Goal: Task Accomplishment & Management: Manage account settings

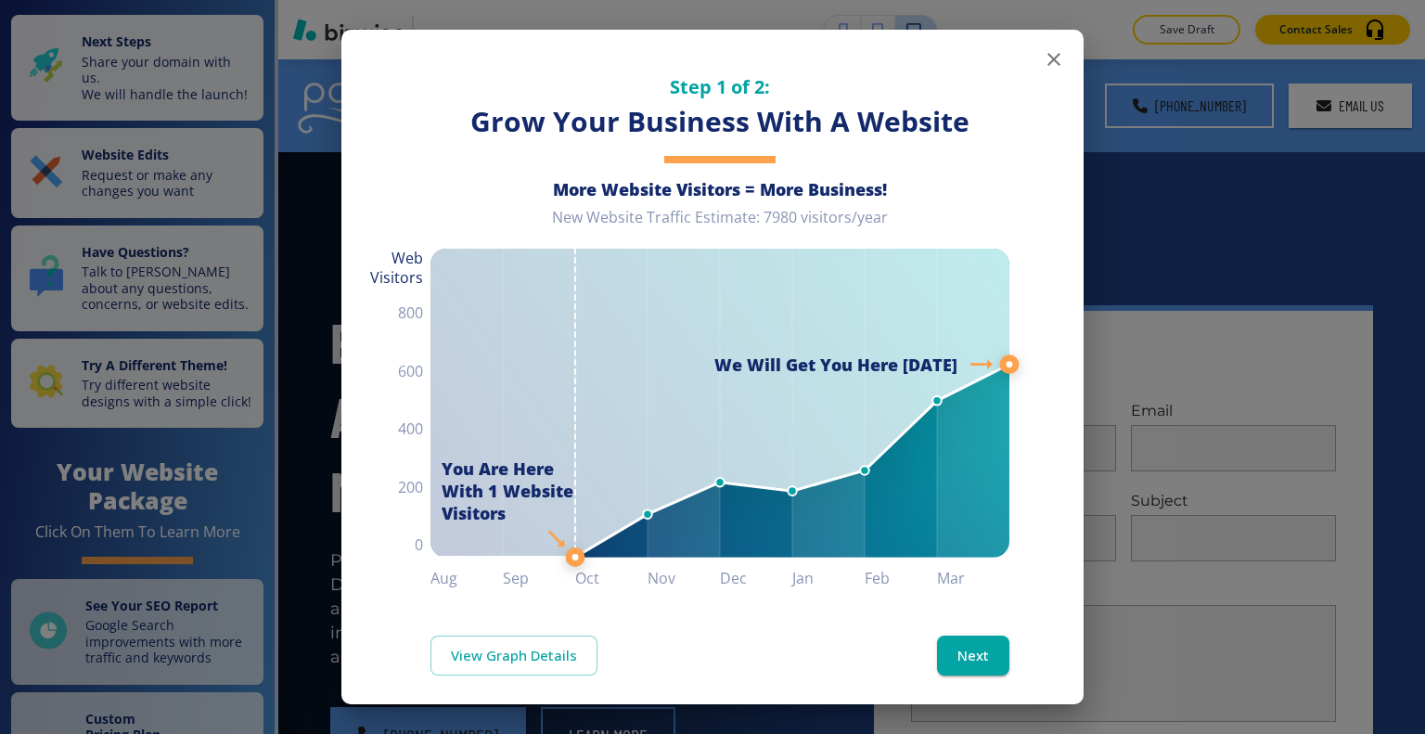
click at [1043, 65] on icon "button" at bounding box center [1054, 59] width 22 height 22
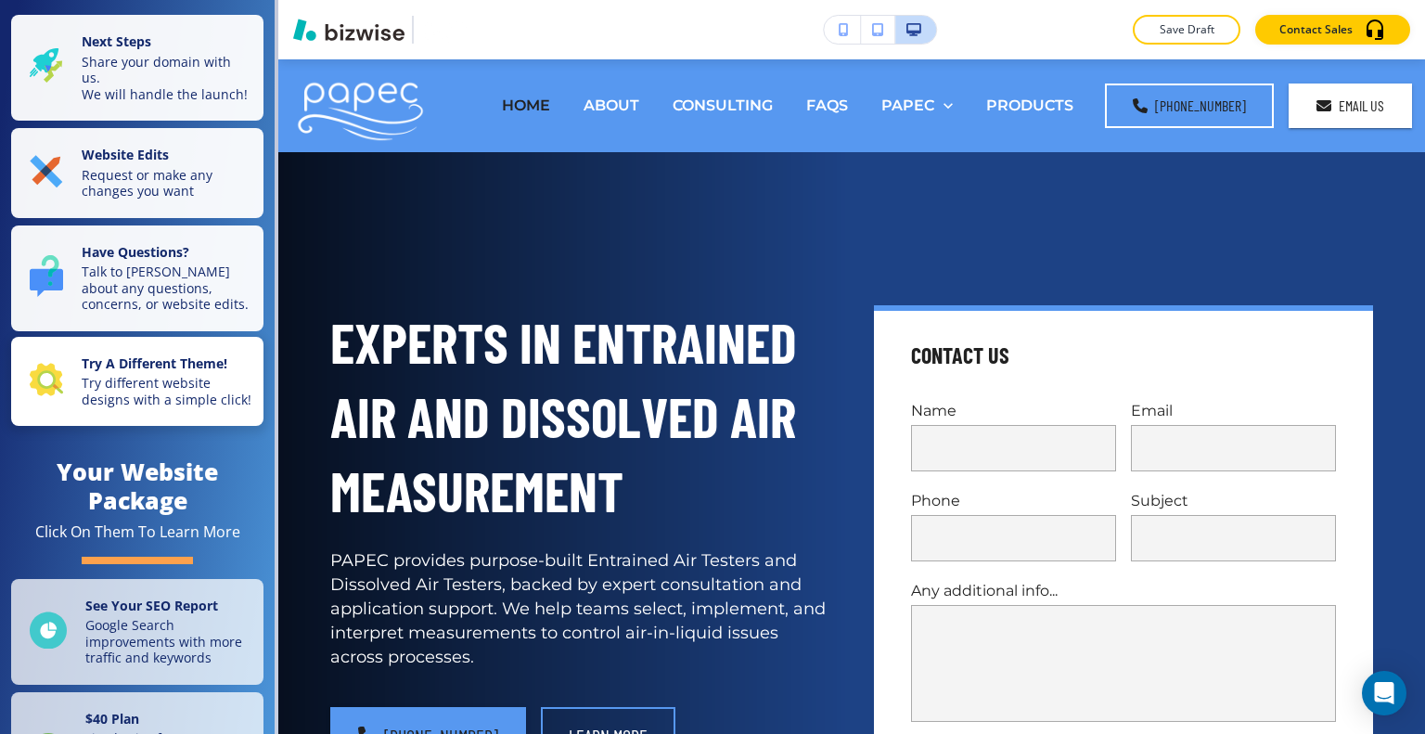
click at [196, 407] on p "Try different website designs with a simple click!" at bounding box center [167, 391] width 171 height 32
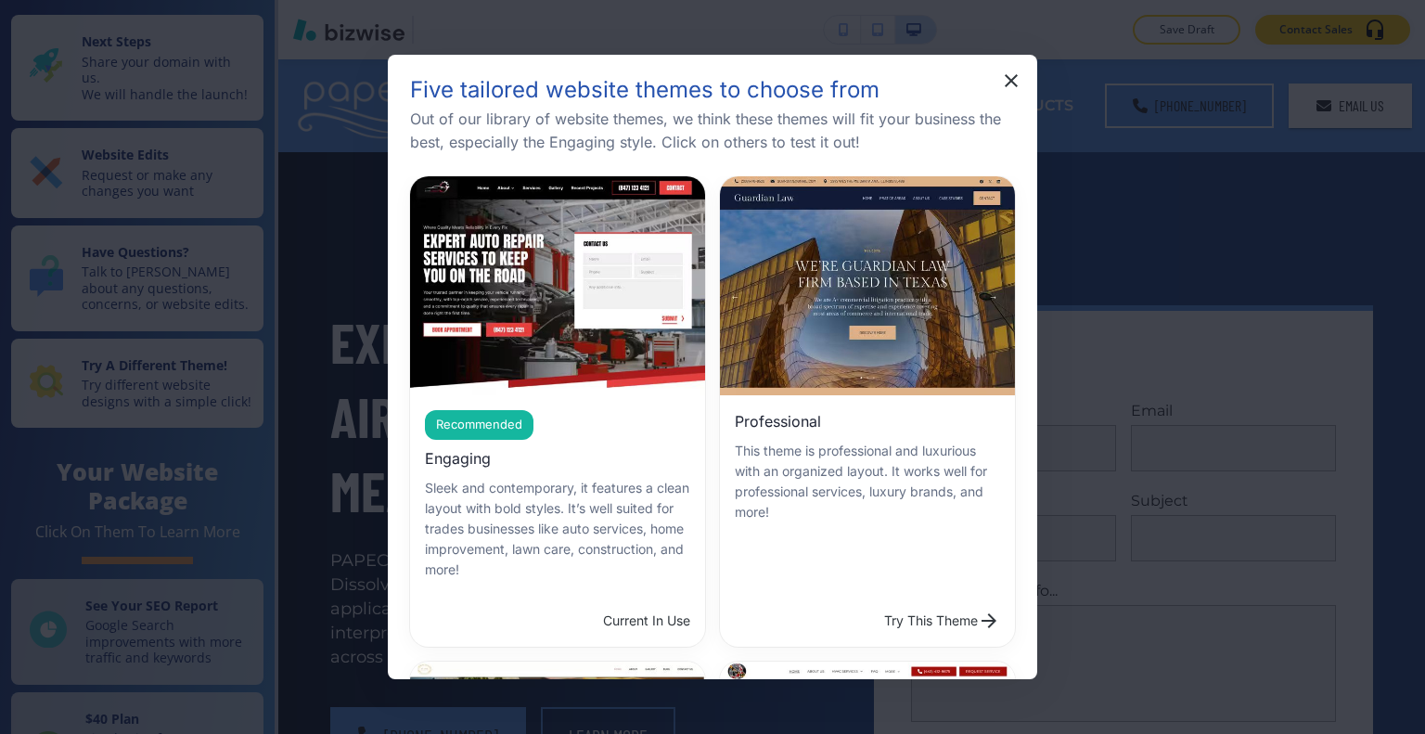
click at [877, 602] on button "Try This Theme" at bounding box center [942, 620] width 131 height 37
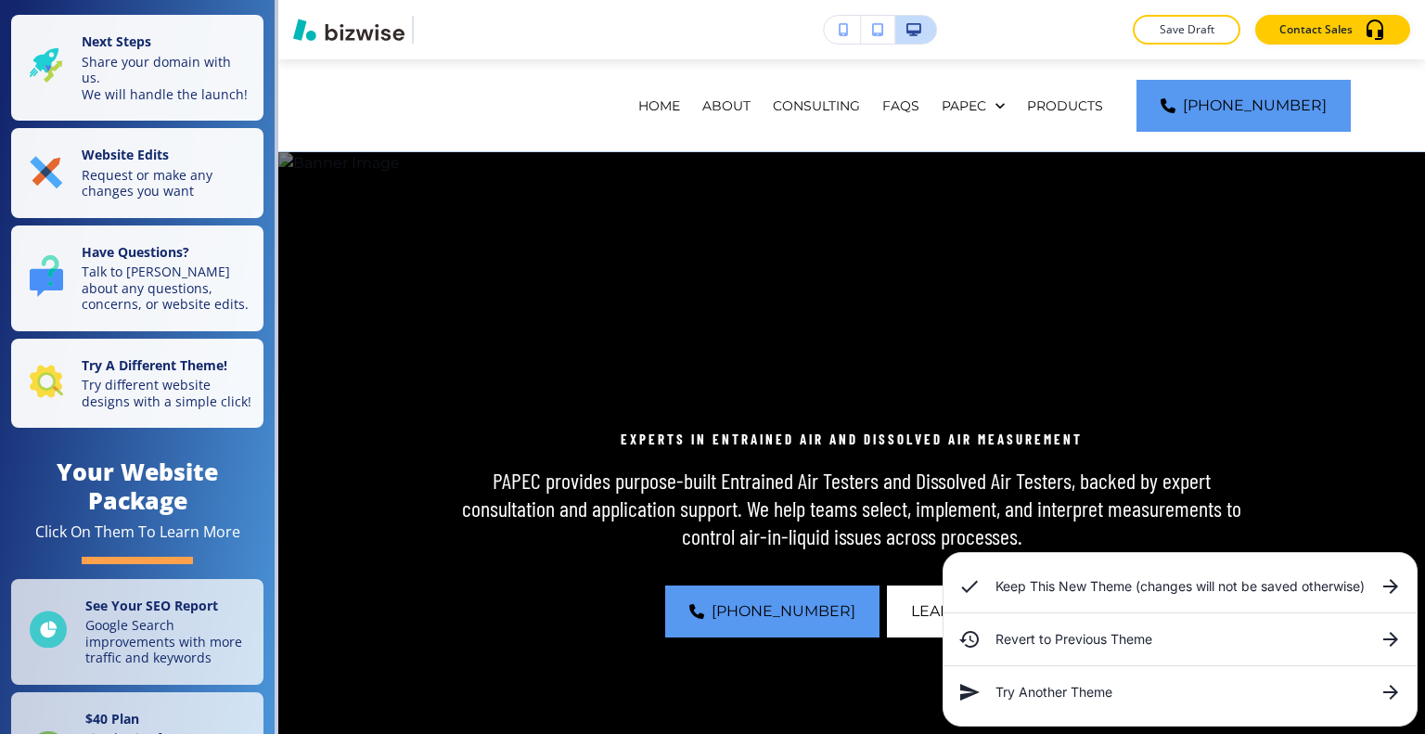
click at [1095, 591] on h6 "Keep This New Theme (changes will not be saved otherwise)" at bounding box center [1180, 586] width 369 height 20
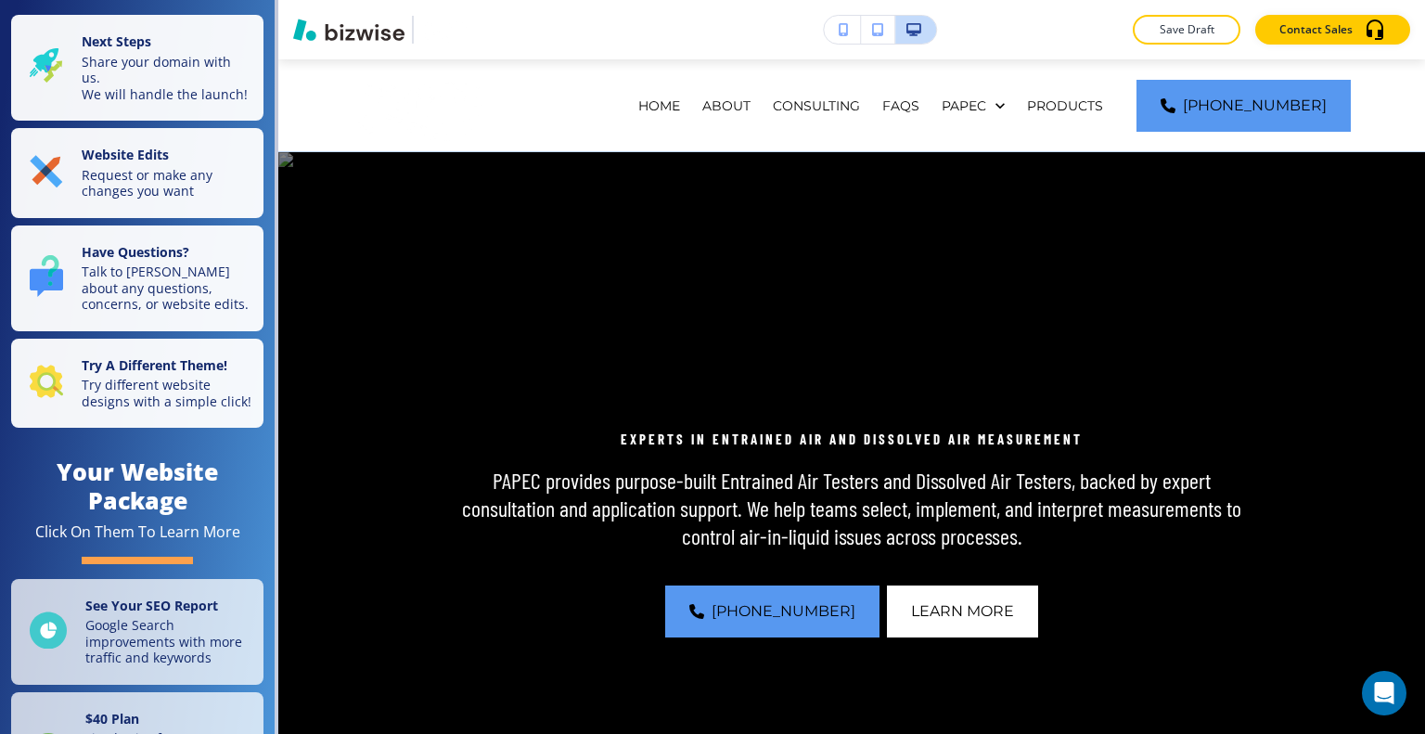
click at [1201, 45] on div "Save Draft Contact Sales" at bounding box center [851, 29] width 1147 height 59
click at [1195, 40] on button "Save Draft" at bounding box center [1187, 30] width 108 height 30
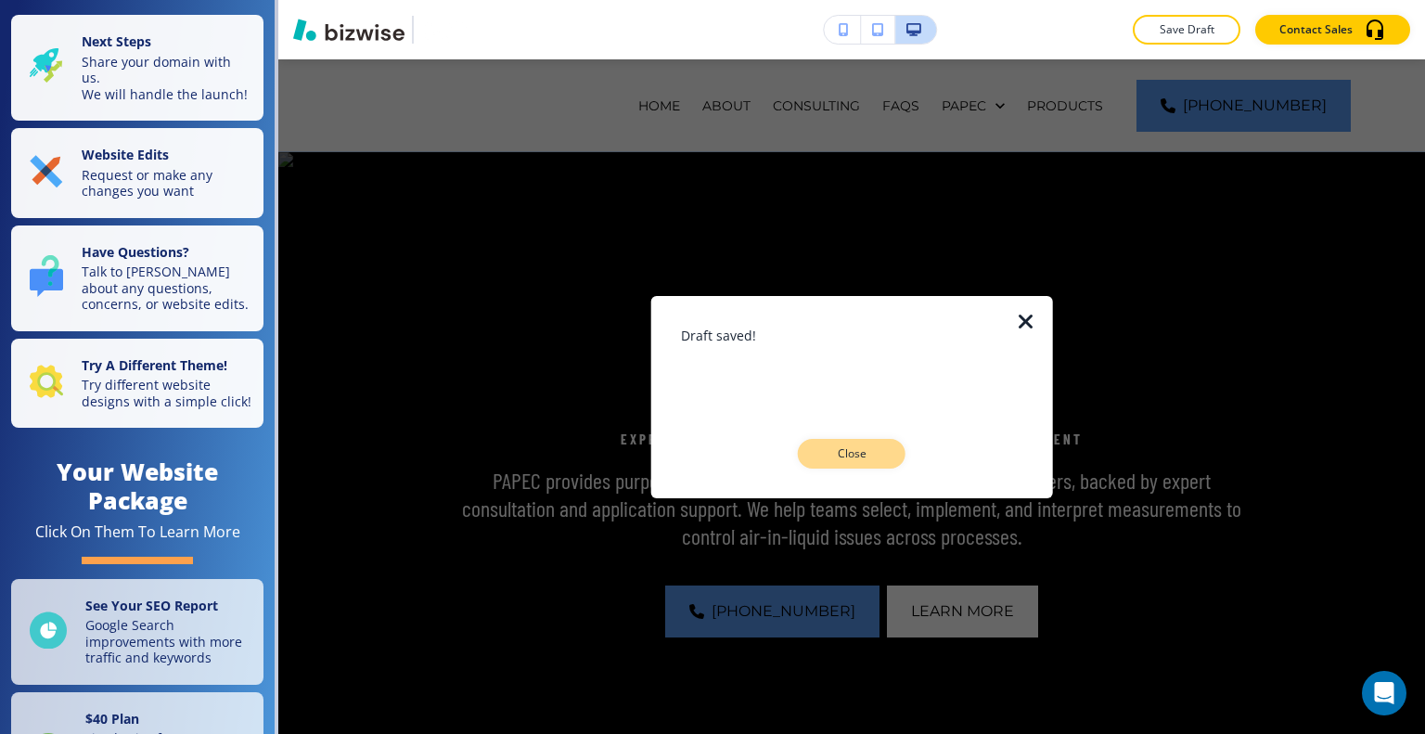
click at [885, 456] on button "Close" at bounding box center [852, 454] width 108 height 30
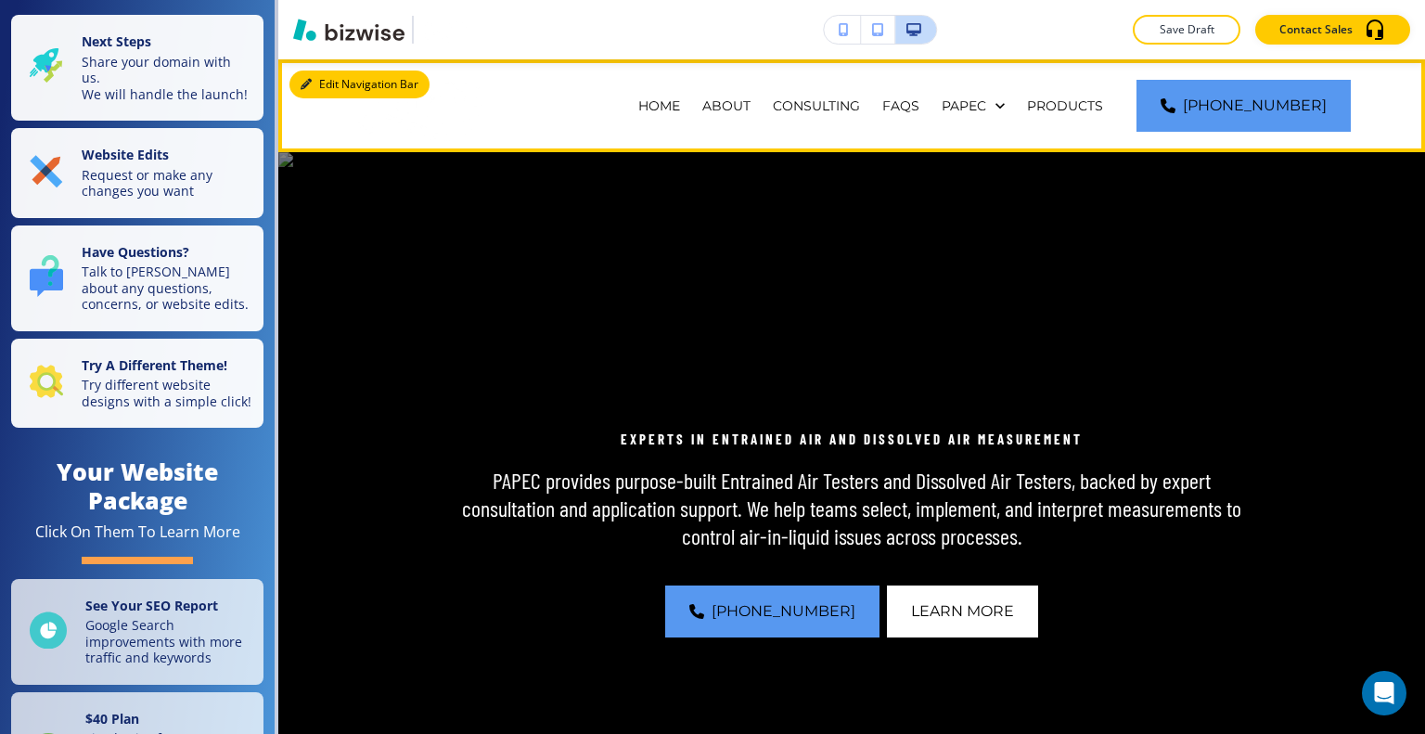
click at [319, 86] on button "Edit Navigation Bar" at bounding box center [359, 85] width 140 height 28
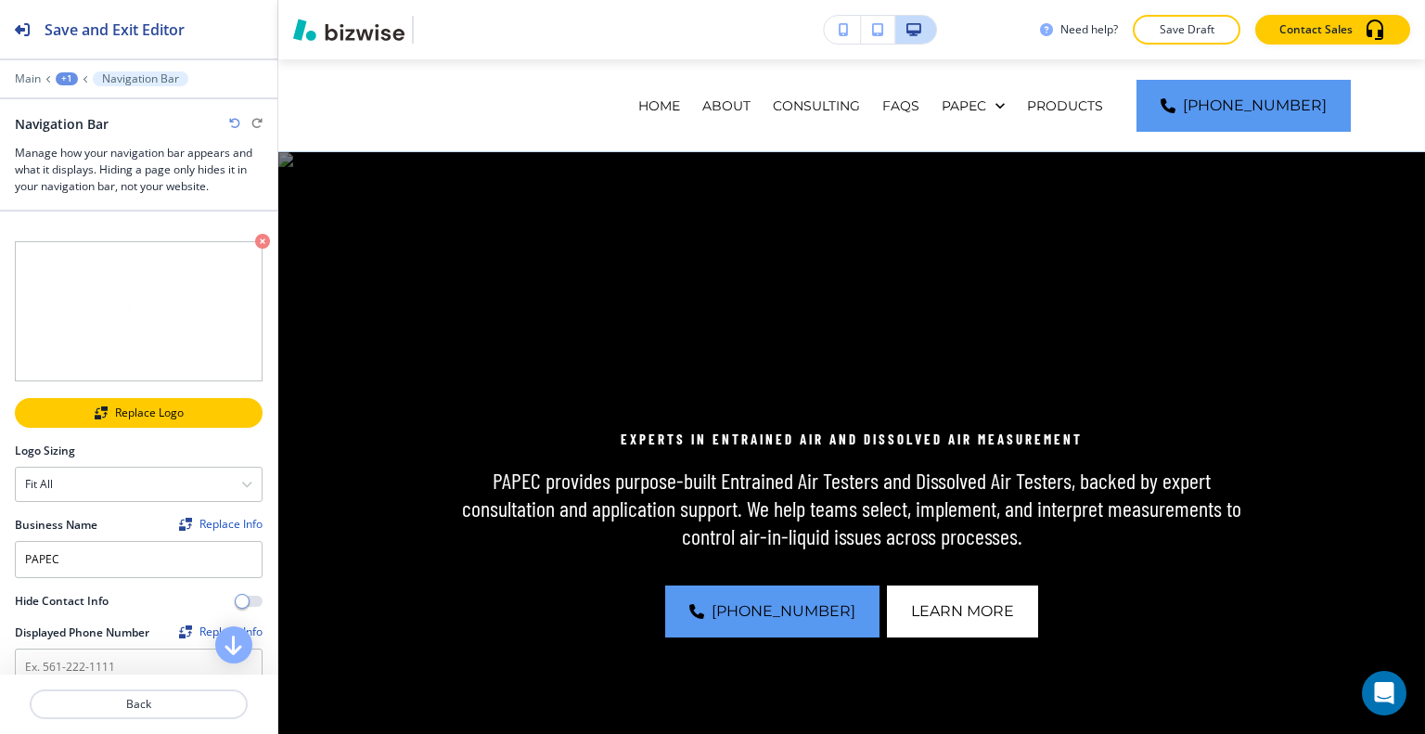
click at [199, 406] on div "Replace Logo" at bounding box center [139, 412] width 244 height 13
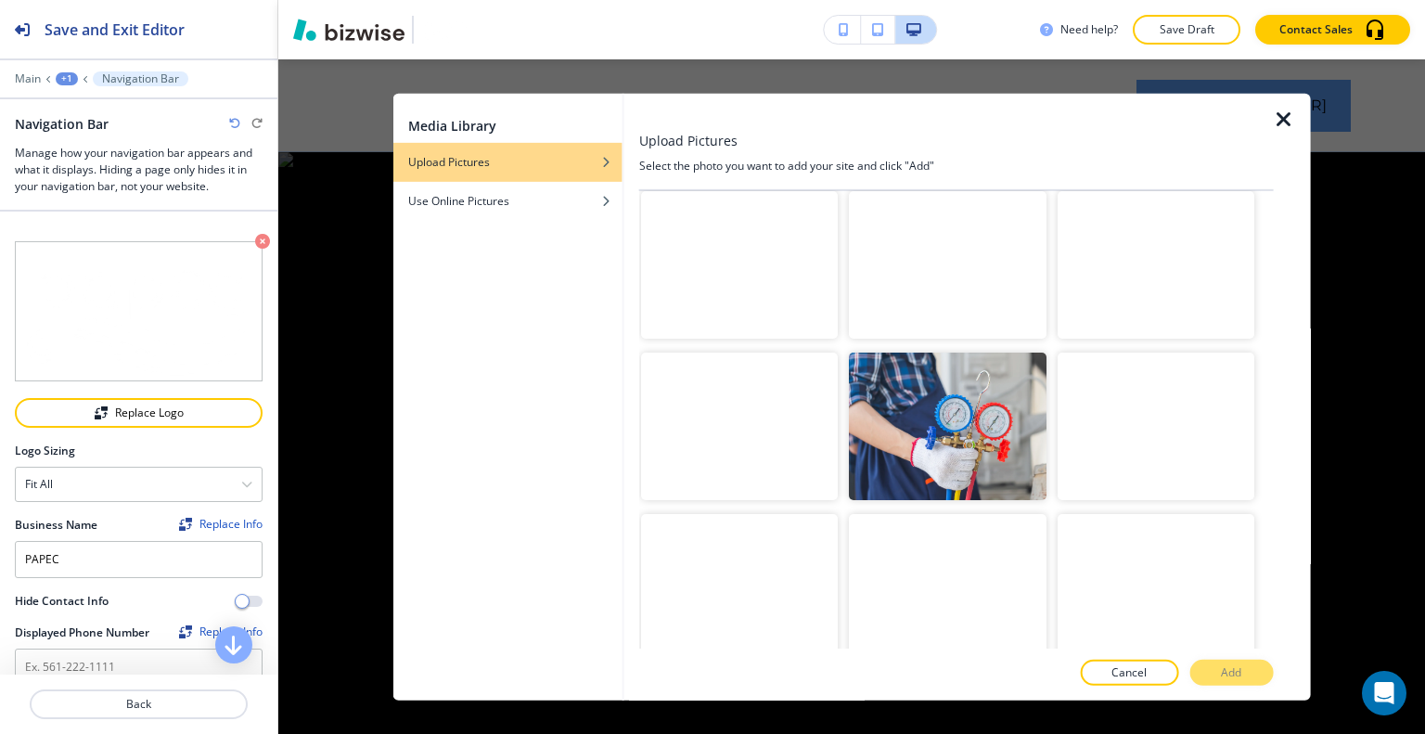
scroll to position [1449, 0]
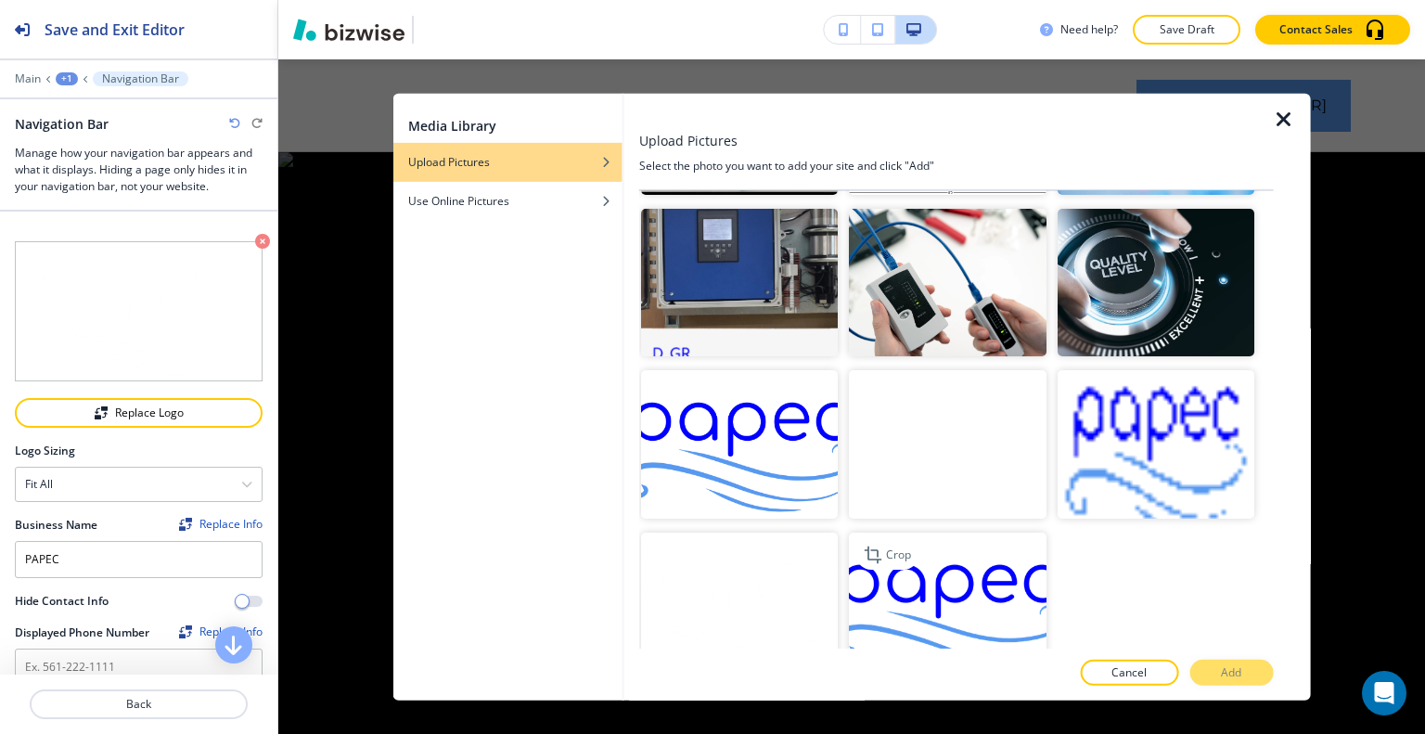
click at [994, 545] on img "button" at bounding box center [947, 606] width 197 height 148
click at [1206, 671] on button "Add" at bounding box center [1231, 673] width 84 height 26
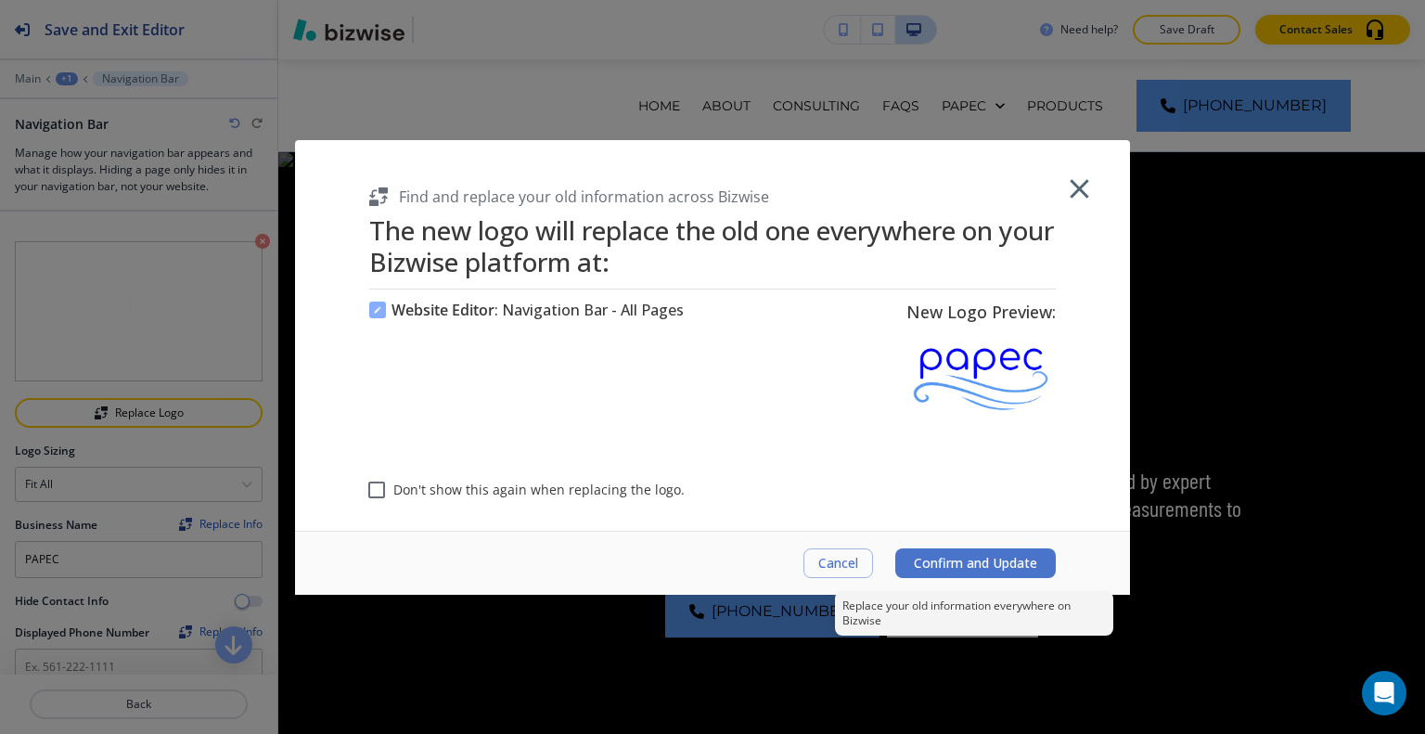
click at [1039, 571] on button "Confirm and Update" at bounding box center [975, 563] width 161 height 30
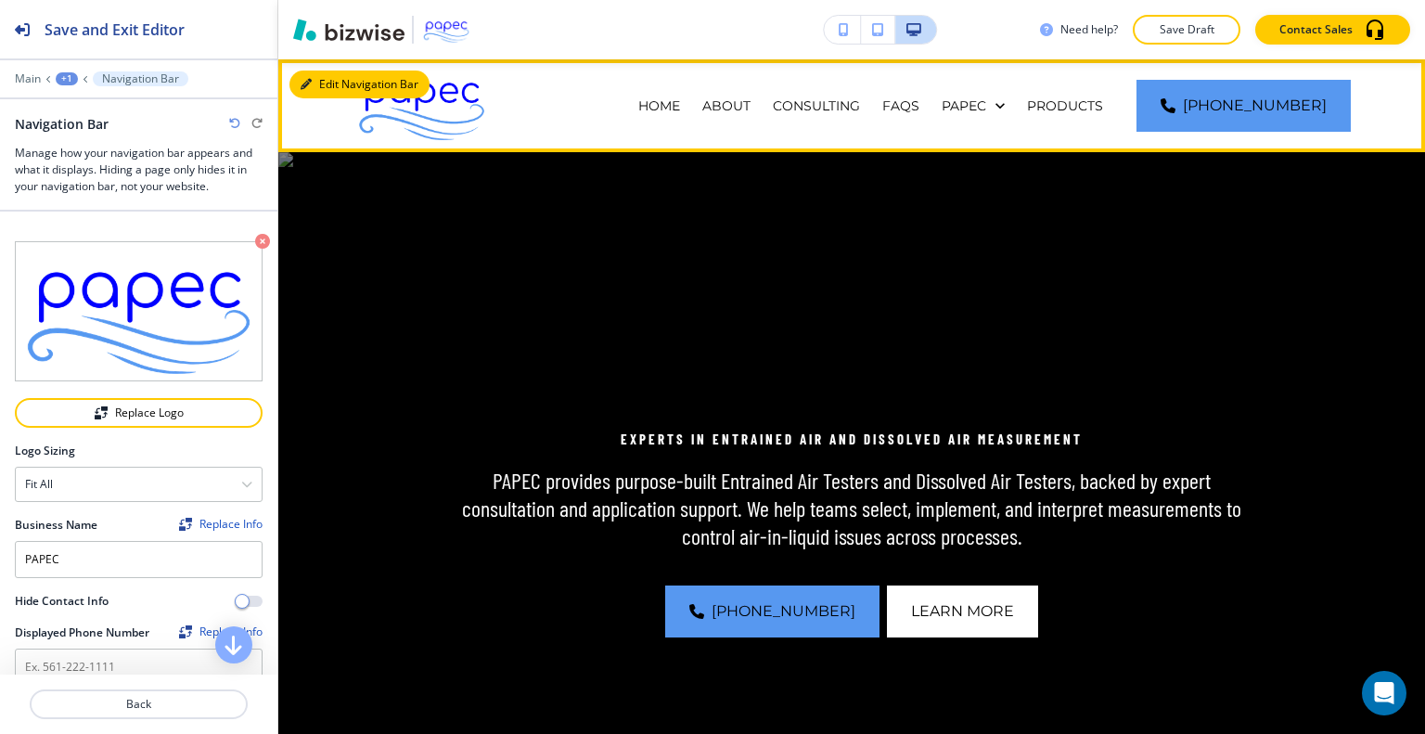
click at [338, 81] on button "Edit Navigation Bar" at bounding box center [359, 85] width 140 height 28
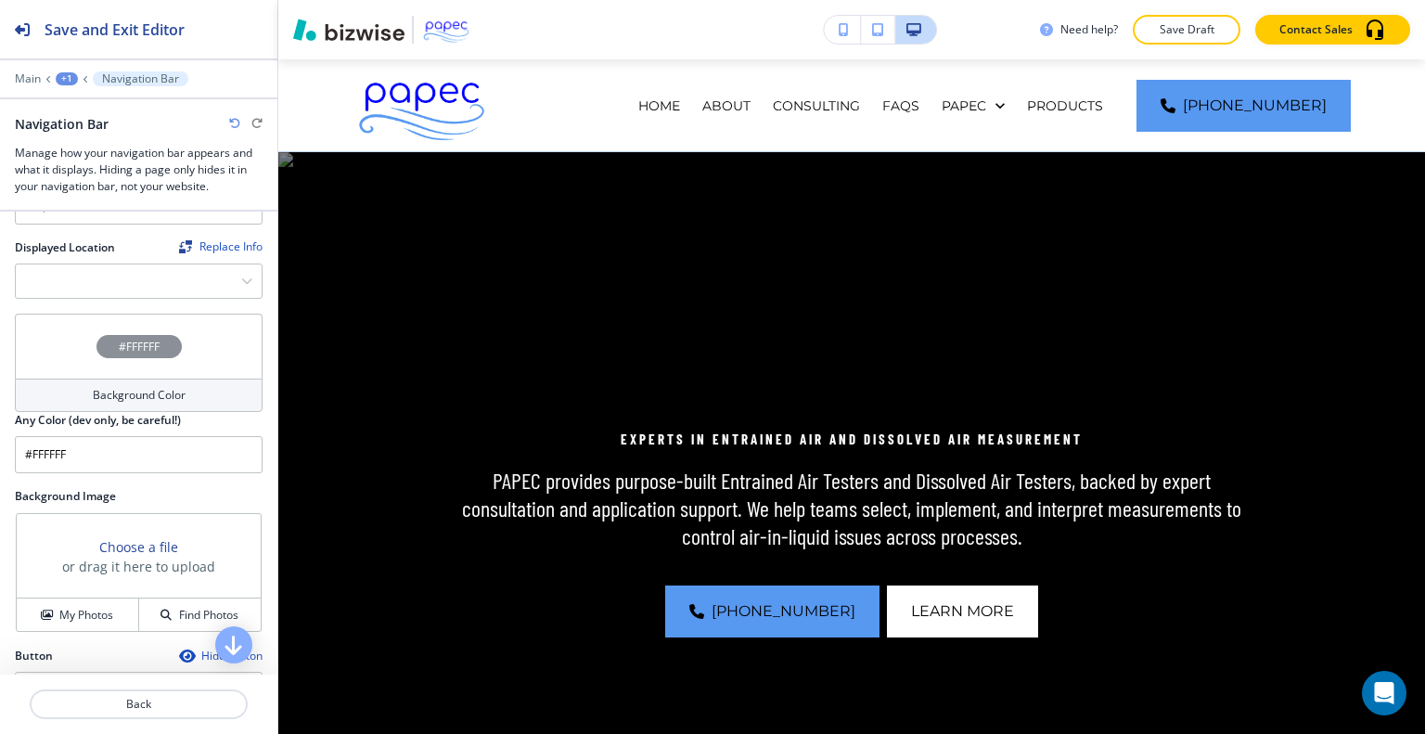
scroll to position [534, 0]
click at [60, 366] on div "#FFFFFF" at bounding box center [139, 348] width 248 height 65
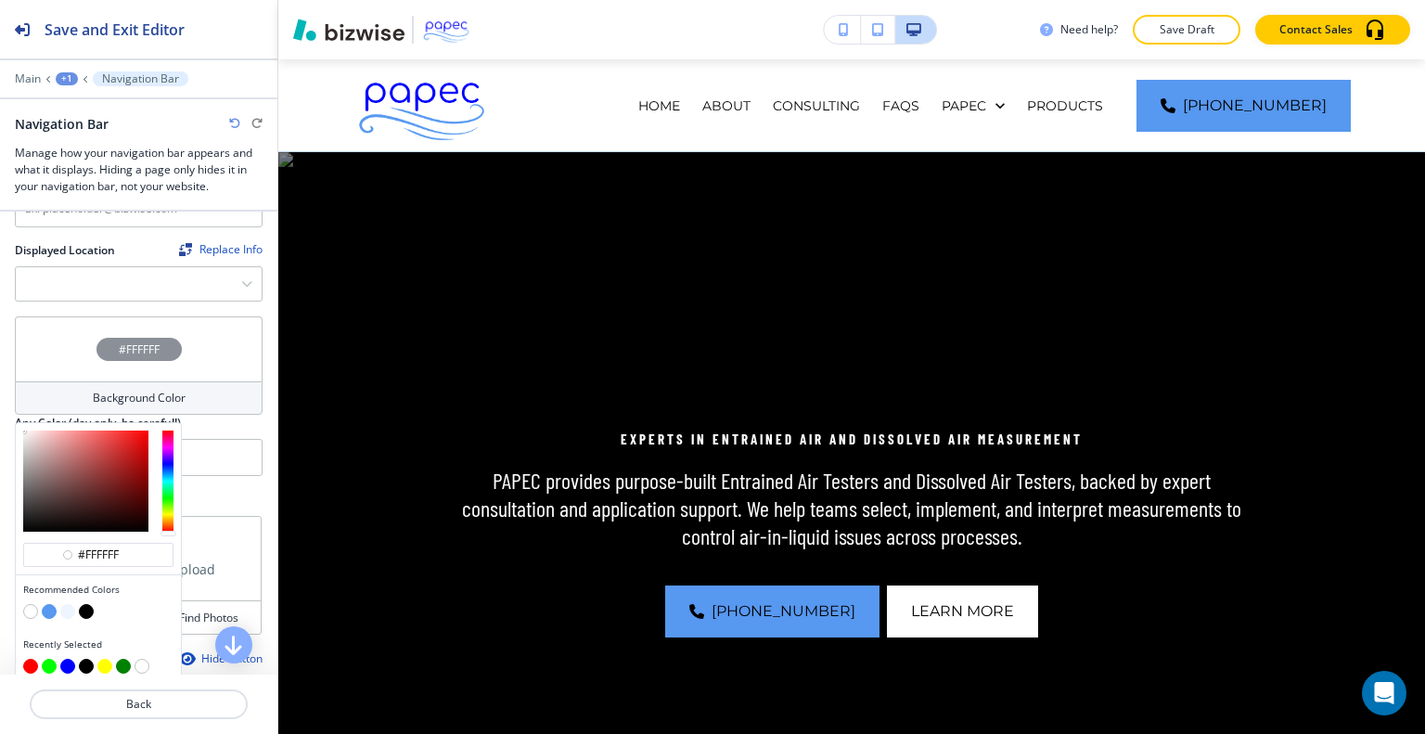
click at [50, 604] on button "button" at bounding box center [49, 611] width 15 height 15
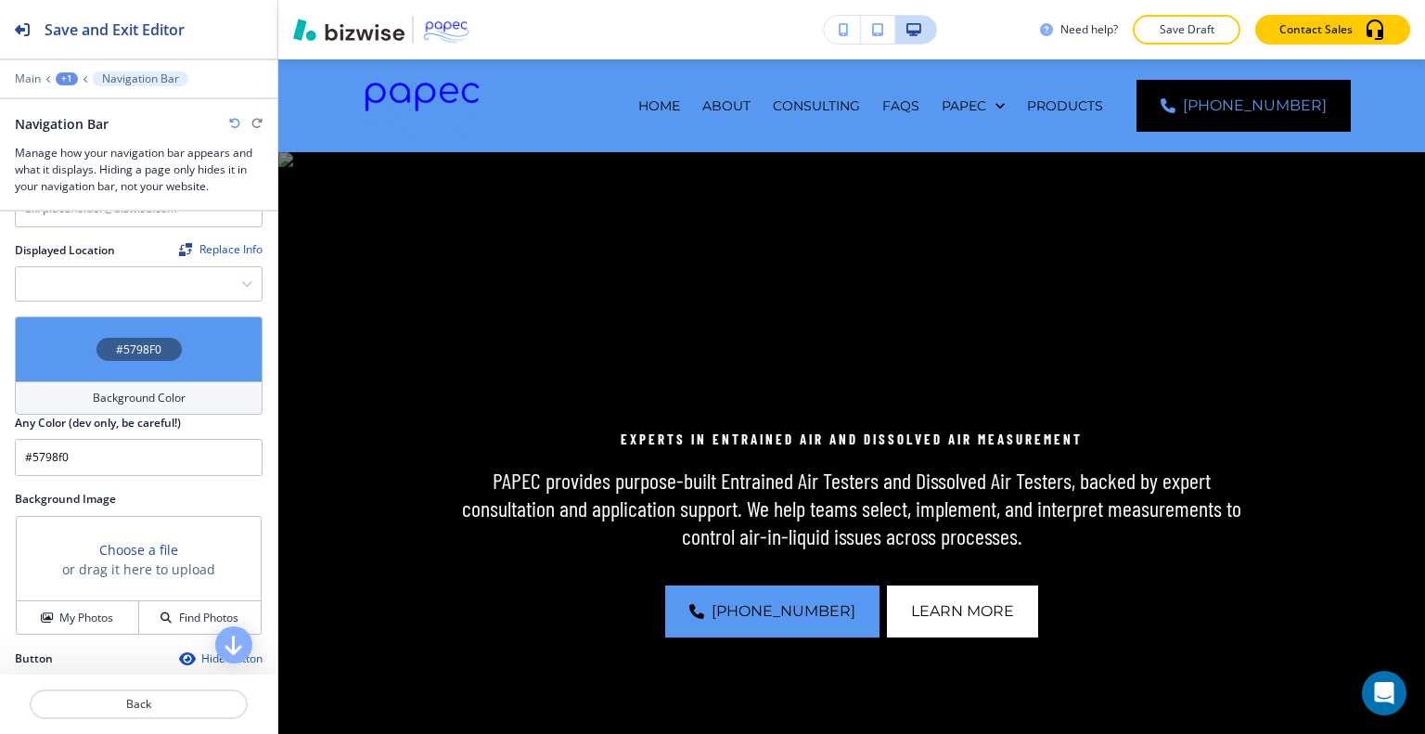
click at [71, 346] on div "#5798F0" at bounding box center [139, 348] width 248 height 65
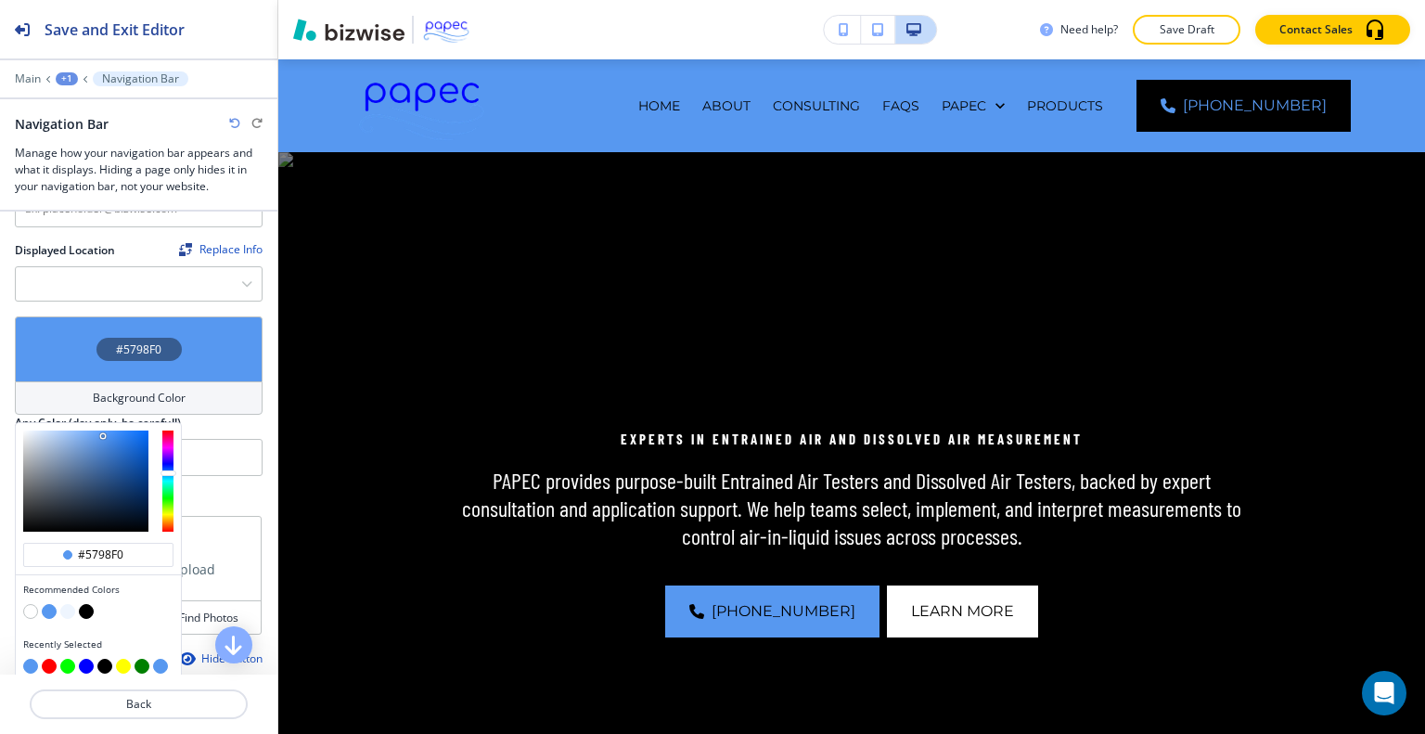
click at [85, 604] on button "button" at bounding box center [86, 611] width 15 height 15
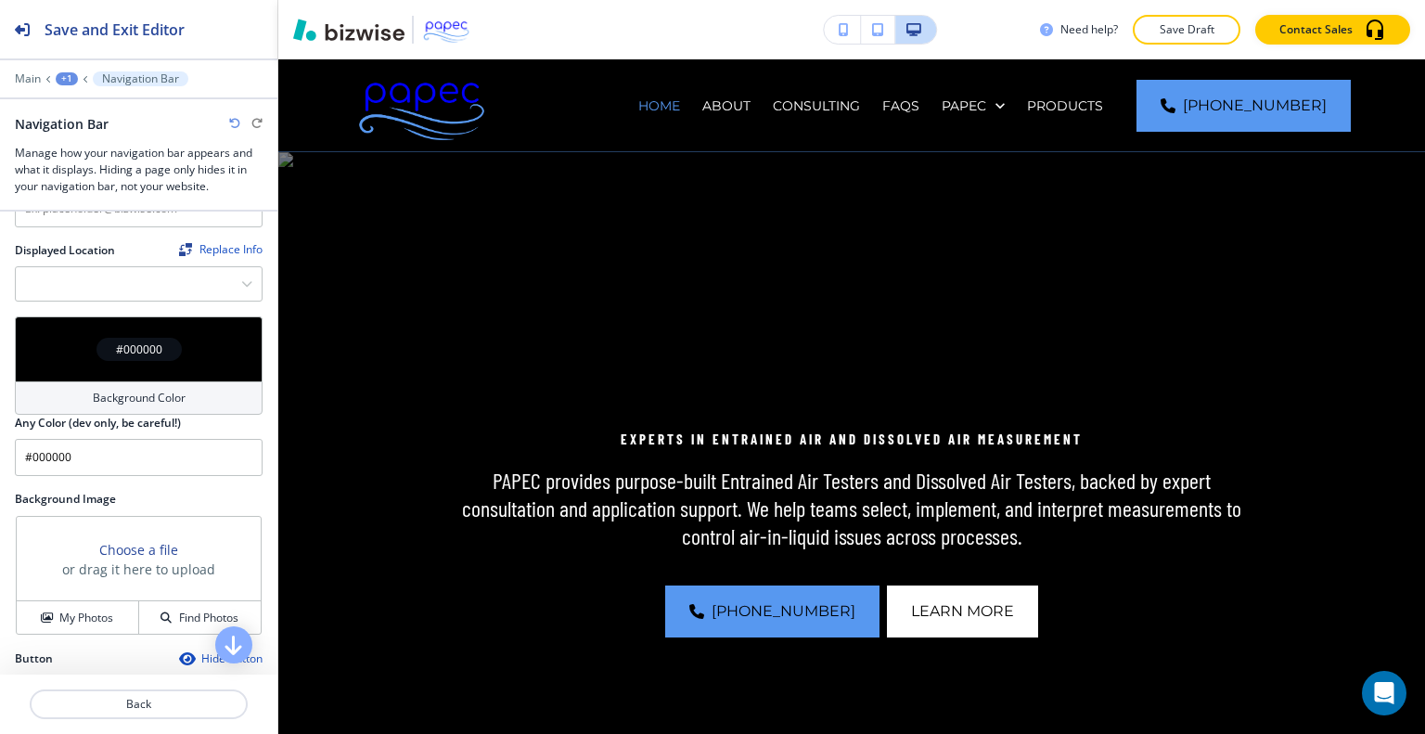
click at [63, 341] on div "#000000" at bounding box center [139, 348] width 248 height 65
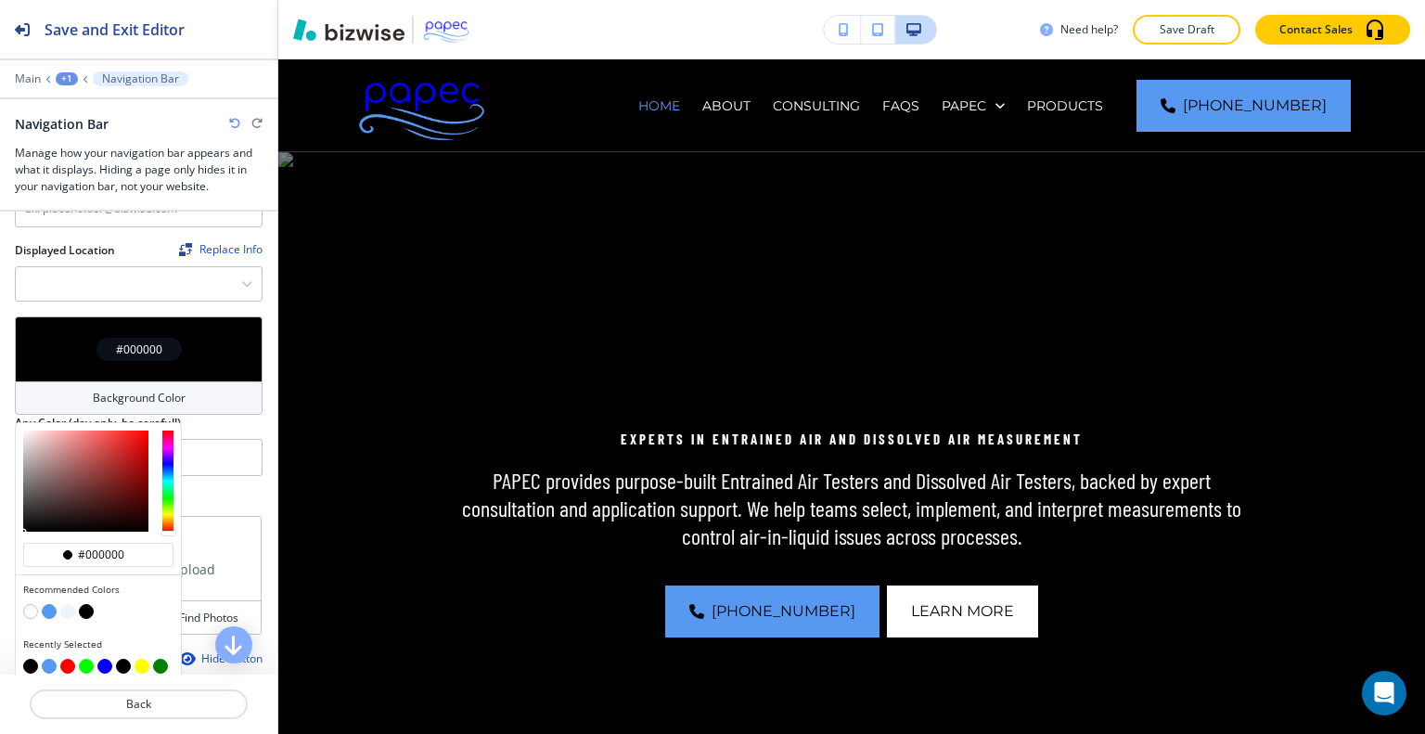
click at [70, 604] on button "button" at bounding box center [67, 611] width 15 height 15
type input "#eef5fe"
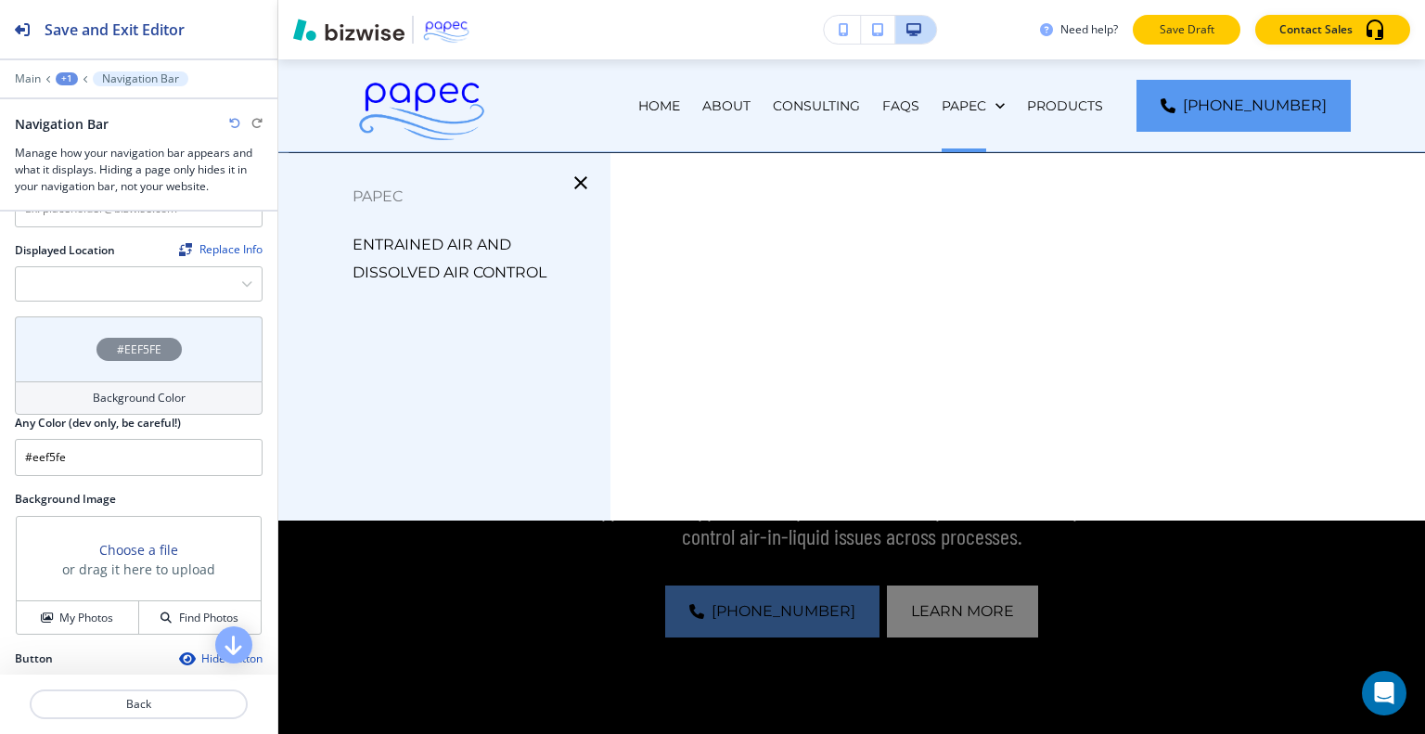
click at [1169, 26] on p "Save Draft" at bounding box center [1186, 29] width 59 height 17
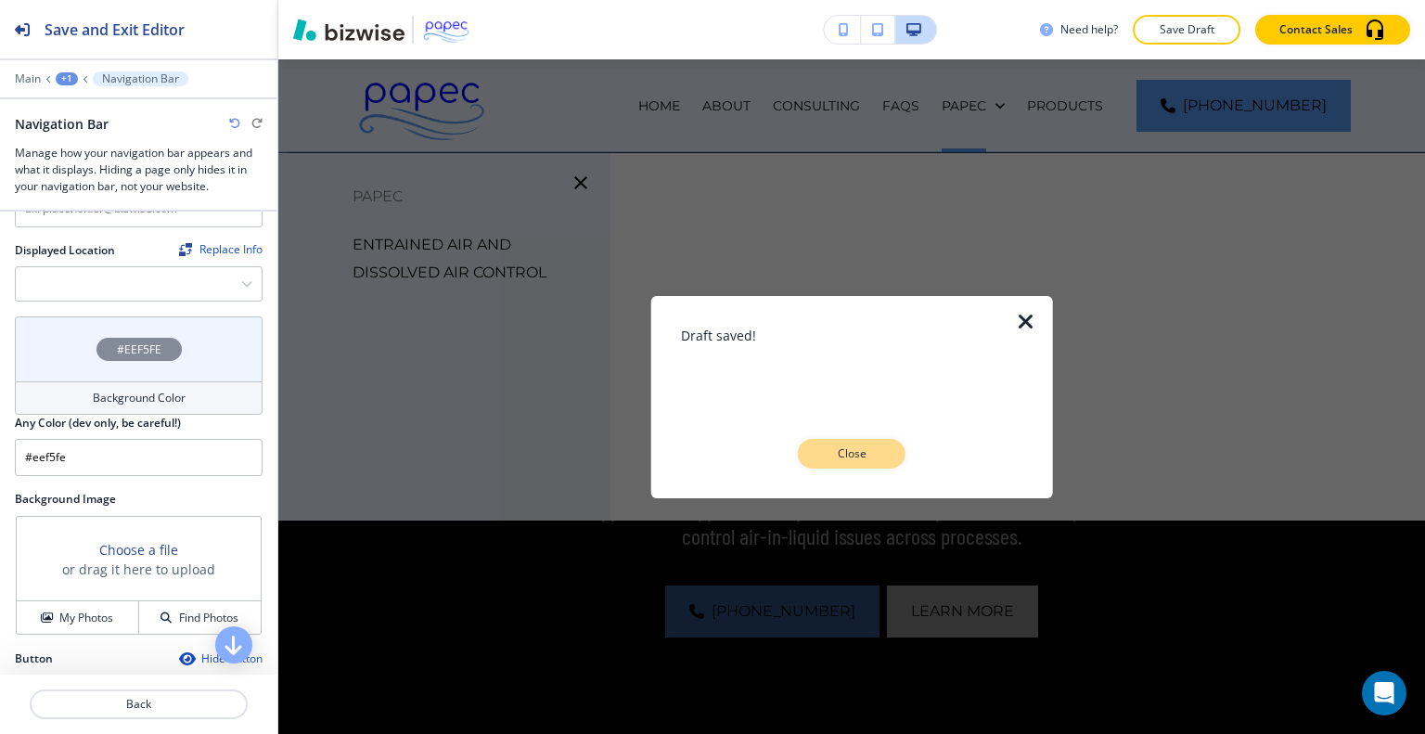
click at [842, 456] on p "Close" at bounding box center [851, 453] width 59 height 17
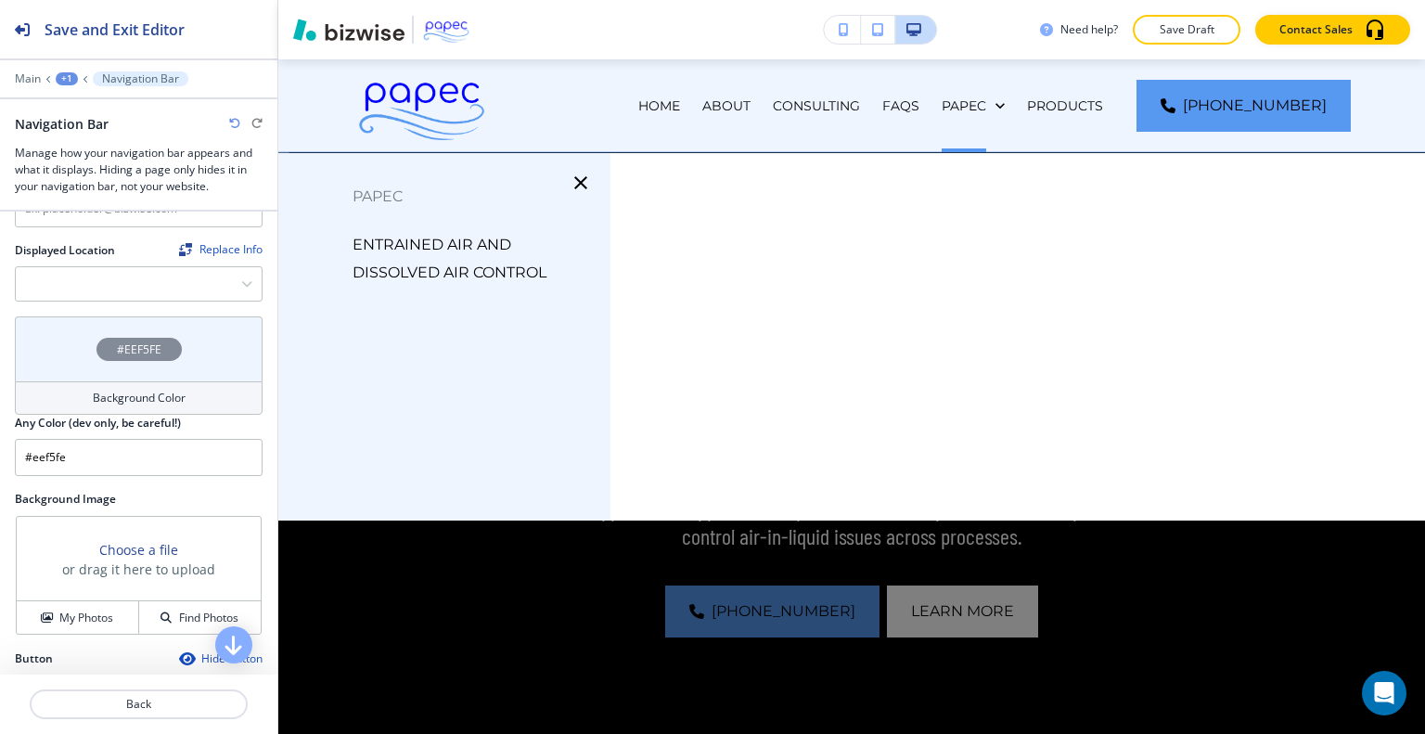
click at [582, 185] on icon "button" at bounding box center [581, 183] width 22 height 22
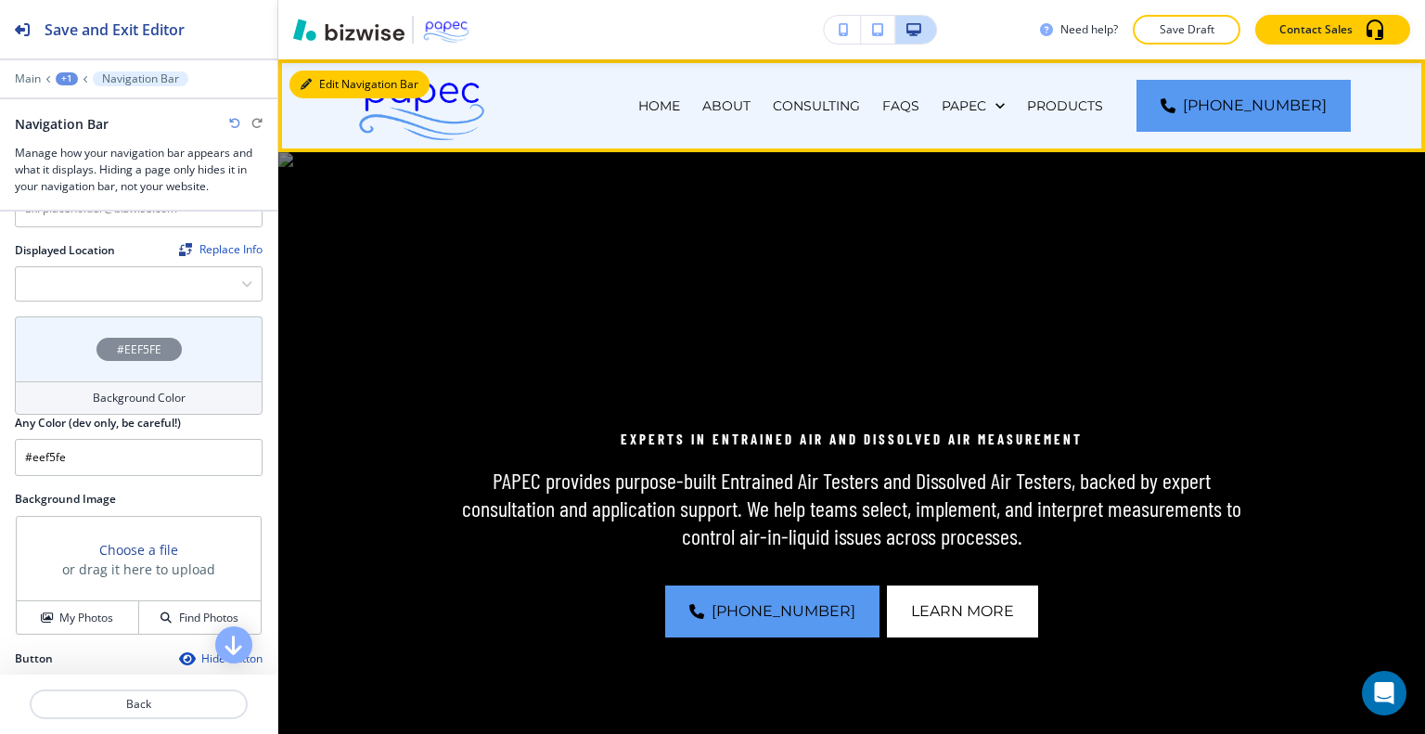
click at [334, 78] on button "Edit Navigation Bar" at bounding box center [359, 85] width 140 height 28
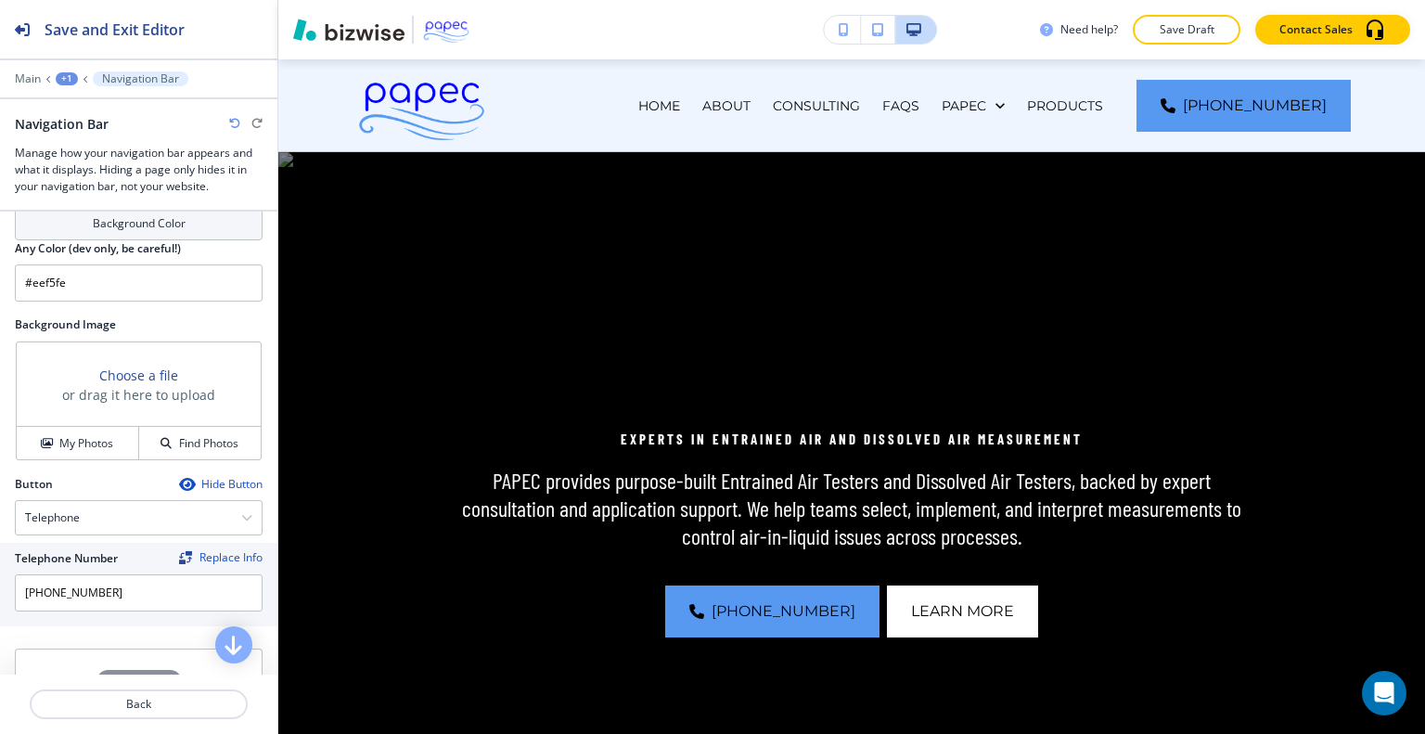
scroll to position [702, 0]
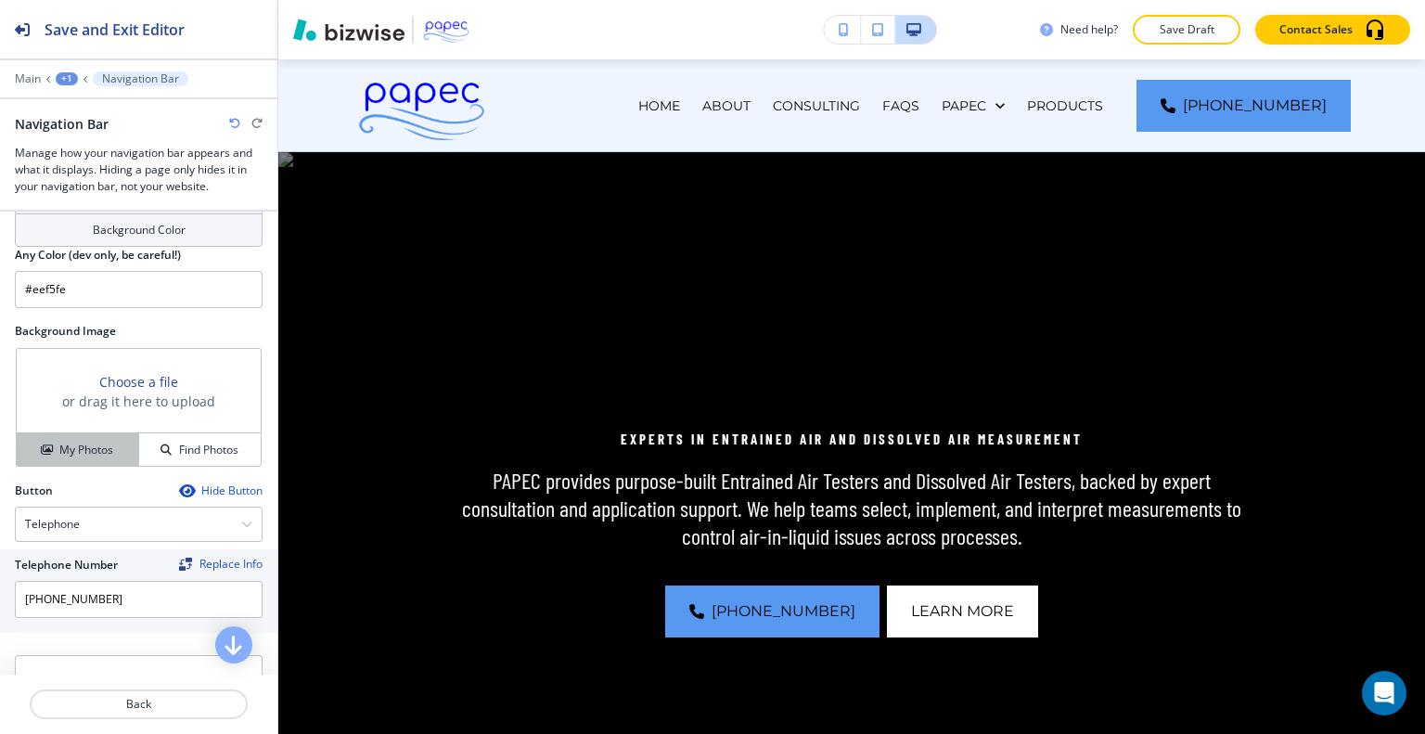
click at [99, 442] on h4 "My Photos" at bounding box center [86, 450] width 54 height 17
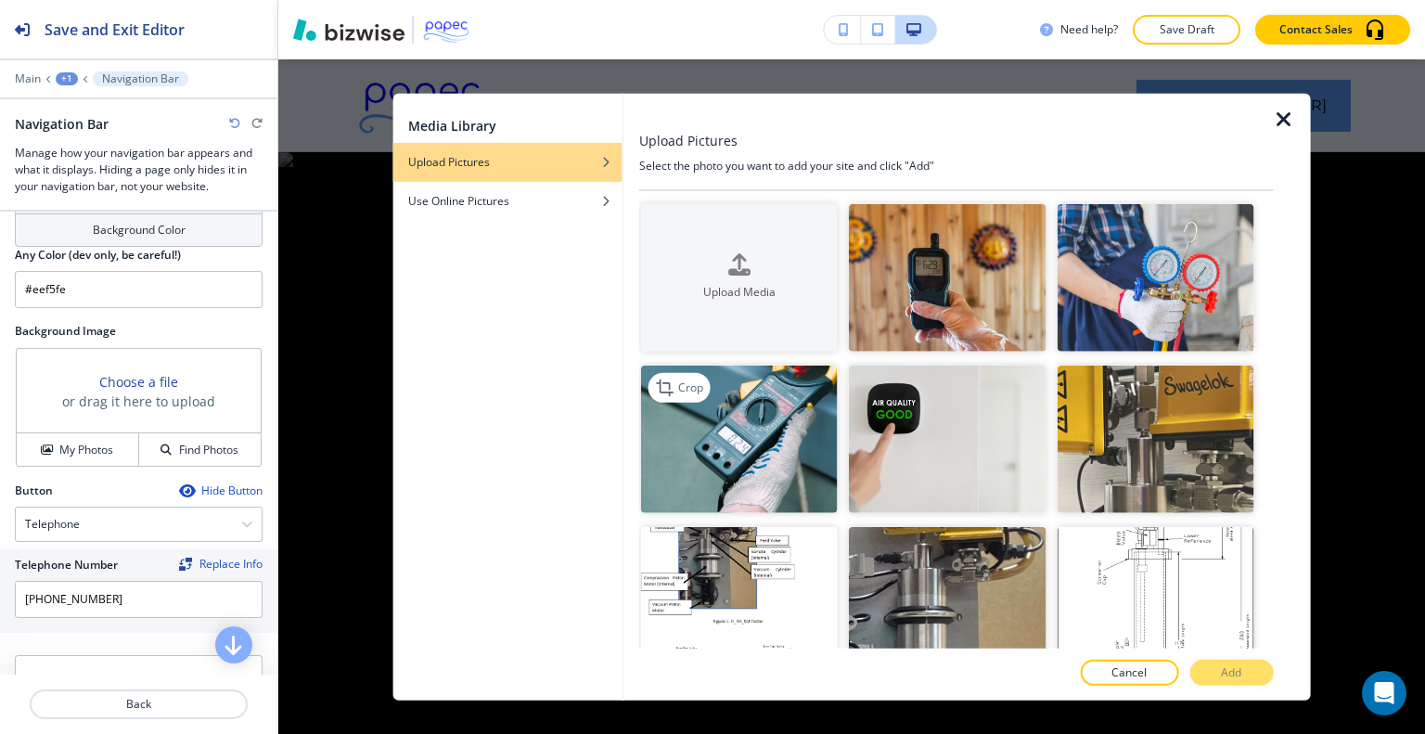
click at [773, 460] on img "button" at bounding box center [739, 440] width 197 height 148
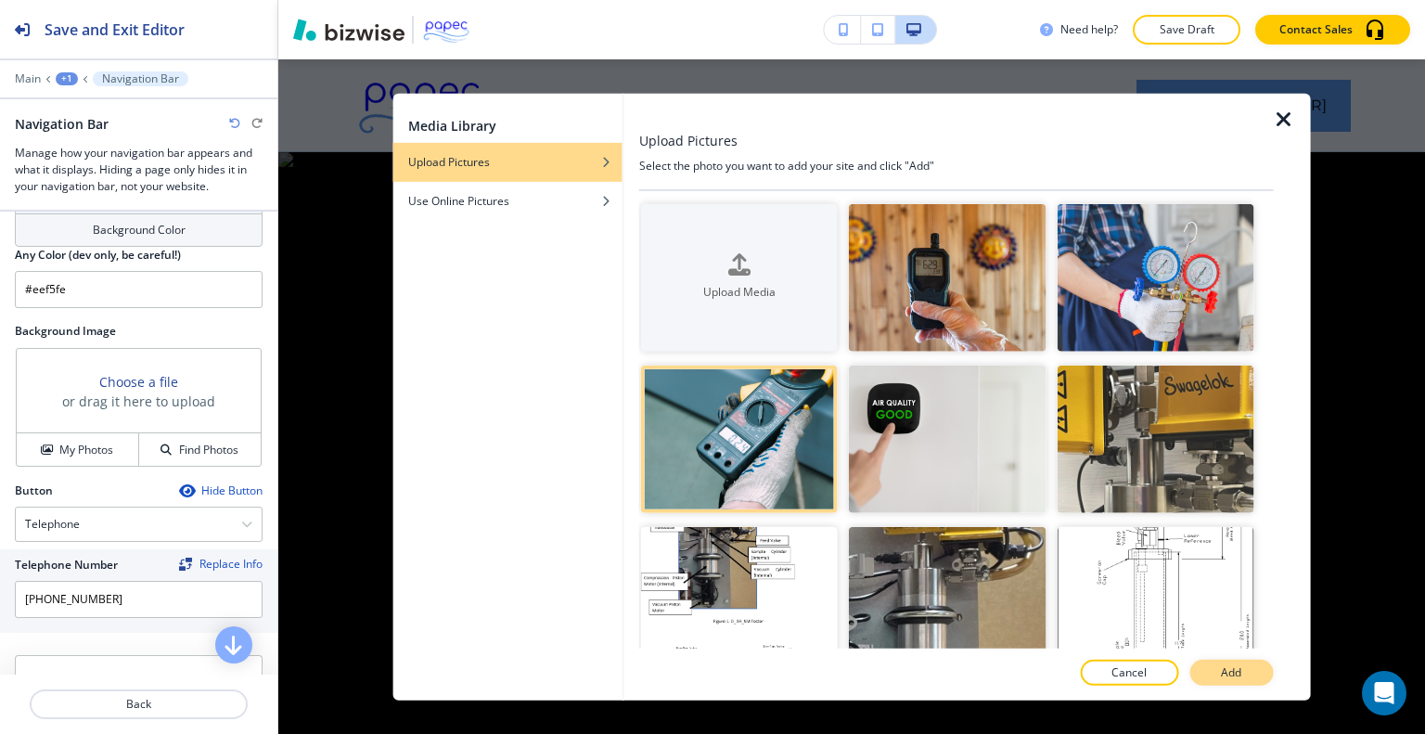
click at [1257, 678] on button "Add" at bounding box center [1231, 673] width 84 height 26
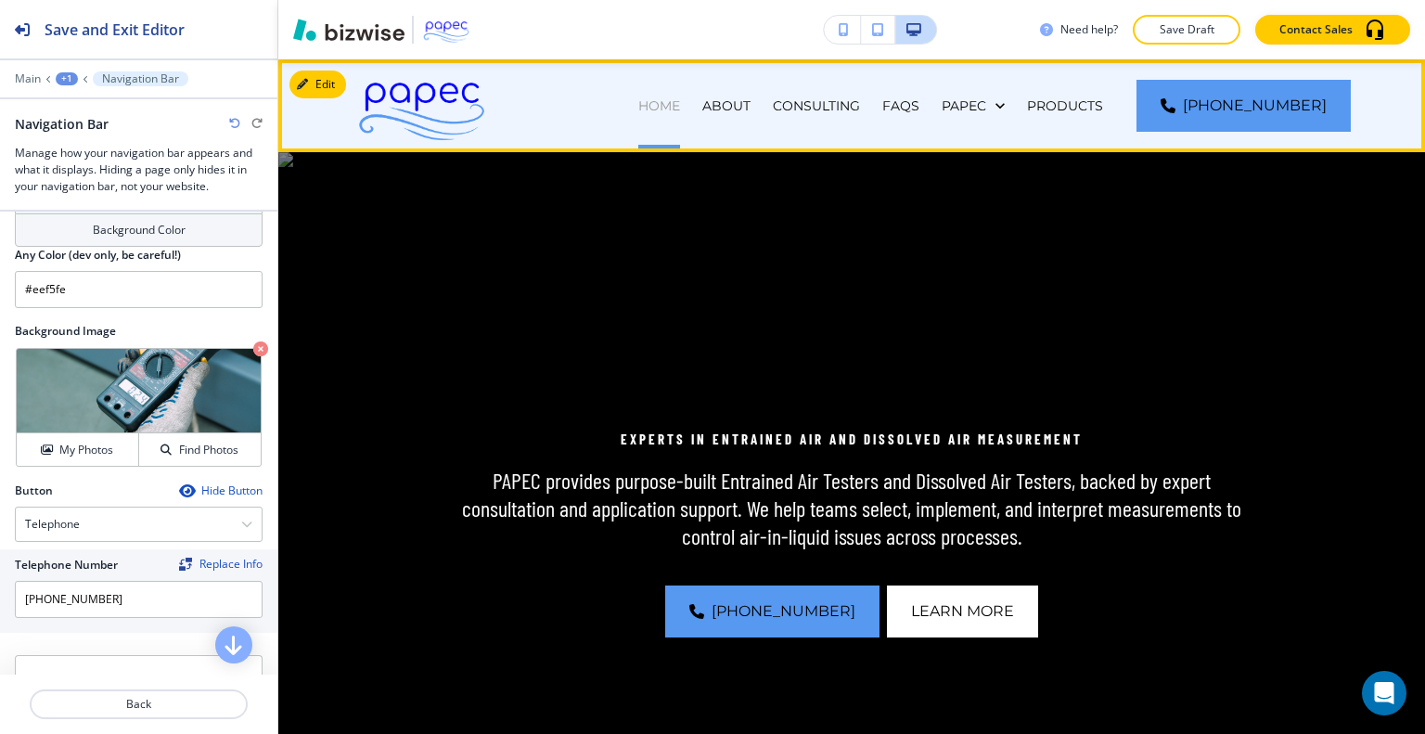
click at [680, 100] on p "HOME" at bounding box center [659, 105] width 42 height 19
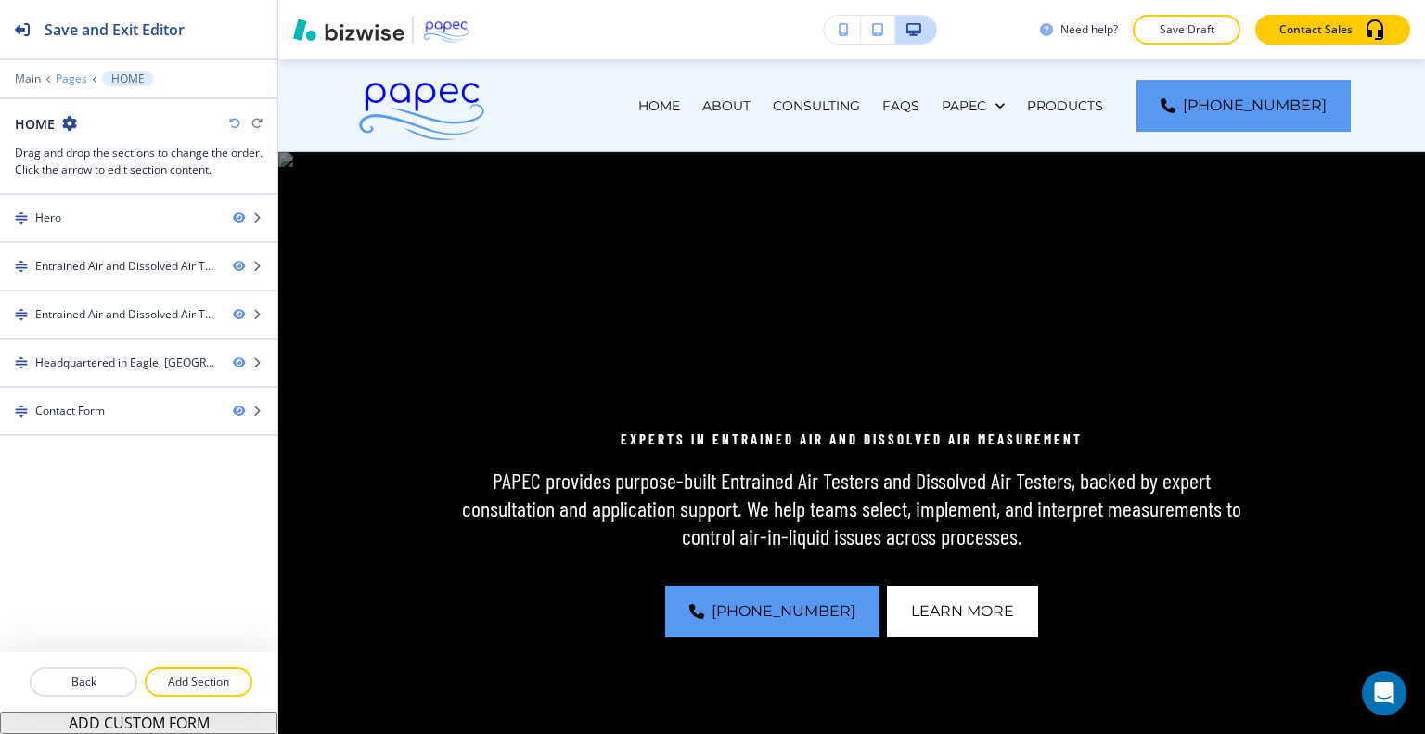
click at [74, 81] on p "Pages" at bounding box center [72, 78] width 32 height 13
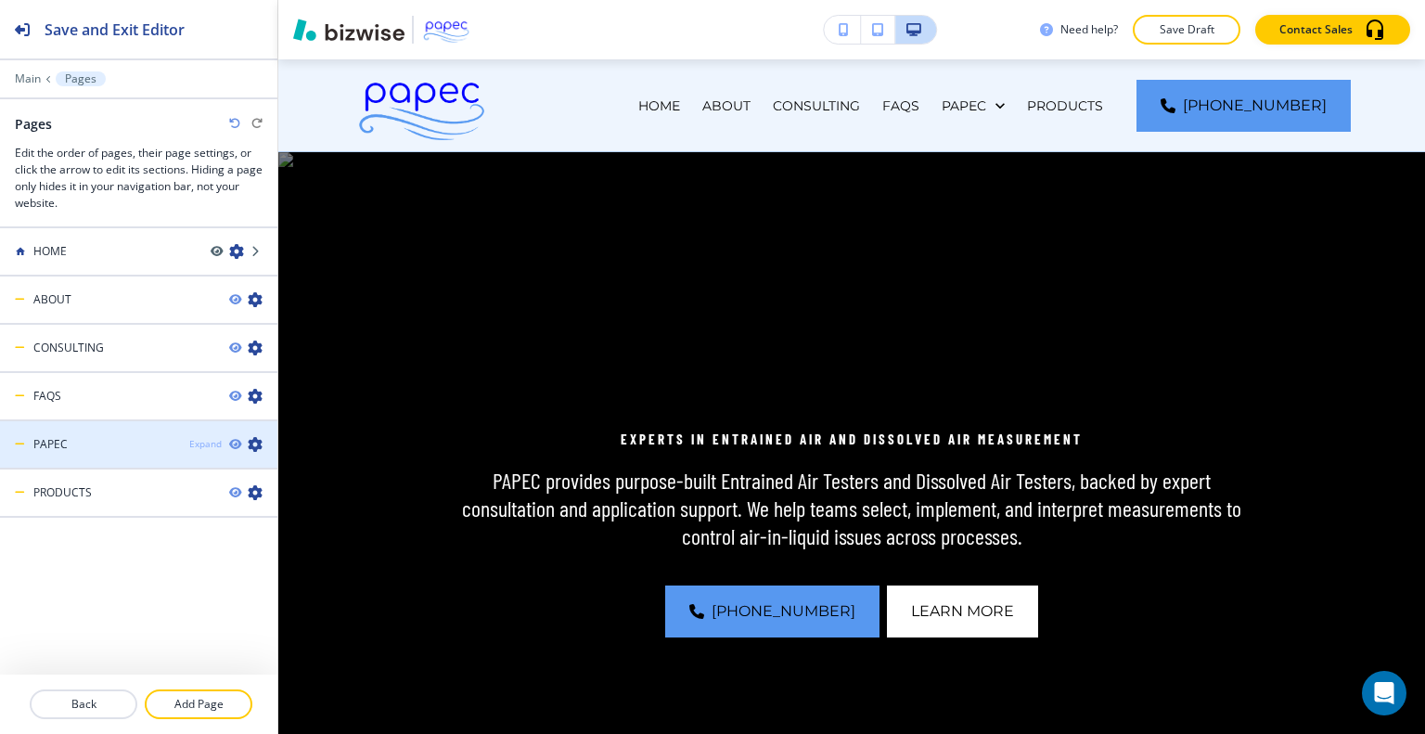
click at [202, 440] on div "Expand" at bounding box center [205, 444] width 32 height 14
click at [202, 440] on div "Collapse" at bounding box center [203, 444] width 38 height 14
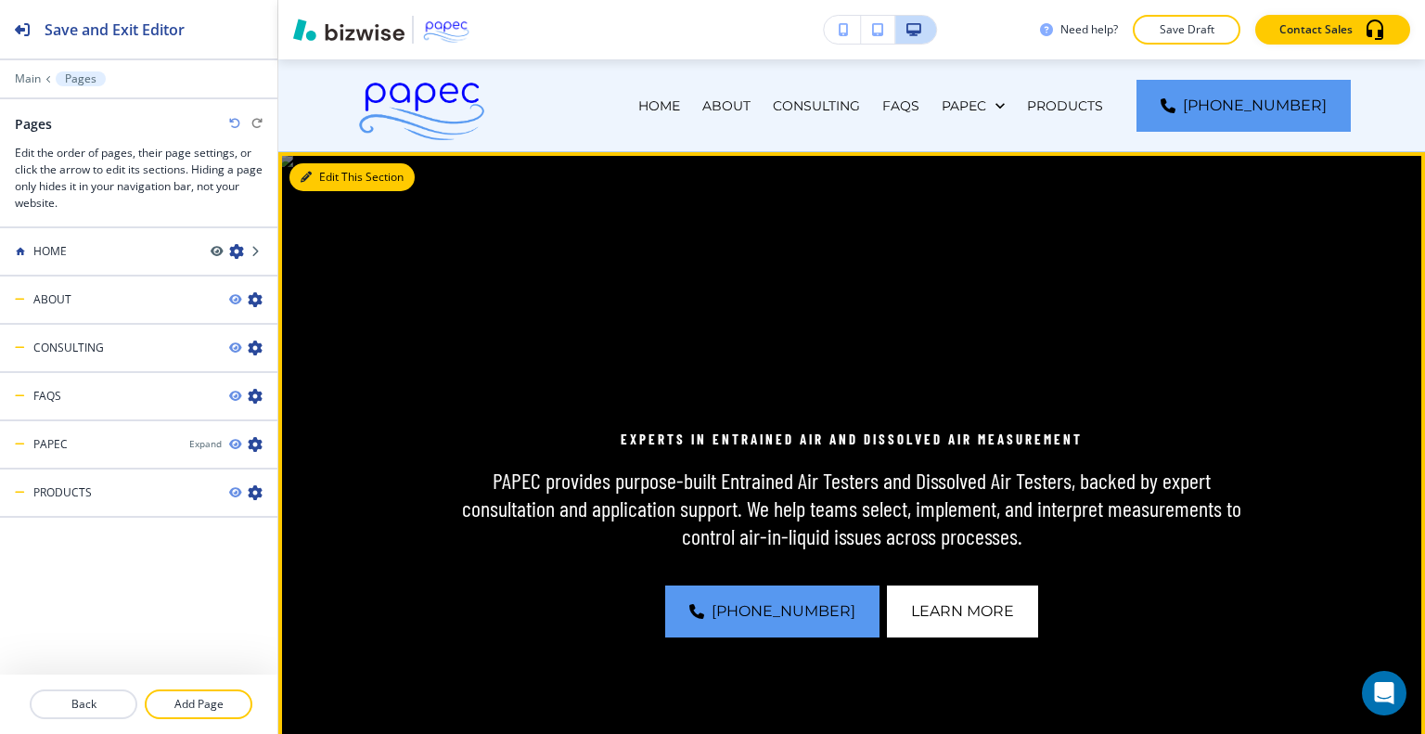
click at [331, 180] on button "Edit This Section" at bounding box center [351, 177] width 125 height 28
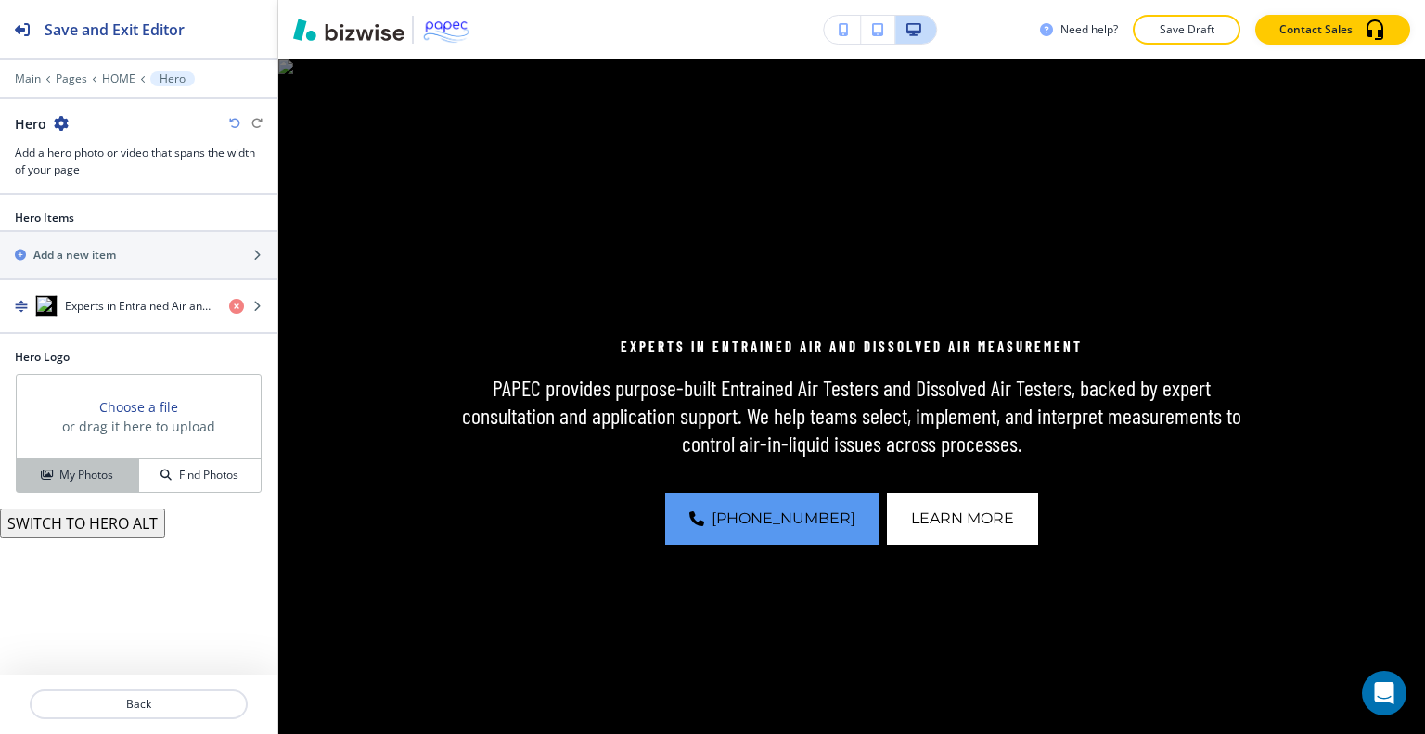
click at [93, 467] on h4 "My Photos" at bounding box center [86, 475] width 54 height 17
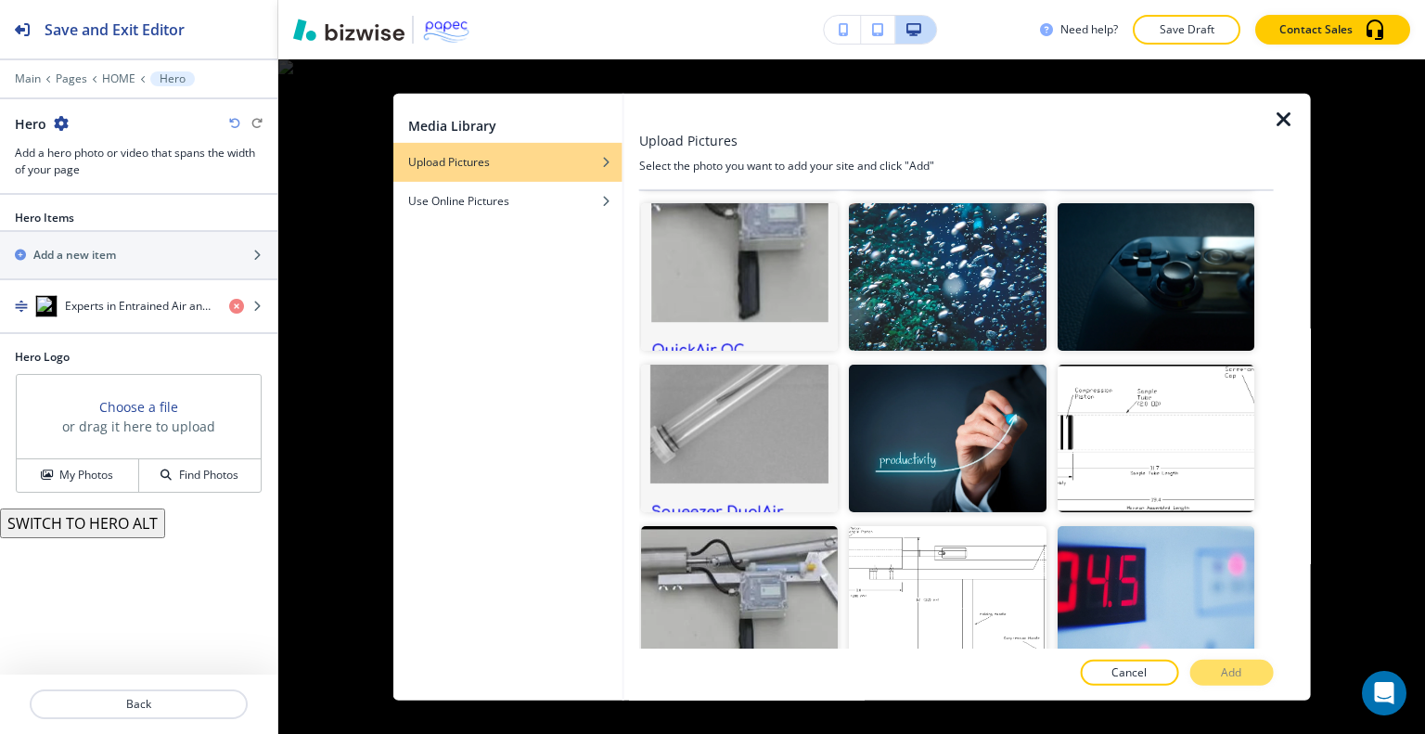
scroll to position [967, 0]
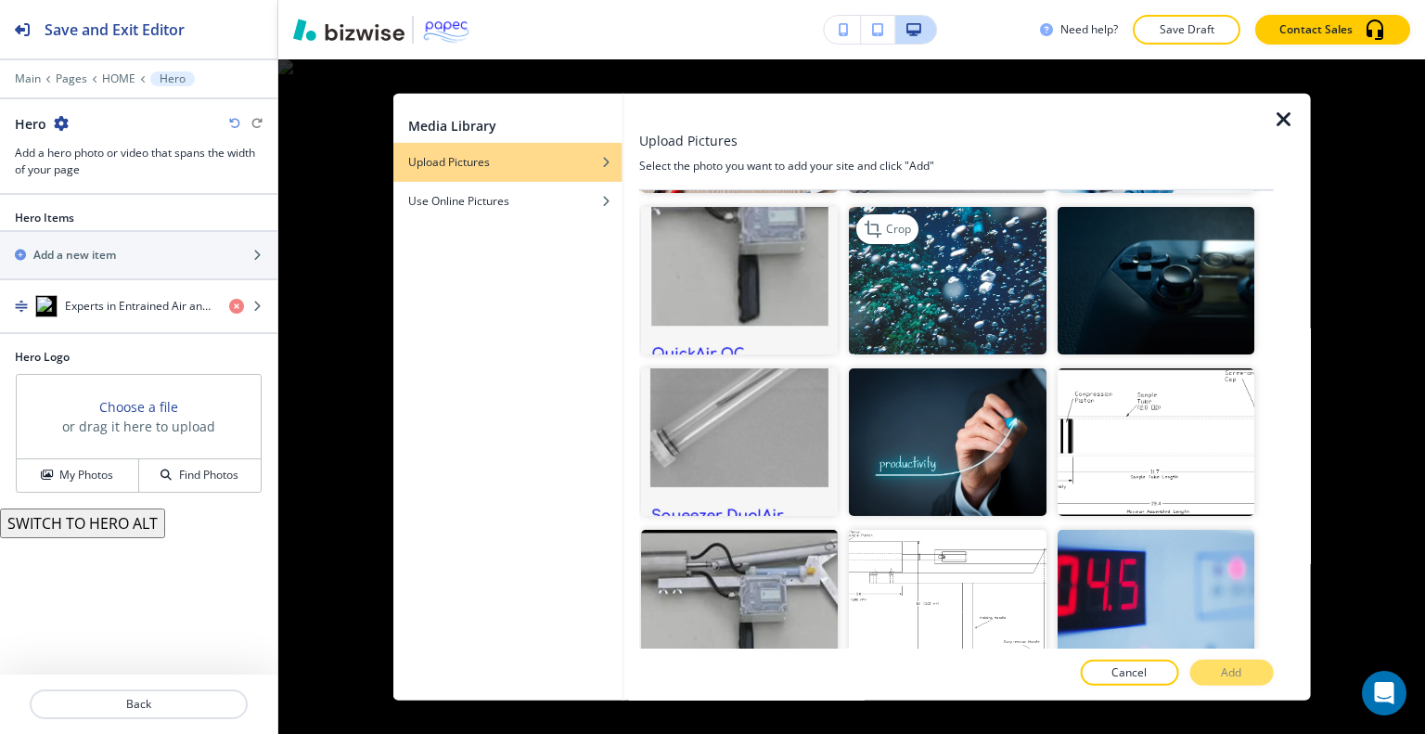
click at [972, 288] on img "button" at bounding box center [947, 280] width 197 height 148
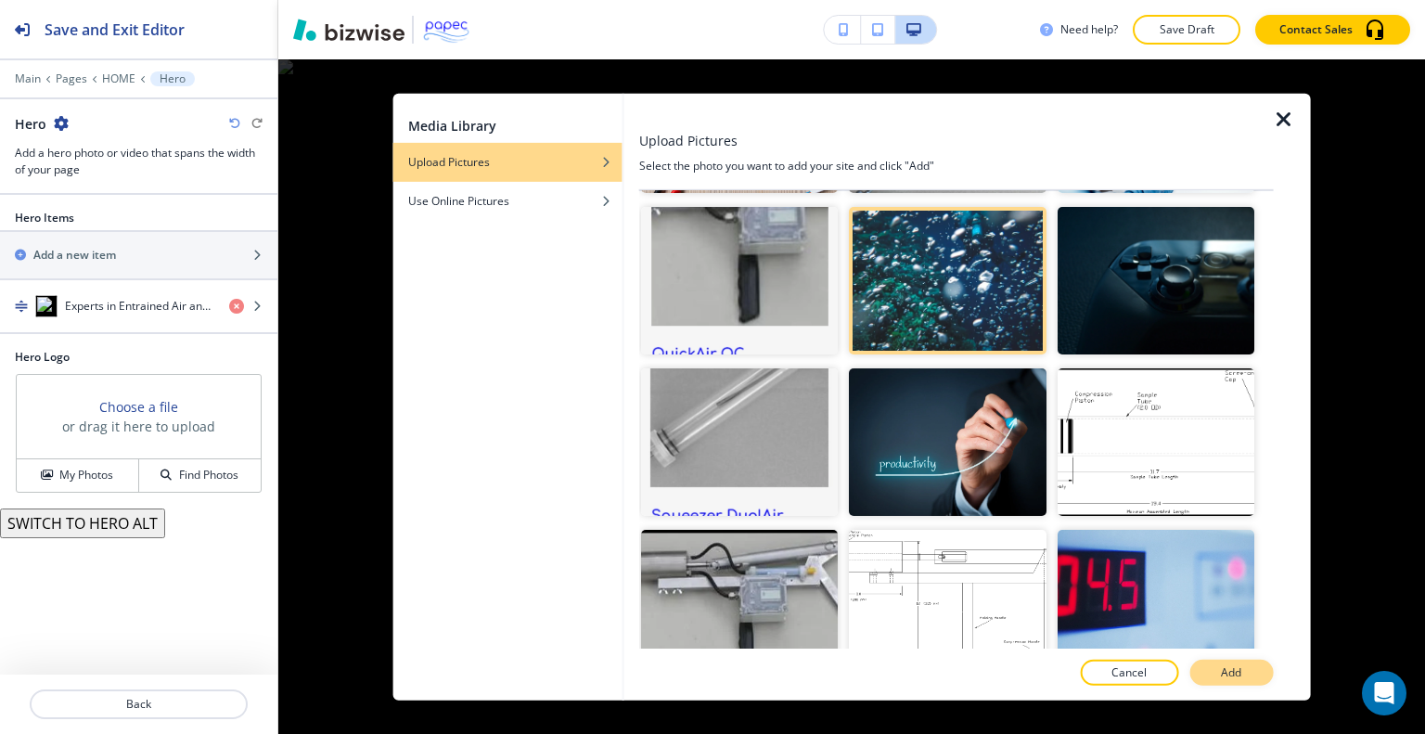
click at [1236, 664] on p "Add" at bounding box center [1231, 672] width 20 height 17
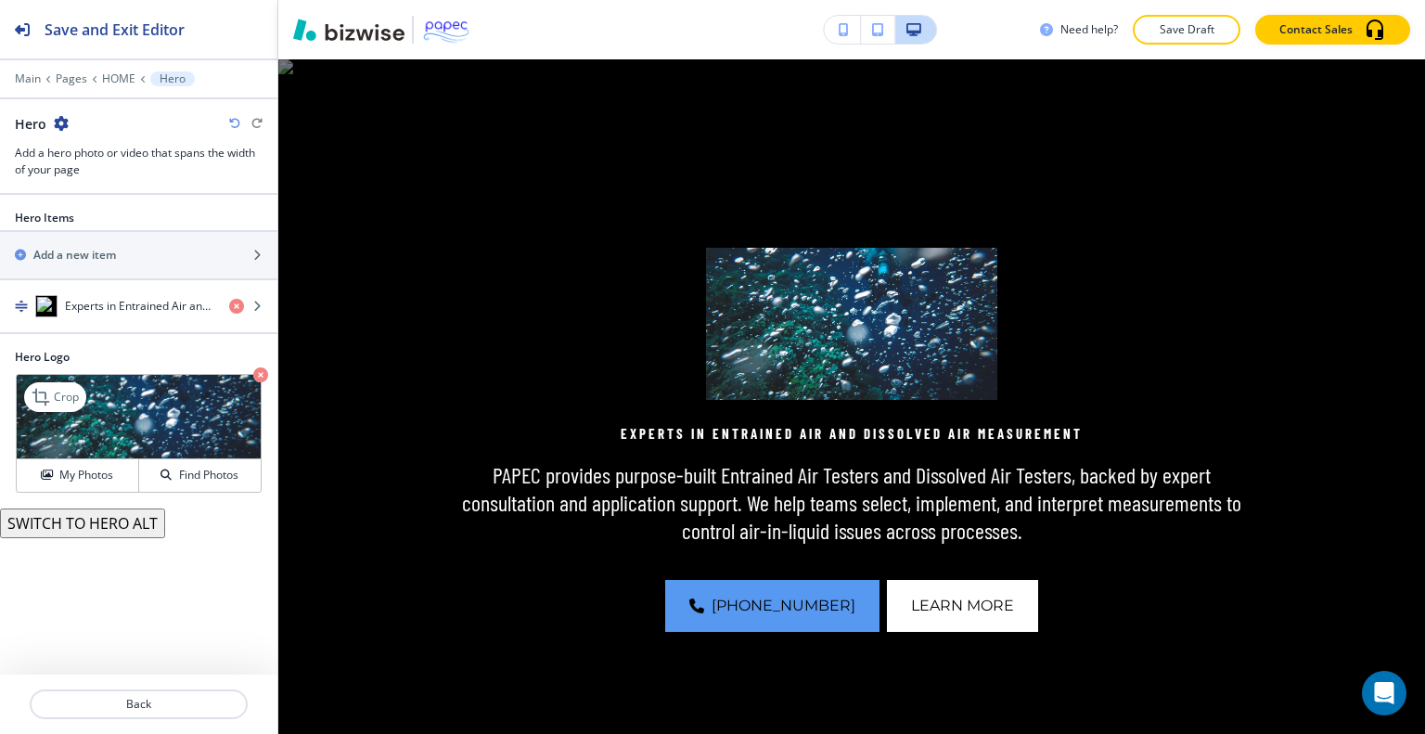
click at [254, 367] on icon "button" at bounding box center [260, 374] width 15 height 15
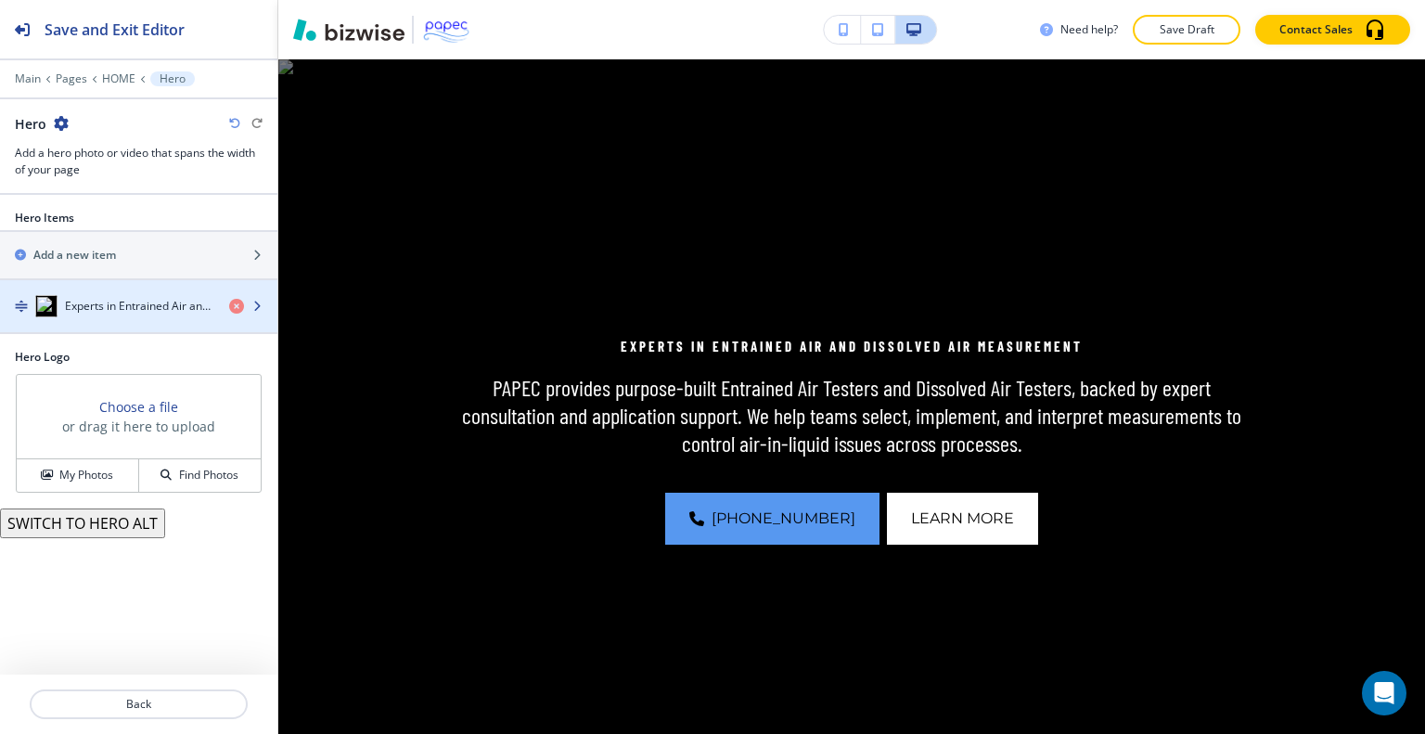
click at [116, 291] on div "button" at bounding box center [138, 287] width 277 height 15
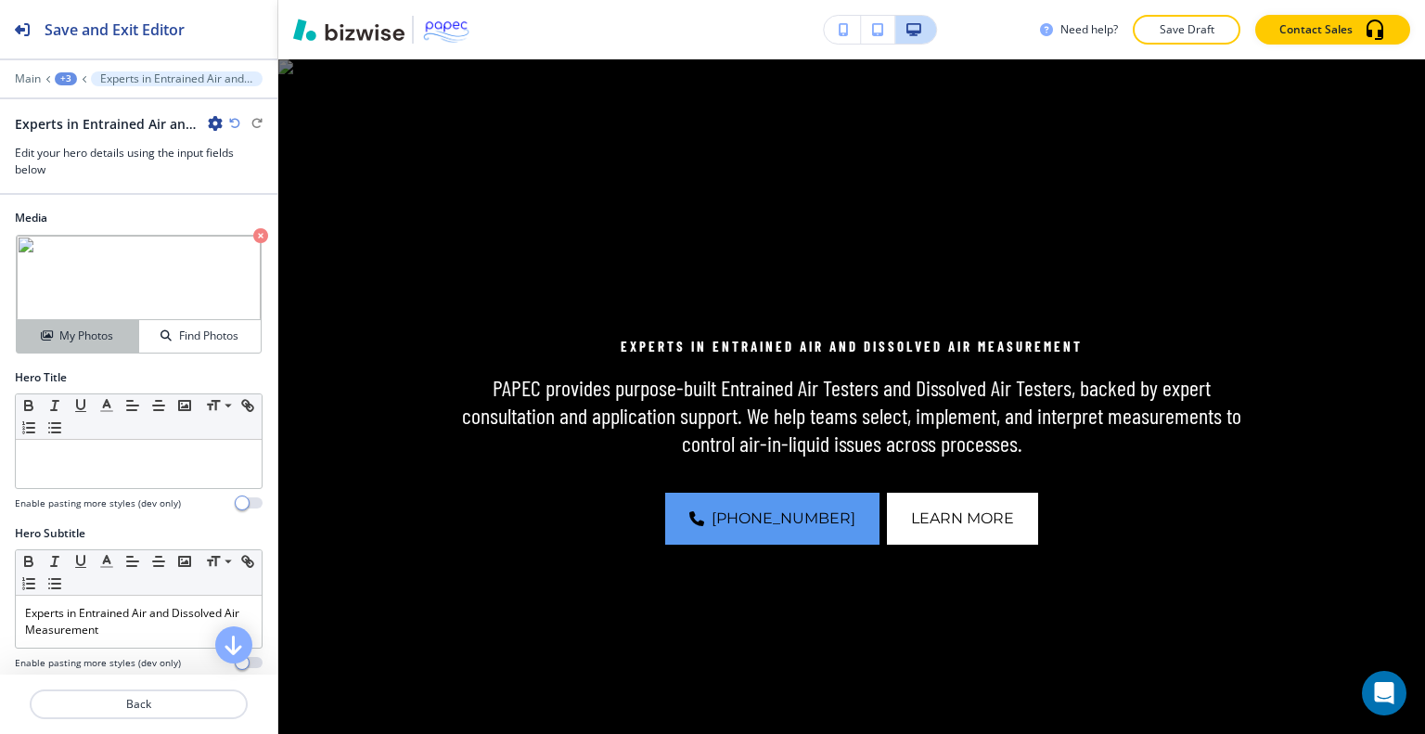
click at [104, 331] on h4 "My Photos" at bounding box center [86, 336] width 54 height 17
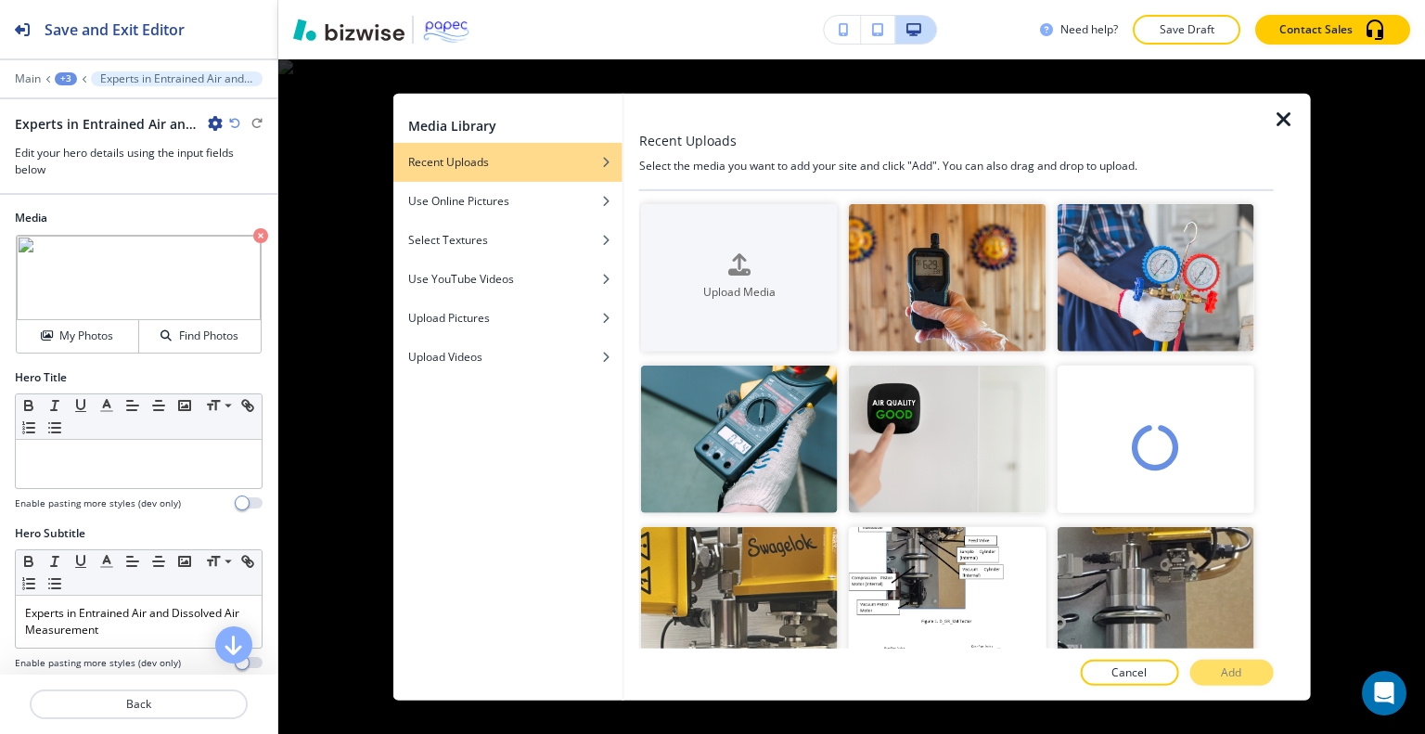
click at [1179, 459] on div "button" at bounding box center [1155, 439] width 197 height 76
click at [1228, 675] on p "Add" at bounding box center [1231, 672] width 20 height 17
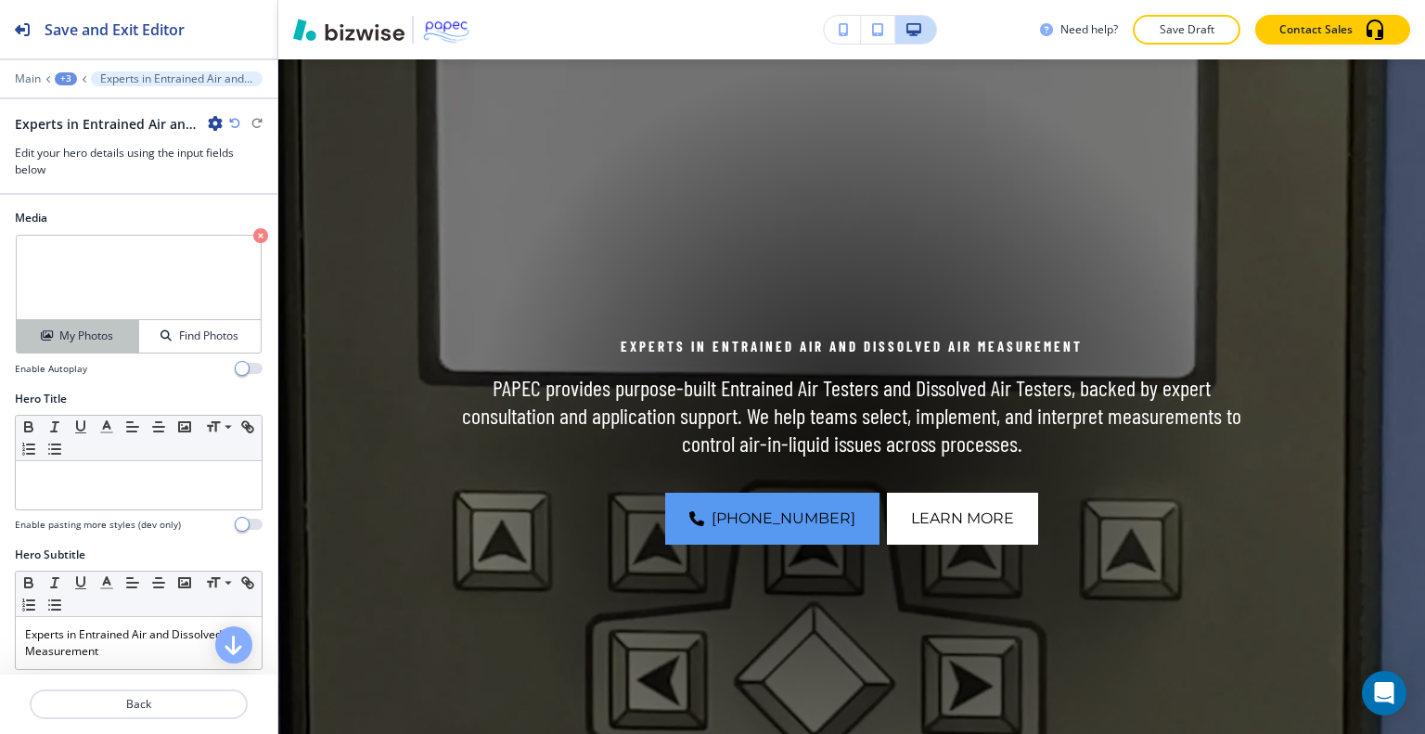
click at [85, 330] on h4 "My Photos" at bounding box center [86, 336] width 54 height 17
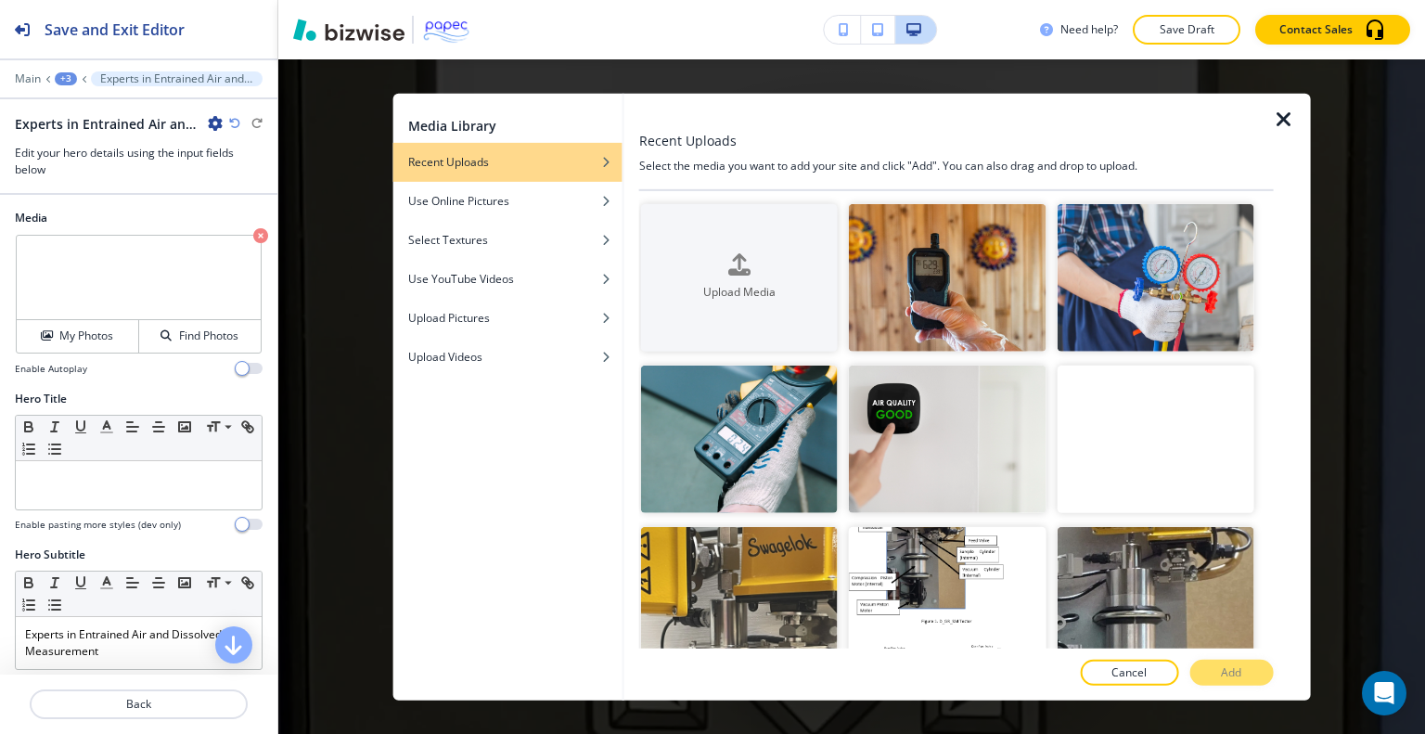
click at [1275, 263] on div at bounding box center [1291, 396] width 37 height 607
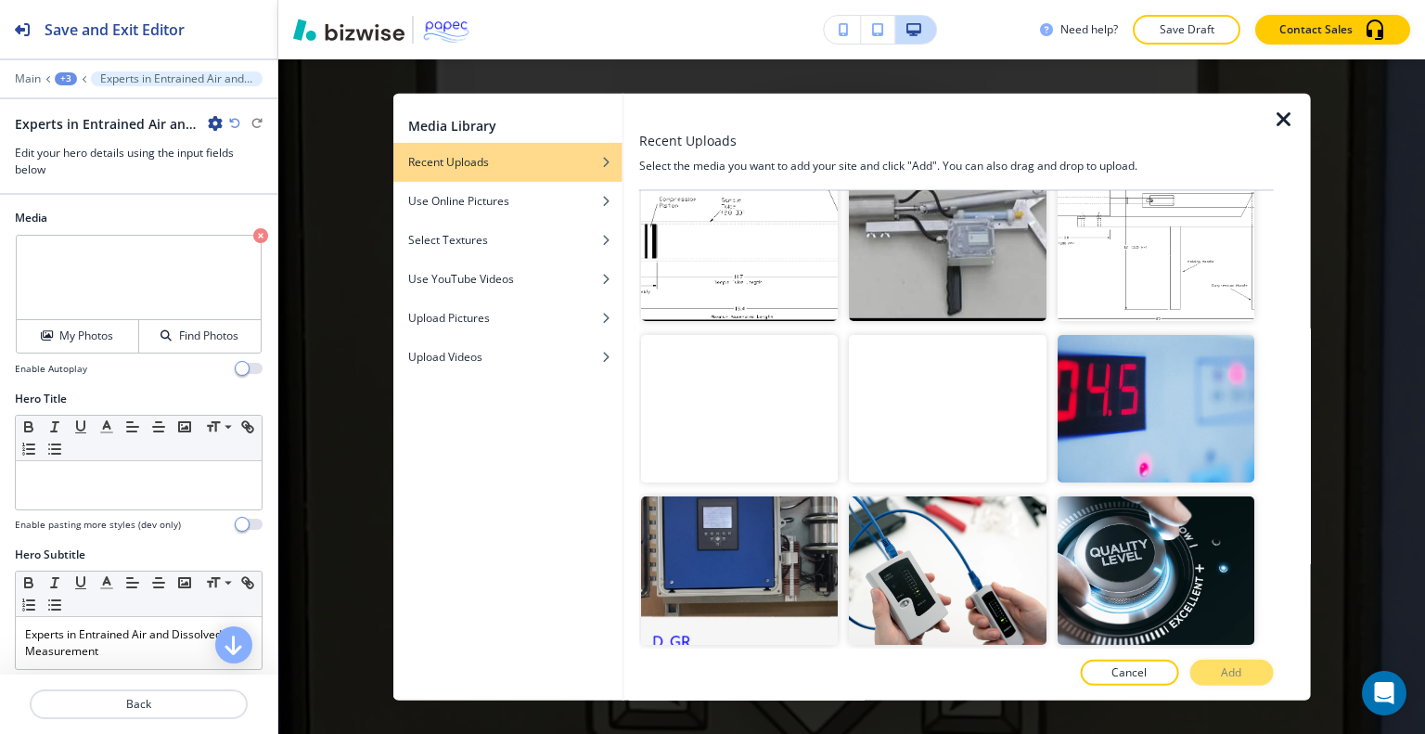
scroll to position [1316, 0]
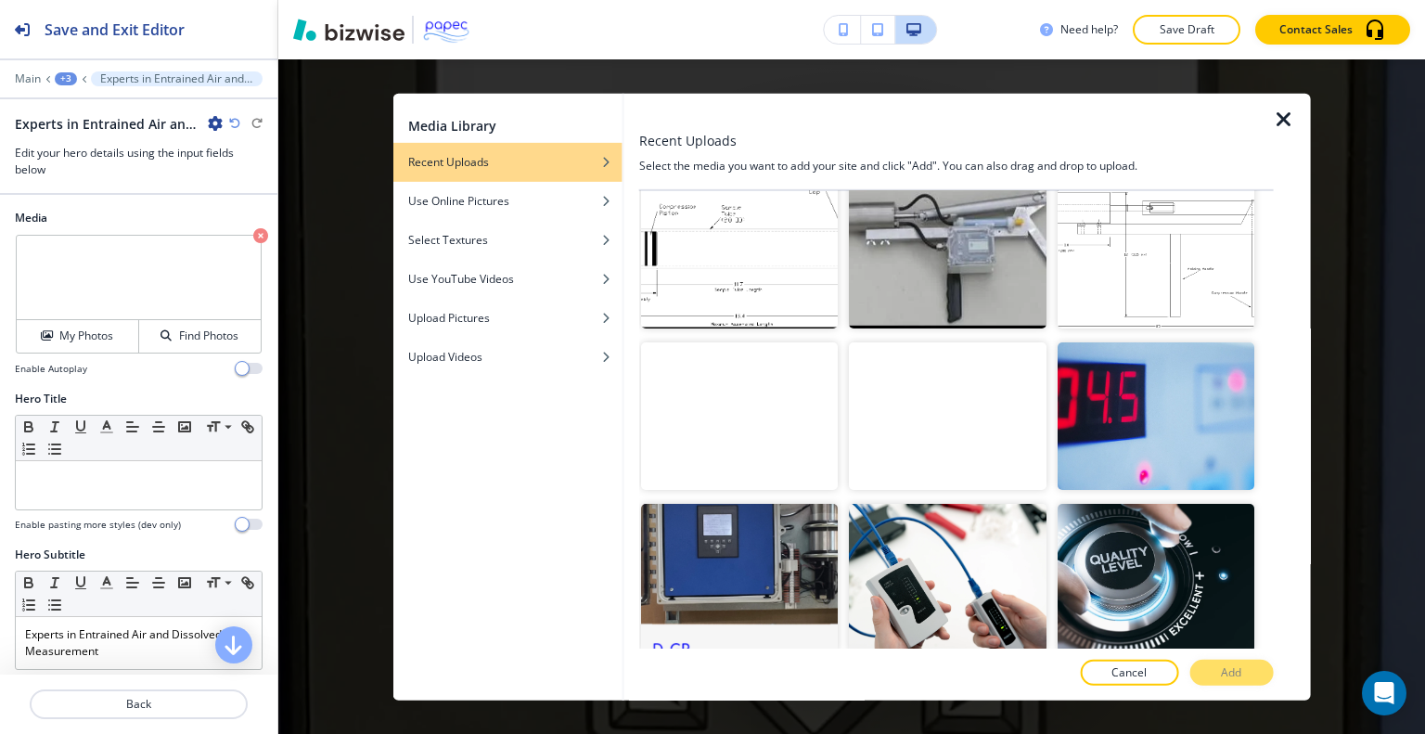
click at [783, 407] on video "button" at bounding box center [739, 416] width 197 height 148
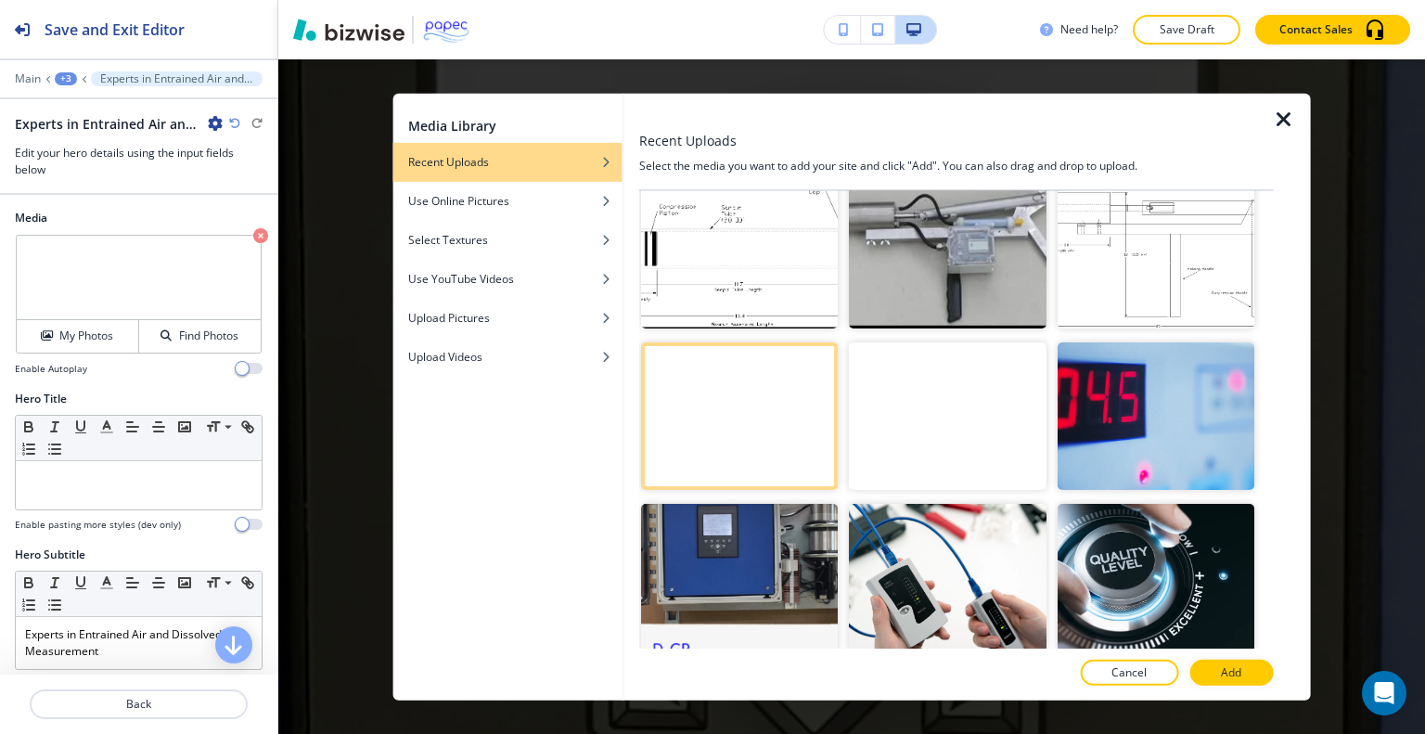
click at [1202, 689] on div at bounding box center [956, 693] width 635 height 15
click at [1214, 678] on button "Add" at bounding box center [1231, 673] width 84 height 26
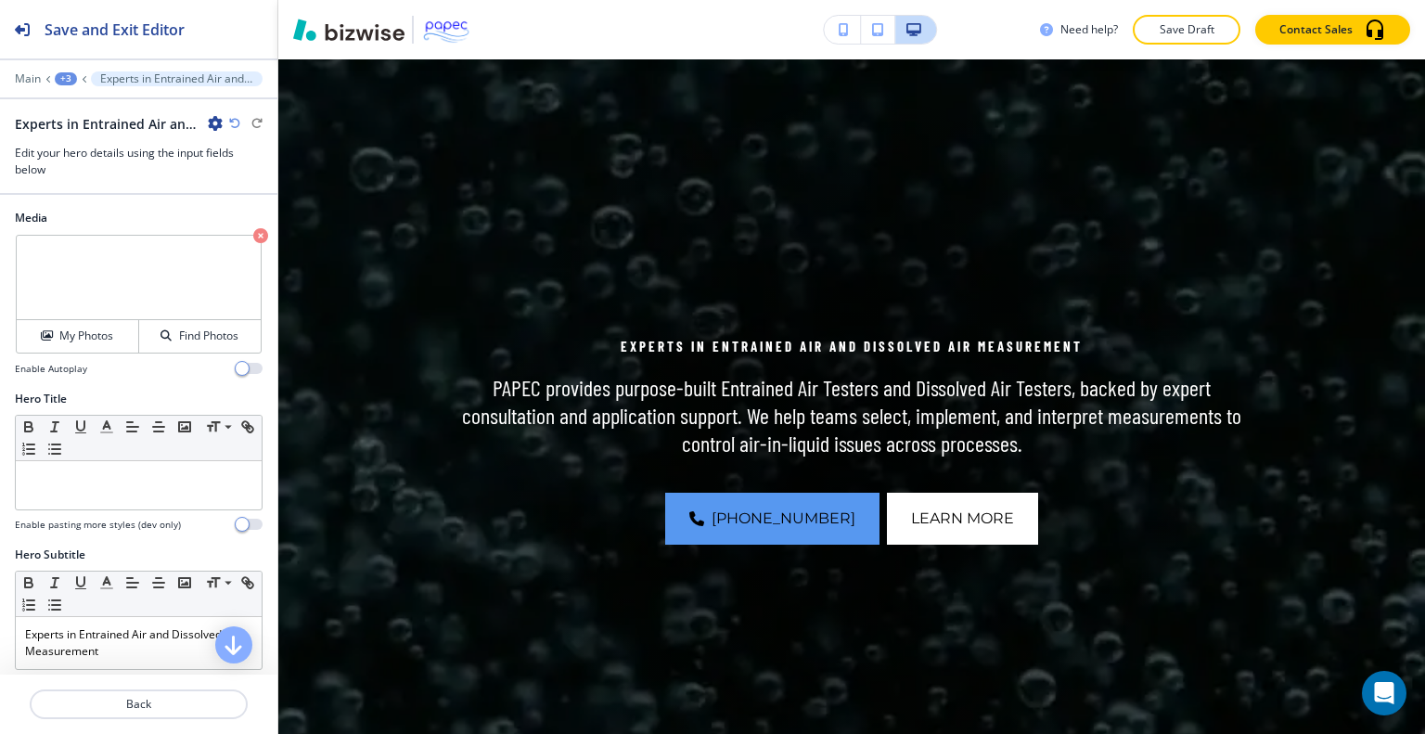
click at [253, 235] on icon "button" at bounding box center [260, 235] width 15 height 15
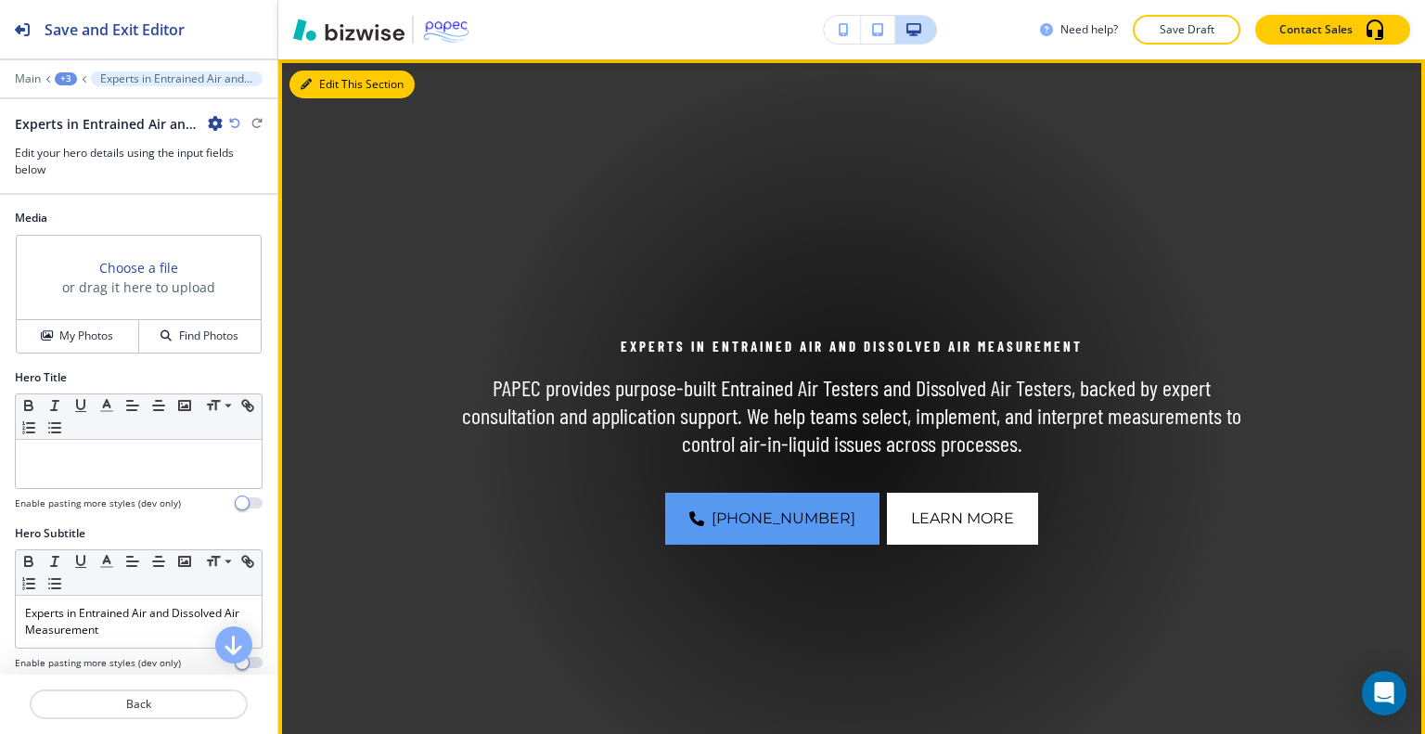
click at [316, 81] on button "Edit This Section" at bounding box center [351, 85] width 125 height 28
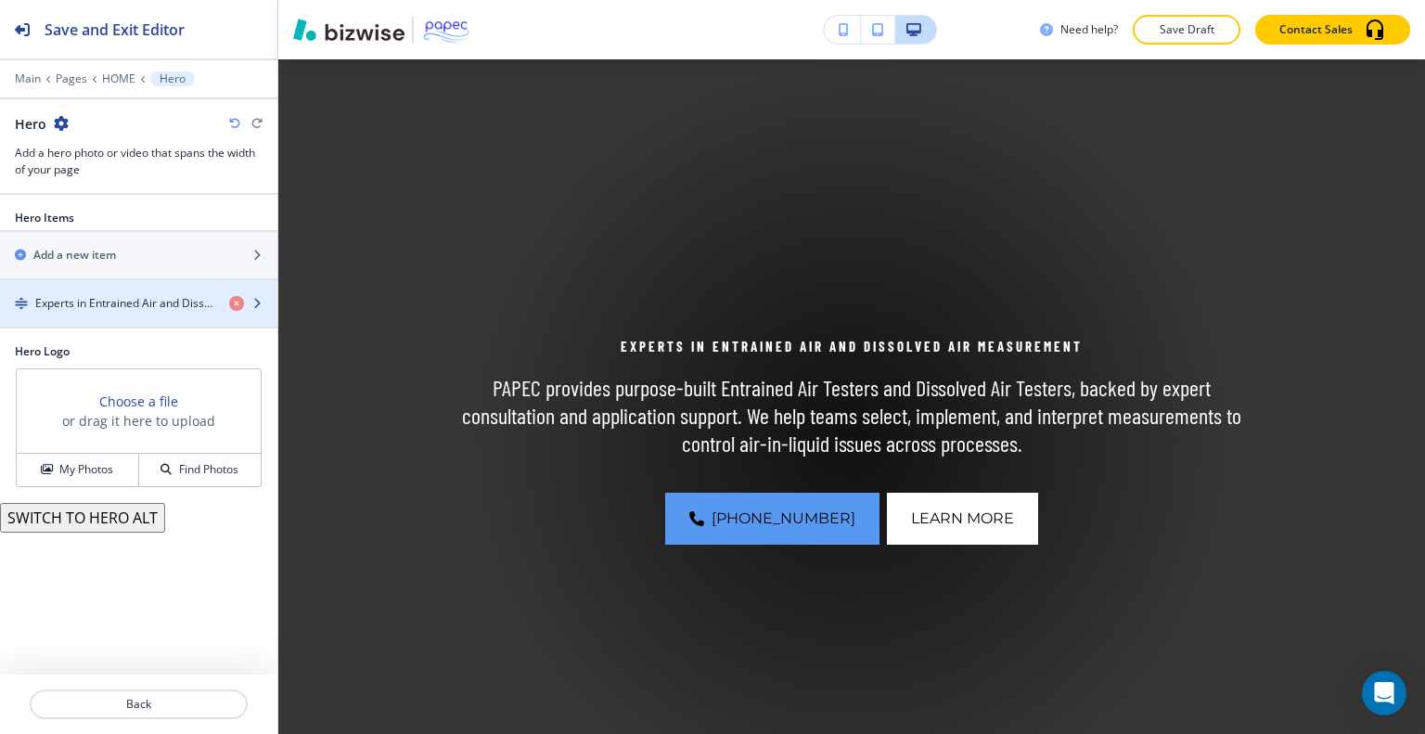
click at [128, 302] on h4 "Experts in Entrained Air and Dissolved Air Measurement" at bounding box center [124, 303] width 179 height 17
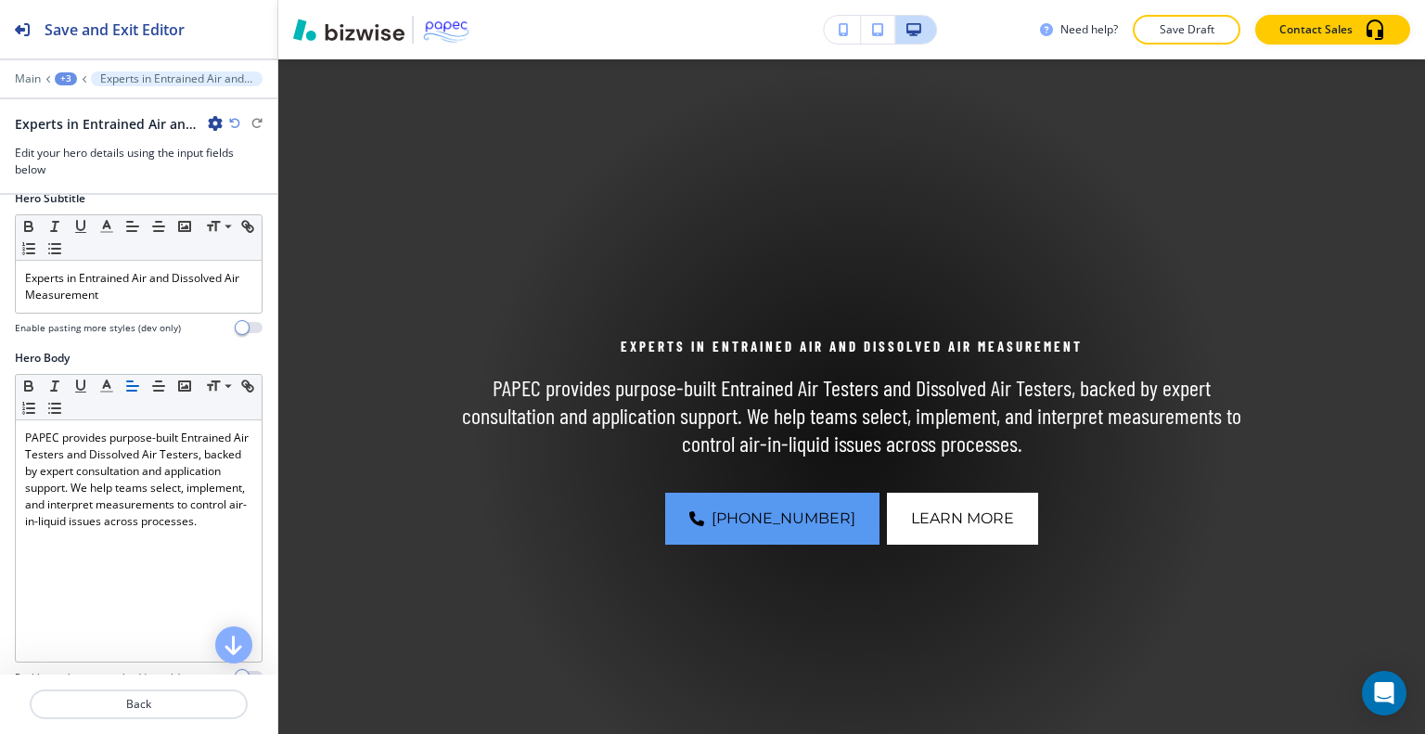
scroll to position [330, 0]
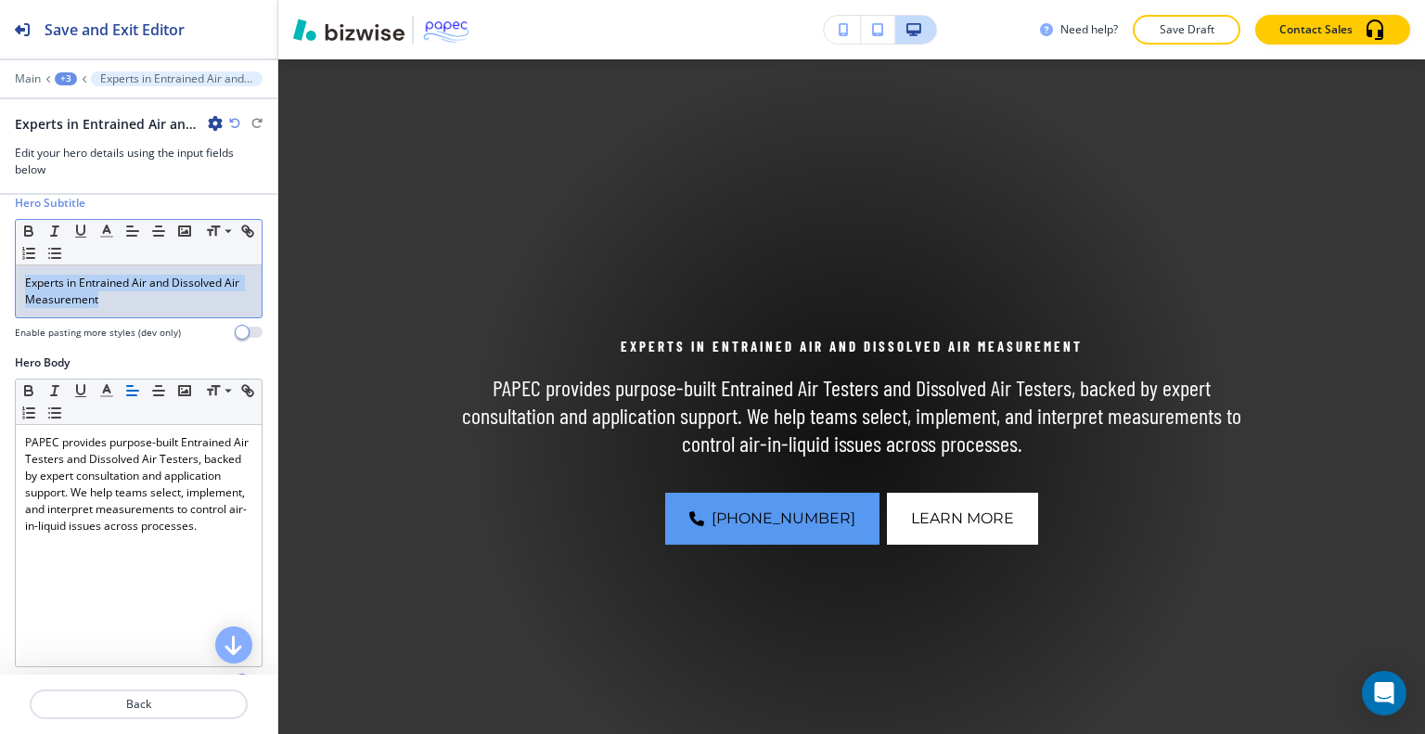
drag, startPoint x: 160, startPoint y: 302, endPoint x: 0, endPoint y: 267, distance: 163.4
click at [0, 267] on div "Hero Subtitle Small Normal Large Huge Experts in Entrained Air and Dissolved Ai…" at bounding box center [138, 275] width 277 height 160
click at [61, 289] on p "Experts in Entrained Air and Dissolved Air Measurement" at bounding box center [138, 291] width 227 height 33
drag, startPoint x: 122, startPoint y: 307, endPoint x: 17, endPoint y: 268, distance: 112.7
click at [17, 268] on div "Experts in Entrained Air and Dissolved Air Measurement" at bounding box center [139, 291] width 246 height 52
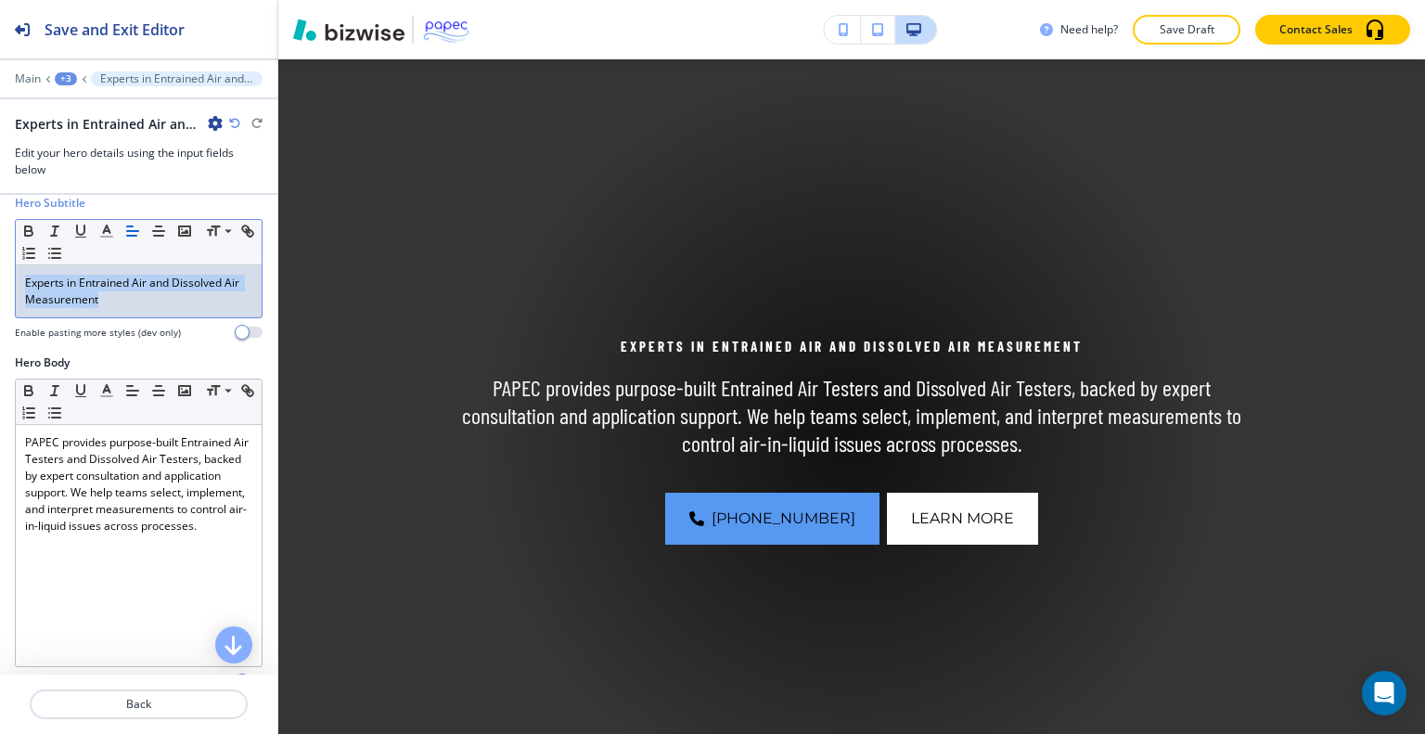
copy p "Experts in Entrained Air and Dissolved Air Measurement"
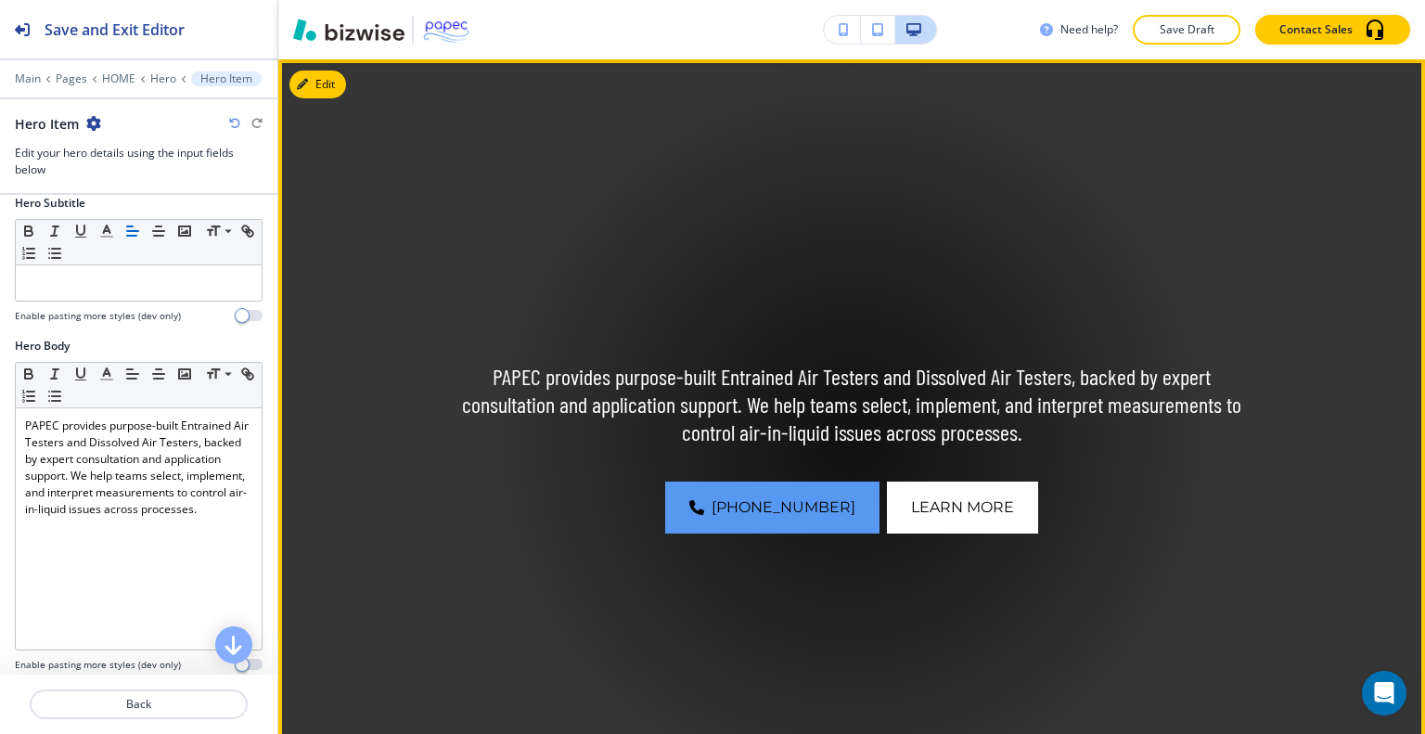
click at [278, 382] on img at bounding box center [851, 439] width 1147 height 761
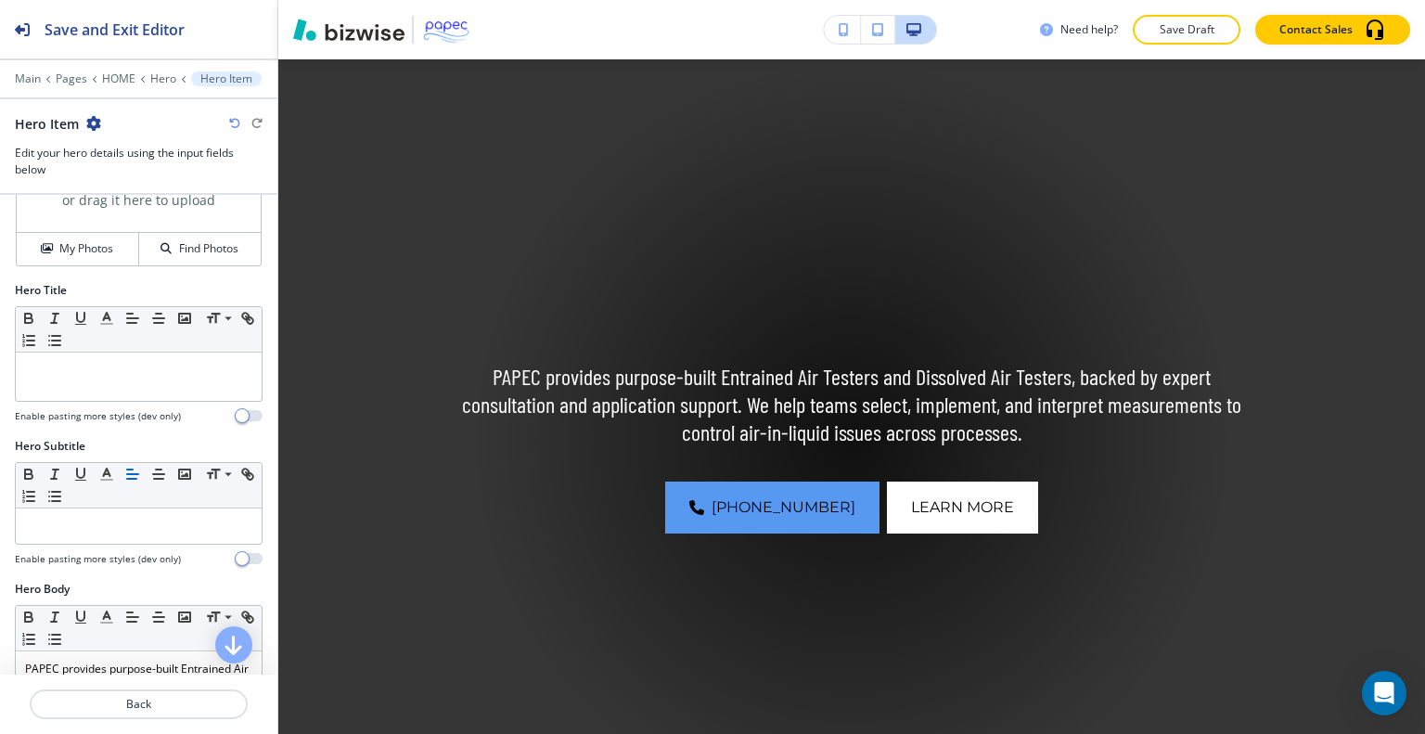
scroll to position [0, 0]
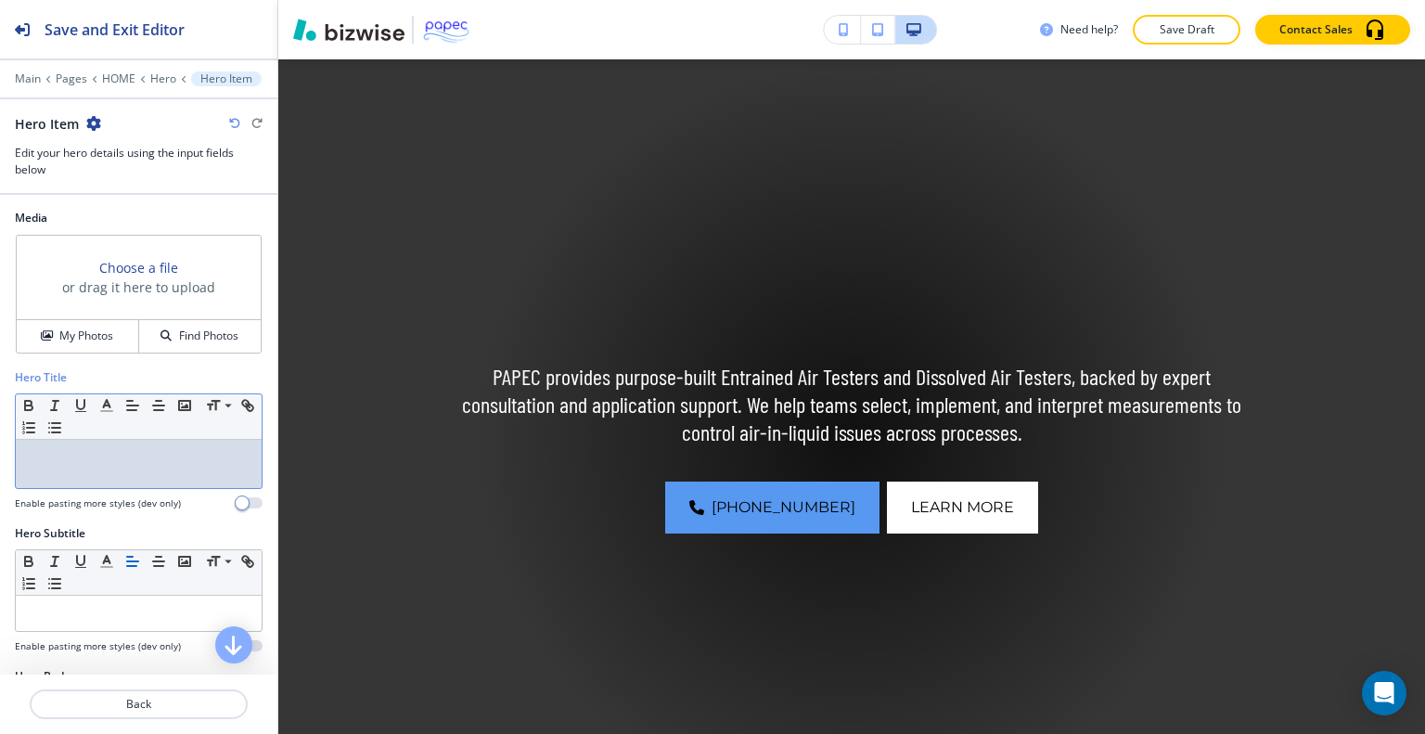
click at [126, 449] on p at bounding box center [138, 457] width 227 height 17
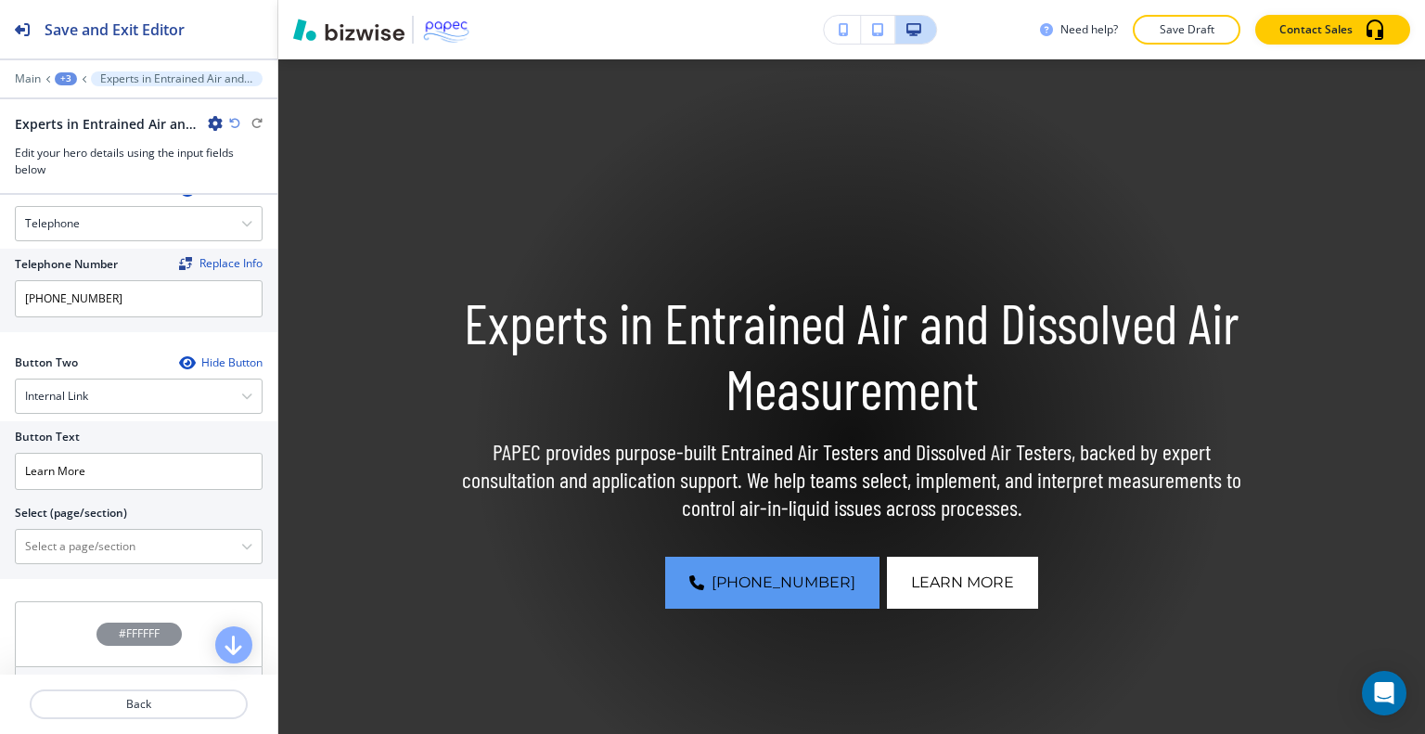
scroll to position [836, 0]
click at [106, 539] on \(page\/section\) "Manual Input" at bounding box center [128, 549] width 225 height 32
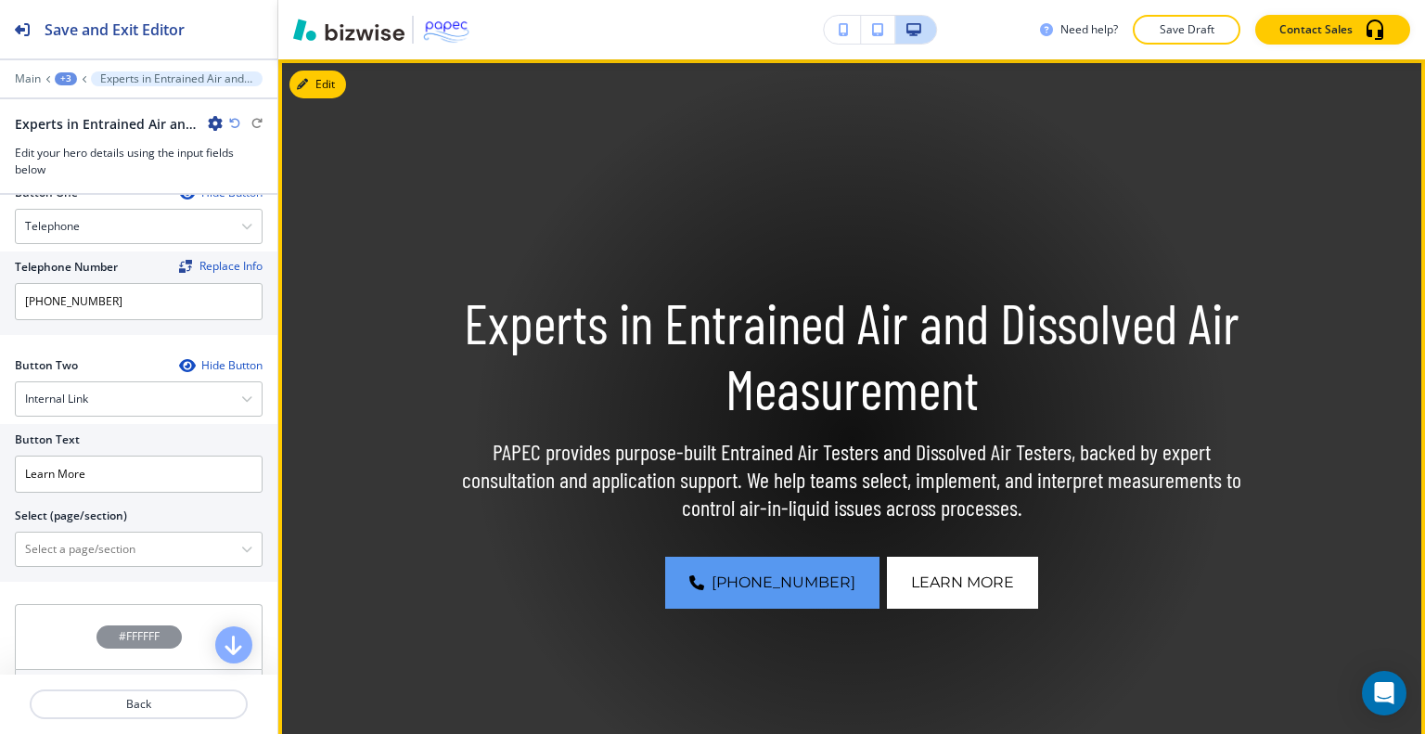
click at [535, 495] on p "PAPEC provides purpose-built Entrained Air Testers and Dissolved Air Testers, b…" at bounding box center [852, 480] width 794 height 84
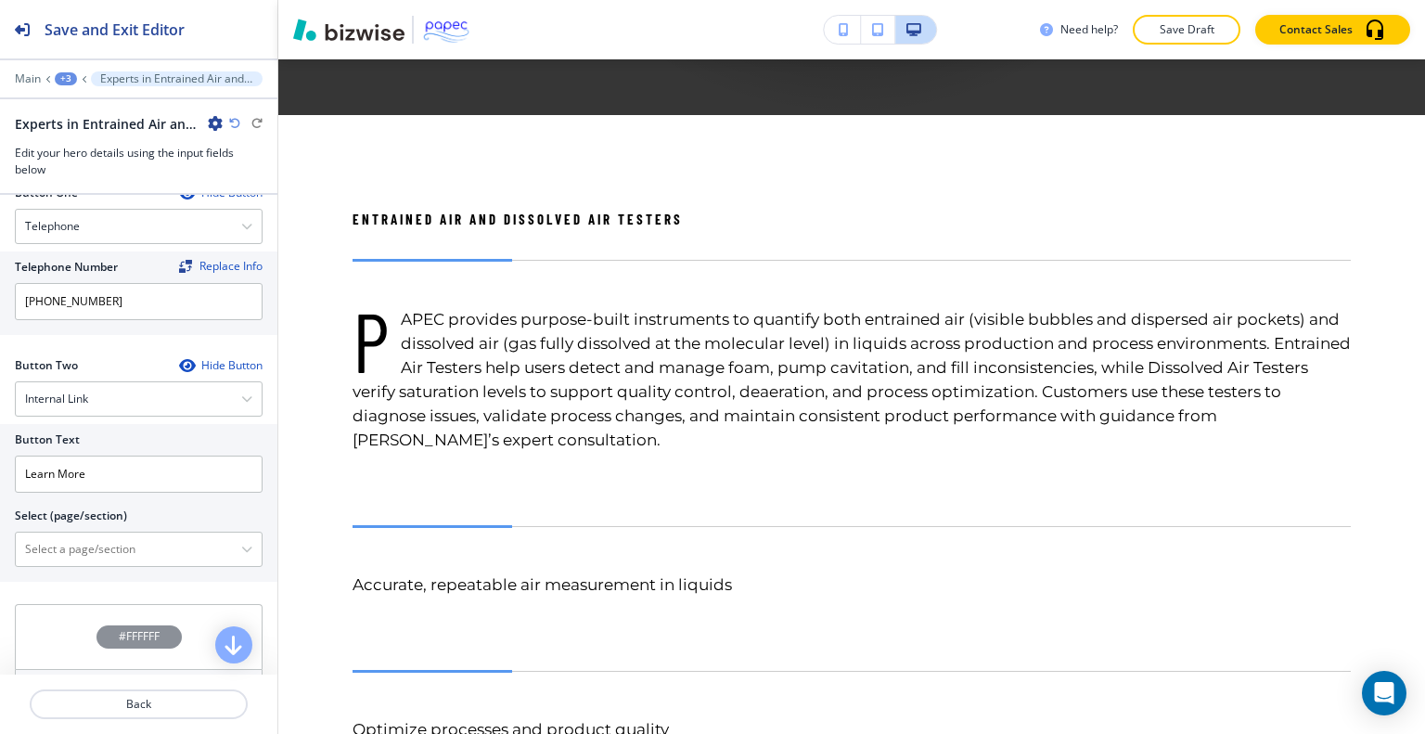
scroll to position [0, 0]
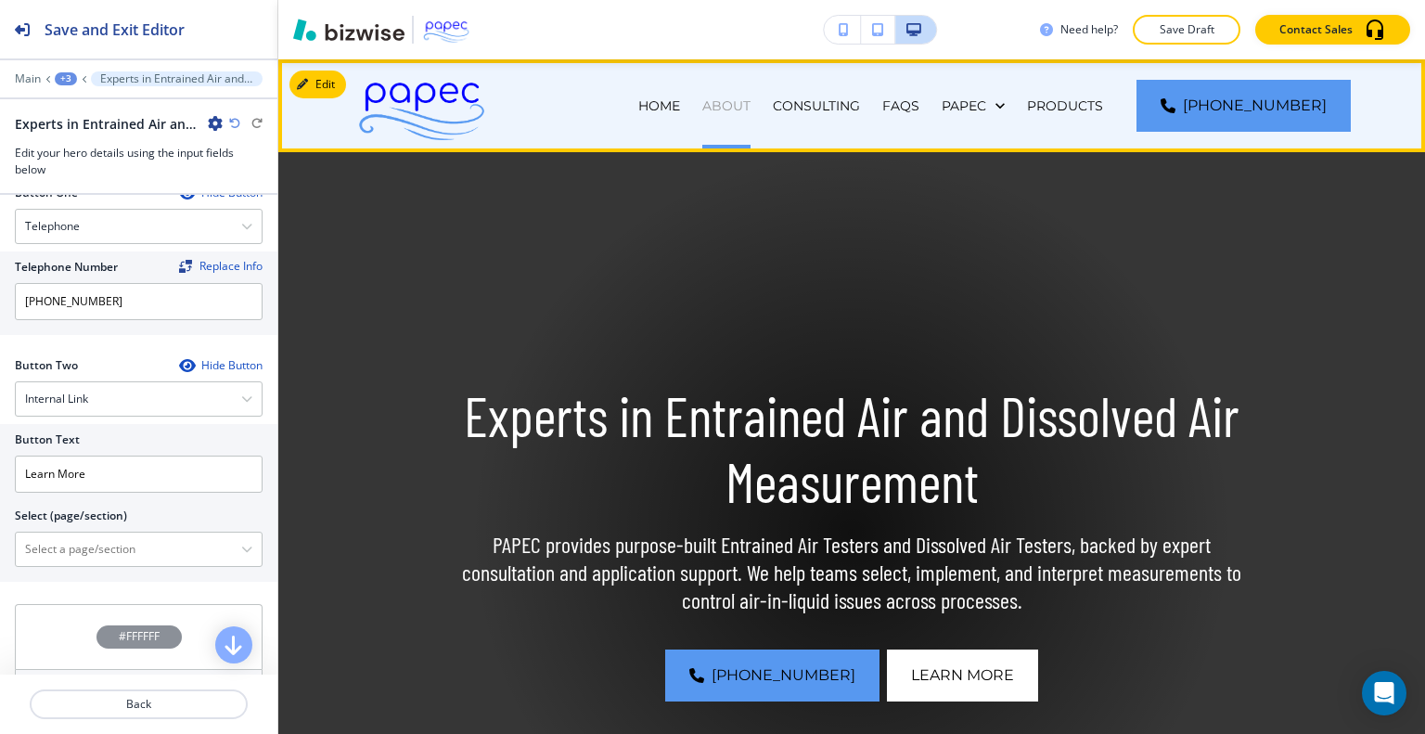
click at [751, 103] on p "ABOUT" at bounding box center [726, 105] width 48 height 19
click at [751, 109] on p "ABOUT" at bounding box center [726, 105] width 48 height 19
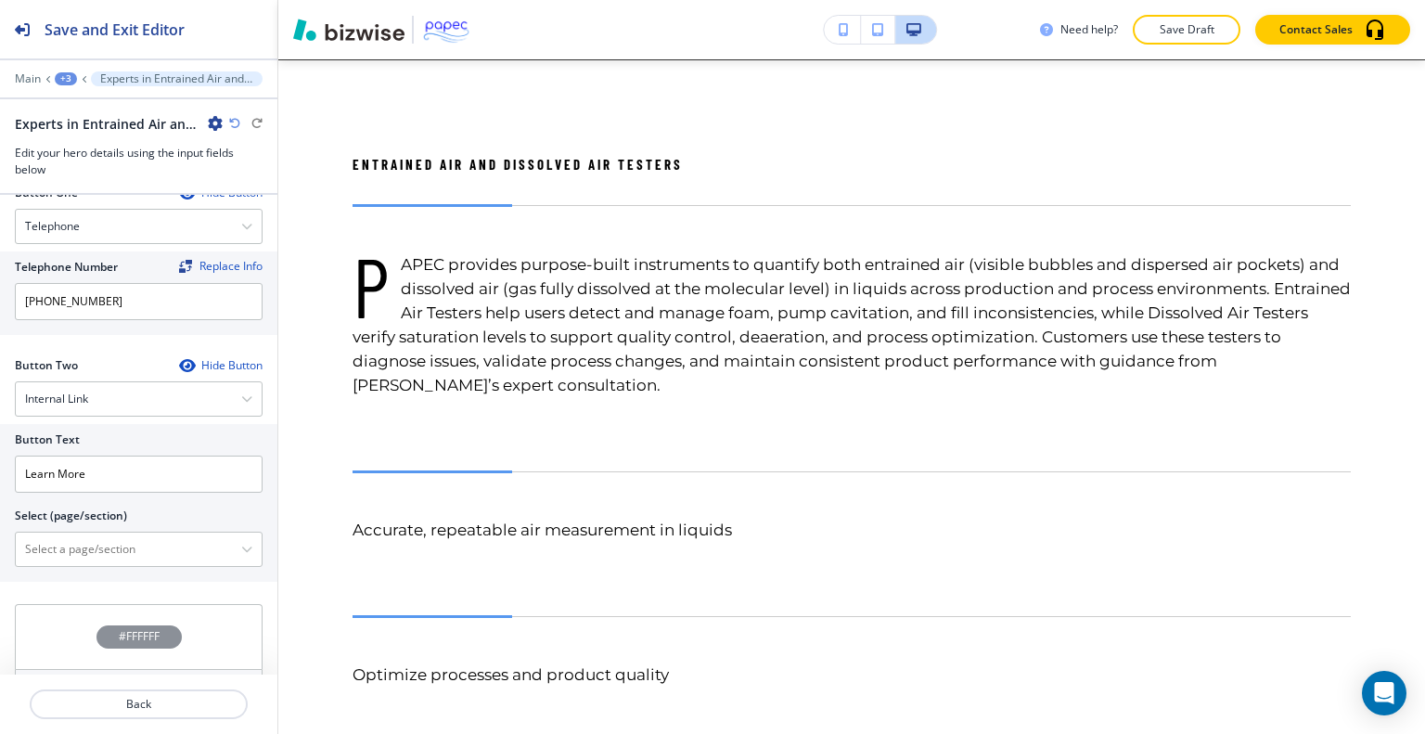
scroll to position [934, 0]
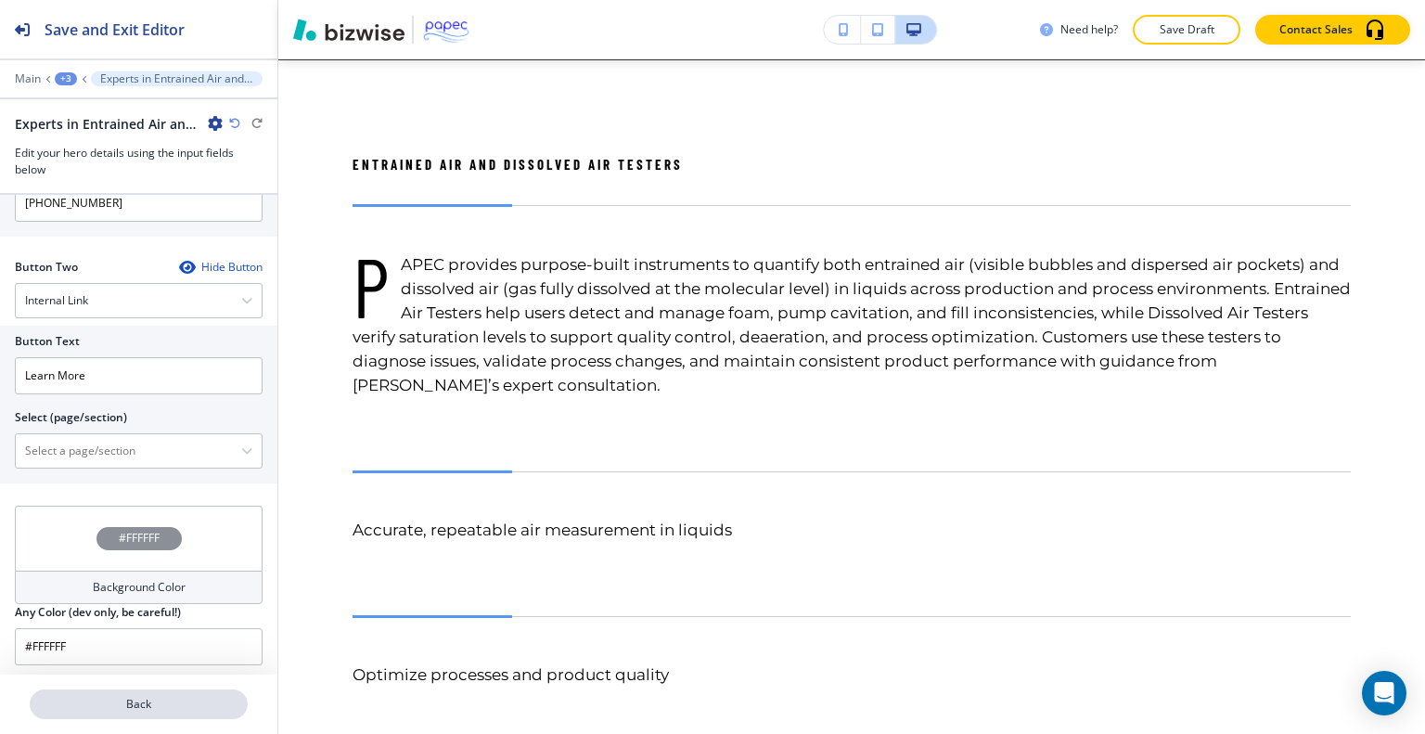
click at [207, 700] on p "Back" at bounding box center [139, 704] width 214 height 17
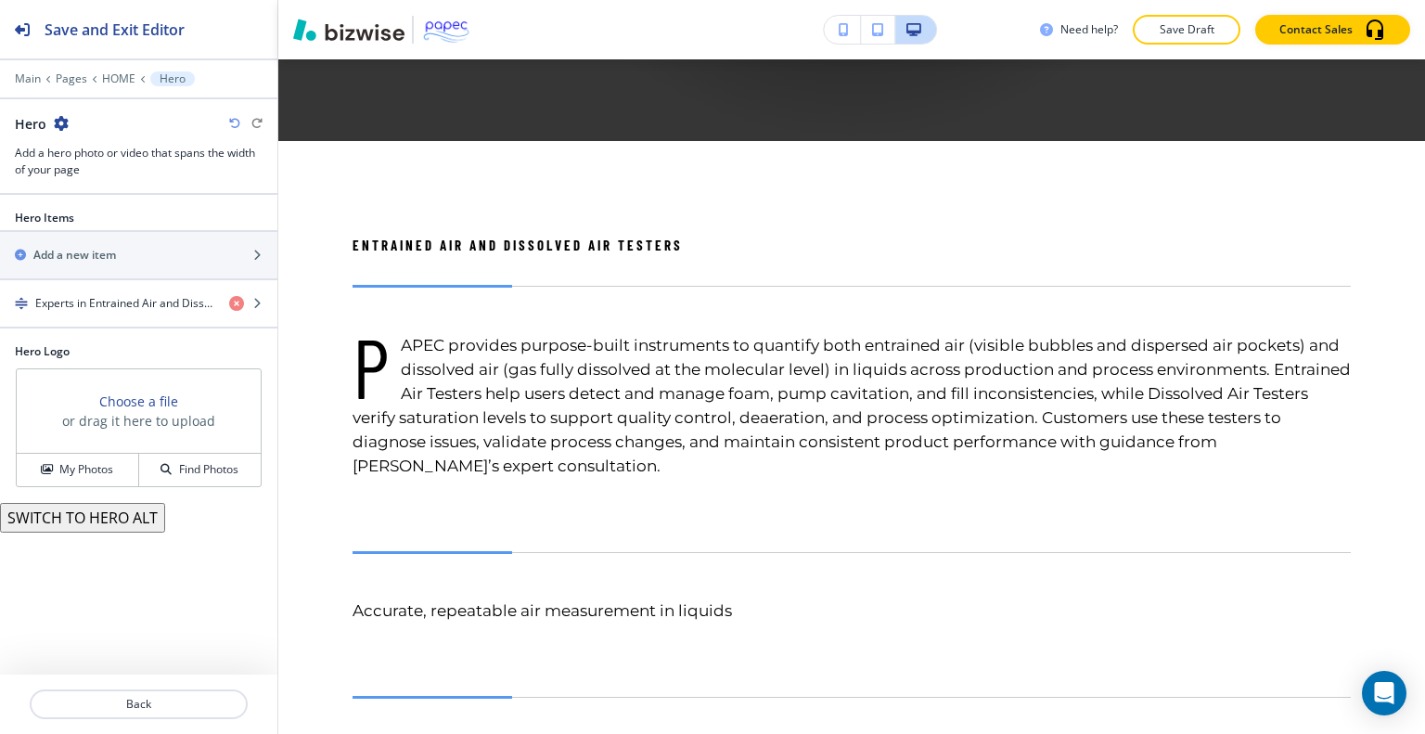
scroll to position [767, 0]
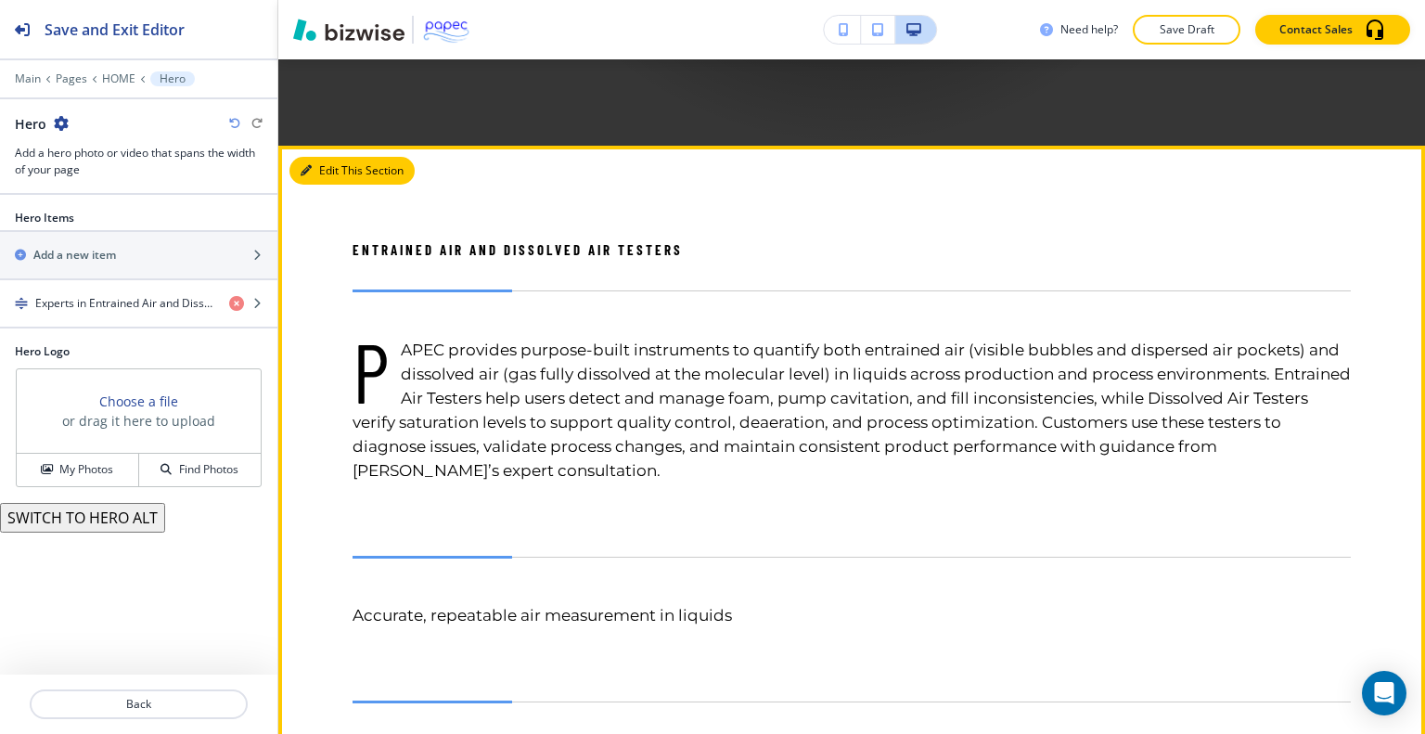
click at [308, 170] on icon "button" at bounding box center [306, 170] width 11 height 11
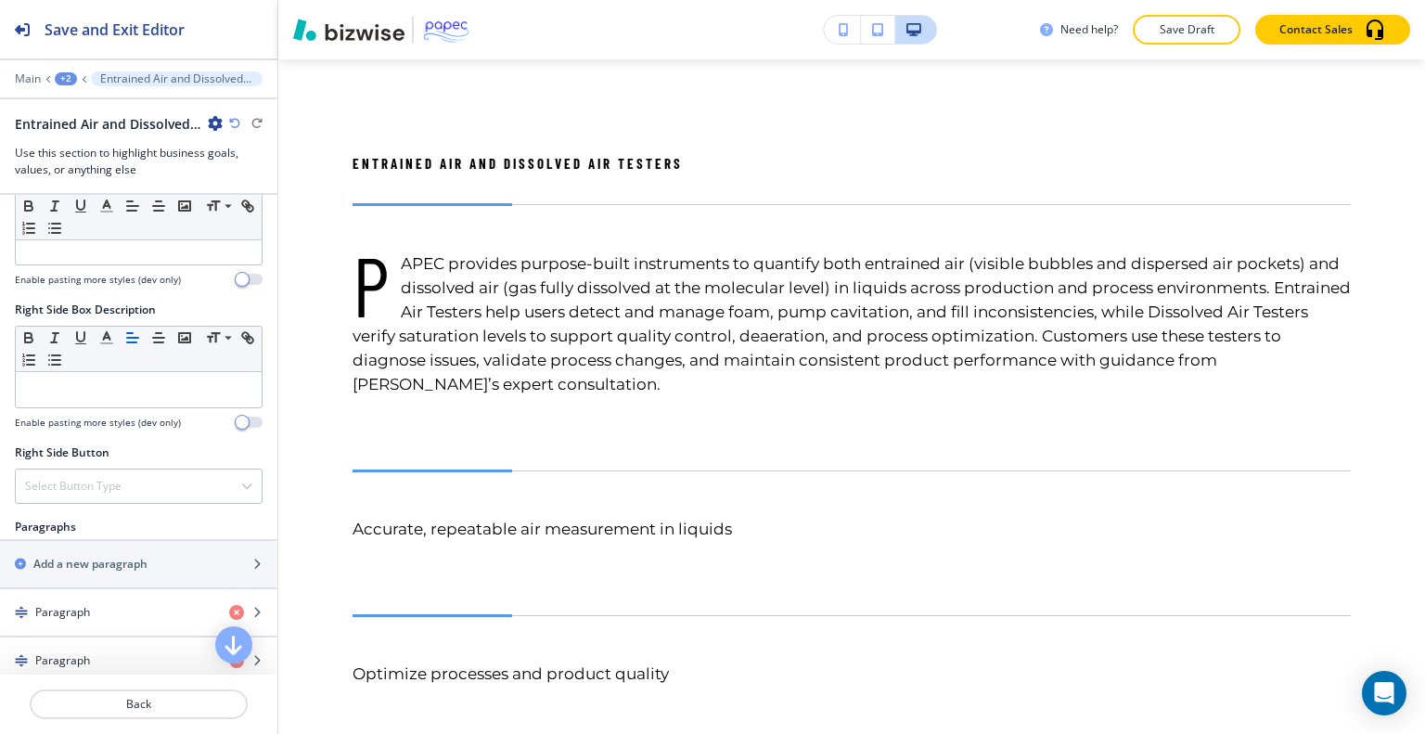
scroll to position [1319, 0]
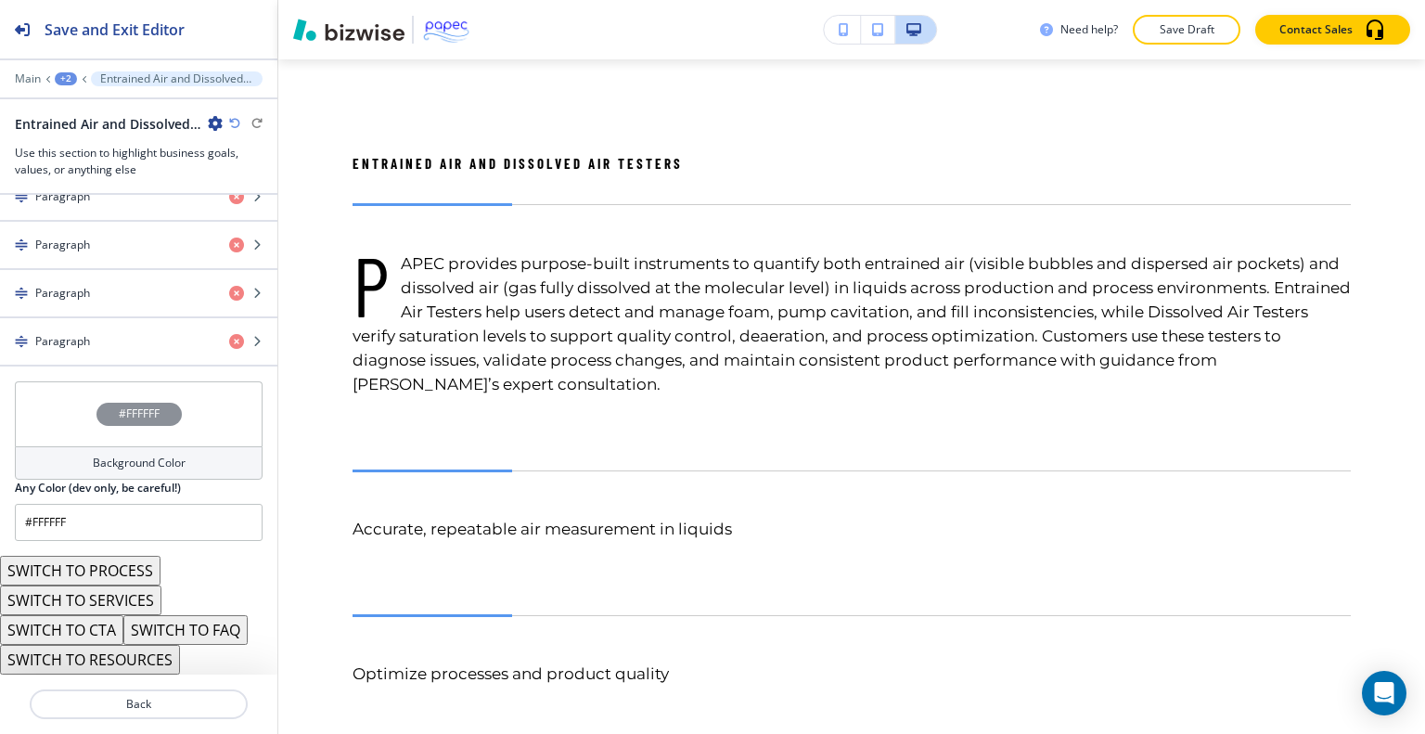
click at [103, 634] on button "SWITCH TO CTA" at bounding box center [61, 630] width 123 height 30
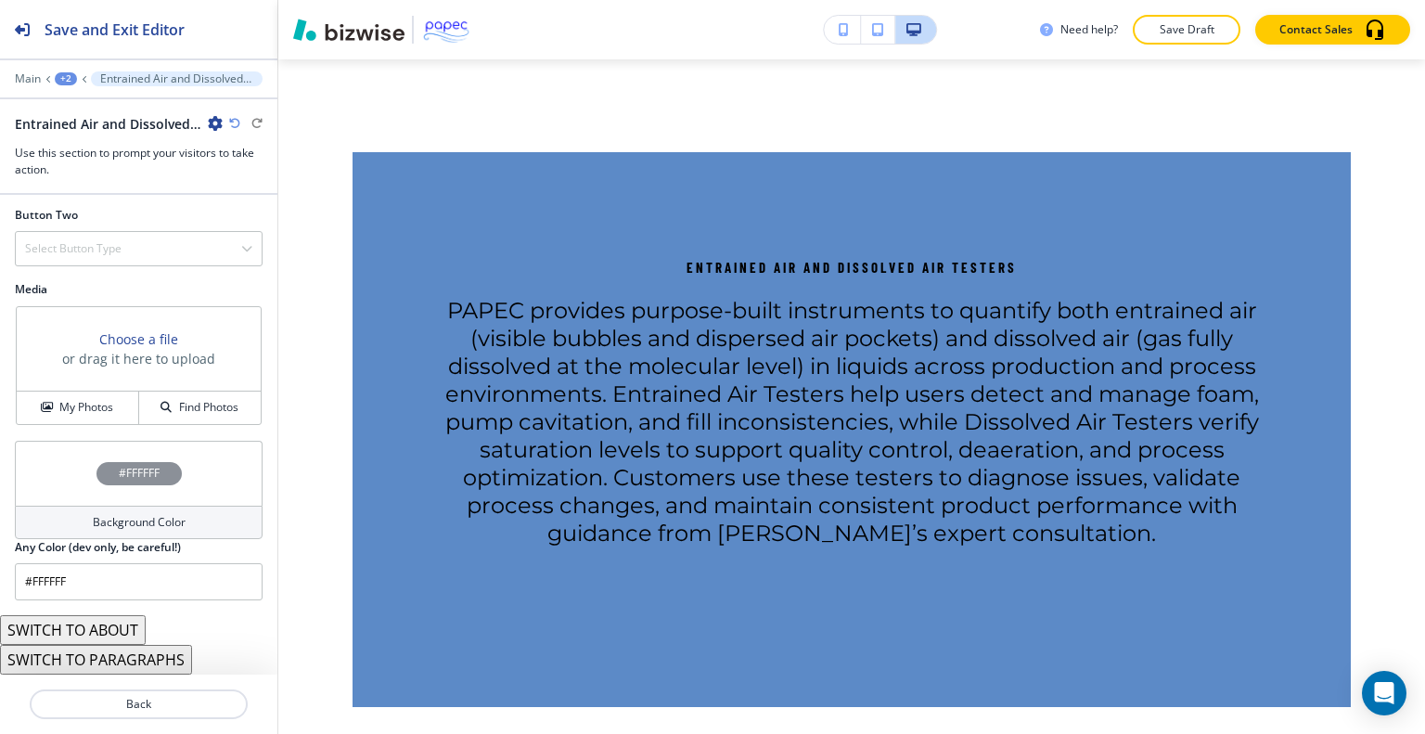
click at [130, 623] on button "SWITCH TO ABOUT" at bounding box center [73, 630] width 146 height 30
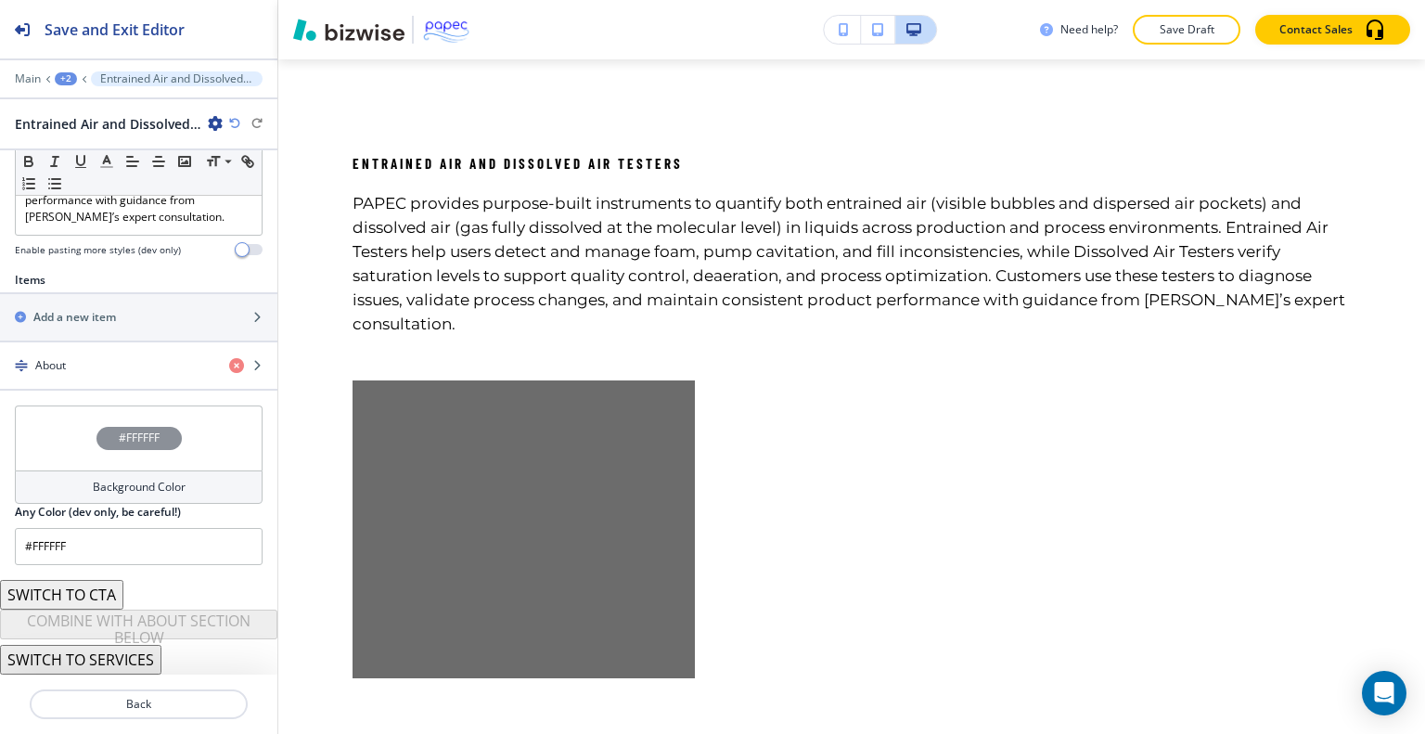
scroll to position [598, 0]
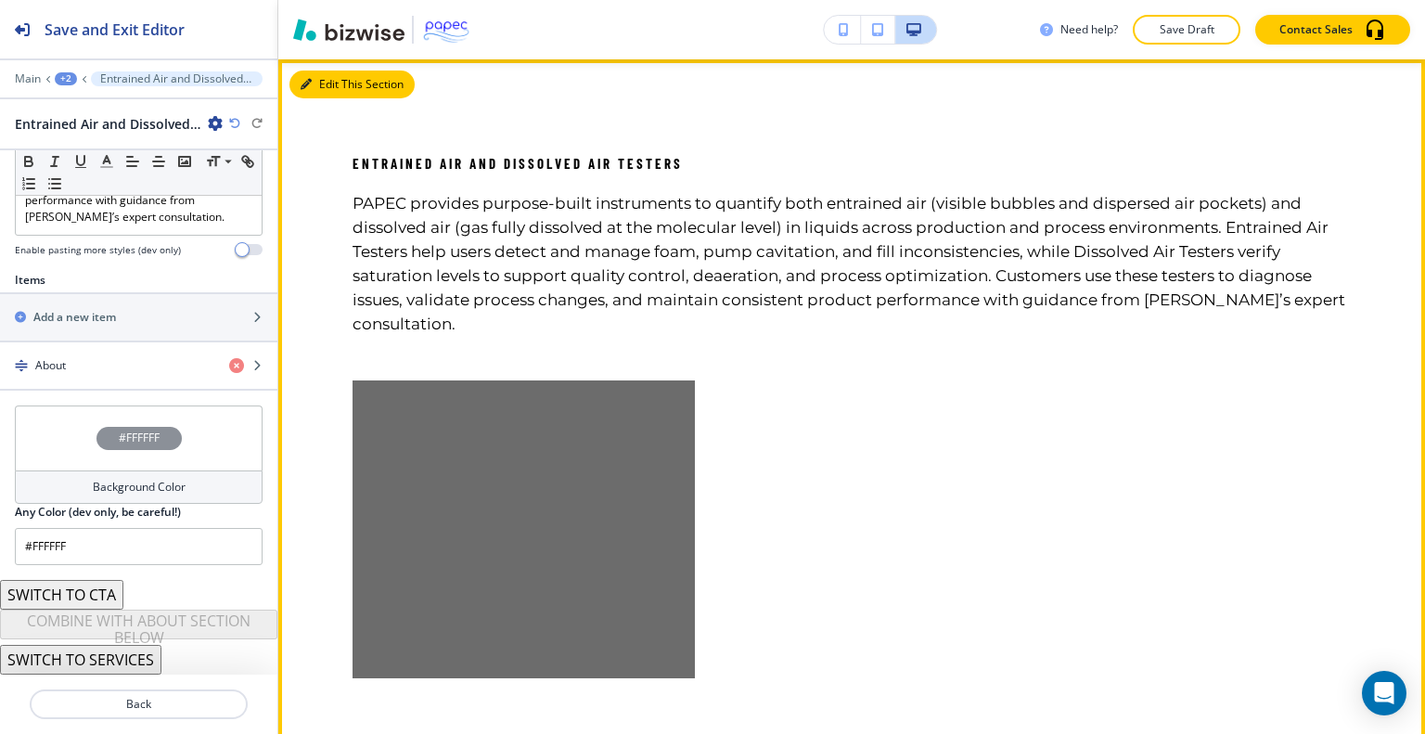
click at [340, 84] on button "Edit This Section" at bounding box center [351, 85] width 125 height 28
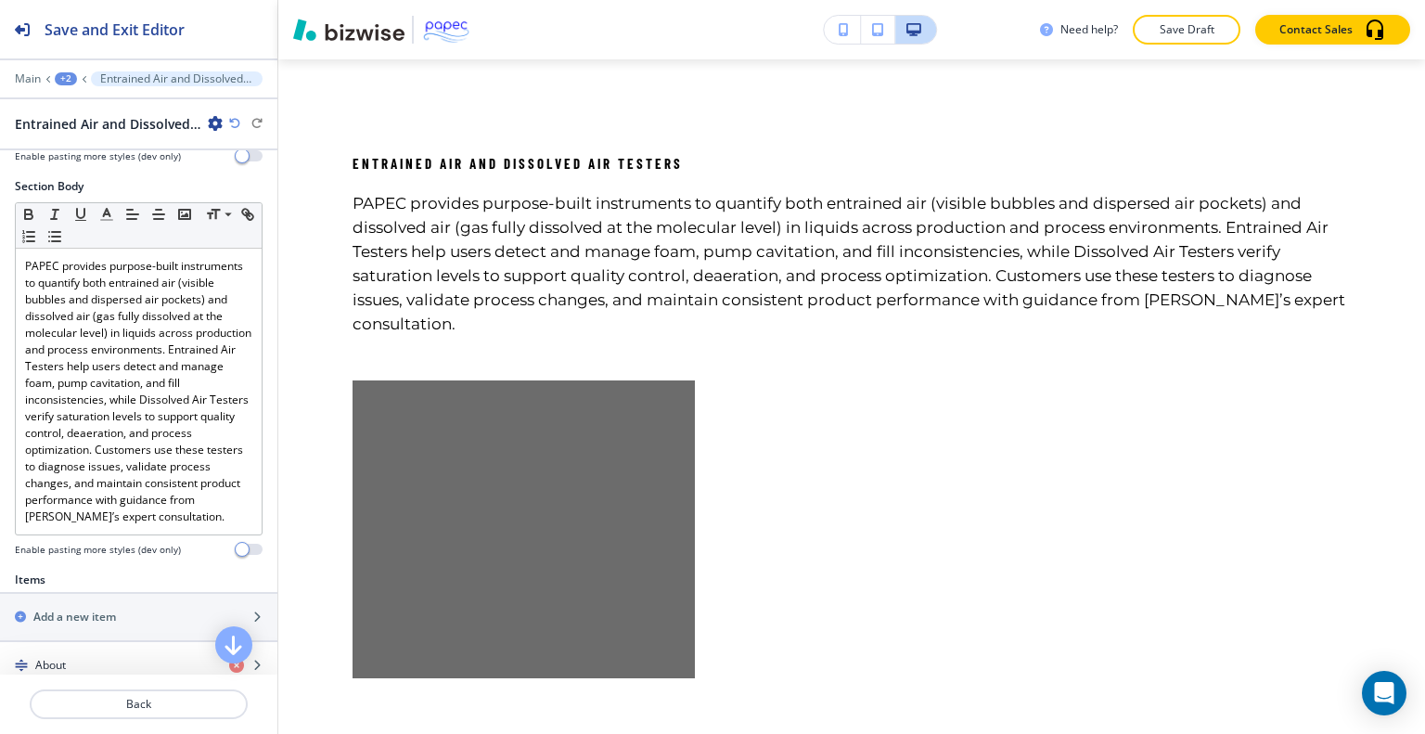
scroll to position [289, 0]
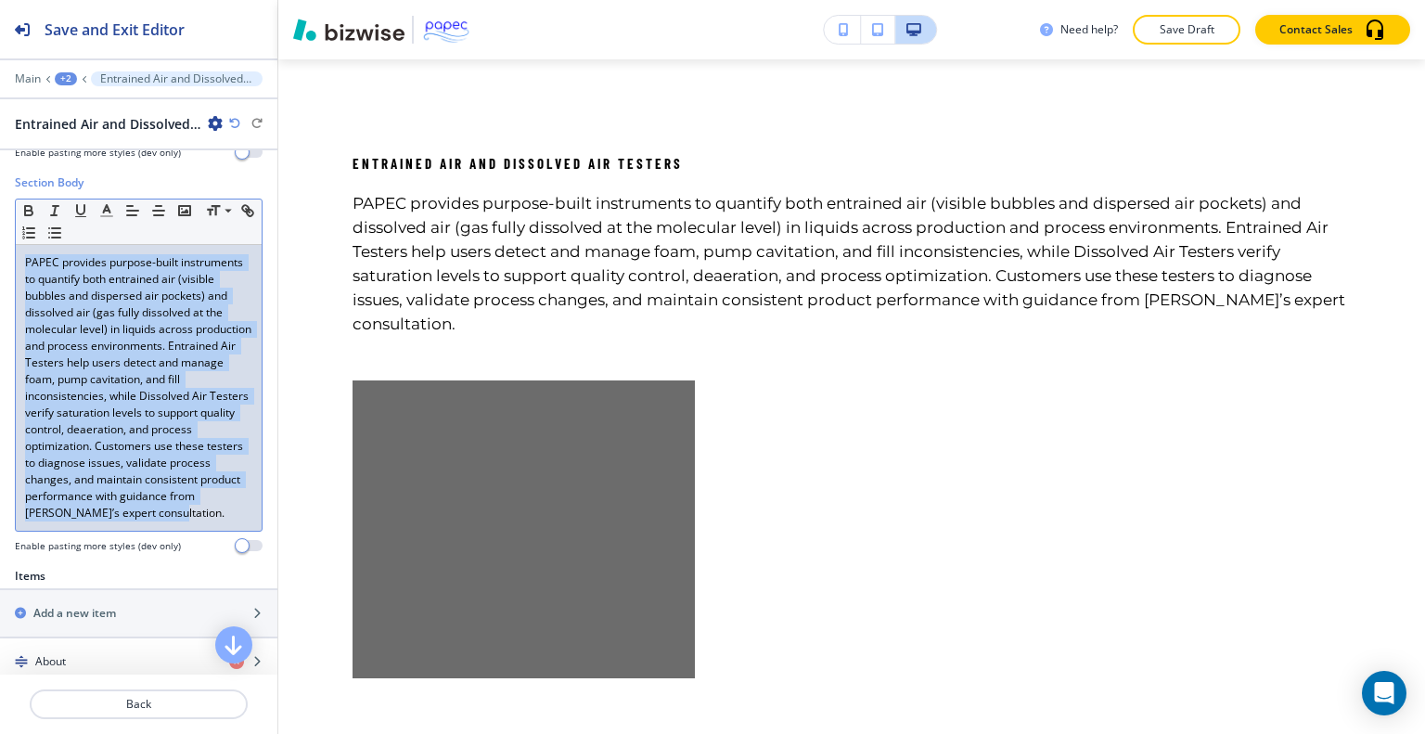
drag, startPoint x: 188, startPoint y: 522, endPoint x: 0, endPoint y: 246, distance: 334.5
click at [0, 246] on div "Section Body Small Normal Large Huge PAPEC provides purpose-built instruments t…" at bounding box center [138, 370] width 277 height 393
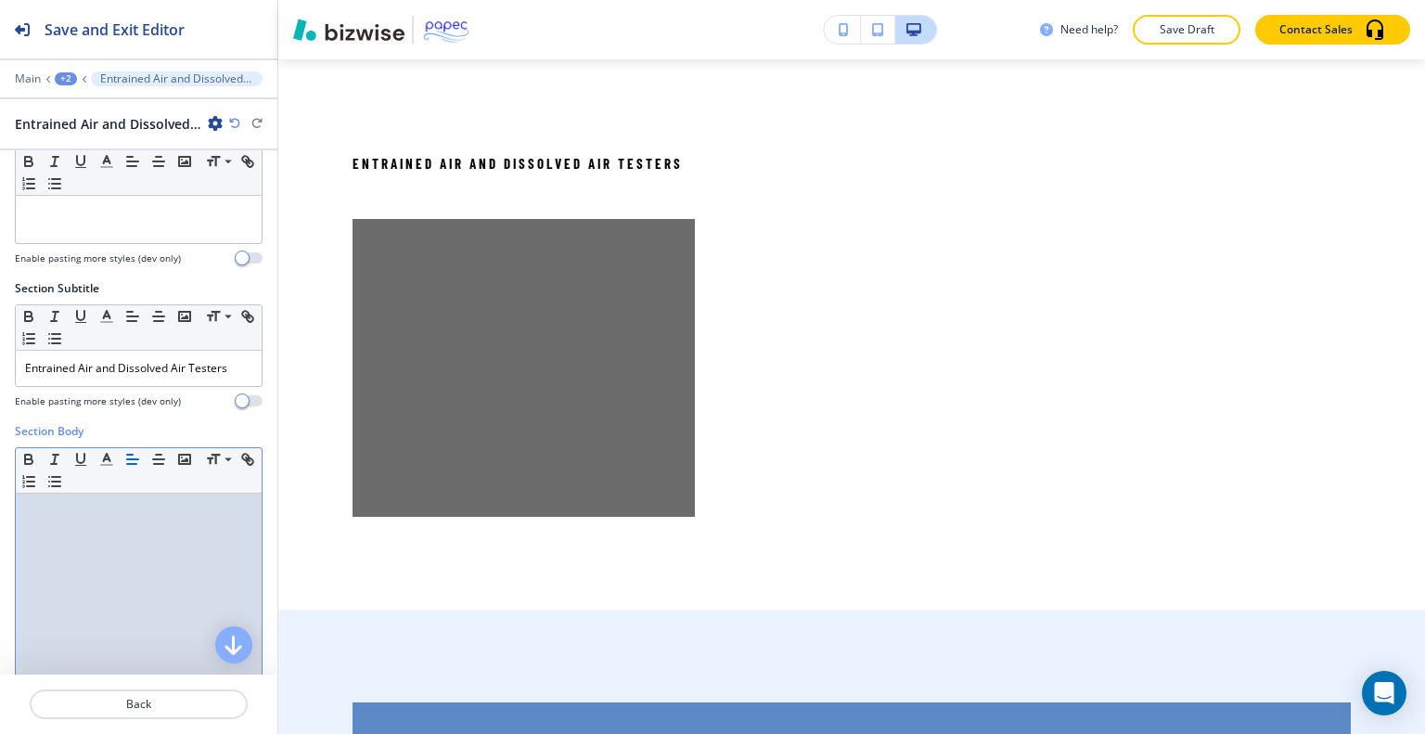
scroll to position [0, 0]
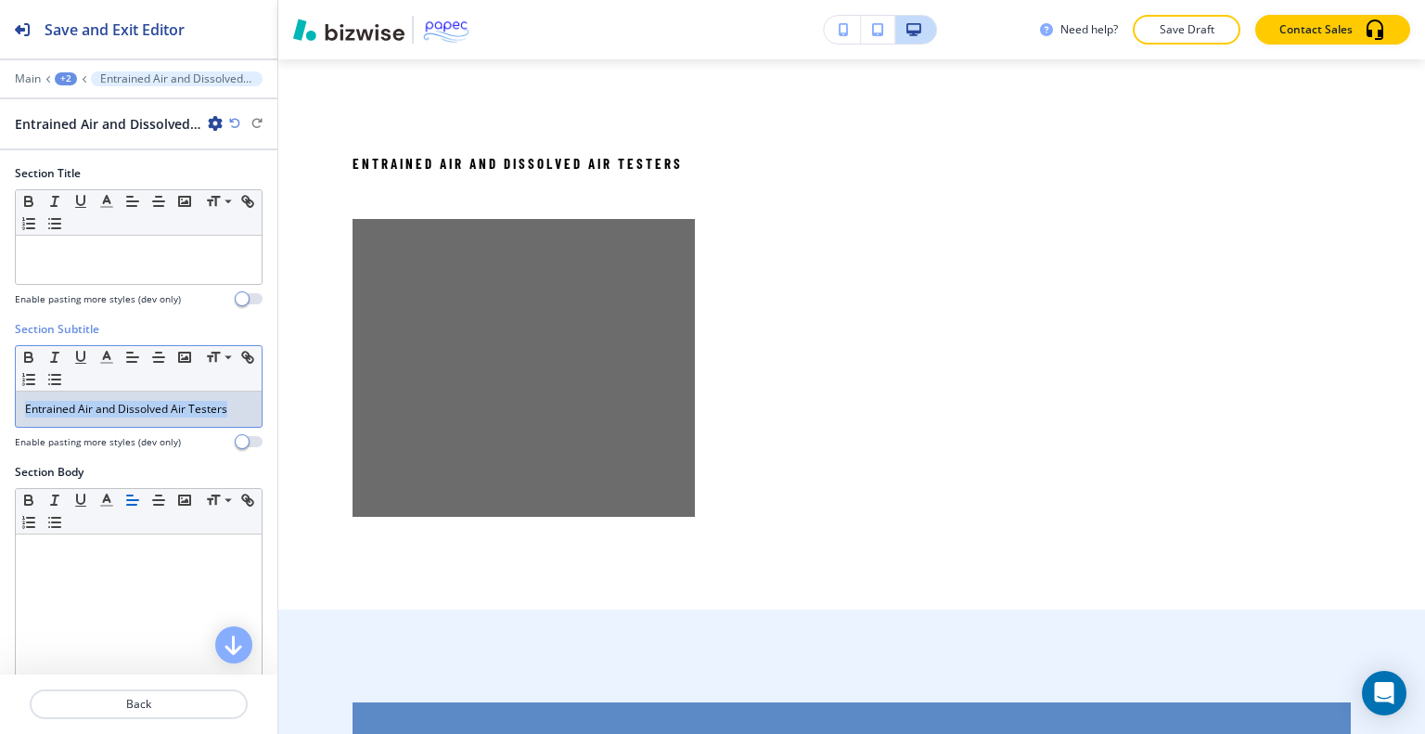
drag, startPoint x: 238, startPoint y: 407, endPoint x: 0, endPoint y: 404, distance: 237.5
click at [0, 404] on div "Section Subtitle Small Normal Large Huge Entrained Air and Dissolved Air Tester…" at bounding box center [138, 392] width 277 height 143
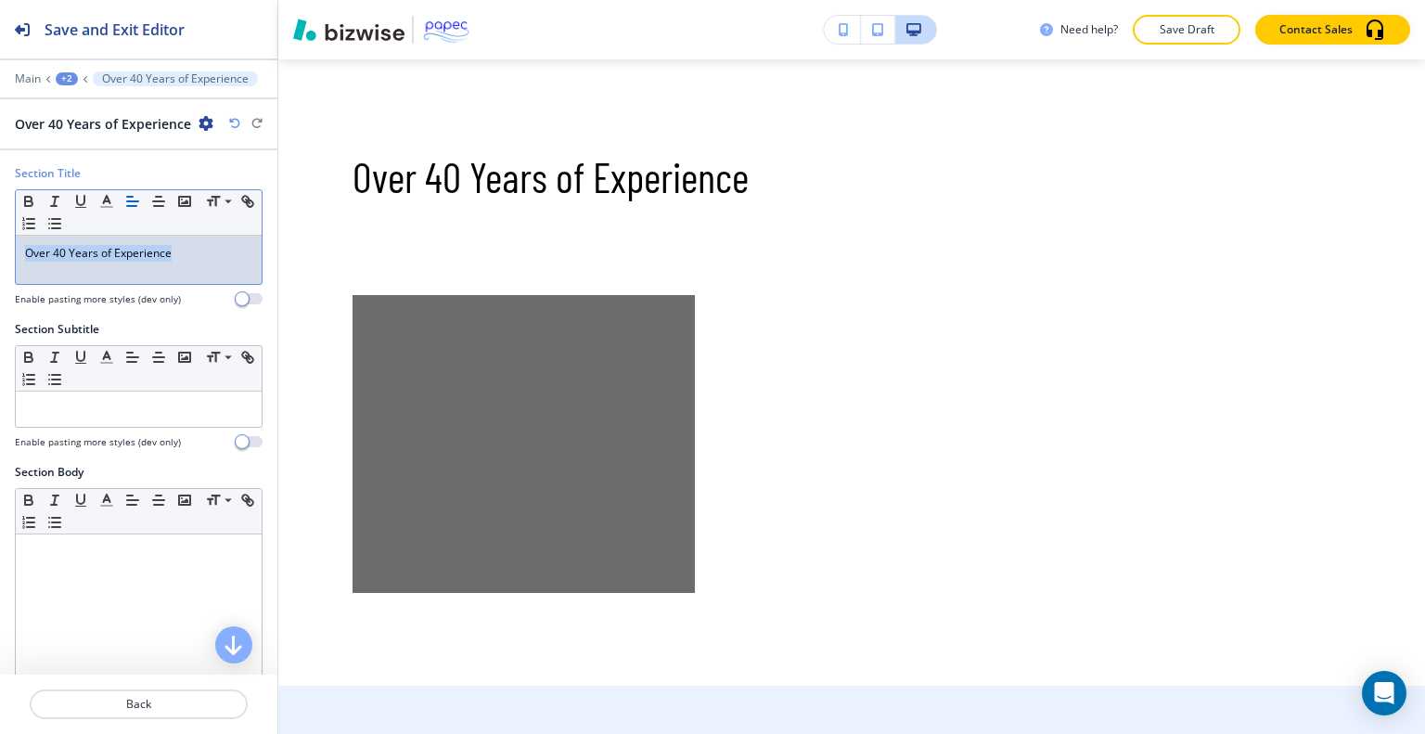
drag, startPoint x: 212, startPoint y: 250, endPoint x: 0, endPoint y: 227, distance: 212.7
click at [0, 227] on div "Section Title Small Normal Large Huge Over 40 Years of Experience Enable pastin…" at bounding box center [138, 243] width 277 height 156
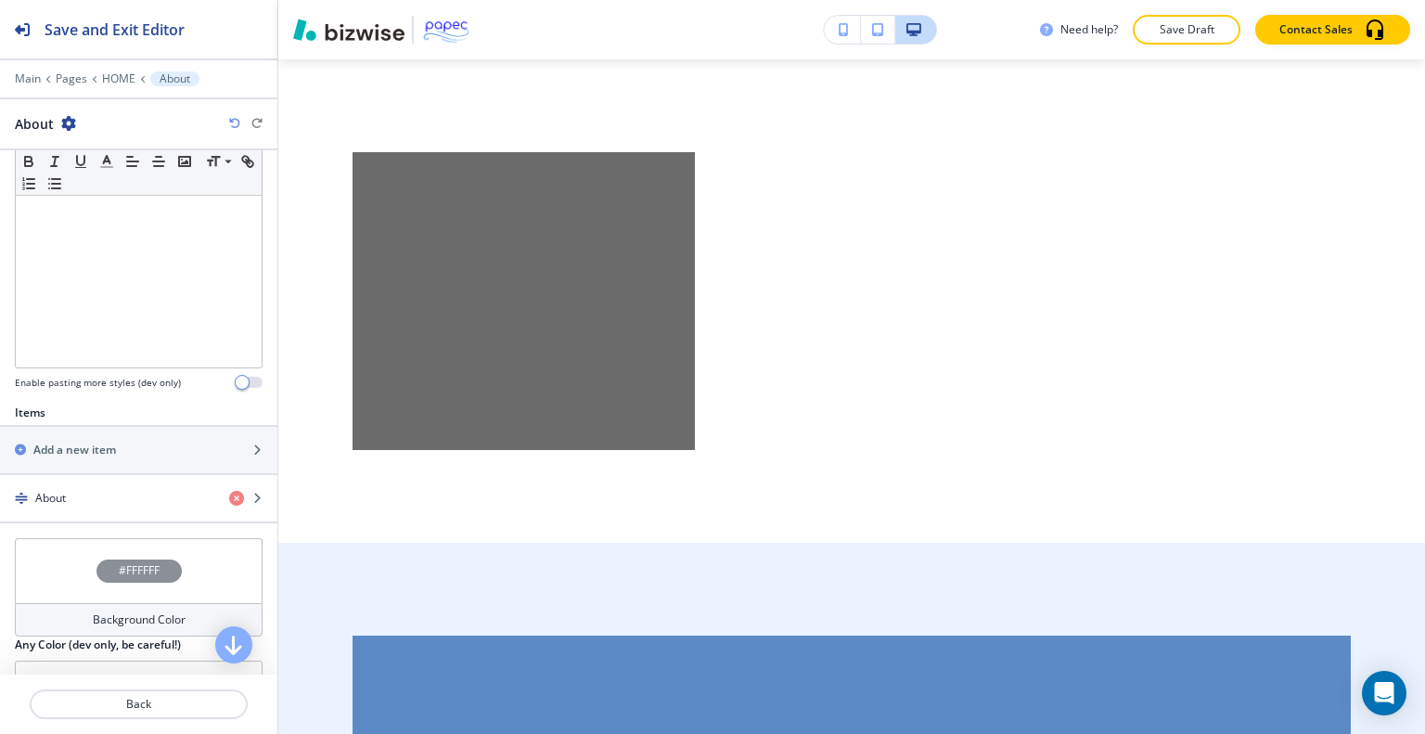
scroll to position [404, 0]
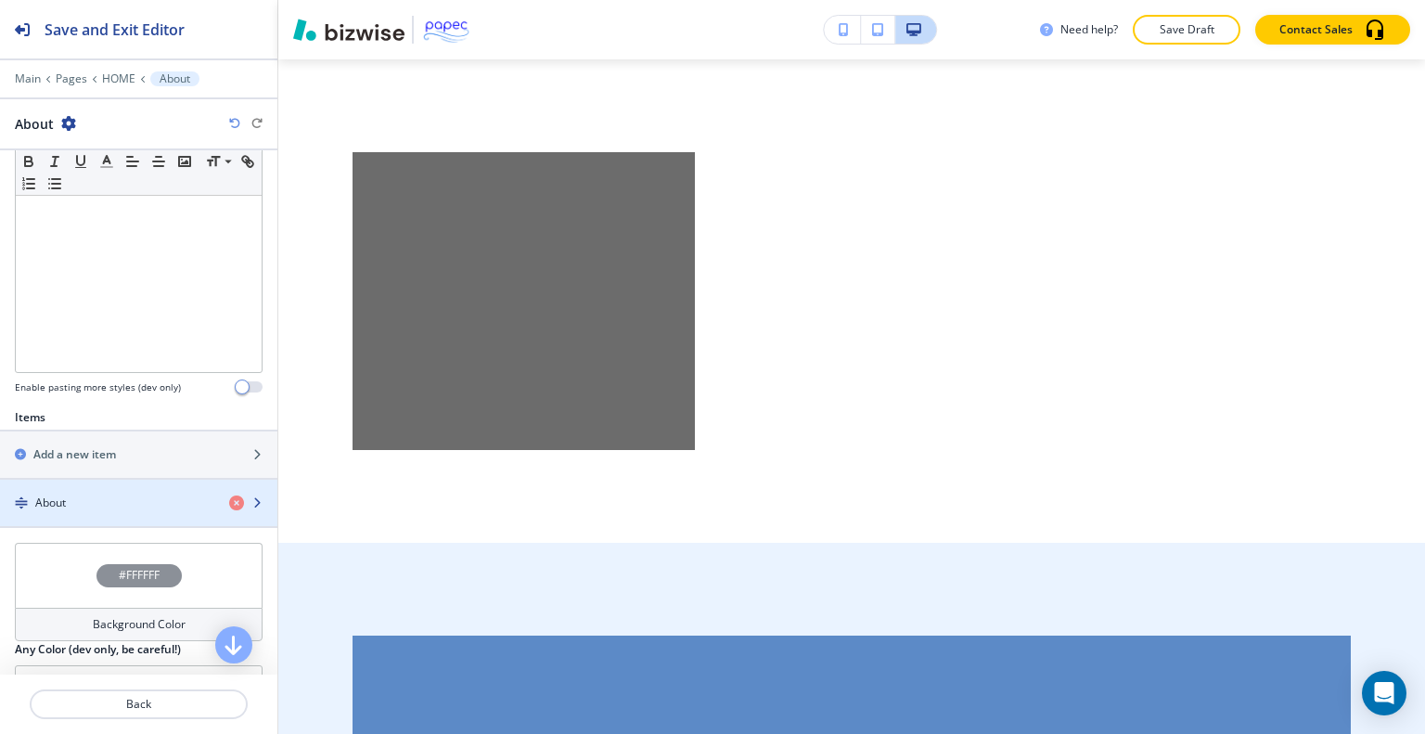
click at [91, 506] on div "About" at bounding box center [107, 503] width 214 height 17
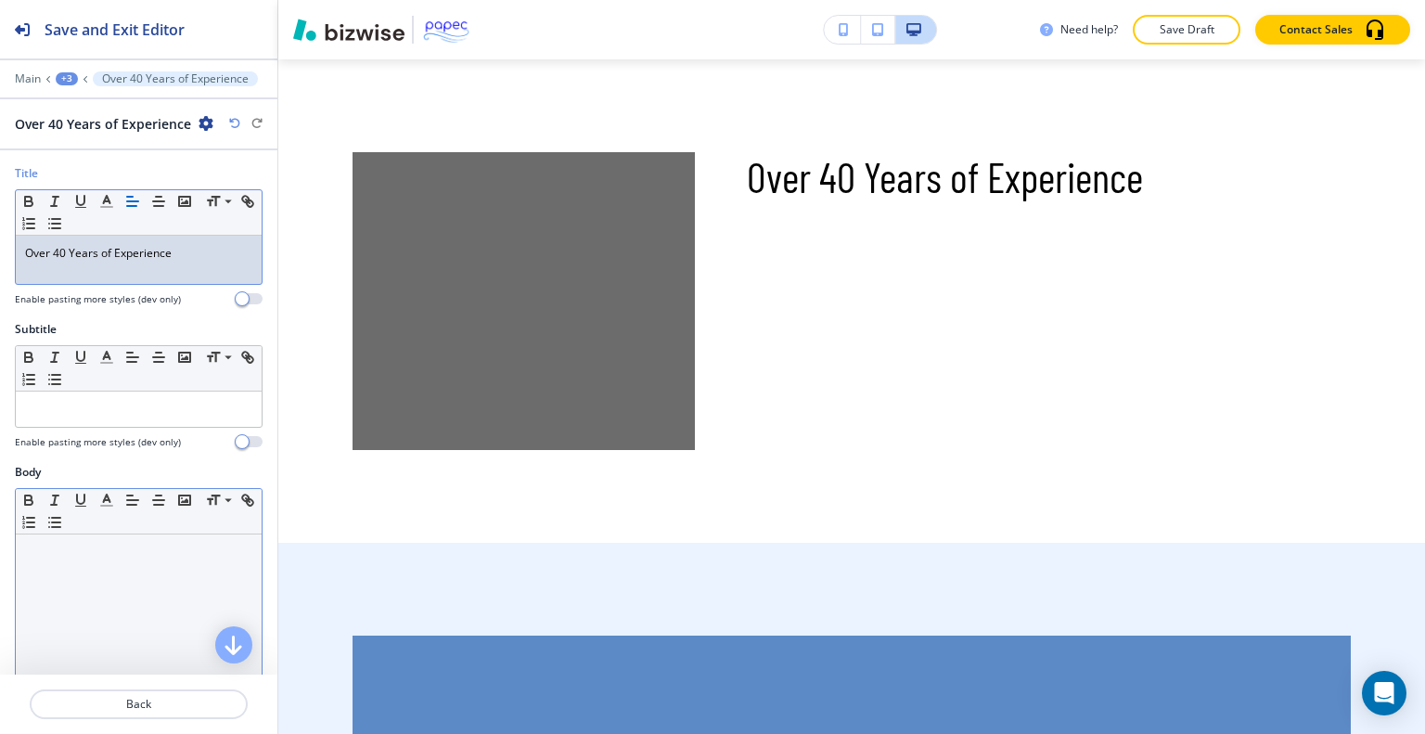
click at [130, 587] on div at bounding box center [139, 654] width 246 height 241
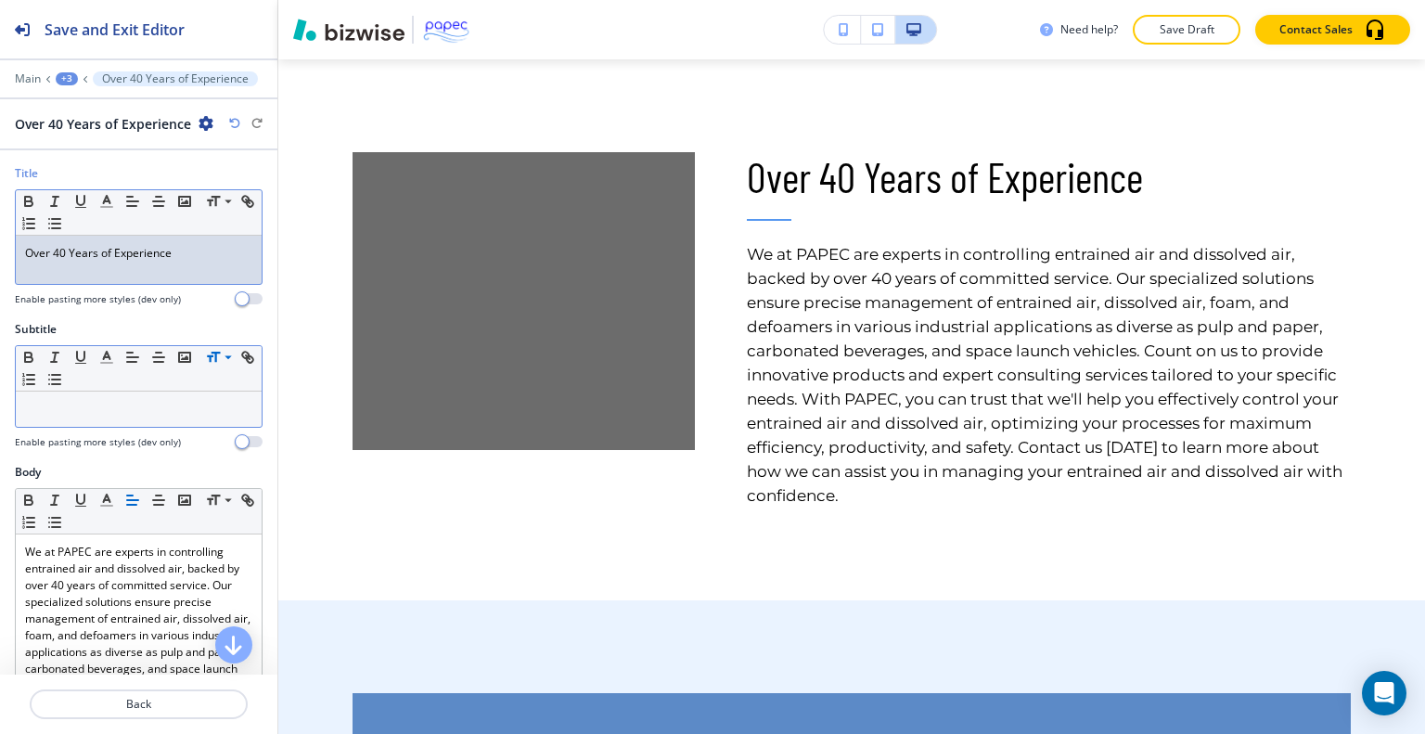
click at [197, 258] on p "Over 40 Years of Experience" at bounding box center [138, 253] width 227 height 17
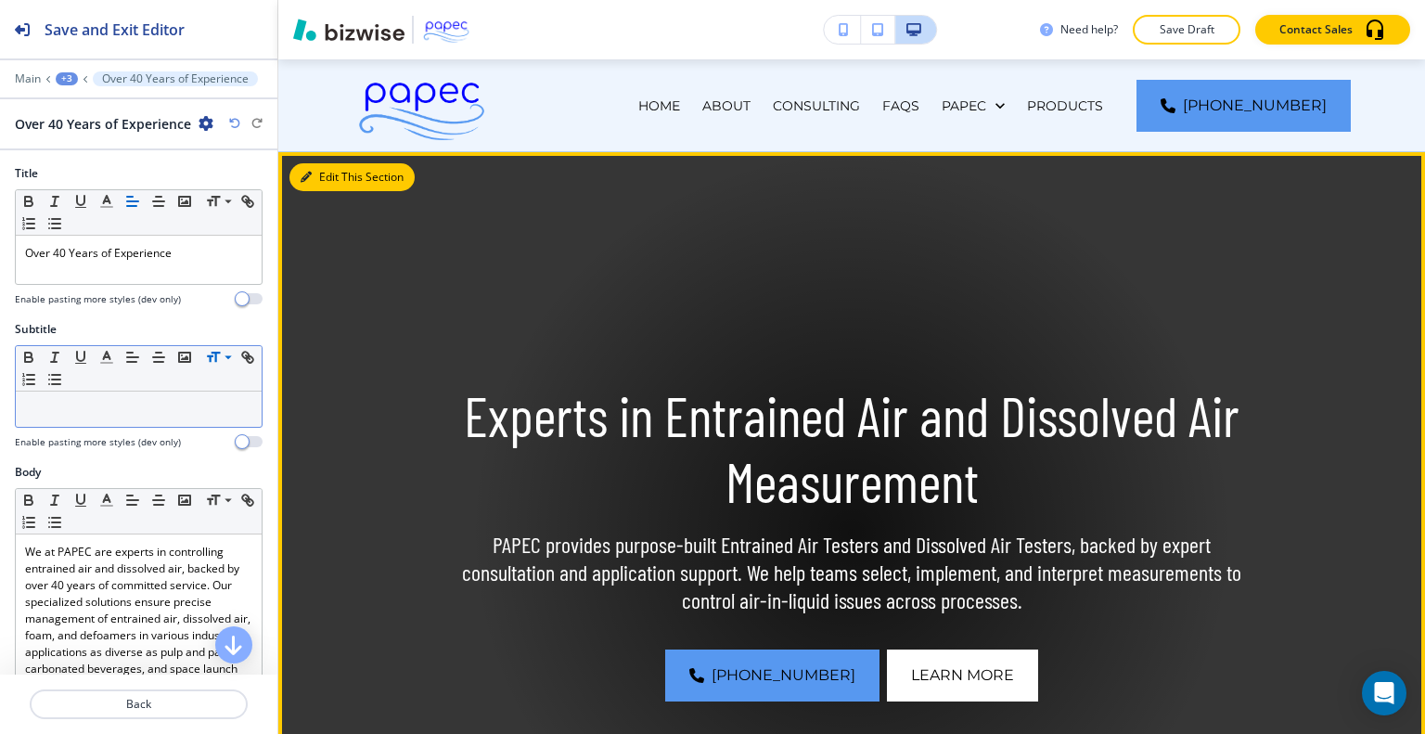
click at [328, 177] on button "Edit This Section" at bounding box center [351, 177] width 125 height 28
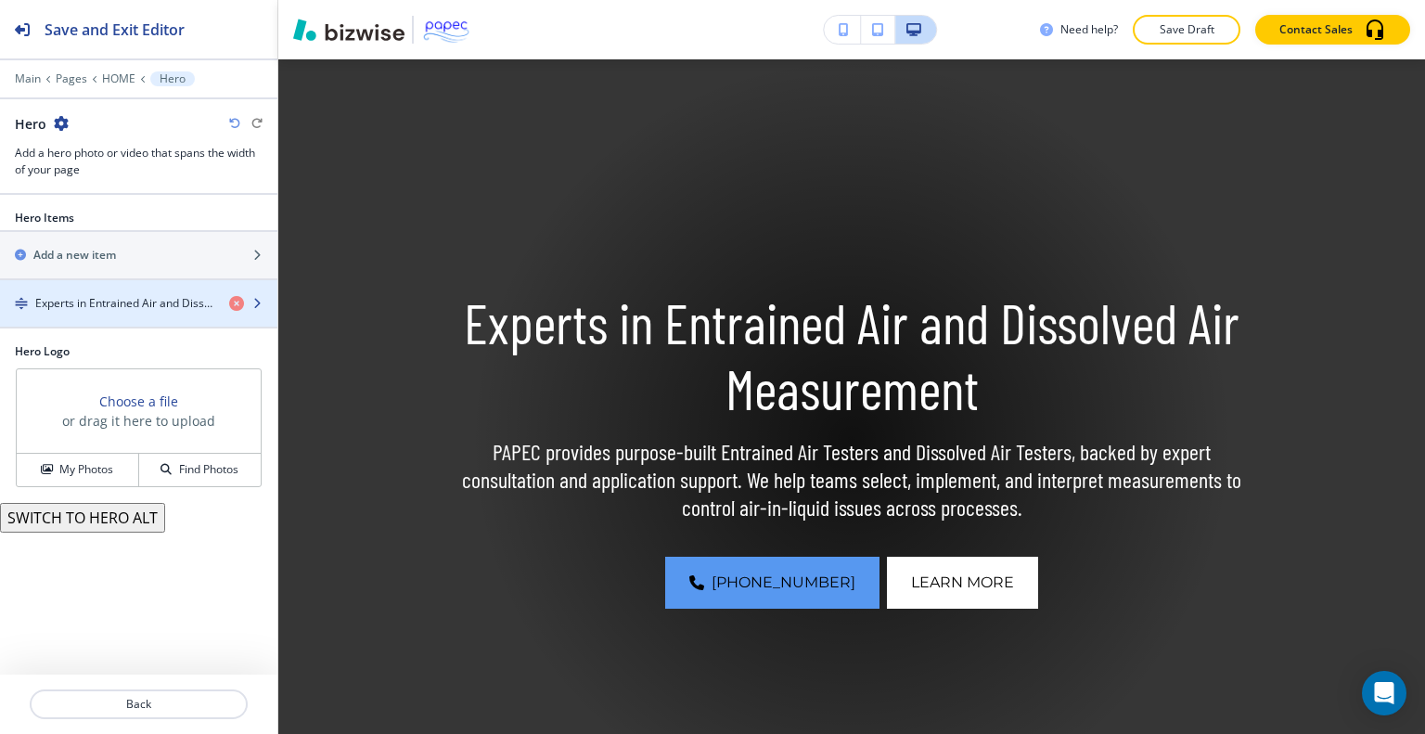
click at [92, 290] on div "button" at bounding box center [138, 287] width 277 height 15
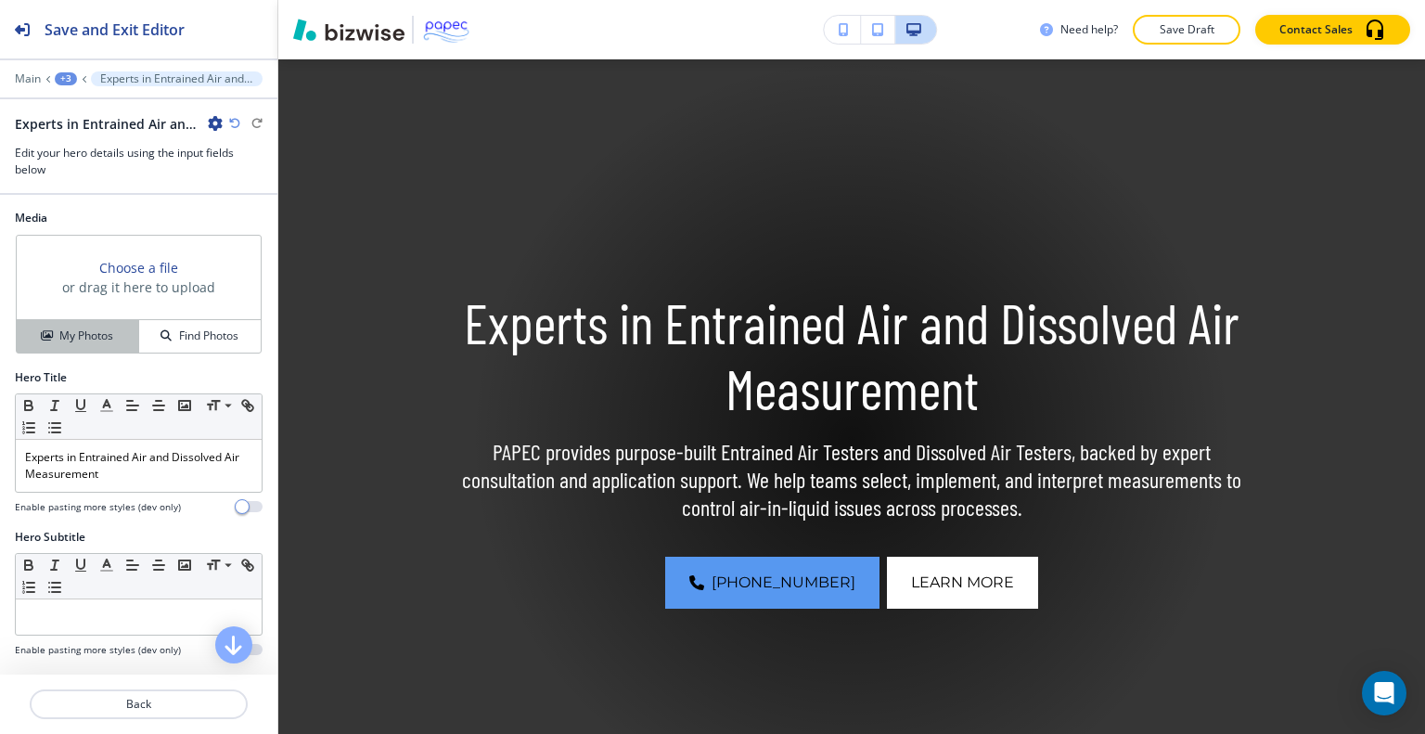
click at [102, 323] on button "My Photos" at bounding box center [78, 336] width 122 height 32
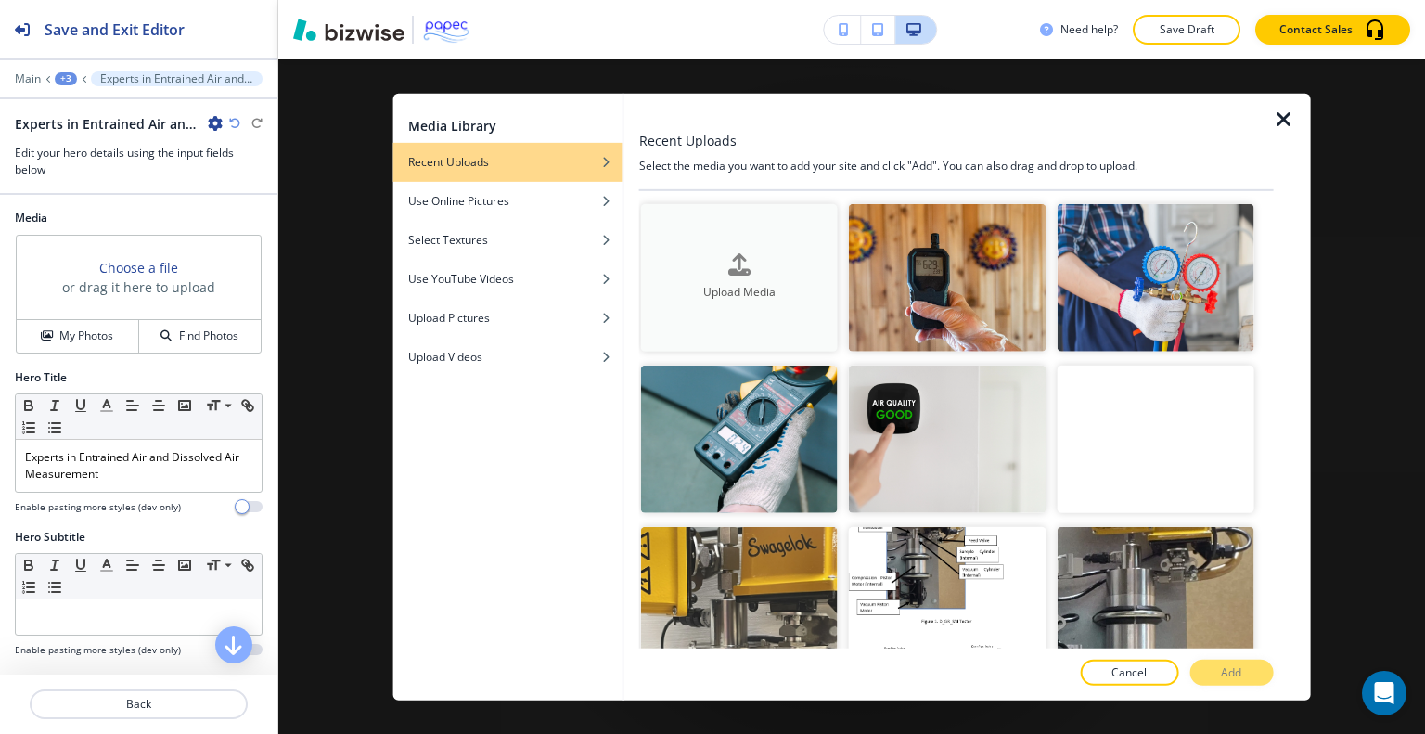
click at [726, 284] on h4 "Upload Media" at bounding box center [739, 292] width 197 height 17
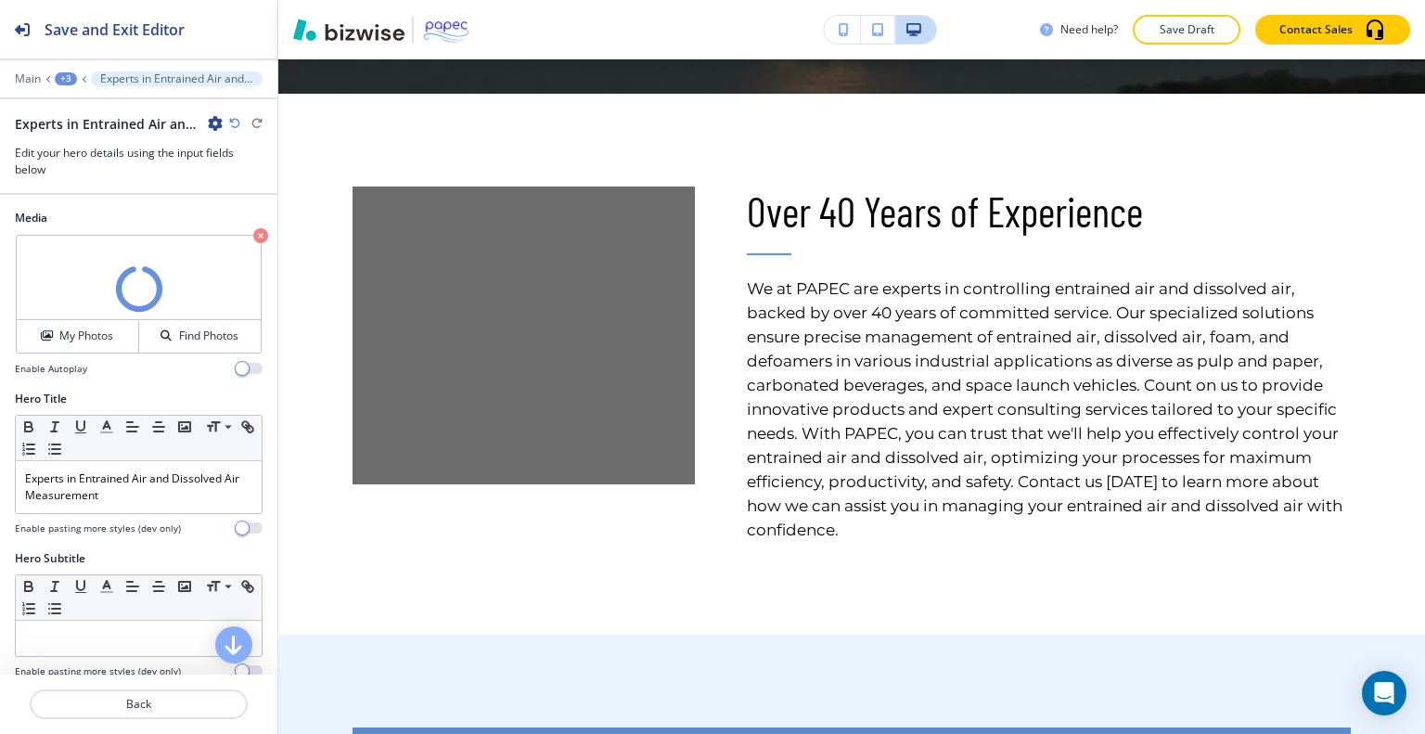
scroll to position [824, 0]
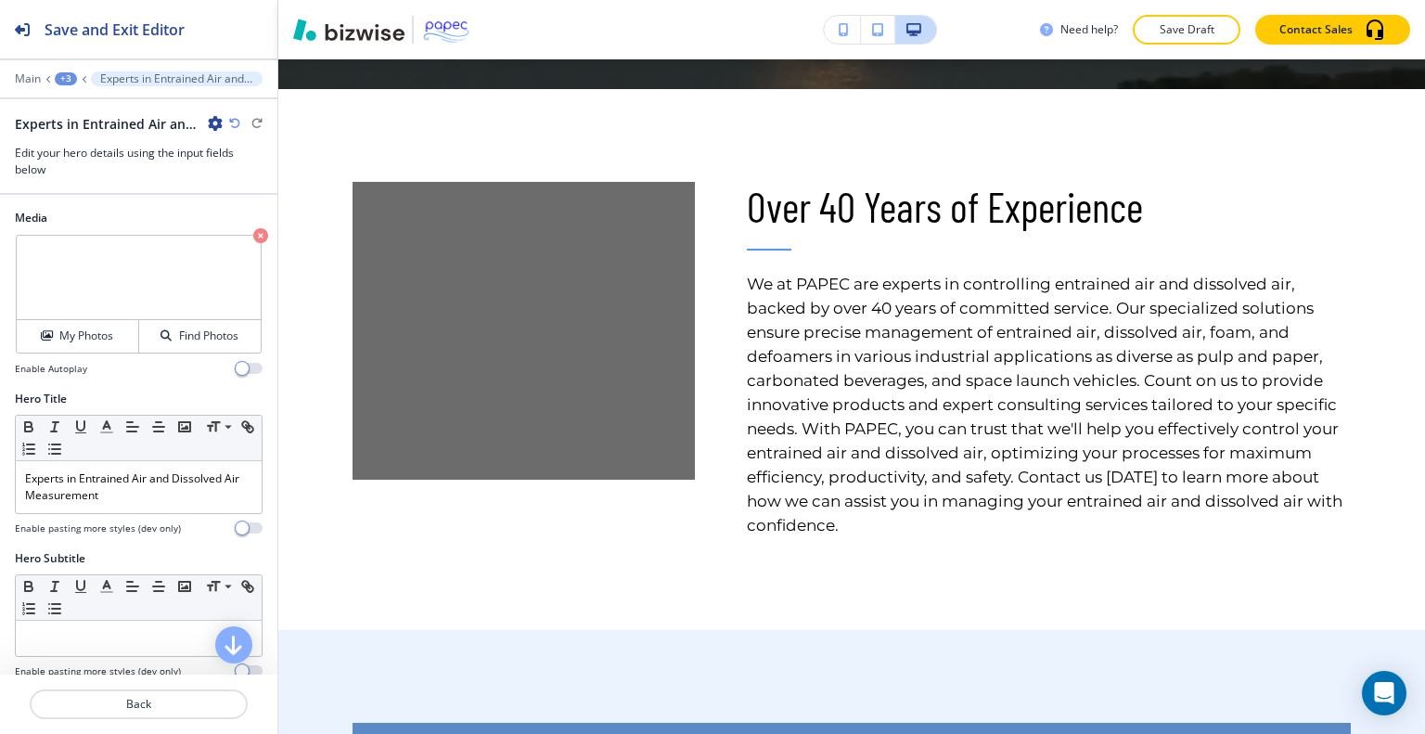
click at [197, 683] on div at bounding box center [138, 682] width 277 height 15
click at [199, 689] on button "Back" at bounding box center [139, 704] width 218 height 30
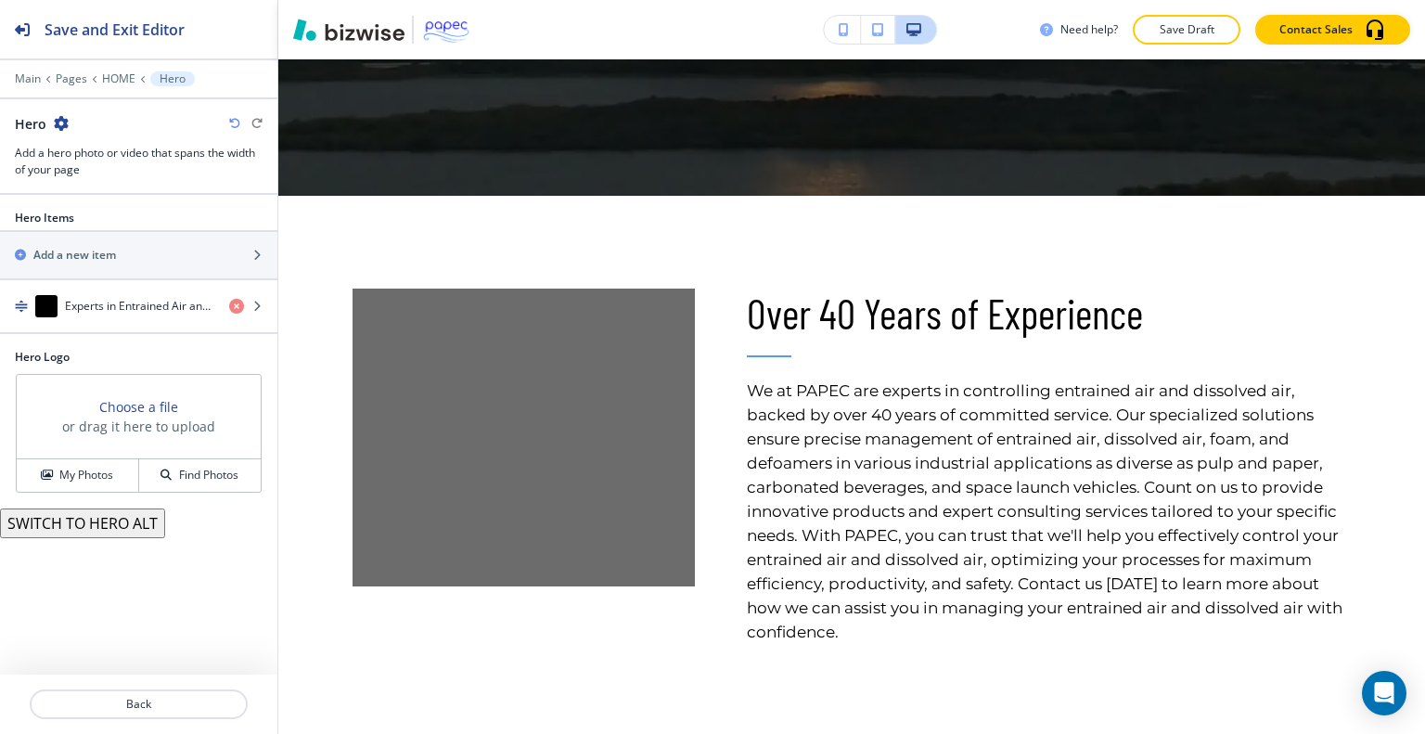
scroll to position [722, 0]
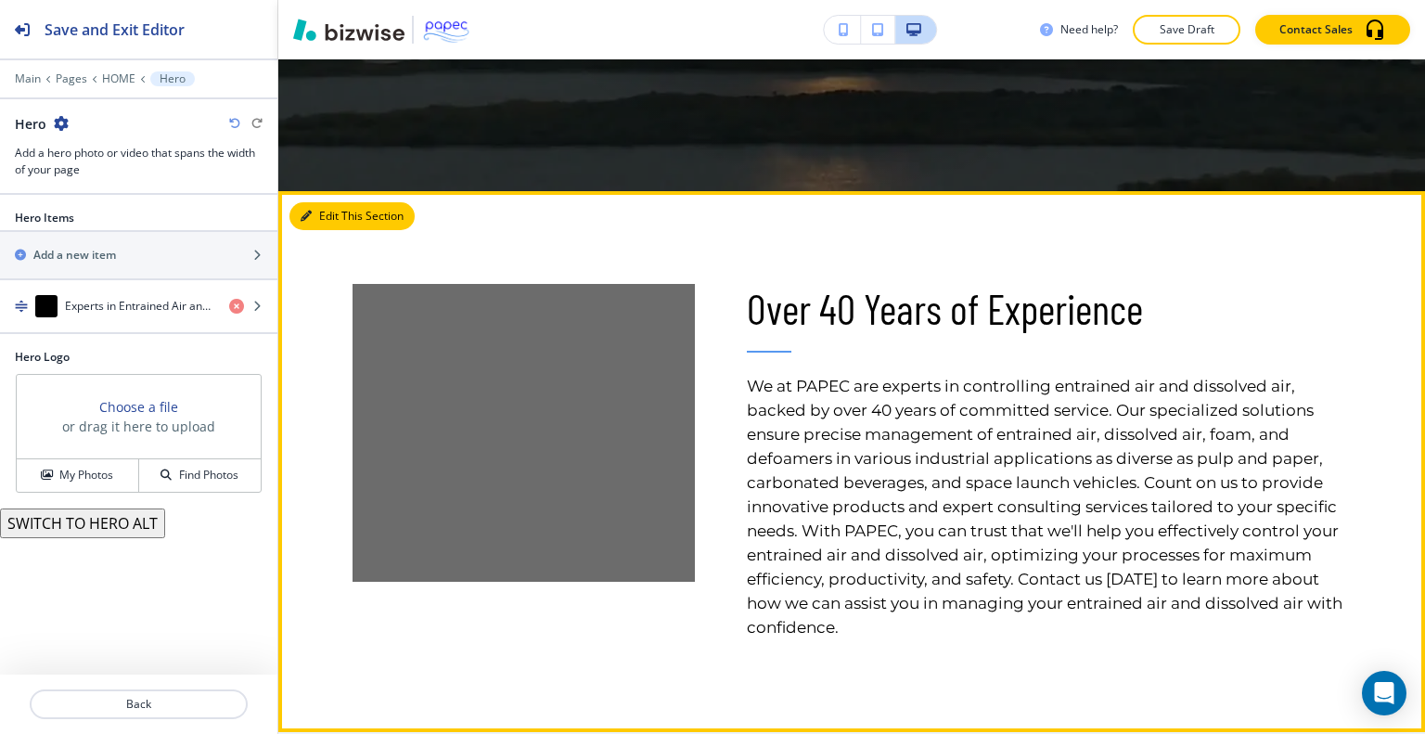
click at [326, 212] on button "Edit This Section" at bounding box center [351, 216] width 125 height 28
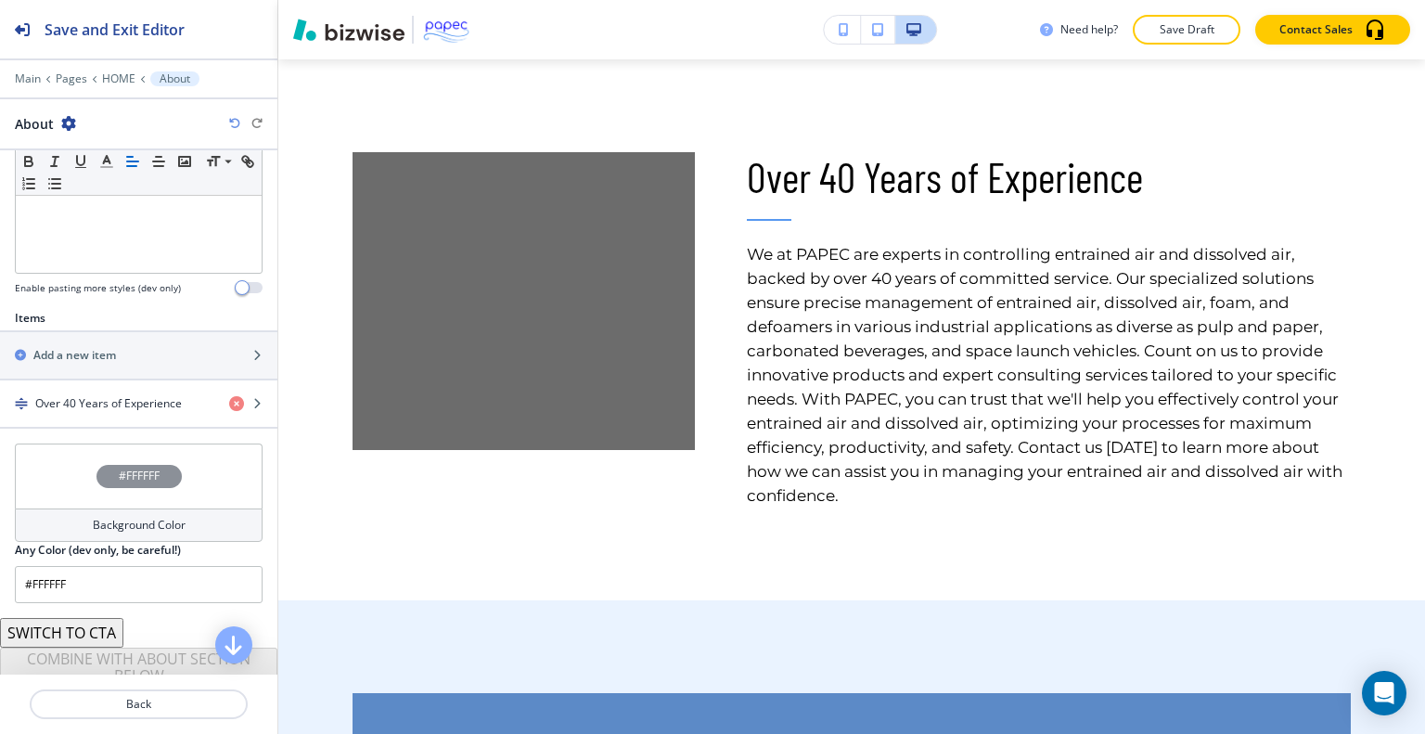
scroll to position [503, 0]
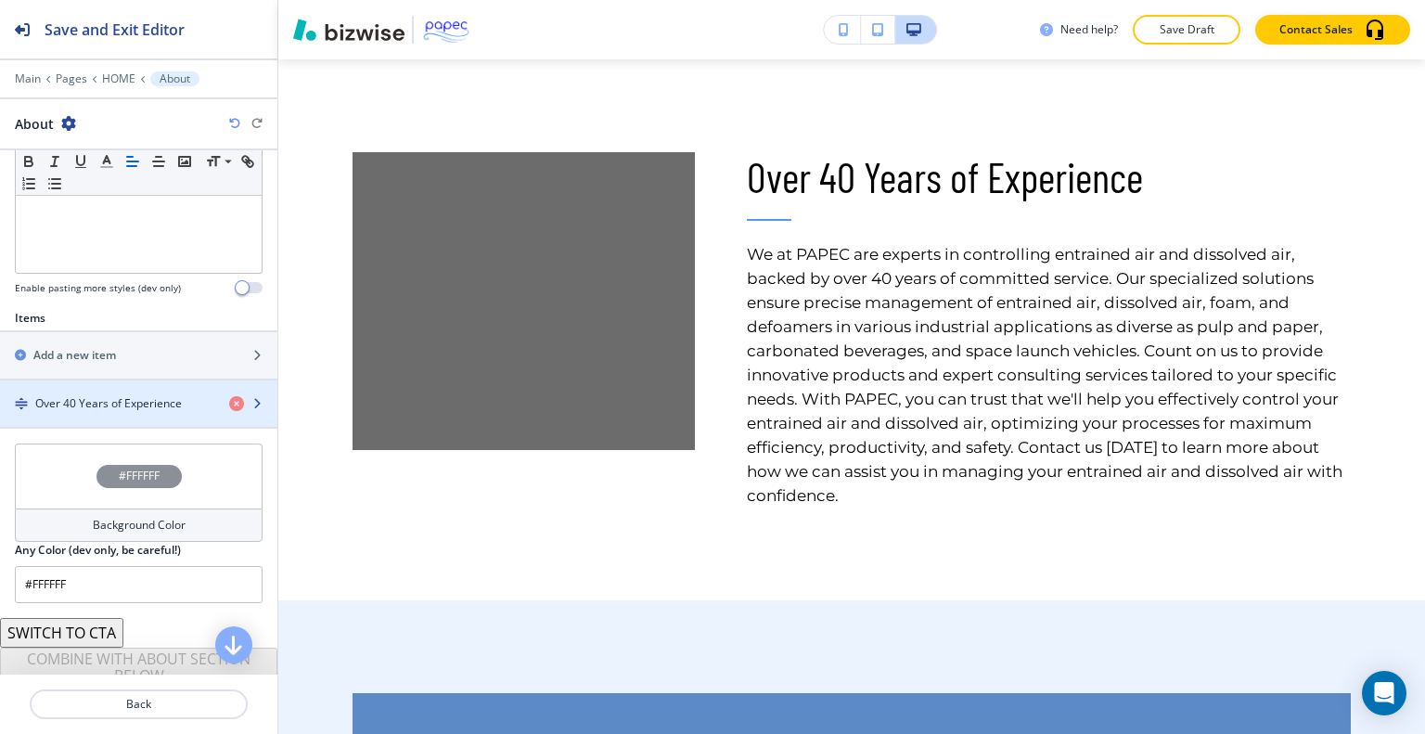
click at [143, 416] on div "button" at bounding box center [138, 419] width 277 height 15
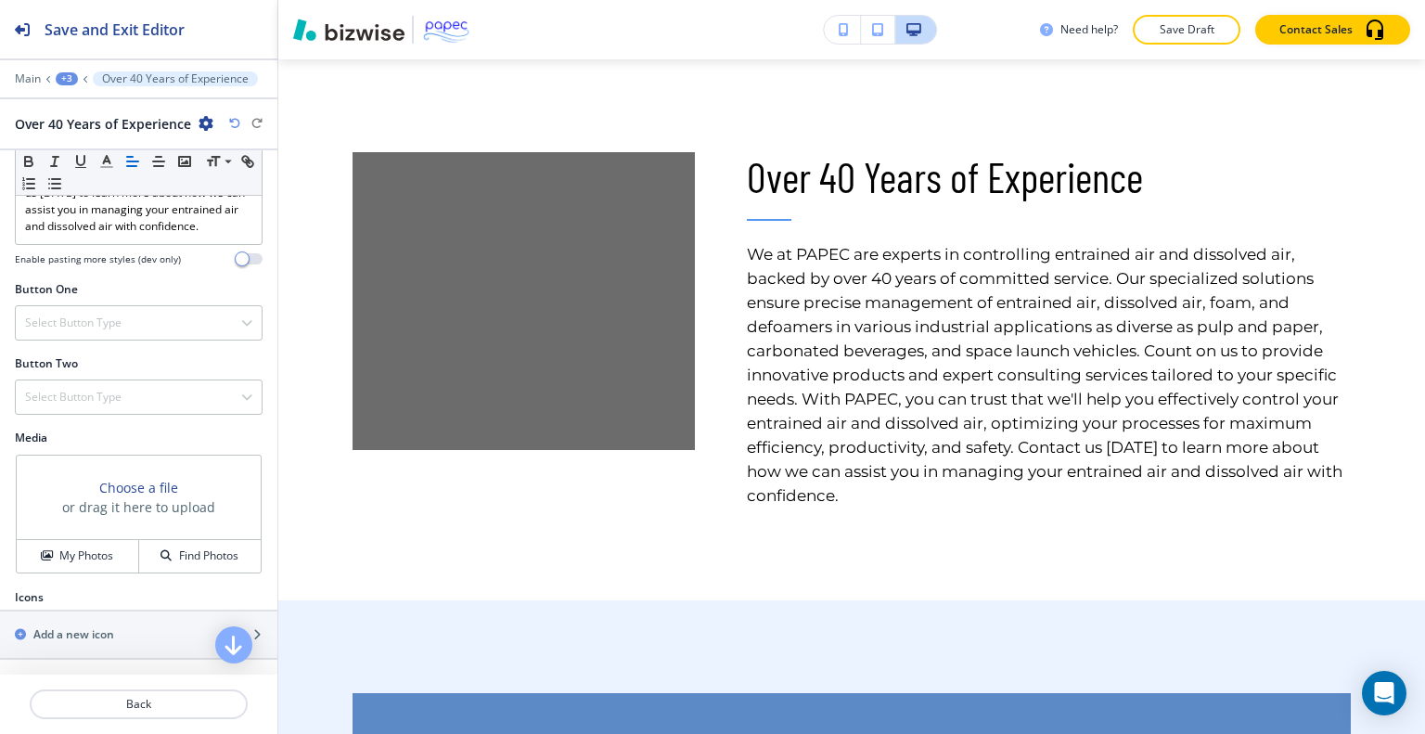
scroll to position [605, 0]
click at [116, 569] on div "My Photos" at bounding box center [78, 560] width 122 height 17
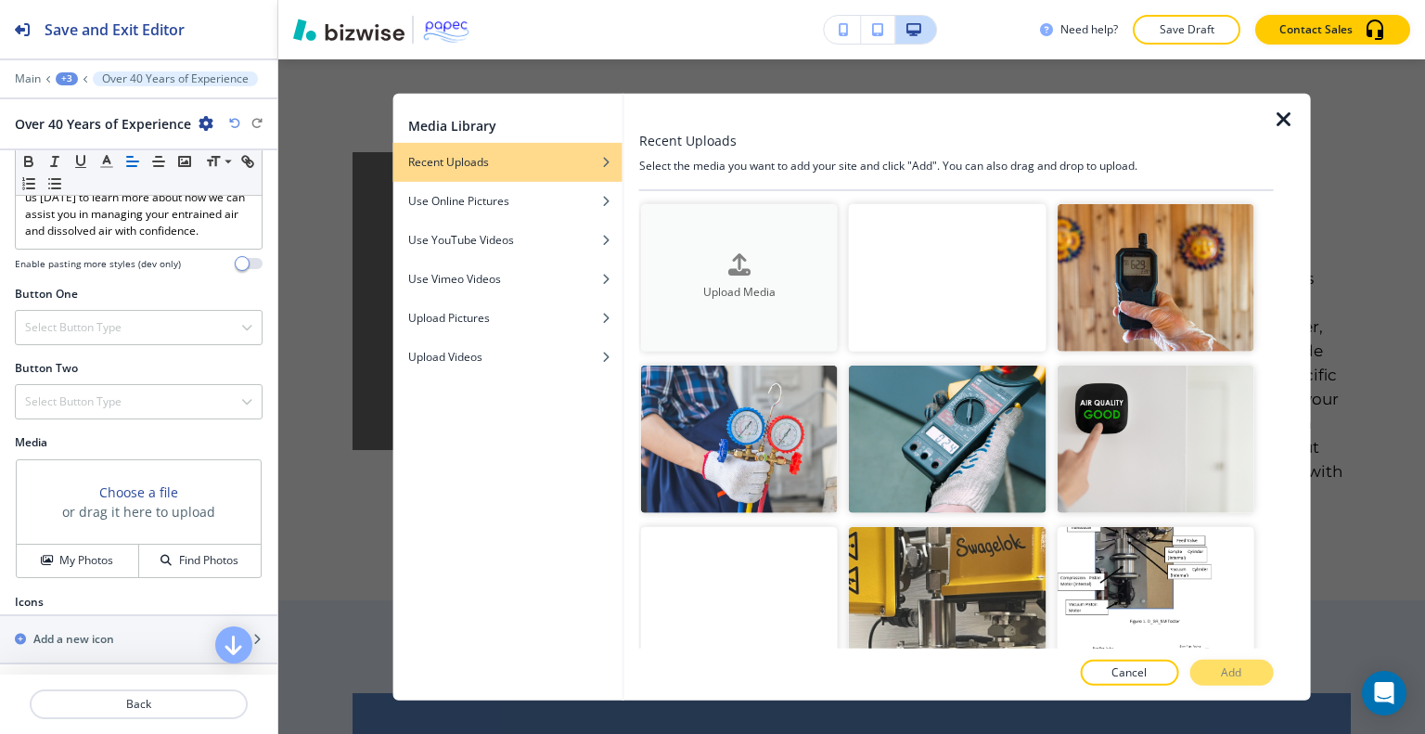
click at [708, 285] on h4 "Upload Media" at bounding box center [739, 292] width 197 height 17
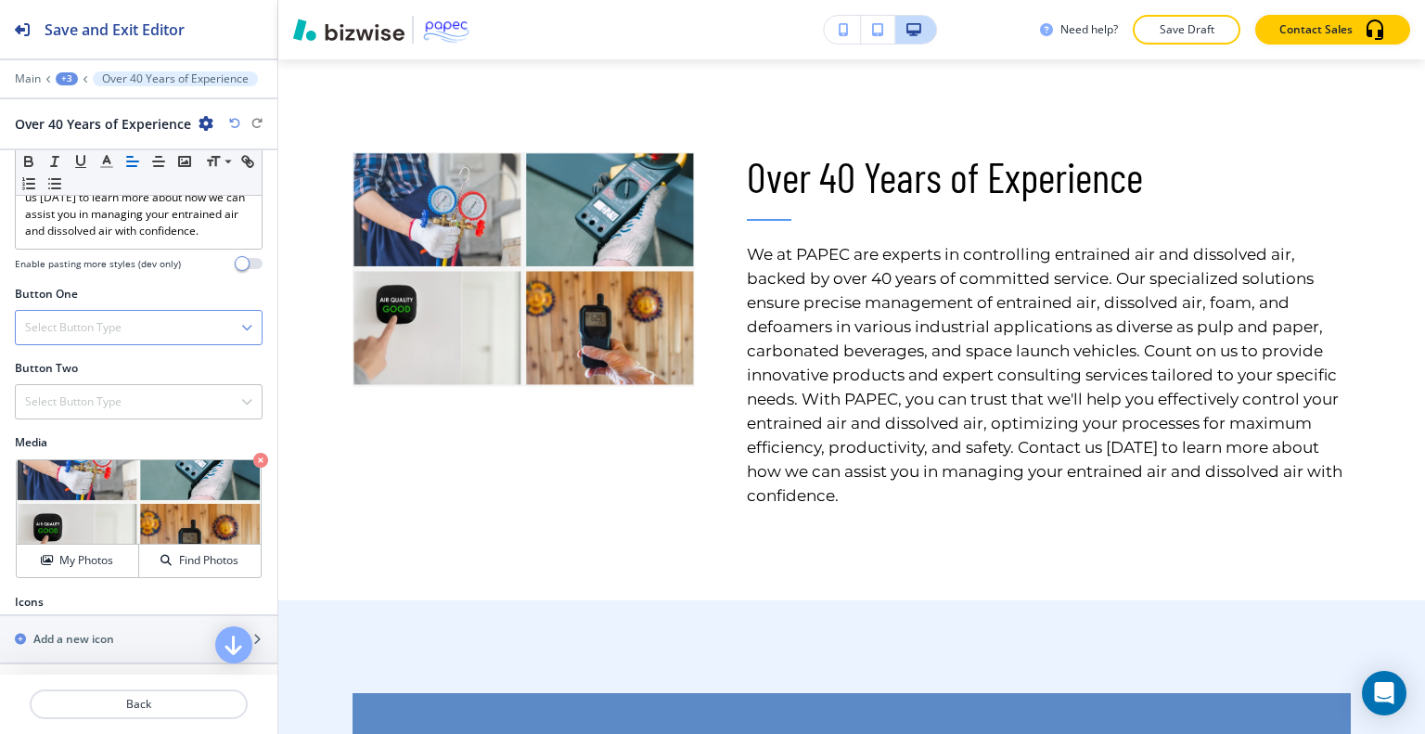
click at [188, 344] on div "Select Button Type" at bounding box center [139, 327] width 246 height 33
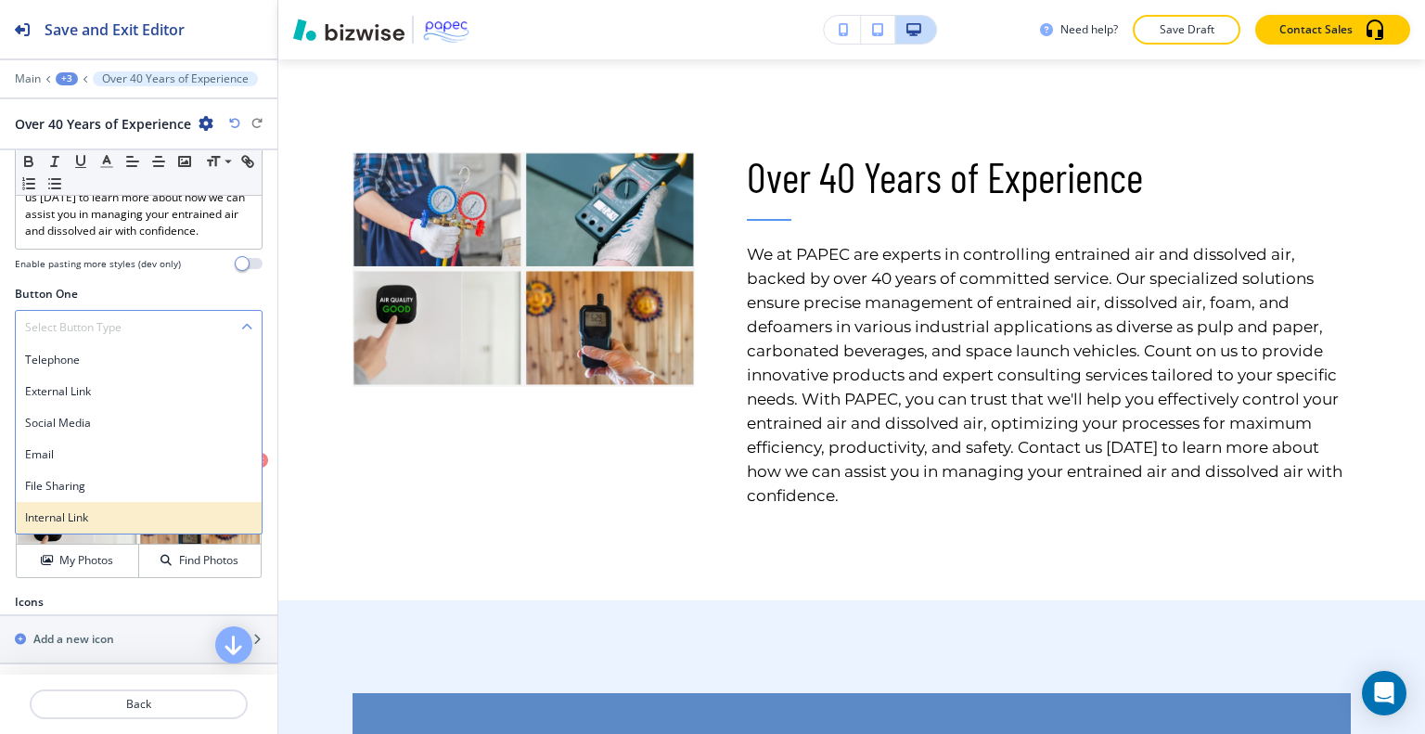
click at [126, 533] on div "Internal Link" at bounding box center [139, 518] width 246 height 32
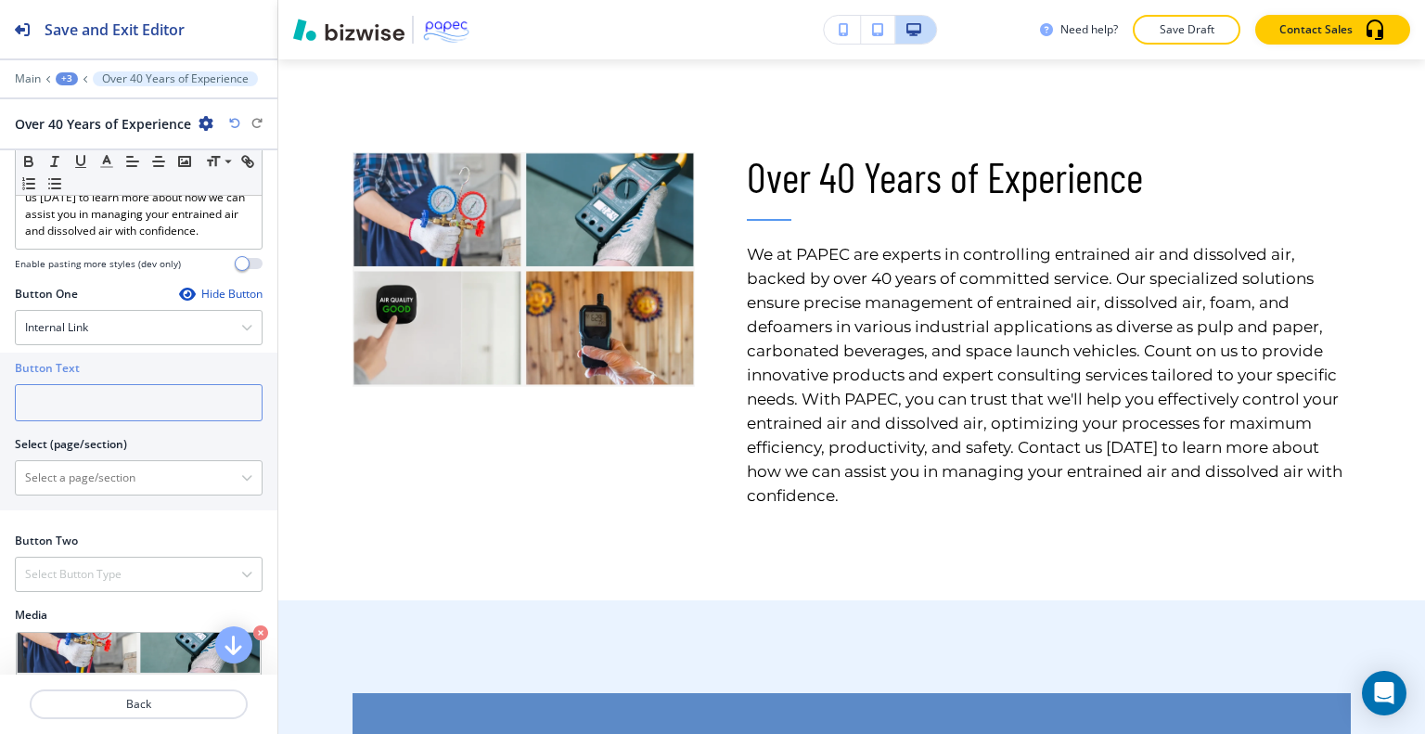
click at [77, 421] on input "text" at bounding box center [139, 402] width 248 height 37
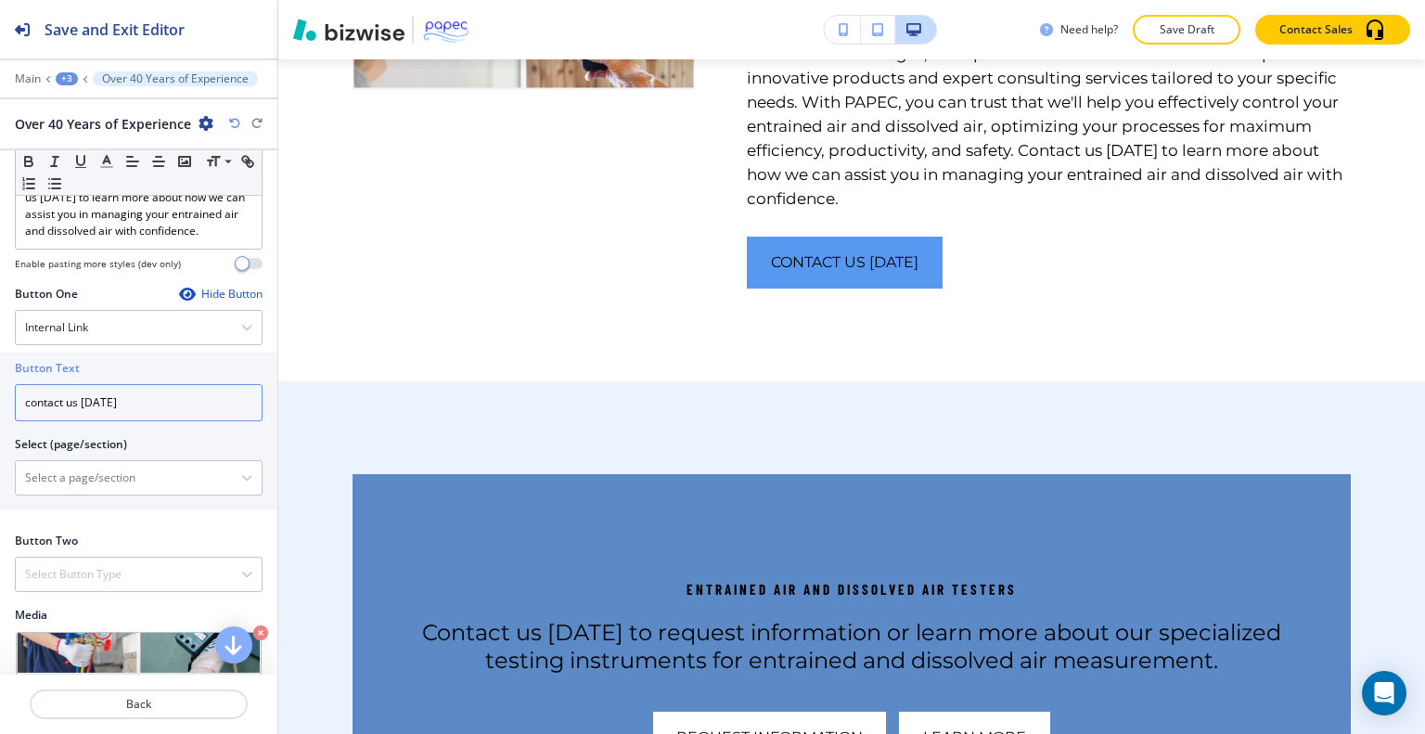
scroll to position [1159, 0]
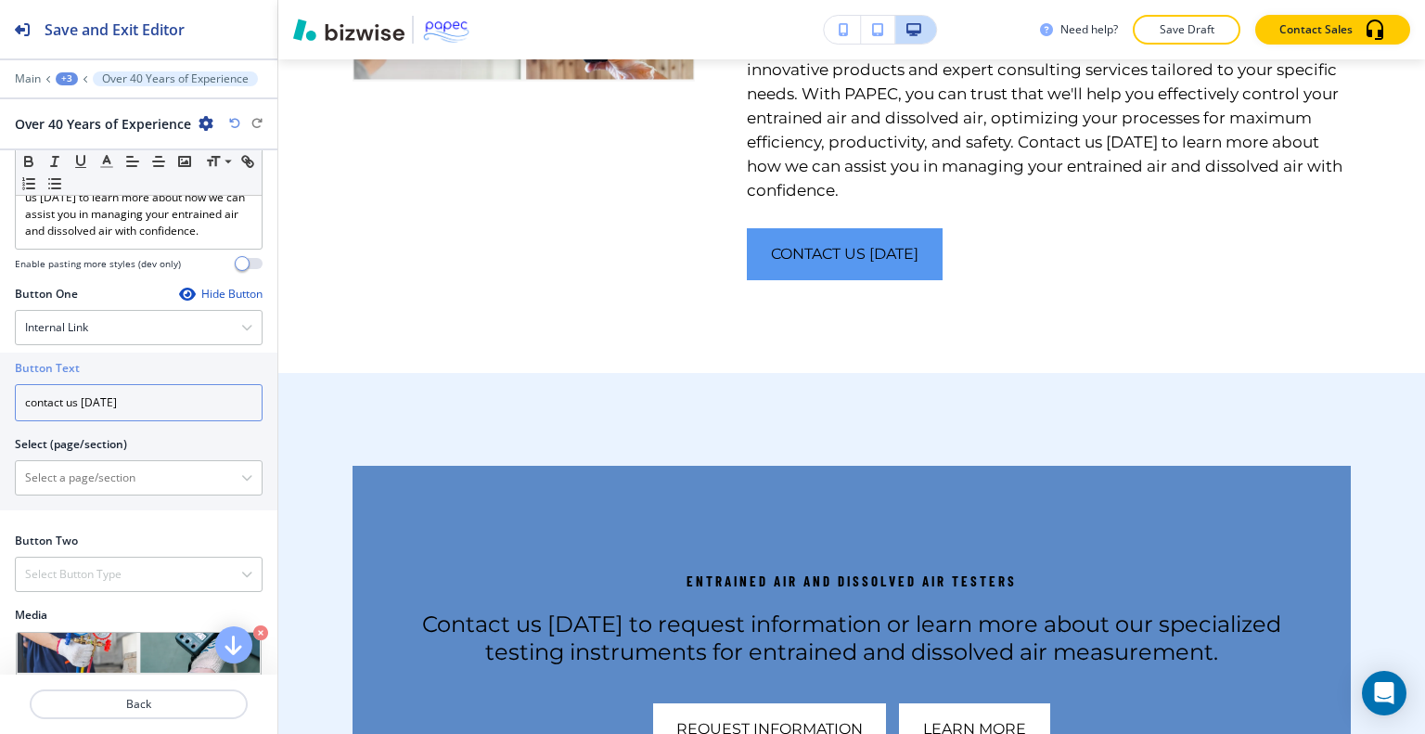
type input "contact us [DATE]"
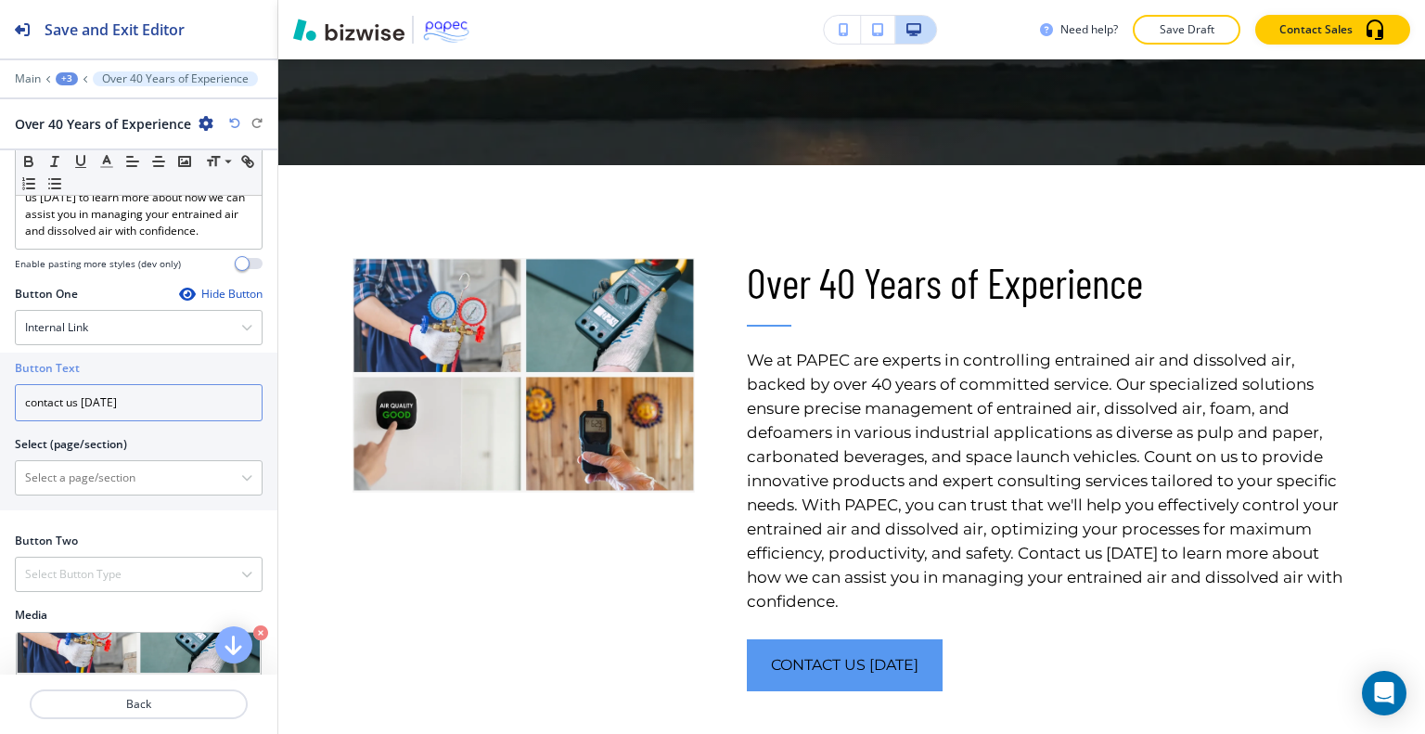
scroll to position [730, 0]
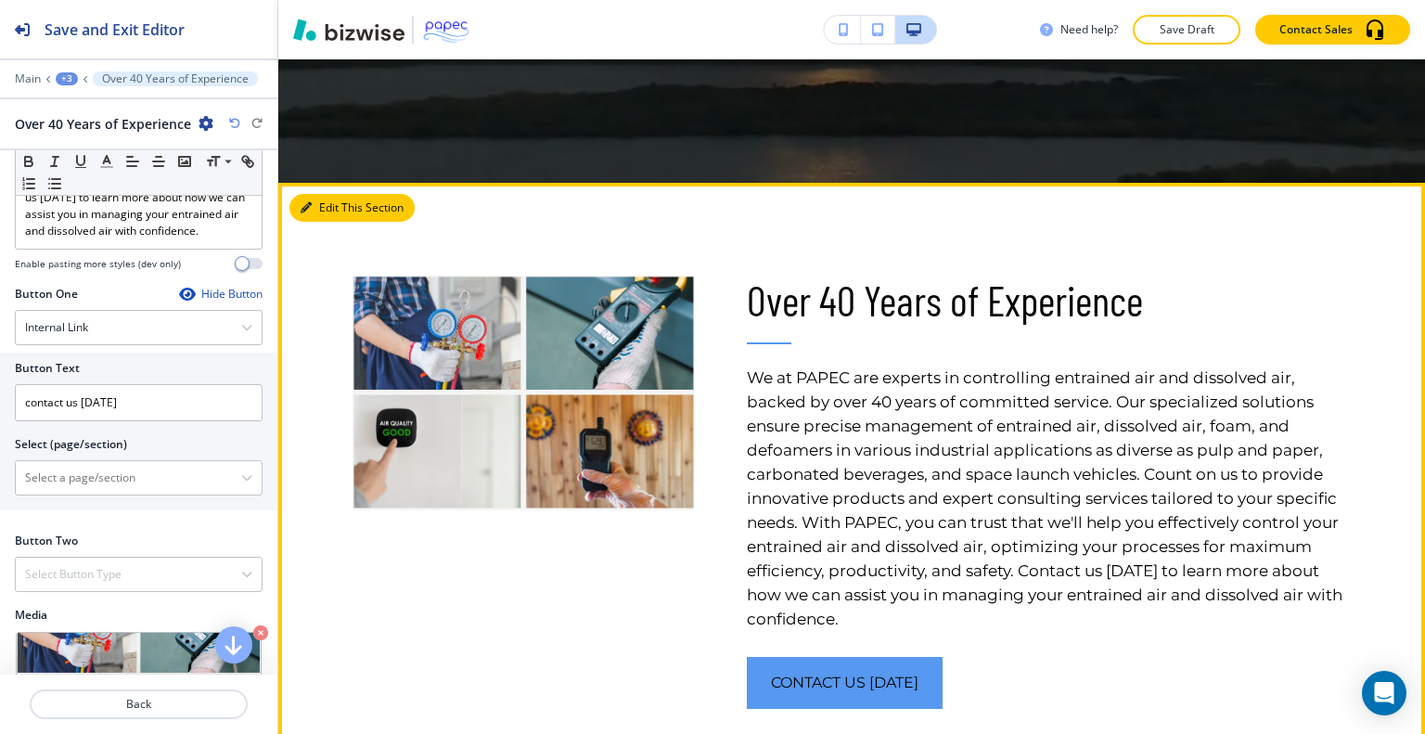
click at [323, 209] on button "Edit This Section" at bounding box center [351, 208] width 125 height 28
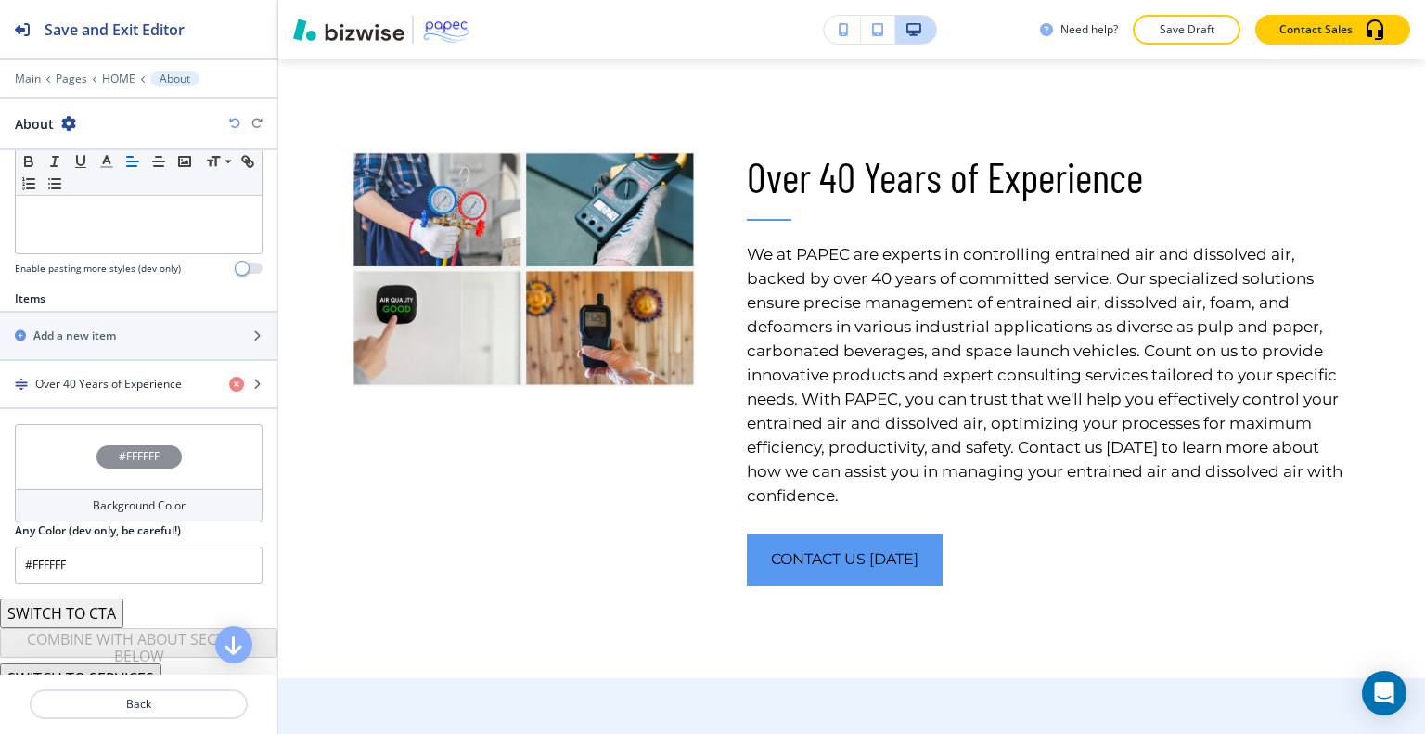
scroll to position [536, 0]
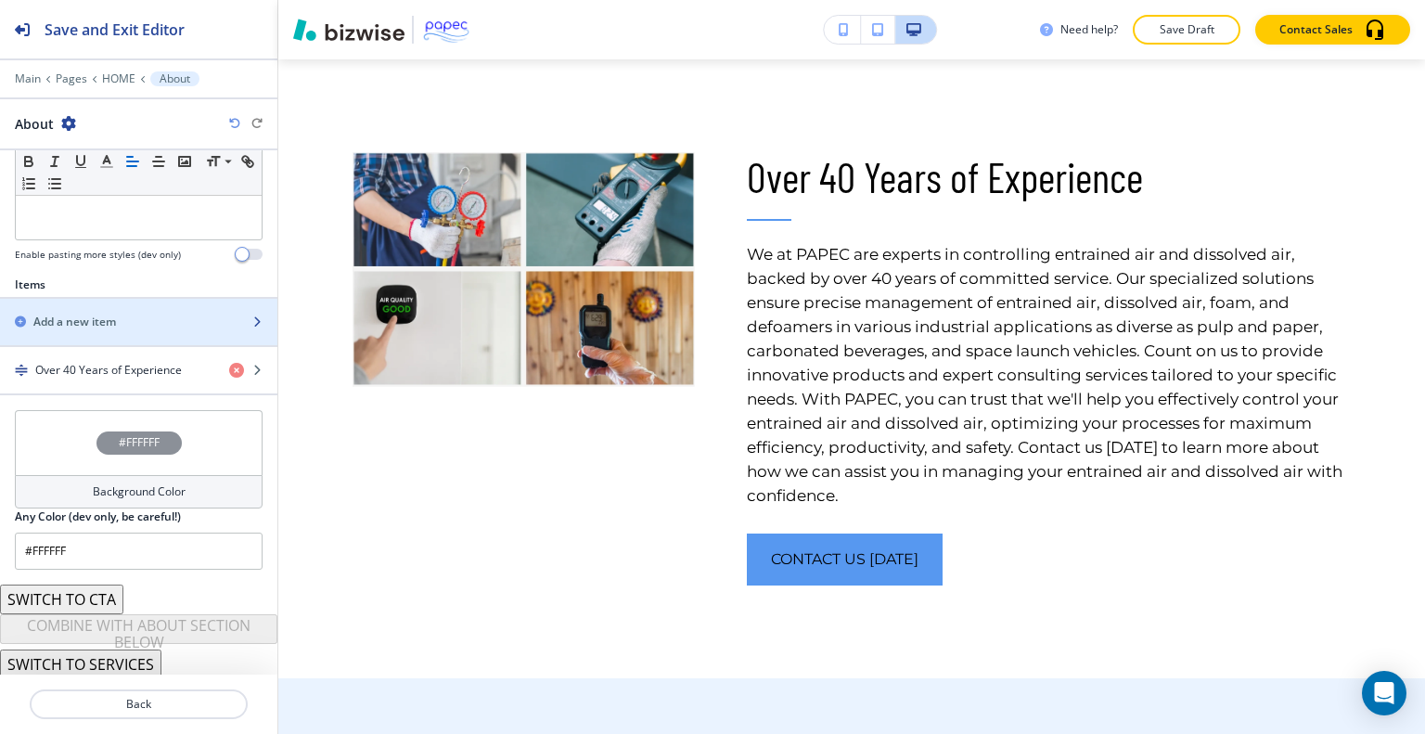
click at [134, 314] on div "Add a new item" at bounding box center [118, 322] width 237 height 17
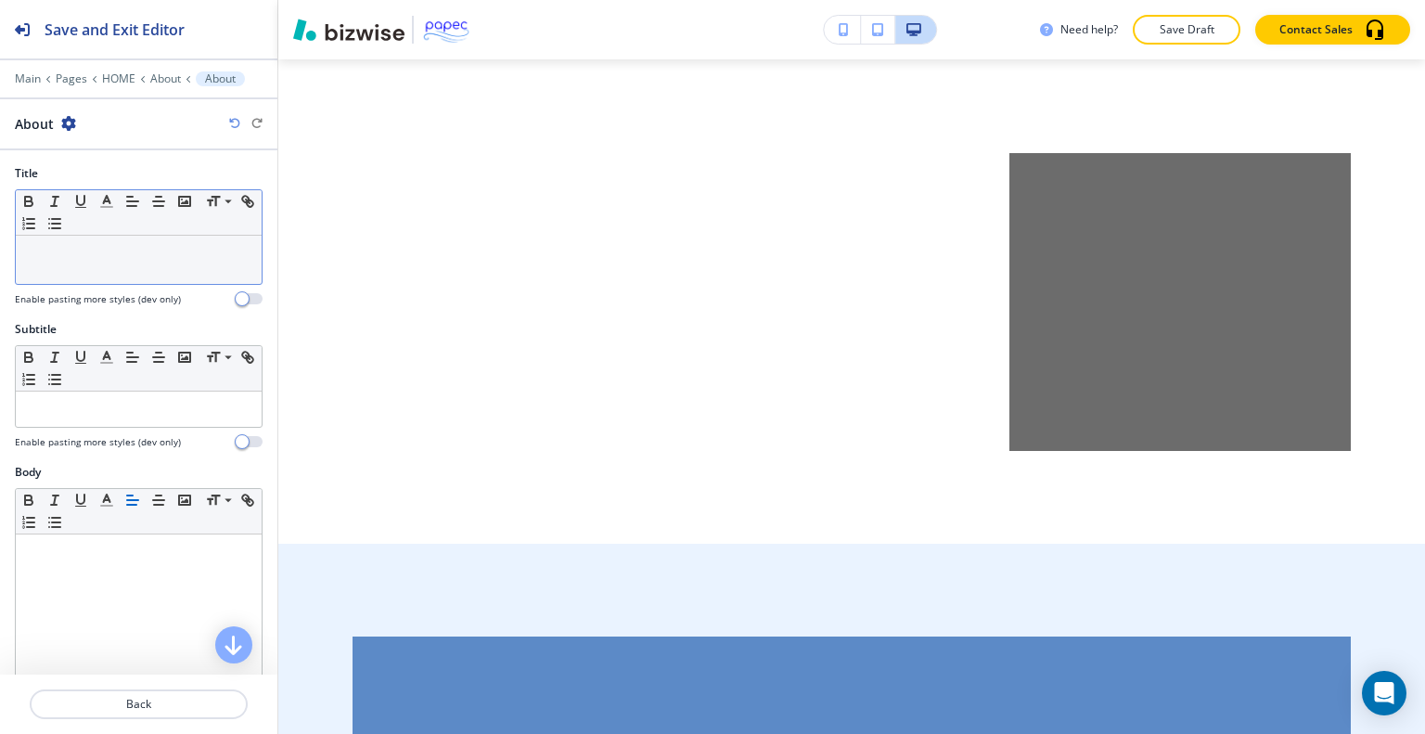
click at [84, 250] on p at bounding box center [138, 253] width 227 height 17
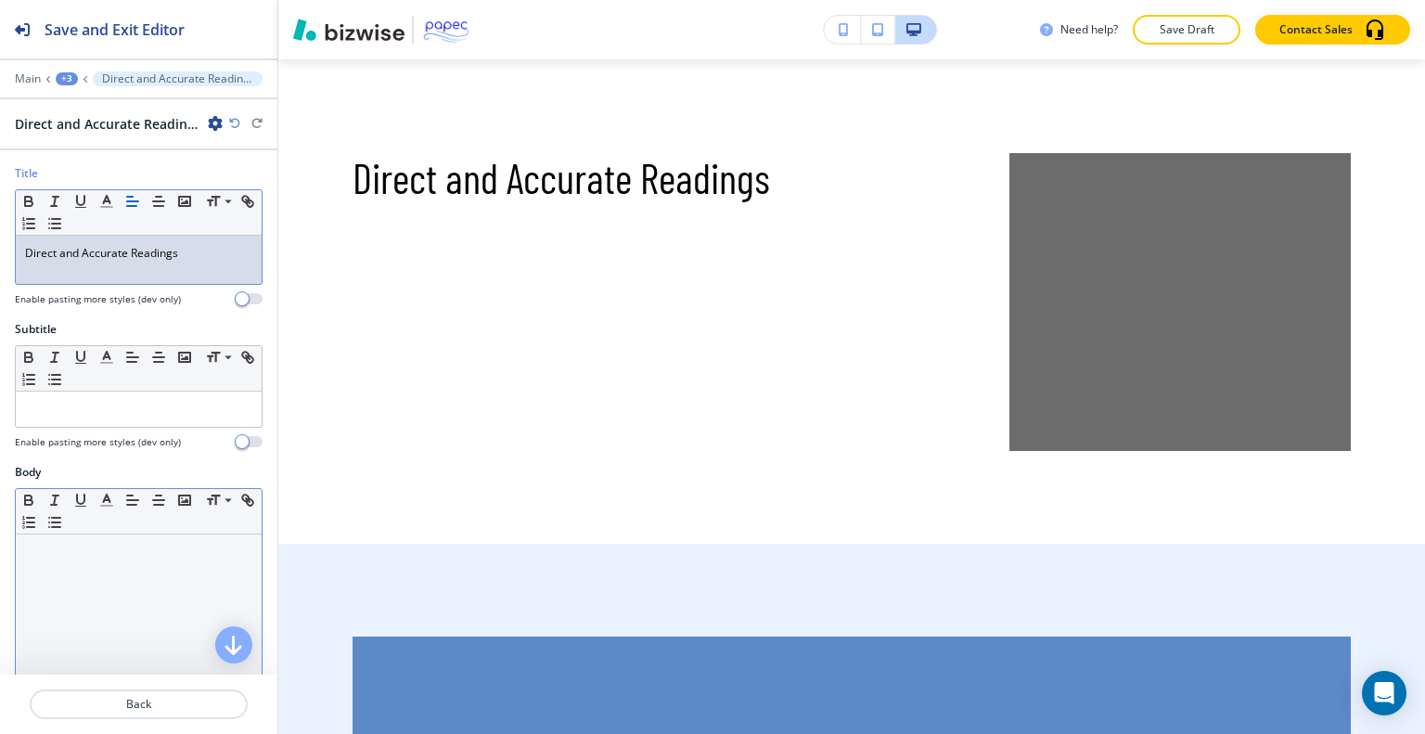
click at [140, 552] on p at bounding box center [138, 552] width 227 height 17
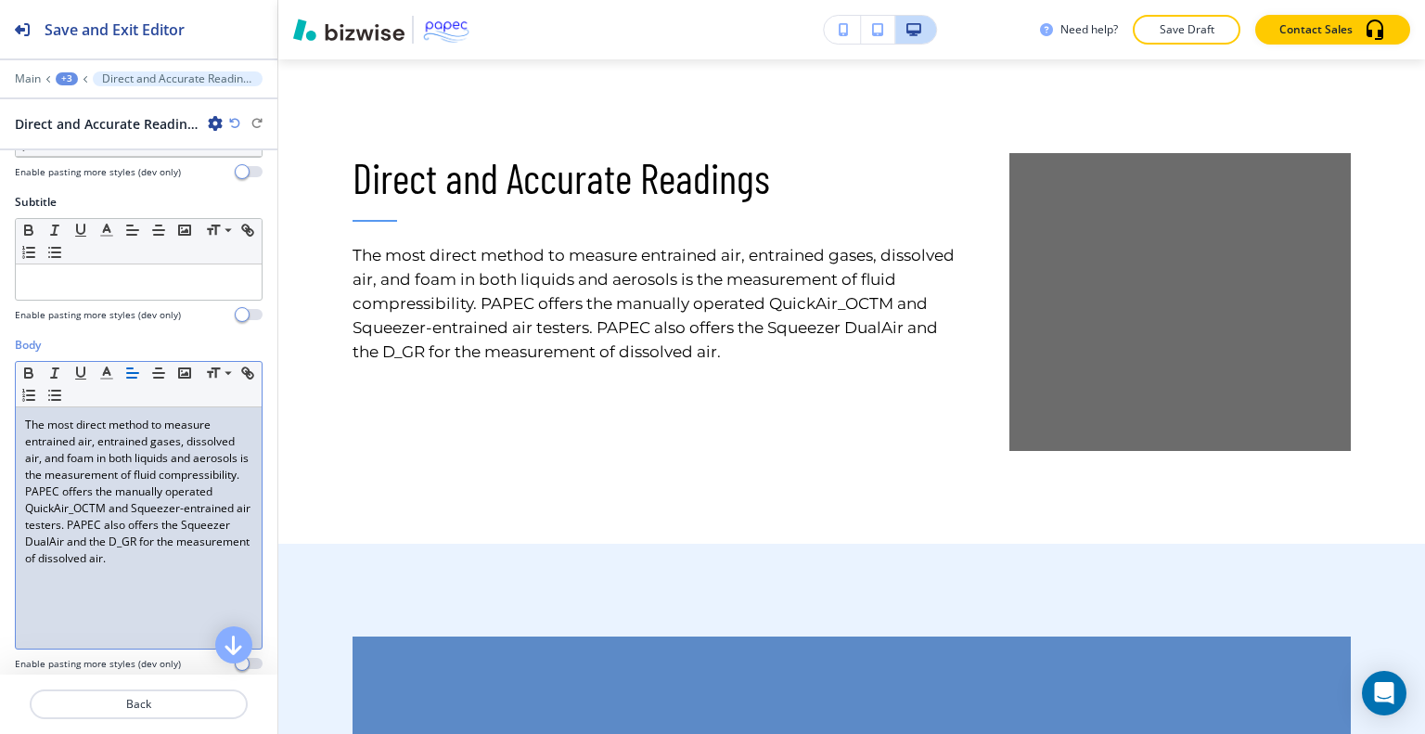
scroll to position [527, 0]
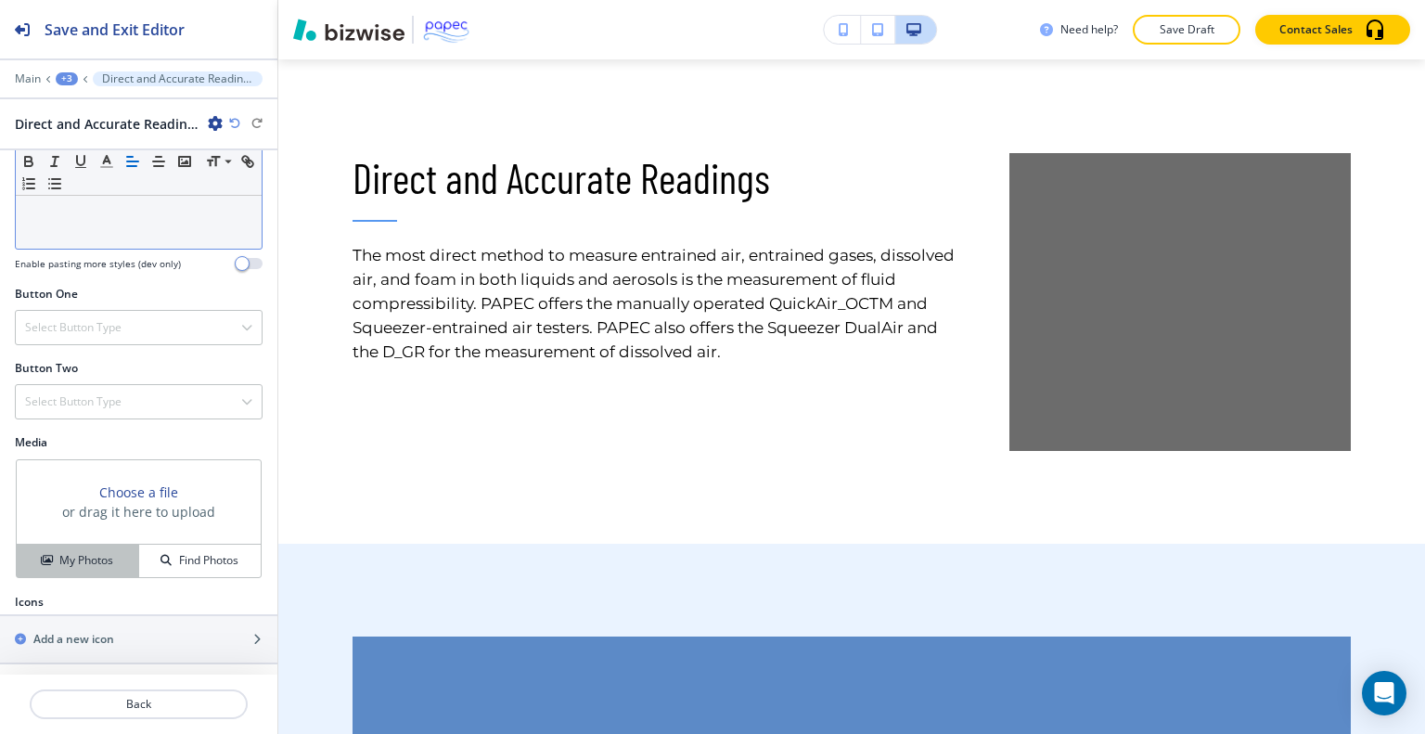
click at [118, 572] on button "My Photos" at bounding box center [78, 561] width 122 height 32
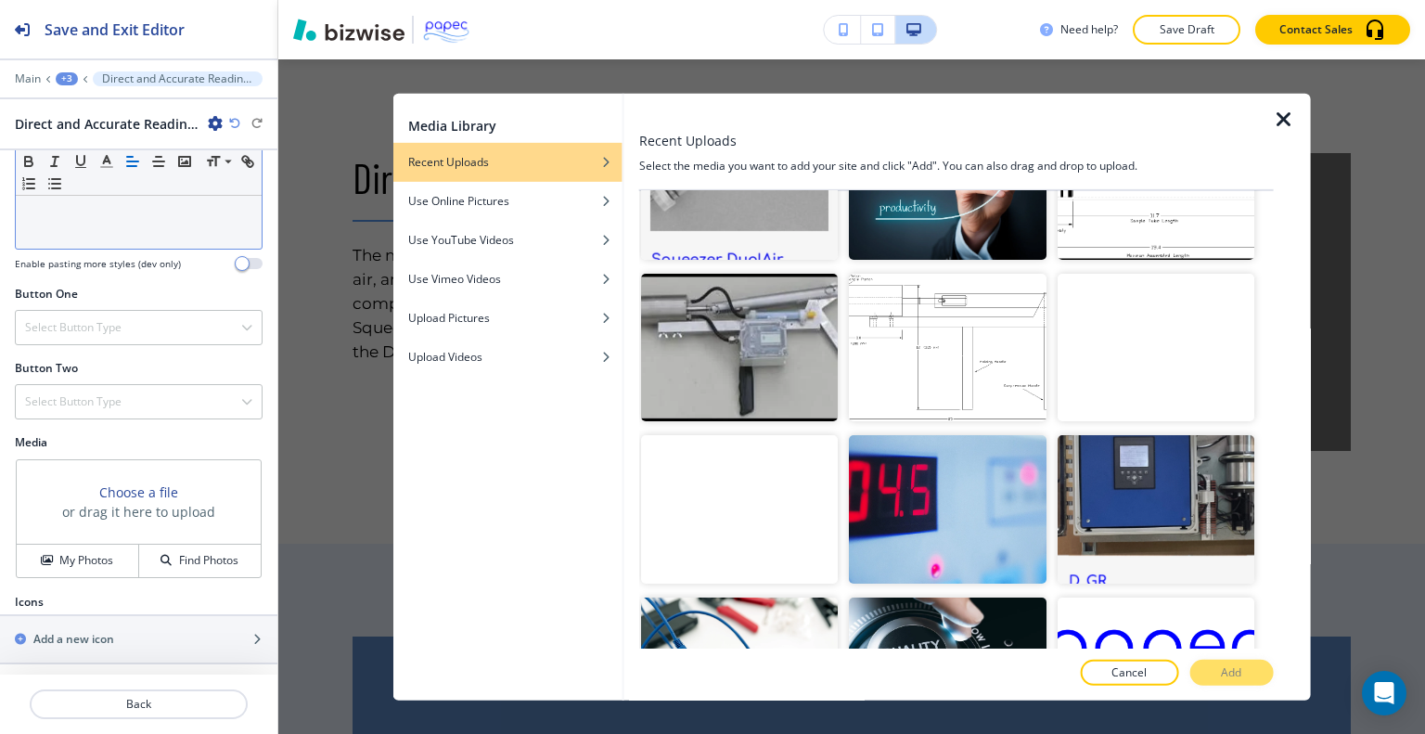
scroll to position [1501, 0]
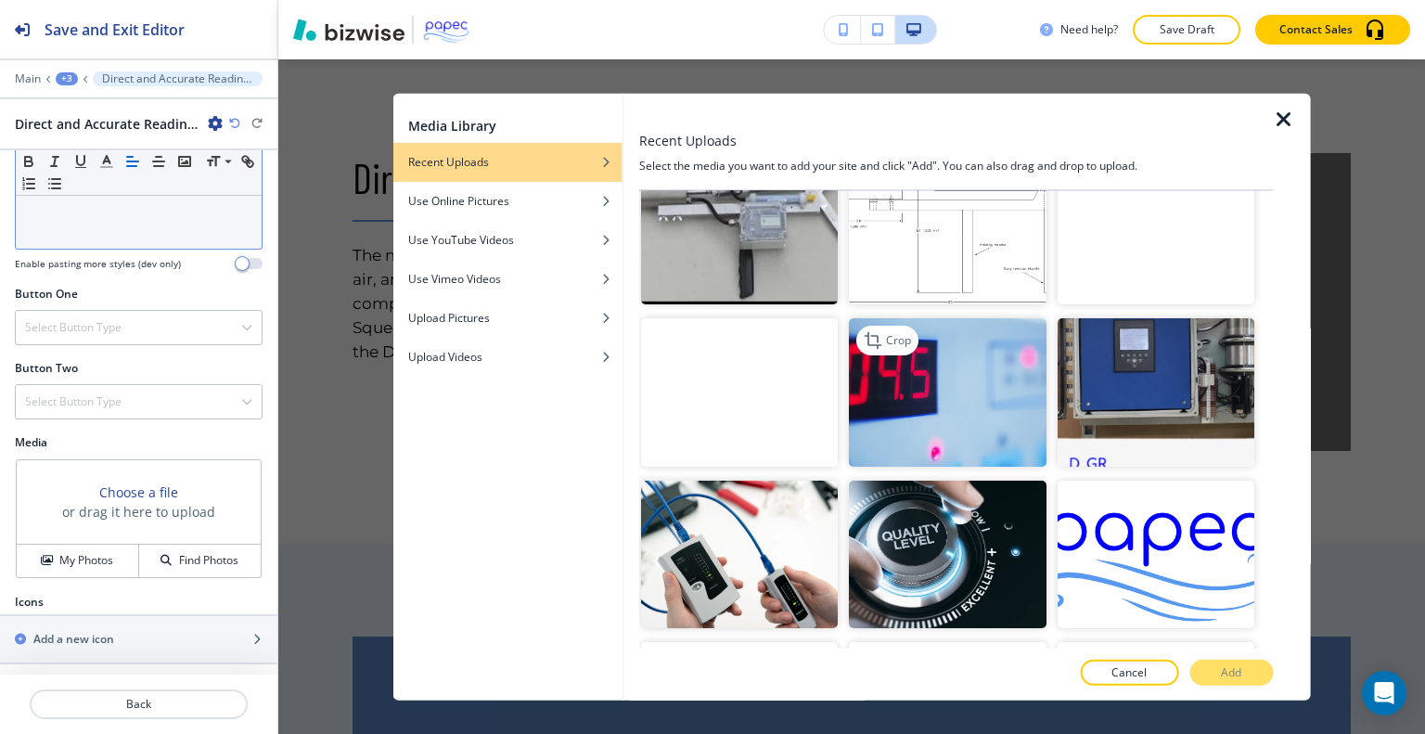
click at [1012, 366] on img "button" at bounding box center [947, 392] width 197 height 148
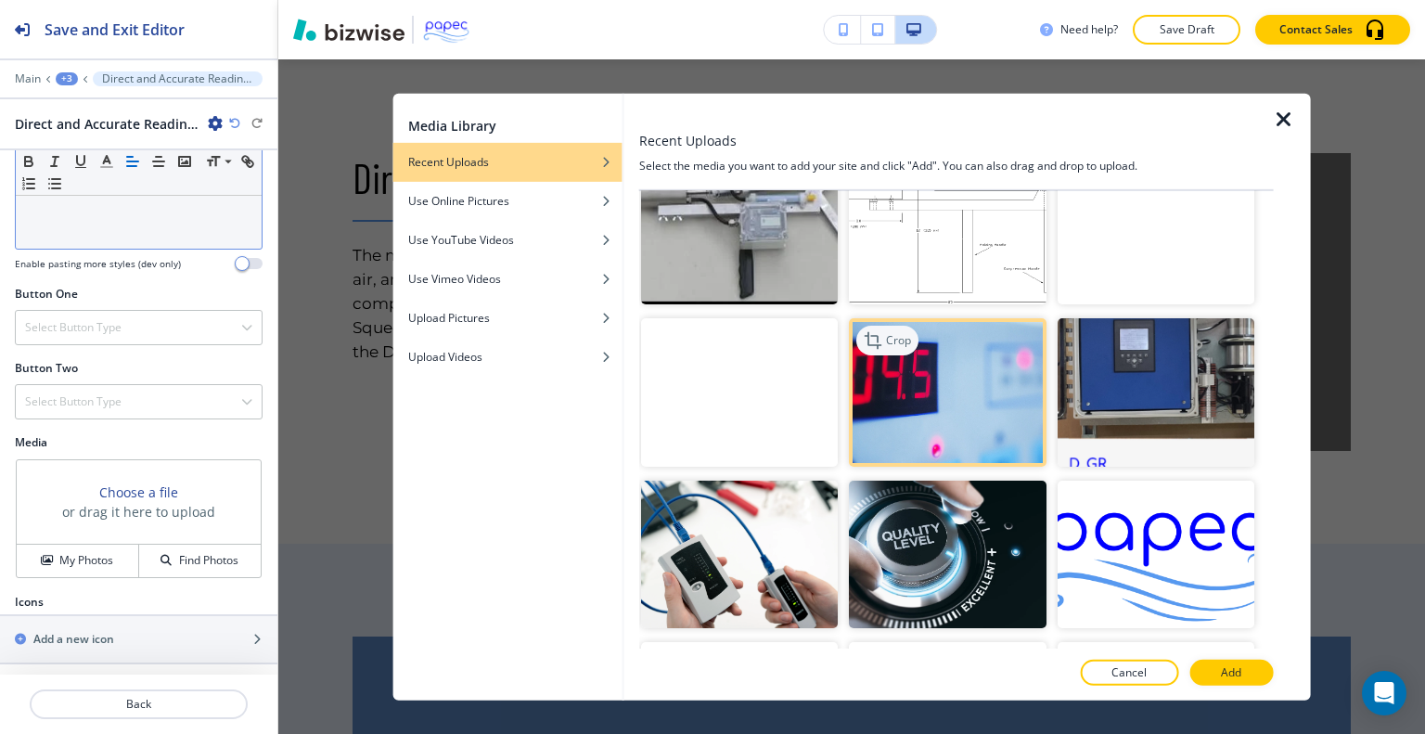
click at [888, 332] on p "Crop" at bounding box center [898, 340] width 25 height 17
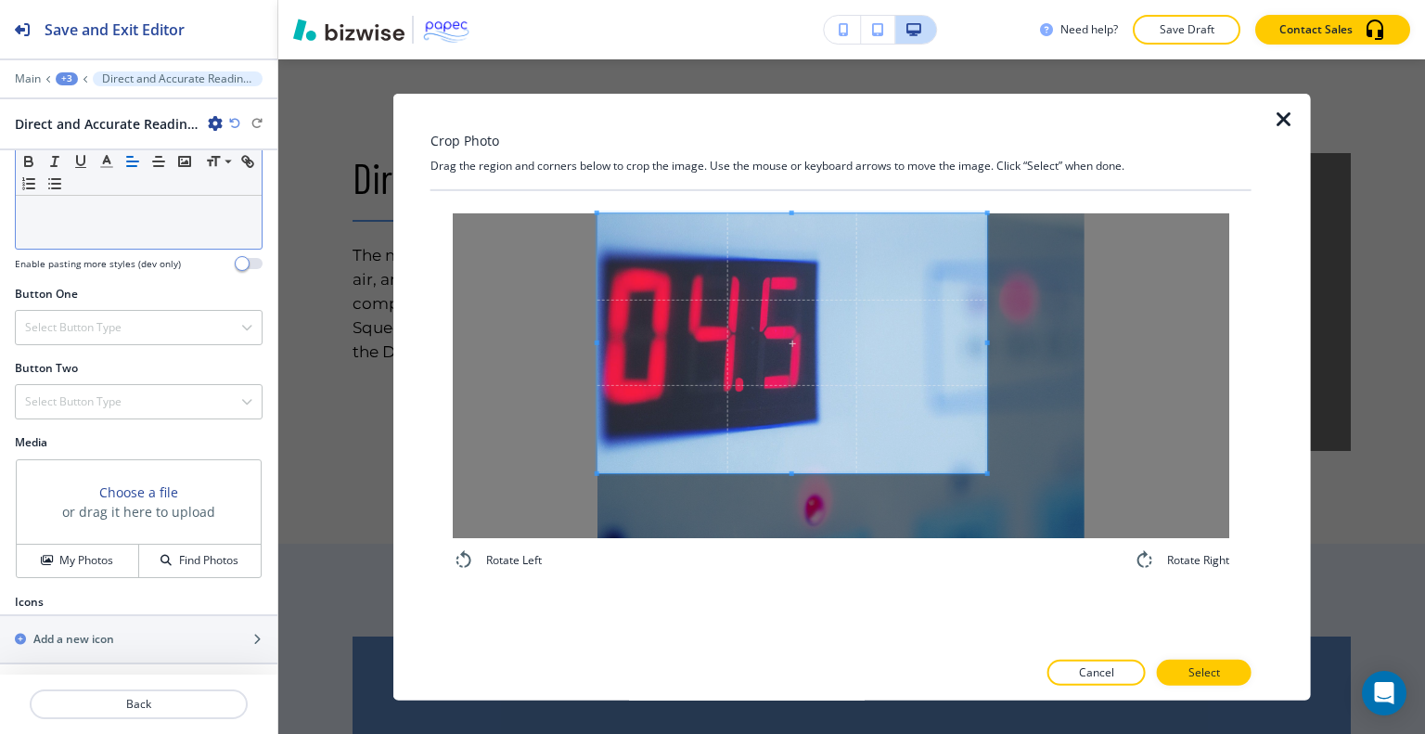
click at [750, 238] on span at bounding box center [793, 342] width 390 height 260
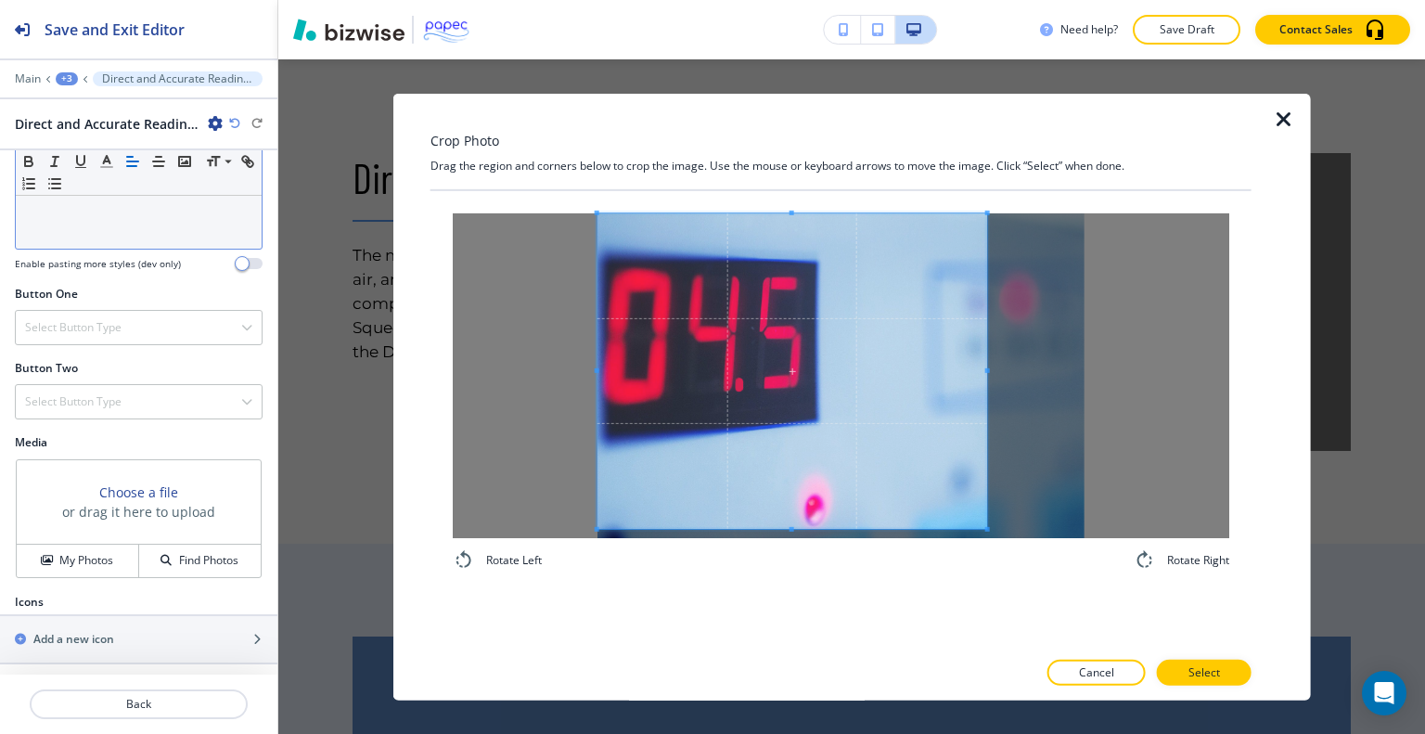
click at [794, 588] on div "Rotate Left Rotate Right" at bounding box center [841, 391] width 821 height 403
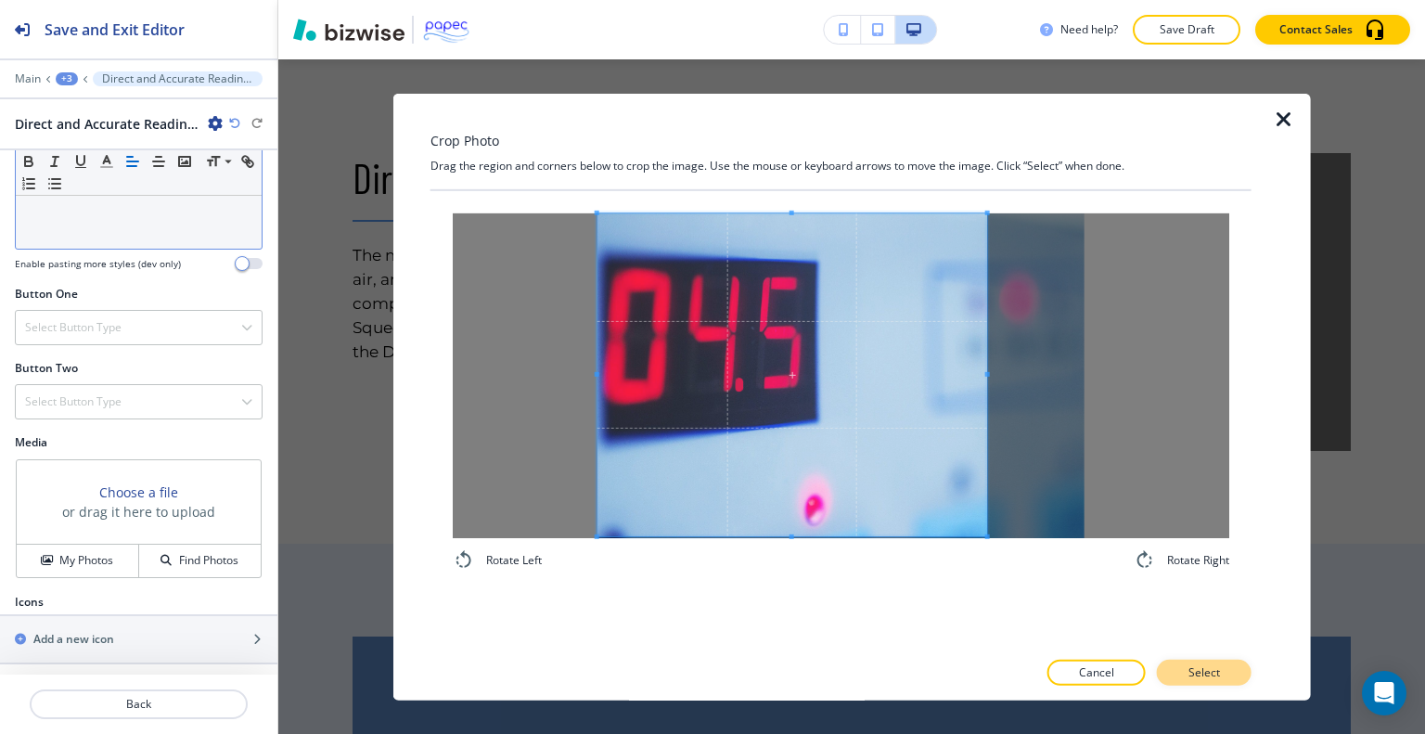
click at [1211, 670] on p "Select" at bounding box center [1205, 672] width 32 height 17
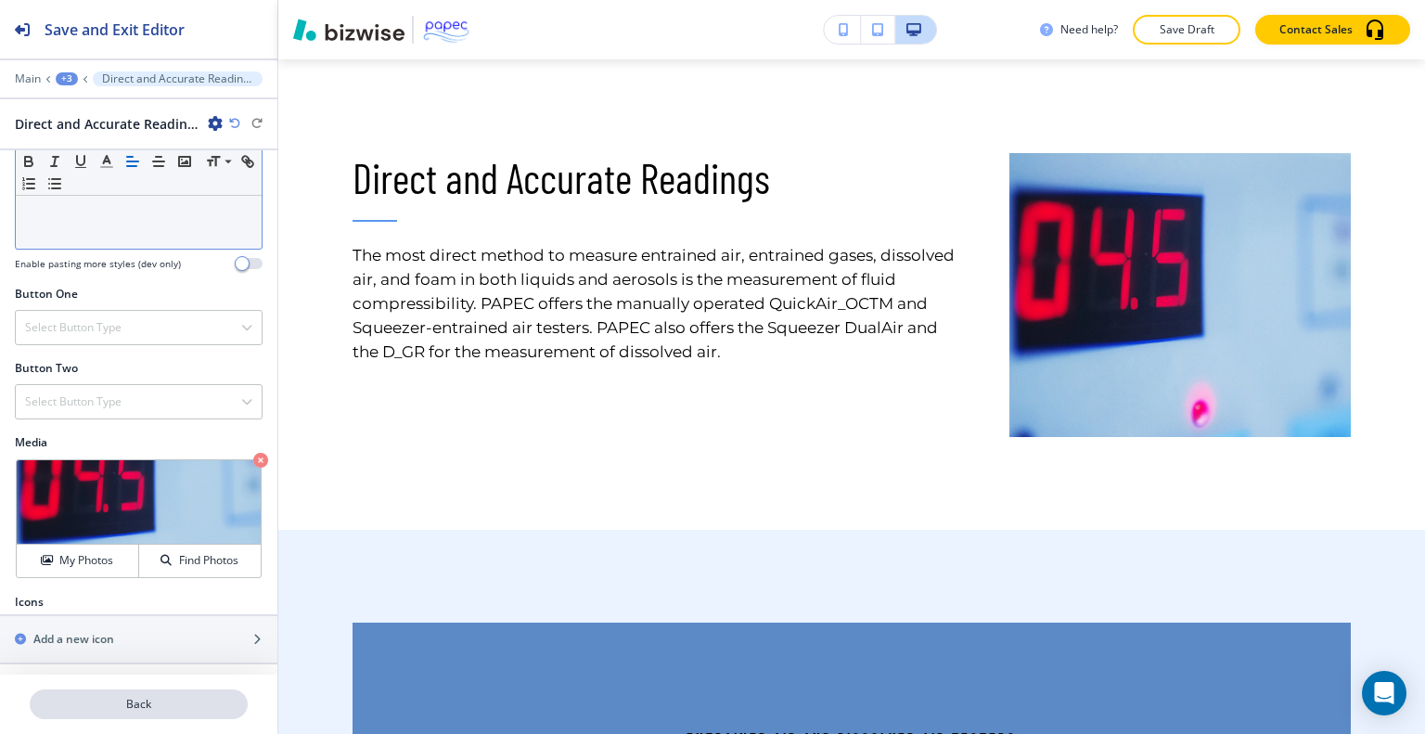
click at [125, 701] on p "Back" at bounding box center [139, 704] width 214 height 17
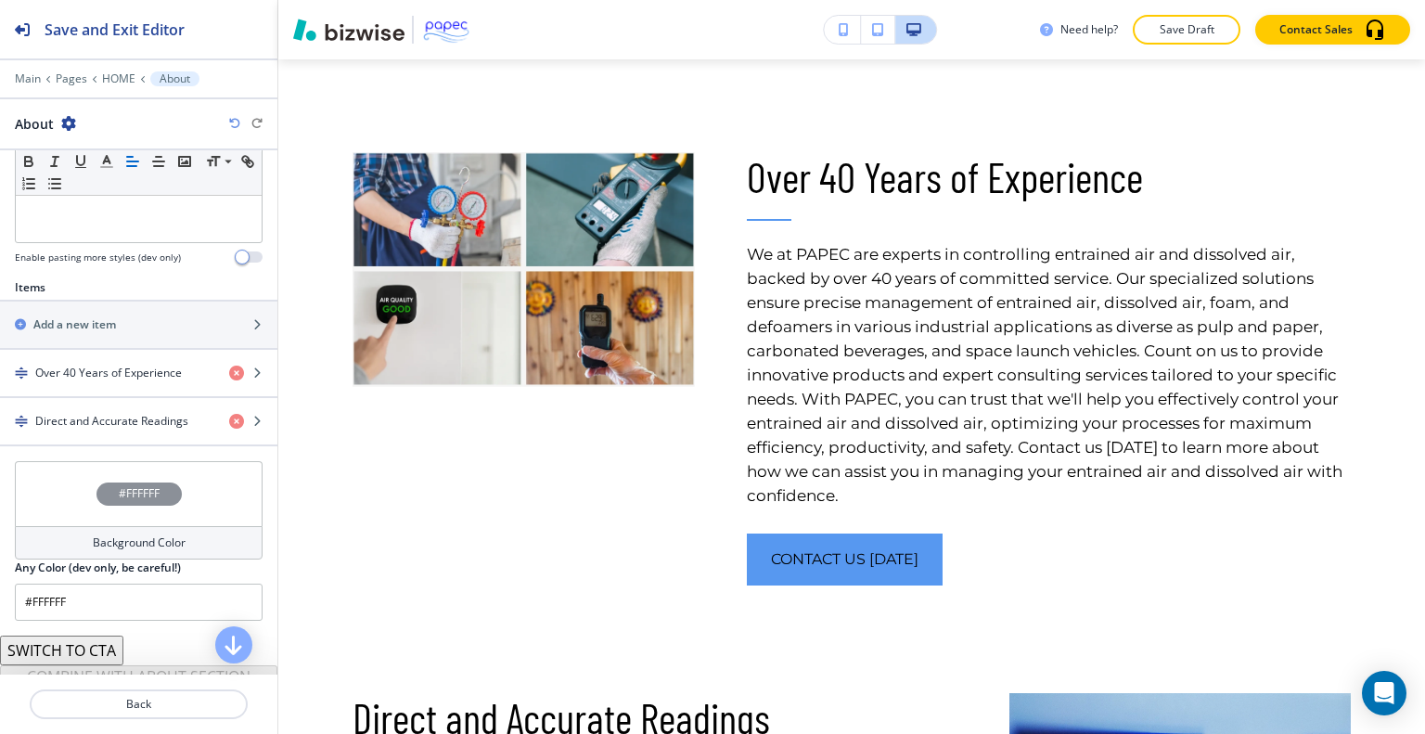
scroll to position [538, 0]
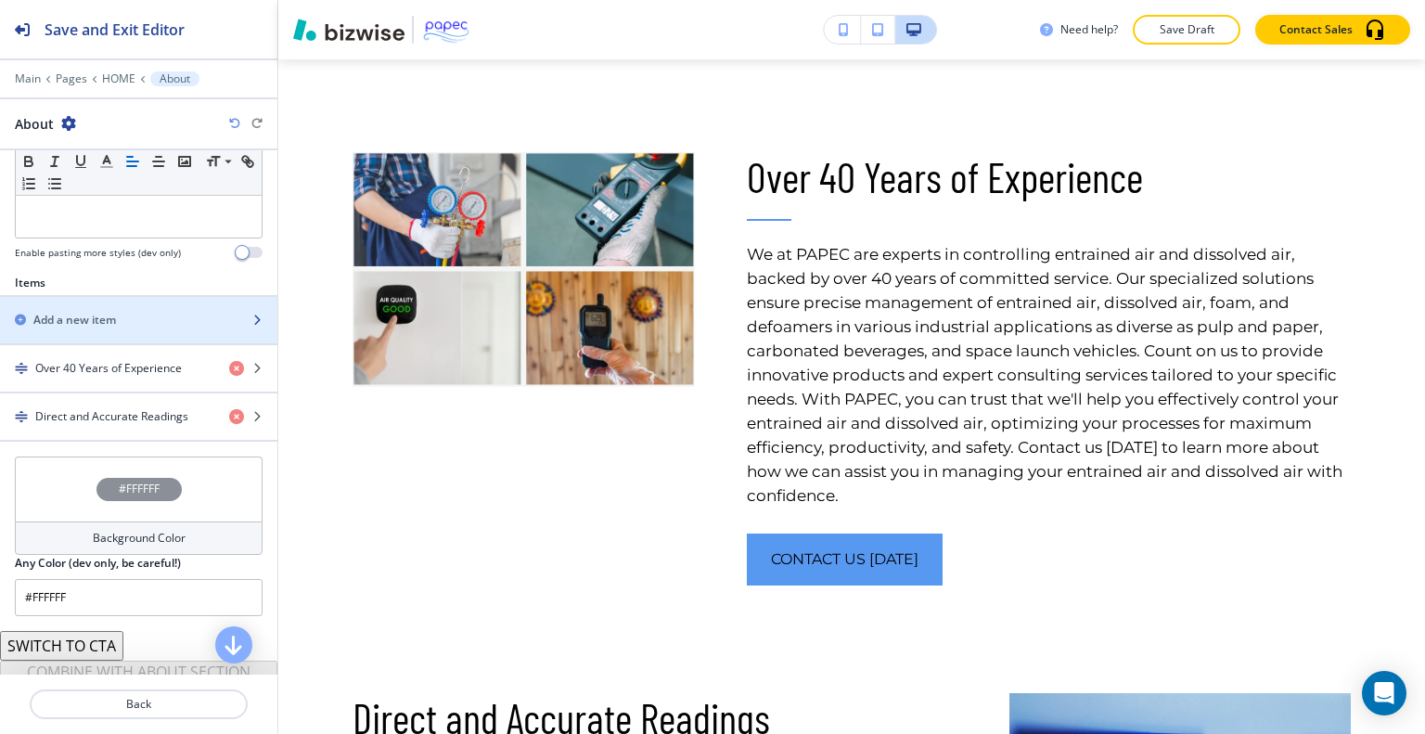
click at [148, 328] on div "button" at bounding box center [138, 335] width 277 height 15
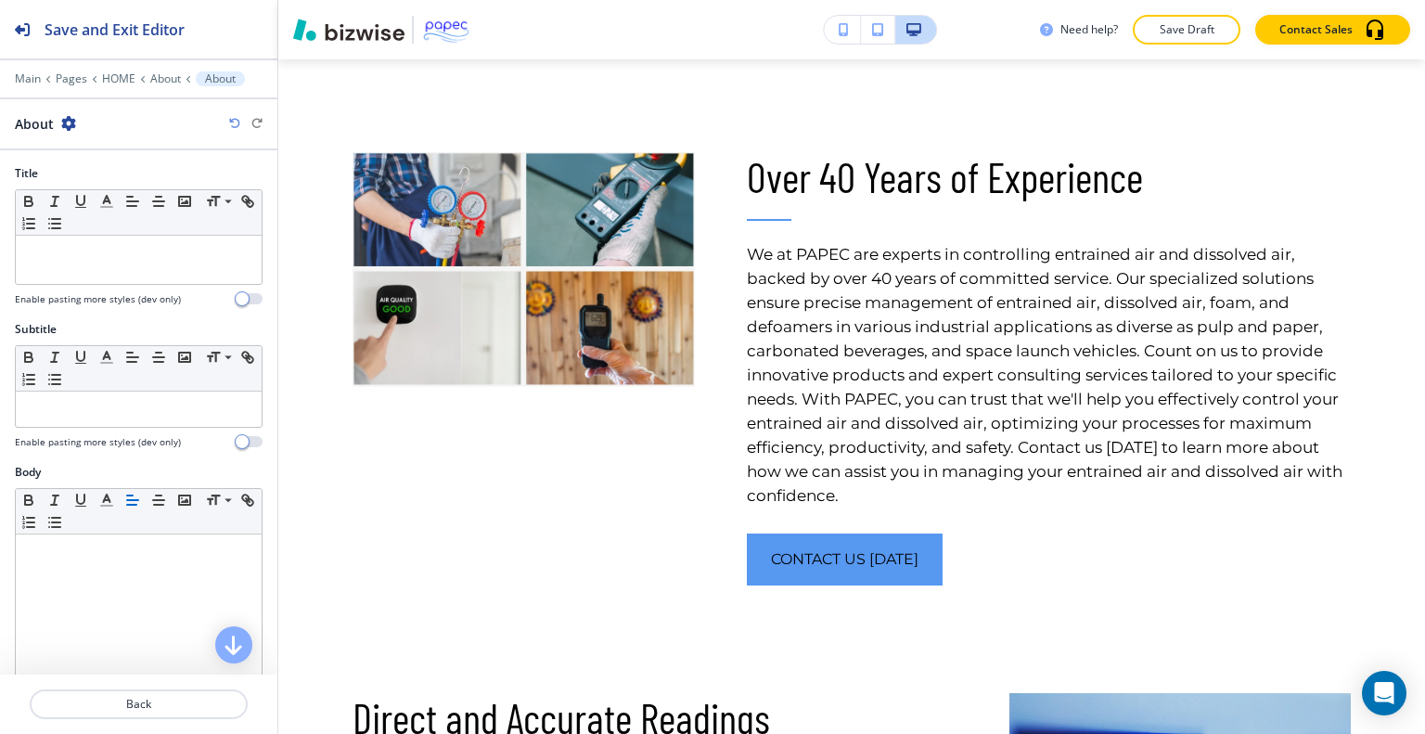
scroll to position [1781, 0]
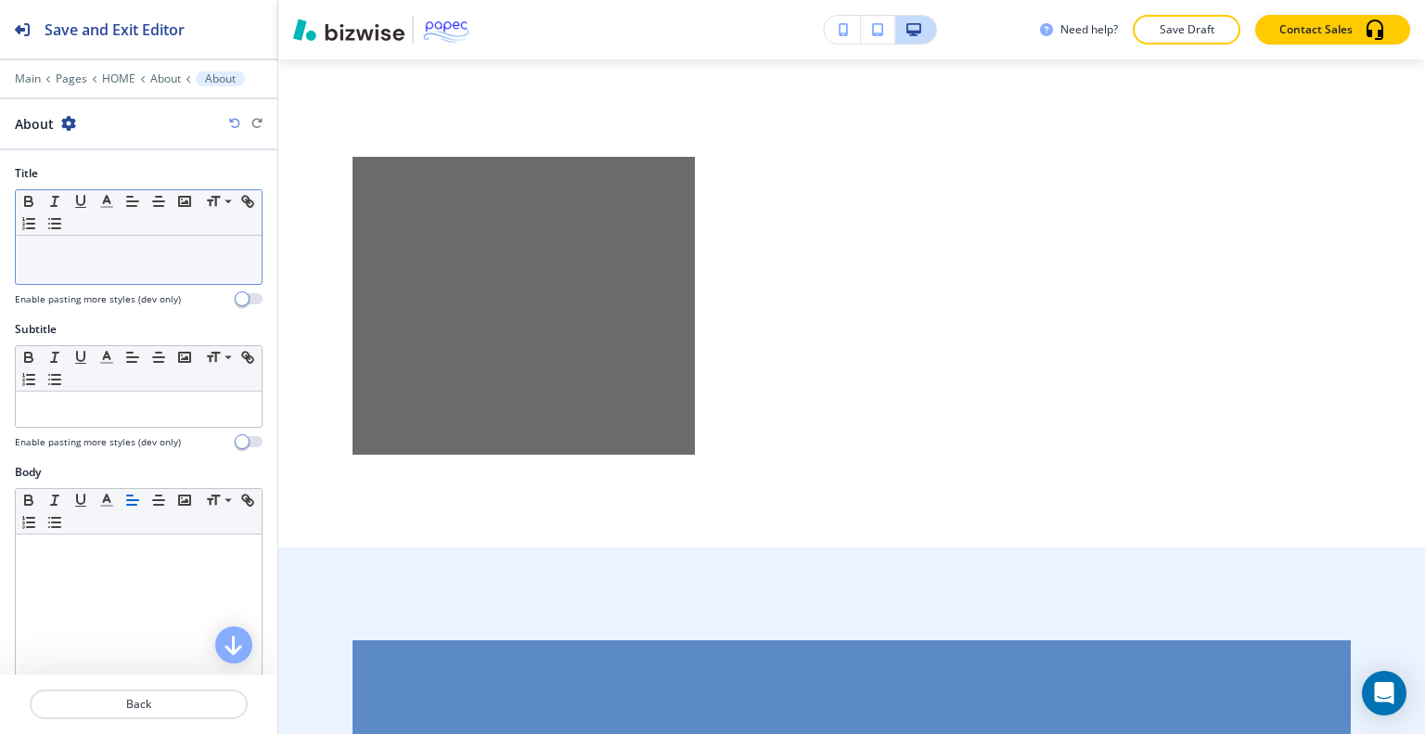
click at [192, 251] on p at bounding box center [138, 253] width 227 height 17
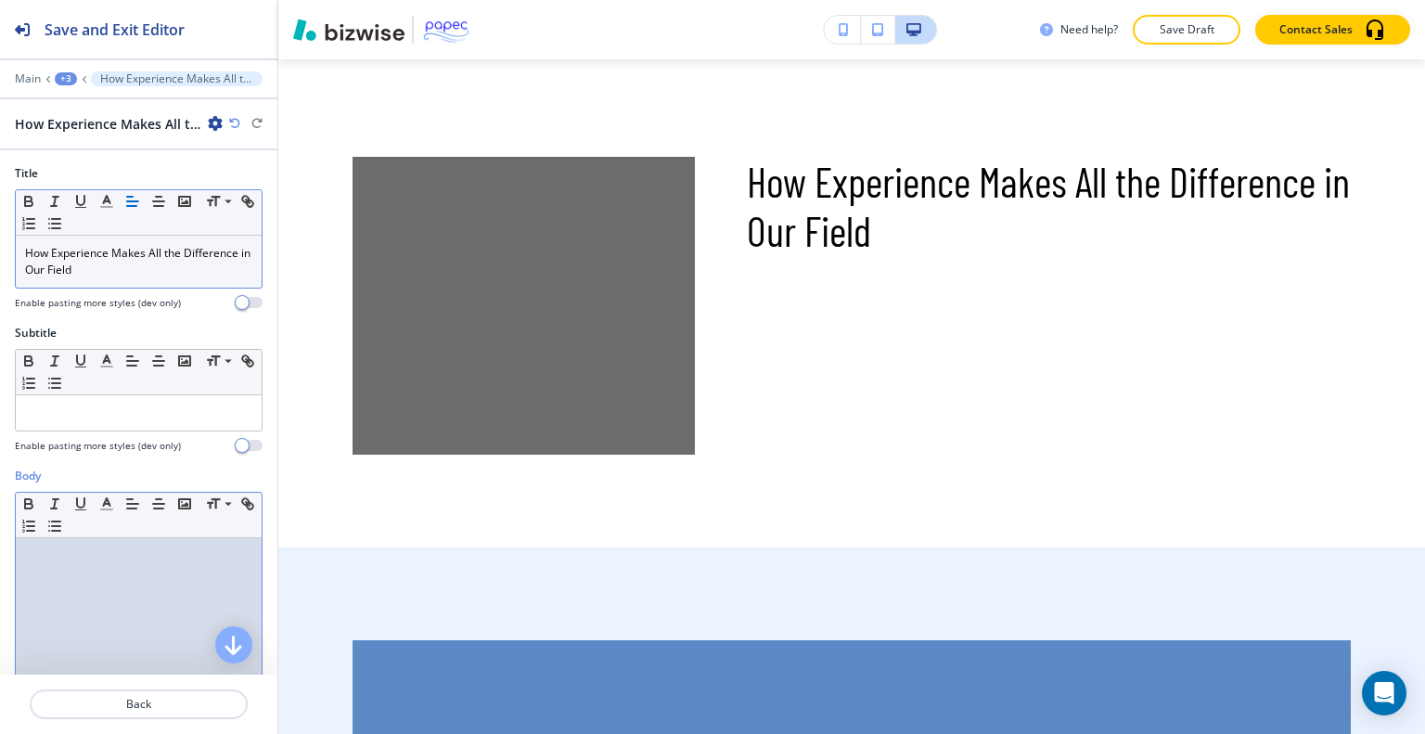
click at [80, 563] on div at bounding box center [139, 658] width 246 height 241
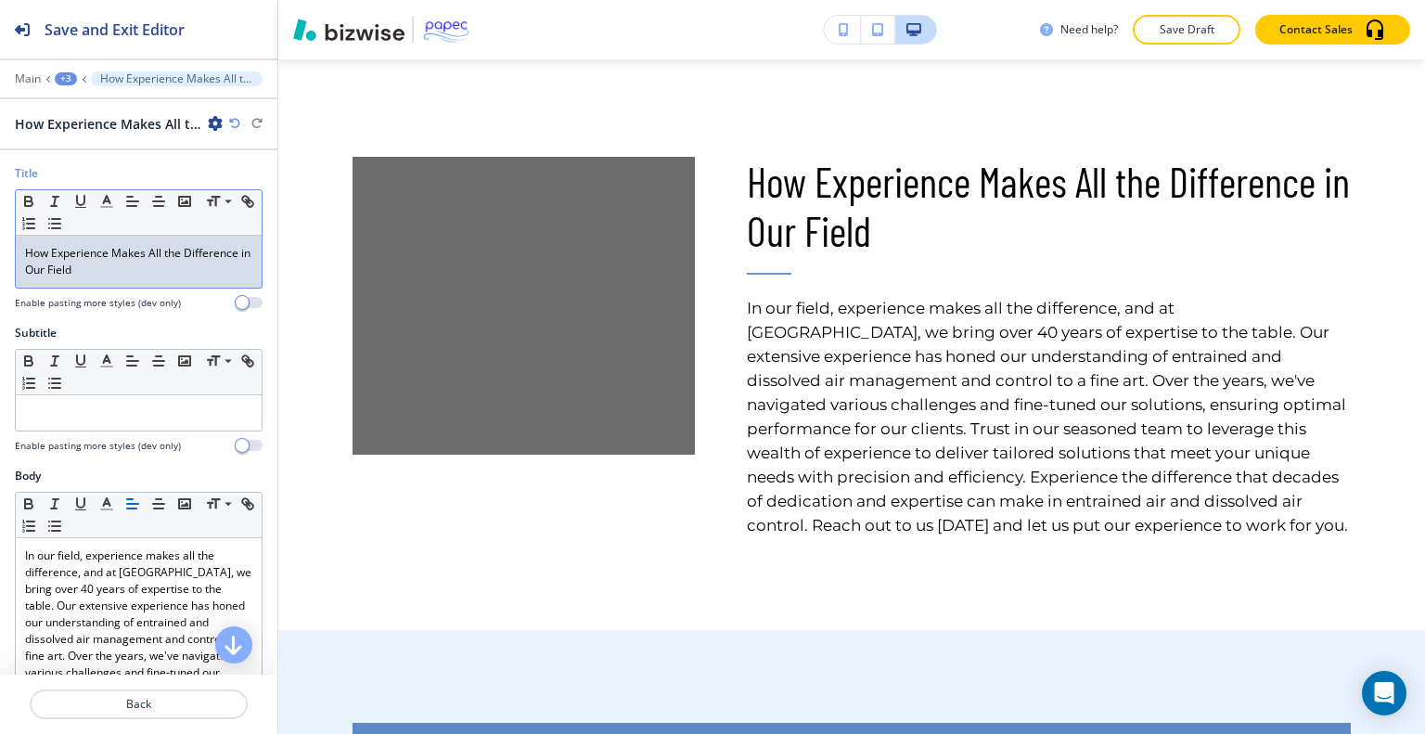
click at [122, 282] on div "How Experience Makes All the Difference in Our Field" at bounding box center [139, 262] width 246 height 52
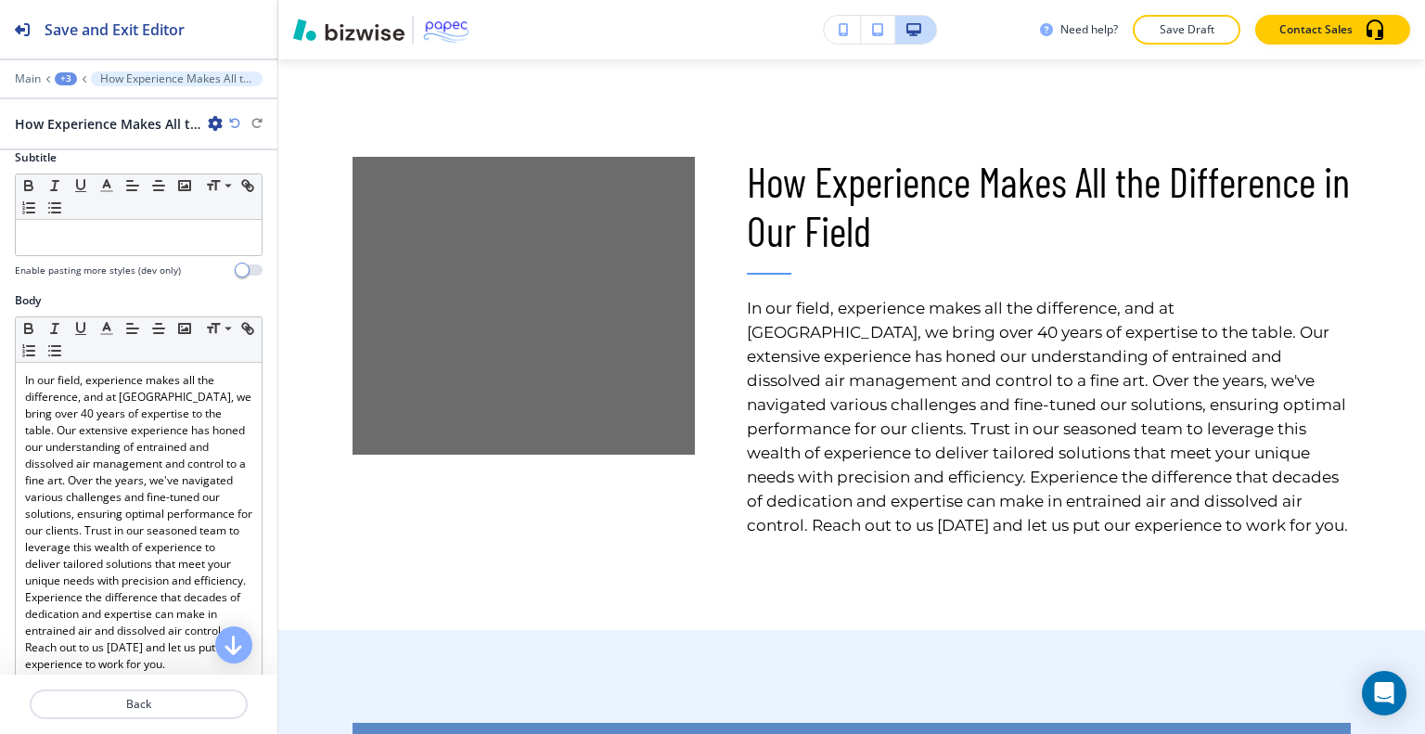
scroll to position [624, 0]
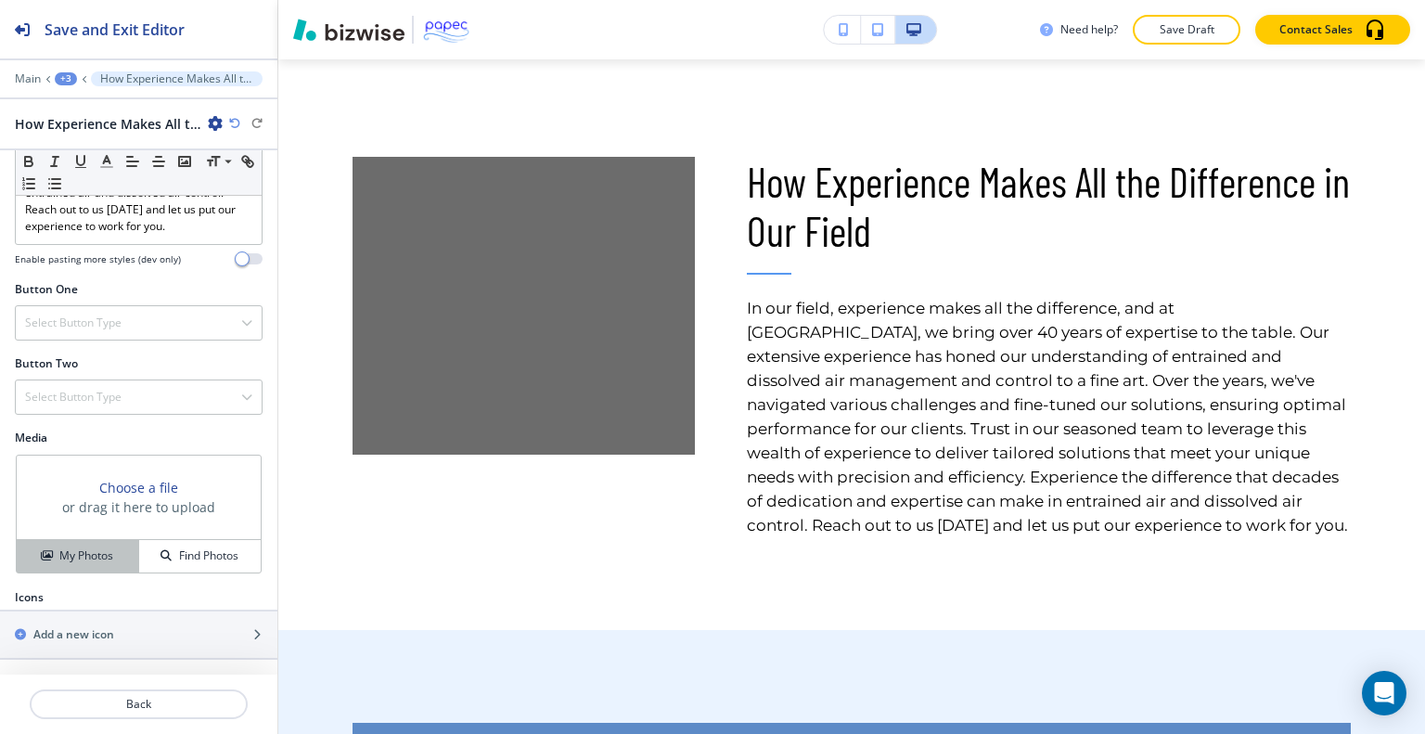
click at [106, 558] on h4 "My Photos" at bounding box center [86, 555] width 54 height 17
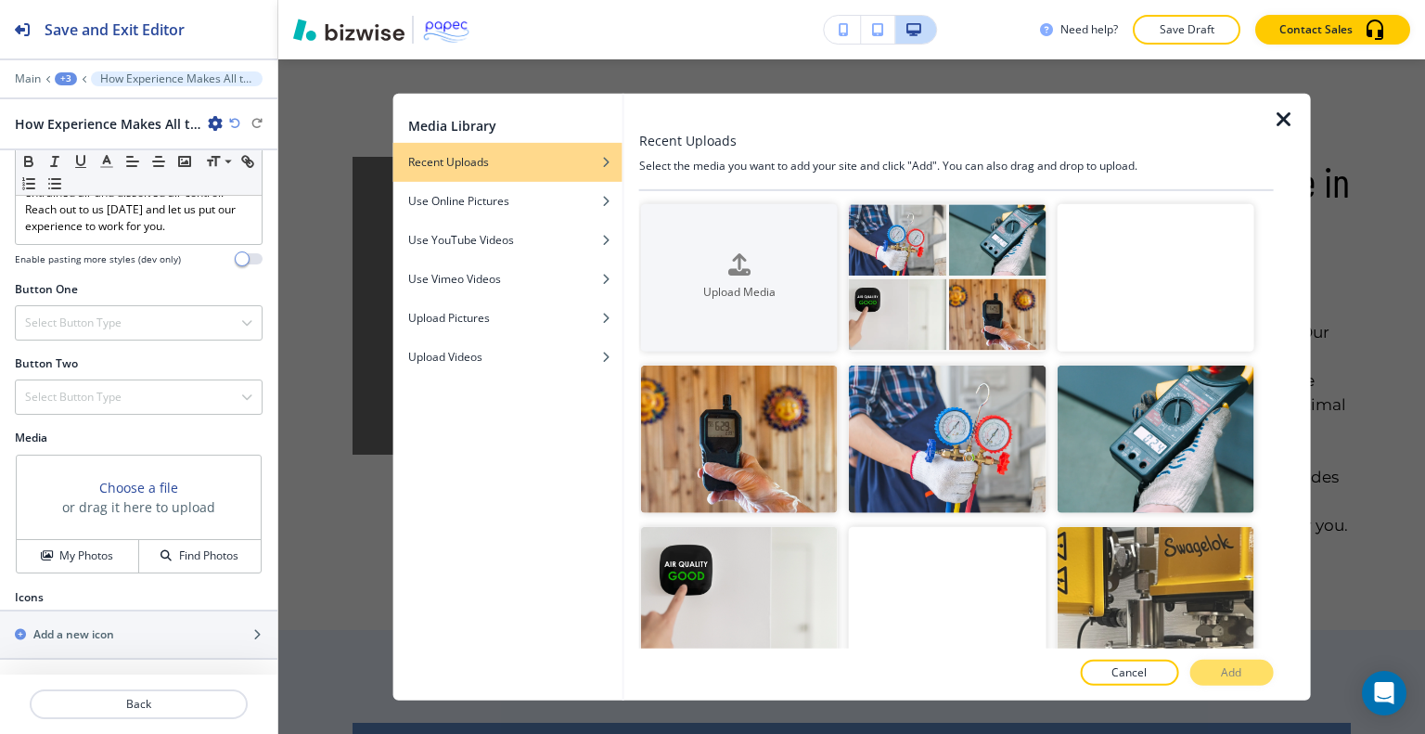
scroll to position [1765, 0]
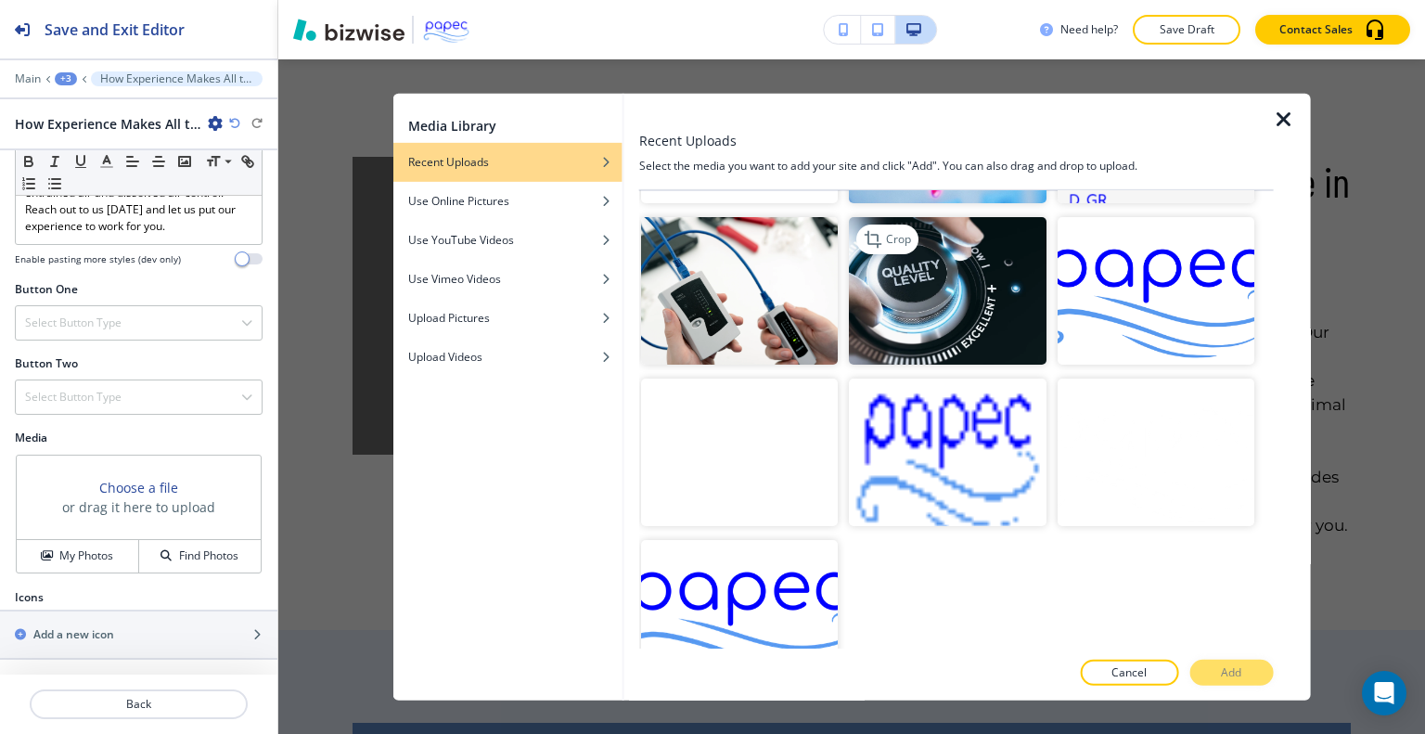
click at [939, 263] on img "button" at bounding box center [947, 290] width 197 height 148
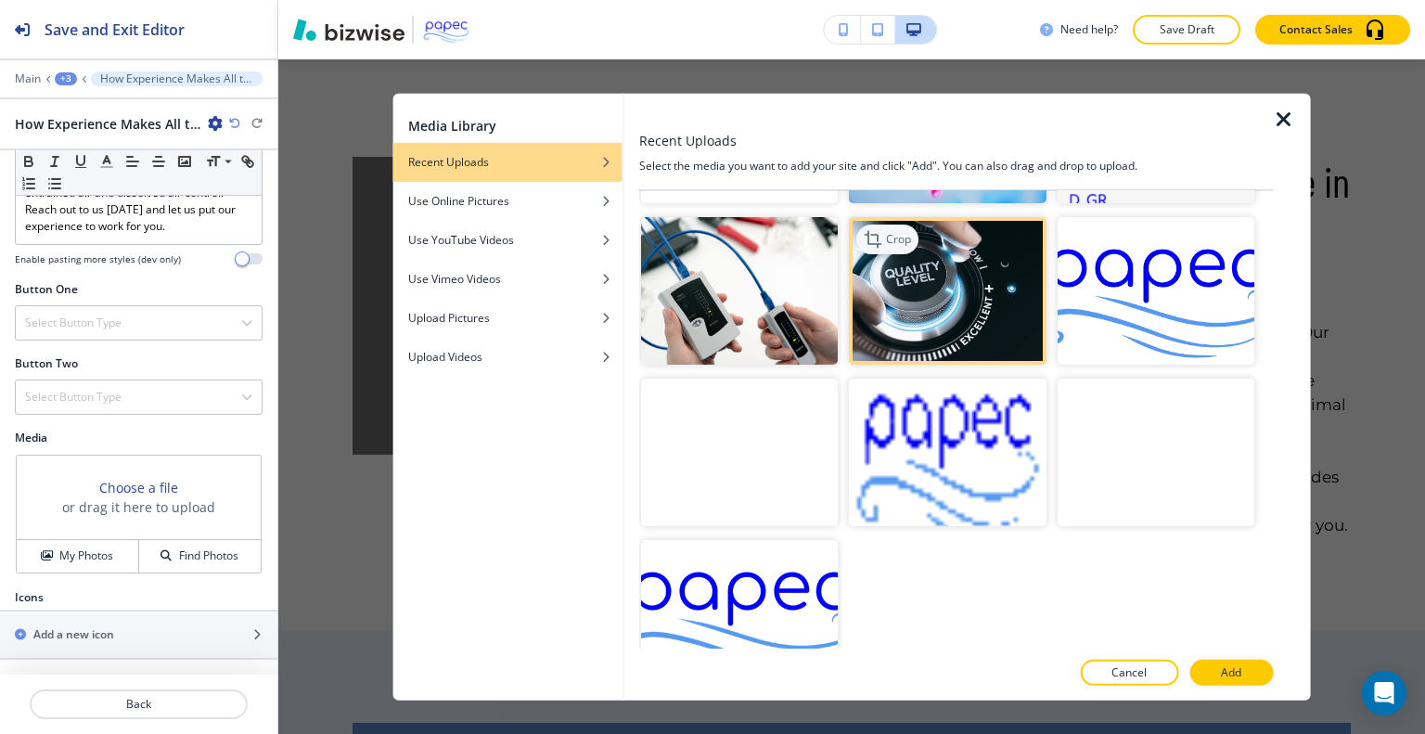
click at [898, 230] on p "Crop" at bounding box center [898, 238] width 25 height 17
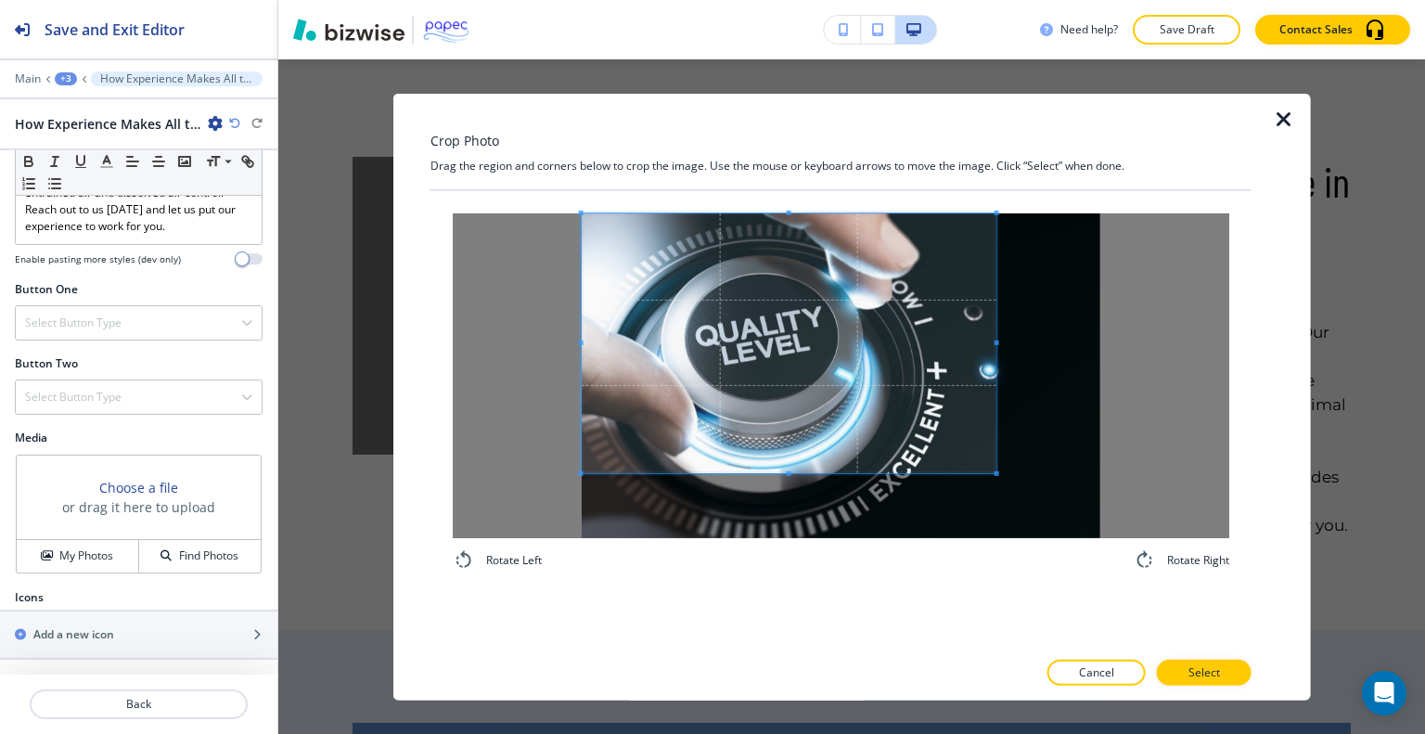
click at [724, 264] on span at bounding box center [789, 342] width 415 height 260
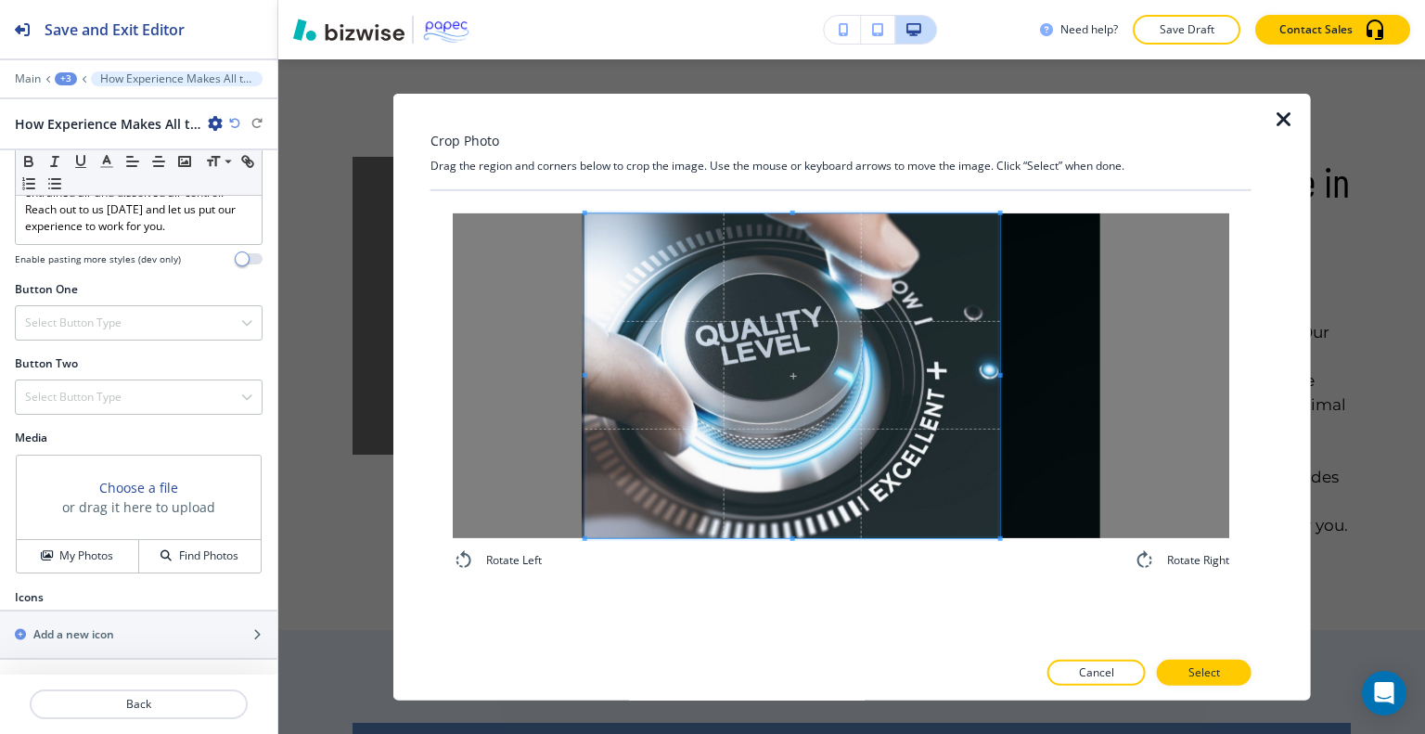
click at [797, 576] on div "Rotate Left Rotate Right" at bounding box center [841, 391] width 821 height 403
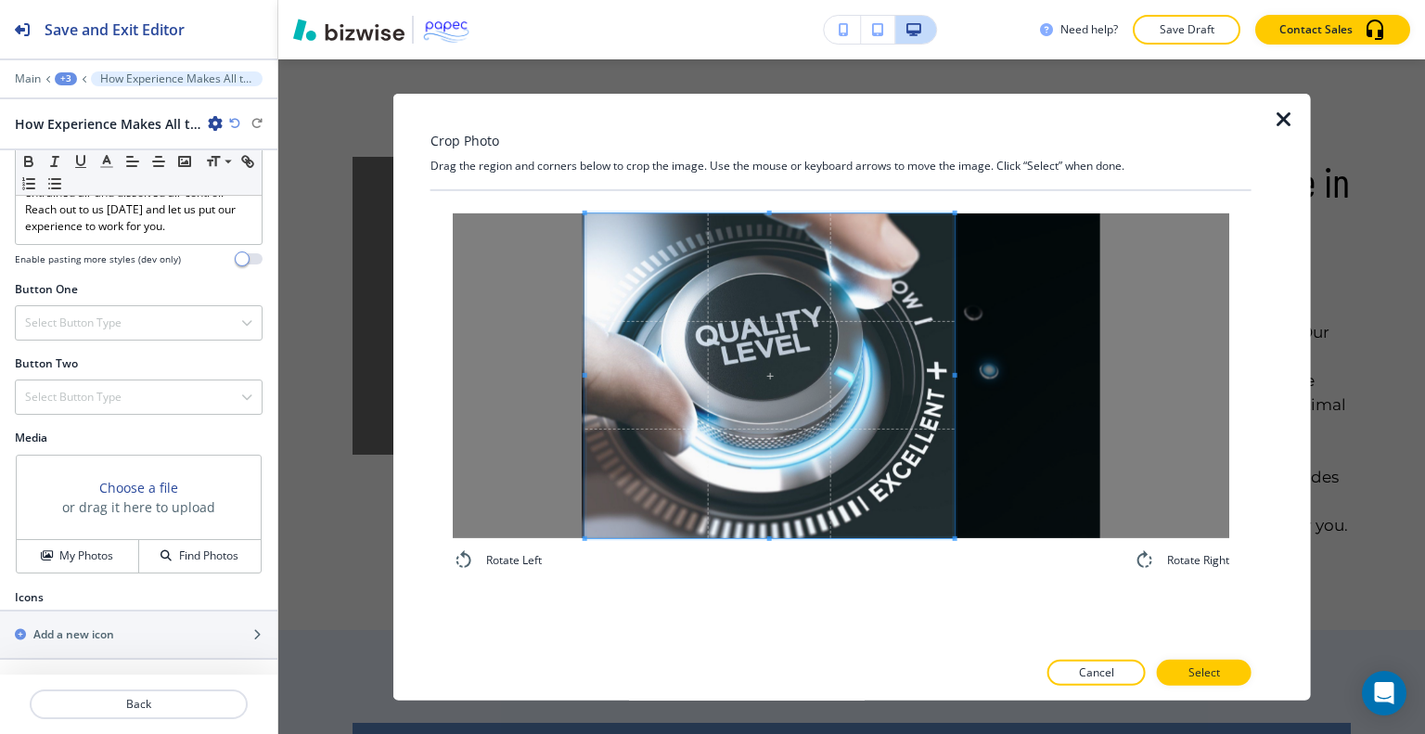
click at [951, 378] on div at bounding box center [769, 374] width 369 height 325
click at [798, 382] on span at bounding box center [766, 374] width 369 height 325
click at [1192, 686] on div at bounding box center [841, 693] width 821 height 15
click at [1189, 678] on p "Select" at bounding box center [1205, 672] width 32 height 17
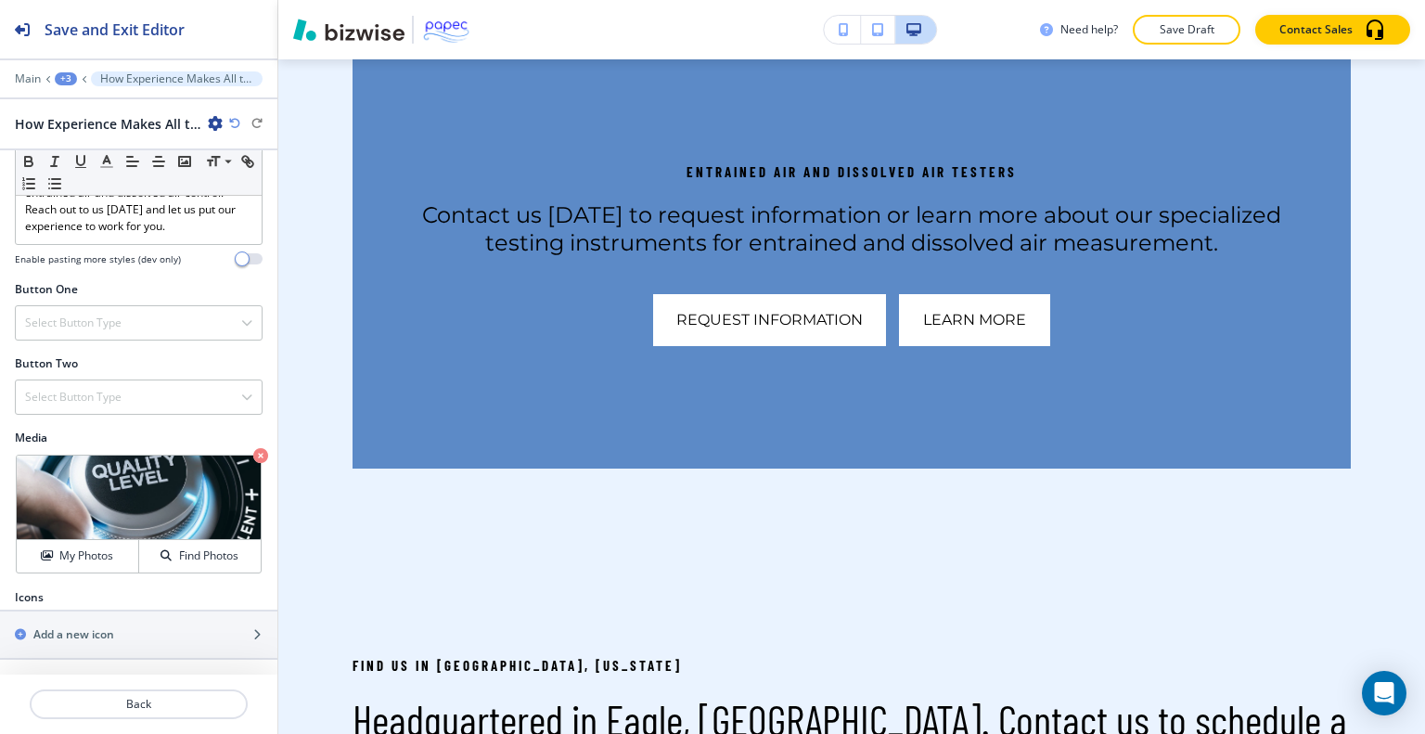
scroll to position [2327, 0]
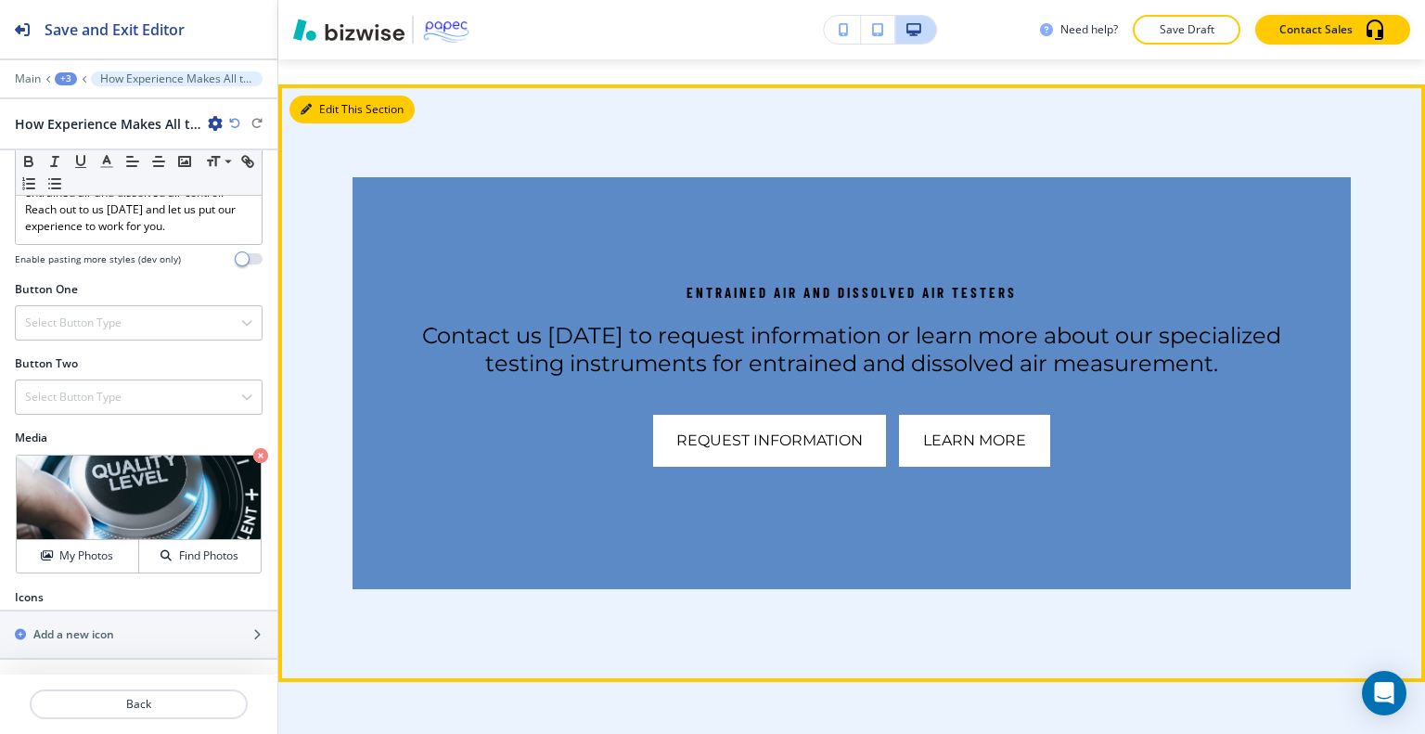
click at [330, 100] on button "Edit This Section" at bounding box center [351, 110] width 125 height 28
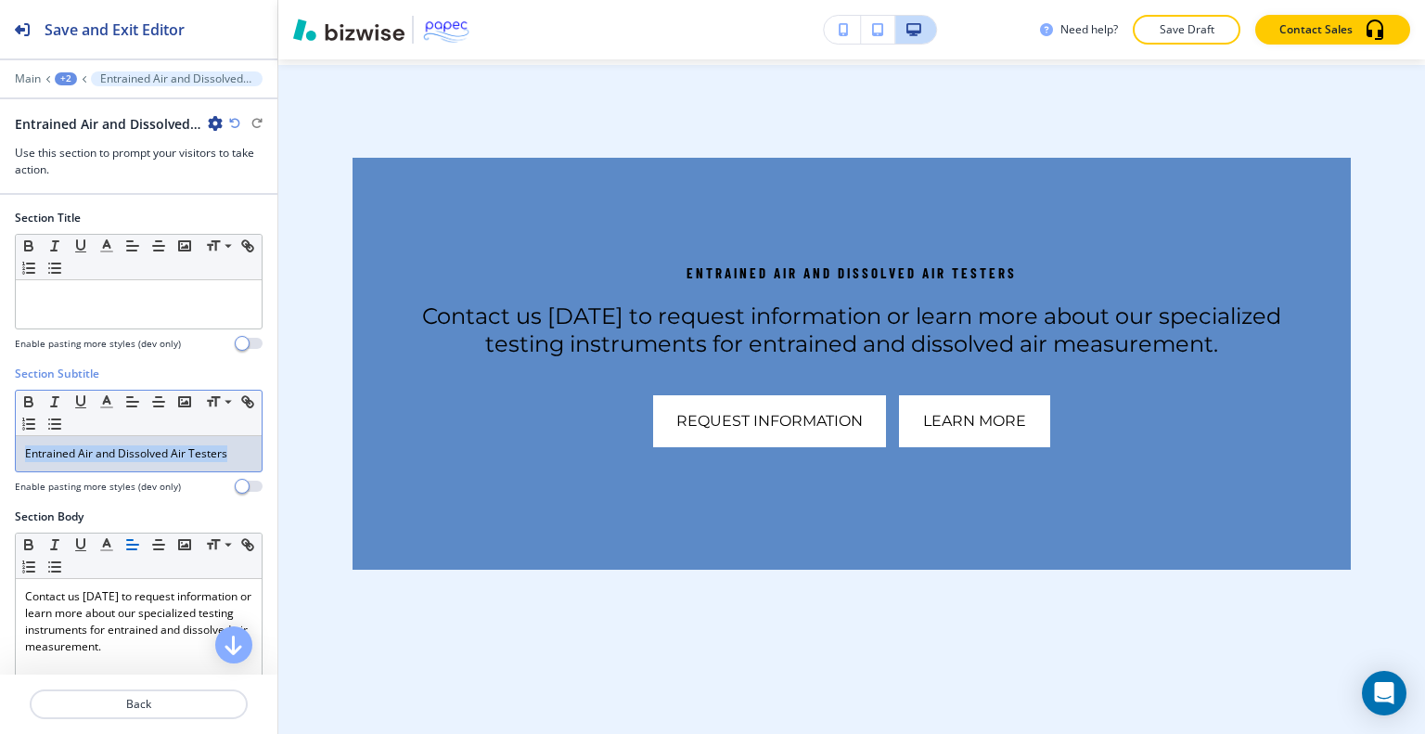
drag, startPoint x: 234, startPoint y: 459, endPoint x: 41, endPoint y: 452, distance: 193.1
click at [3, 446] on div "Section Subtitle Small Normal Large Huge Entrained Air and Dissolved Air Tester…" at bounding box center [138, 437] width 277 height 143
copy p "Entrained Air and Dissolved Air Testers"
click at [141, 266] on div "Small Normal Large Huge" at bounding box center [139, 257] width 246 height 45
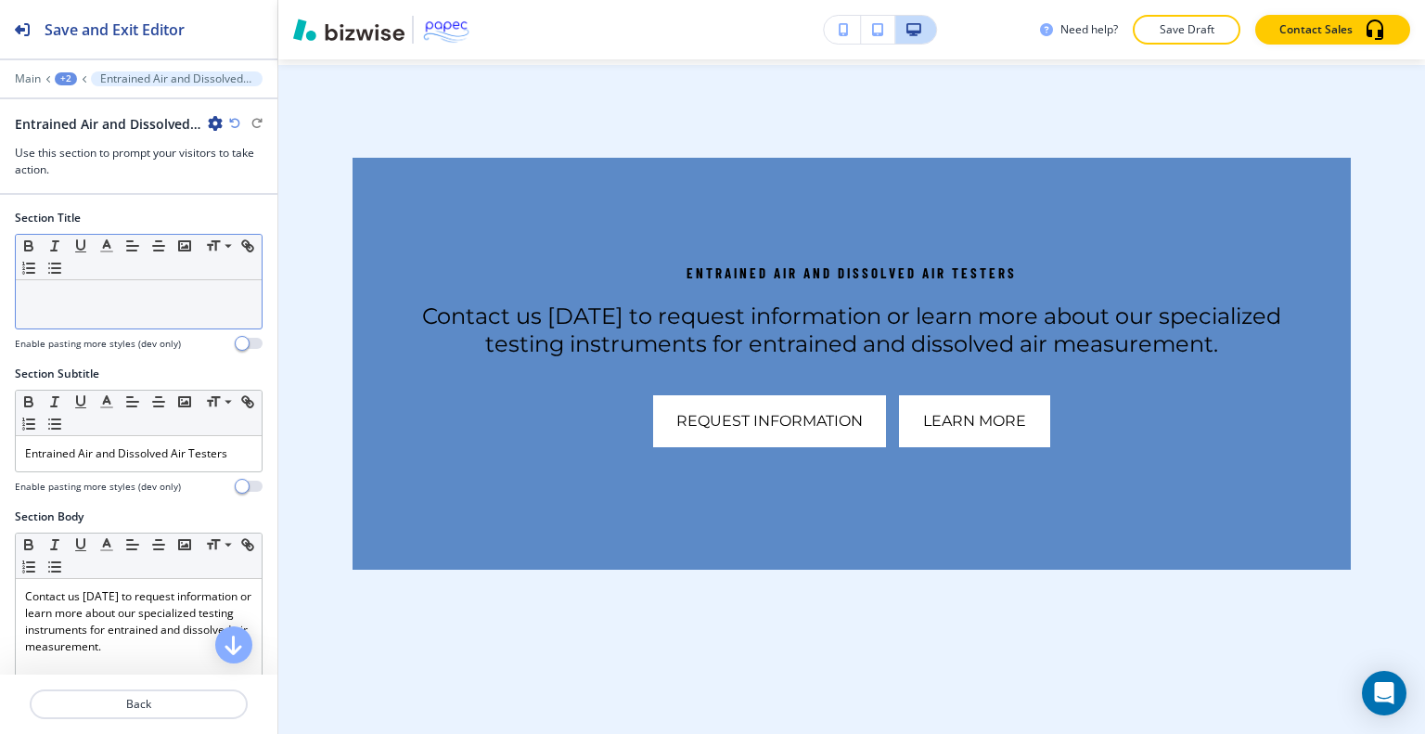
click at [136, 296] on p at bounding box center [138, 297] width 227 height 17
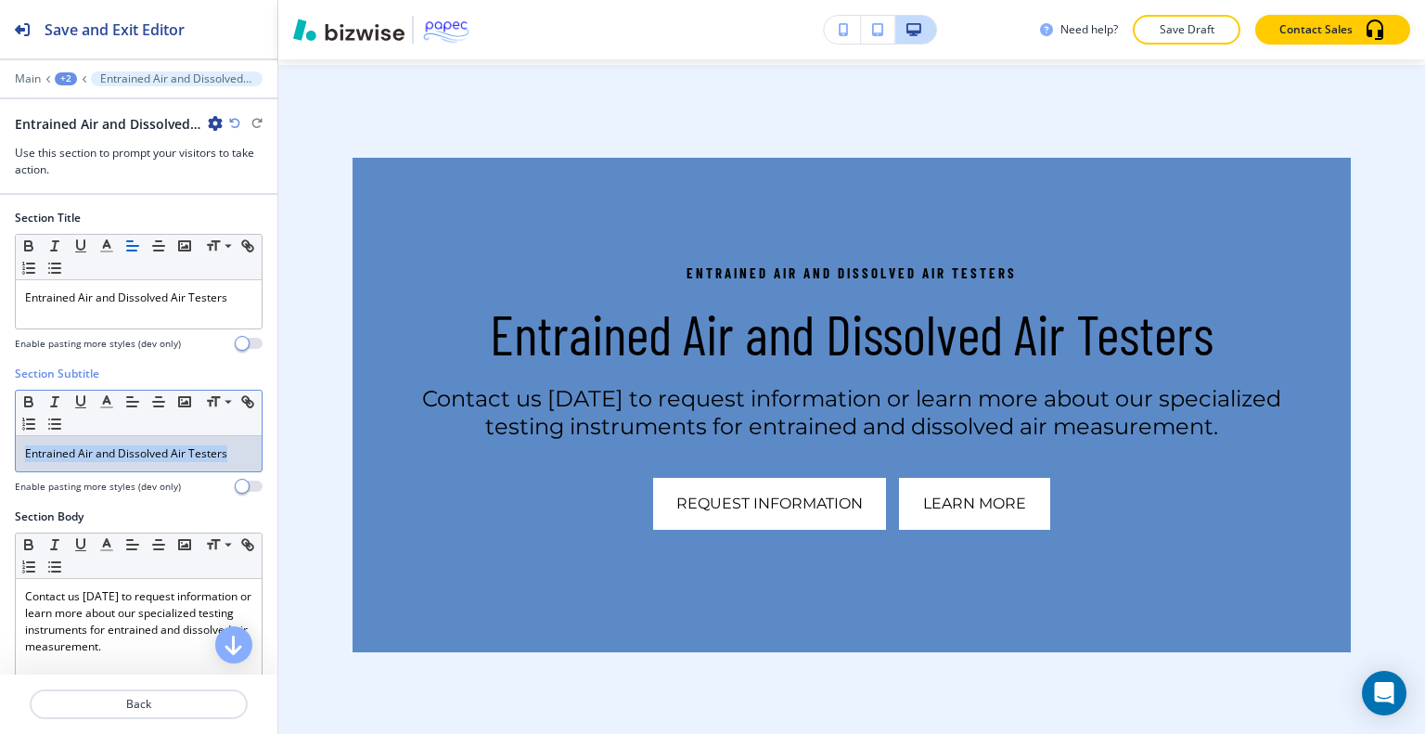
drag, startPoint x: 234, startPoint y: 464, endPoint x: 0, endPoint y: 444, distance: 234.6
click at [0, 444] on div "Section Subtitle Small Normal Large Huge Entrained Air and Dissolved Air Tester…" at bounding box center [138, 437] width 277 height 143
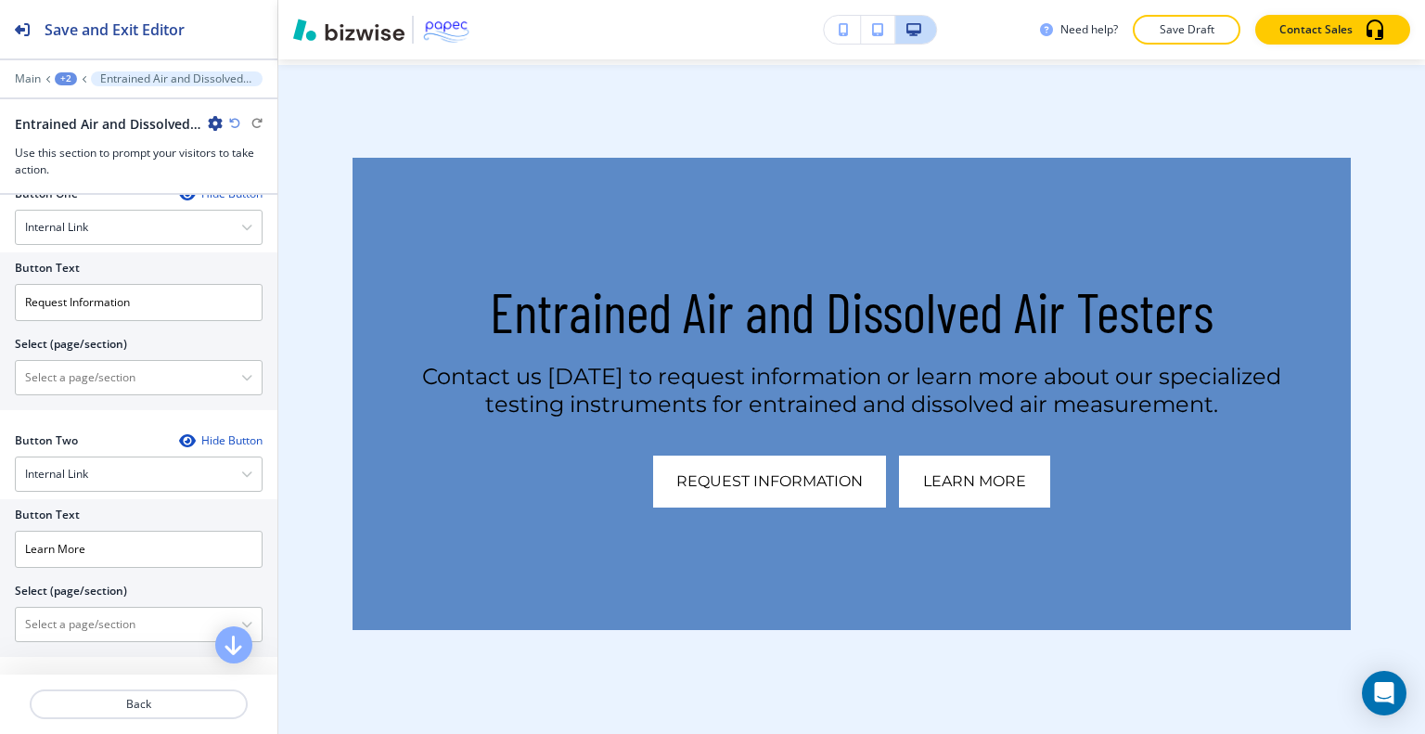
scroll to position [662, 0]
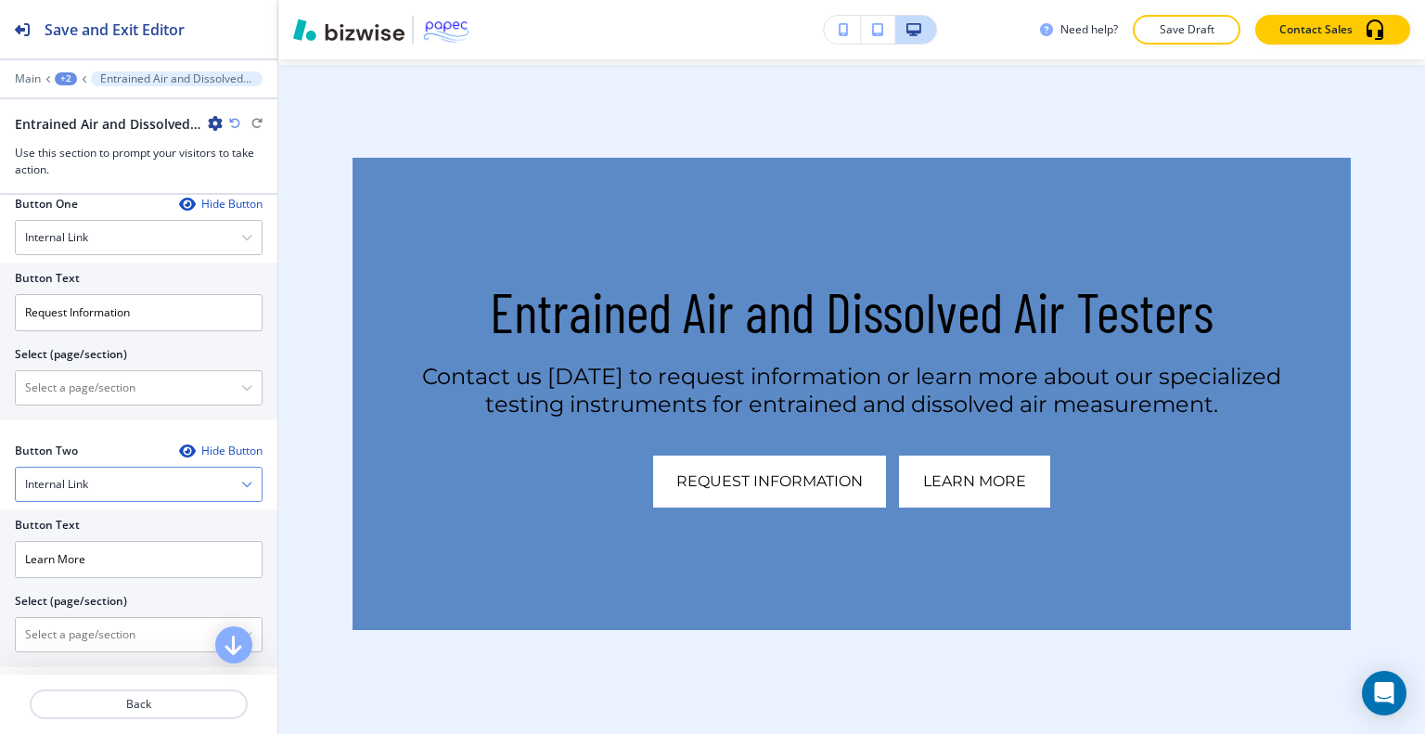
click at [216, 470] on div "Internal Link" at bounding box center [139, 484] width 246 height 33
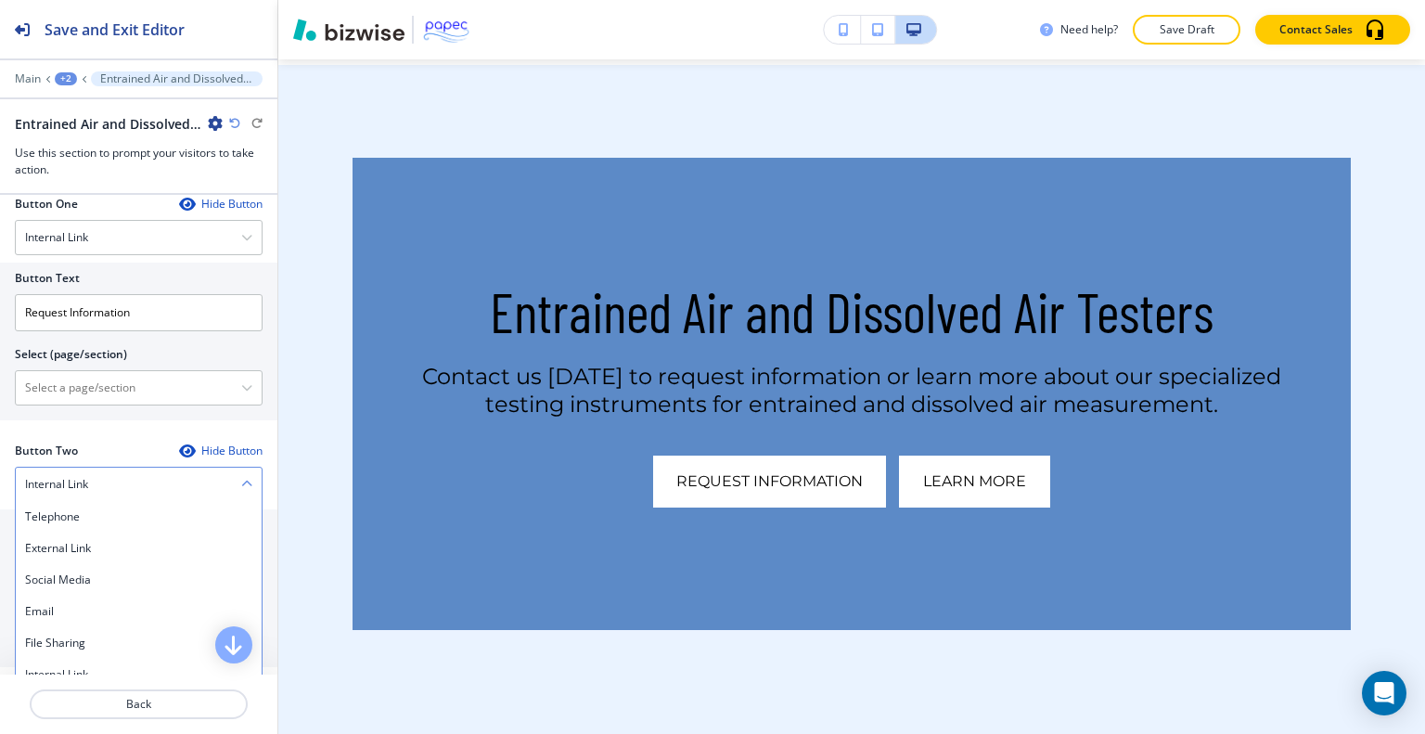
scroll to position [673, 0]
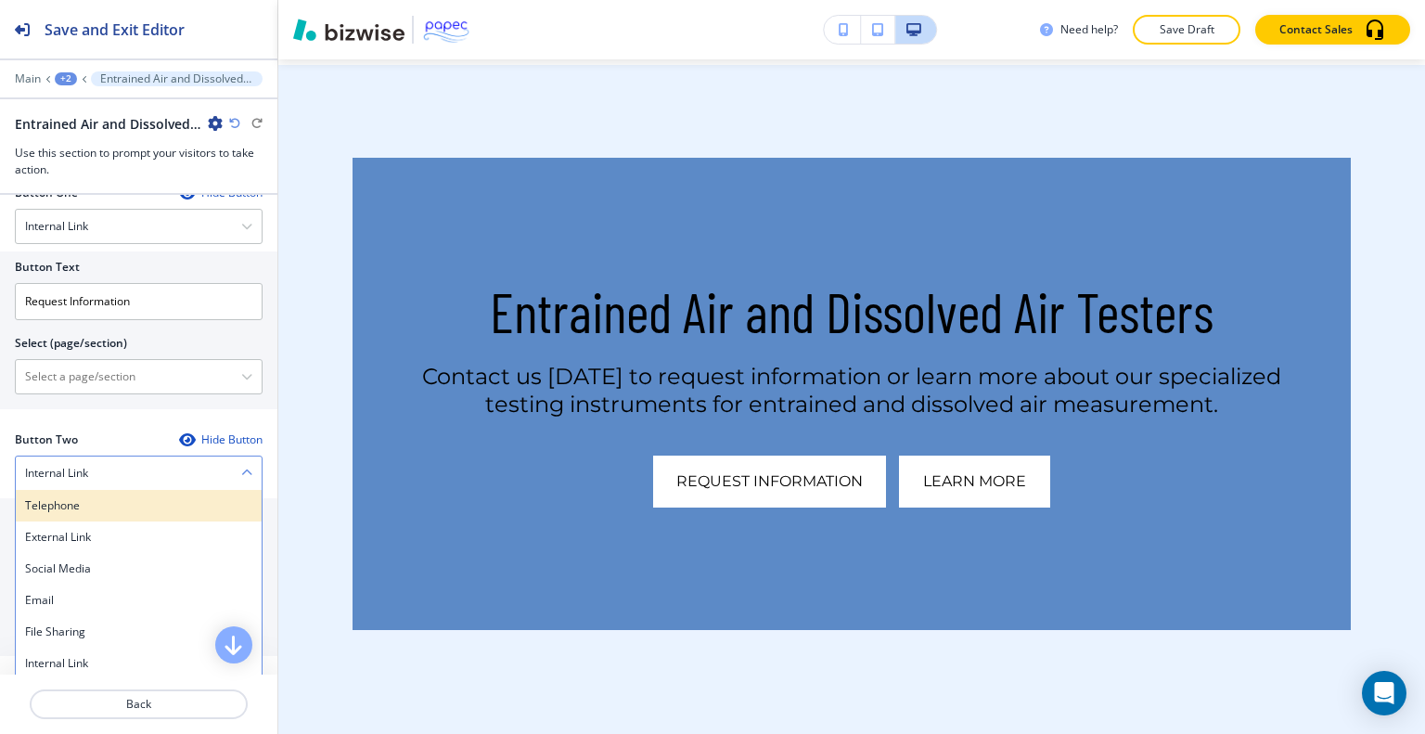
click at [188, 490] on div "Telephone" at bounding box center [139, 506] width 246 height 32
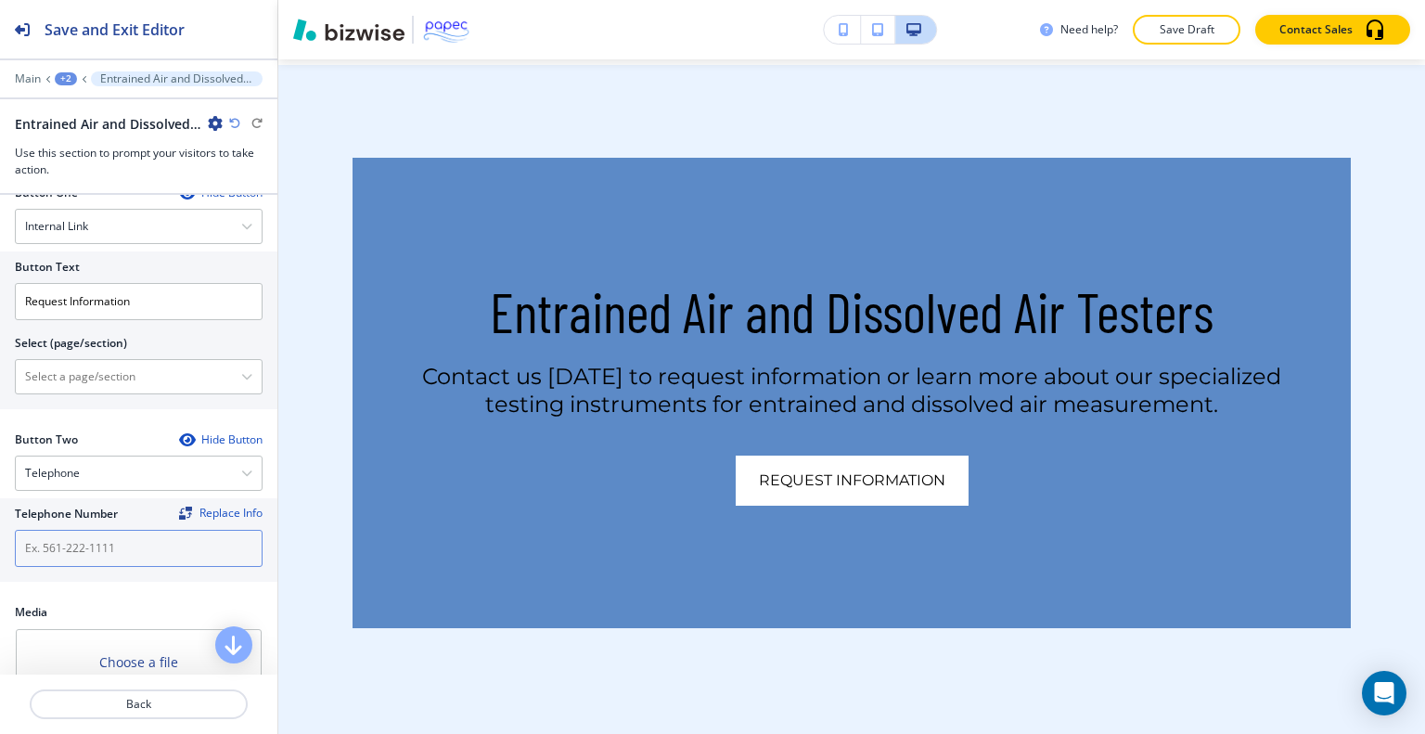
click at [97, 552] on input "text" at bounding box center [139, 548] width 248 height 37
paste input "[PHONE_NUMBER]"
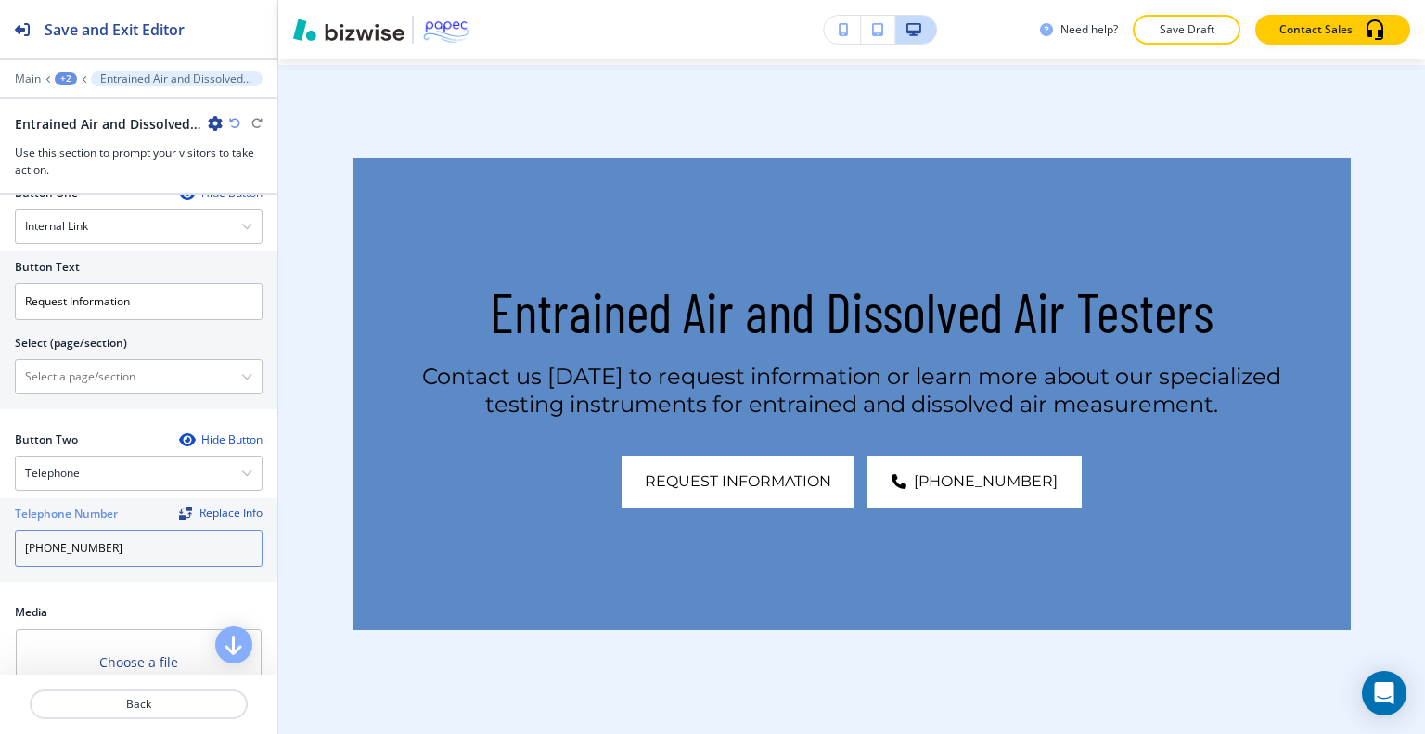
scroll to position [990, 0]
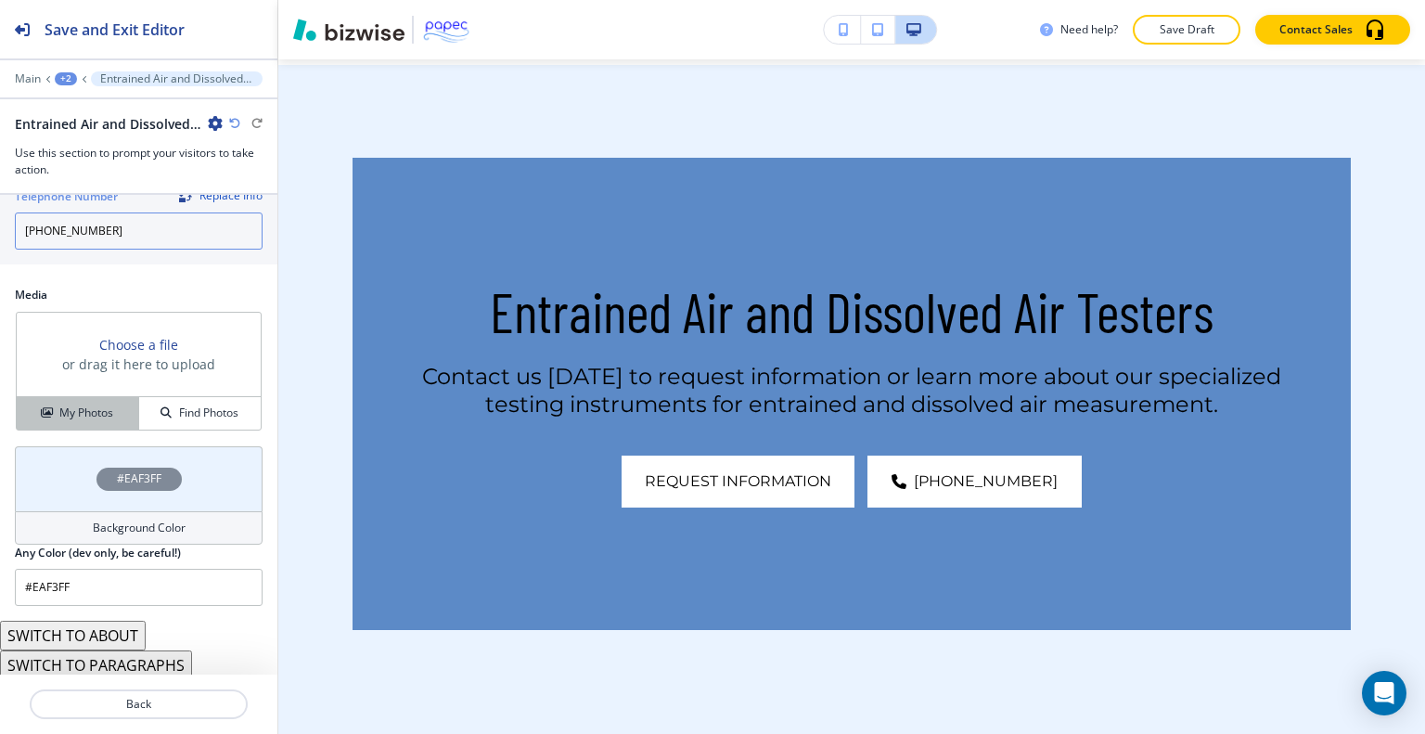
type input "[PHONE_NUMBER]"
click at [97, 410] on h4 "My Photos" at bounding box center [86, 413] width 54 height 17
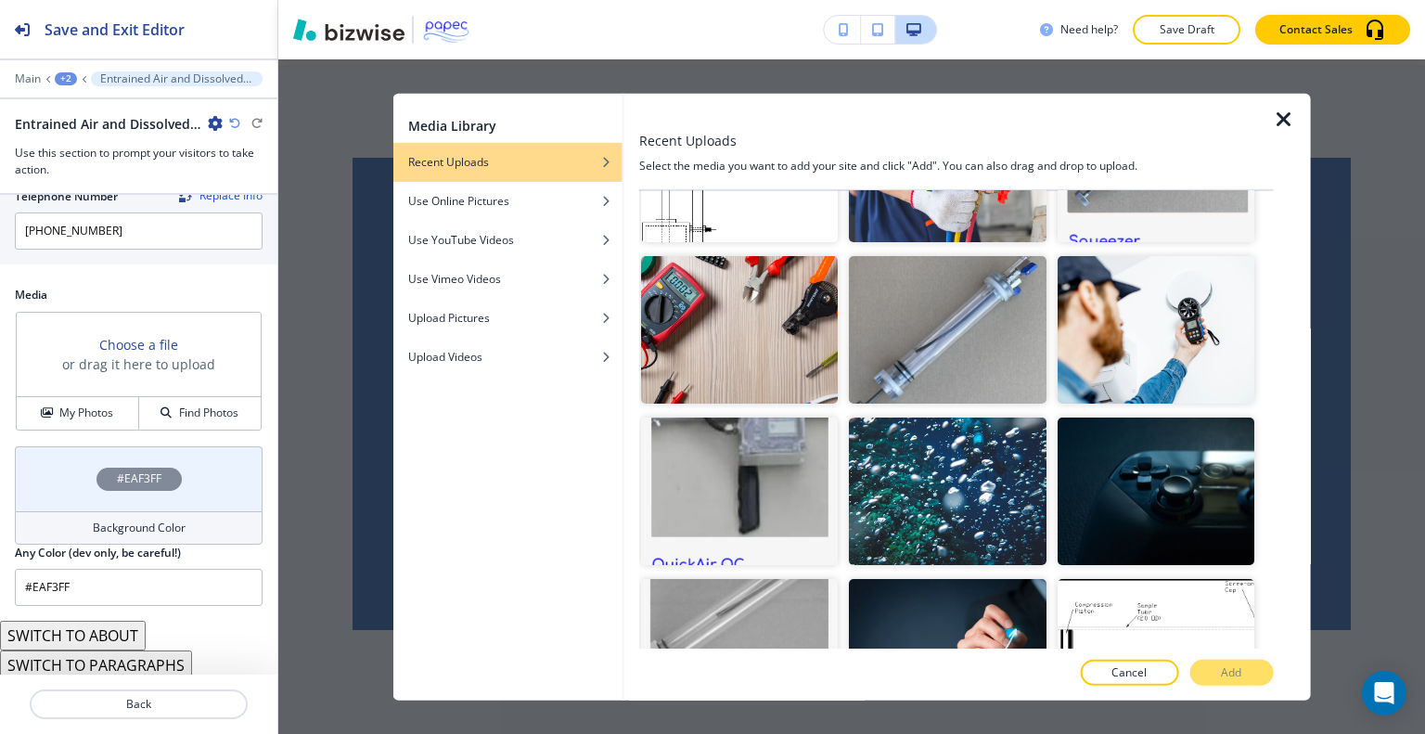
scroll to position [910, 0]
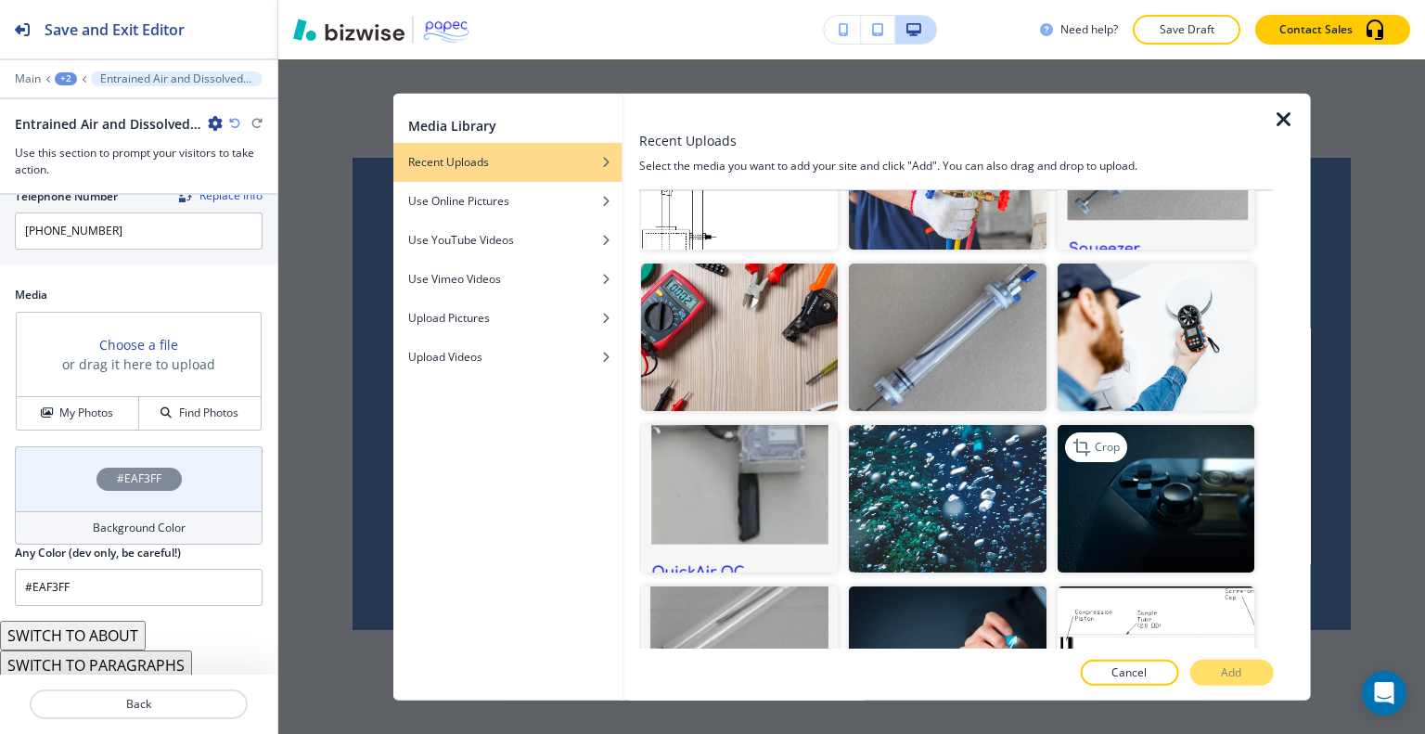
click at [1189, 441] on img "button" at bounding box center [1155, 499] width 197 height 148
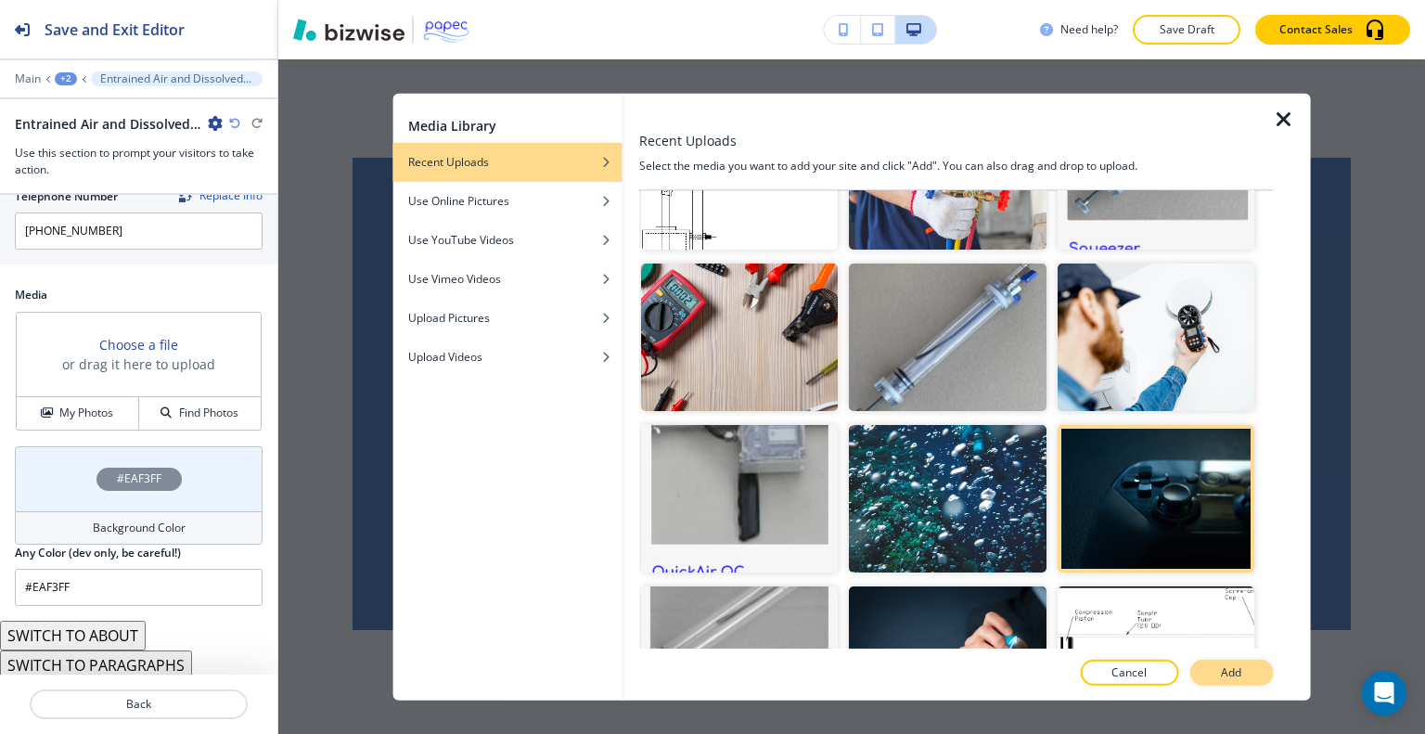
click at [1254, 672] on button "Add" at bounding box center [1231, 673] width 84 height 26
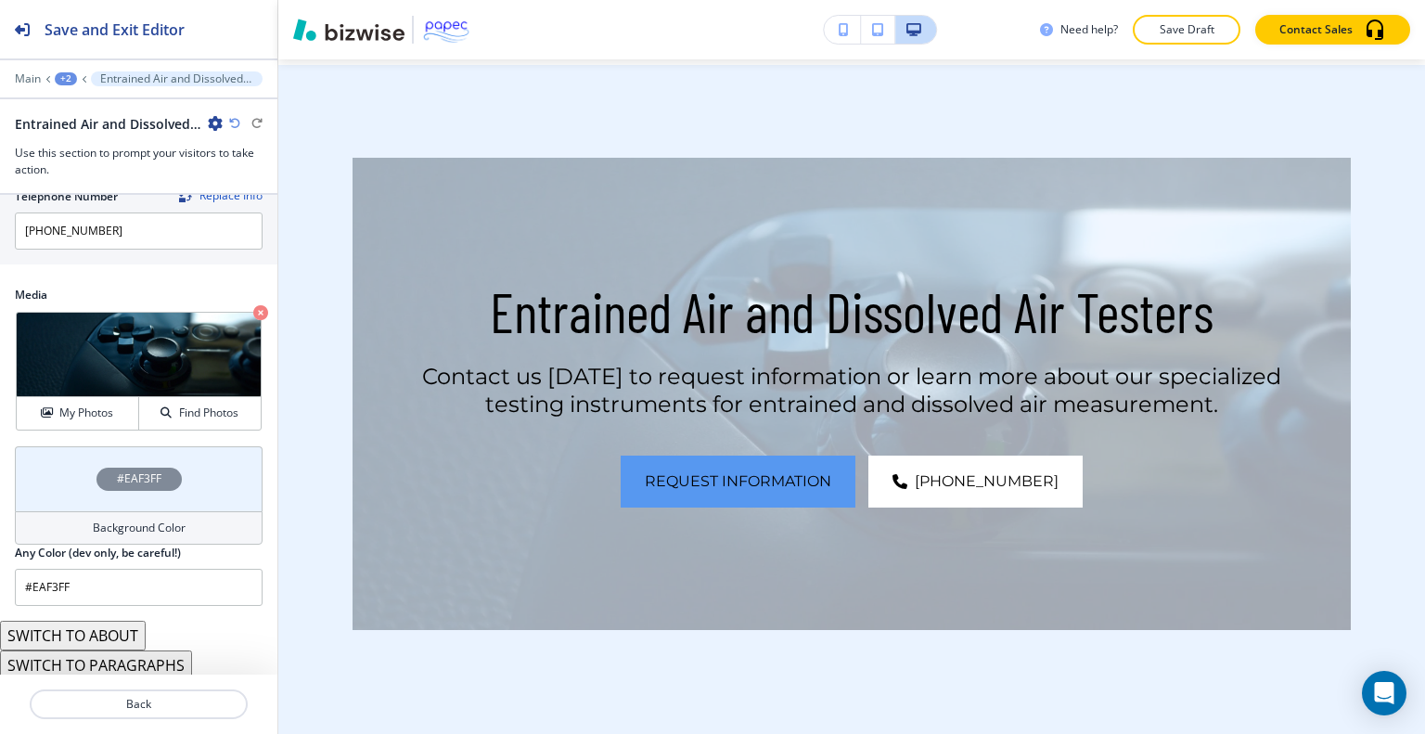
click at [65, 482] on div "#EAF3FF" at bounding box center [139, 478] width 248 height 65
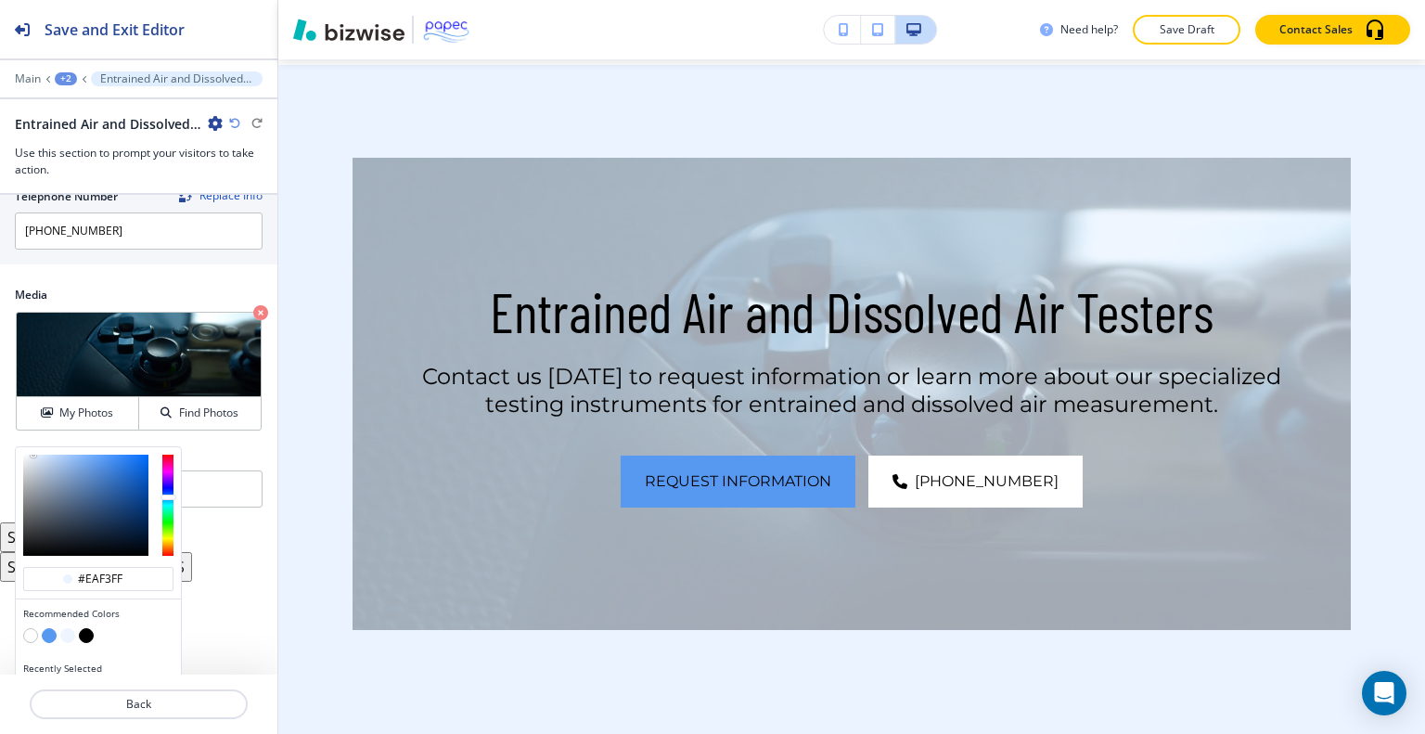
click at [92, 628] on button "button" at bounding box center [86, 635] width 15 height 15
type input "#000000"
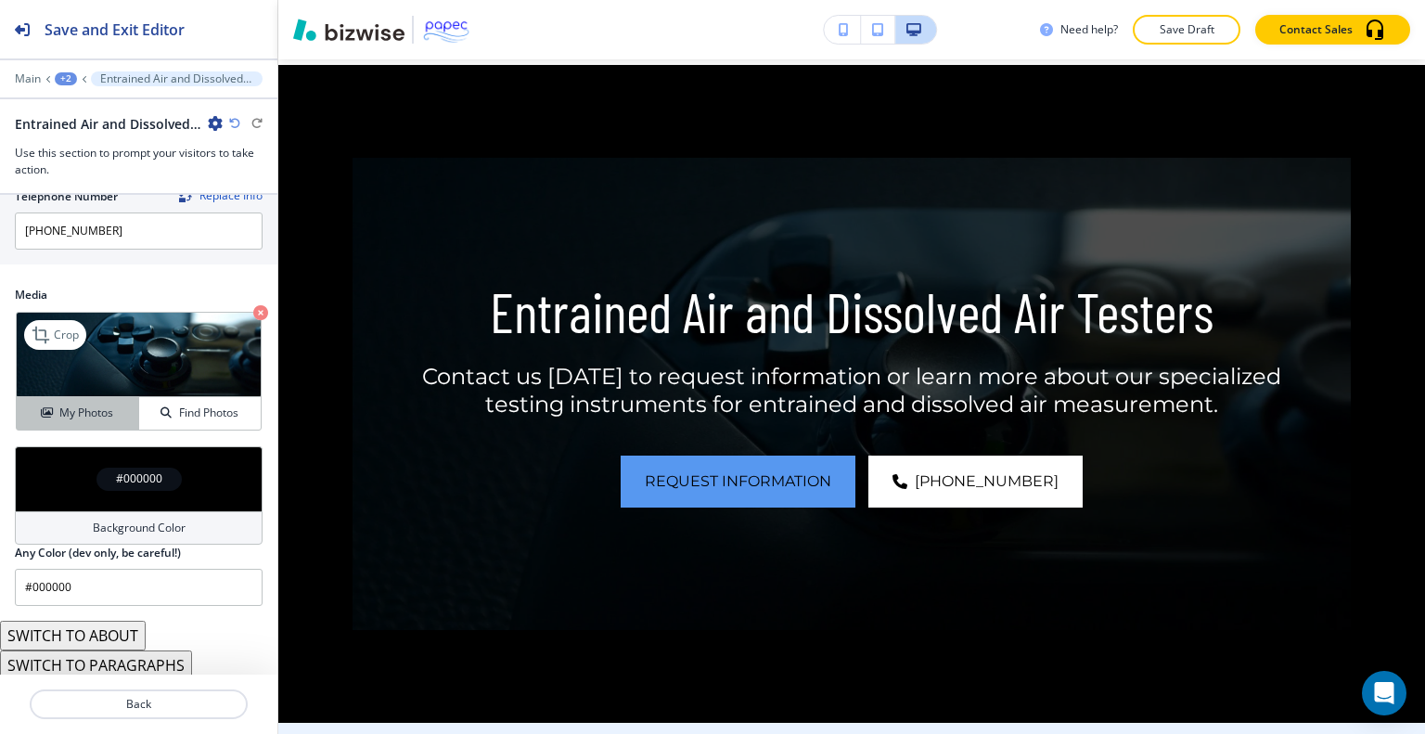
click at [116, 412] on div "My Photos" at bounding box center [78, 413] width 122 height 17
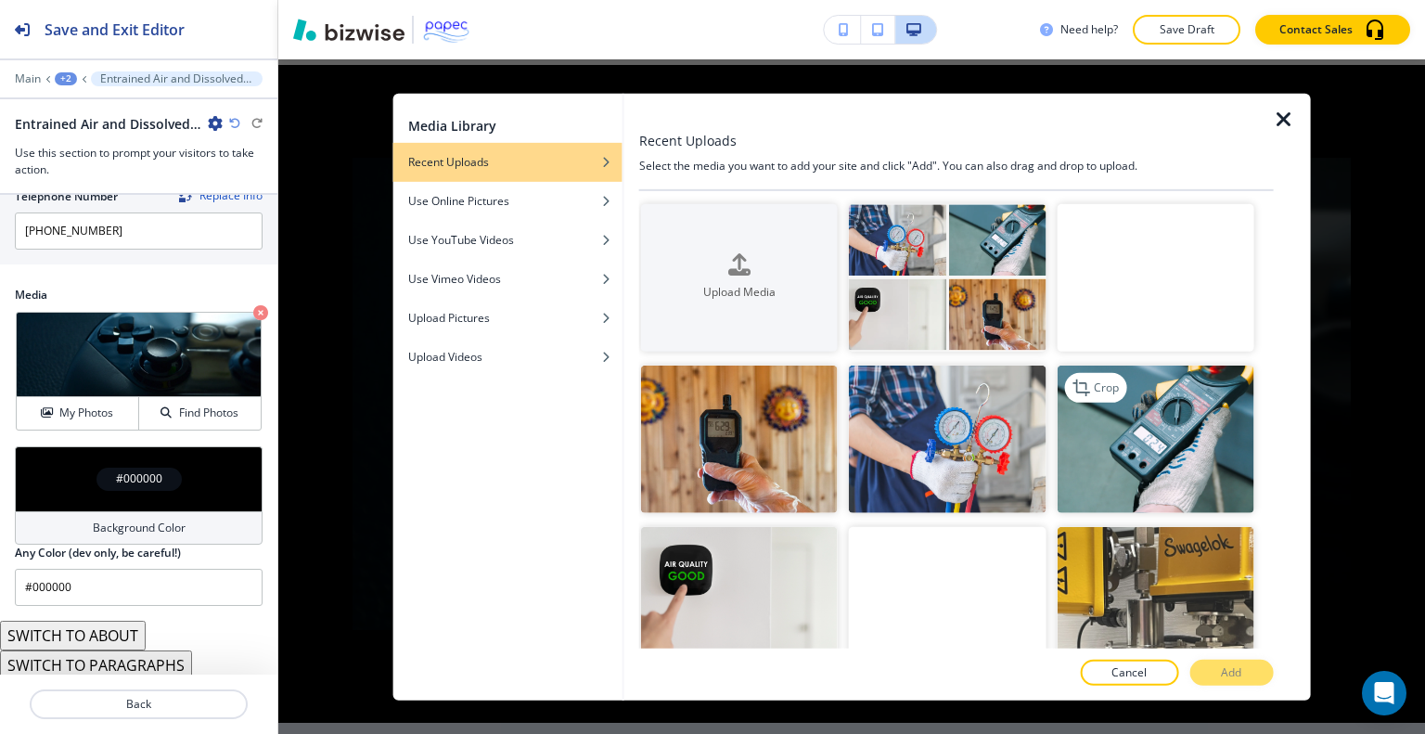
click at [1163, 437] on img "button" at bounding box center [1155, 440] width 197 height 148
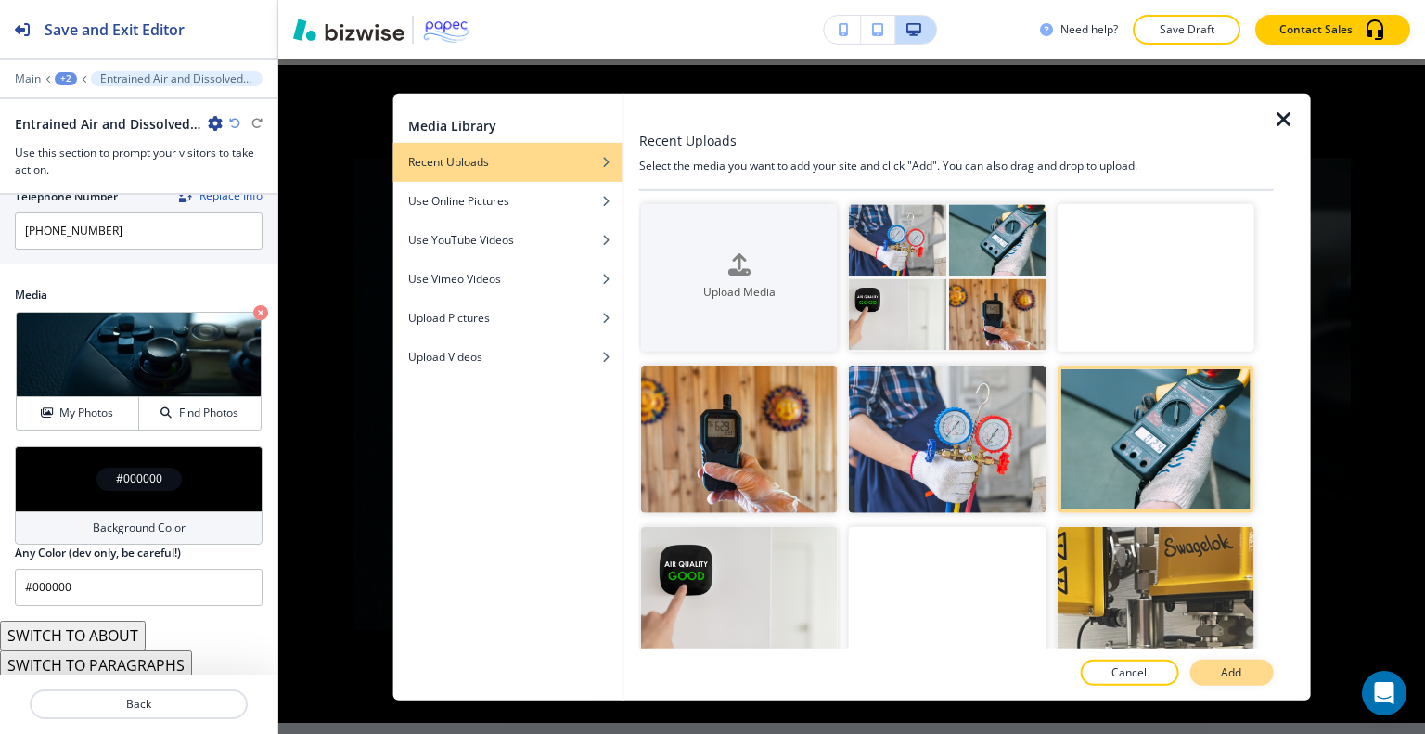
click at [1214, 666] on button "Add" at bounding box center [1231, 673] width 84 height 26
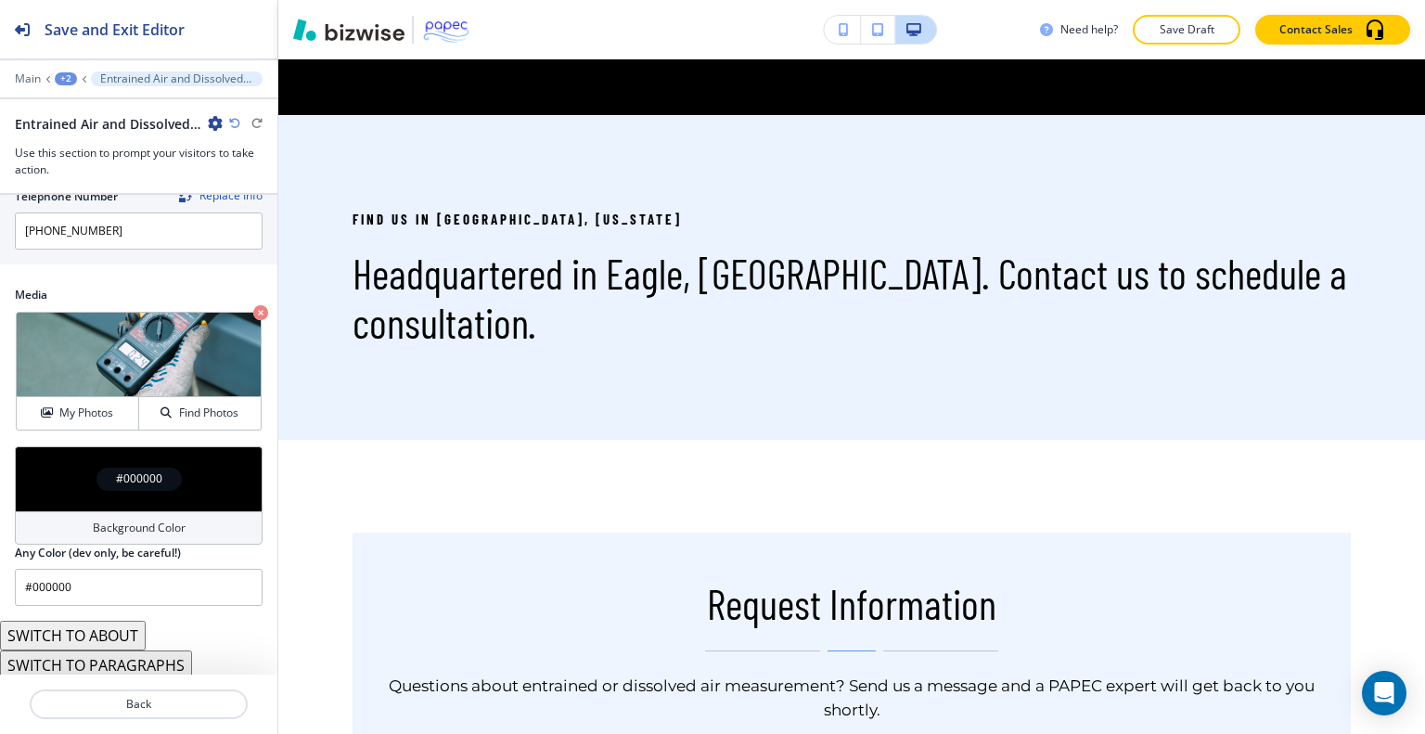
scroll to position [2949, 0]
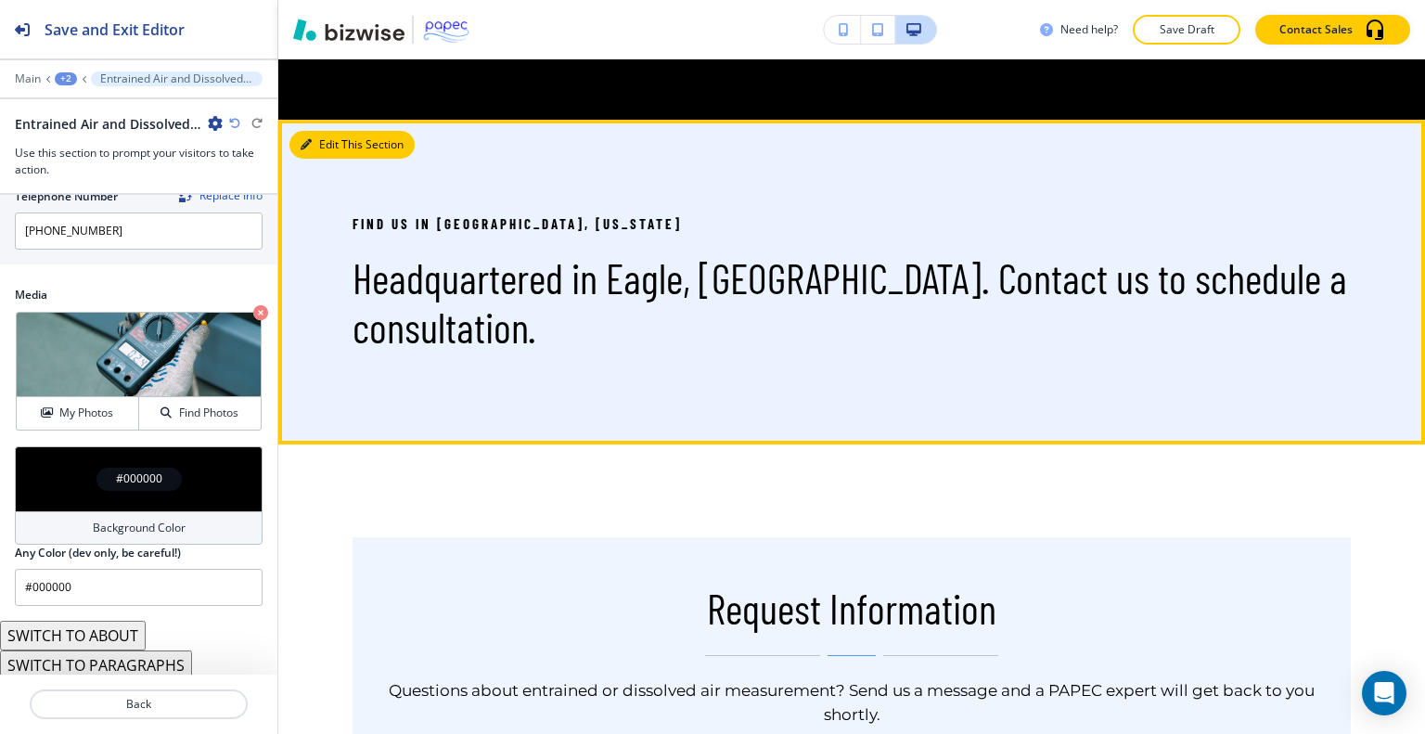
click at [332, 136] on button "Edit This Section" at bounding box center [351, 145] width 125 height 28
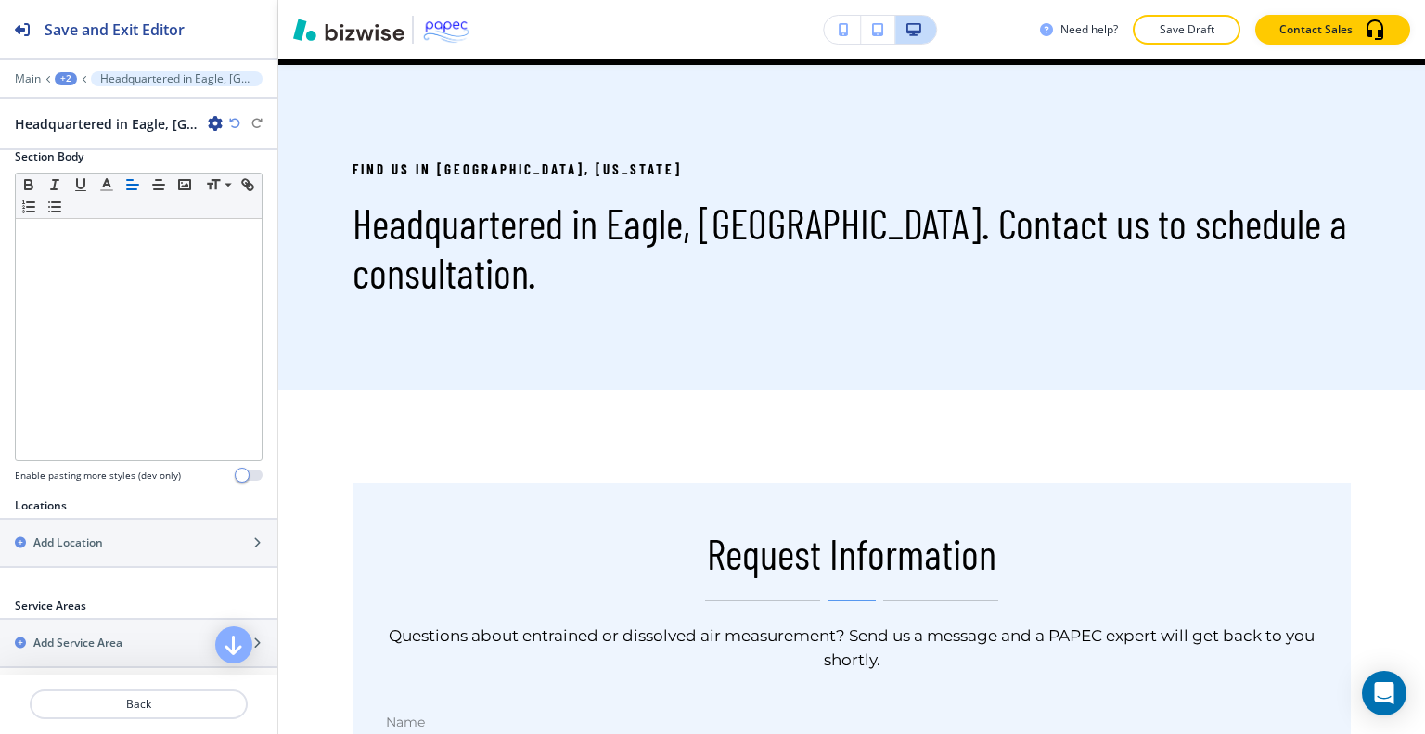
scroll to position [393, 0]
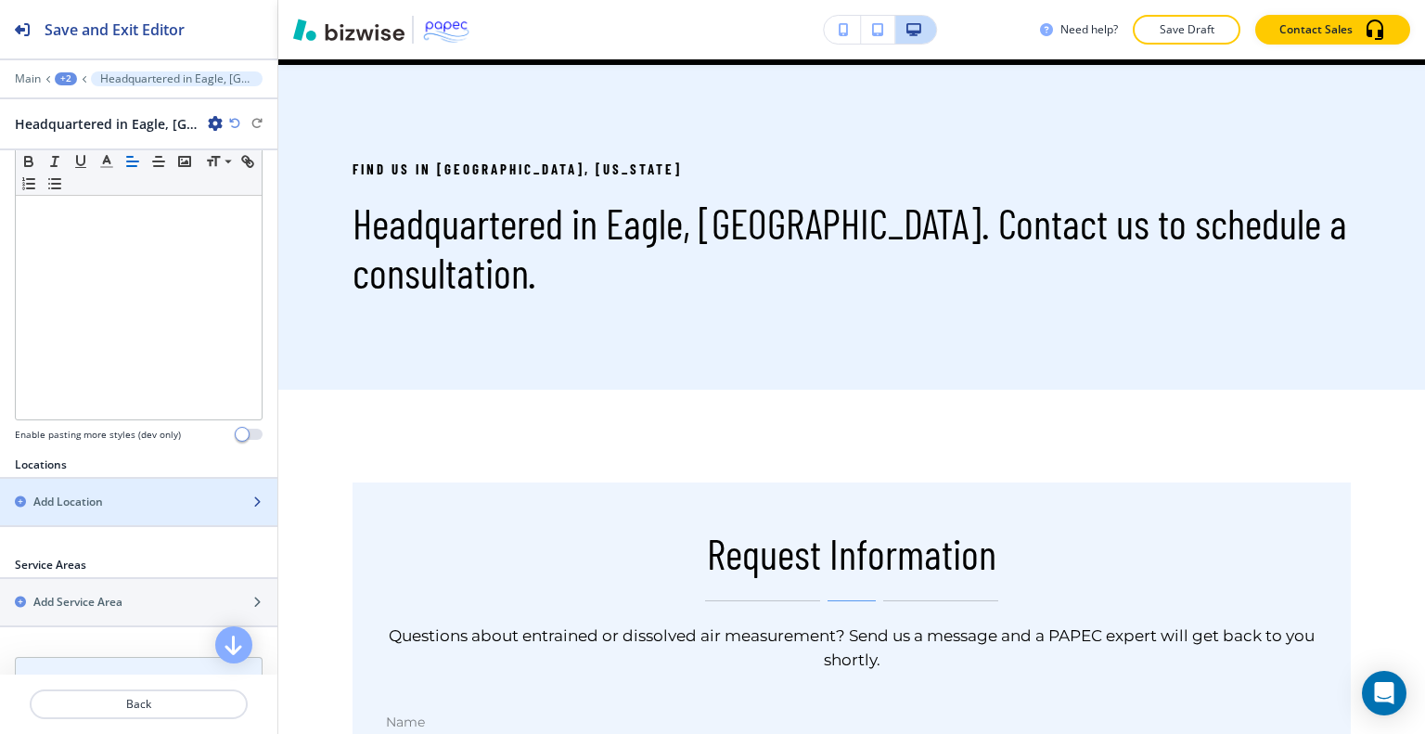
click at [186, 494] on div "Add Location" at bounding box center [118, 502] width 237 height 17
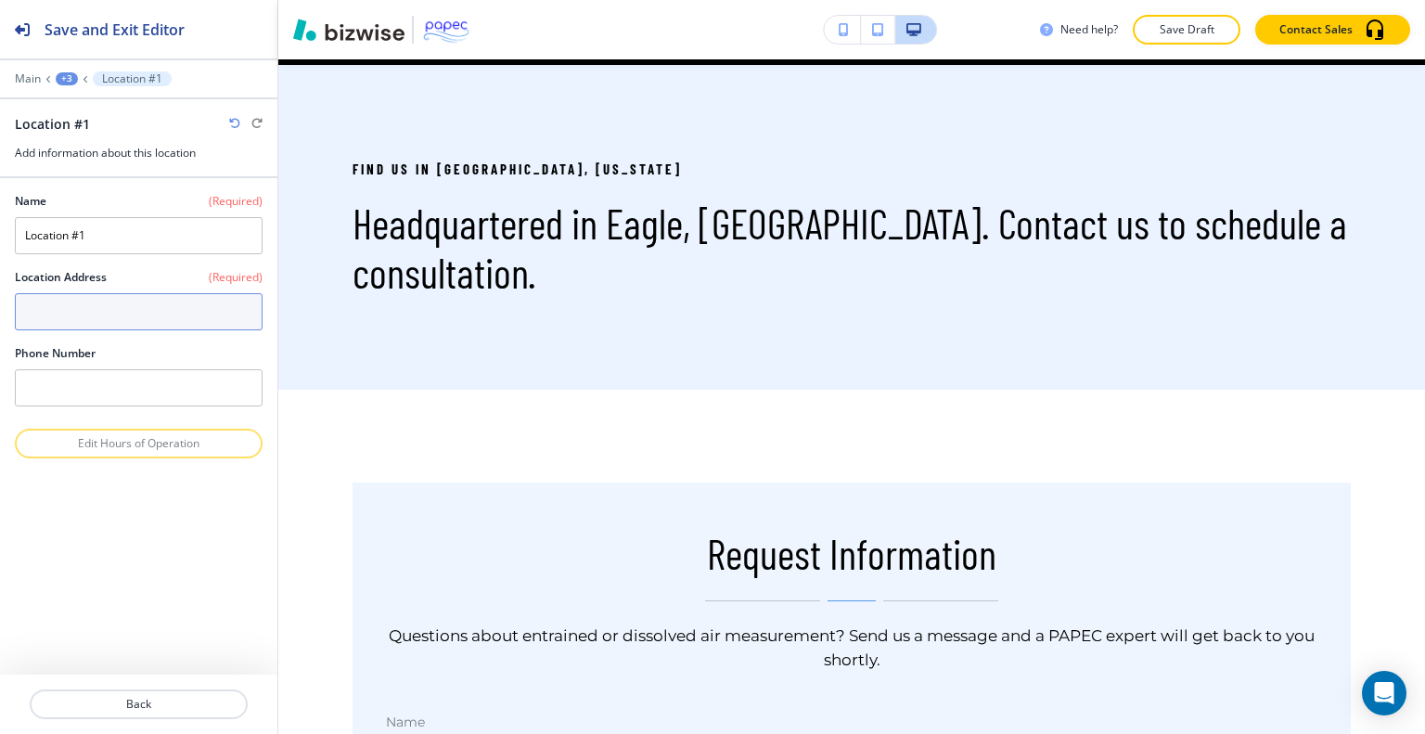
click at [87, 315] on textarea at bounding box center [139, 311] width 248 height 37
paste textarea "Eagle, ID"
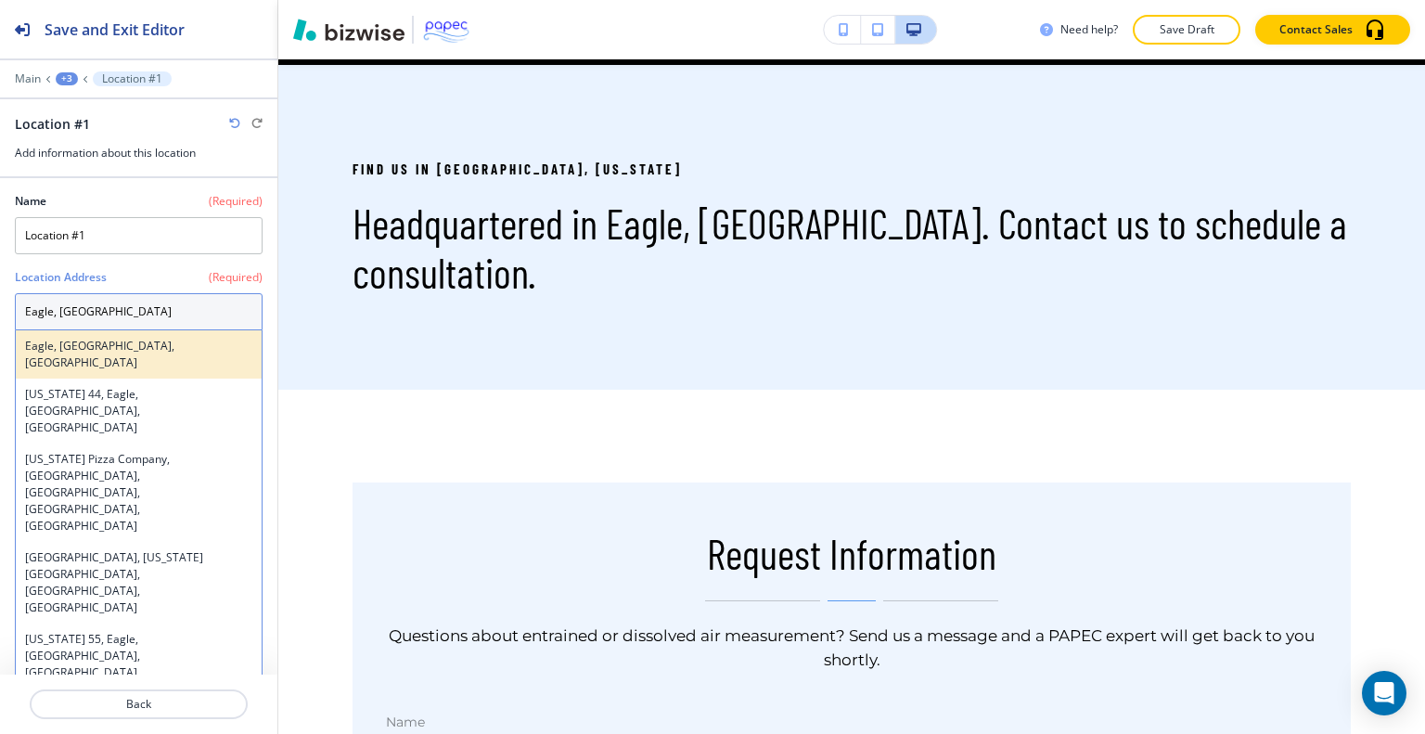
click at [108, 345] on h4 "Eagle, [GEOGRAPHIC_DATA], [GEOGRAPHIC_DATA]" at bounding box center [138, 354] width 227 height 33
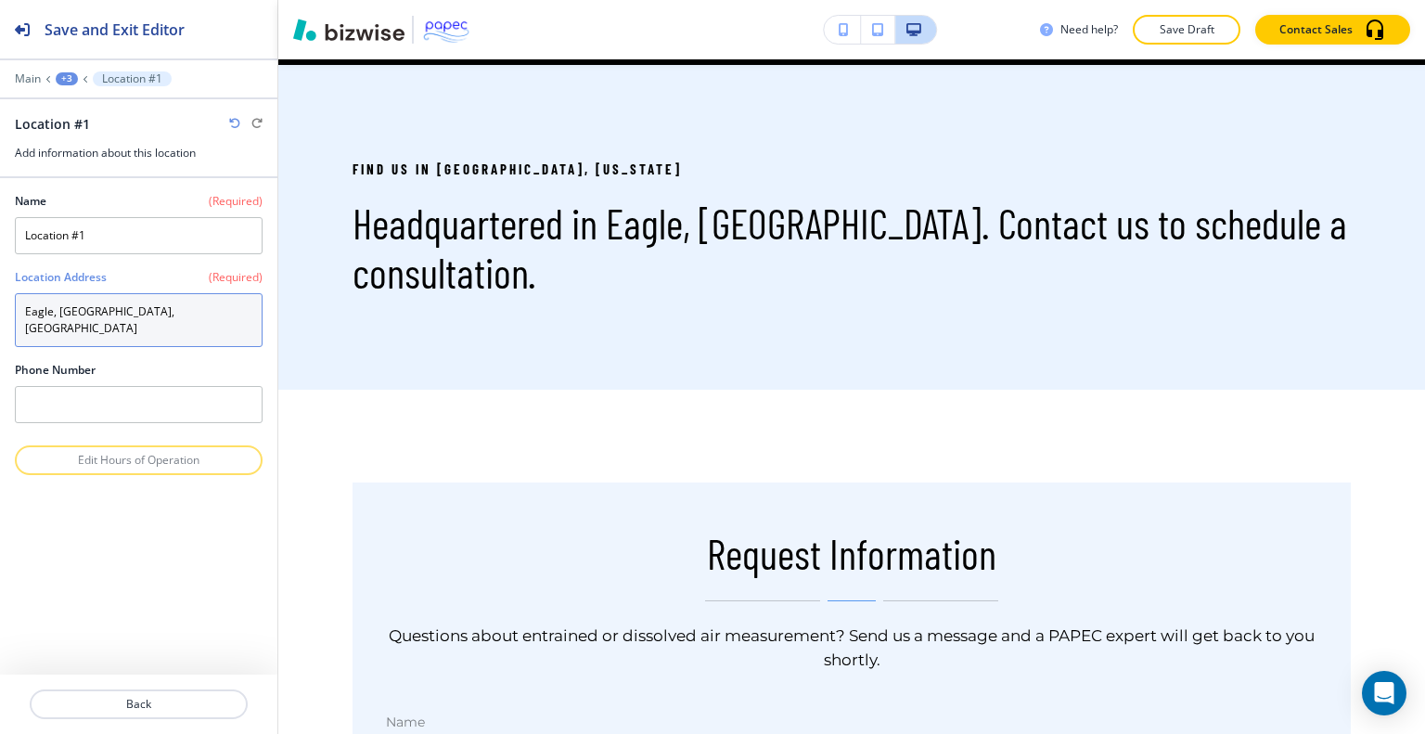
type textarea "Eagle, [GEOGRAPHIC_DATA], [GEOGRAPHIC_DATA]"
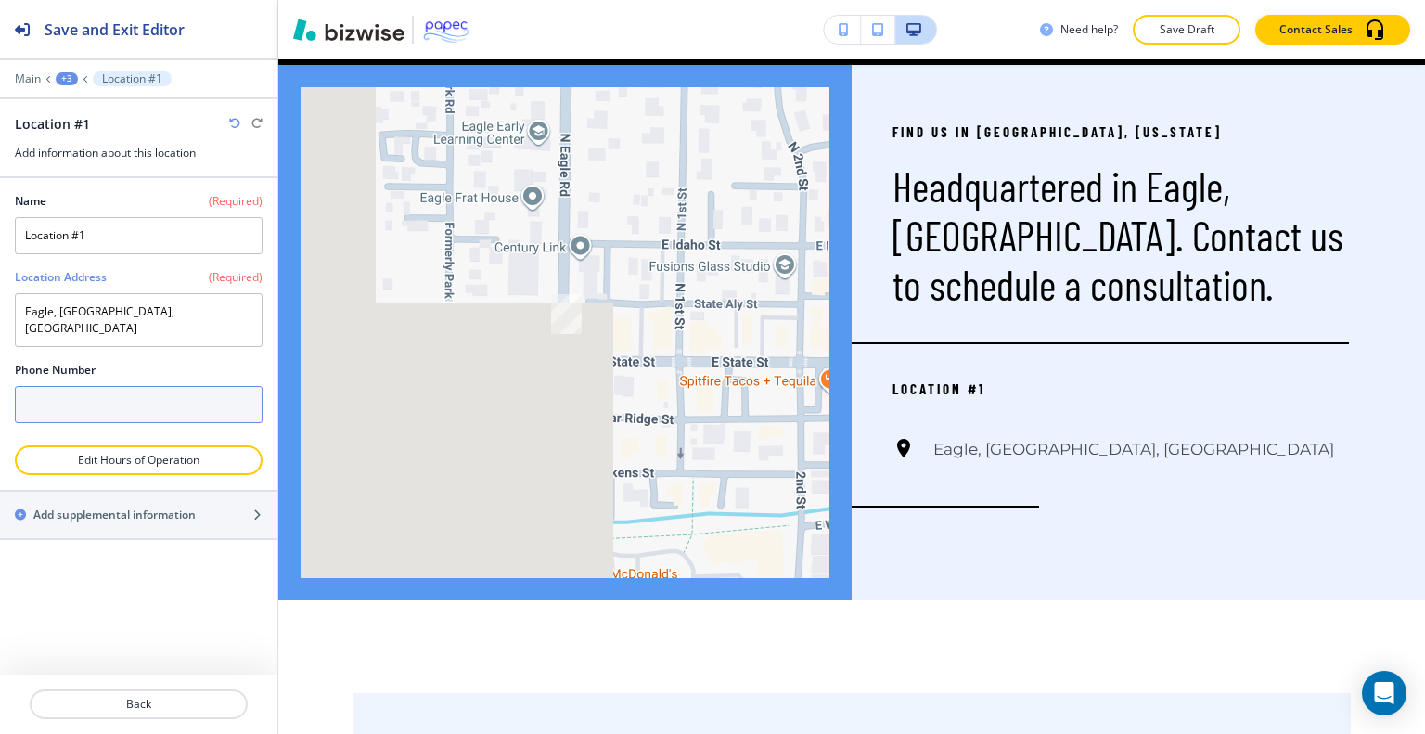
click at [165, 386] on input "text" at bounding box center [139, 404] width 248 height 37
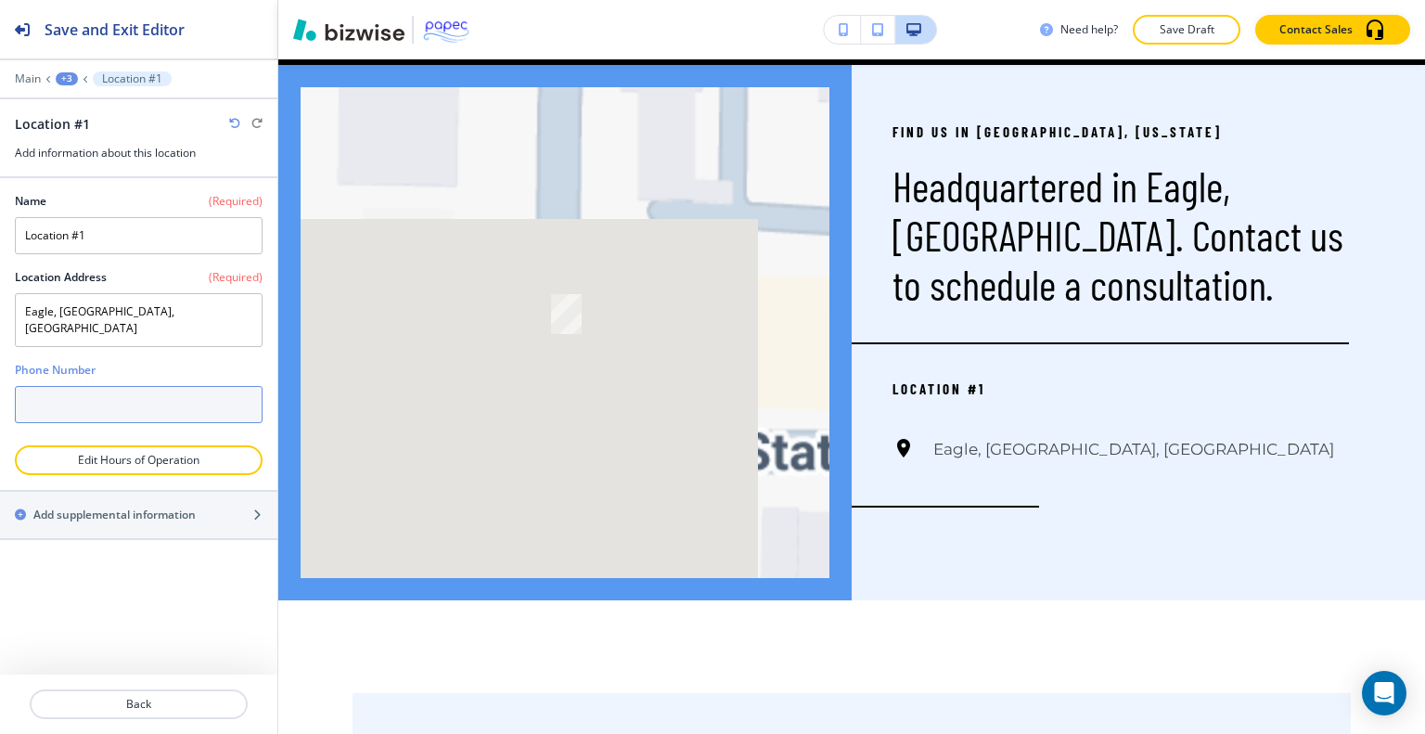
paste input "[PHONE_NUMBER]"
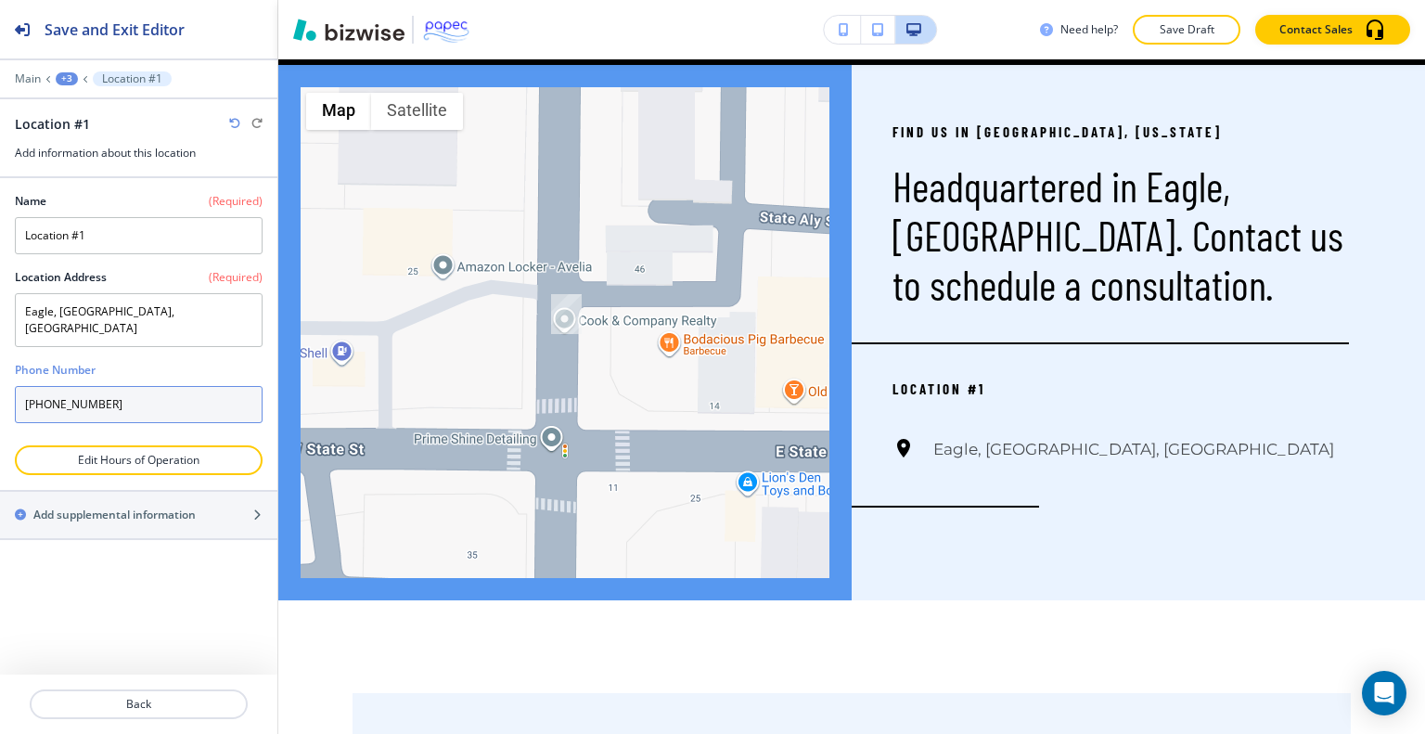
type input "[PHONE_NUMBER]"
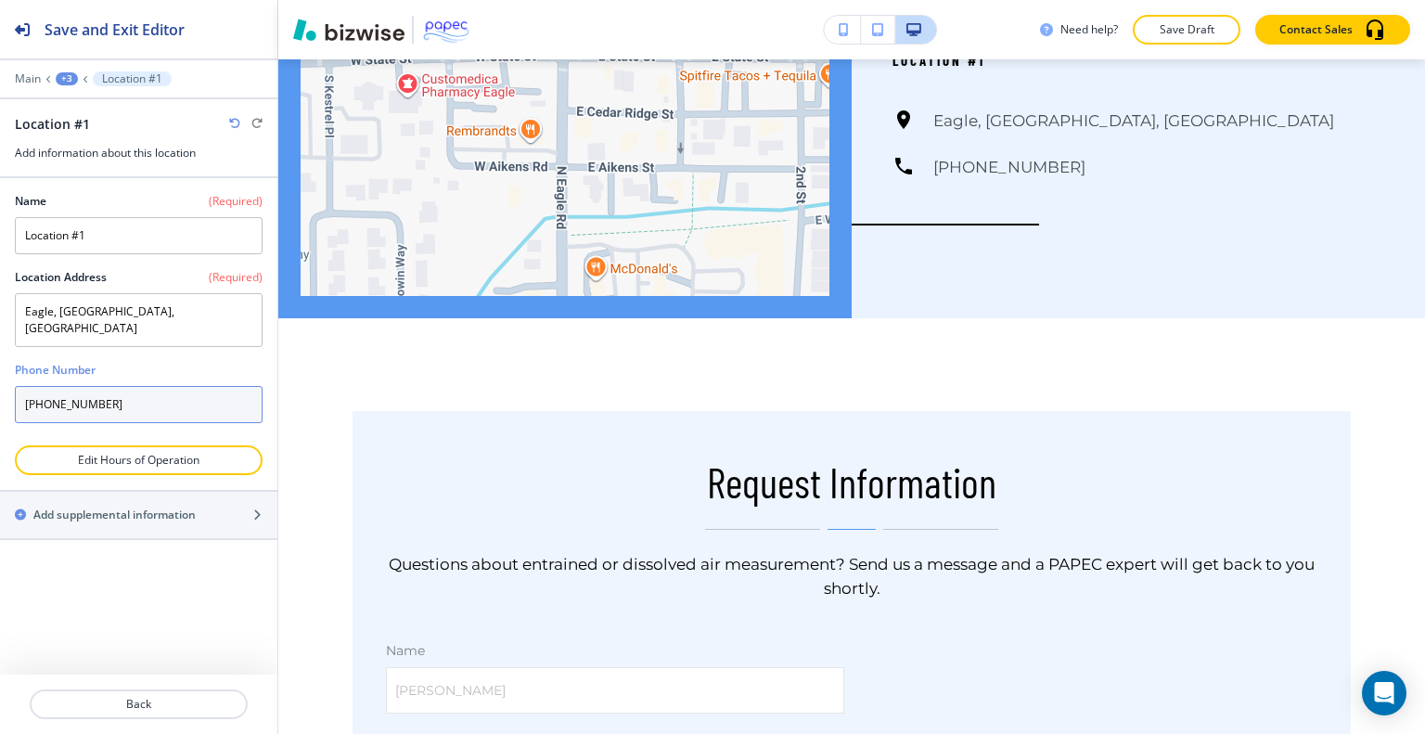
scroll to position [3345, 0]
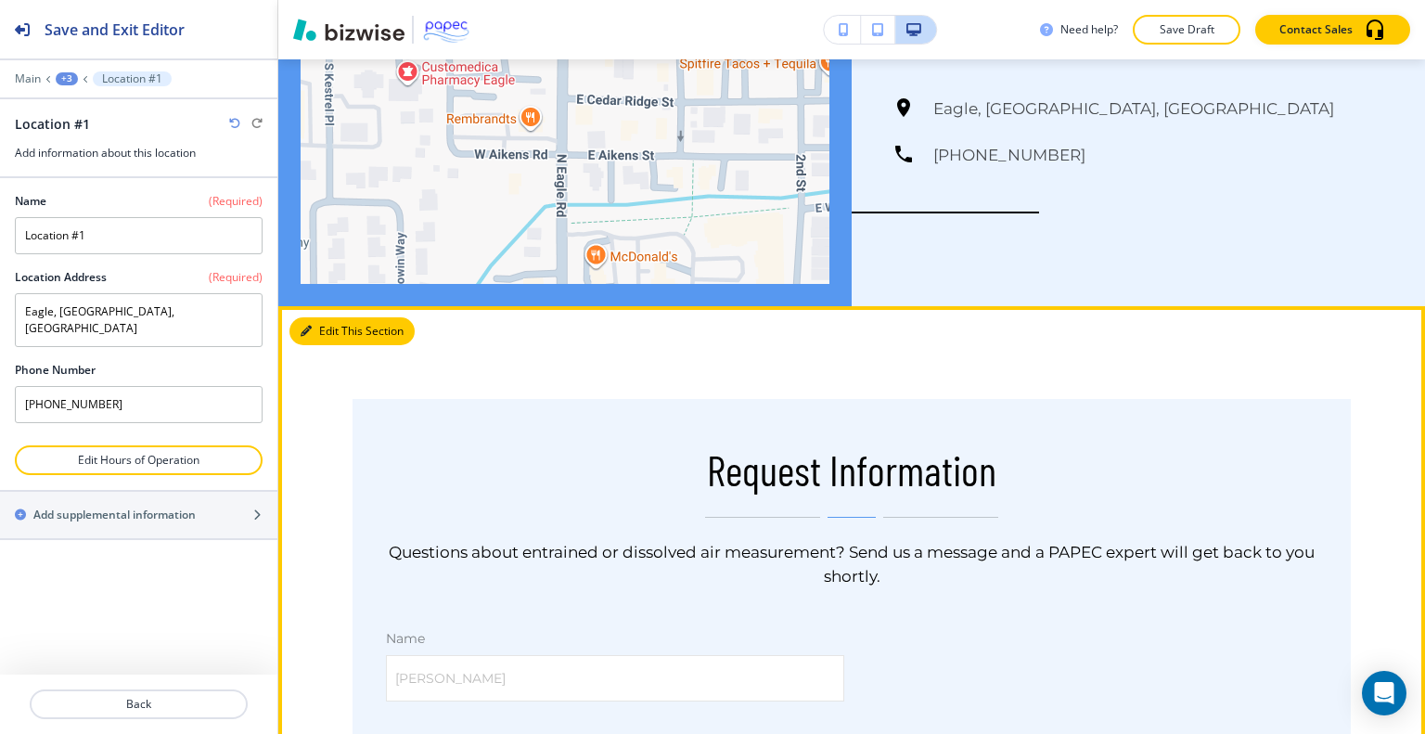
click at [329, 325] on button "Edit This Section" at bounding box center [351, 331] width 125 height 28
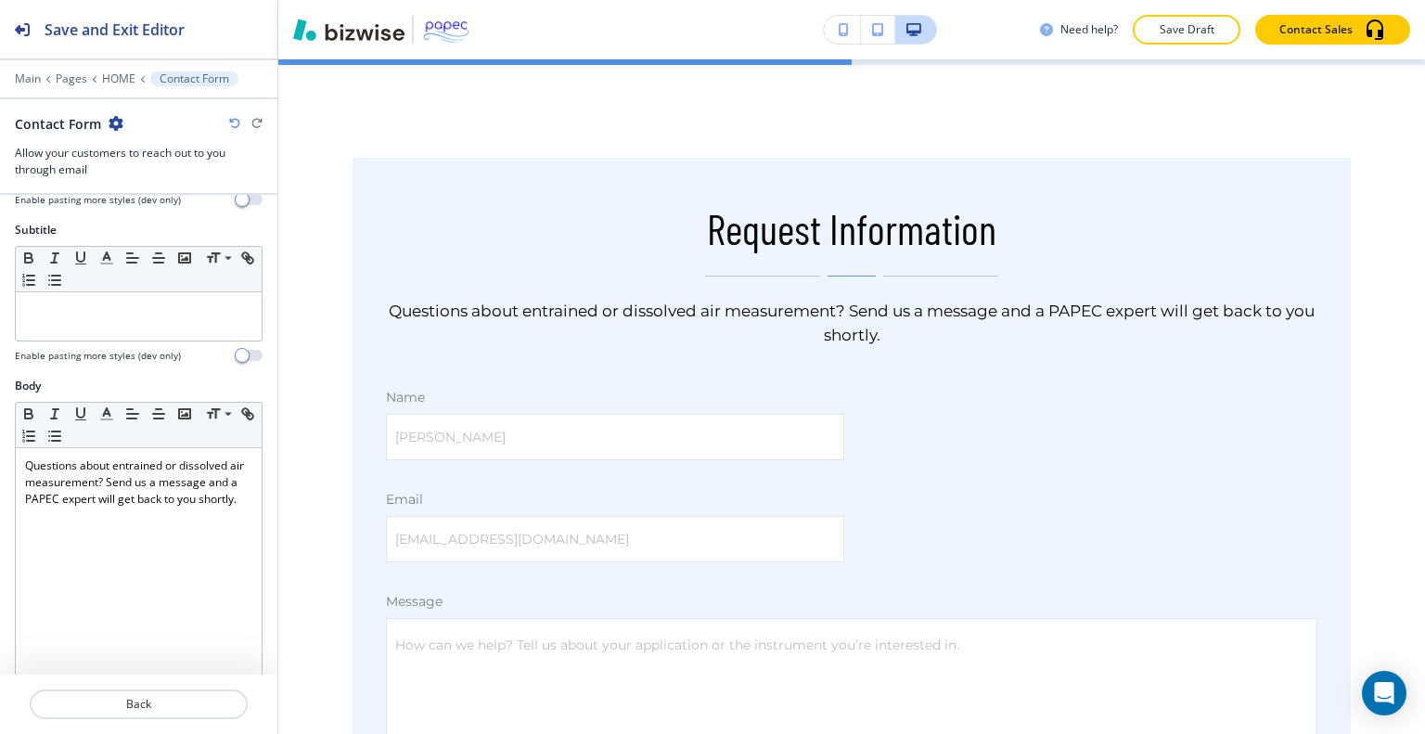
scroll to position [297, 0]
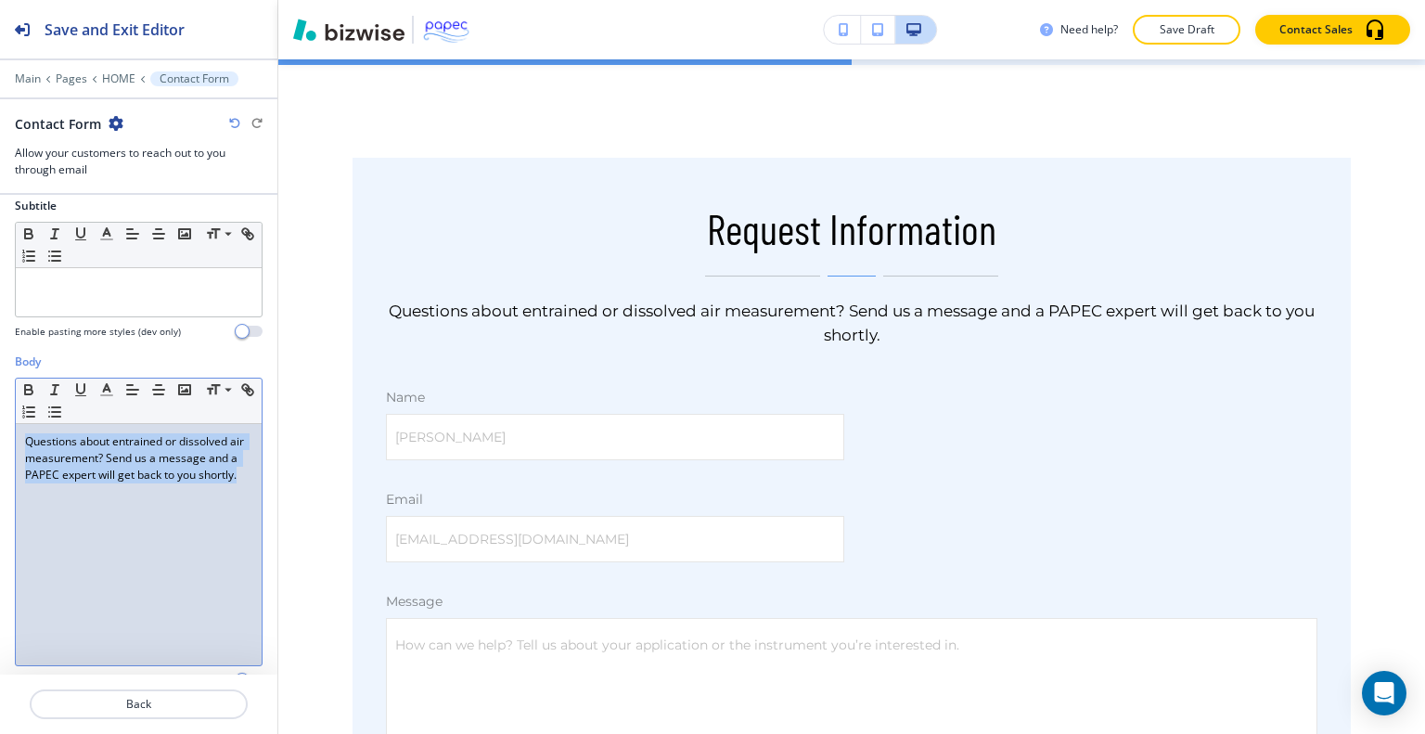
drag, startPoint x: 88, startPoint y: 485, endPoint x: 7, endPoint y: 429, distance: 98.6
click at [4, 426] on div "Body Small Normal Large Huge Questions about entrained or dissolved air measure…" at bounding box center [138, 527] width 277 height 349
copy p "Questions about entrained or dissolved air measurement? Send us a message and a…"
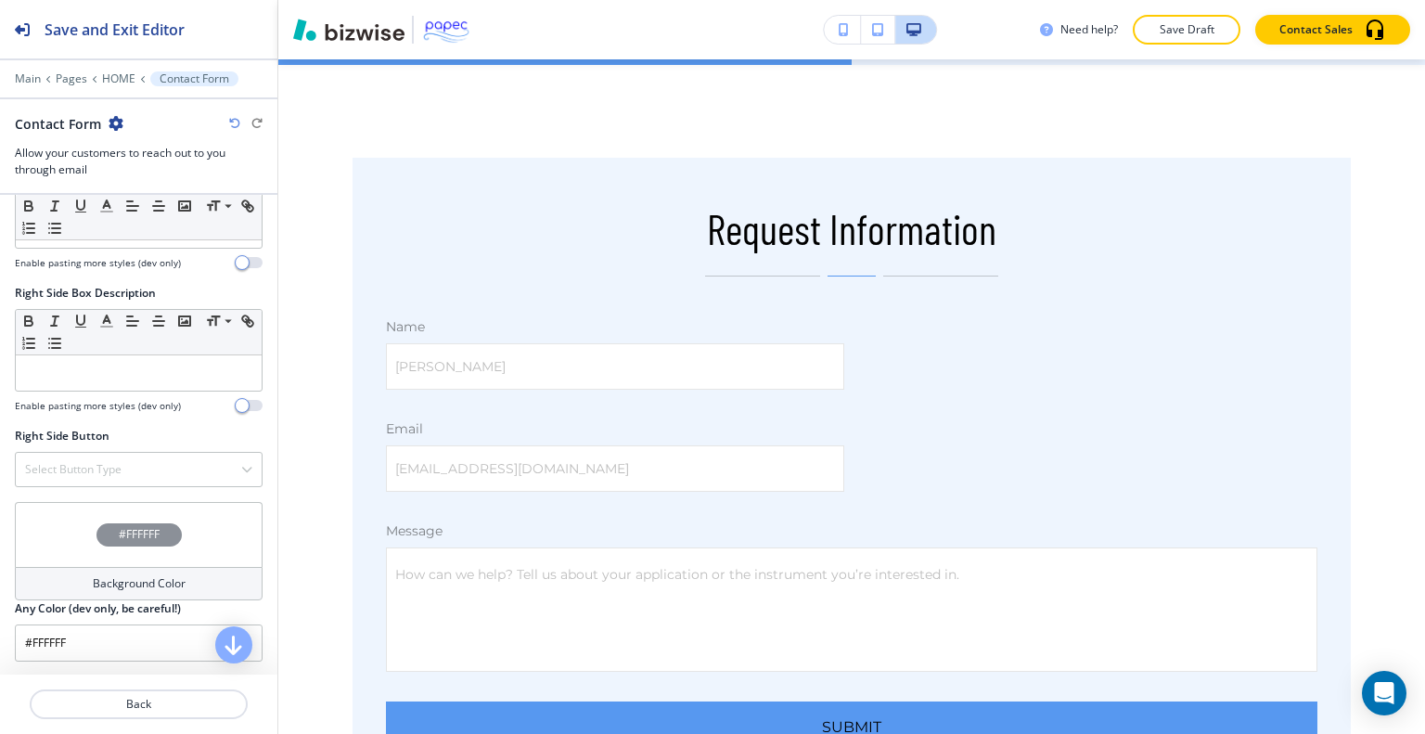
scroll to position [1283, 0]
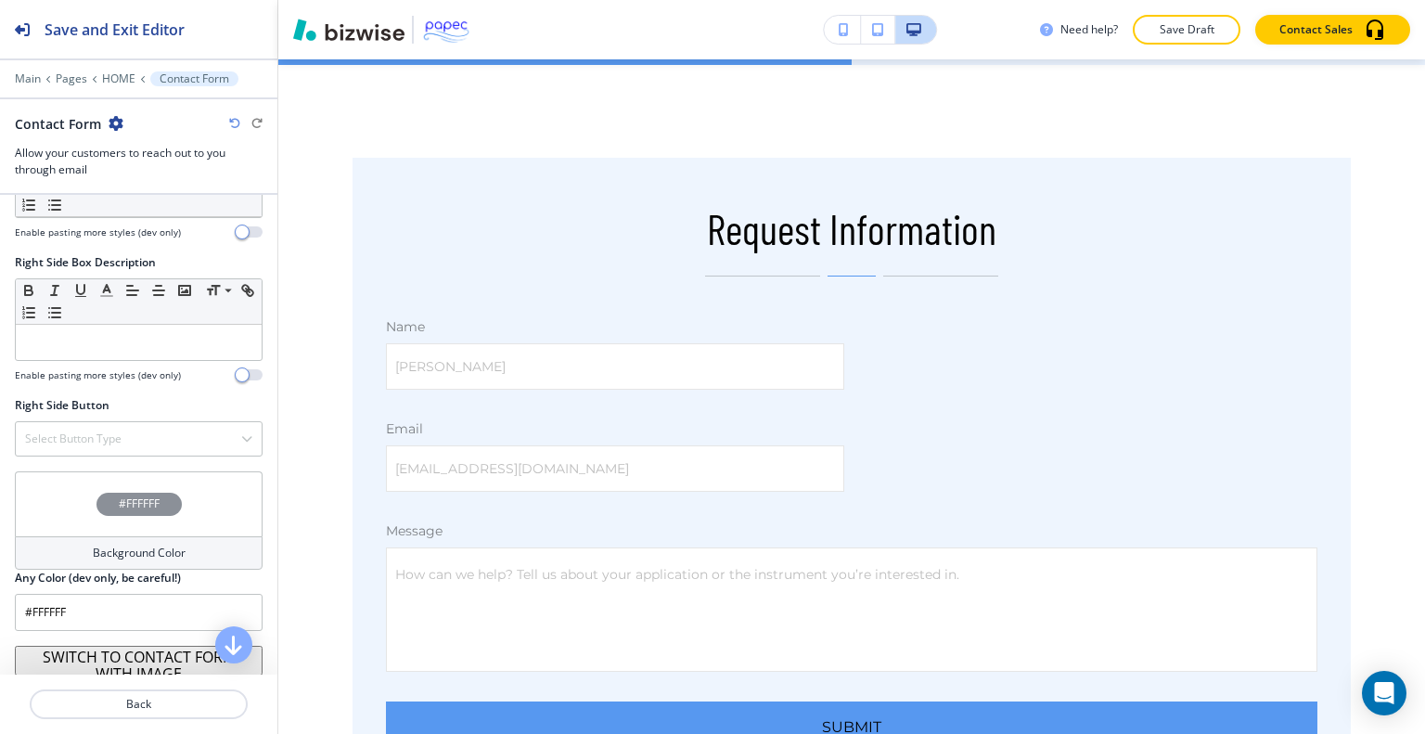
click at [144, 649] on button "SWITCH TO CONTACT FORM WITH IMAGE" at bounding box center [139, 661] width 248 height 30
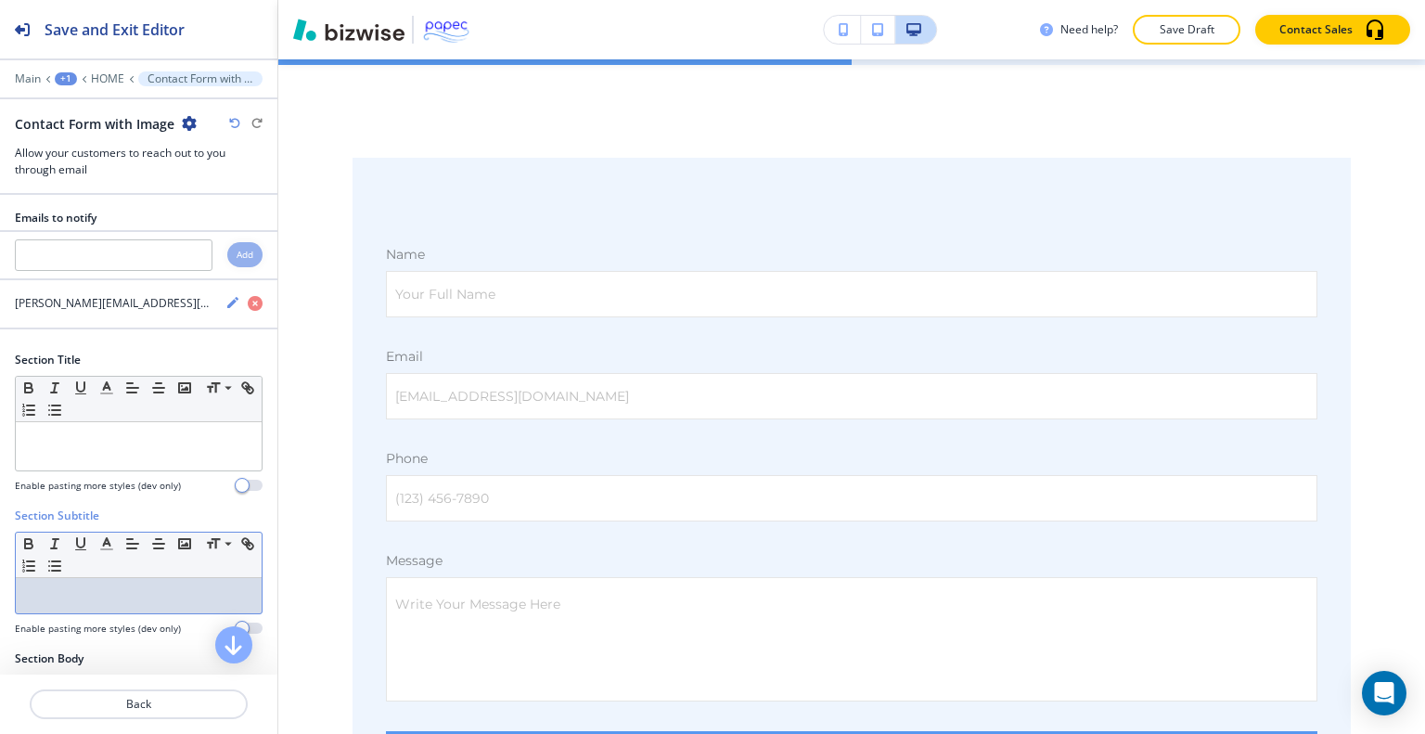
click at [89, 590] on p at bounding box center [138, 595] width 227 height 17
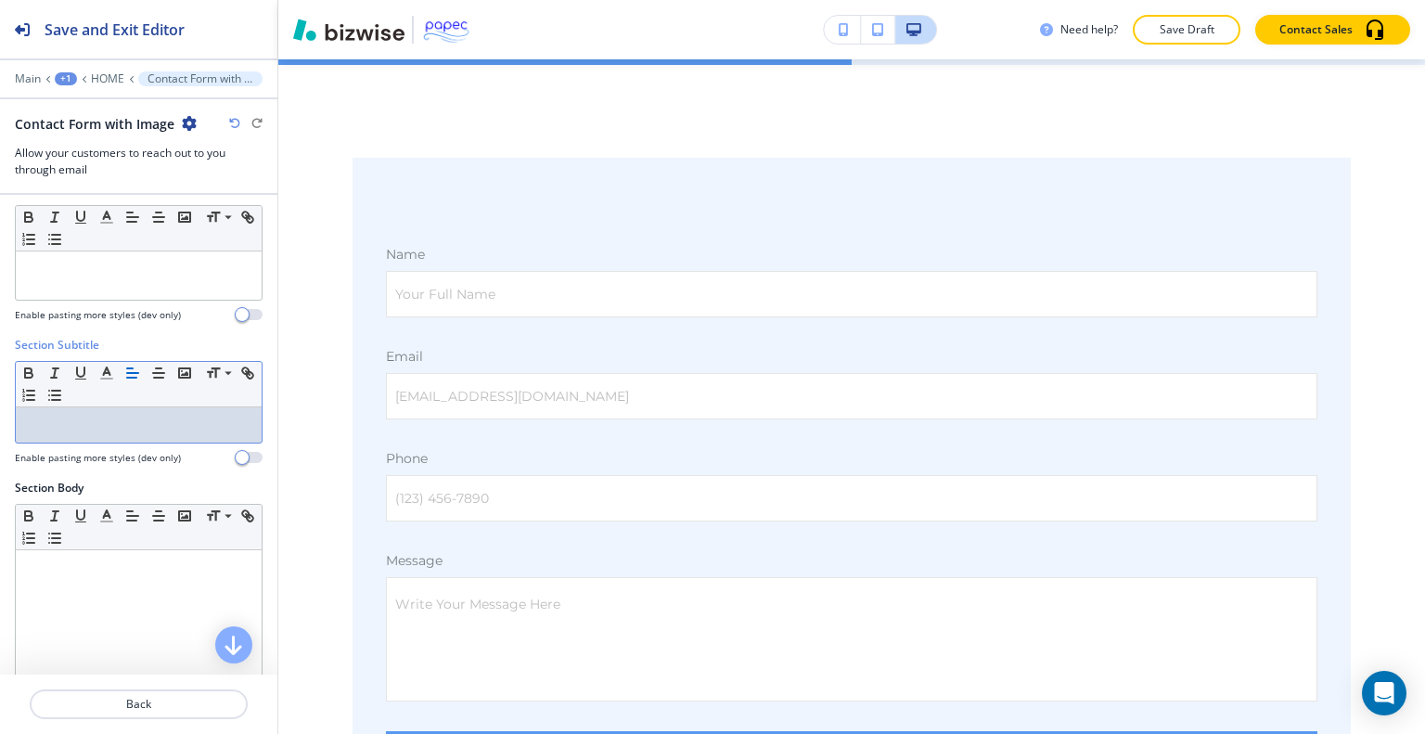
scroll to position [219, 0]
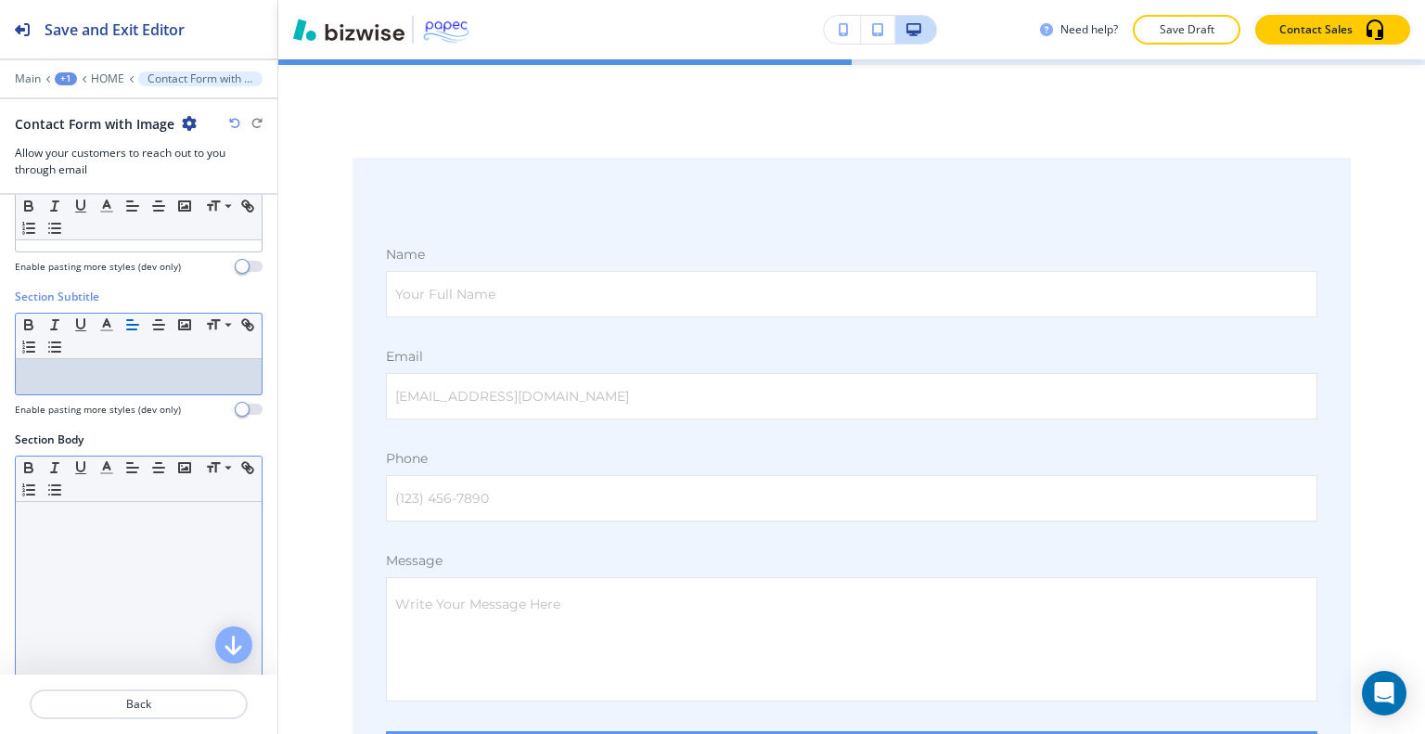
click at [106, 572] on div at bounding box center [139, 622] width 246 height 241
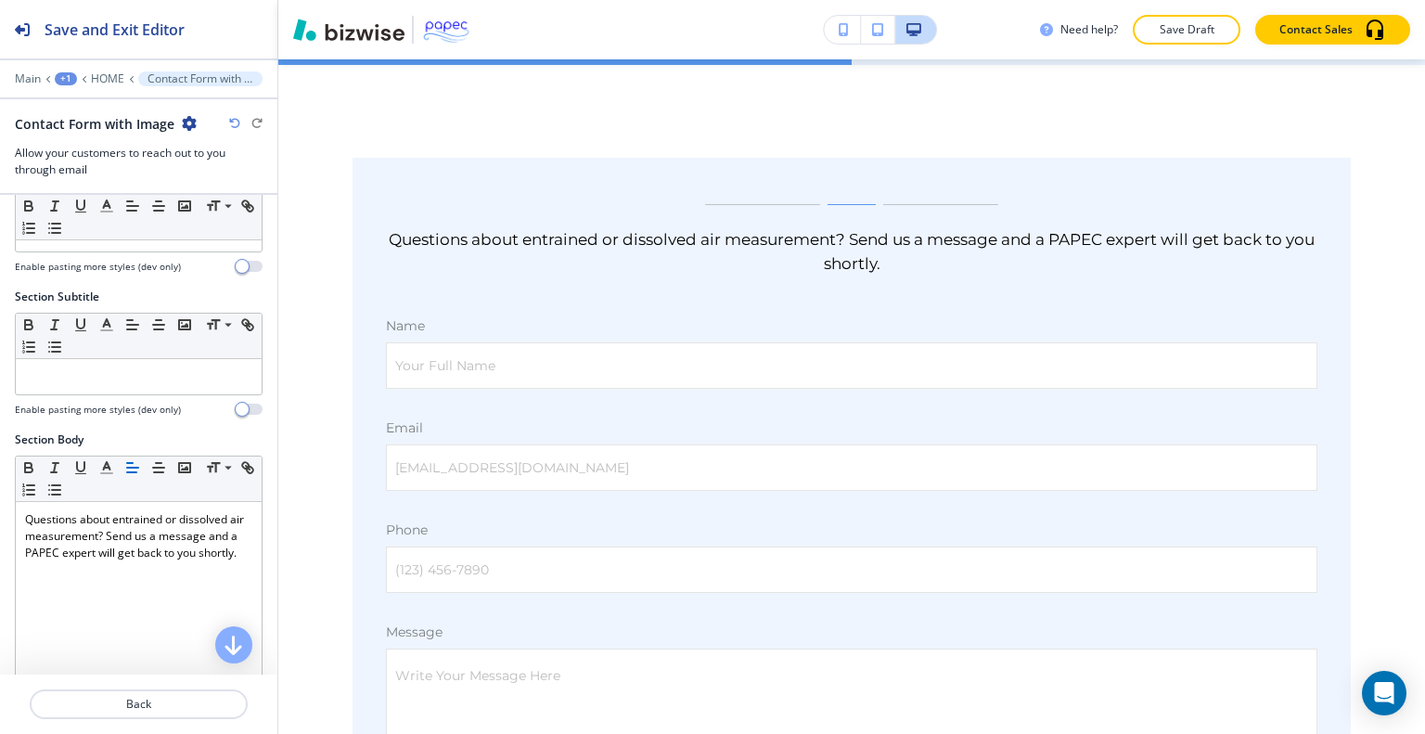
click at [277, 403] on div "Save and Exit Editor Main +1 HOME Contact Form with Image Contact Form with Ima…" at bounding box center [139, 367] width 278 height 734
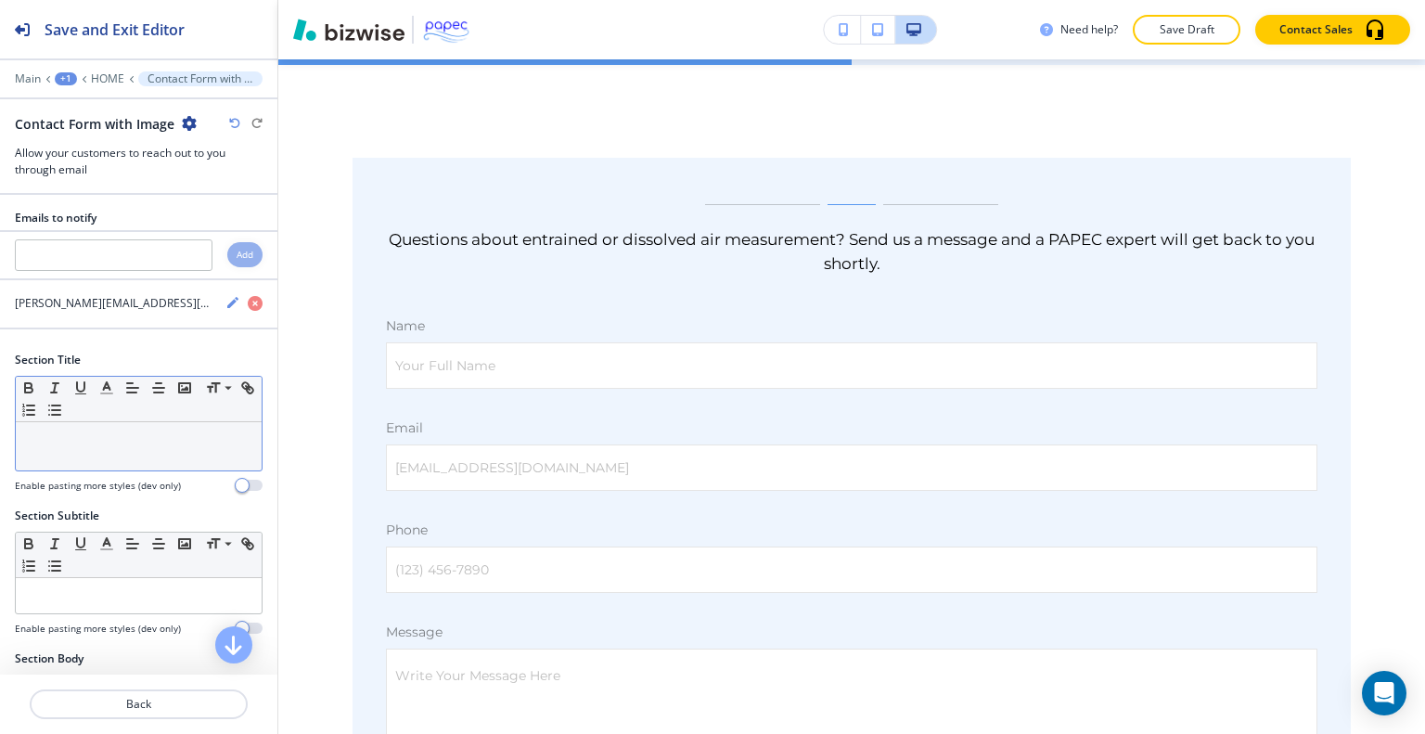
click at [109, 442] on p at bounding box center [138, 439] width 227 height 17
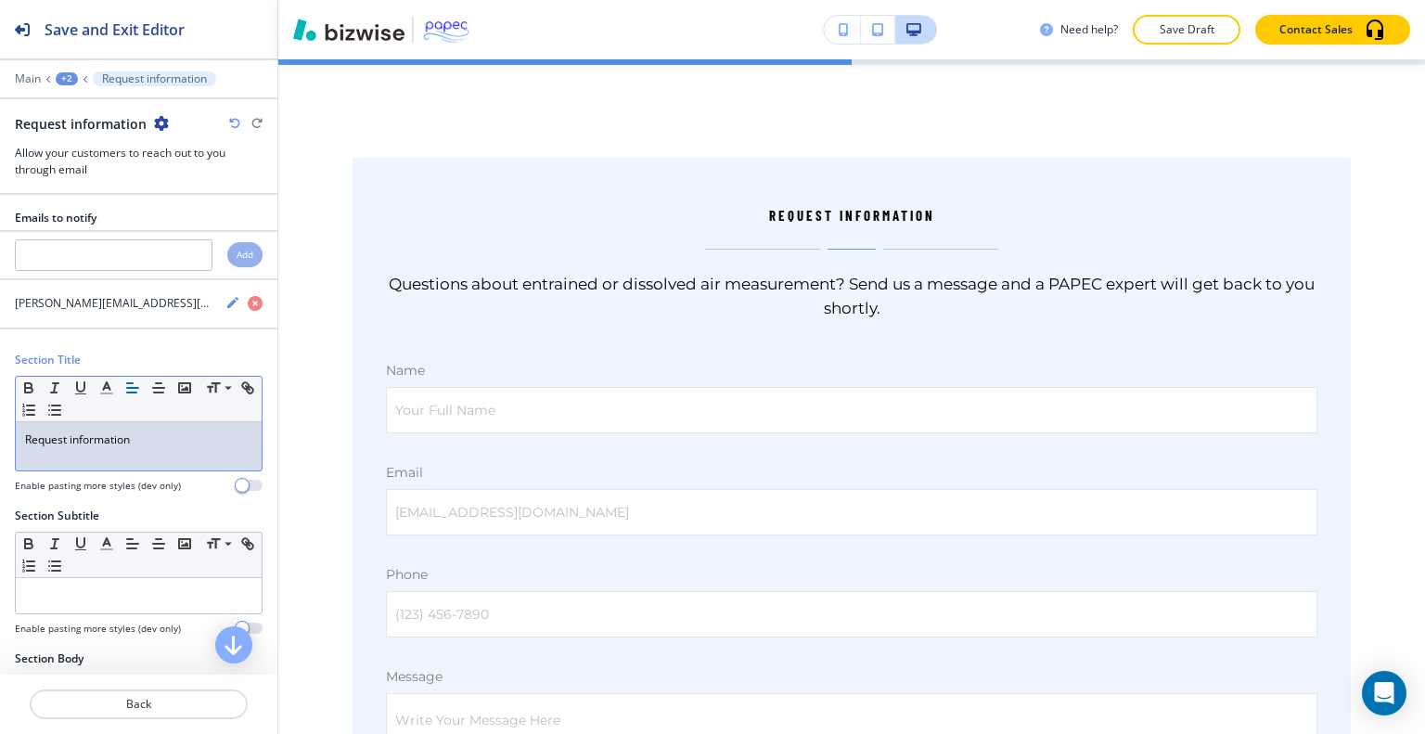
scroll to position [1029, 0]
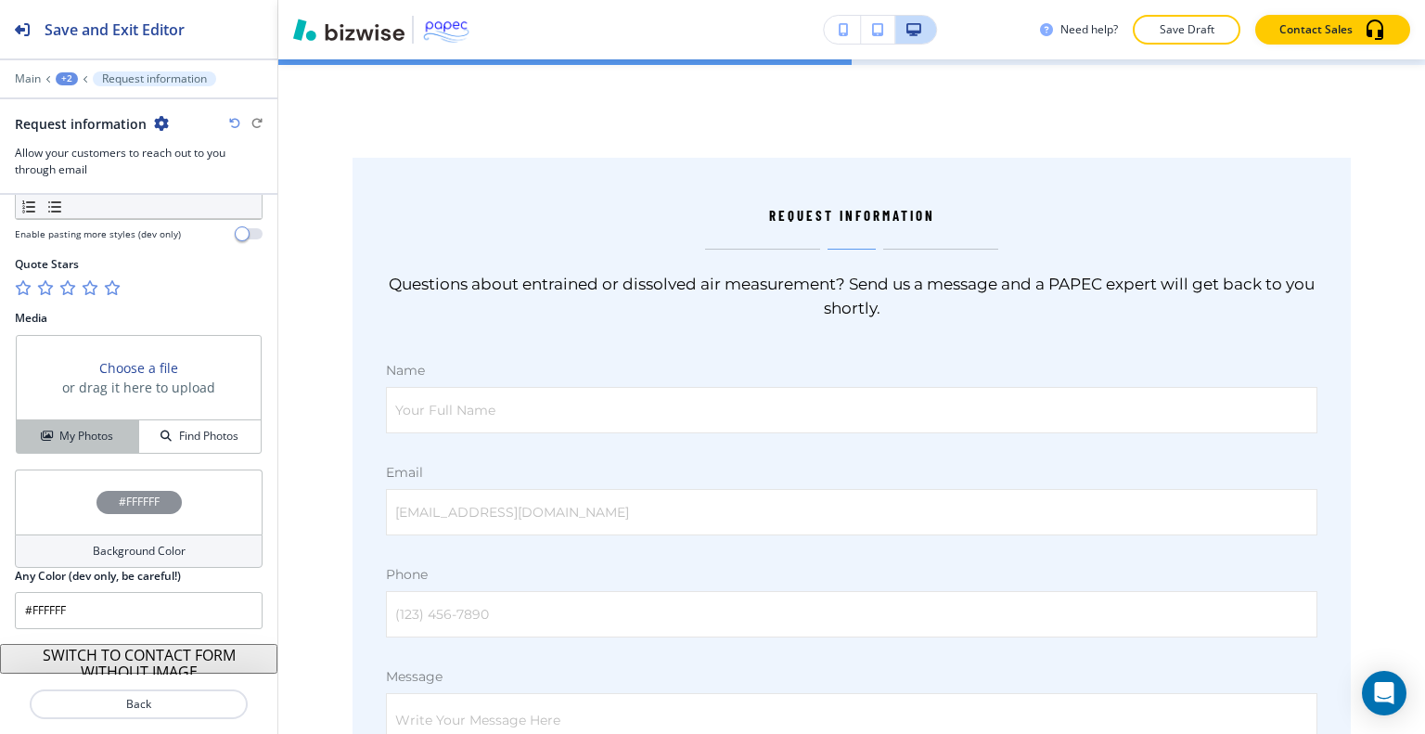
click at [68, 428] on h4 "My Photos" at bounding box center [86, 436] width 54 height 17
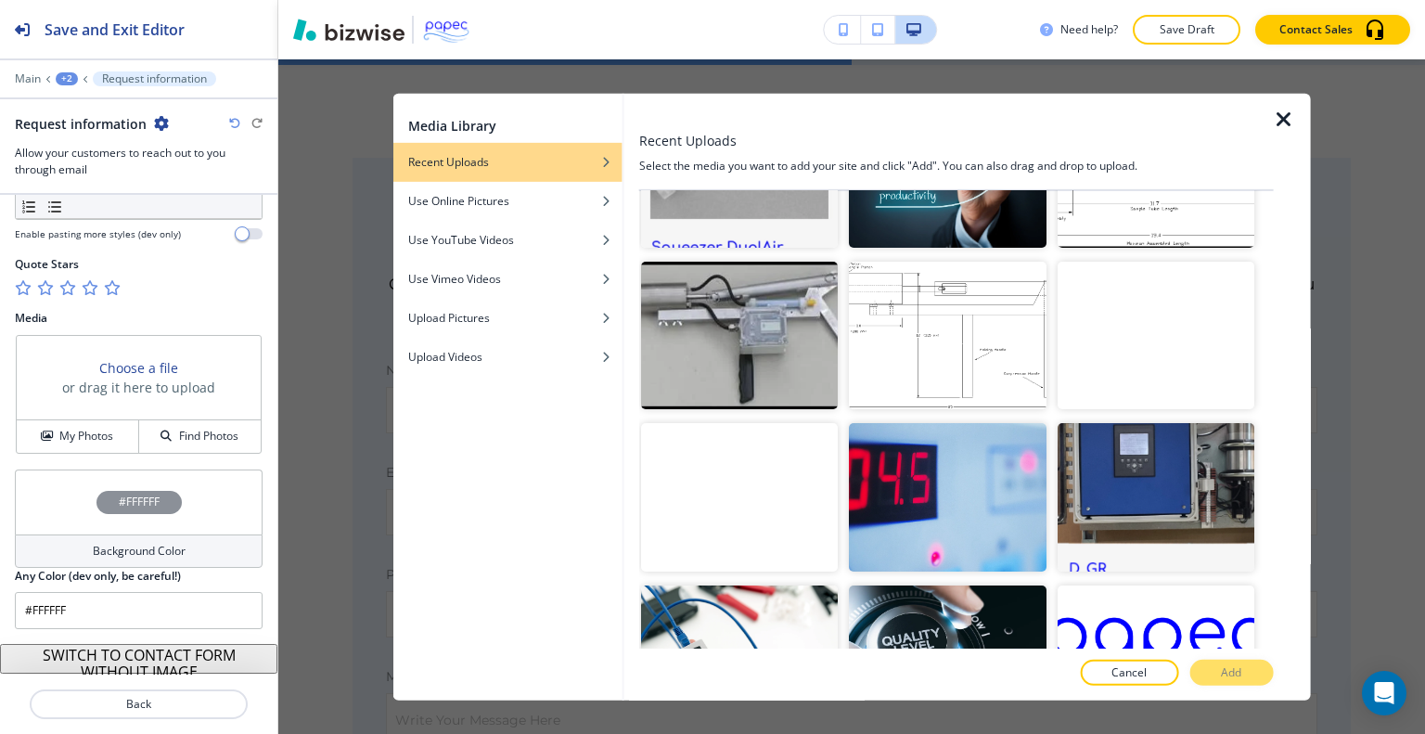
scroll to position [1435, 0]
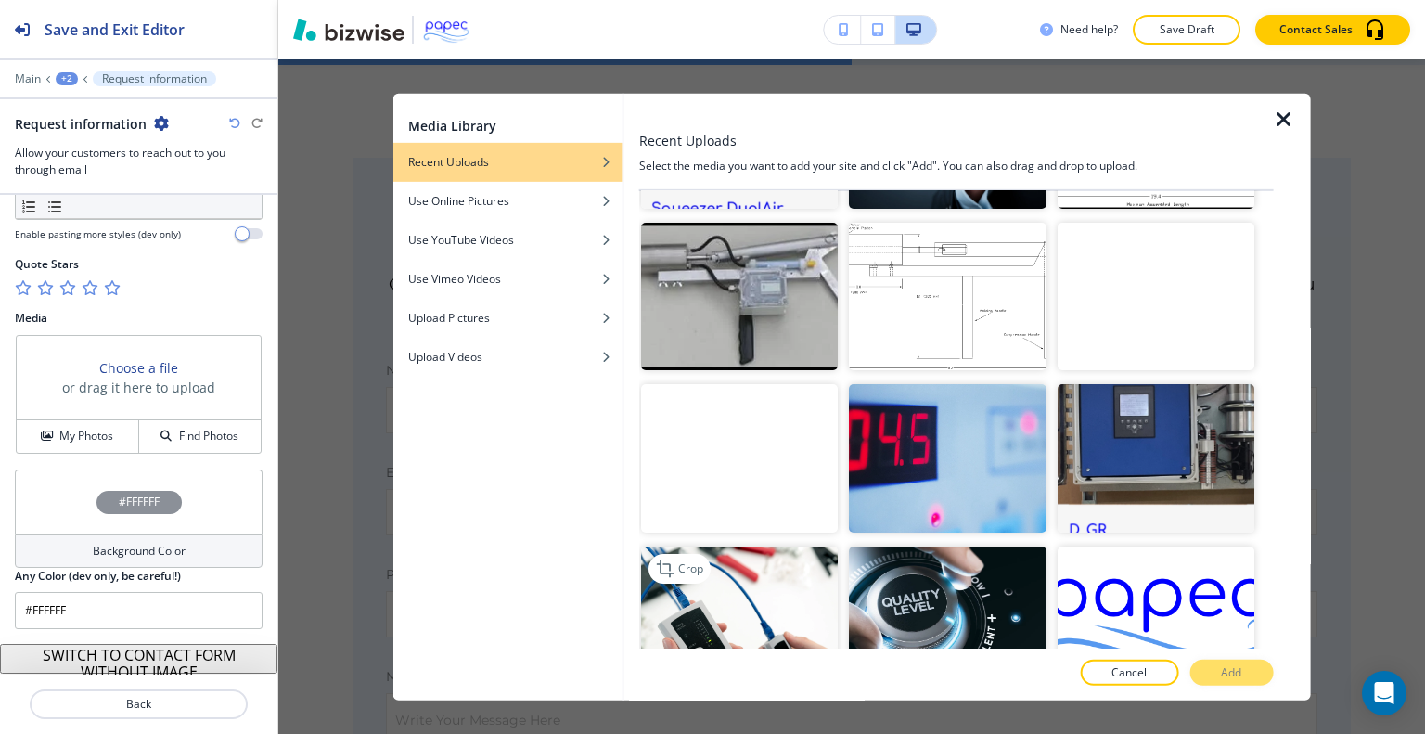
click at [789, 592] on img "button" at bounding box center [739, 620] width 197 height 148
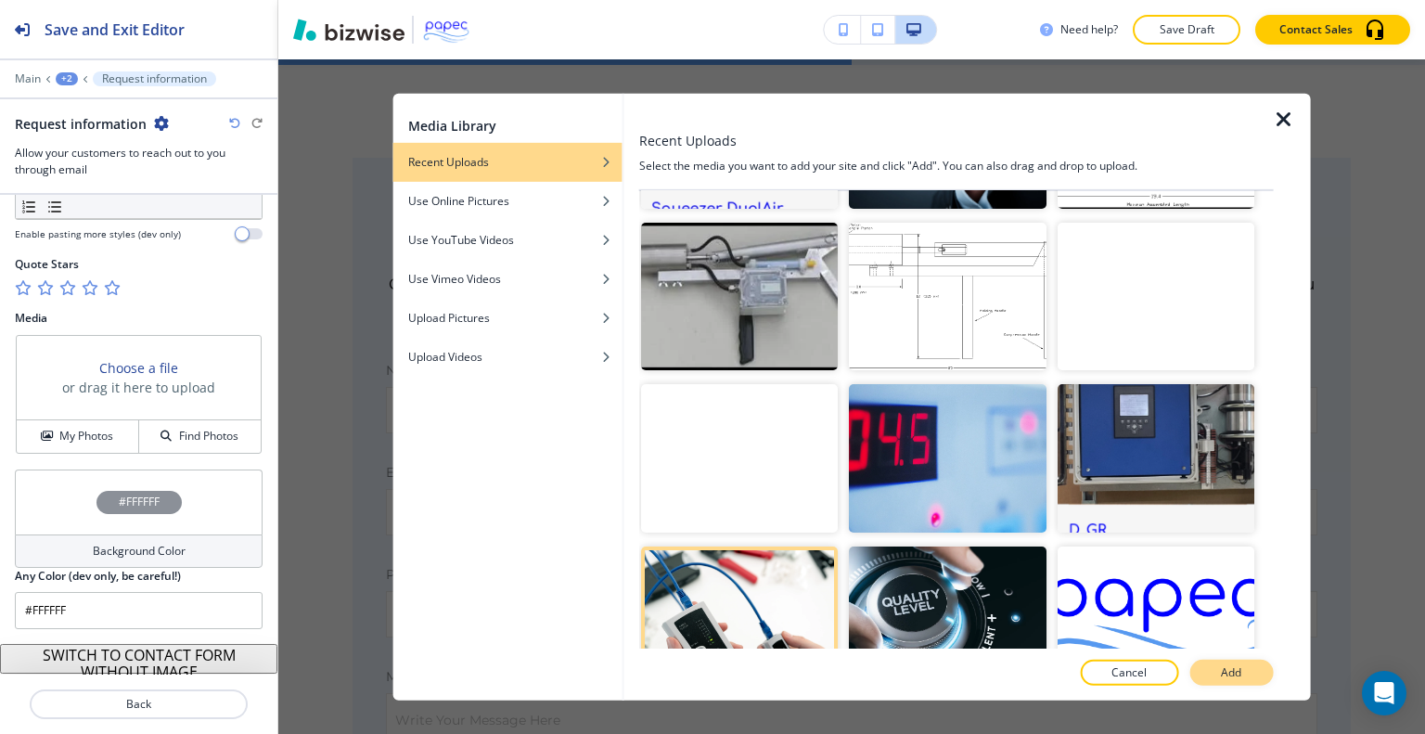
click at [1247, 675] on button "Add" at bounding box center [1231, 673] width 84 height 26
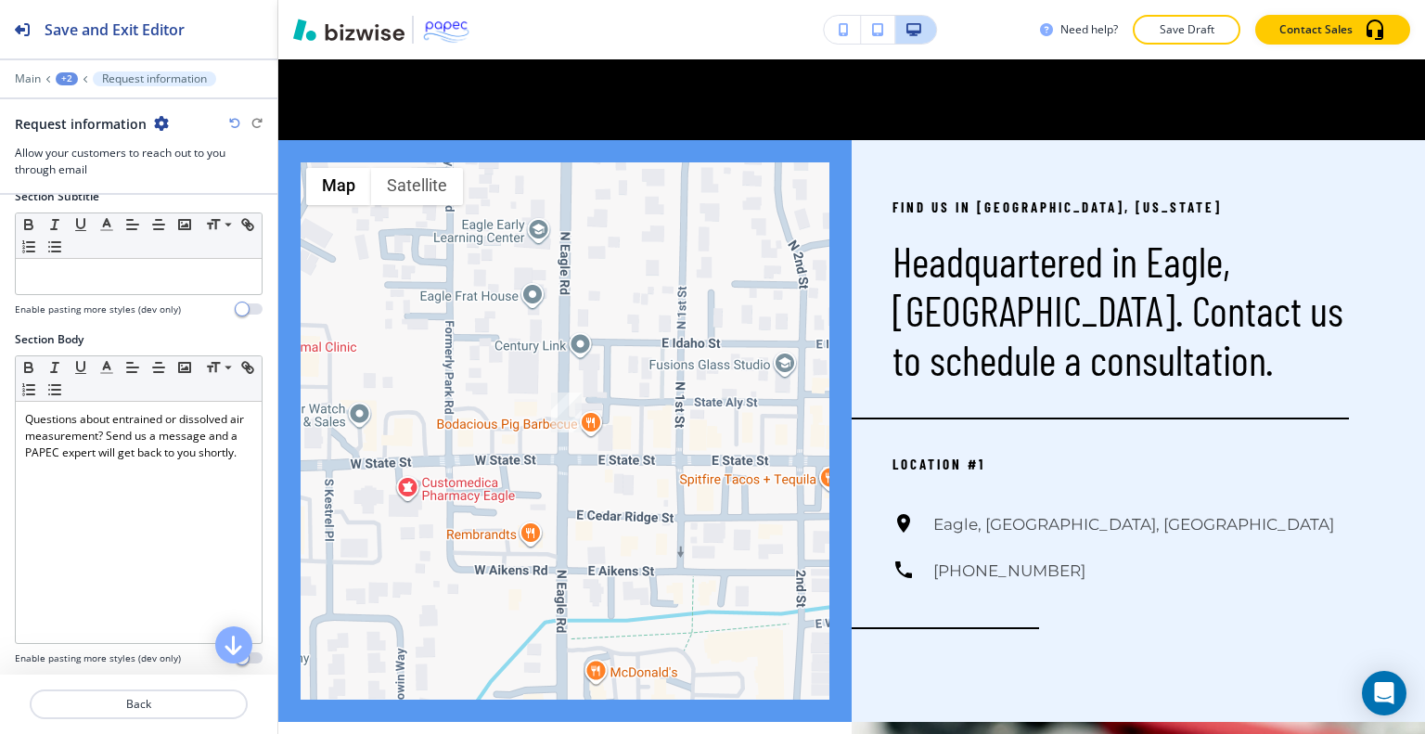
scroll to position [0, 0]
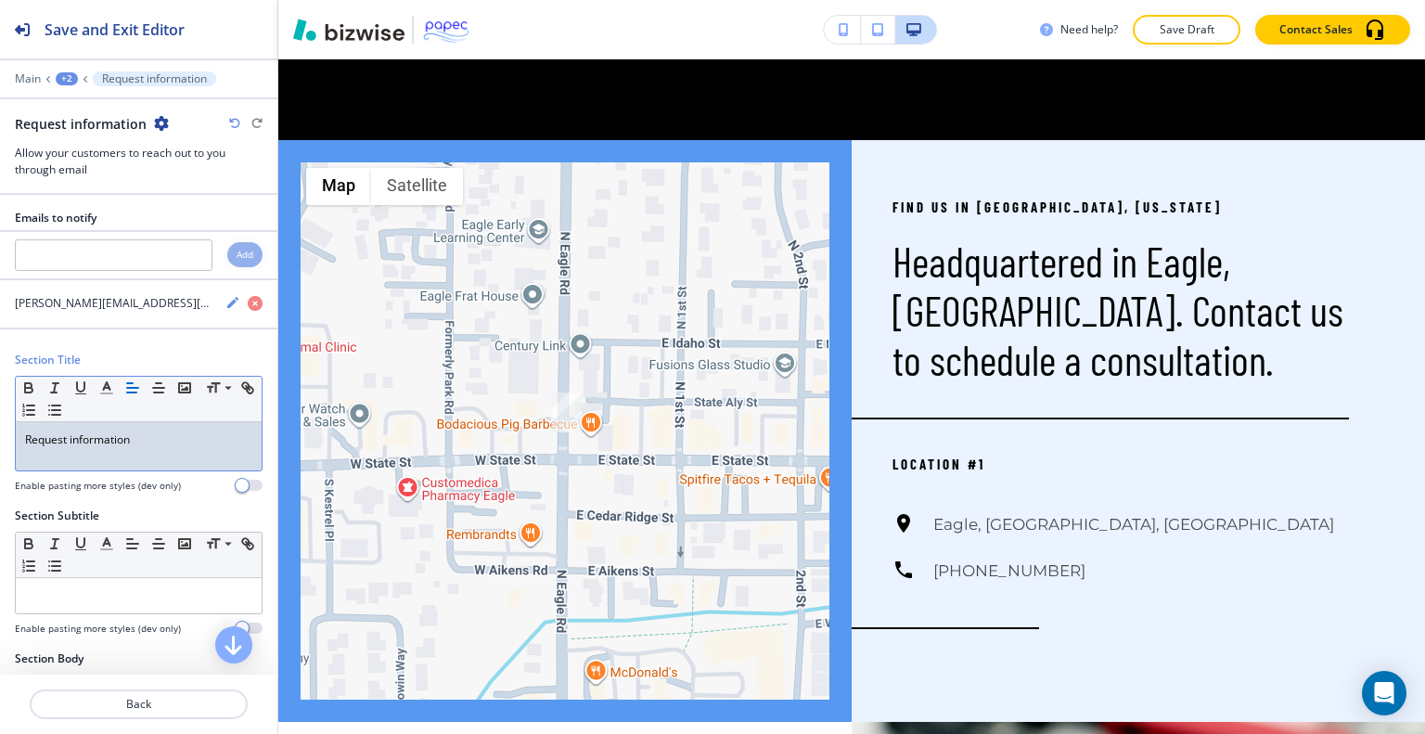
click at [76, 437] on p "Request information" at bounding box center [138, 439] width 227 height 17
click at [1144, 32] on button "Save Draft" at bounding box center [1187, 30] width 108 height 30
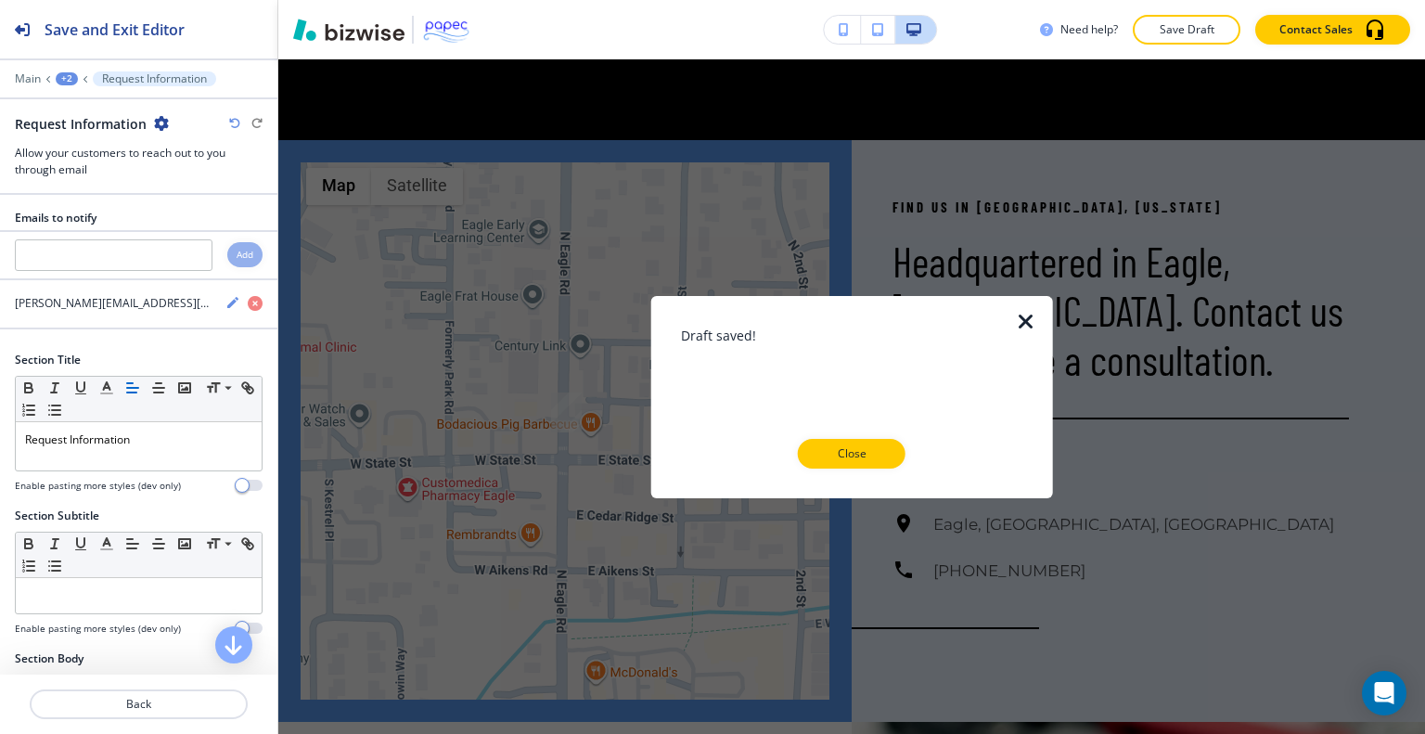
click at [906, 447] on div "Close" at bounding box center [852, 454] width 342 height 30
click at [868, 447] on p "Close" at bounding box center [851, 453] width 59 height 17
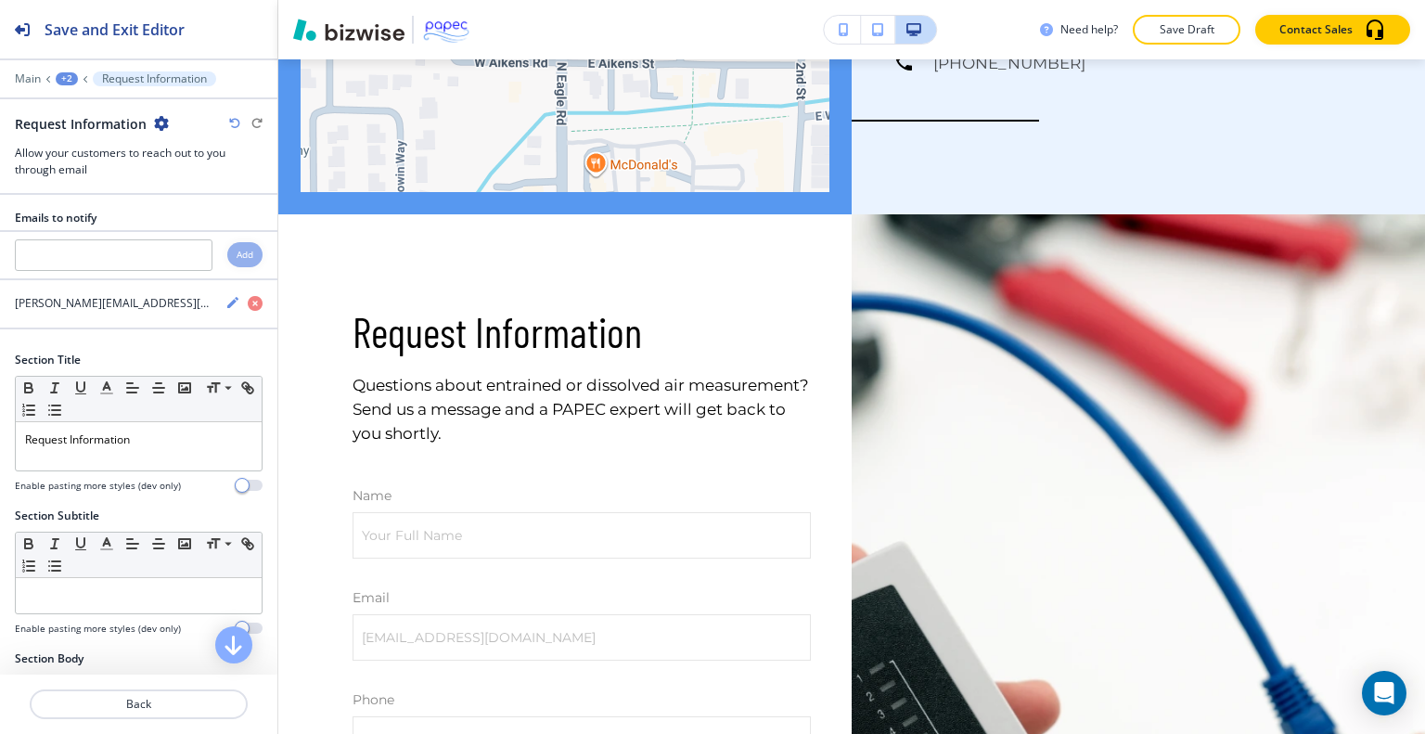
scroll to position [3377, 0]
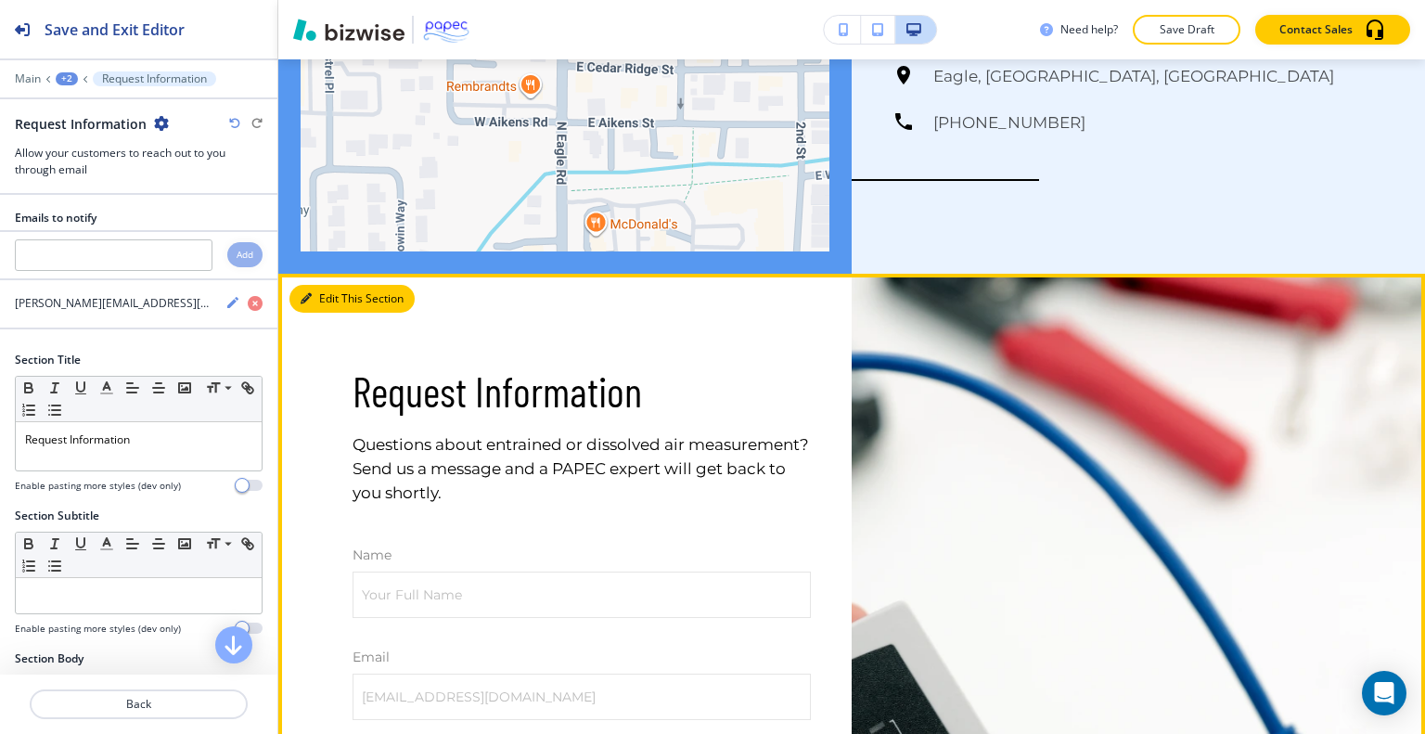
click at [341, 293] on button "Edit This Section" at bounding box center [351, 299] width 125 height 28
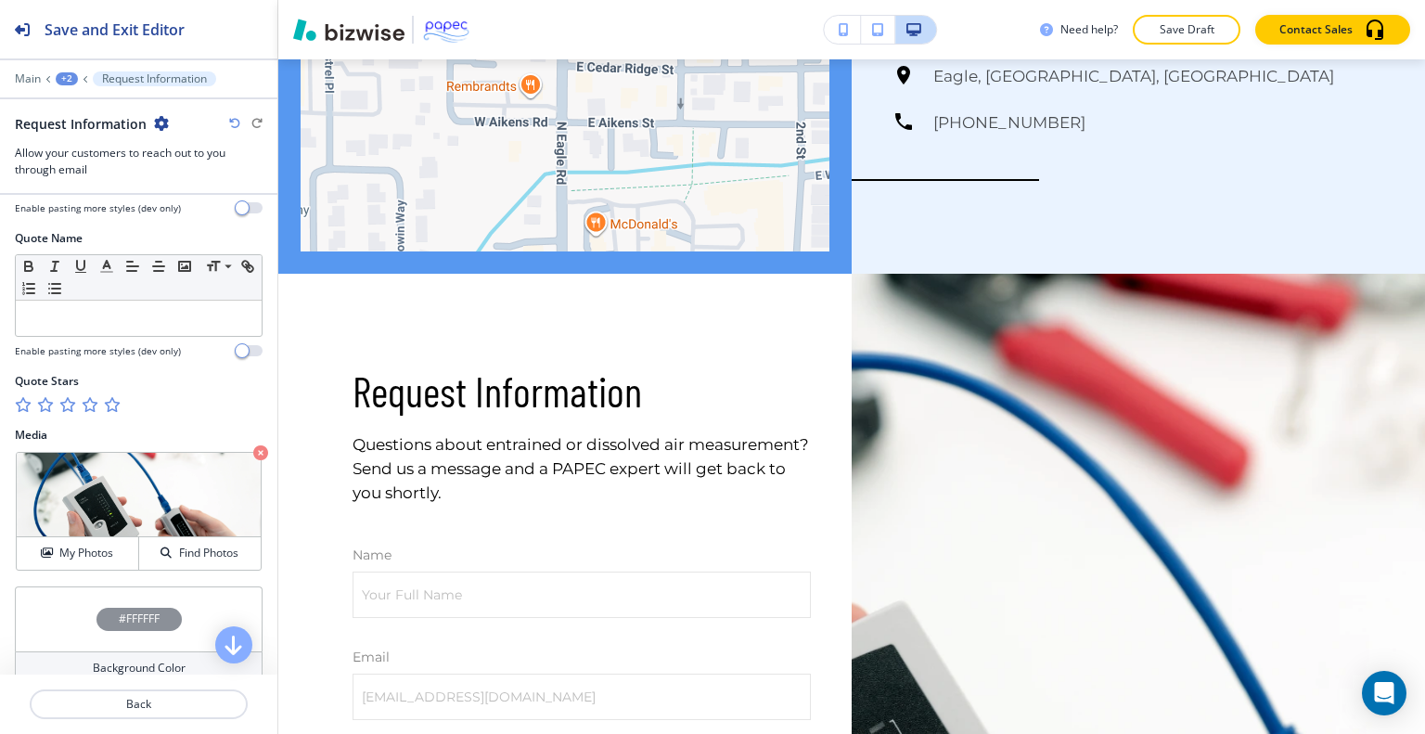
scroll to position [1029, 0]
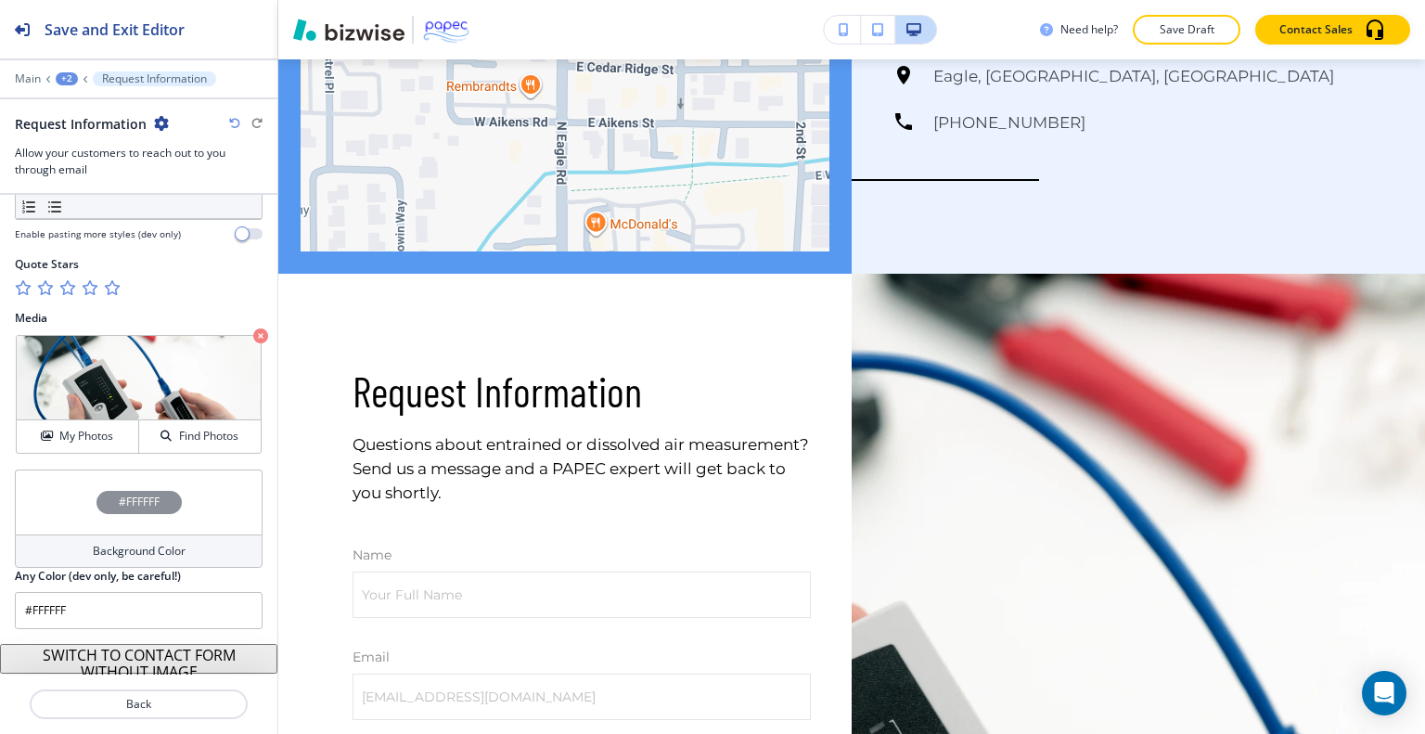
click at [58, 488] on div "#FFFFFF" at bounding box center [139, 501] width 248 height 65
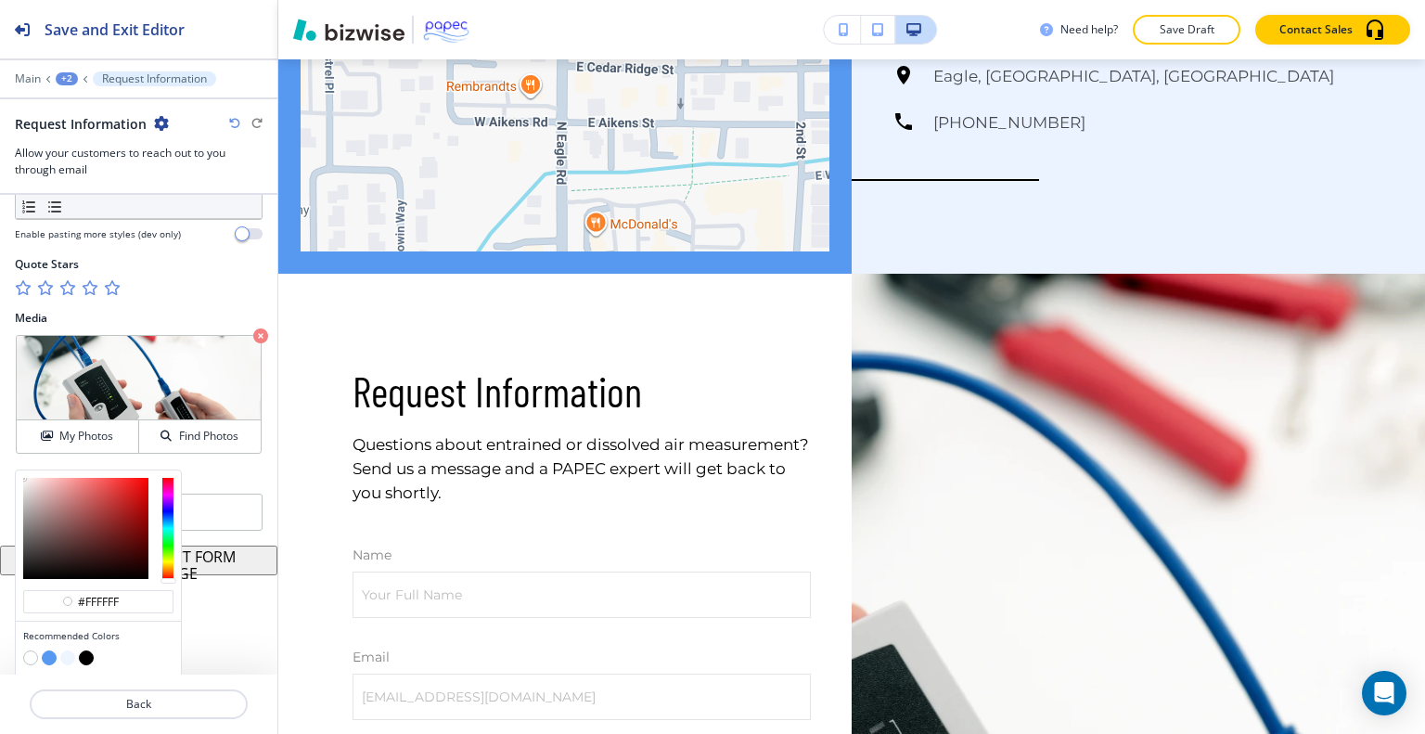
click at [66, 650] on button "button" at bounding box center [67, 657] width 15 height 15
type input "#eef5fe"
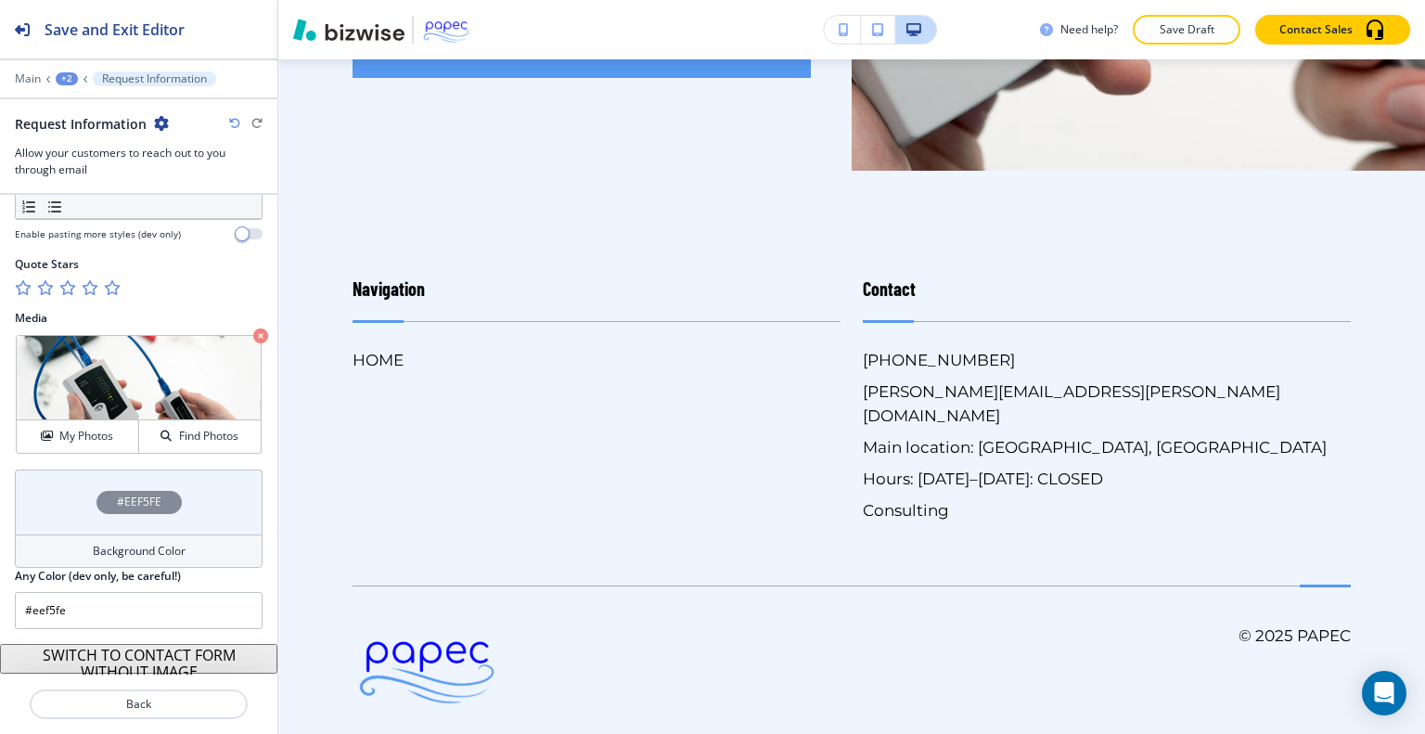
scroll to position [4393, 0]
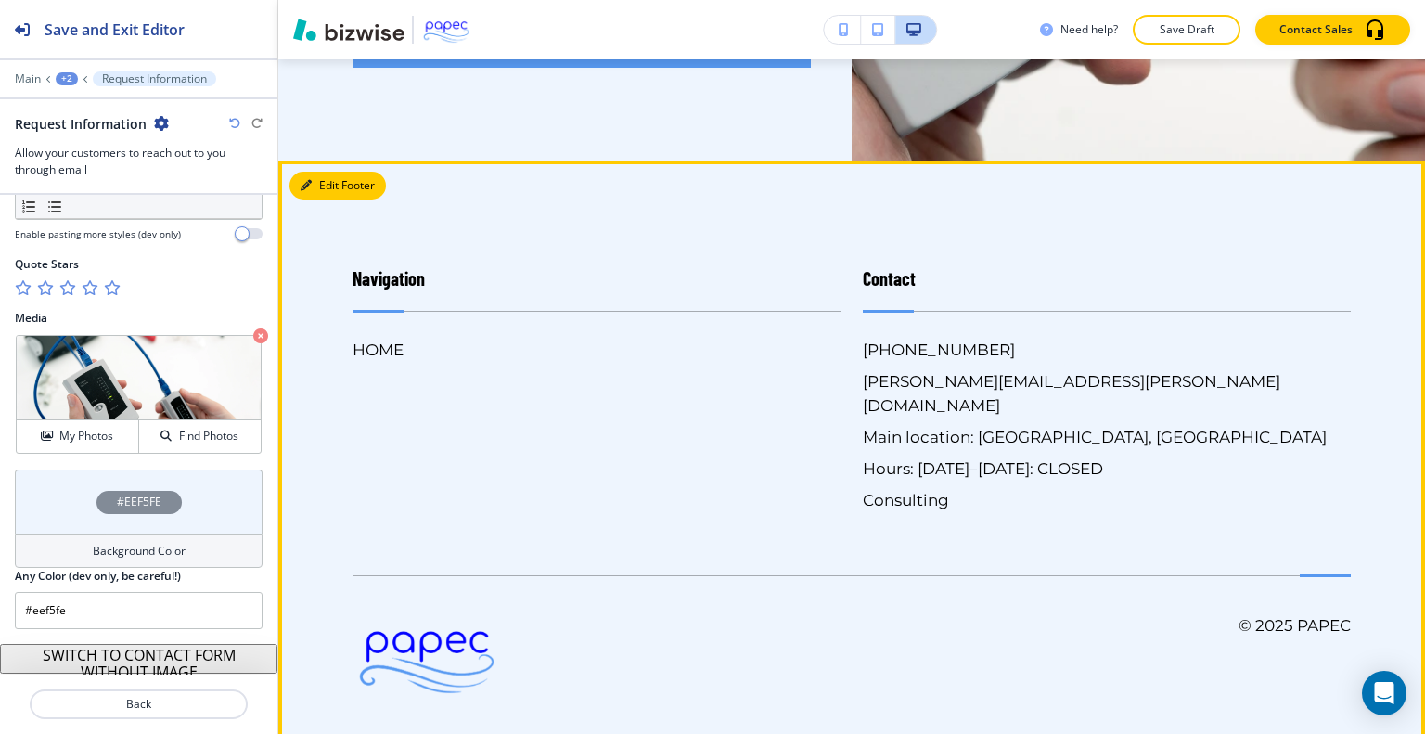
click at [330, 187] on button "Edit Footer" at bounding box center [337, 186] width 96 height 28
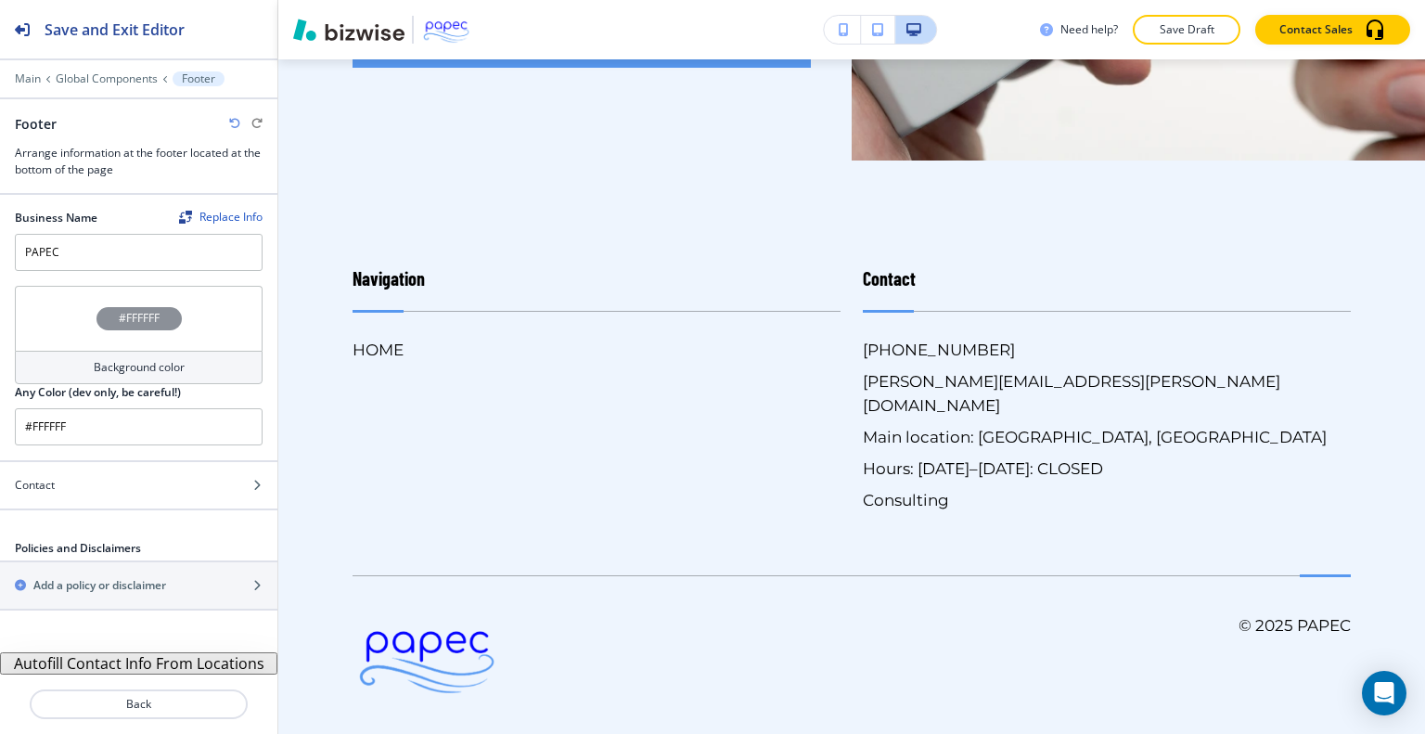
click at [33, 331] on div "#FFFFFF" at bounding box center [139, 318] width 248 height 65
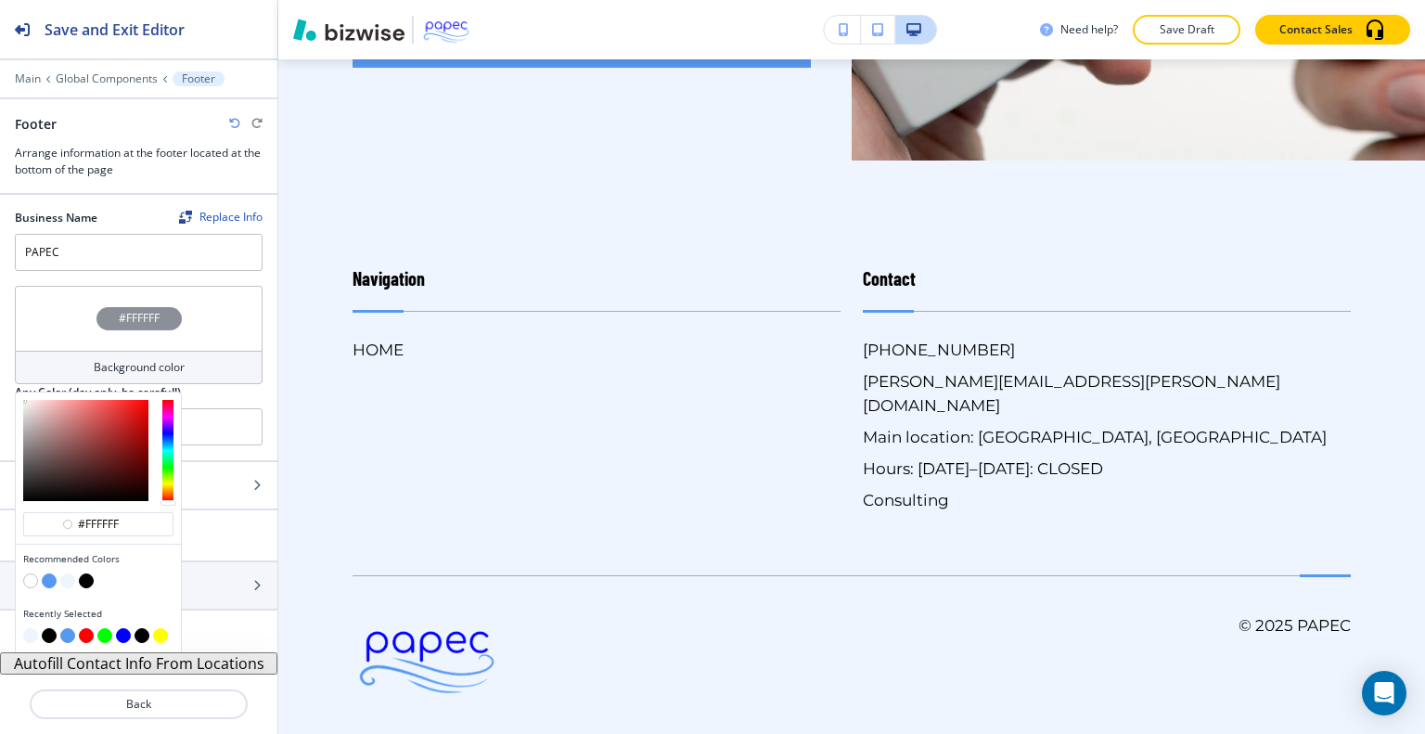
click at [84, 579] on button "button" at bounding box center [86, 580] width 15 height 15
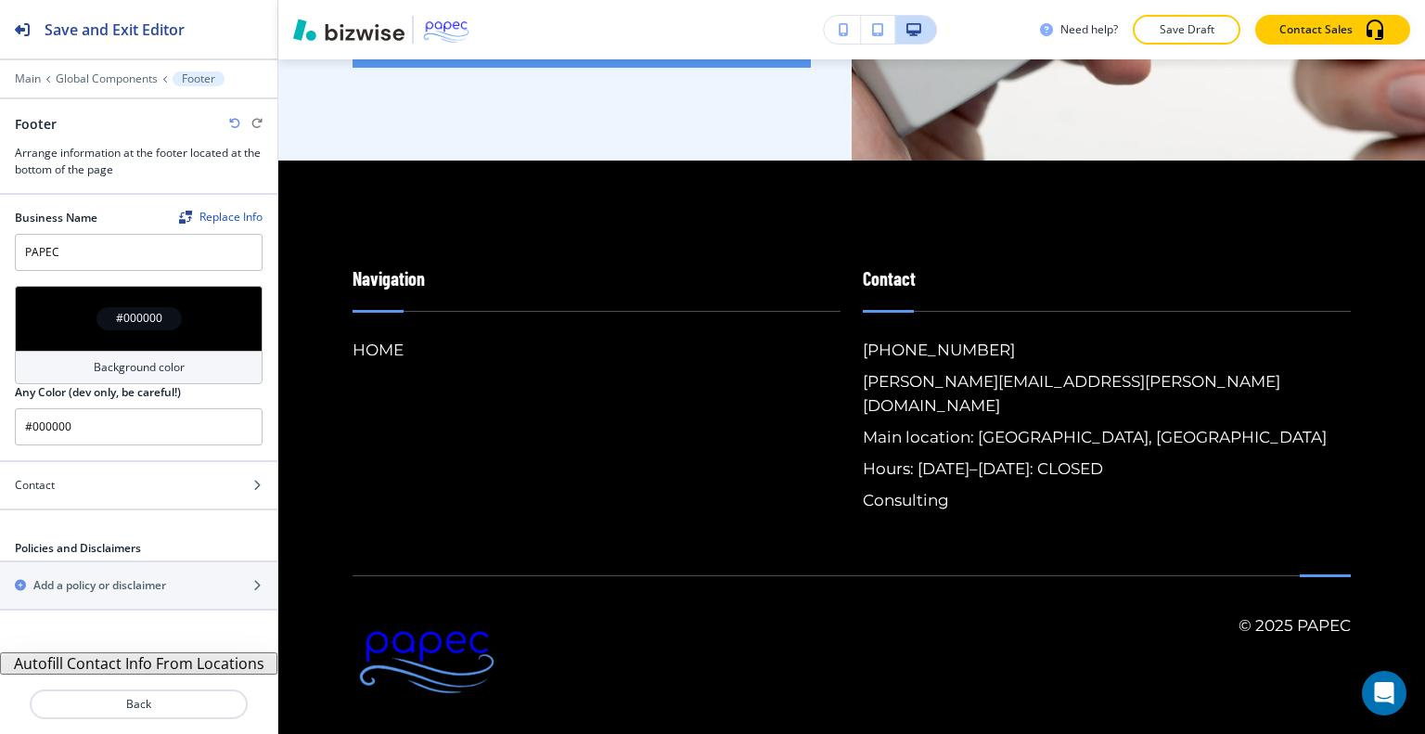
click at [70, 321] on div "#000000" at bounding box center [139, 318] width 248 height 65
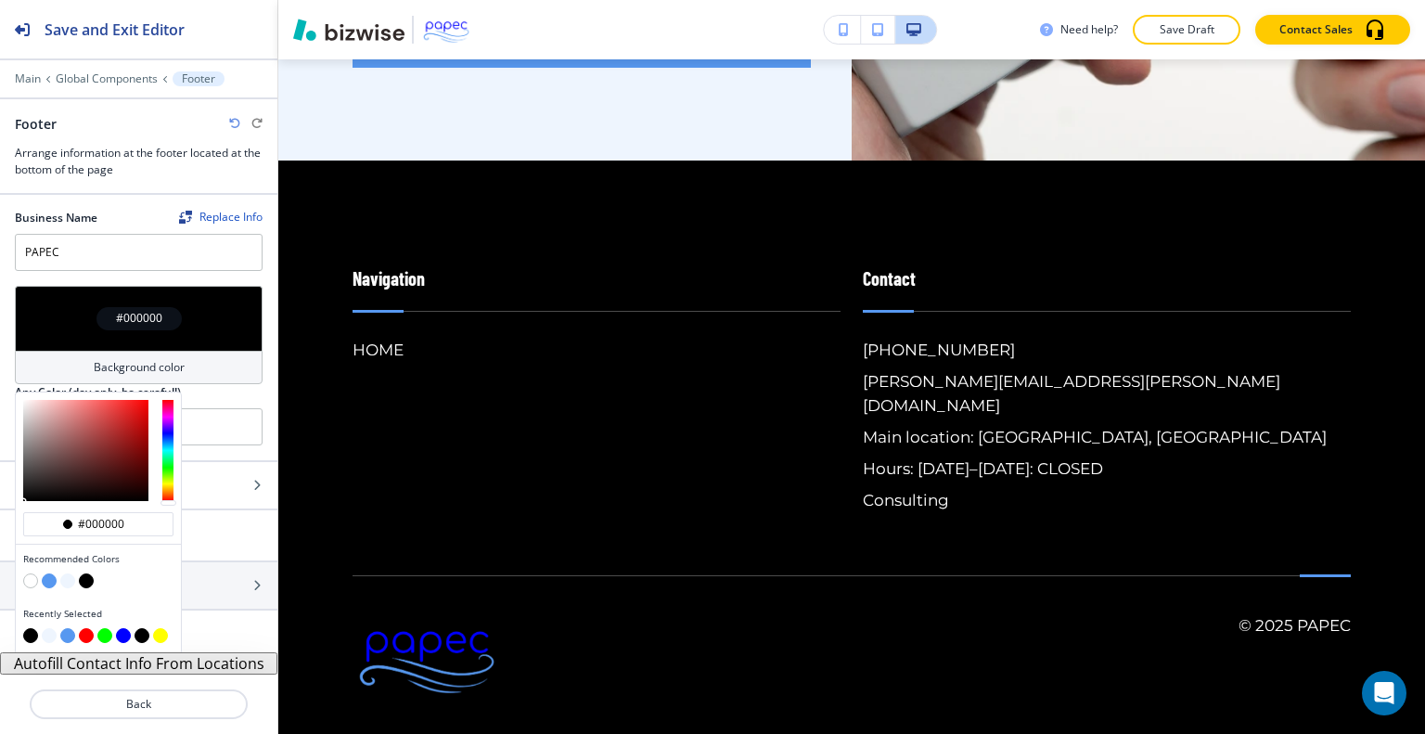
click at [65, 582] on button "button" at bounding box center [67, 580] width 15 height 15
type input "#eef5fe"
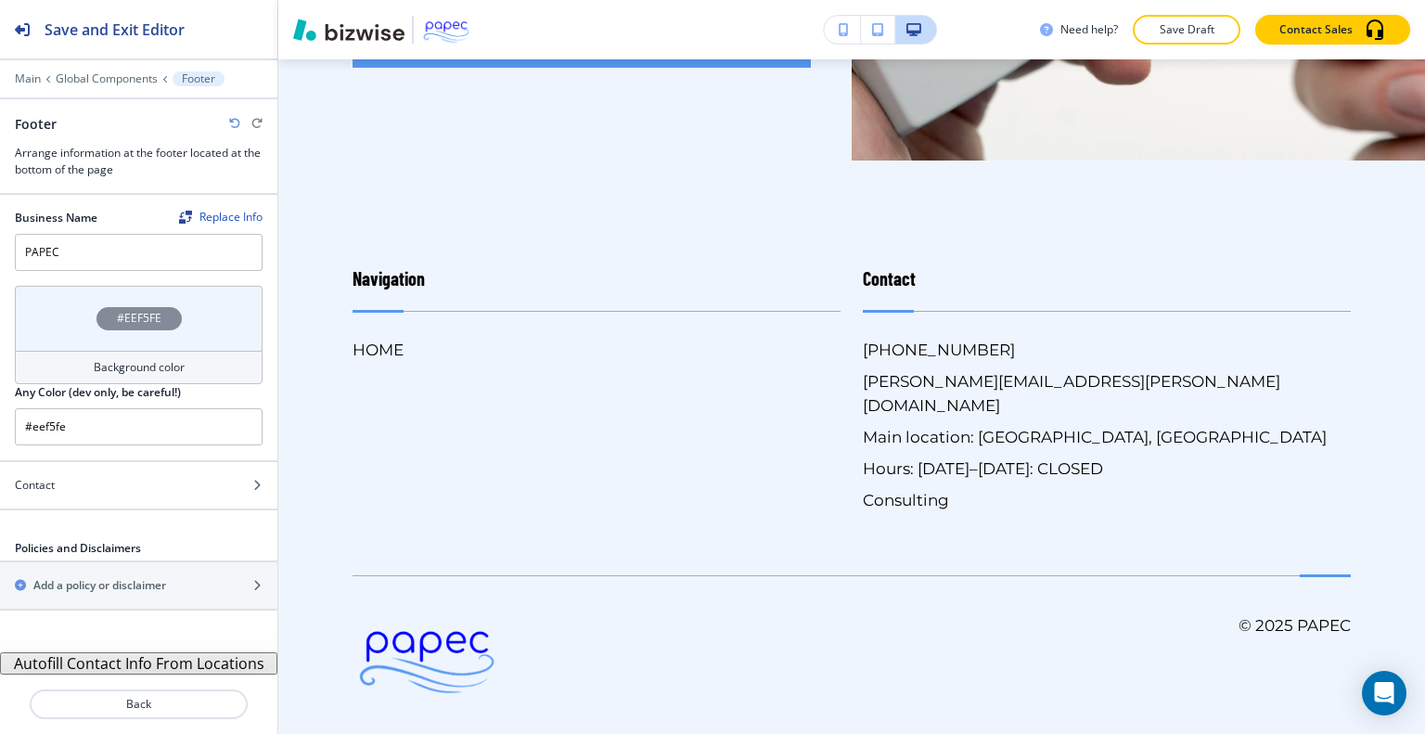
click at [75, 322] on div "#EEF5FE" at bounding box center [139, 318] width 248 height 65
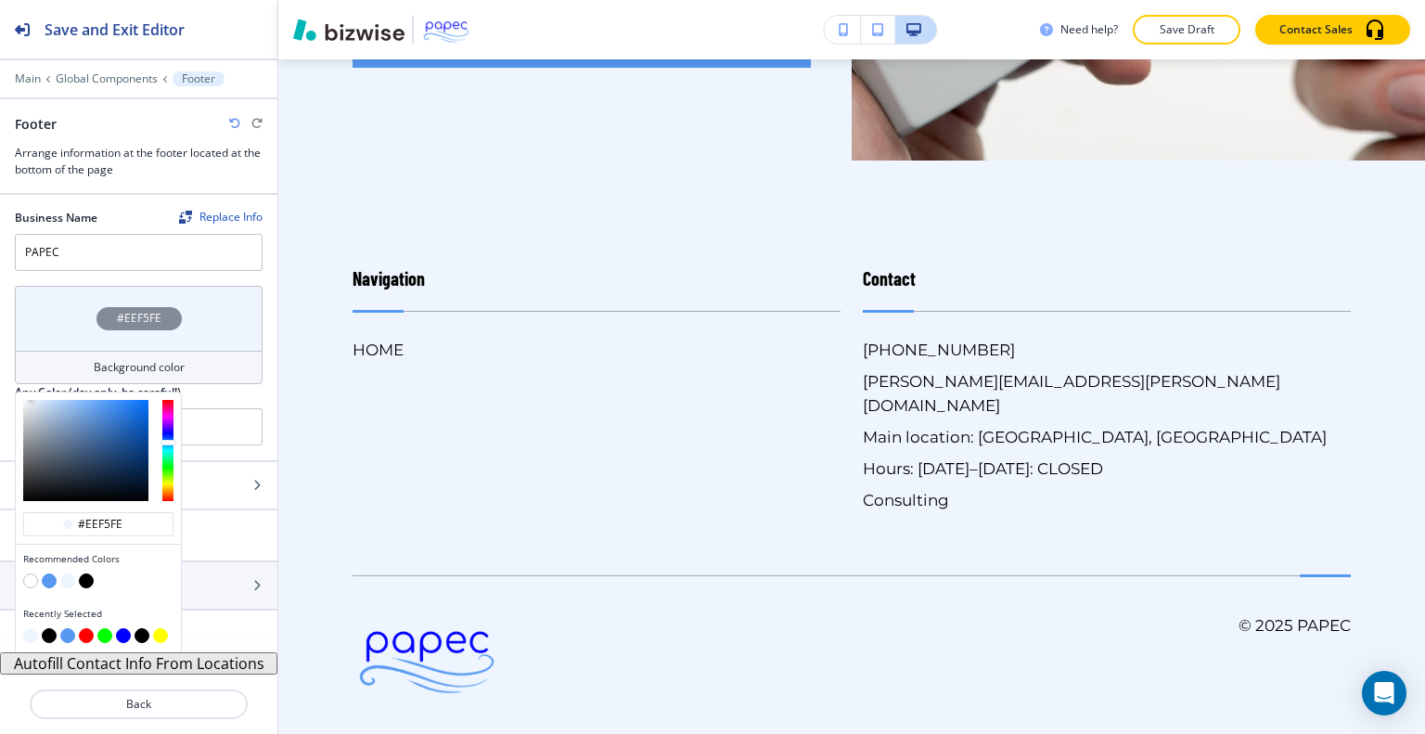
type input "#aec1da"
click at [48, 413] on div at bounding box center [85, 450] width 125 height 101
type input "#aec1da"
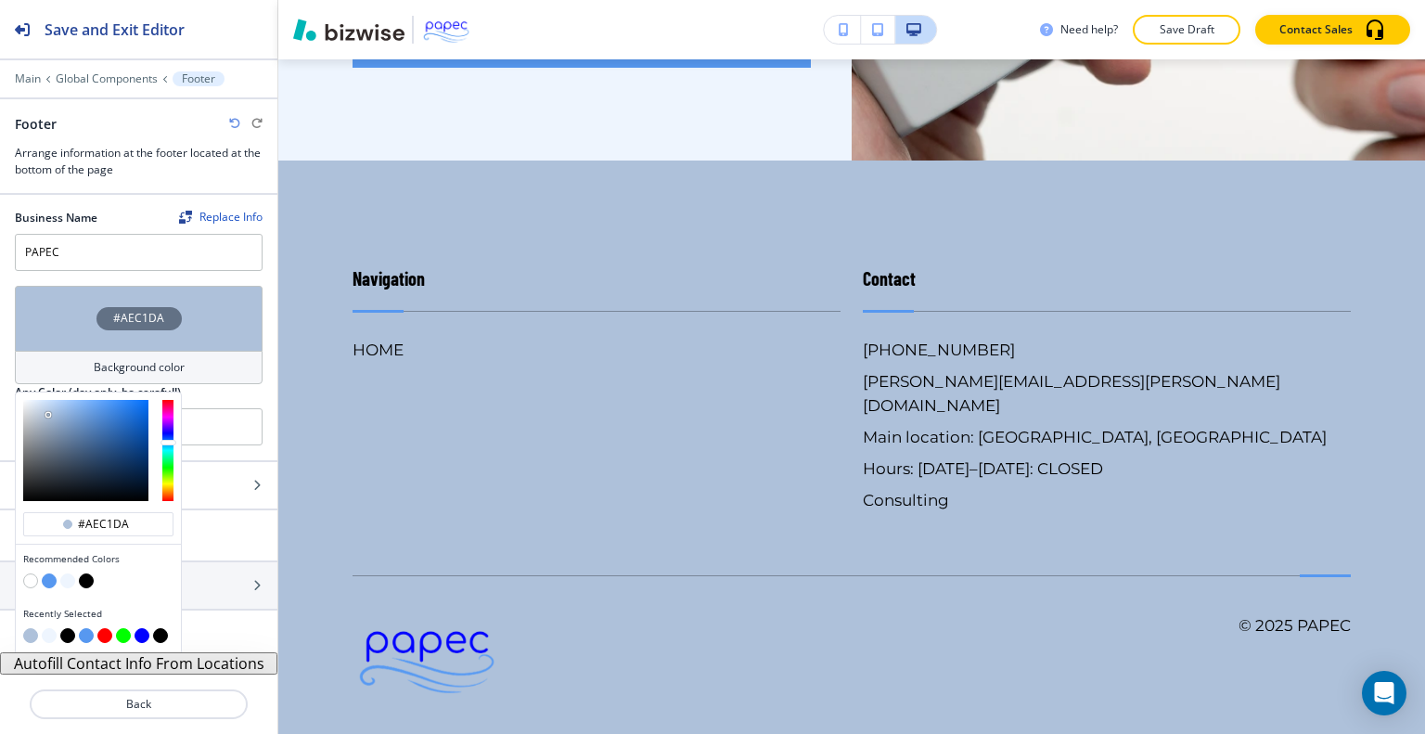
type input "#96abc7"
click at [54, 420] on div at bounding box center [85, 450] width 125 height 101
type input "#96abc7"
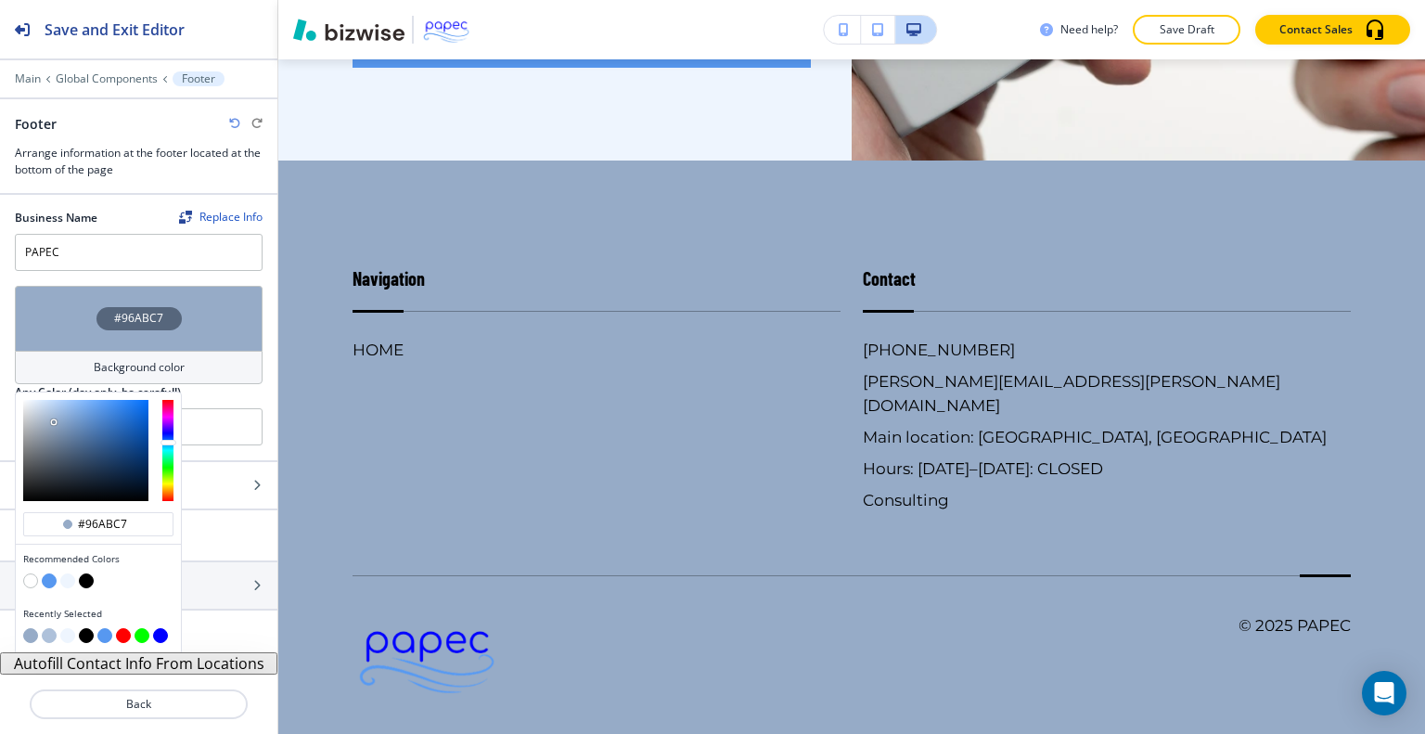
click at [38, 396] on div at bounding box center [98, 450] width 165 height 116
type input "#8097b4"
click at [59, 428] on div at bounding box center [85, 450] width 125 height 101
type input "#8097b4"
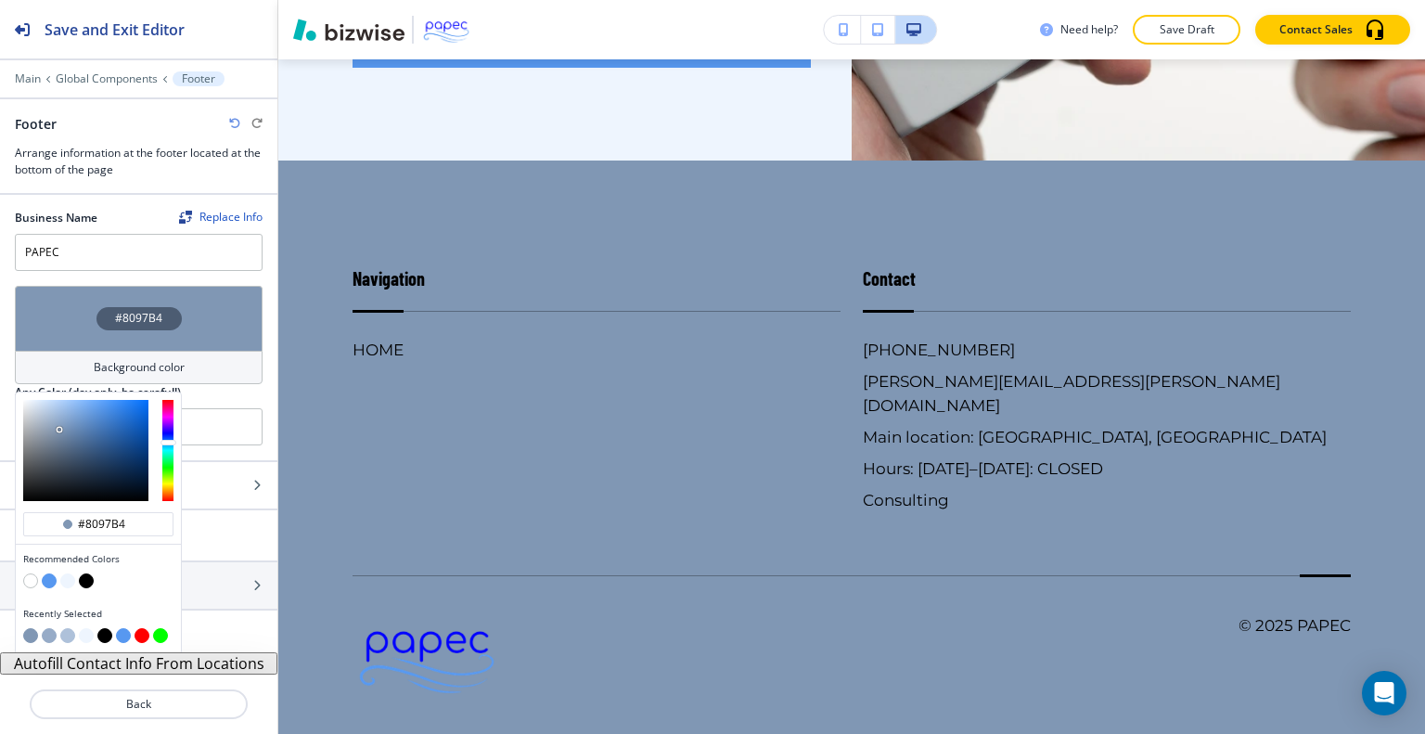
type input "#7ea0cc"
click at [71, 418] on div at bounding box center [85, 450] width 125 height 101
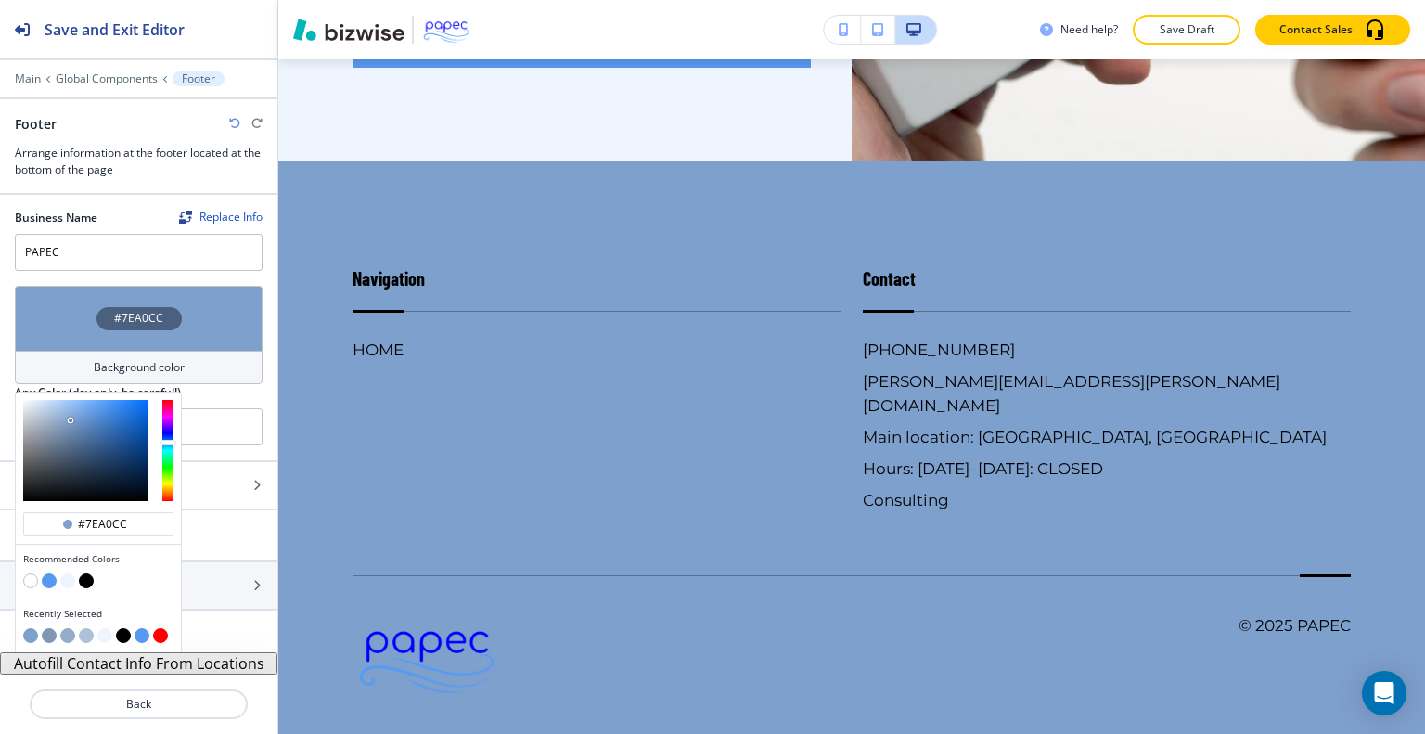
type input "#7ea0cc"
type input "#c2d3ea"
click at [45, 406] on div at bounding box center [85, 450] width 125 height 101
type input "#c2d3ea"
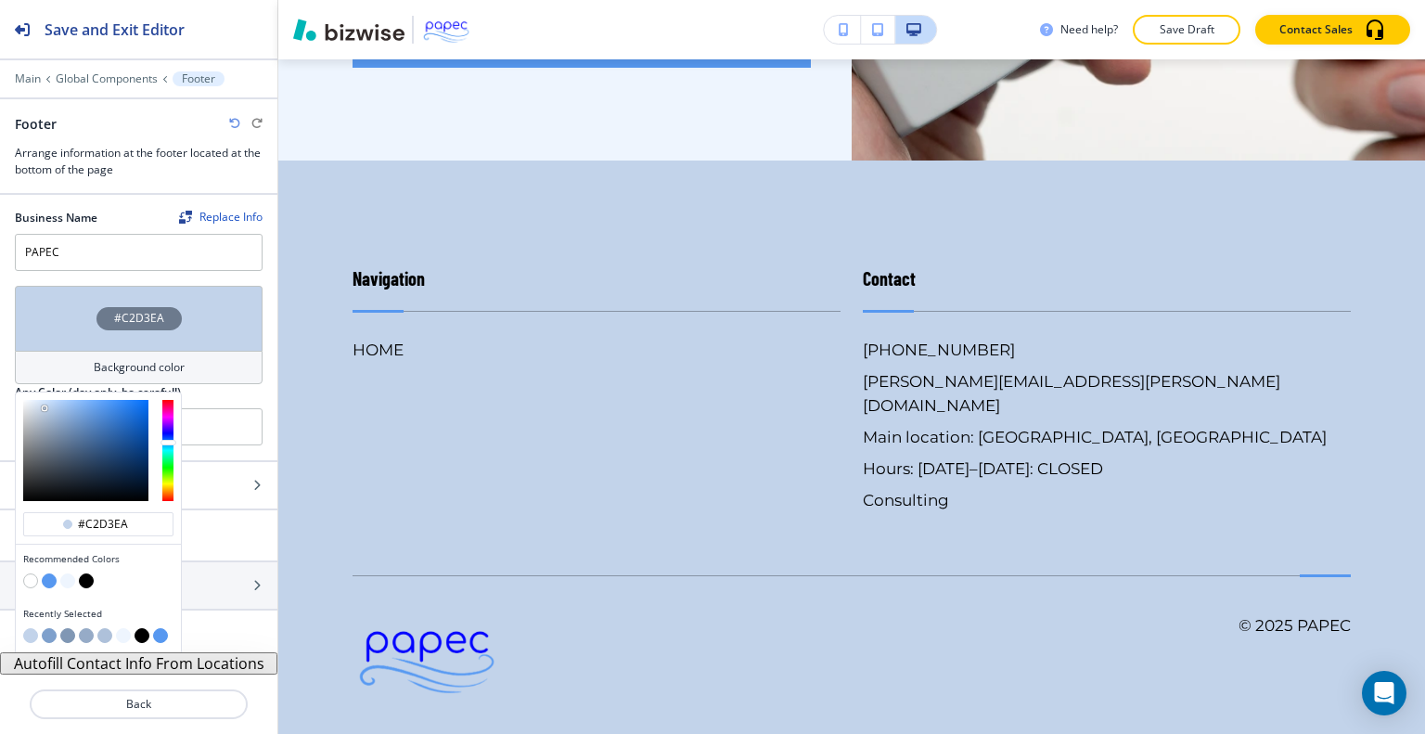
type input "#b6d1f3"
click at [55, 403] on div at bounding box center [85, 450] width 125 height 101
type input "#b6d1f3"
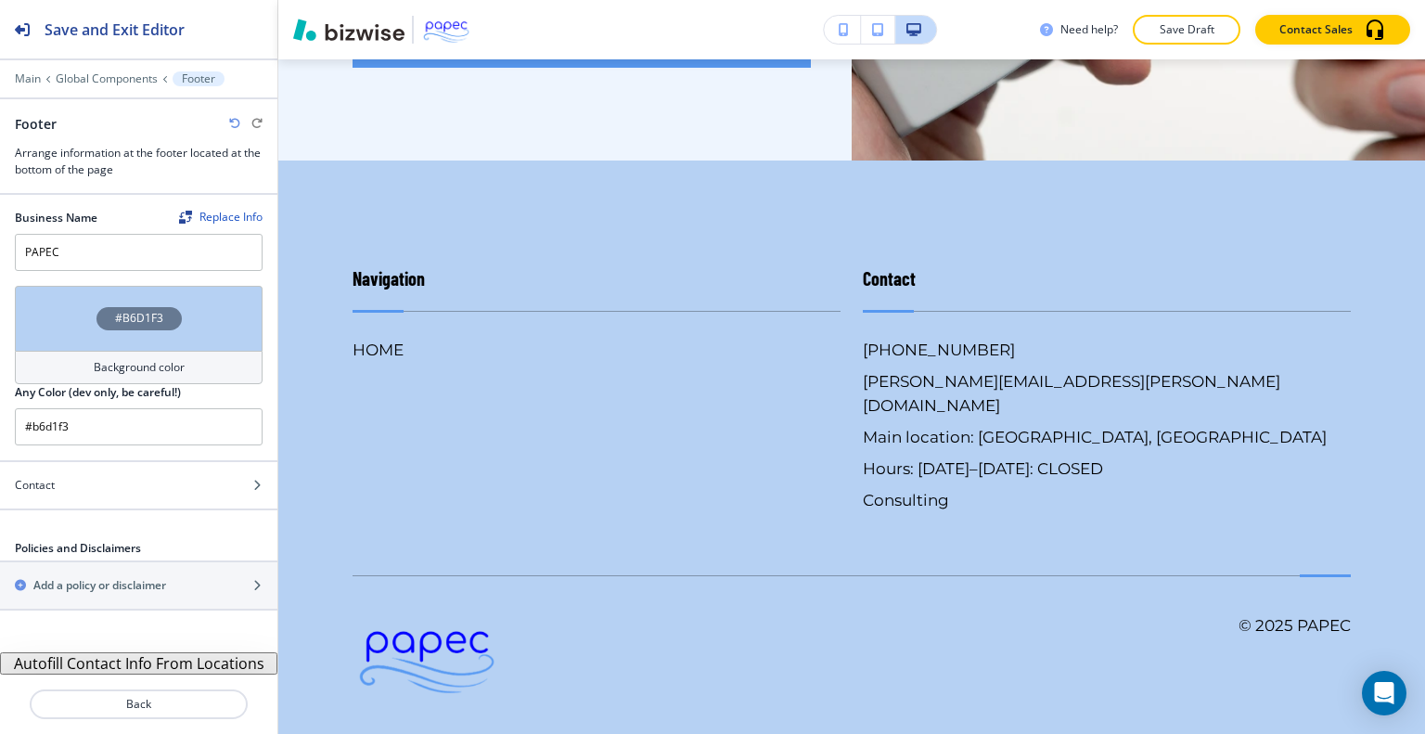
scroll to position [0, 0]
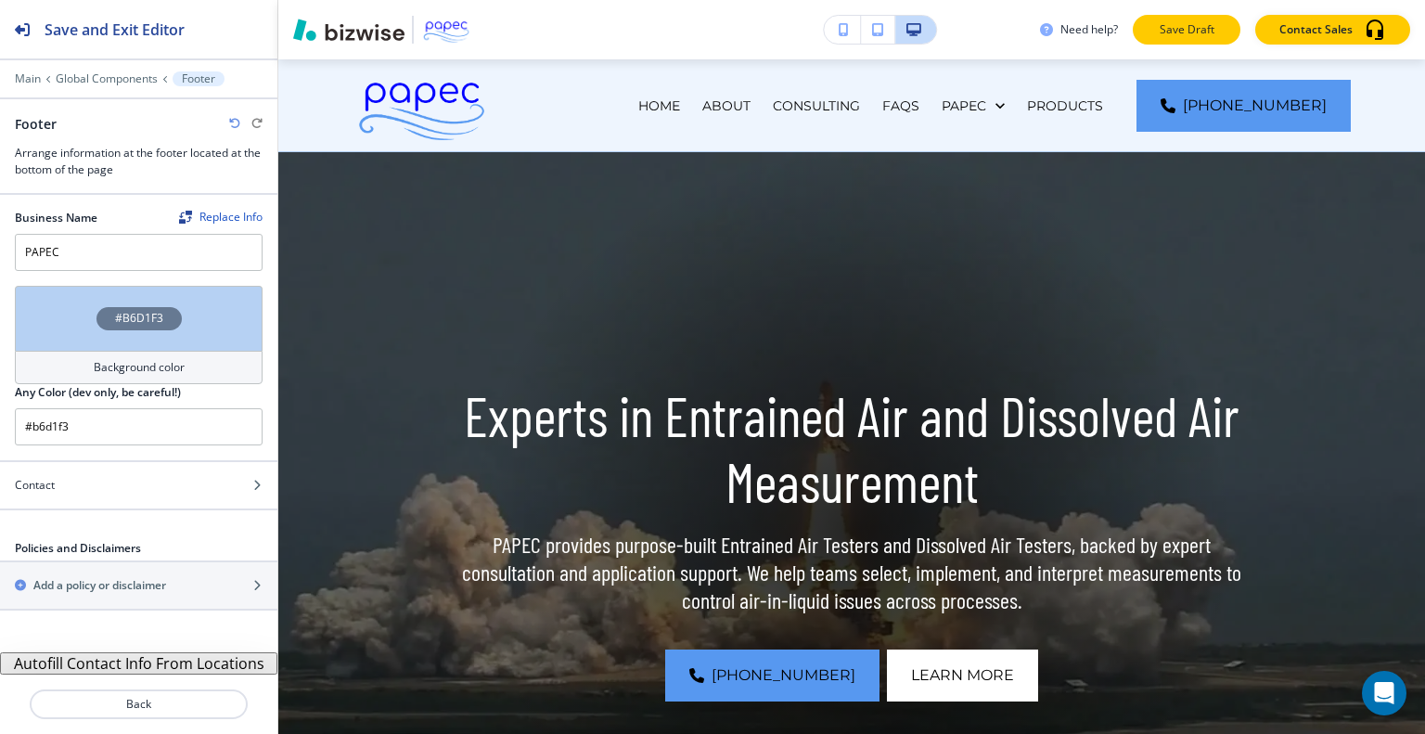
click at [1189, 22] on p "Save Draft" at bounding box center [1186, 29] width 59 height 17
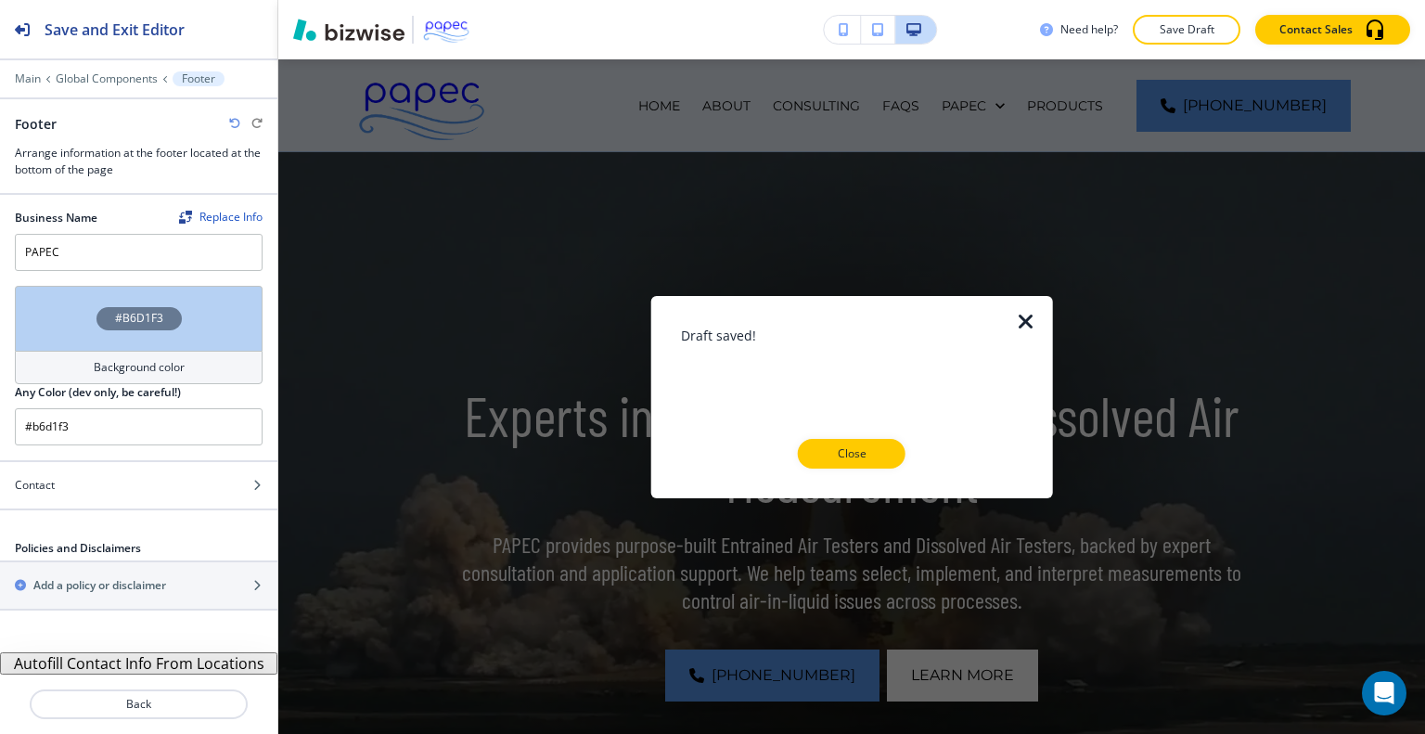
click at [866, 433] on div "Draft saved! Close" at bounding box center [852, 396] width 342 height 143
click at [867, 441] on button "Close" at bounding box center [852, 454] width 108 height 30
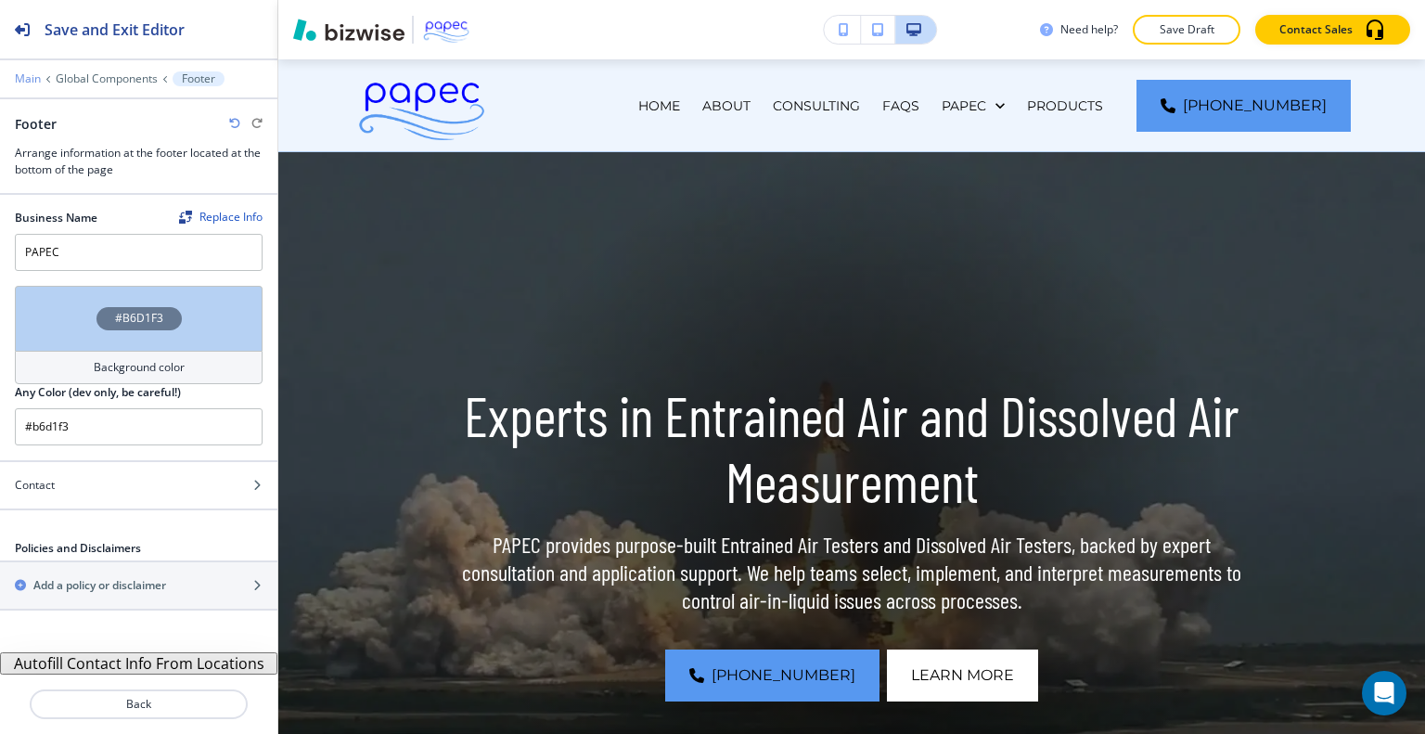
click at [25, 73] on p "Main" at bounding box center [28, 78] width 26 height 13
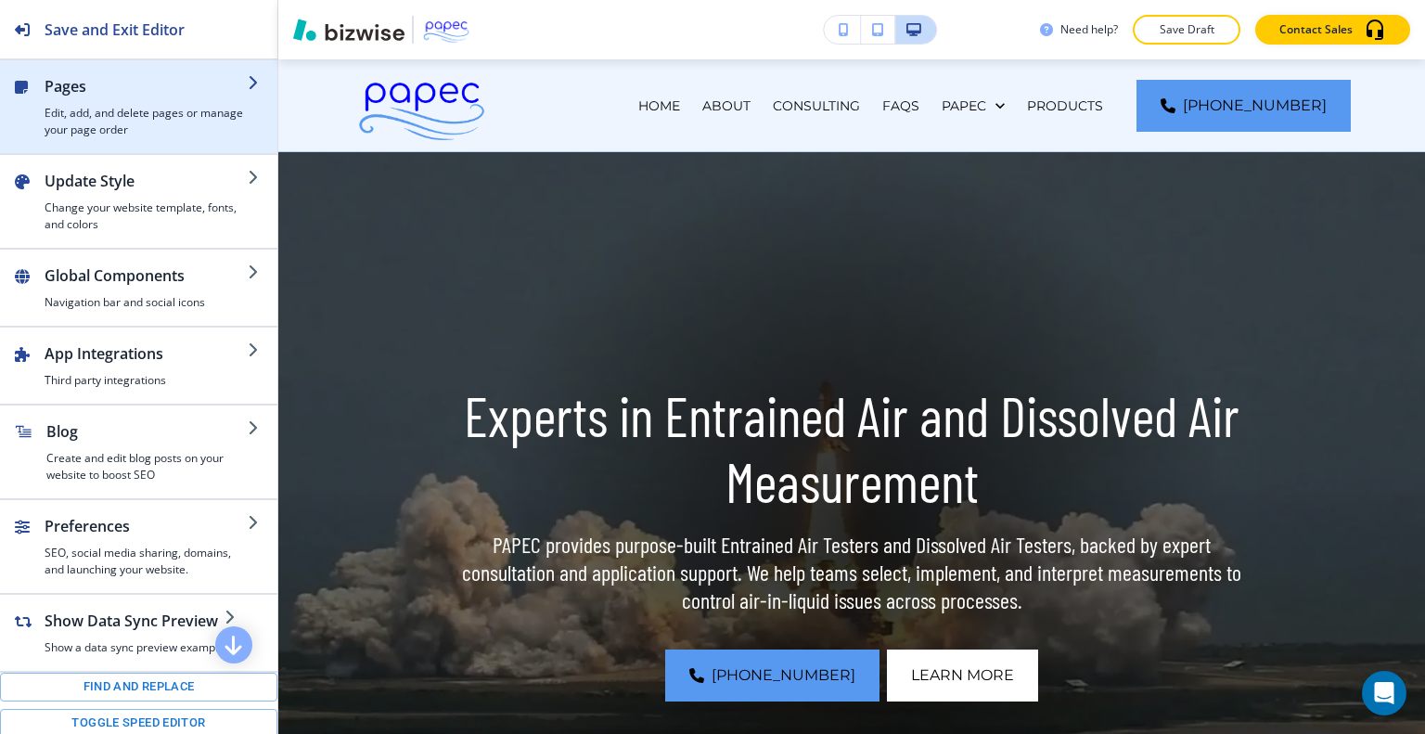
click at [58, 92] on h2 "Pages" at bounding box center [146, 86] width 203 height 22
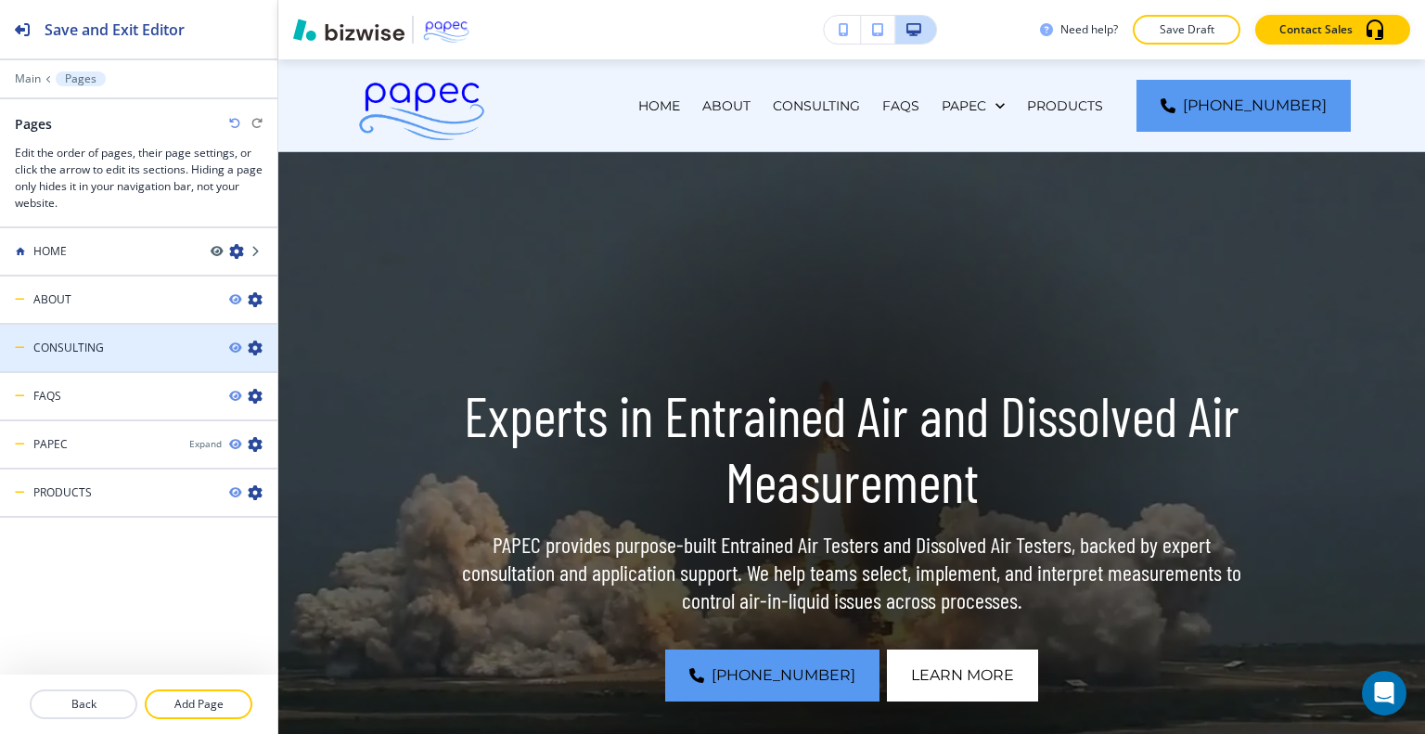
click at [67, 345] on h4 "CONSULTING" at bounding box center [68, 348] width 71 height 17
click at [237, 342] on icon "button" at bounding box center [234, 347] width 11 height 11
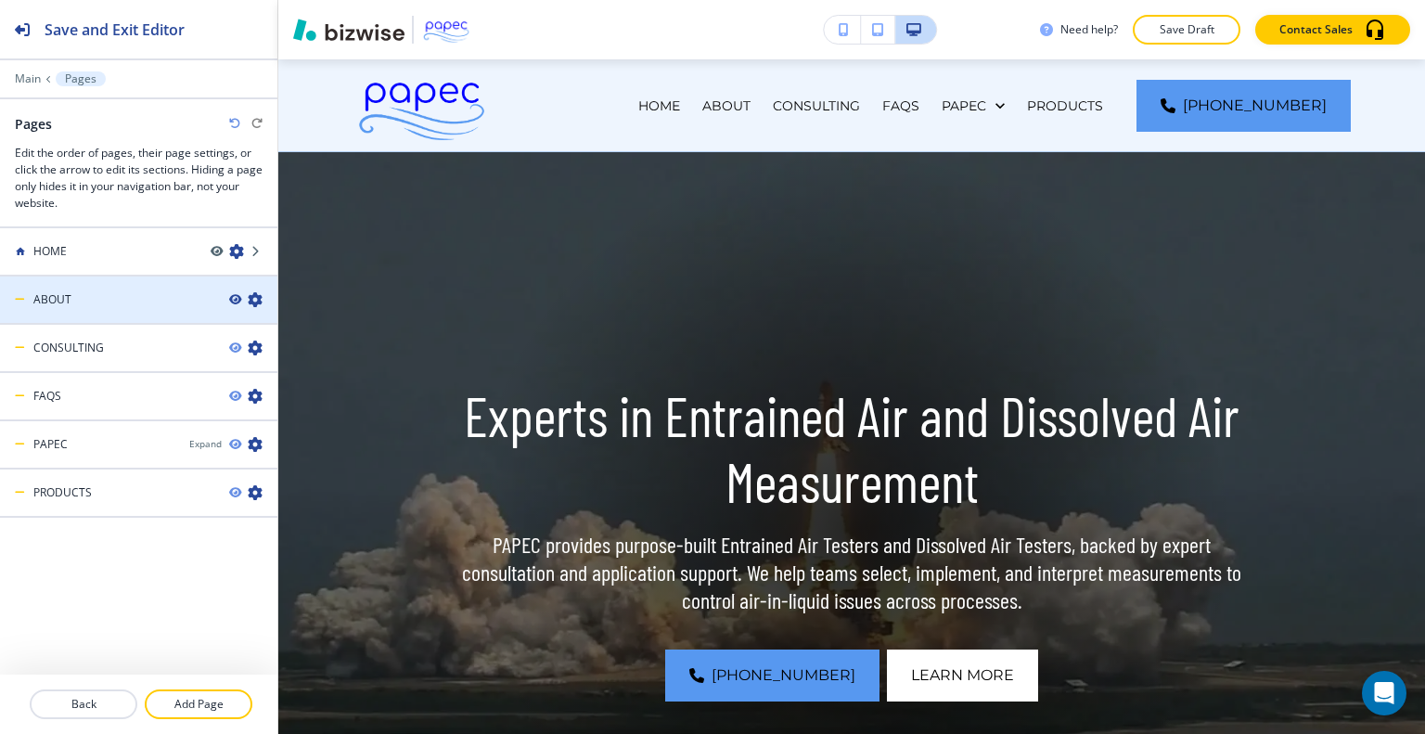
click at [237, 300] on icon "button" at bounding box center [234, 299] width 11 height 11
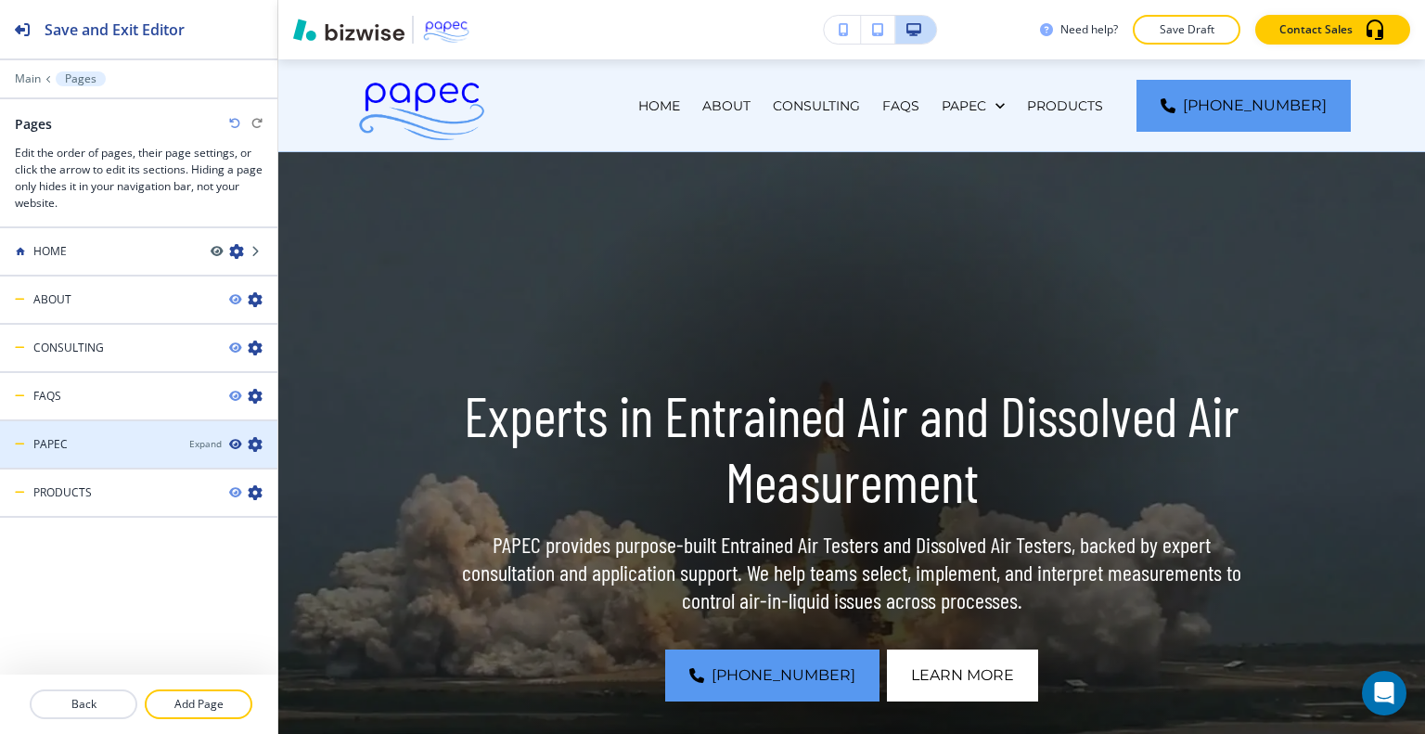
click at [236, 441] on icon "button" at bounding box center [234, 444] width 11 height 11
click at [238, 439] on icon "button" at bounding box center [234, 444] width 11 height 11
click at [219, 441] on div "Expand" at bounding box center [205, 444] width 32 height 14
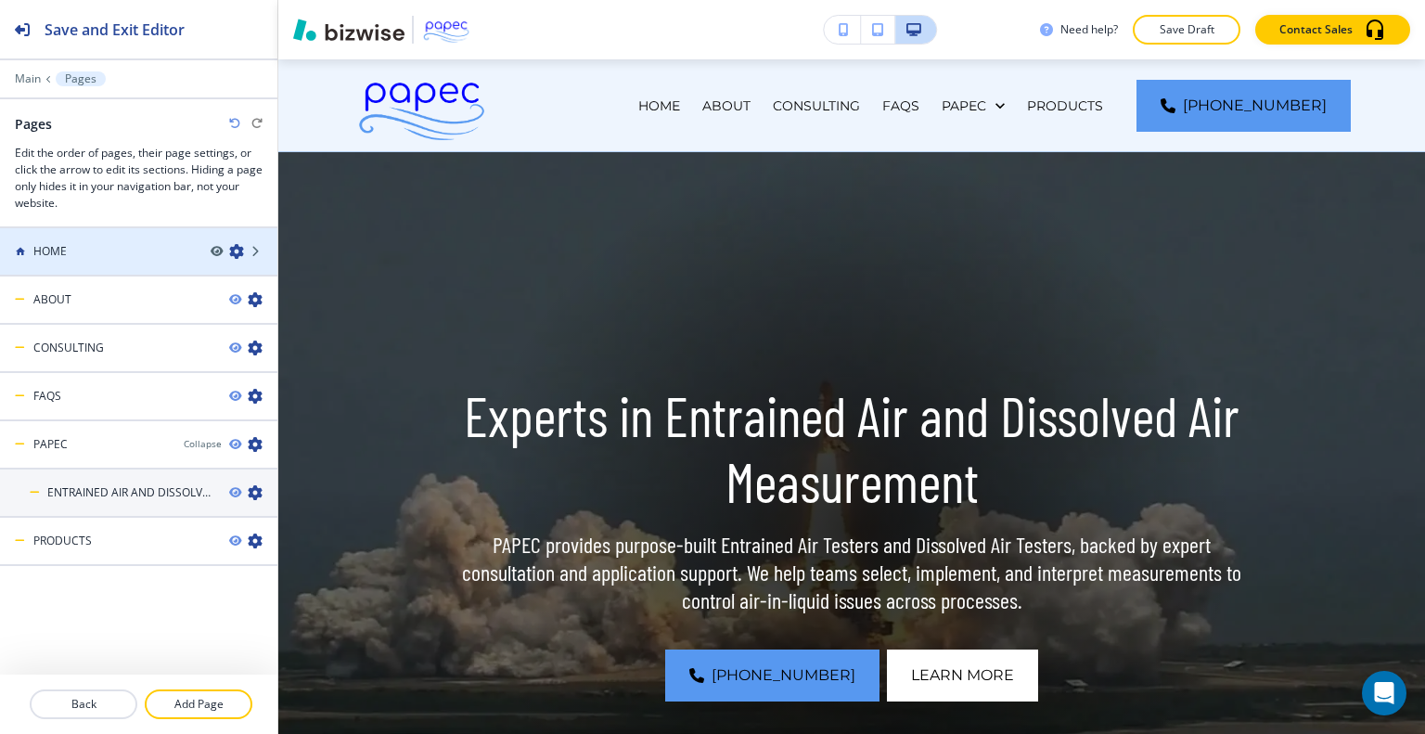
click at [238, 254] on icon "button" at bounding box center [236, 251] width 15 height 15
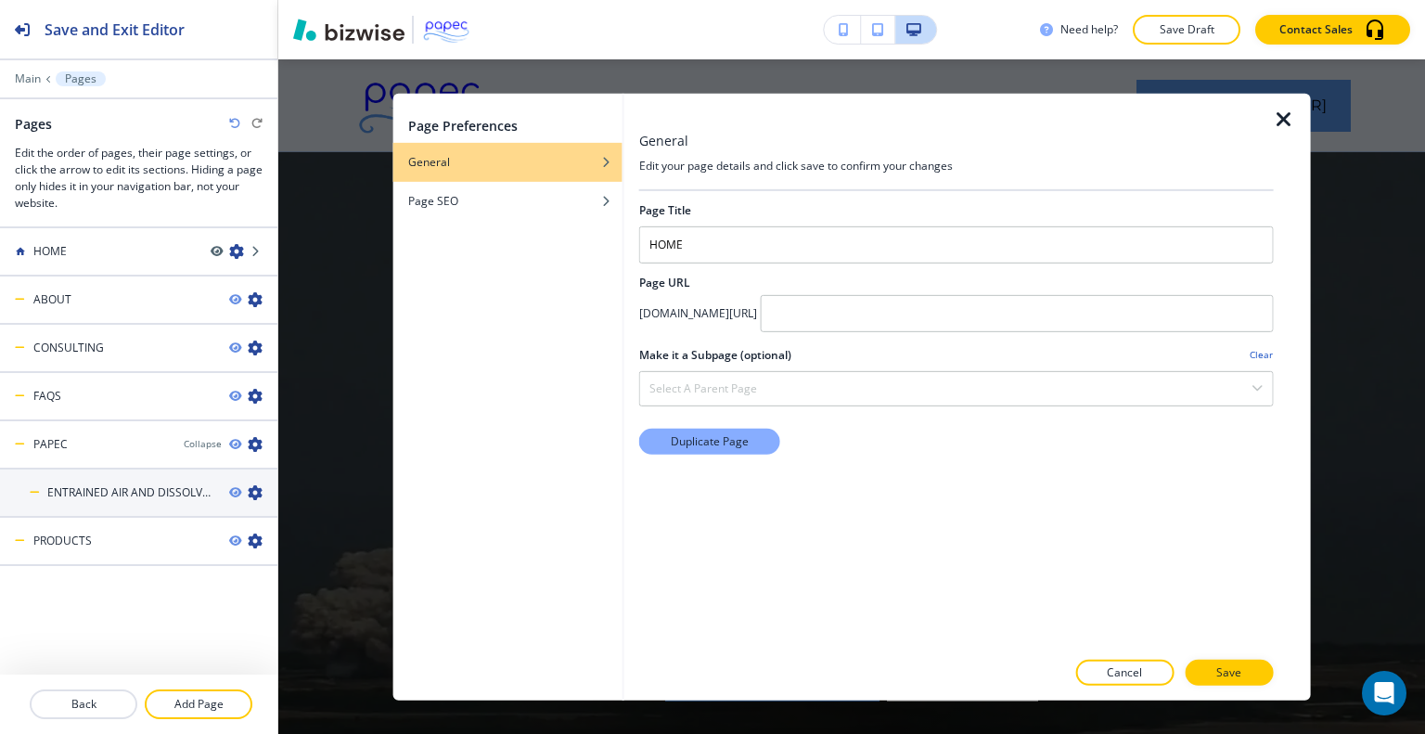
click at [708, 441] on p "Duplicate Page" at bounding box center [710, 440] width 78 height 17
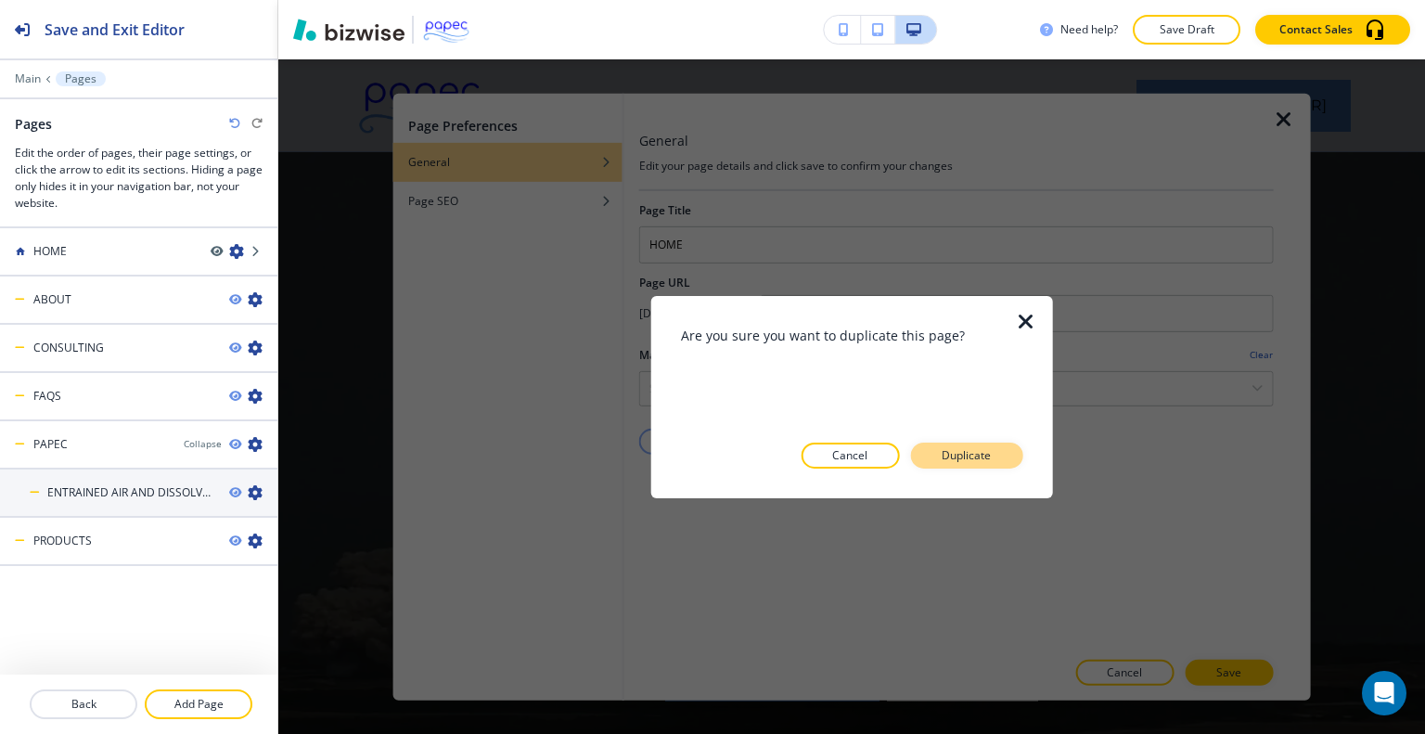
click at [983, 465] on button "Duplicate" at bounding box center [966, 456] width 112 height 26
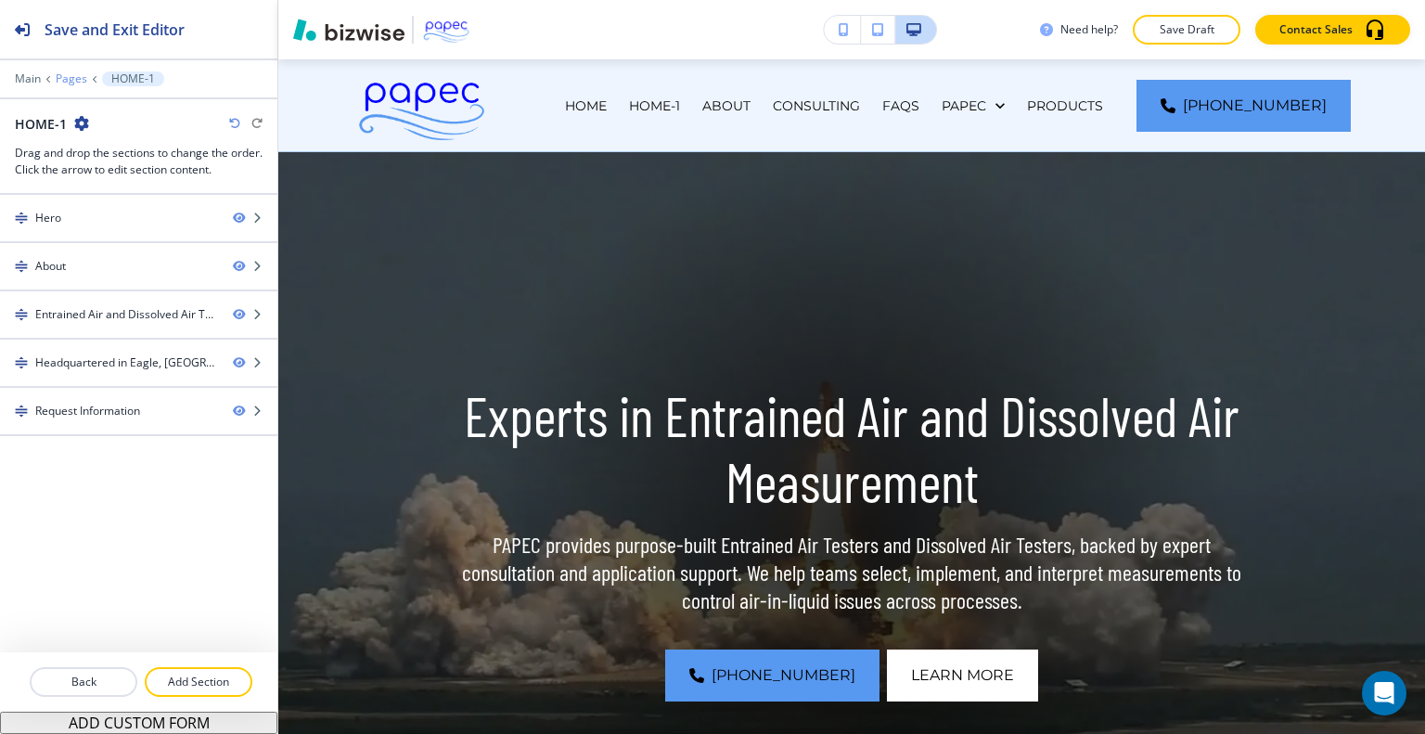
click at [68, 77] on p "Pages" at bounding box center [72, 78] width 32 height 13
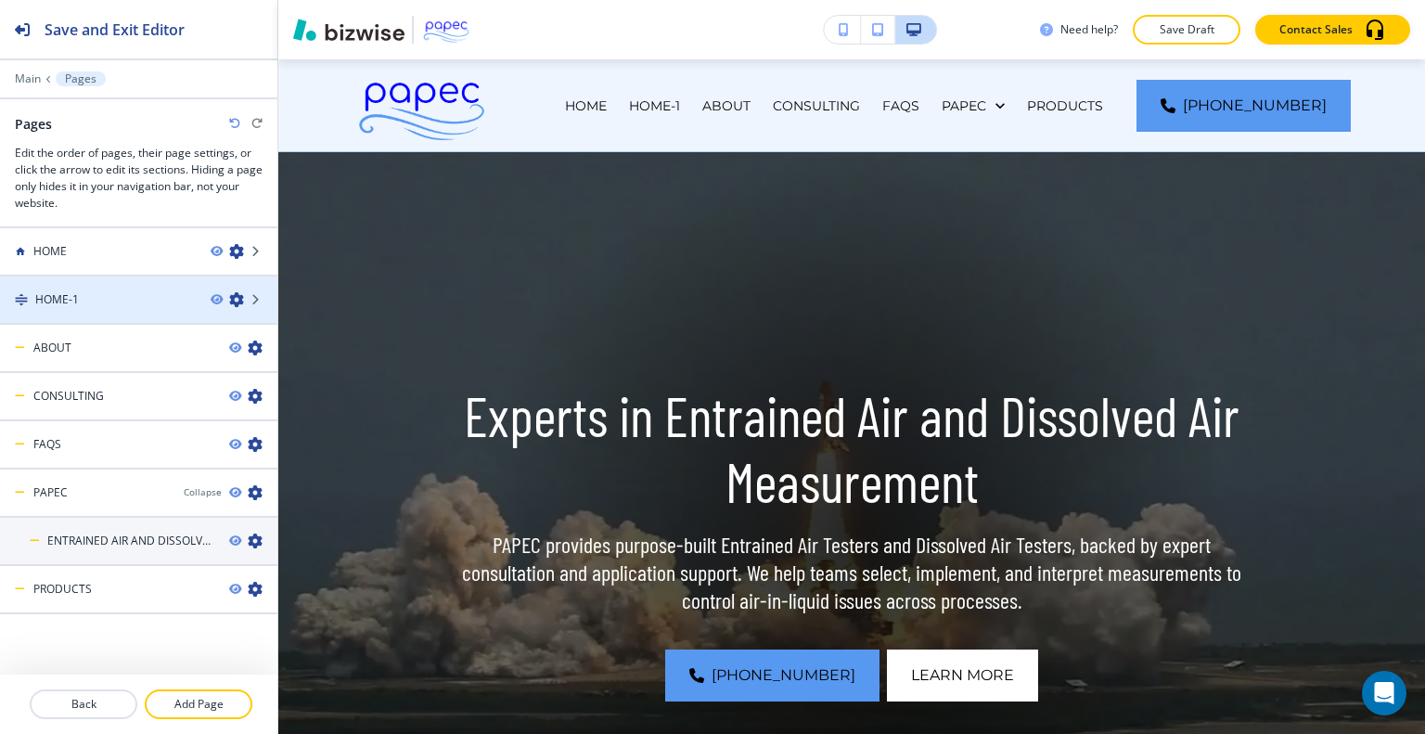
click at [229, 295] on icon "button" at bounding box center [236, 299] width 15 height 15
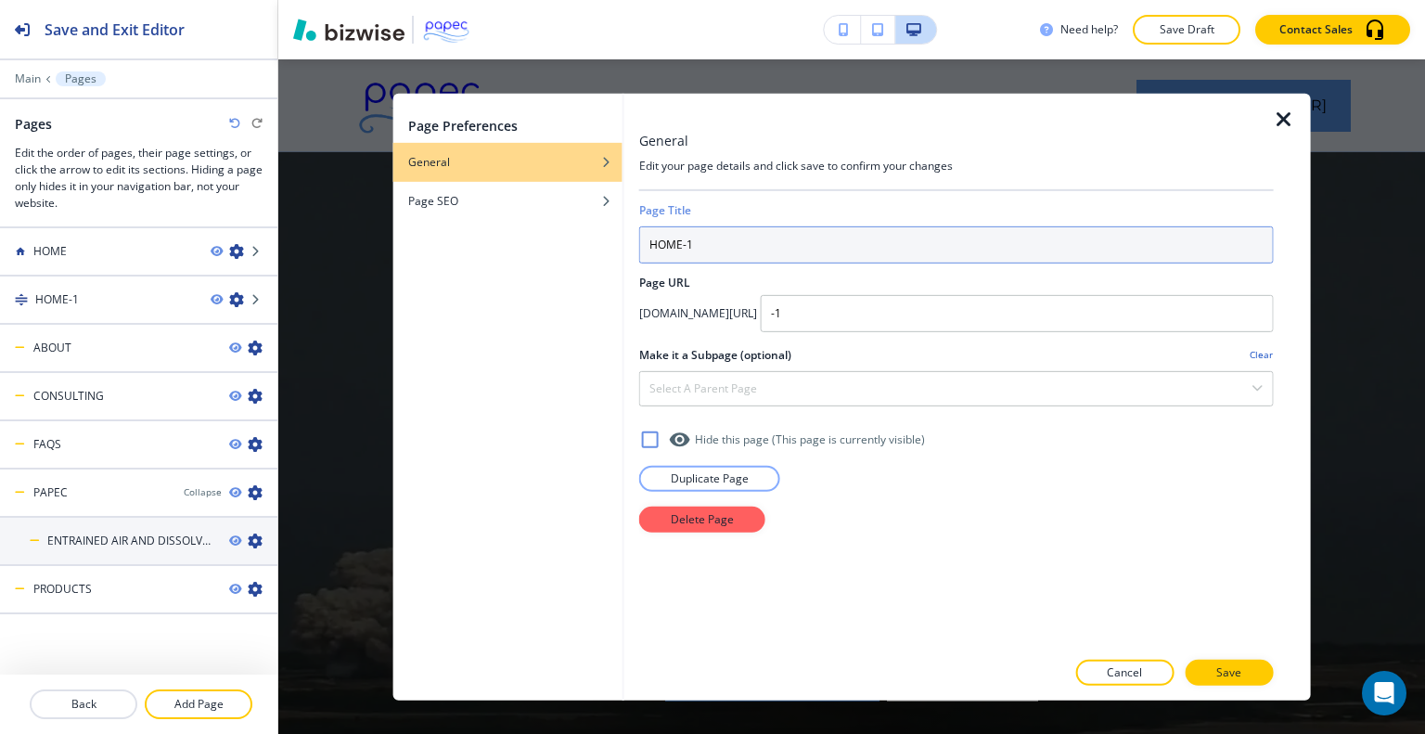
drag, startPoint x: 714, startPoint y: 244, endPoint x: 543, endPoint y: 250, distance: 171.7
click at [543, 250] on div "Page Preferences General Page SEO General Edit your page details and click save…" at bounding box center [852, 396] width 918 height 607
type input "ABOUT"
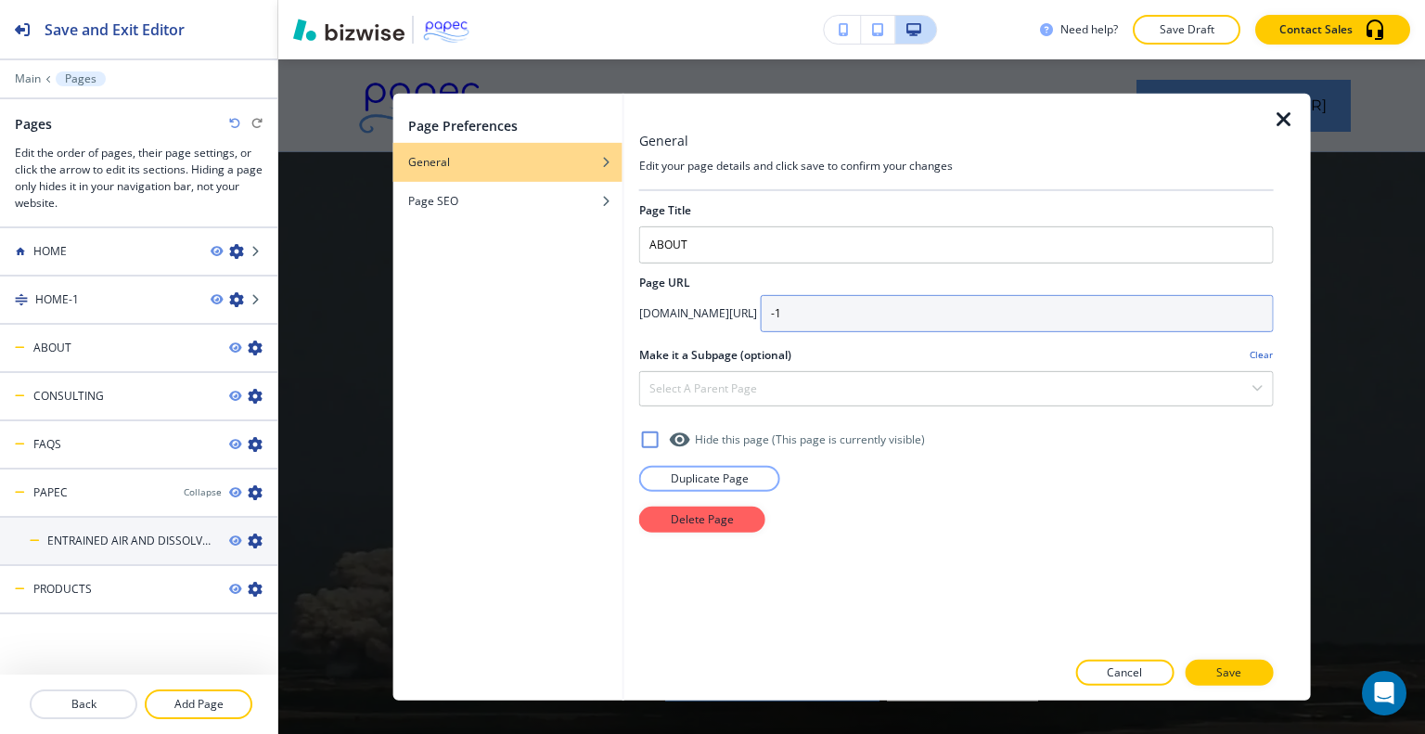
click at [943, 307] on input "-1" at bounding box center [1017, 312] width 513 height 37
type input "-"
type input "A"
type input "about"
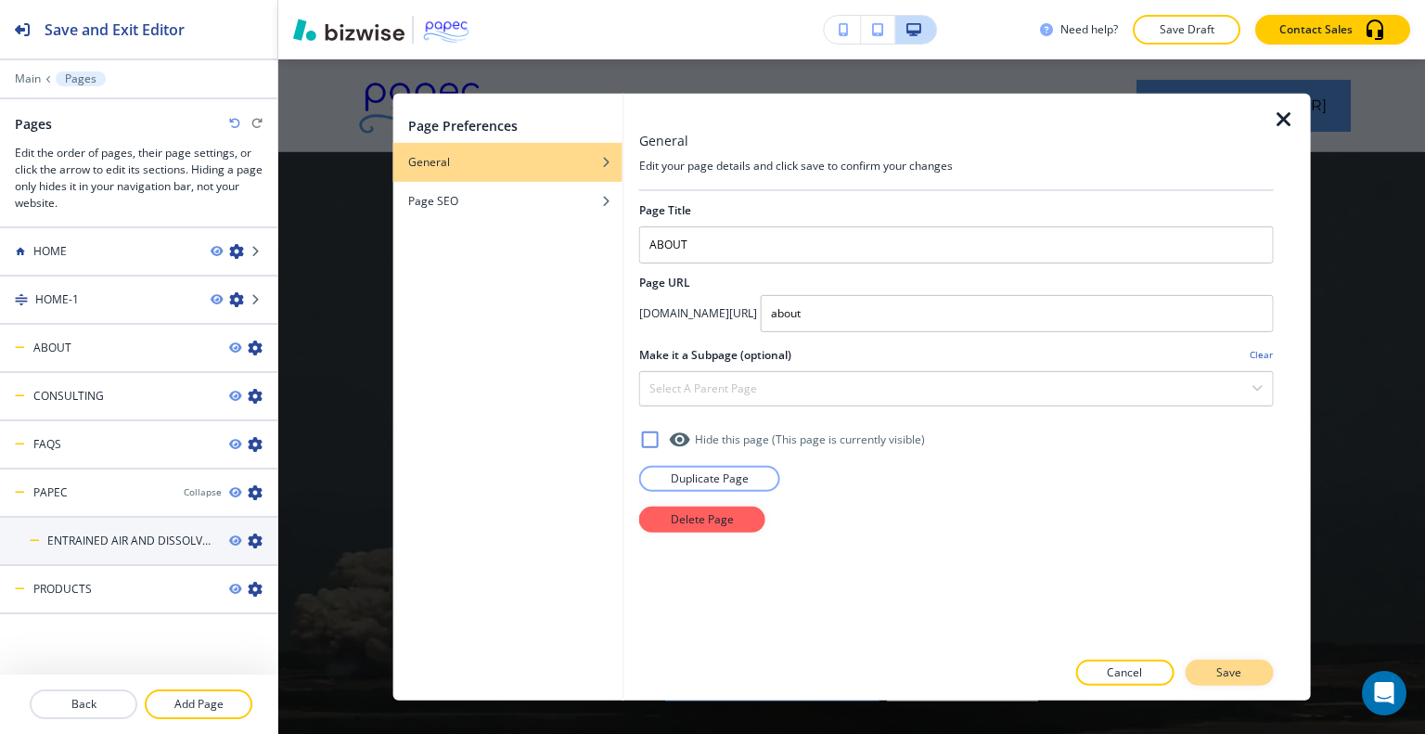
click at [1240, 670] on p "Save" at bounding box center [1228, 672] width 25 height 17
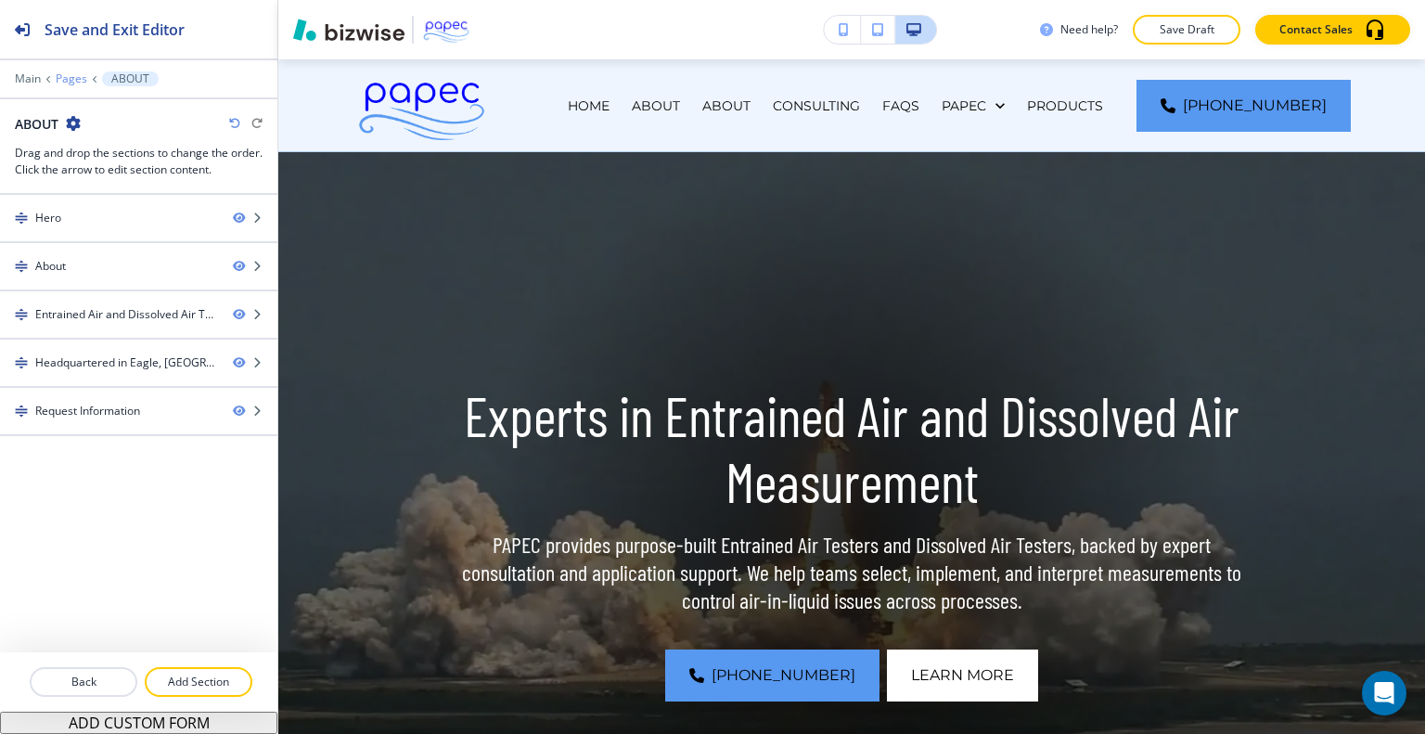
click at [74, 75] on p "Pages" at bounding box center [72, 78] width 32 height 13
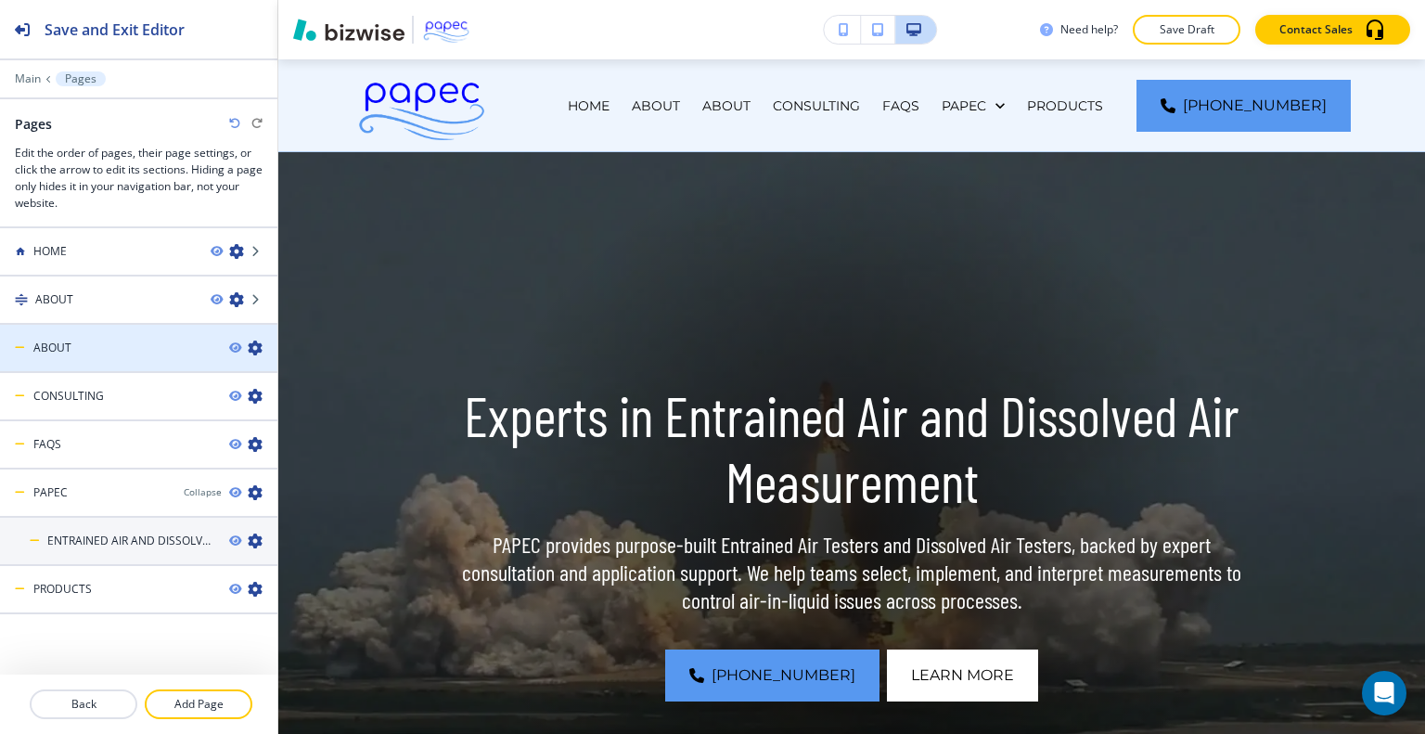
click at [248, 350] on icon "button" at bounding box center [255, 348] width 15 height 15
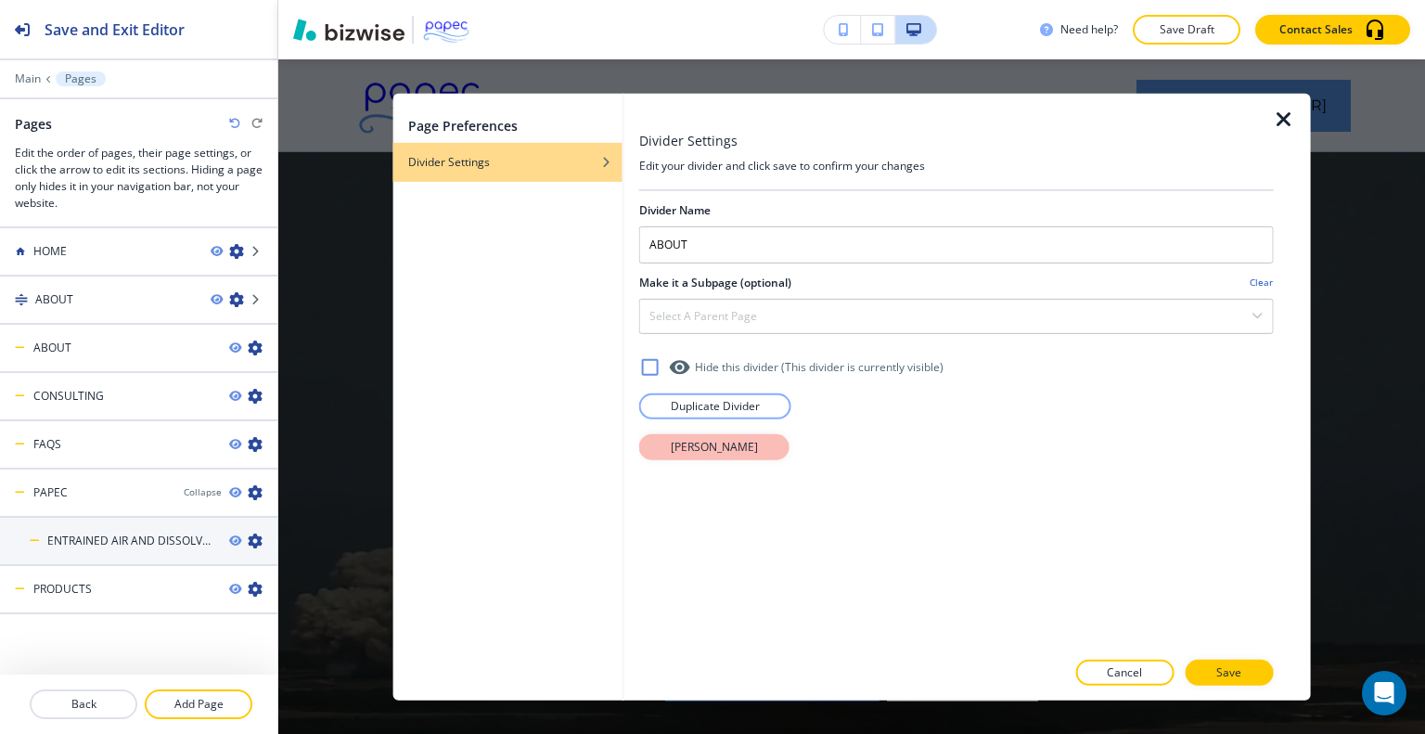
click at [718, 452] on p "Delete Divider" at bounding box center [714, 446] width 87 height 17
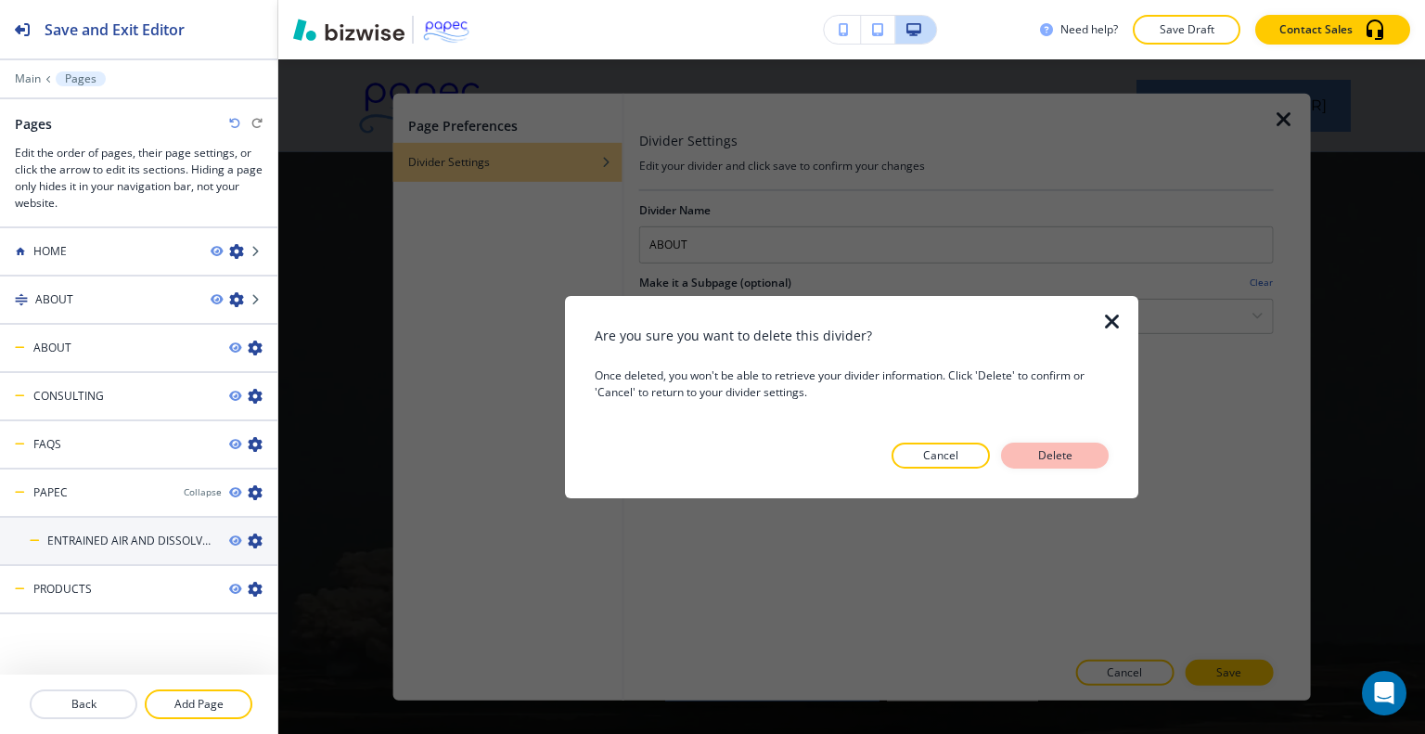
click at [1069, 466] on button "Delete" at bounding box center [1055, 456] width 108 height 26
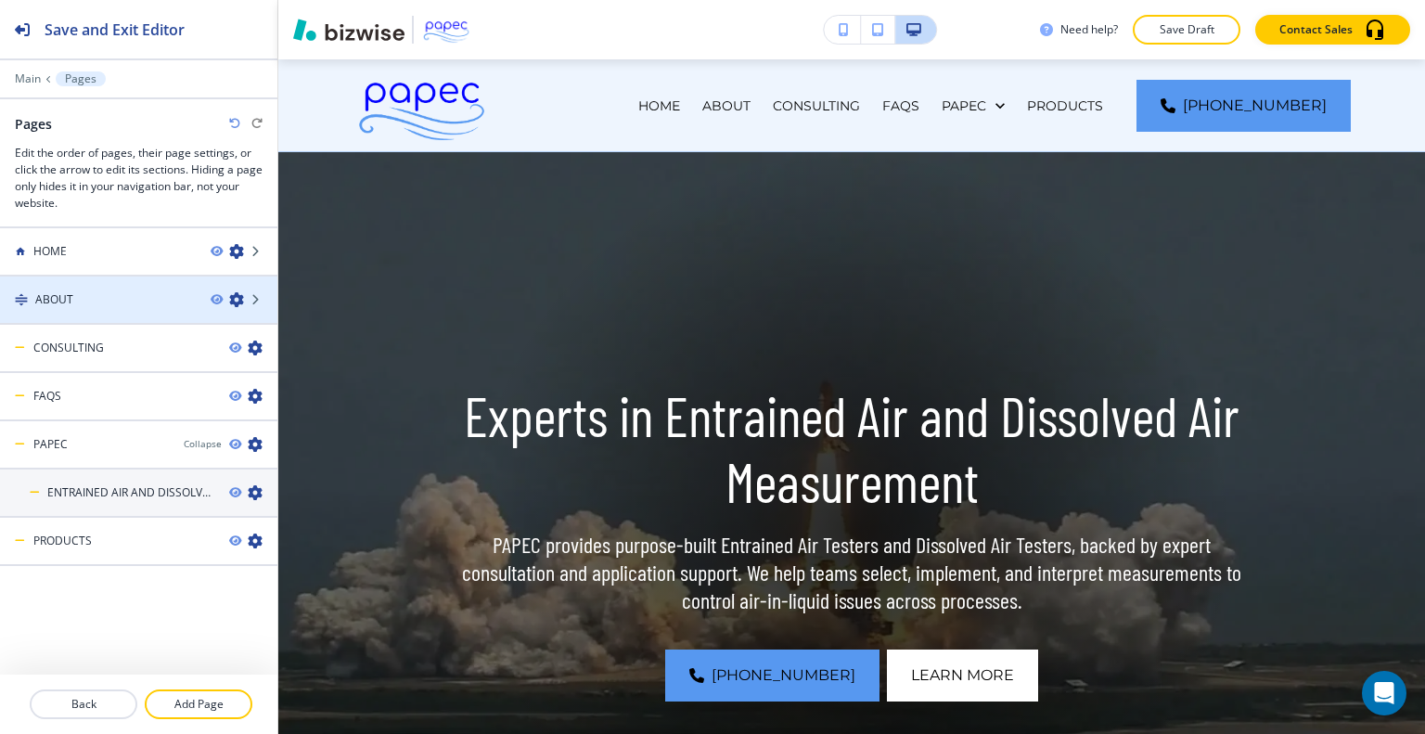
click at [175, 291] on div "ABOUT" at bounding box center [98, 299] width 196 height 17
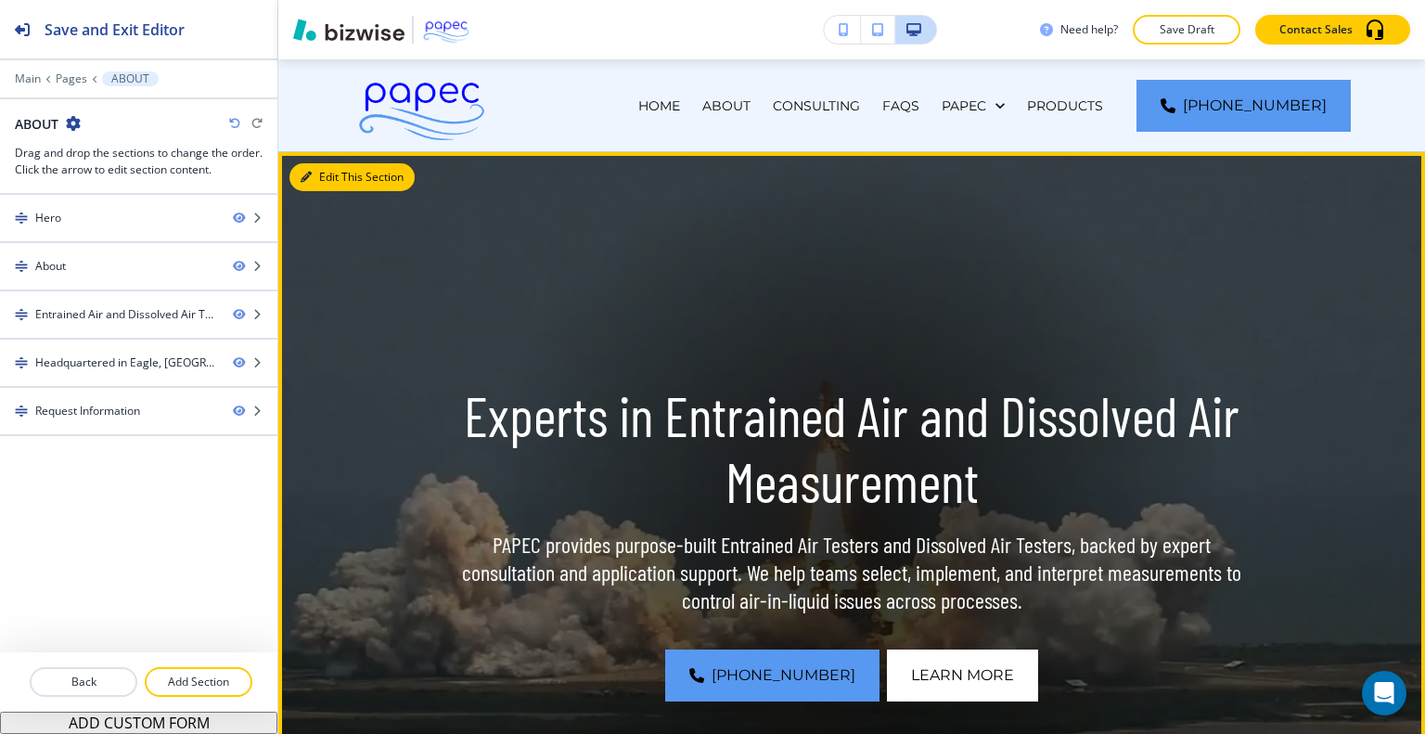
click at [331, 185] on button "Edit This Section" at bounding box center [351, 177] width 125 height 28
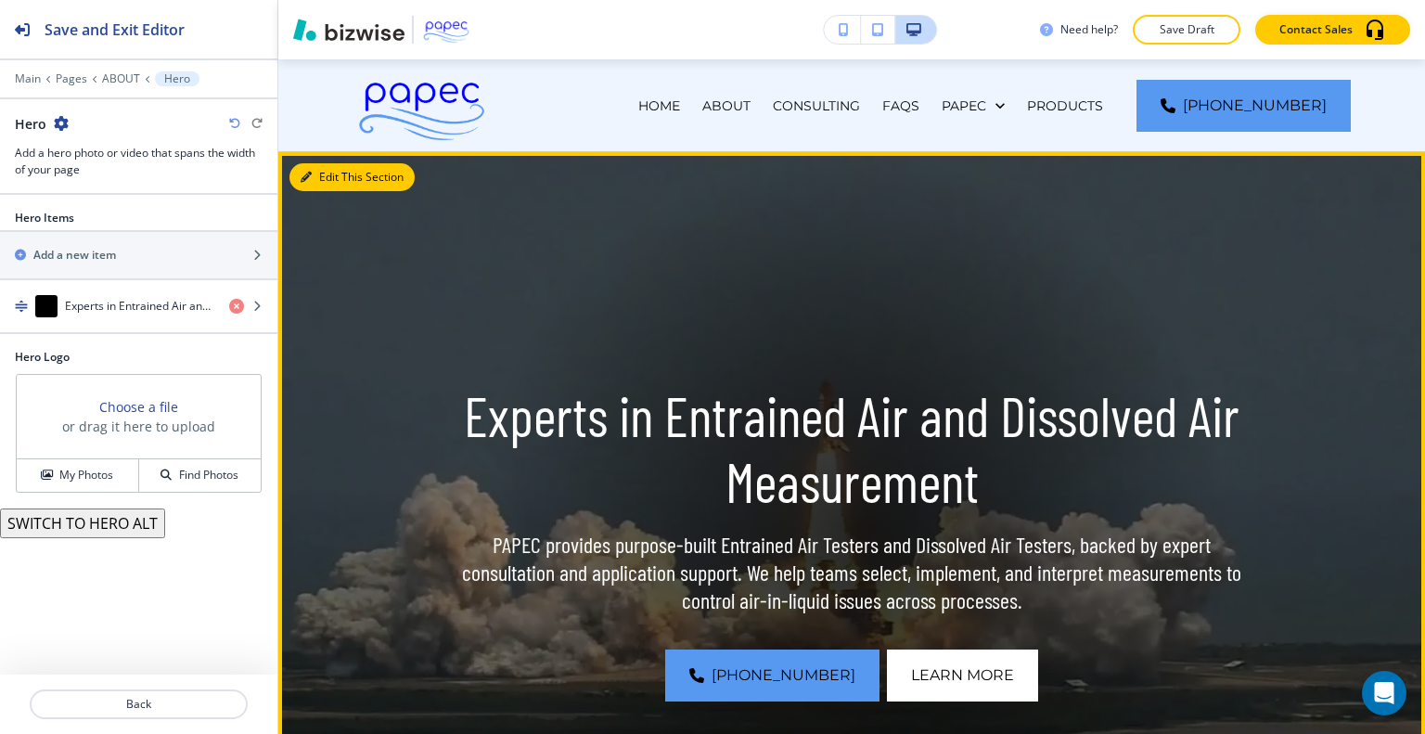
scroll to position [93, 0]
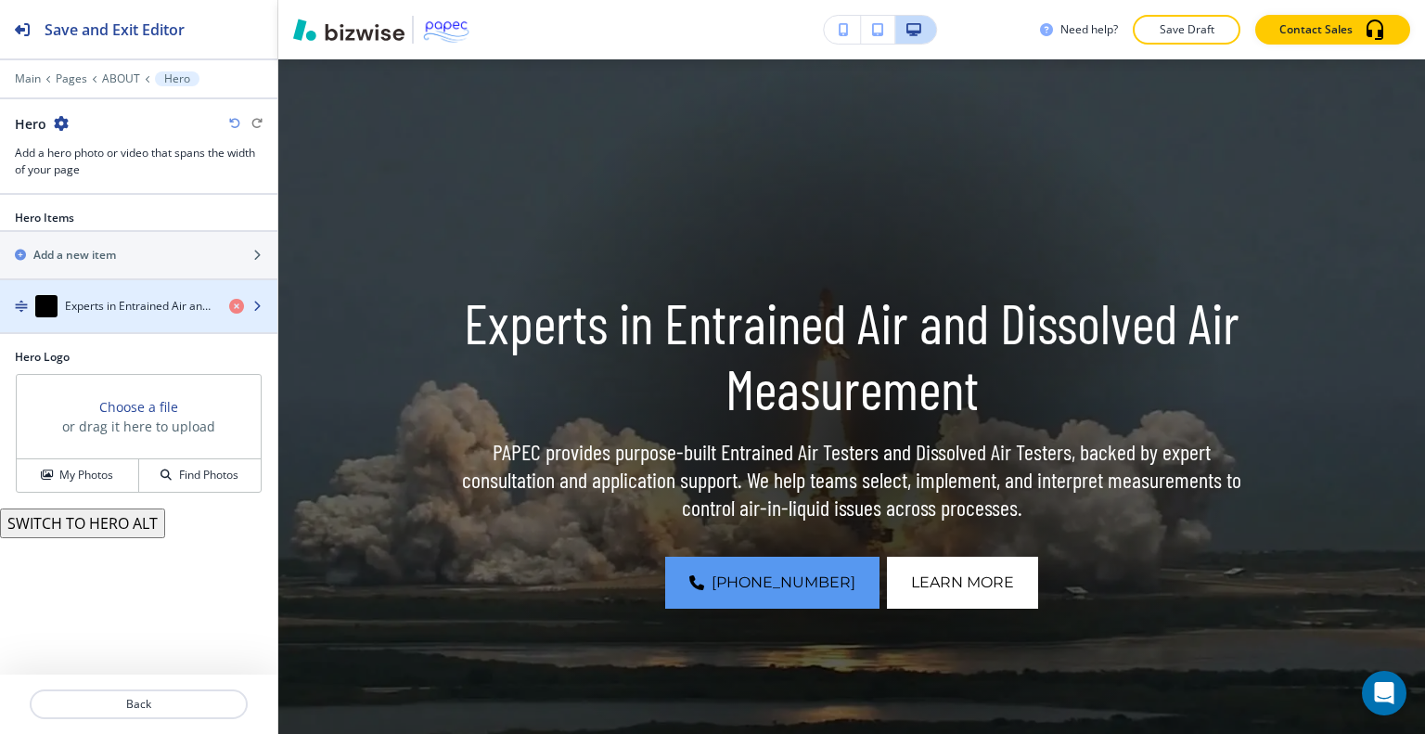
click at [156, 298] on h4 "Experts in Entrained Air and Dissolved Air Measurement" at bounding box center [139, 306] width 149 height 17
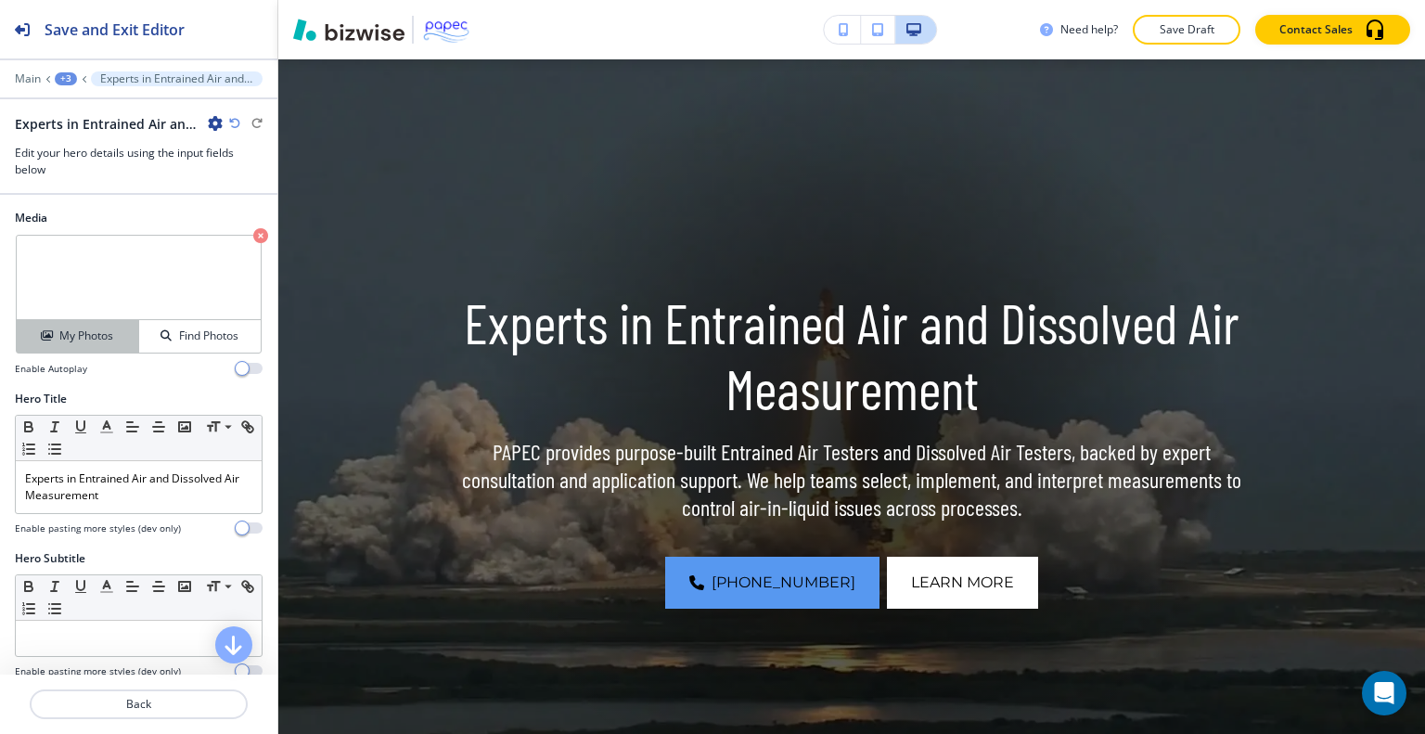
click at [123, 328] on div "My Photos" at bounding box center [78, 336] width 122 height 17
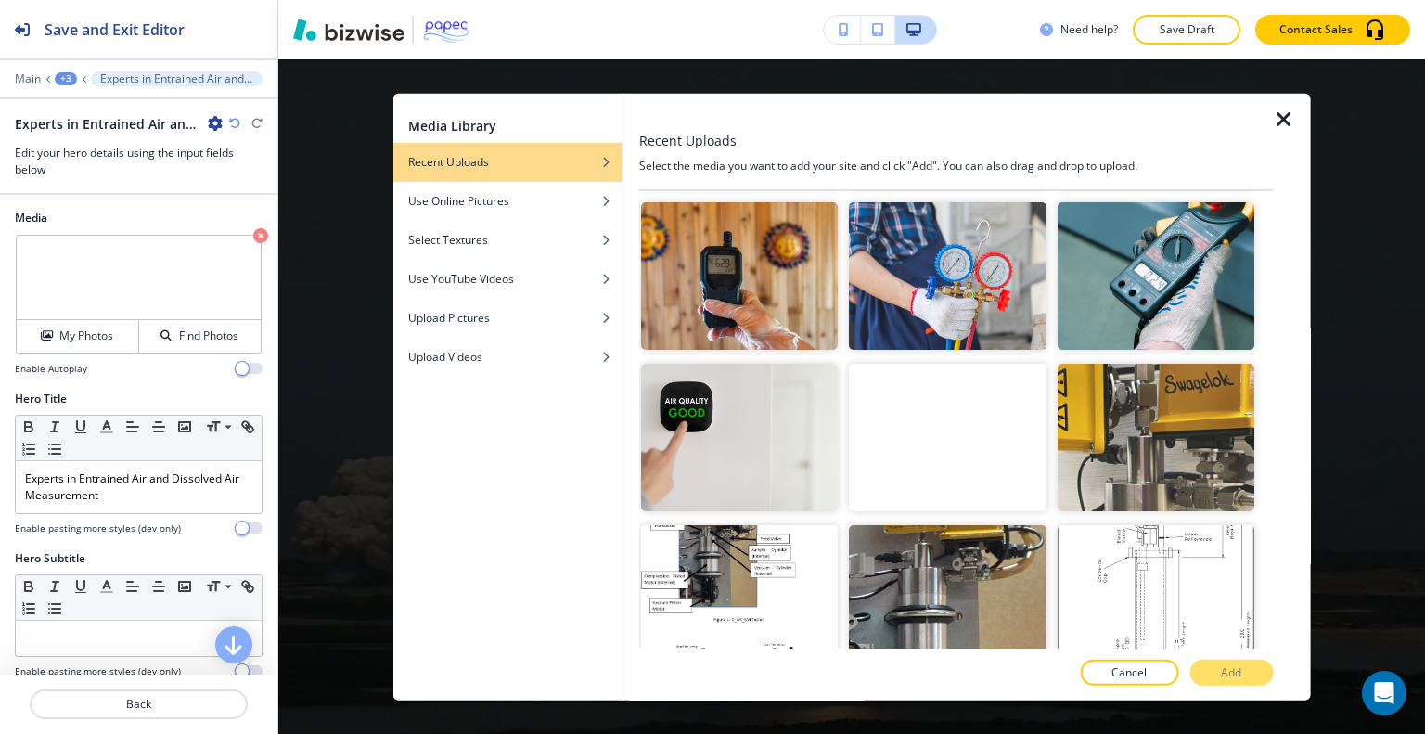
scroll to position [160, 0]
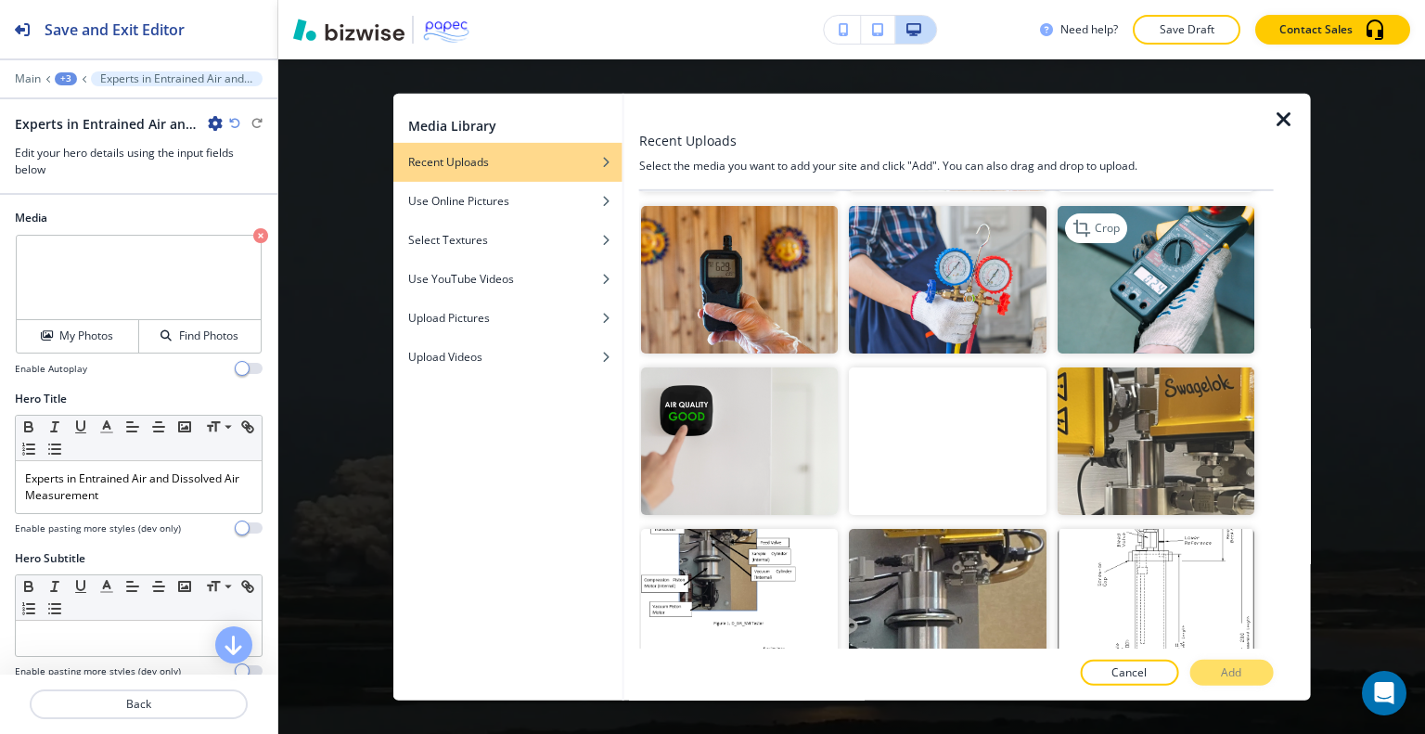
click at [1194, 273] on img "button" at bounding box center [1155, 280] width 197 height 148
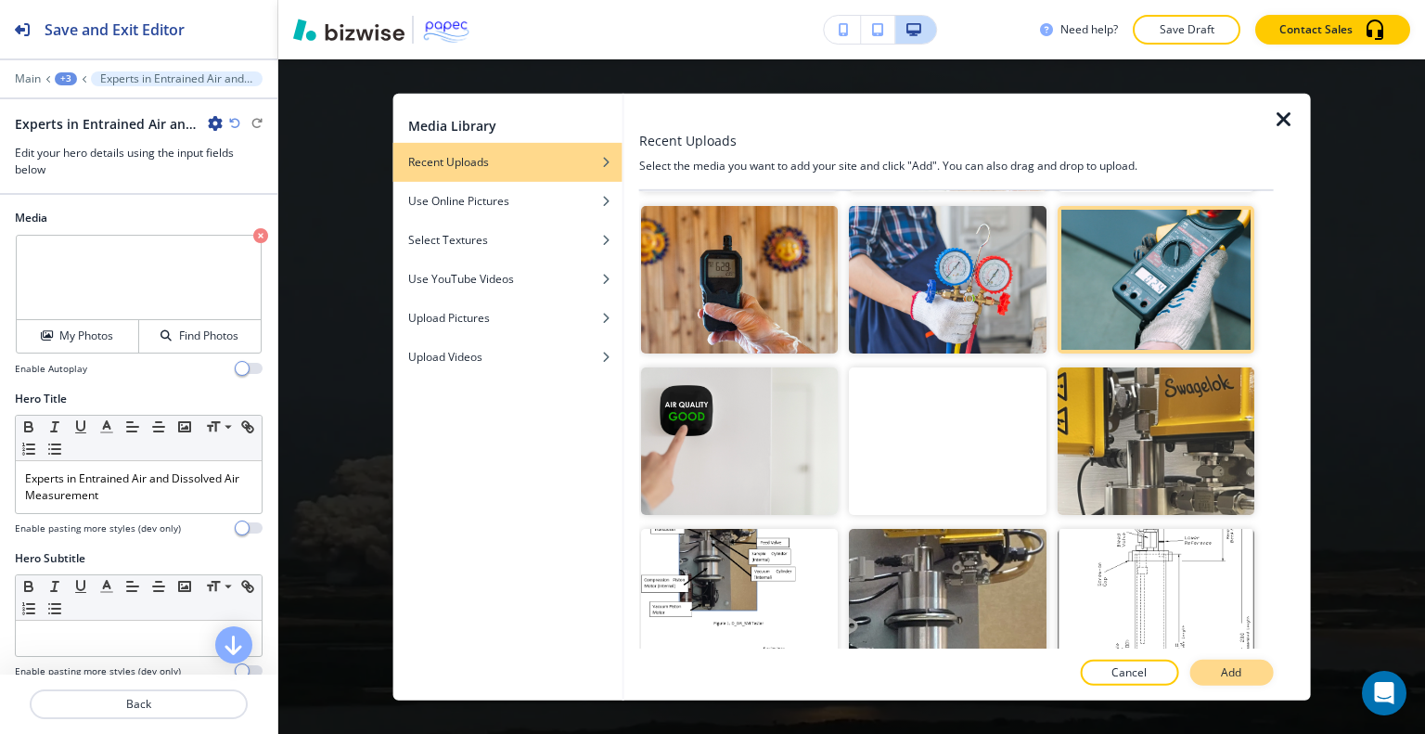
click at [1218, 662] on button "Add" at bounding box center [1231, 673] width 84 height 26
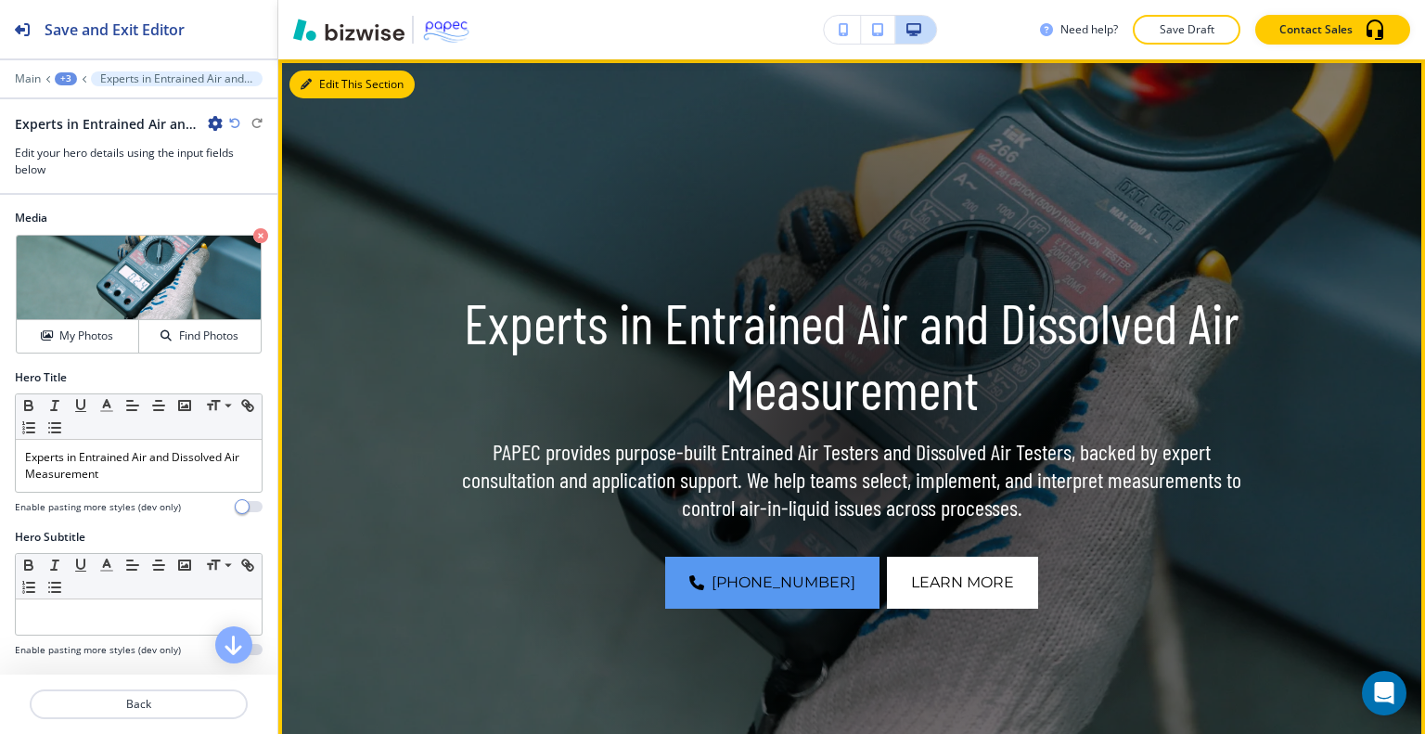
click at [328, 81] on button "Edit This Section" at bounding box center [351, 85] width 125 height 28
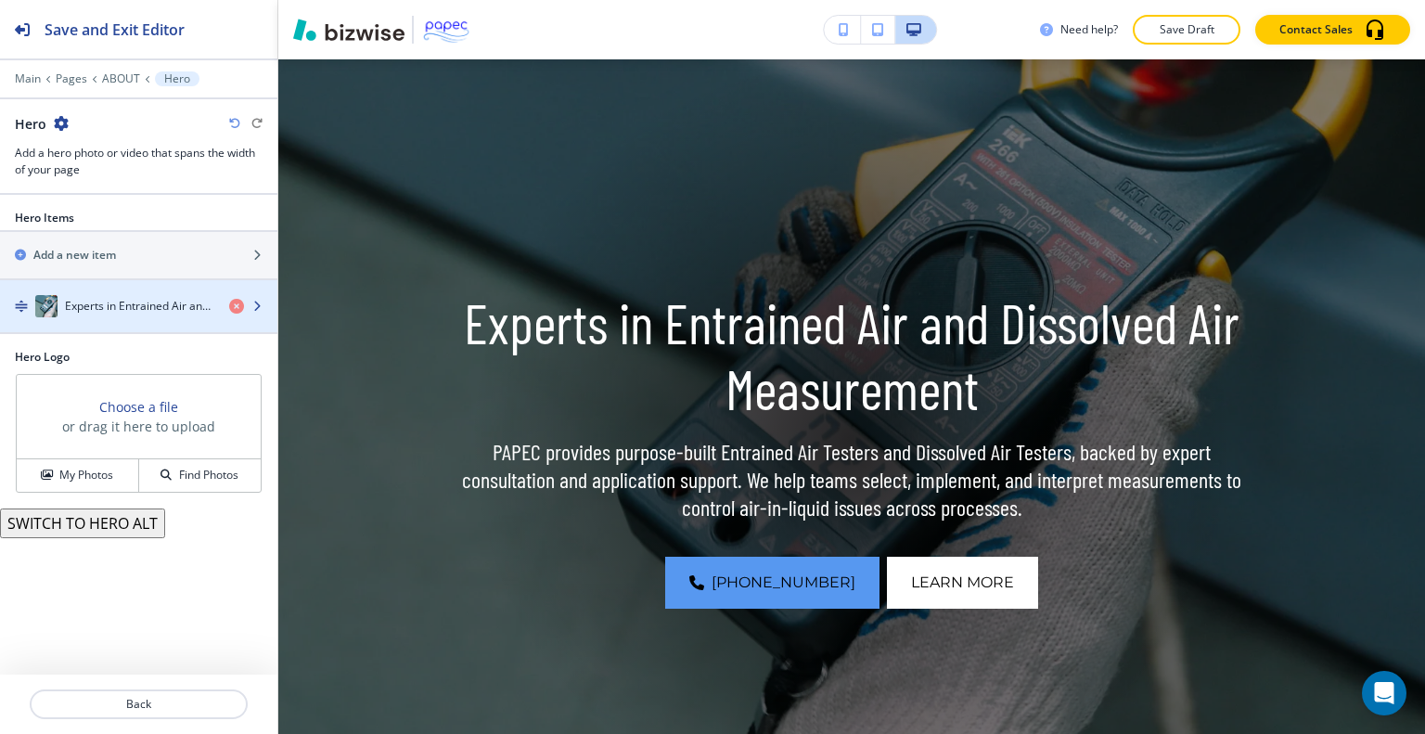
click at [173, 311] on h4 "Experts in Entrained Air and Dissolved Air Measurement" at bounding box center [139, 306] width 149 height 17
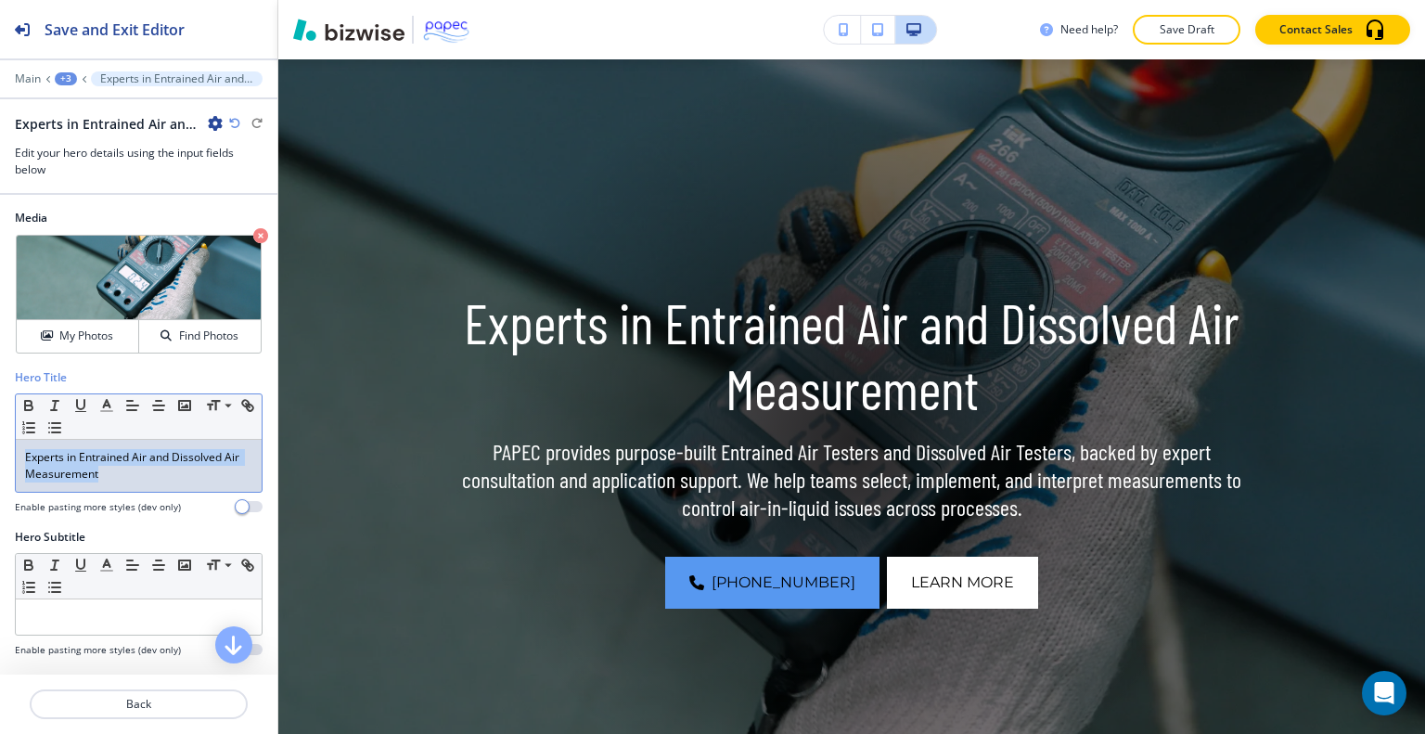
drag, startPoint x: 168, startPoint y: 476, endPoint x: 0, endPoint y: 430, distance: 174.2
click at [0, 430] on div "Hero Title Small Normal Large Huge Experts in Entrained Air and Dissolved Air M…" at bounding box center [138, 449] width 277 height 160
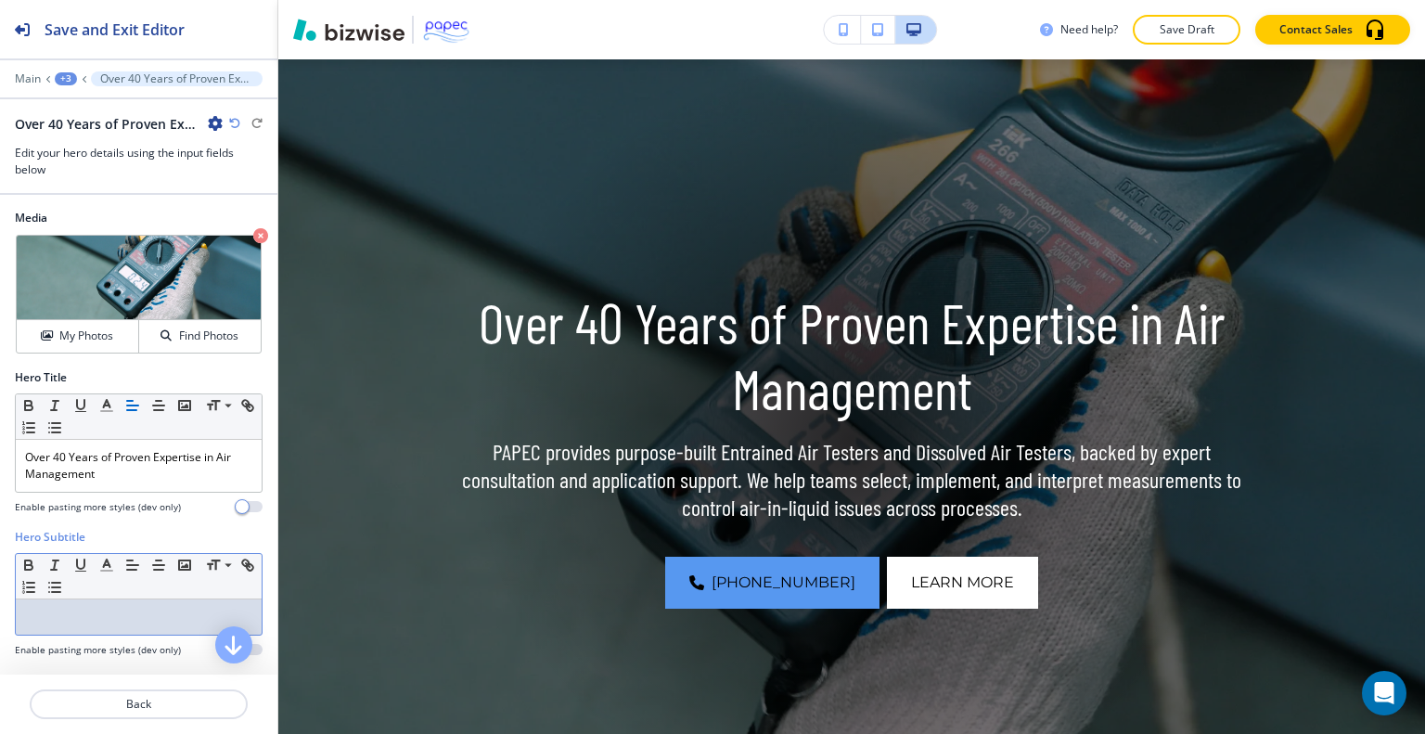
click at [117, 604] on div at bounding box center [139, 616] width 246 height 35
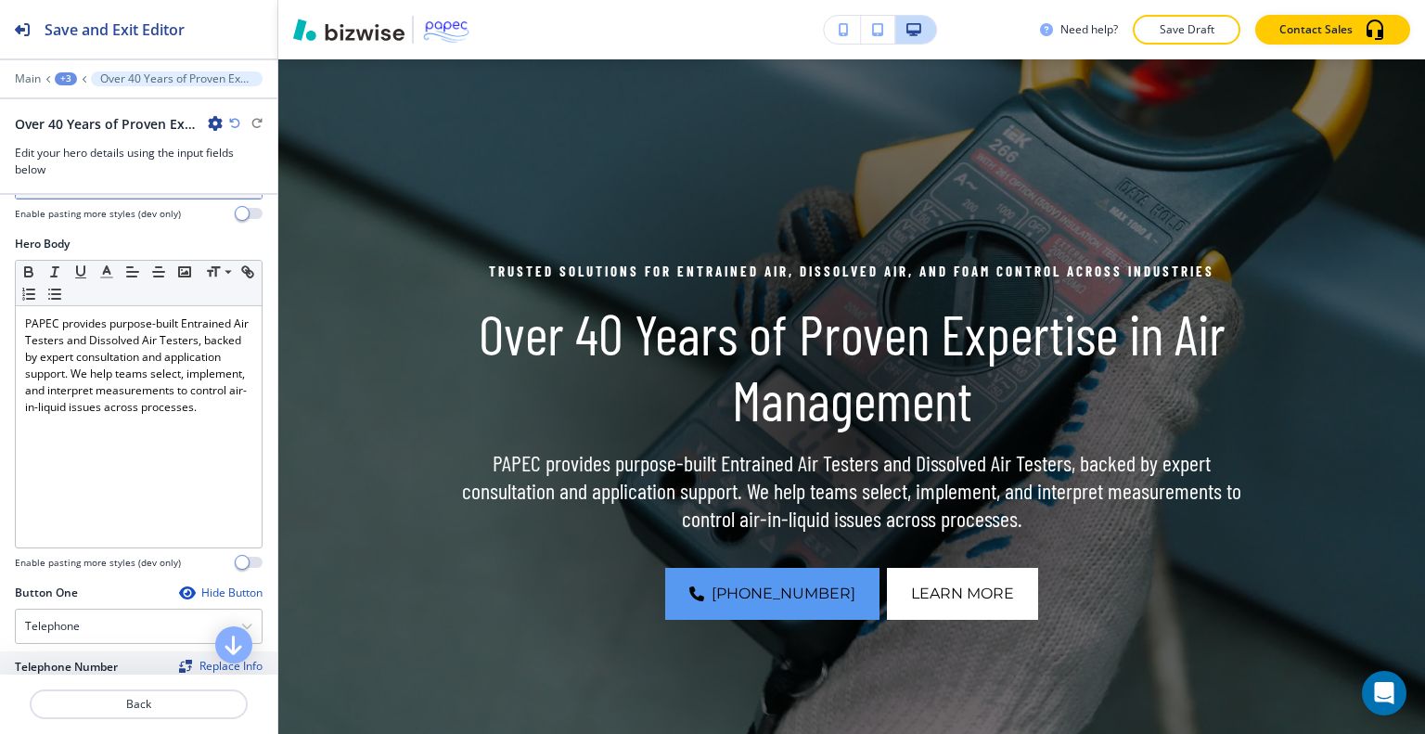
scroll to position [457, 0]
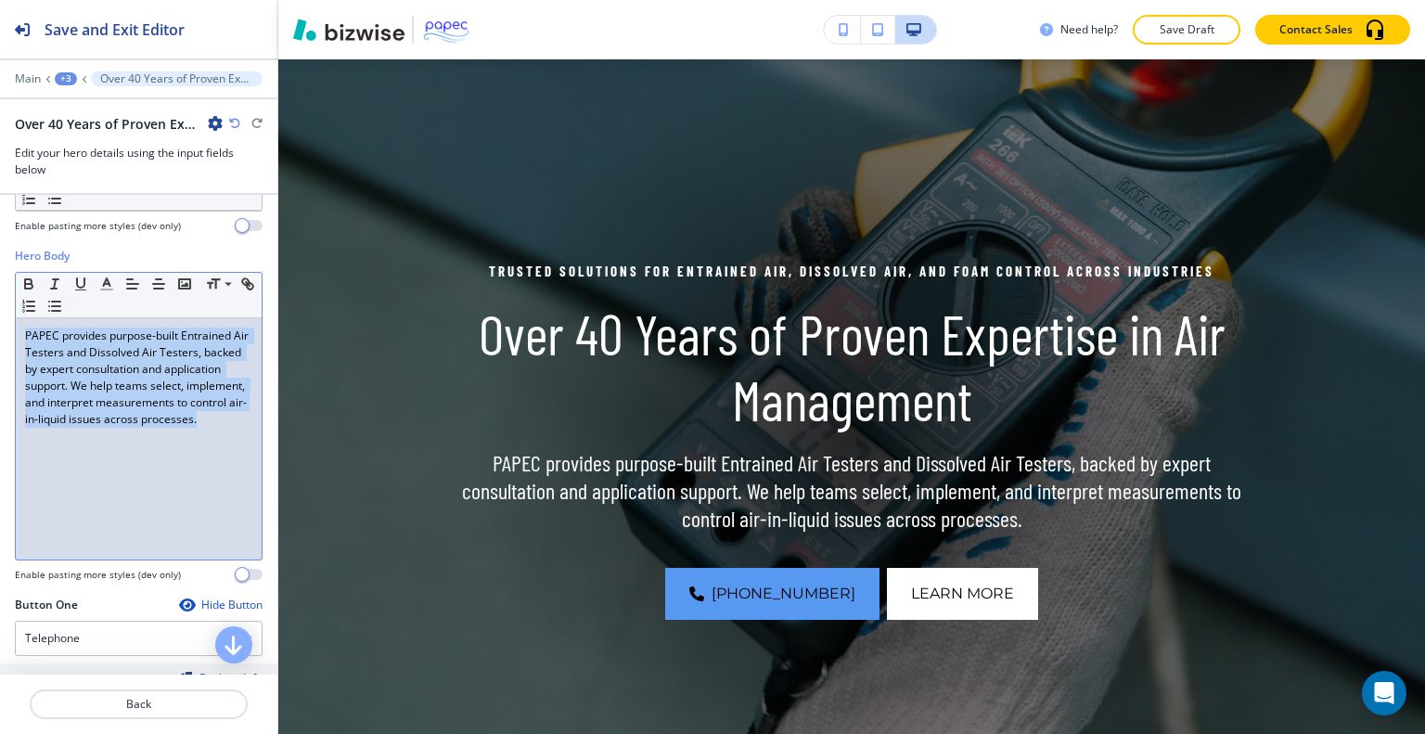
drag, startPoint x: 173, startPoint y: 442, endPoint x: 0, endPoint y: 314, distance: 214.9
click at [0, 314] on div "Hero Body Small Normal Large Huge PAPEC provides purpose-built Entrained Air Te…" at bounding box center [138, 422] width 277 height 349
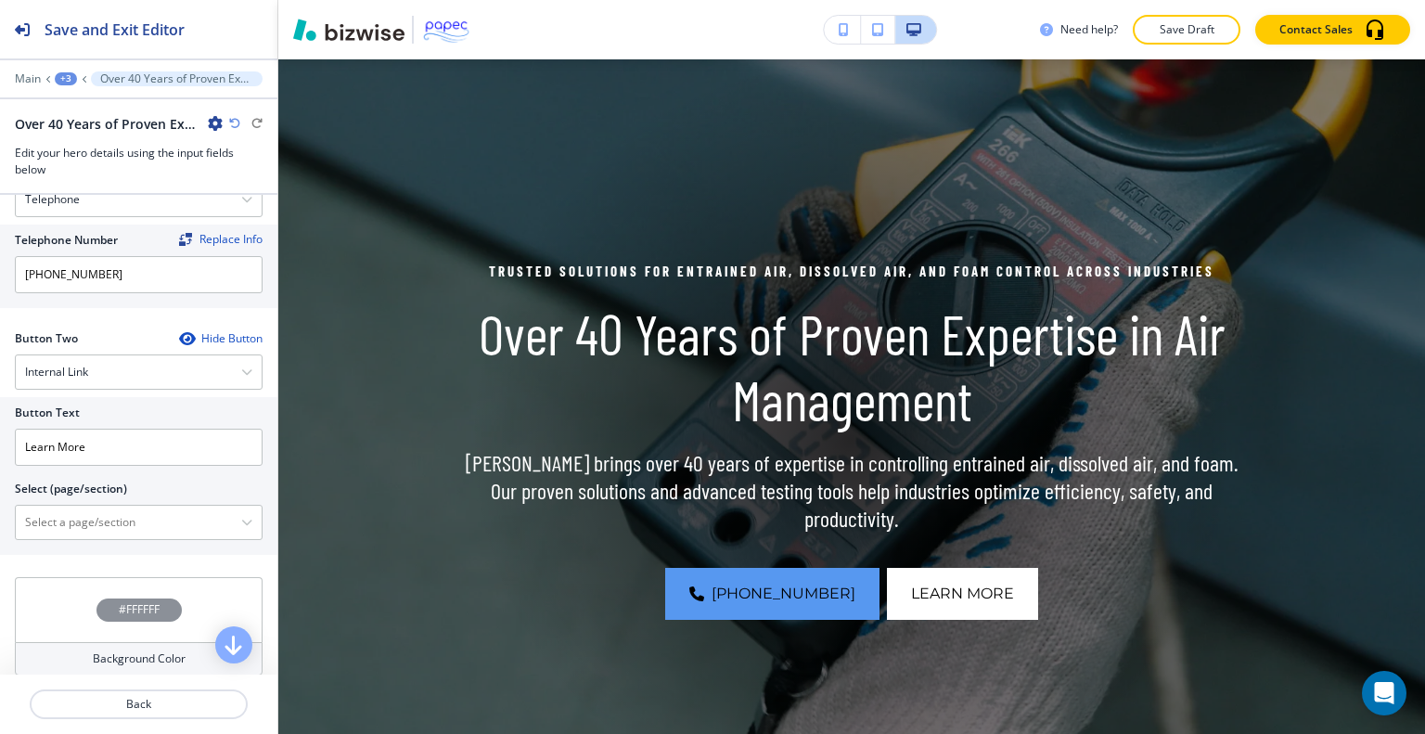
scroll to position [968, 0]
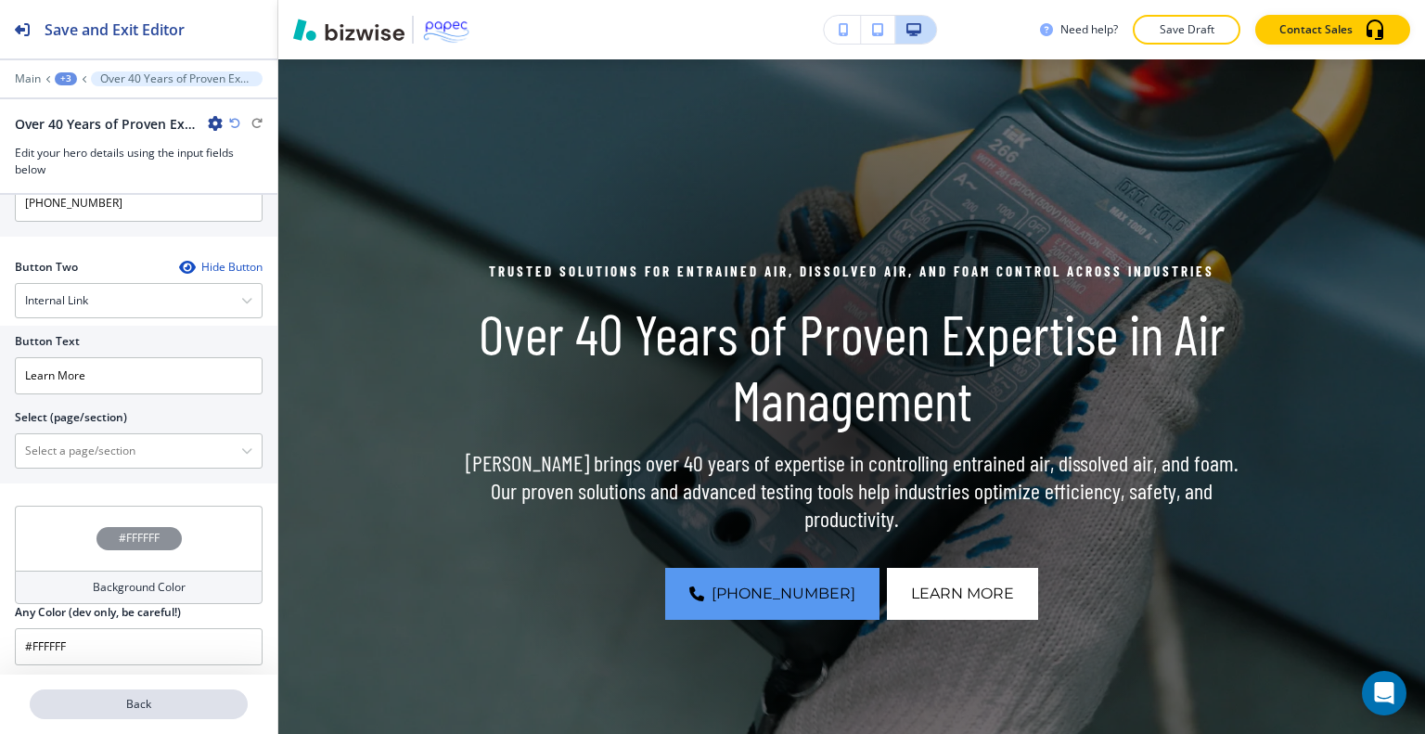
click at [183, 701] on p "Back" at bounding box center [139, 704] width 214 height 17
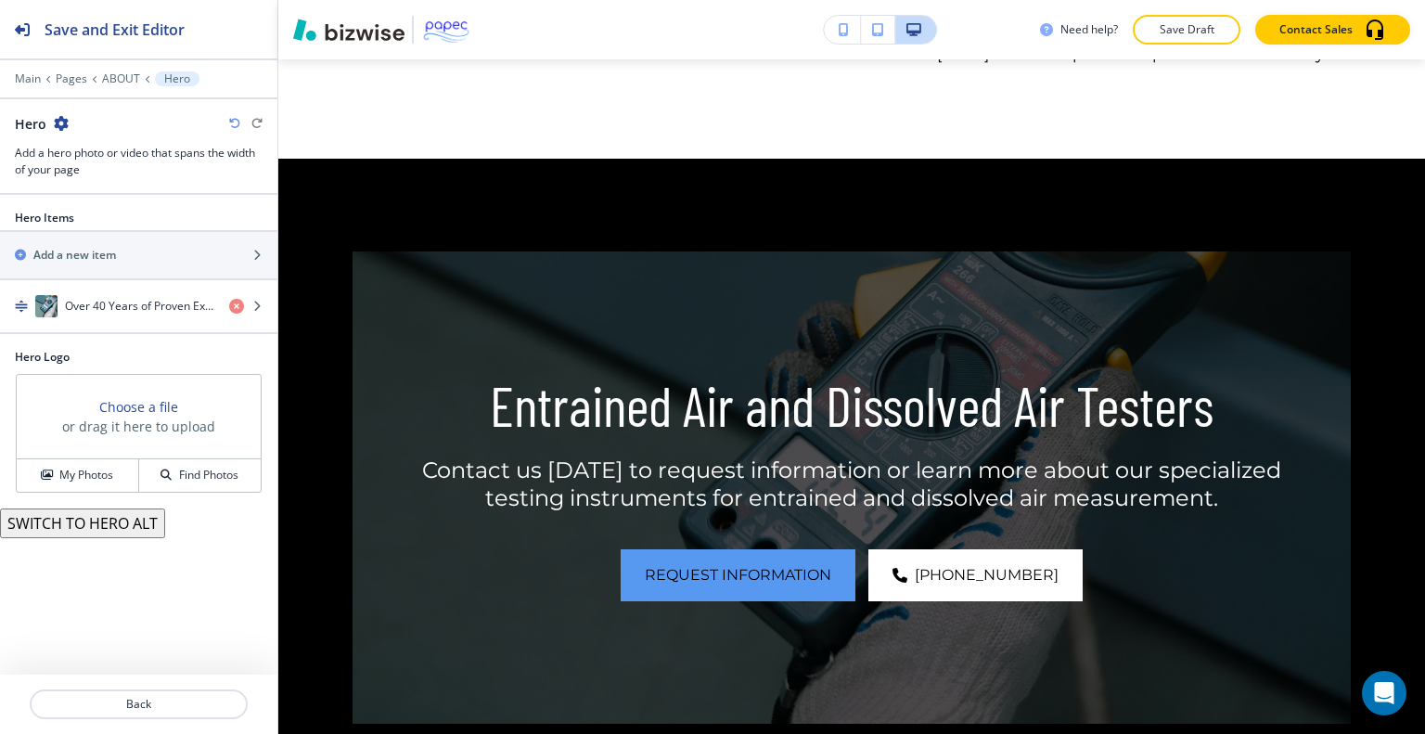
scroll to position [2270, 0]
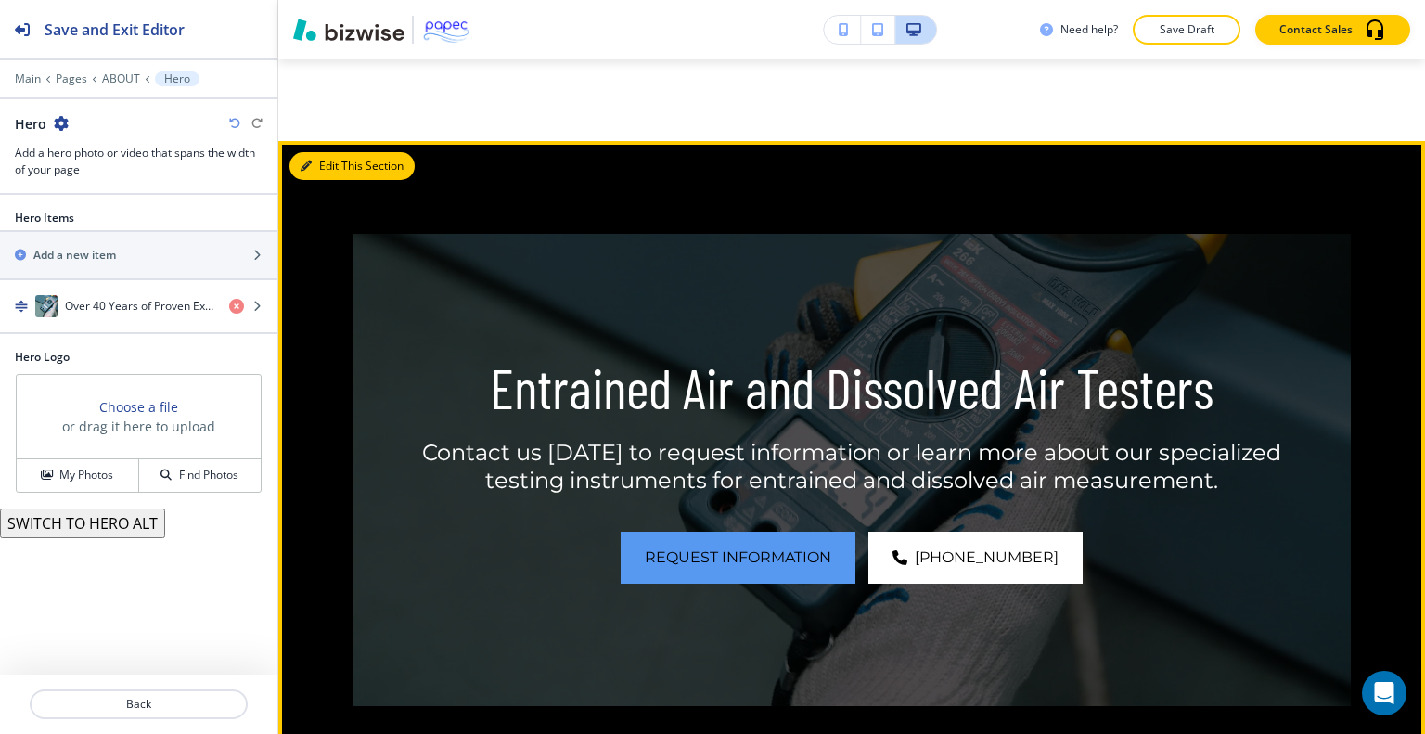
click at [330, 157] on button "Edit This Section" at bounding box center [351, 166] width 125 height 28
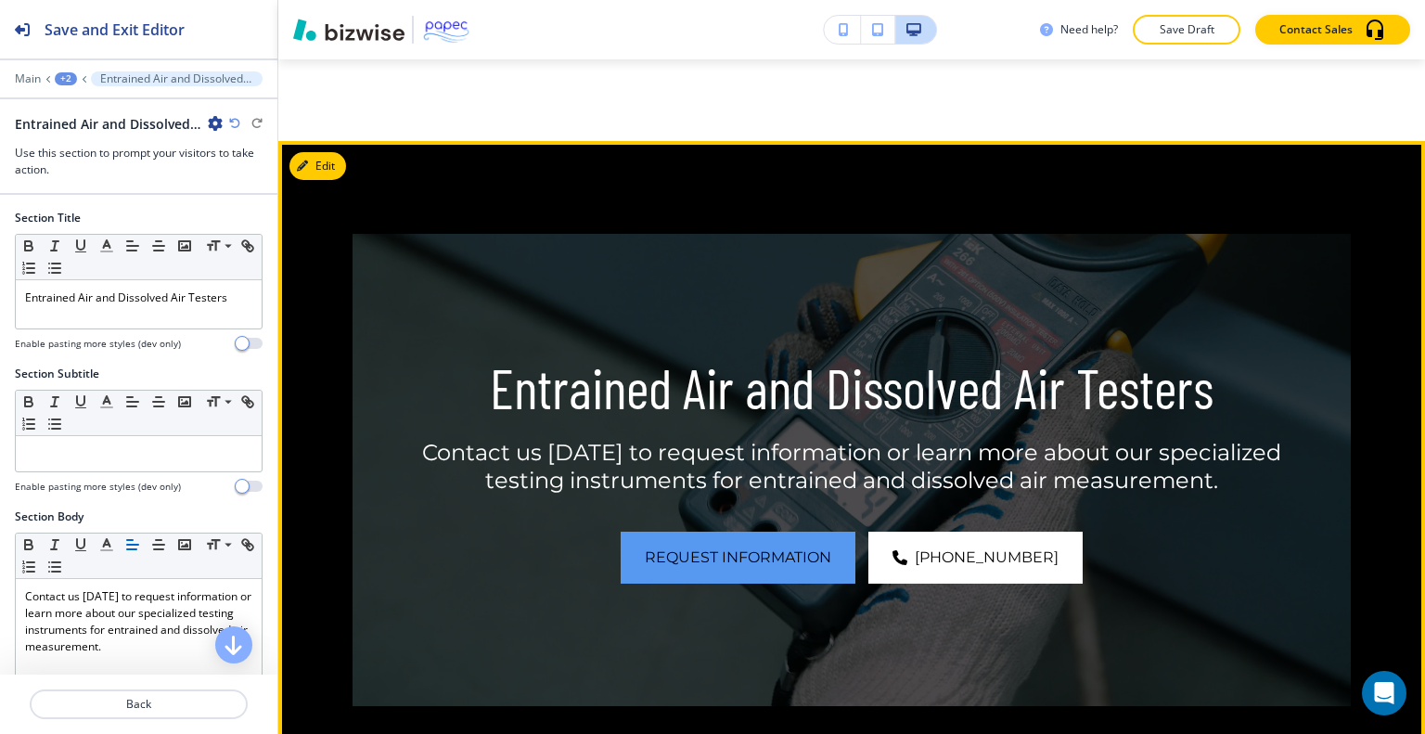
scroll to position [2346, 0]
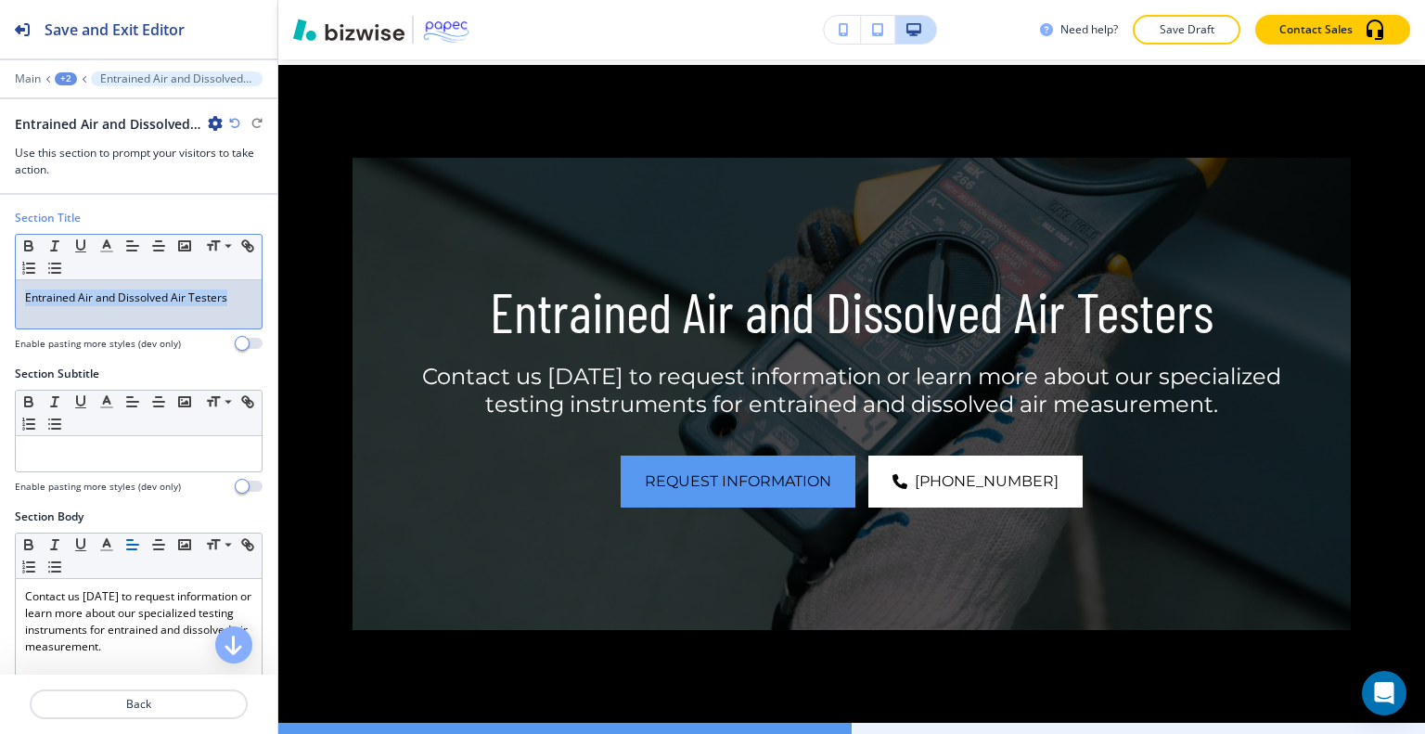
drag, startPoint x: 233, startPoint y: 294, endPoint x: 12, endPoint y: 288, distance: 220.9
click at [1, 285] on div "Section Title Small Normal Large Huge Entrained Air and Dissolved Air Testers E…" at bounding box center [138, 288] width 277 height 156
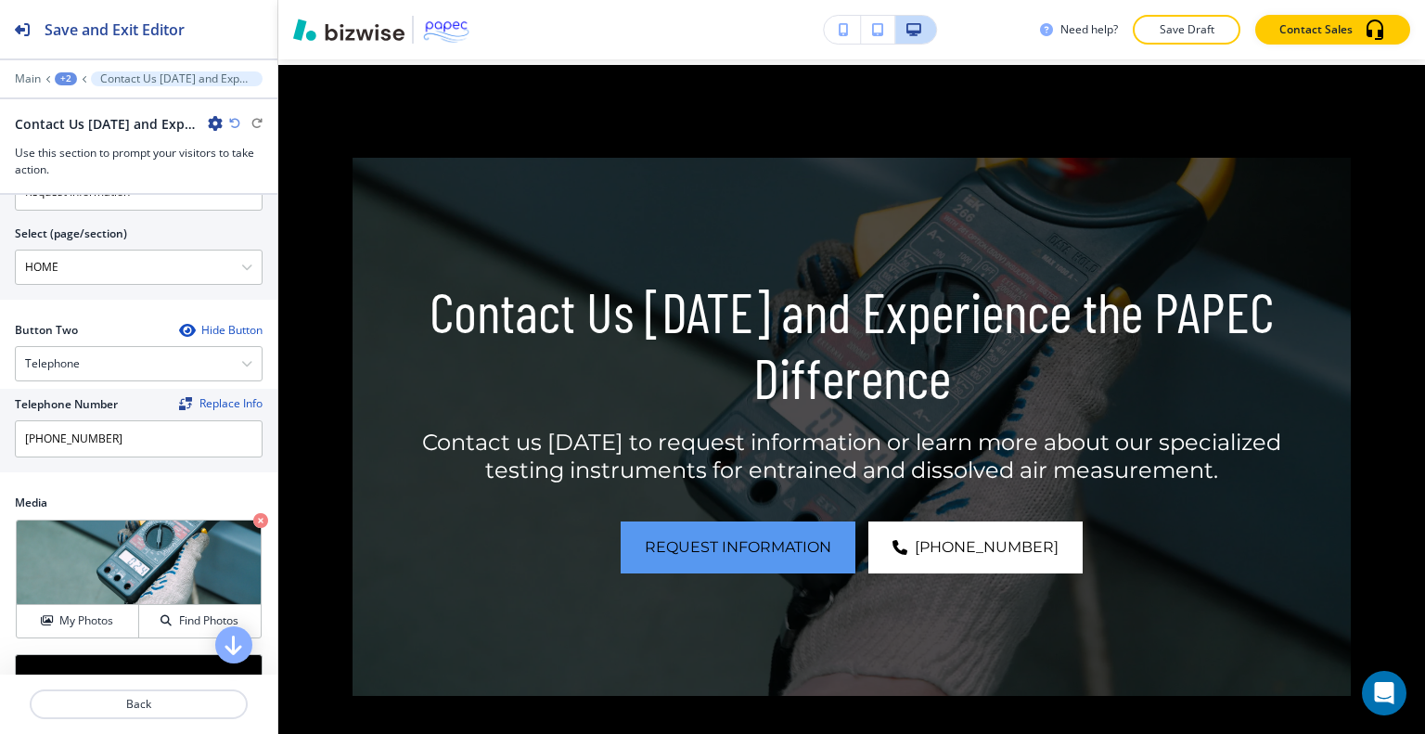
scroll to position [840, 0]
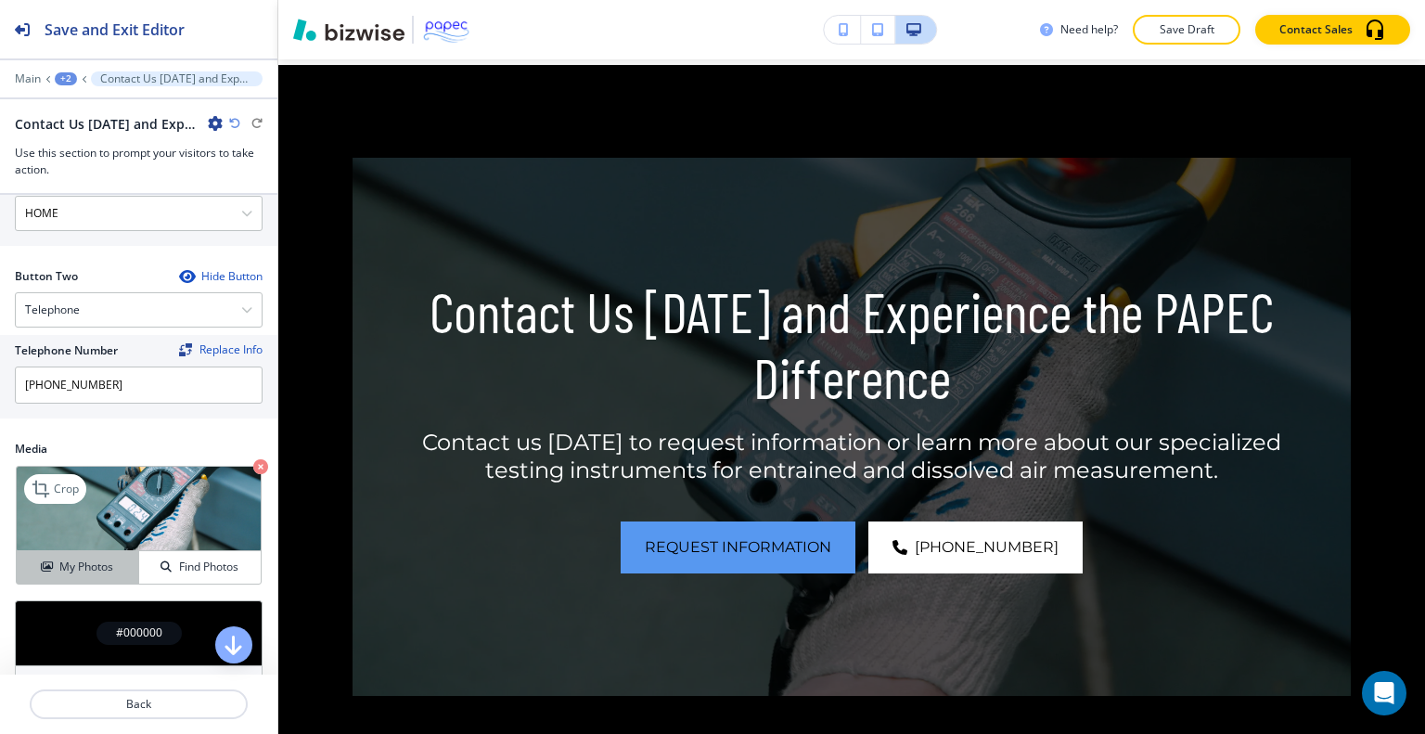
click at [112, 563] on div "My Photos" at bounding box center [78, 567] width 122 height 17
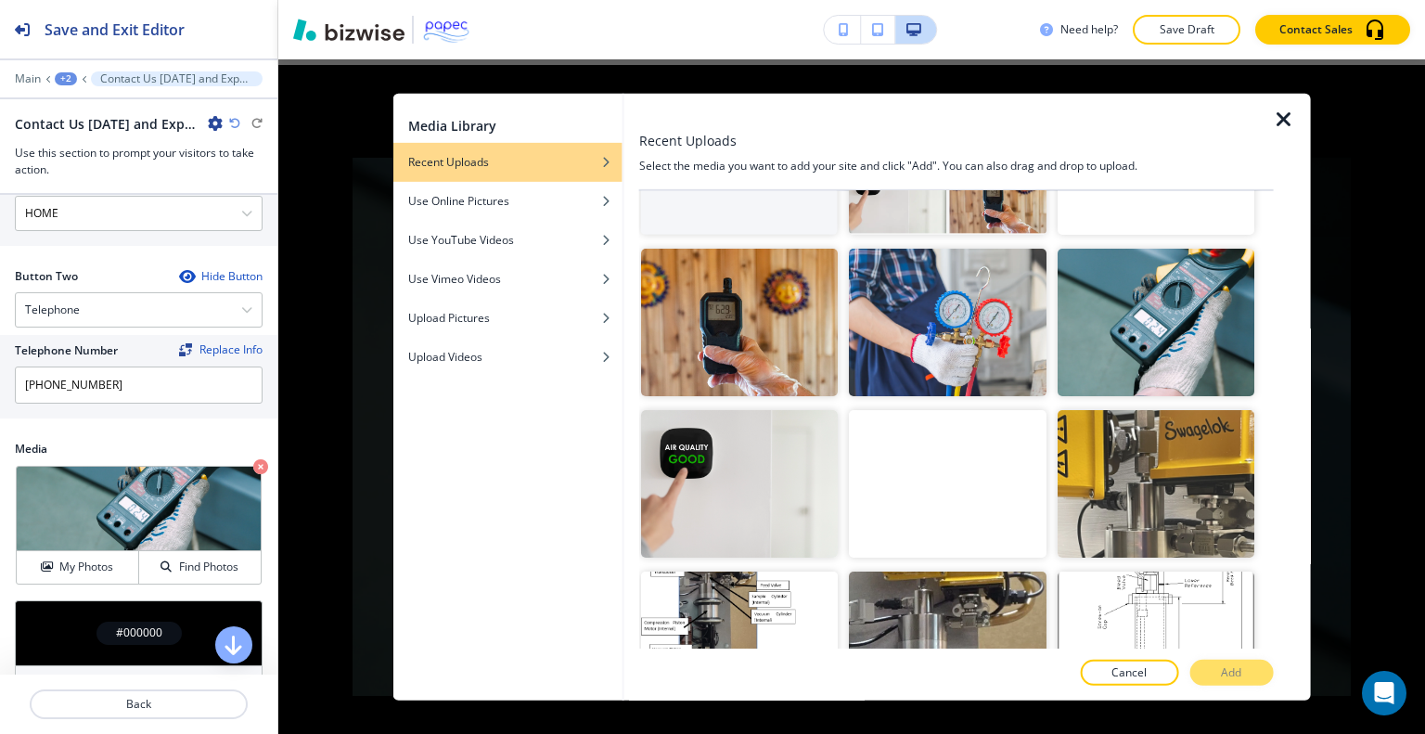
scroll to position [101, 0]
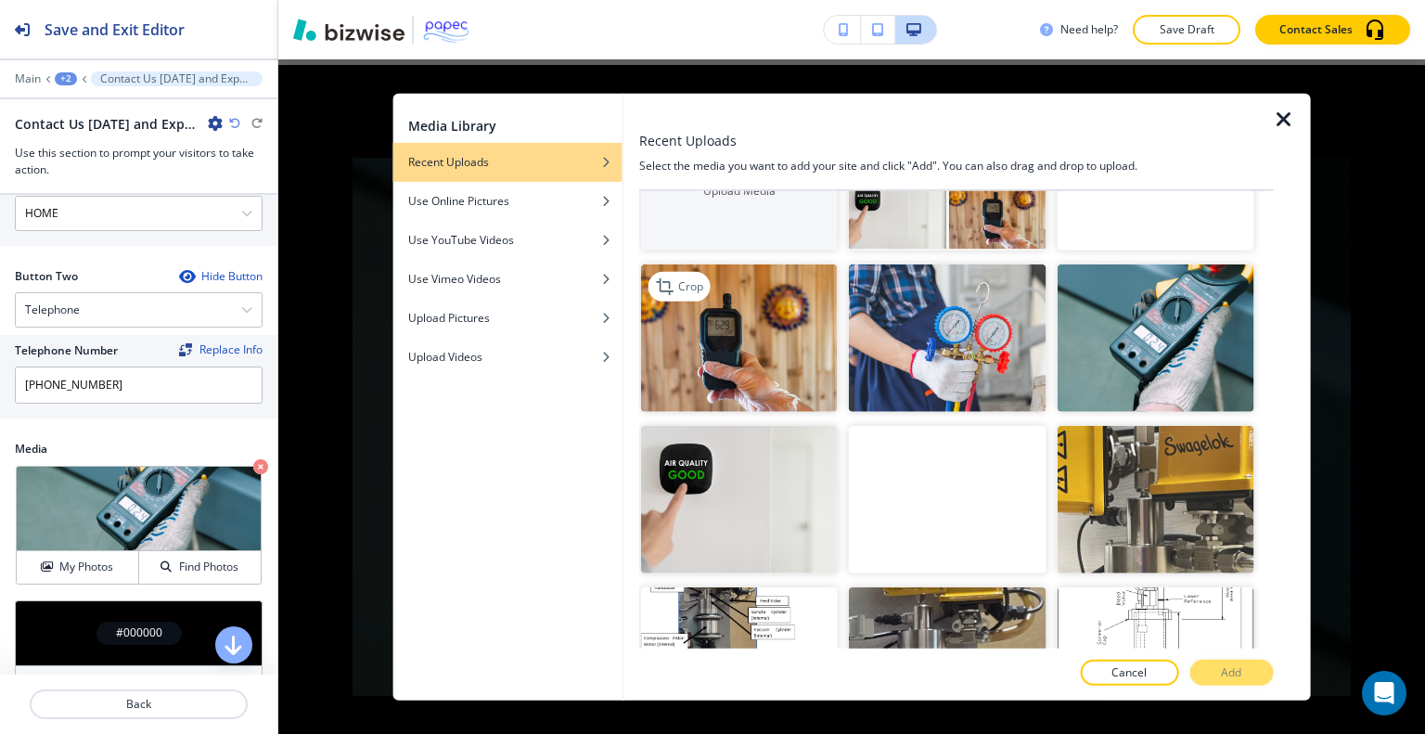
click at [783, 339] on img "button" at bounding box center [739, 338] width 197 height 148
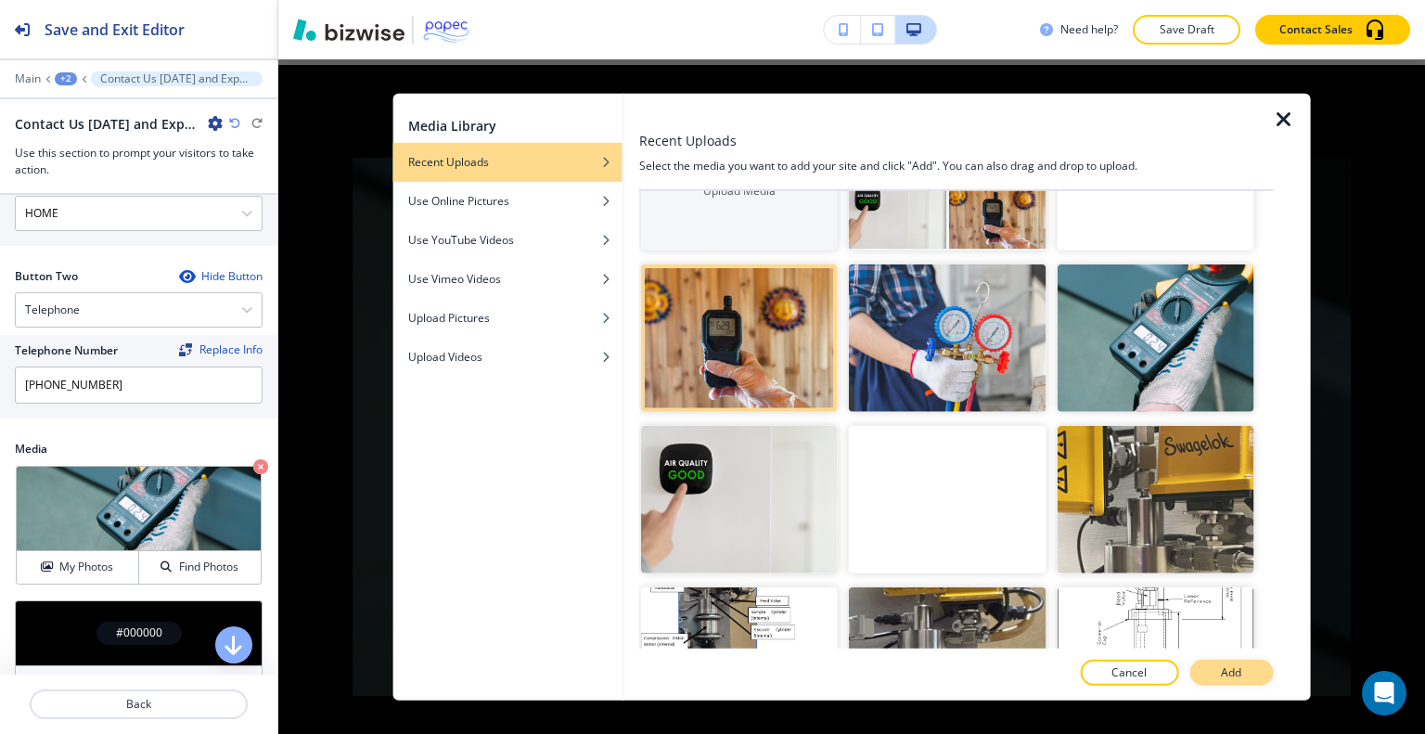
click at [1248, 680] on button "Add" at bounding box center [1231, 673] width 84 height 26
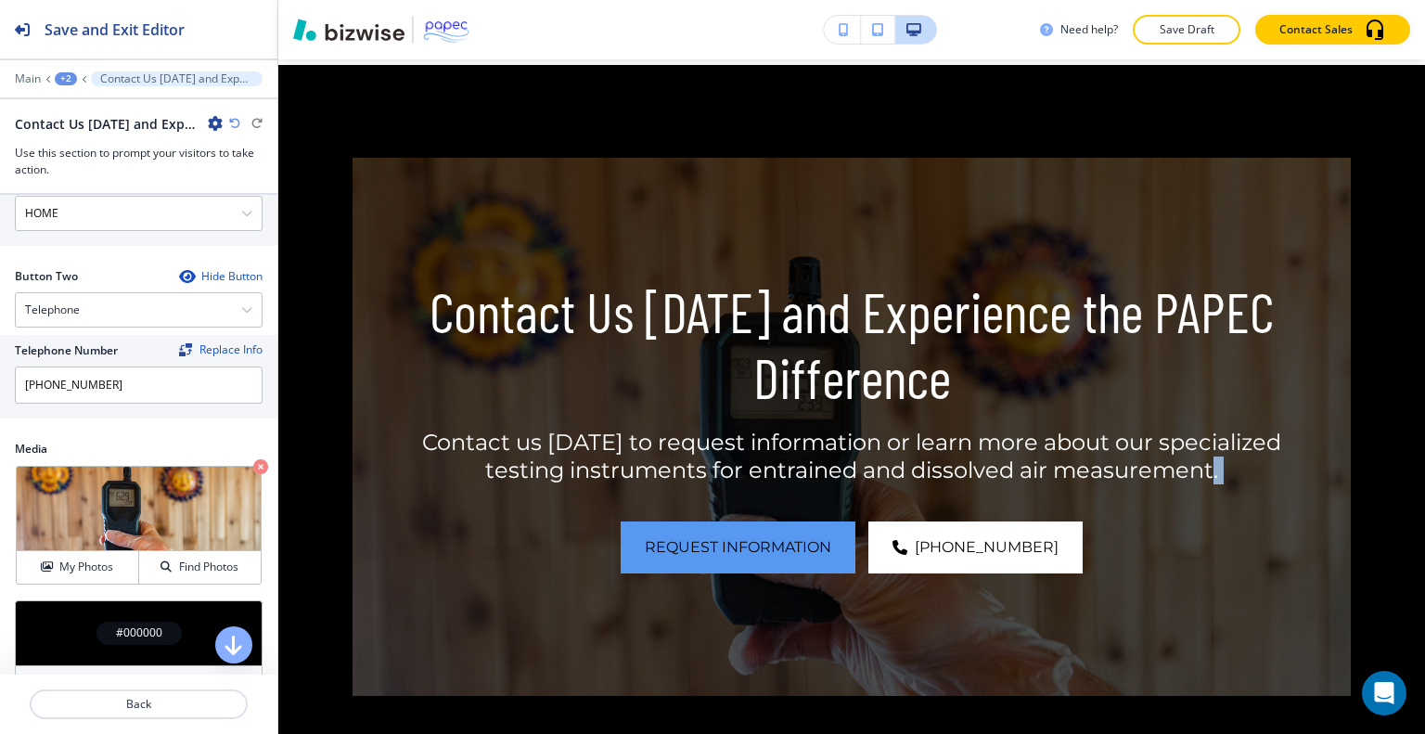
drag, startPoint x: 1410, startPoint y: 458, endPoint x: 1409, endPoint y: 582, distance: 123.4
click at [1409, 582] on div "Contact Us Today and Experience the PAPEC Difference Contact us today to reques…" at bounding box center [851, 427] width 1147 height 724
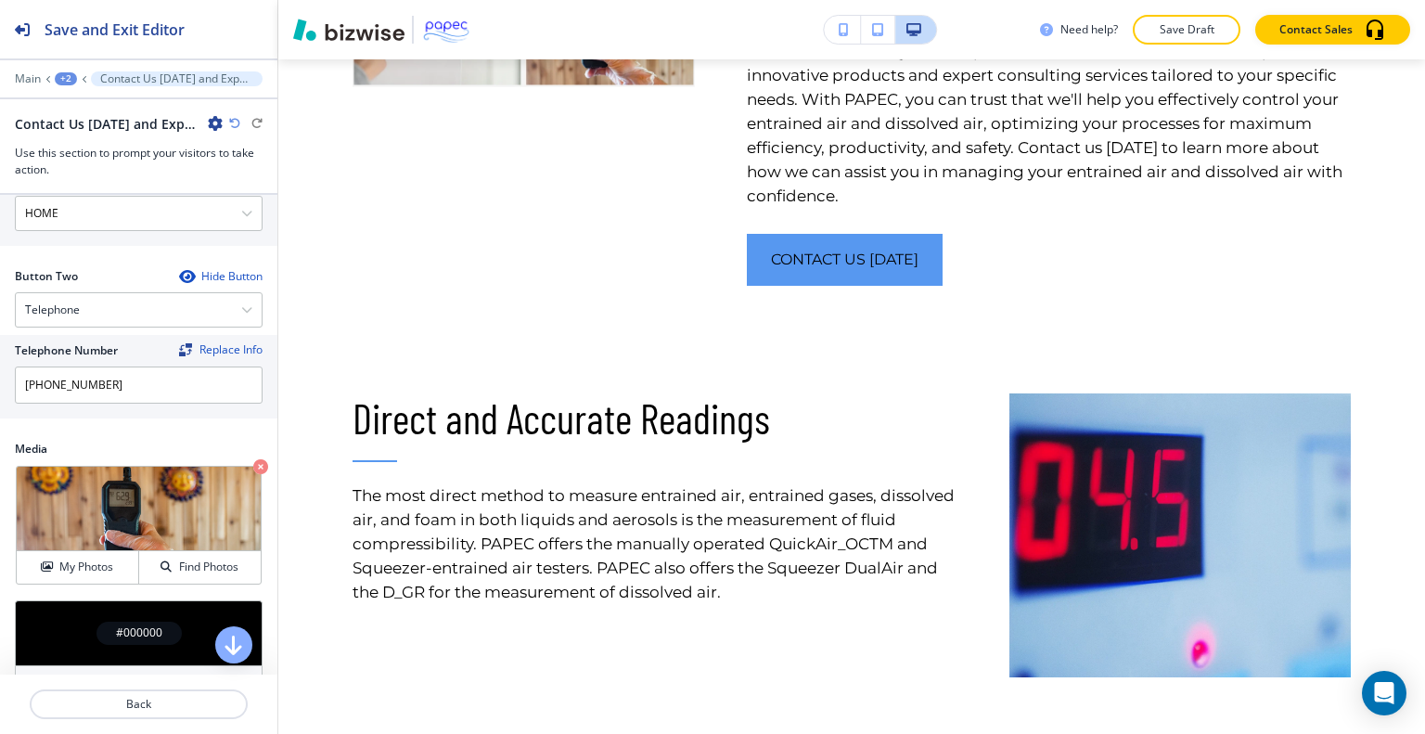
scroll to position [0, 0]
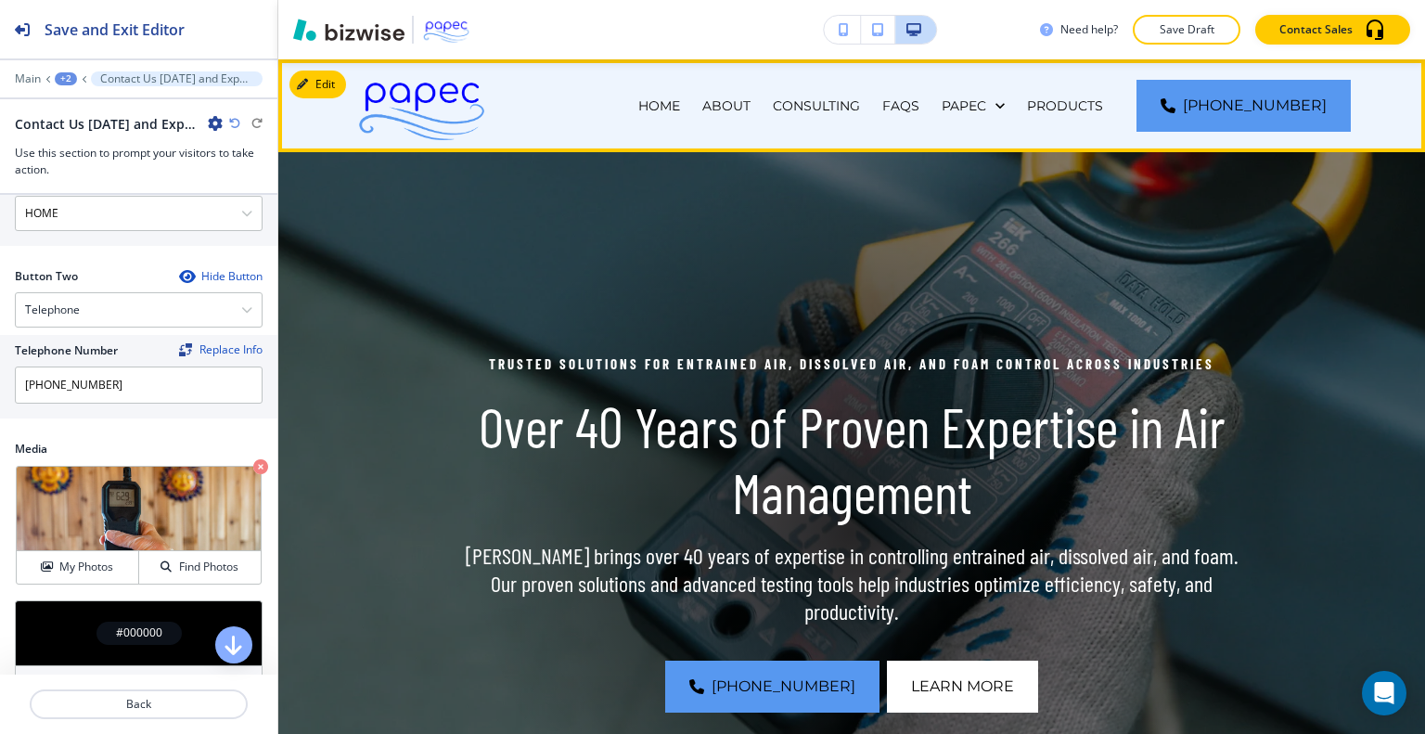
click at [761, 95] on div "ABOUT" at bounding box center [726, 105] width 71 height 93
click at [680, 96] on p "HOME" at bounding box center [659, 105] width 42 height 19
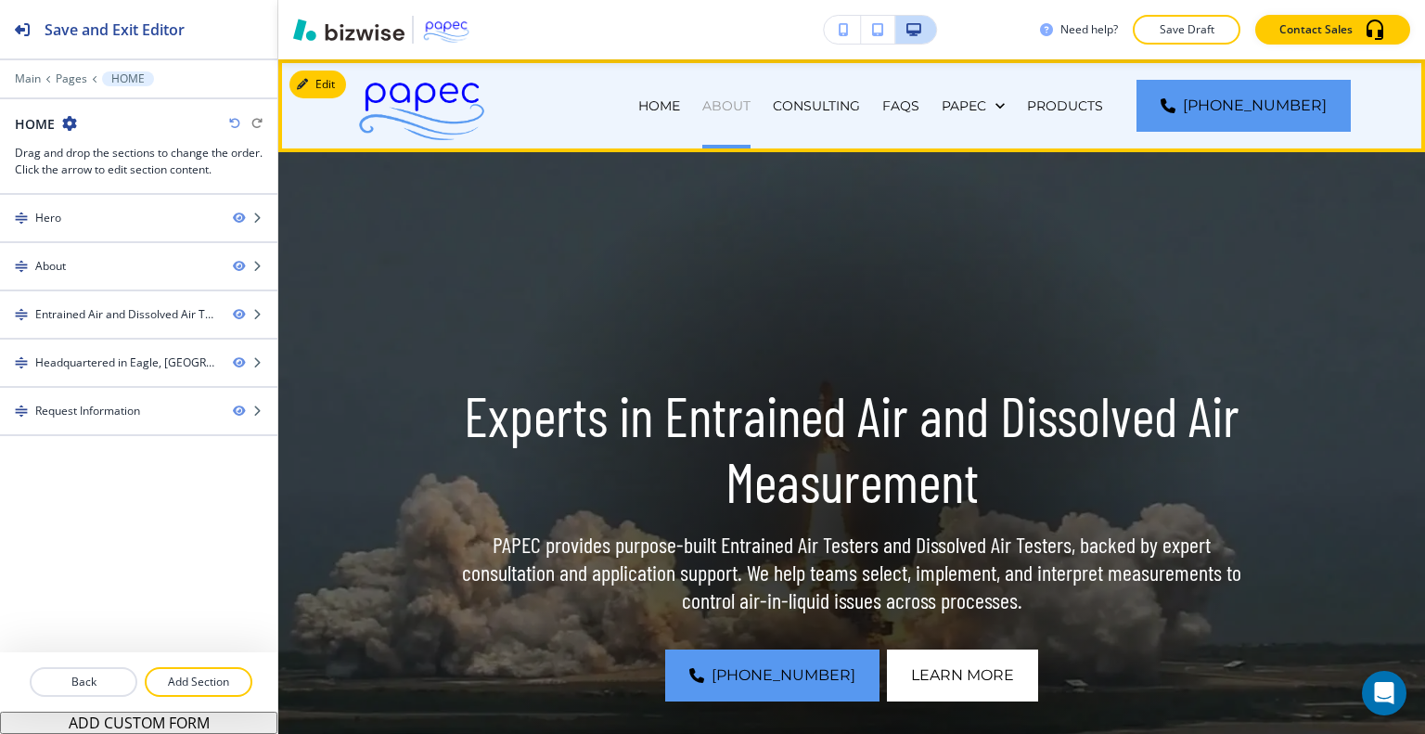
click at [751, 107] on p "ABOUT" at bounding box center [726, 105] width 48 height 19
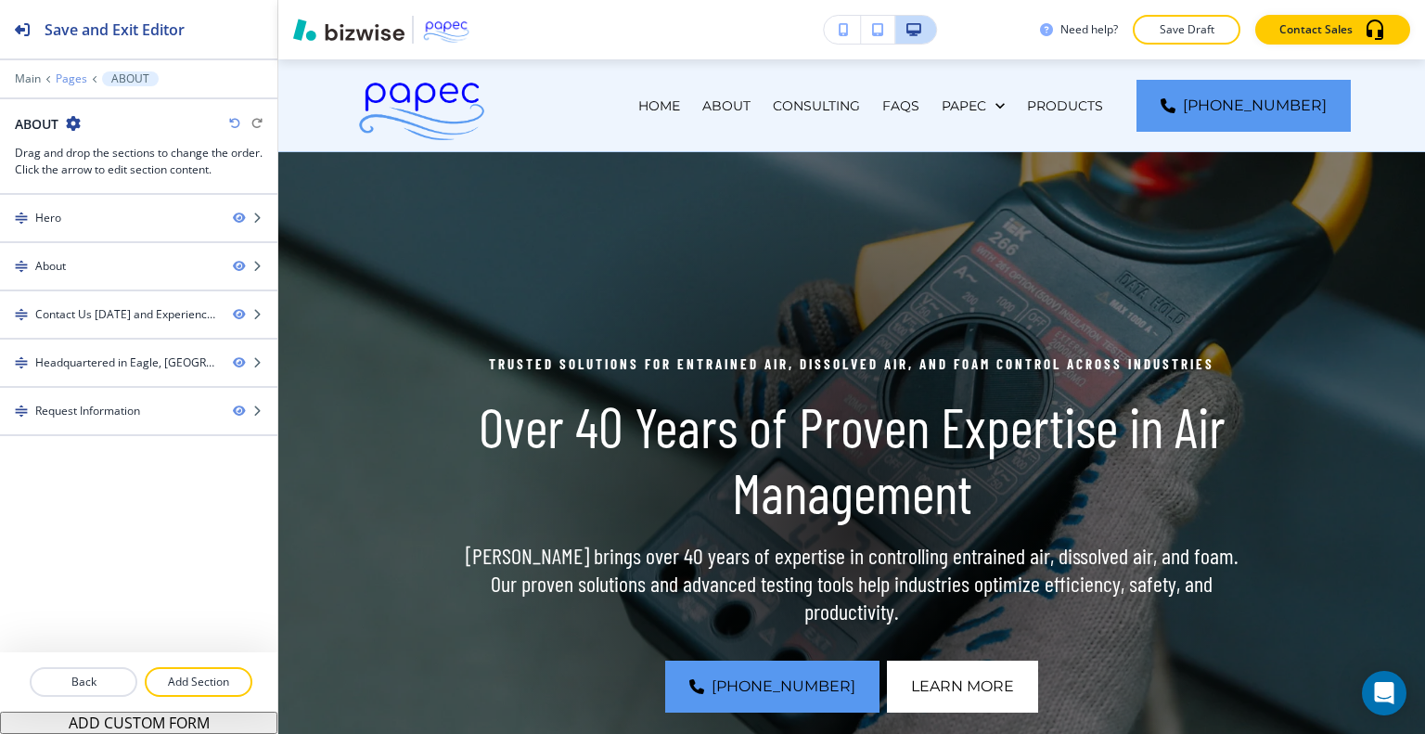
click at [68, 84] on p "Pages" at bounding box center [72, 78] width 32 height 13
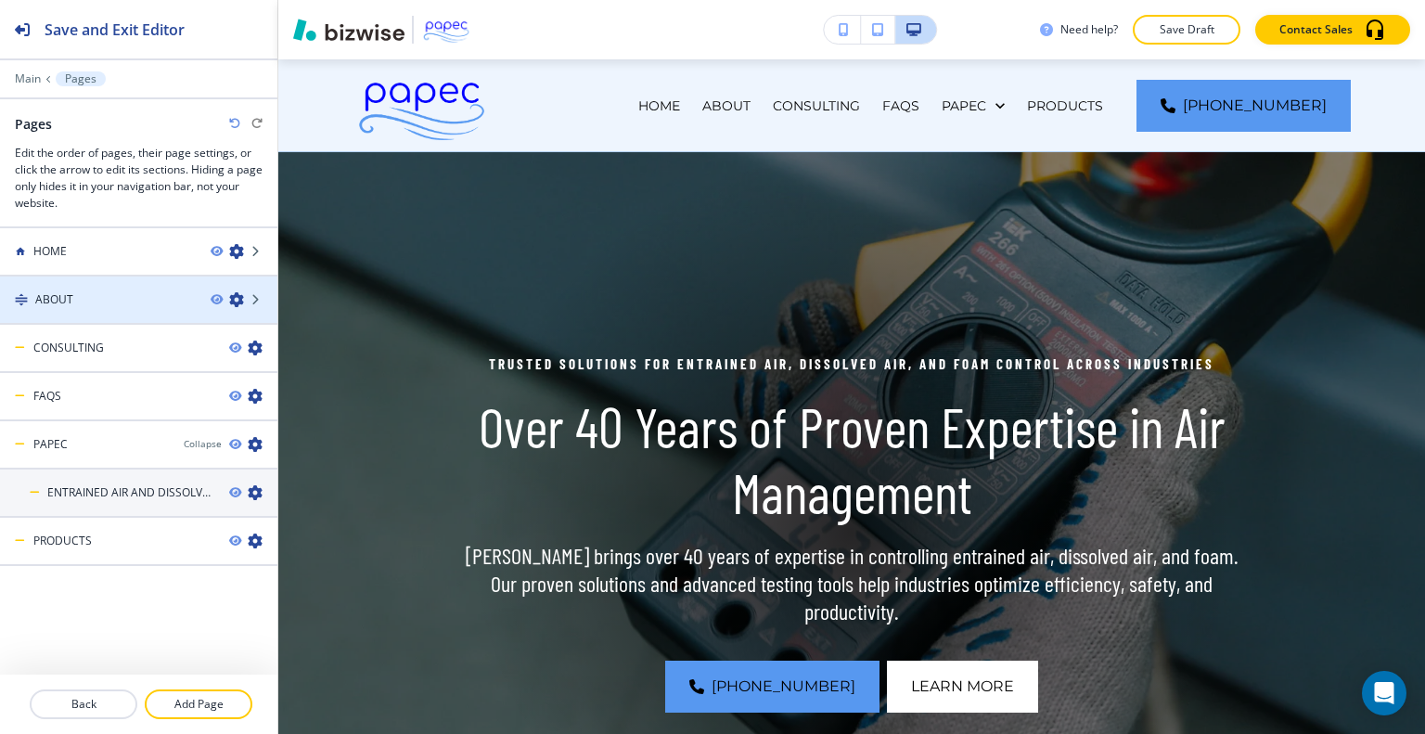
click at [237, 299] on icon "button" at bounding box center [236, 299] width 15 height 15
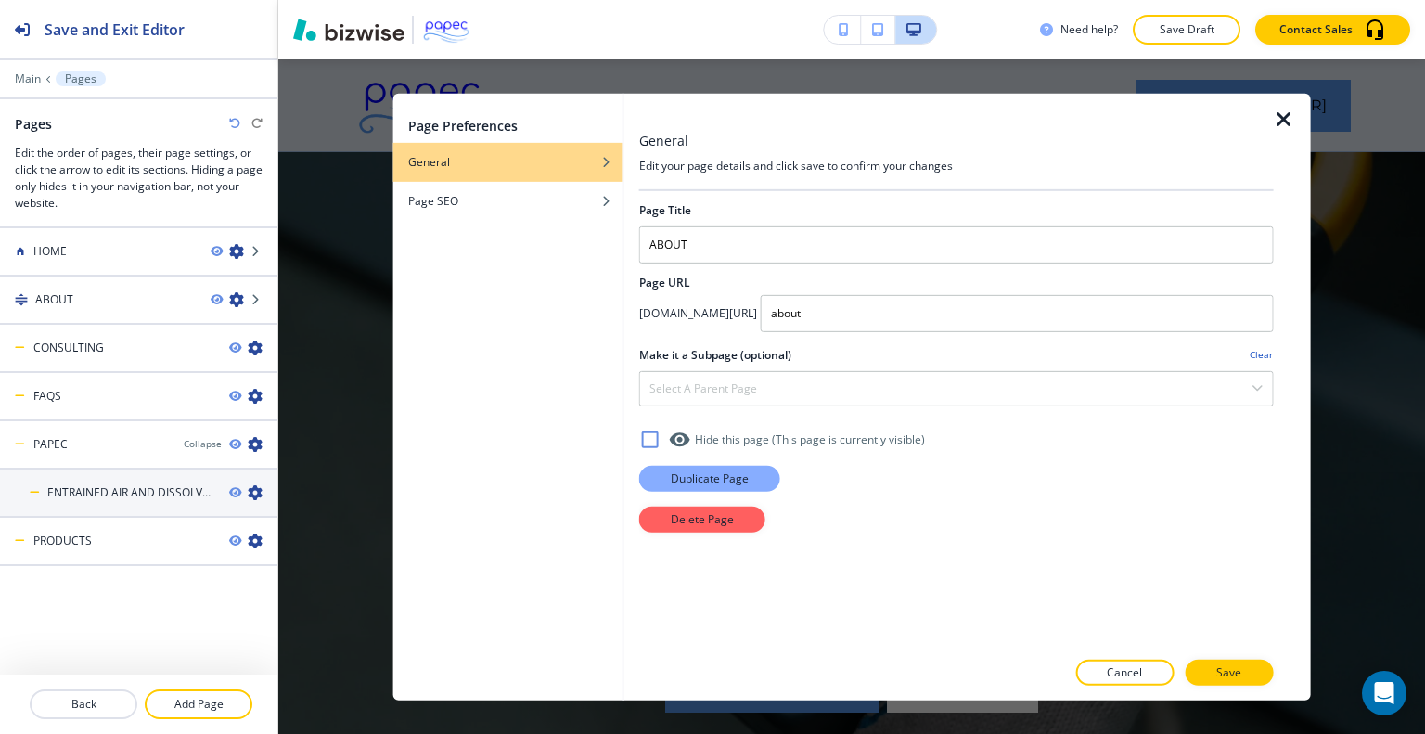
click at [717, 478] on p "Duplicate Page" at bounding box center [710, 477] width 78 height 17
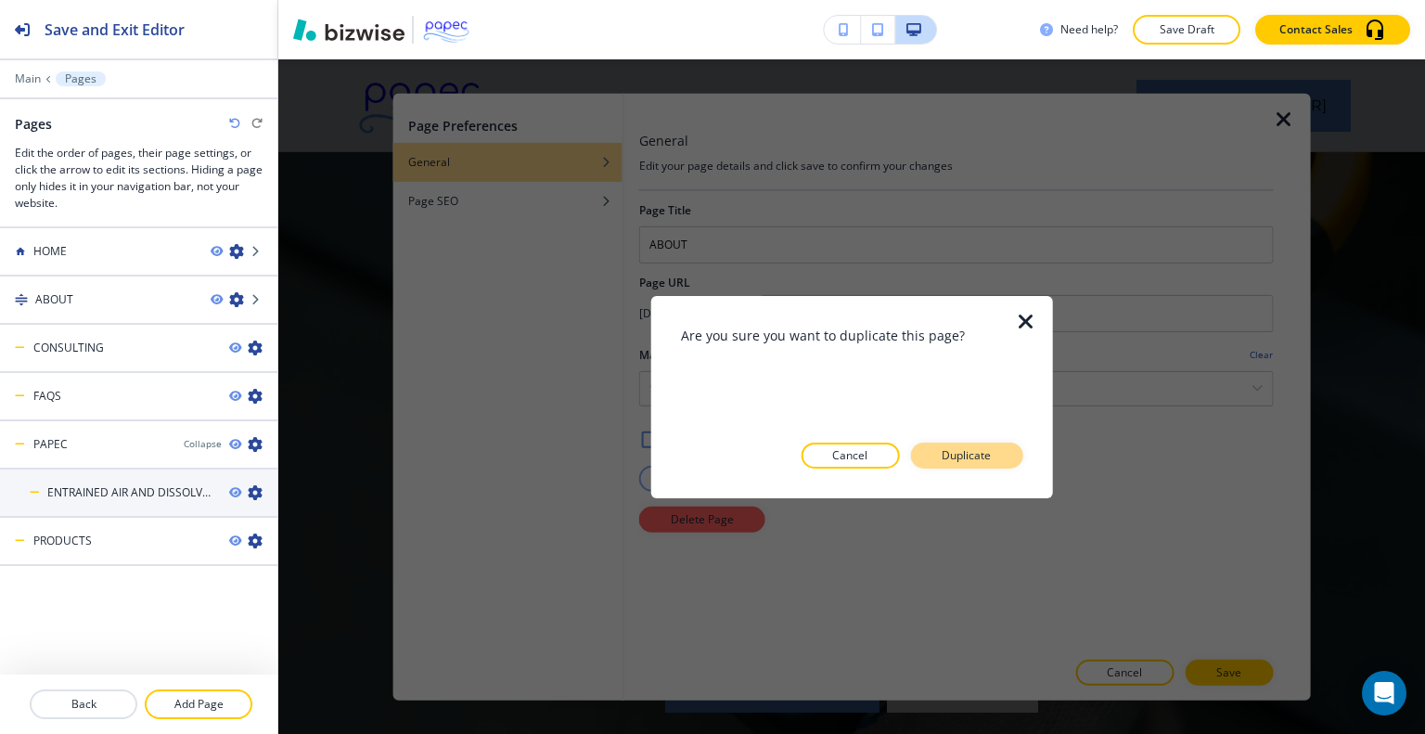
click at [957, 451] on p "Duplicate" at bounding box center [966, 455] width 49 height 17
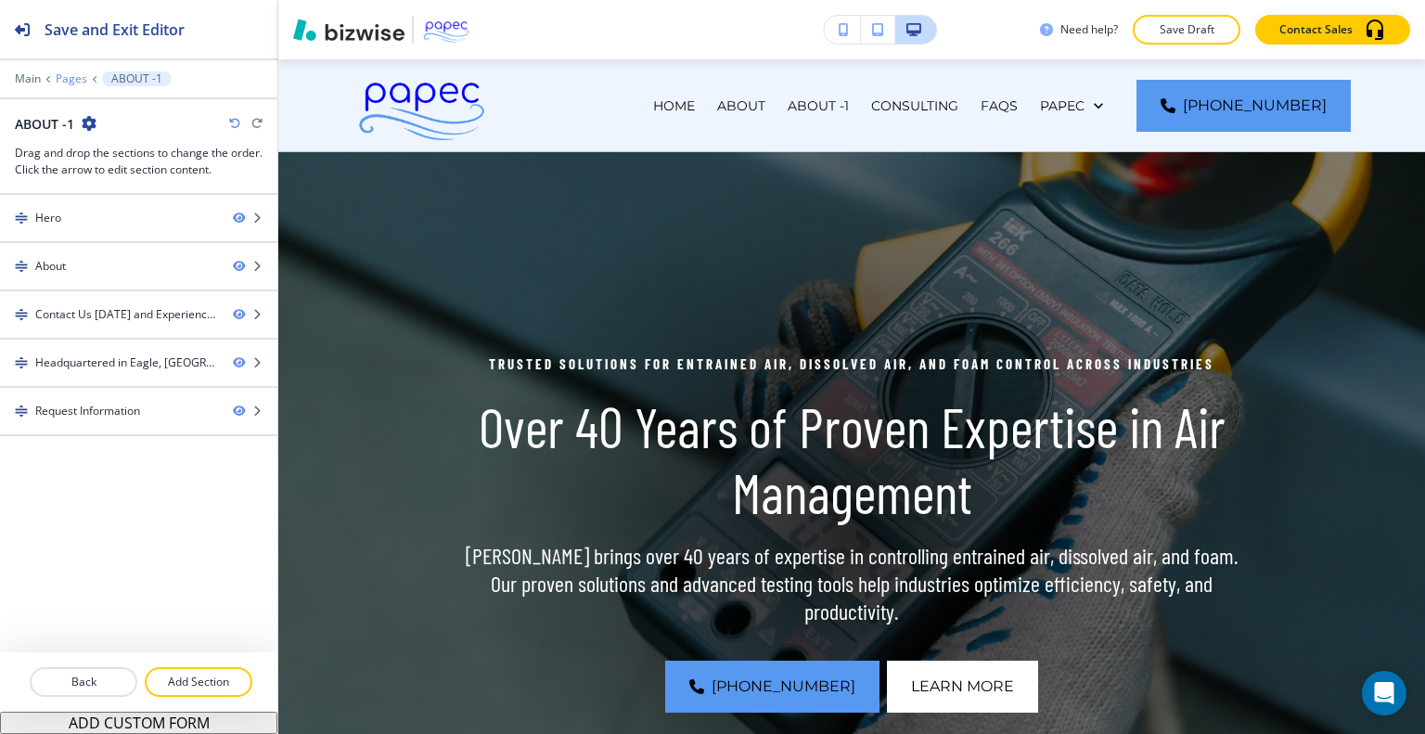
click at [72, 81] on p "Pages" at bounding box center [72, 78] width 32 height 13
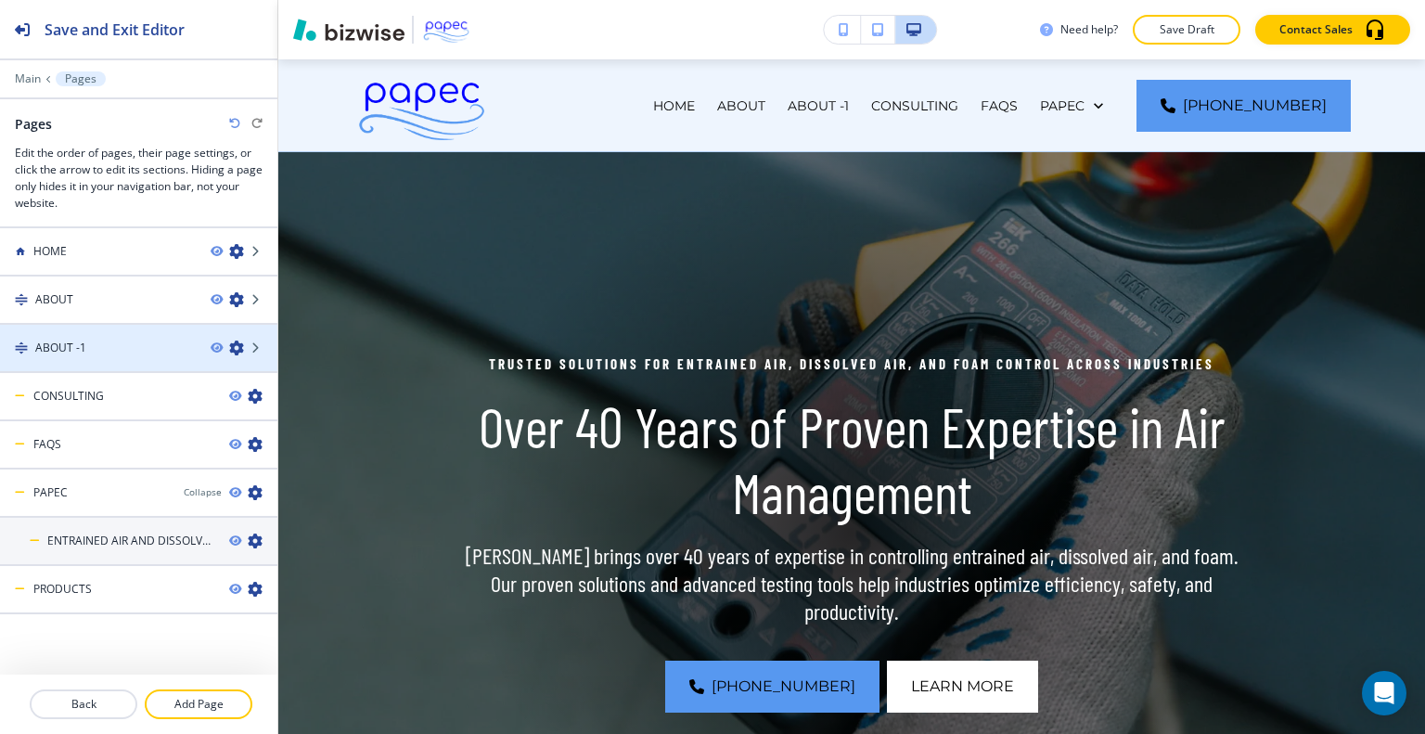
click at [119, 356] on div at bounding box center [138, 363] width 277 height 15
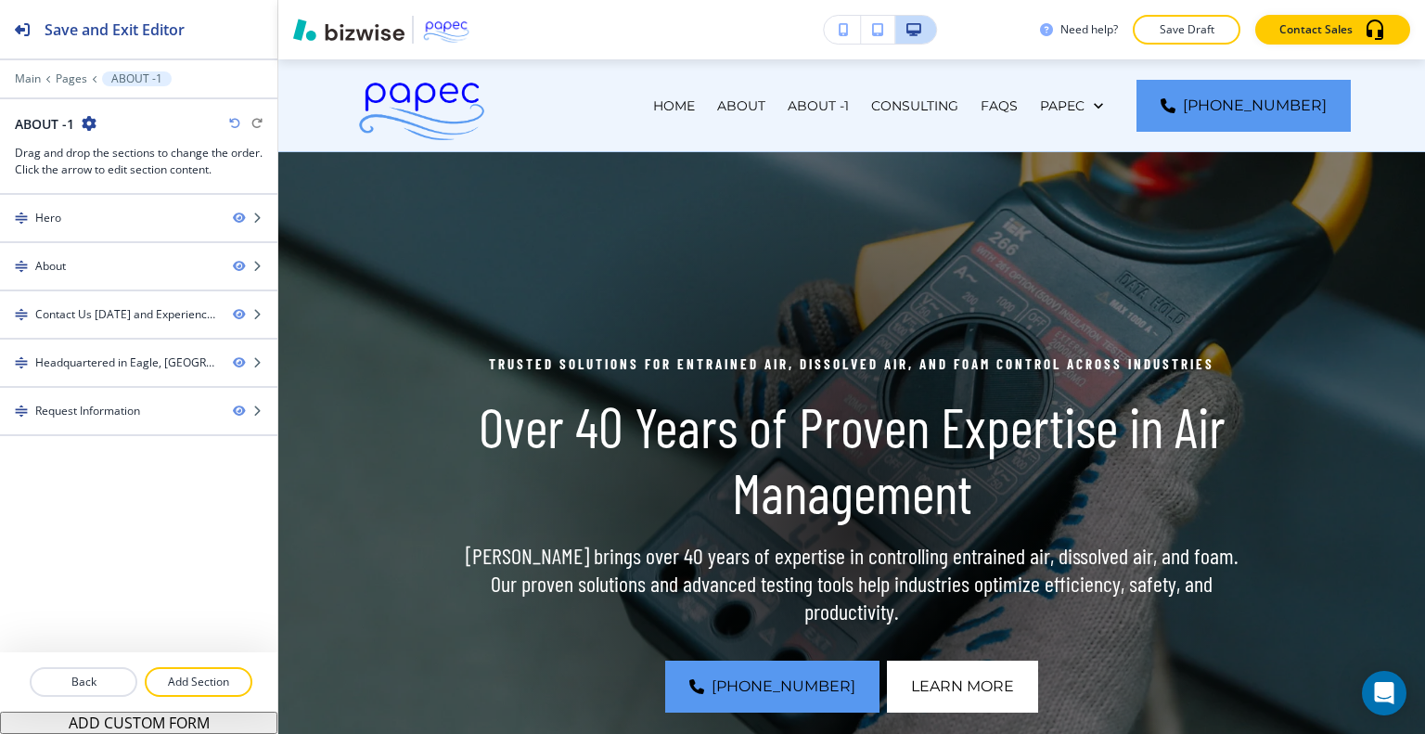
click at [86, 121] on icon "button" at bounding box center [89, 123] width 15 height 15
click at [112, 153] on p "Edit Page Settings" at bounding box center [141, 155] width 95 height 17
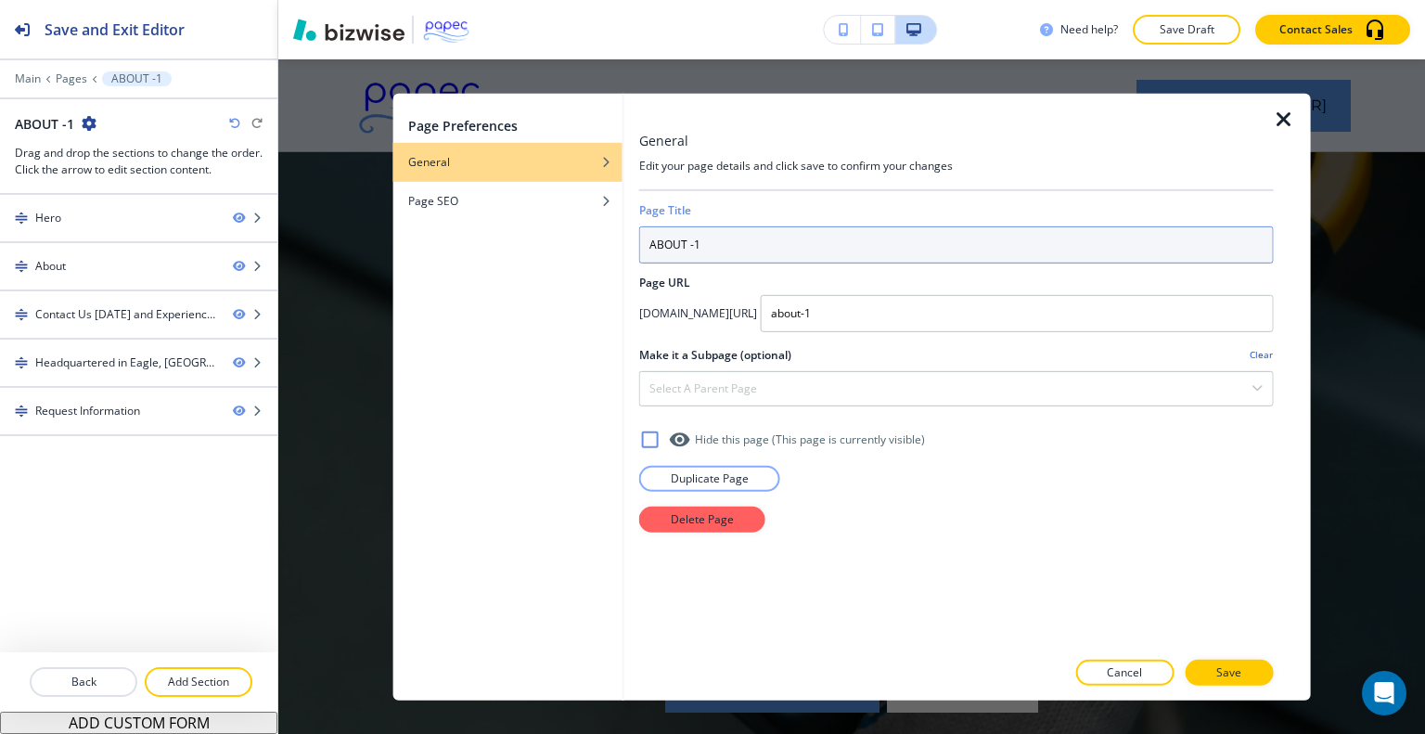
drag, startPoint x: 739, startPoint y: 255, endPoint x: 627, endPoint y: 233, distance: 113.5
click at [627, 233] on div "General Edit your page details and click save to confirm your changes Page Titl…" at bounding box center [967, 396] width 687 height 607
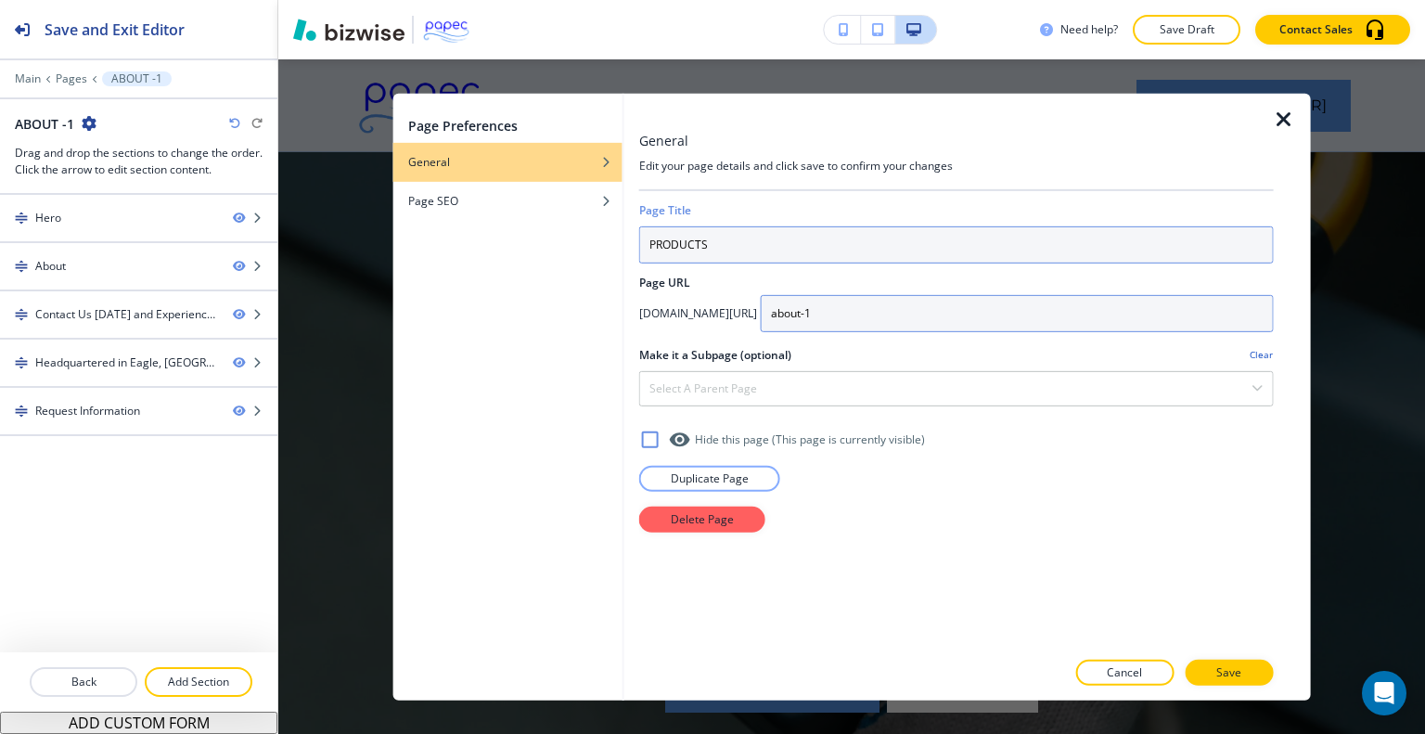
type input "PRODUCTS"
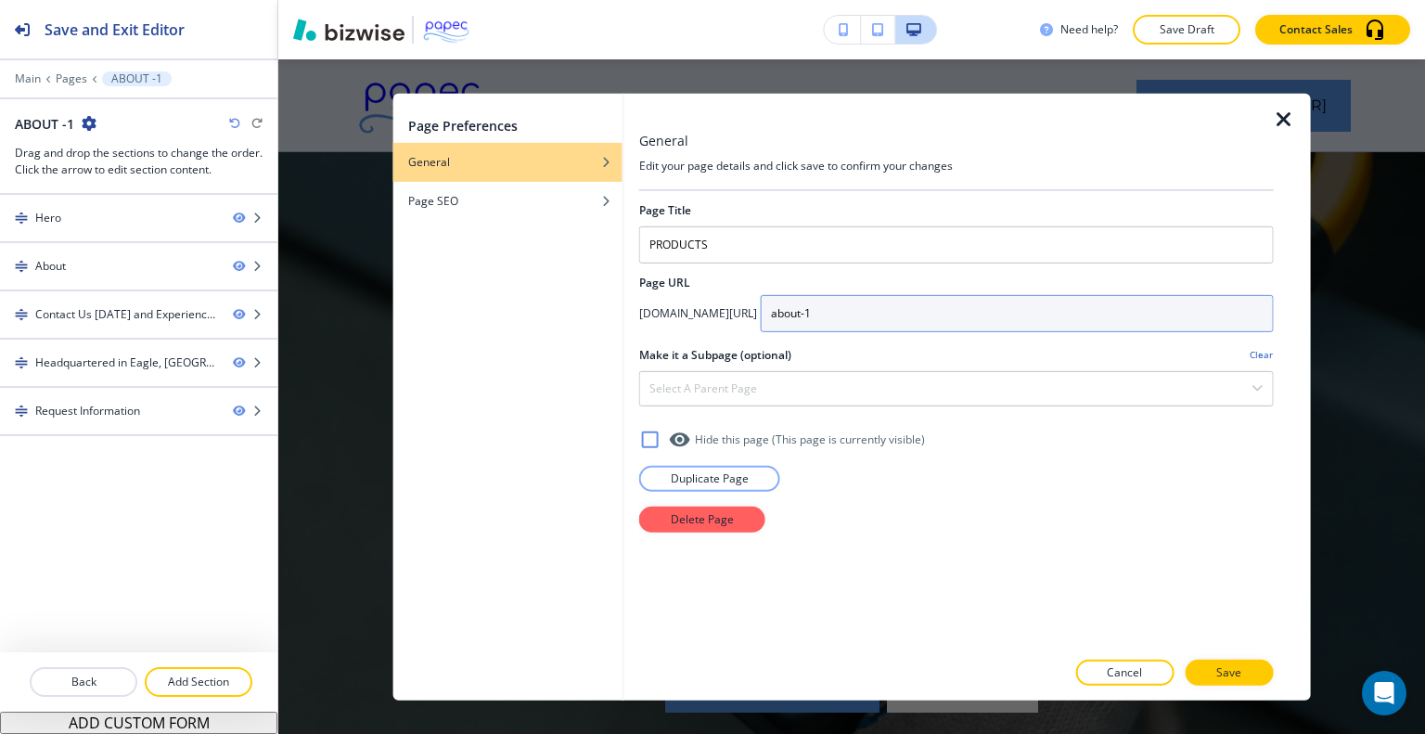
click at [943, 313] on input "about-1" at bounding box center [1017, 312] width 513 height 37
type input "a"
type input "P"
type input "products"
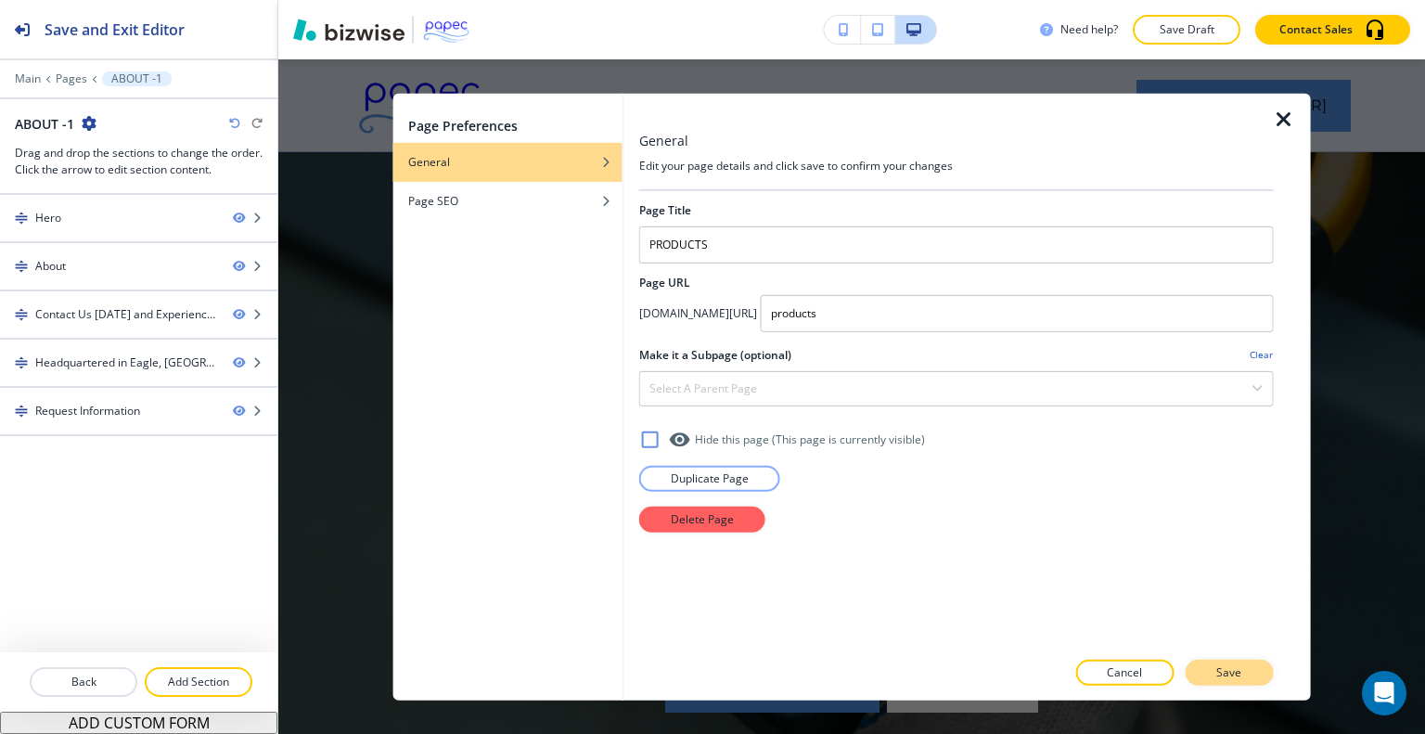
click at [1217, 671] on button "Save" at bounding box center [1229, 673] width 88 height 26
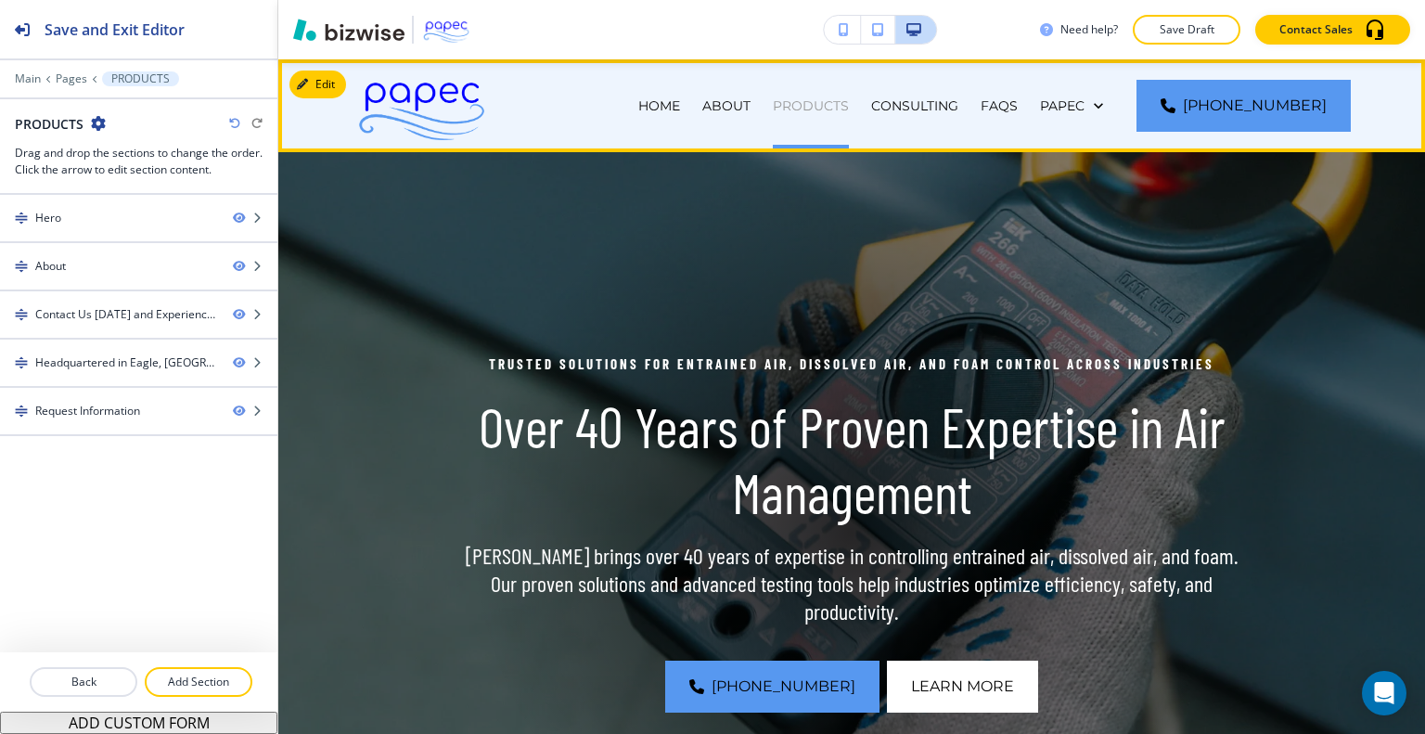
click at [779, 99] on p "PRODUCTS" at bounding box center [811, 105] width 76 height 19
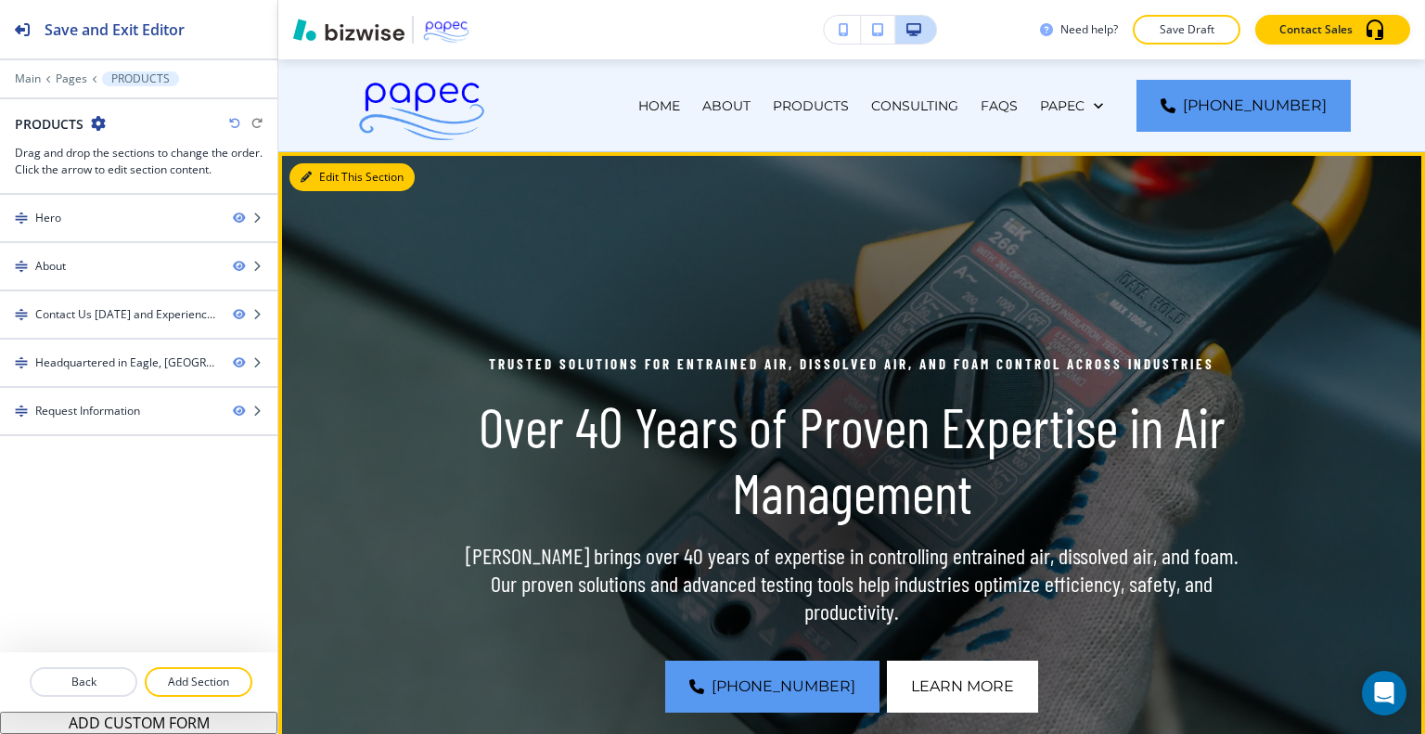
click at [324, 173] on button "Edit This Section" at bounding box center [351, 177] width 125 height 28
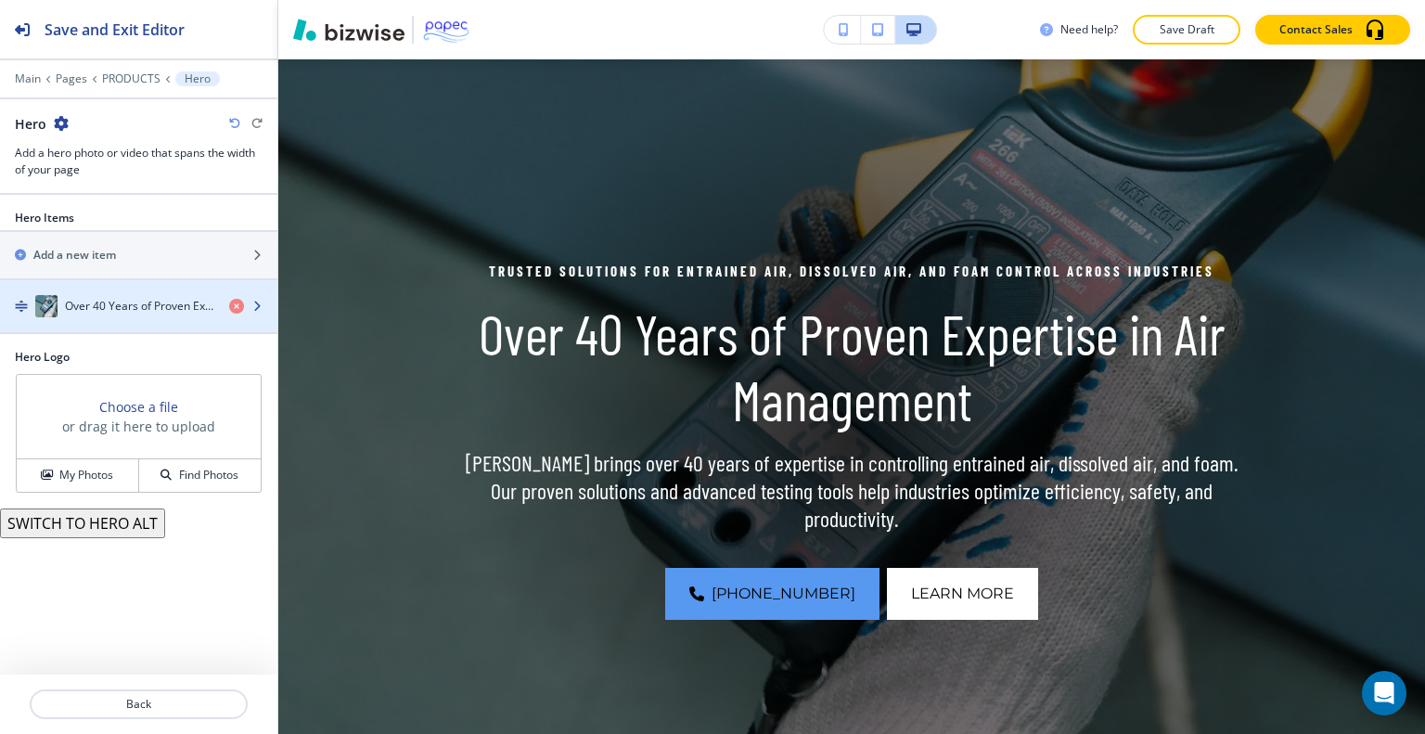
click at [124, 317] on div "button" at bounding box center [138, 324] width 277 height 15
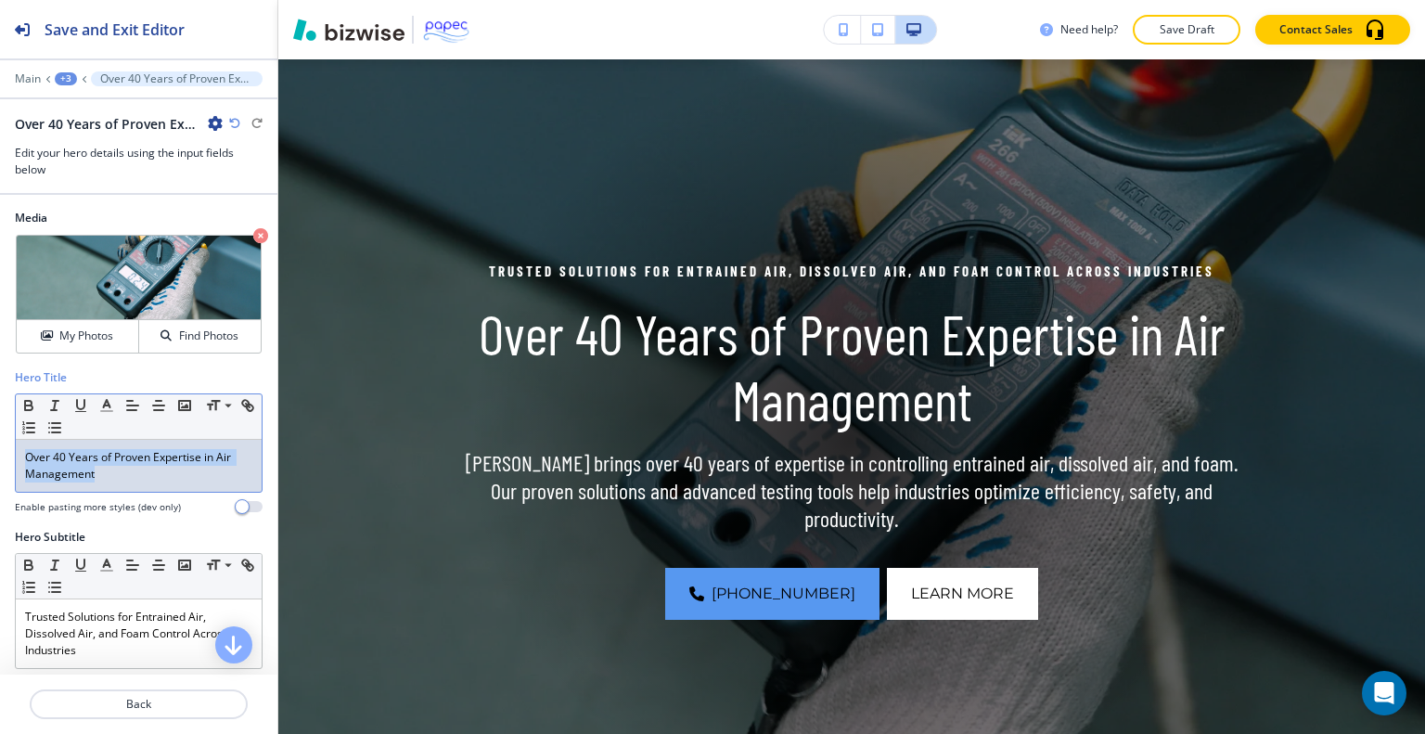
drag, startPoint x: 151, startPoint y: 476, endPoint x: 14, endPoint y: 456, distance: 138.8
click at [14, 456] on div "Hero Title Small Normal Large Huge Over 40 Years of Proven Expertise in Air Man…" at bounding box center [138, 449] width 277 height 160
click at [55, 456] on p "Over 40 Years of Proven Expertise in Air Management" at bounding box center [138, 465] width 227 height 33
drag, startPoint x: 105, startPoint y: 479, endPoint x: 0, endPoint y: 447, distance: 109.5
click at [0, 447] on div "Hero Title Small Normal Large Huge Over 40 Years of Proven Expertise in Air Man…" at bounding box center [138, 449] width 277 height 160
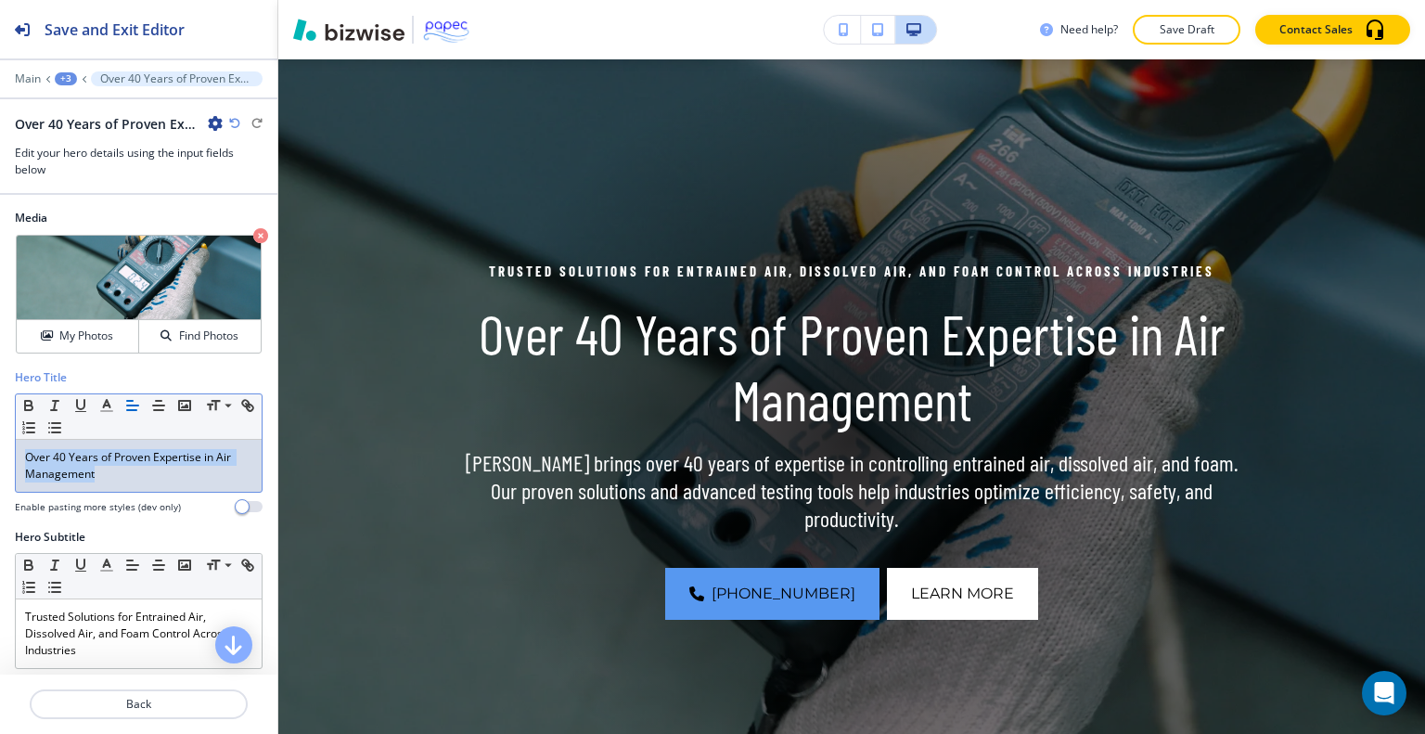
paste div
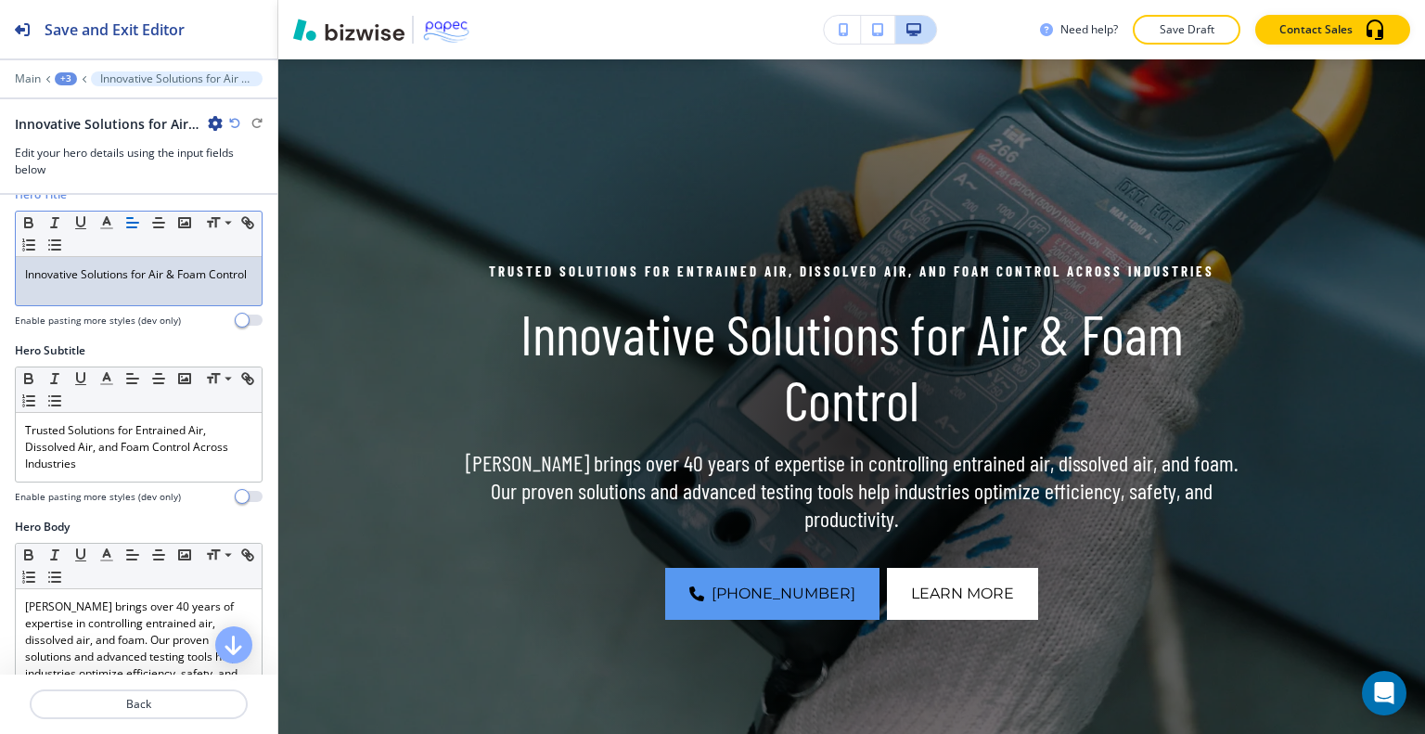
scroll to position [178, 0]
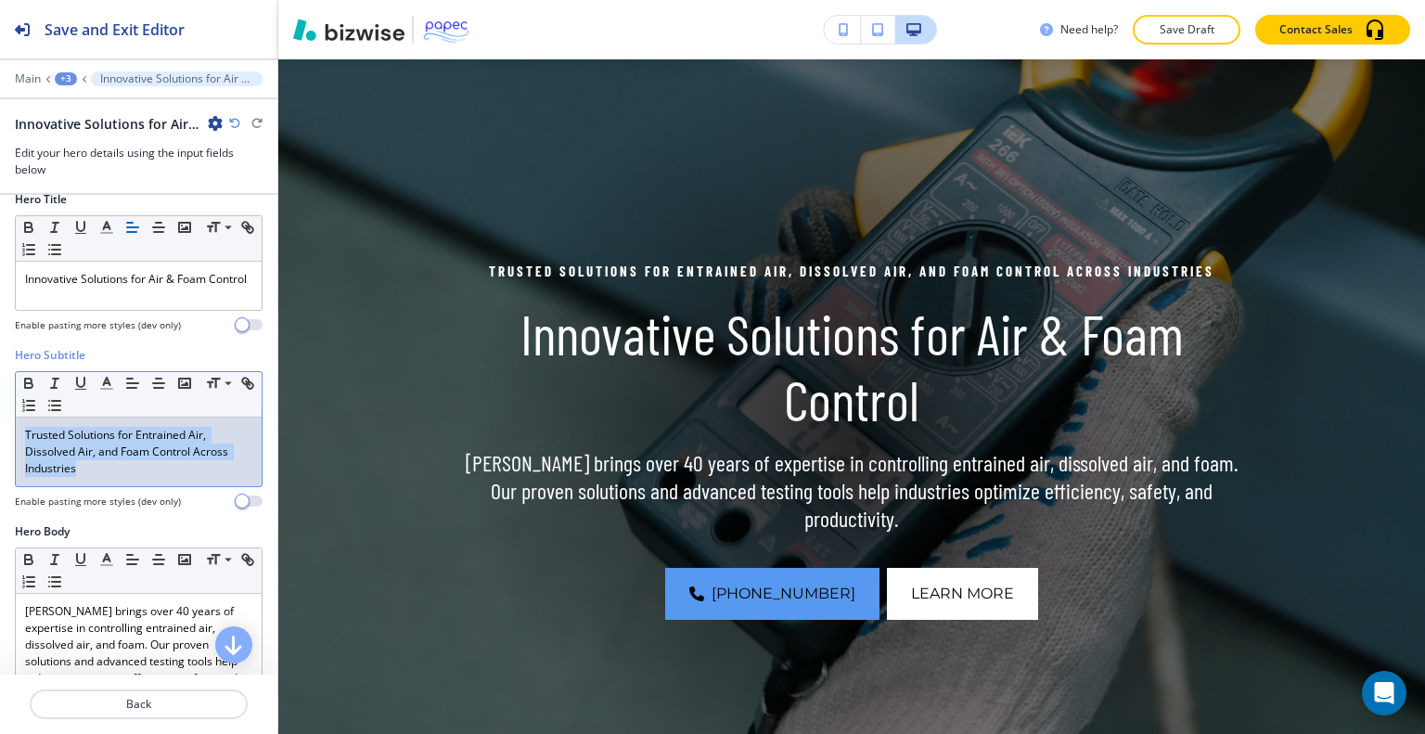
drag, startPoint x: 98, startPoint y: 485, endPoint x: 0, endPoint y: 419, distance: 118.4
click at [0, 419] on div "Hero Subtitle Small Normal Large Huge Trusted Solutions for Entrained Air, Diss…" at bounding box center [138, 435] width 277 height 176
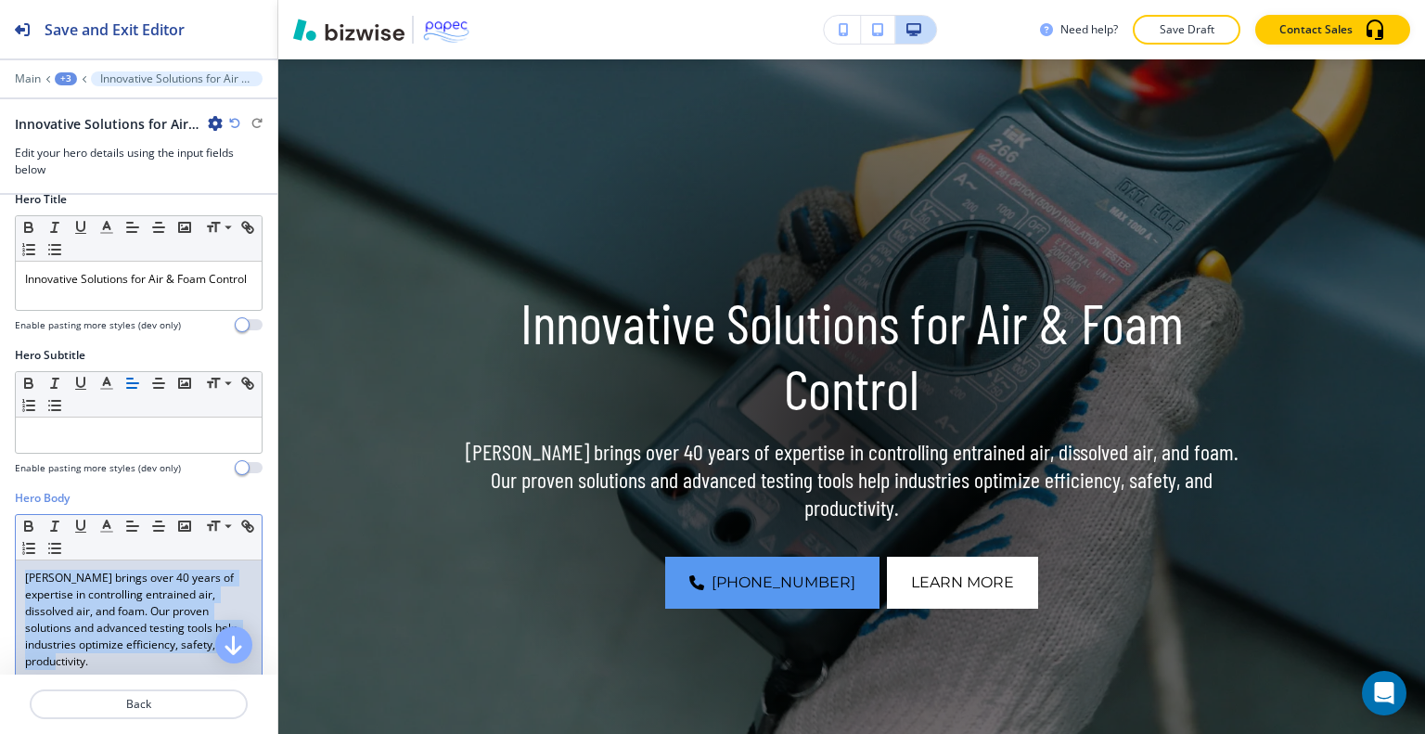
drag, startPoint x: 109, startPoint y: 660, endPoint x: 5, endPoint y: 576, distance: 134.0
click at [5, 576] on div "Hero Body Small Normal Large Huge PAPEC brings over 40 years of expertise in co…" at bounding box center [138, 664] width 277 height 349
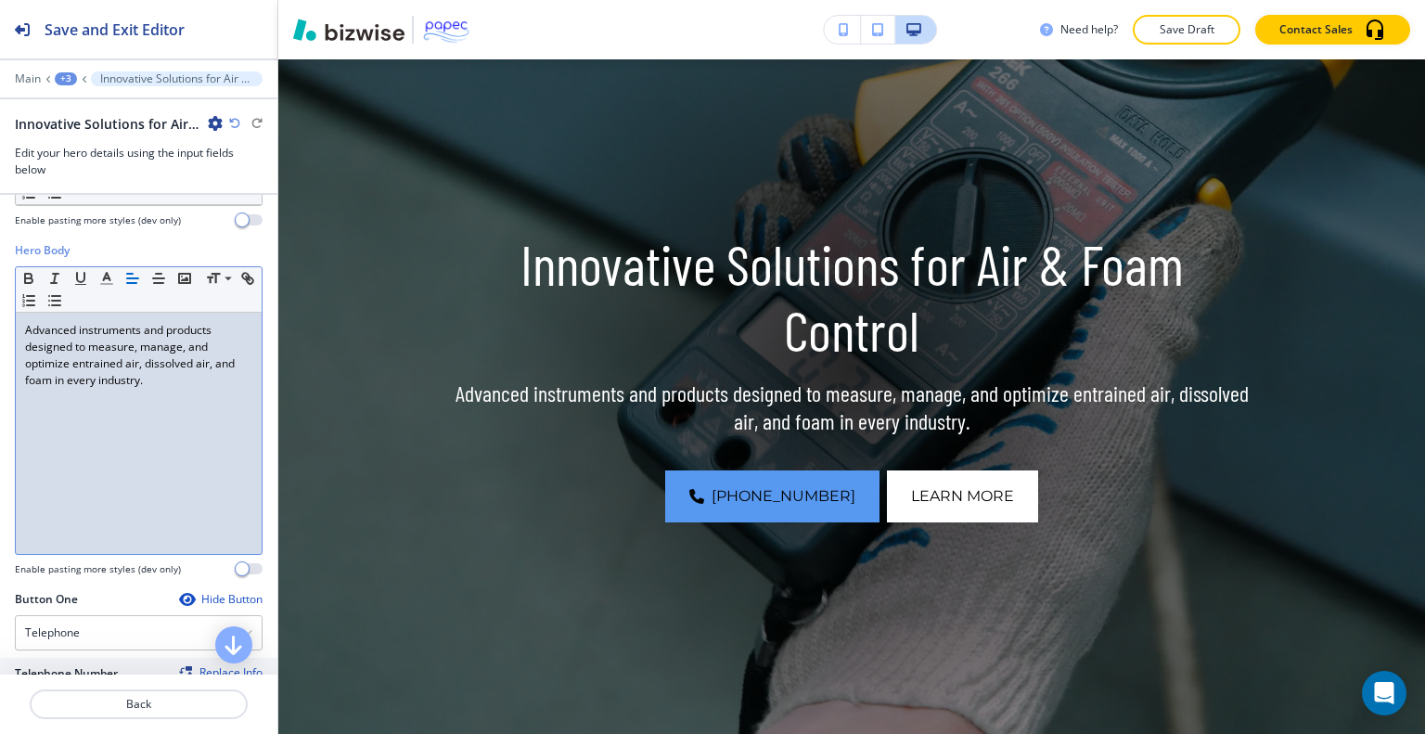
scroll to position [0, 0]
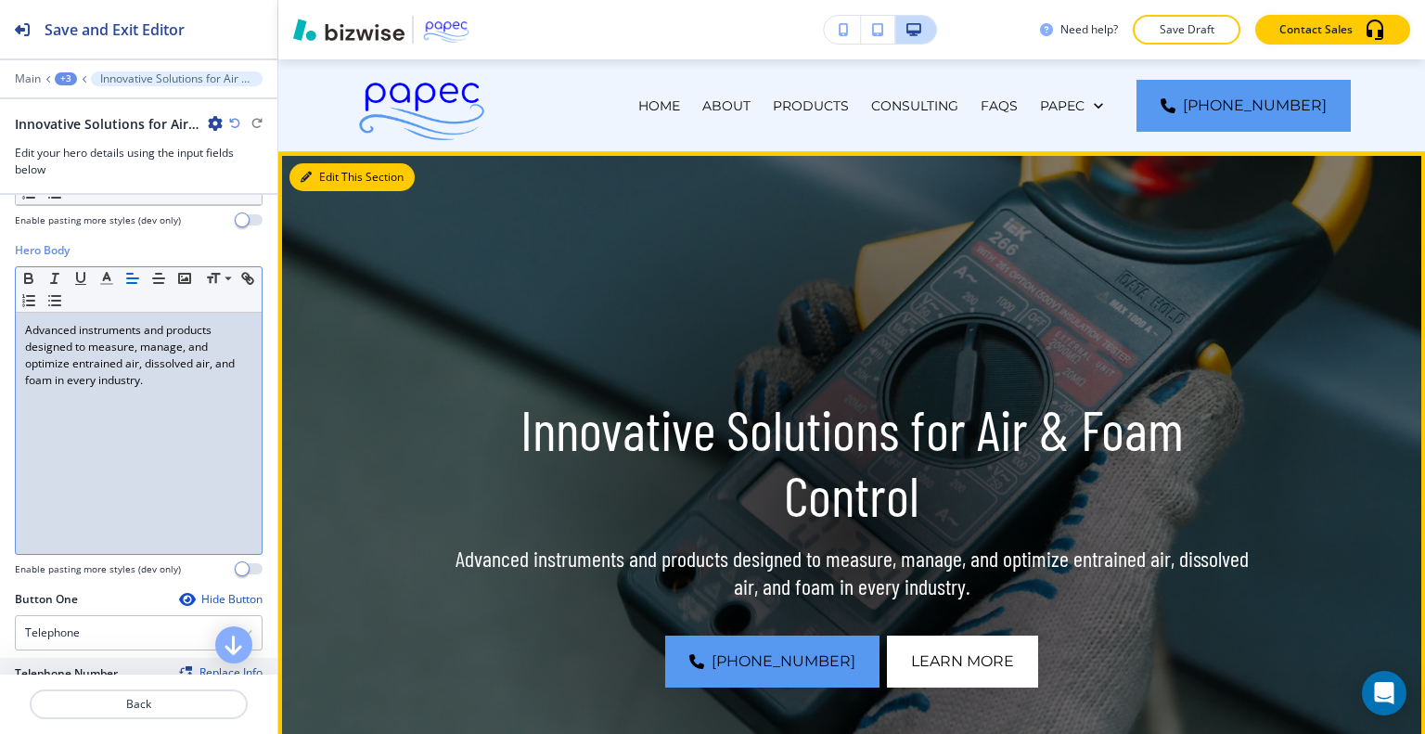
click at [334, 170] on button "Edit This Section" at bounding box center [351, 177] width 125 height 28
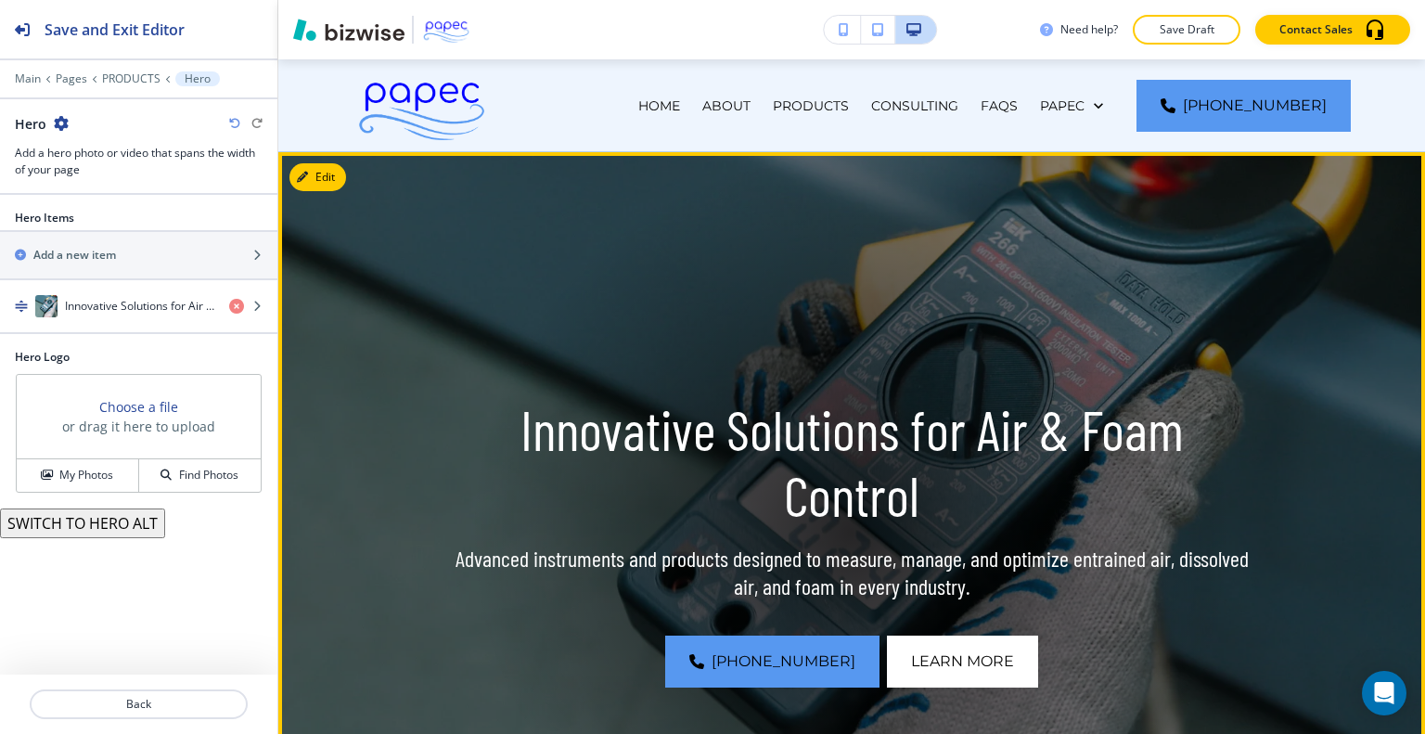
scroll to position [93, 0]
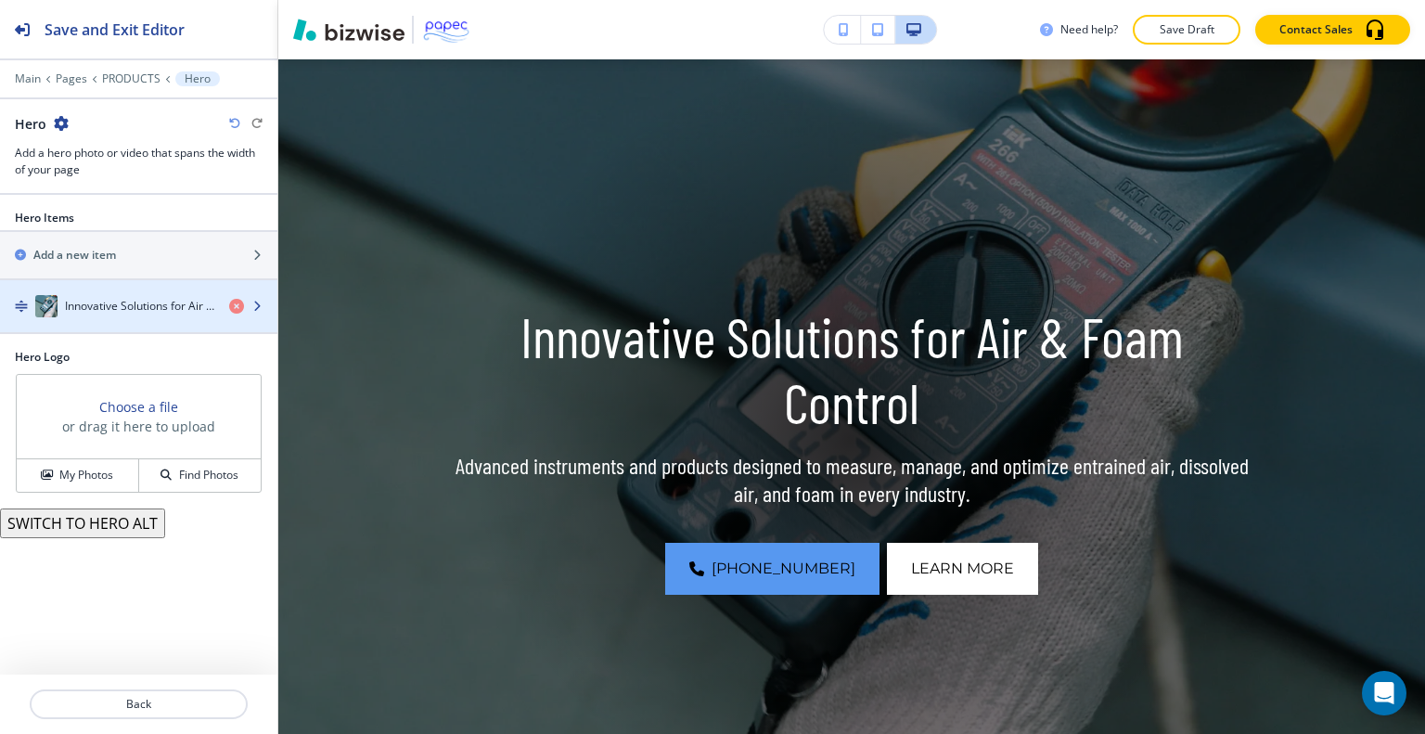
click at [96, 317] on div "button" at bounding box center [138, 324] width 277 height 15
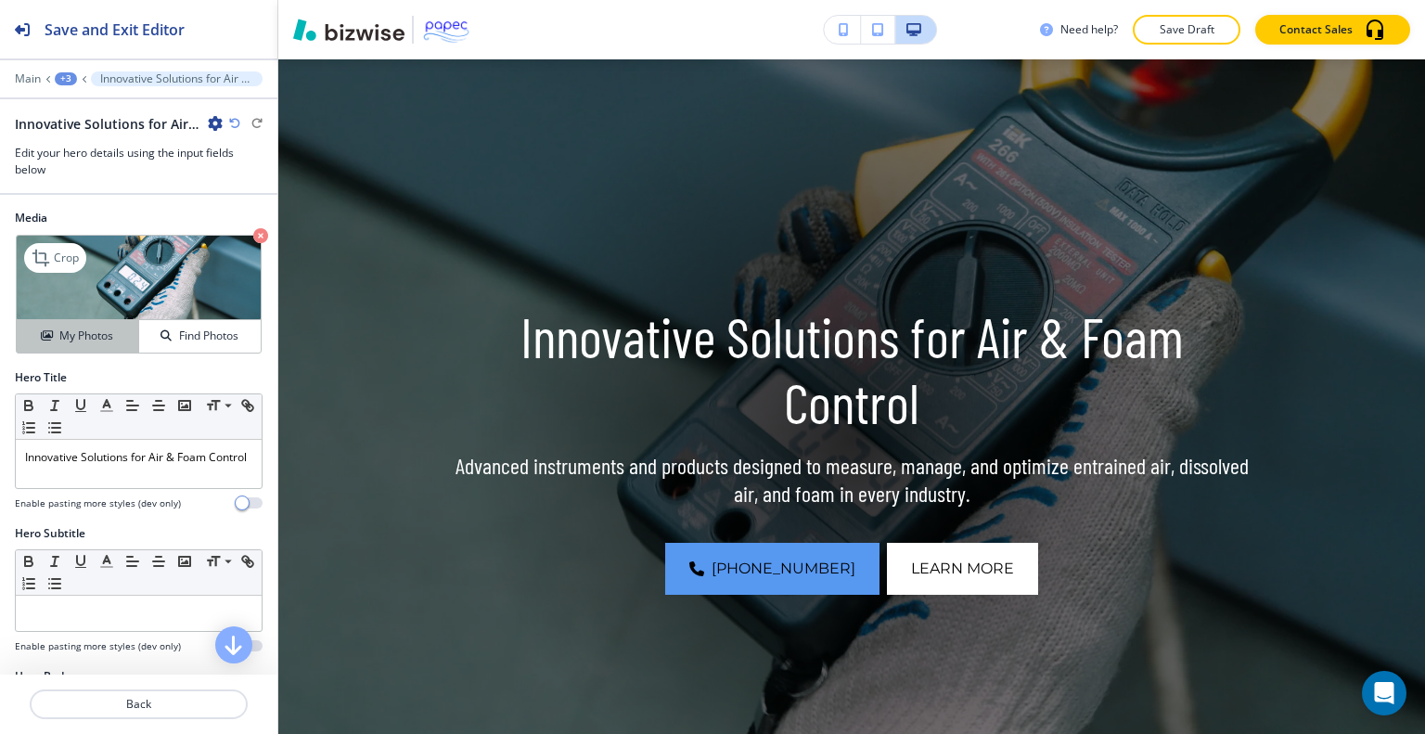
click at [94, 344] on button "My Photos" at bounding box center [78, 336] width 122 height 32
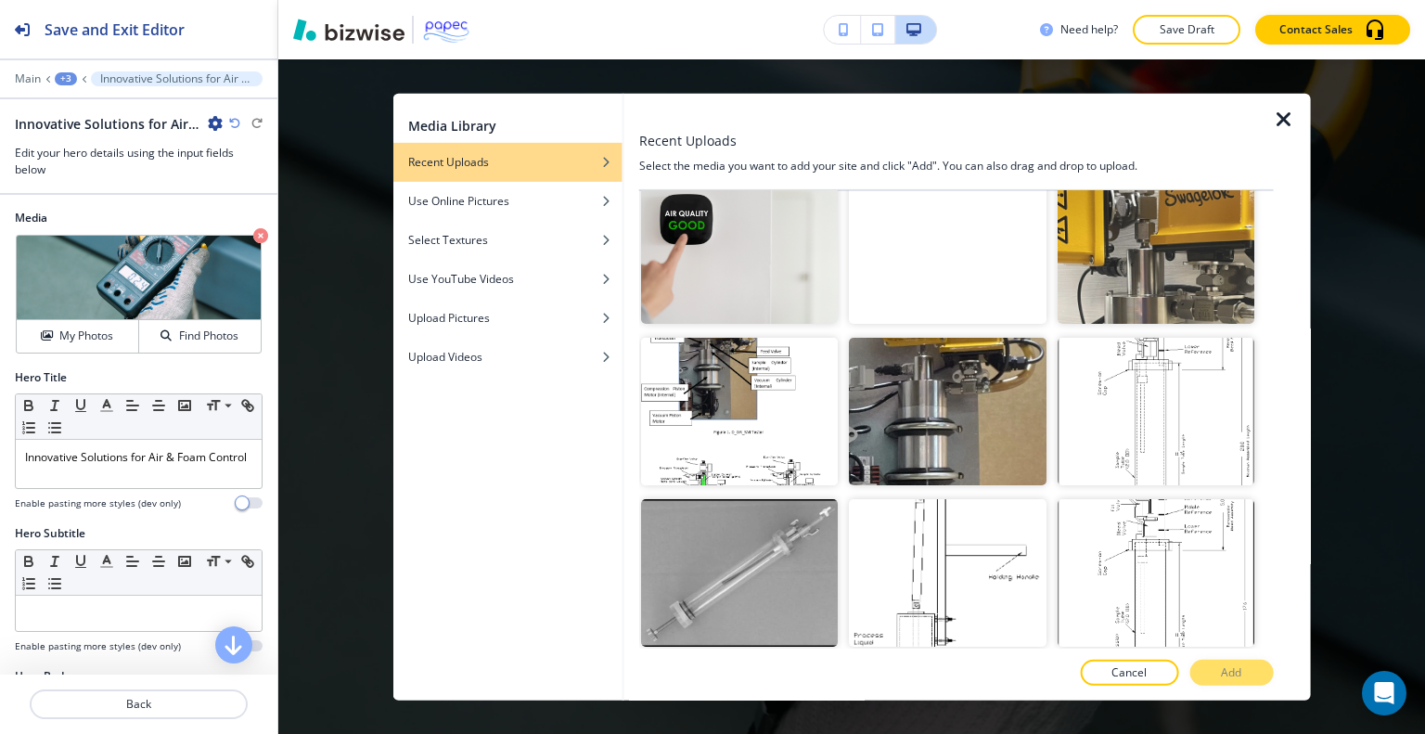
scroll to position [848, 0]
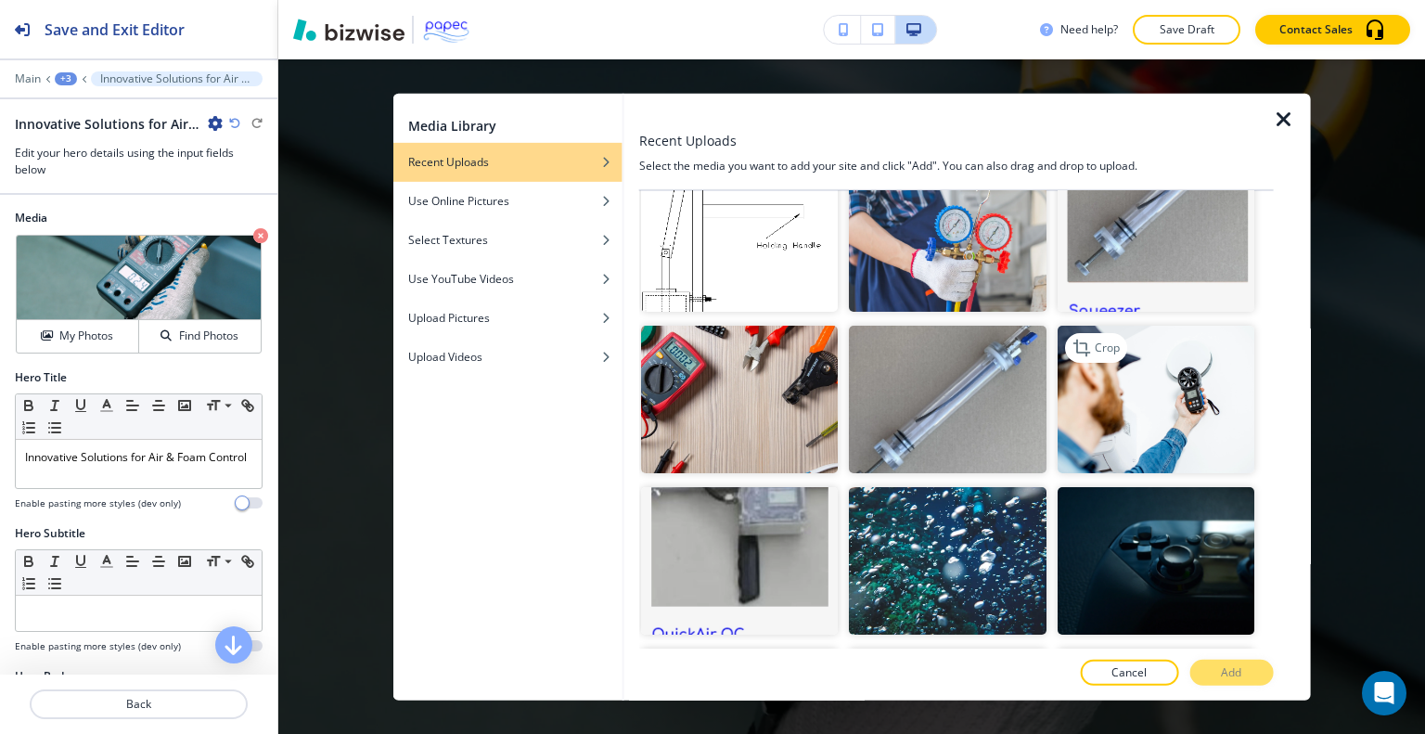
click at [1198, 394] on img "button" at bounding box center [1155, 399] width 197 height 148
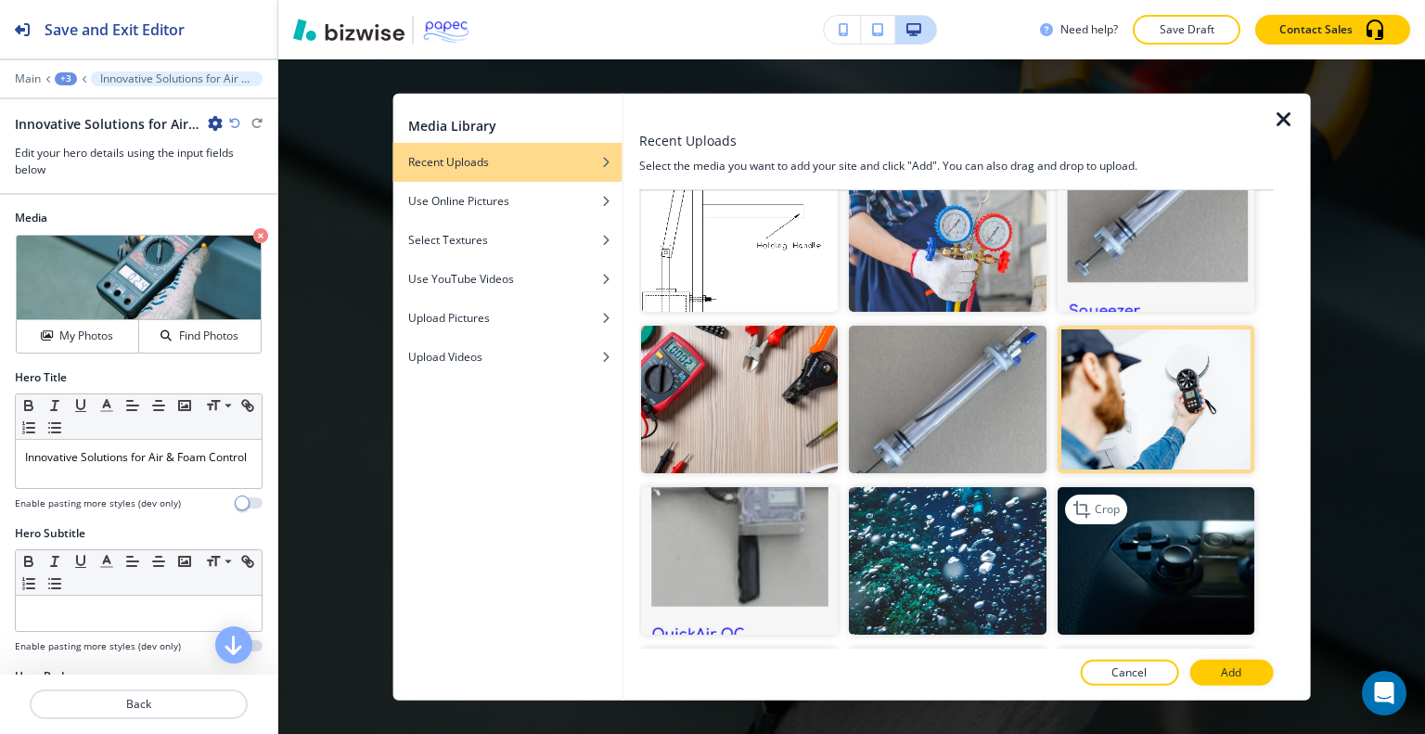
click at [1198, 570] on img "button" at bounding box center [1155, 561] width 197 height 148
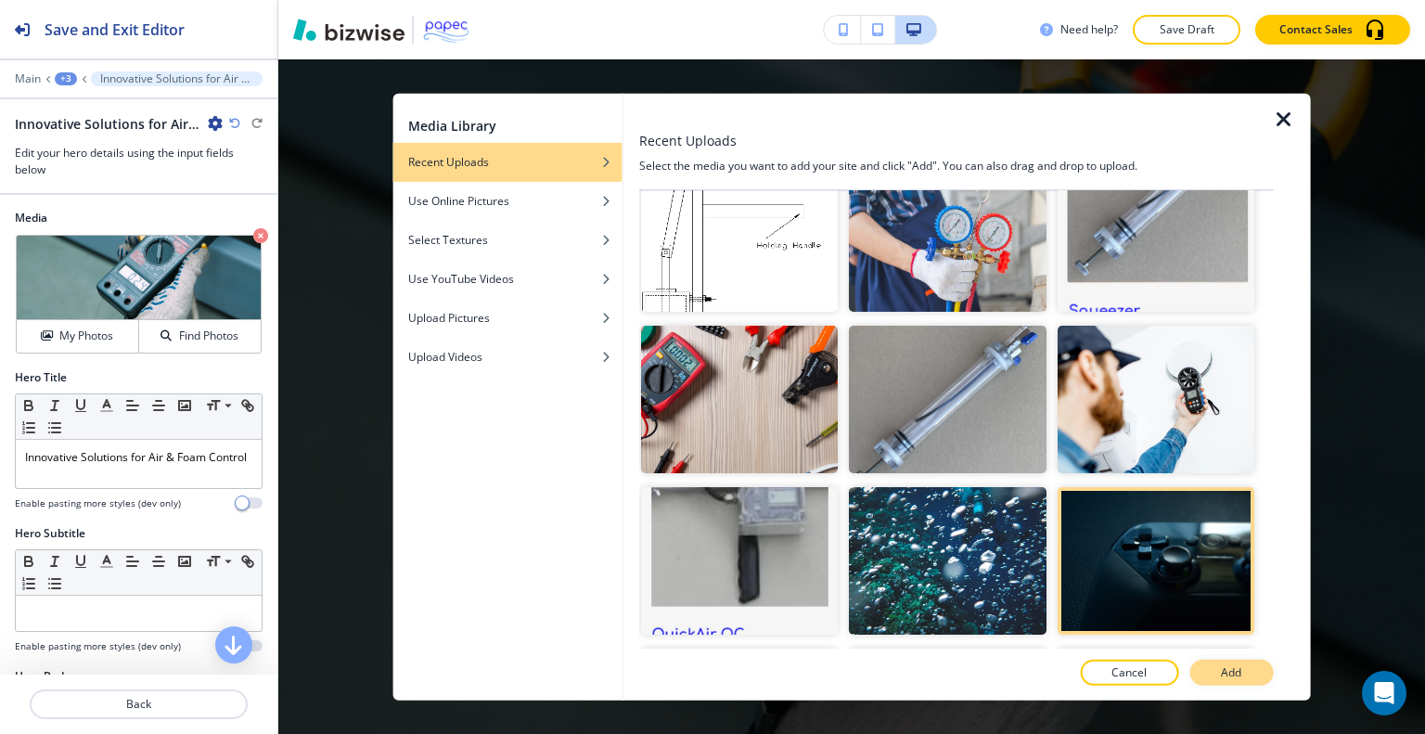
click at [1226, 664] on p "Add" at bounding box center [1231, 672] width 20 height 17
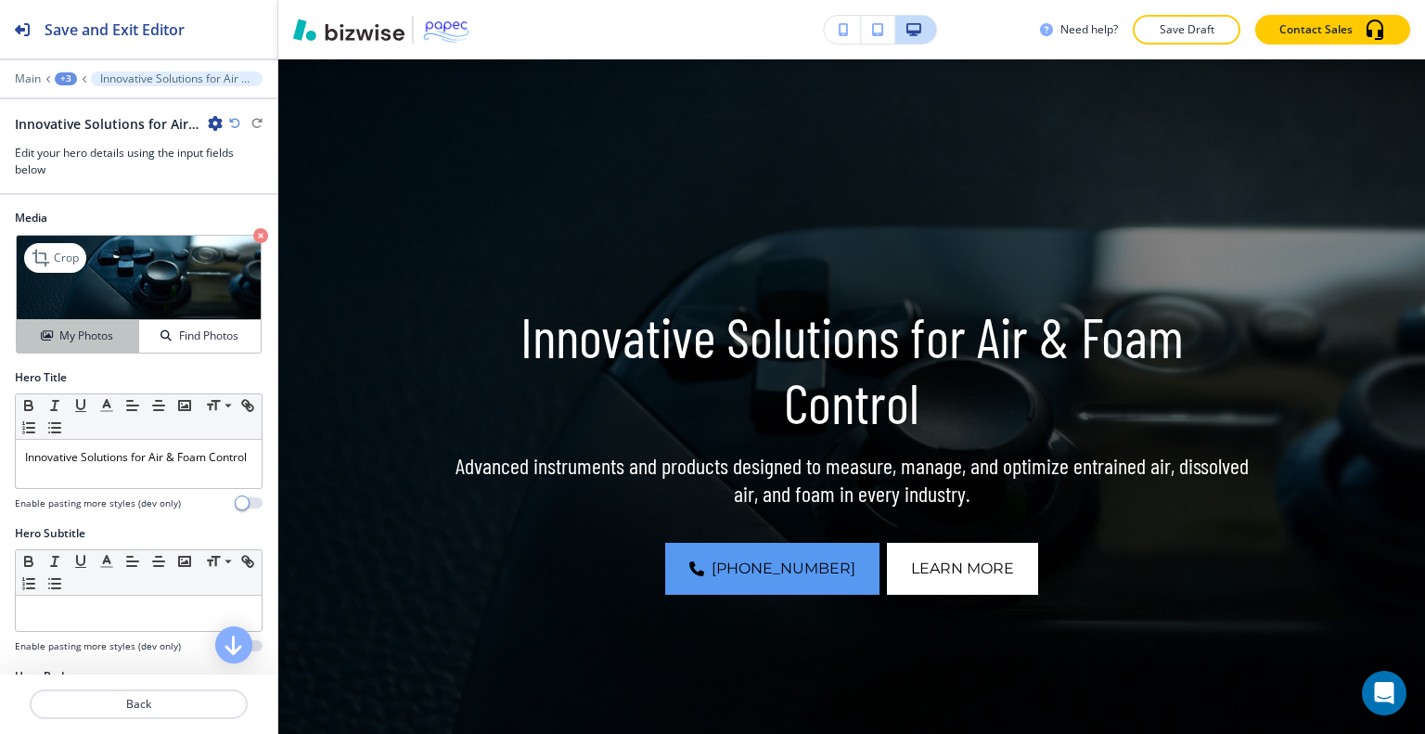
click at [67, 328] on h4 "My Photos" at bounding box center [86, 336] width 54 height 17
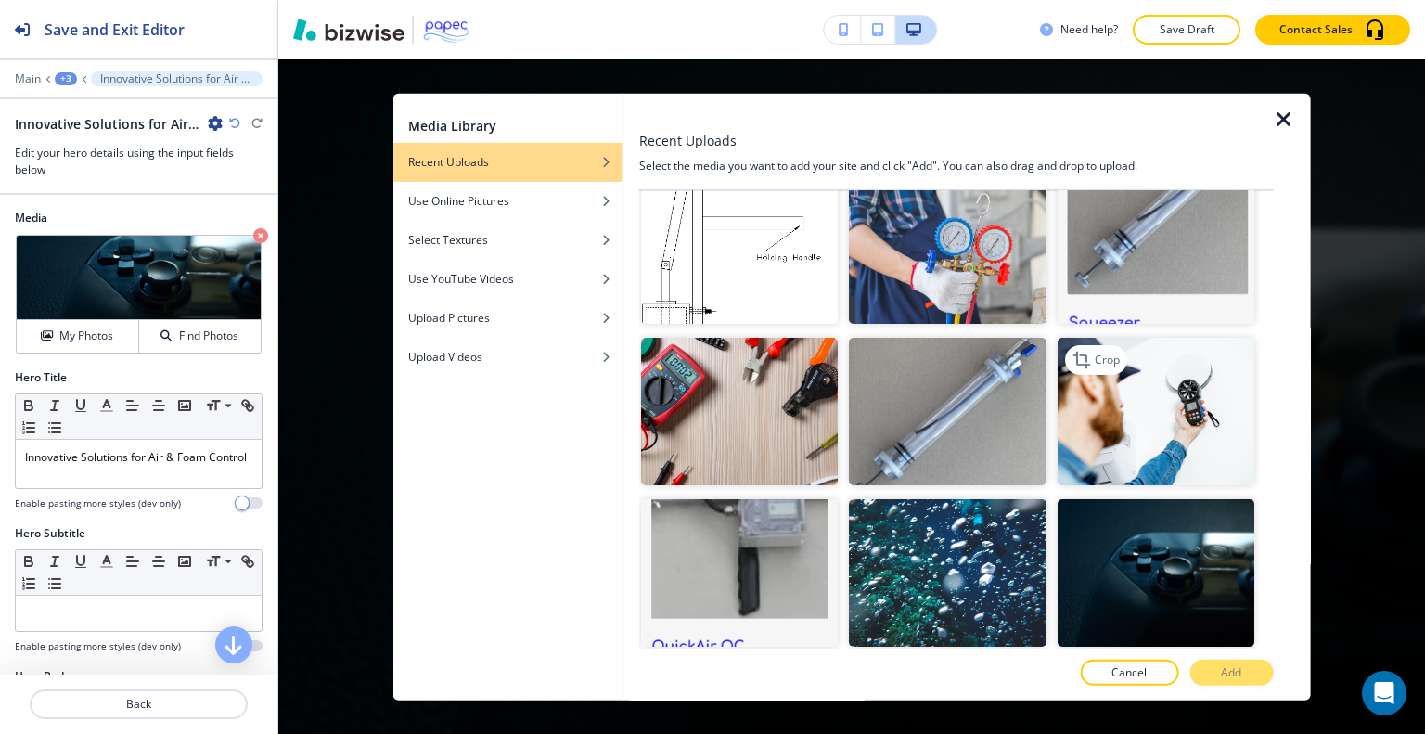
scroll to position [813, 0]
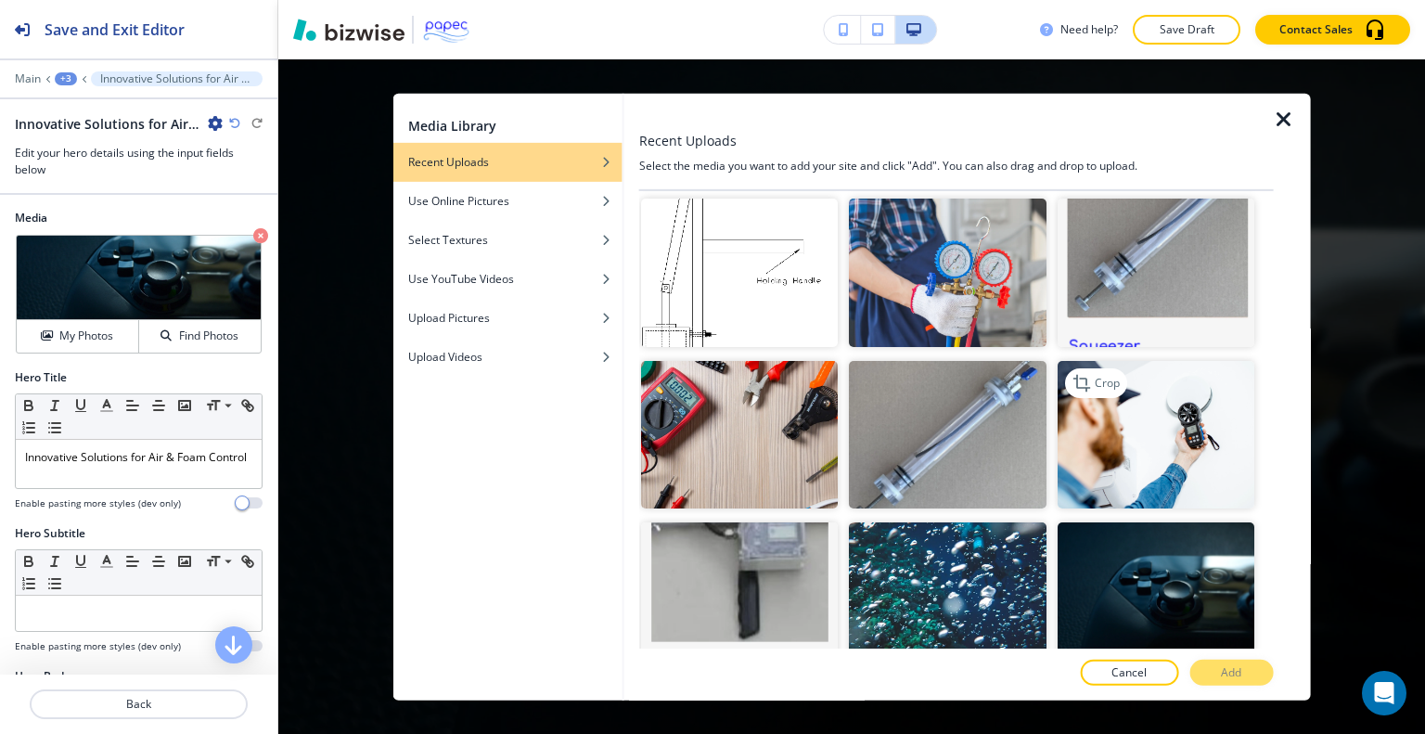
click at [1160, 425] on img "button" at bounding box center [1155, 434] width 197 height 148
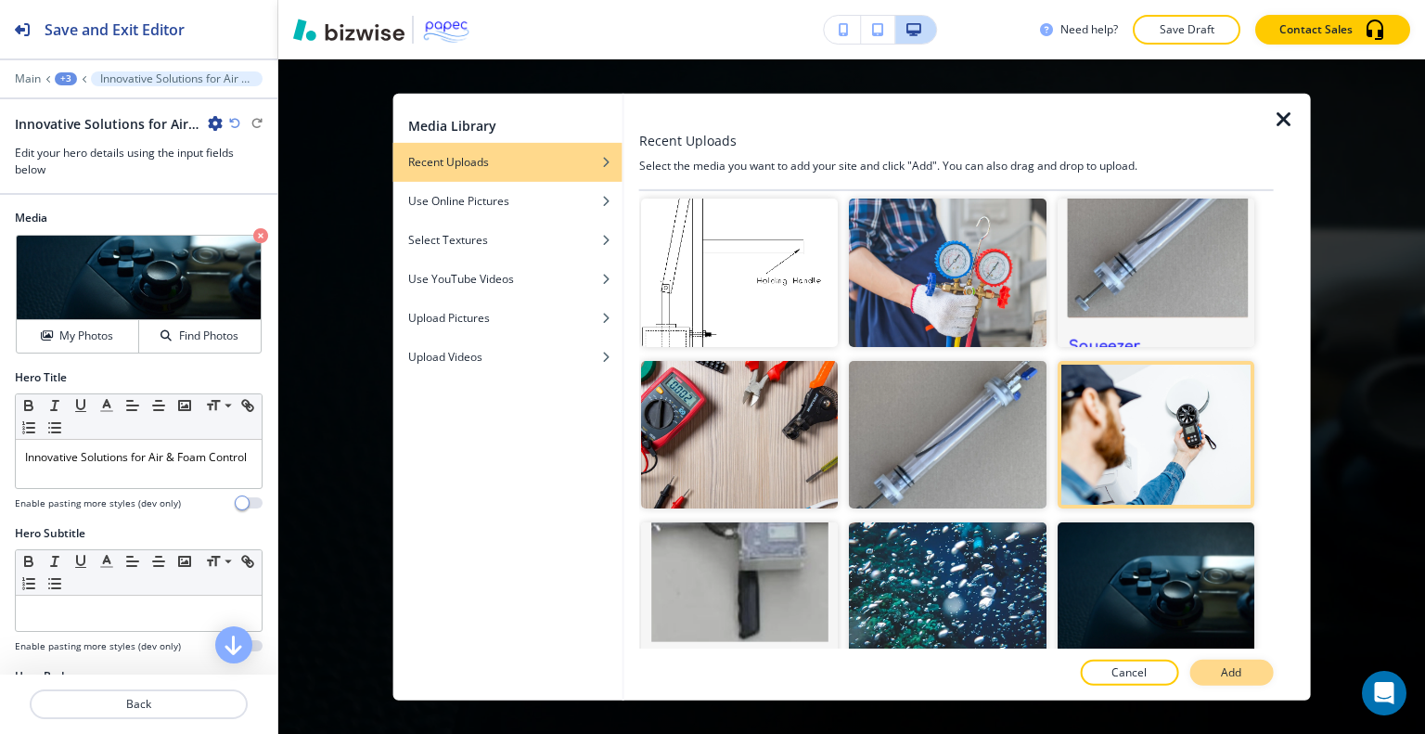
click at [1234, 671] on p "Add" at bounding box center [1231, 672] width 20 height 17
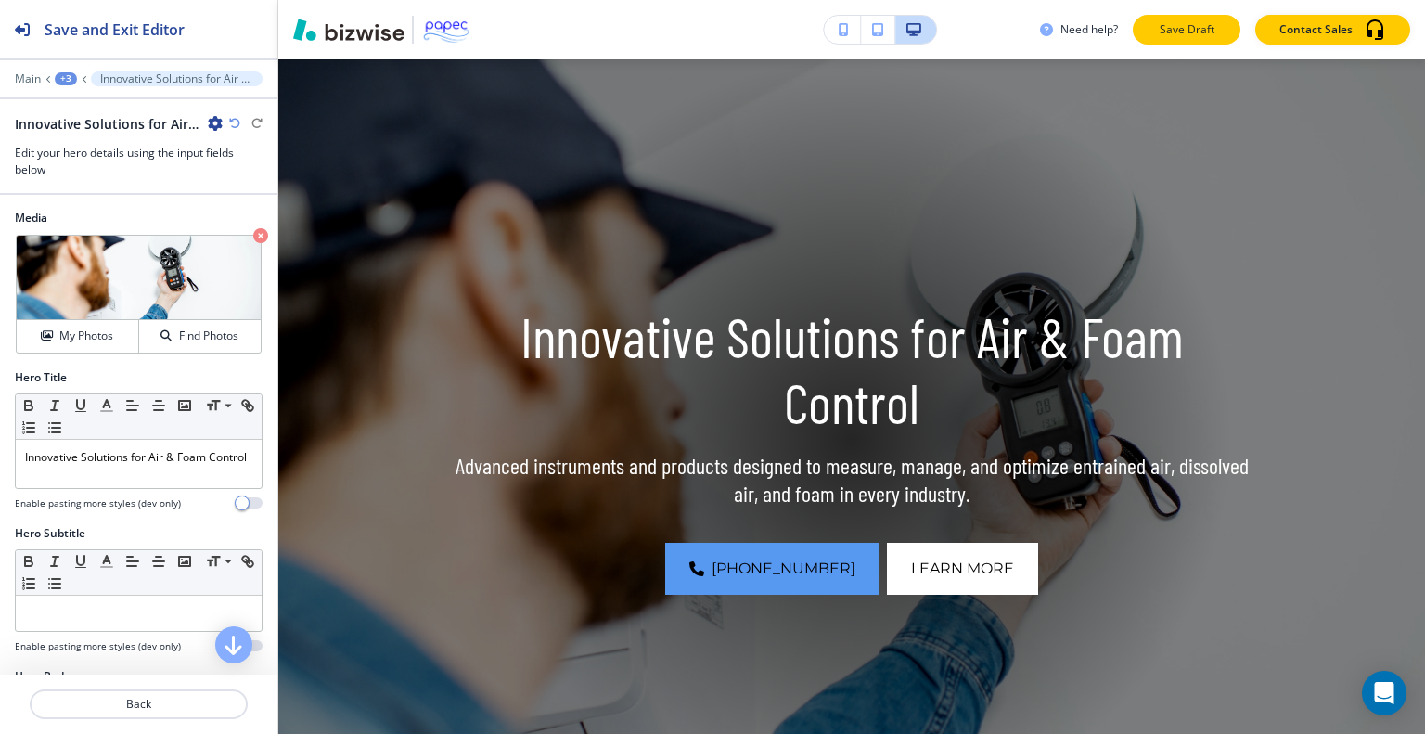
click at [1233, 25] on button "Save Draft" at bounding box center [1187, 30] width 108 height 30
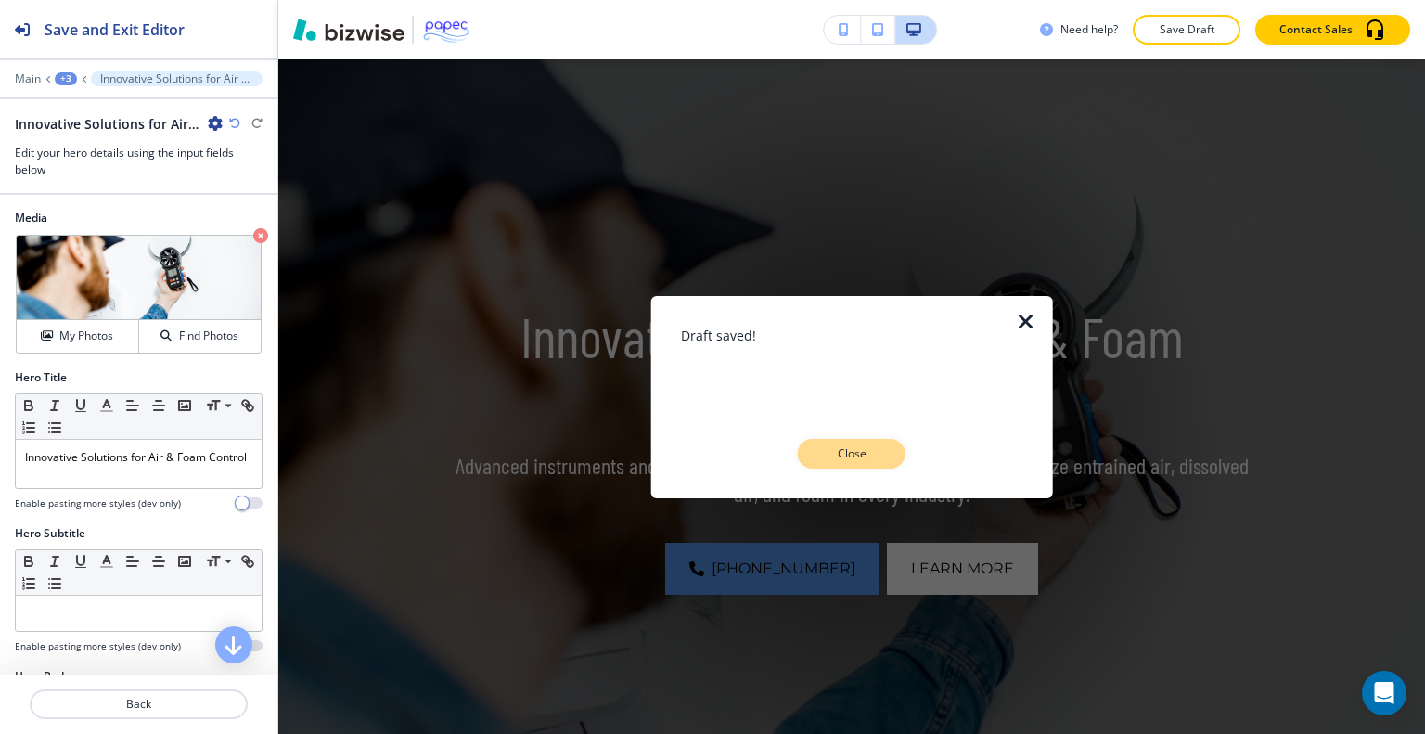
click at [881, 460] on button "Close" at bounding box center [852, 454] width 108 height 30
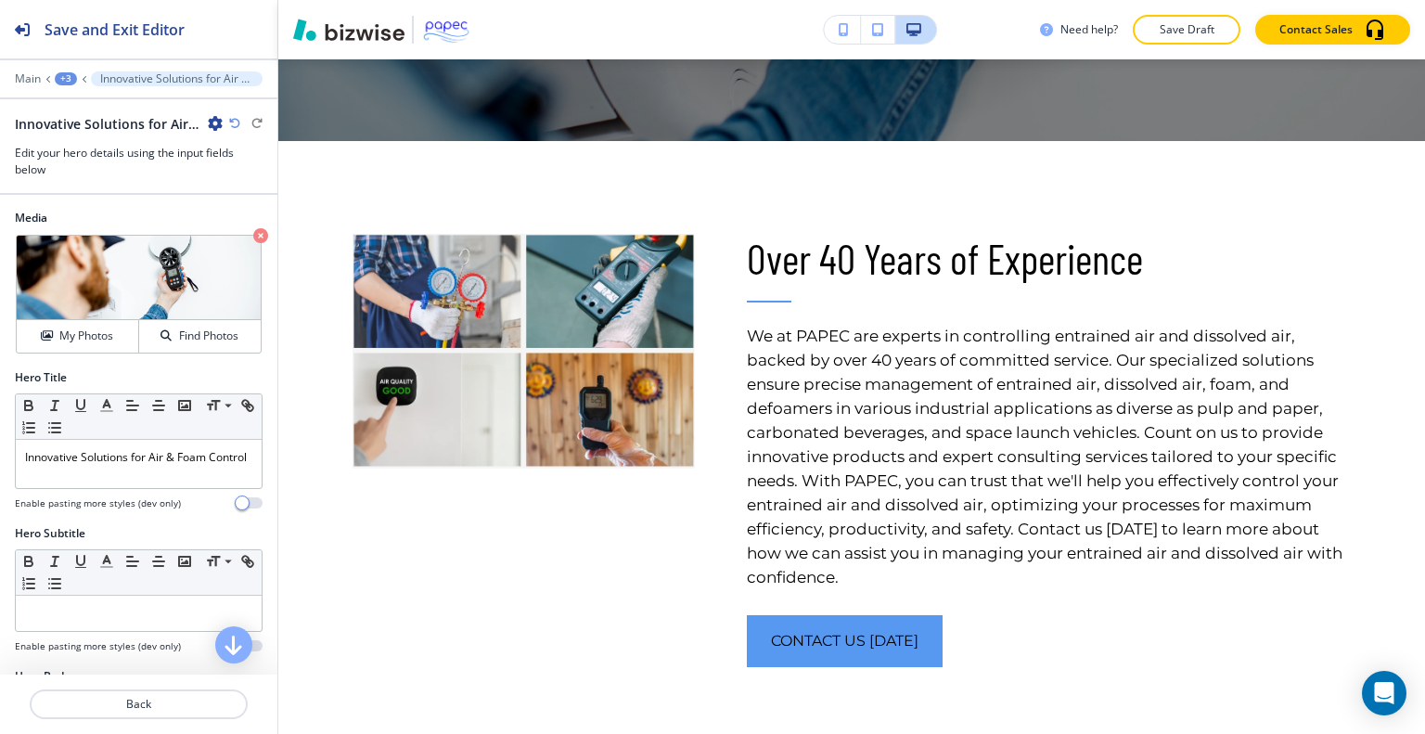
scroll to position [748, 0]
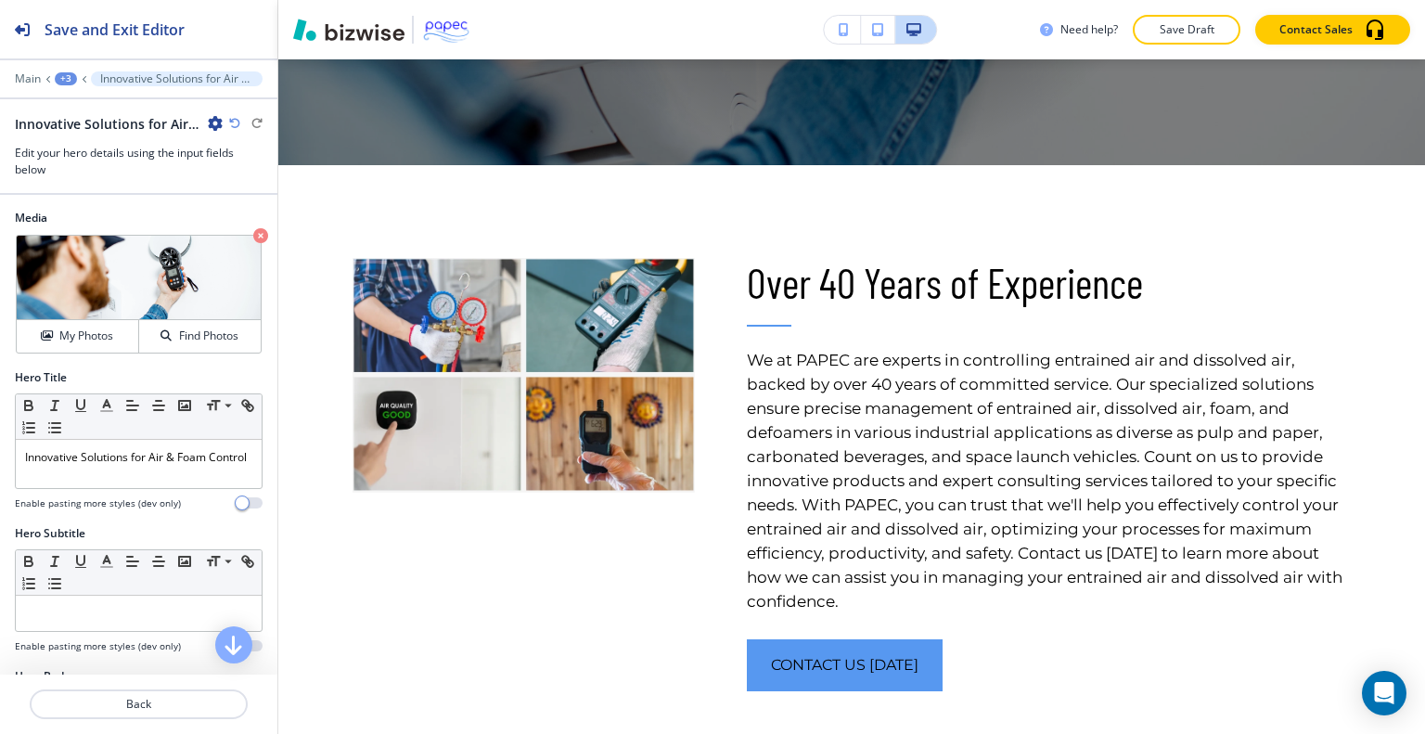
click at [64, 86] on div at bounding box center [138, 91] width 277 height 11
click at [62, 78] on div "+3" at bounding box center [66, 78] width 22 height 13
click at [84, 140] on p "PRODUCTS" at bounding box center [114, 141] width 95 height 17
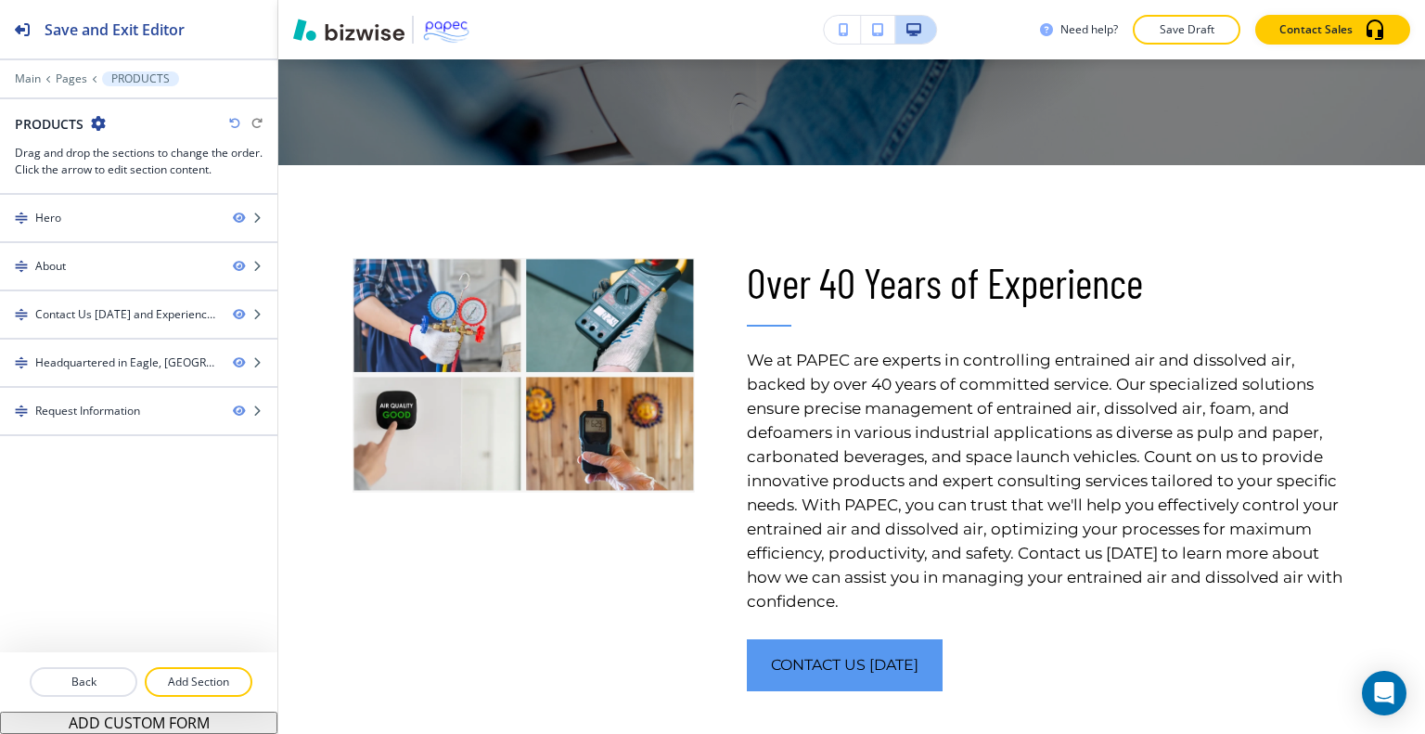
click at [213, 660] on div at bounding box center [138, 659] width 277 height 15
click at [218, 682] on p "Add Section" at bounding box center [199, 682] width 104 height 17
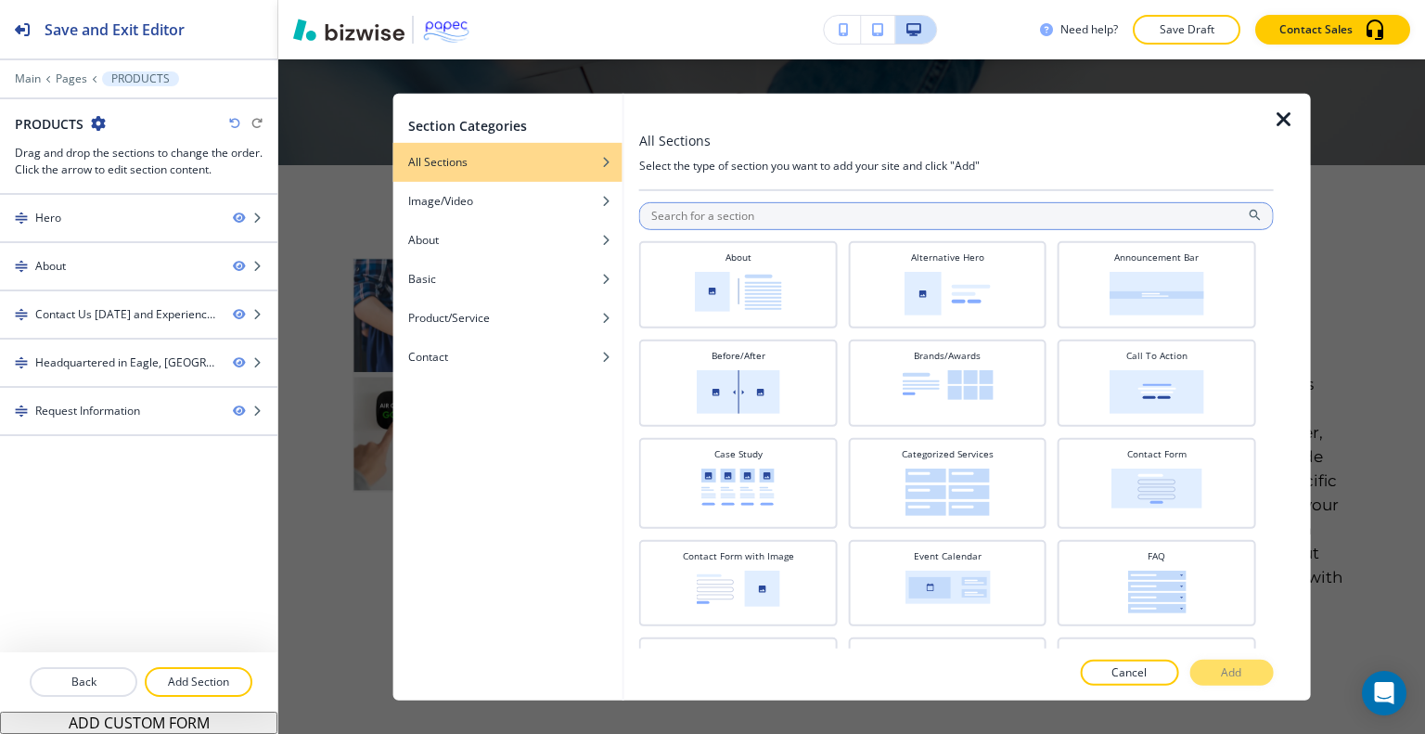
click at [834, 210] on input "text" at bounding box center [956, 215] width 635 height 28
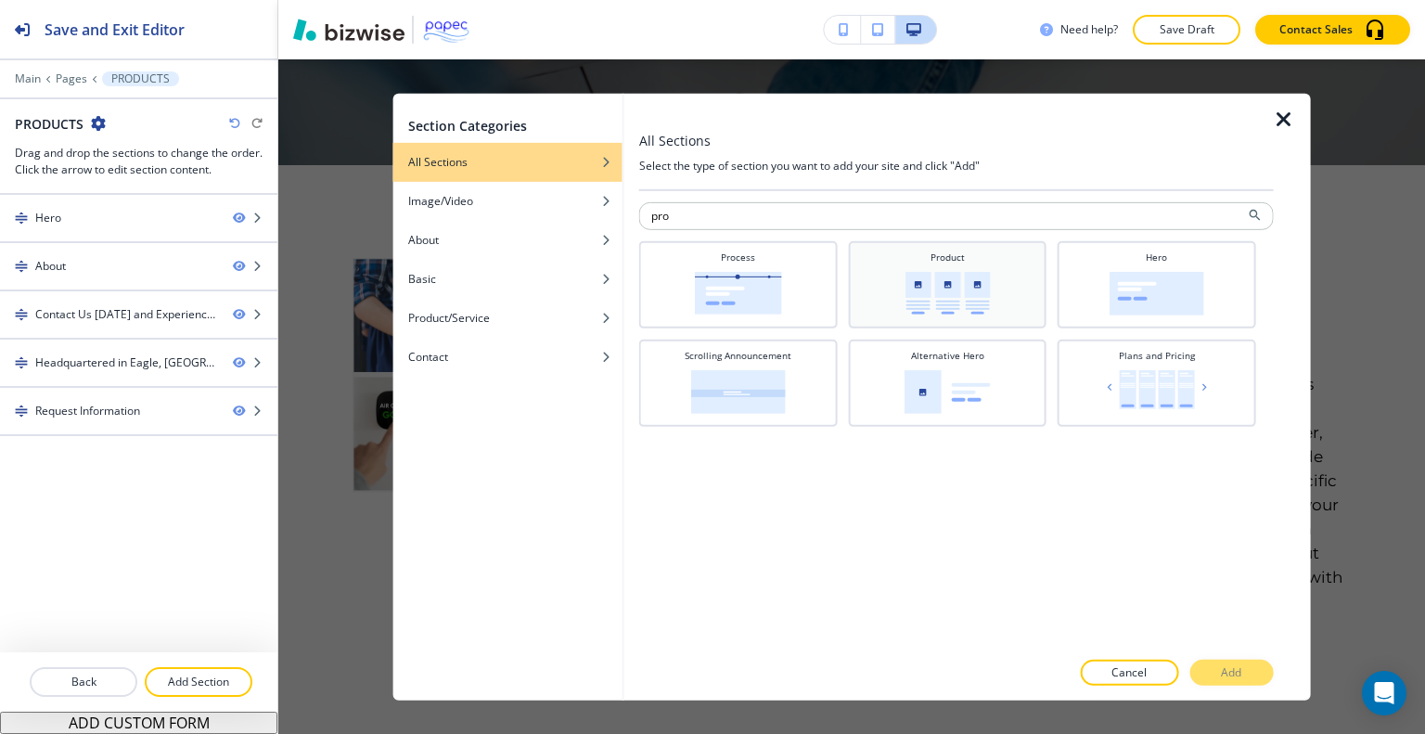
type input "pro"
click at [950, 290] on img at bounding box center [947, 292] width 85 height 43
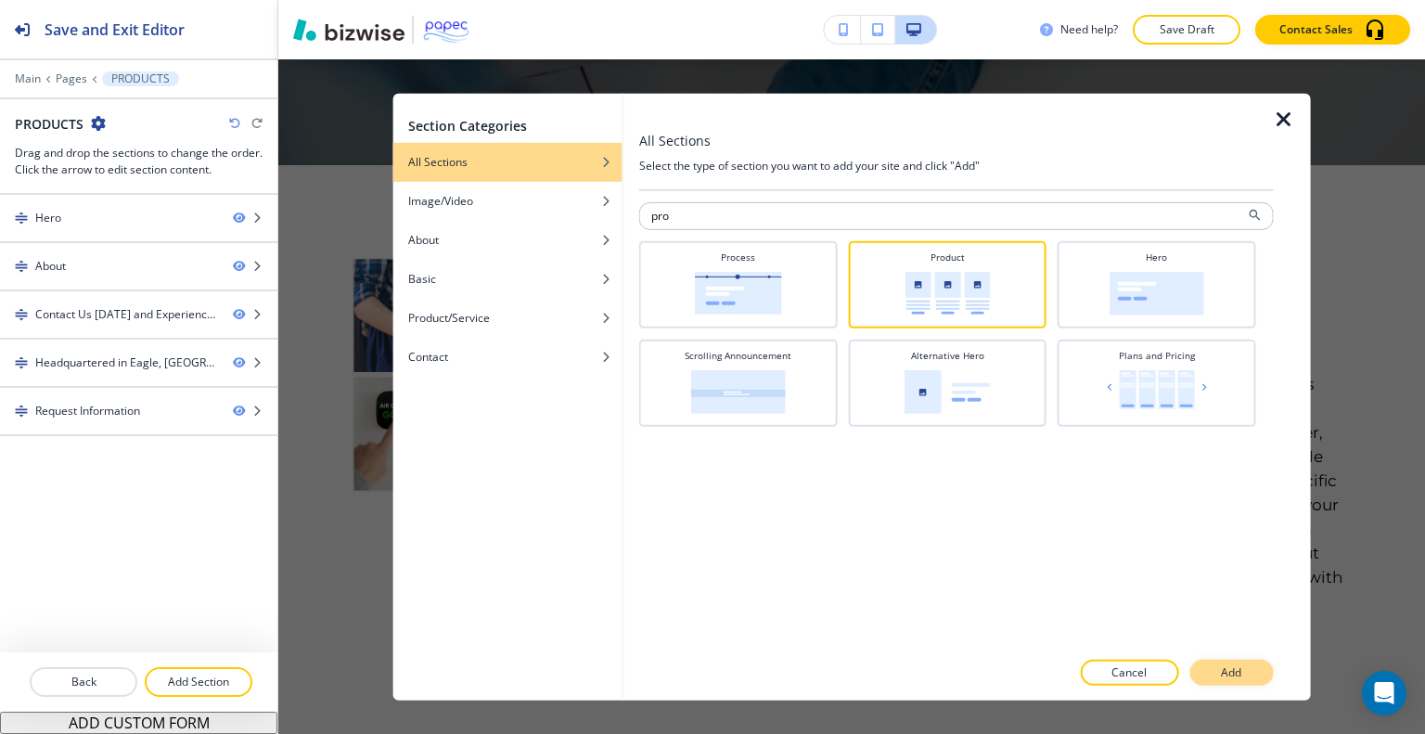
click at [1228, 678] on p "Add" at bounding box center [1231, 672] width 20 height 17
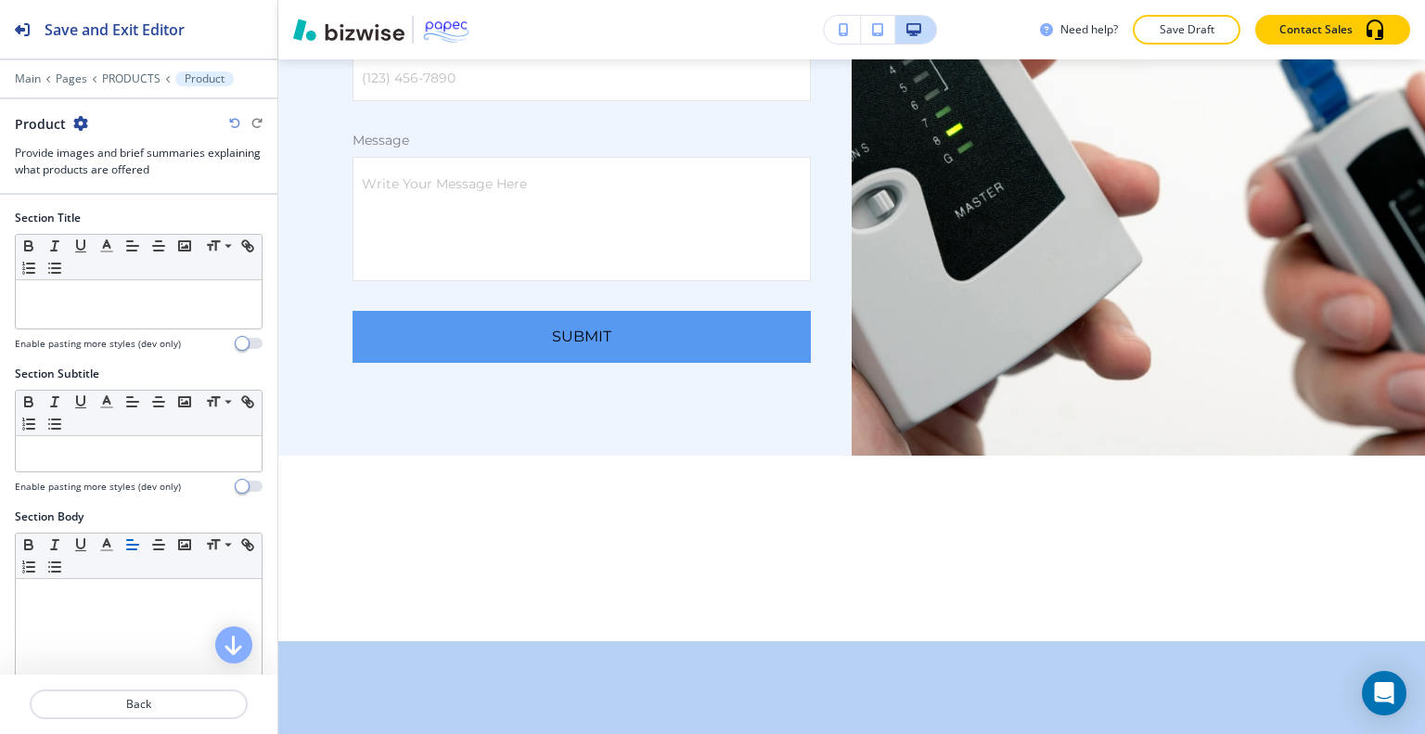
scroll to position [4331, 0]
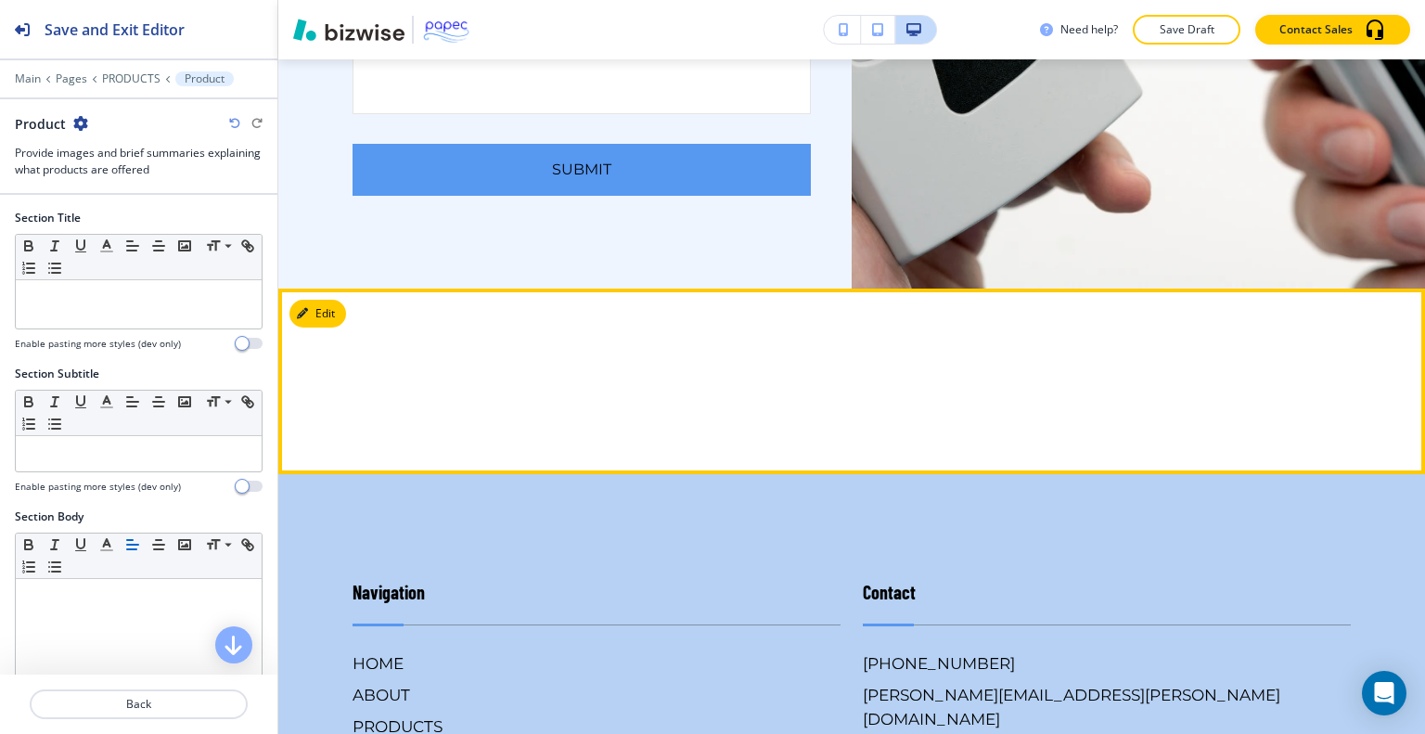
click at [292, 300] on div "Edit" at bounding box center [317, 314] width 57 height 28
click at [328, 310] on button "Edit This Section" at bounding box center [351, 314] width 125 height 28
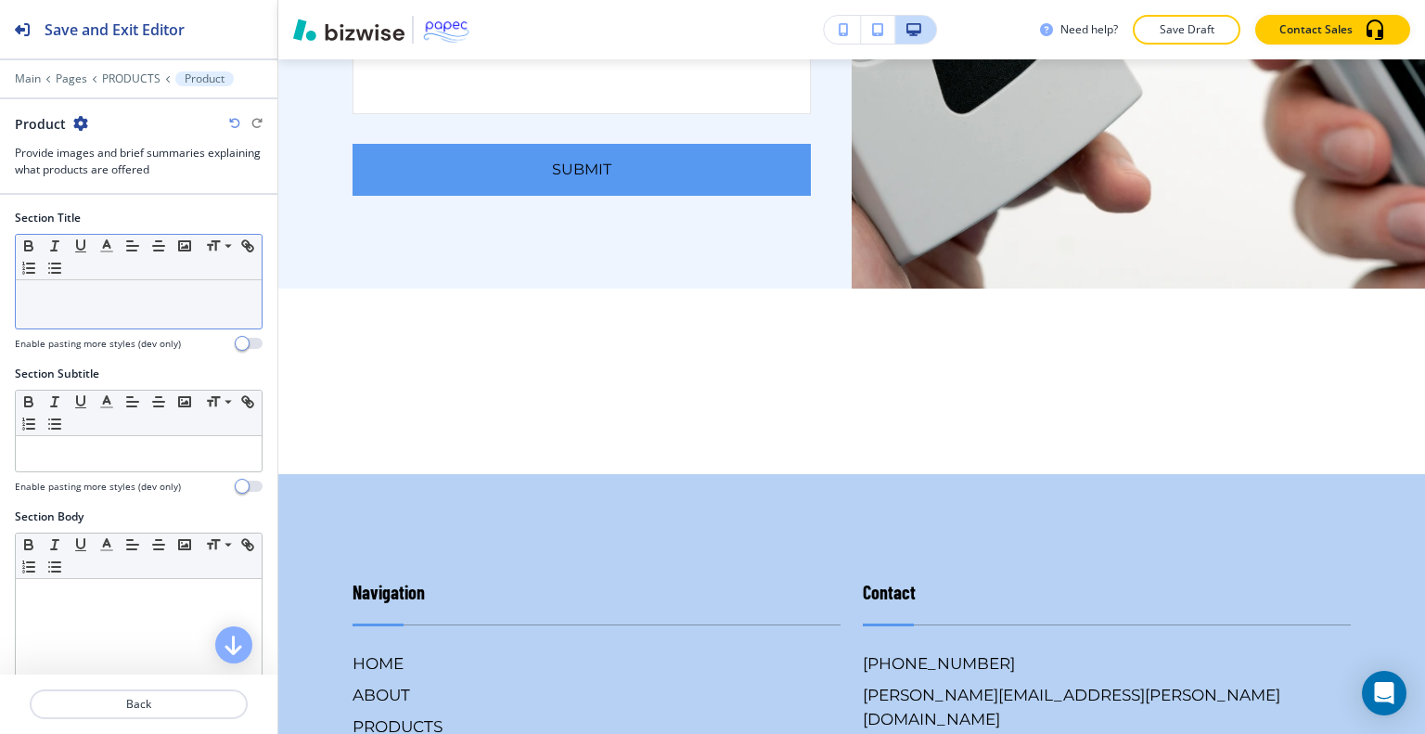
click at [111, 294] on p at bounding box center [138, 297] width 227 height 17
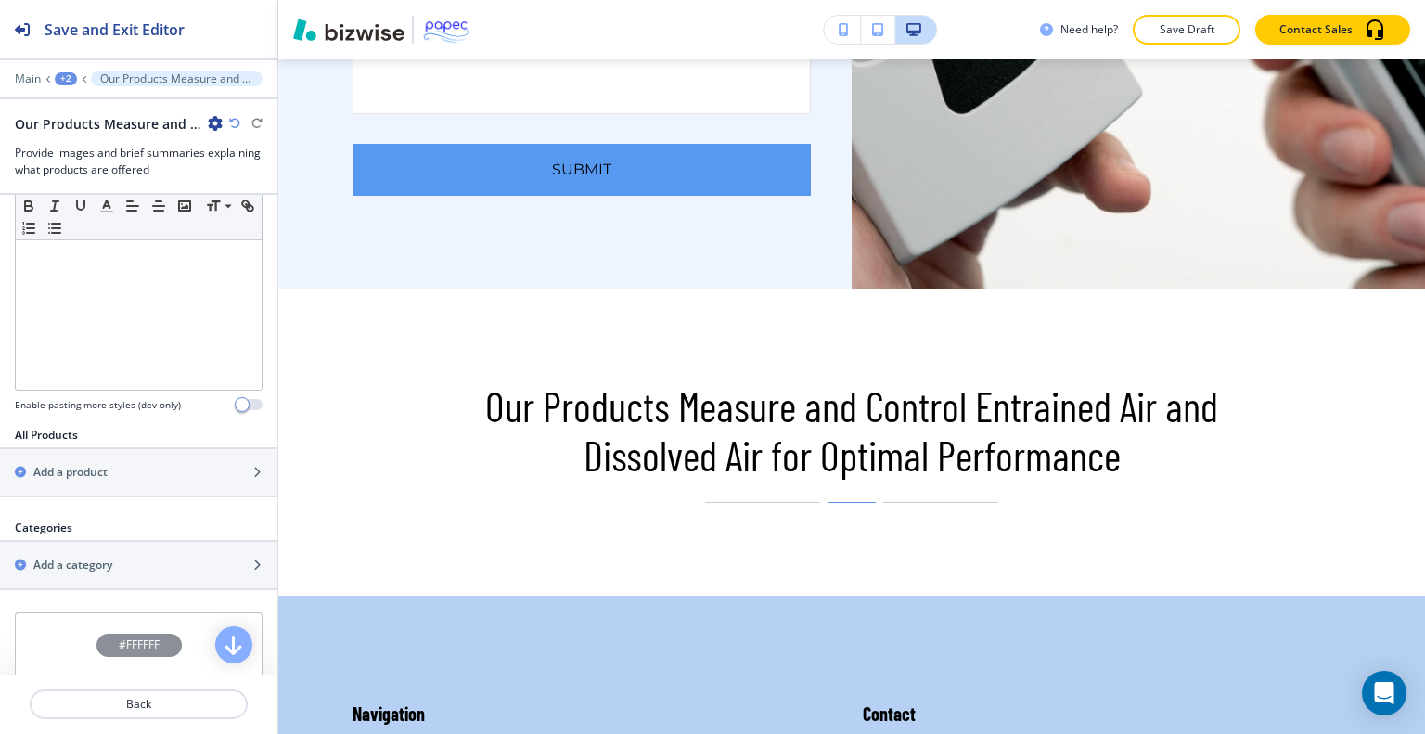
scroll to position [471, 0]
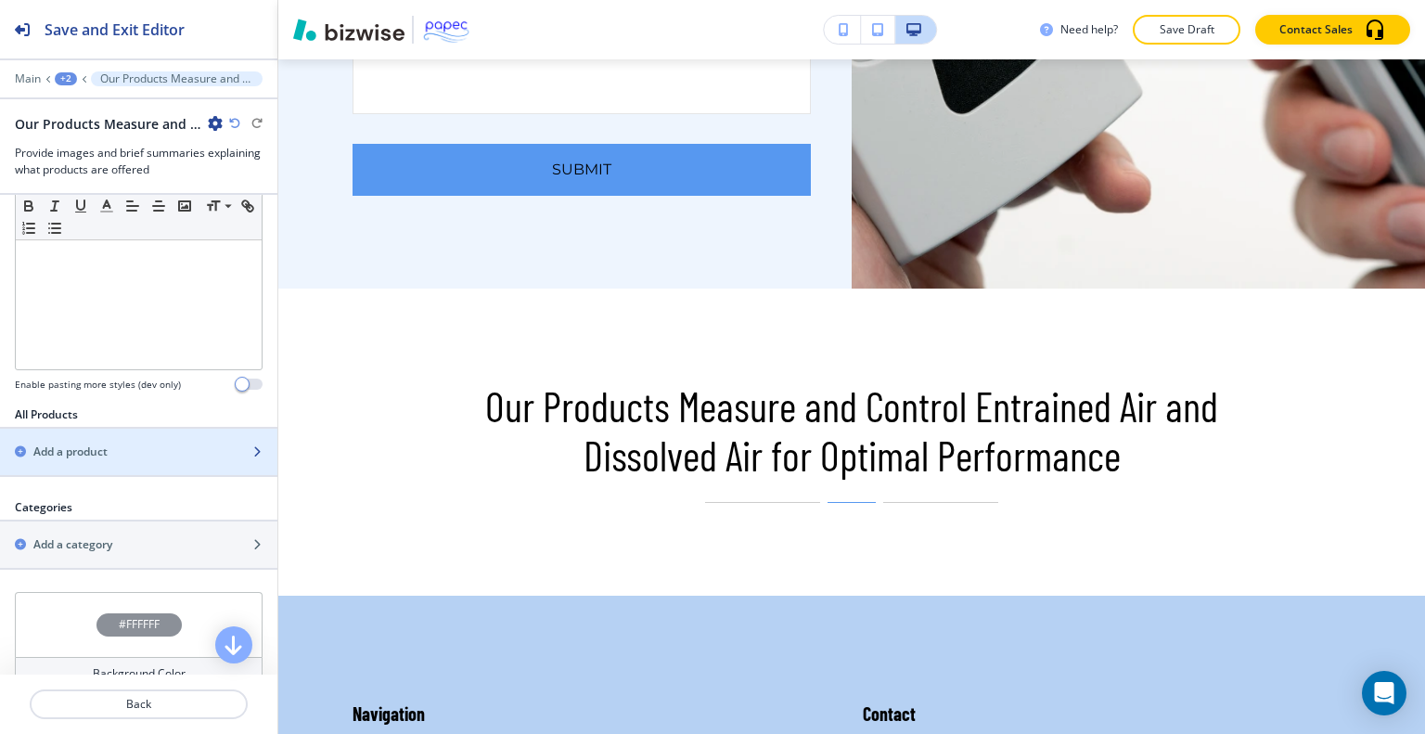
click at [144, 449] on div "Add a product" at bounding box center [118, 451] width 237 height 17
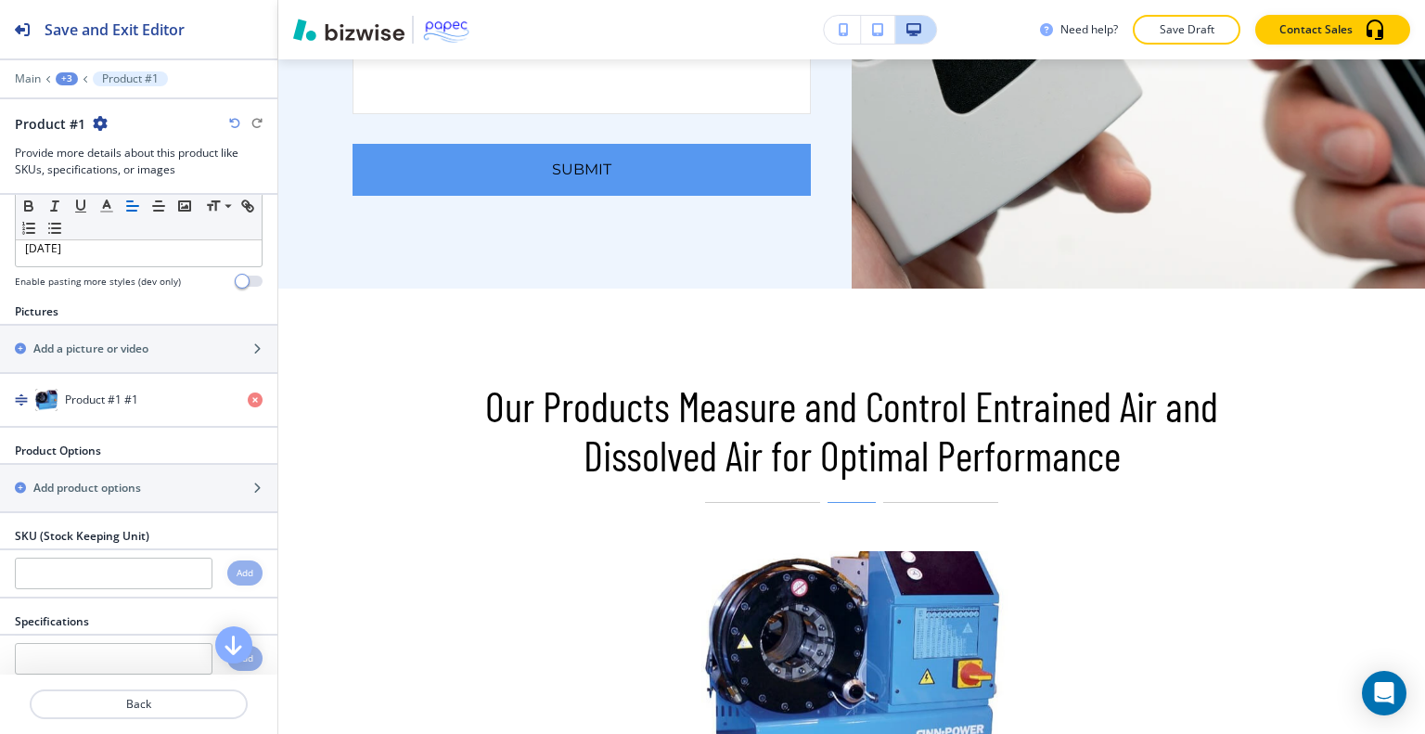
scroll to position [293, 0]
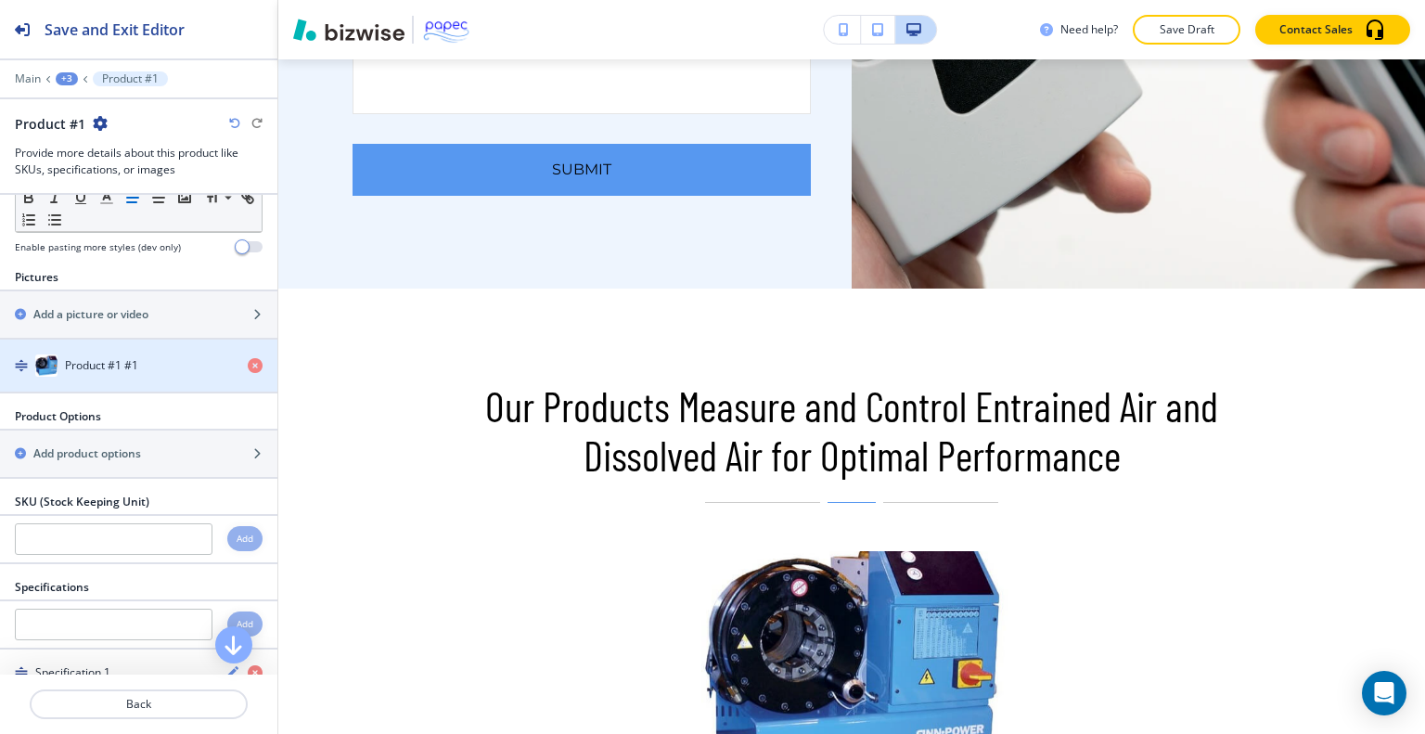
click at [136, 363] on h4 "Product #1 #1" at bounding box center [101, 365] width 73 height 17
click at [145, 355] on div "Product #1 #1" at bounding box center [116, 365] width 233 height 22
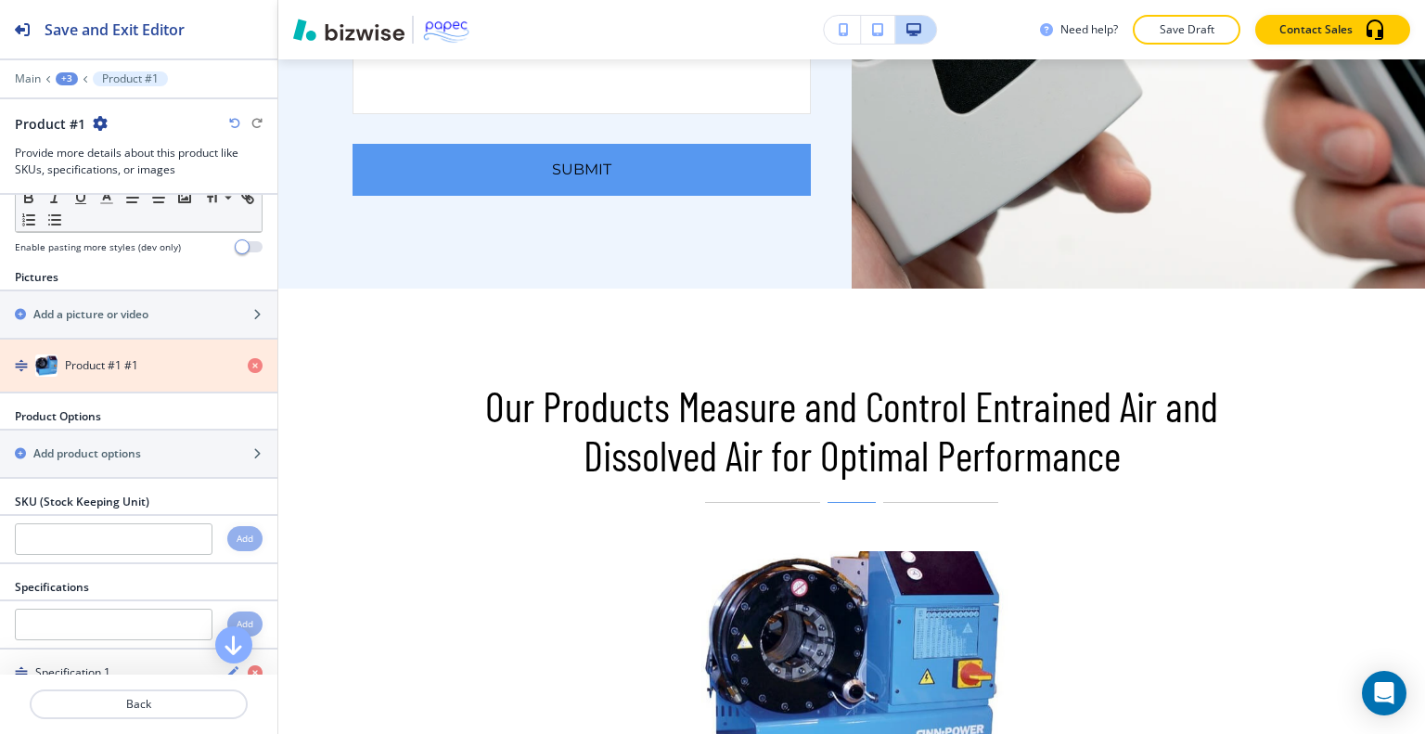
click at [248, 363] on icon "button" at bounding box center [255, 365] width 15 height 15
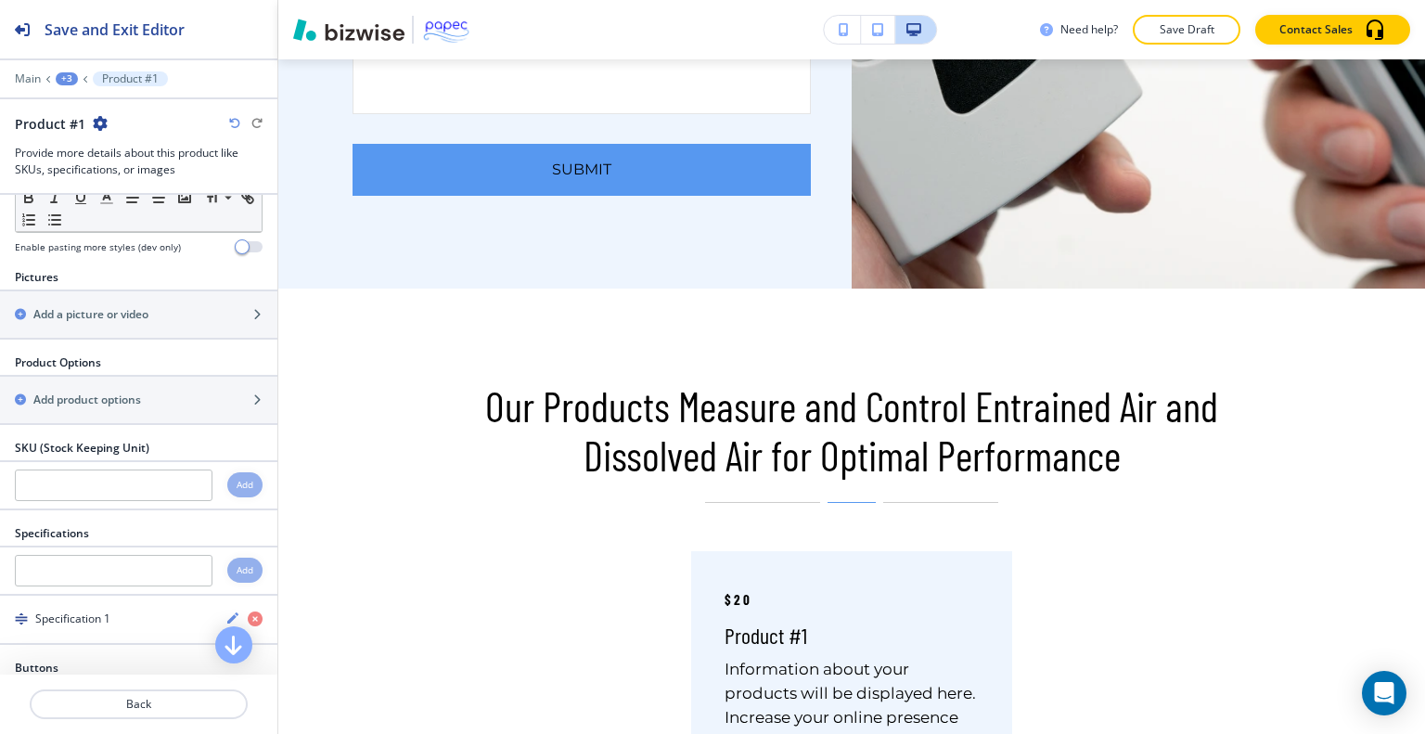
scroll to position [0, 0]
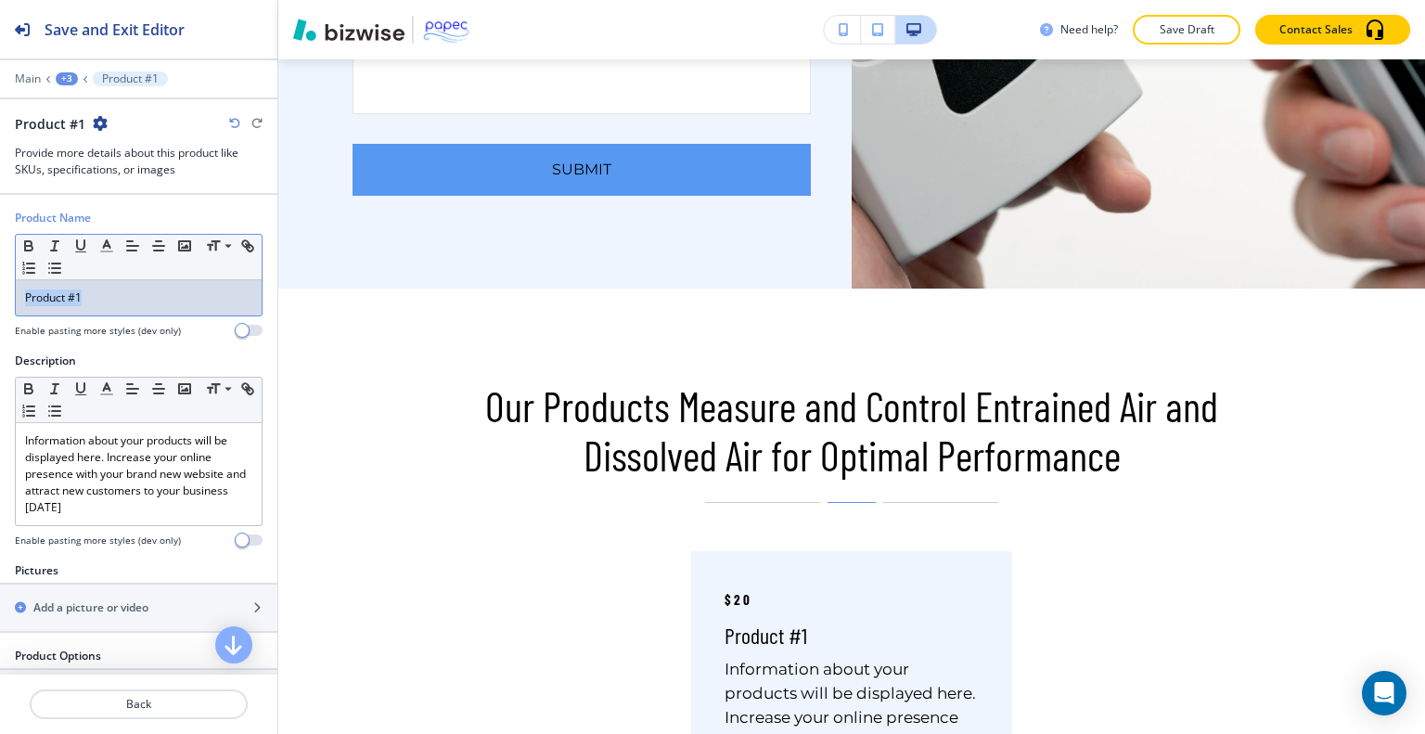
drag, startPoint x: 122, startPoint y: 281, endPoint x: 26, endPoint y: 292, distance: 97.1
click at [26, 292] on div "Product #1" at bounding box center [139, 297] width 246 height 35
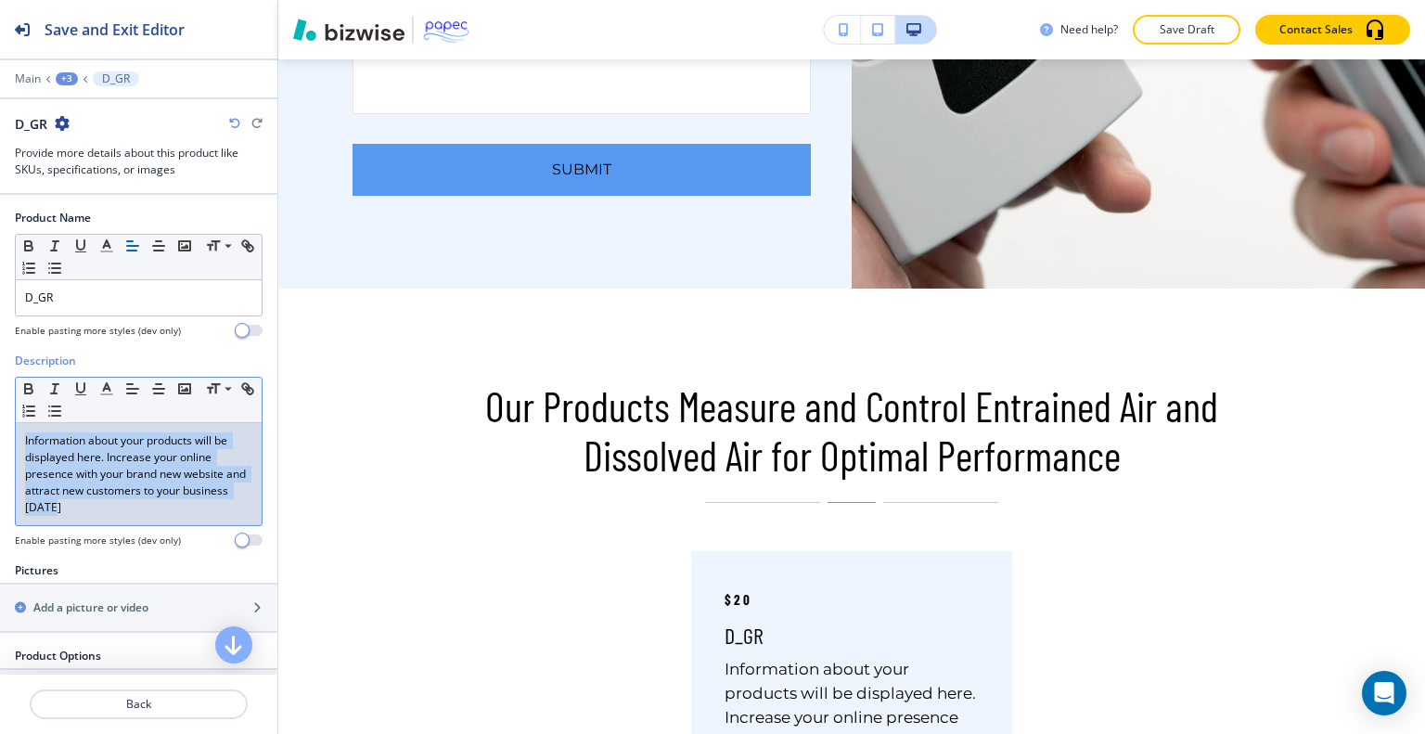
drag, startPoint x: 135, startPoint y: 511, endPoint x: 0, endPoint y: 383, distance: 185.7
click at [0, 383] on div "Description Small Normal Large Huge Information about your products will be dis…" at bounding box center [138, 458] width 277 height 210
click at [63, 470] on p "Information about your products will be displayed here. Increase your online pr…" at bounding box center [138, 474] width 227 height 84
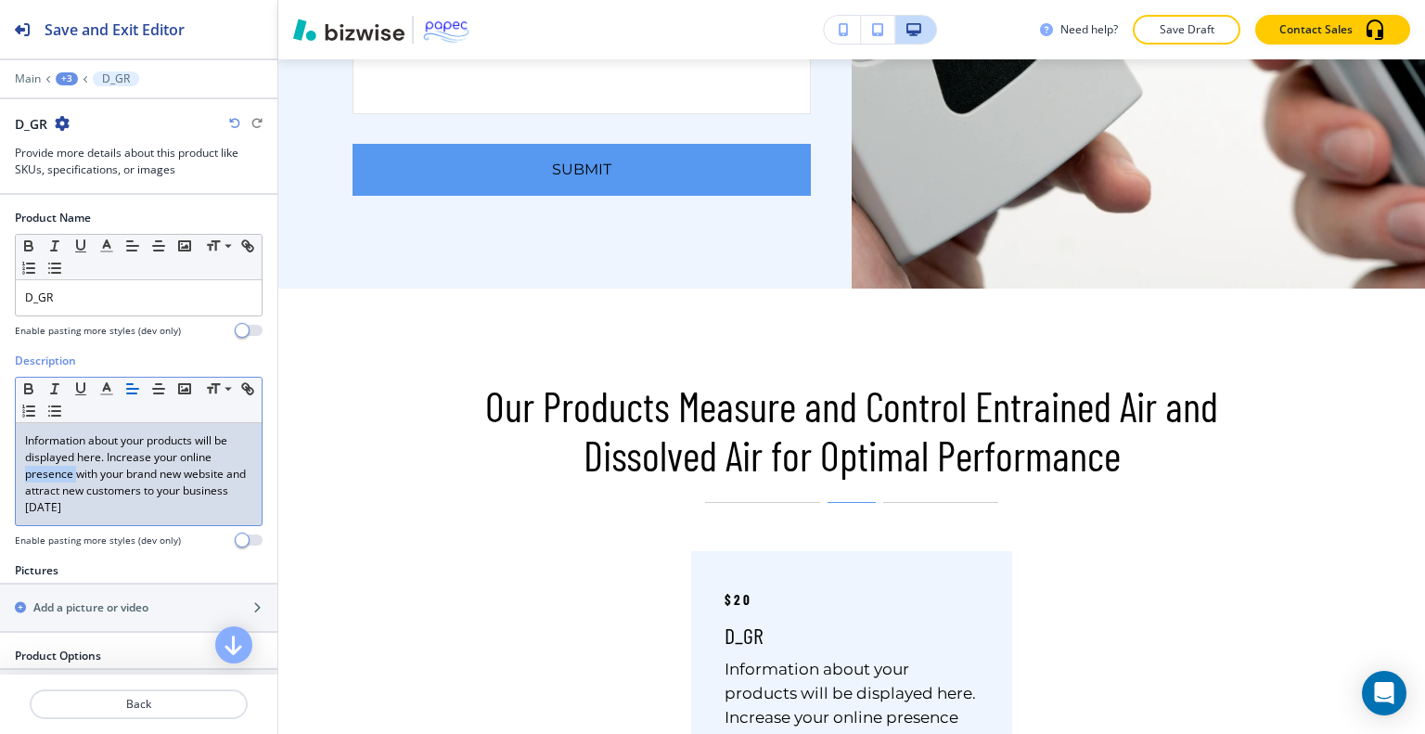
click at [63, 470] on p "Information about your products will be displayed here. Increase your online pr…" at bounding box center [138, 474] width 227 height 84
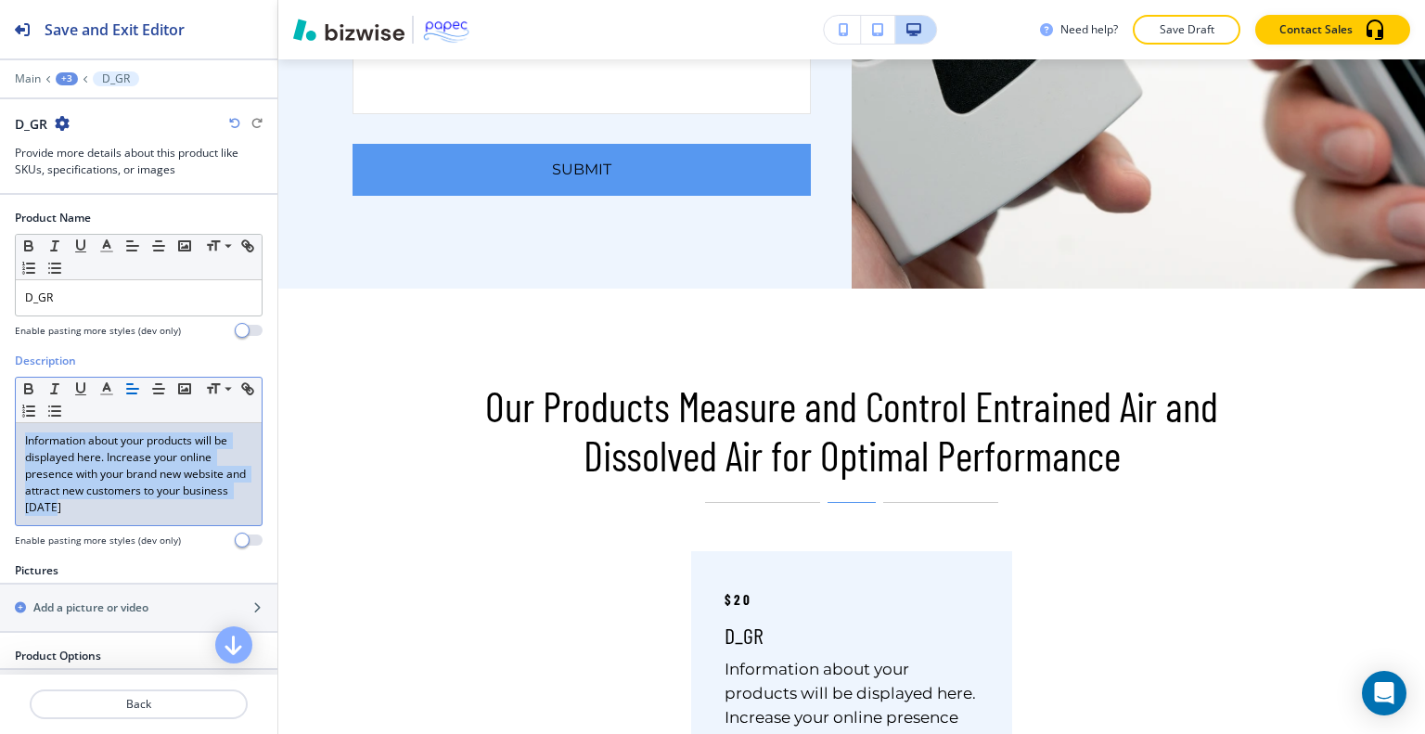
drag, startPoint x: 124, startPoint y: 508, endPoint x: 0, endPoint y: 427, distance: 148.2
click at [0, 427] on div "Description Small Normal Large Huge Information about your products will be dis…" at bounding box center [138, 458] width 277 height 210
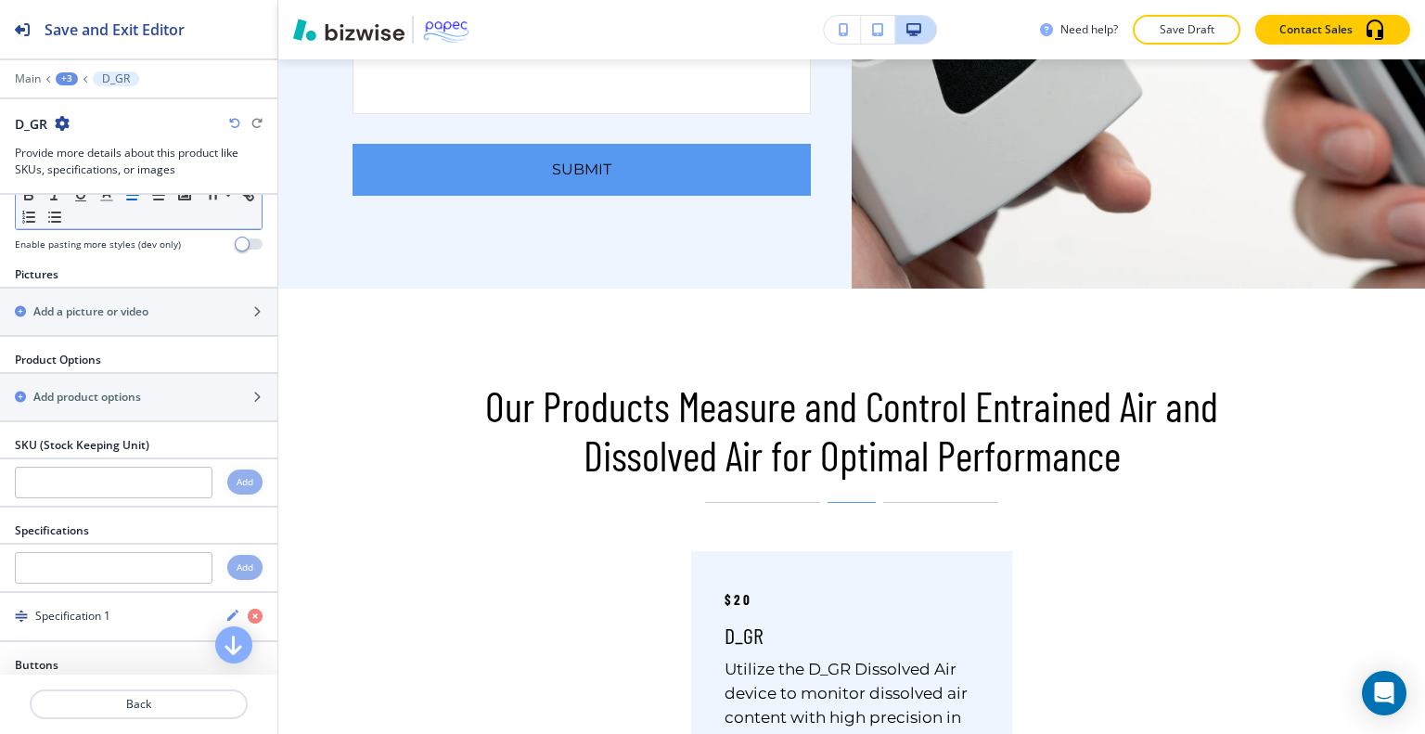
scroll to position [266, 0]
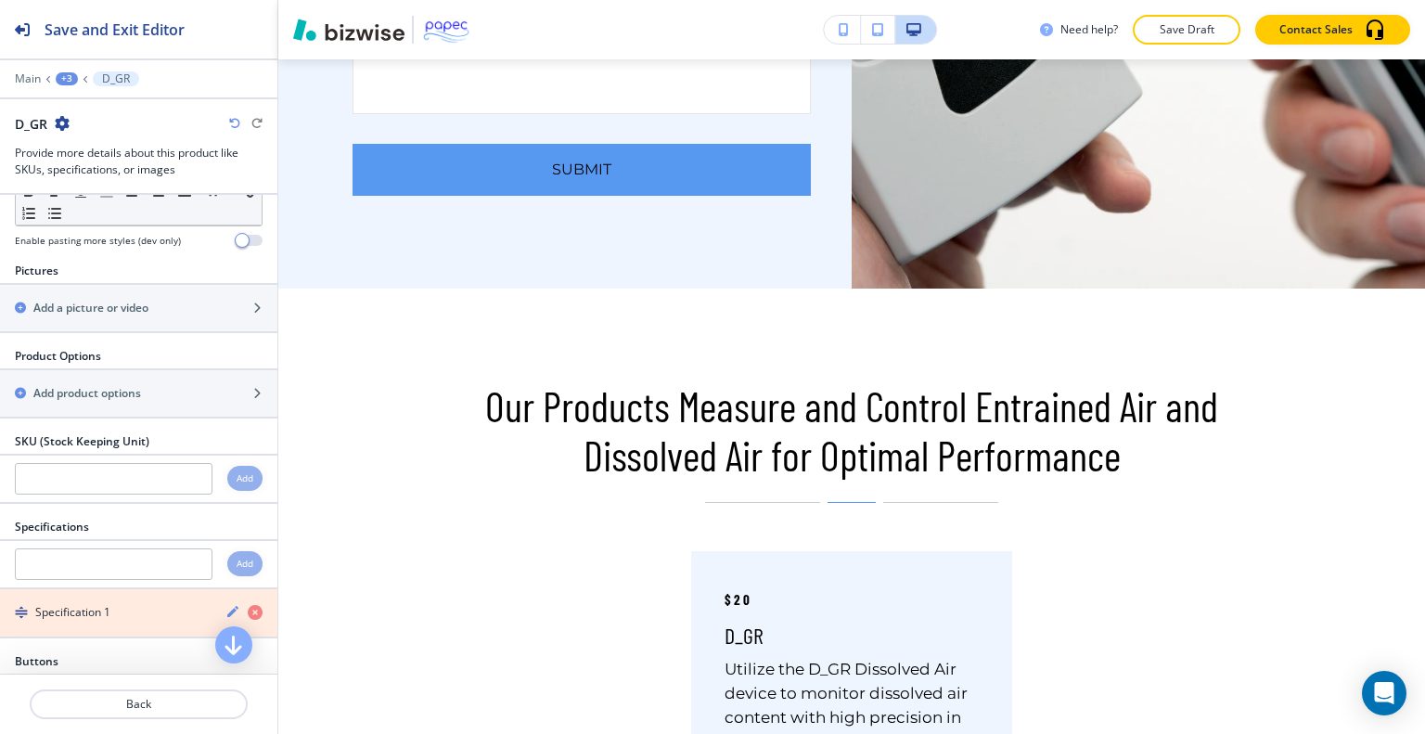
click at [248, 605] on icon "button" at bounding box center [255, 612] width 15 height 15
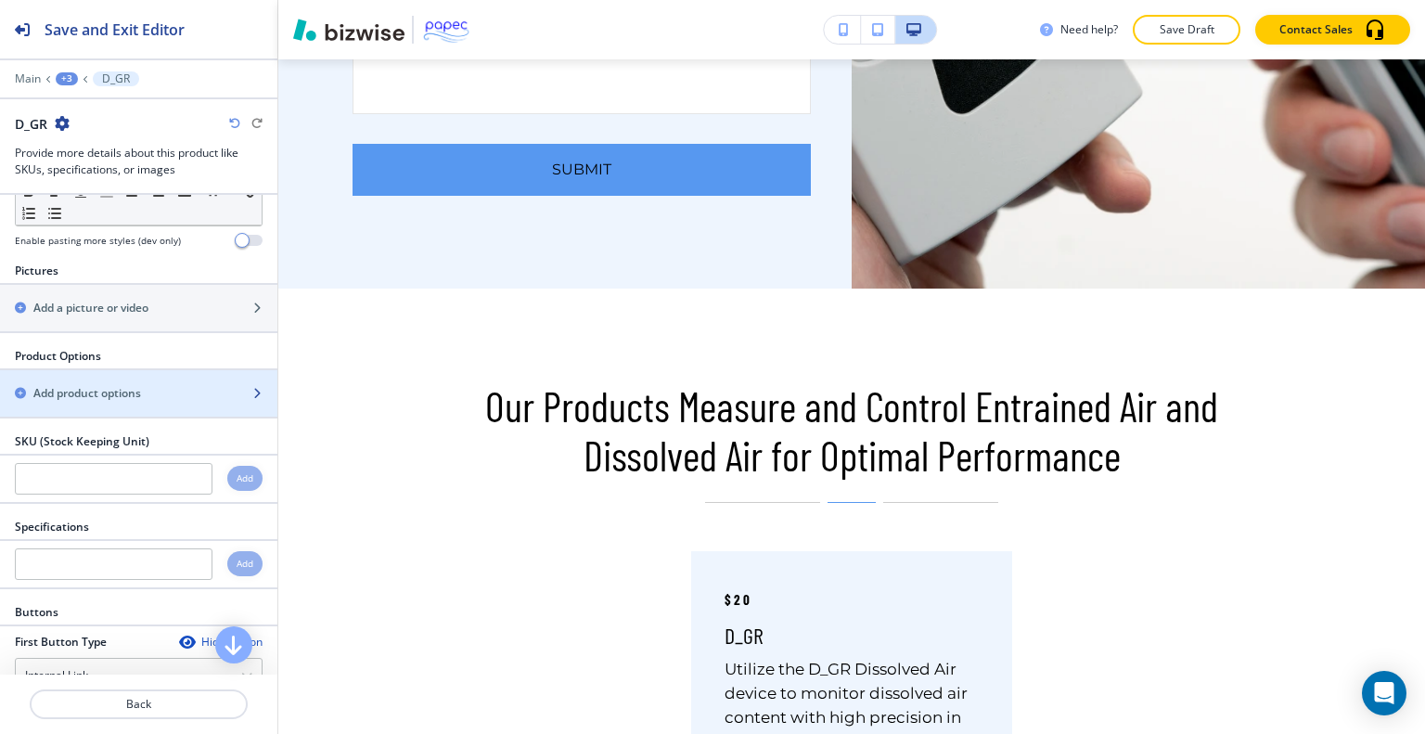
click at [164, 374] on div "button" at bounding box center [138, 377] width 277 height 15
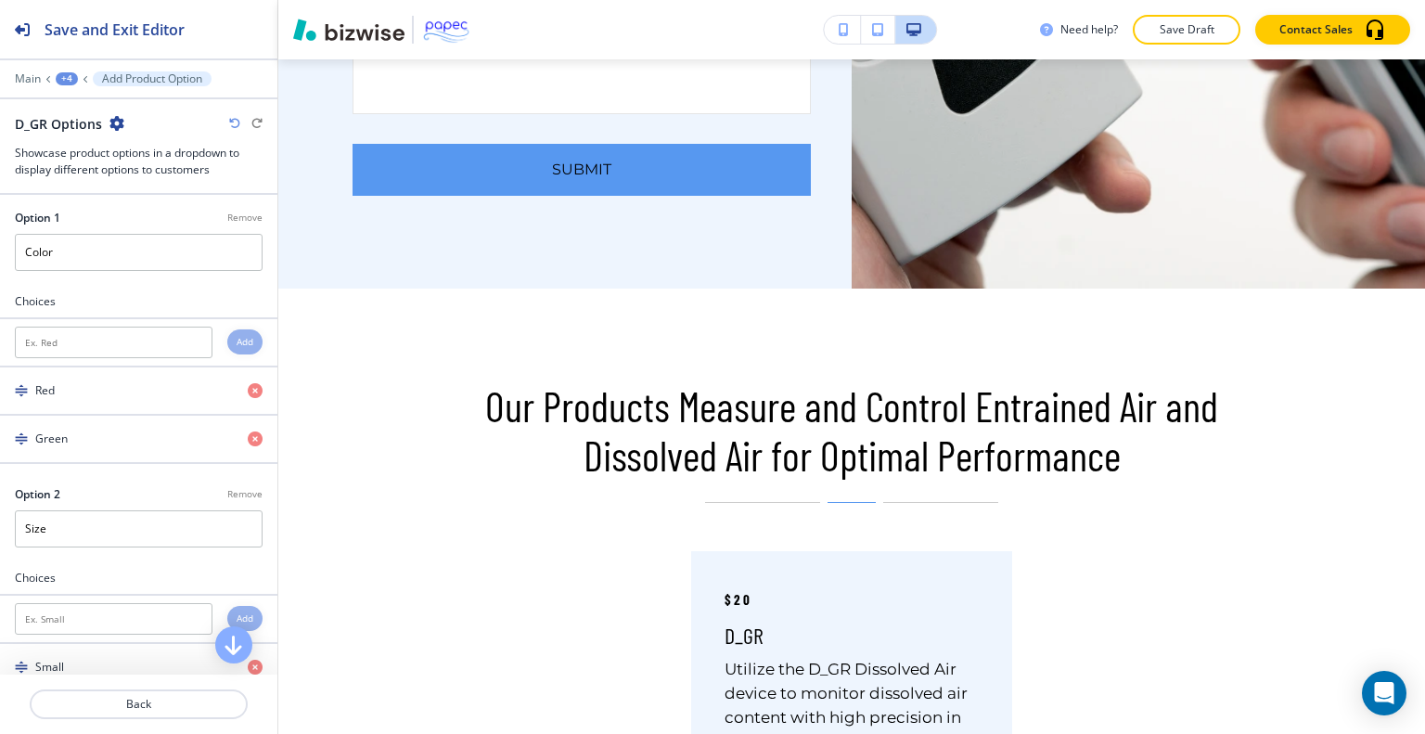
click at [236, 217] on p "Remove" at bounding box center [244, 218] width 35 height 14
type input "Size"
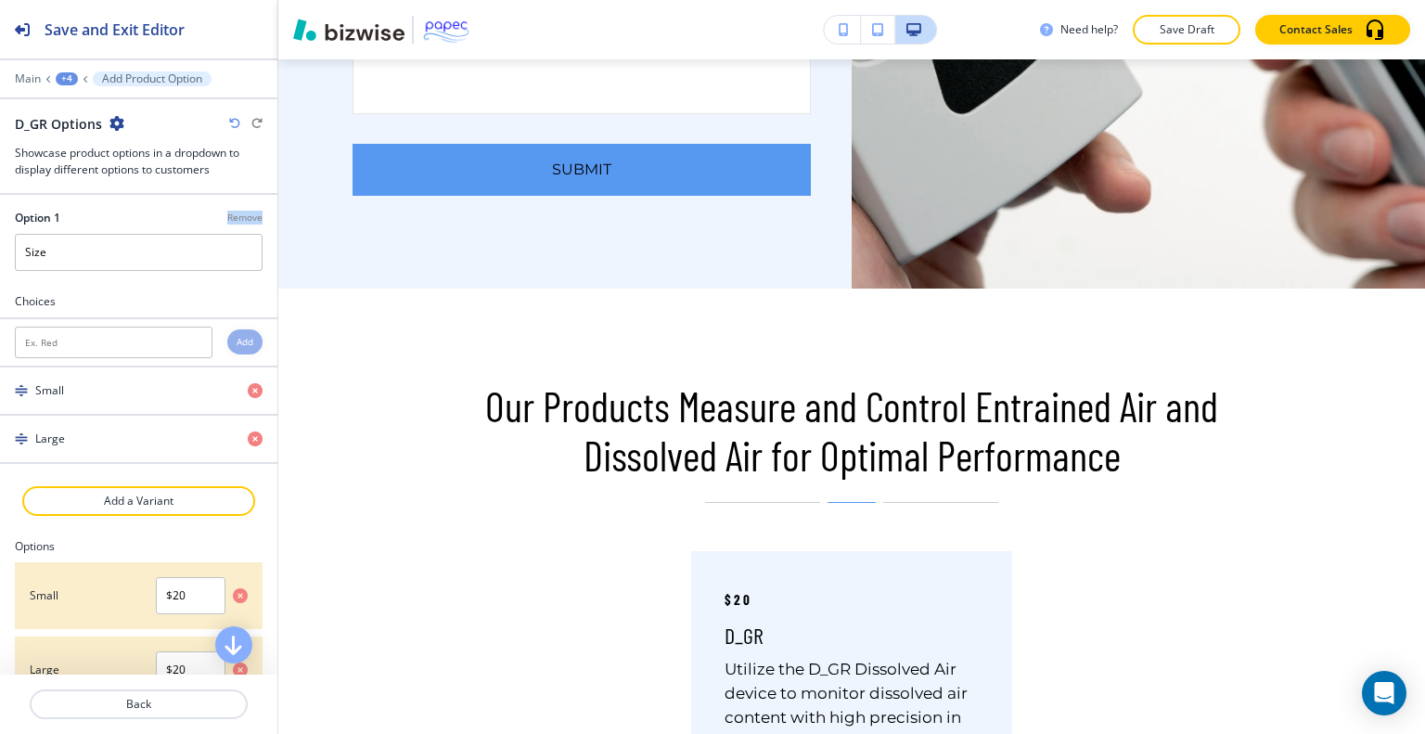
click at [236, 217] on p "Remove" at bounding box center [244, 218] width 35 height 14
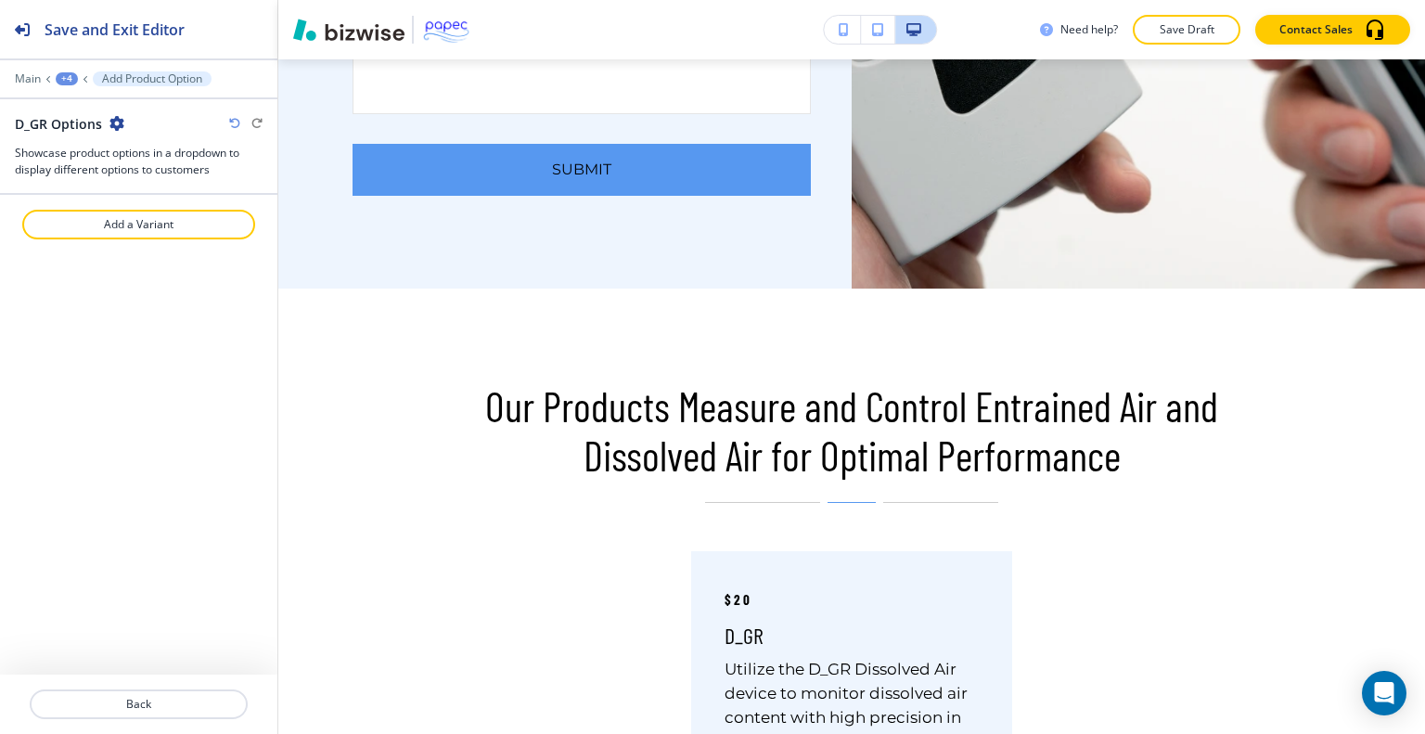
click at [236, 217] on p "Add a Variant" at bounding box center [138, 224] width 229 height 17
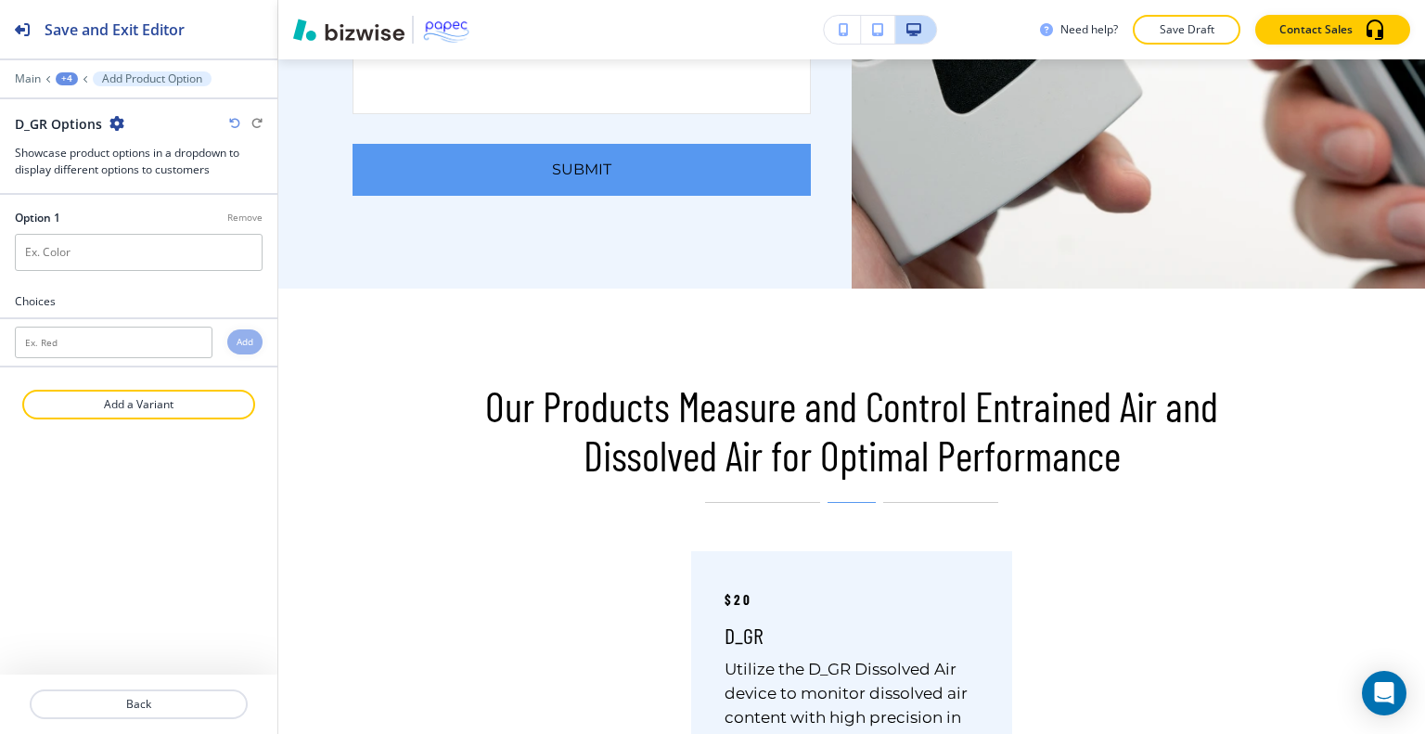
click at [243, 226] on div at bounding box center [139, 229] width 248 height 7
click at [242, 222] on p "Remove" at bounding box center [244, 218] width 35 height 14
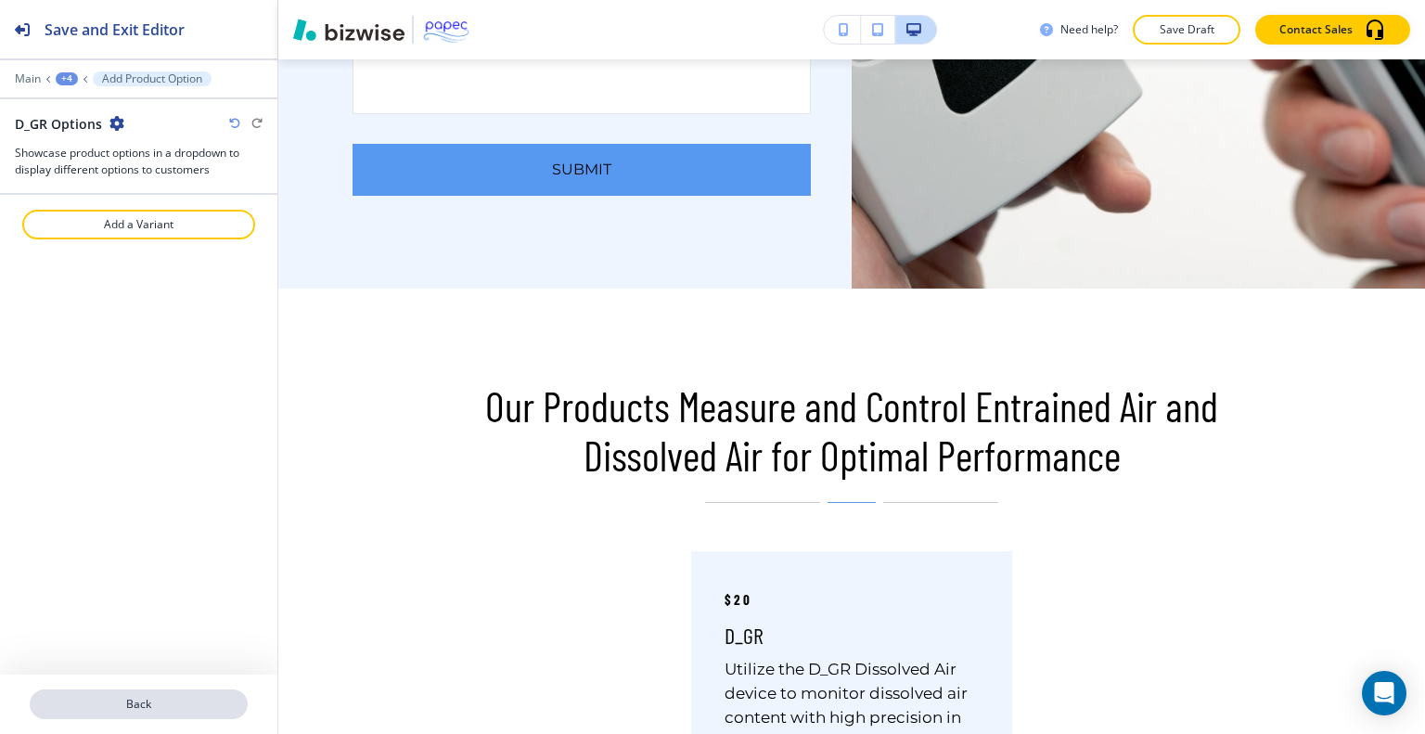
click at [181, 709] on p "Back" at bounding box center [139, 704] width 214 height 17
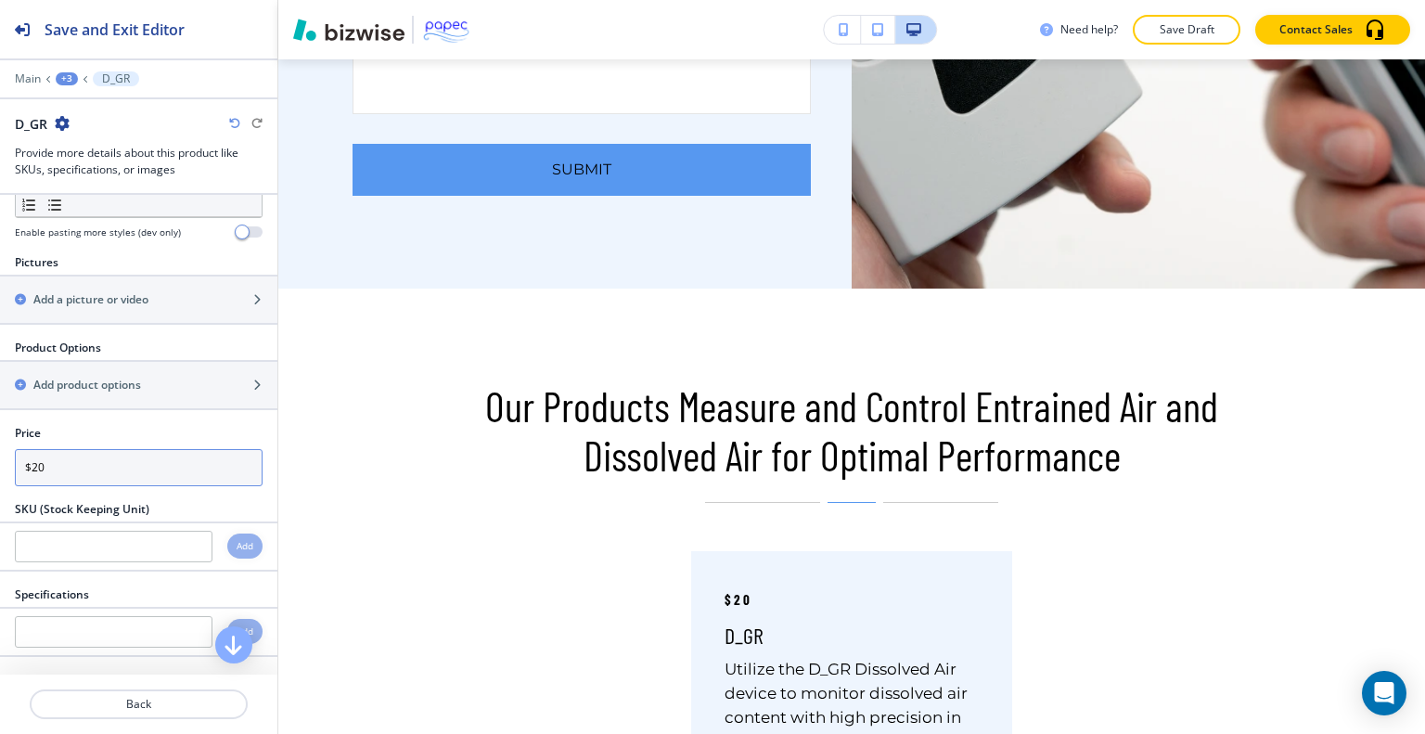
scroll to position [271, 0]
drag, startPoint x: 195, startPoint y: 459, endPoint x: 2, endPoint y: 422, distance: 196.5
click at [2, 422] on div "Product Name Small Normal Large Huge D_GR Enable pasting more styles (dev only)…" at bounding box center [138, 435] width 277 height 480
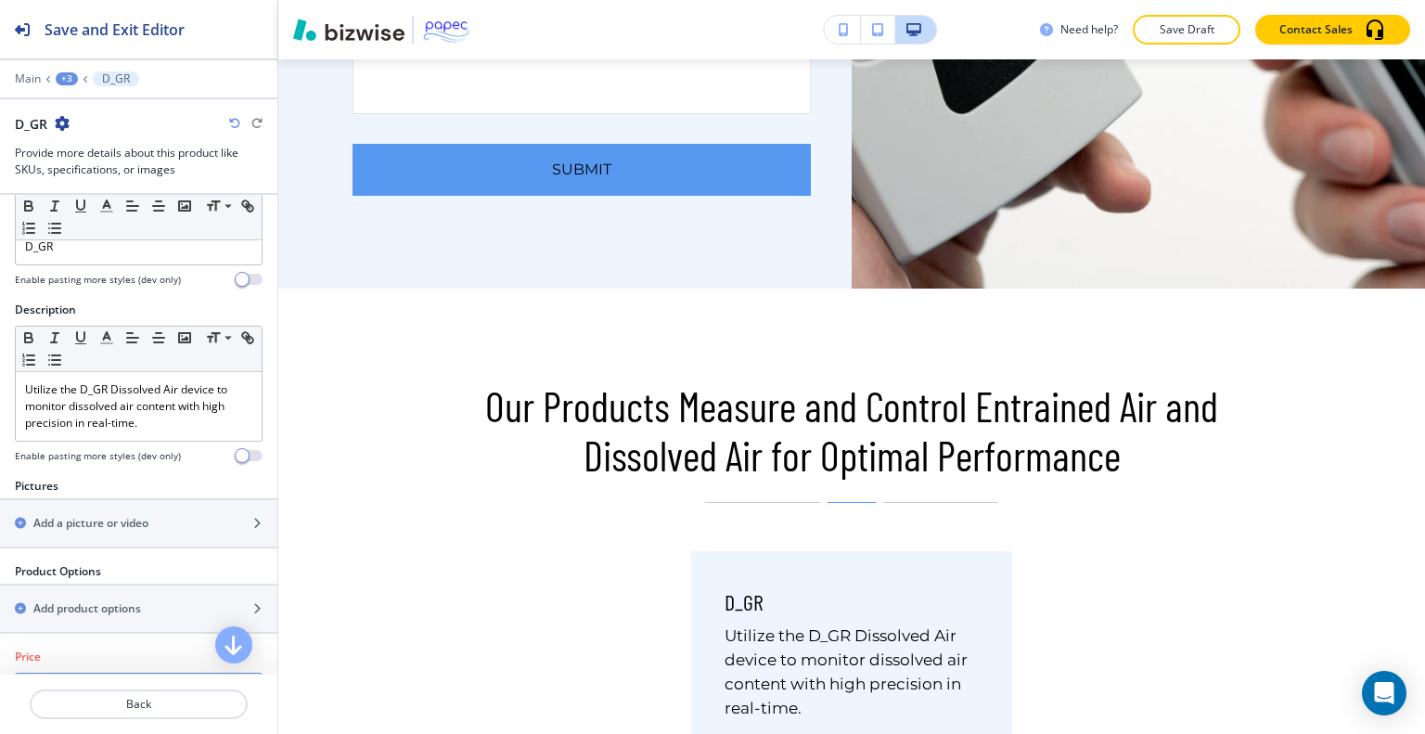
scroll to position [44, 0]
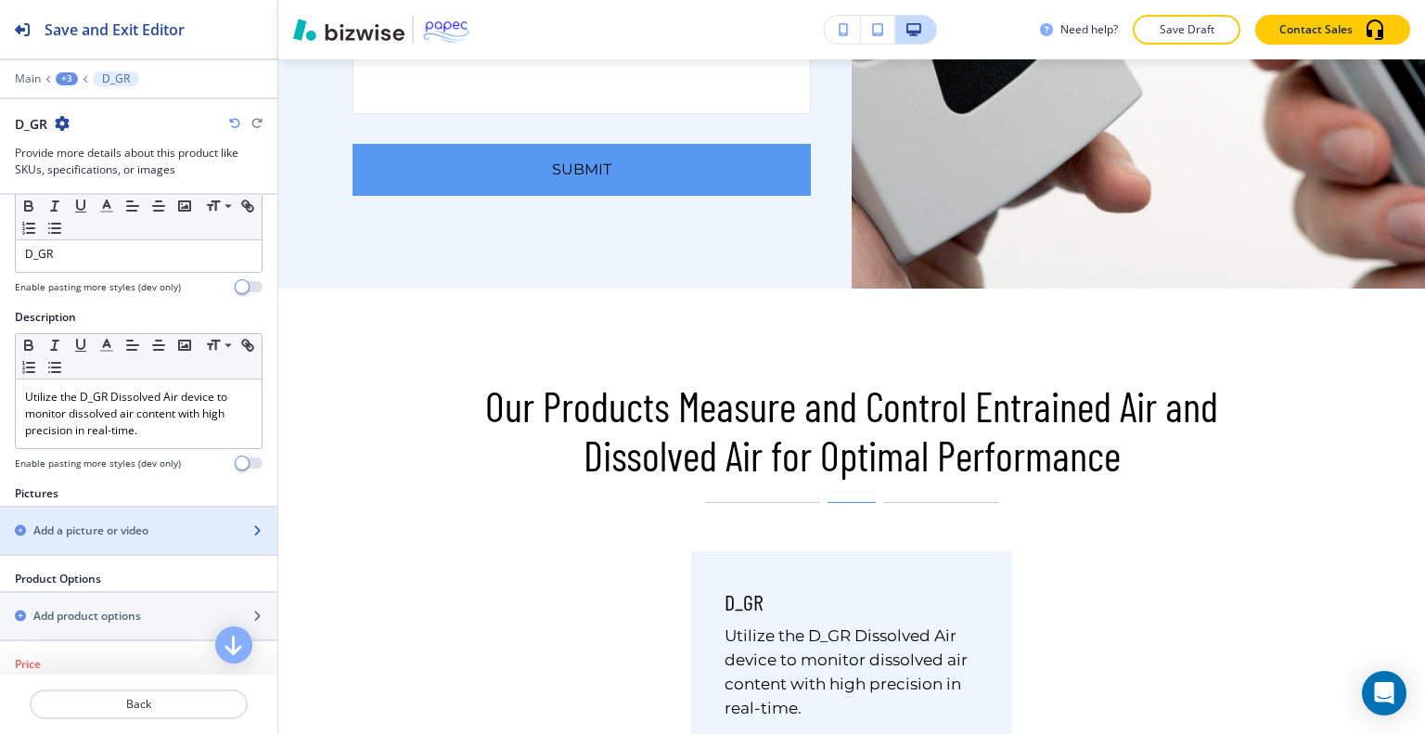
click at [170, 522] on div "Add a picture or video" at bounding box center [118, 530] width 237 height 17
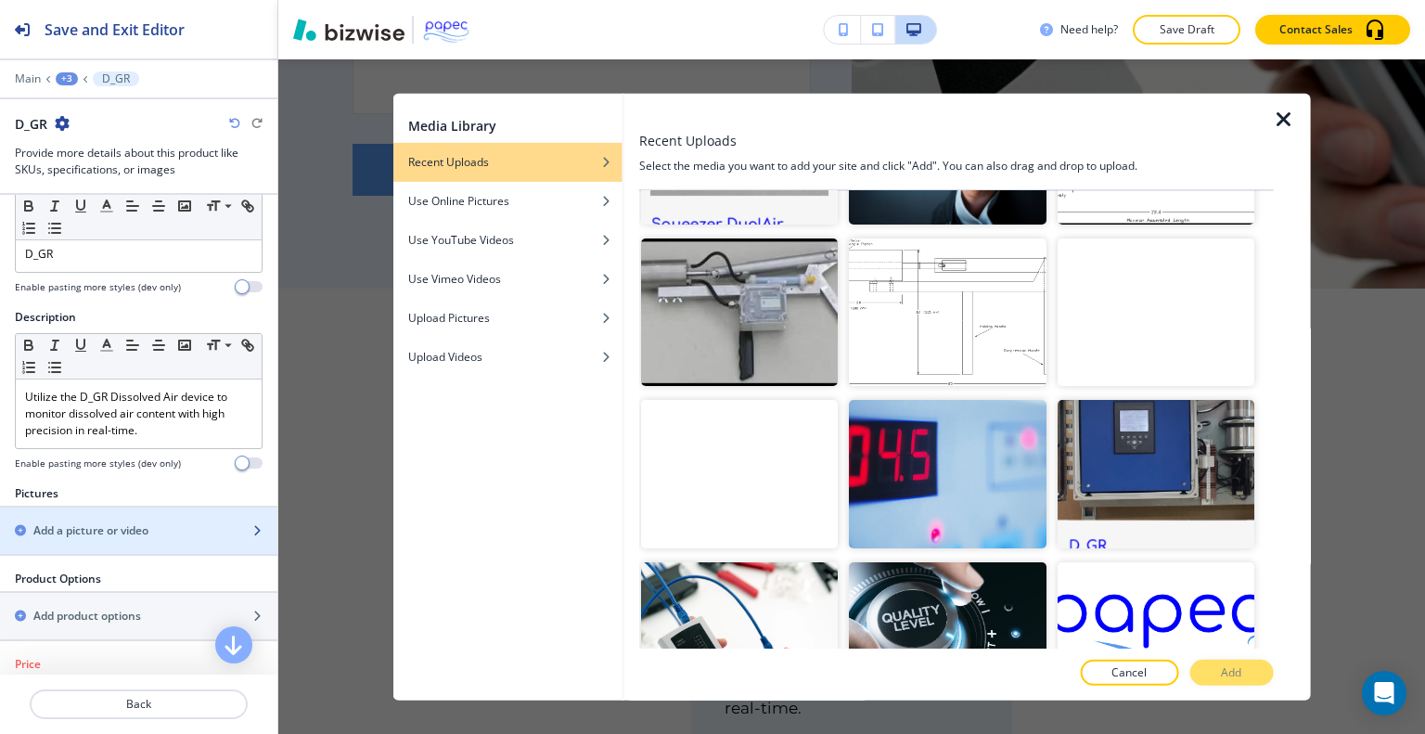
scroll to position [1466, 0]
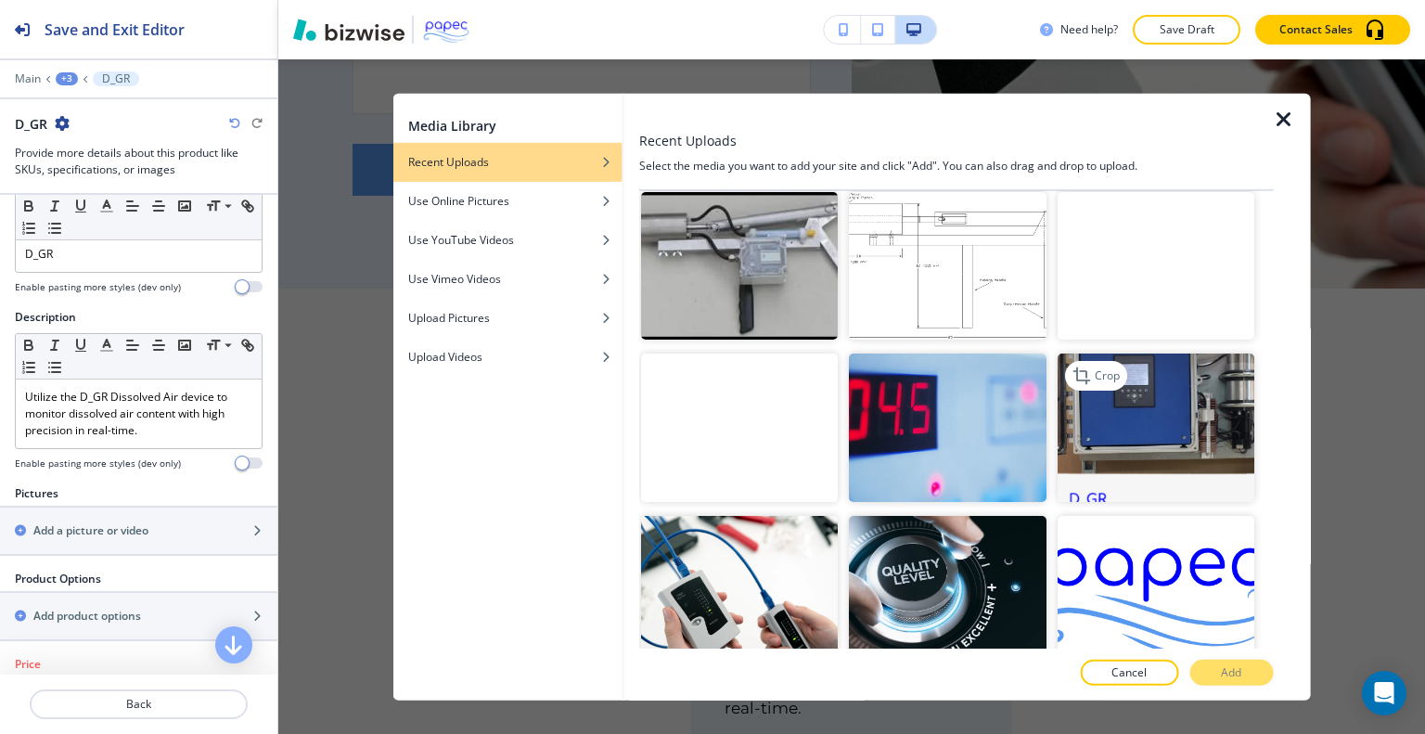
click at [1198, 430] on img "button" at bounding box center [1155, 427] width 197 height 148
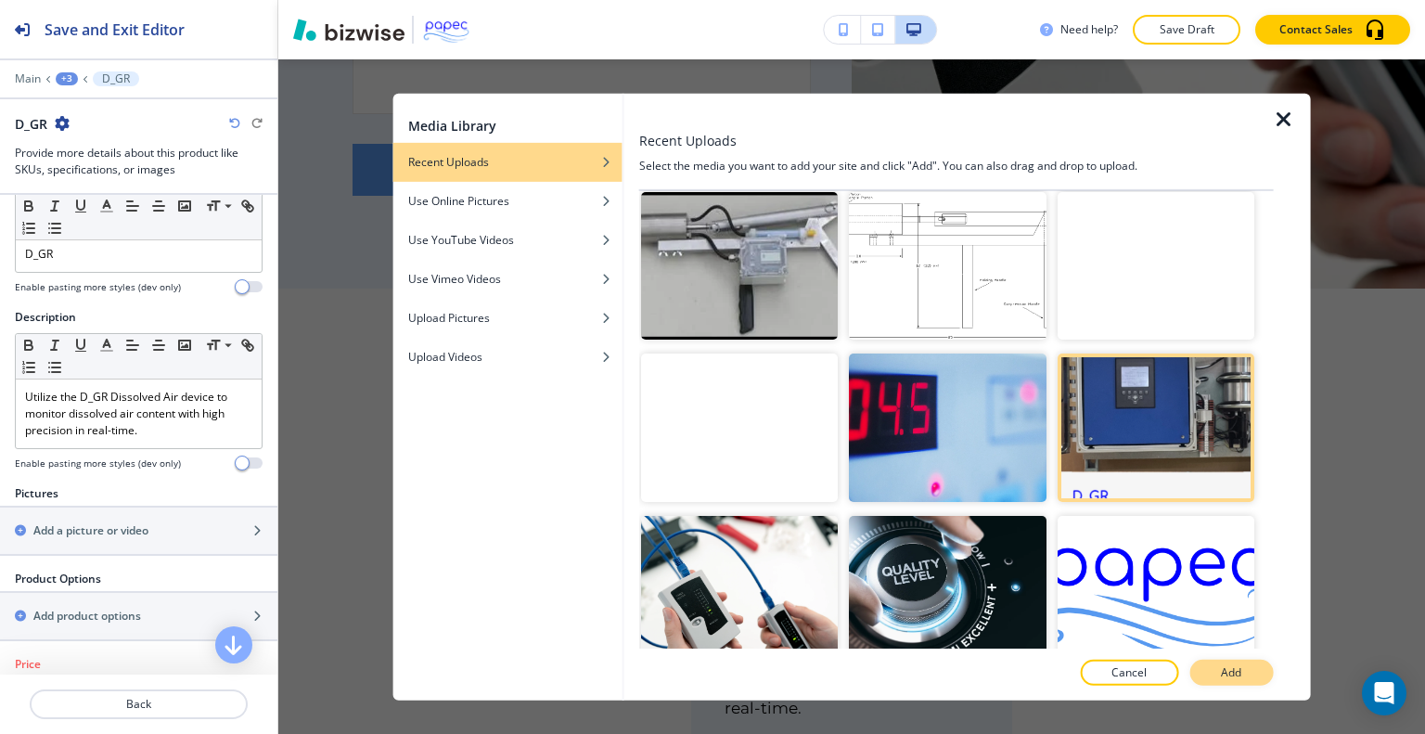
click at [1236, 663] on button "Add" at bounding box center [1231, 673] width 84 height 26
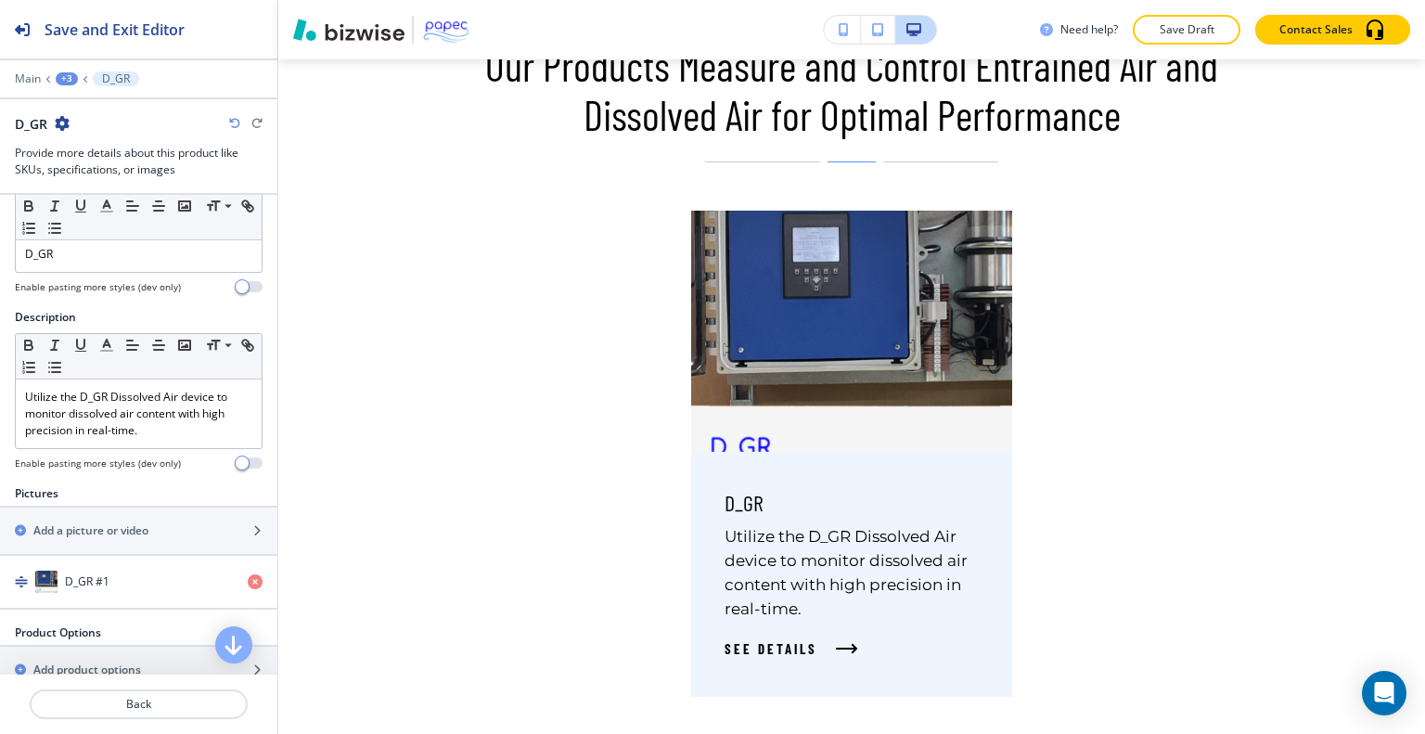
scroll to position [4692, 0]
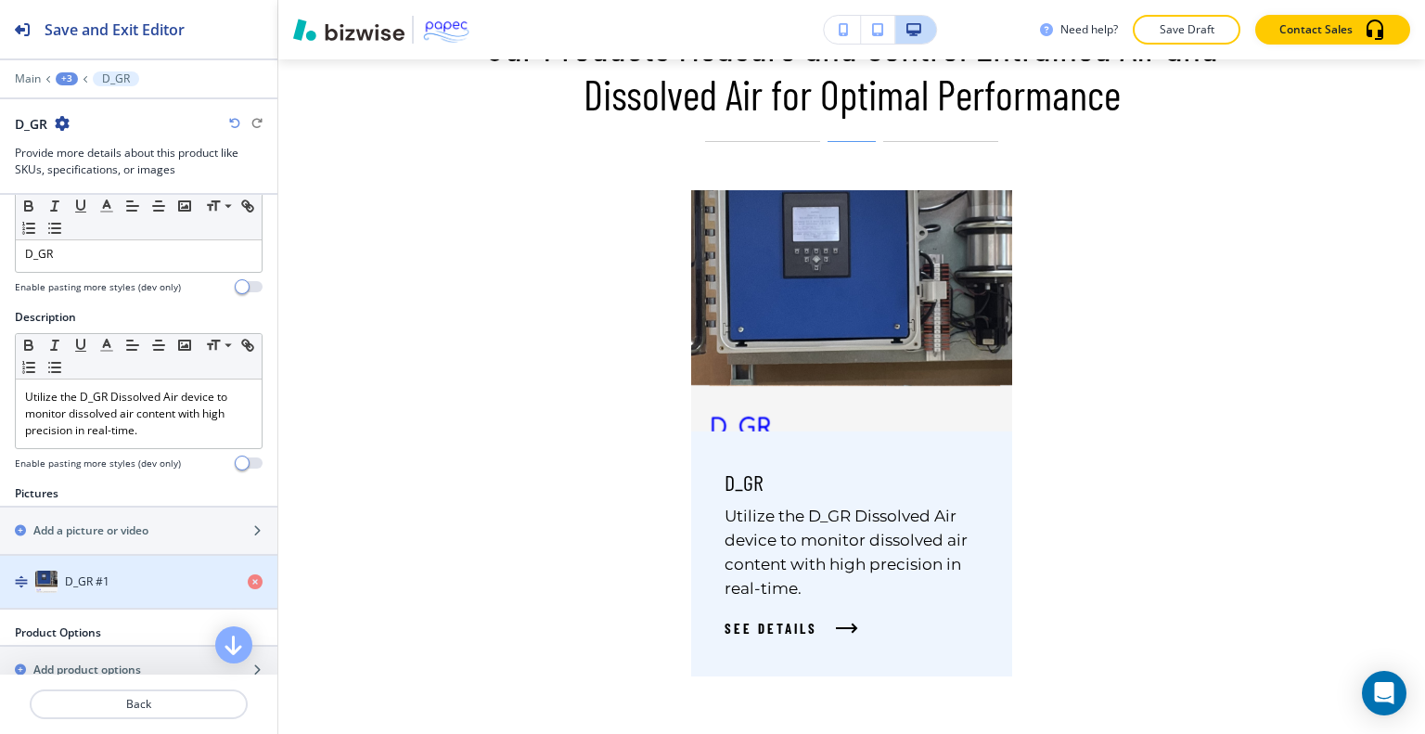
click at [132, 585] on div "D_GR #1" at bounding box center [116, 582] width 233 height 22
click at [80, 571] on div "D_GR #1" at bounding box center [116, 582] width 233 height 22
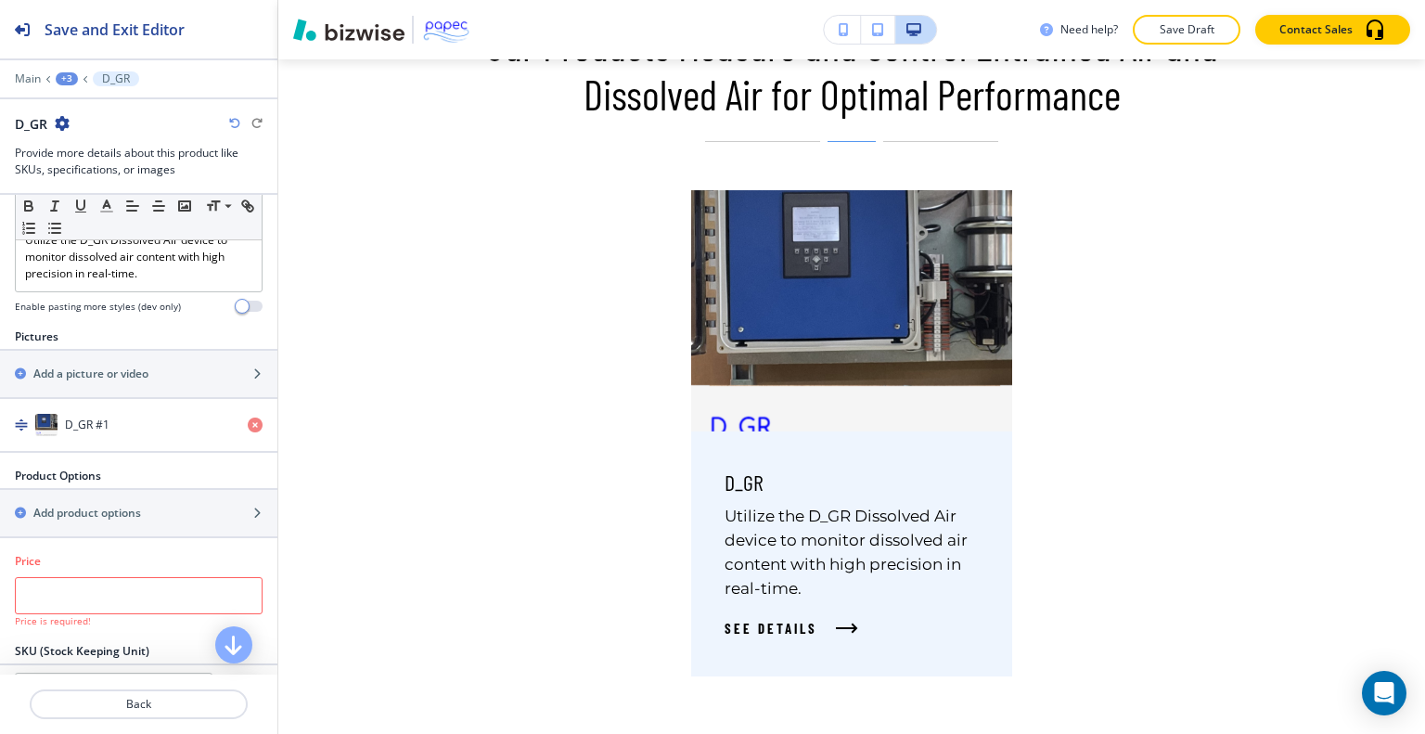
scroll to position [204, 0]
click at [126, 703] on p "Back" at bounding box center [139, 704] width 214 height 17
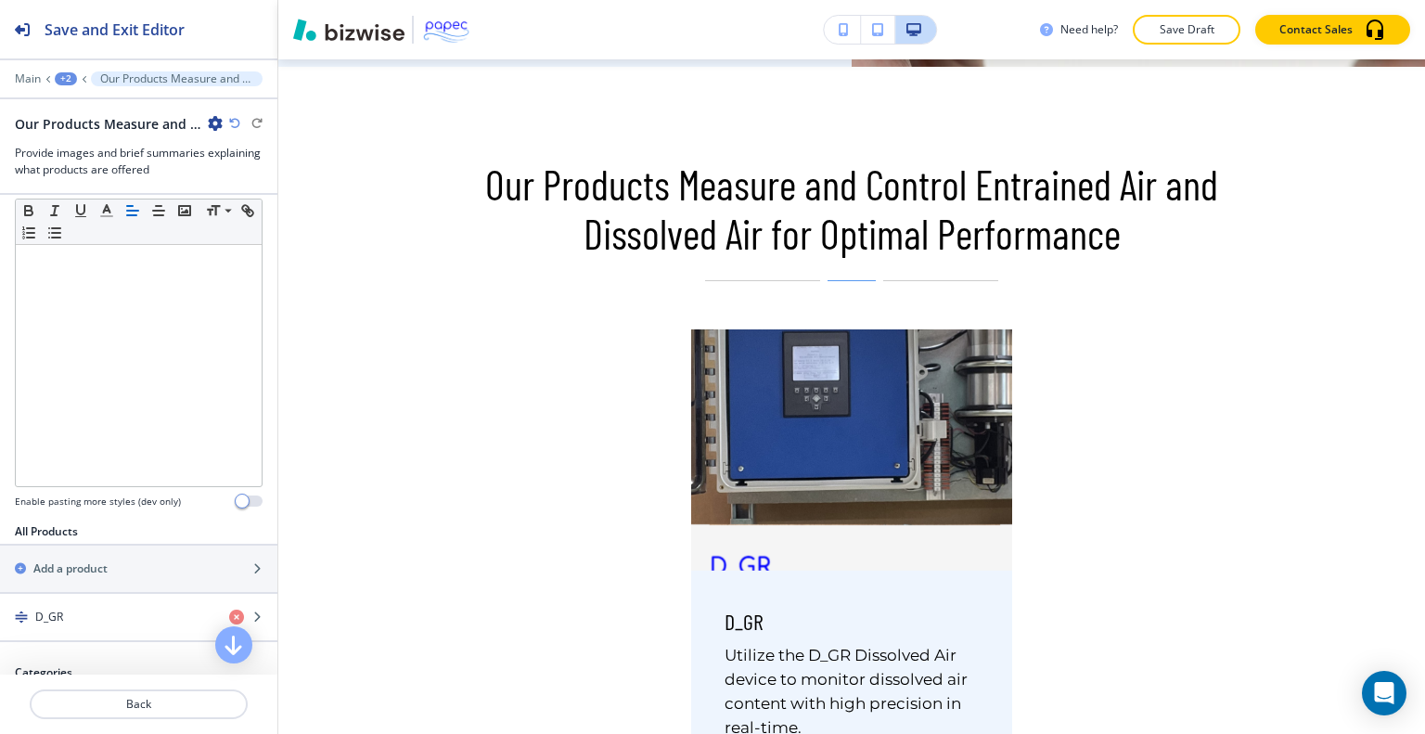
scroll to position [414, 0]
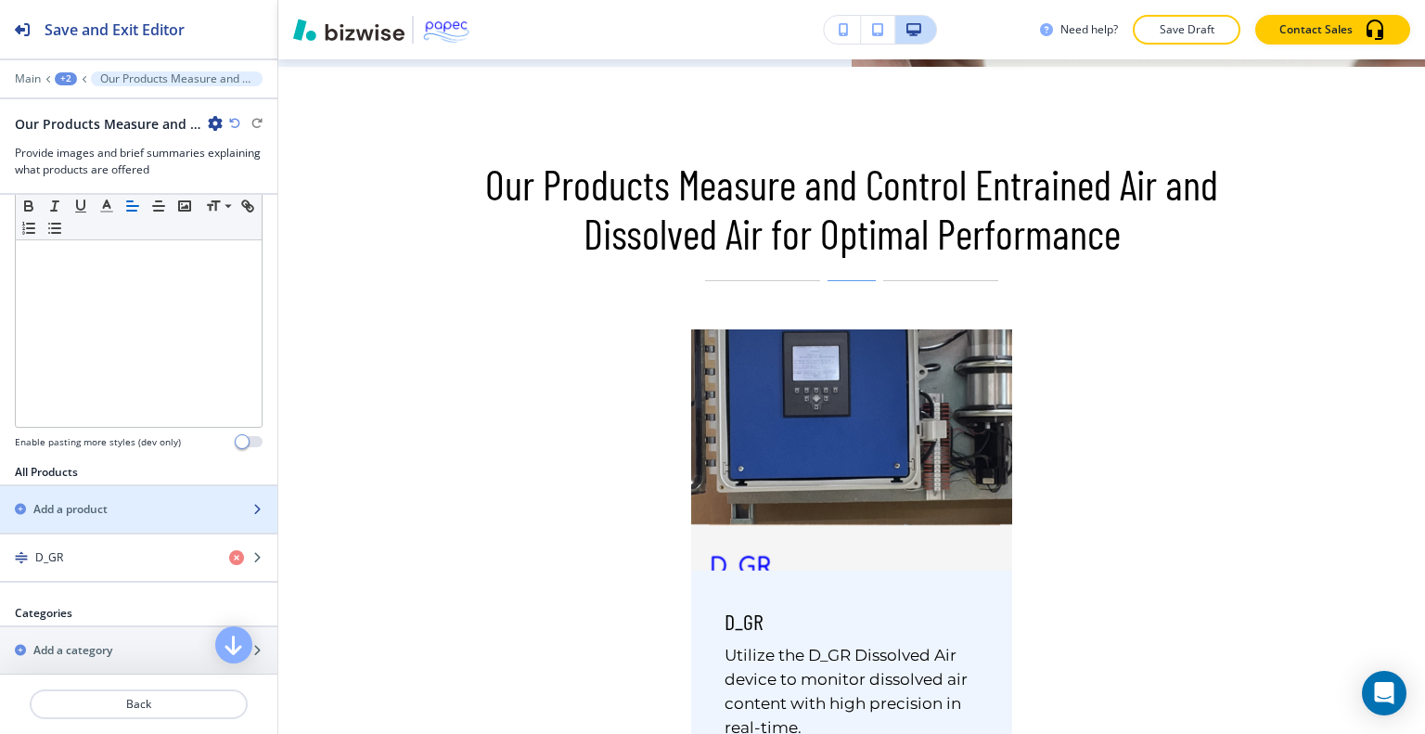
click at [161, 501] on div "Add a product" at bounding box center [118, 509] width 237 height 17
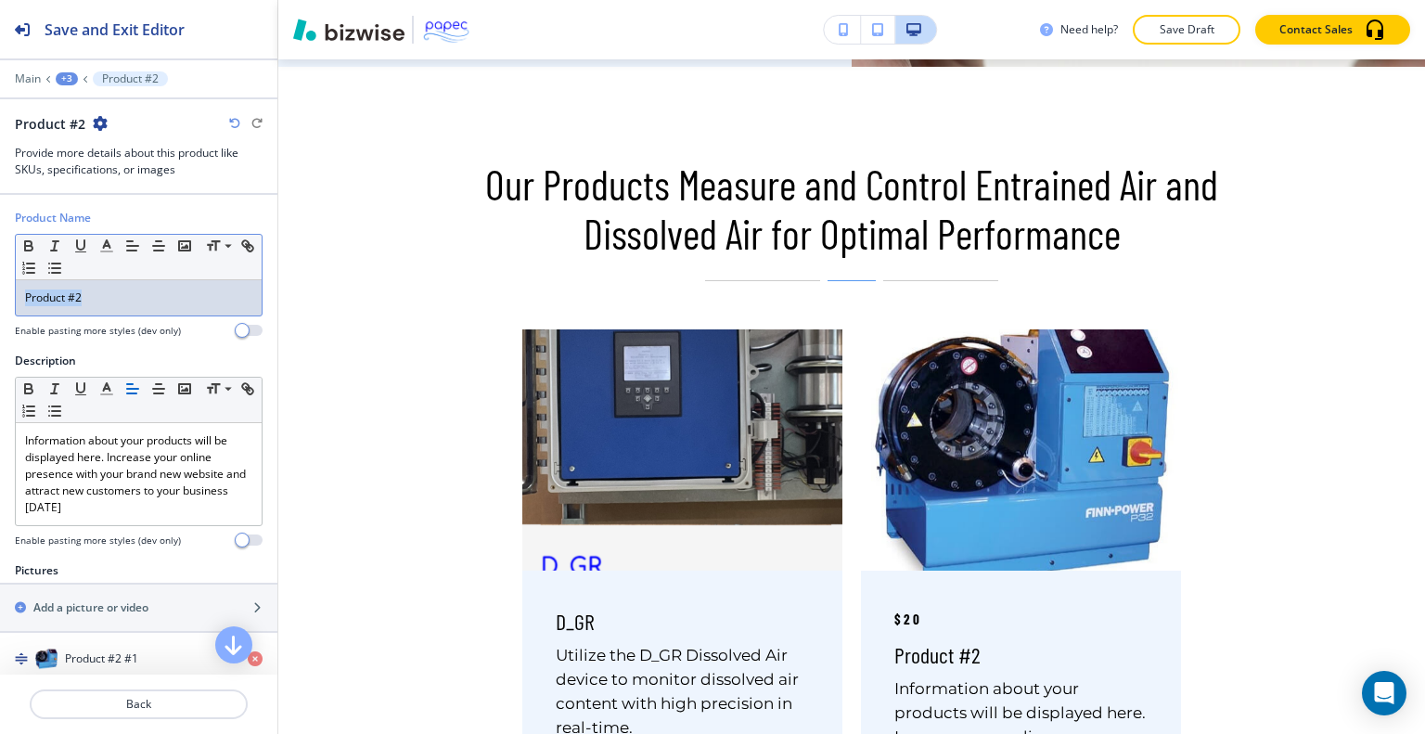
drag, startPoint x: 108, startPoint y: 292, endPoint x: 0, endPoint y: 278, distance: 108.5
click at [0, 278] on div "Product Name Small Normal Large Huge Product #2 Enable pasting more styles (dev…" at bounding box center [138, 281] width 277 height 143
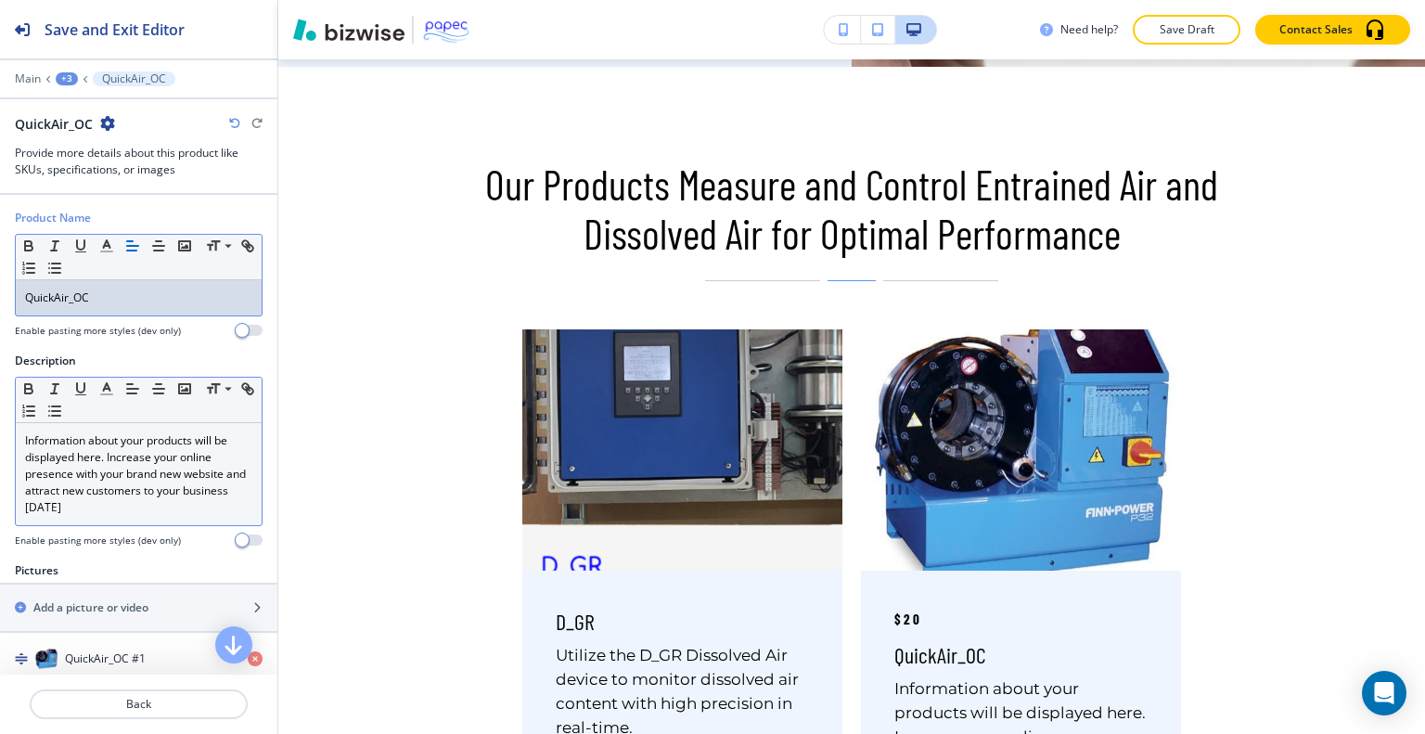
click at [83, 489] on p "Information about your products will be displayed here. Increase your online pr…" at bounding box center [138, 474] width 227 height 84
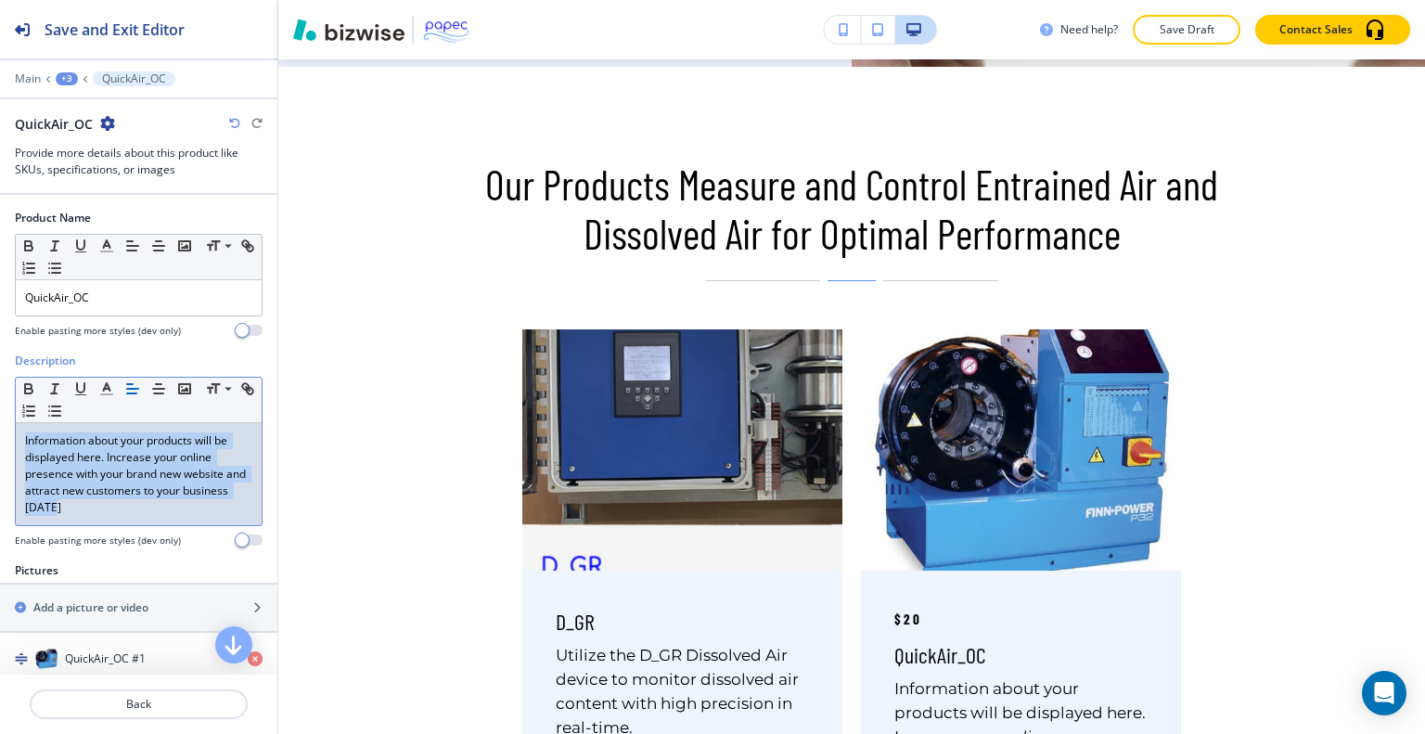
drag, startPoint x: 122, startPoint y: 500, endPoint x: 2, endPoint y: 434, distance: 137.4
click at [2, 434] on div "Description Small Normal Large Huge Information about your products will be dis…" at bounding box center [138, 458] width 277 height 210
paste div
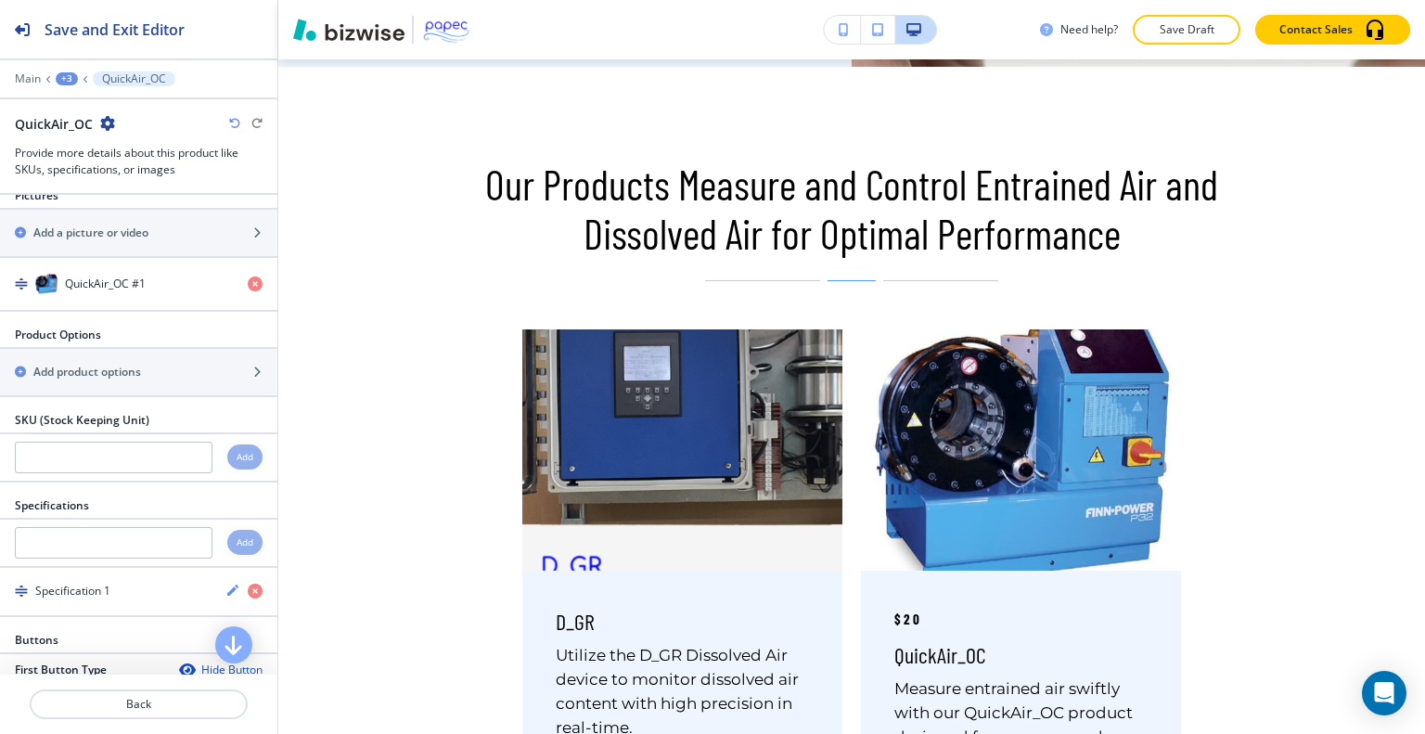
scroll to position [341, 0]
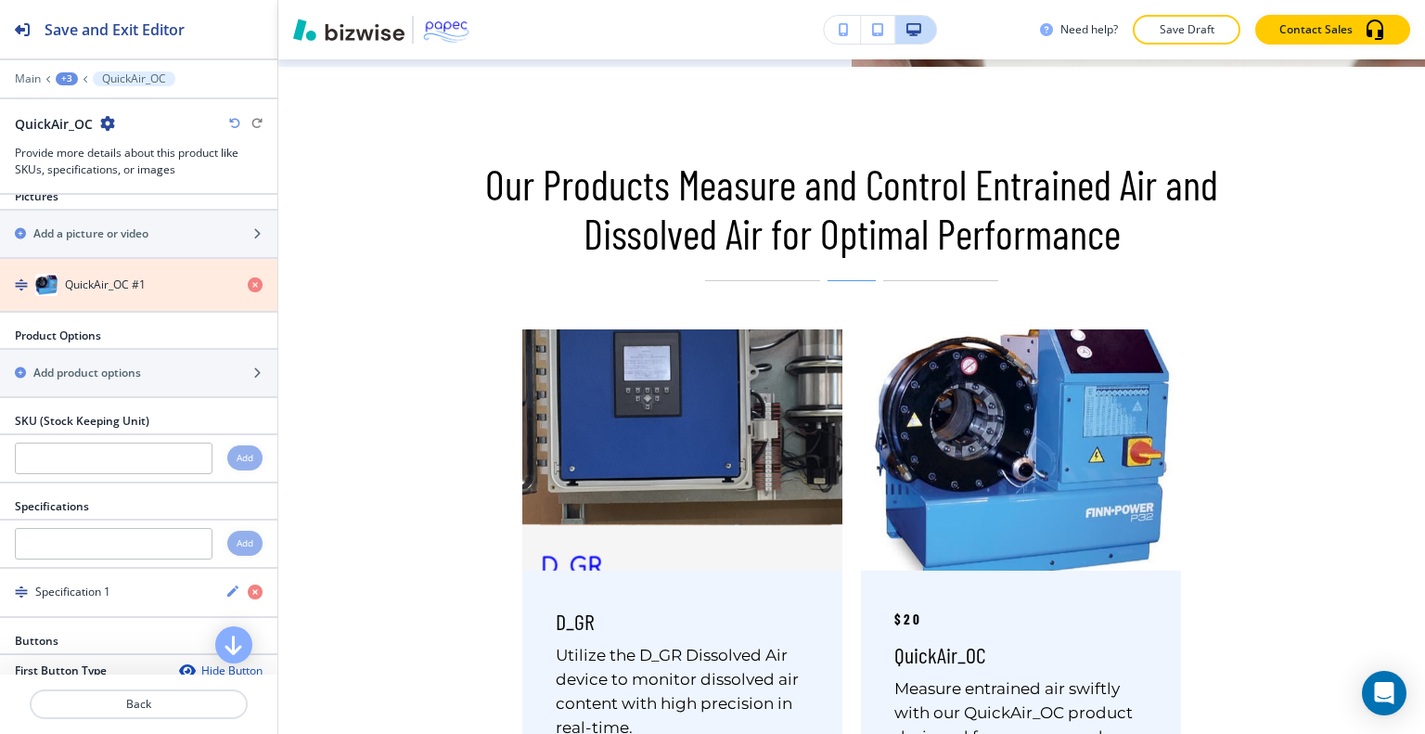
click at [248, 280] on icon "button" at bounding box center [255, 284] width 15 height 15
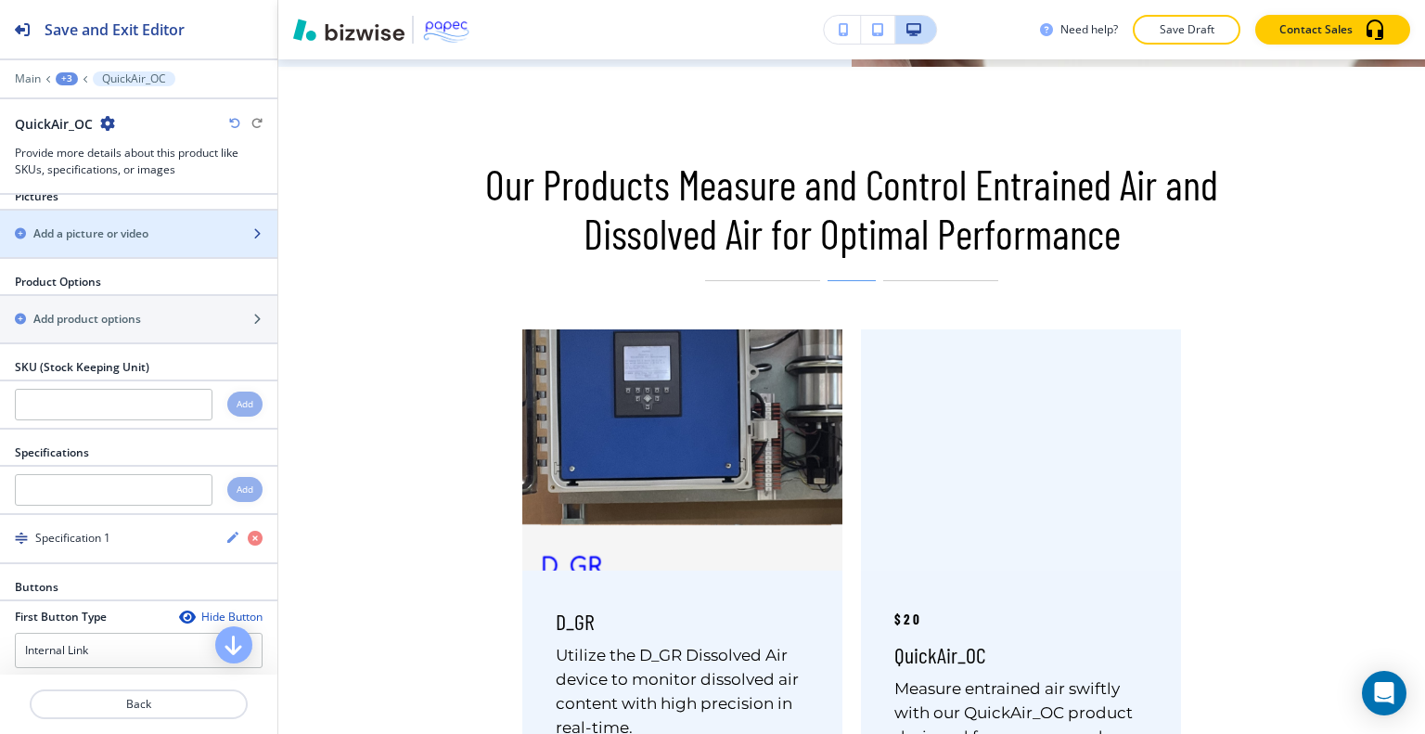
click at [186, 245] on div "button" at bounding box center [138, 249] width 277 height 15
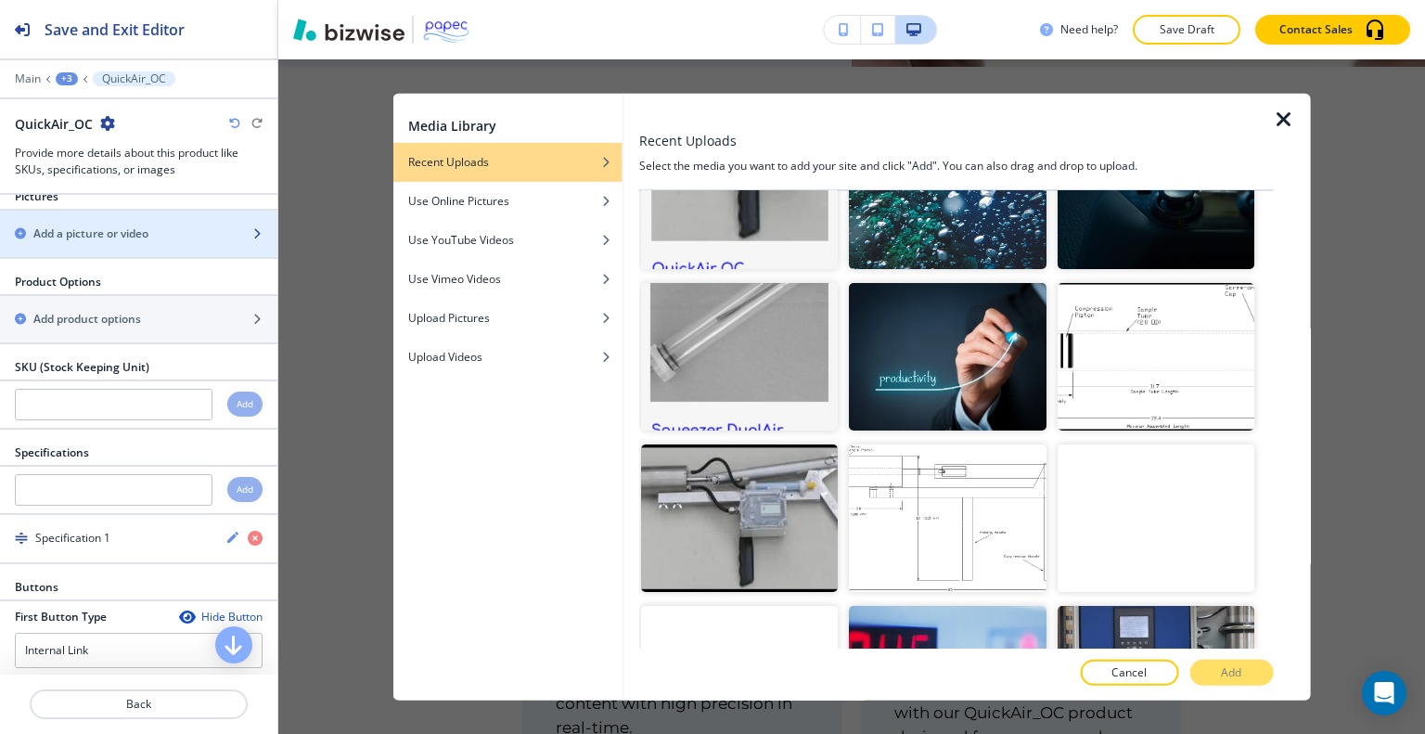
scroll to position [1240, 0]
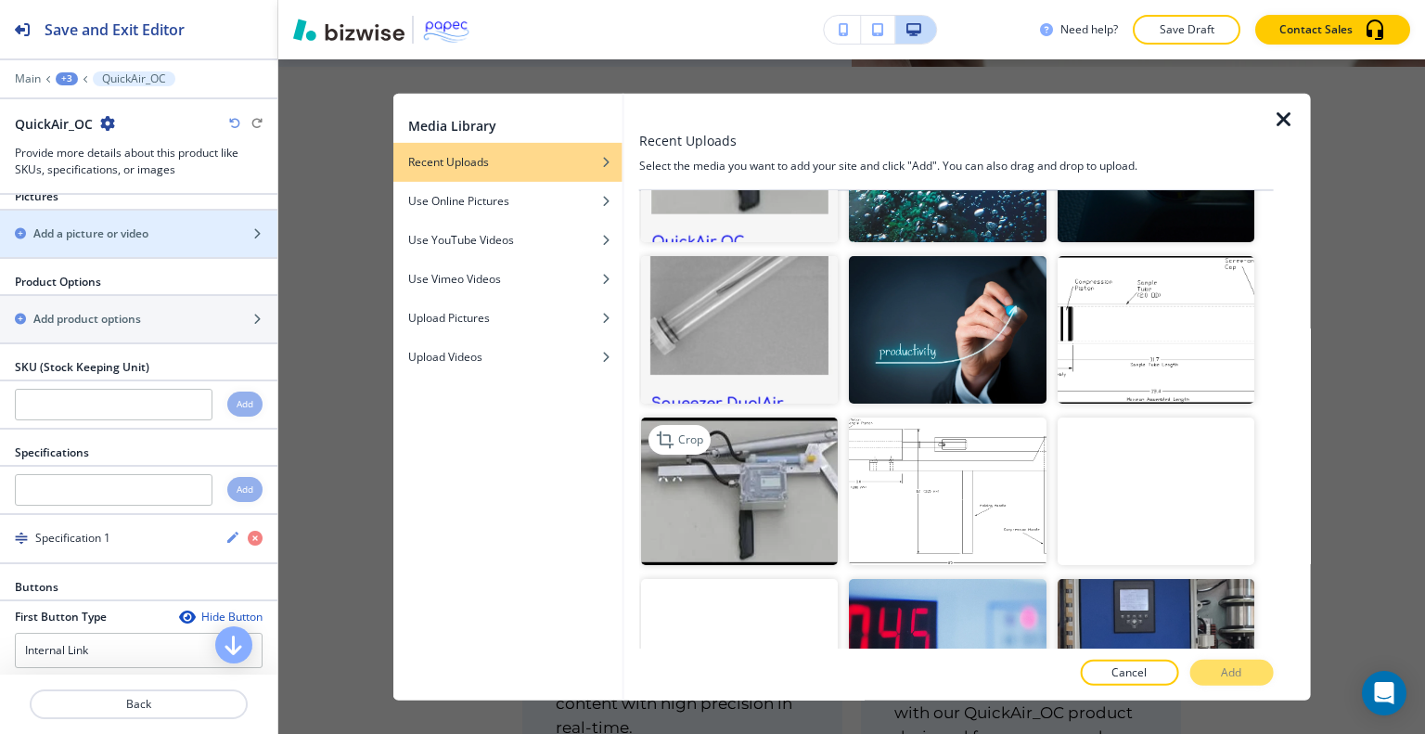
click at [716, 434] on img "button" at bounding box center [739, 492] width 197 height 148
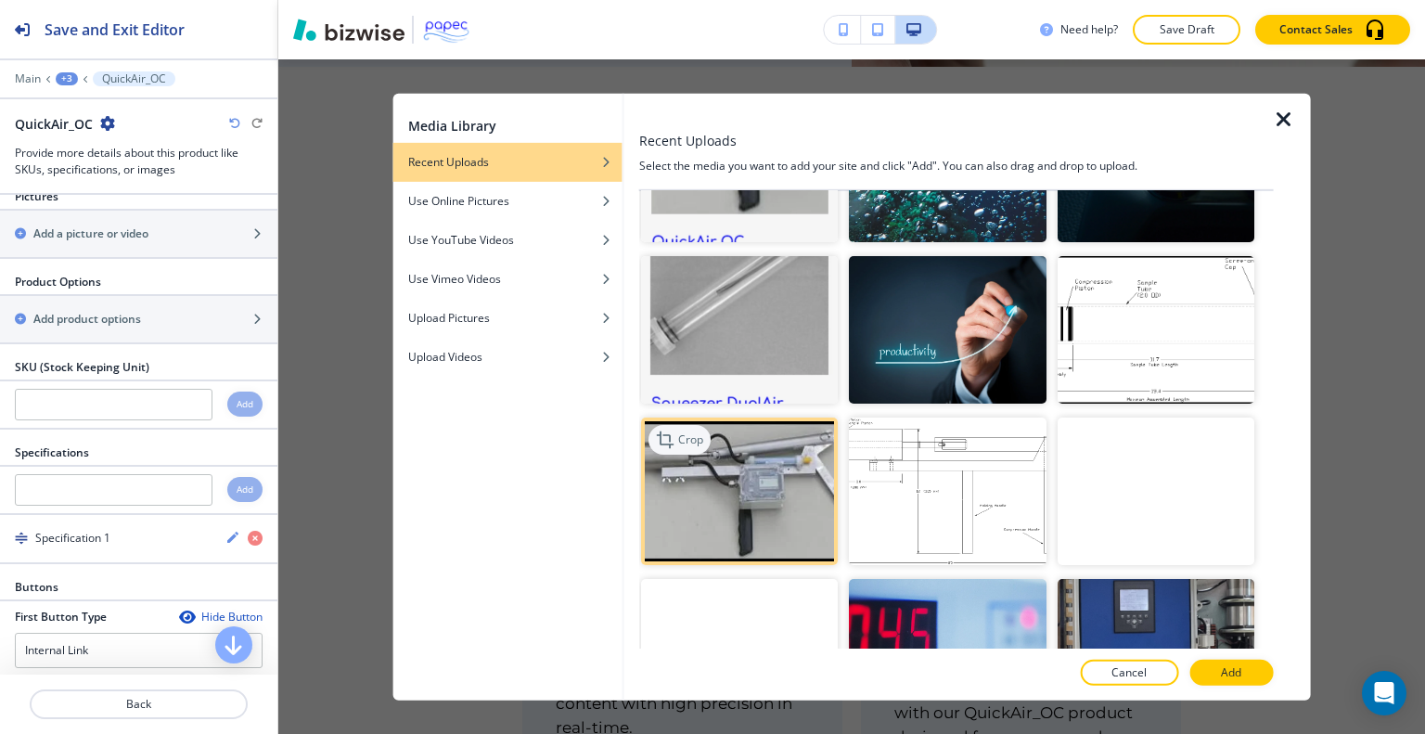
click at [683, 431] on p "Crop" at bounding box center [690, 439] width 25 height 17
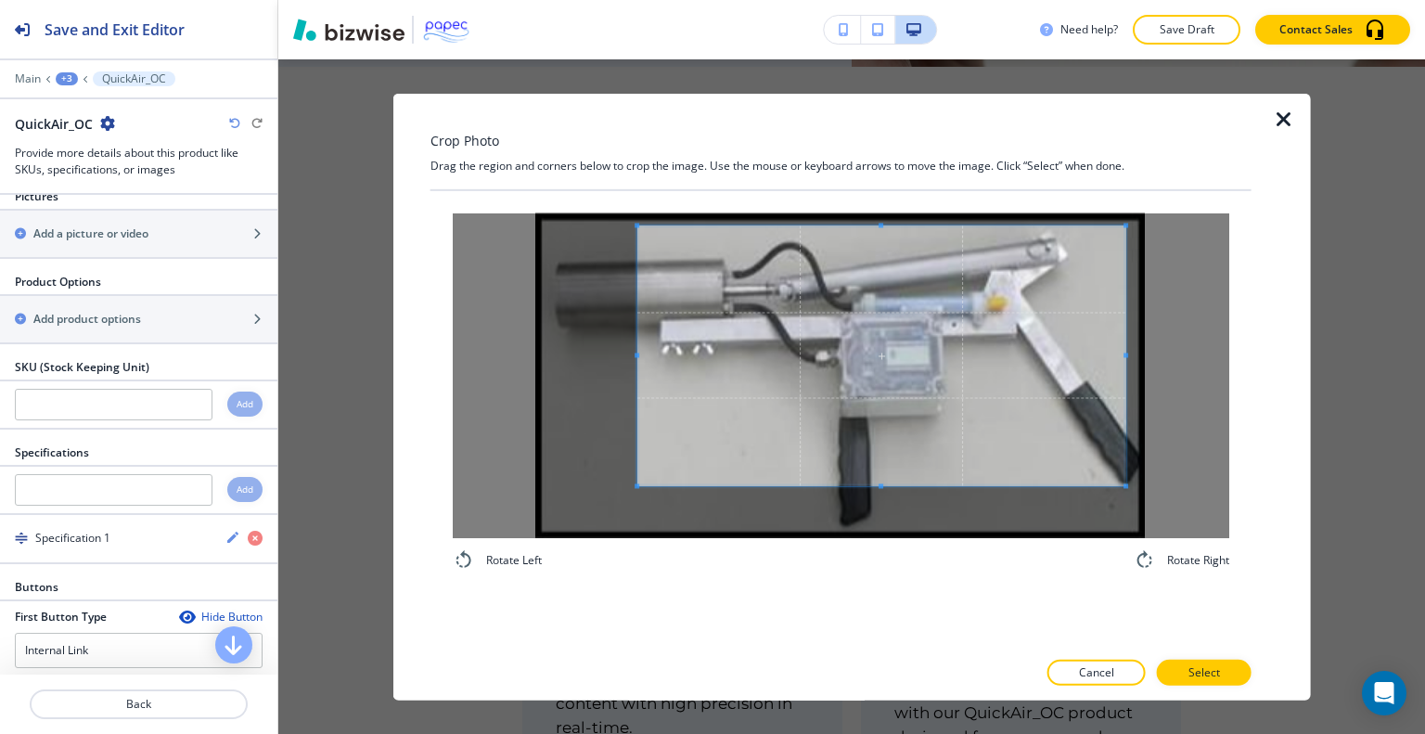
click at [941, 389] on span at bounding box center [881, 355] width 488 height 260
click at [1281, 127] on icon "button" at bounding box center [1284, 119] width 22 height 22
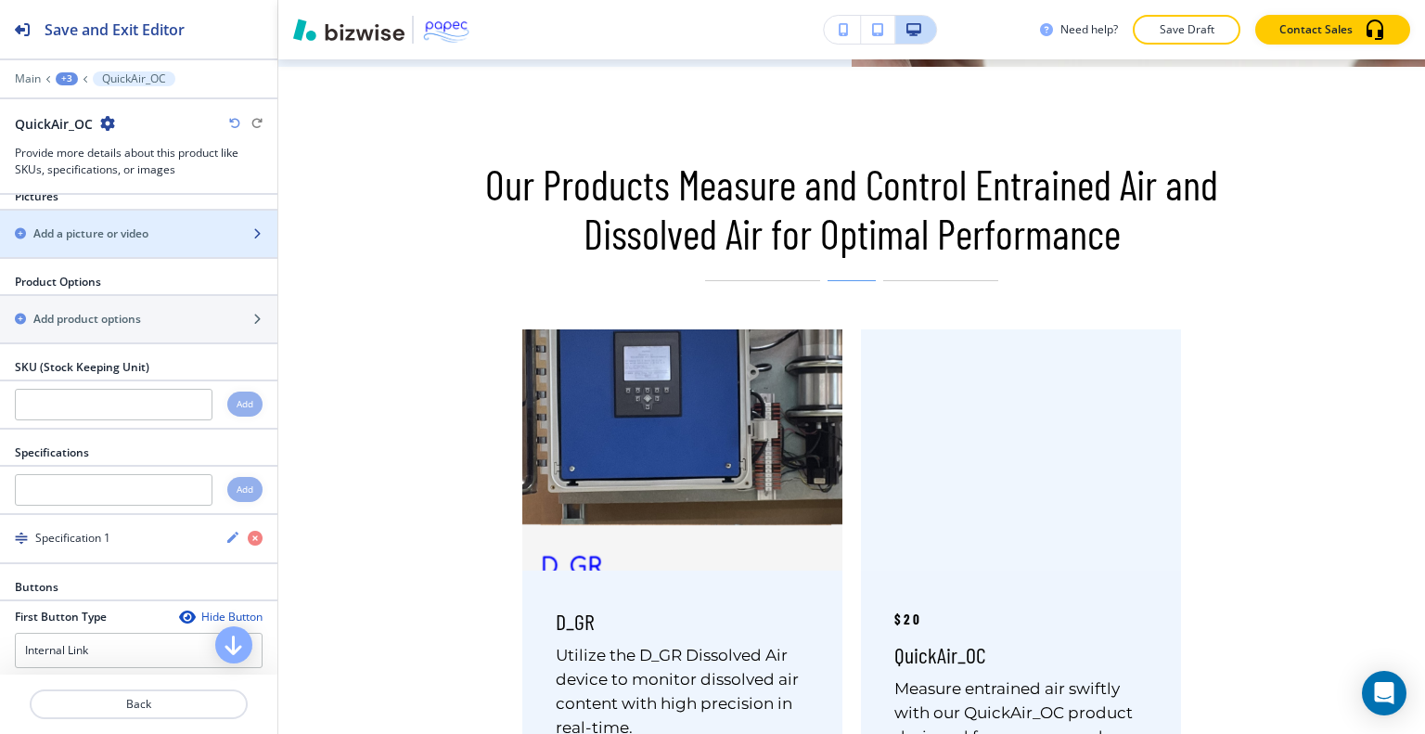
click at [142, 247] on div "button" at bounding box center [138, 249] width 277 height 15
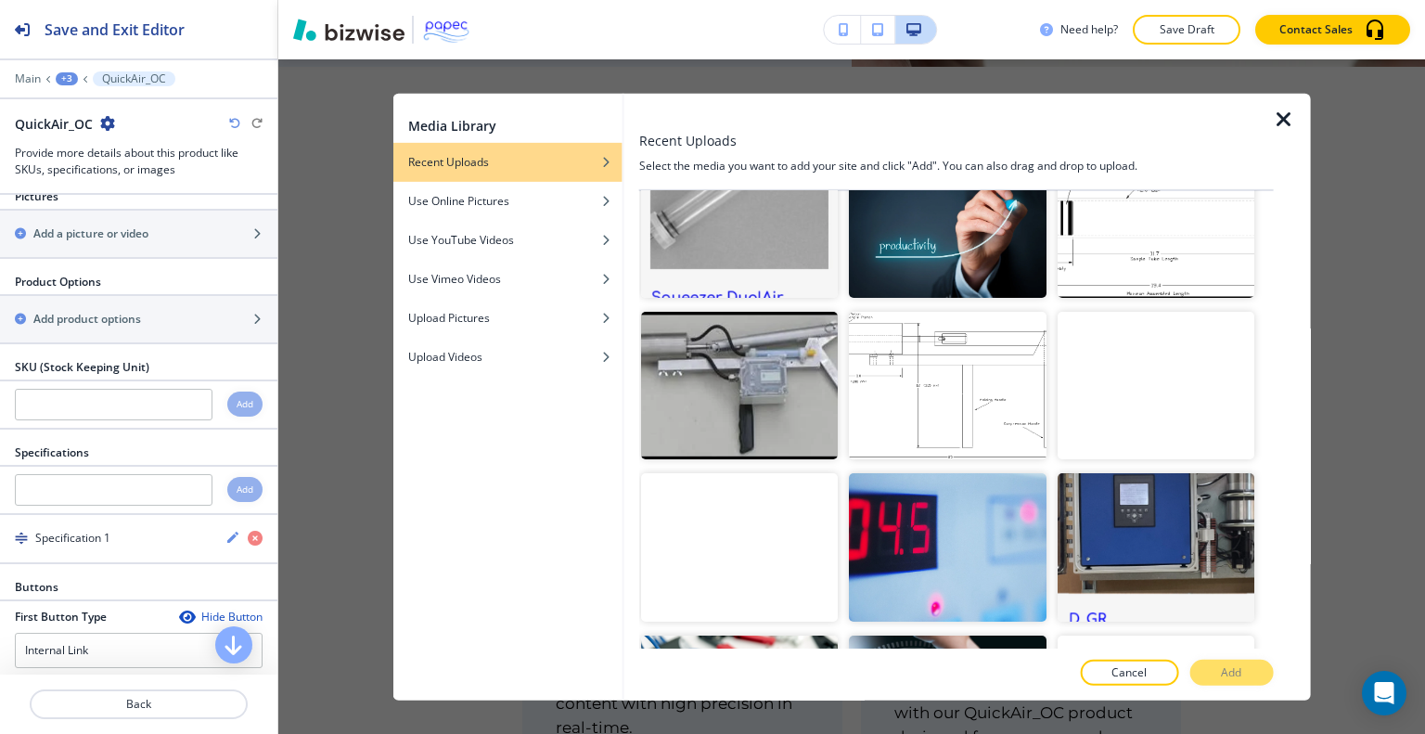
scroll to position [1330, 0]
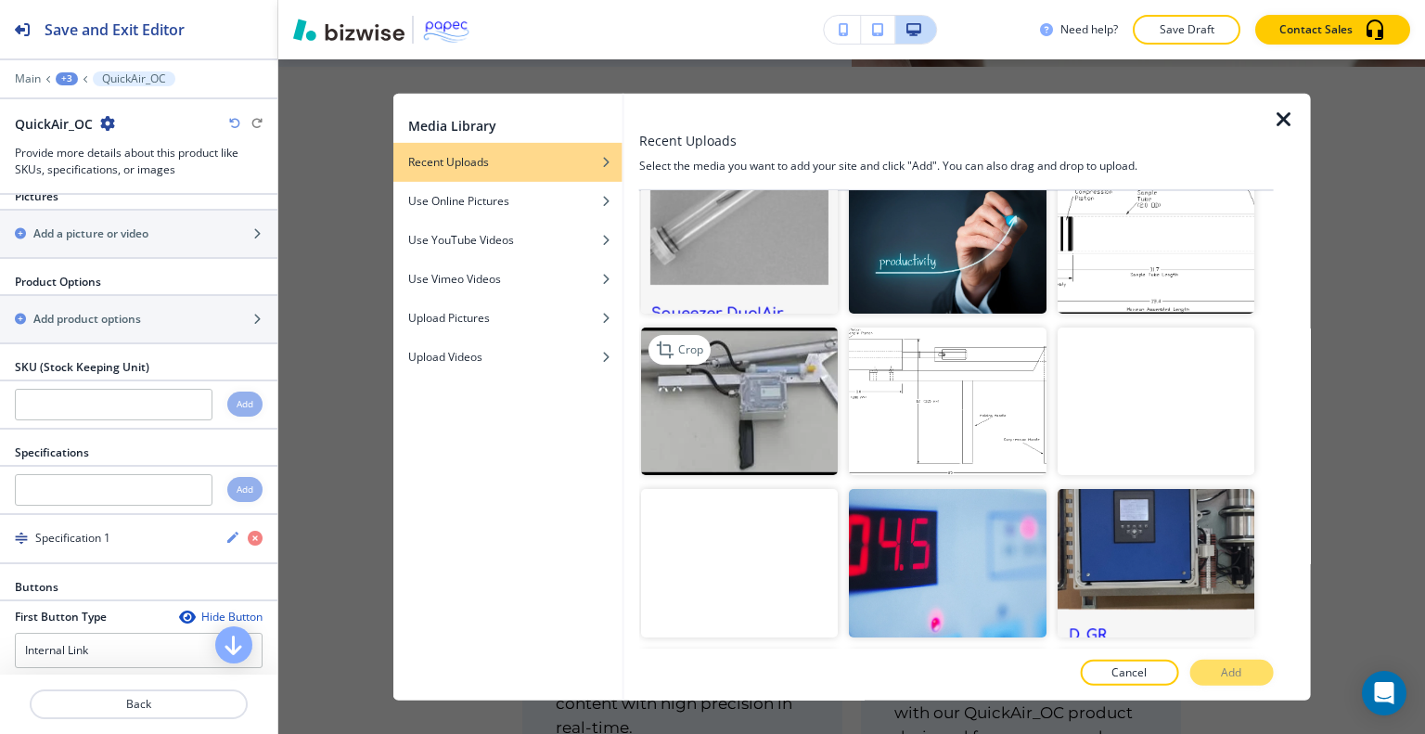
click at [728, 391] on img "button" at bounding box center [739, 402] width 197 height 148
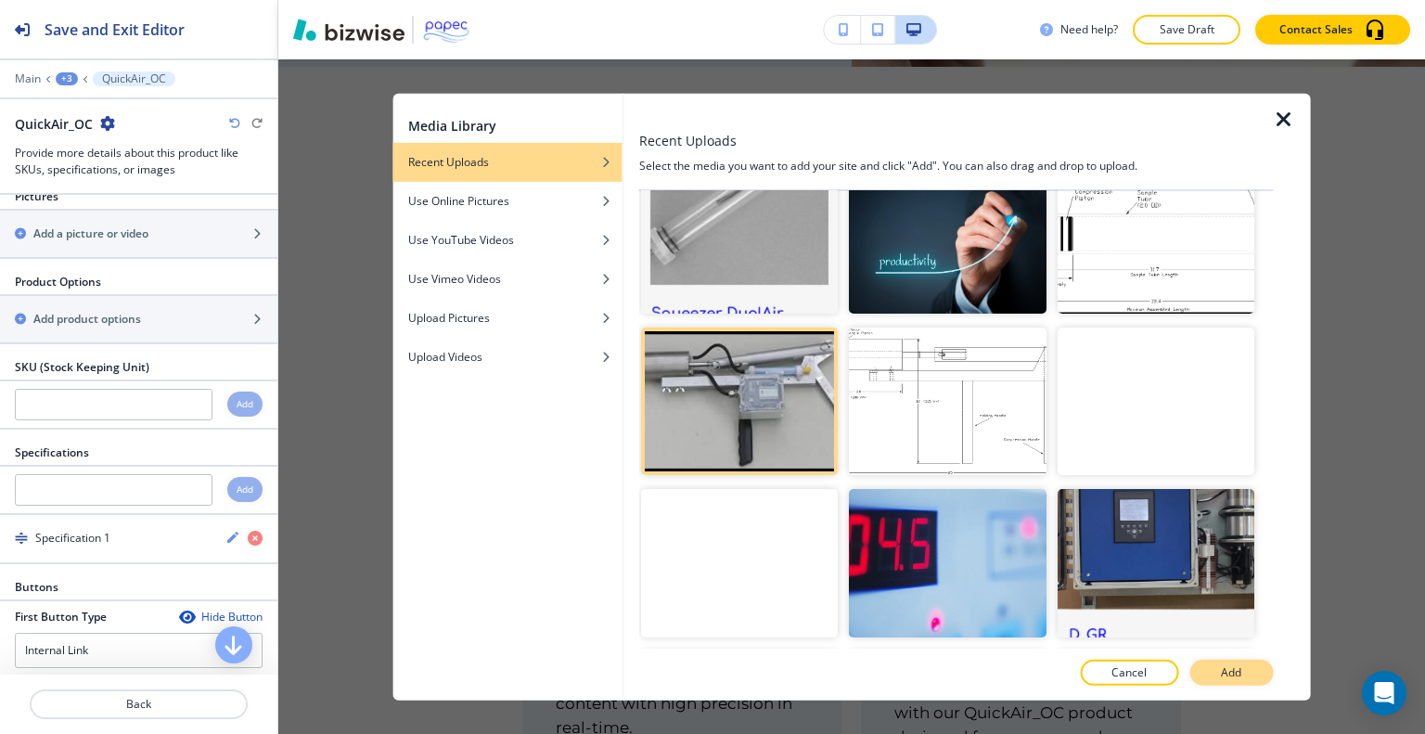
click at [1232, 675] on p "Add" at bounding box center [1231, 672] width 20 height 17
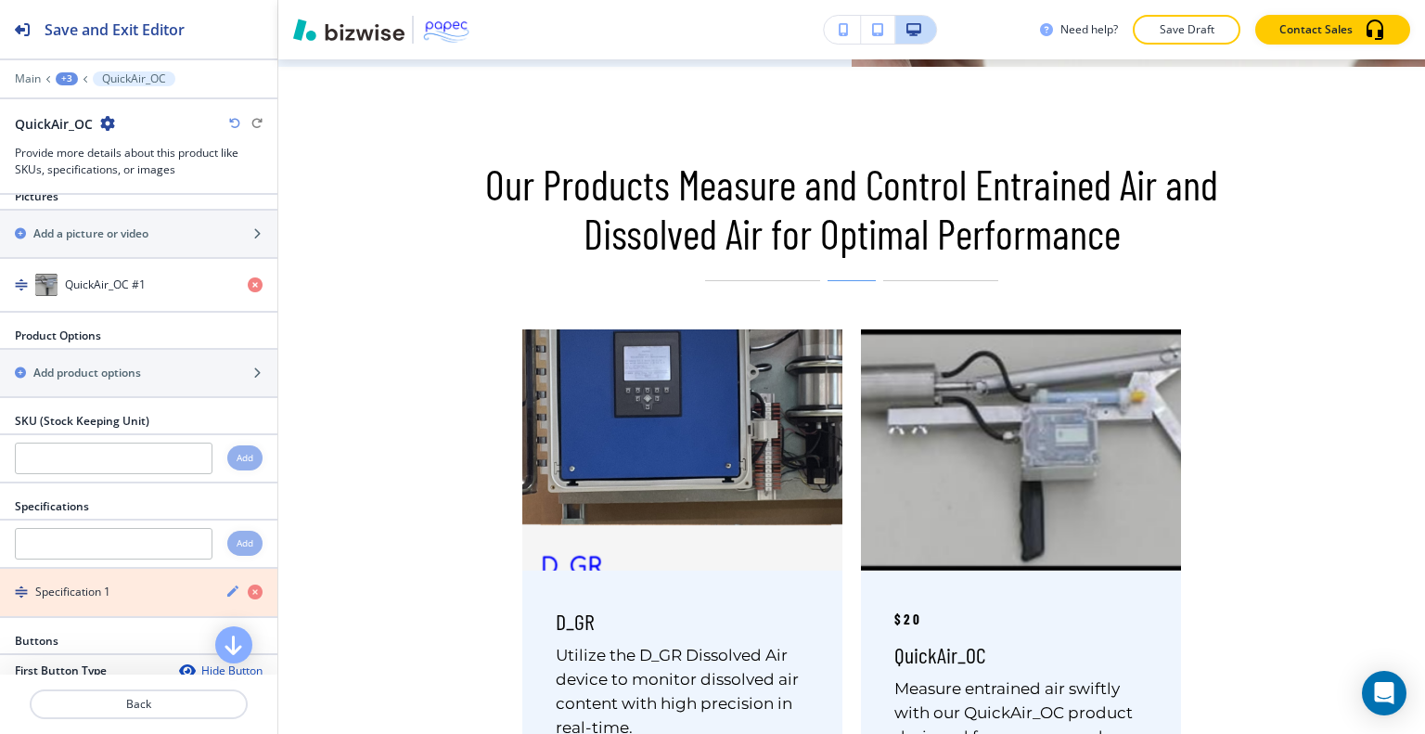
click at [248, 585] on icon "button" at bounding box center [255, 592] width 15 height 15
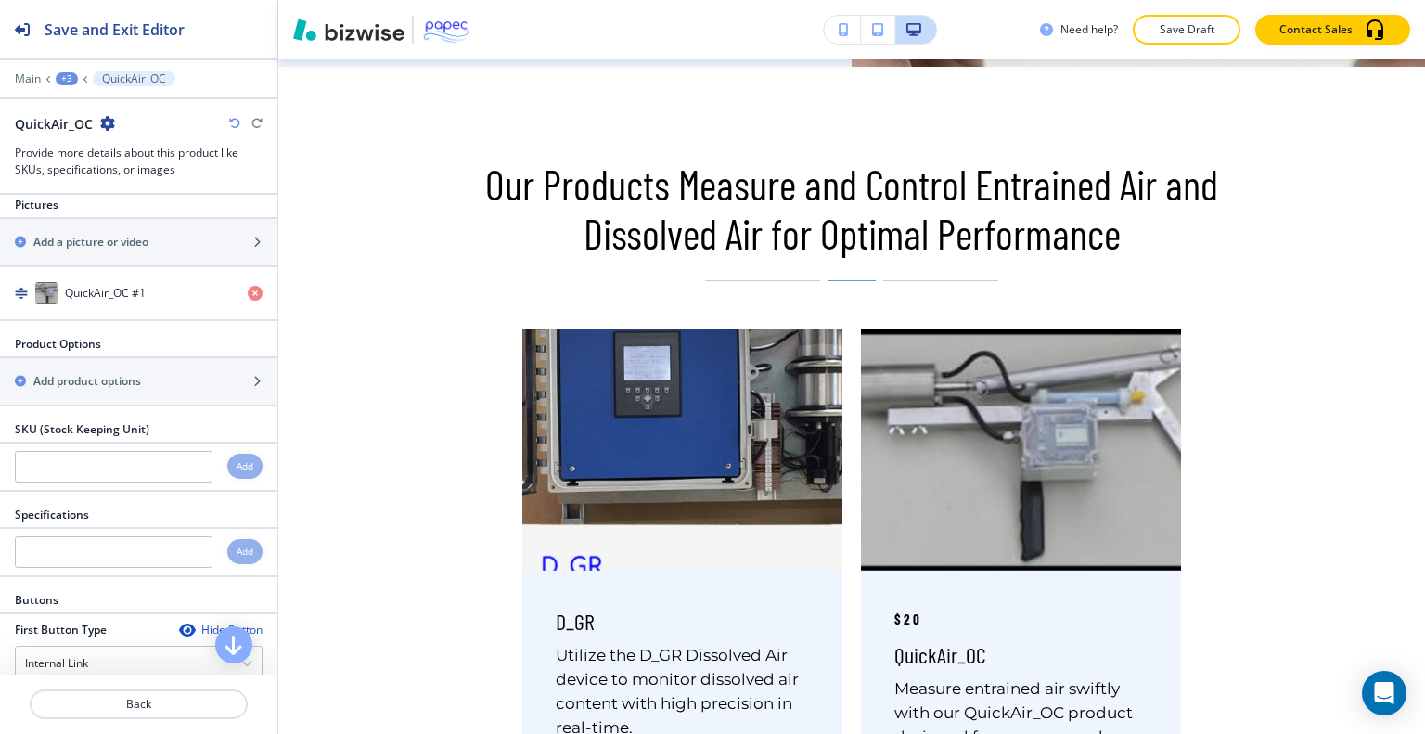
scroll to position [267, 0]
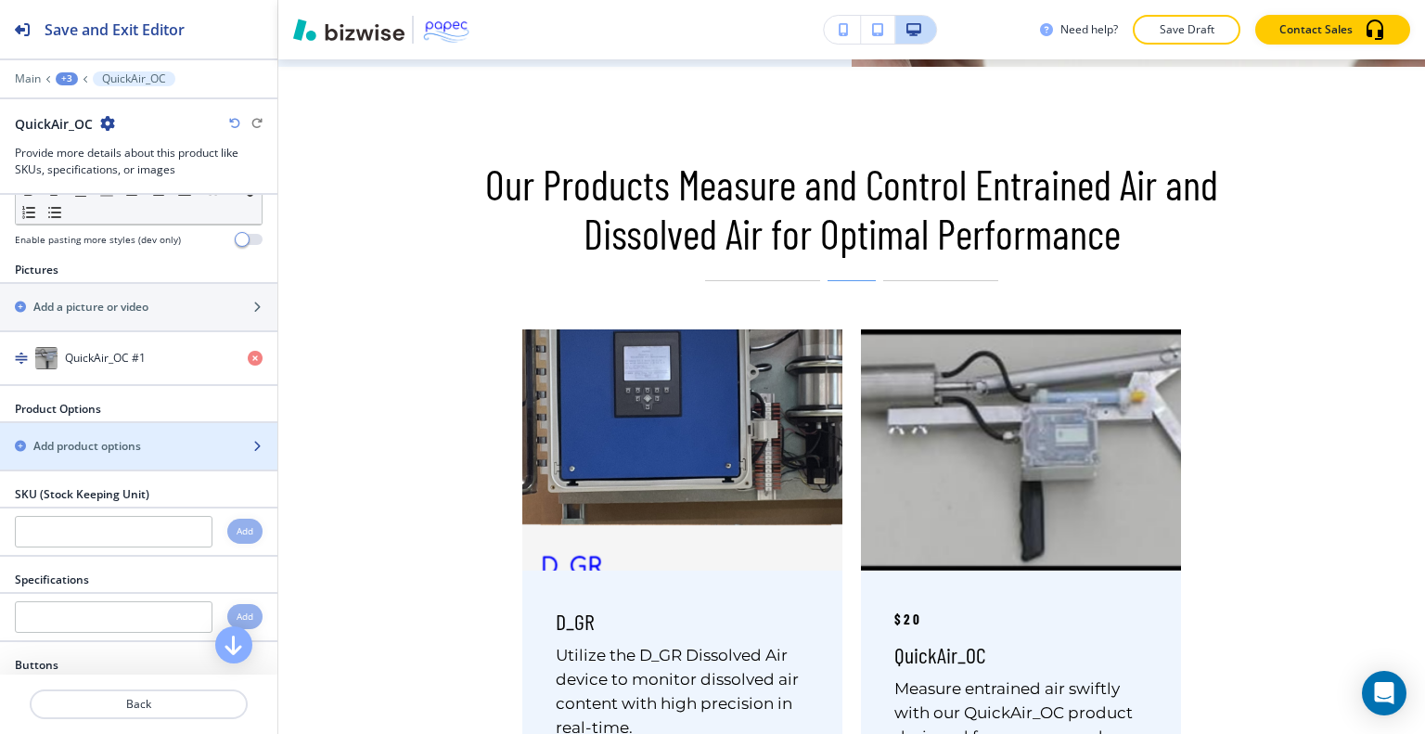
click at [200, 427] on div "button" at bounding box center [138, 430] width 277 height 15
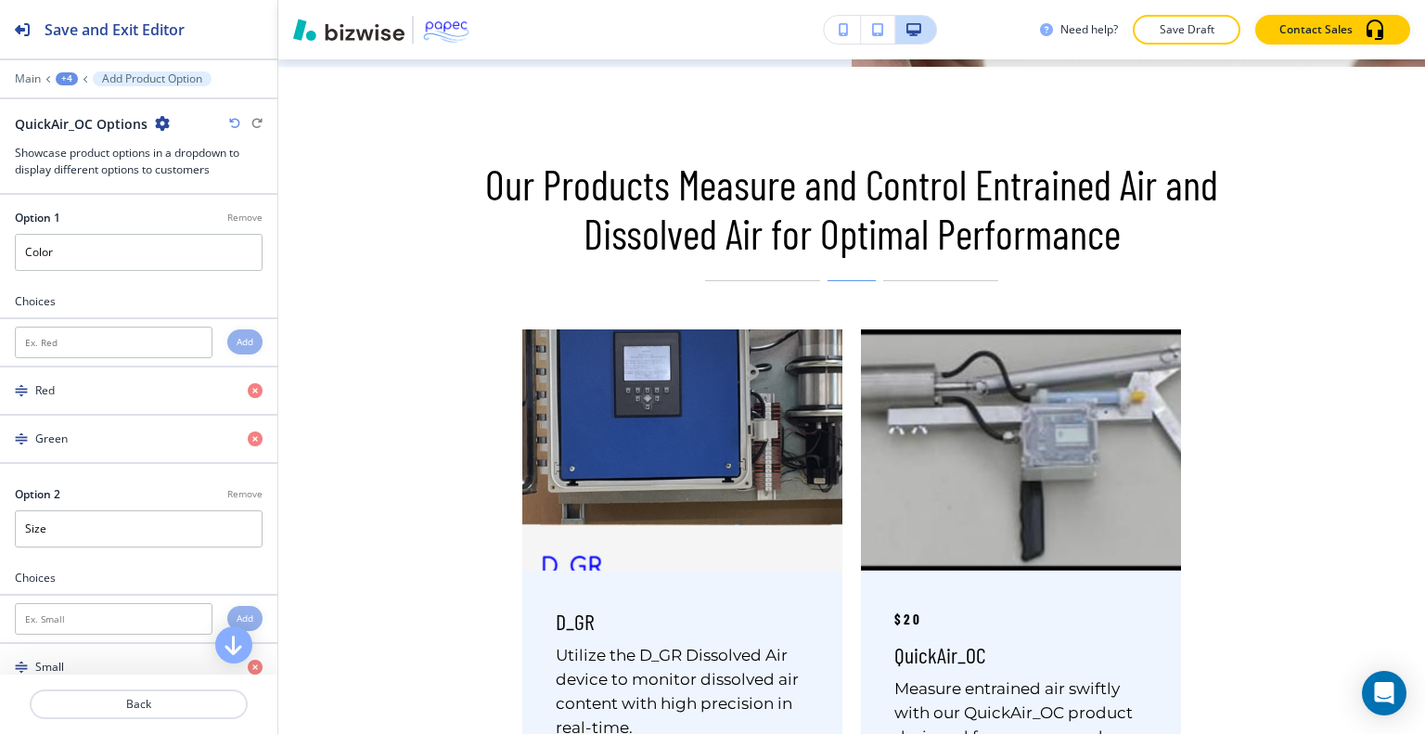
click at [235, 218] on p "Remove" at bounding box center [244, 218] width 35 height 14
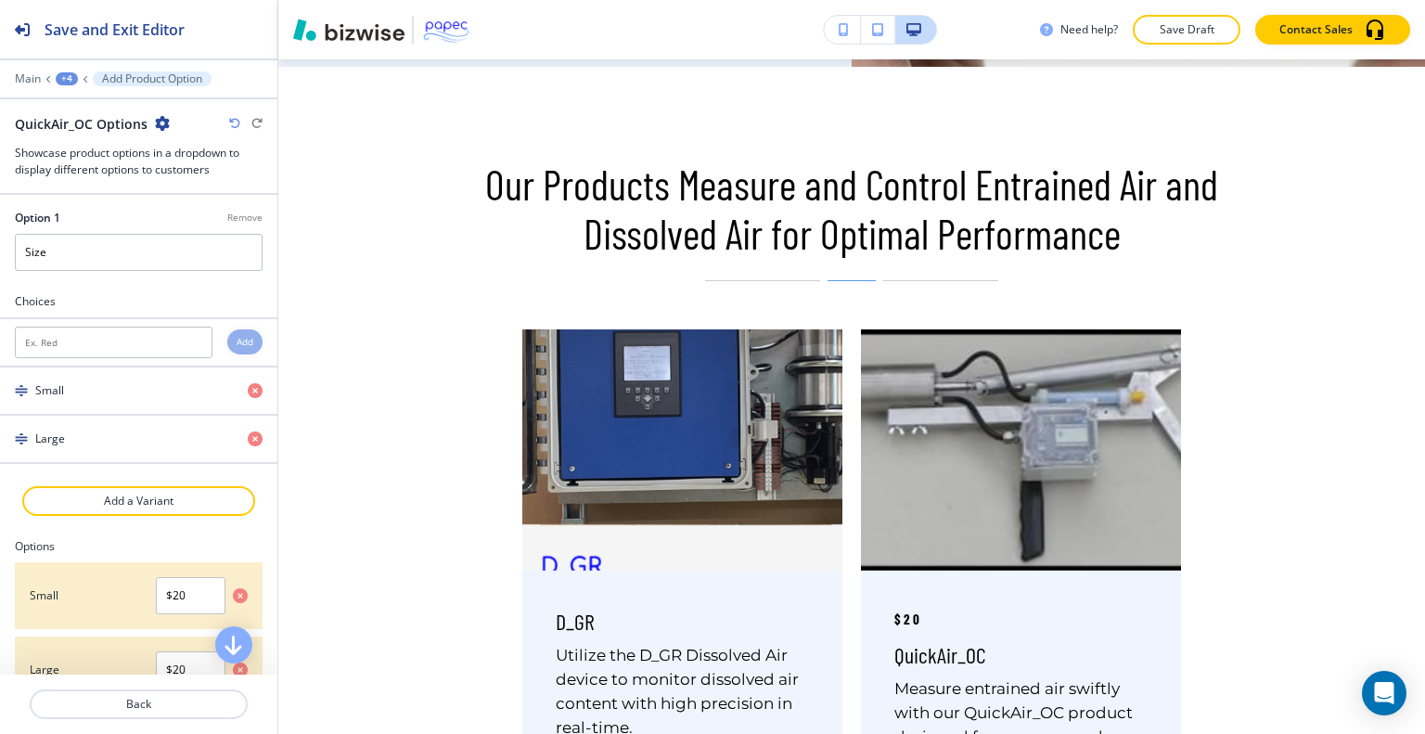
type input "Size"
click at [235, 218] on p "Remove" at bounding box center [244, 218] width 35 height 14
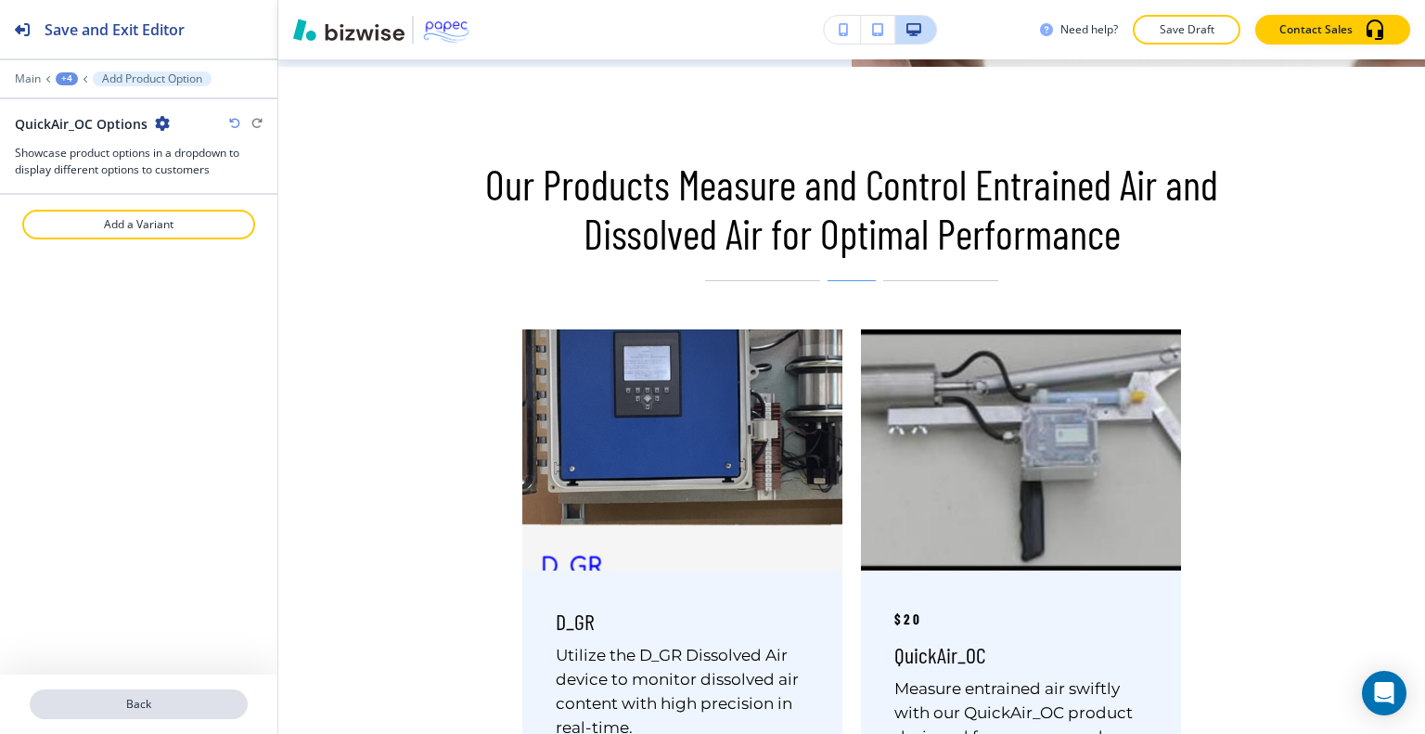
click at [215, 713] on button "Back" at bounding box center [139, 704] width 218 height 30
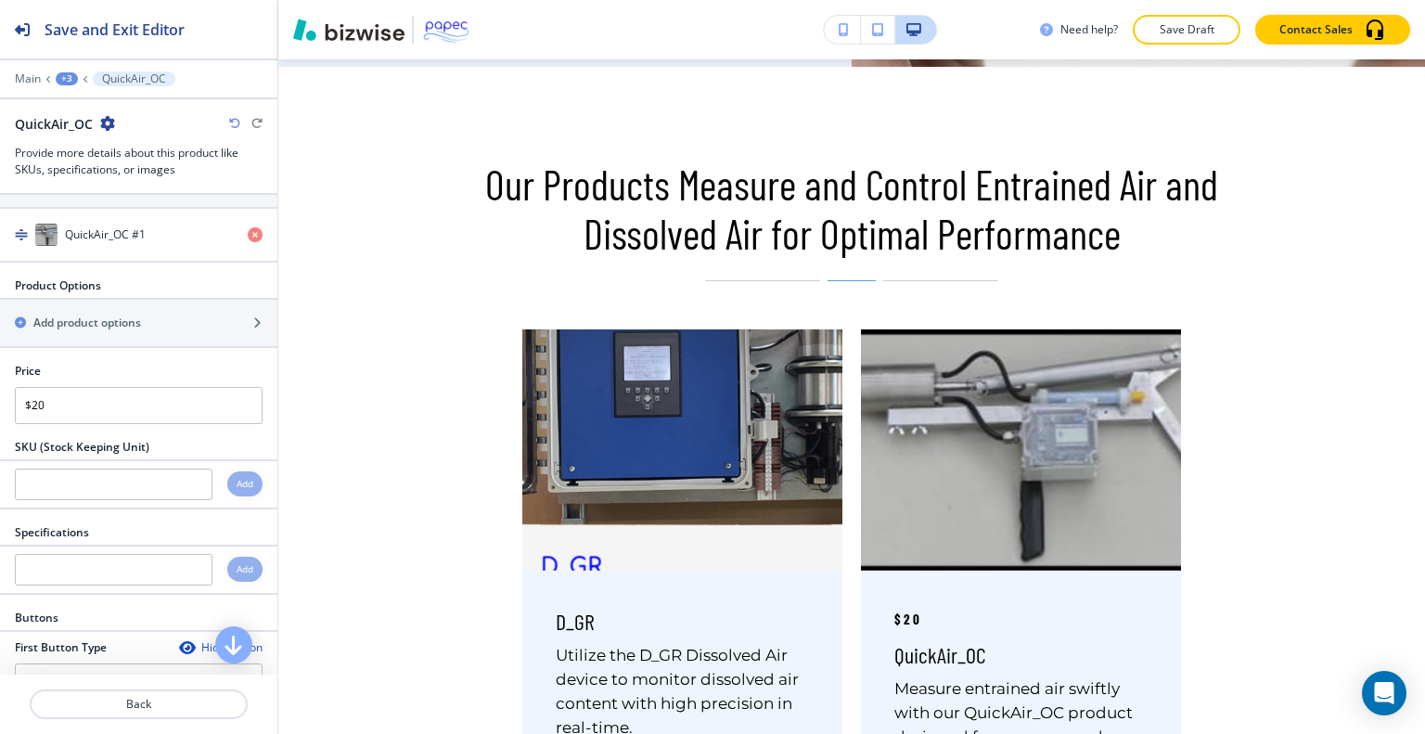
scroll to position [381, 0]
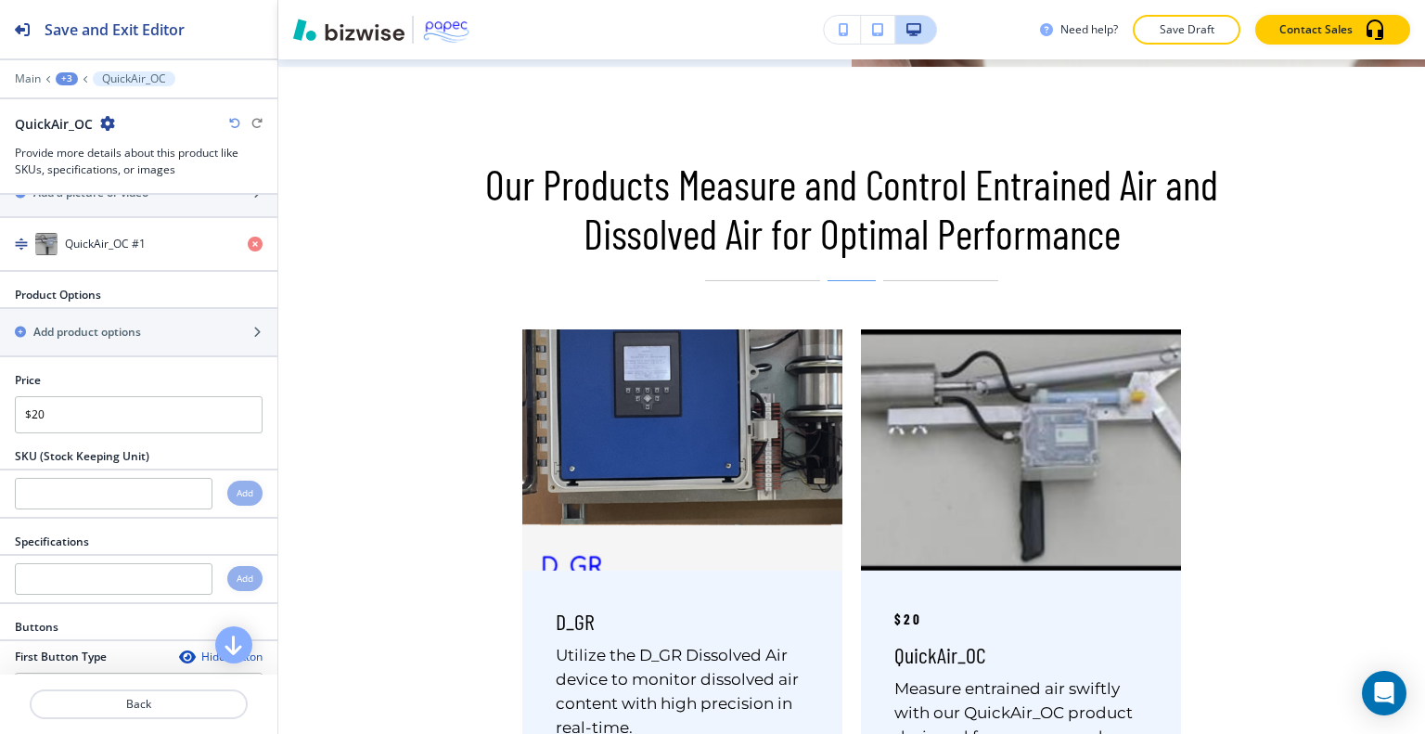
click at [177, 391] on div at bounding box center [139, 392] width 248 height 7
click at [178, 396] on input "$20" at bounding box center [139, 414] width 248 height 37
type input "$"
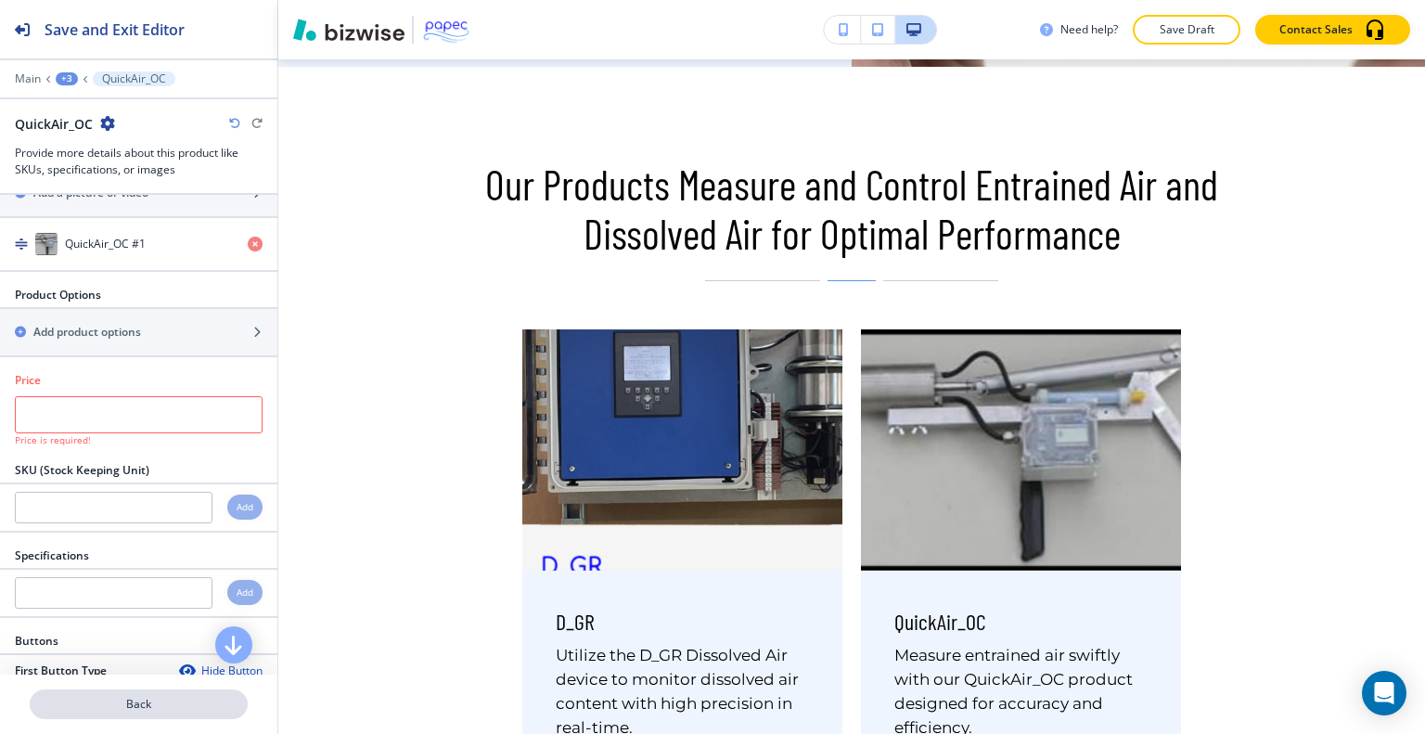
click at [136, 700] on p "Back" at bounding box center [139, 704] width 214 height 17
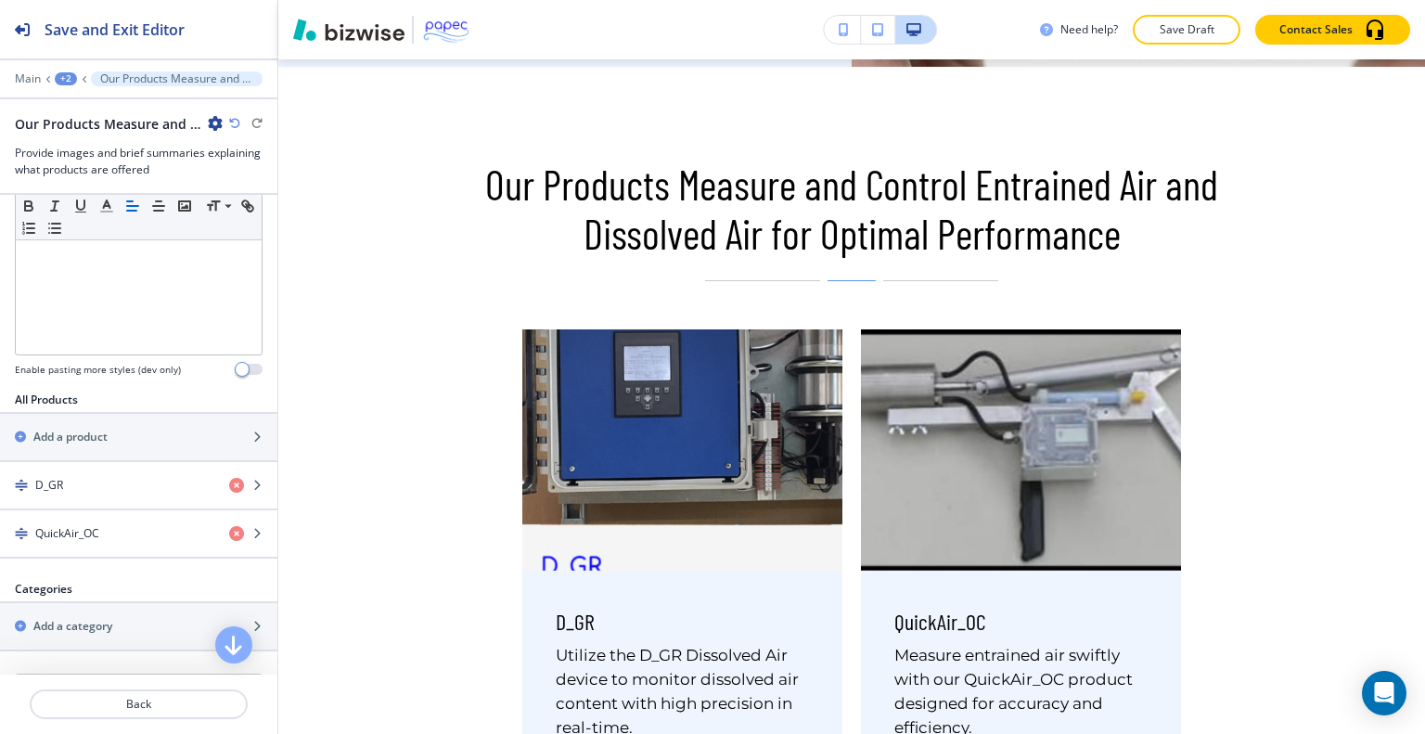
scroll to position [501, 0]
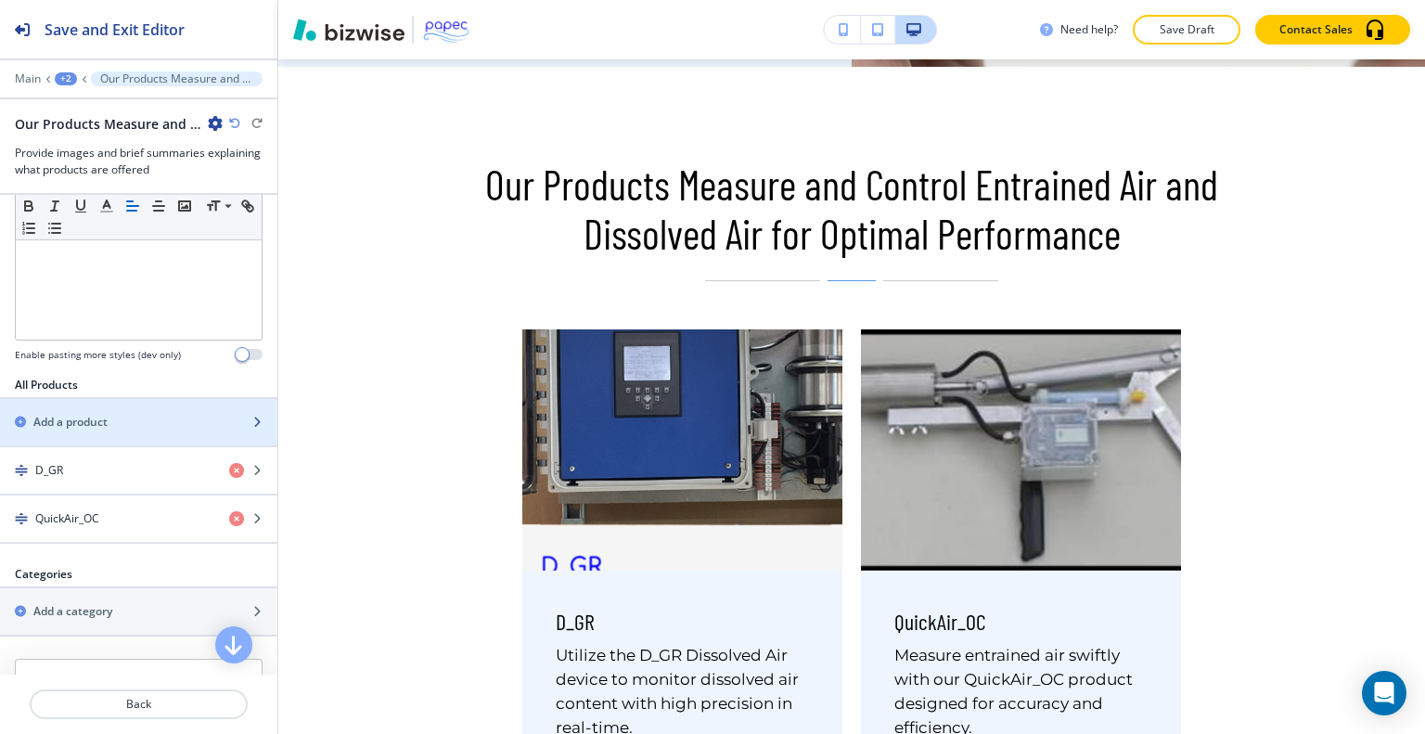
click at [178, 407] on div "button" at bounding box center [138, 406] width 277 height 15
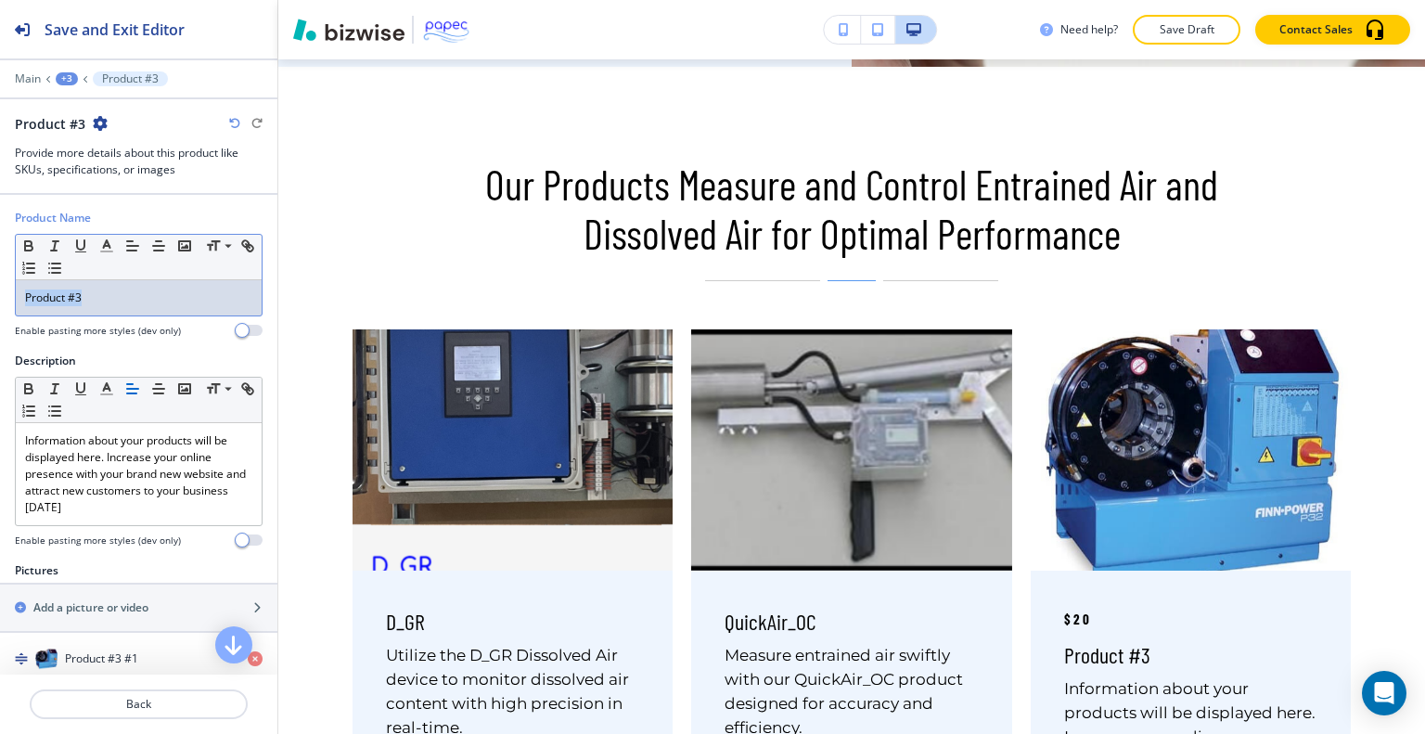
drag, startPoint x: 104, startPoint y: 299, endPoint x: 0, endPoint y: 328, distance: 107.8
click at [0, 328] on div "Product Name Small Normal Large Huge Product #3 Enable pasting more styles (dev…" at bounding box center [138, 281] width 277 height 143
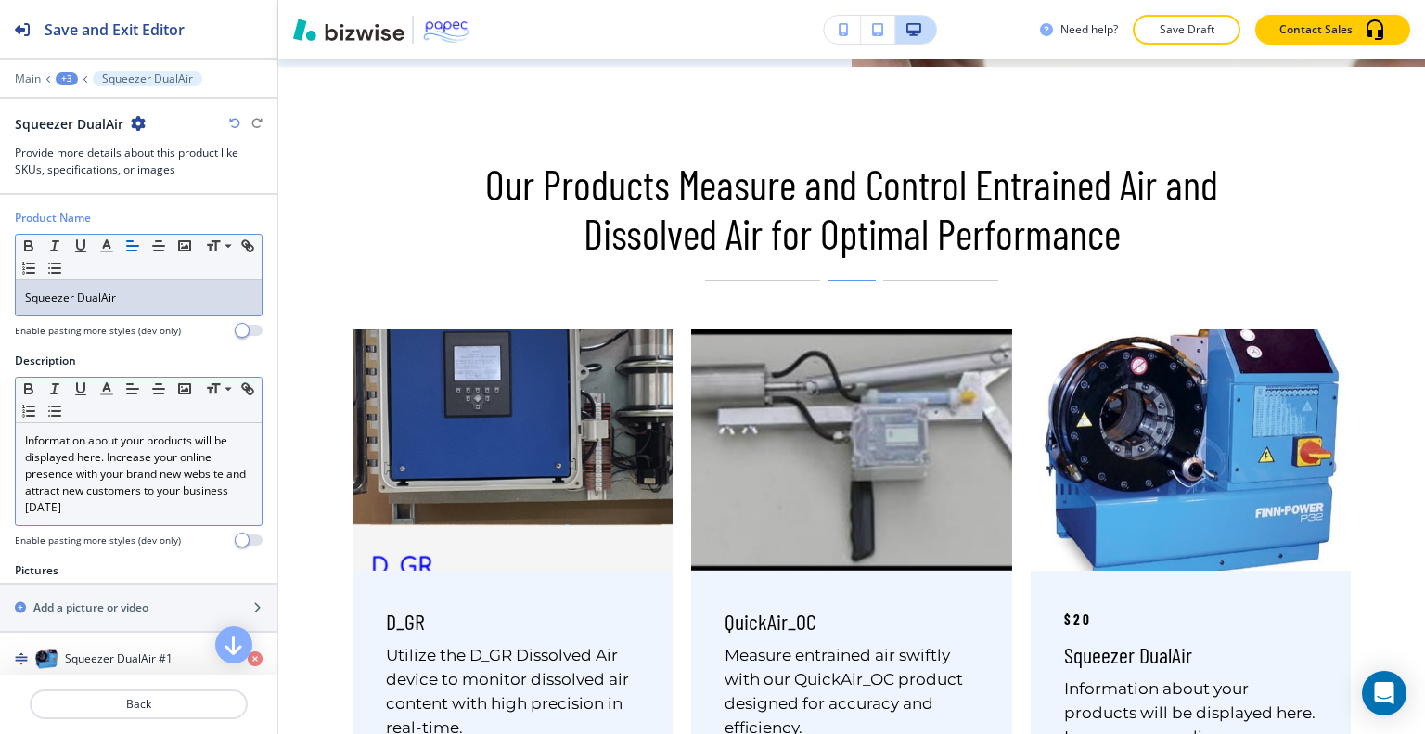
click at [156, 480] on p "Information about your products will be displayed here. Increase your online pr…" at bounding box center [138, 474] width 227 height 84
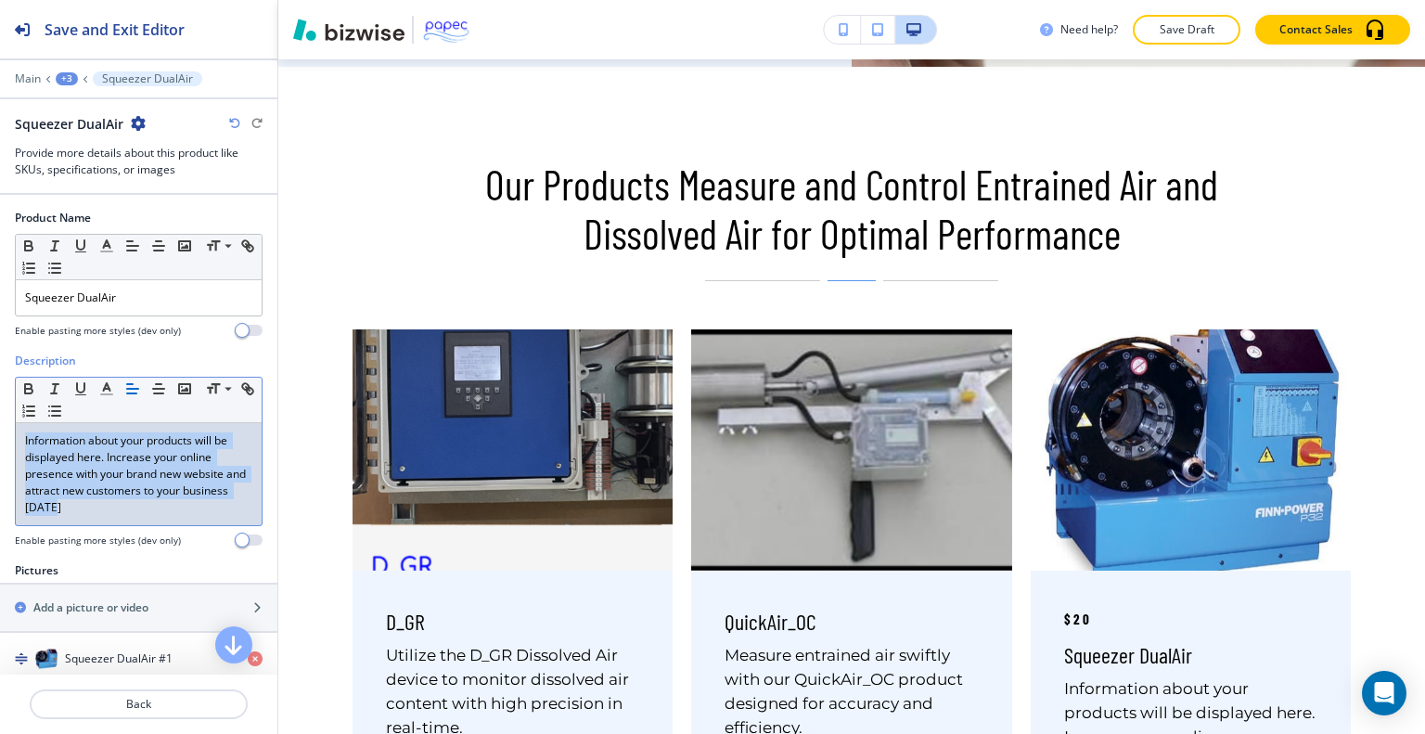
drag, startPoint x: 142, startPoint y: 513, endPoint x: 0, endPoint y: 410, distance: 175.4
click at [0, 410] on div "Description Small Normal Large Huge Information about your products will be dis…" at bounding box center [138, 458] width 277 height 210
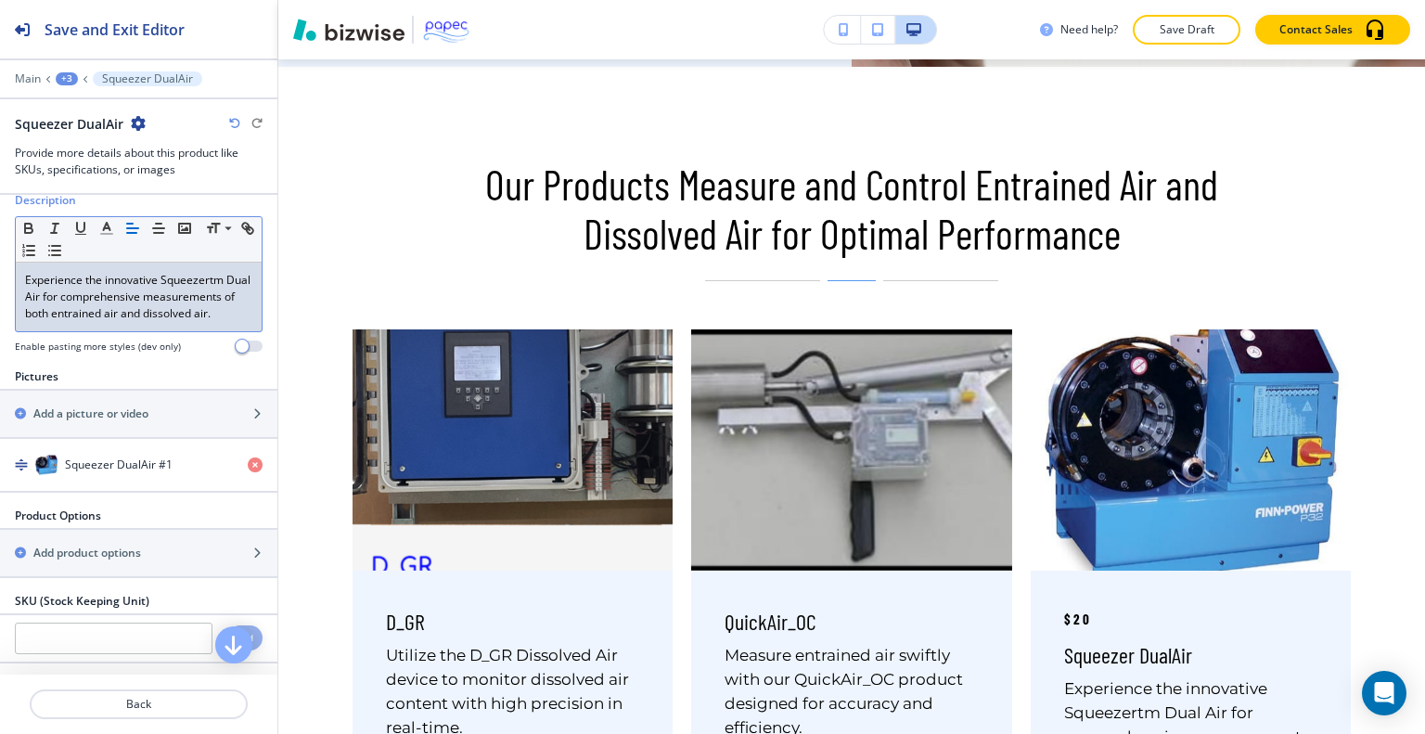
scroll to position [167, 0]
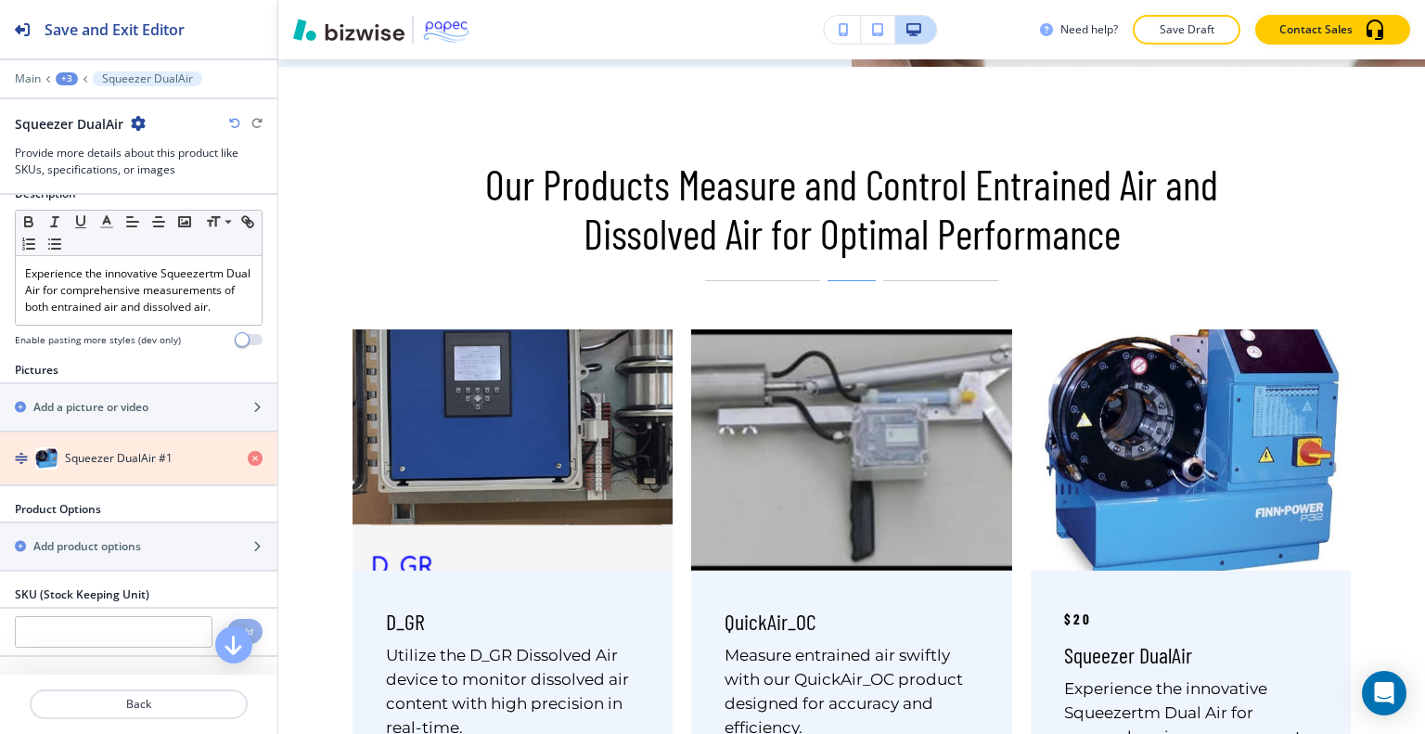
click at [248, 466] on icon "button" at bounding box center [255, 458] width 15 height 15
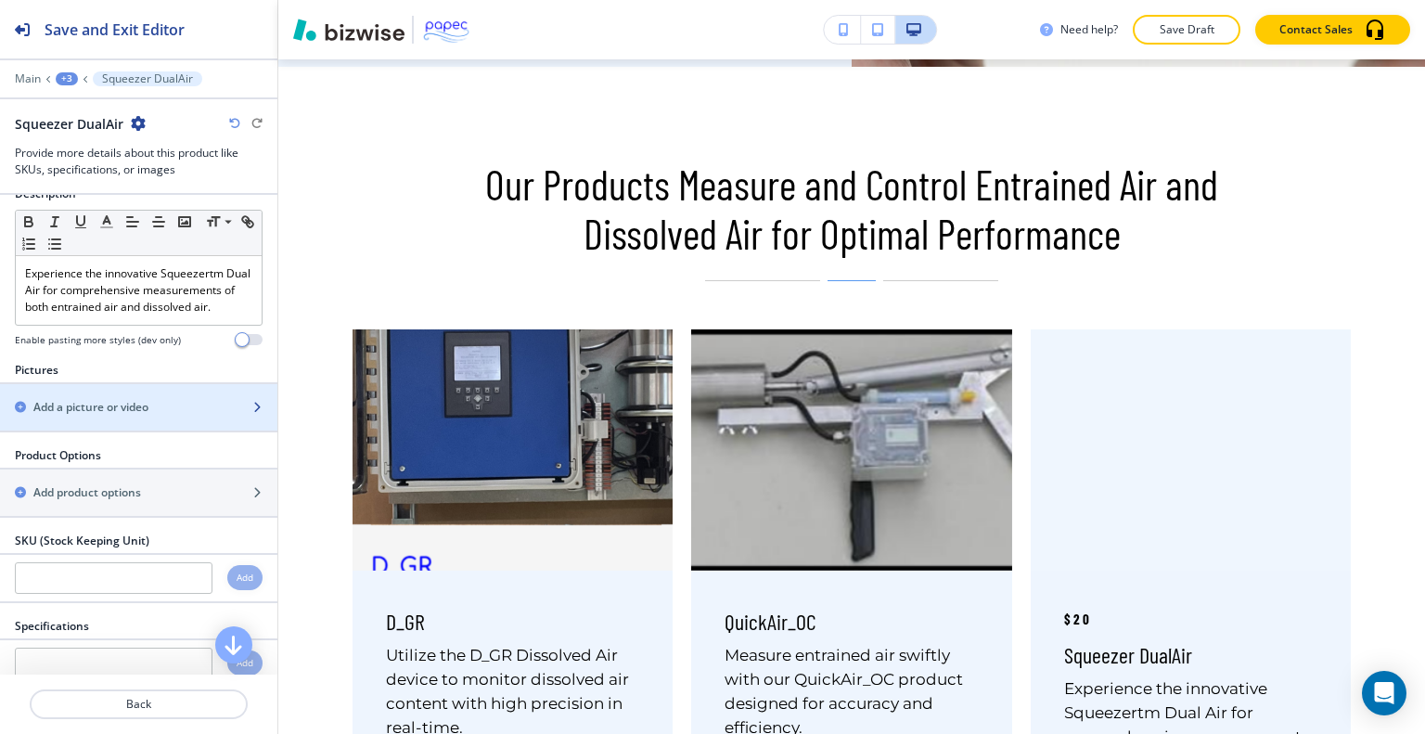
click at [189, 416] on div "Add a picture or video" at bounding box center [118, 407] width 237 height 17
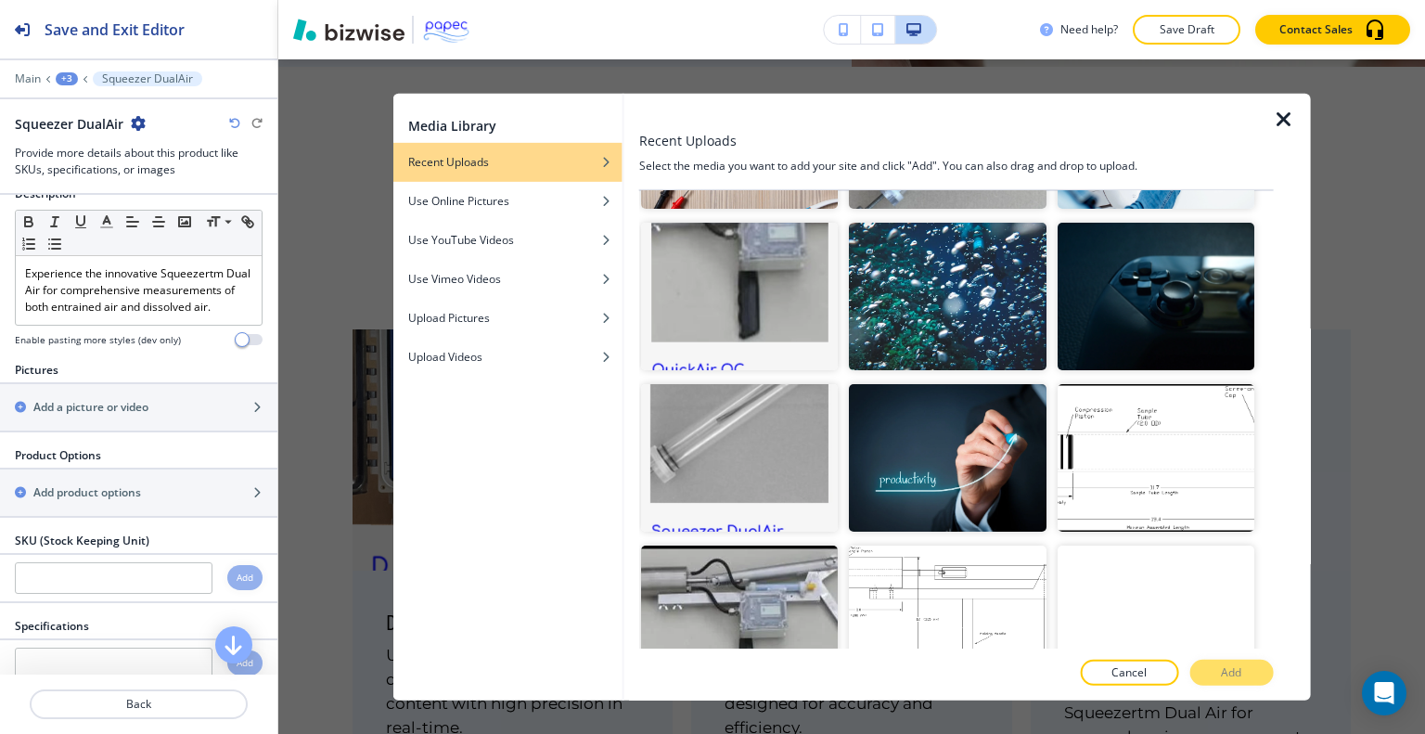
scroll to position [1073, 0]
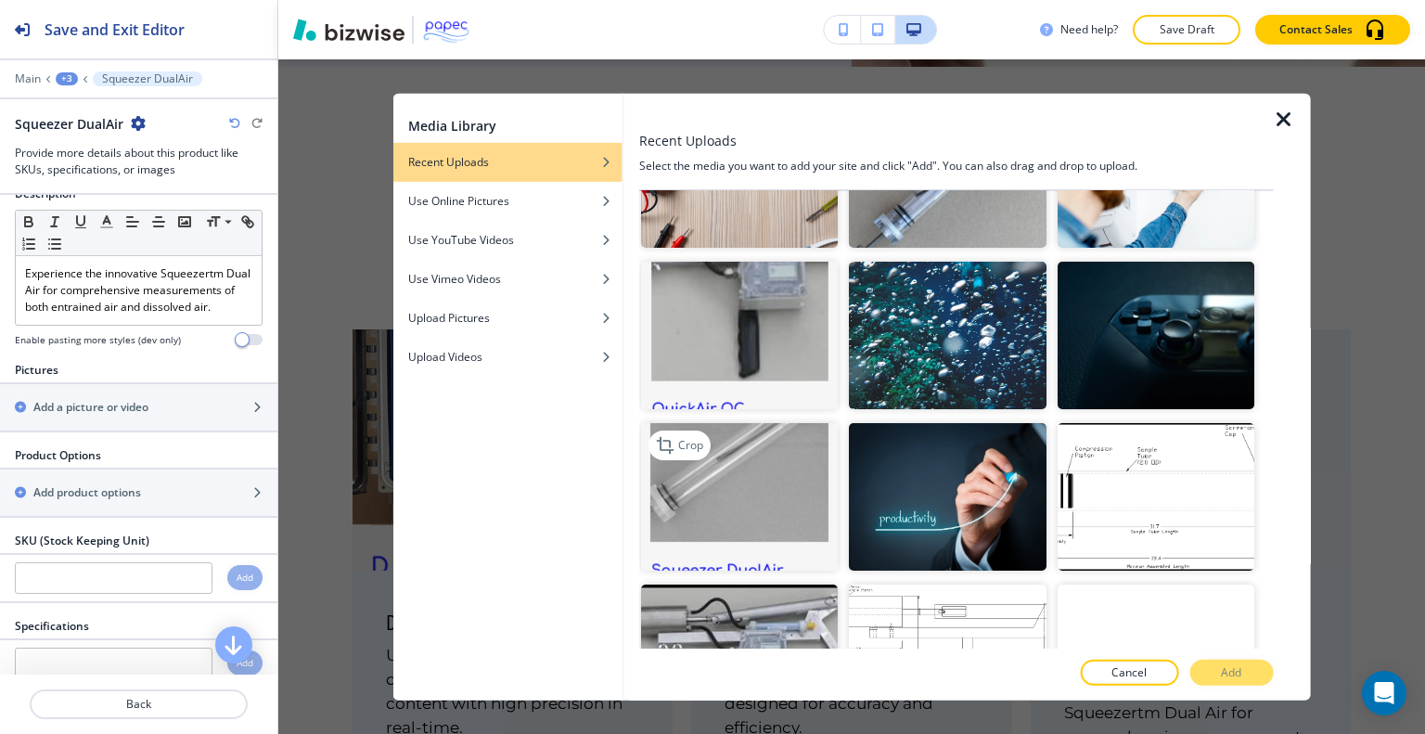
click at [705, 490] on img "button" at bounding box center [739, 497] width 197 height 148
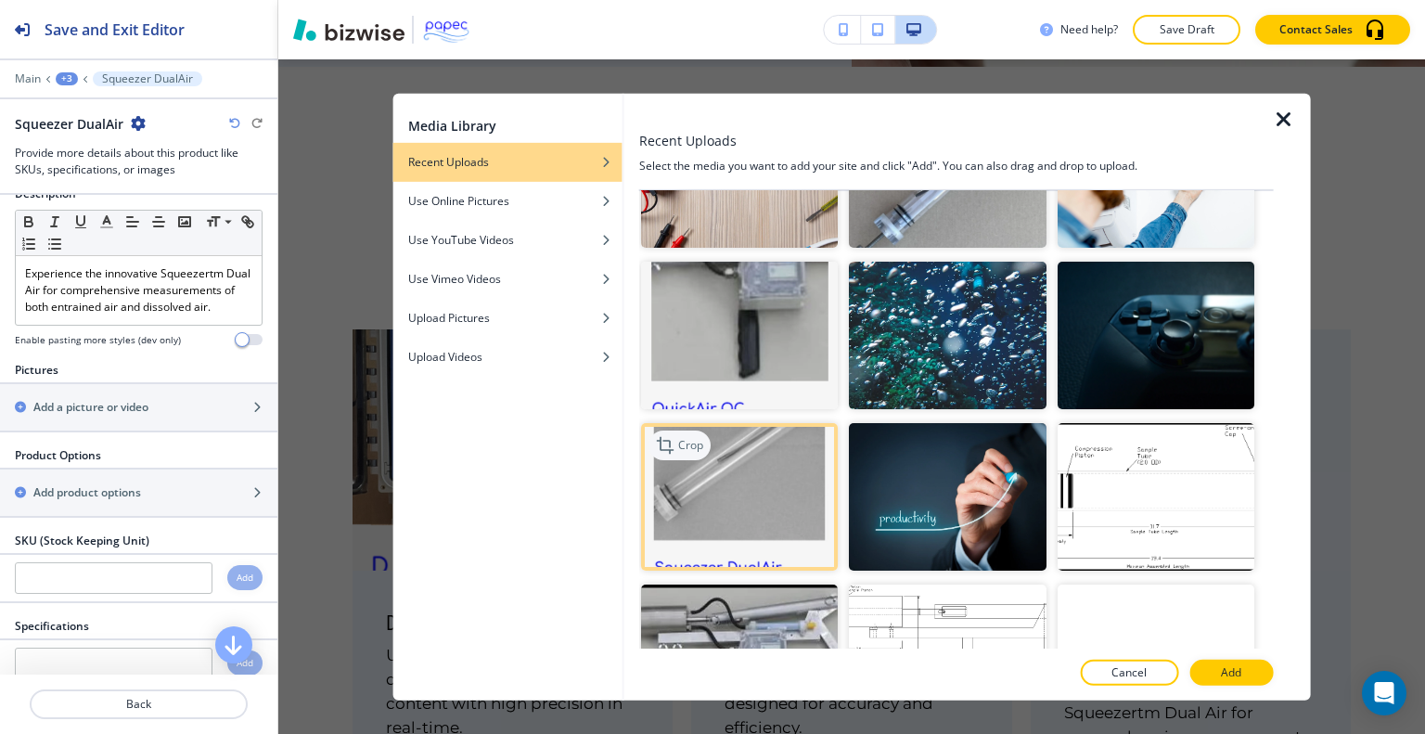
click at [700, 431] on div "Crop" at bounding box center [680, 446] width 62 height 30
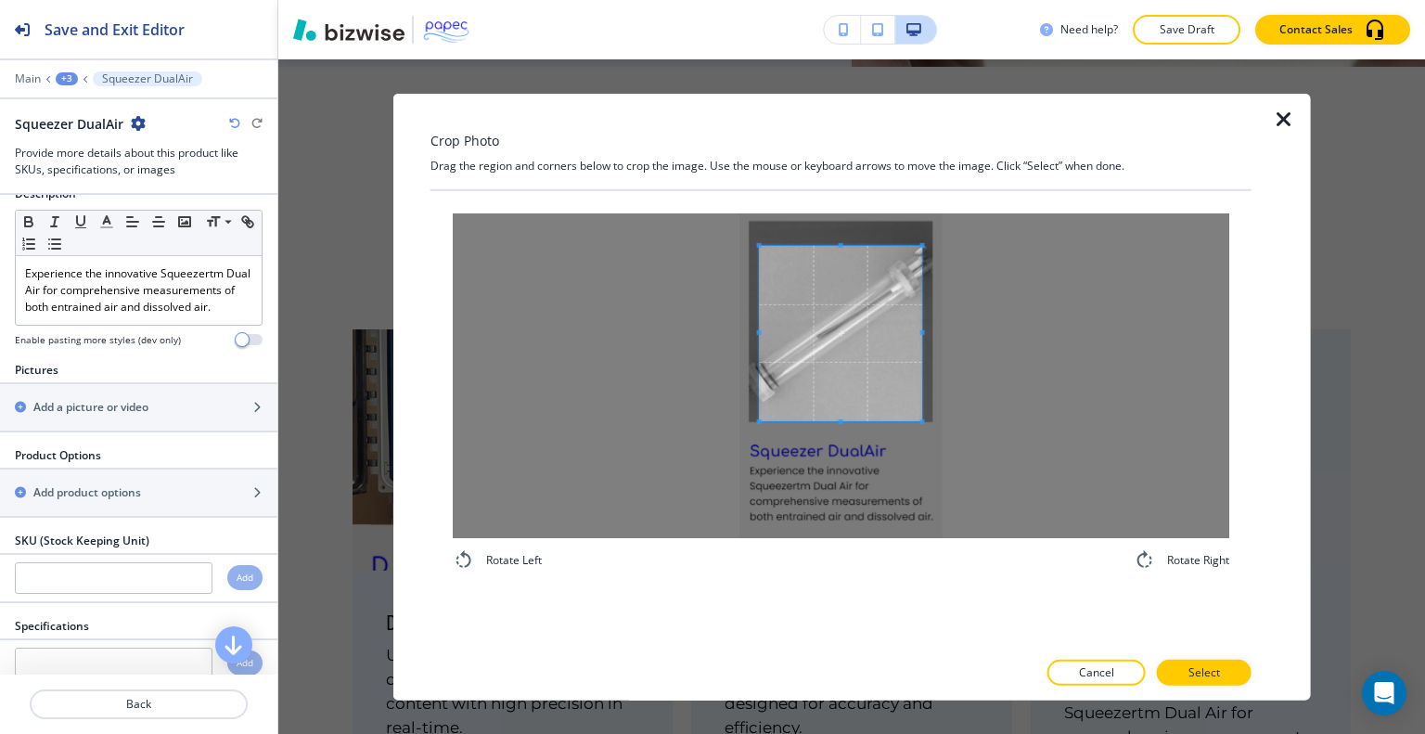
click at [813, 421] on div at bounding box center [841, 333] width 162 height 176
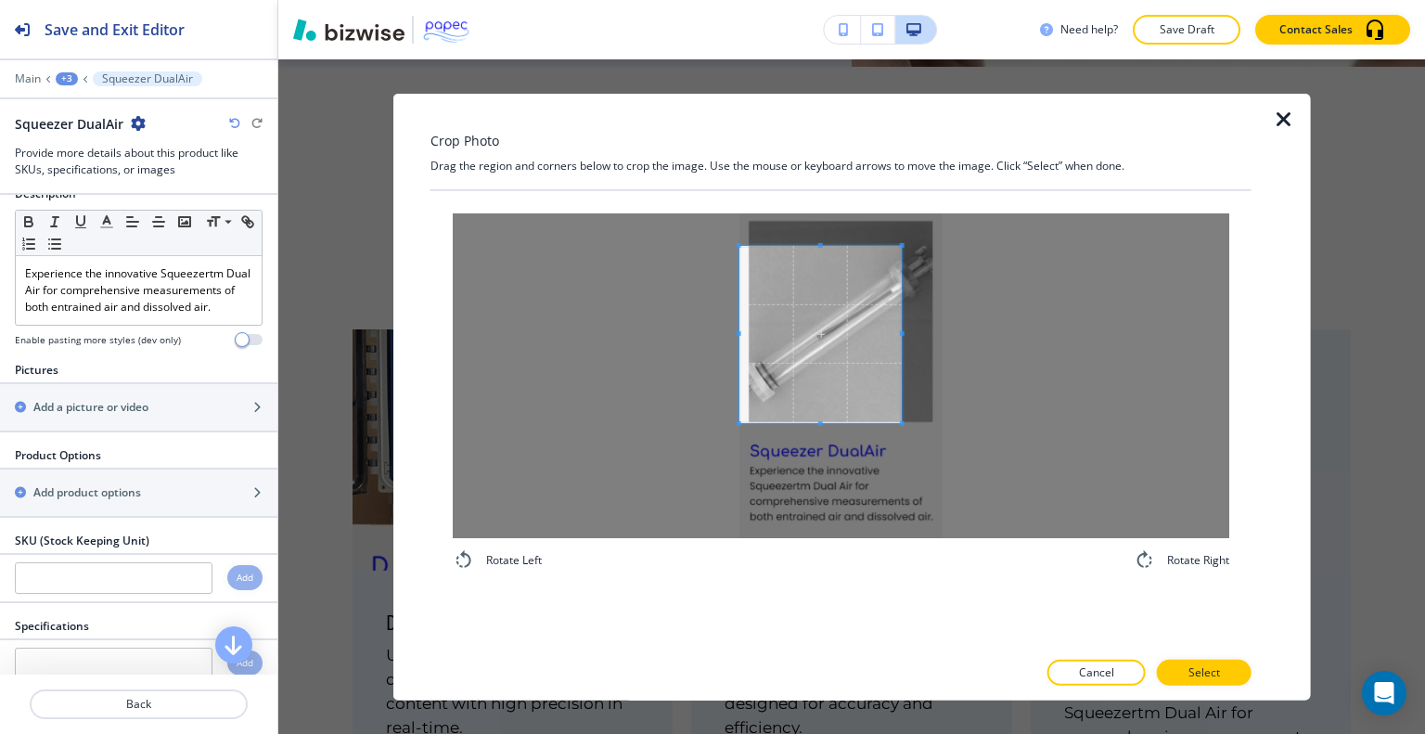
click at [787, 410] on span at bounding box center [820, 333] width 162 height 177
click at [795, 408] on span at bounding box center [833, 333] width 162 height 177
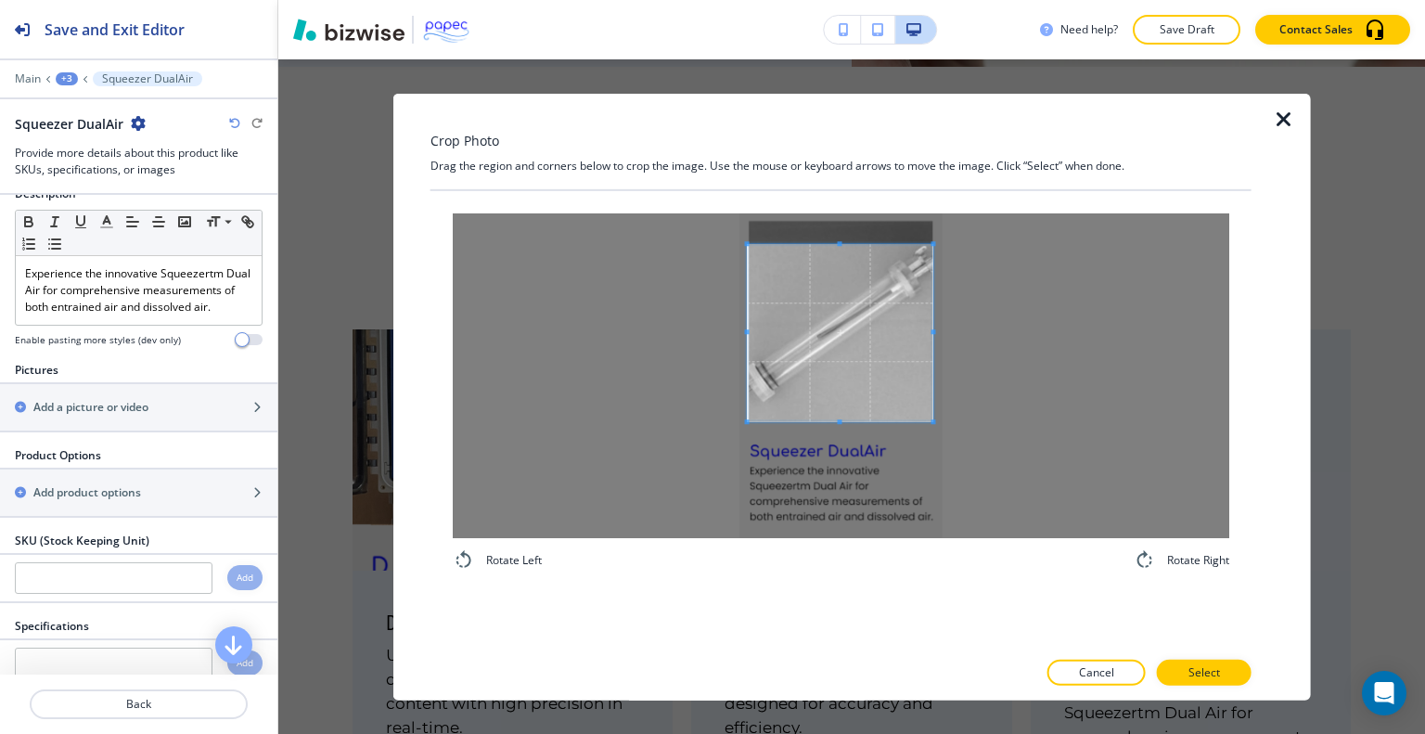
click at [932, 332] on div at bounding box center [841, 332] width 186 height 177
click at [835, 224] on div at bounding box center [841, 323] width 186 height 198
click at [1197, 665] on p "Select" at bounding box center [1205, 672] width 32 height 17
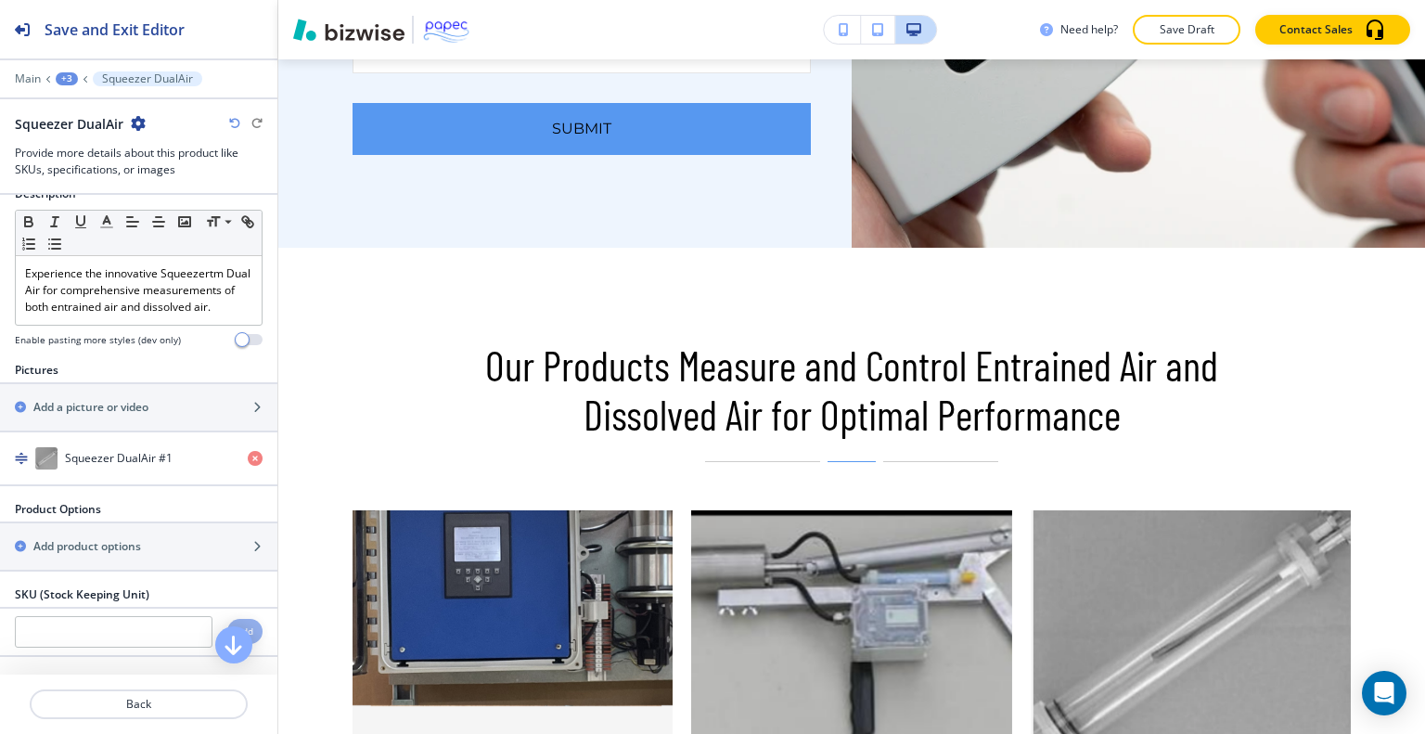
scroll to position [4365, 0]
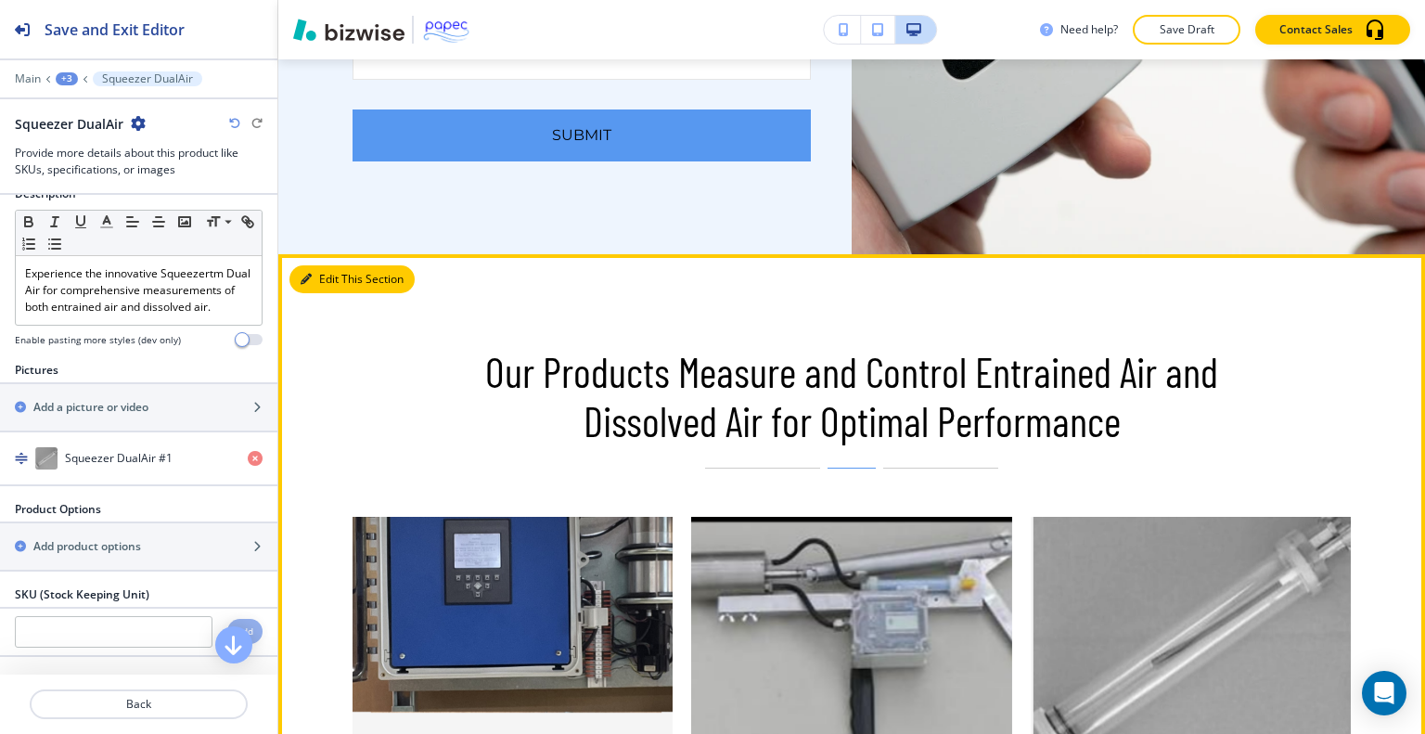
click at [331, 270] on button "Edit This Section" at bounding box center [351, 279] width 125 height 28
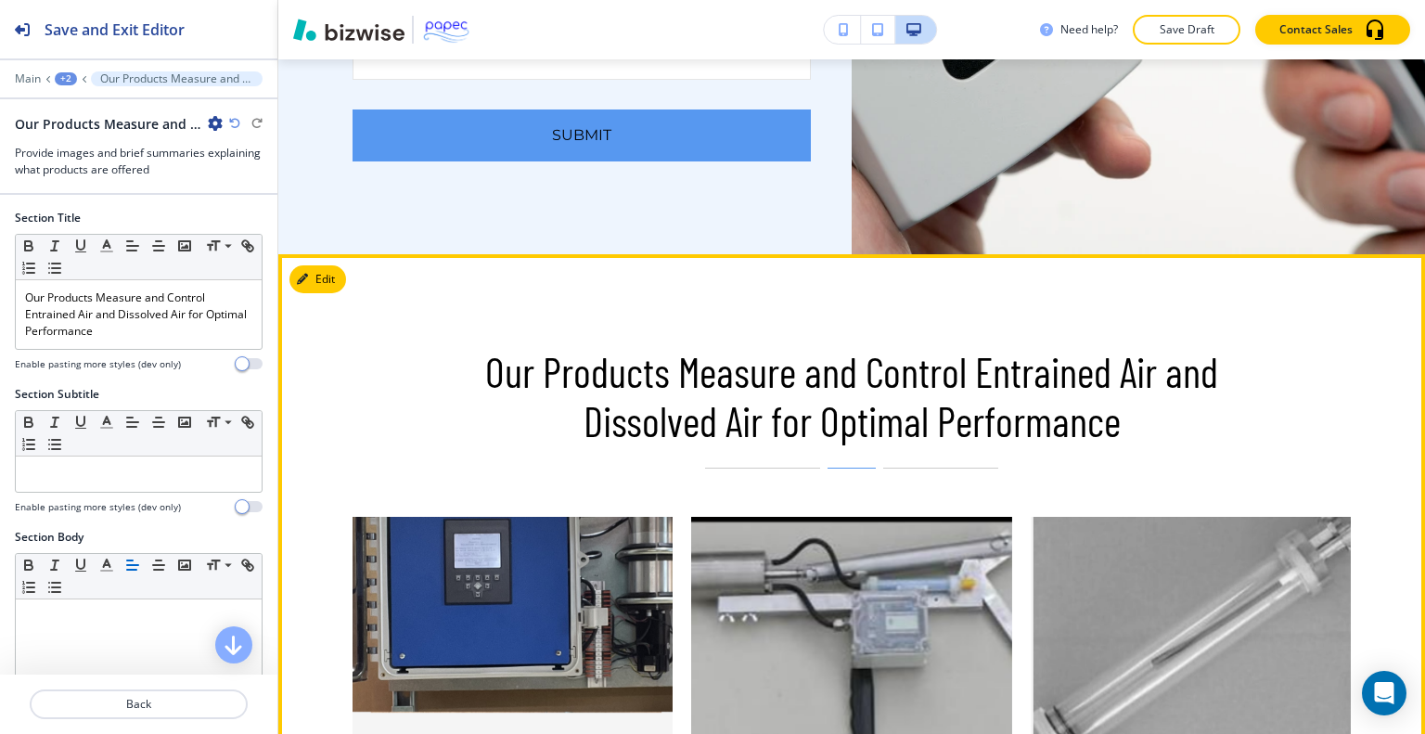
scroll to position [4553, 0]
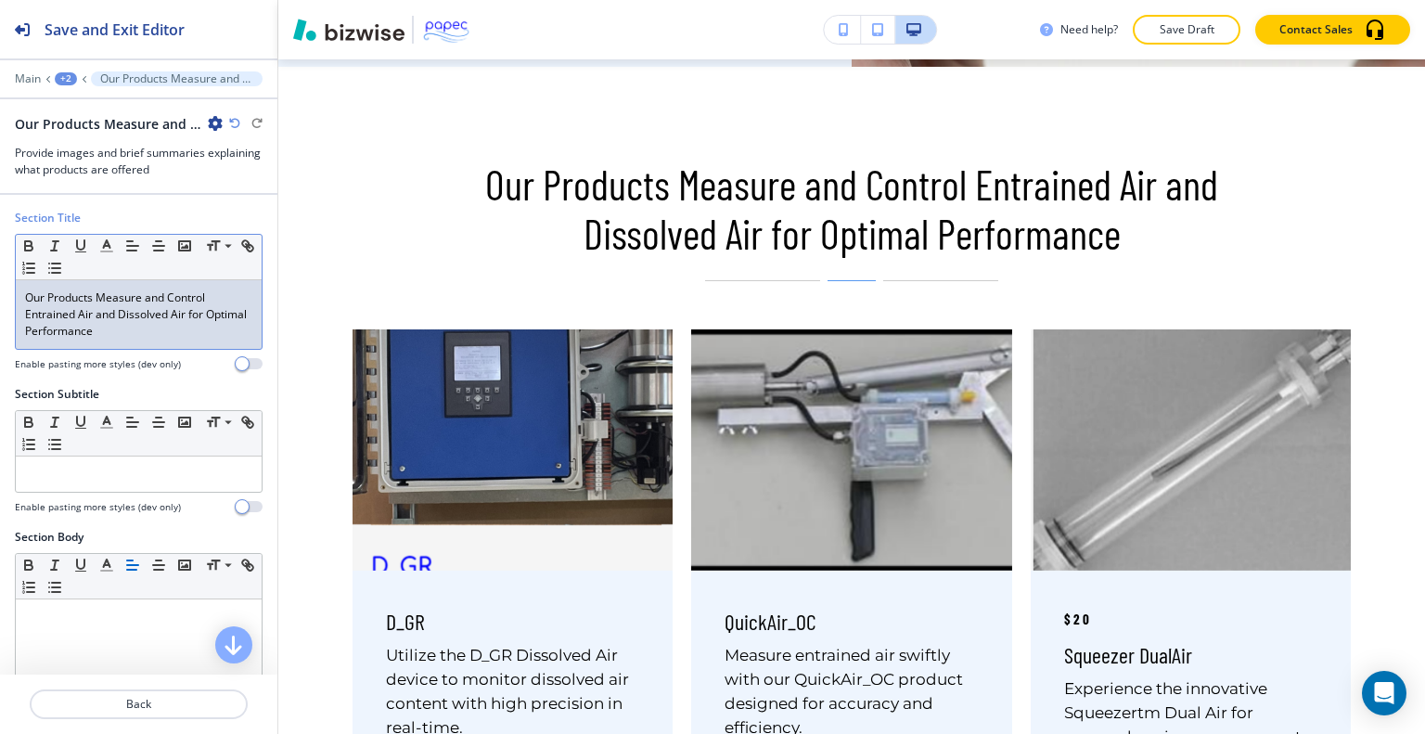
drag, startPoint x: 263, startPoint y: 333, endPoint x: 260, endPoint y: 585, distance: 252.4
click at [257, 626] on div "Section Title Small Normal Large Huge Our Products Measure and Control Entraine…" at bounding box center [138, 435] width 277 height 480
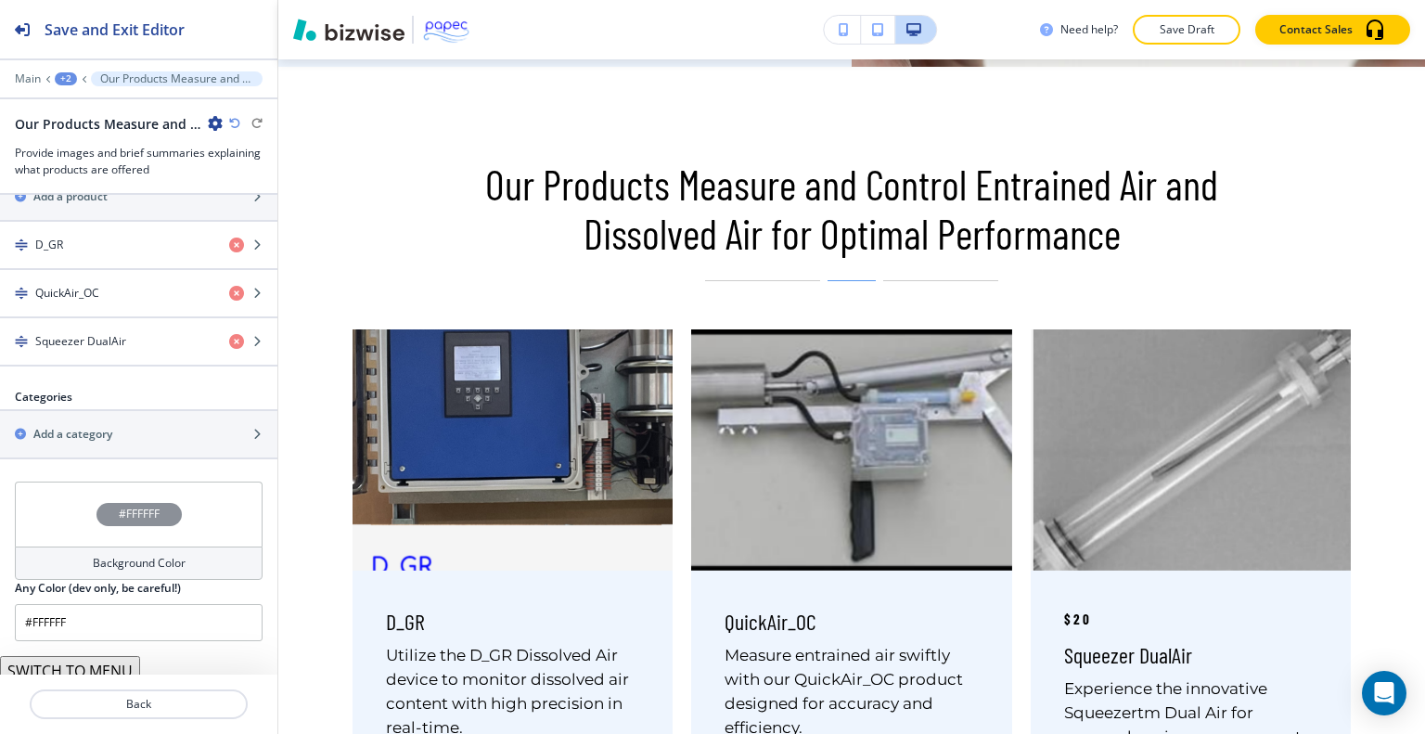
scroll to position [716, 0]
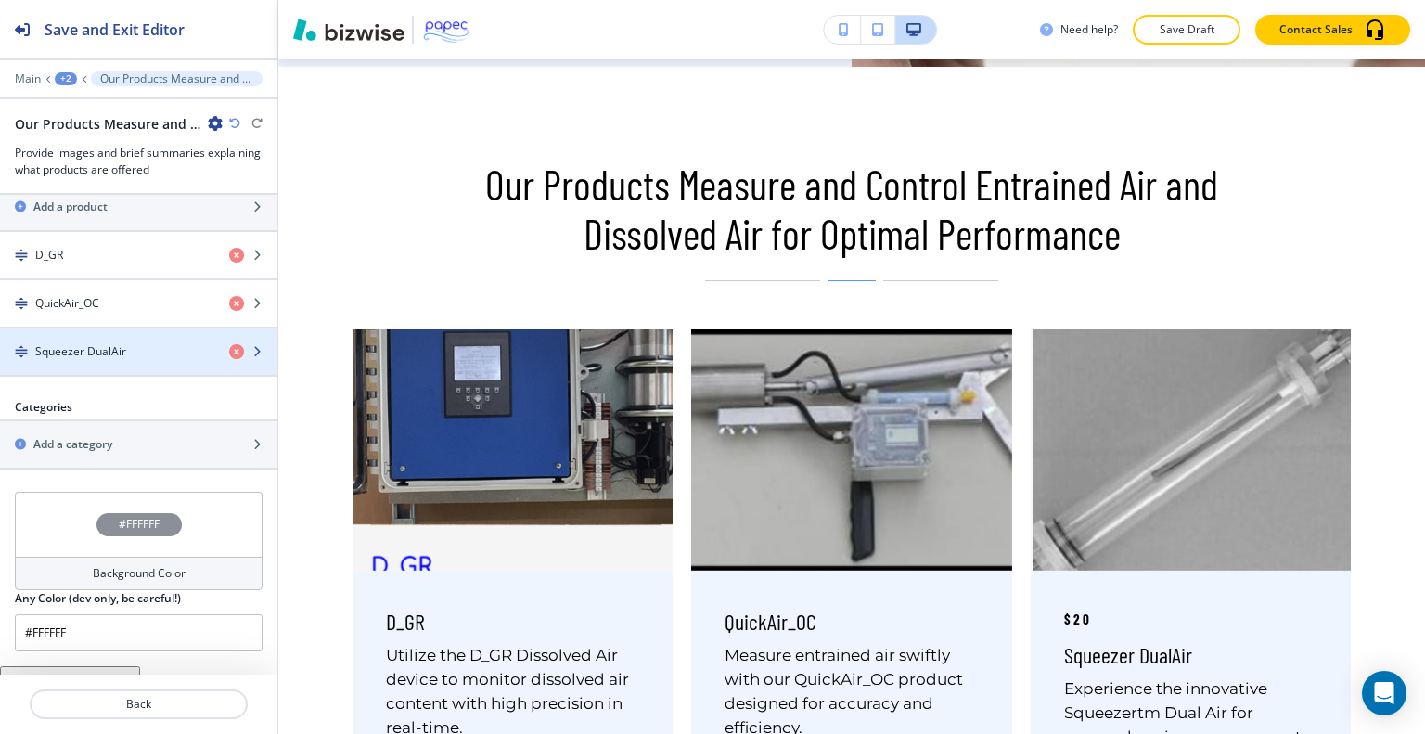
click at [178, 335] on div "button" at bounding box center [138, 335] width 277 height 15
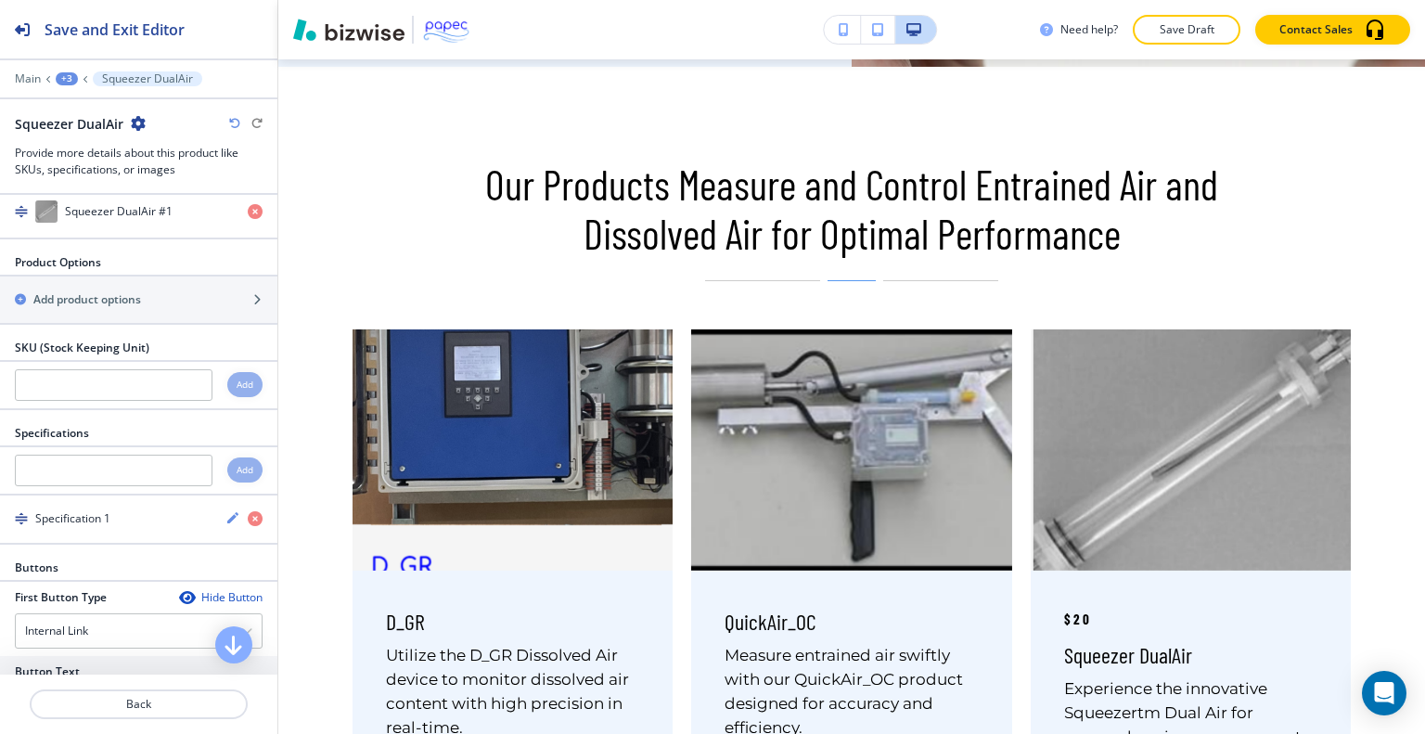
scroll to position [423, 0]
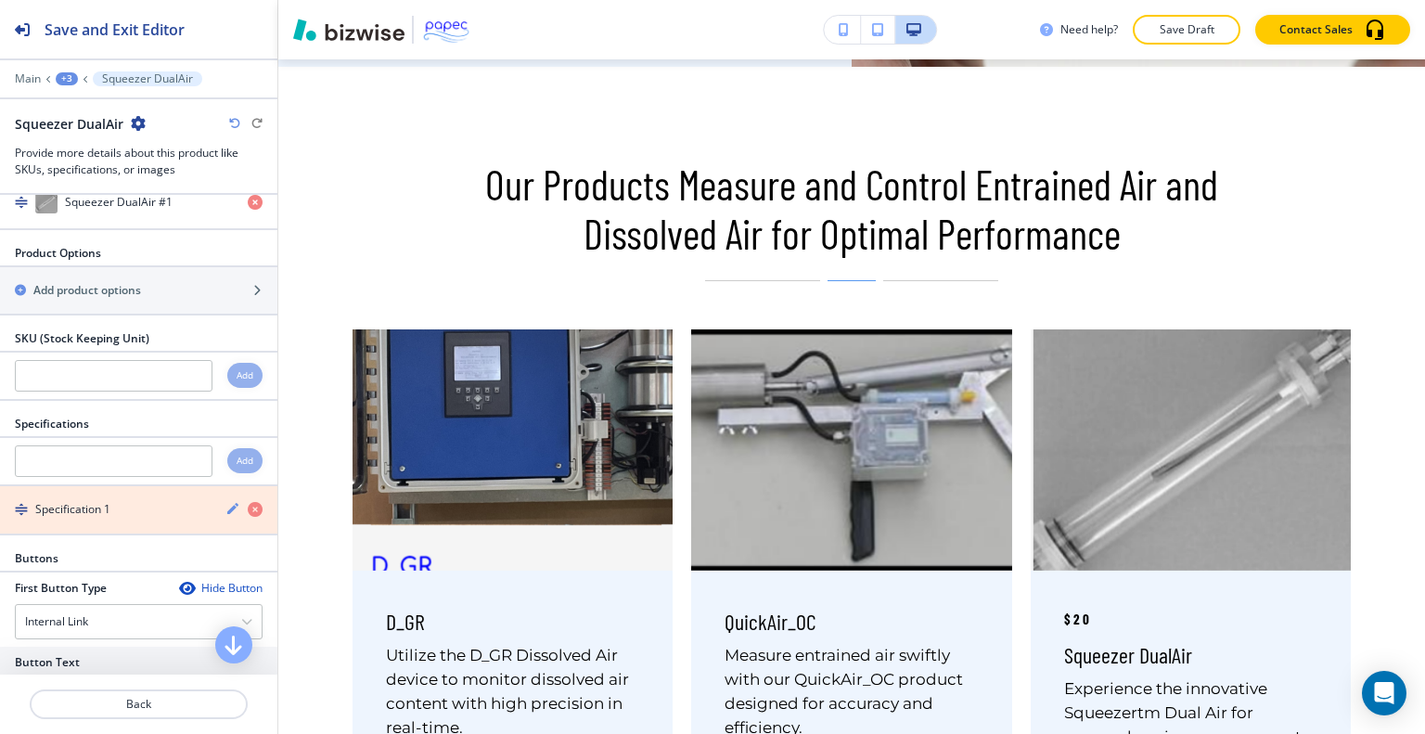
click at [248, 511] on icon "button" at bounding box center [255, 509] width 15 height 15
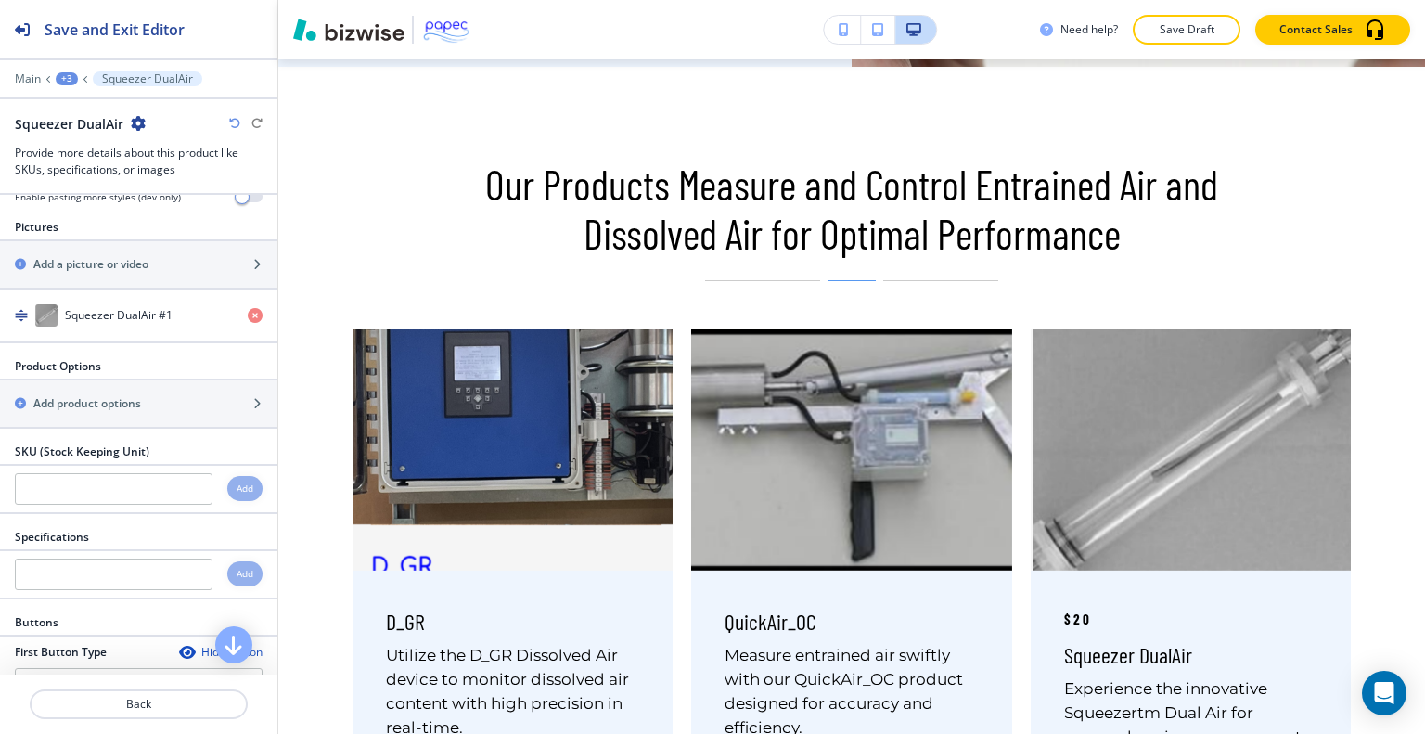
scroll to position [339, 0]
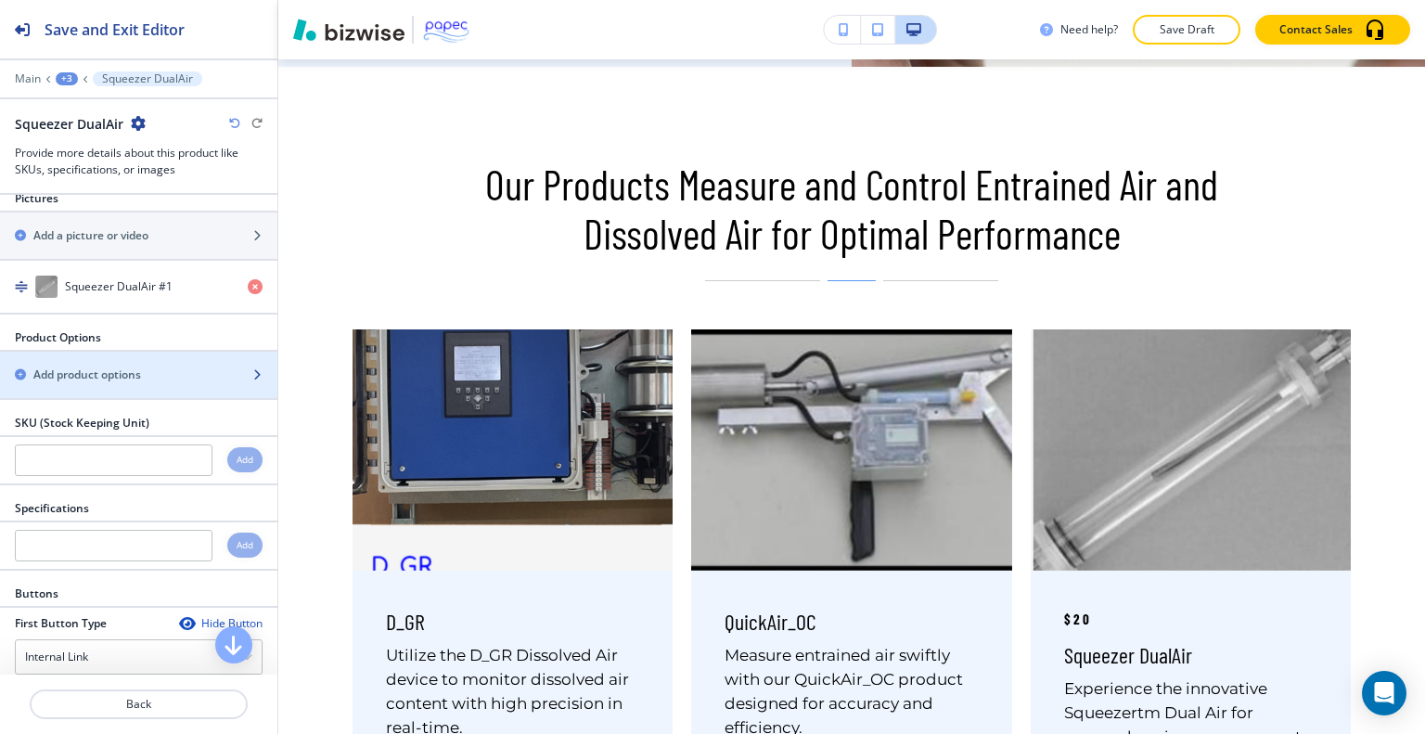
click at [186, 395] on div "button" at bounding box center [138, 390] width 277 height 15
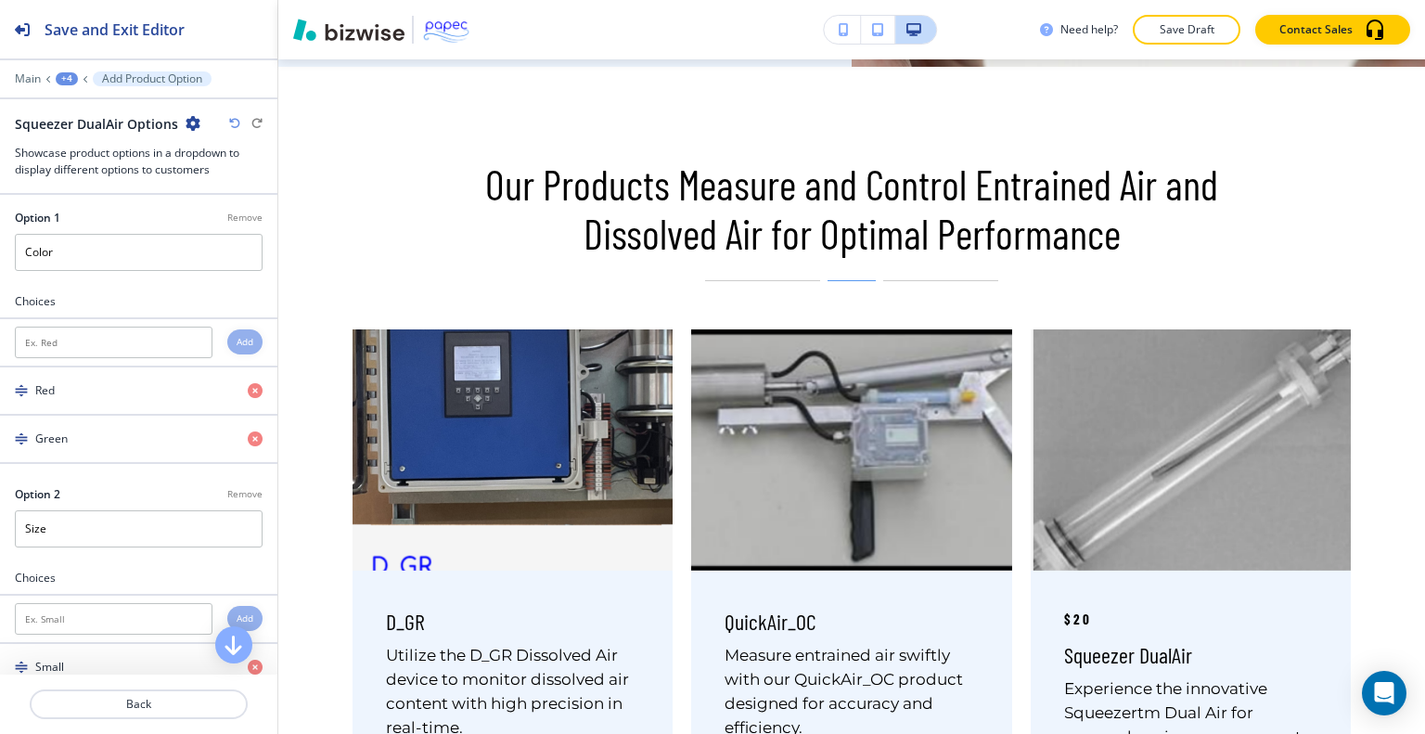
click at [246, 211] on p "Remove" at bounding box center [244, 218] width 35 height 14
type input "Size"
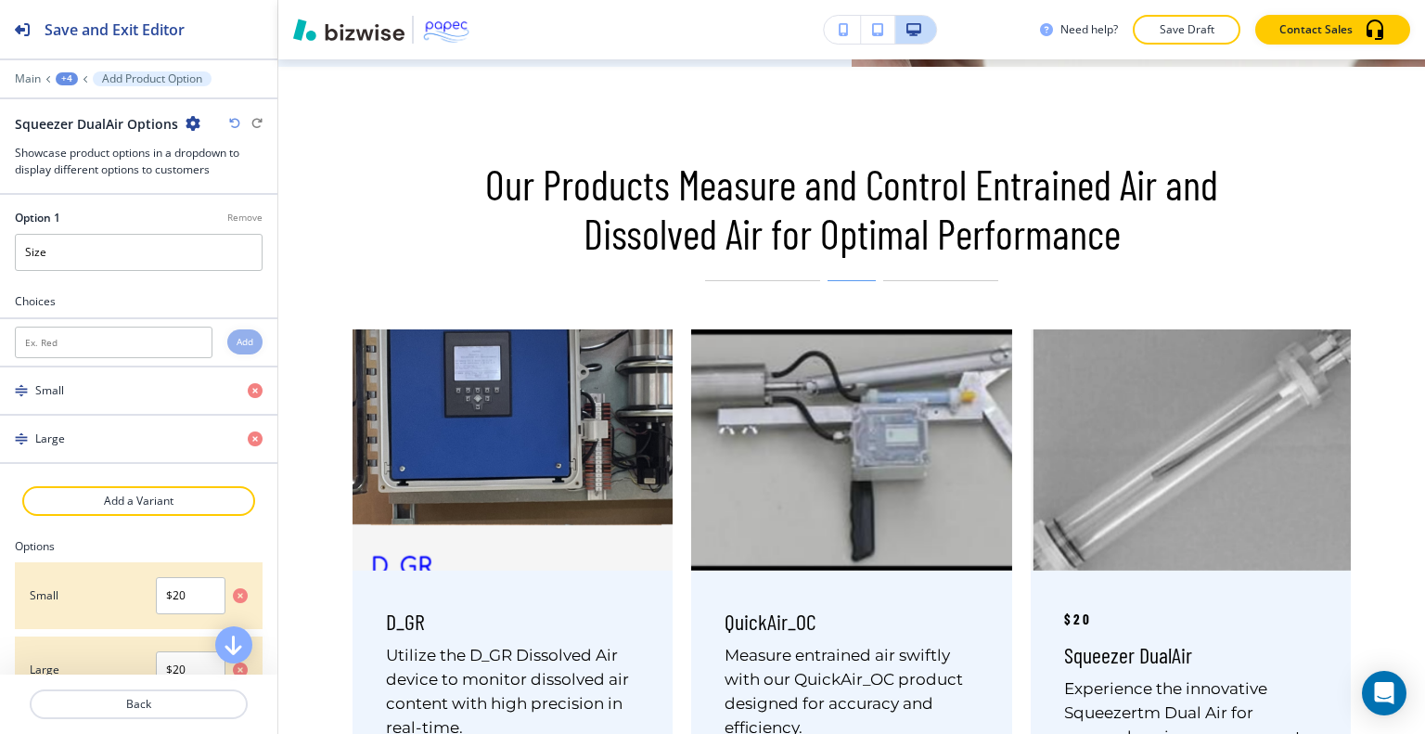
click at [244, 212] on p "Remove" at bounding box center [244, 218] width 35 height 14
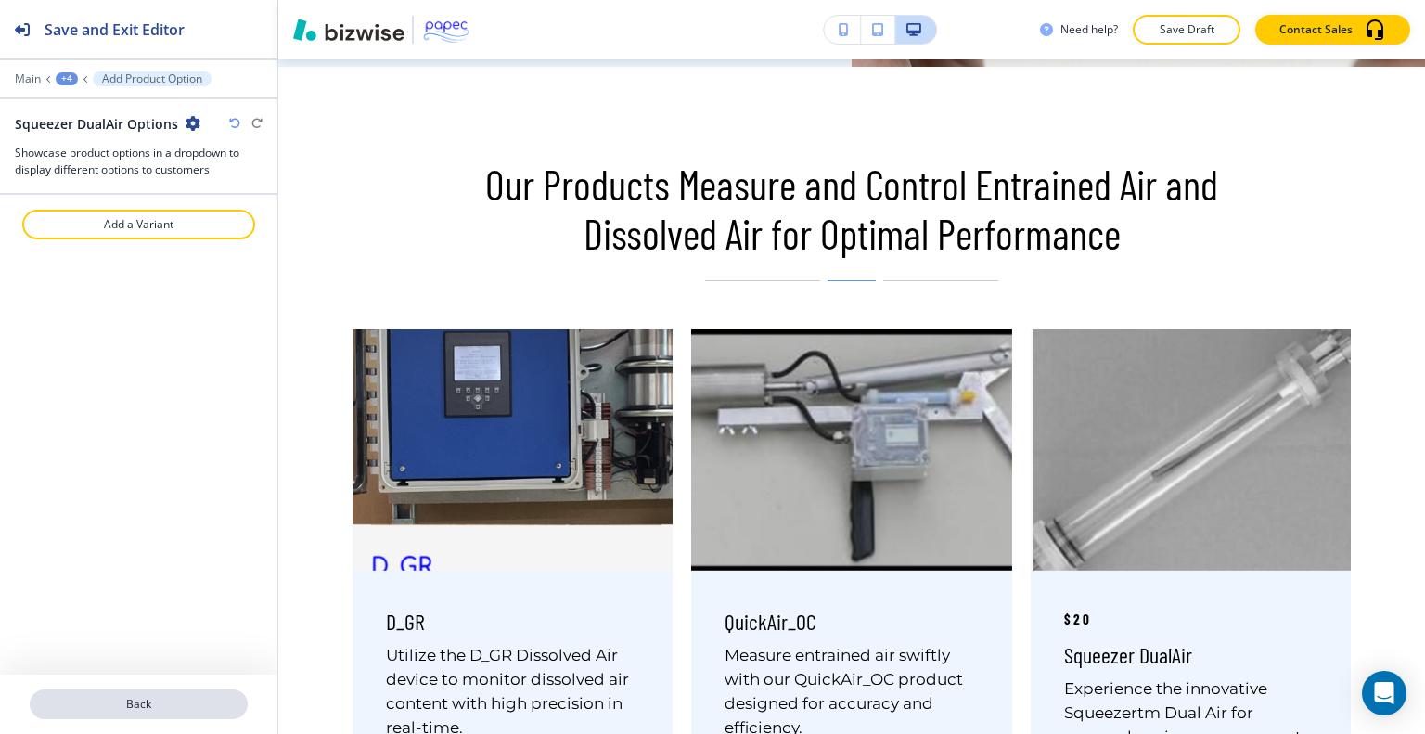
click at [194, 698] on p "Back" at bounding box center [139, 704] width 214 height 17
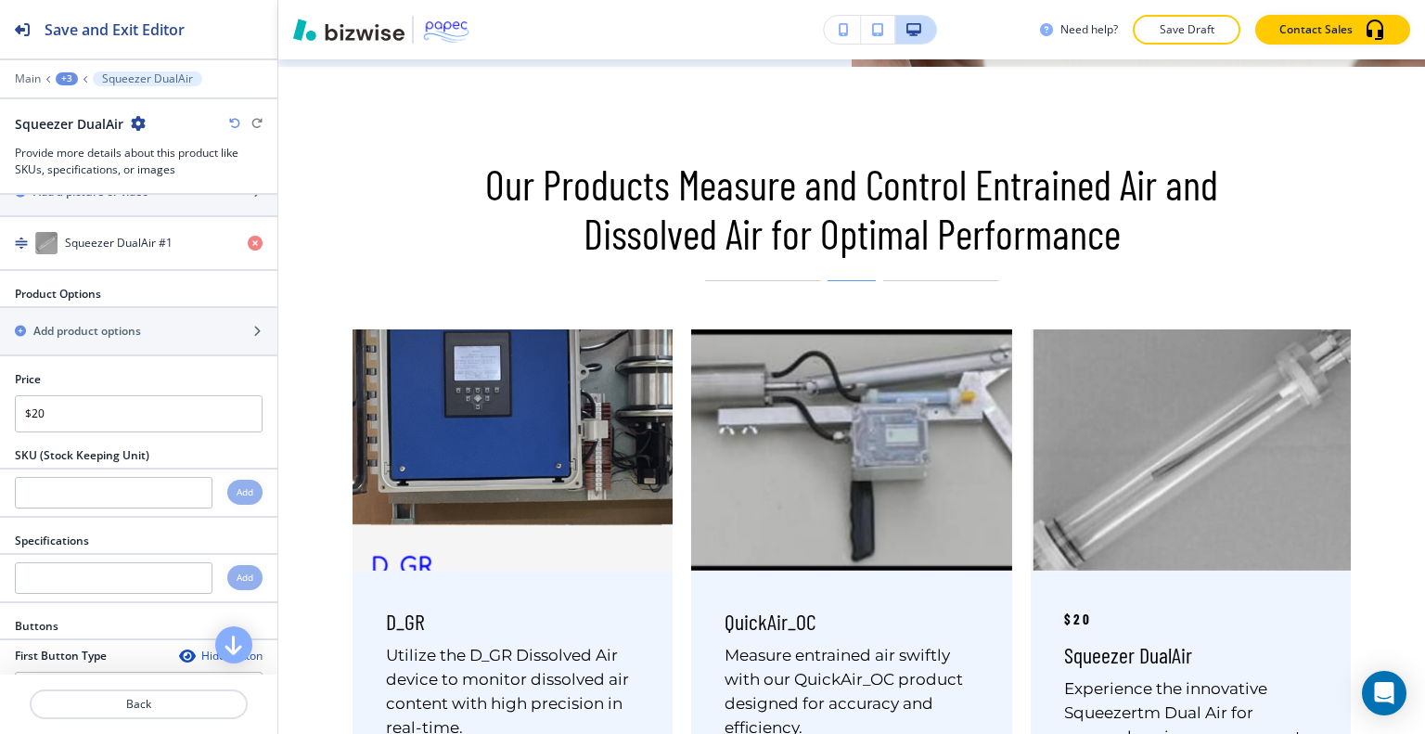
scroll to position [379, 0]
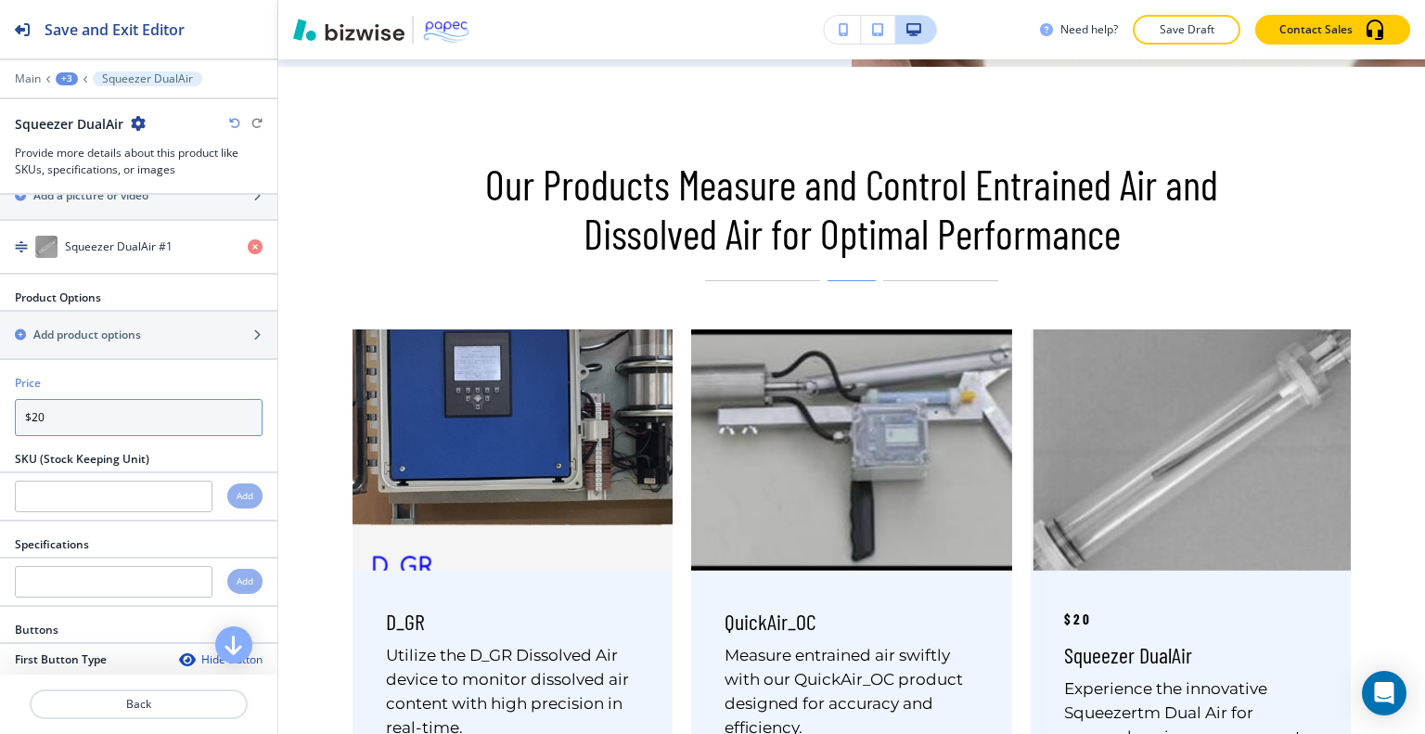
drag, startPoint x: 63, startPoint y: 412, endPoint x: 0, endPoint y: 418, distance: 63.4
click at [0, 418] on div "Price $20" at bounding box center [138, 413] width 277 height 76
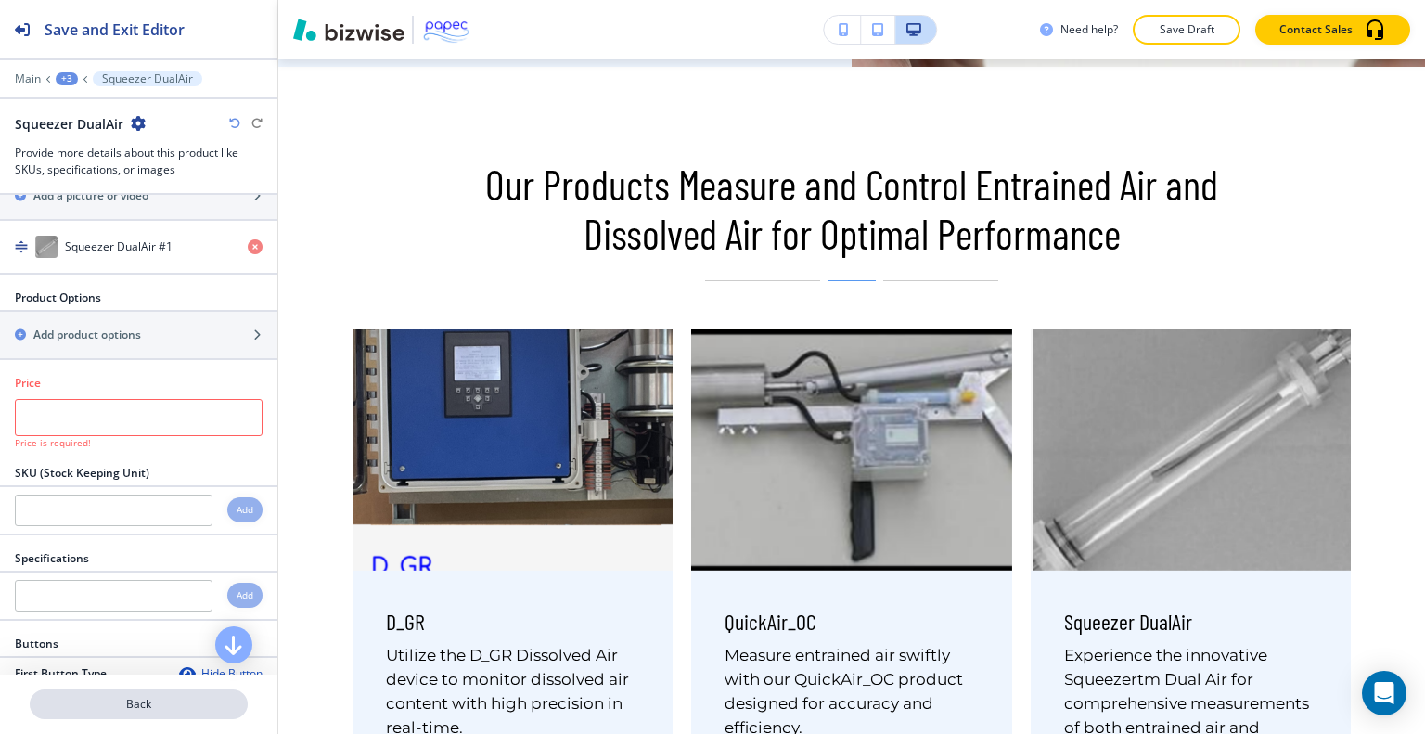
click at [102, 700] on p "Back" at bounding box center [139, 704] width 214 height 17
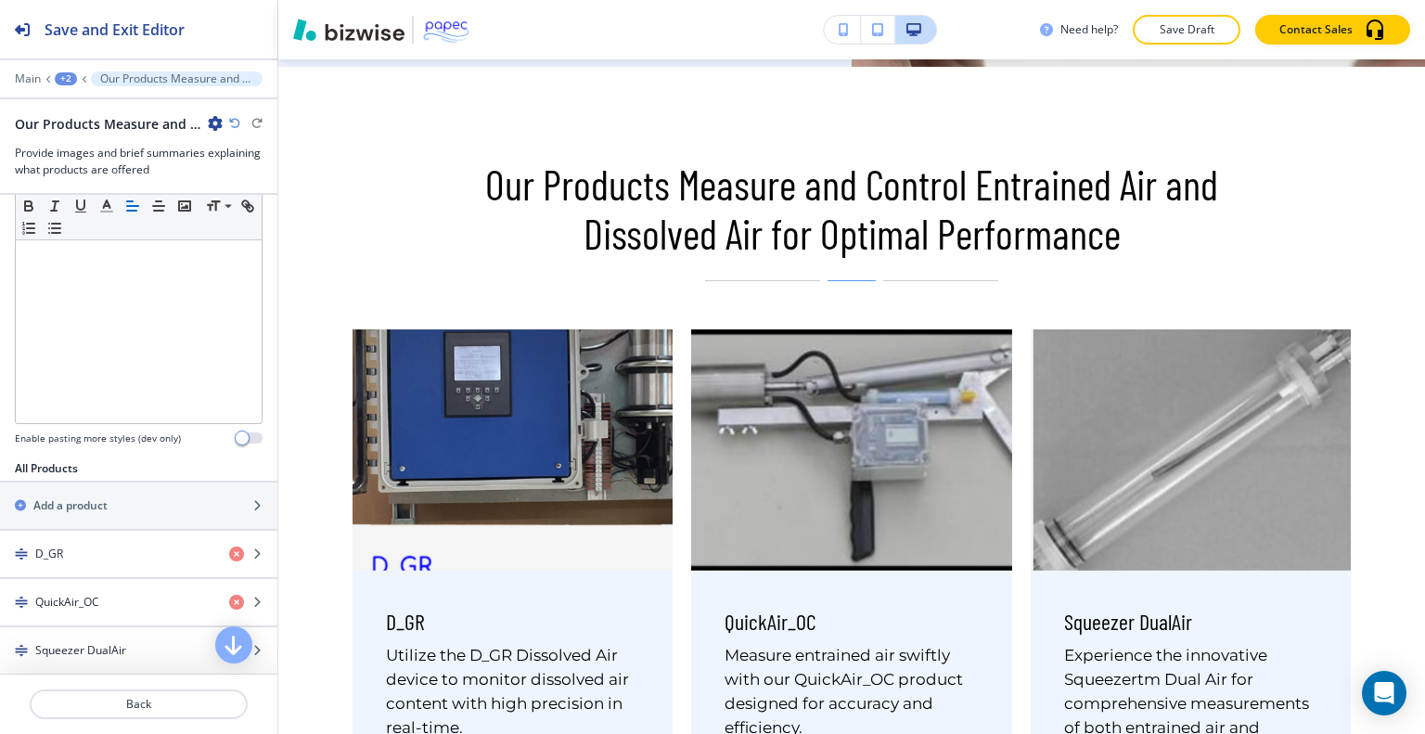
scroll to position [423, 0]
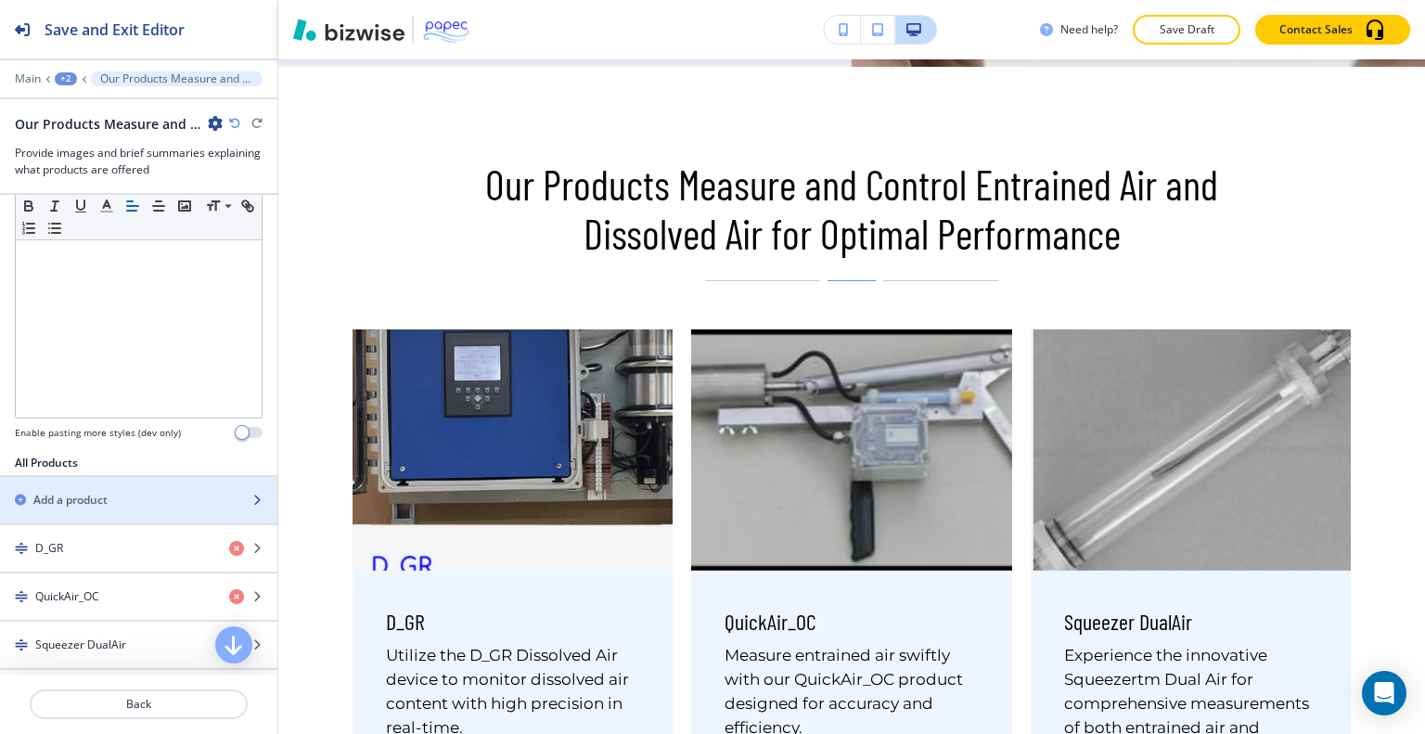
click at [182, 492] on div "Add a product" at bounding box center [118, 500] width 237 height 17
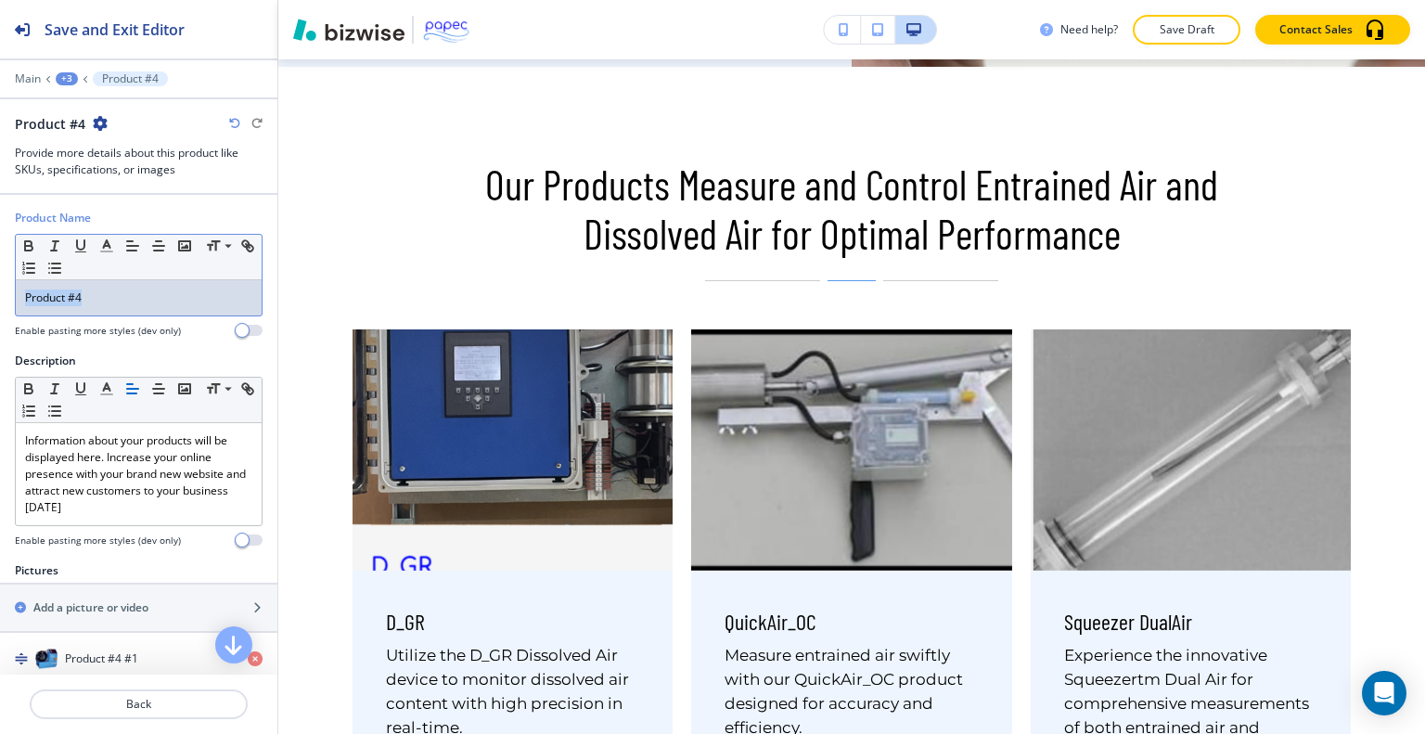
drag, startPoint x: 96, startPoint y: 306, endPoint x: 0, endPoint y: 291, distance: 97.6
click at [0, 291] on div "Product Name Small Normal Large Huge Product #4 Enable pasting more styles (dev…" at bounding box center [138, 281] width 277 height 143
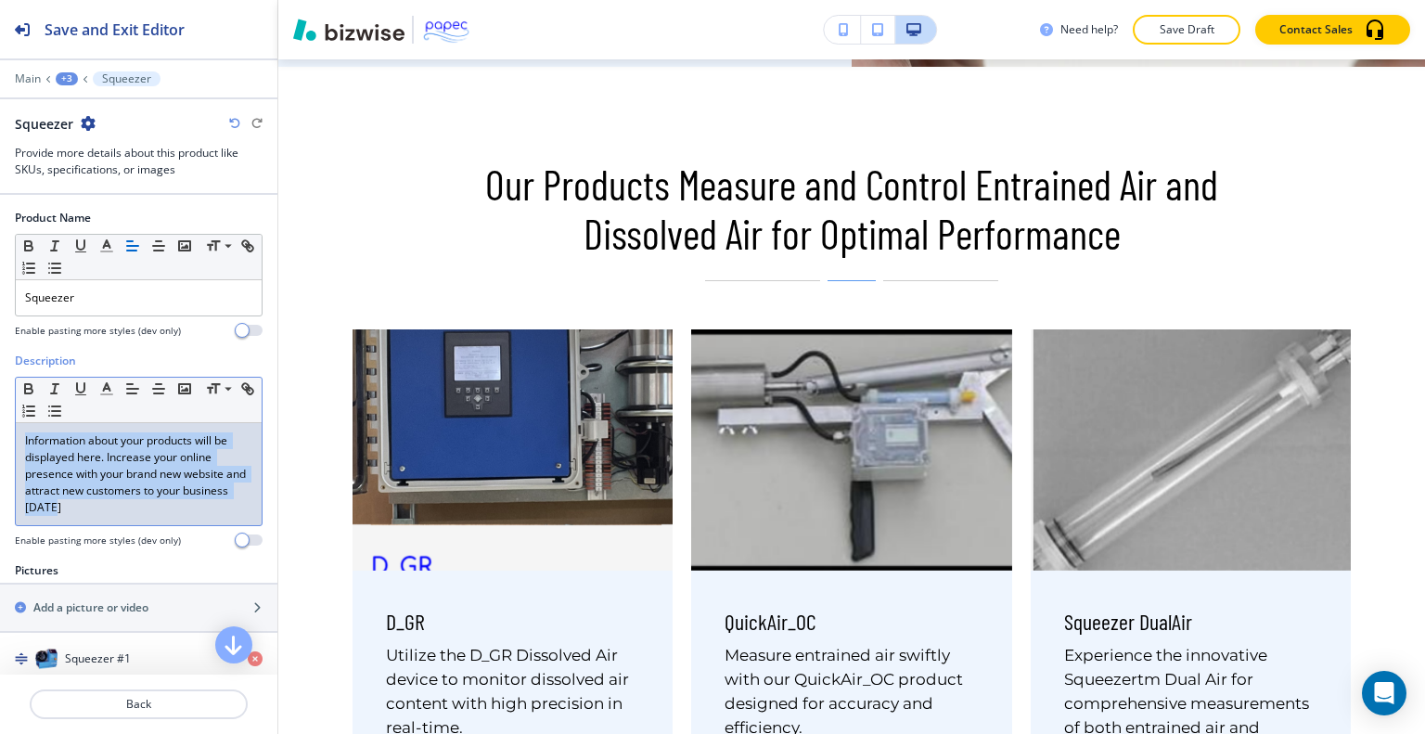
drag, startPoint x: 122, startPoint y: 518, endPoint x: 0, endPoint y: 426, distance: 153.1
click at [0, 426] on div "Description Small Normal Large Huge Information about your products will be dis…" at bounding box center [138, 458] width 277 height 210
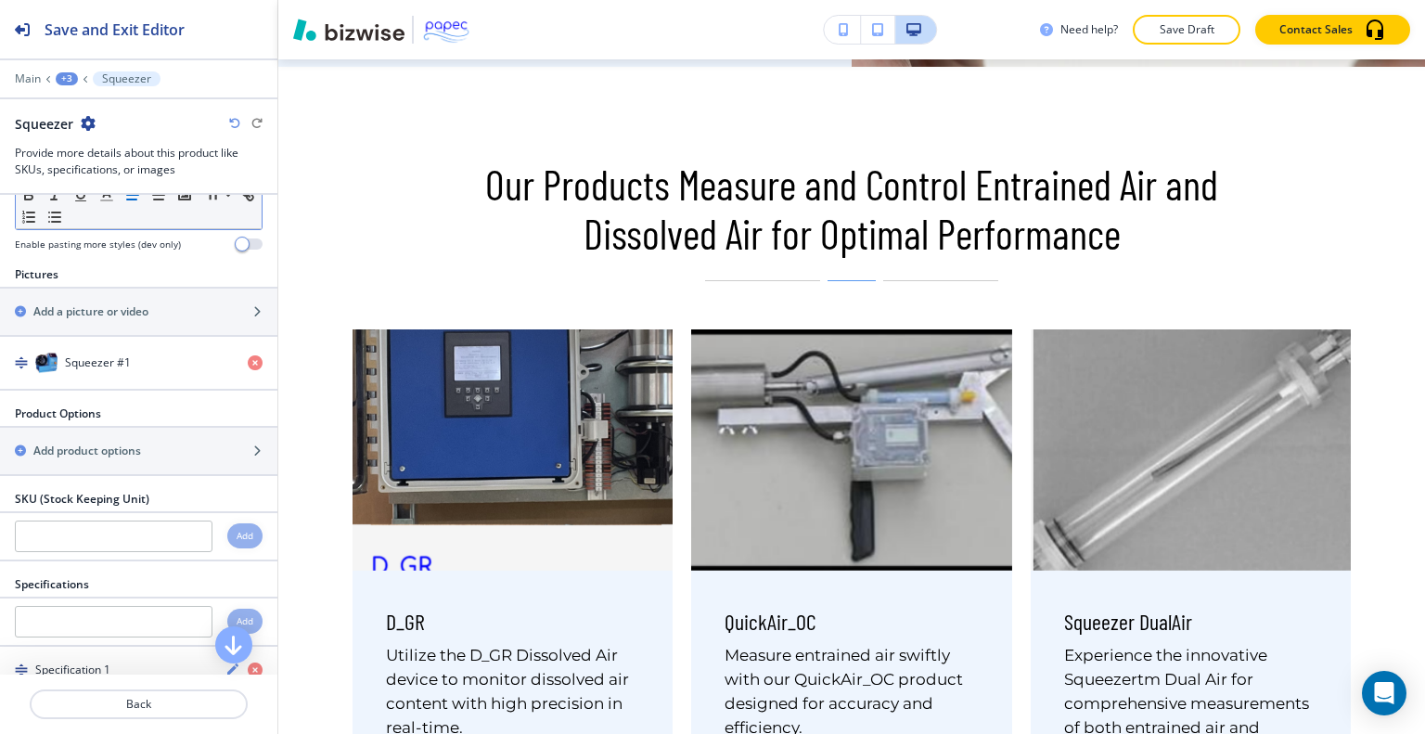
scroll to position [275, 0]
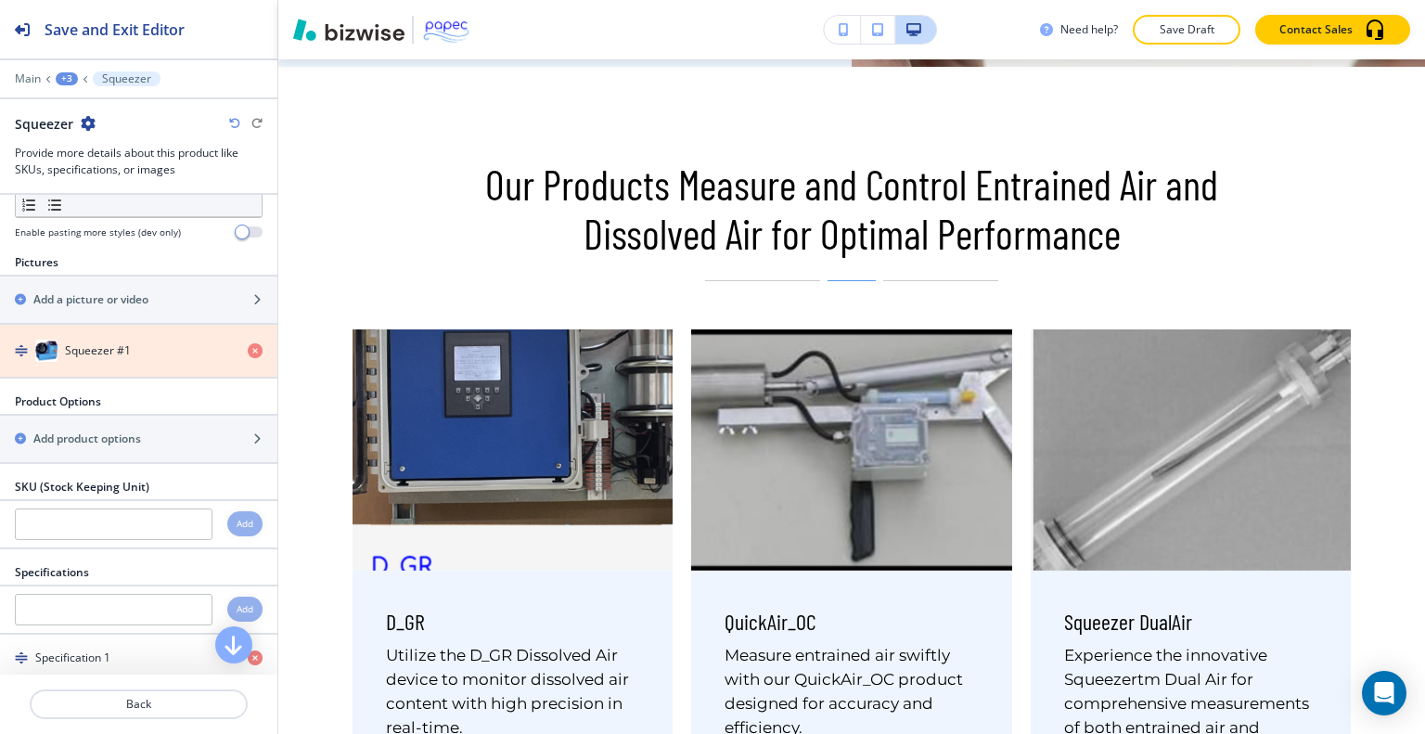
click at [248, 343] on icon "button" at bounding box center [255, 350] width 15 height 15
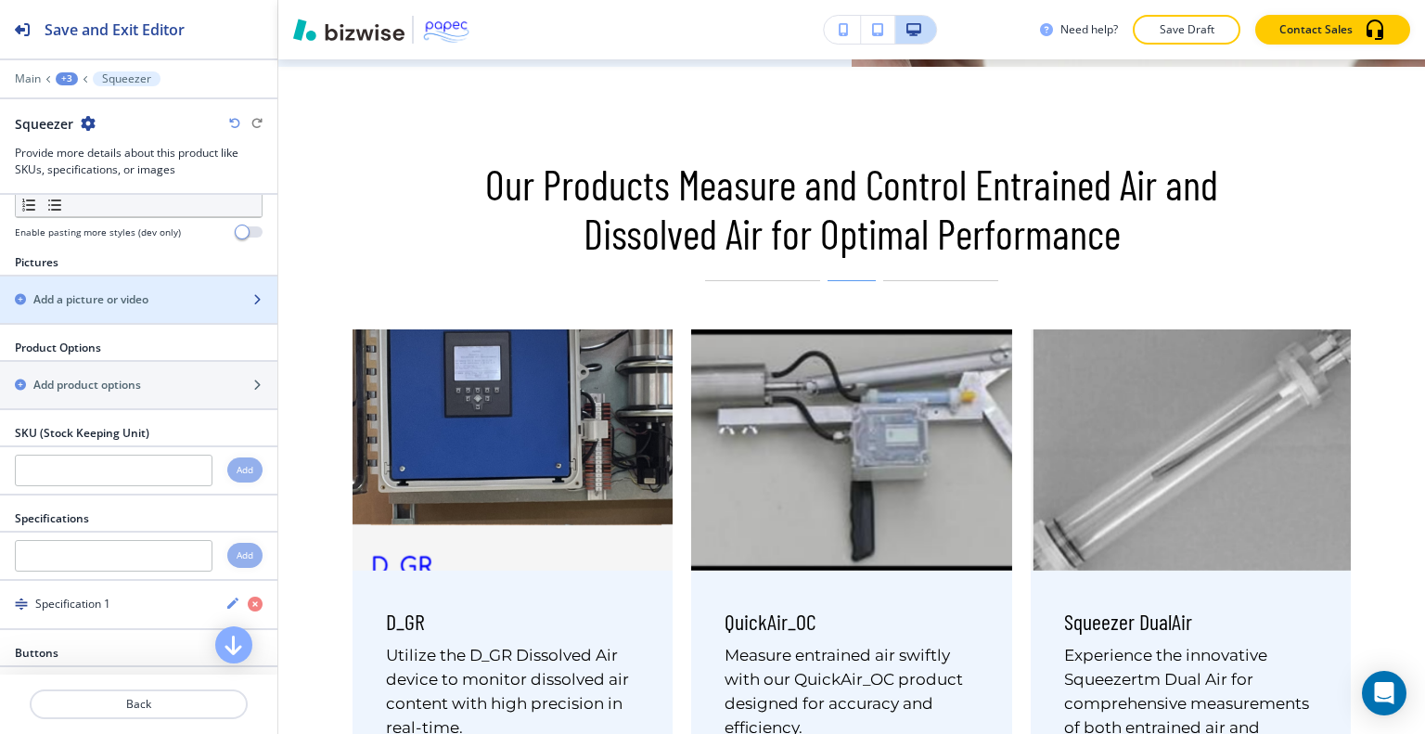
click at [180, 308] on div "button" at bounding box center [138, 315] width 277 height 15
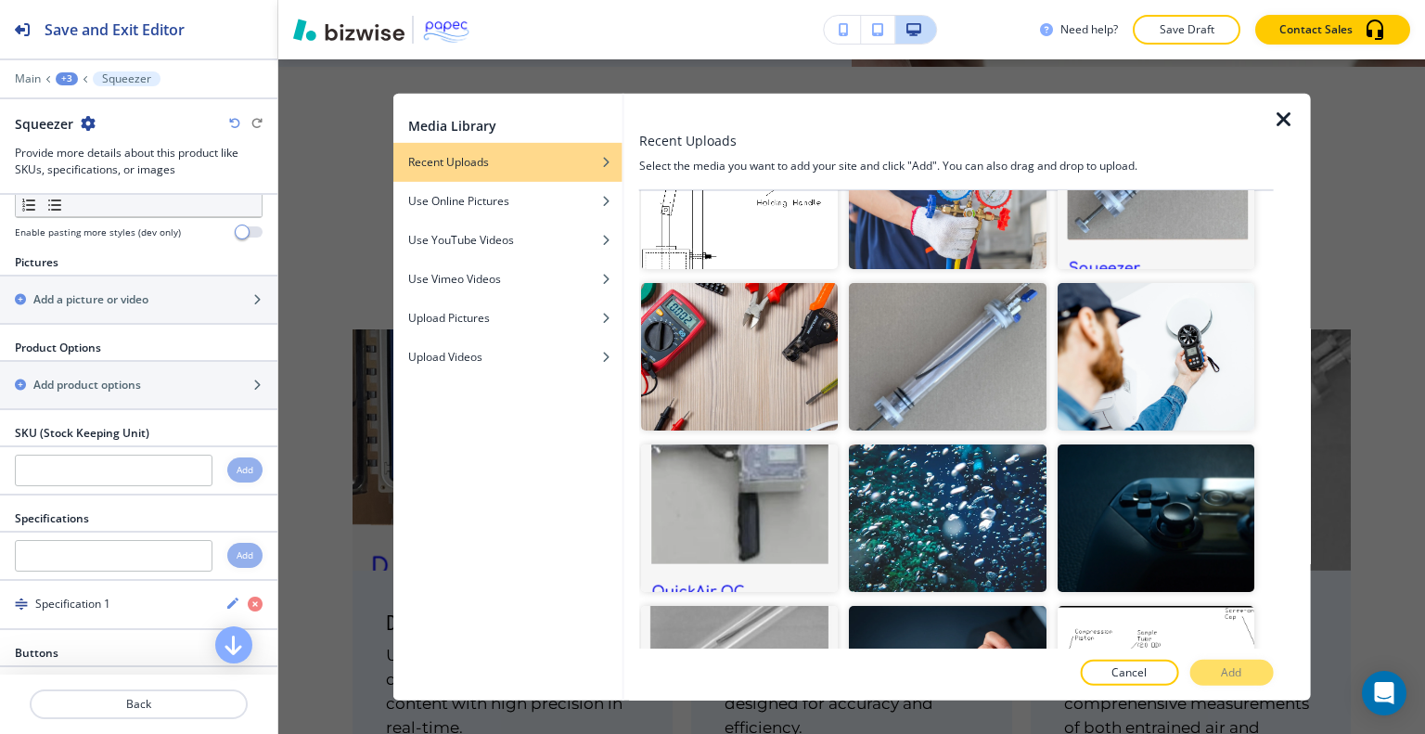
scroll to position [883, 0]
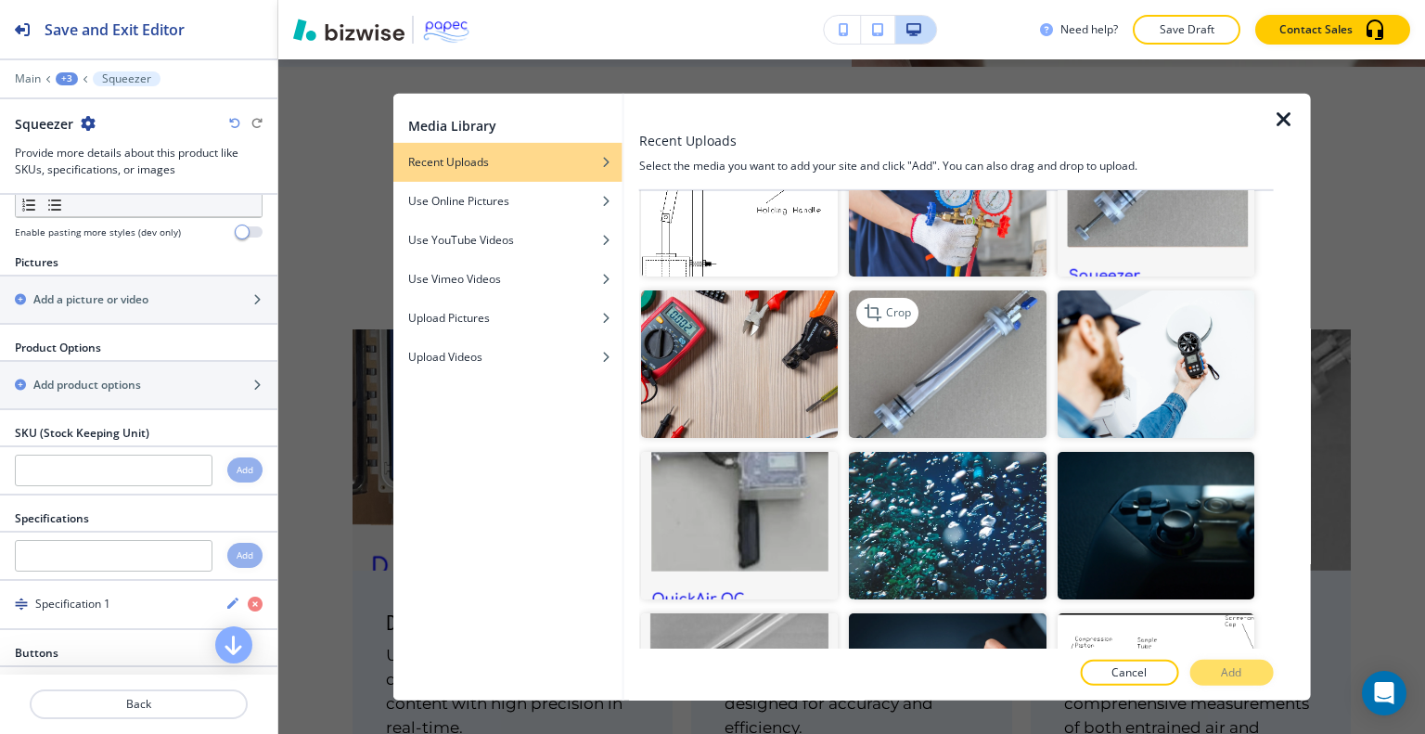
click at [993, 379] on img "button" at bounding box center [947, 363] width 197 height 148
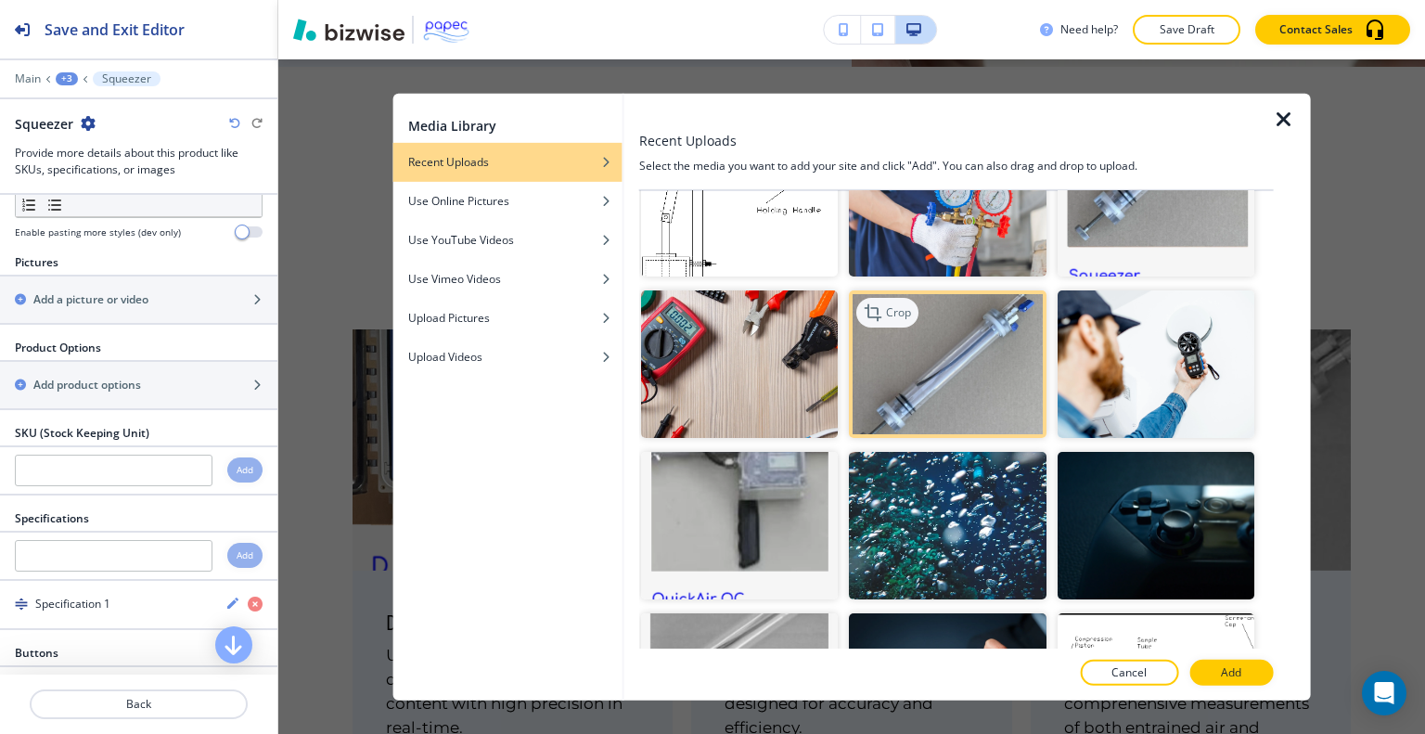
click at [886, 303] on p "Crop" at bounding box center [898, 311] width 25 height 17
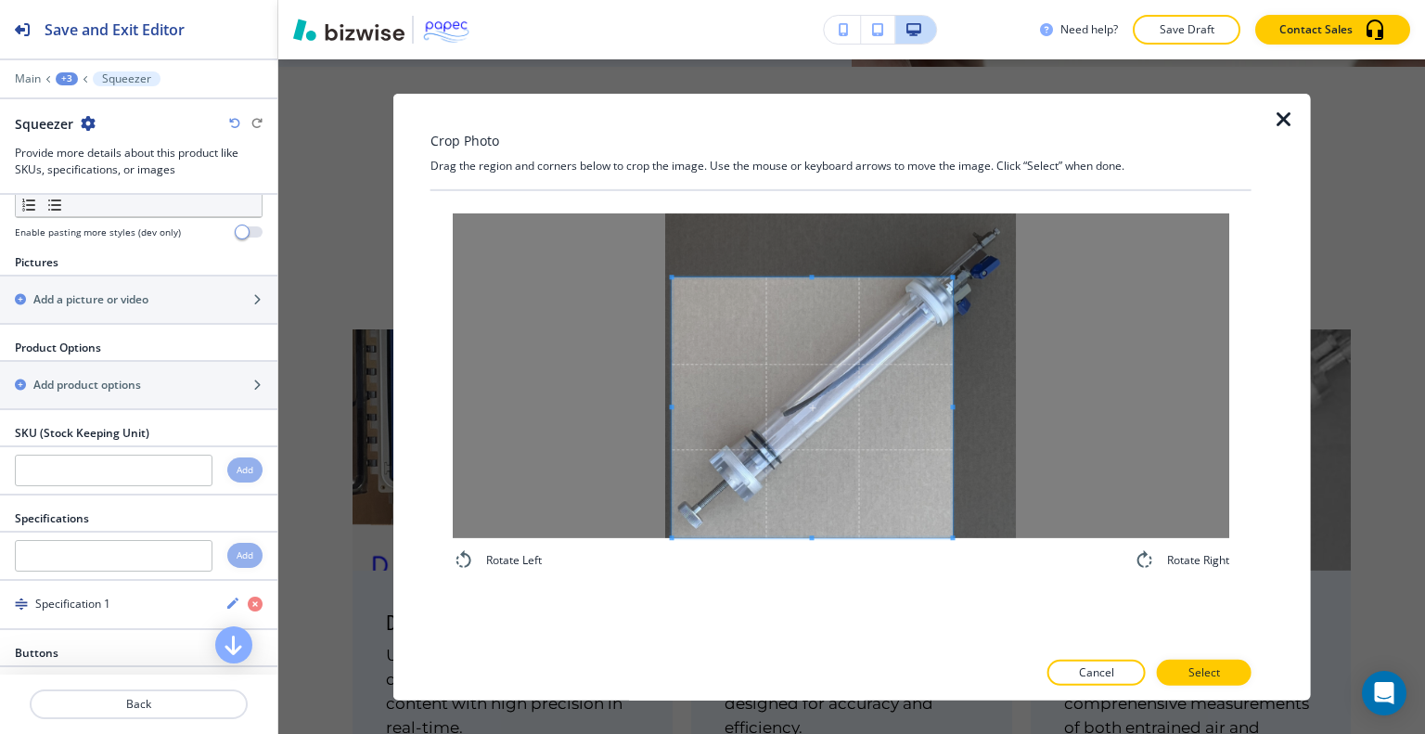
click at [819, 504] on span at bounding box center [813, 407] width 280 height 260
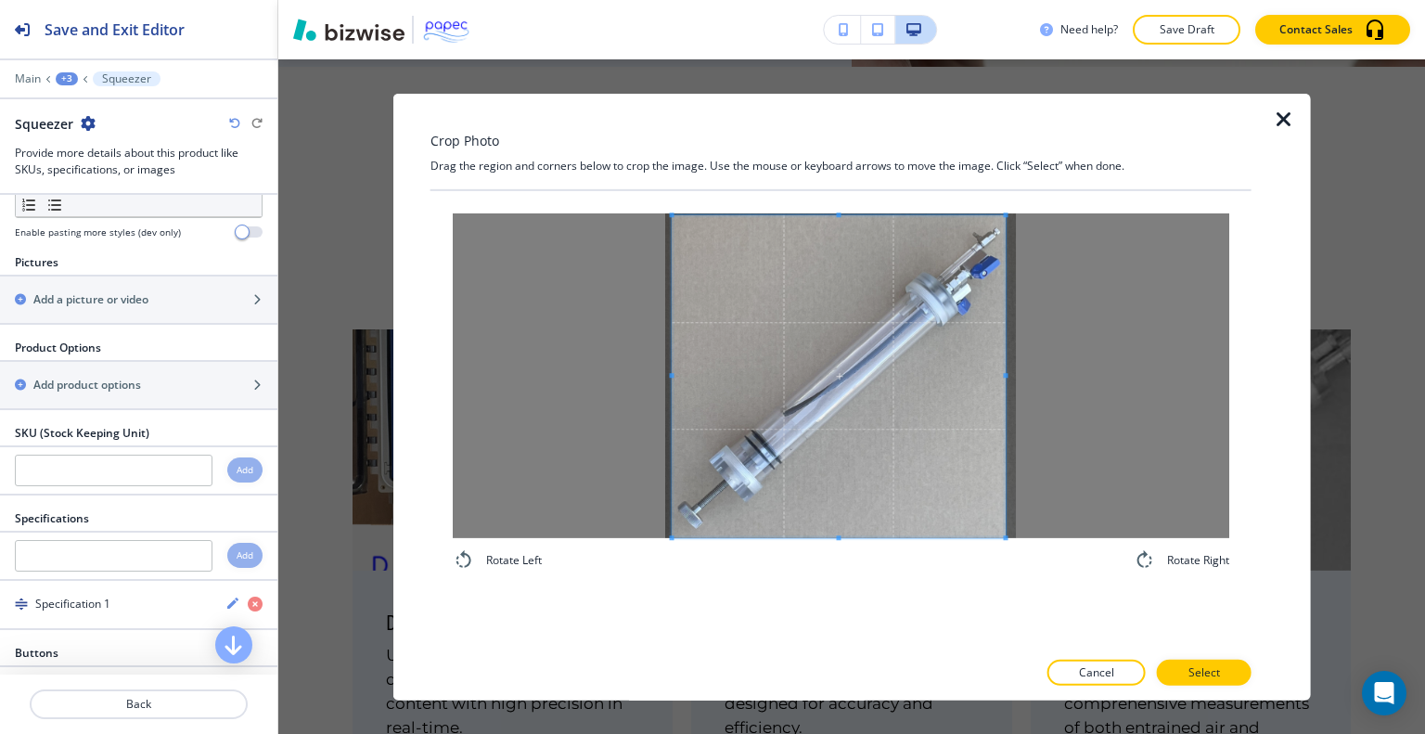
click at [1006, 200] on div "Rotate Left Rotate Right" at bounding box center [841, 391] width 821 height 403
click at [1182, 675] on button "Select" at bounding box center [1204, 673] width 95 height 26
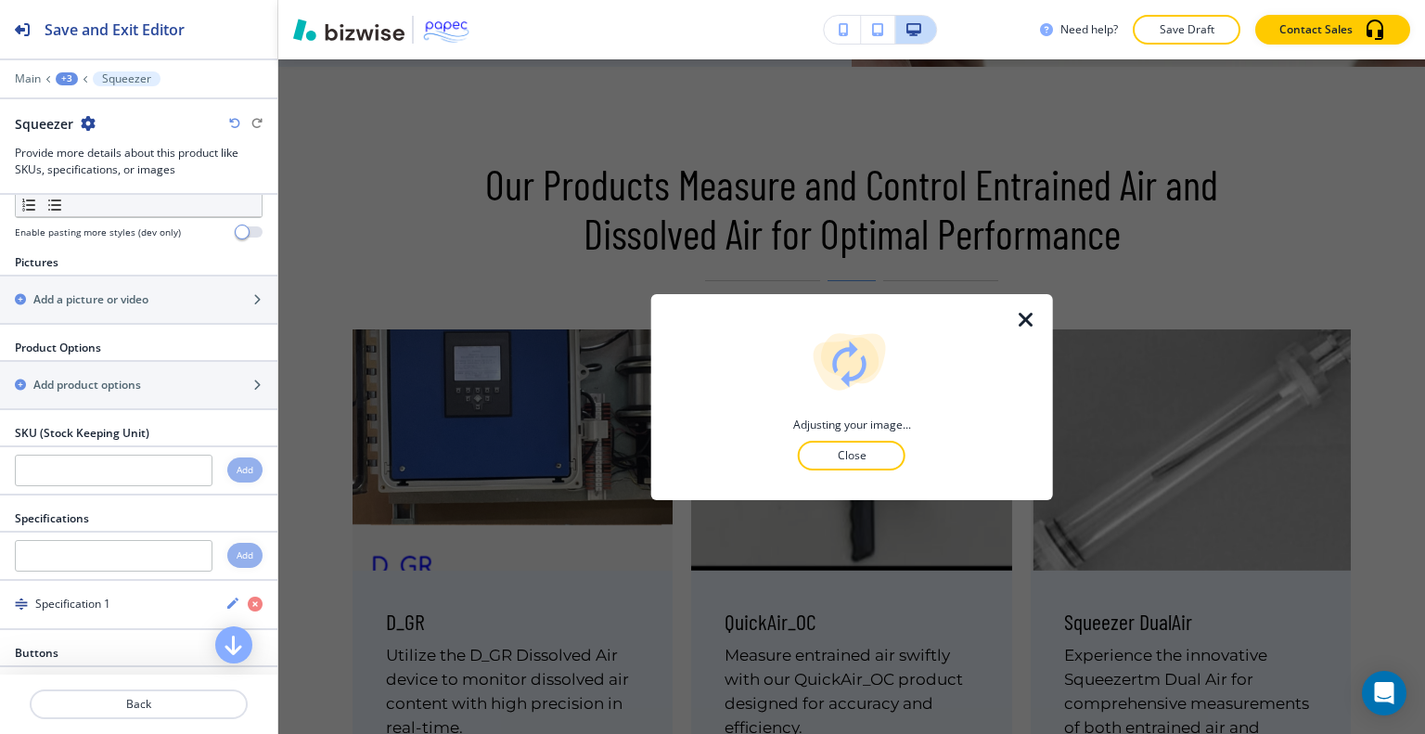
click at [1026, 311] on icon "button" at bounding box center [1026, 320] width 22 height 22
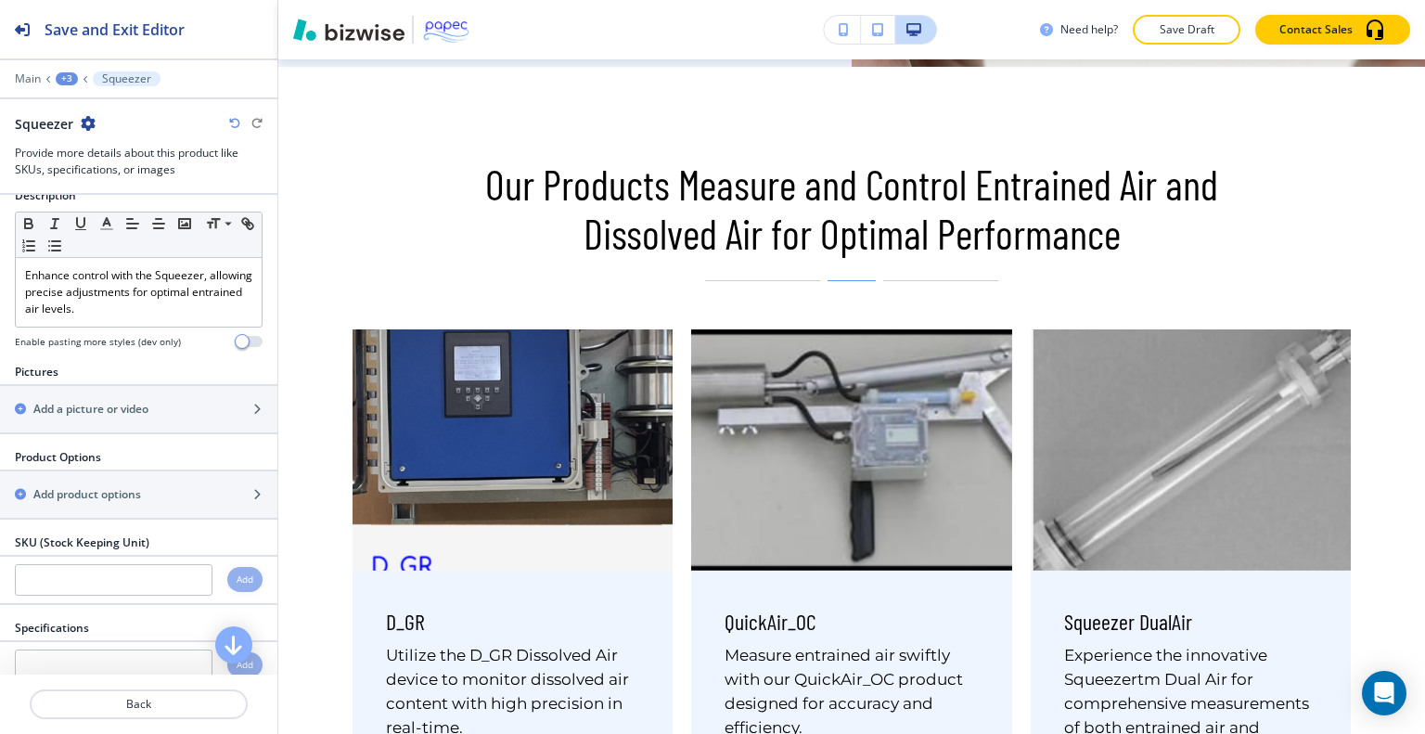
scroll to position [171, 0]
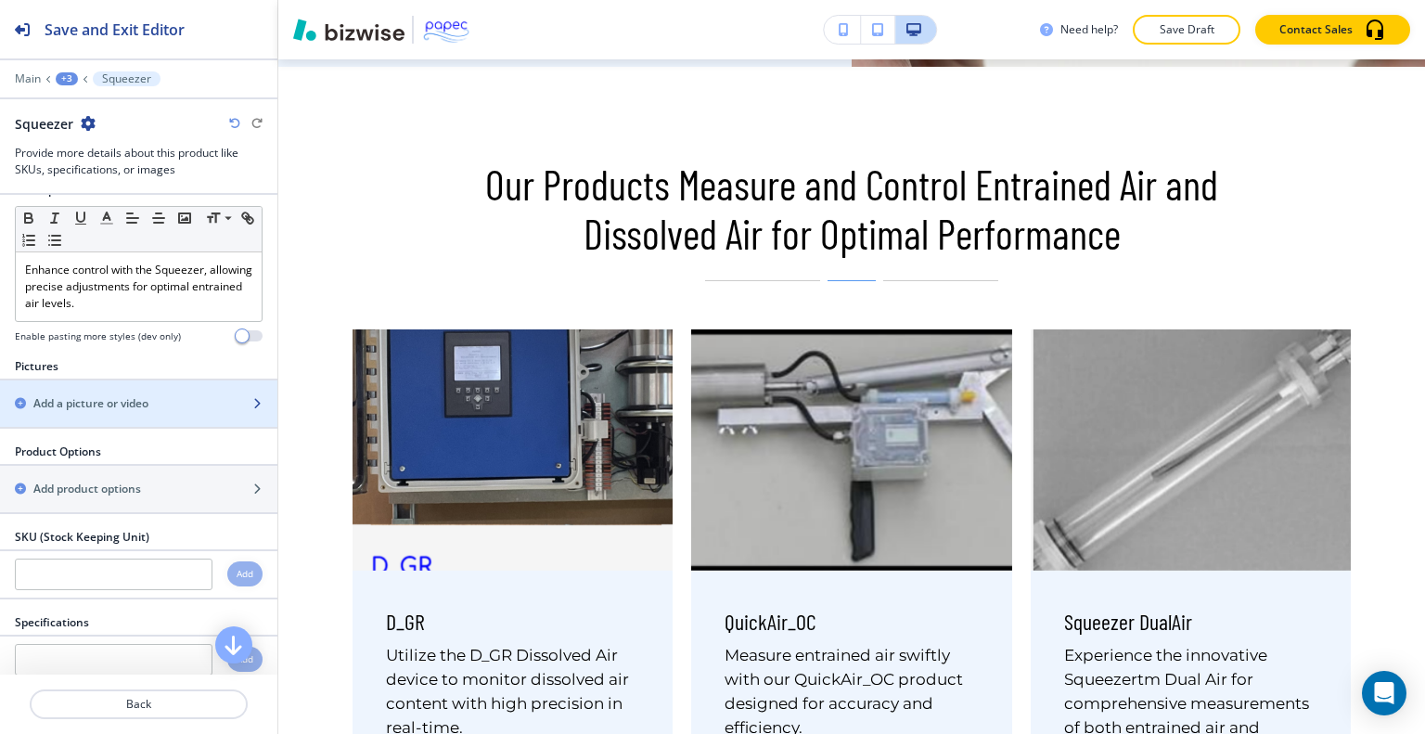
click at [191, 404] on div "Add a picture or video" at bounding box center [118, 403] width 237 height 17
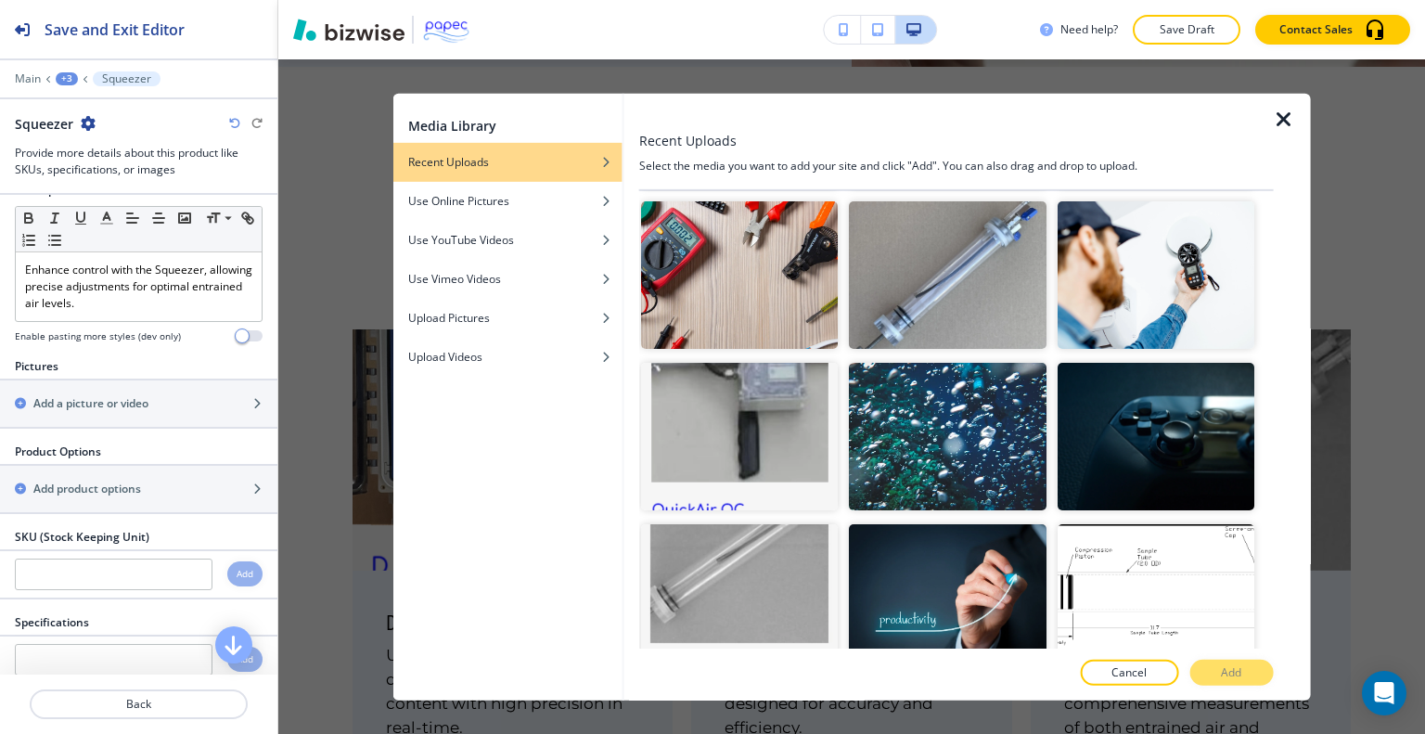
scroll to position [992, 0]
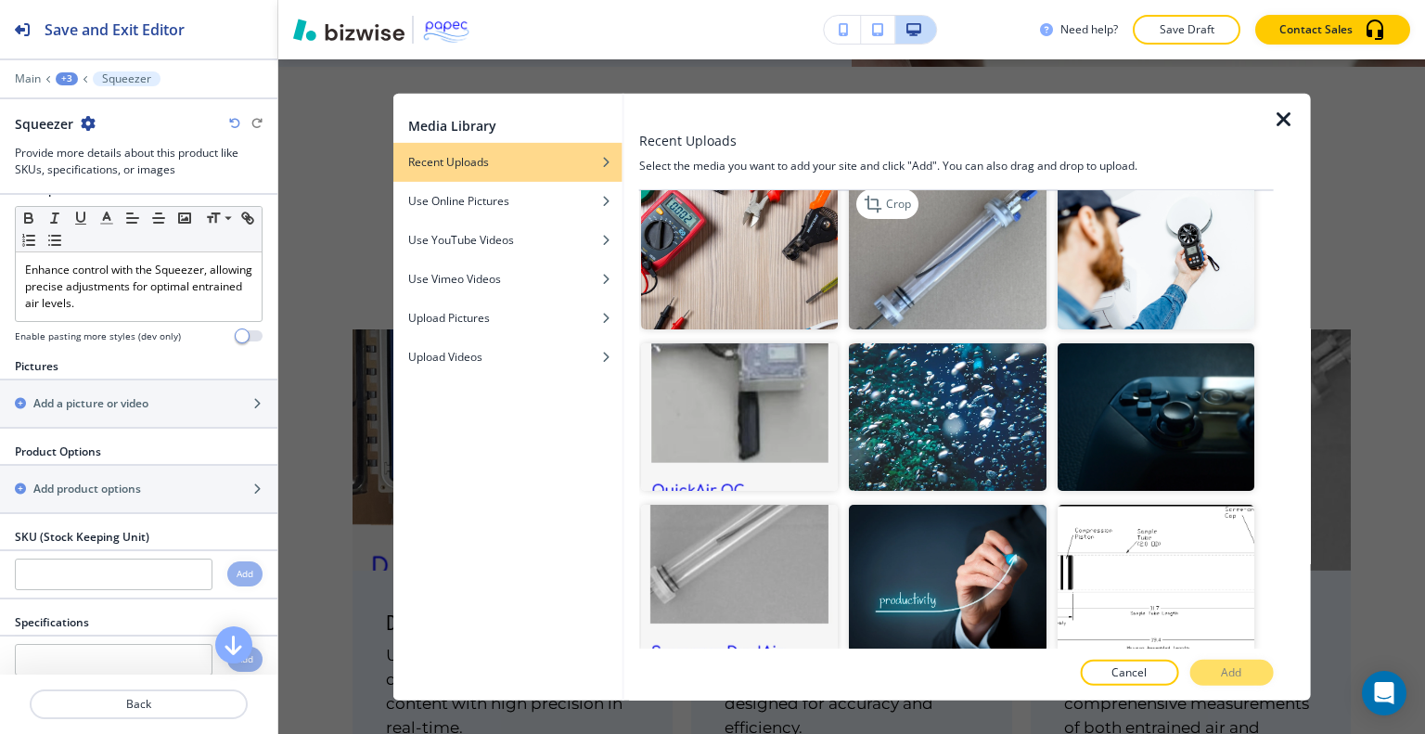
click at [1013, 255] on img "button" at bounding box center [947, 255] width 197 height 148
click at [1201, 660] on button "Add" at bounding box center [1231, 673] width 84 height 26
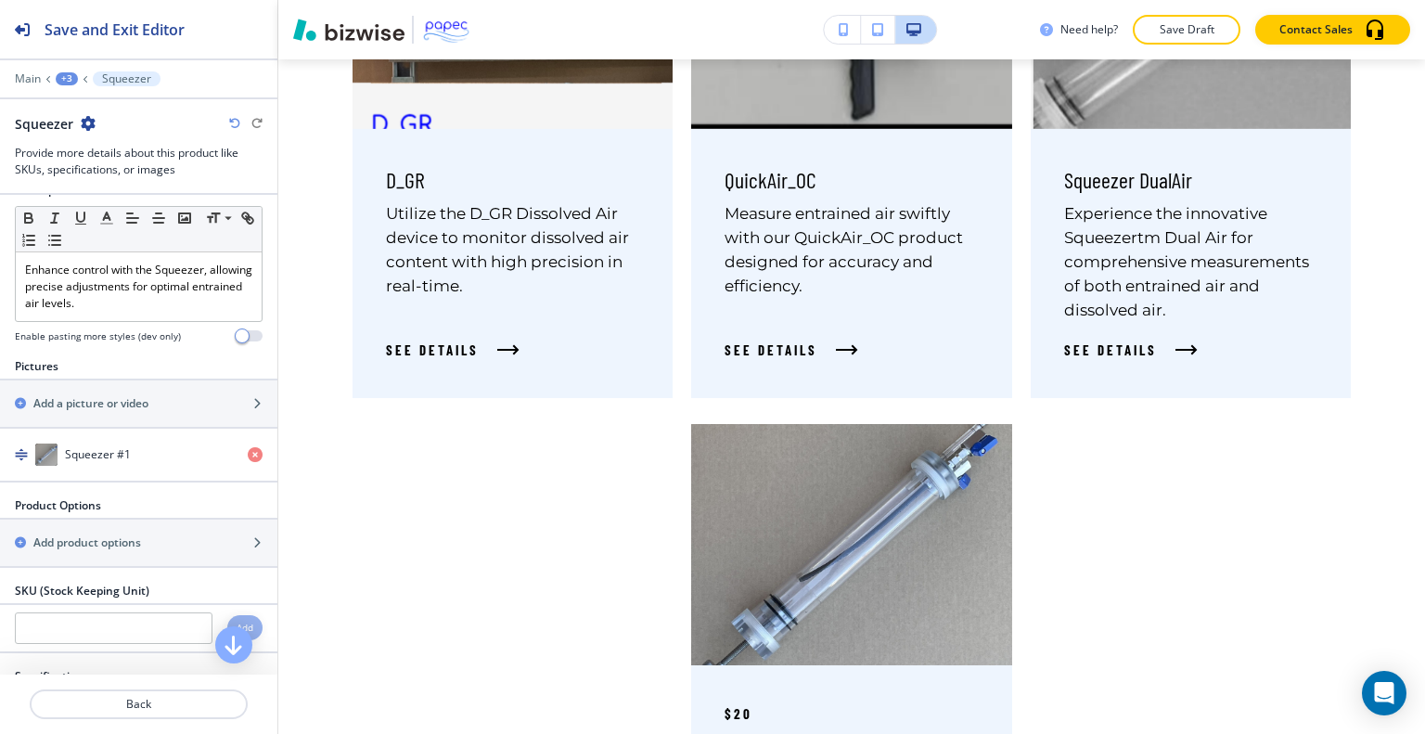
scroll to position [5154, 0]
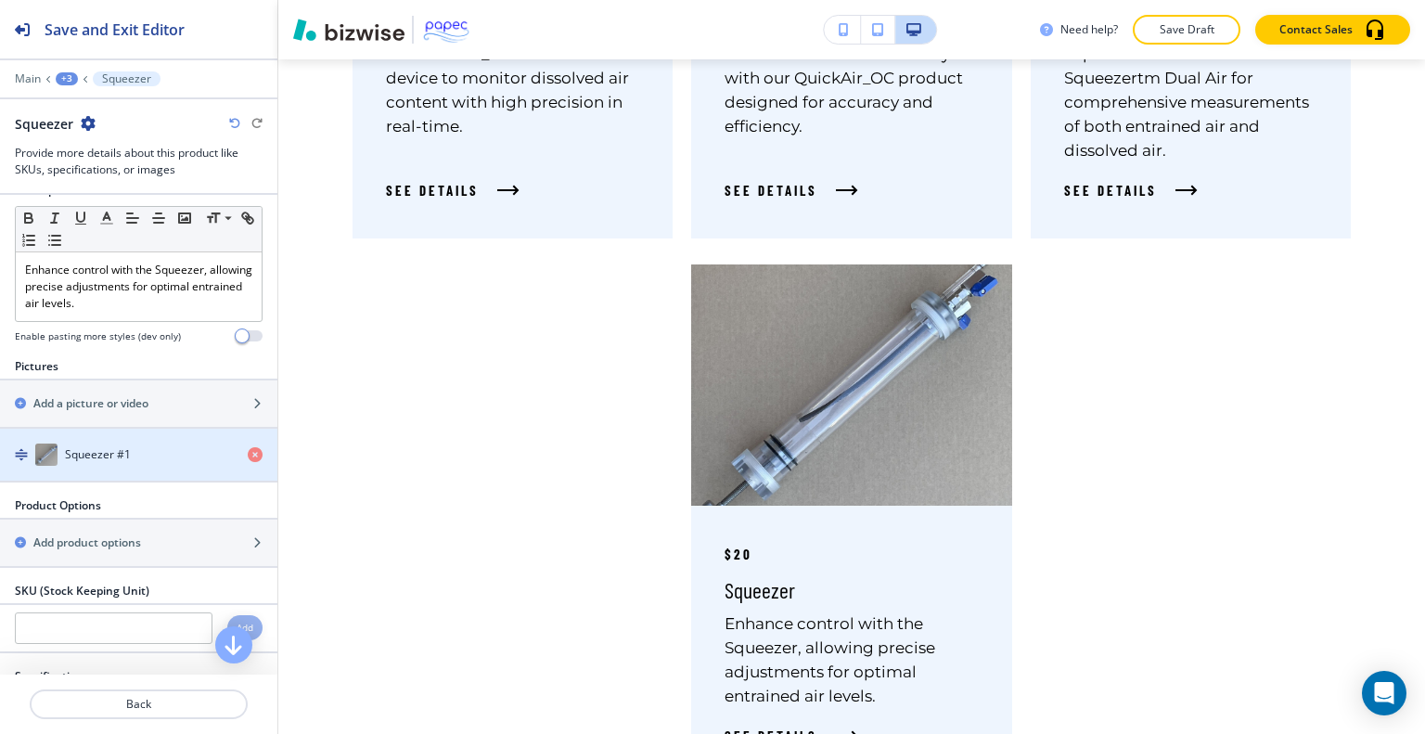
click at [174, 469] on div "button" at bounding box center [138, 473] width 277 height 15
click at [192, 443] on div "Squeezer #1" at bounding box center [116, 454] width 233 height 22
click at [160, 443] on div "Squeezer #1" at bounding box center [116, 454] width 233 height 22
click at [84, 453] on h4 "Squeezer #1" at bounding box center [98, 454] width 66 height 17
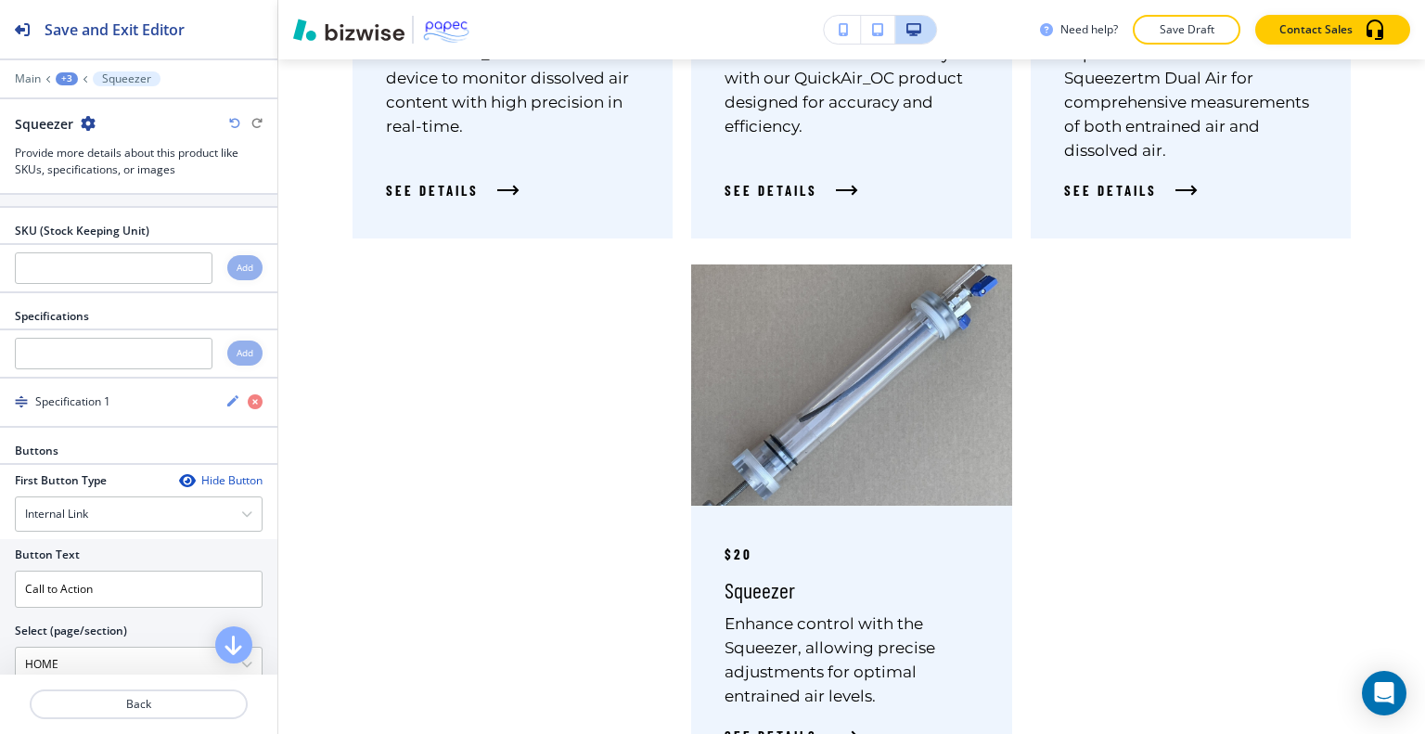
scroll to position [572, 0]
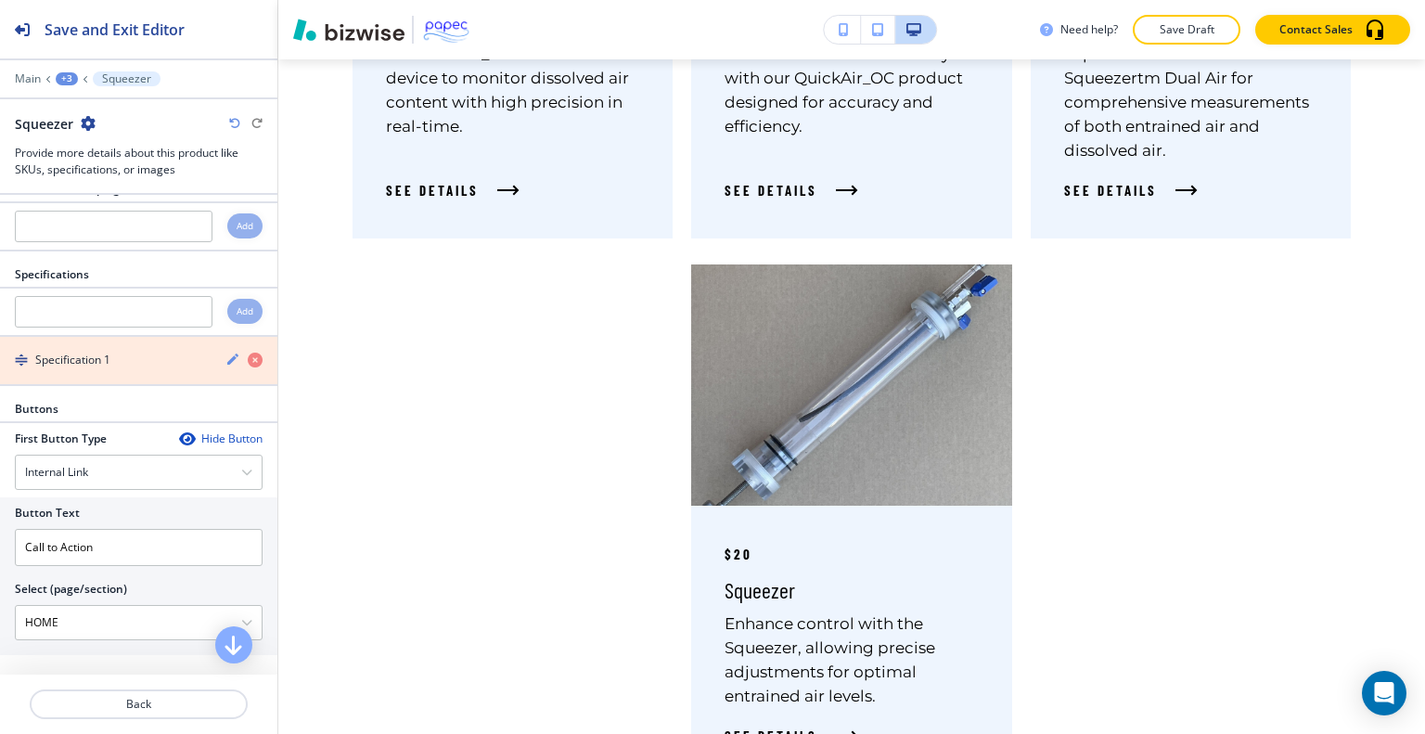
click at [248, 353] on icon "button" at bounding box center [255, 360] width 15 height 15
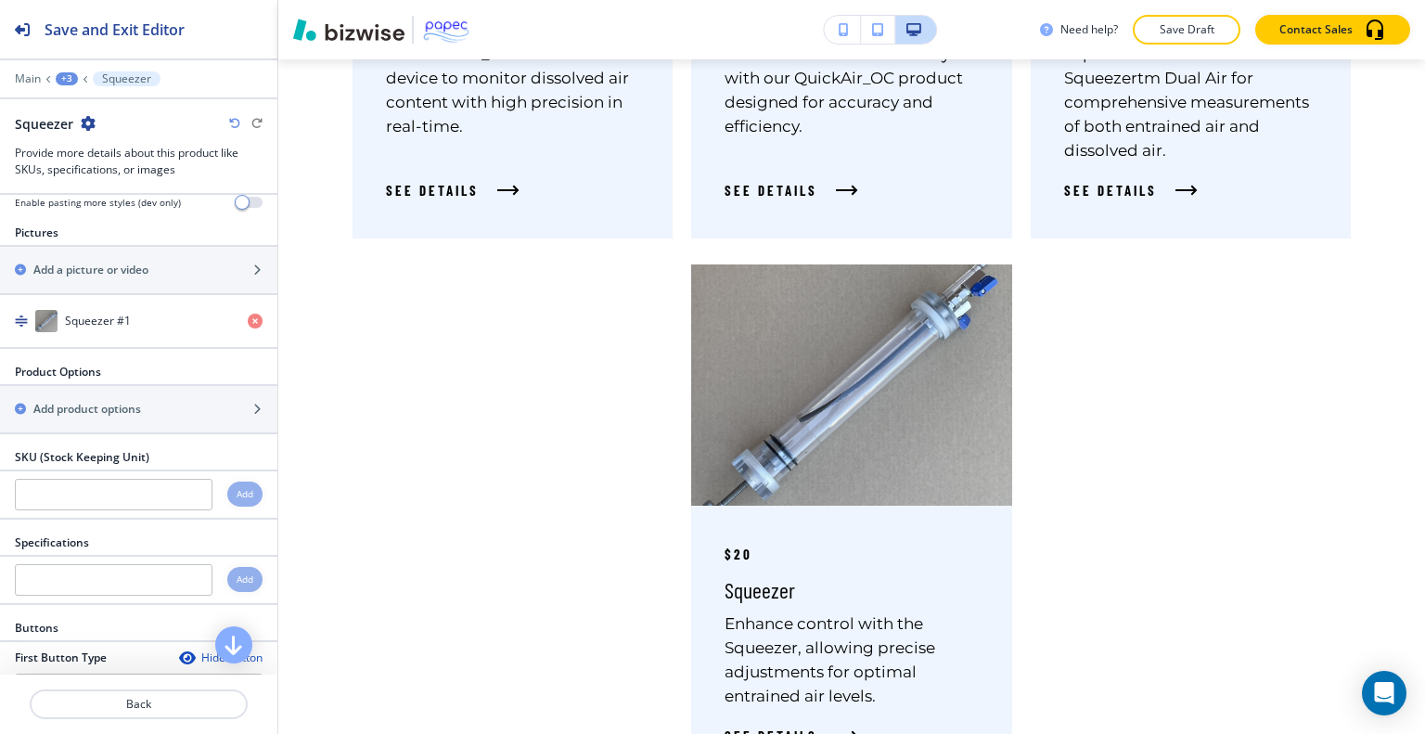
scroll to position [312, 0]
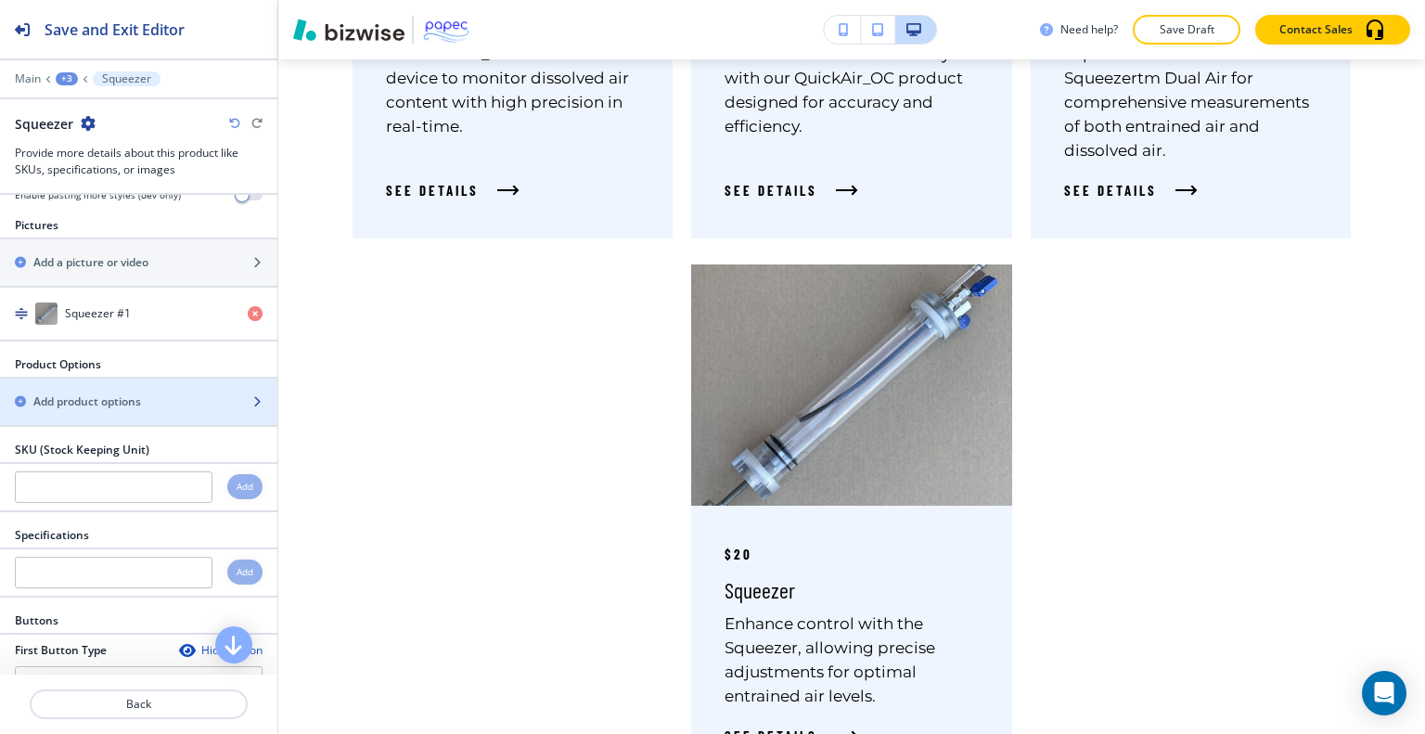
click at [217, 387] on div "button" at bounding box center [138, 386] width 277 height 15
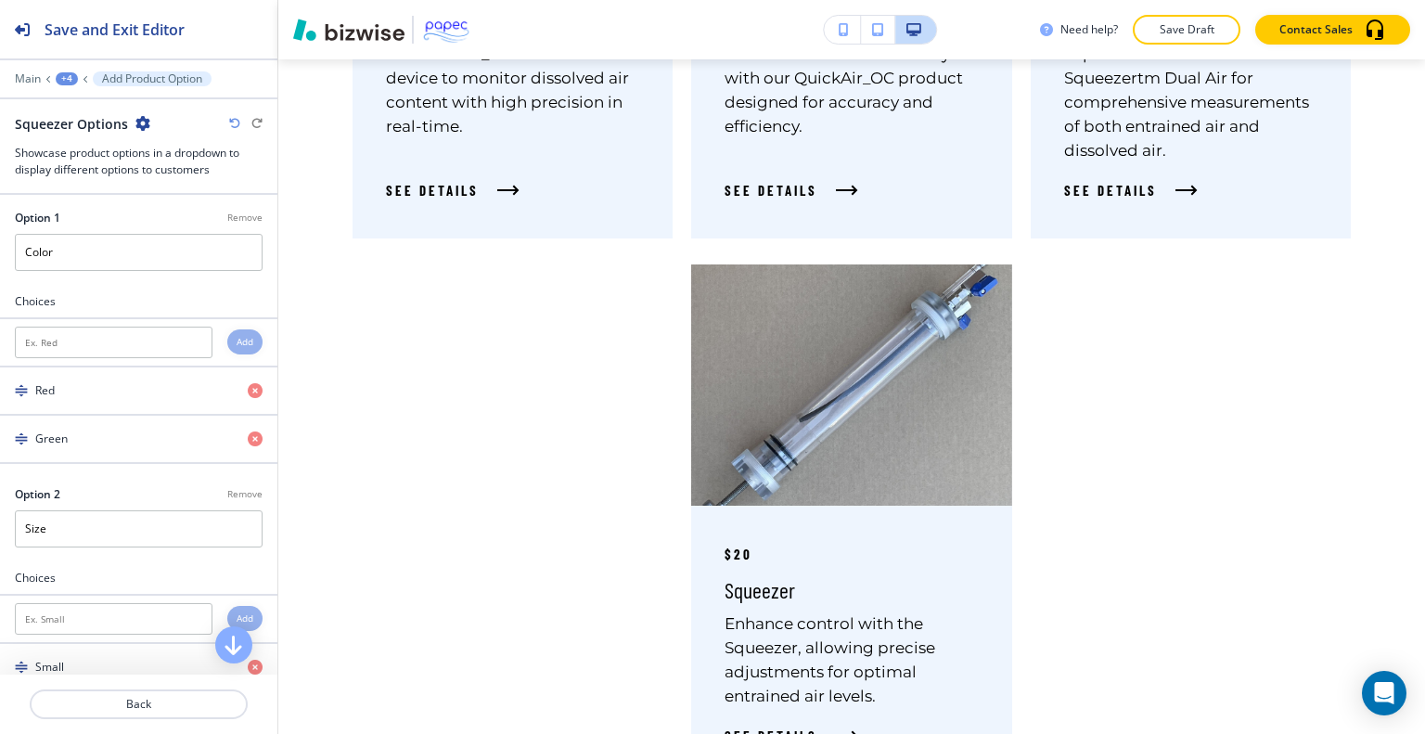
click at [238, 218] on p "Remove" at bounding box center [244, 218] width 35 height 14
type input "Size"
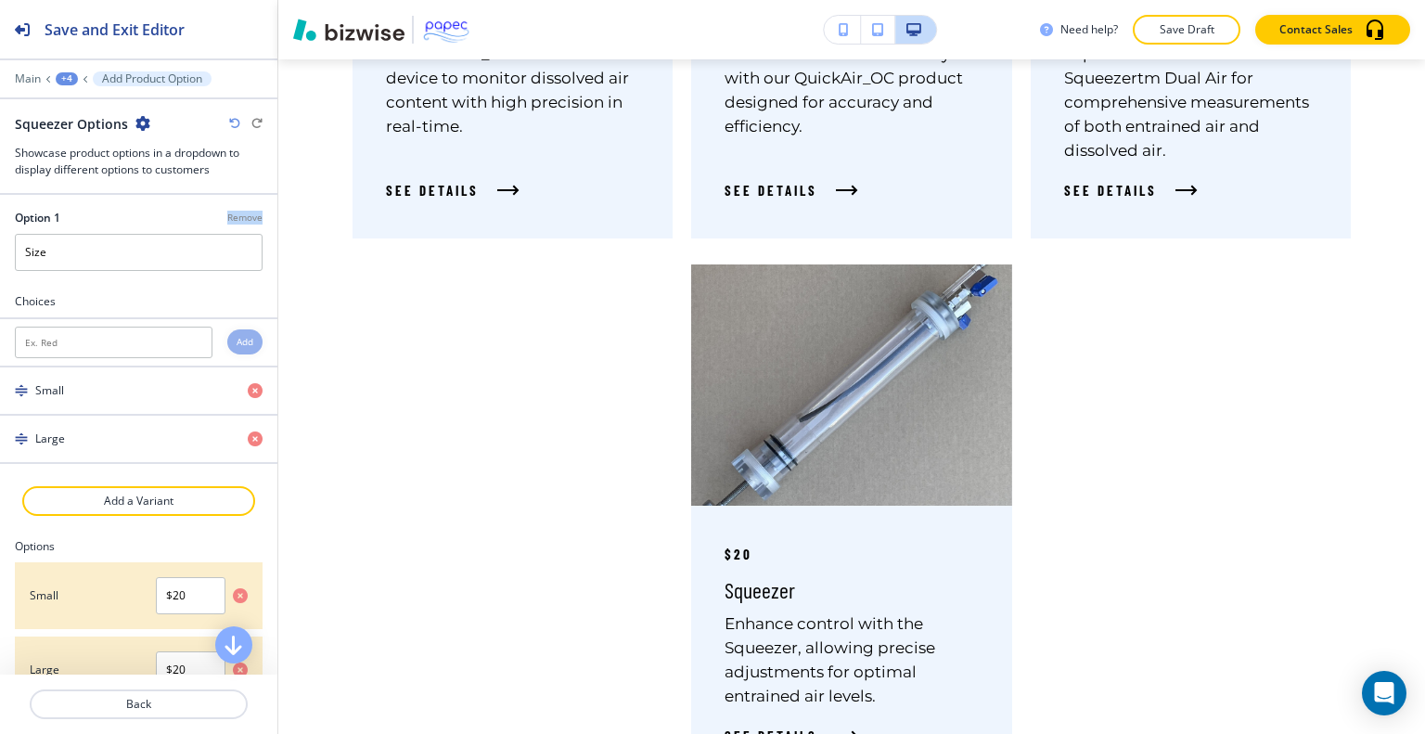
click at [238, 218] on p "Remove" at bounding box center [244, 218] width 35 height 14
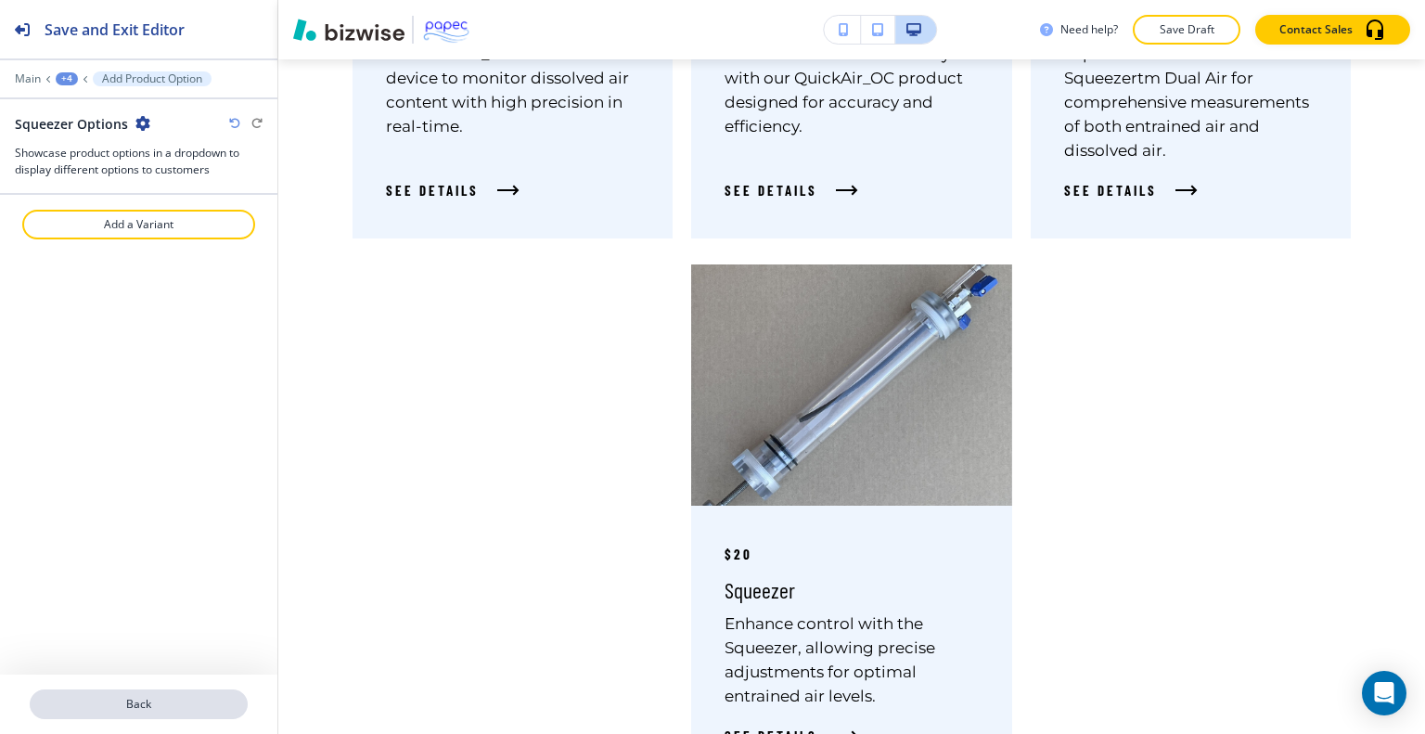
click at [148, 704] on p "Back" at bounding box center [139, 704] width 214 height 17
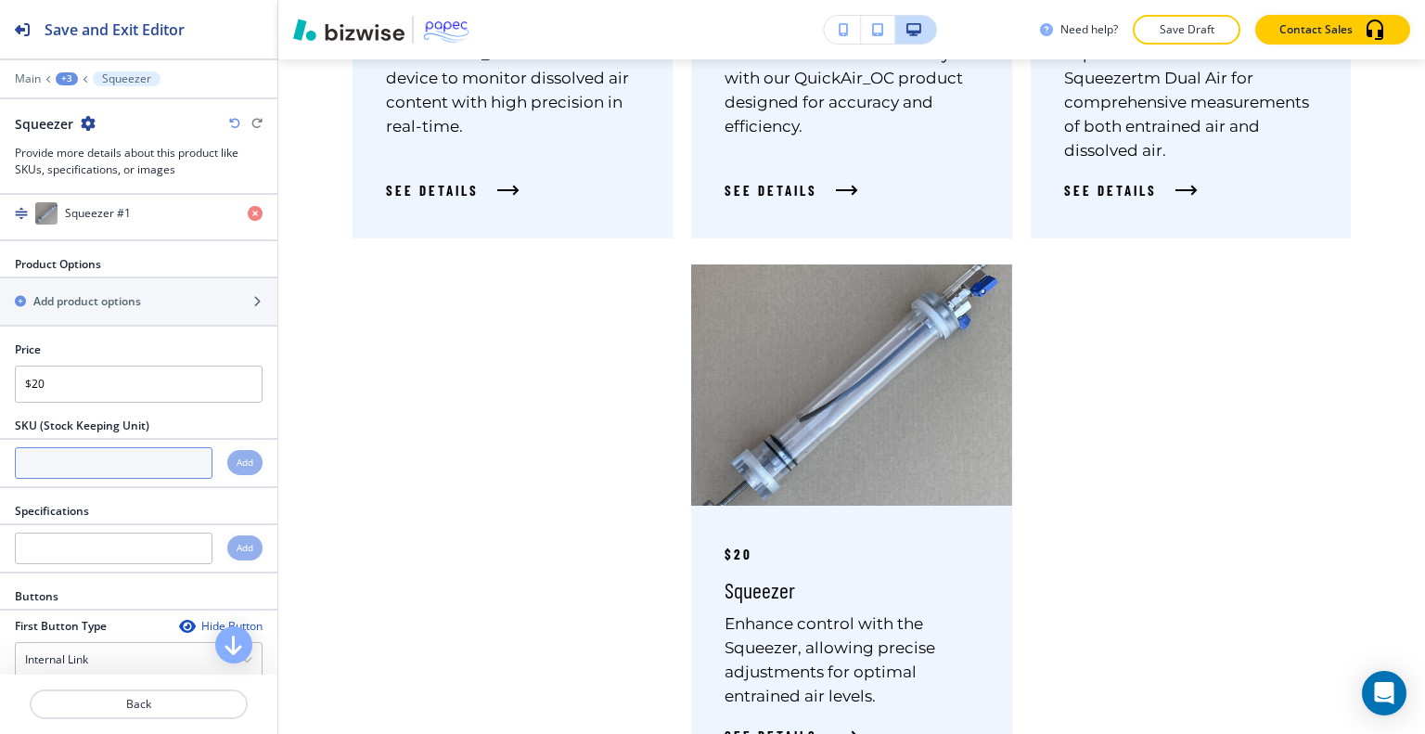
scroll to position [410, 0]
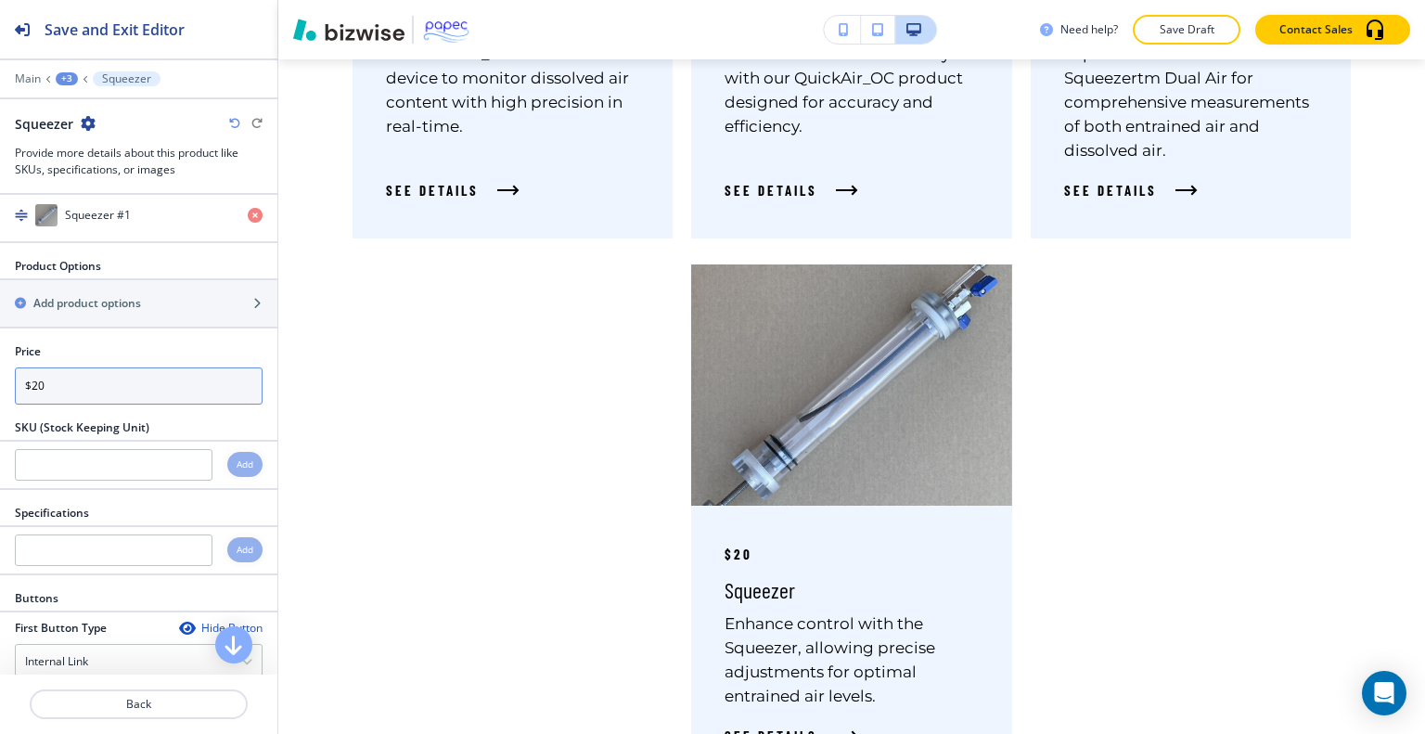
click at [98, 392] on input "$20" at bounding box center [139, 385] width 248 height 37
type input "$"
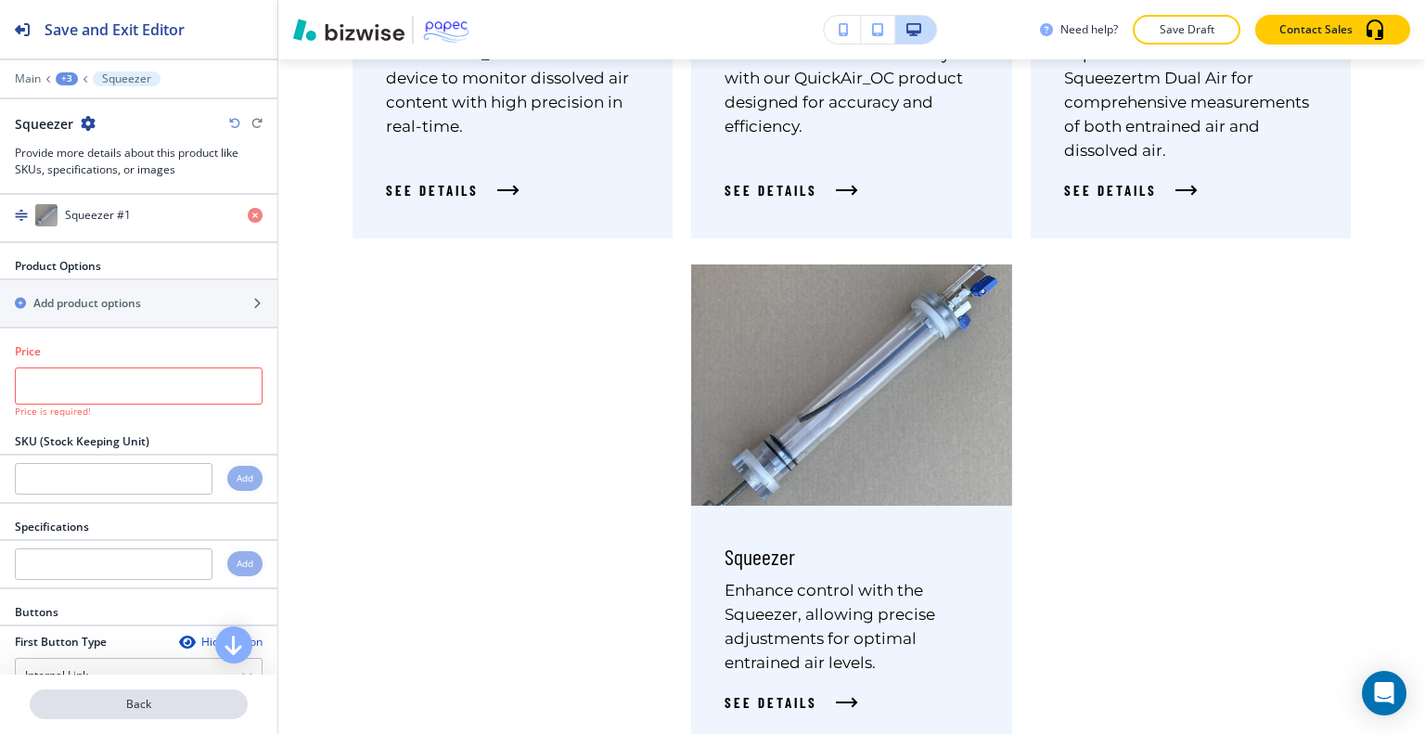
click at [122, 711] on p "Back" at bounding box center [139, 704] width 214 height 17
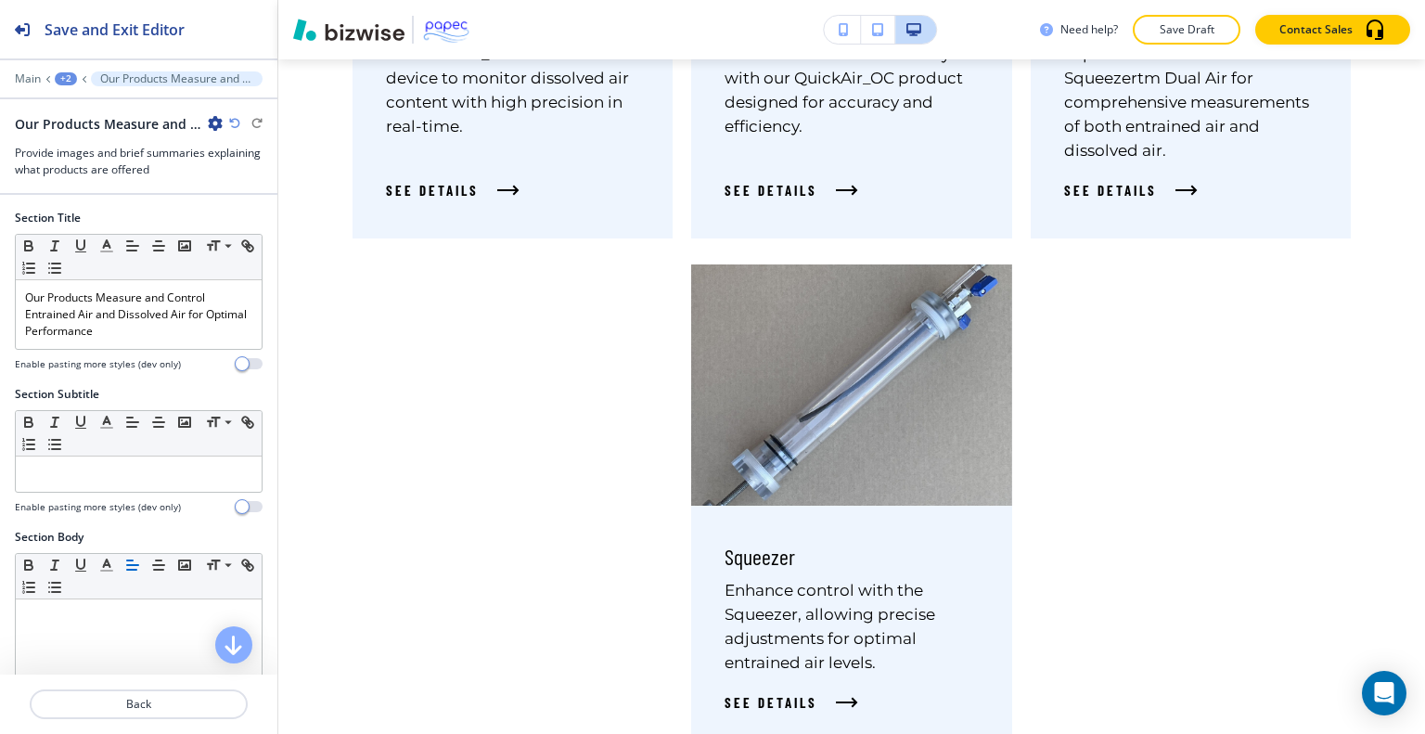
scroll to position [4553, 0]
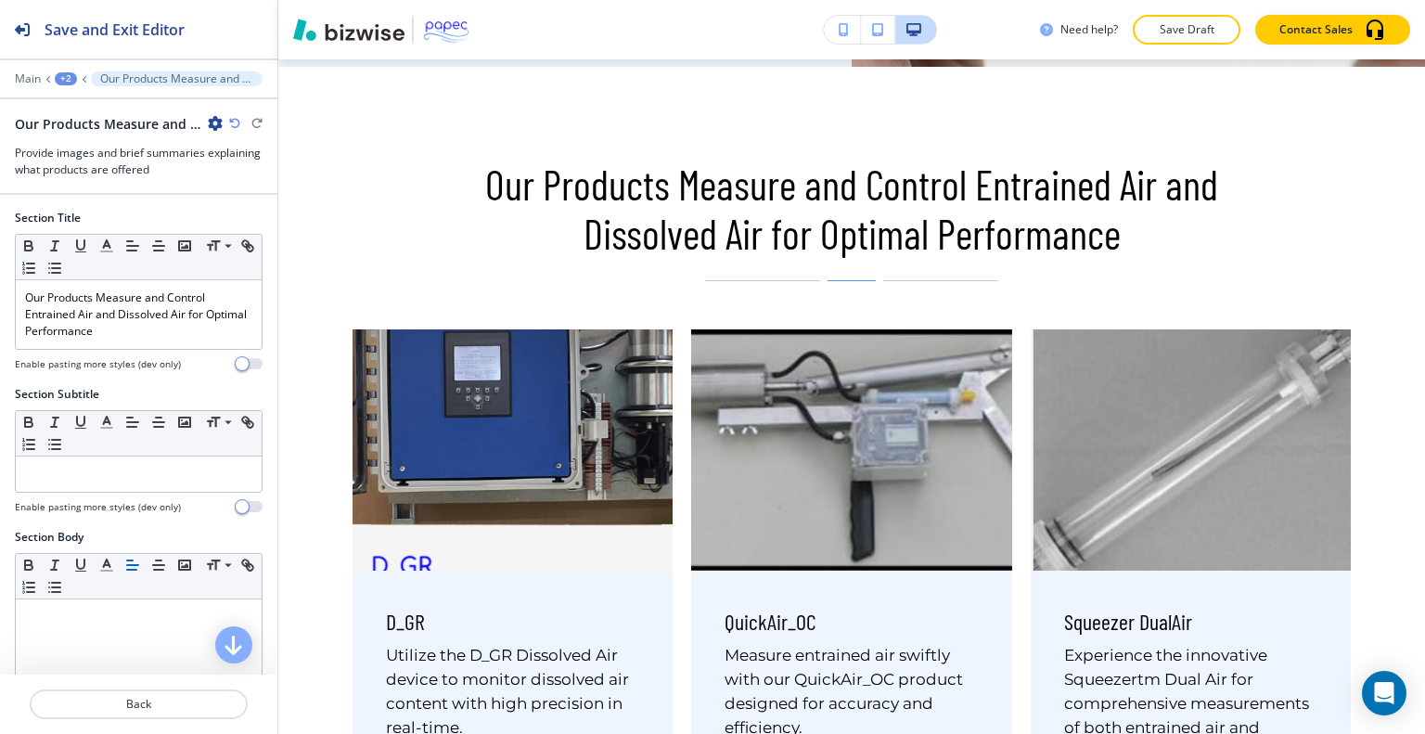
click at [70, 73] on div "+2" at bounding box center [66, 78] width 22 height 13
click at [82, 139] on p "PRODUCTS" at bounding box center [114, 141] width 95 height 17
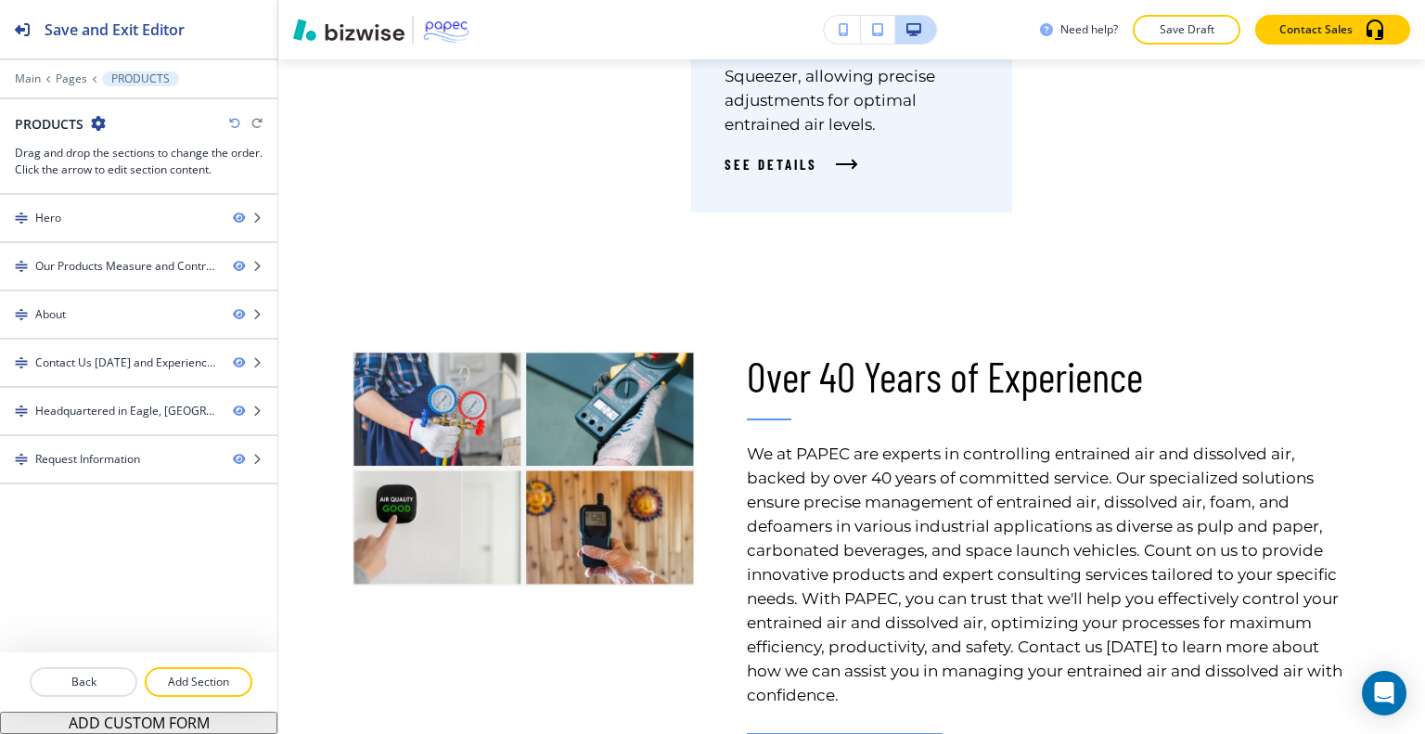
scroll to position [2151, 0]
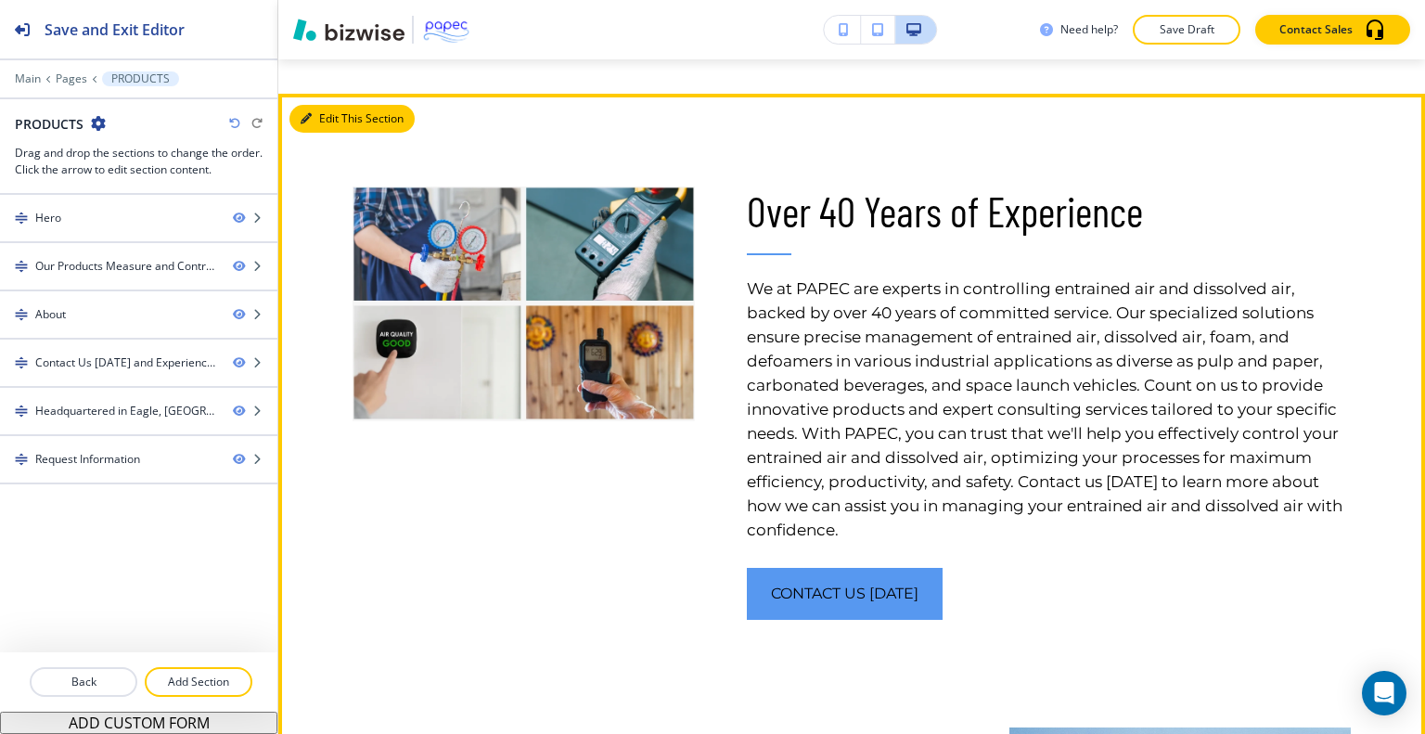
click at [339, 114] on button "Edit This Section" at bounding box center [351, 119] width 125 height 28
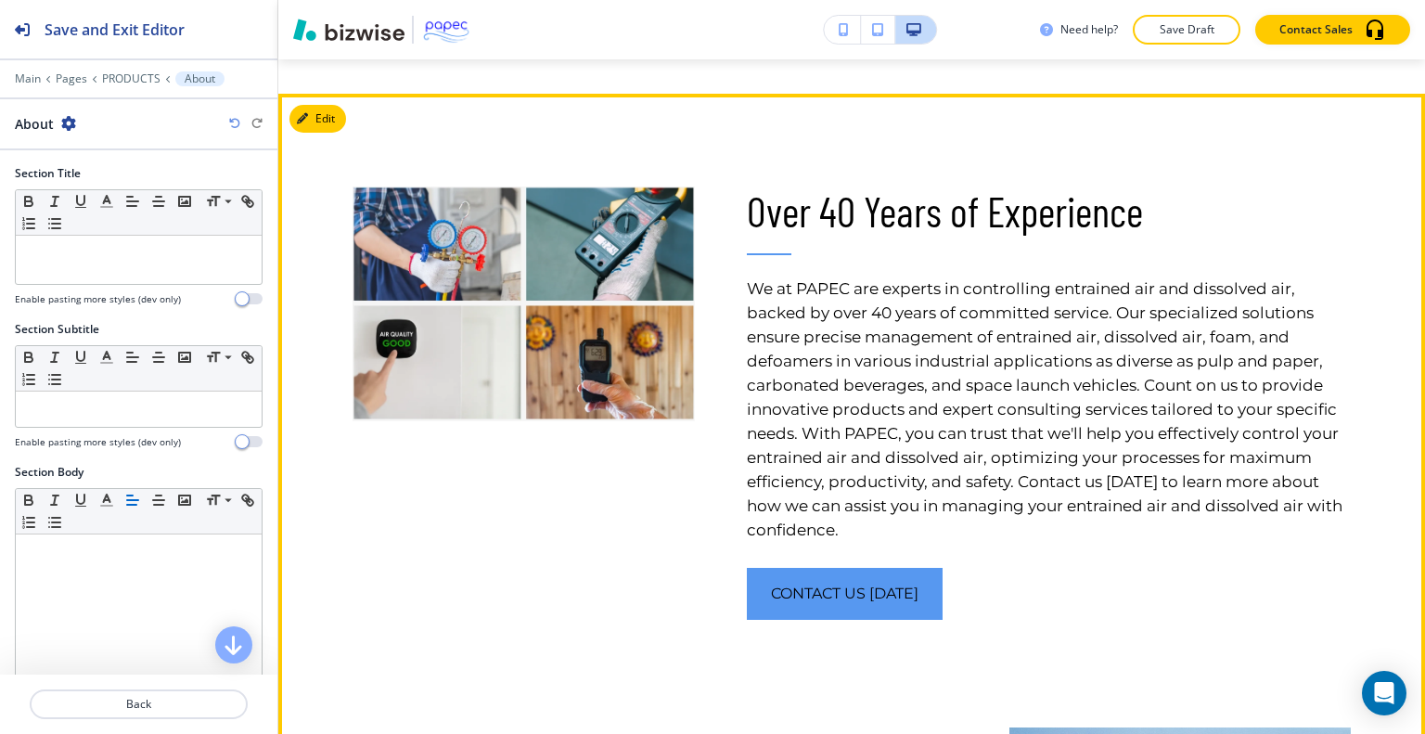
scroll to position [2185, 0]
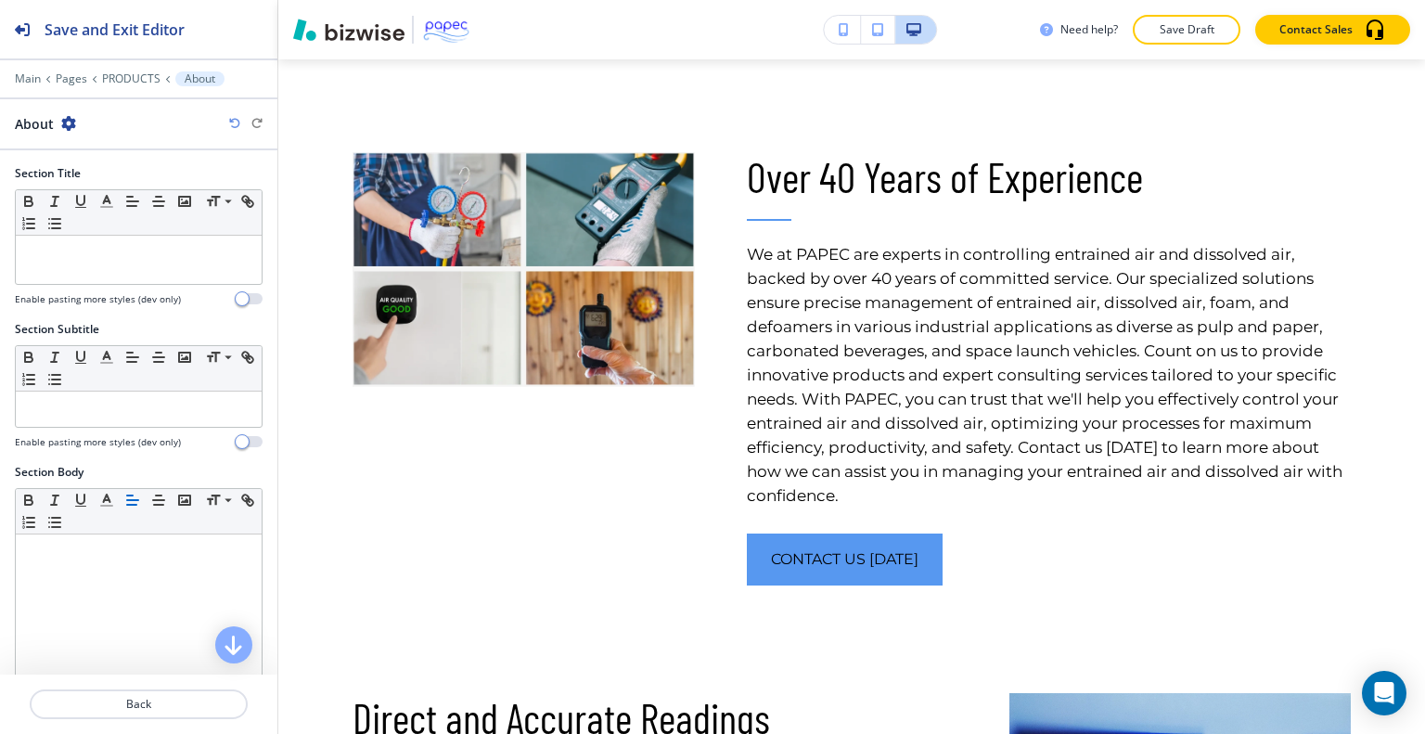
click at [71, 121] on icon "button" at bounding box center [68, 123] width 15 height 15
click at [128, 222] on p "Delete Section" at bounding box center [119, 220] width 95 height 17
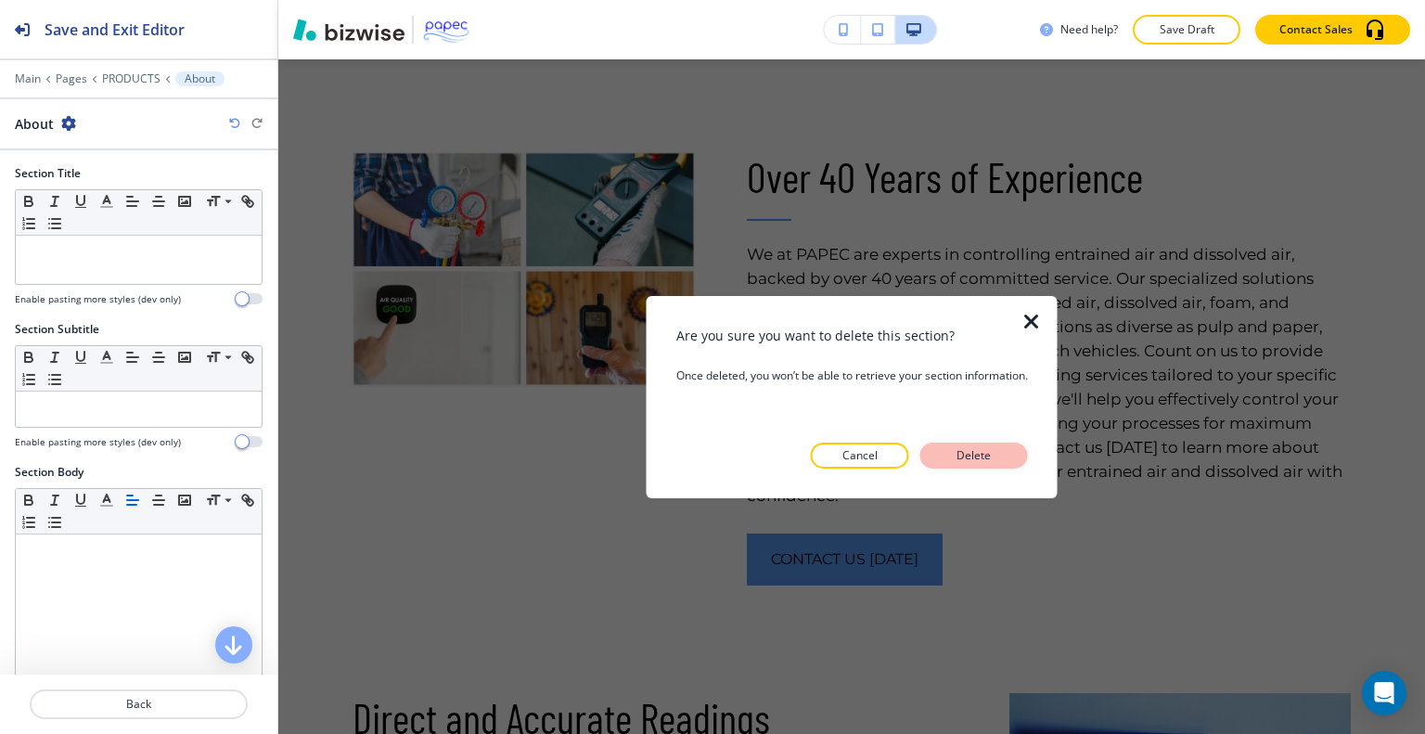
click at [1001, 463] on button "Delete" at bounding box center [974, 456] width 108 height 26
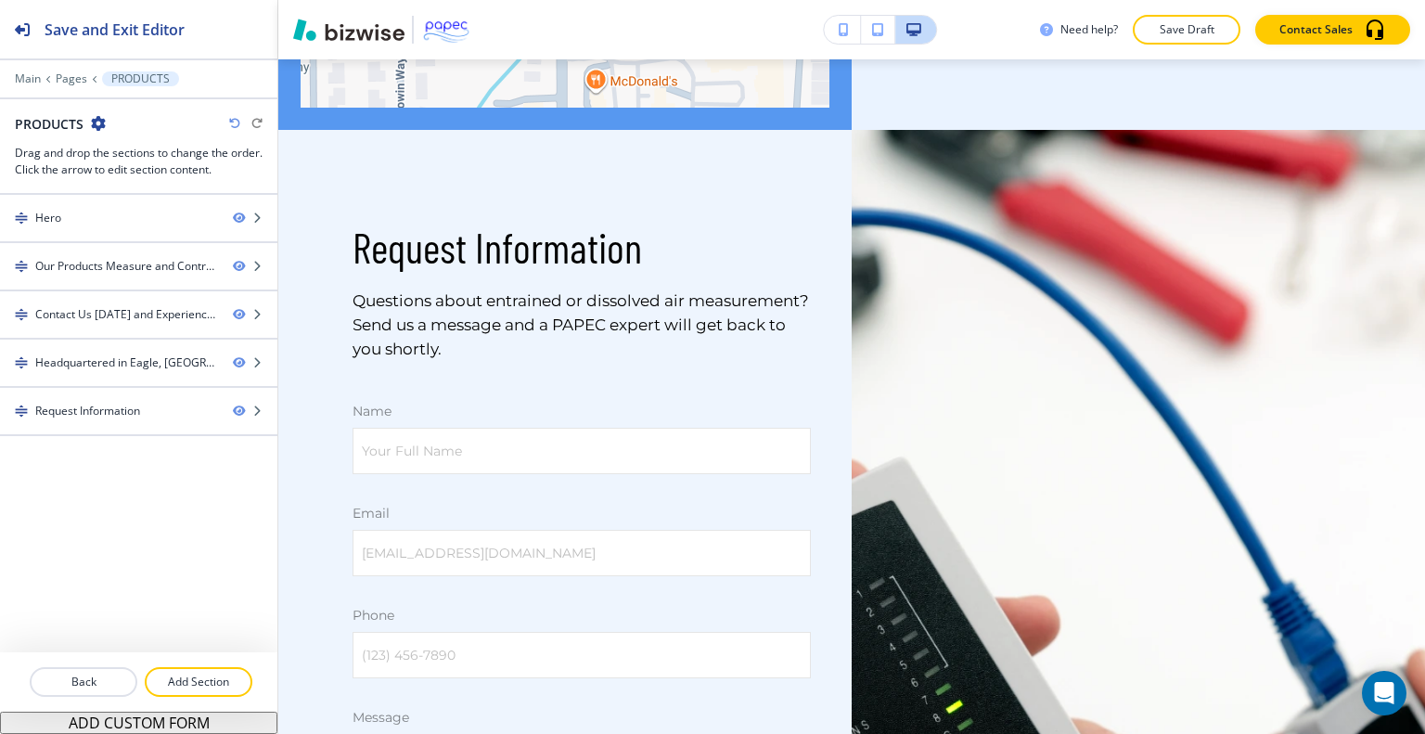
scroll to position [3385, 0]
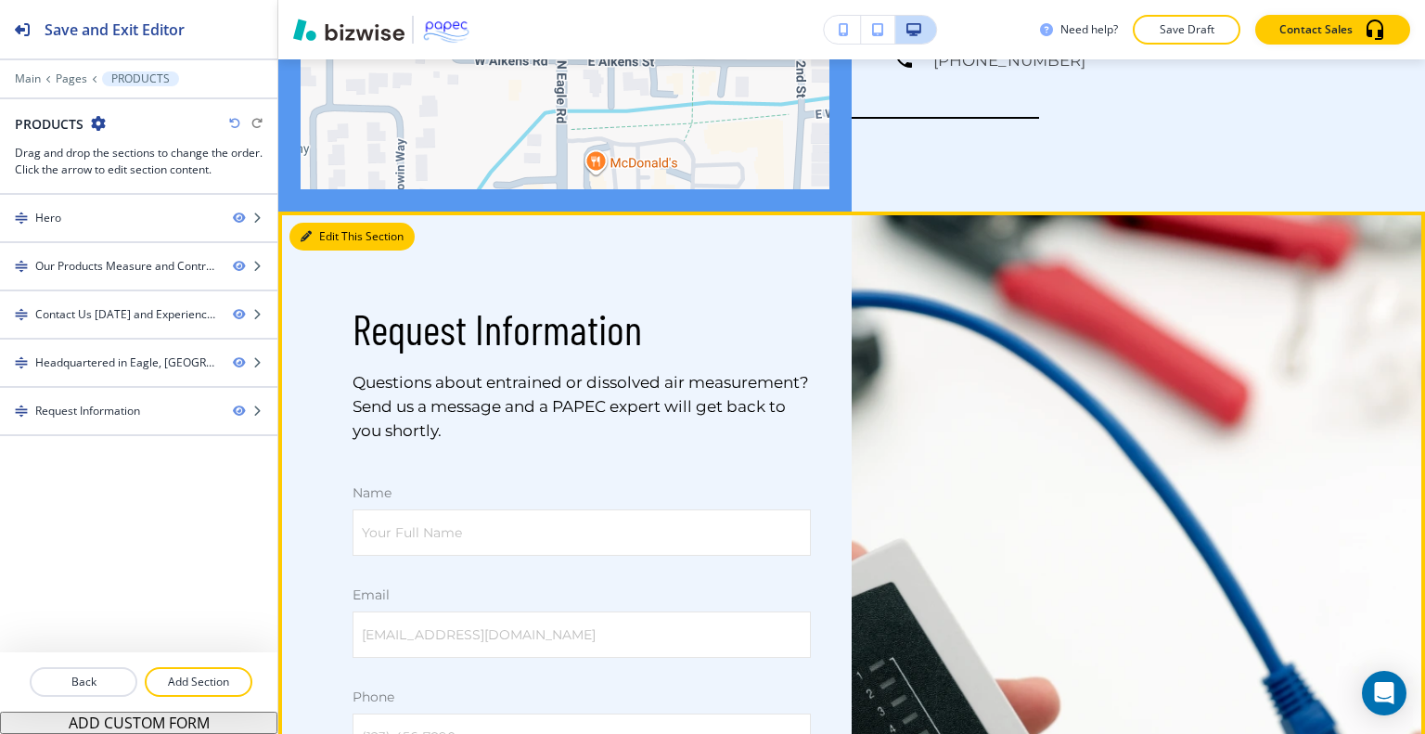
click at [340, 233] on button "Edit This Section" at bounding box center [351, 237] width 125 height 28
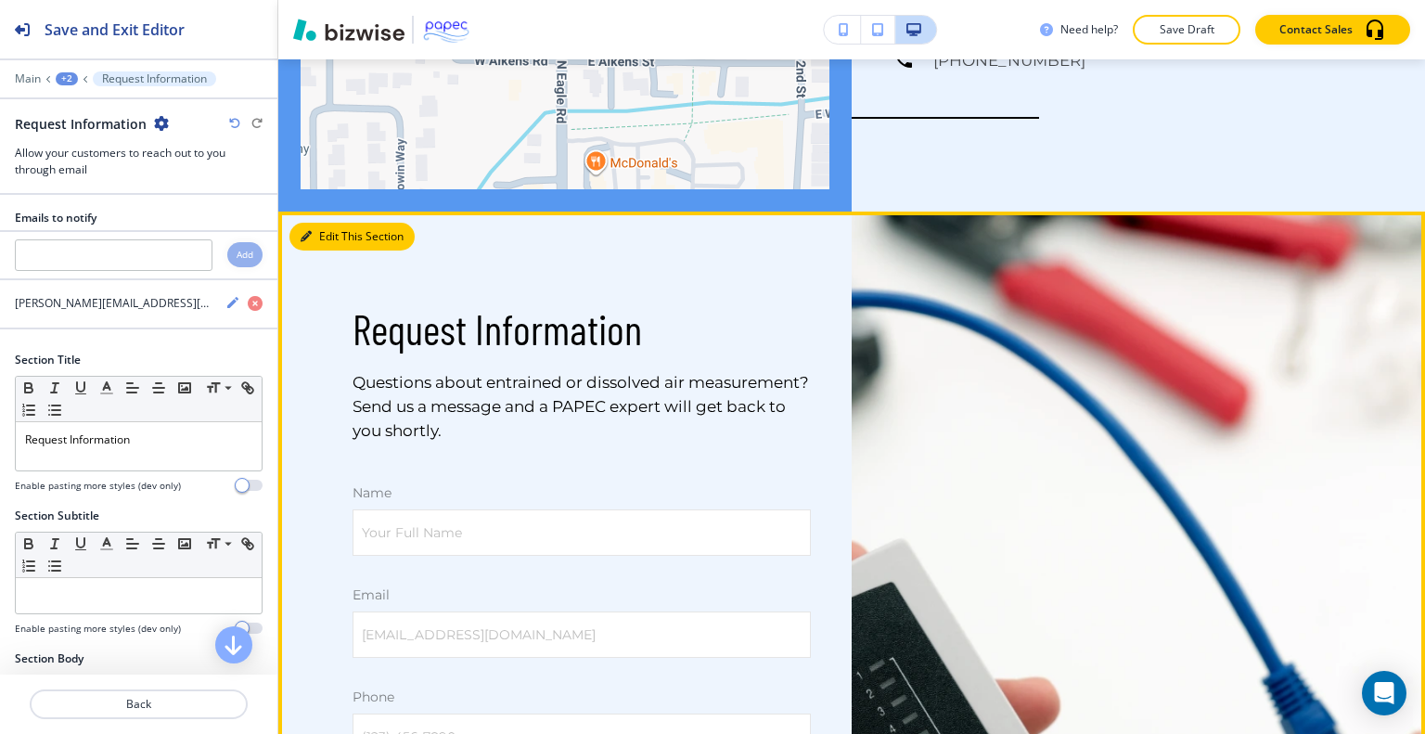
scroll to position [3537, 0]
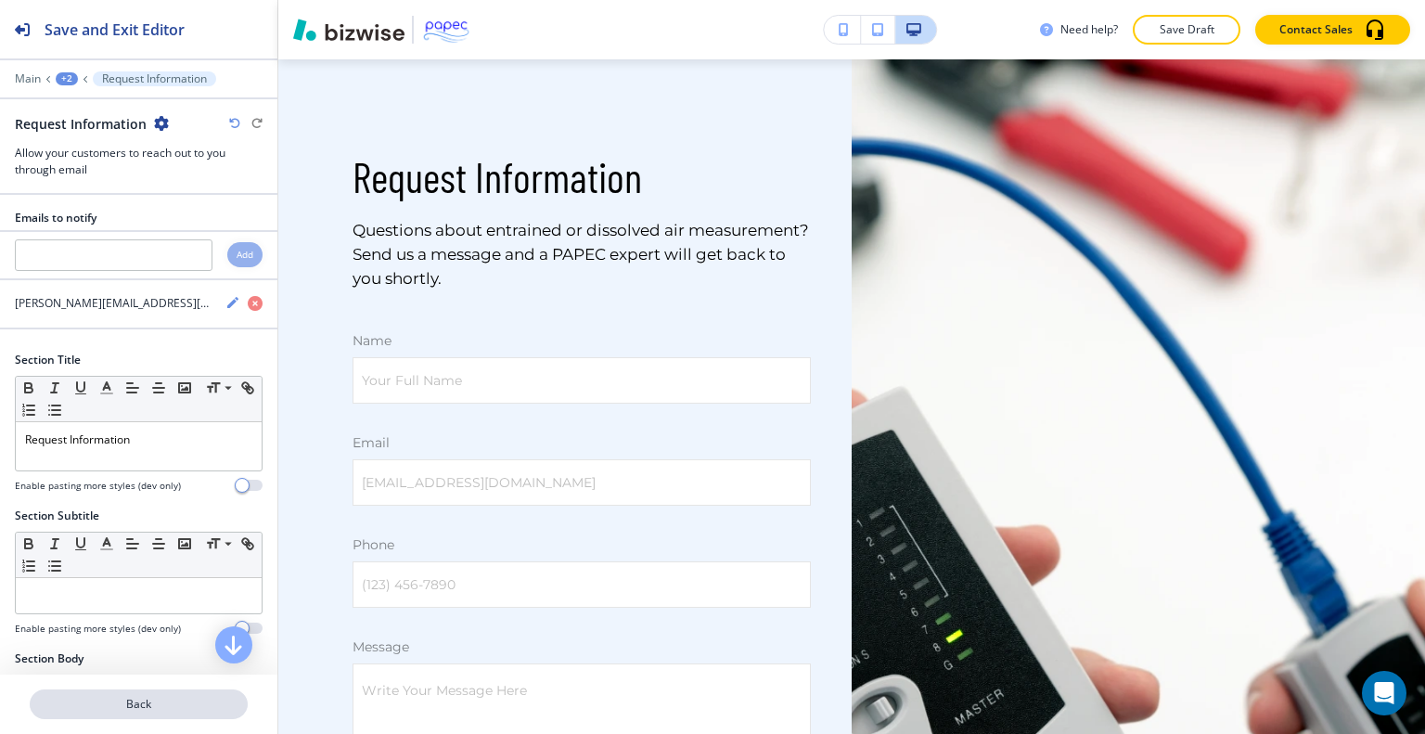
click at [161, 705] on p "Back" at bounding box center [139, 704] width 214 height 17
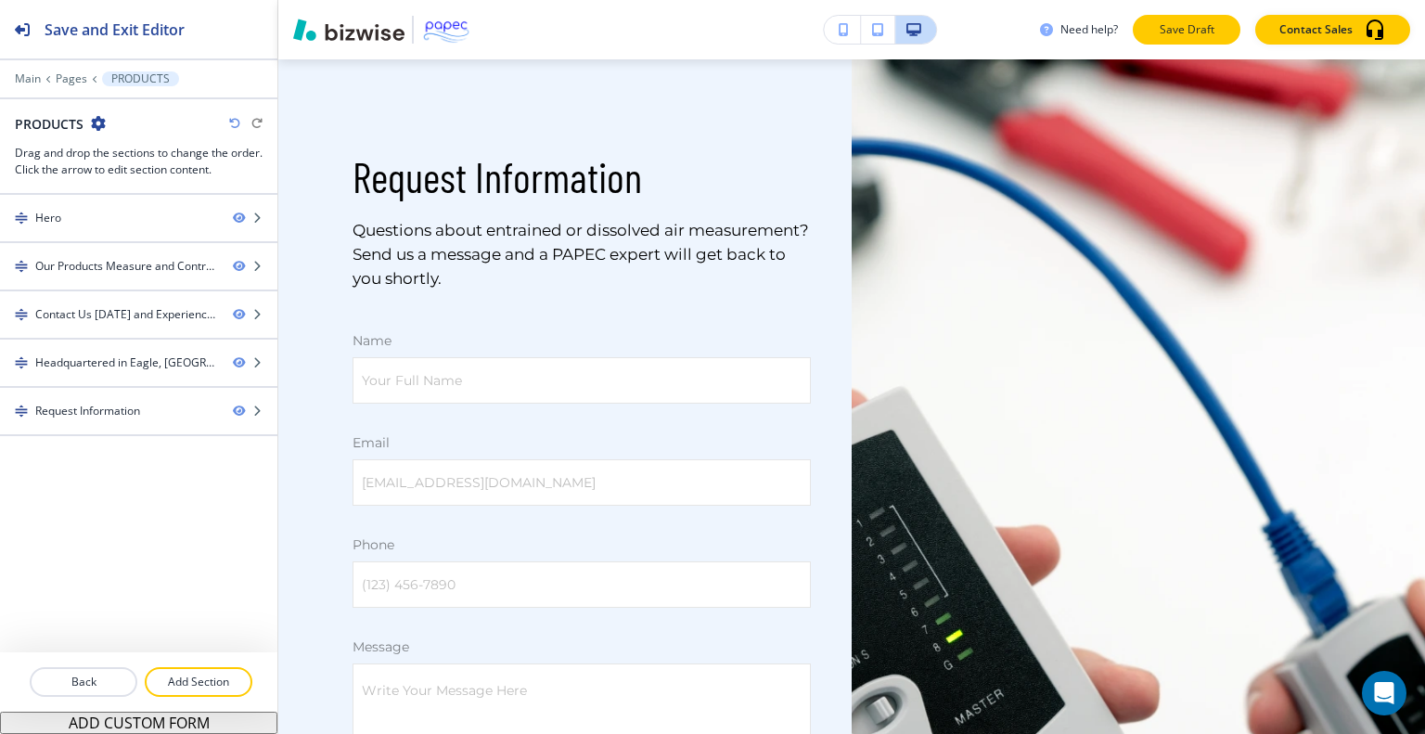
click at [1173, 16] on button "Save Draft" at bounding box center [1187, 30] width 108 height 30
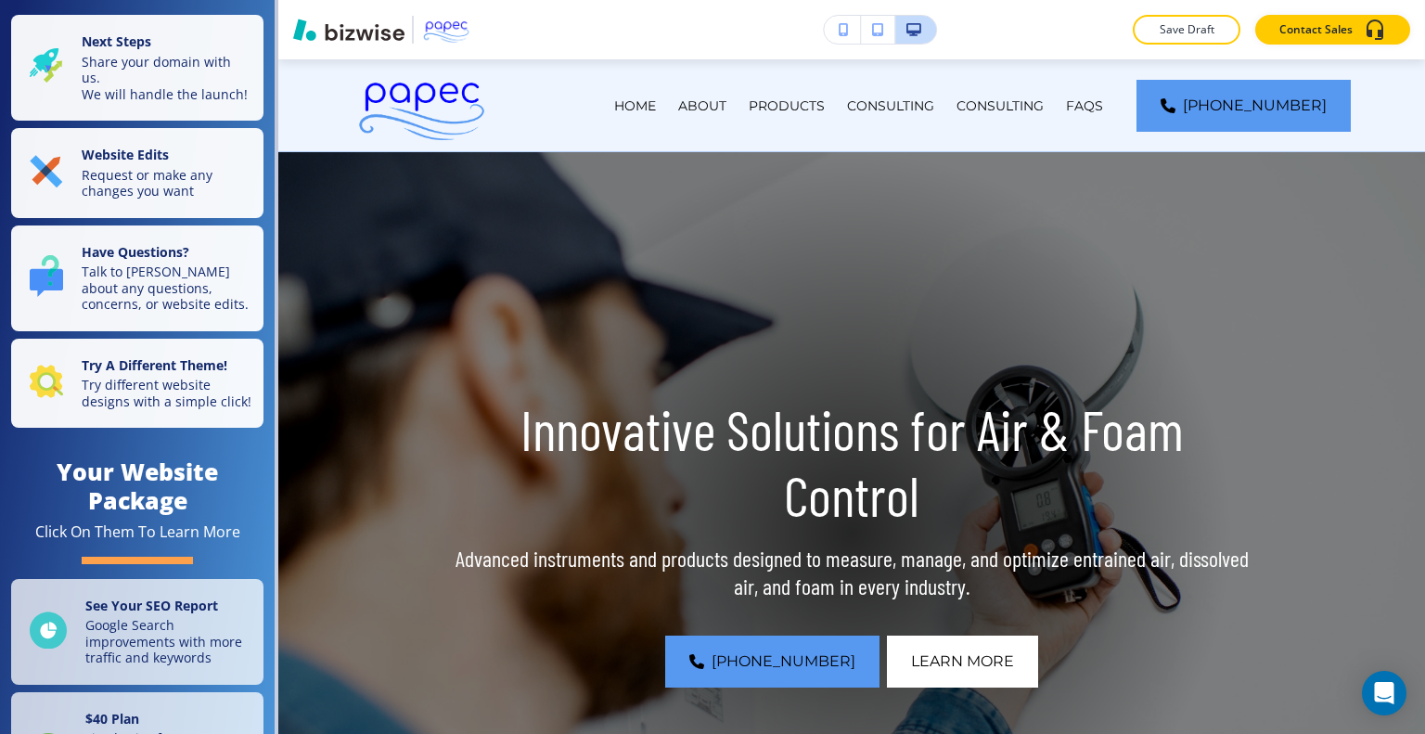
scroll to position [22, 0]
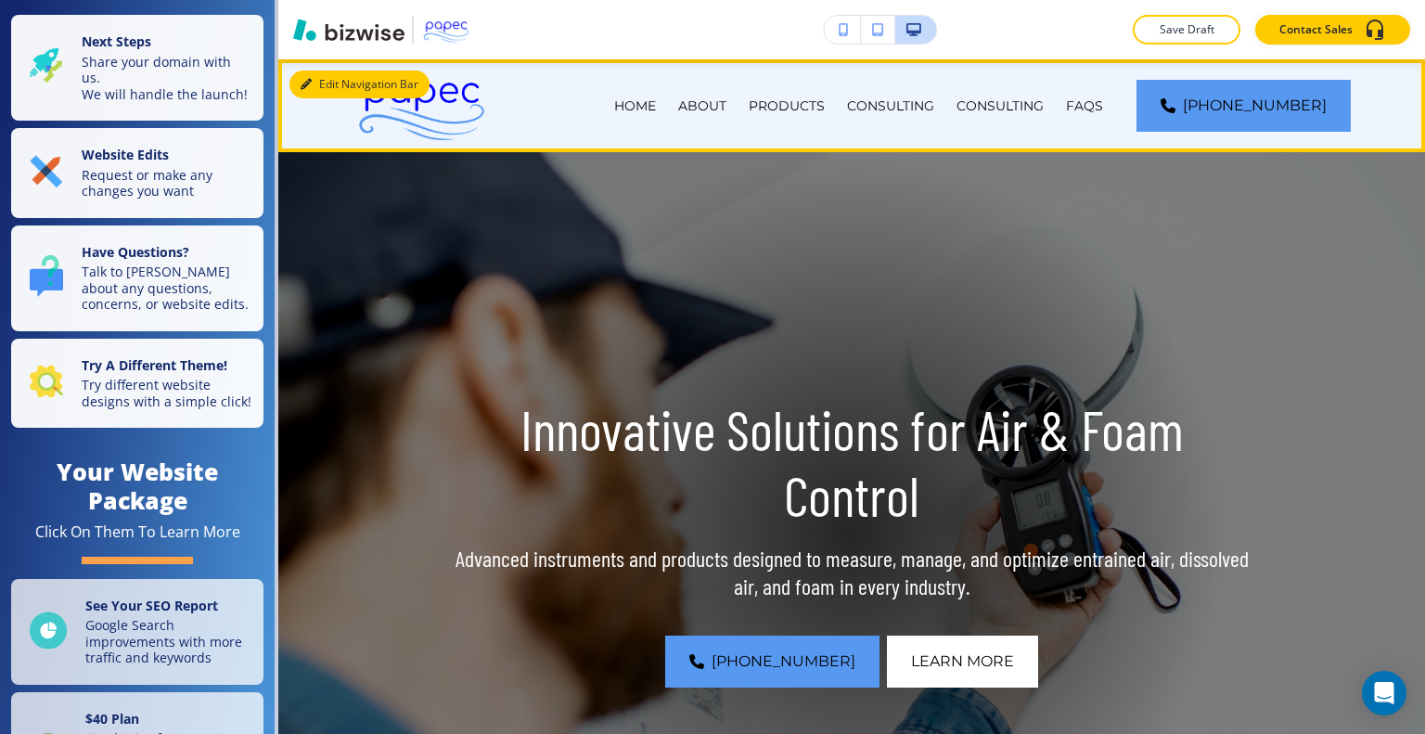
click at [334, 78] on button "Edit Navigation Bar" at bounding box center [359, 85] width 140 height 28
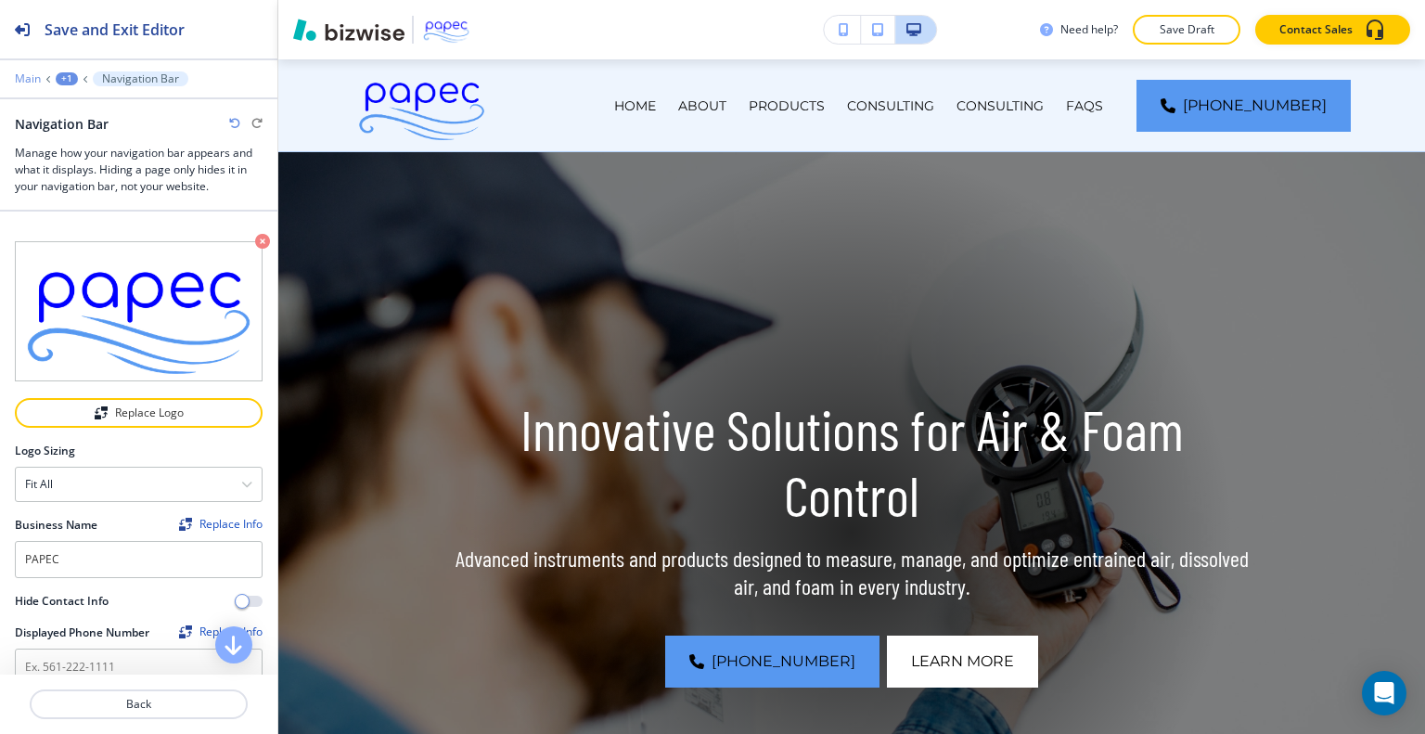
click at [38, 78] on p "Main" at bounding box center [28, 78] width 26 height 13
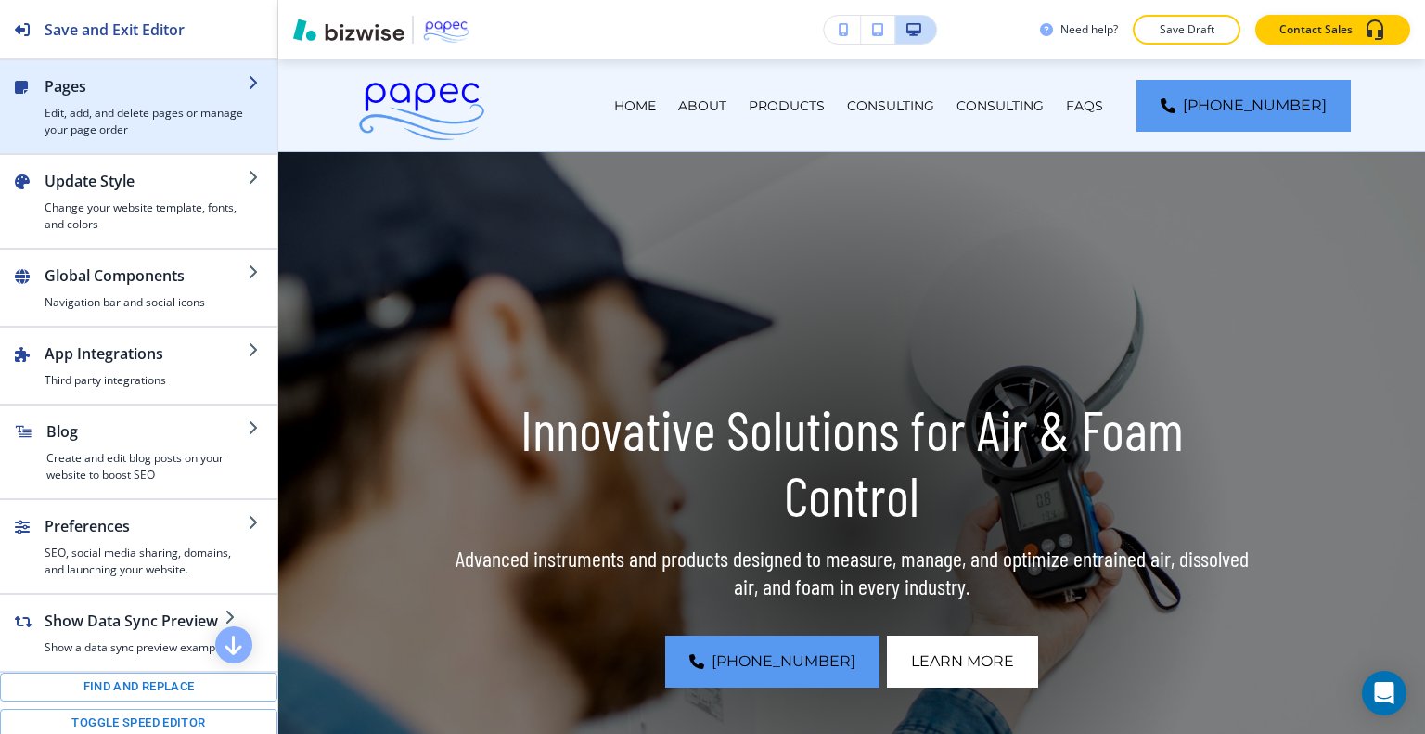
click at [59, 85] on h2 "Pages" at bounding box center [146, 86] width 203 height 22
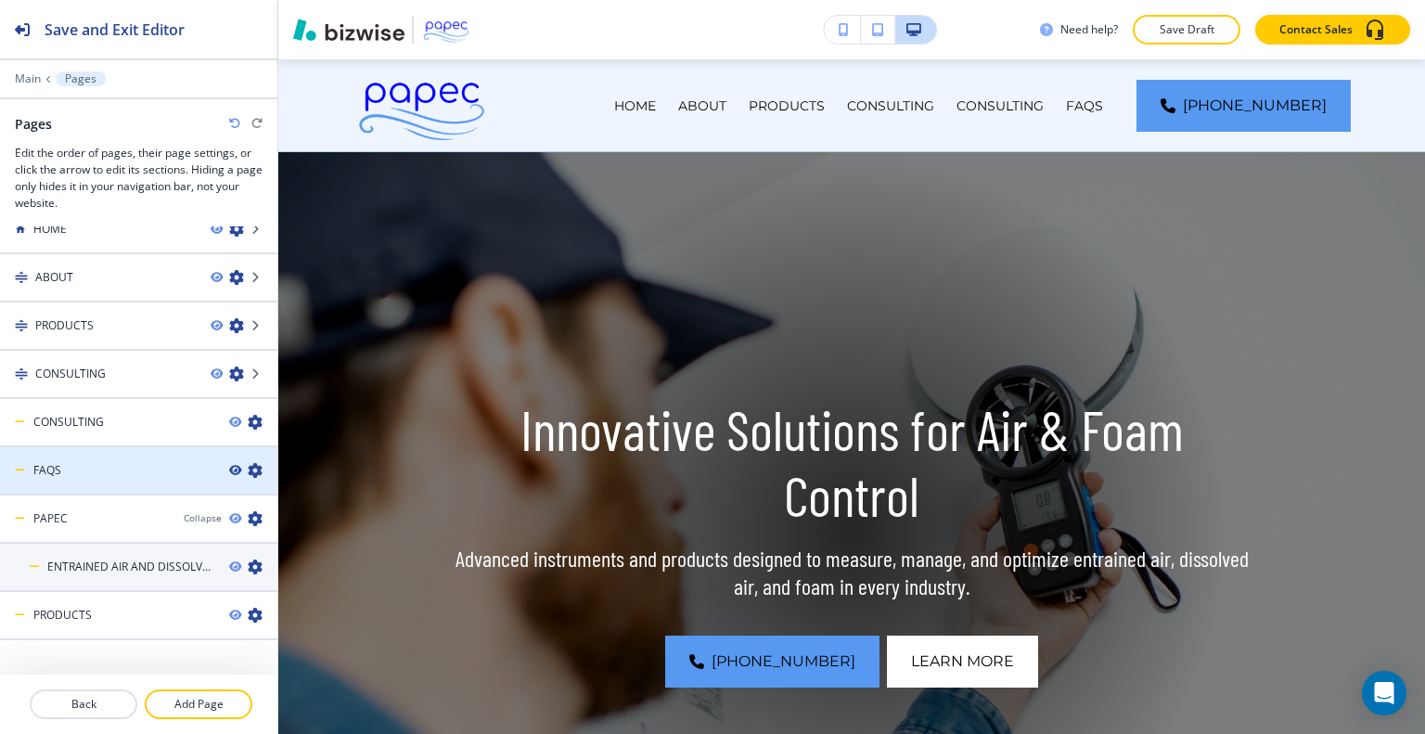
click at [229, 469] on icon "button" at bounding box center [234, 470] width 11 height 11
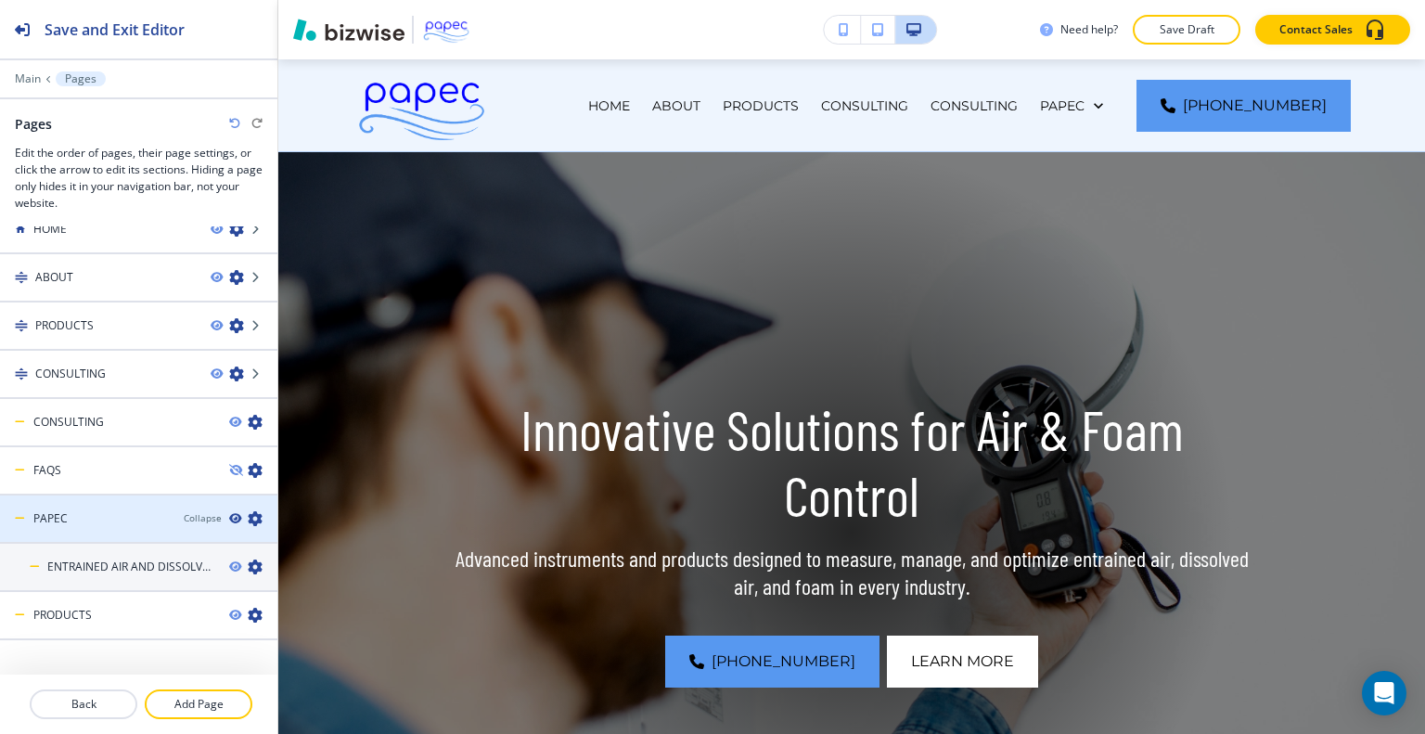
click at [229, 518] on icon "button" at bounding box center [234, 518] width 11 height 11
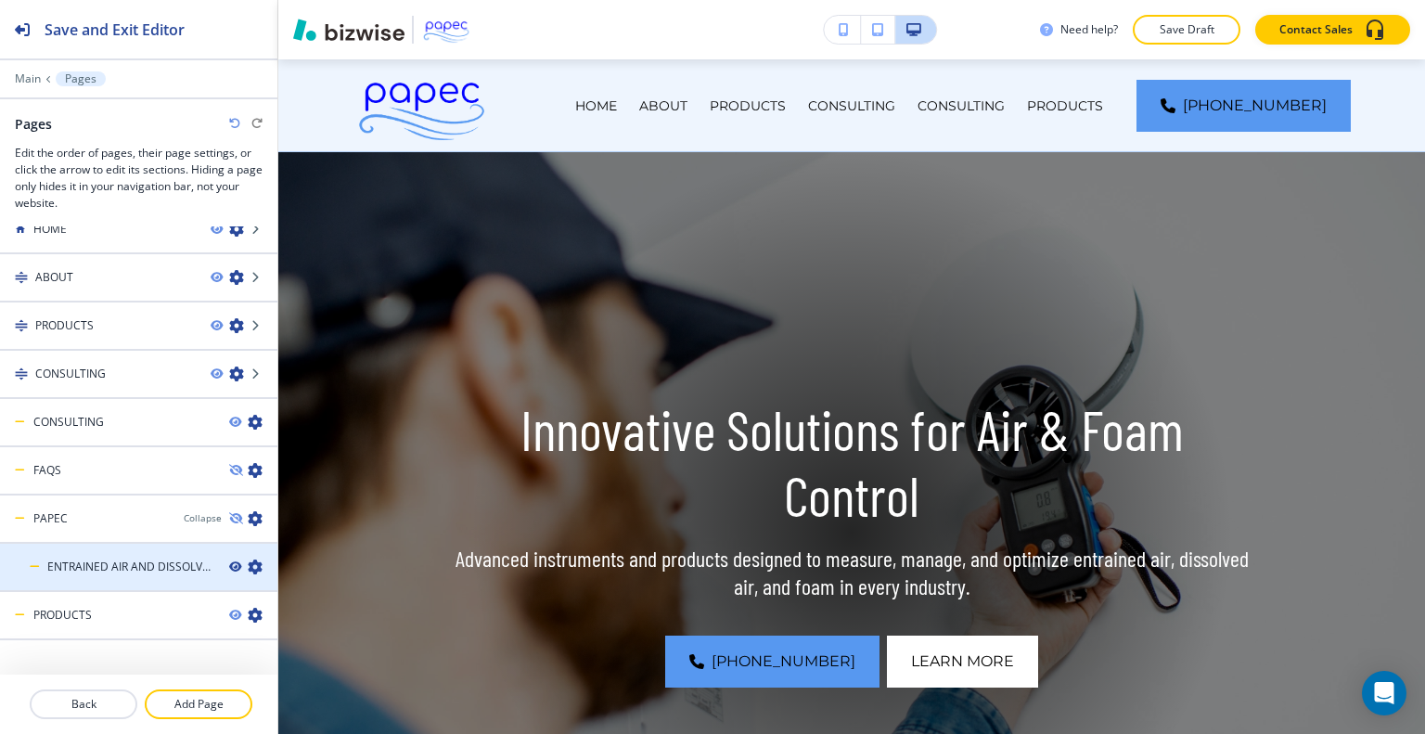
click at [229, 561] on icon "button" at bounding box center [234, 566] width 11 height 11
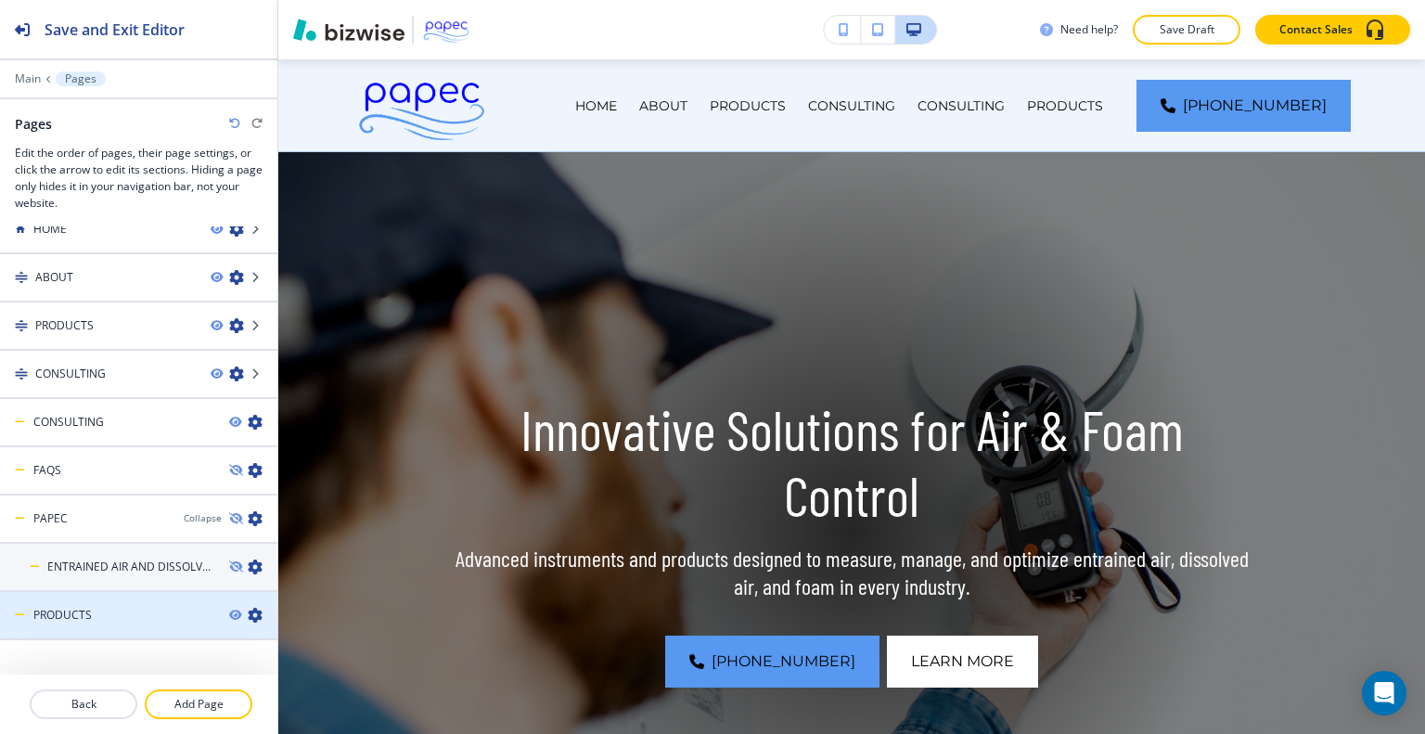
click at [225, 623] on div at bounding box center [138, 630] width 277 height 15
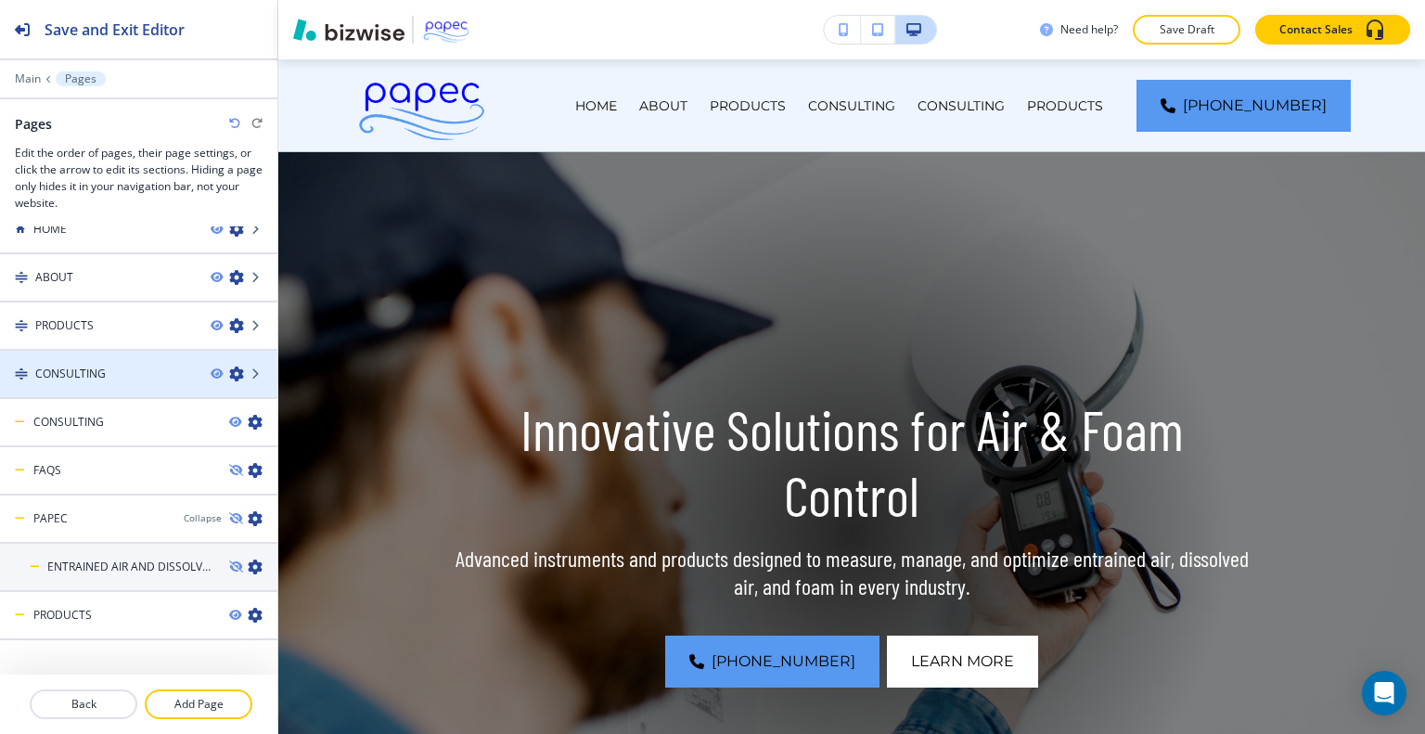
click at [152, 376] on div "CONSULTING" at bounding box center [98, 374] width 196 height 17
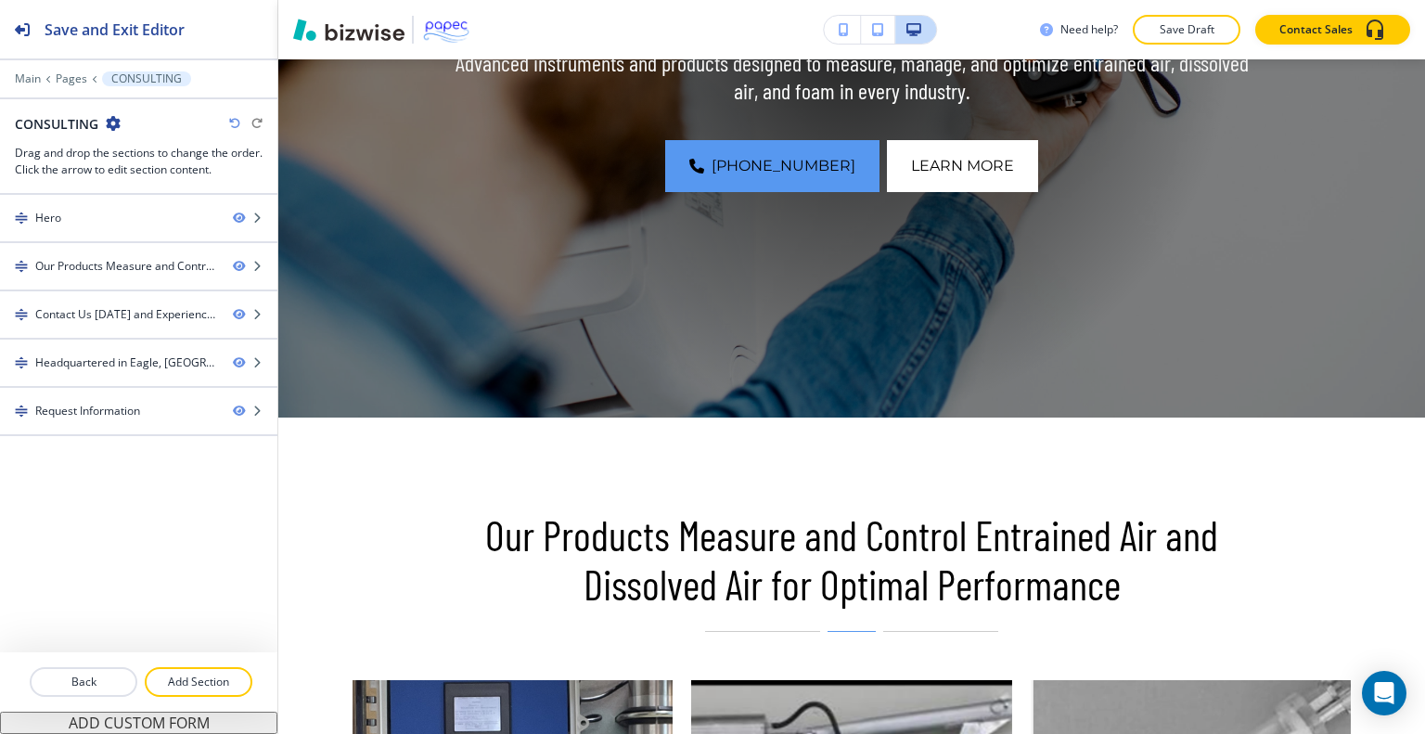
scroll to position [0, 0]
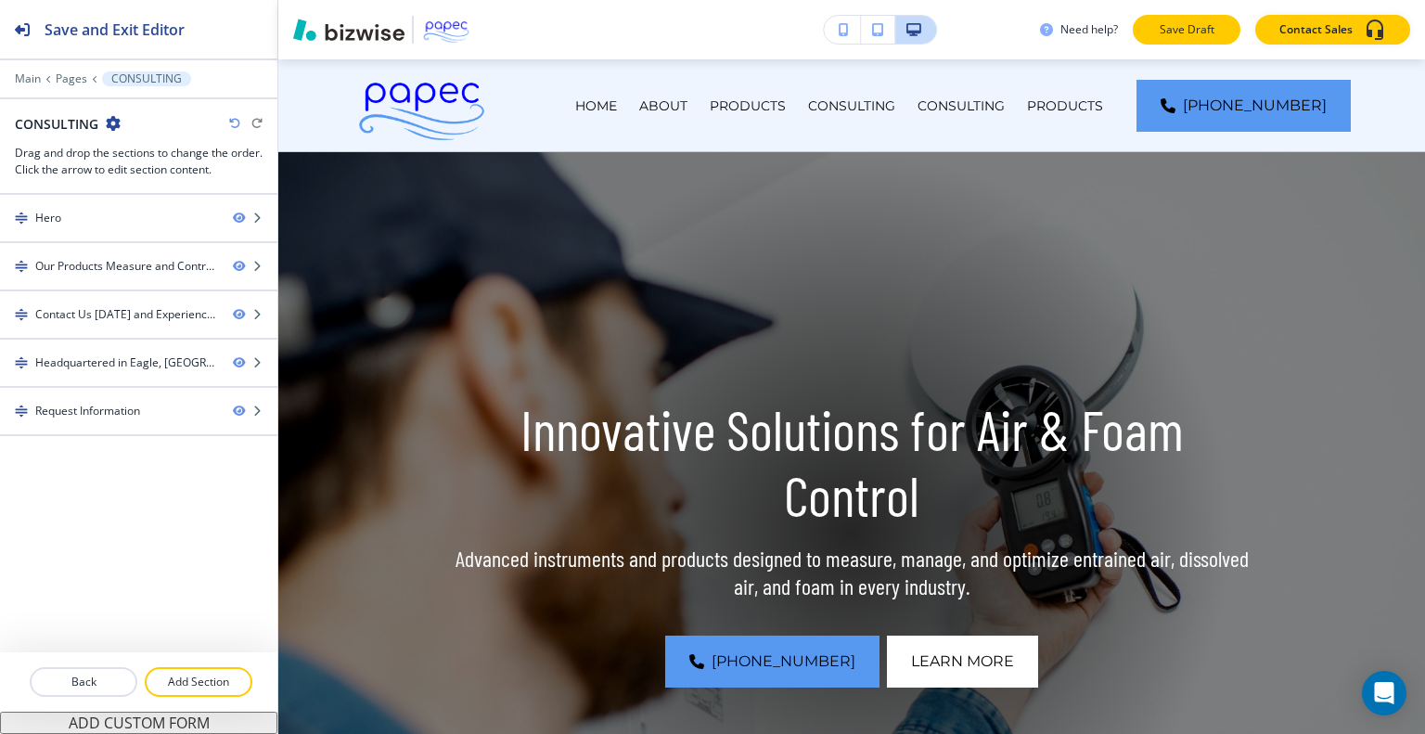
click at [1180, 29] on p "Save Draft" at bounding box center [1186, 29] width 59 height 17
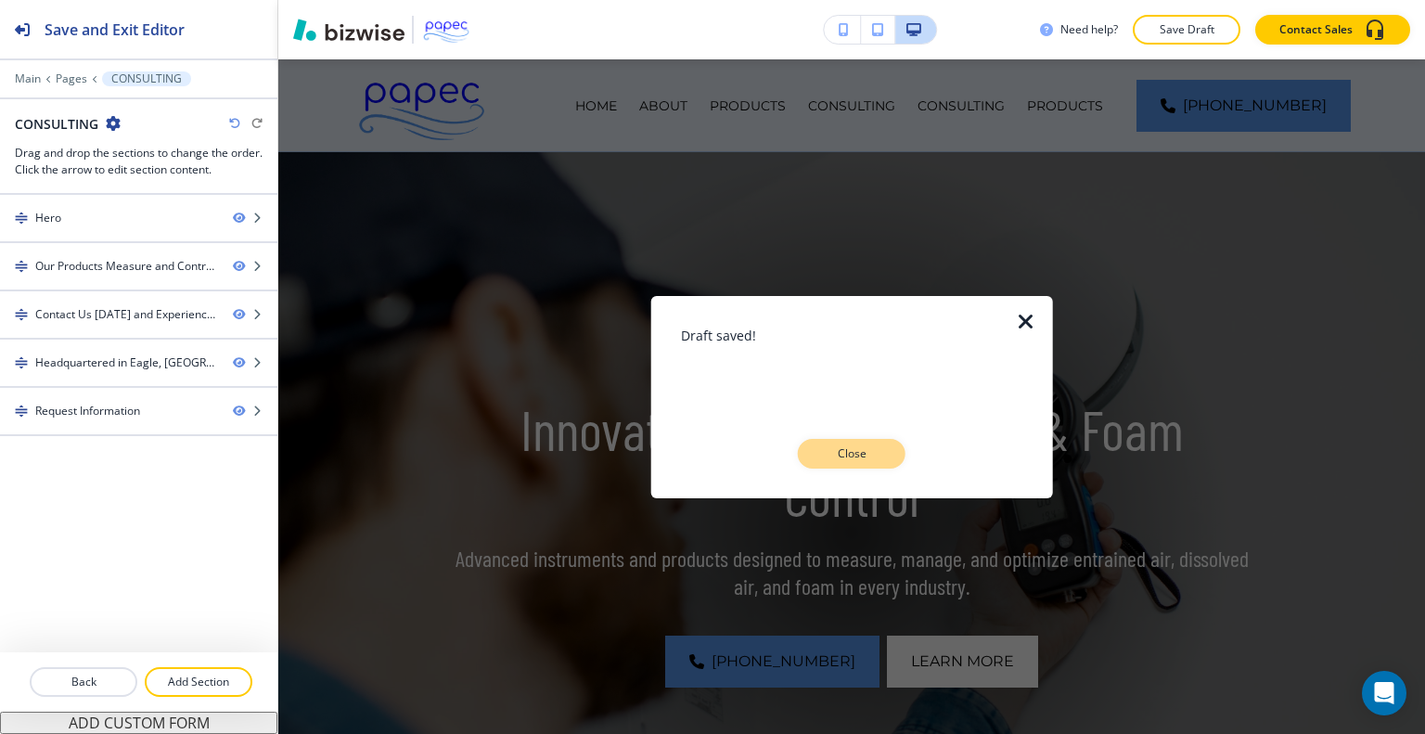
click at [862, 452] on p "Close" at bounding box center [851, 453] width 59 height 17
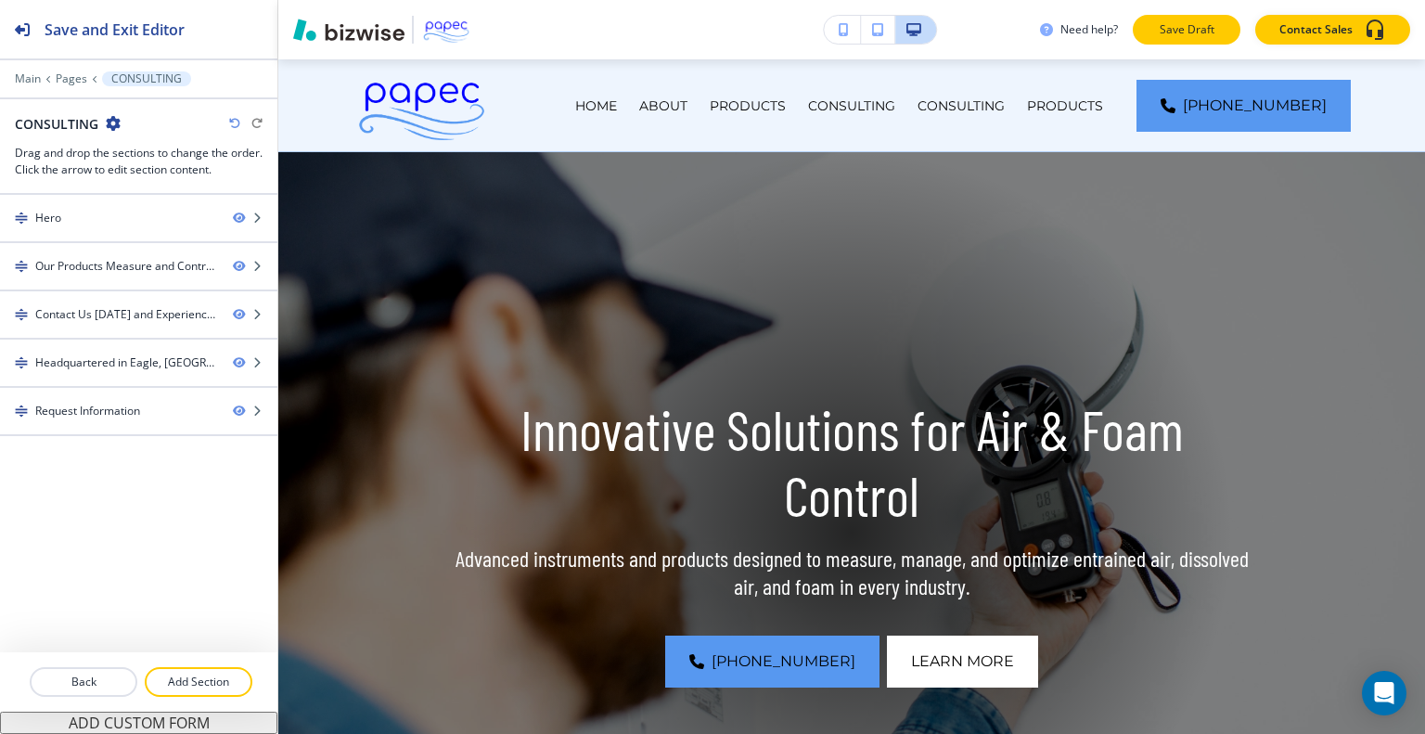
click at [1208, 25] on p "Save Draft" at bounding box center [1186, 29] width 59 height 17
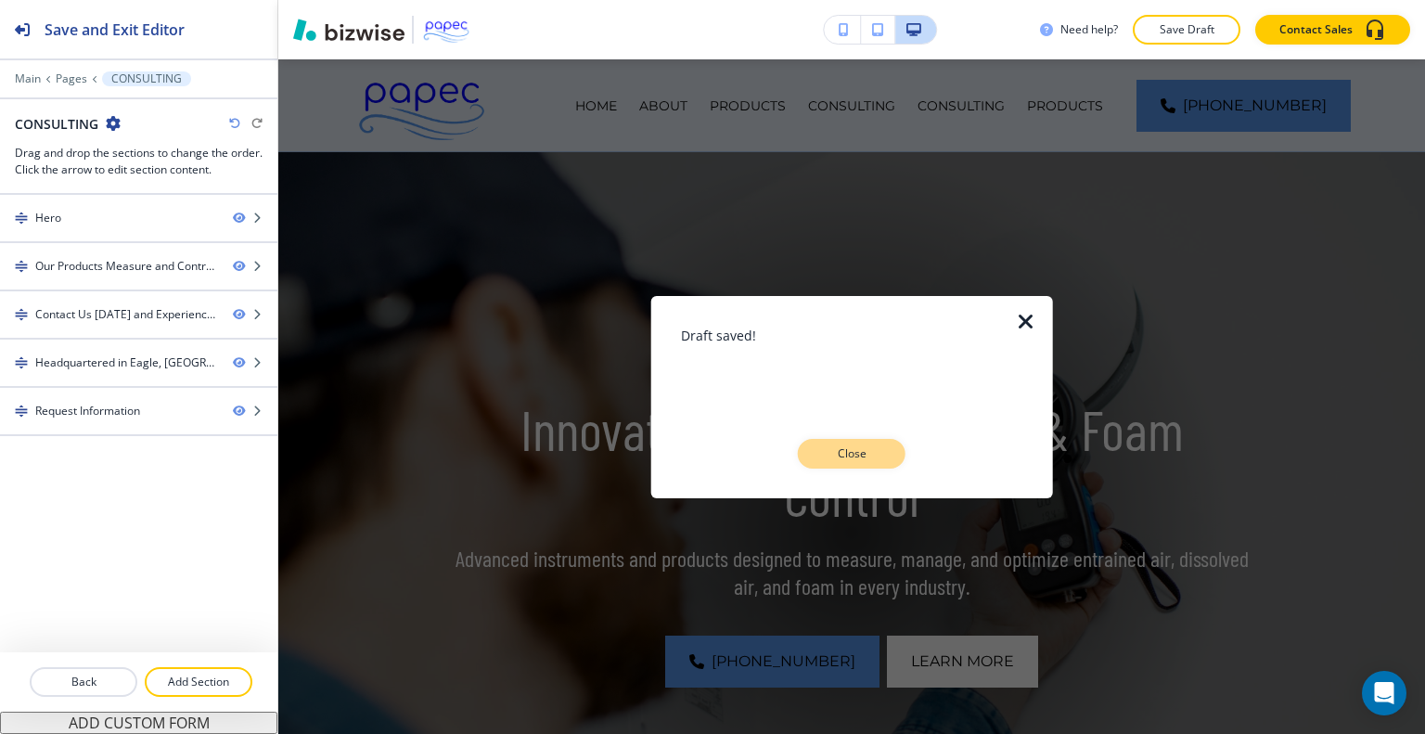
click at [806, 446] on button "Close" at bounding box center [852, 454] width 108 height 30
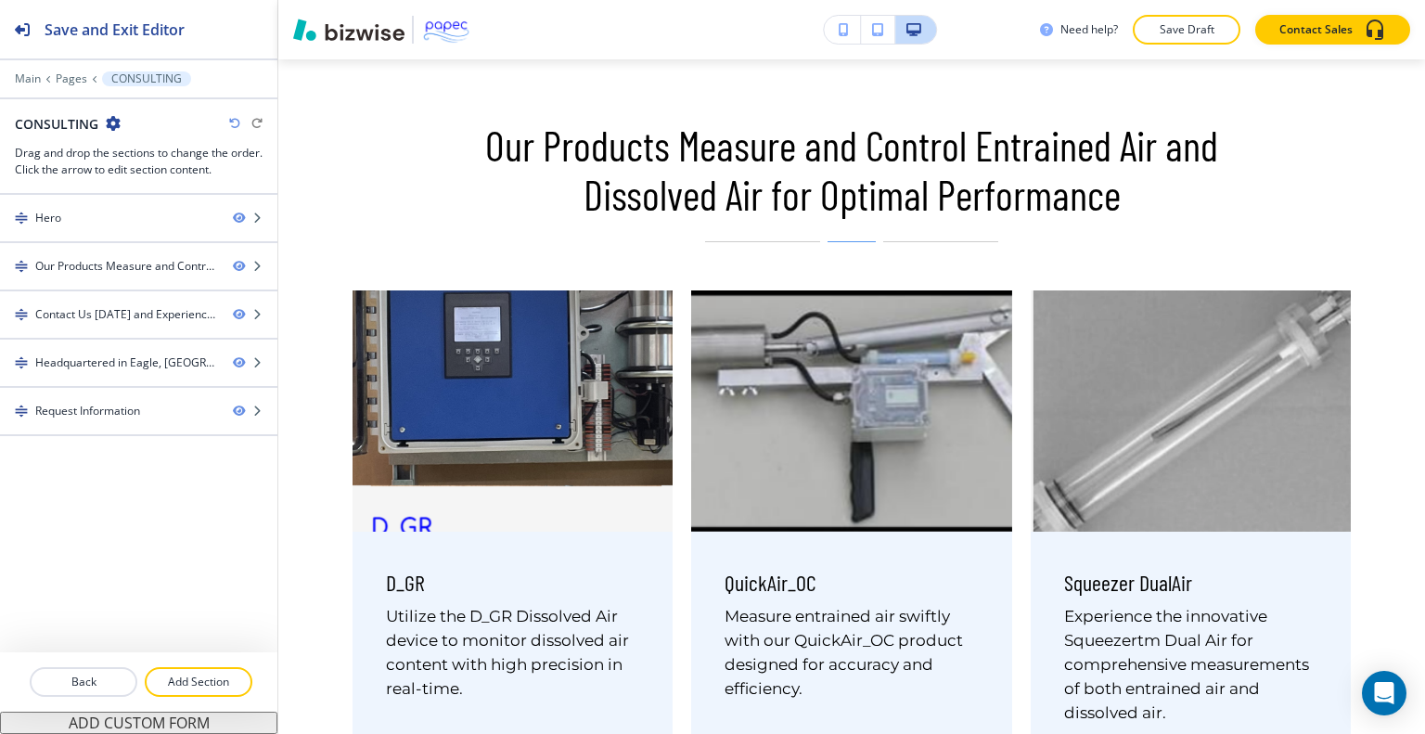
scroll to position [642, 0]
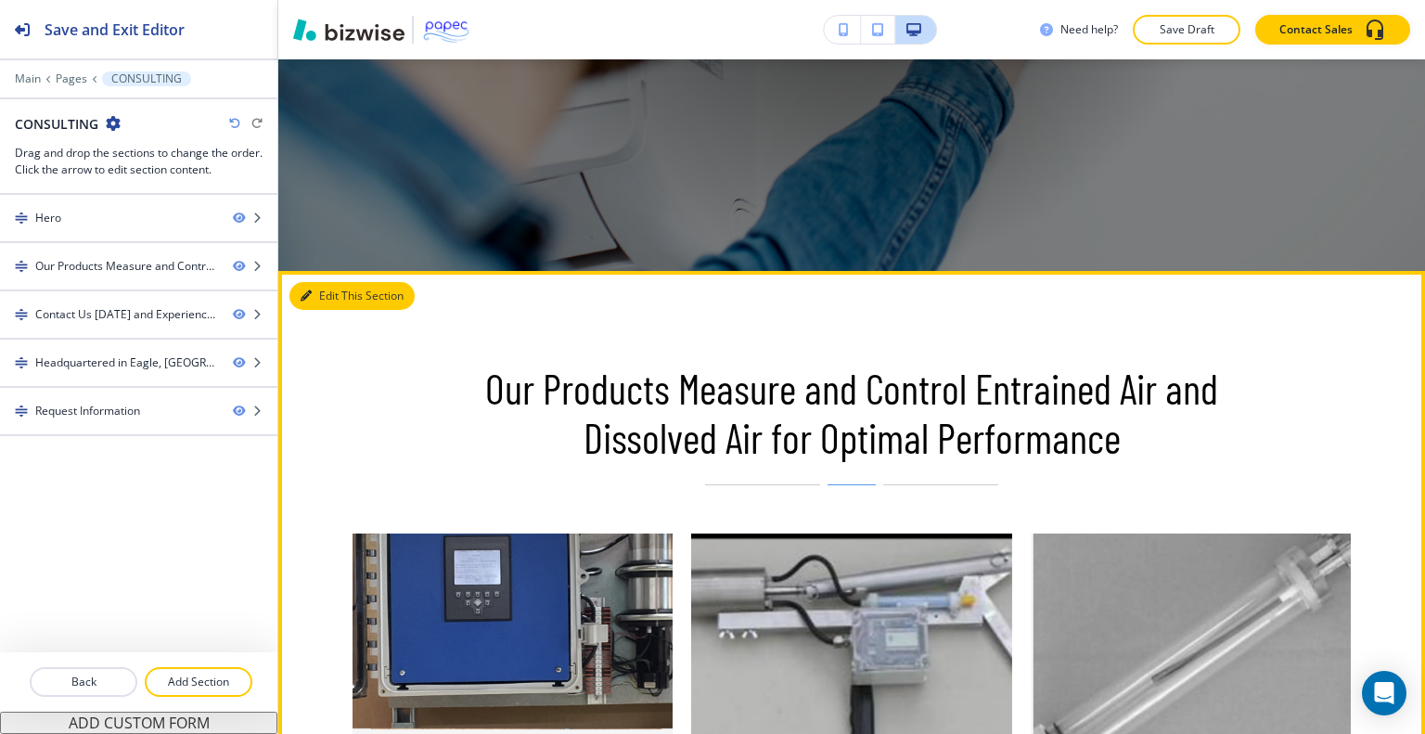
click at [326, 295] on button "Edit This Section" at bounding box center [351, 296] width 125 height 28
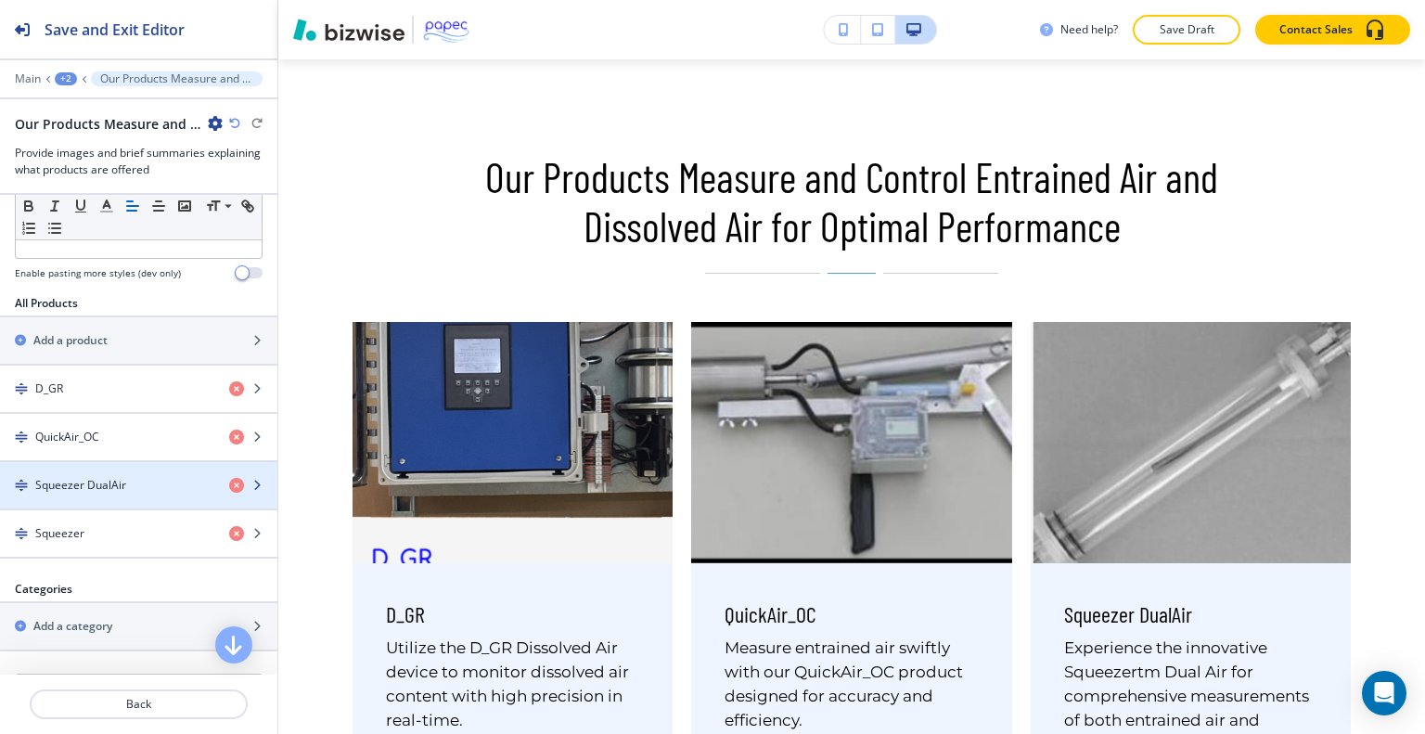
scroll to position [581, 0]
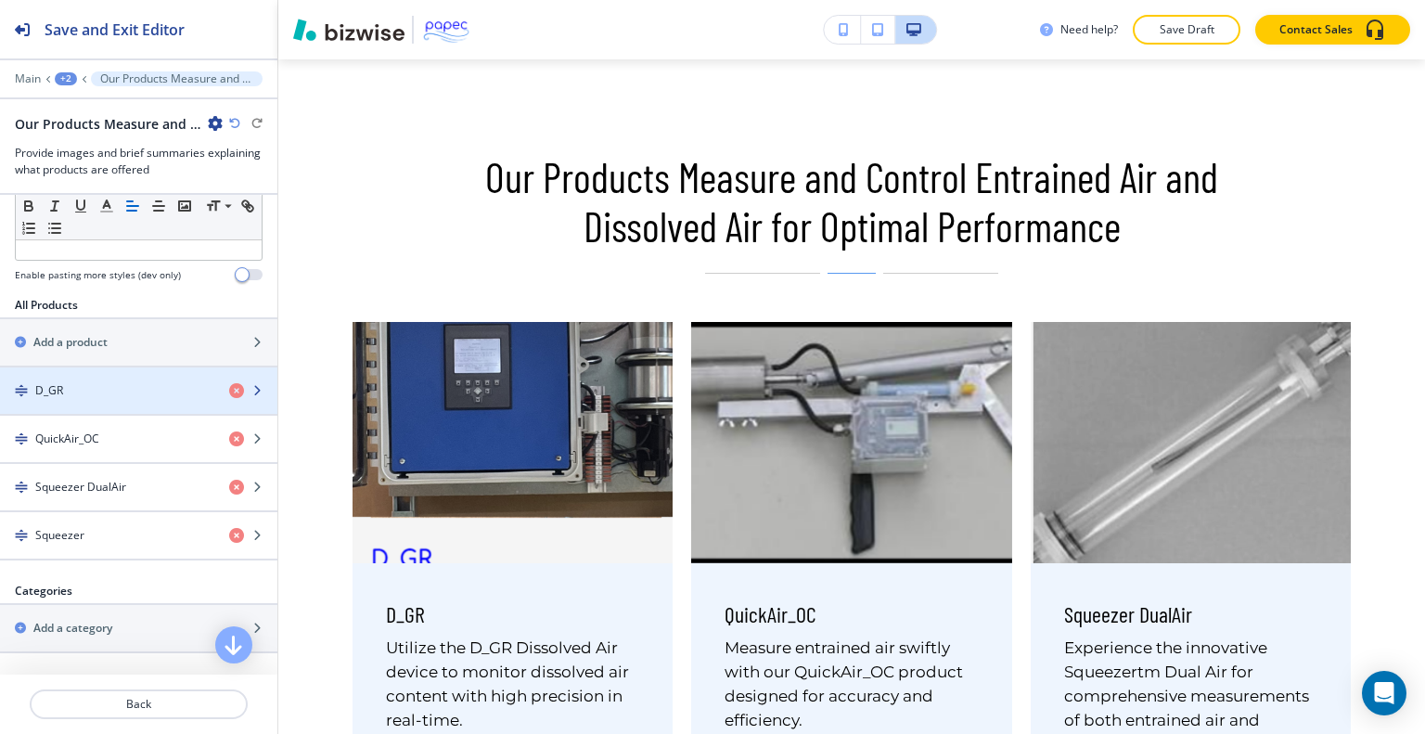
click at [115, 377] on div "button" at bounding box center [138, 374] width 277 height 15
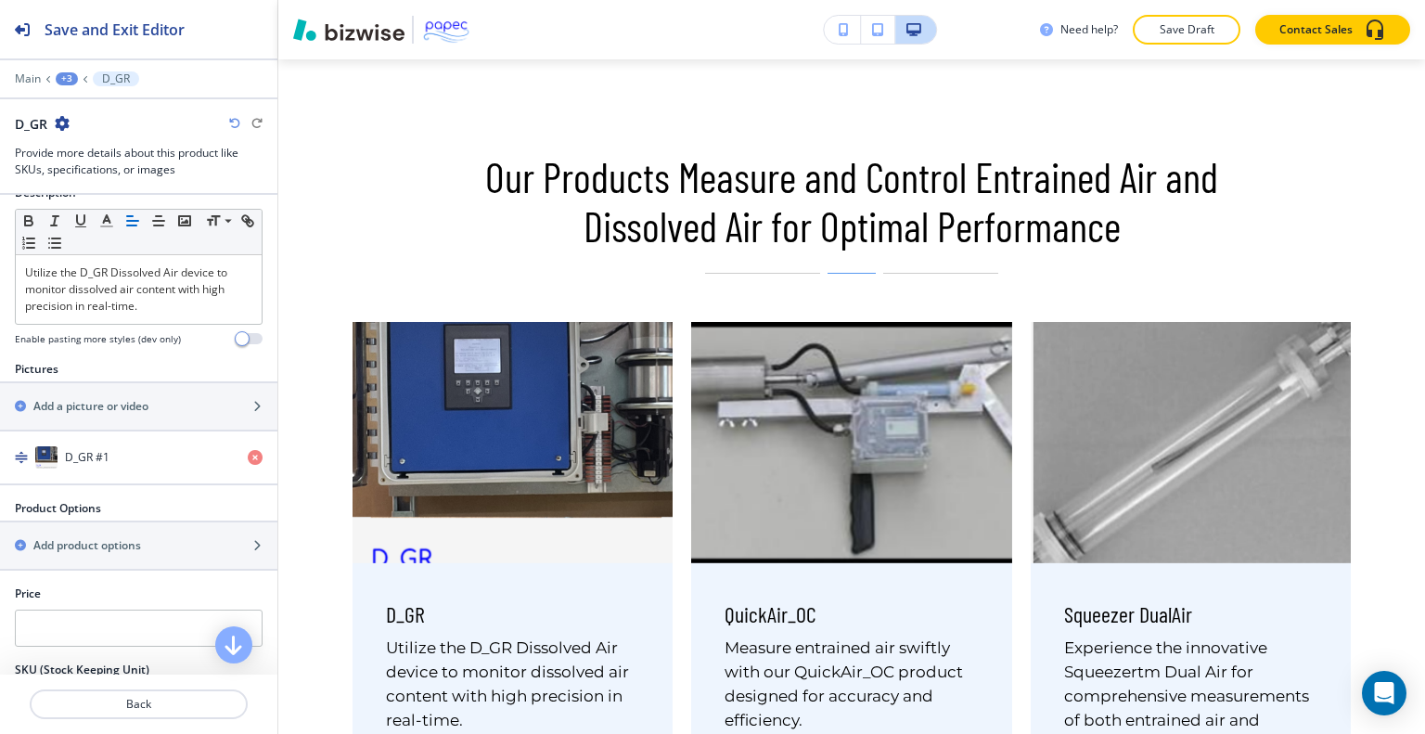
scroll to position [187, 0]
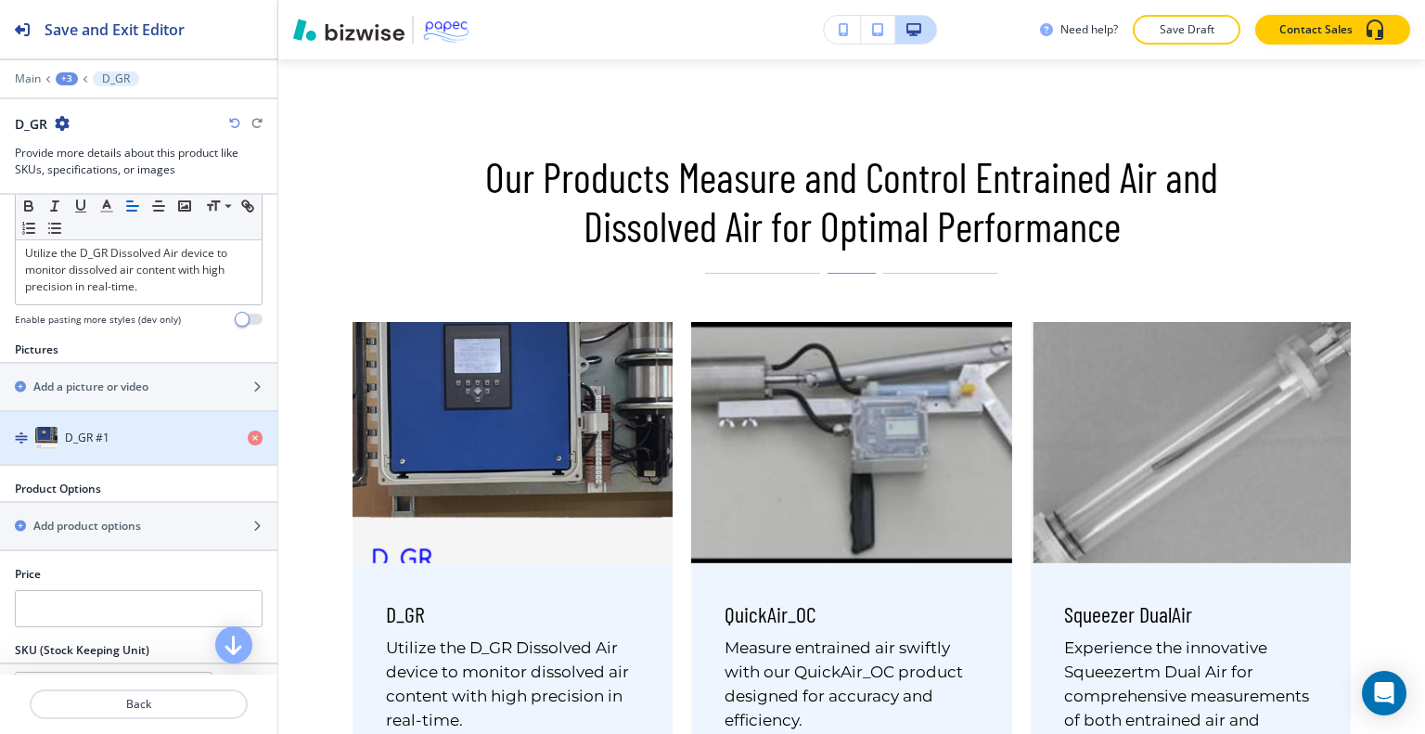
click at [59, 450] on div "button" at bounding box center [138, 456] width 277 height 15
click at [97, 449] on div "button" at bounding box center [138, 456] width 277 height 15
click at [93, 432] on h4 "D_GR #1" at bounding box center [87, 438] width 45 height 17
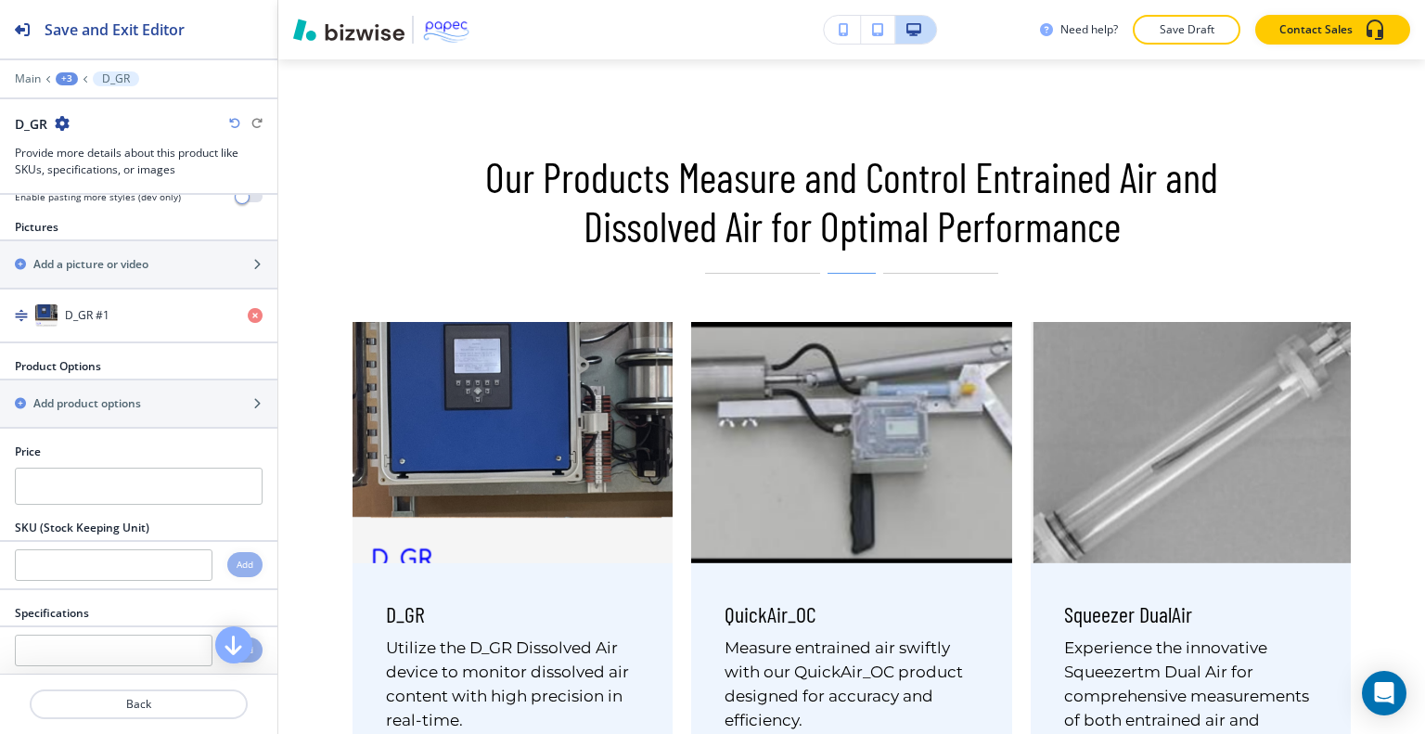
scroll to position [282, 0]
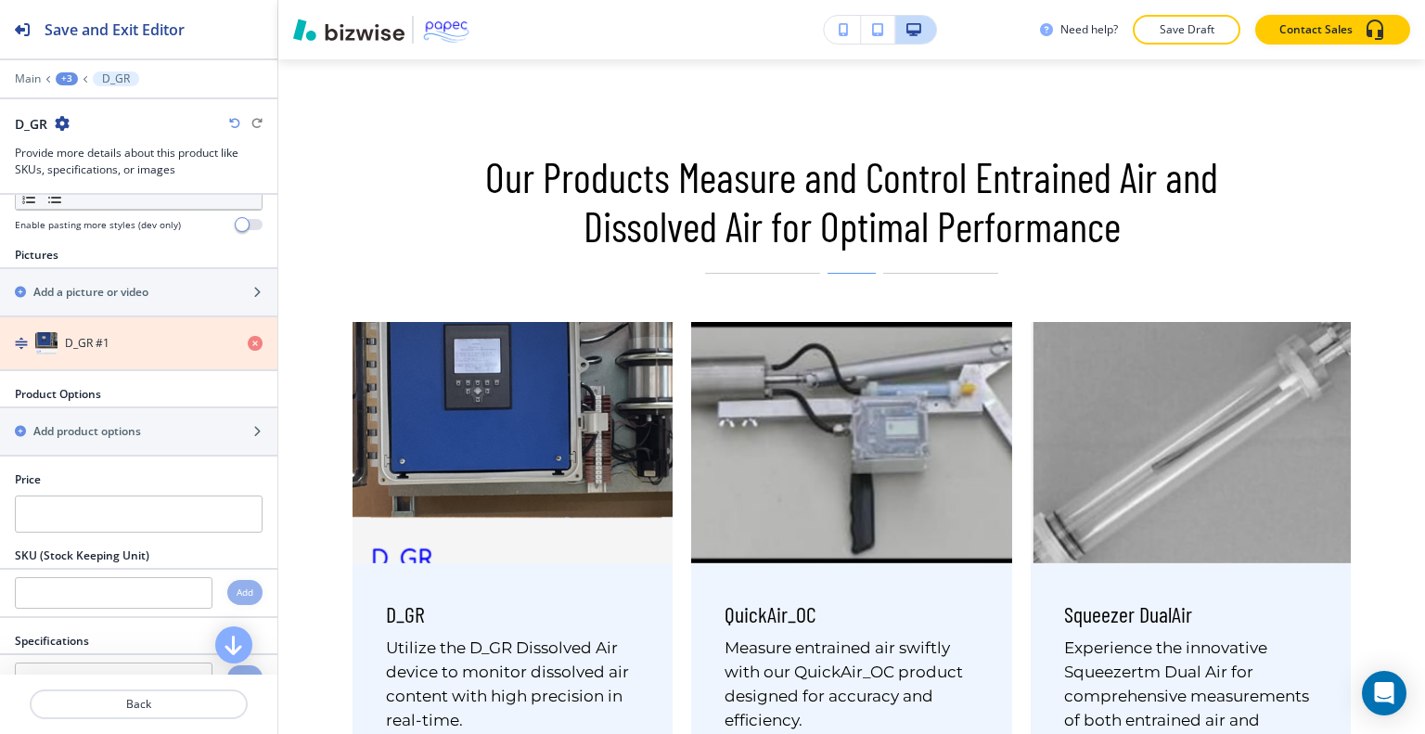
click at [248, 339] on icon "button" at bounding box center [255, 343] width 15 height 15
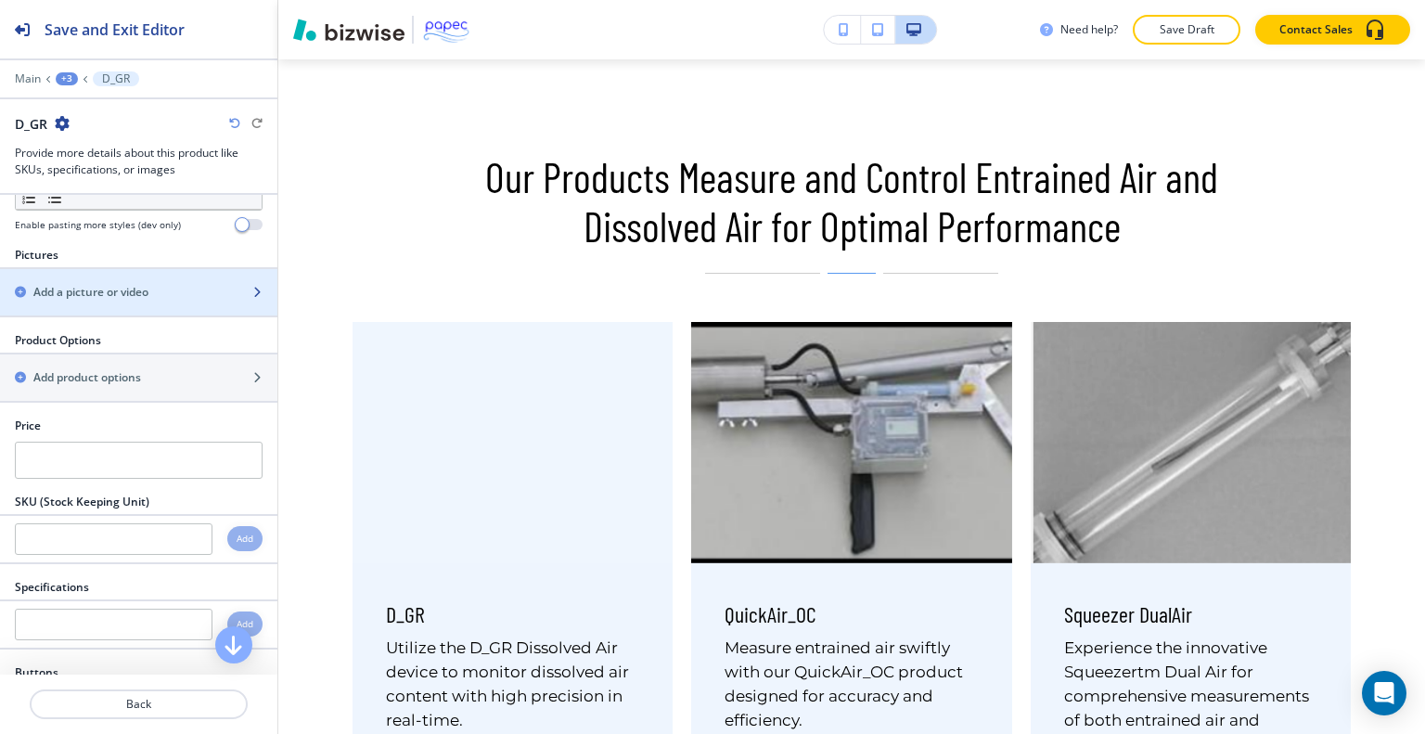
click at [153, 296] on div "Add a picture or video" at bounding box center [118, 292] width 237 height 17
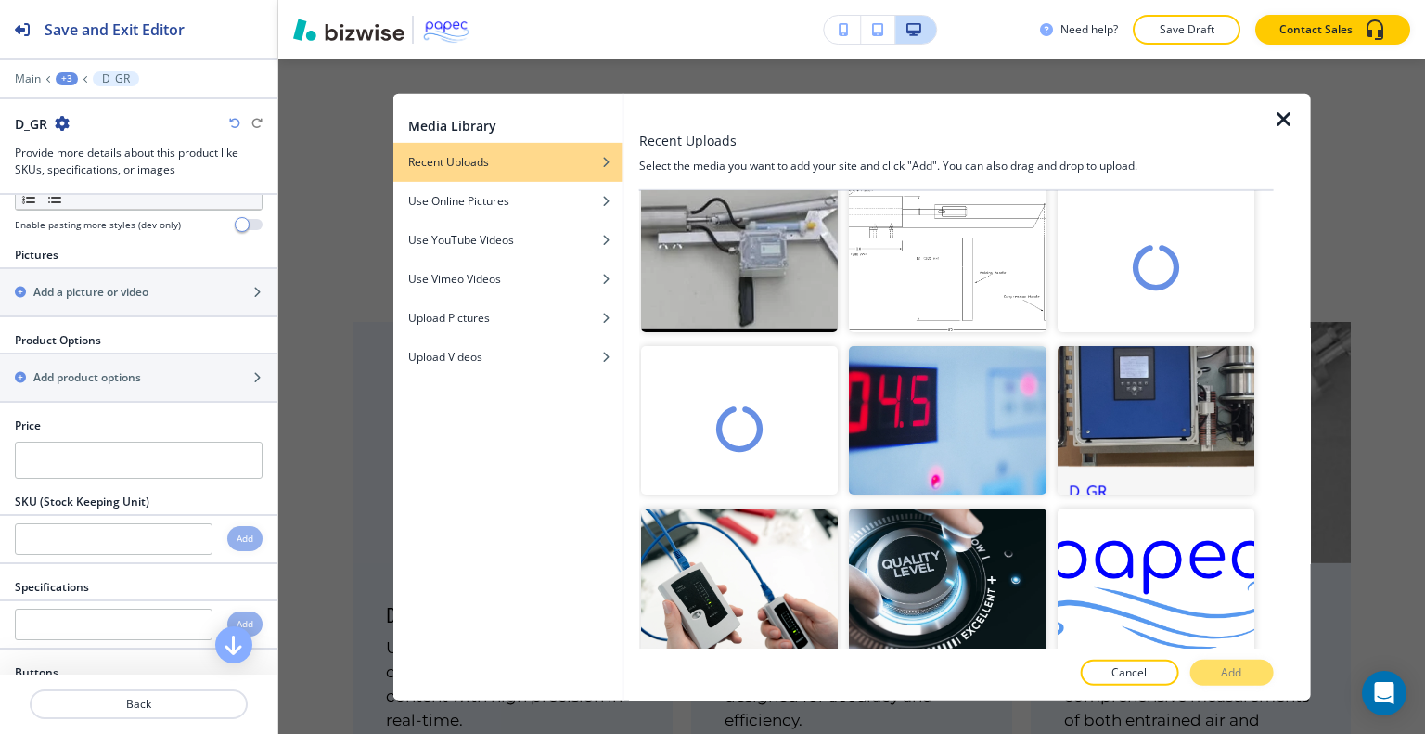
scroll to position [1420, 0]
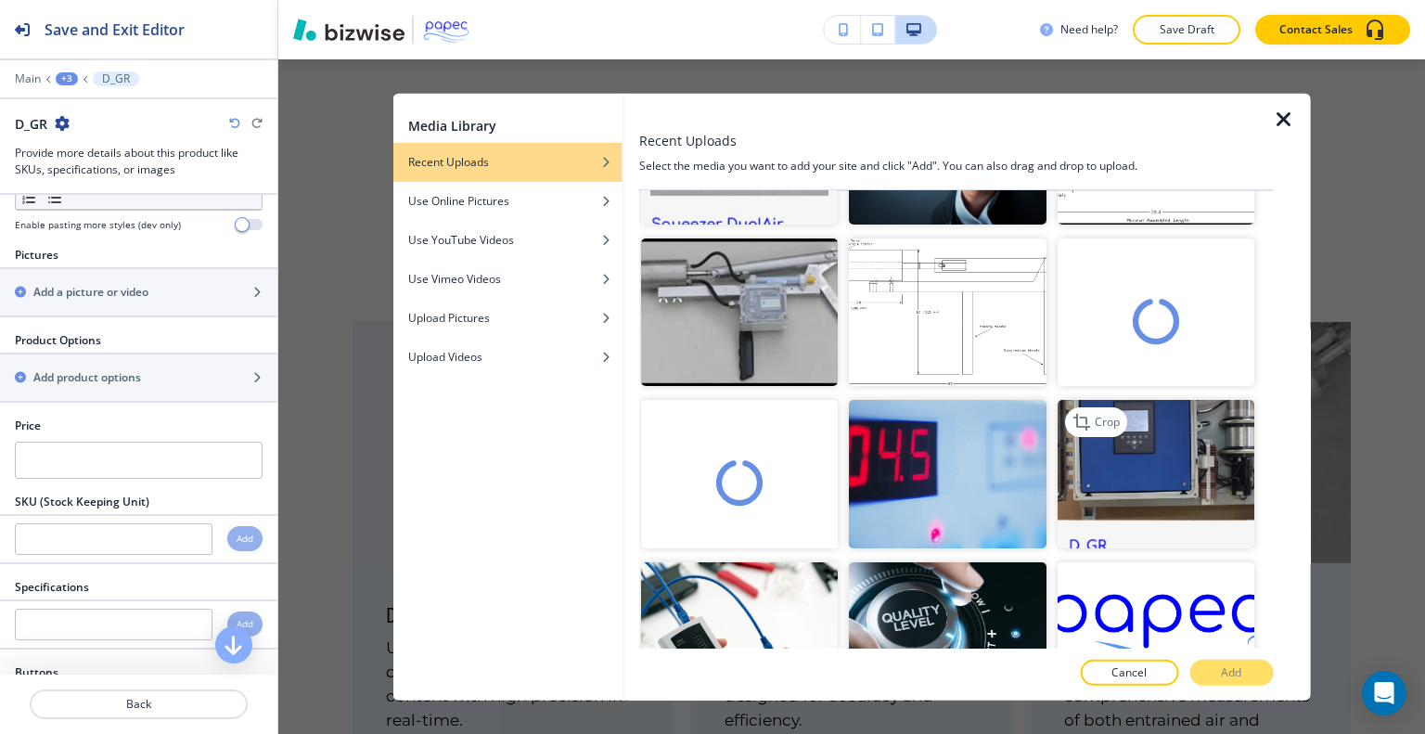
click at [1130, 459] on img "button" at bounding box center [1155, 474] width 197 height 148
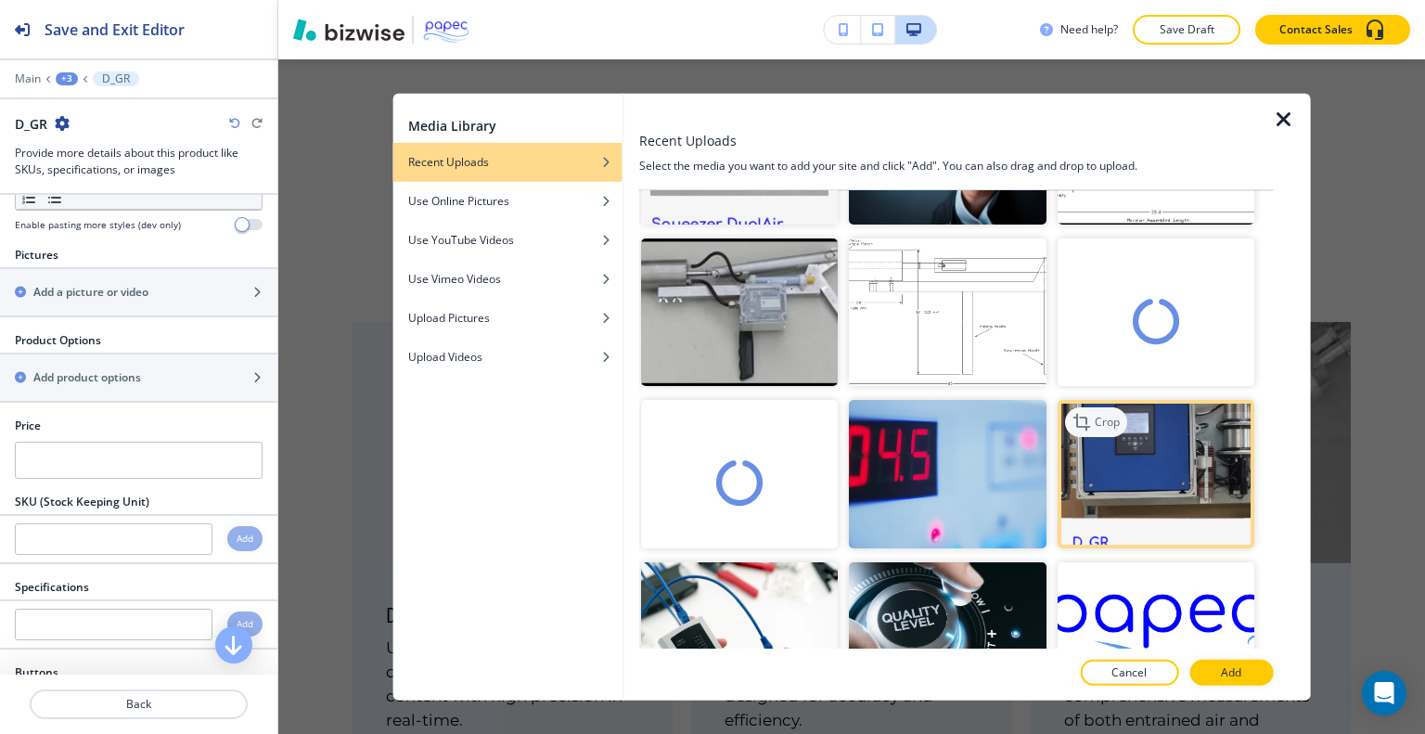
click at [1094, 414] on p "Crop" at bounding box center [1106, 422] width 25 height 17
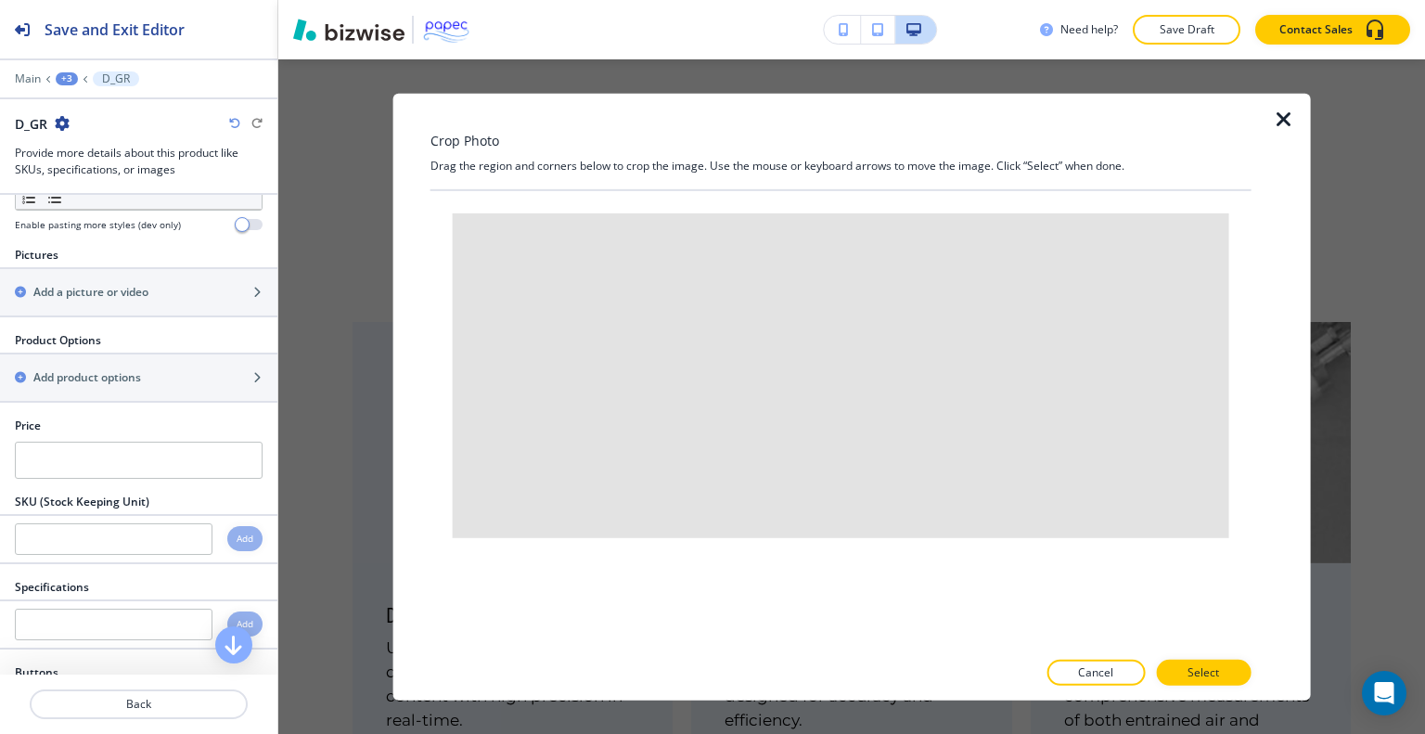
click at [1282, 118] on icon "button" at bounding box center [1284, 119] width 22 height 22
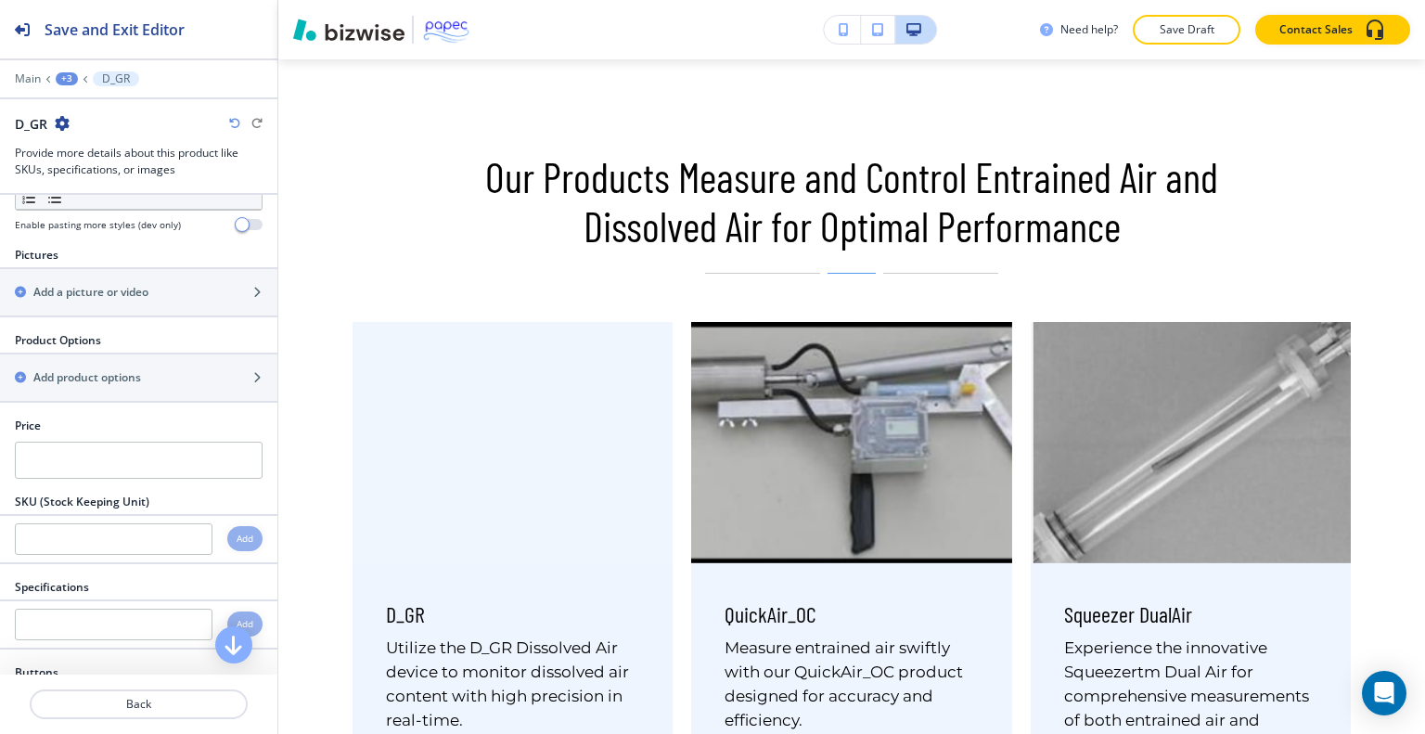
click at [236, 121] on icon "button" at bounding box center [234, 123] width 11 height 11
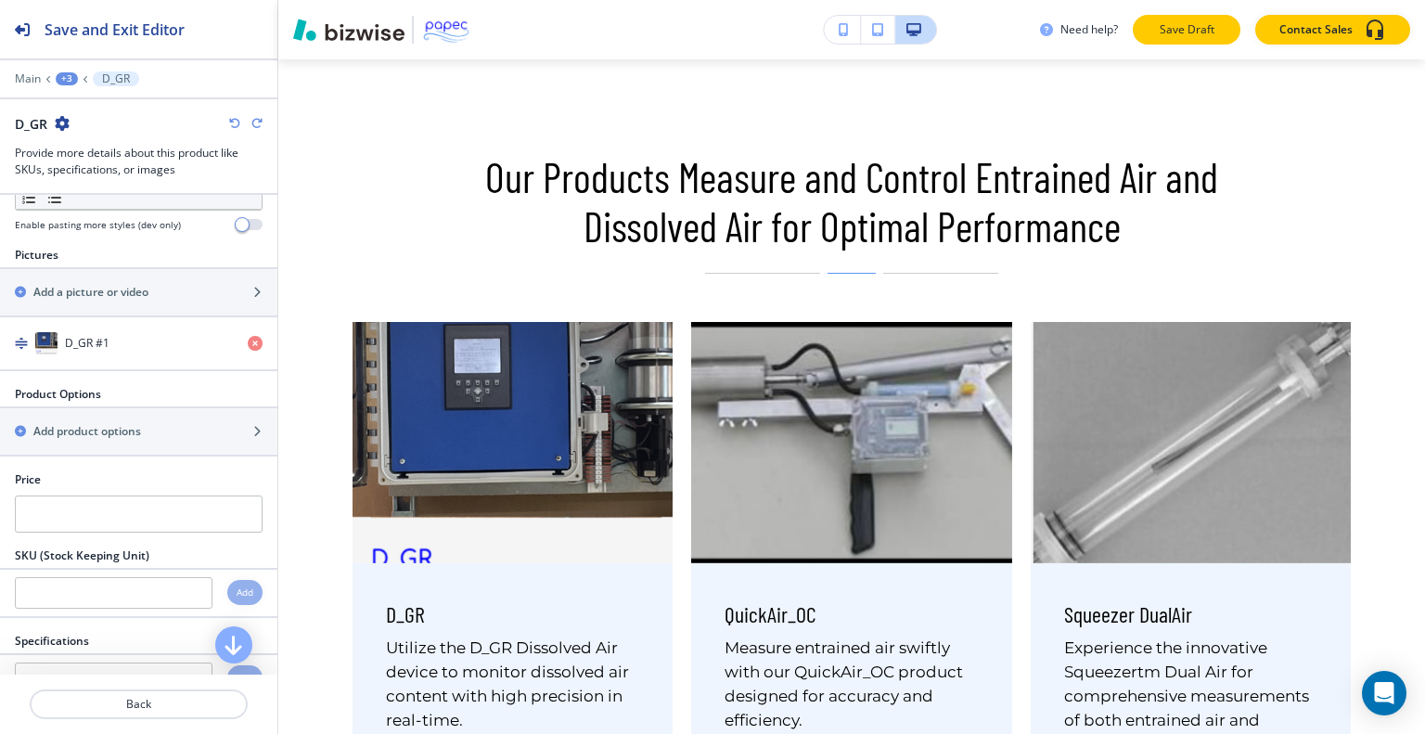
click at [1196, 15] on button "Save Draft" at bounding box center [1187, 30] width 108 height 30
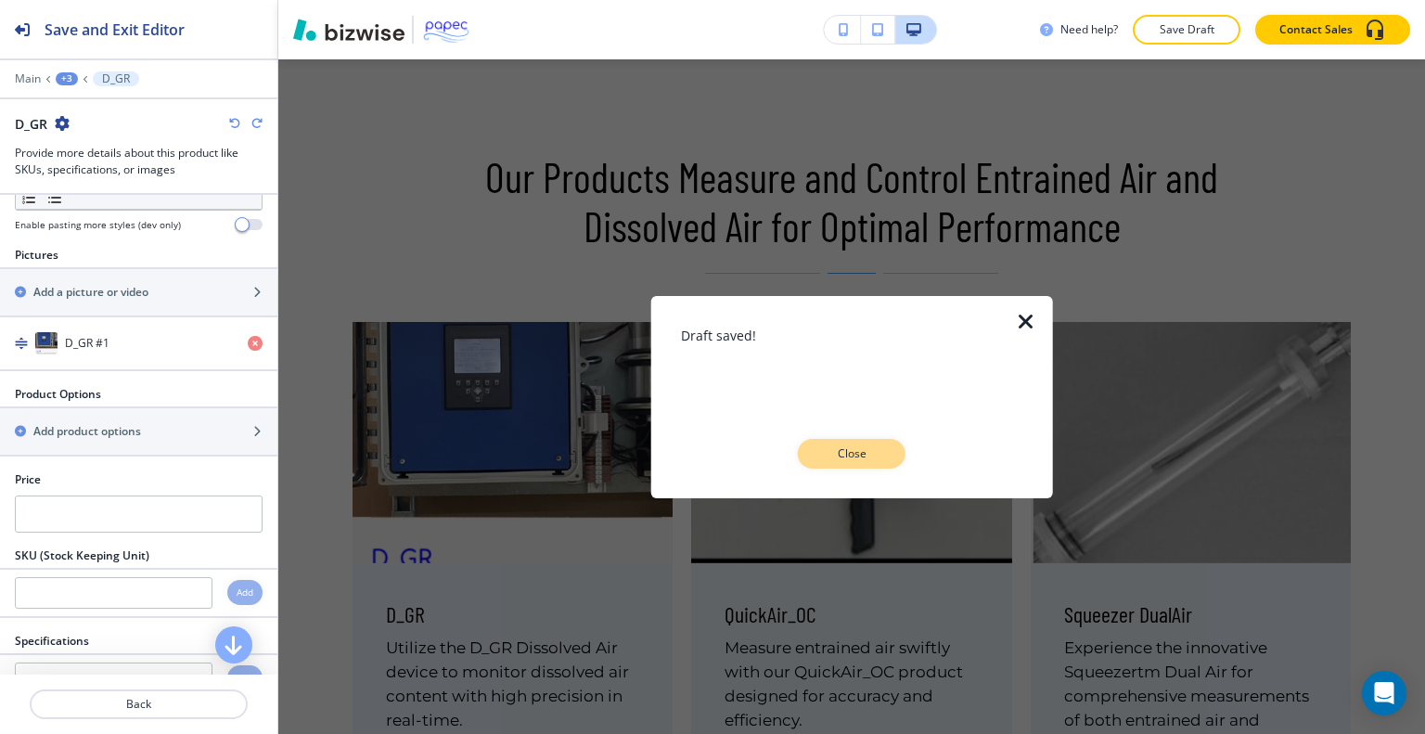
click at [880, 463] on button "Close" at bounding box center [852, 454] width 108 height 30
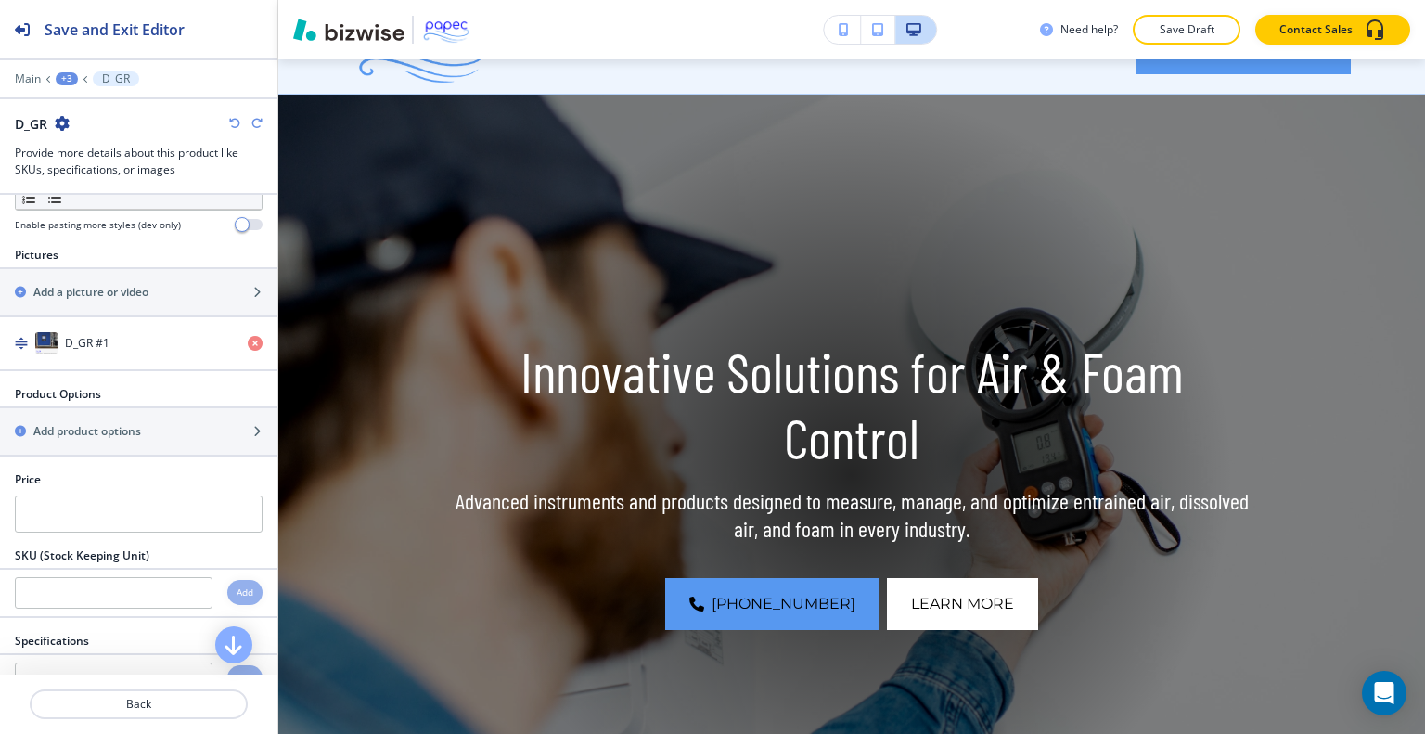
scroll to position [0, 0]
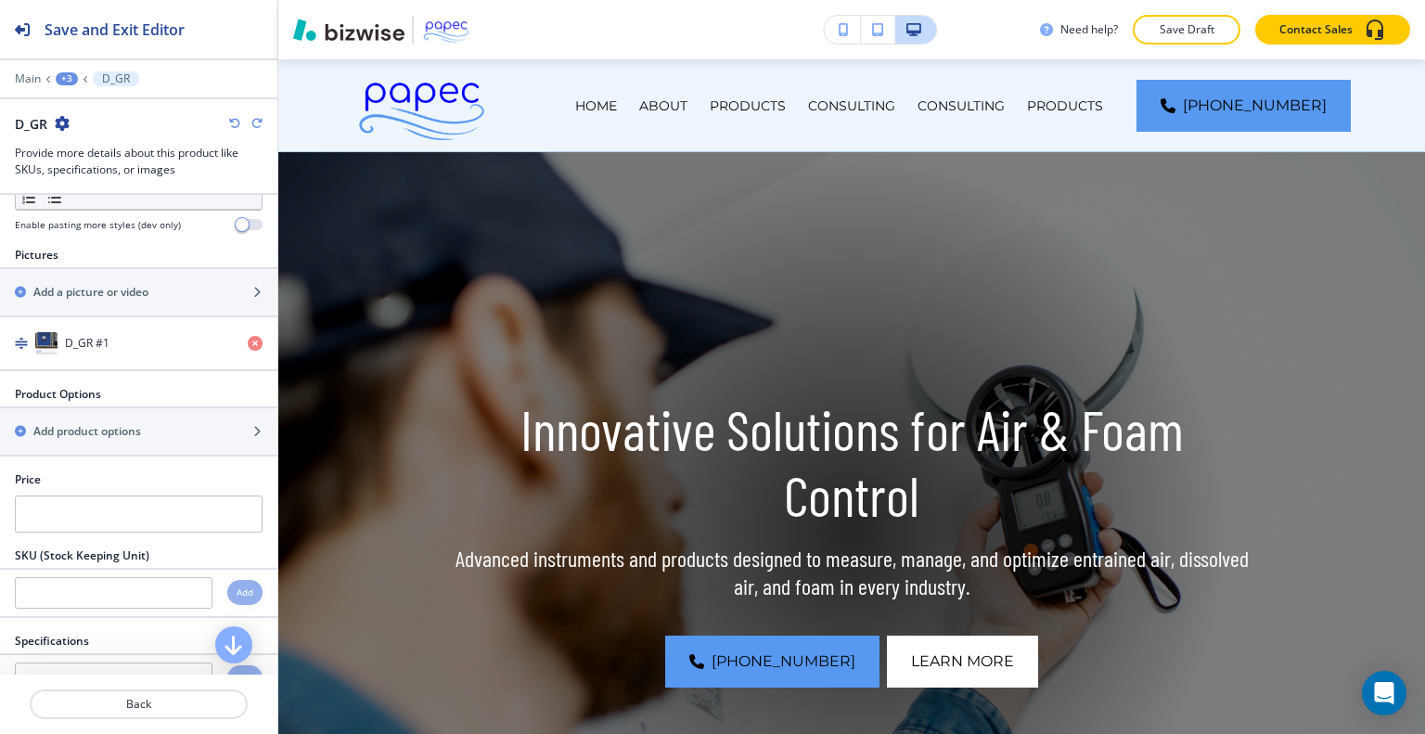
click at [29, 87] on div at bounding box center [138, 91] width 277 height 11
click at [28, 84] on p "Main" at bounding box center [28, 78] width 26 height 13
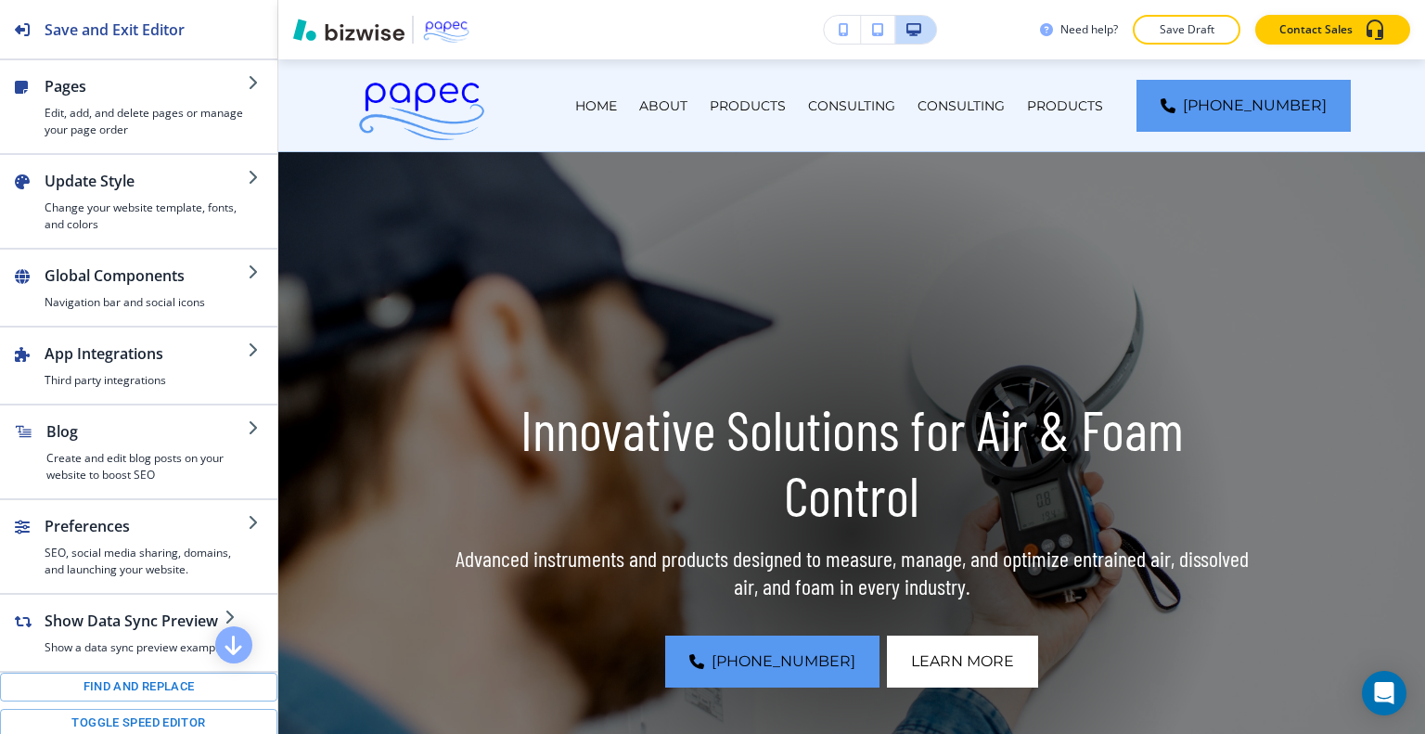
click at [28, 84] on icon "button" at bounding box center [22, 87] width 15 height 15
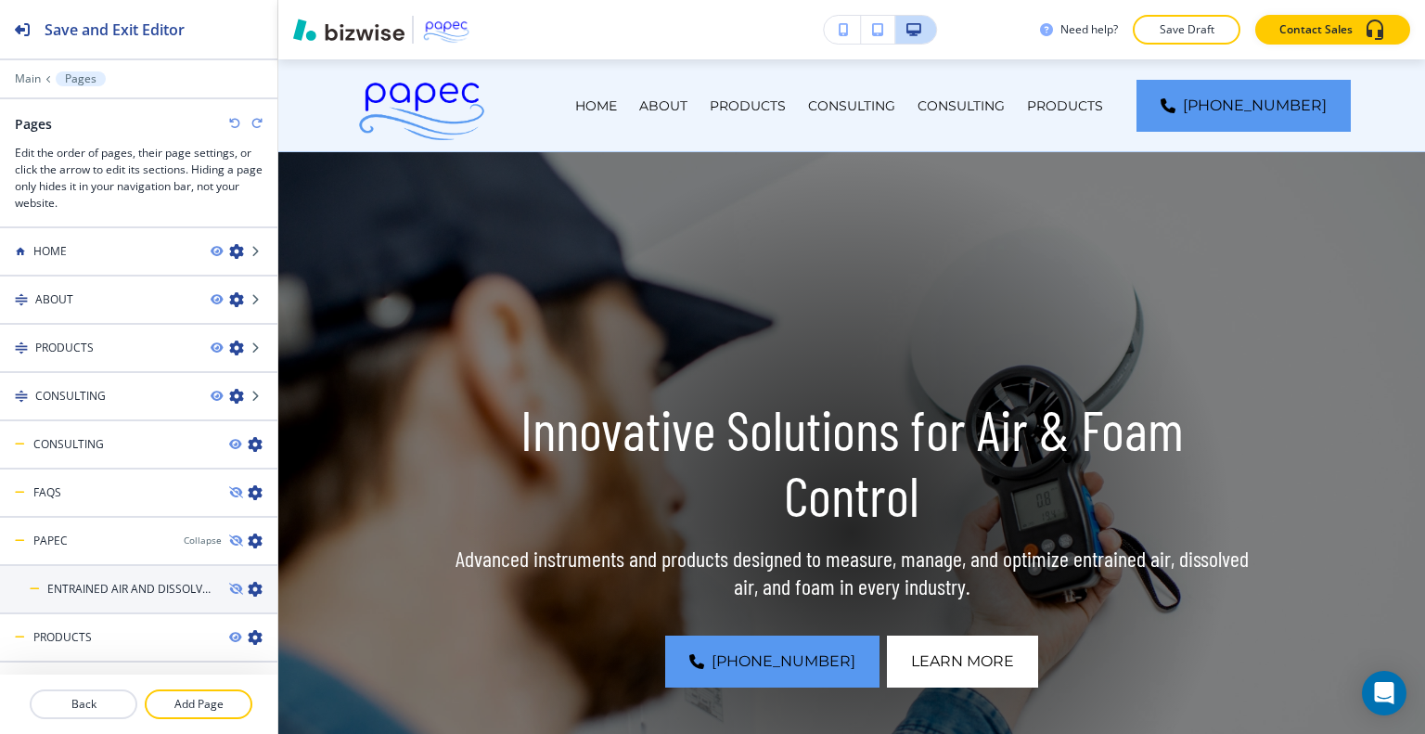
click at [26, 71] on div "Main Pages" at bounding box center [139, 78] width 248 height 15
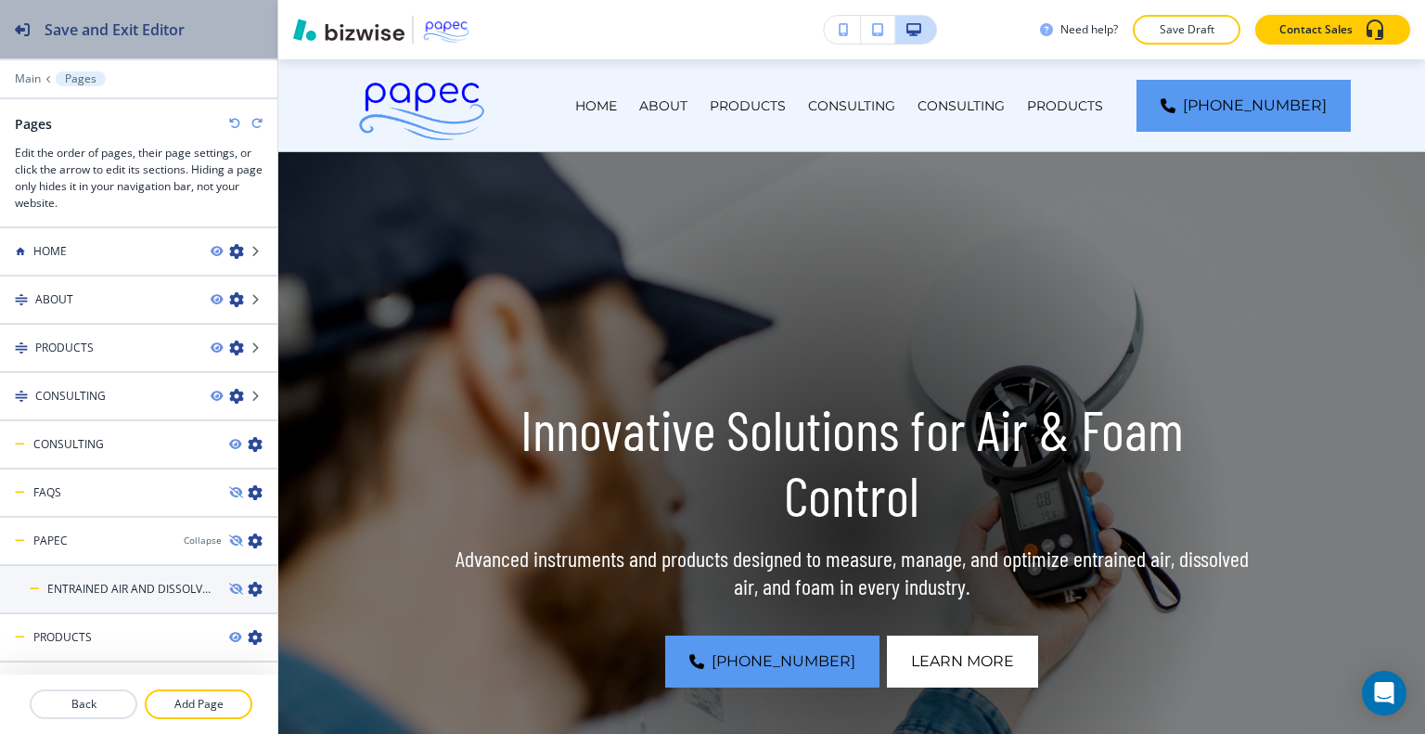
click at [126, 37] on h2 "Save and Exit Editor" at bounding box center [115, 30] width 140 height 22
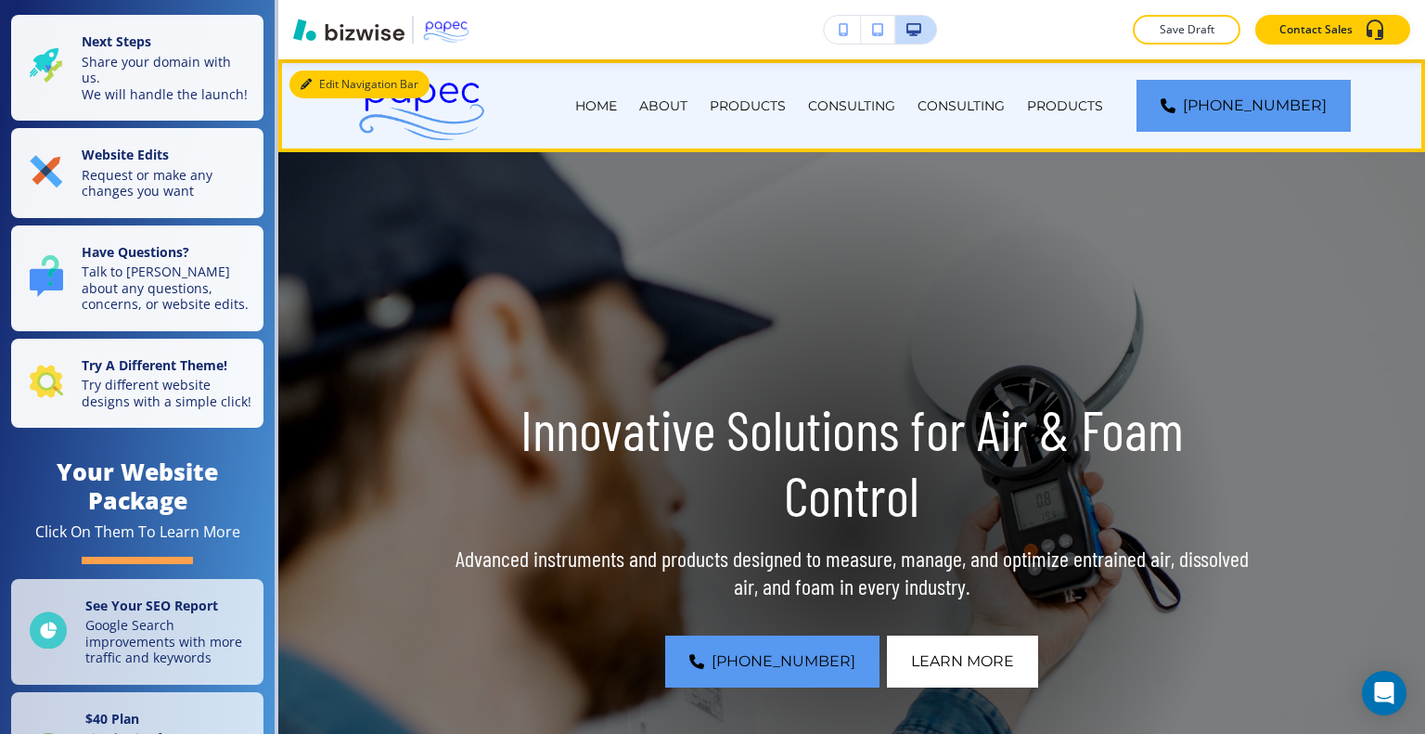
click at [327, 80] on button "Edit Navigation Bar" at bounding box center [359, 85] width 140 height 28
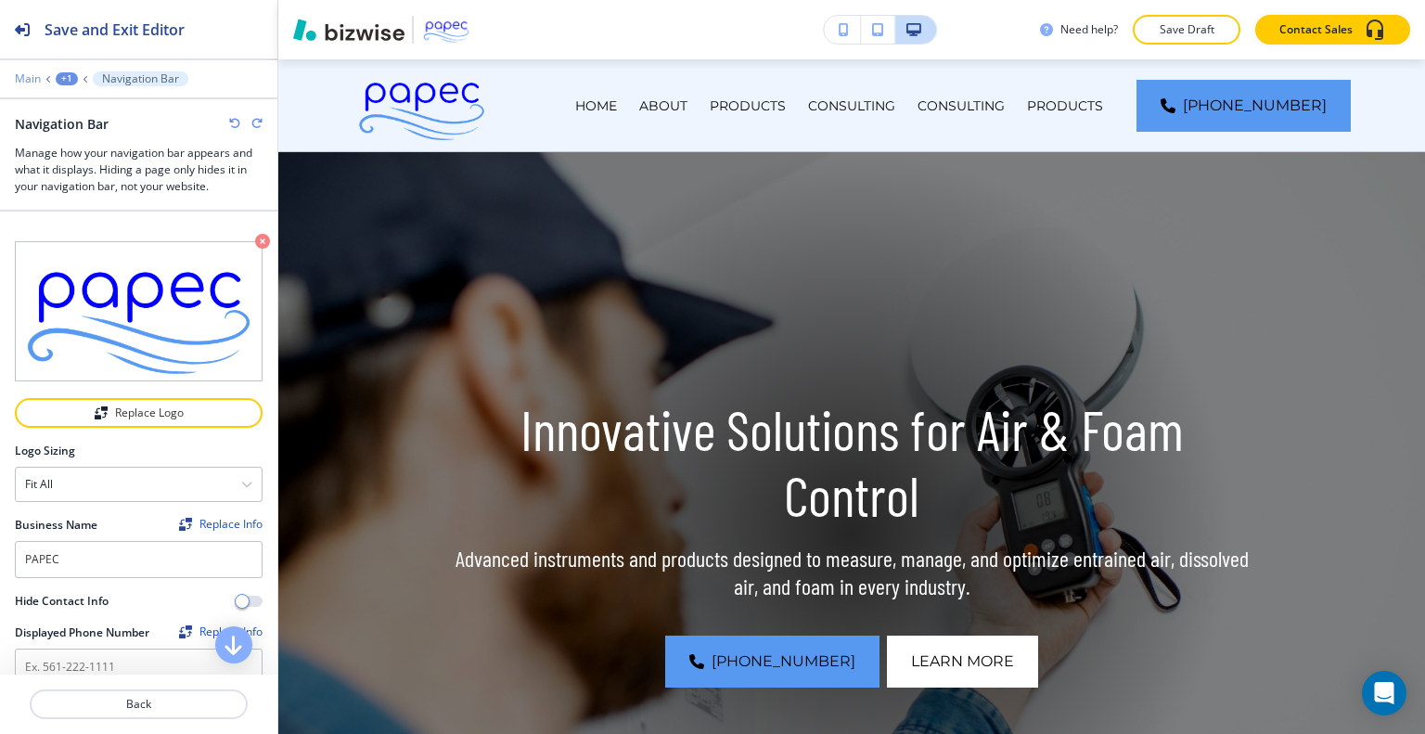
click at [29, 75] on p "Main" at bounding box center [28, 78] width 26 height 13
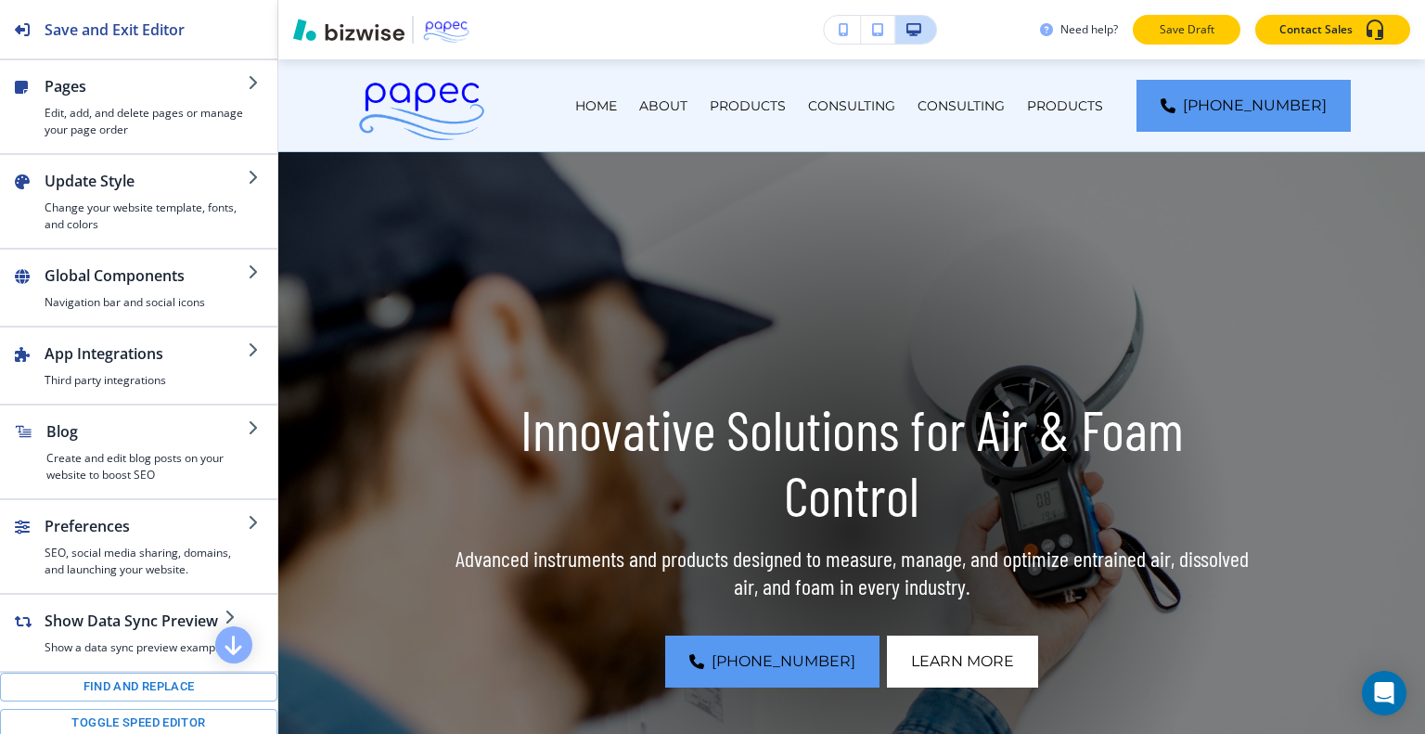
click at [1180, 23] on p "Save Draft" at bounding box center [1186, 29] width 59 height 17
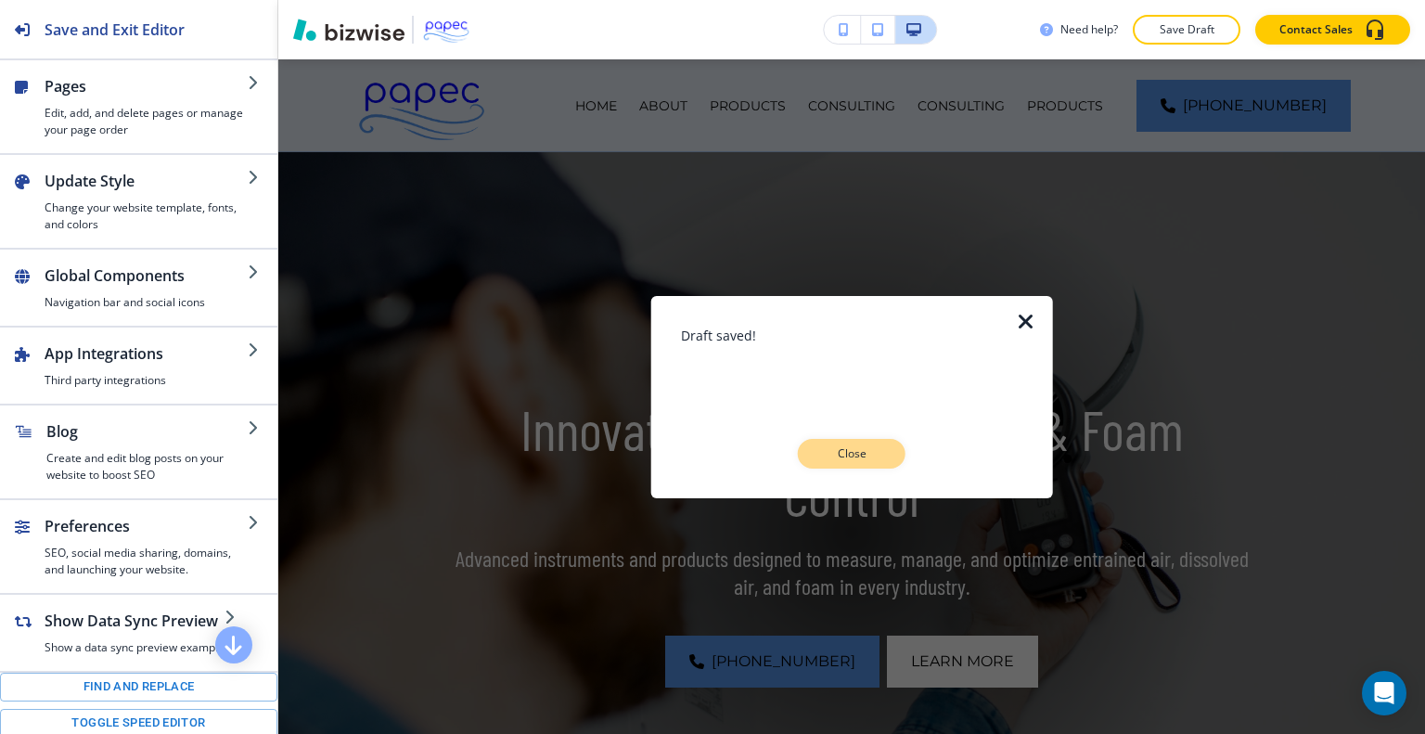
click at [846, 466] on button "Close" at bounding box center [852, 454] width 108 height 30
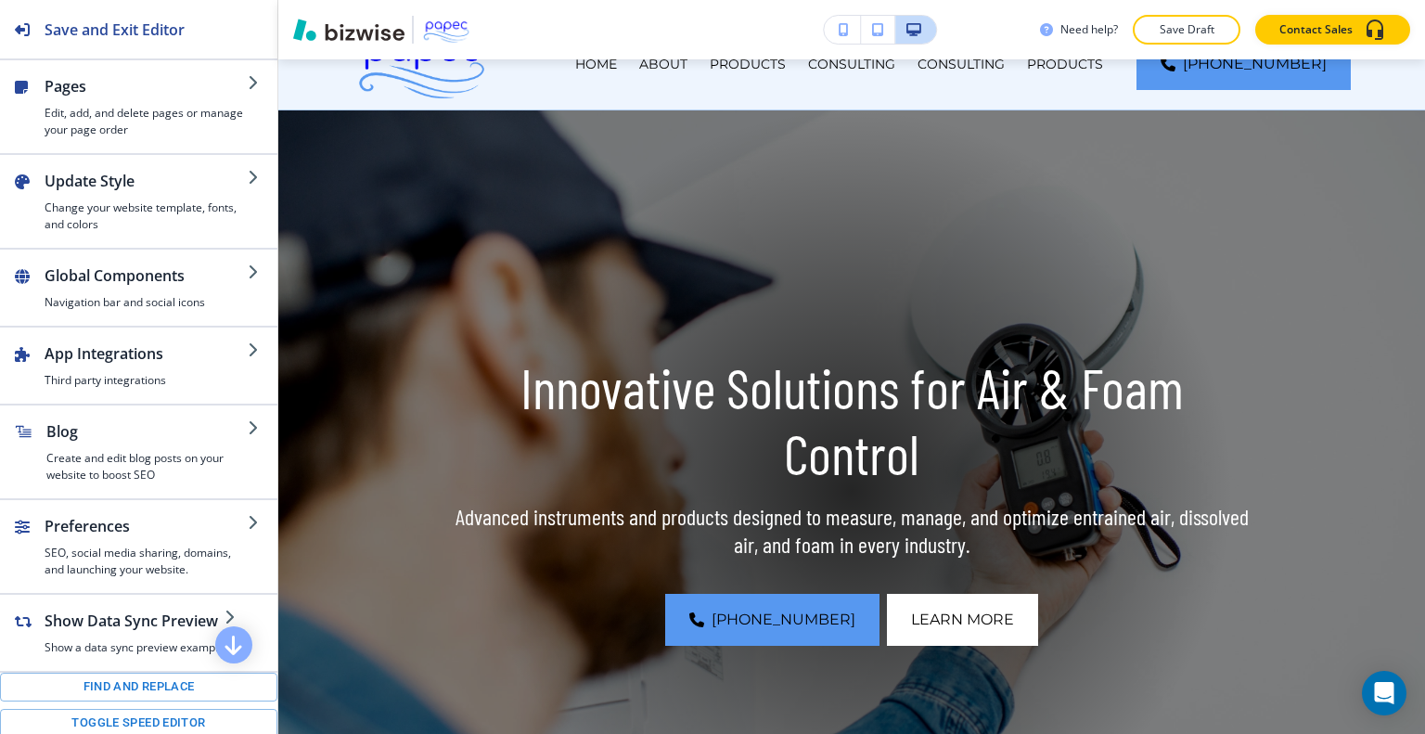
scroll to position [24, 0]
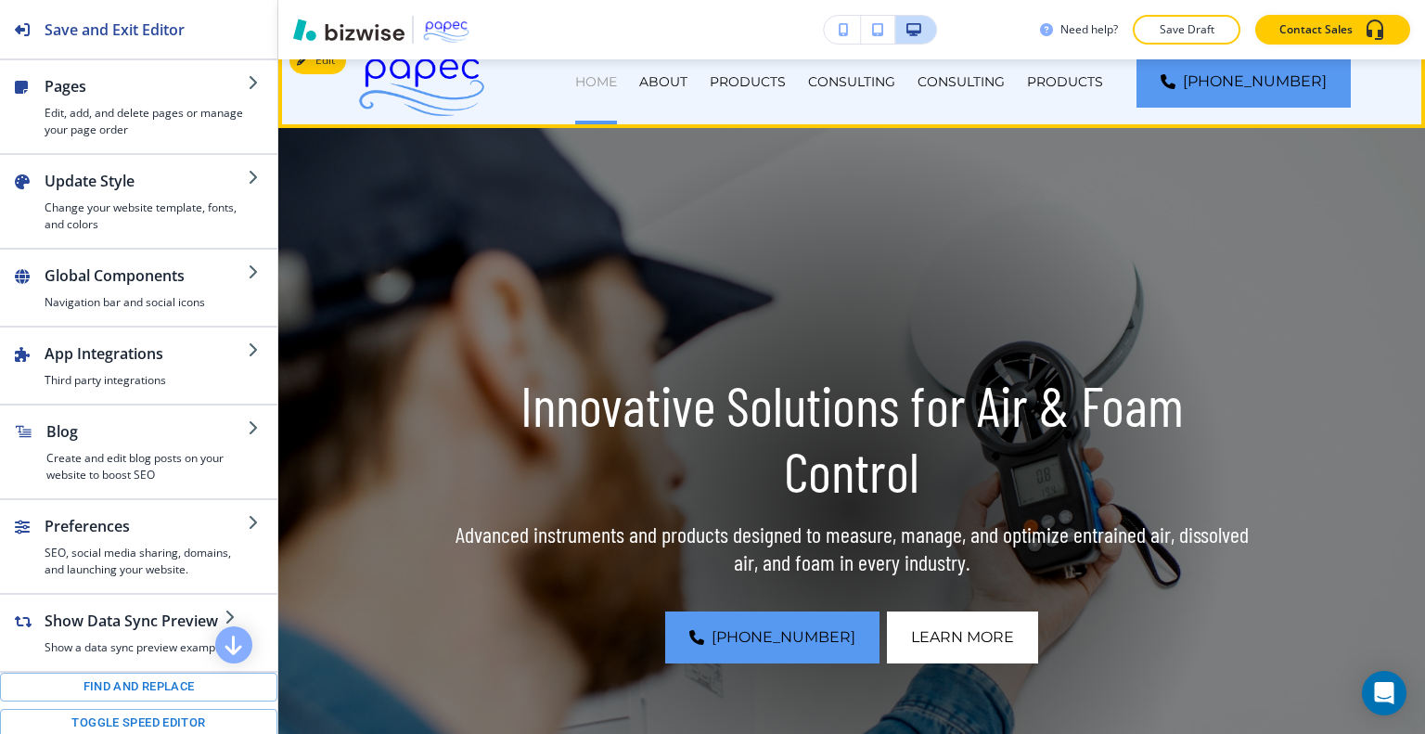
click at [617, 77] on p "HOME" at bounding box center [596, 81] width 42 height 19
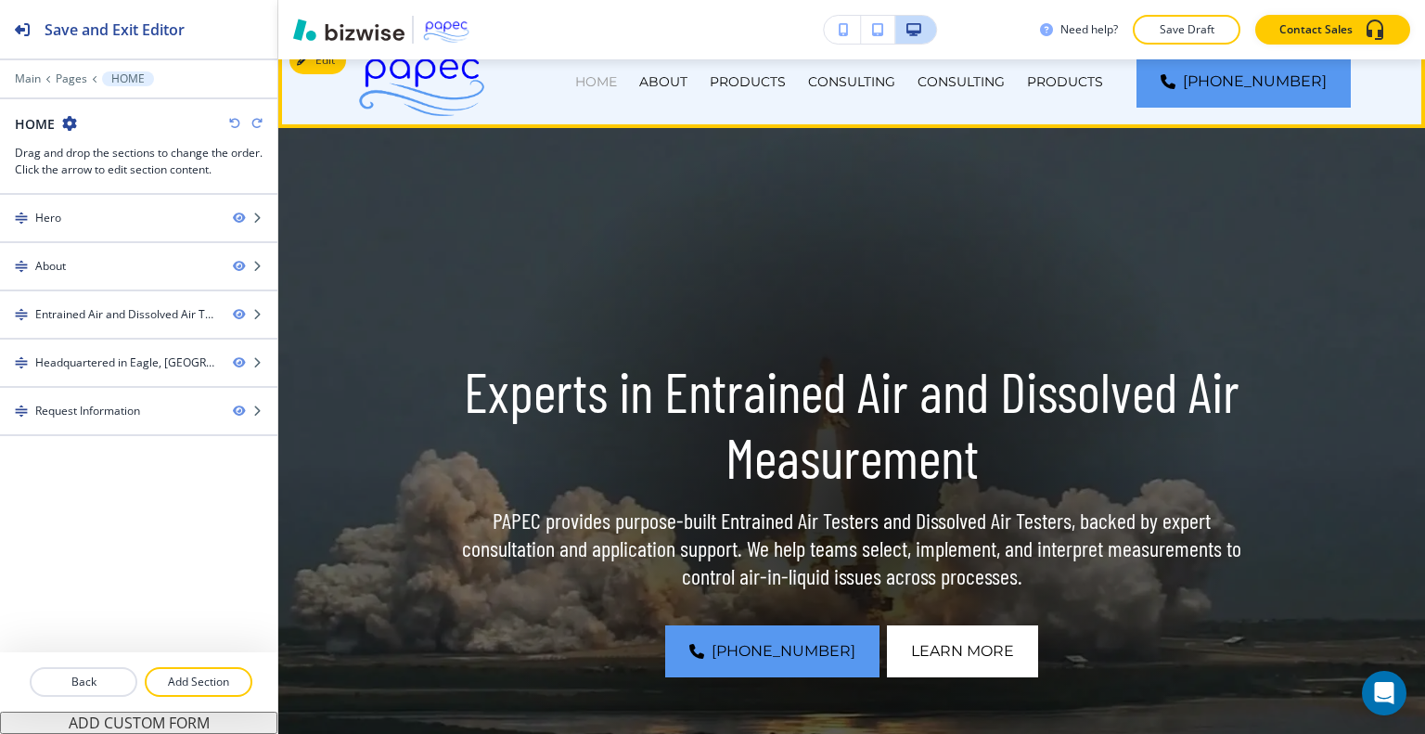
scroll to position [0, 0]
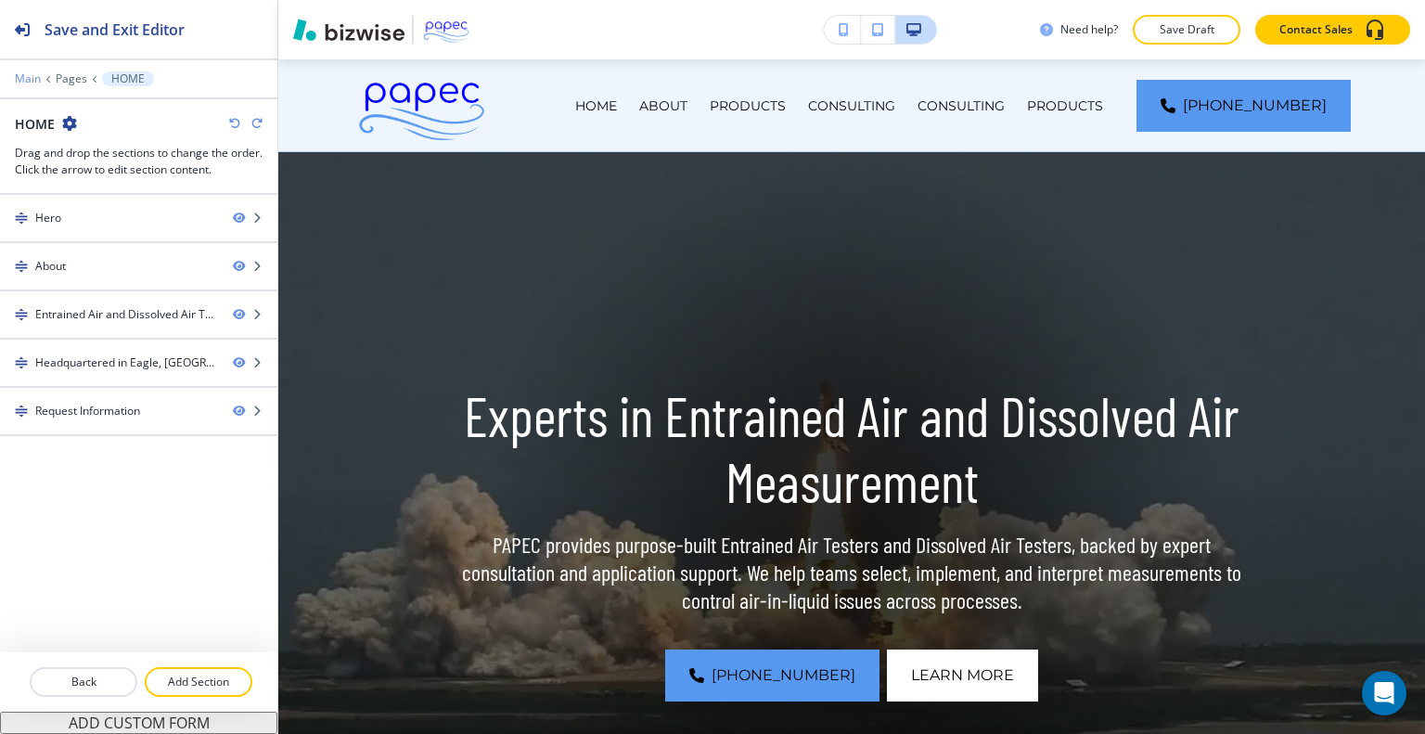
click at [25, 73] on p "Main" at bounding box center [28, 78] width 26 height 13
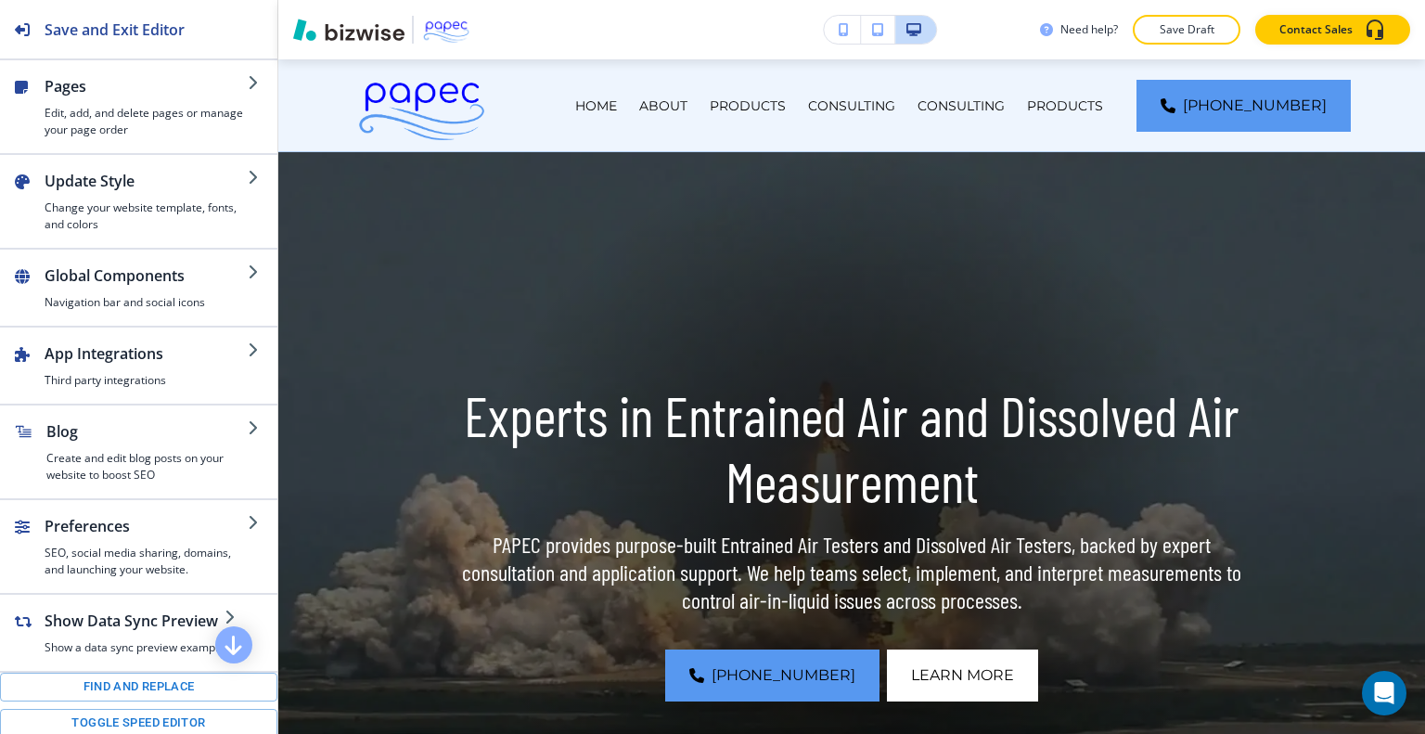
click at [1199, 14] on div "Need help? Save Draft Contact Sales" at bounding box center [851, 29] width 1147 height 59
click at [1199, 30] on p "Save Draft" at bounding box center [1186, 29] width 59 height 17
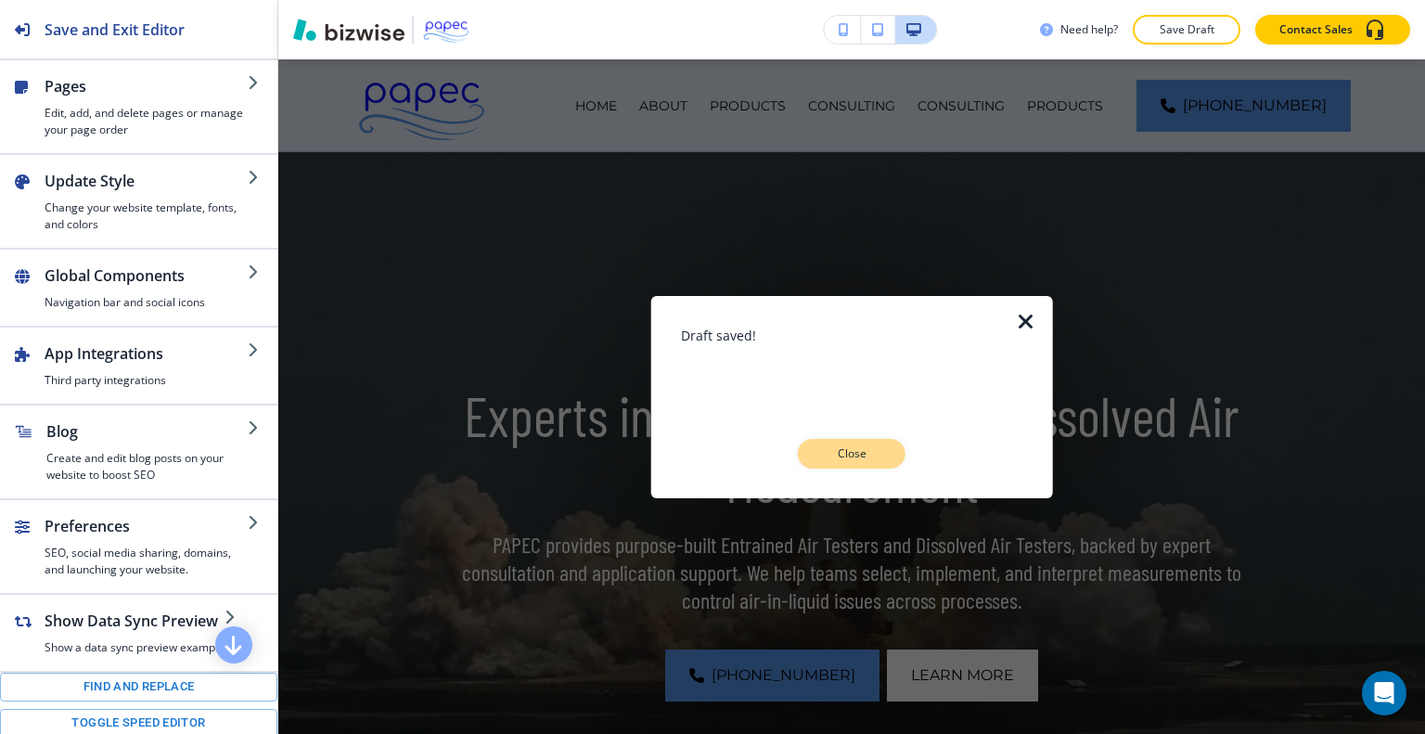
click at [874, 456] on p "Close" at bounding box center [851, 453] width 59 height 17
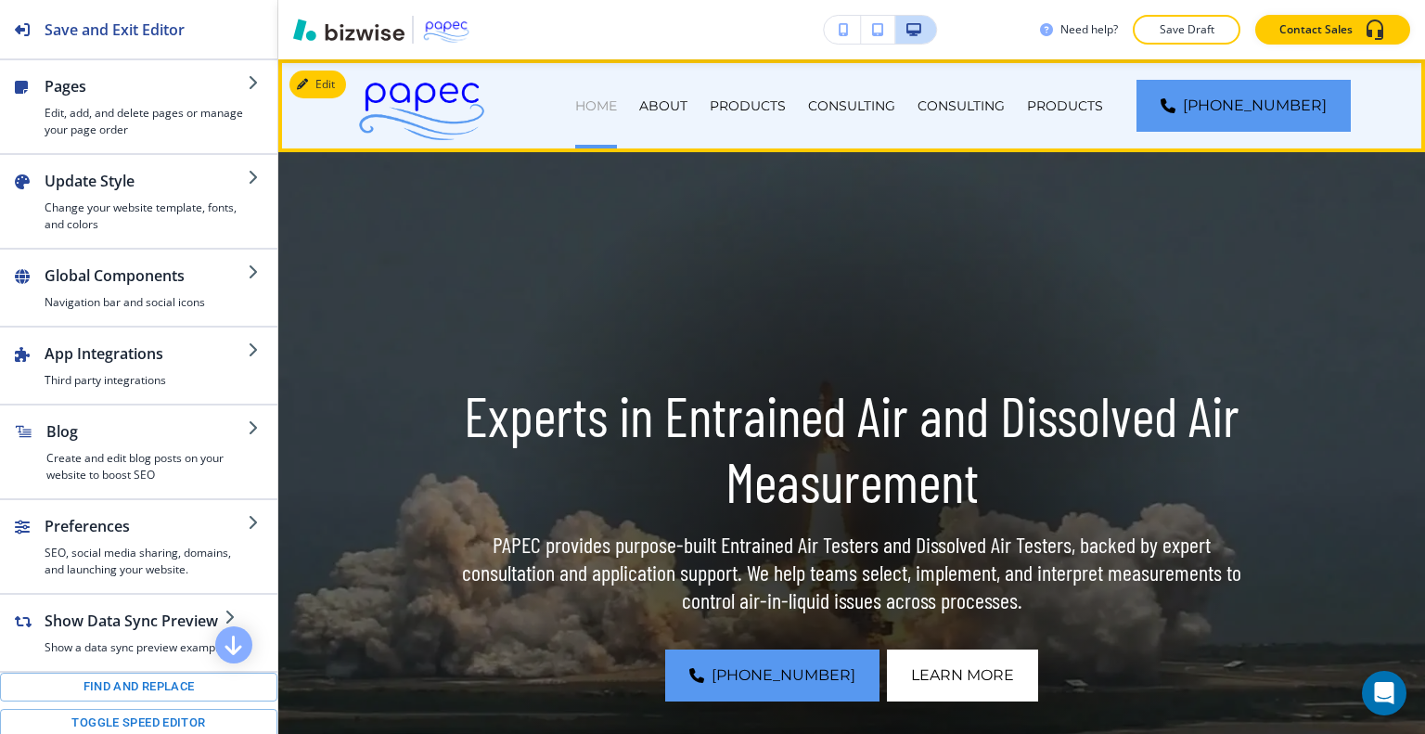
click at [617, 100] on p "HOME" at bounding box center [596, 105] width 42 height 19
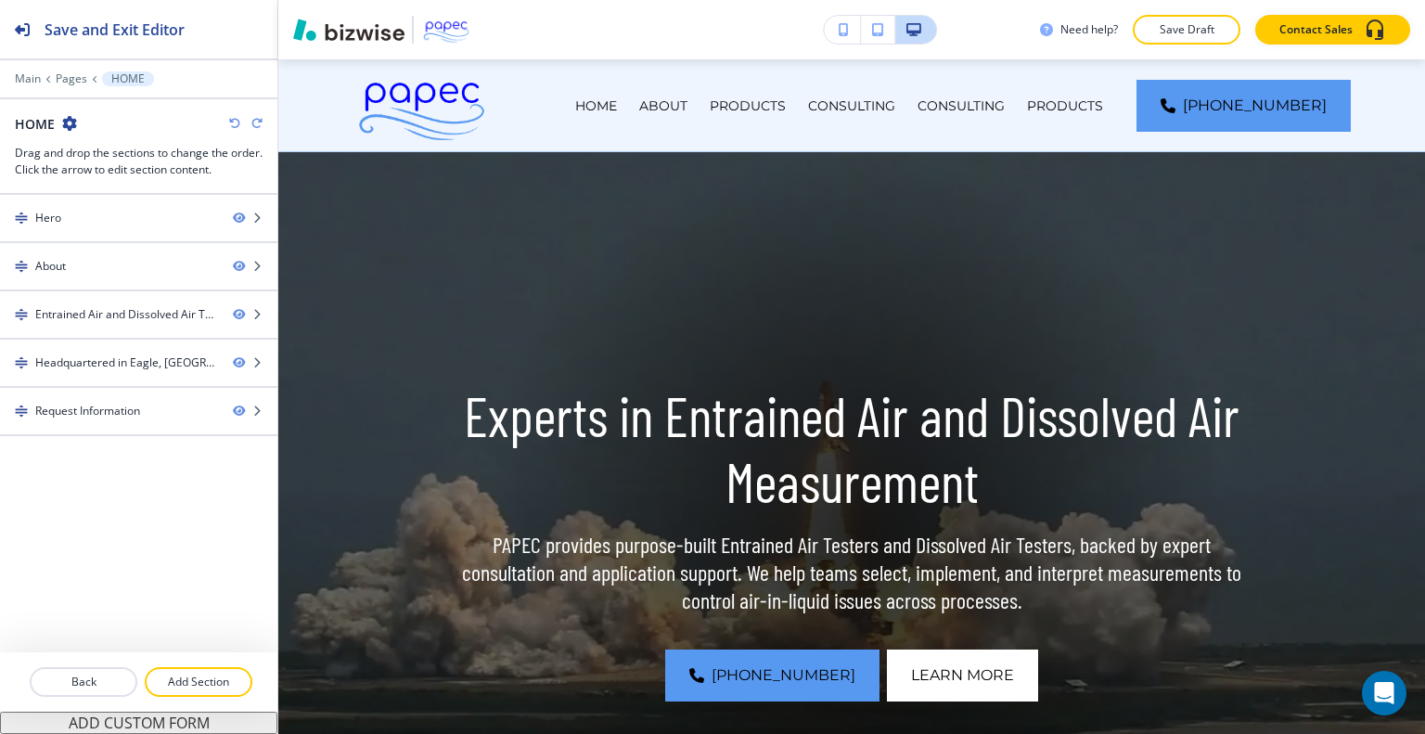
click at [30, 84] on div "Main Pages HOME" at bounding box center [139, 78] width 248 height 15
click at [29, 79] on p "Main" at bounding box center [28, 78] width 26 height 13
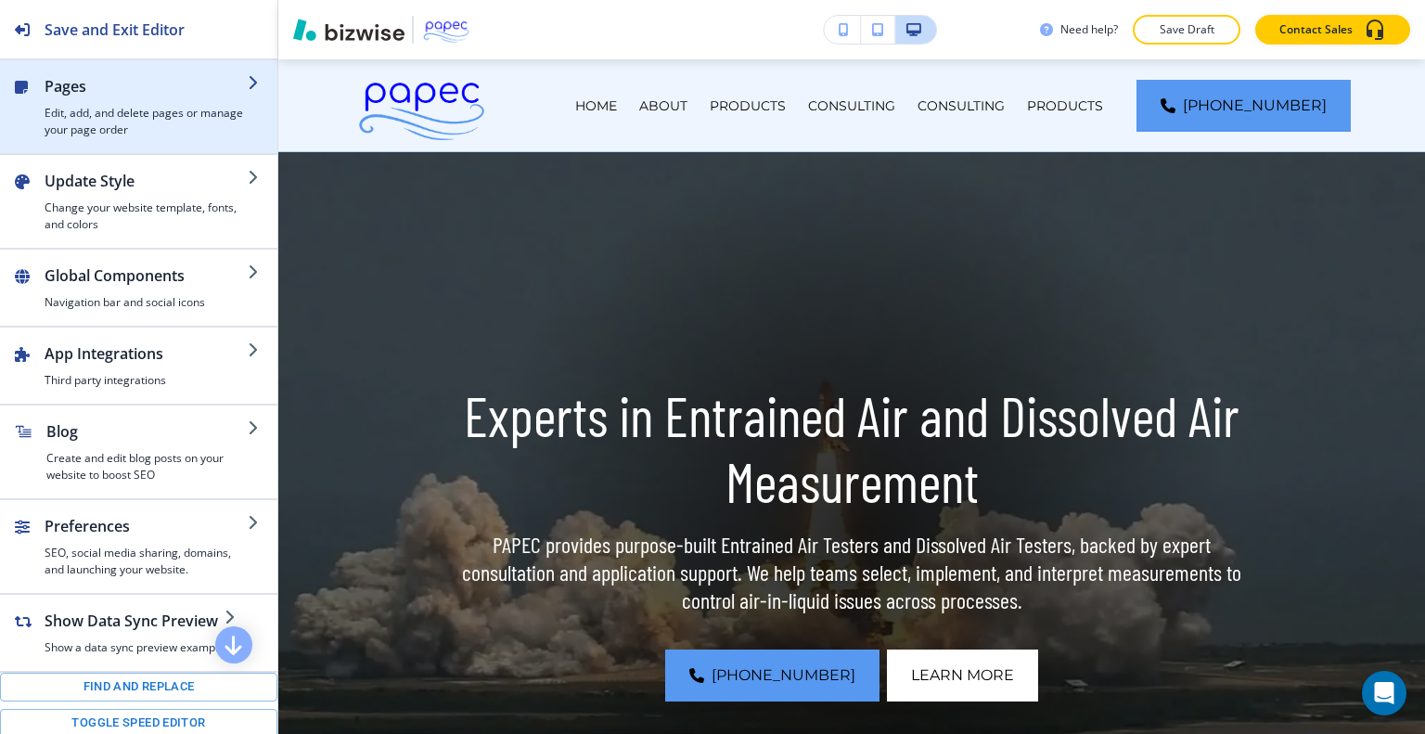
click at [65, 105] on h4 "Edit, add, and delete pages or manage your page order" at bounding box center [146, 121] width 203 height 33
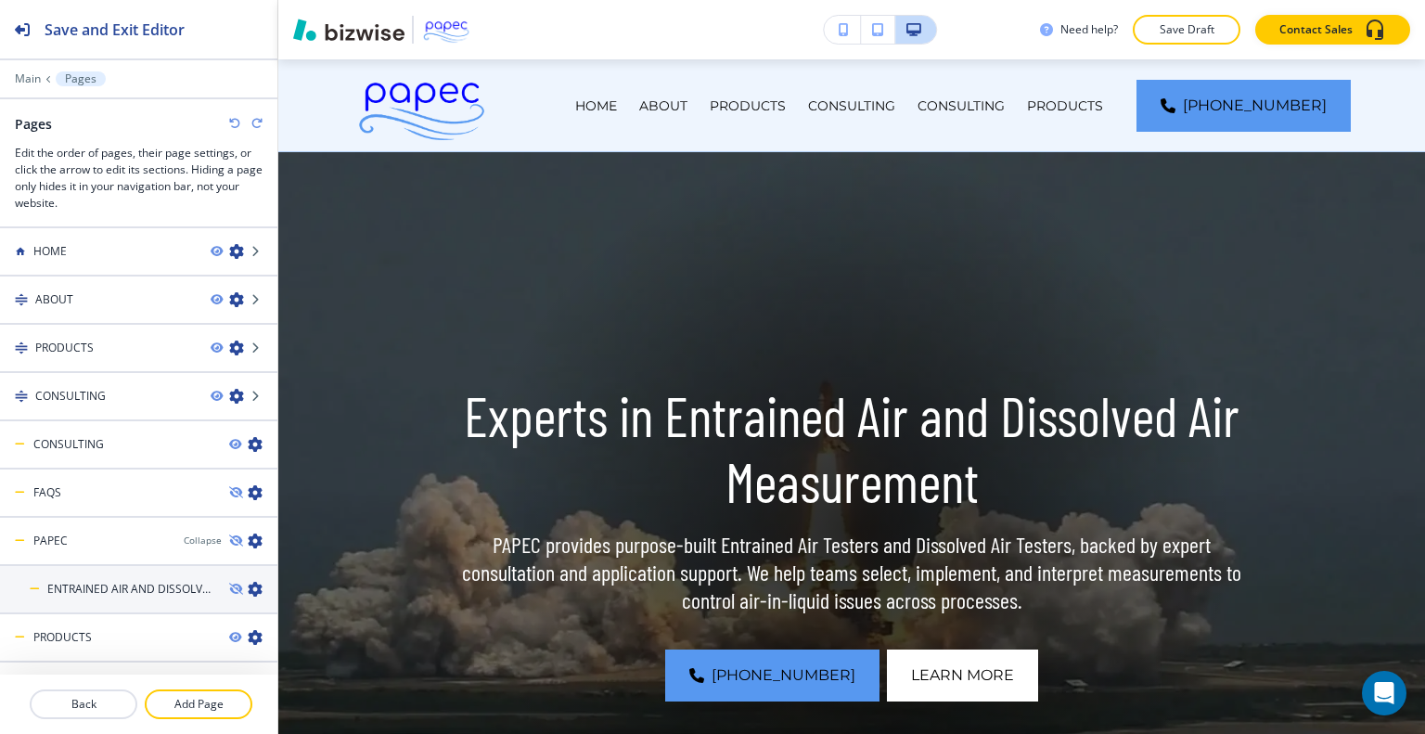
scroll to position [22, 0]
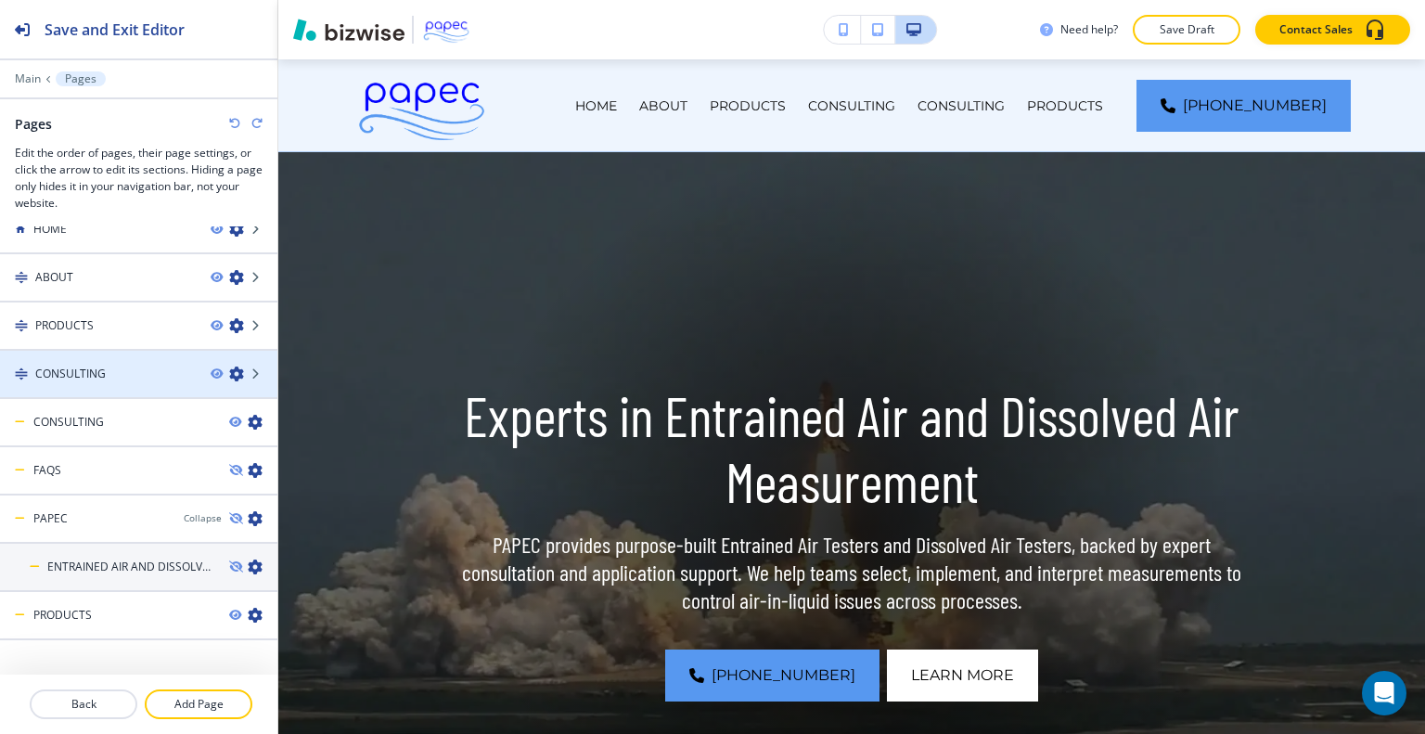
click at [127, 375] on div "CONSULTING" at bounding box center [98, 374] width 196 height 17
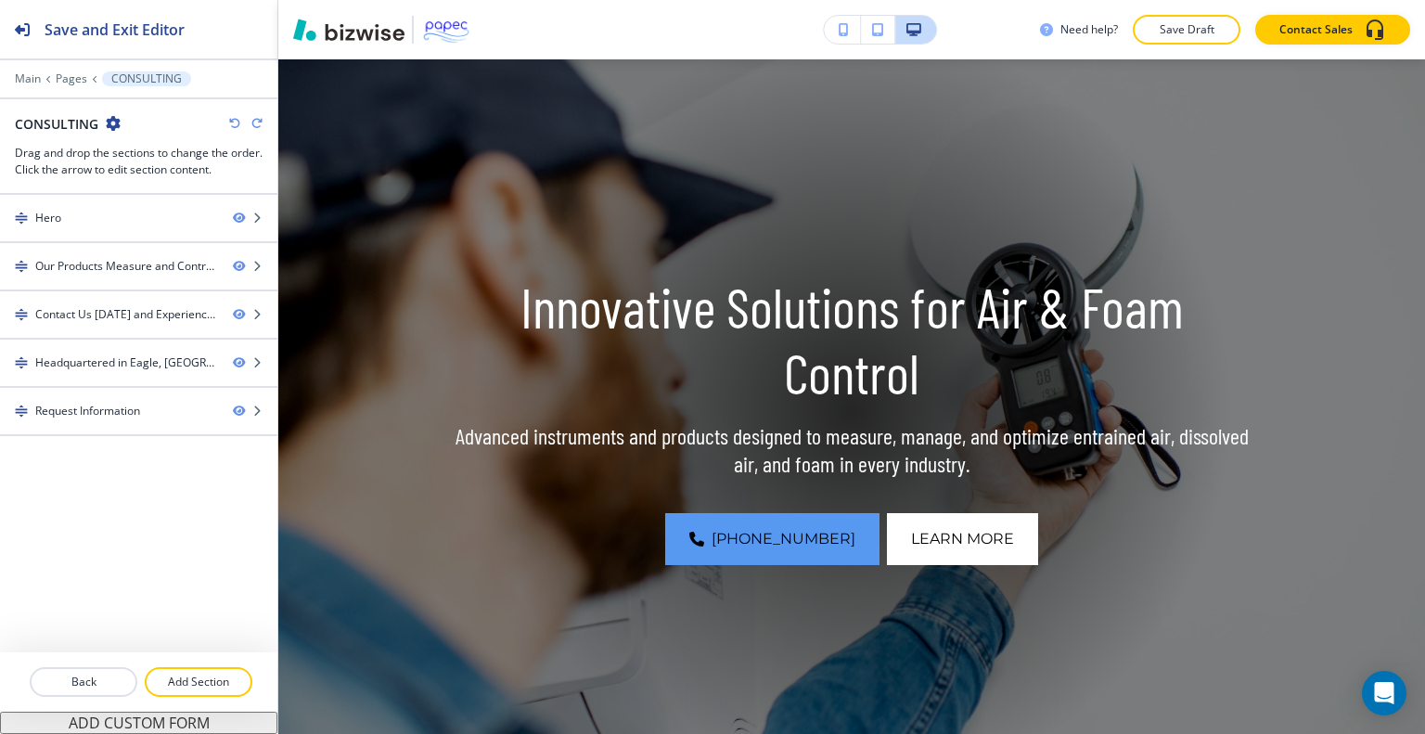
scroll to position [0, 0]
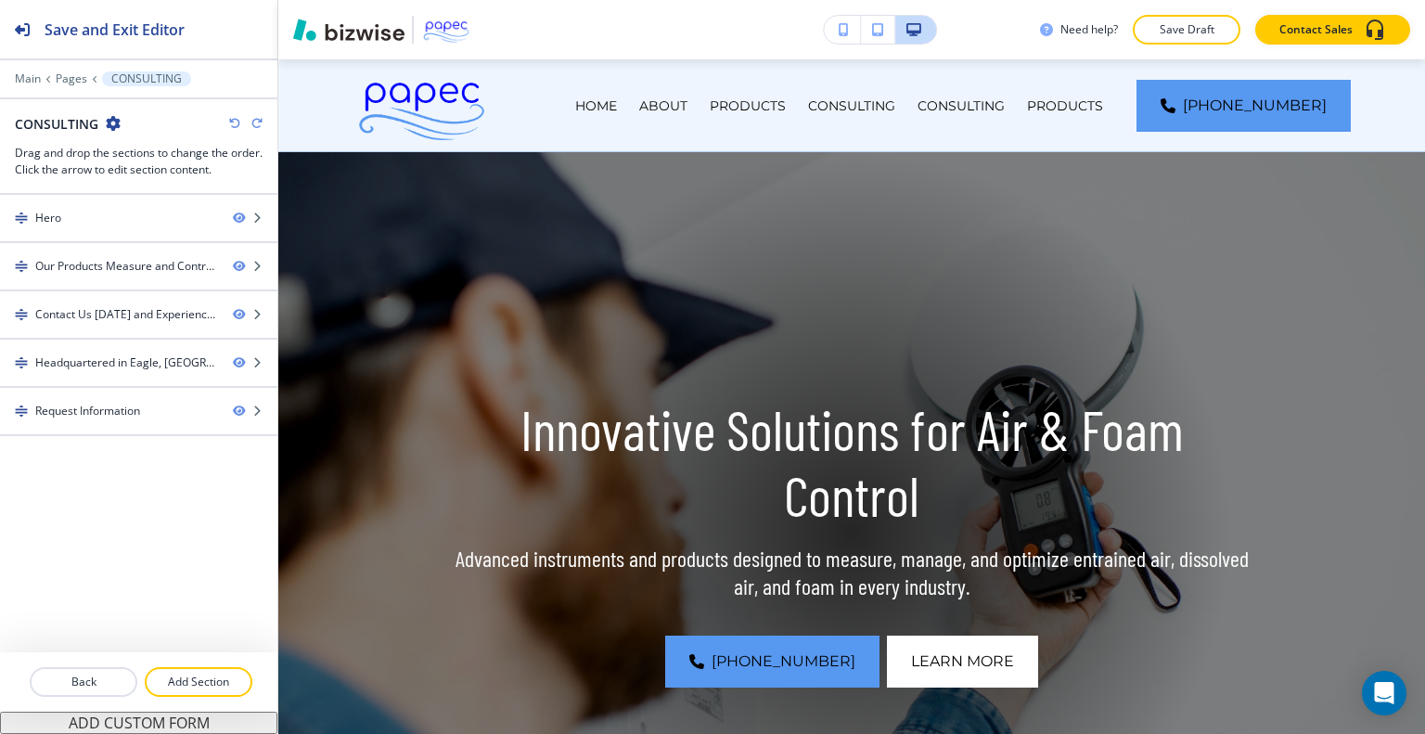
click at [112, 118] on icon "button" at bounding box center [113, 123] width 15 height 15
click at [144, 118] on div "CONSULTING" at bounding box center [139, 123] width 248 height 19
click at [1210, 27] on p "Save Draft" at bounding box center [1186, 29] width 59 height 17
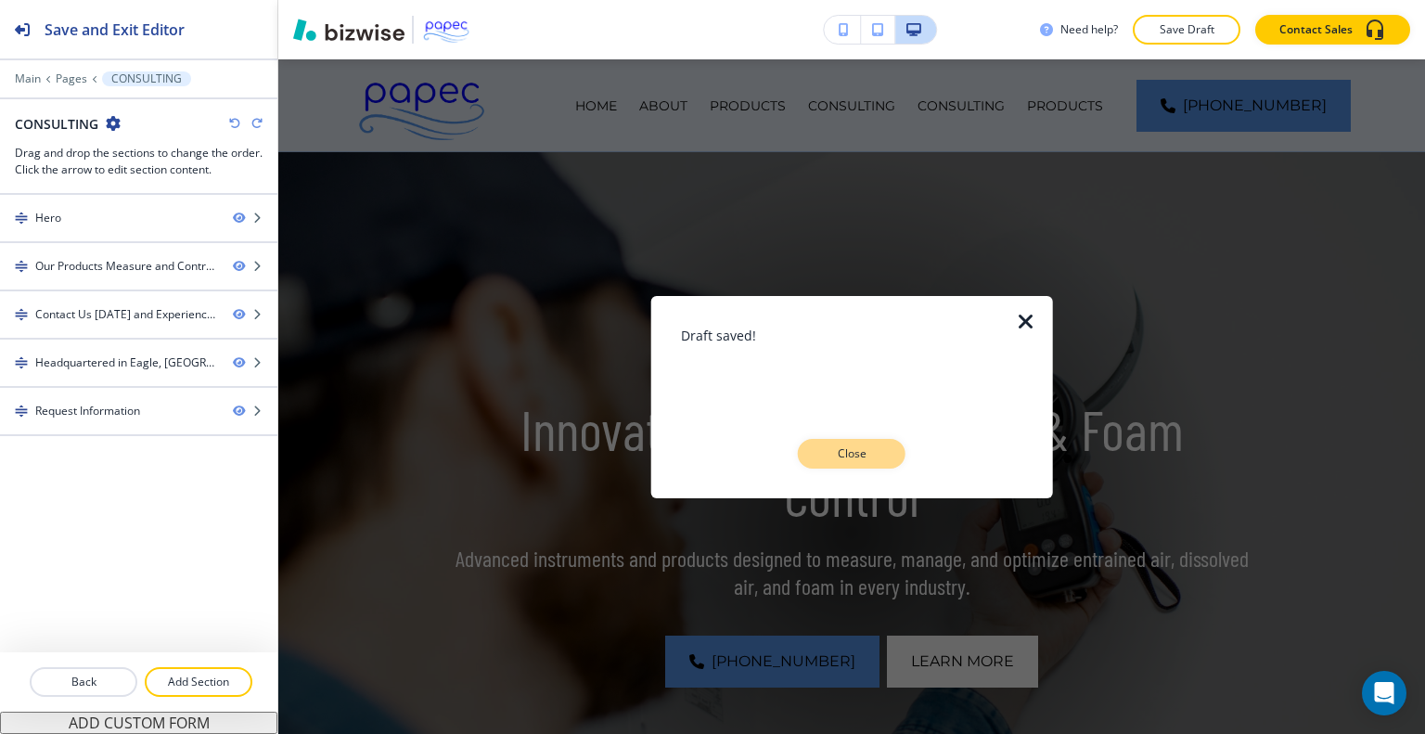
click at [894, 454] on button "Close" at bounding box center [852, 454] width 108 height 30
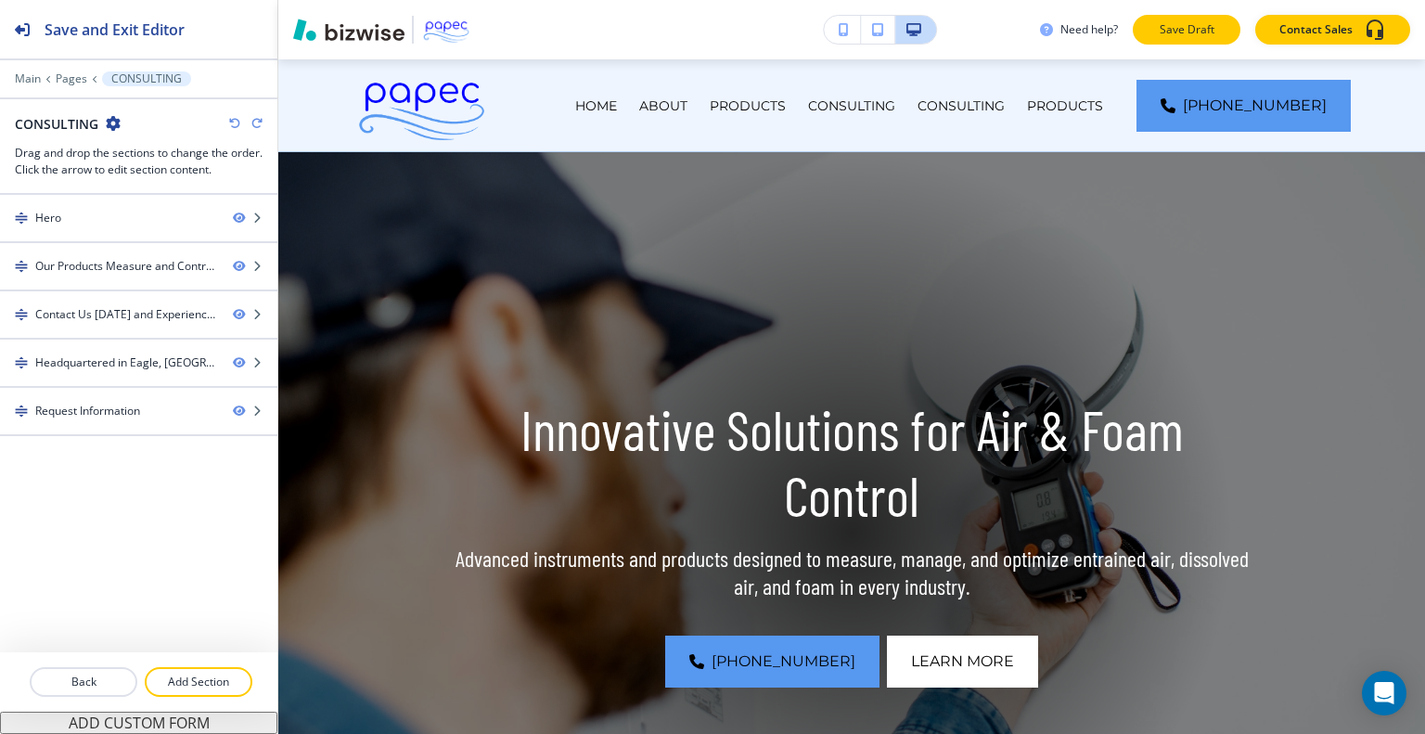
click at [1214, 38] on button "Save Draft" at bounding box center [1187, 30] width 108 height 30
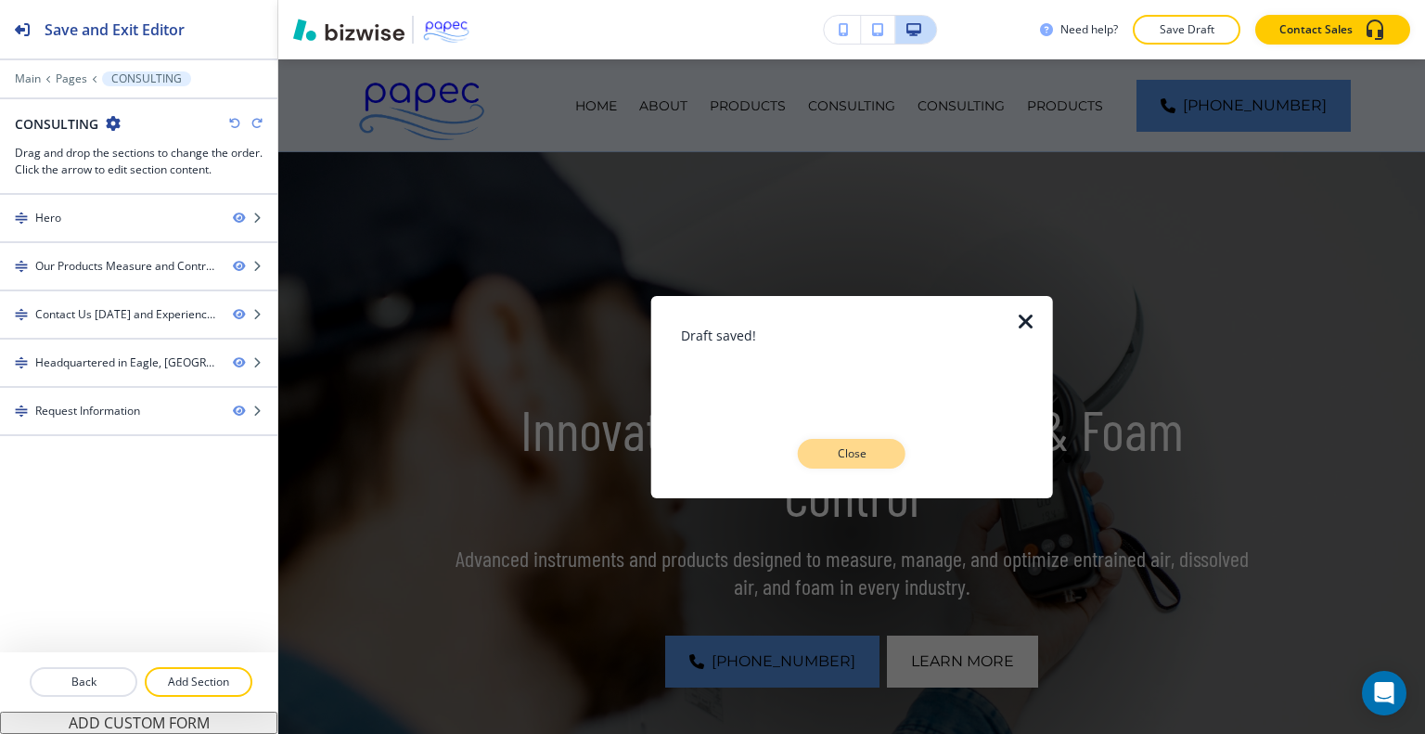
click at [883, 441] on button "Close" at bounding box center [852, 454] width 108 height 30
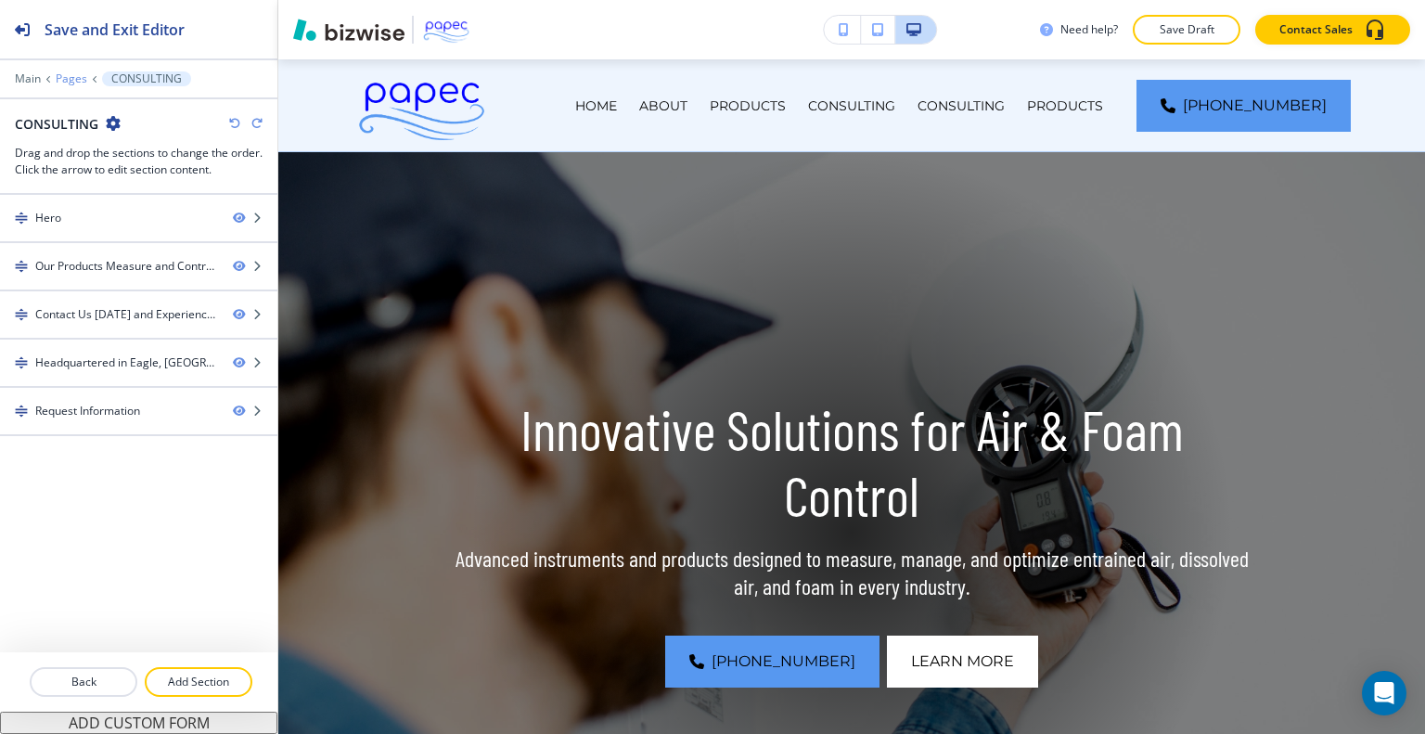
click at [75, 82] on p "Pages" at bounding box center [72, 78] width 32 height 13
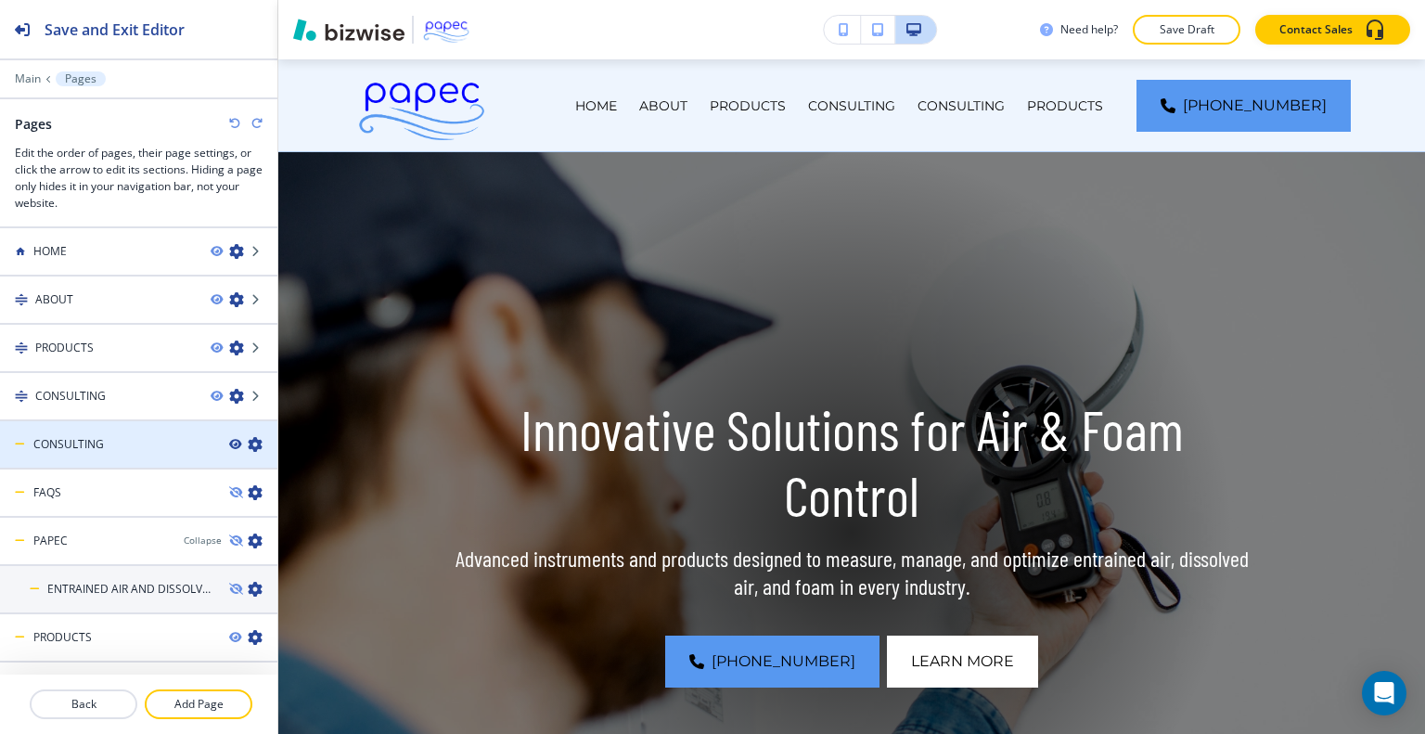
click at [229, 439] on icon "button" at bounding box center [234, 444] width 11 height 11
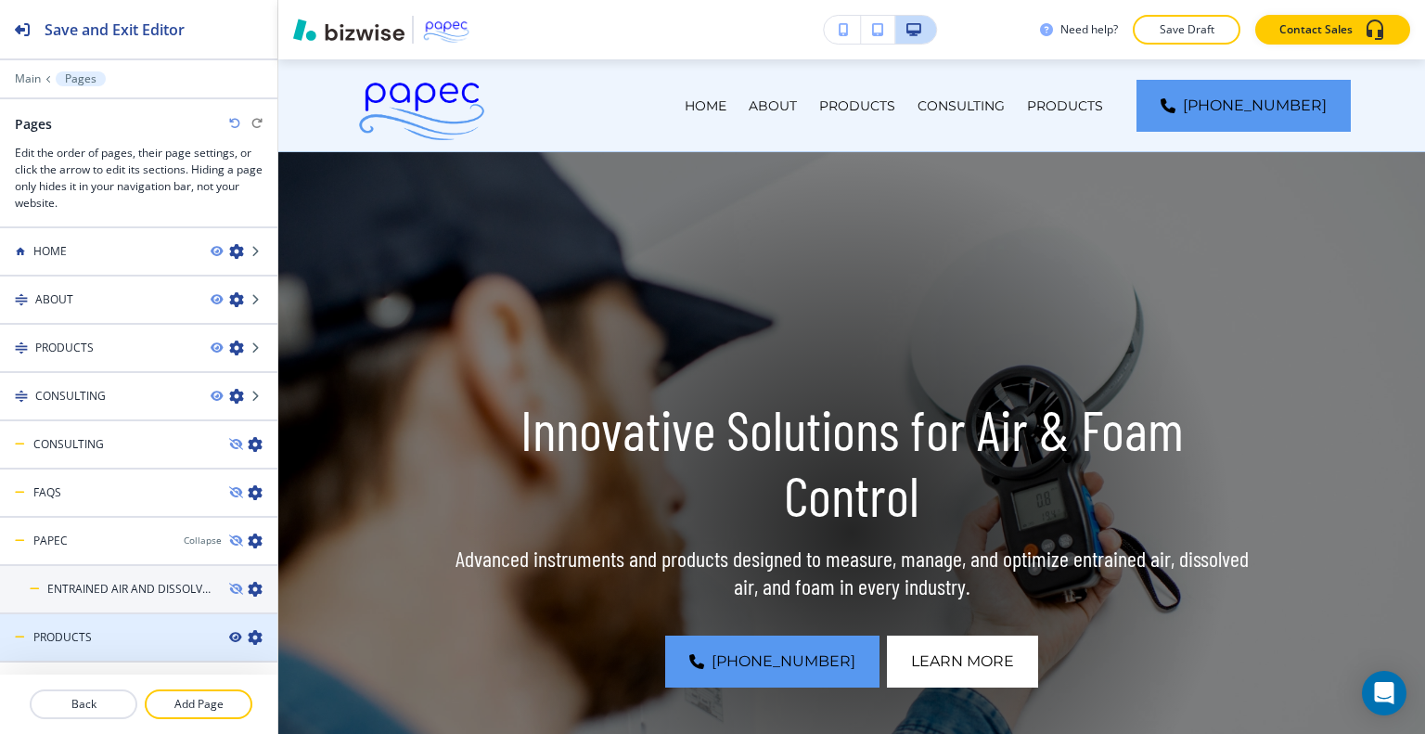
click at [229, 636] on icon "button" at bounding box center [234, 637] width 11 height 11
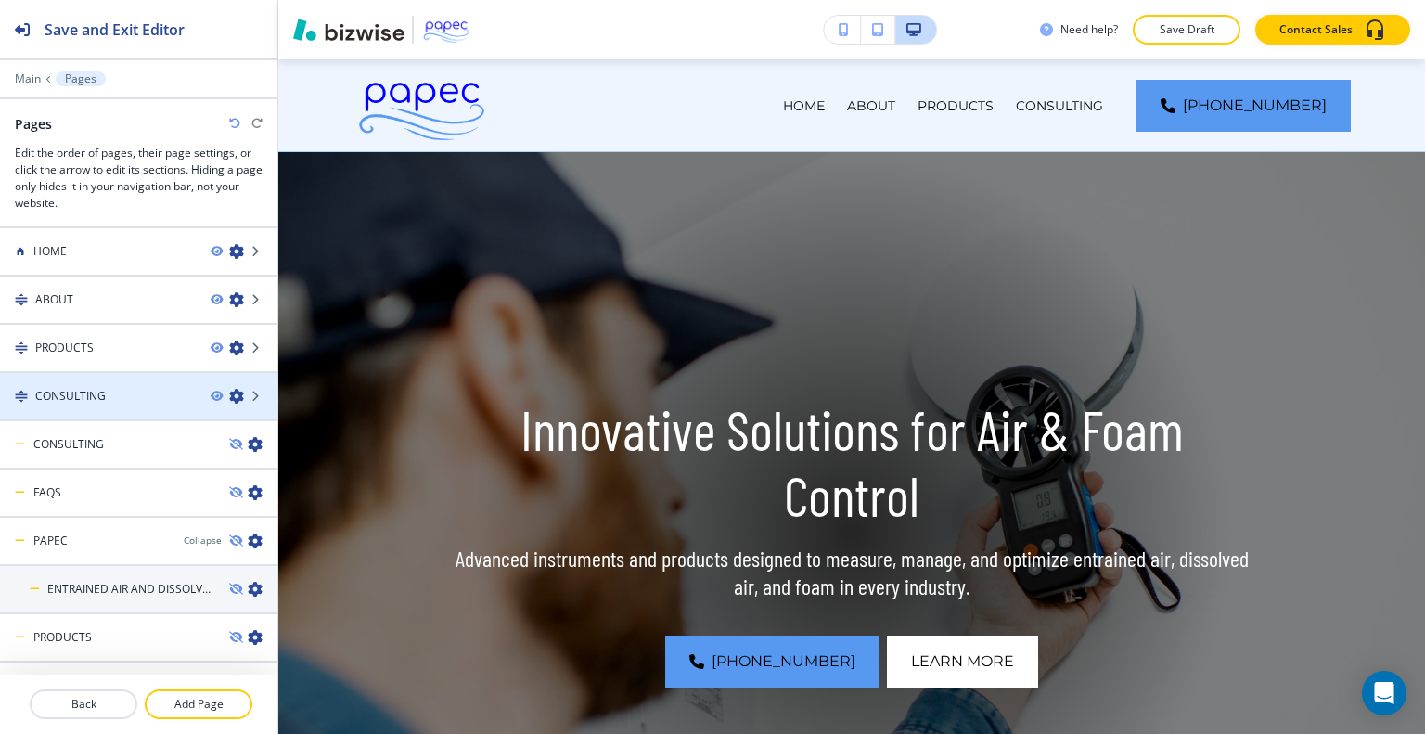
click at [151, 405] on div at bounding box center [138, 412] width 277 height 15
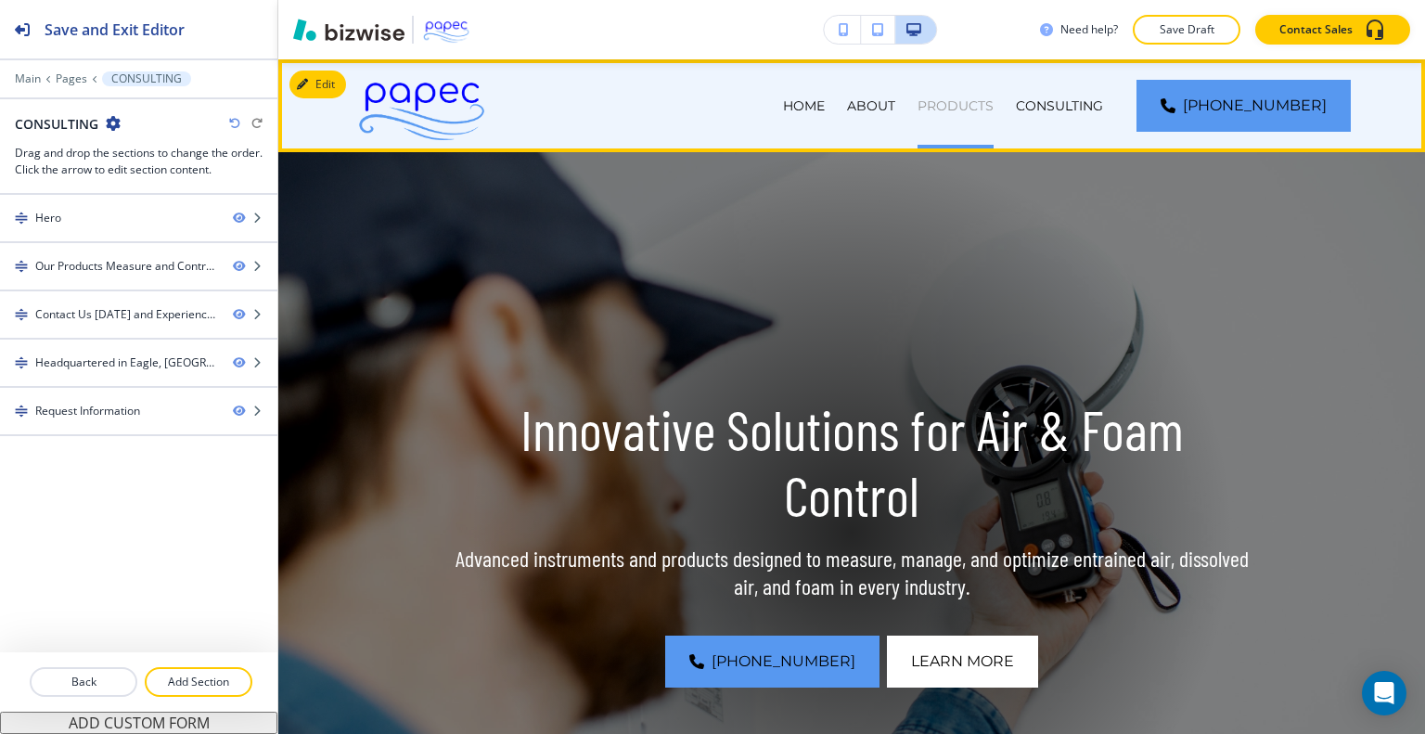
click at [994, 100] on p "PRODUCTS" at bounding box center [956, 105] width 76 height 19
click at [994, 98] on p "PRODUCTS" at bounding box center [956, 105] width 76 height 19
click at [901, 125] on div "ABOUT" at bounding box center [871, 105] width 71 height 93
click at [901, 118] on div "ABOUT" at bounding box center [871, 105] width 71 height 93
click at [895, 110] on p "ABOUT" at bounding box center [871, 105] width 48 height 19
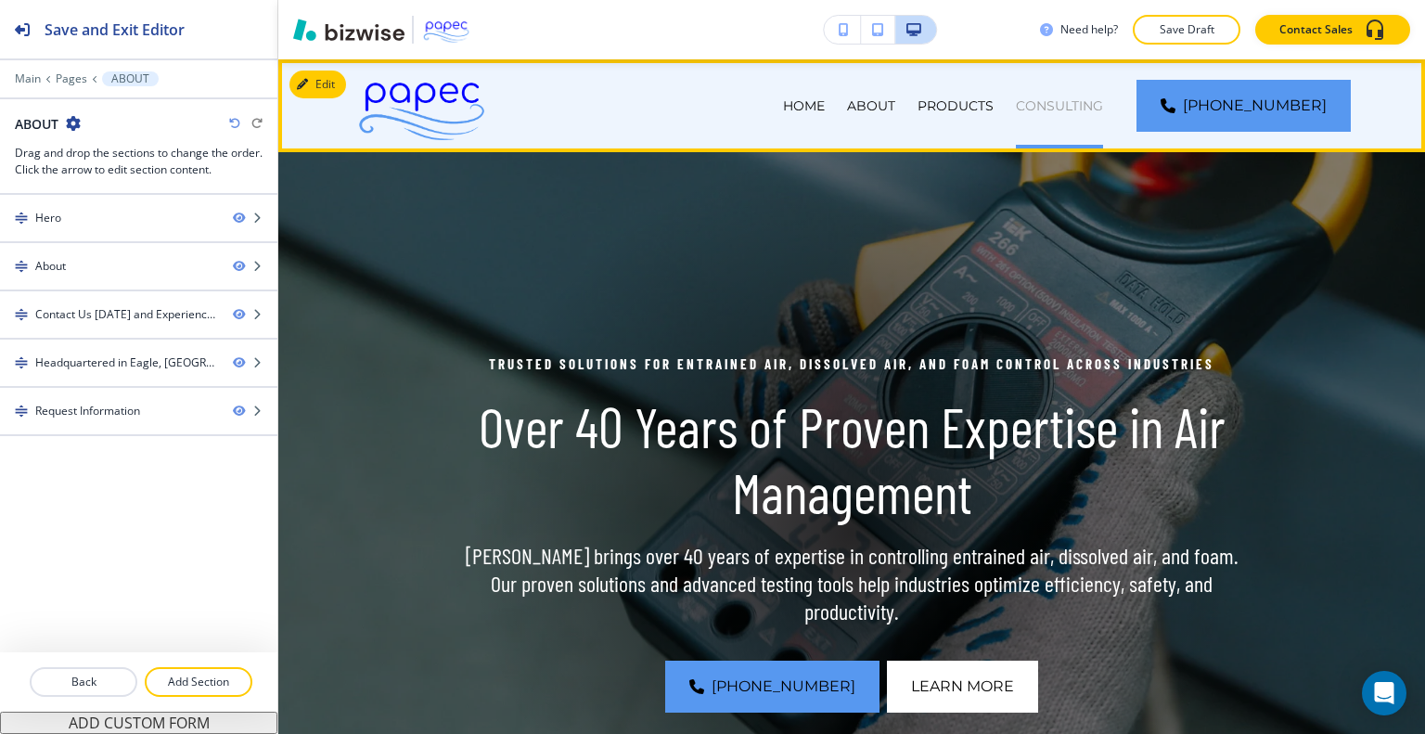
click at [1103, 97] on p "CONSULTING" at bounding box center [1059, 105] width 87 height 19
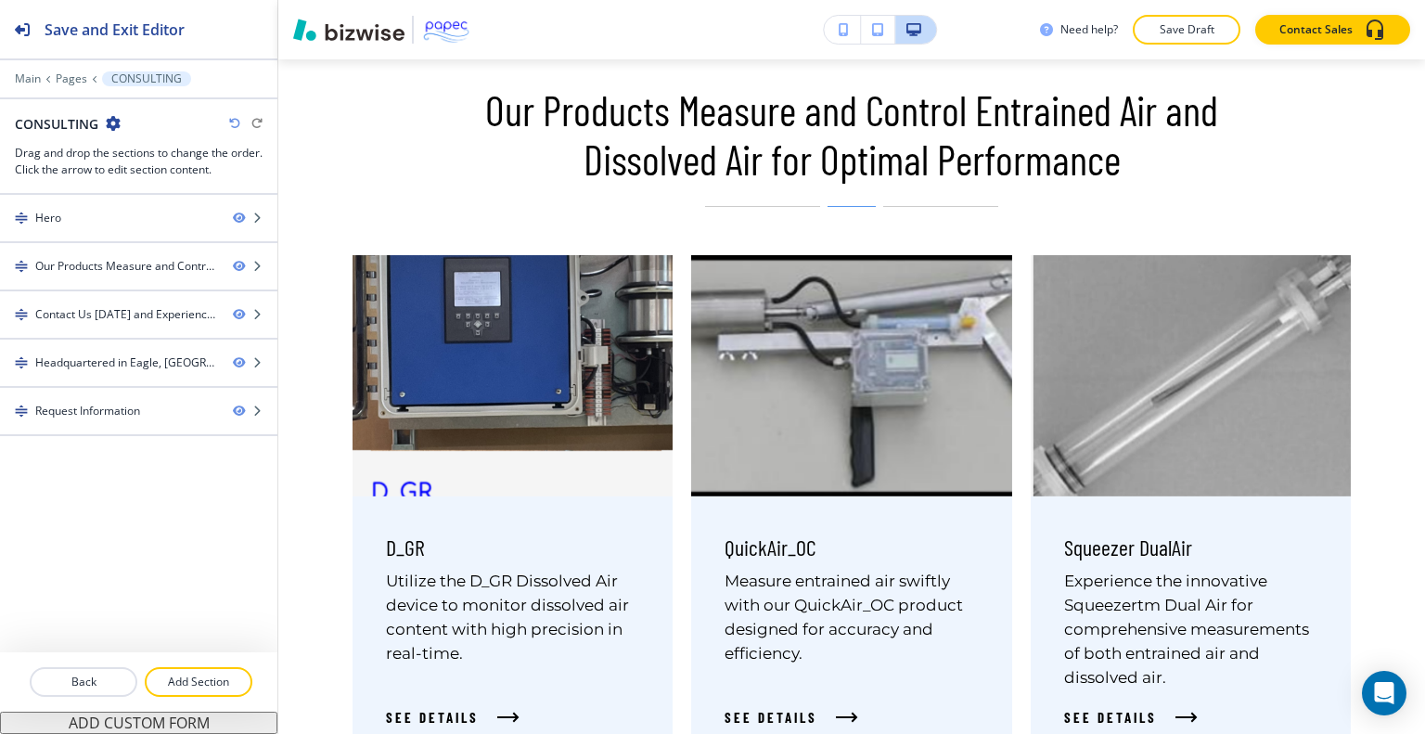
scroll to position [914, 0]
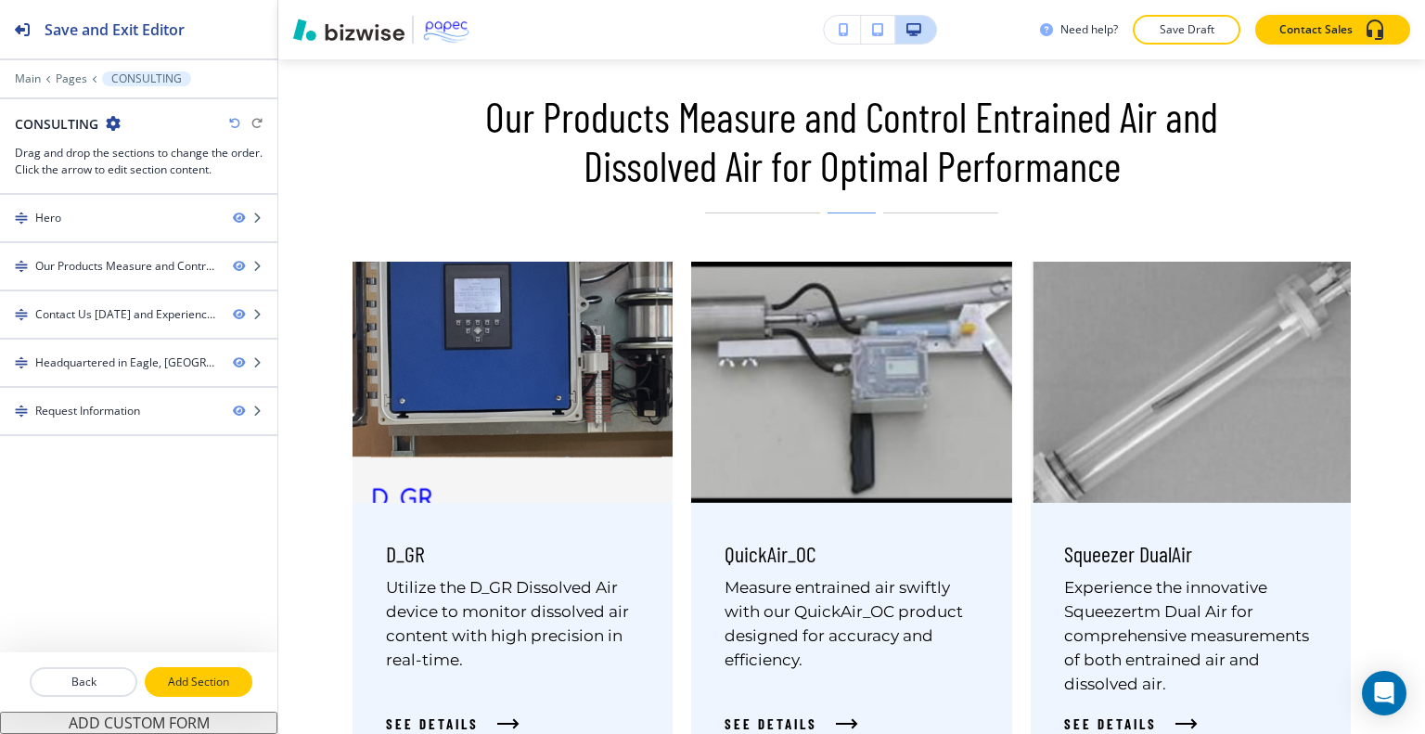
click at [227, 681] on p "Add Section" at bounding box center [199, 682] width 104 height 17
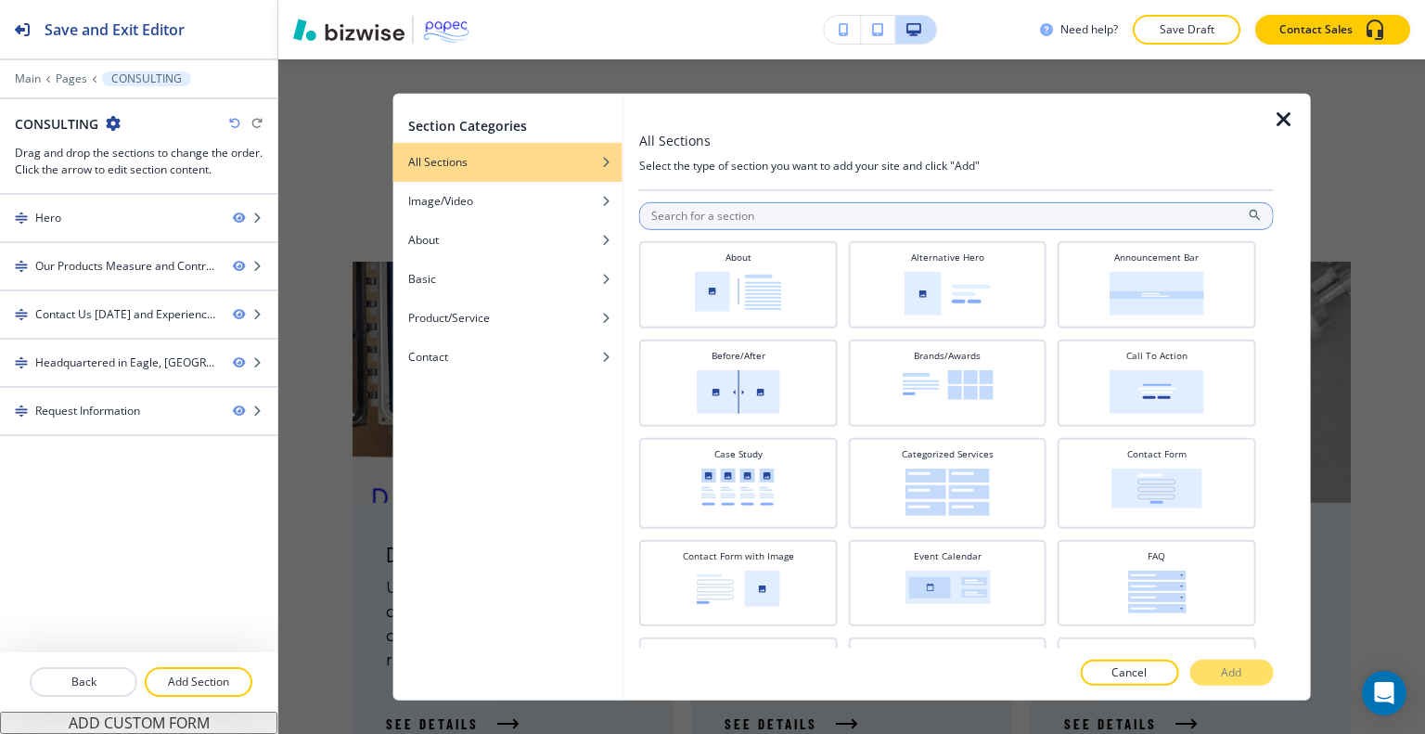
click at [769, 216] on input "text" at bounding box center [956, 215] width 635 height 28
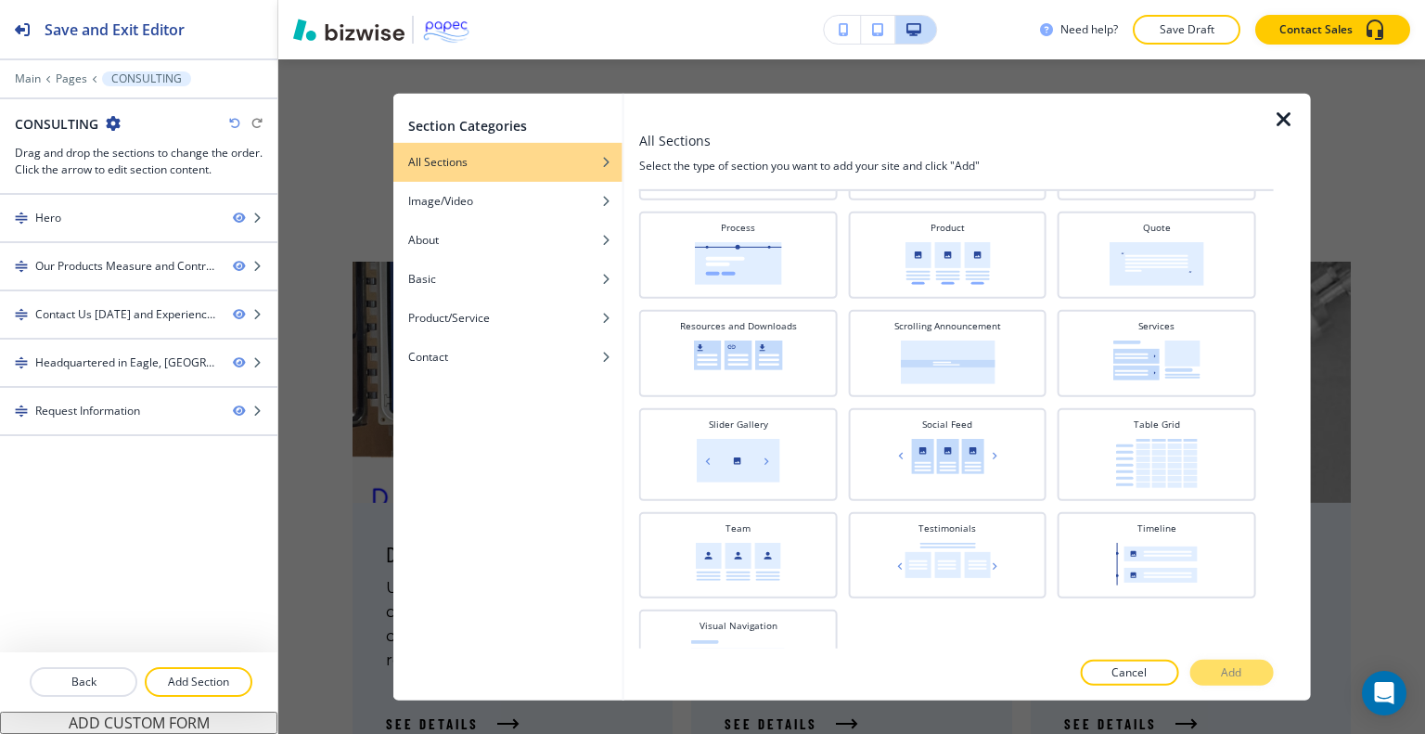
scroll to position [753, 0]
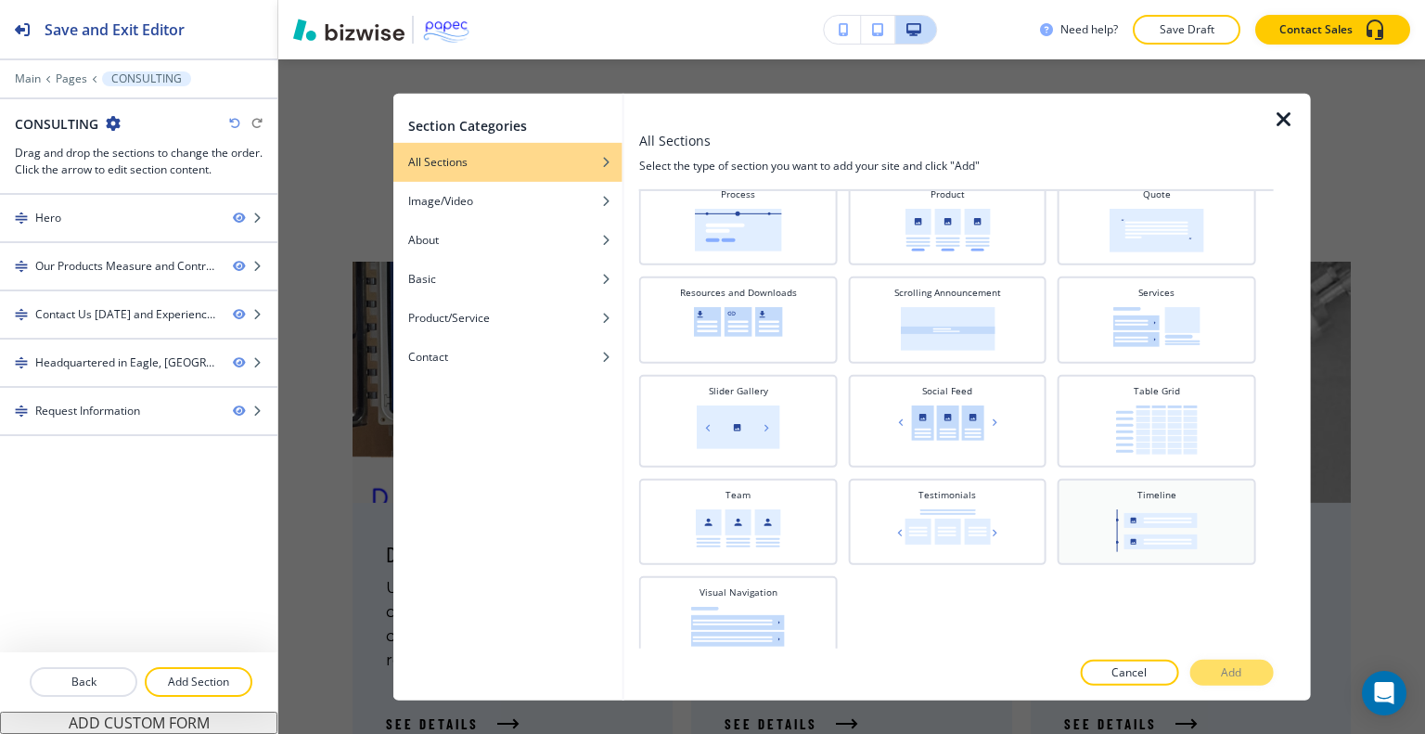
click at [1163, 519] on img at bounding box center [1157, 529] width 82 height 43
click at [1227, 668] on p "Add" at bounding box center [1231, 672] width 20 height 17
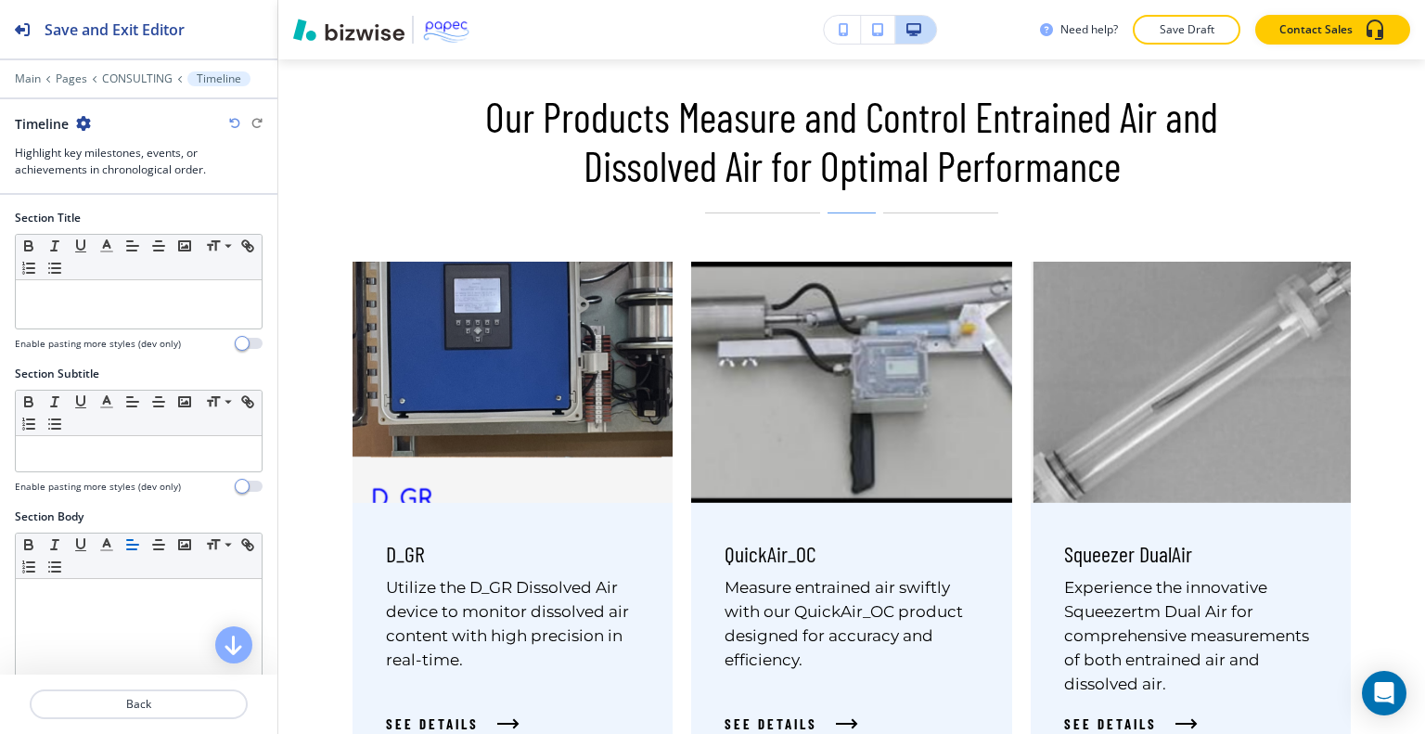
scroll to position [4437, 0]
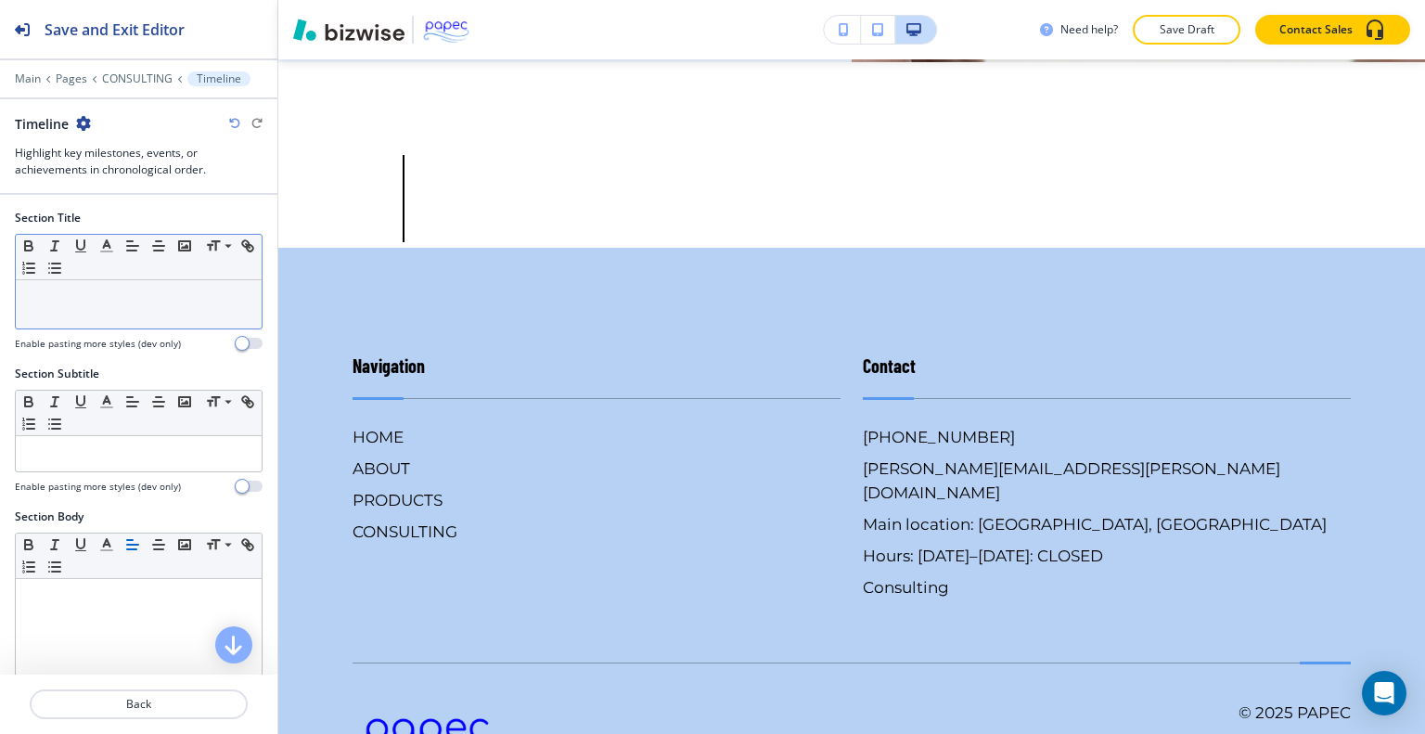
click at [93, 292] on p at bounding box center [138, 297] width 227 height 17
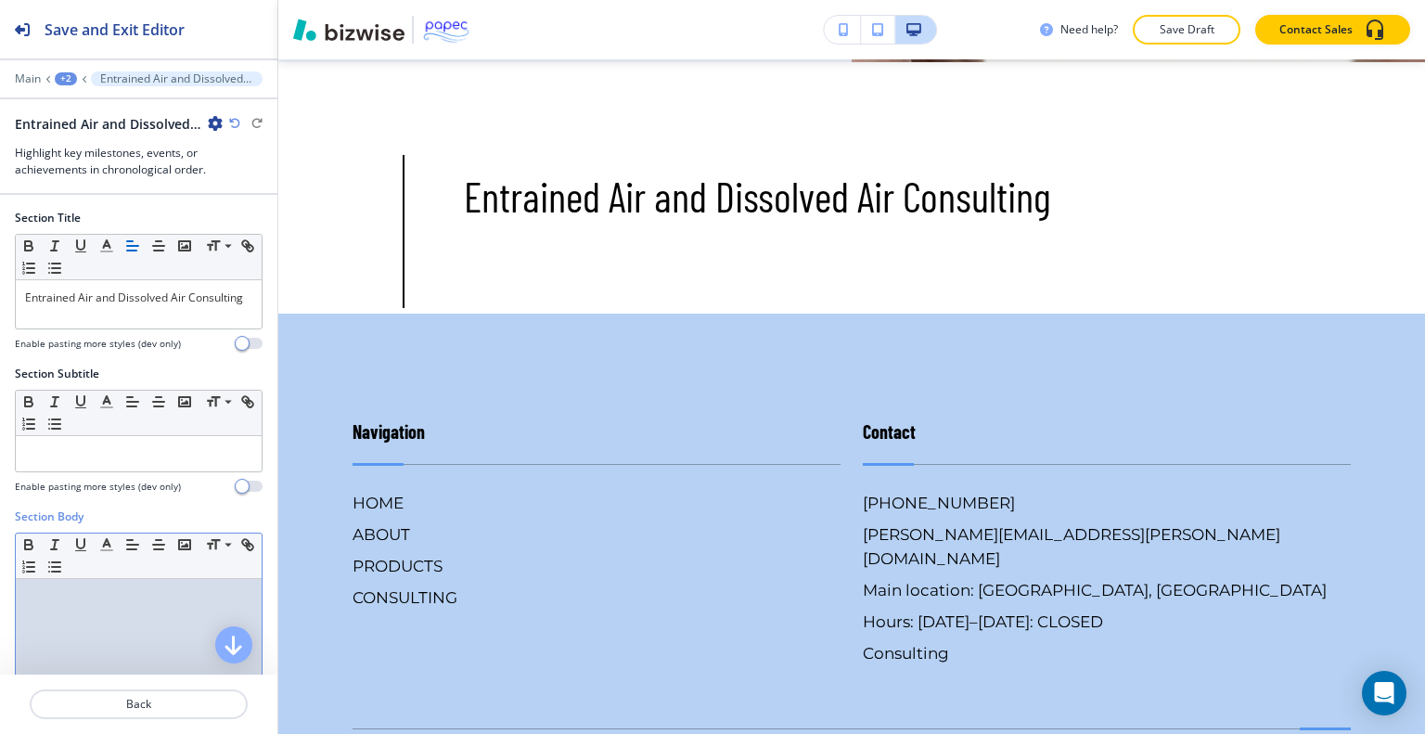
click at [115, 585] on div at bounding box center [139, 699] width 246 height 241
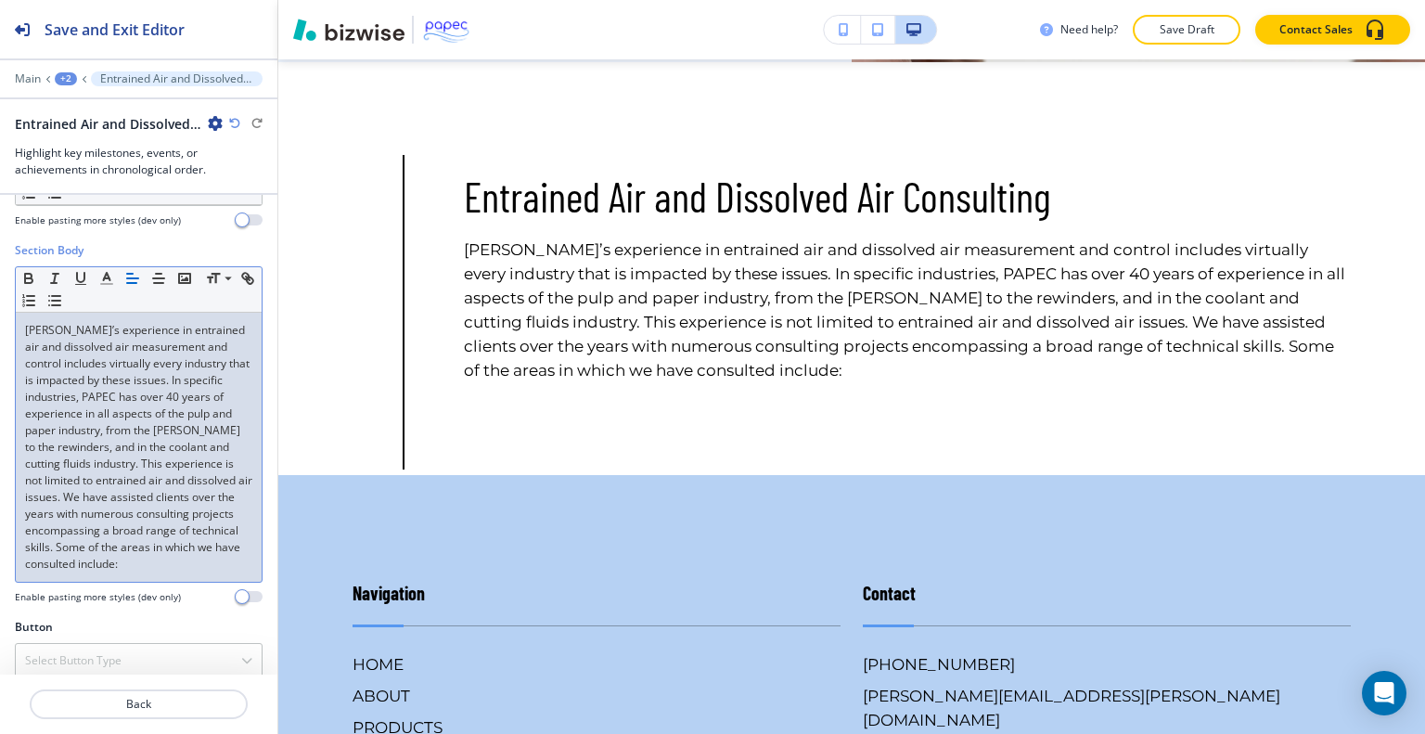
scroll to position [633, 0]
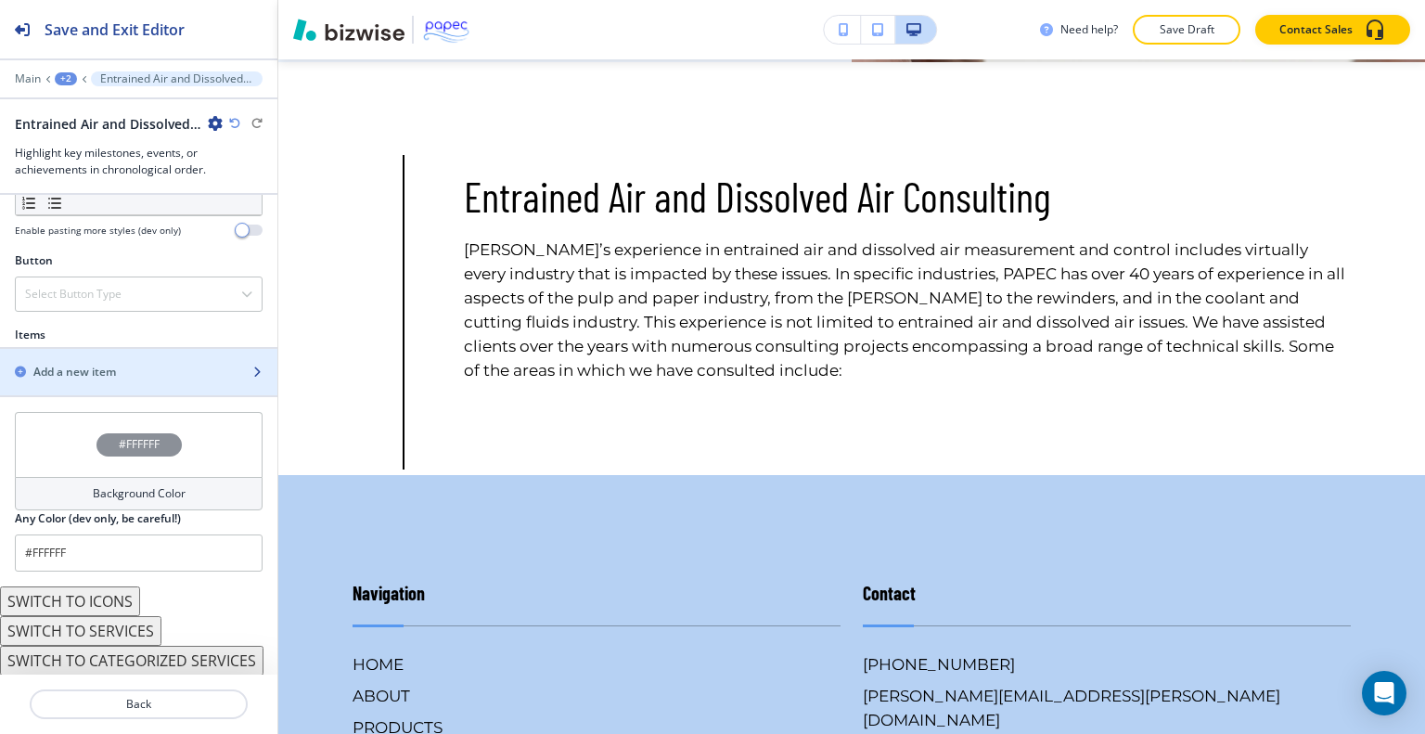
click at [167, 385] on div "button" at bounding box center [138, 387] width 277 height 15
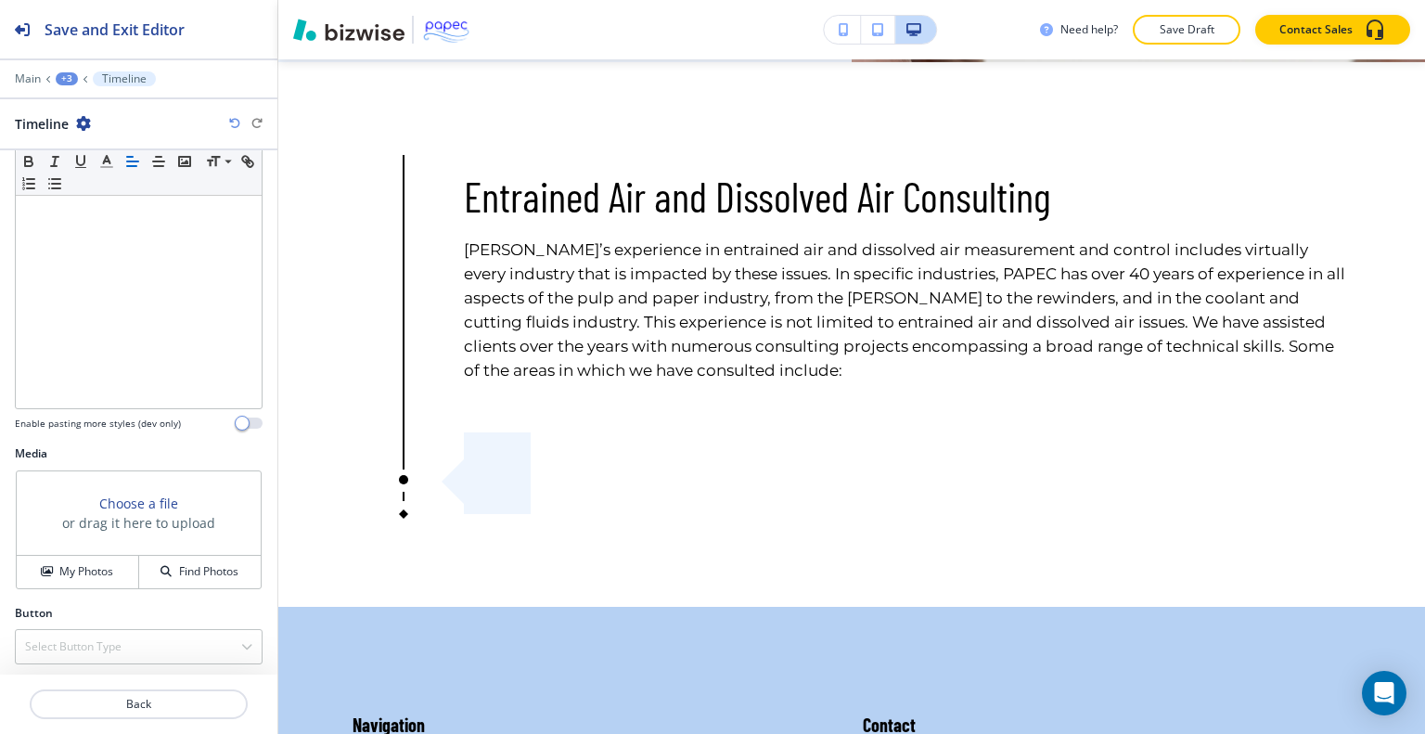
scroll to position [364, 0]
click at [1202, 35] on p "Save Draft" at bounding box center [1186, 29] width 59 height 17
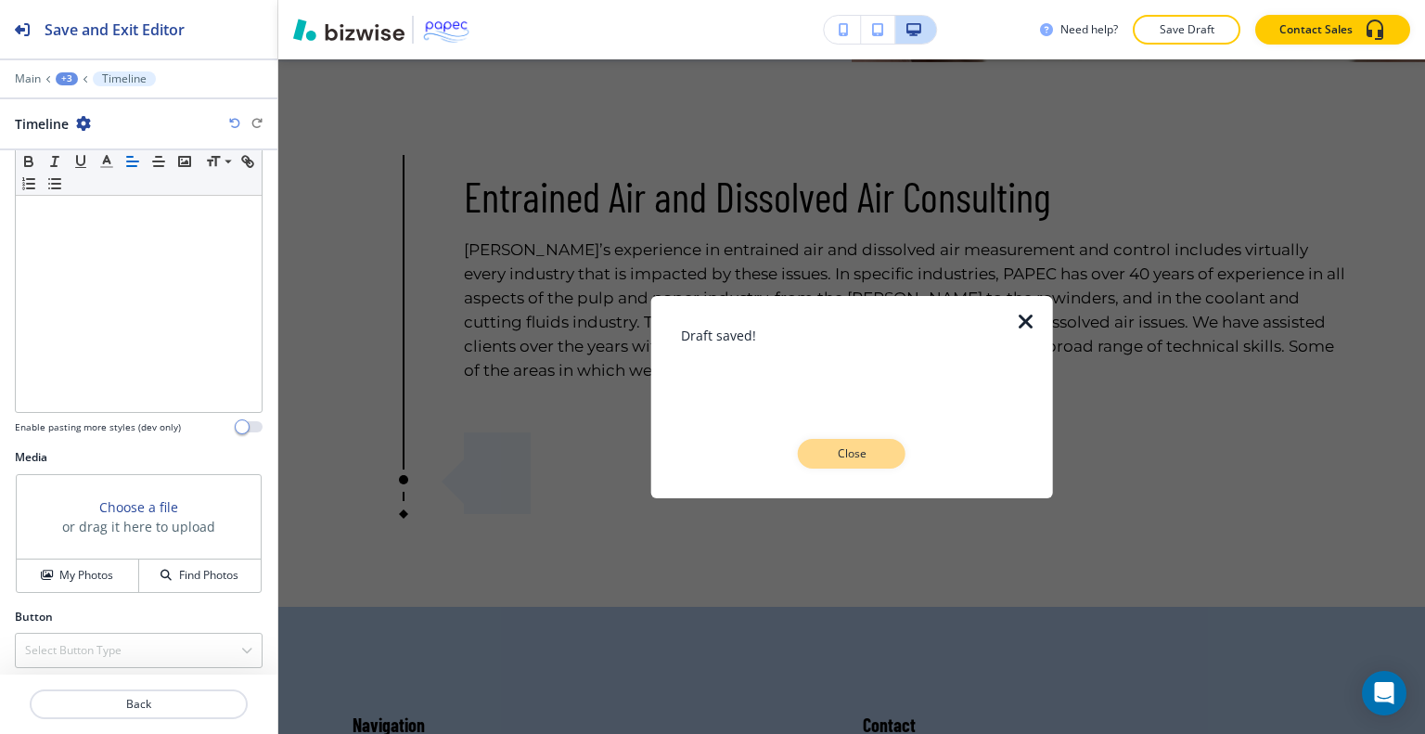
click at [850, 441] on button "Close" at bounding box center [852, 454] width 108 height 30
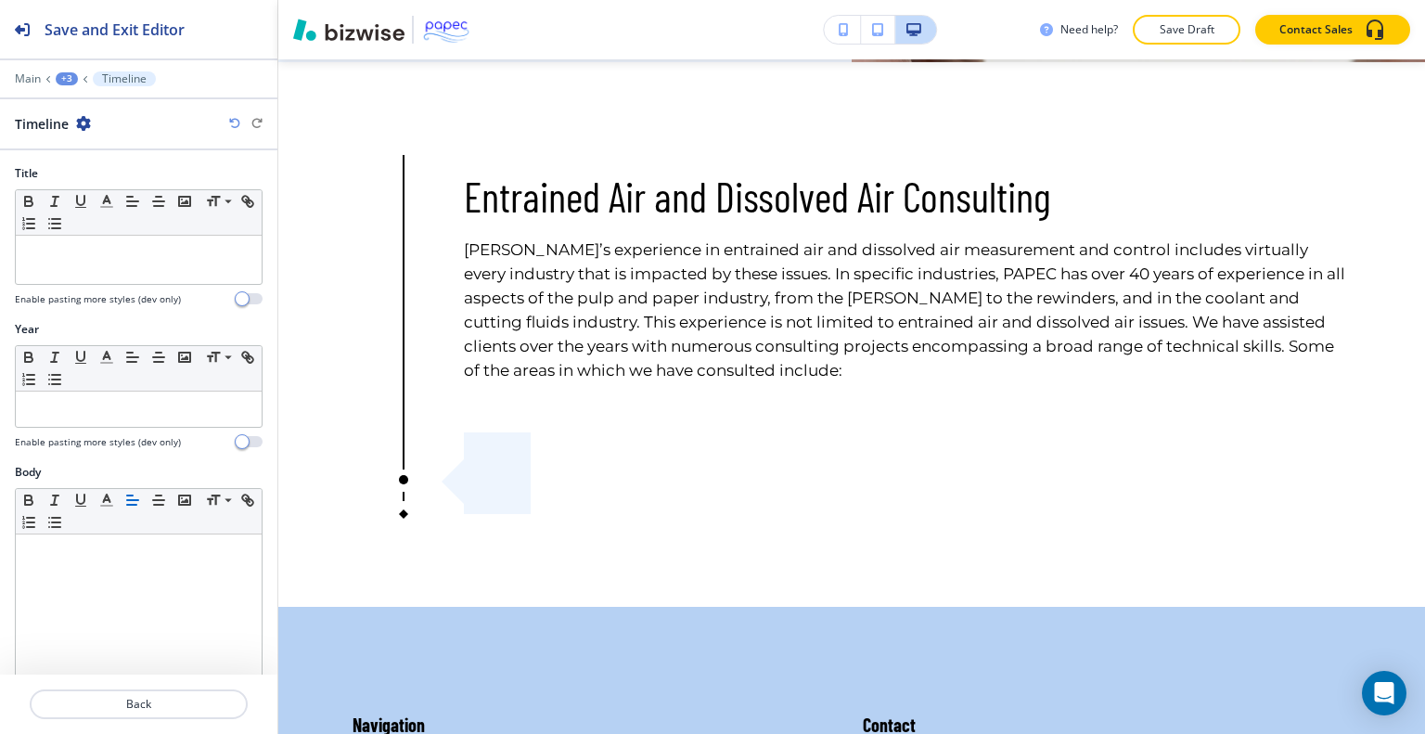
scroll to position [367, 0]
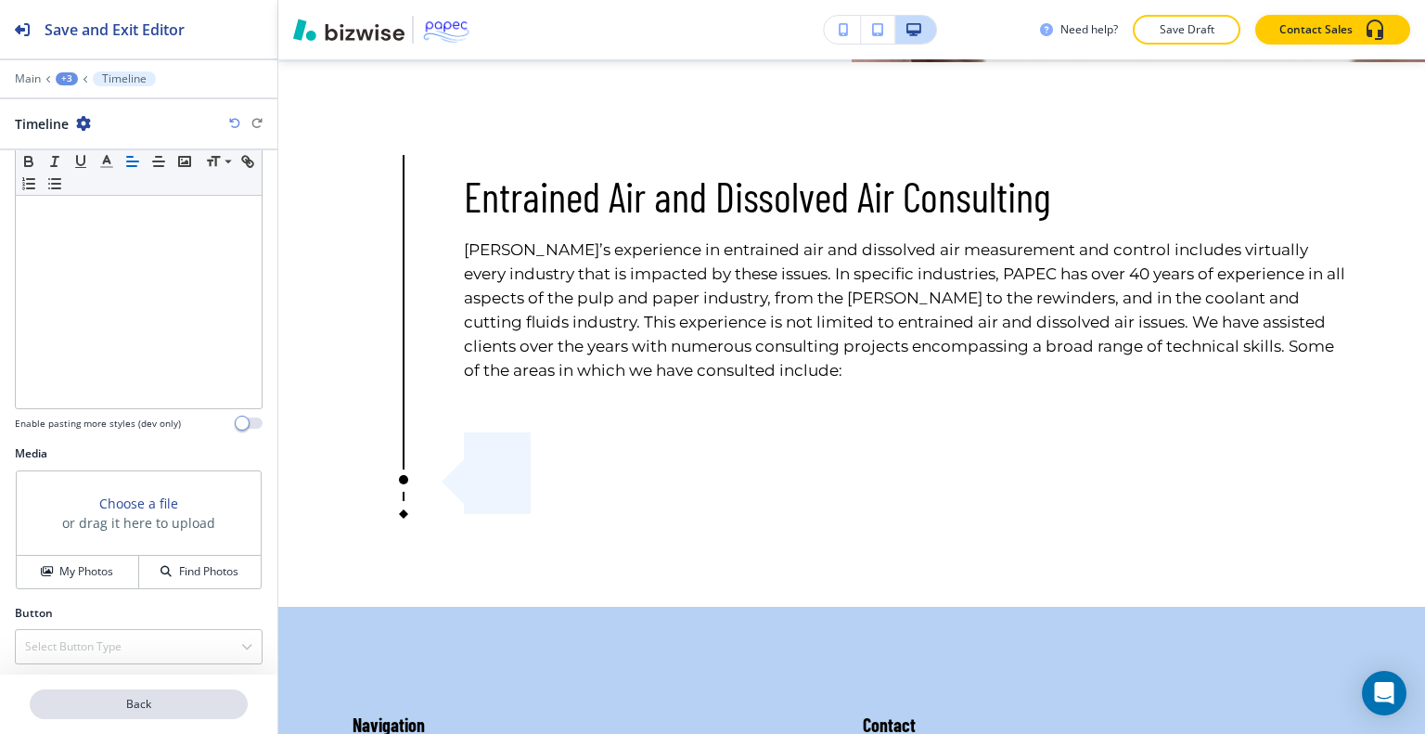
click at [166, 714] on button "Back" at bounding box center [139, 704] width 218 height 30
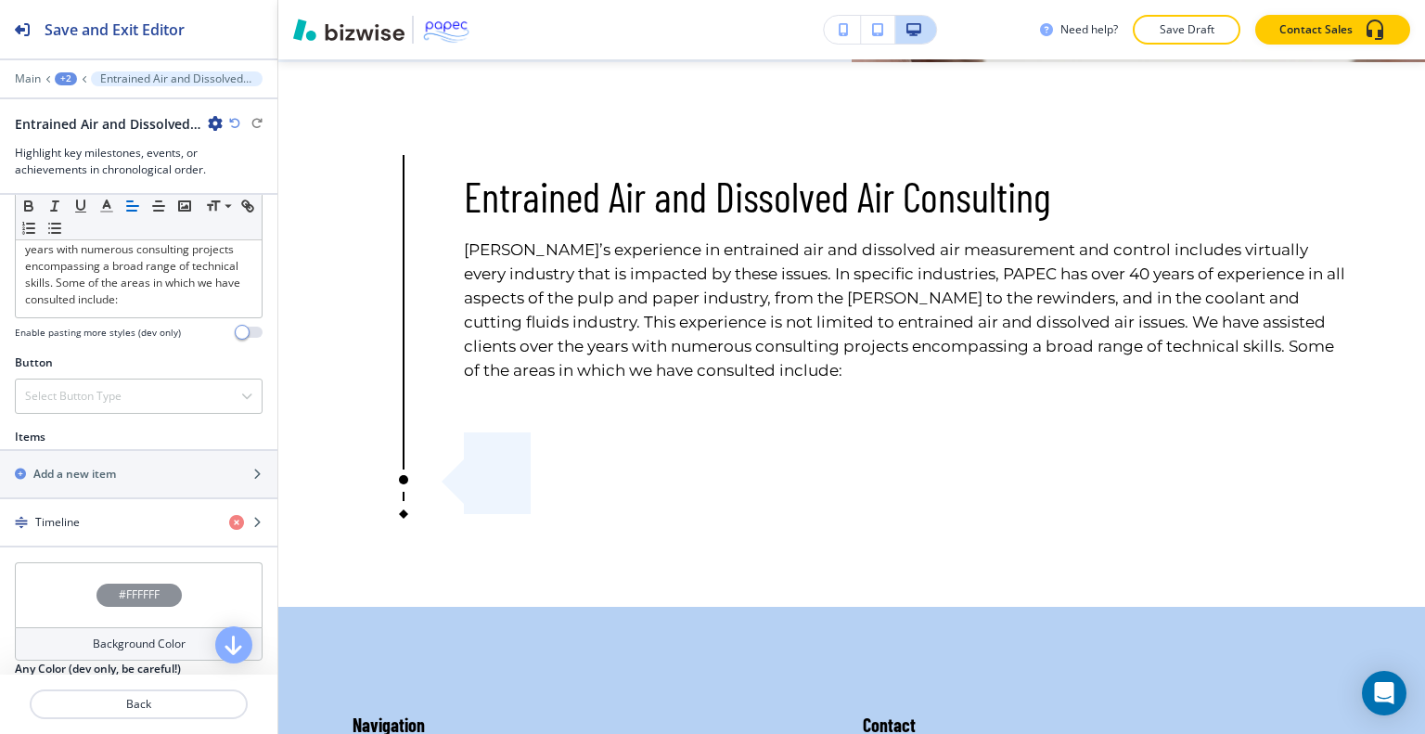
scroll to position [533, 0]
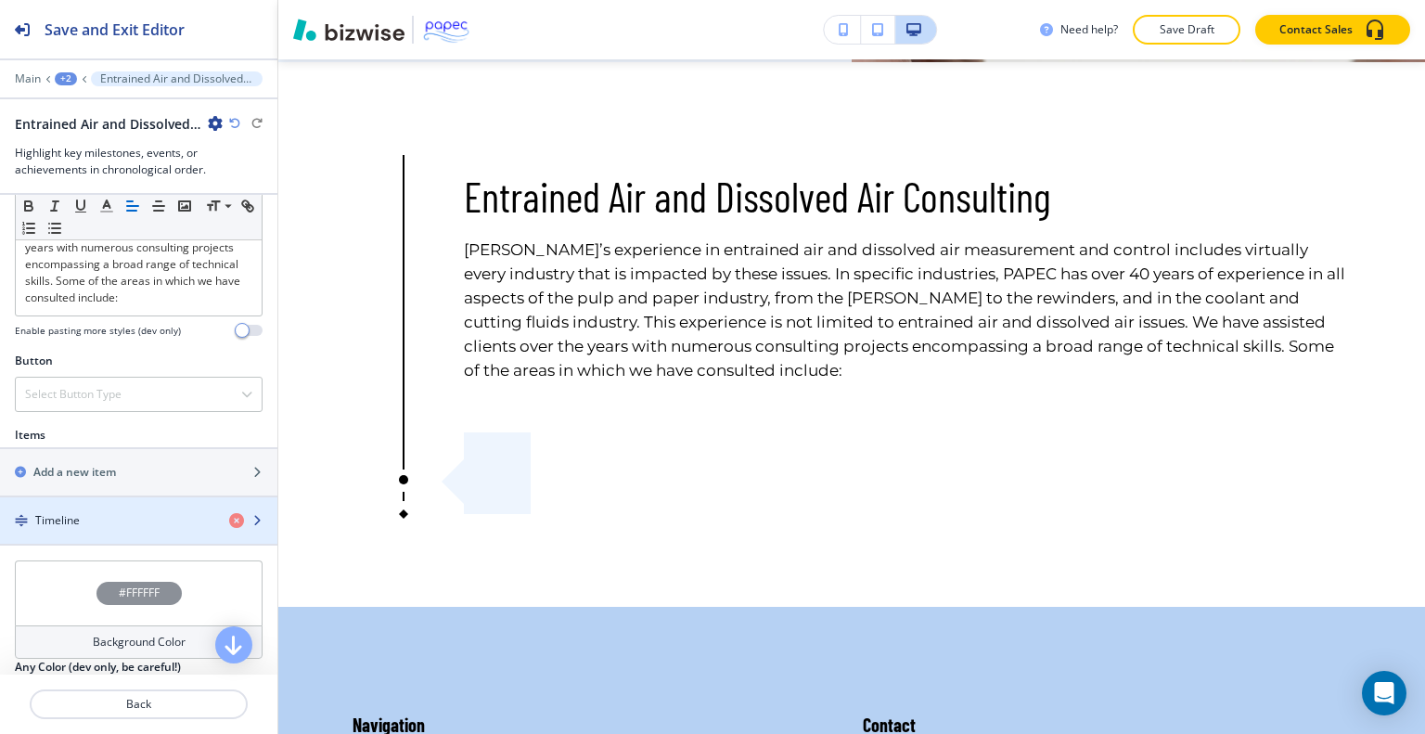
click at [191, 520] on div "Timeline" at bounding box center [107, 520] width 214 height 17
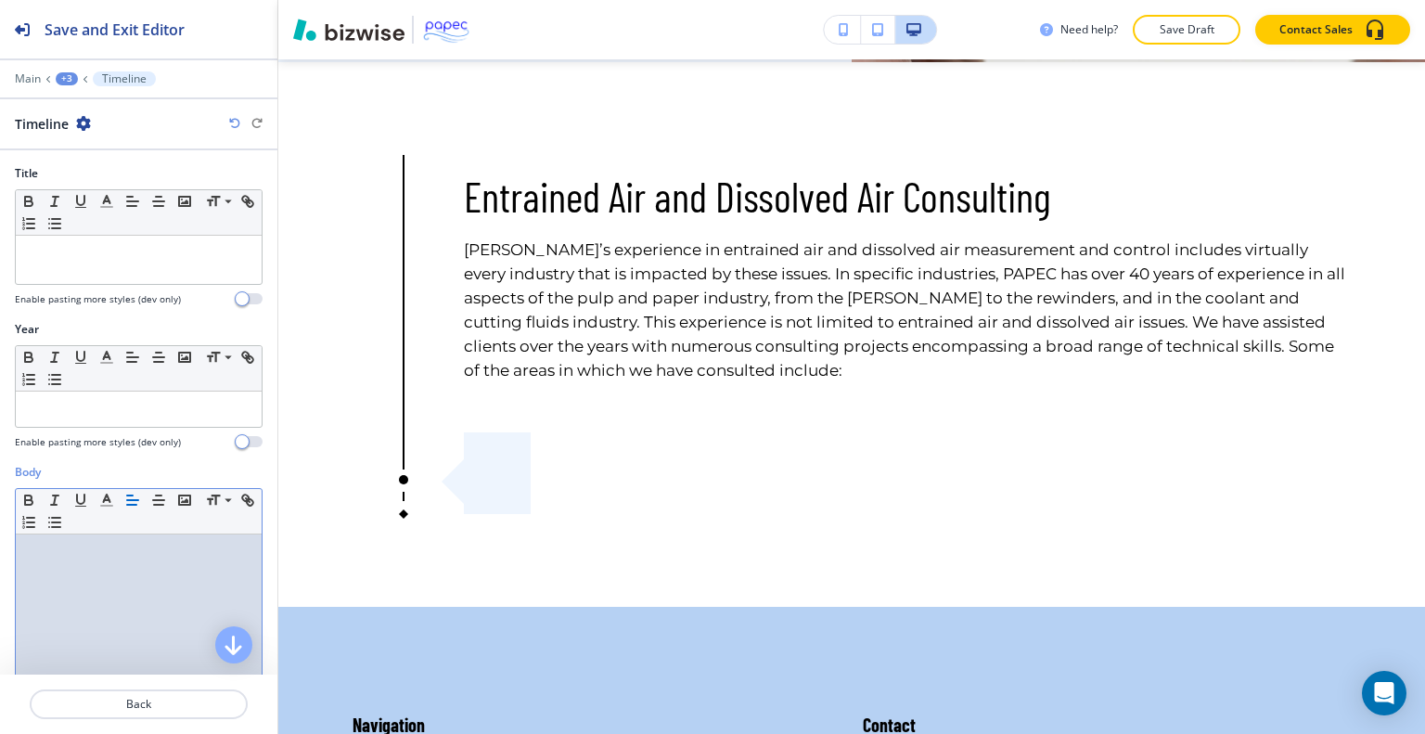
click at [161, 561] on div at bounding box center [139, 654] width 246 height 241
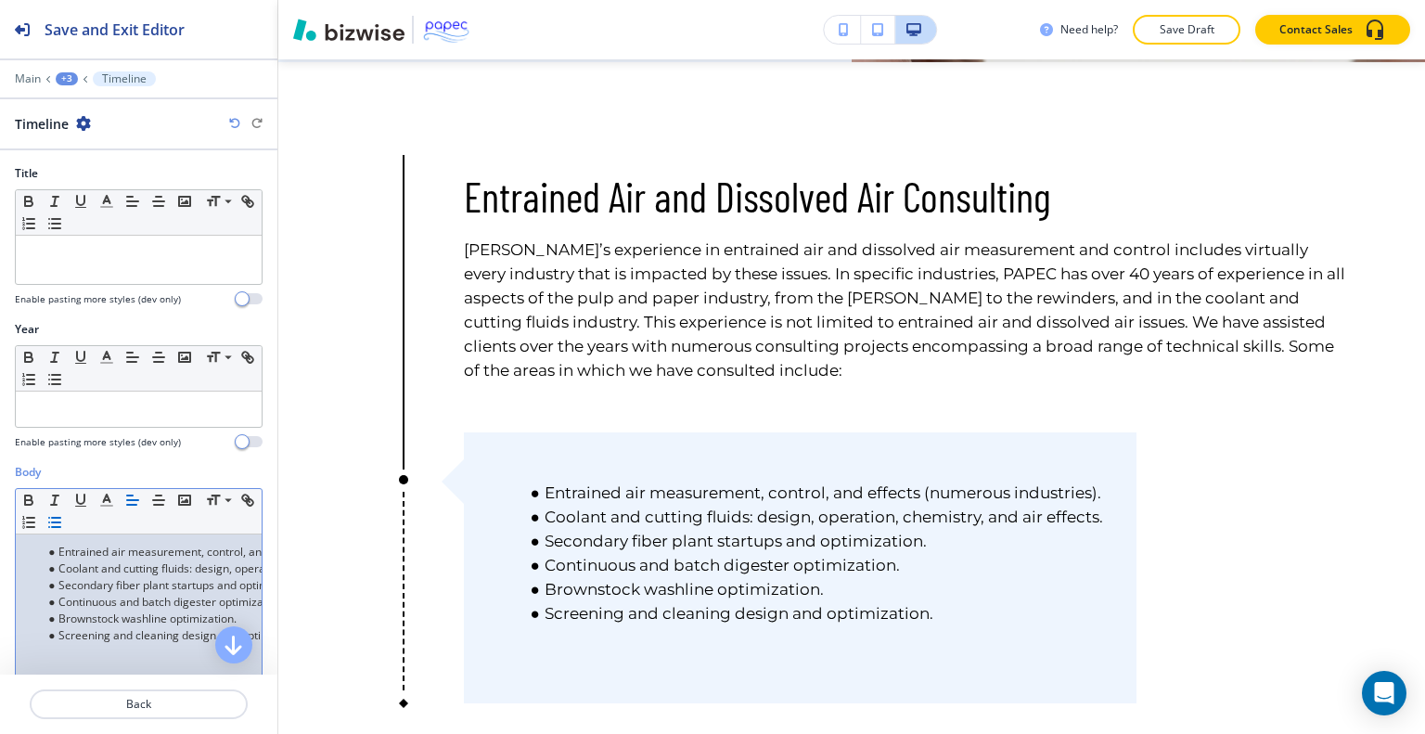
scroll to position [0, 0]
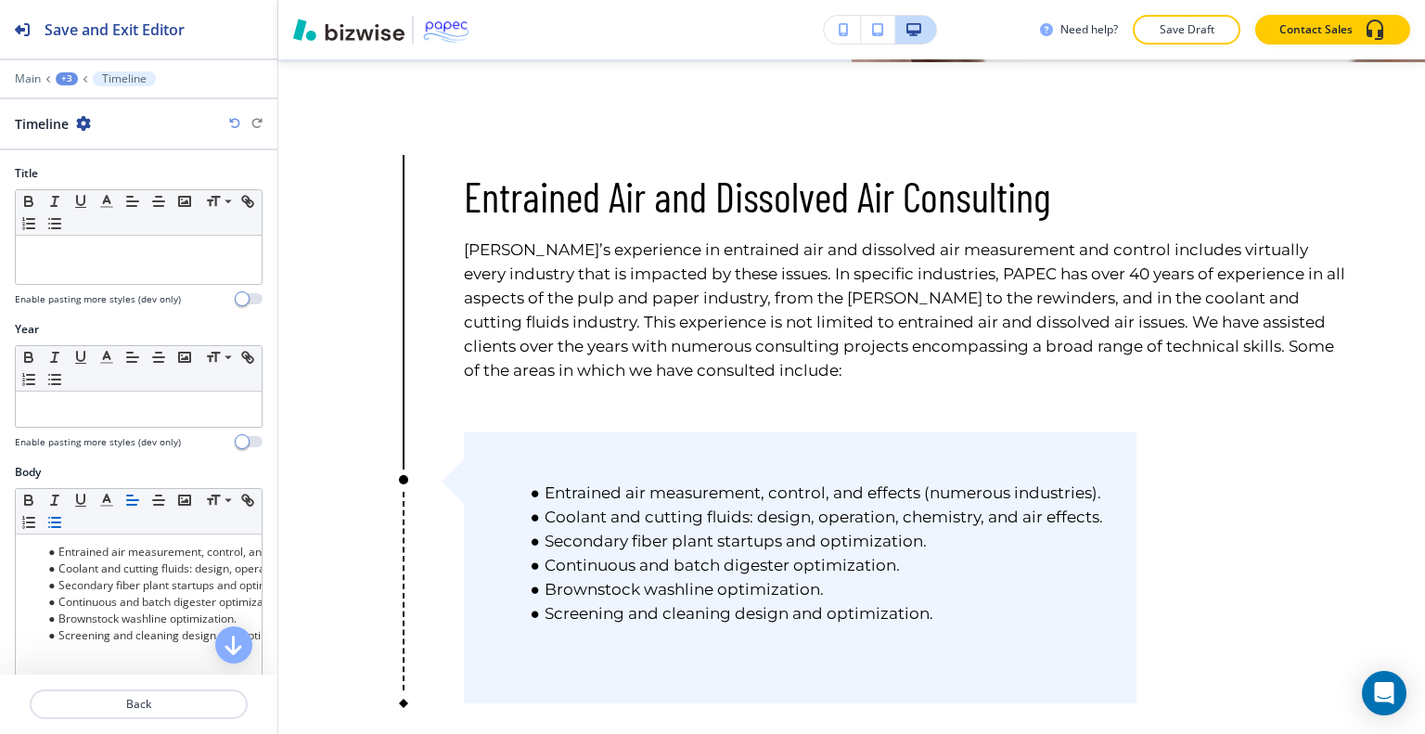
click at [219, 312] on div "Title Small Normal Large Huge Enable pasting more styles (dev only)" at bounding box center [138, 243] width 277 height 156
click at [1173, 24] on p "Save Draft" at bounding box center [1186, 29] width 59 height 17
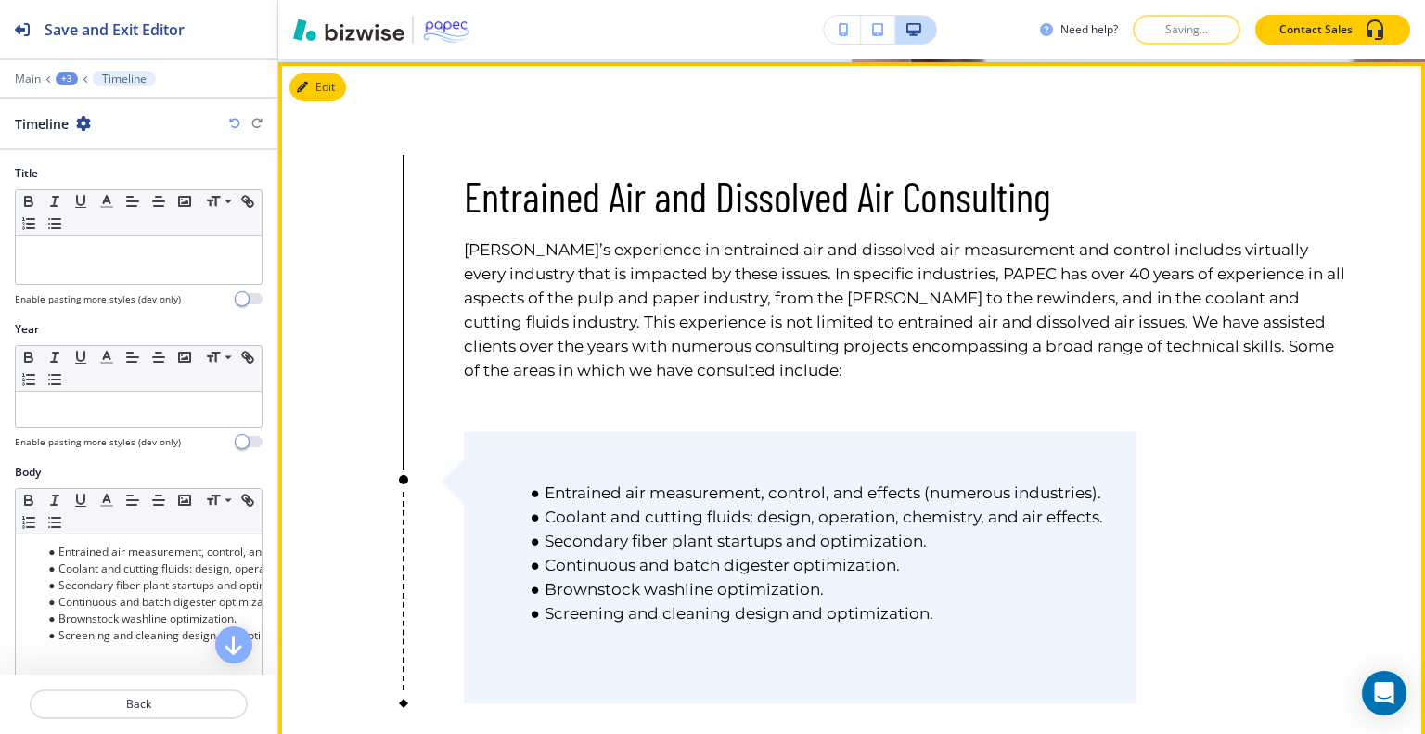
click at [1261, 238] on p "[PERSON_NAME]’s experience in entrained air and dissolved air measurement and c…" at bounding box center [907, 310] width 887 height 145
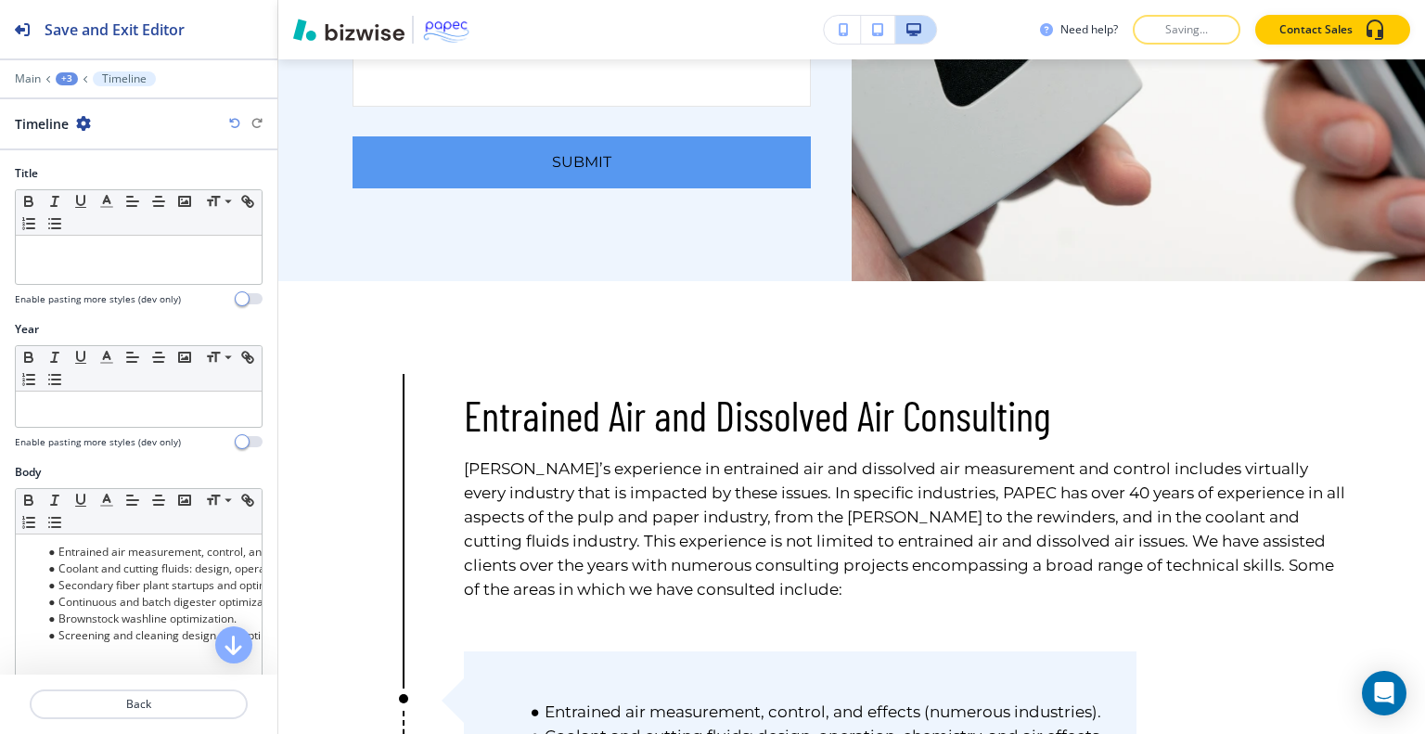
scroll to position [4211, 0]
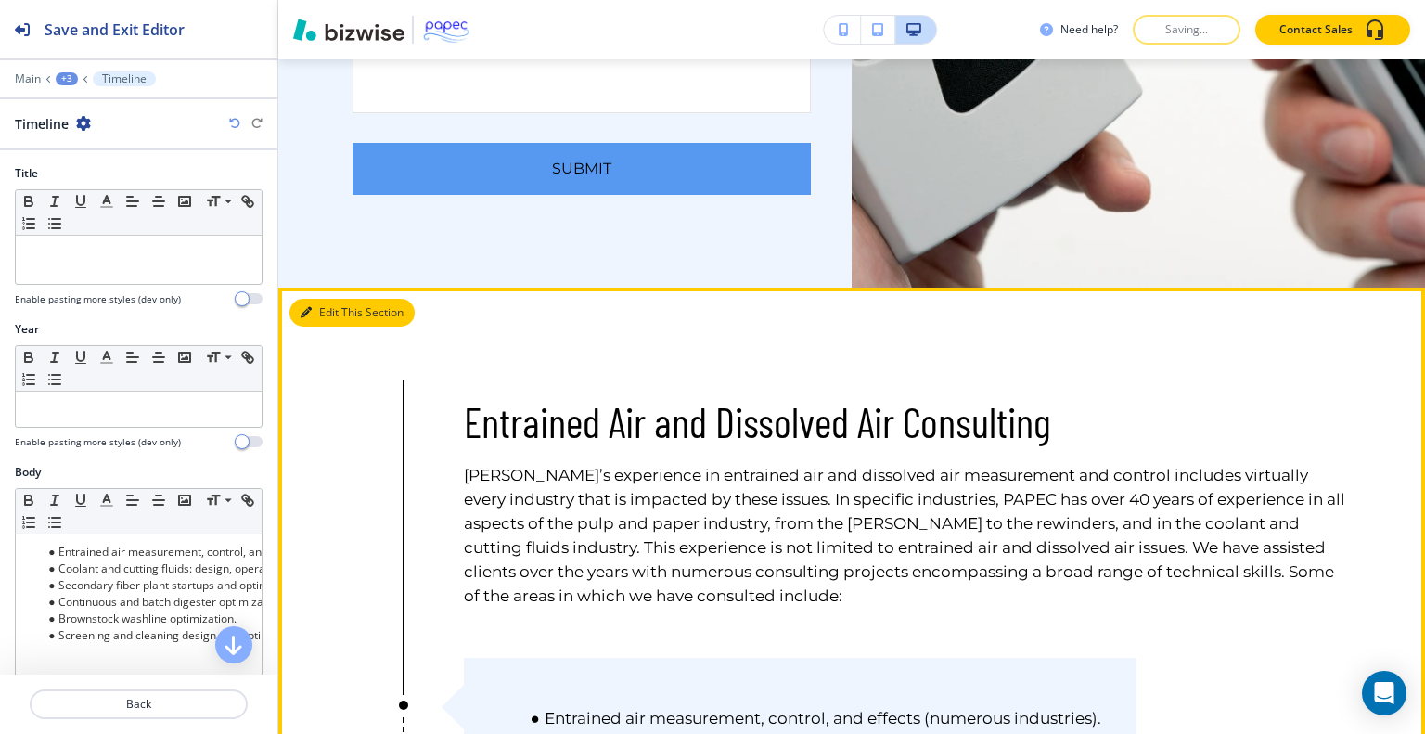
click at [331, 303] on button "Edit This Section" at bounding box center [351, 313] width 125 height 28
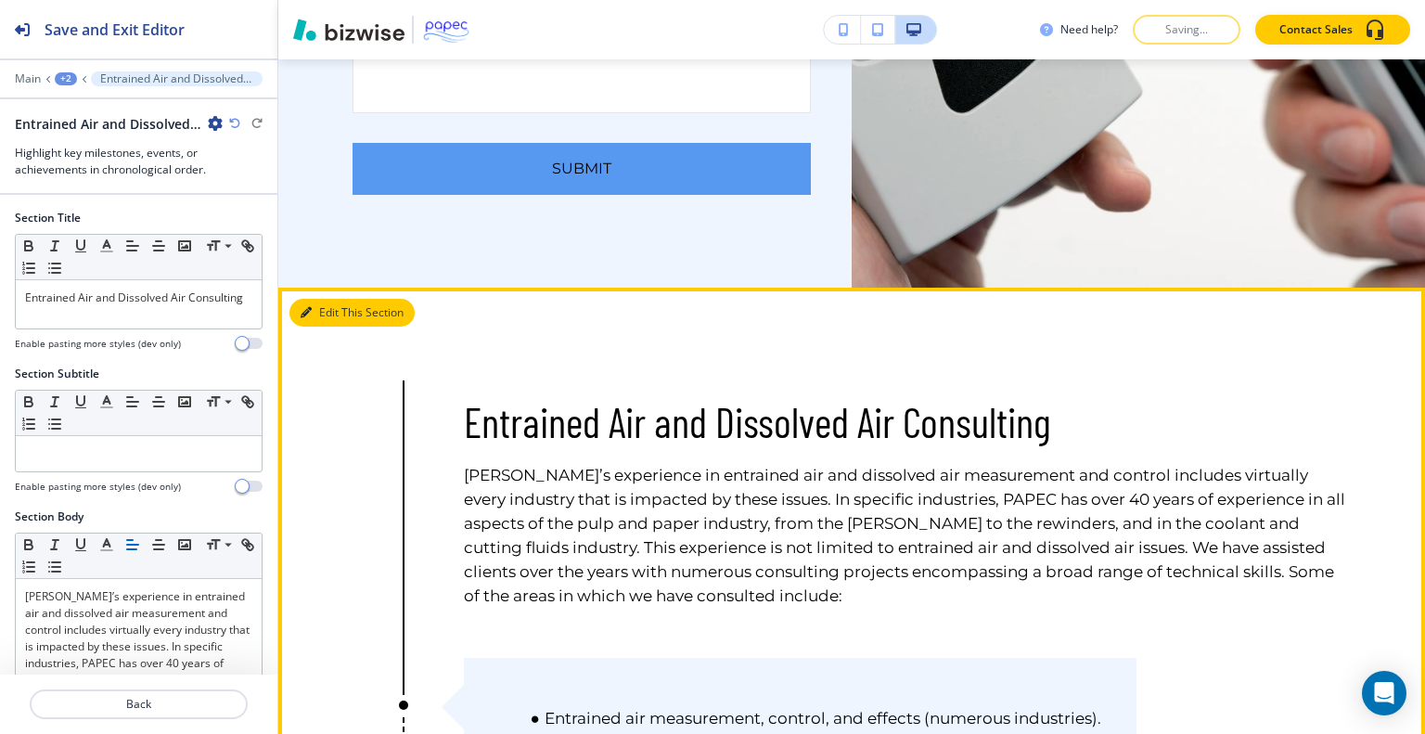
scroll to position [4437, 0]
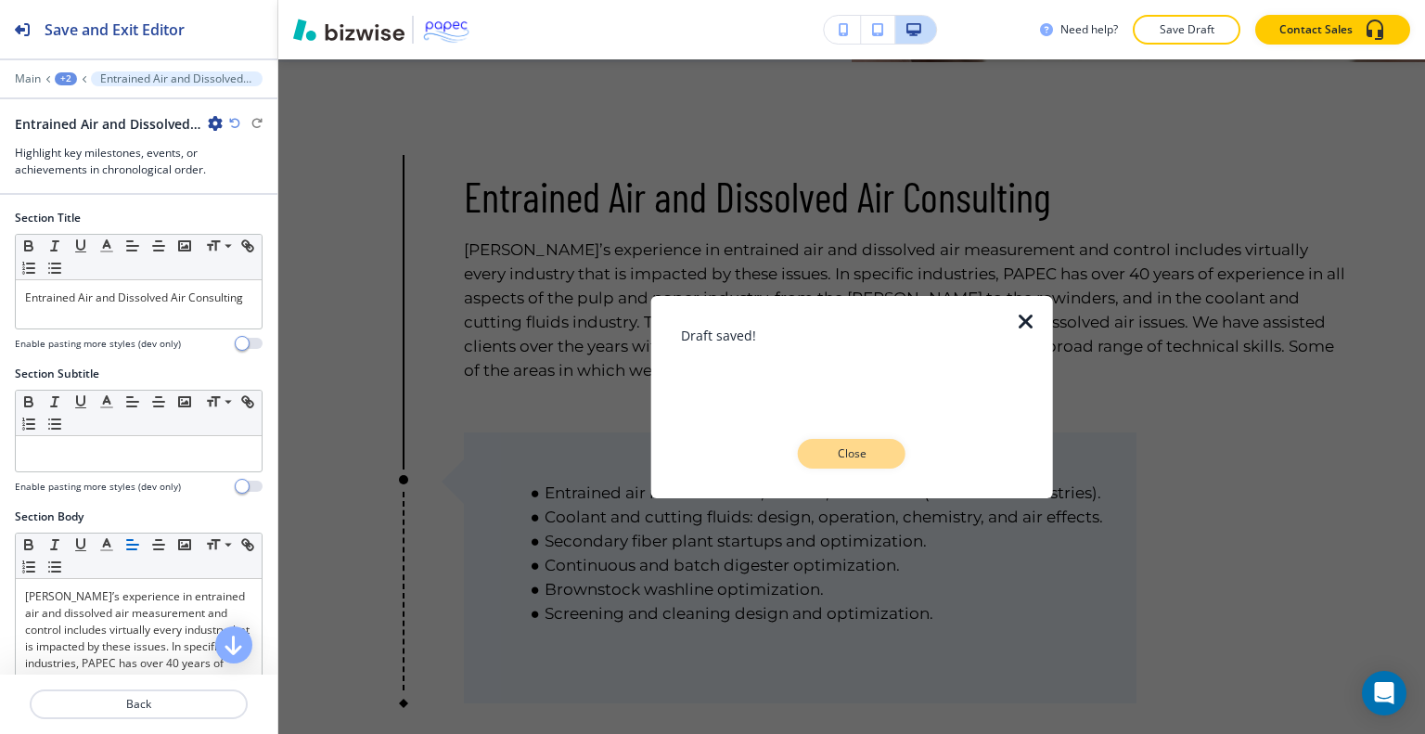
click at [880, 452] on p "Close" at bounding box center [851, 453] width 59 height 17
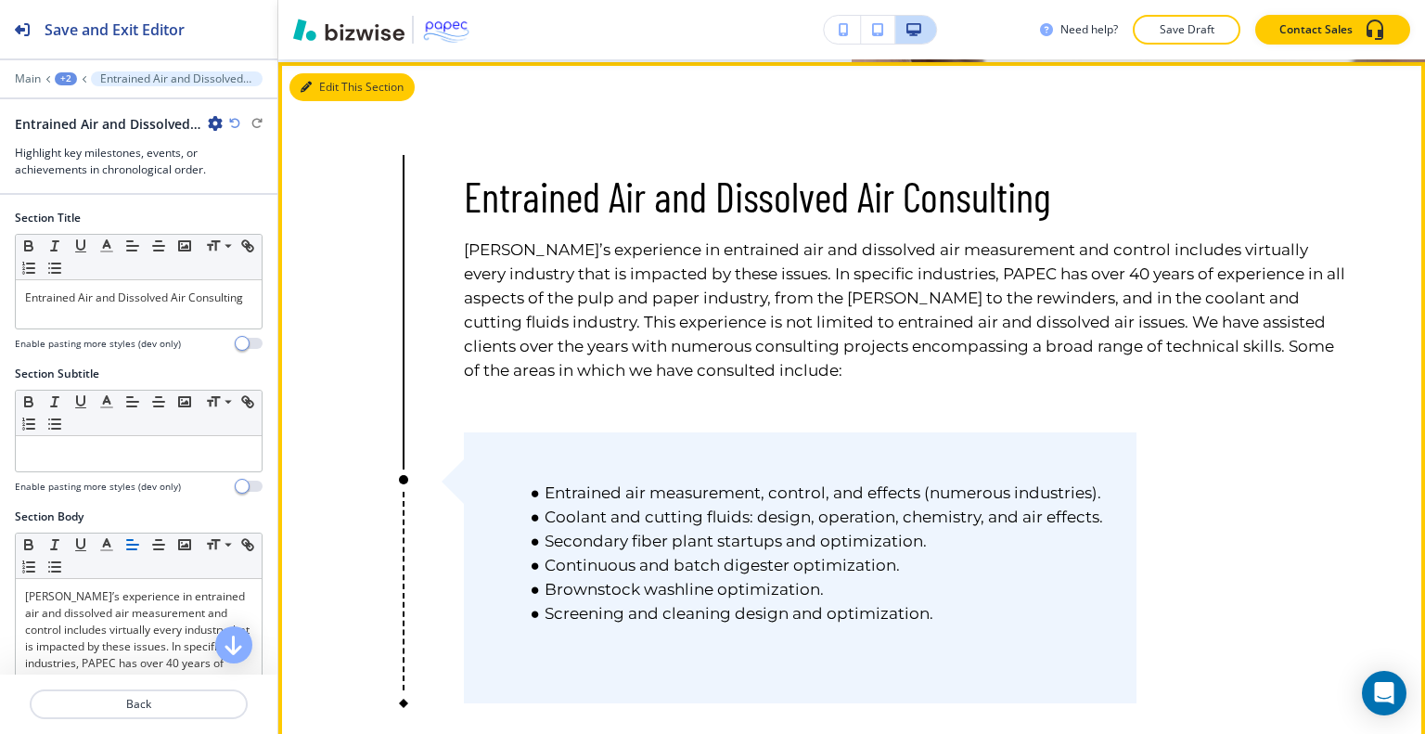
click at [315, 76] on button "Edit This Section" at bounding box center [351, 87] width 125 height 28
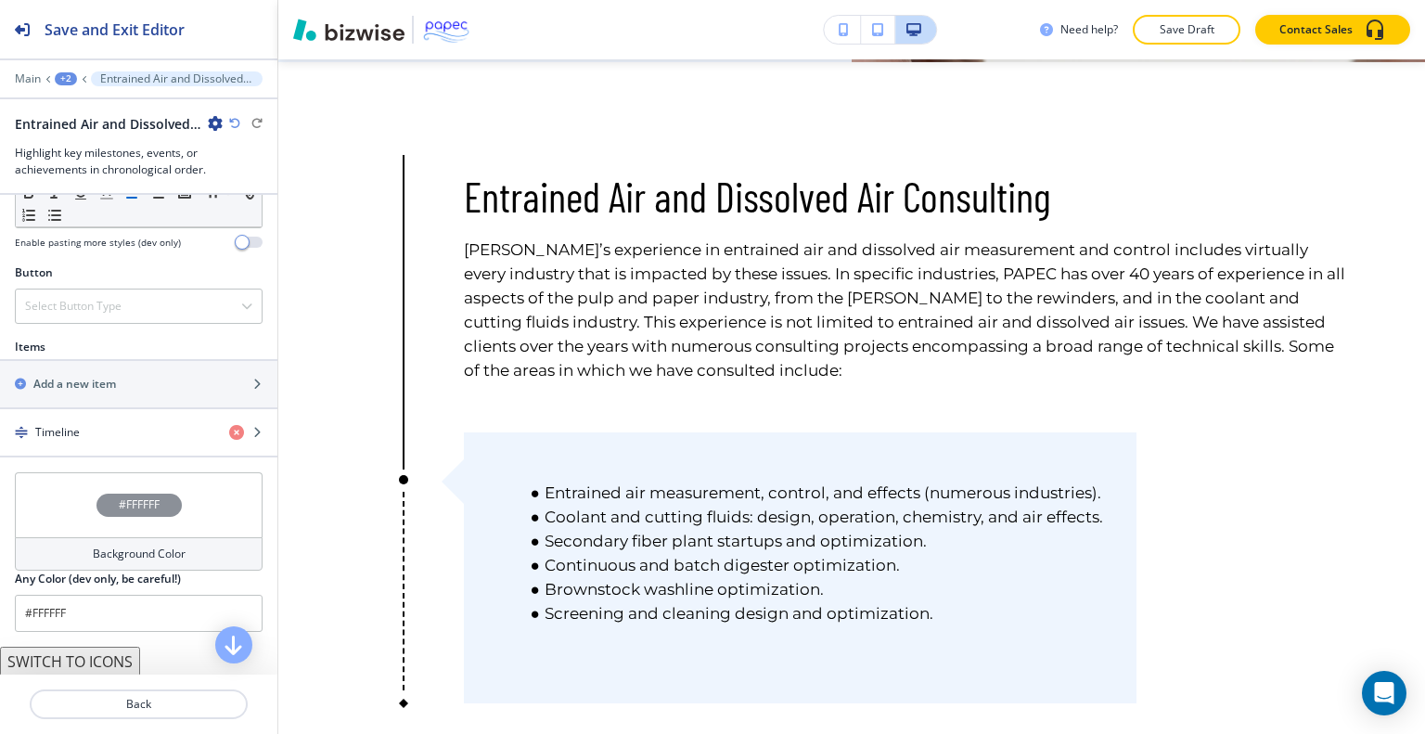
scroll to position [640, 0]
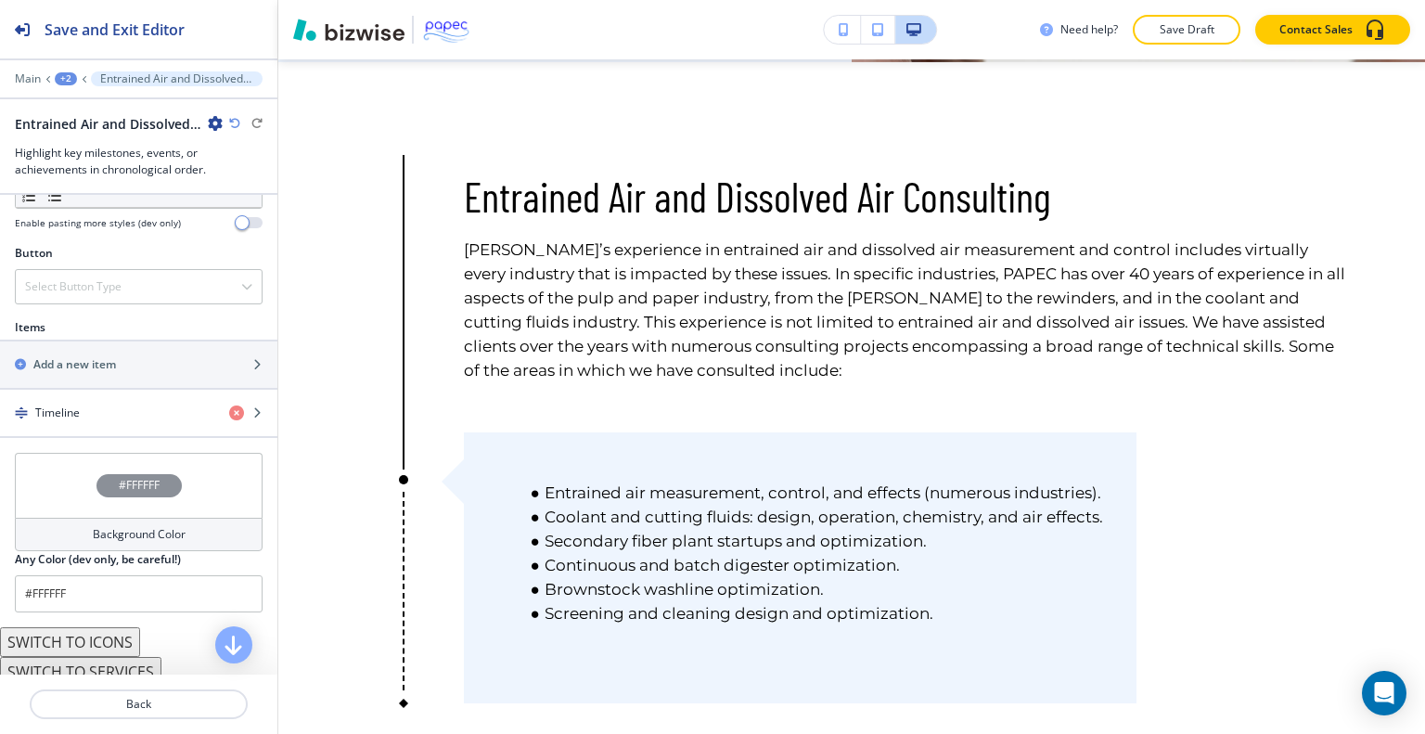
click at [139, 331] on div "Items" at bounding box center [138, 327] width 277 height 17
click at [146, 356] on div "Add a new item" at bounding box center [118, 364] width 237 height 17
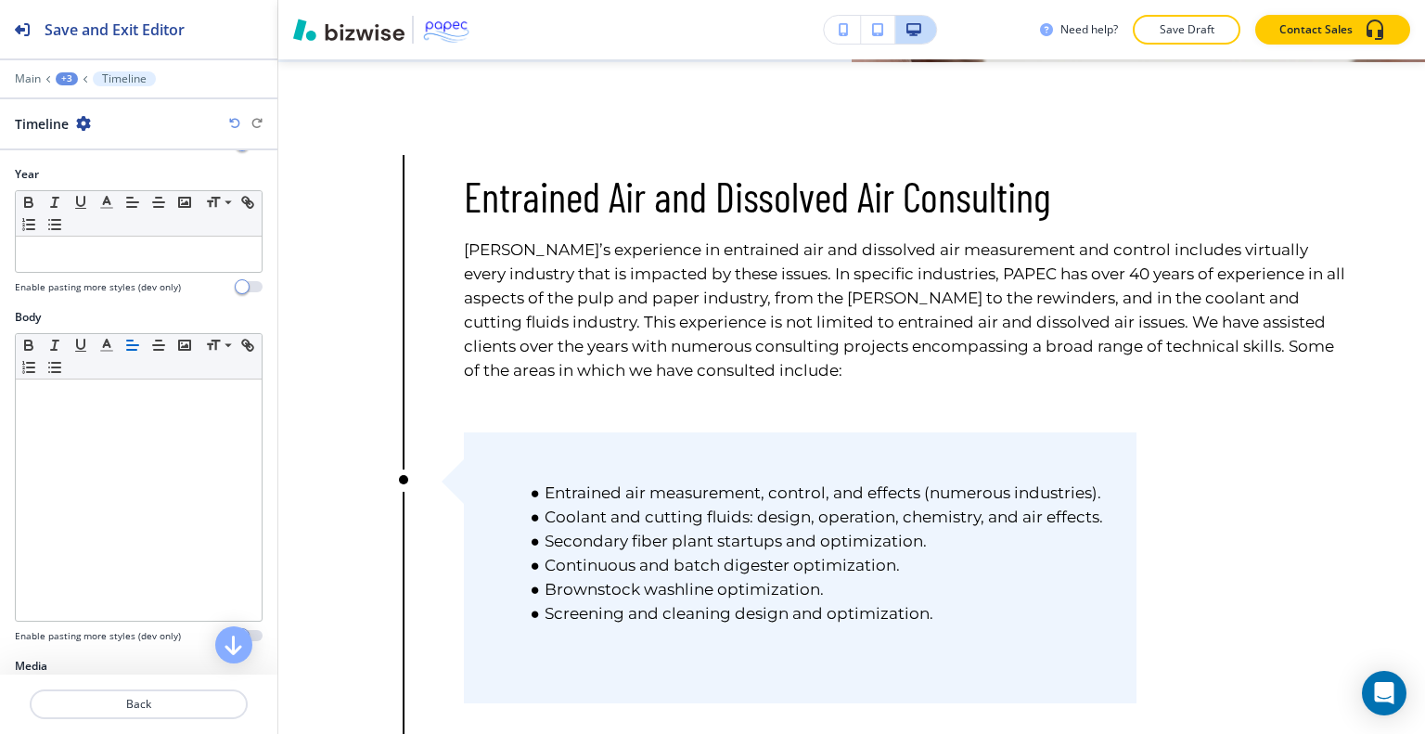
scroll to position [166, 0]
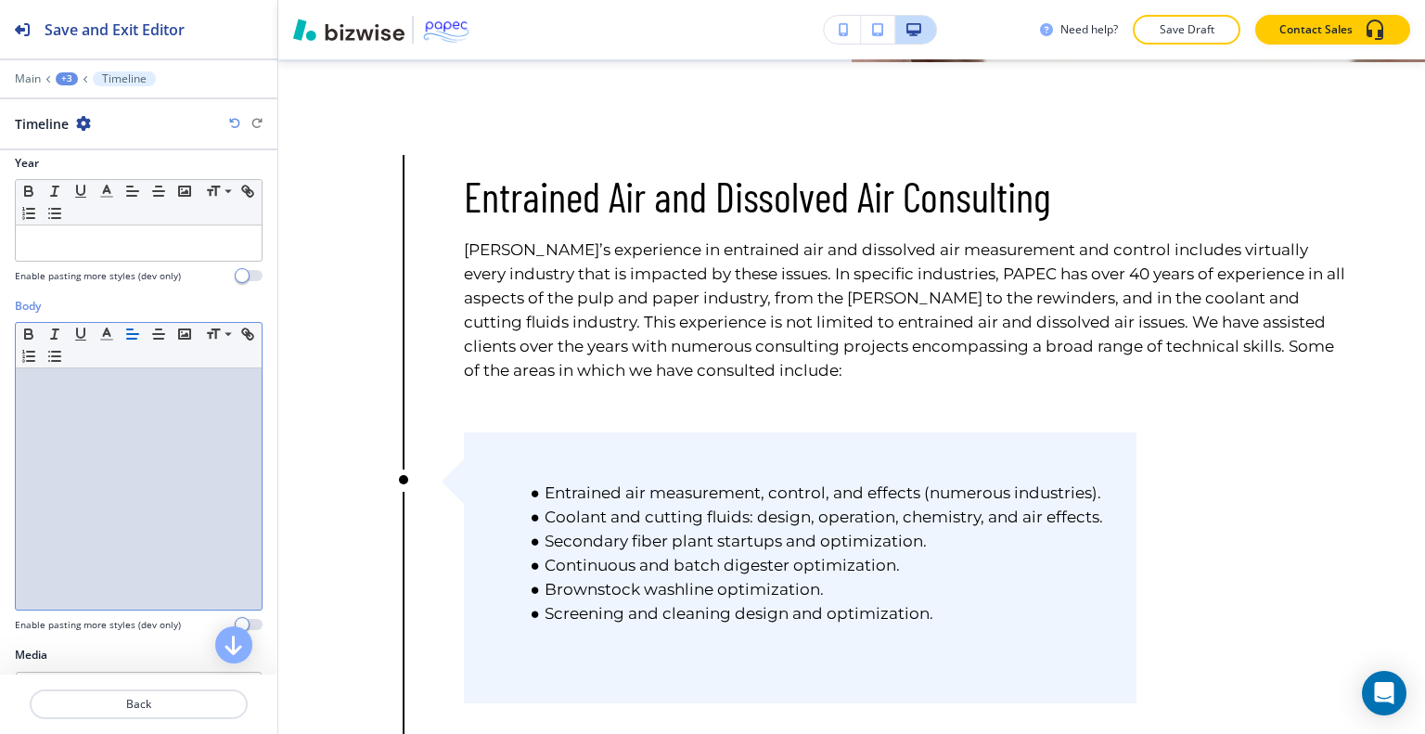
click at [139, 454] on div at bounding box center [139, 488] width 246 height 241
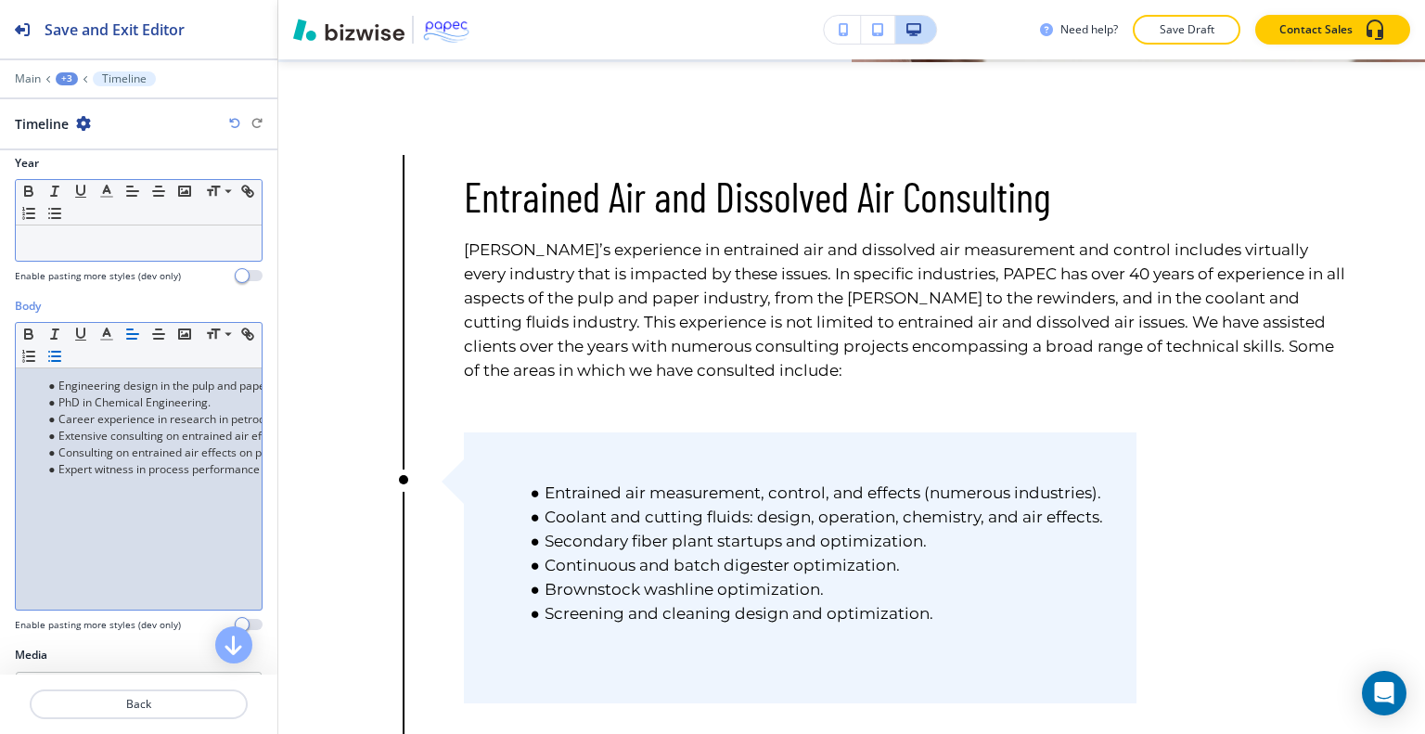
scroll to position [0, 0]
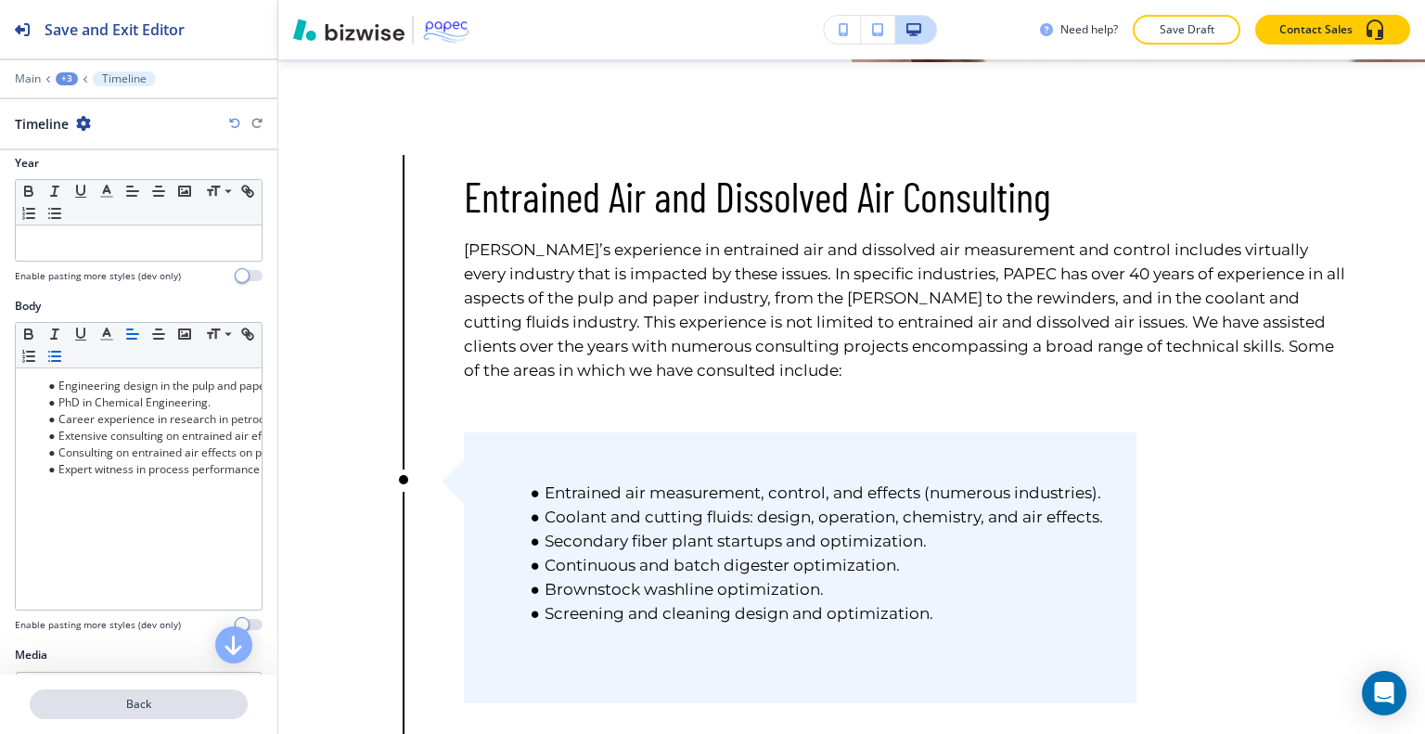
click at [184, 692] on button "Back" at bounding box center [139, 704] width 218 height 30
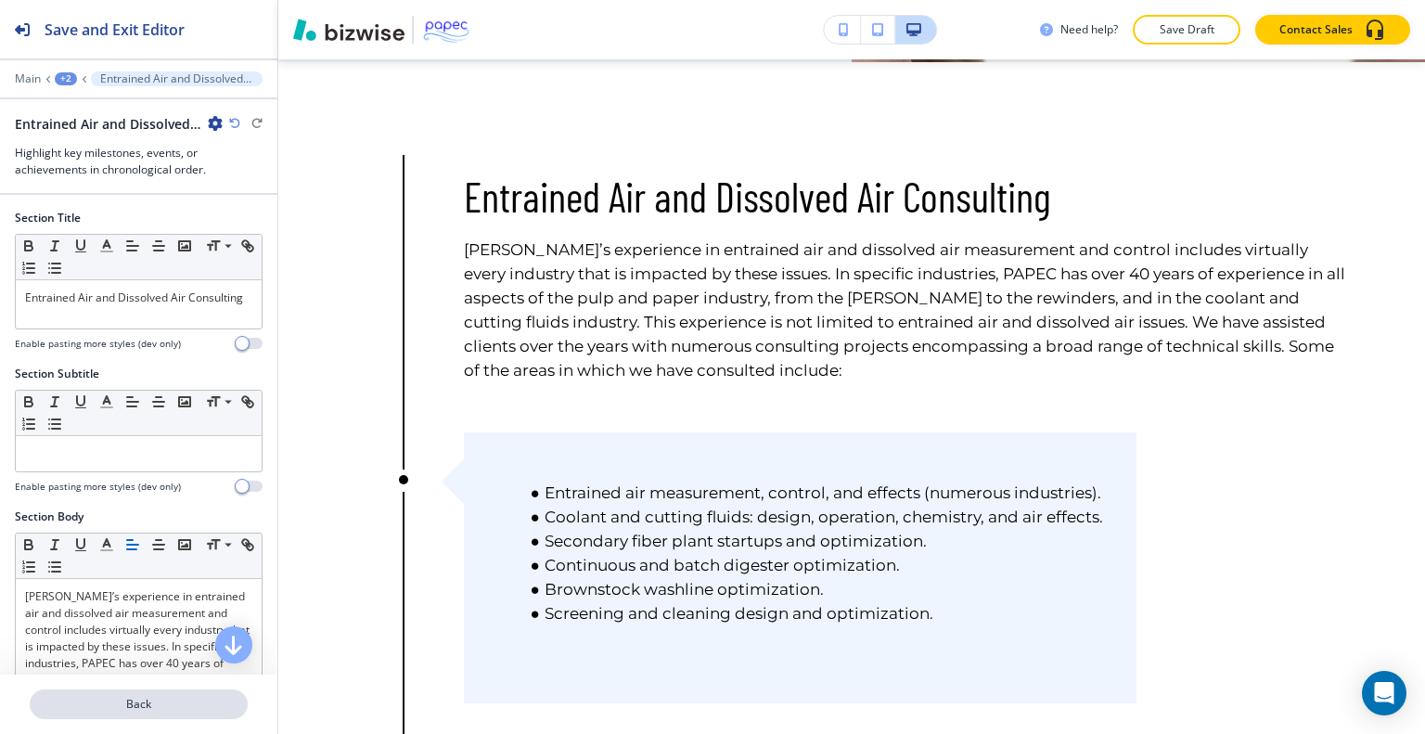
click at [186, 711] on p "Back" at bounding box center [139, 704] width 214 height 17
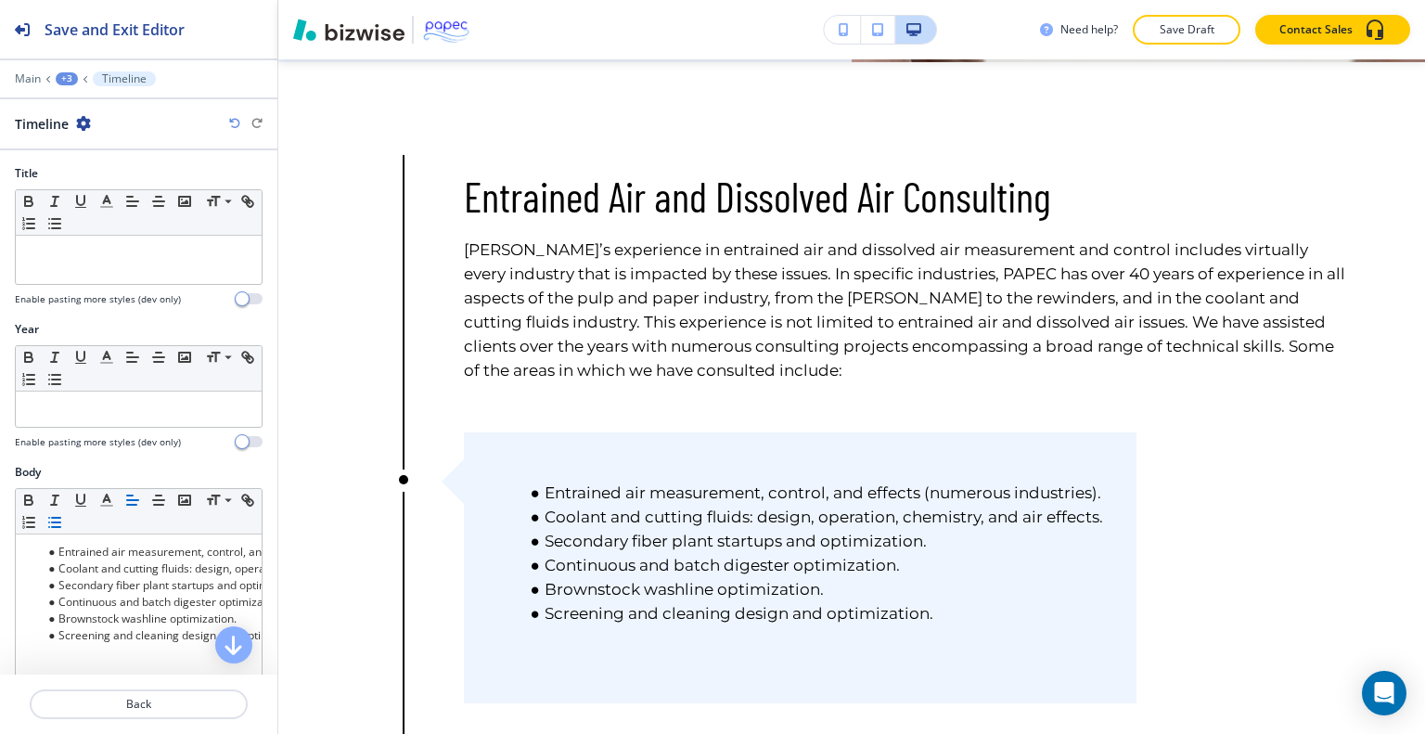
scroll to position [367, 0]
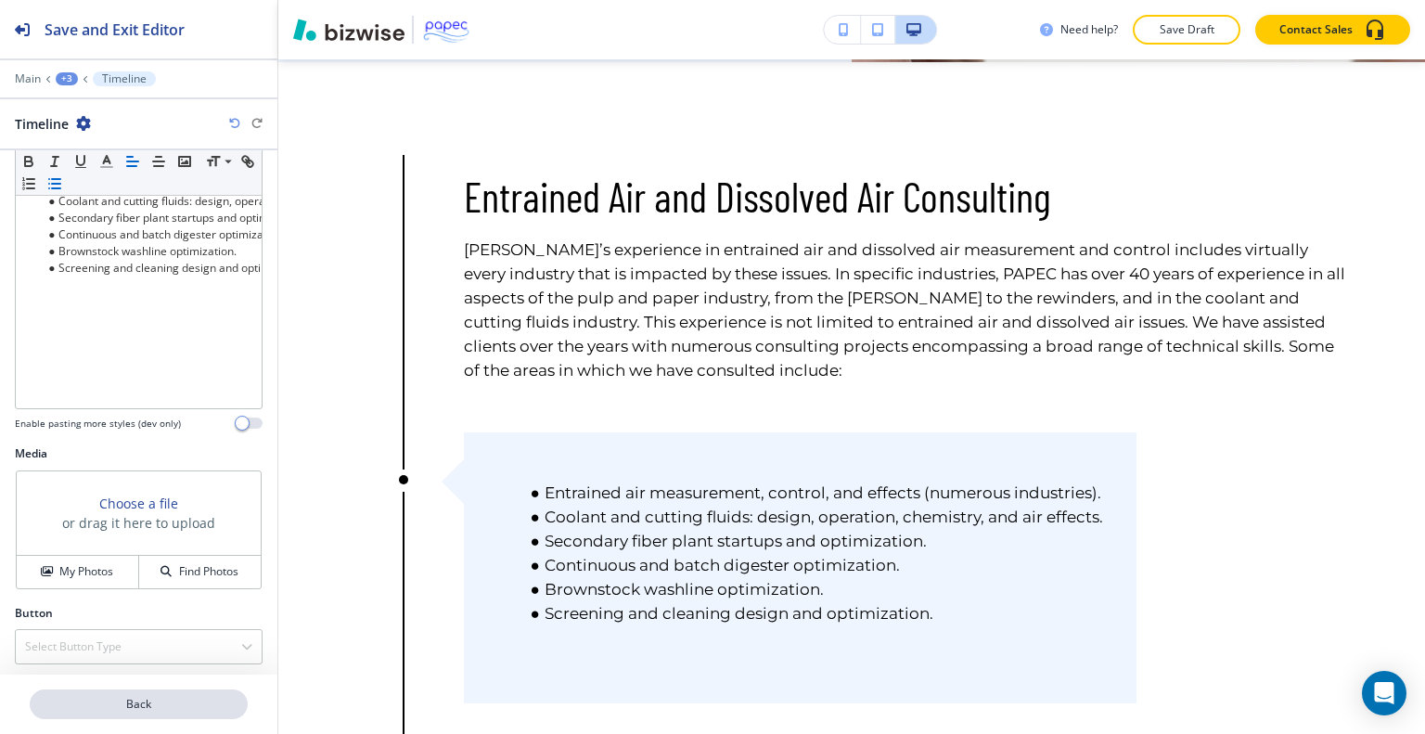
click at [163, 708] on p "Back" at bounding box center [139, 704] width 214 height 17
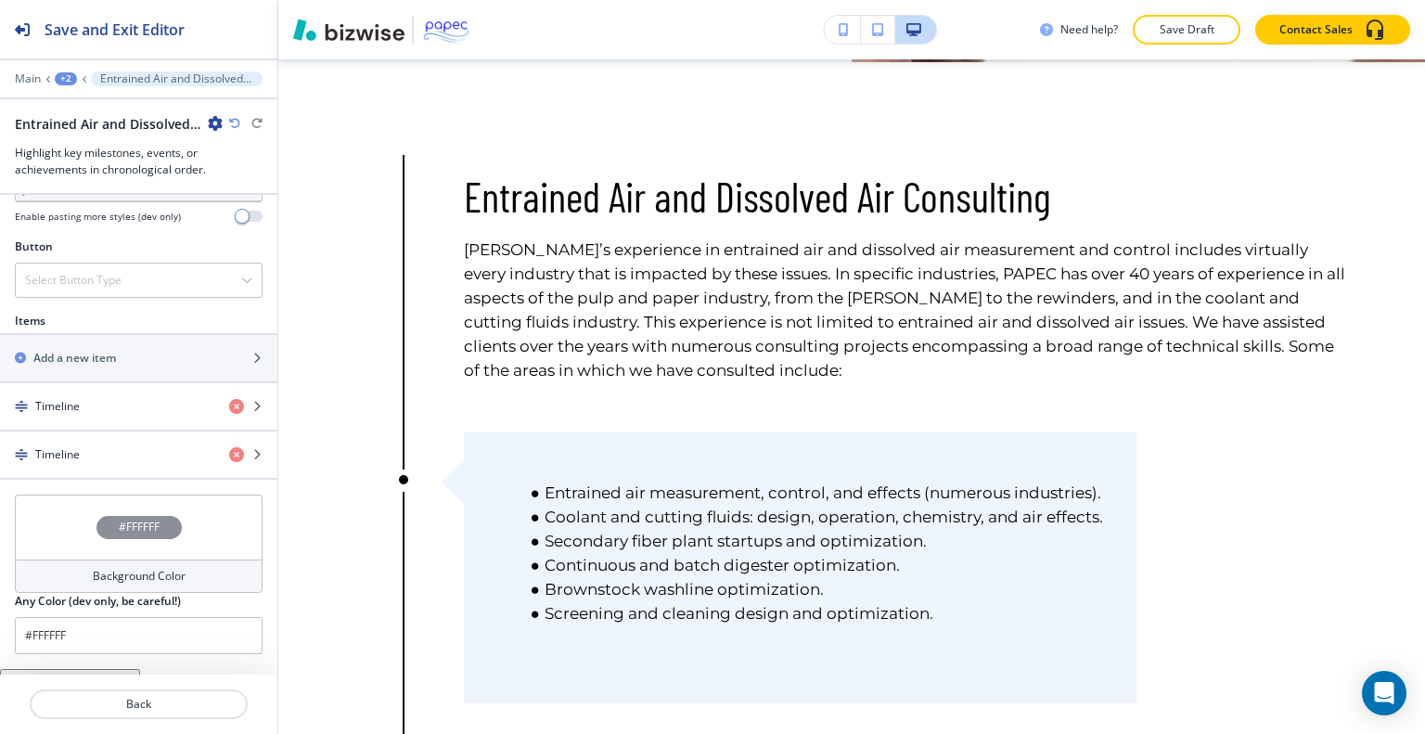
scroll to position [728, 0]
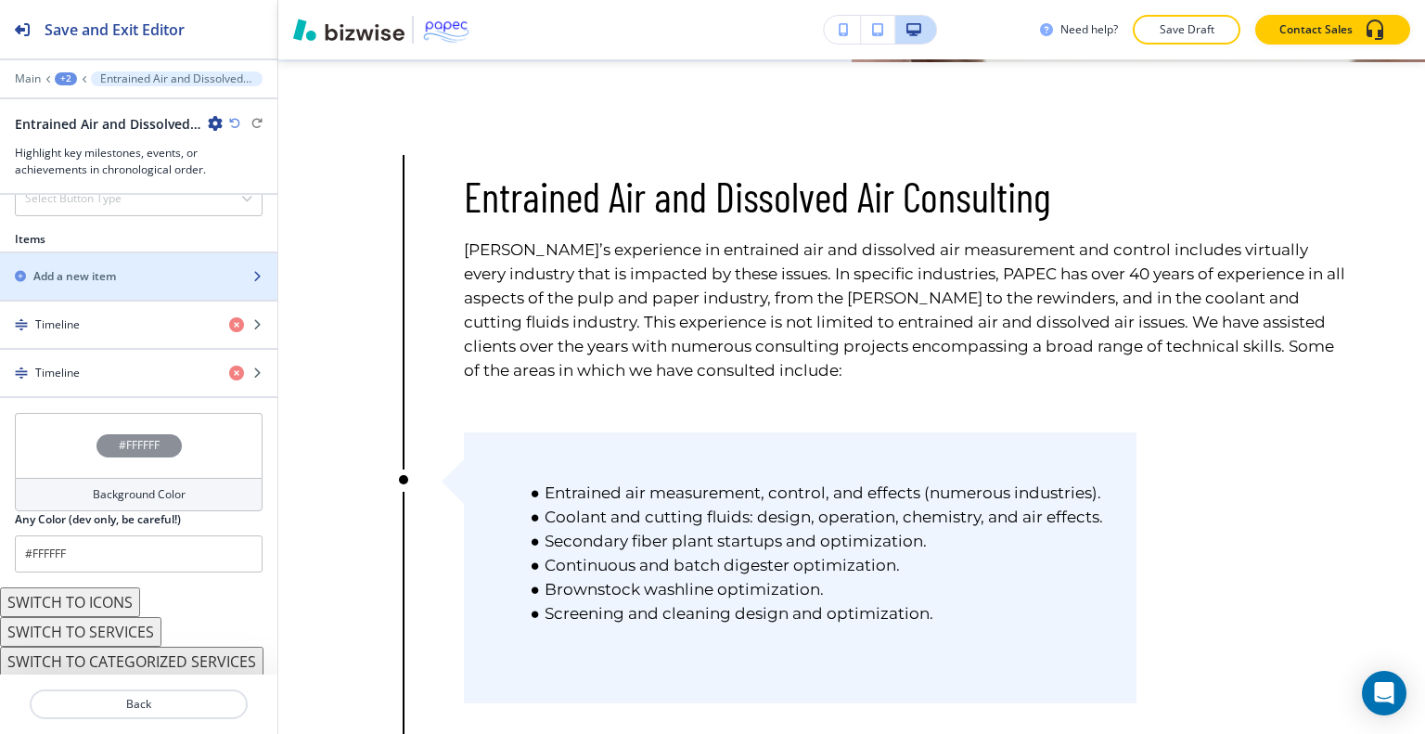
click at [160, 287] on div "button" at bounding box center [138, 292] width 277 height 15
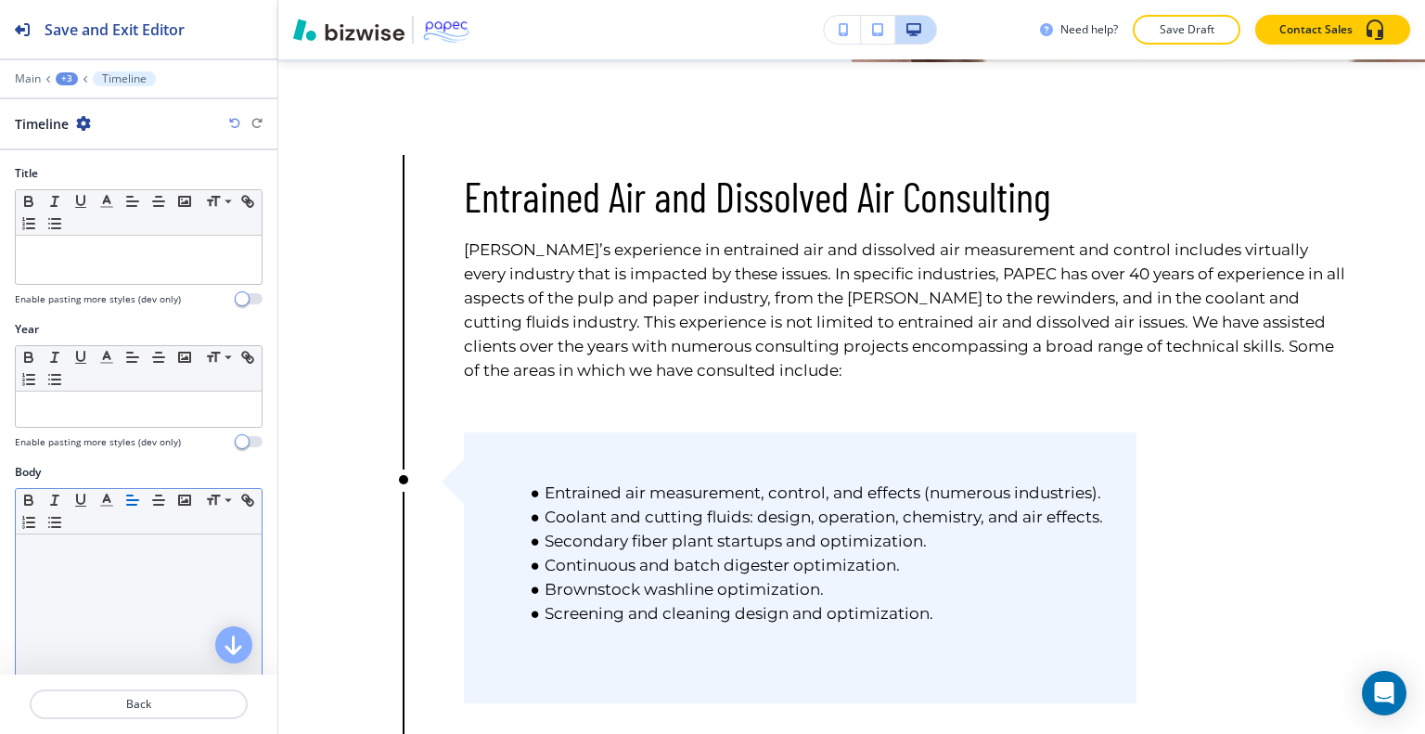
click at [93, 557] on p at bounding box center [138, 552] width 227 height 17
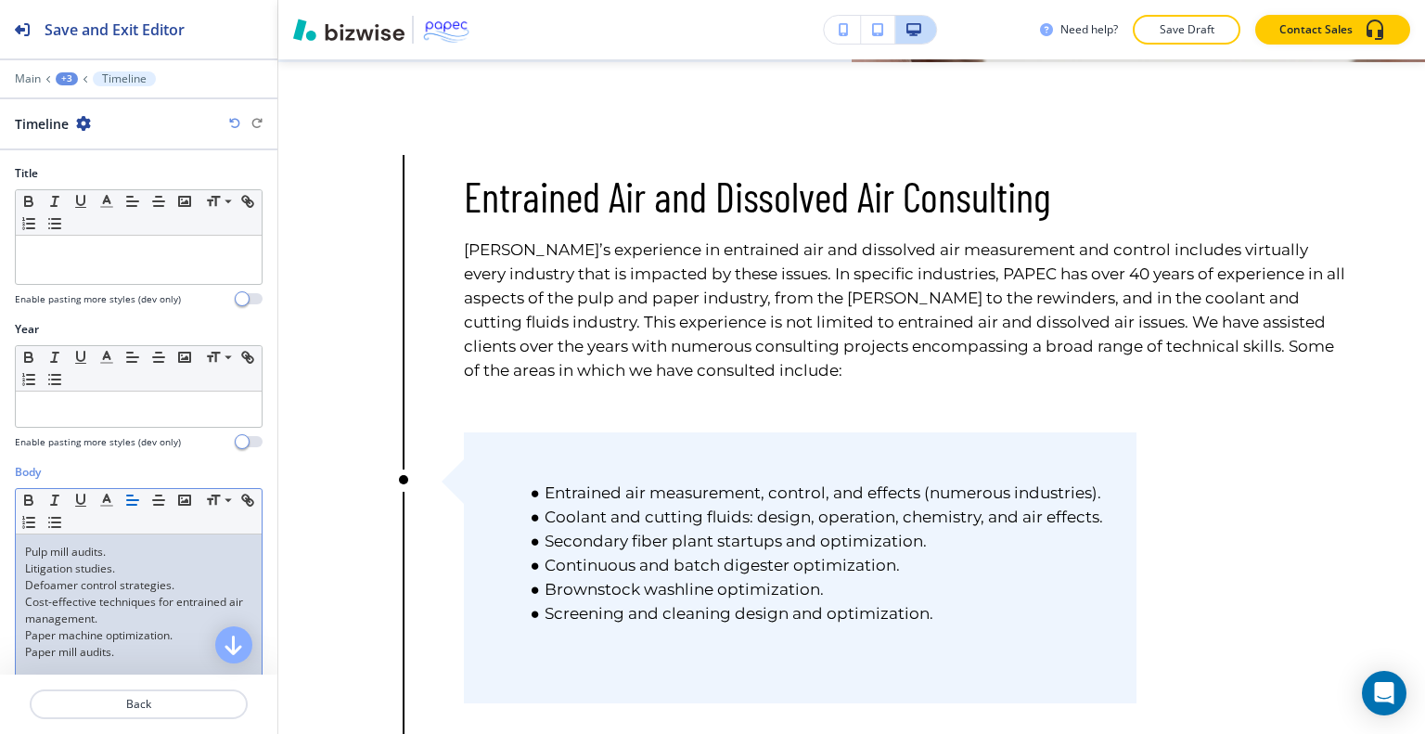
scroll to position [0, 0]
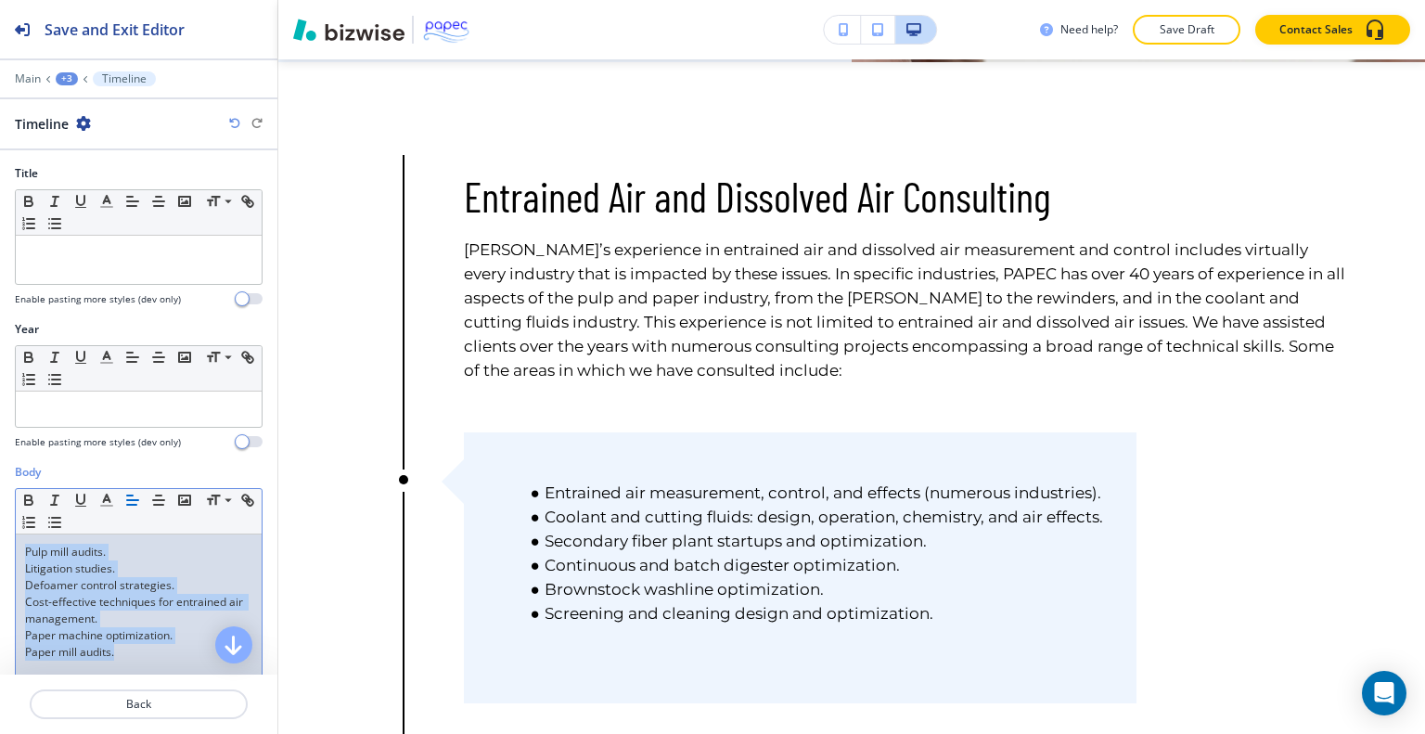
drag, startPoint x: 160, startPoint y: 650, endPoint x: 0, endPoint y: 519, distance: 206.9
click at [0, 519] on div "Body Small Normal Large Huge Pulp mill audits. Litigation studies. Defoamer con…" at bounding box center [138, 638] width 277 height 349
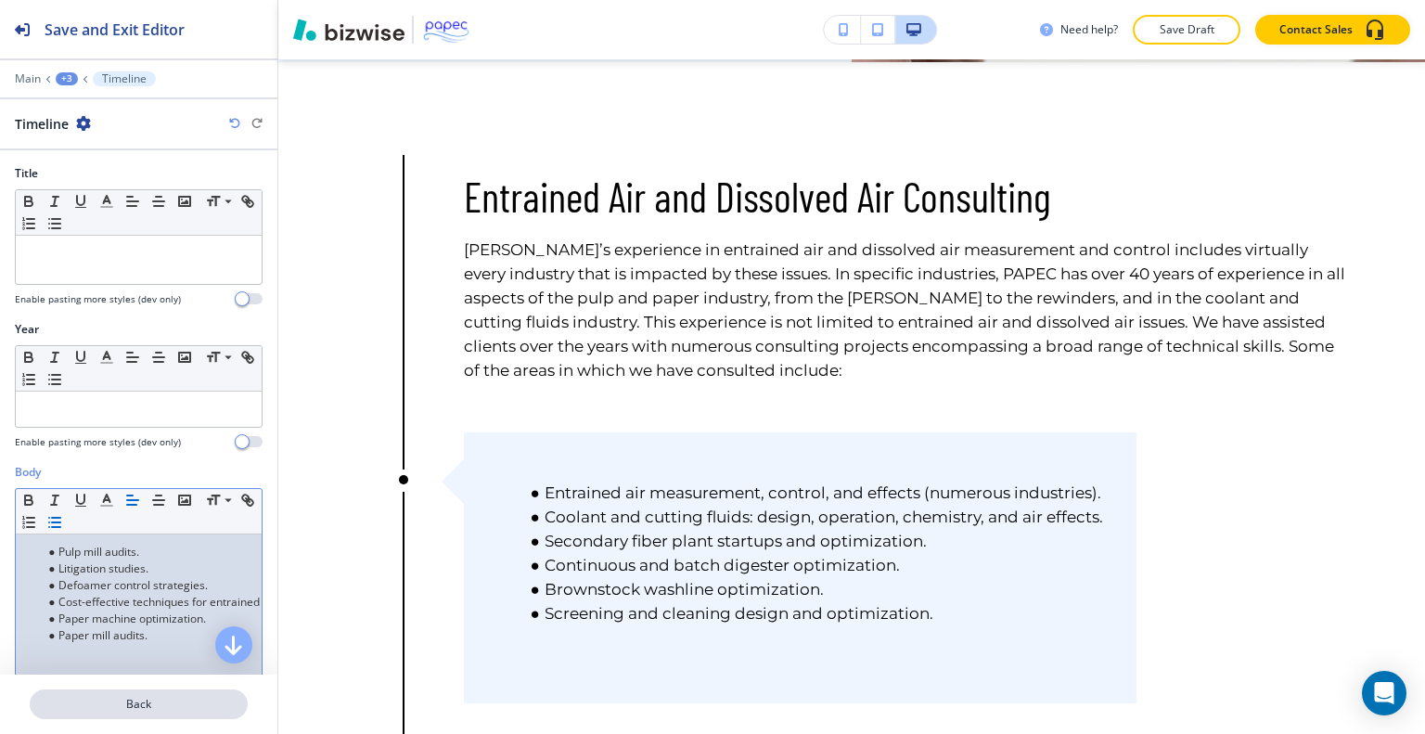
click at [134, 712] on p "Back" at bounding box center [139, 704] width 214 height 17
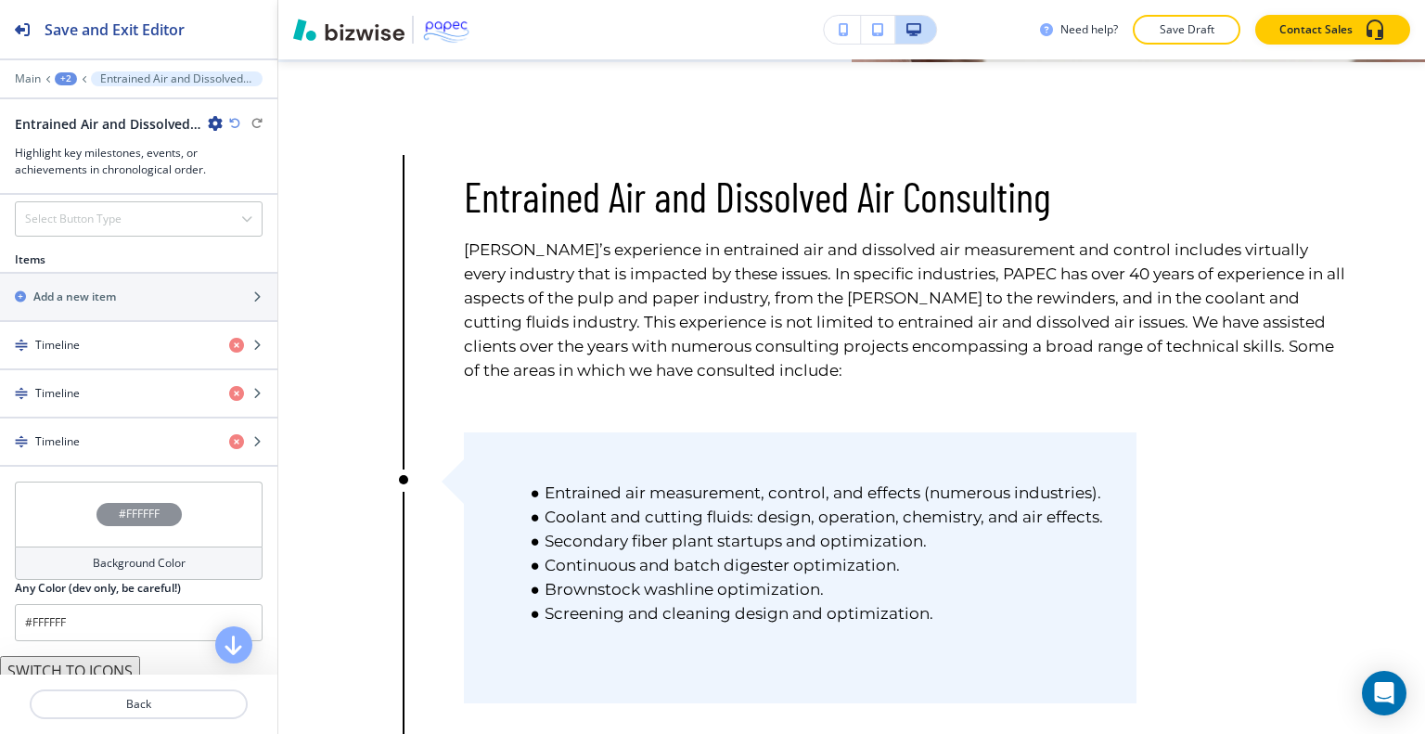
scroll to position [776, 0]
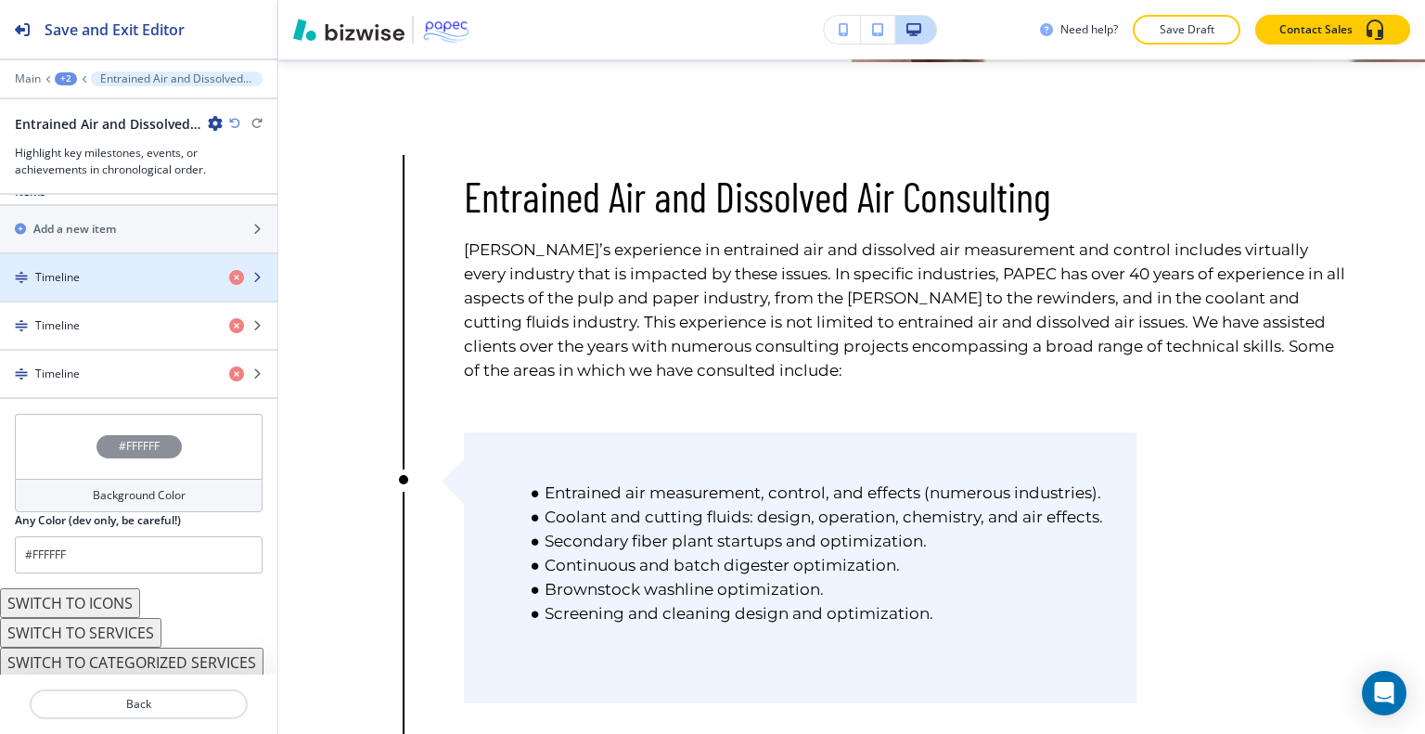
click at [174, 281] on div "Timeline" at bounding box center [107, 277] width 214 height 17
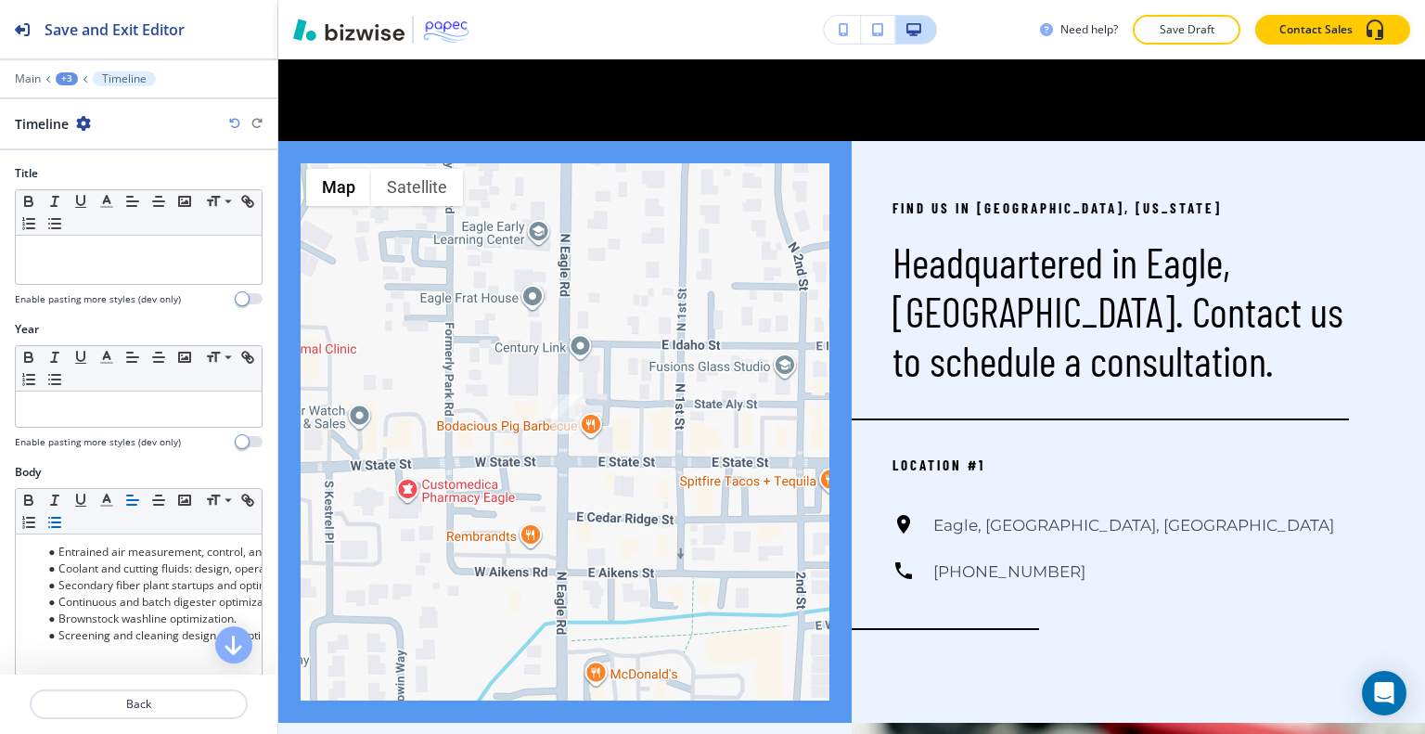
scroll to position [3267, 0]
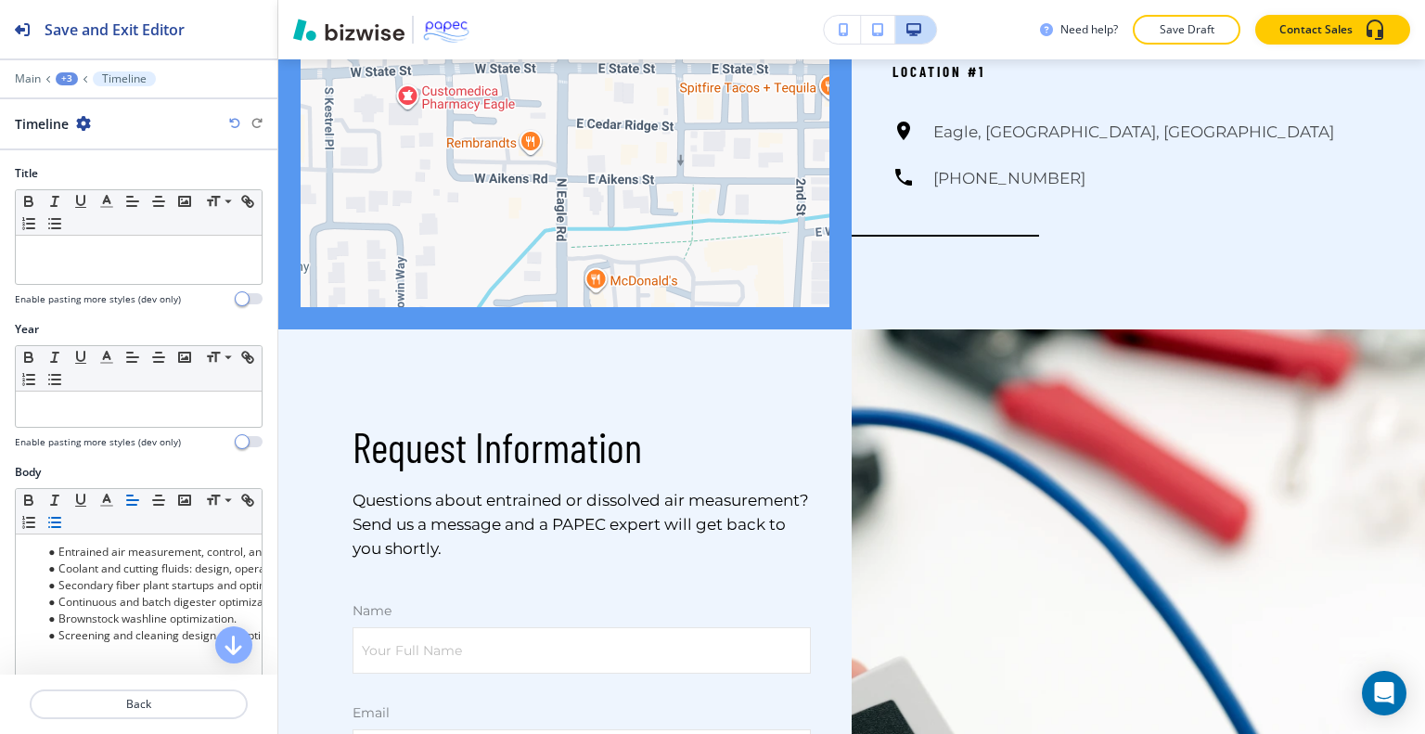
click at [68, 77] on div "+3" at bounding box center [67, 78] width 22 height 13
click at [97, 139] on p "CONSULTING" at bounding box center [115, 141] width 95 height 17
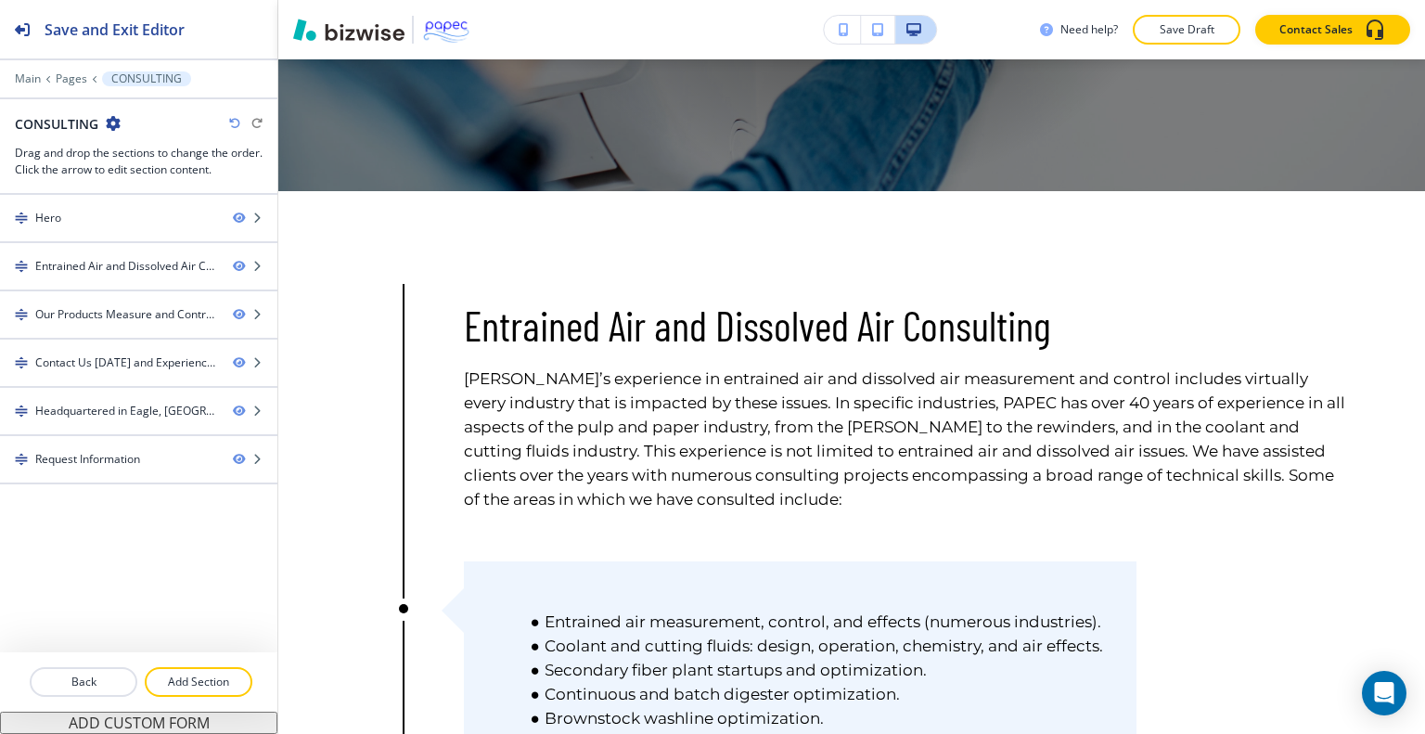
scroll to position [766, 0]
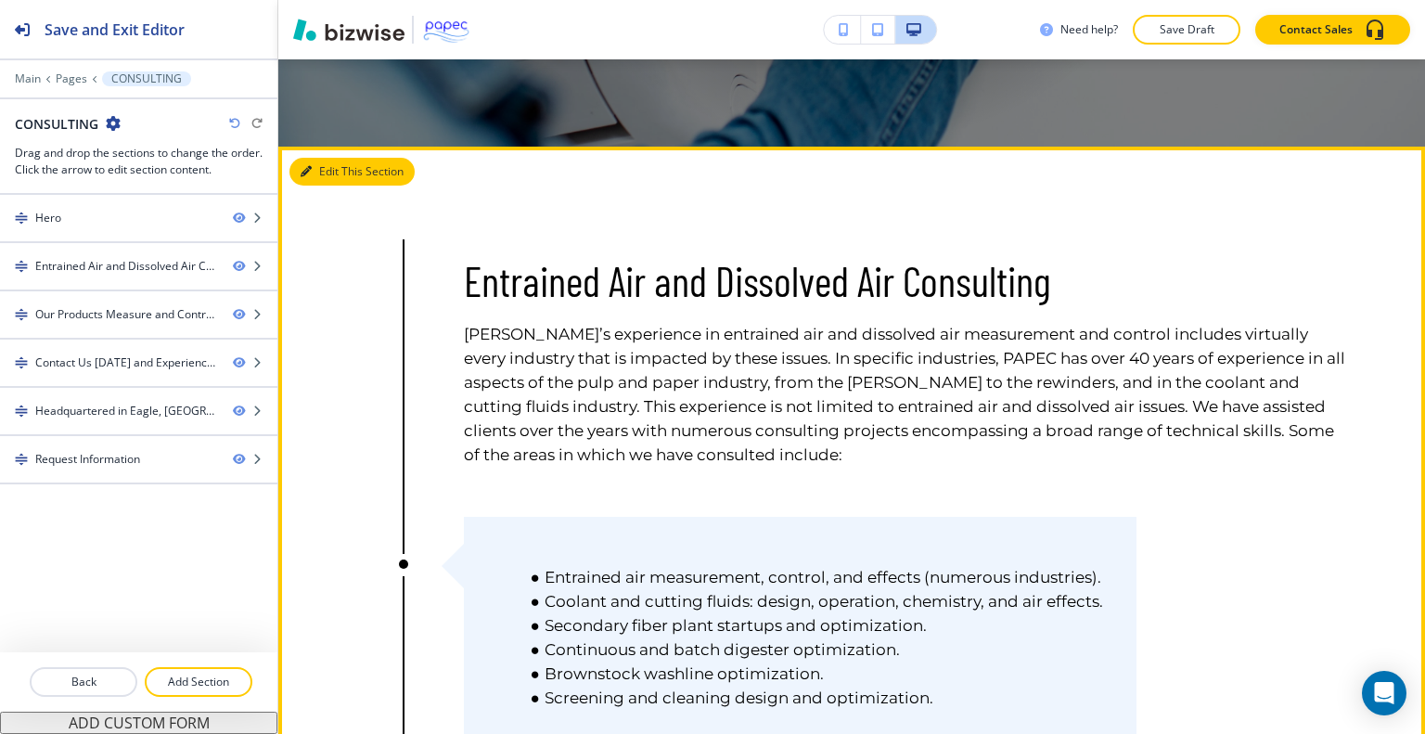
click at [339, 171] on button "Edit This Section" at bounding box center [351, 172] width 125 height 28
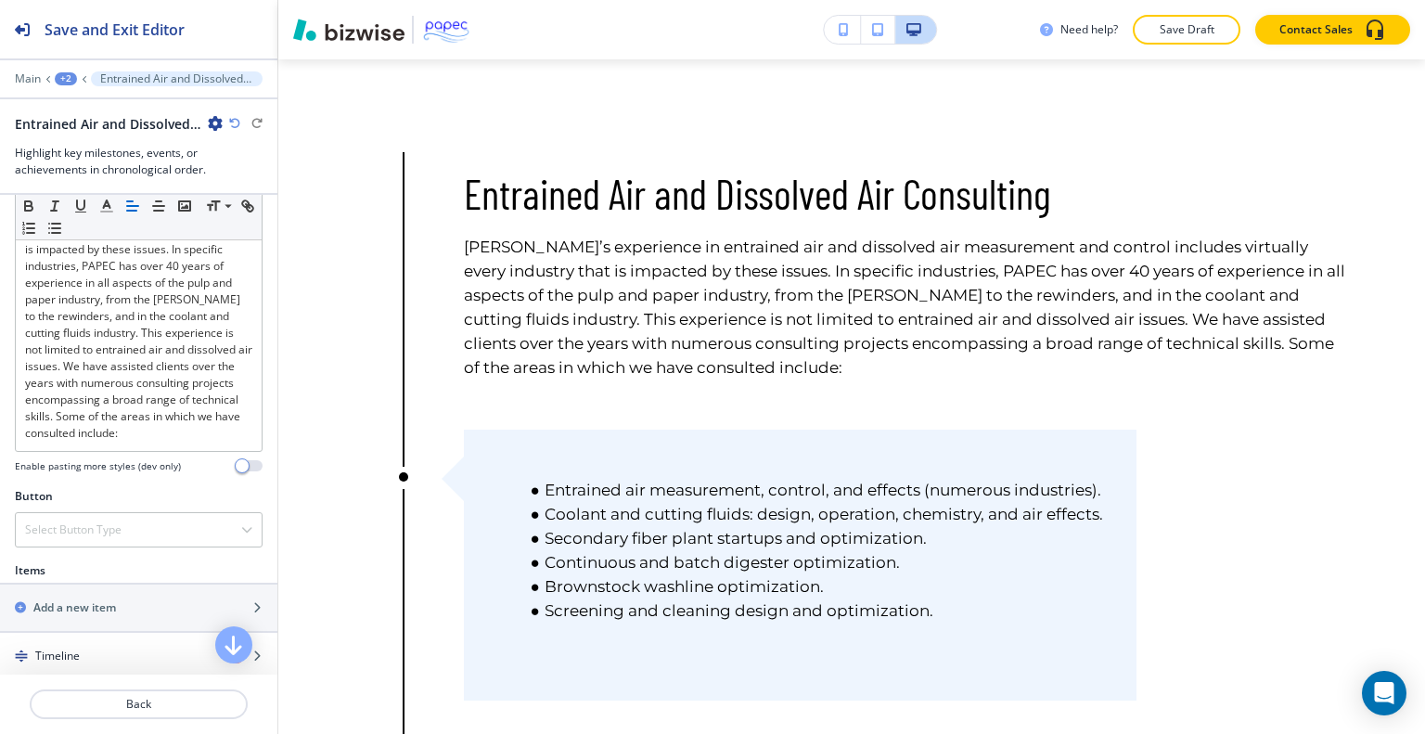
scroll to position [776, 0]
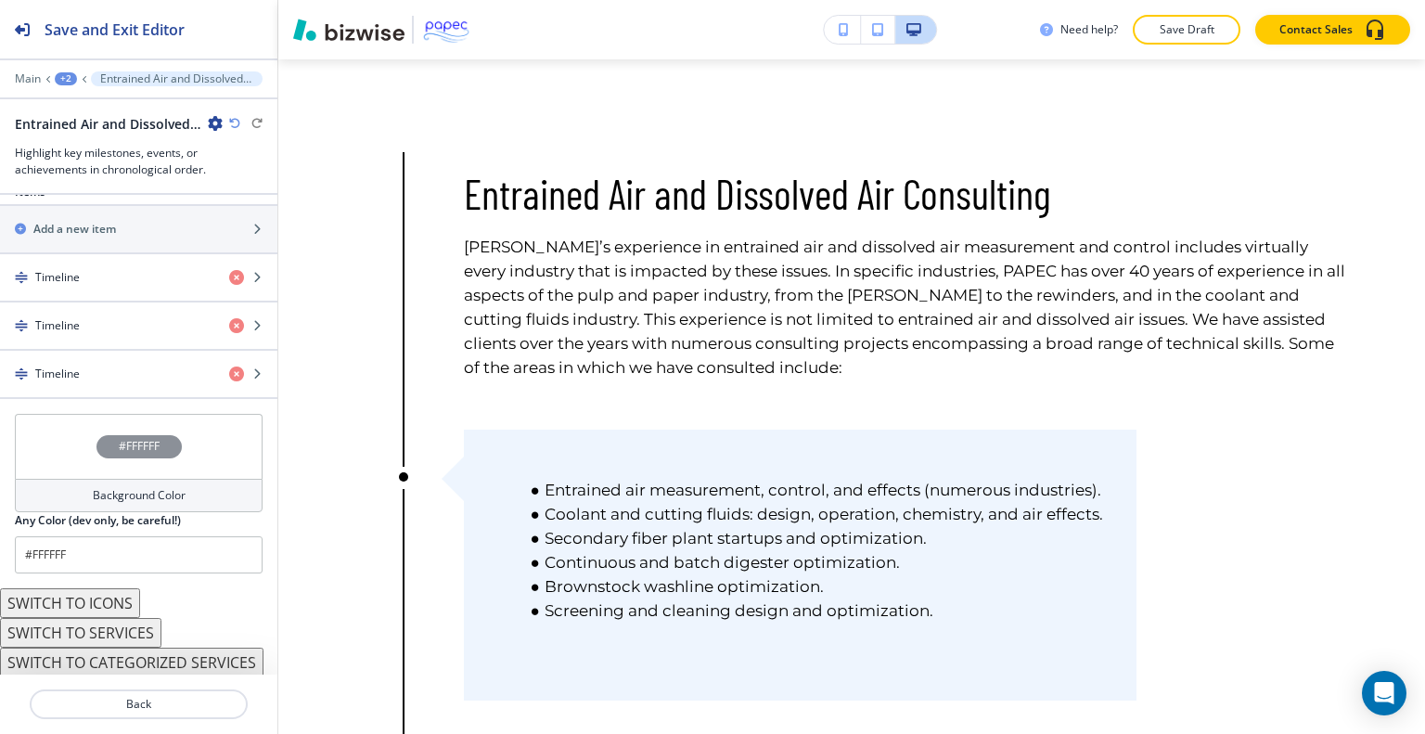
click at [61, 441] on div "#FFFFFF" at bounding box center [139, 446] width 248 height 65
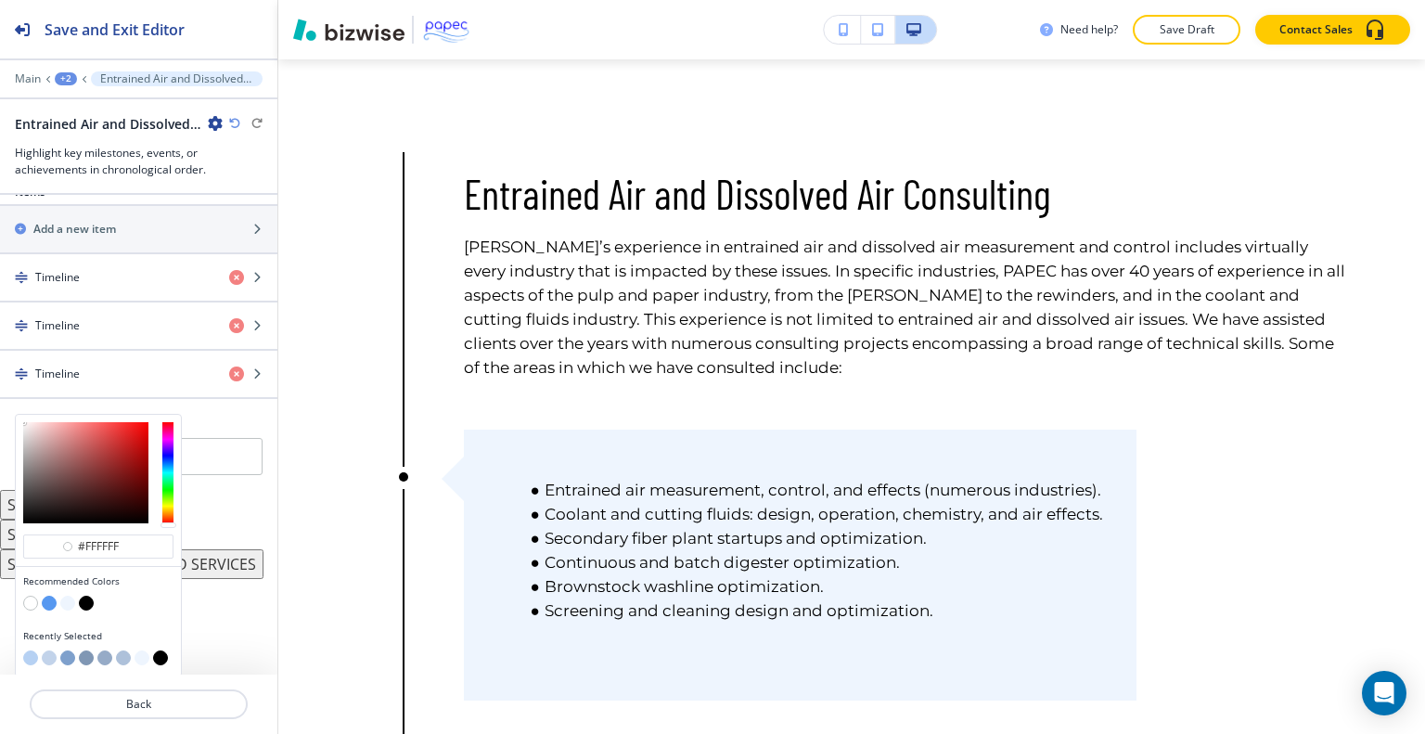
click at [51, 603] on button "button" at bounding box center [49, 603] width 15 height 15
type input "#5798f0"
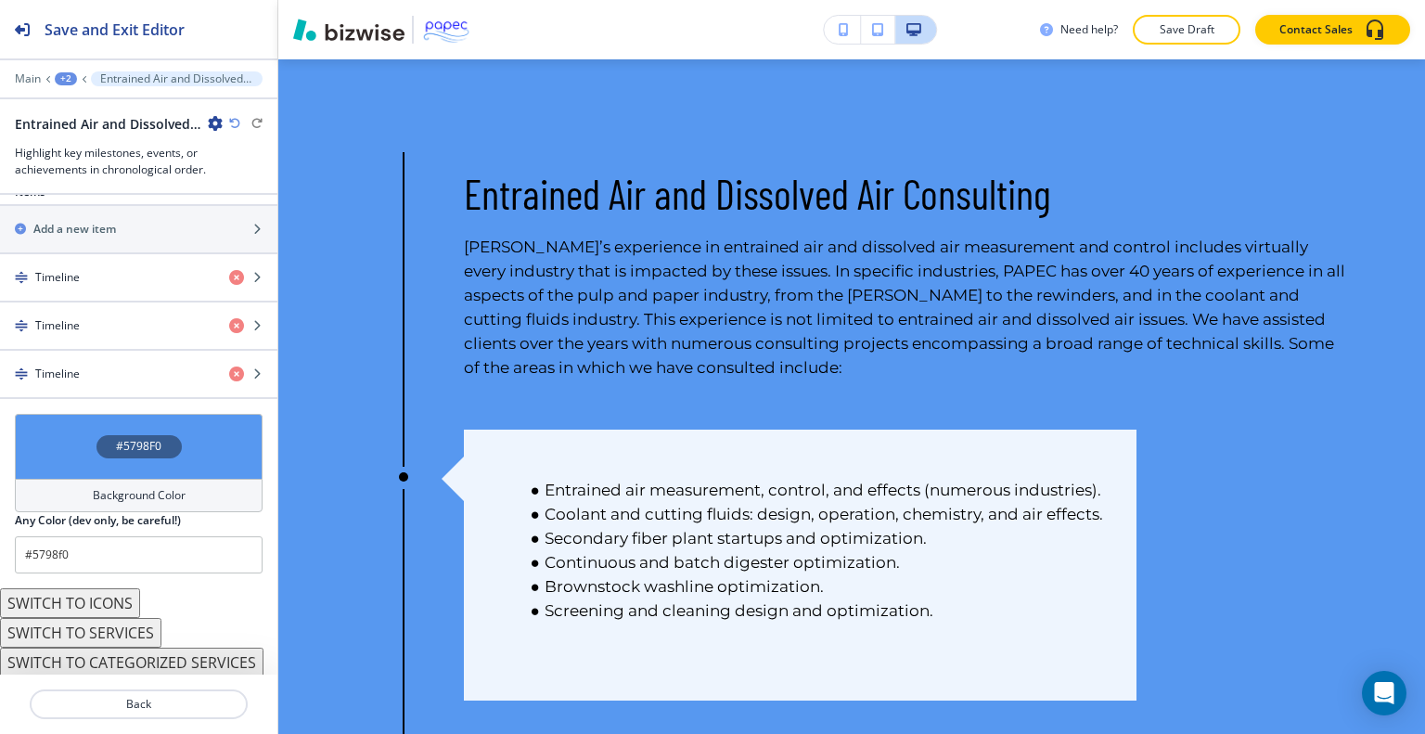
click at [114, 719] on div at bounding box center [138, 726] width 277 height 15
click at [119, 715] on button "Back" at bounding box center [139, 704] width 218 height 30
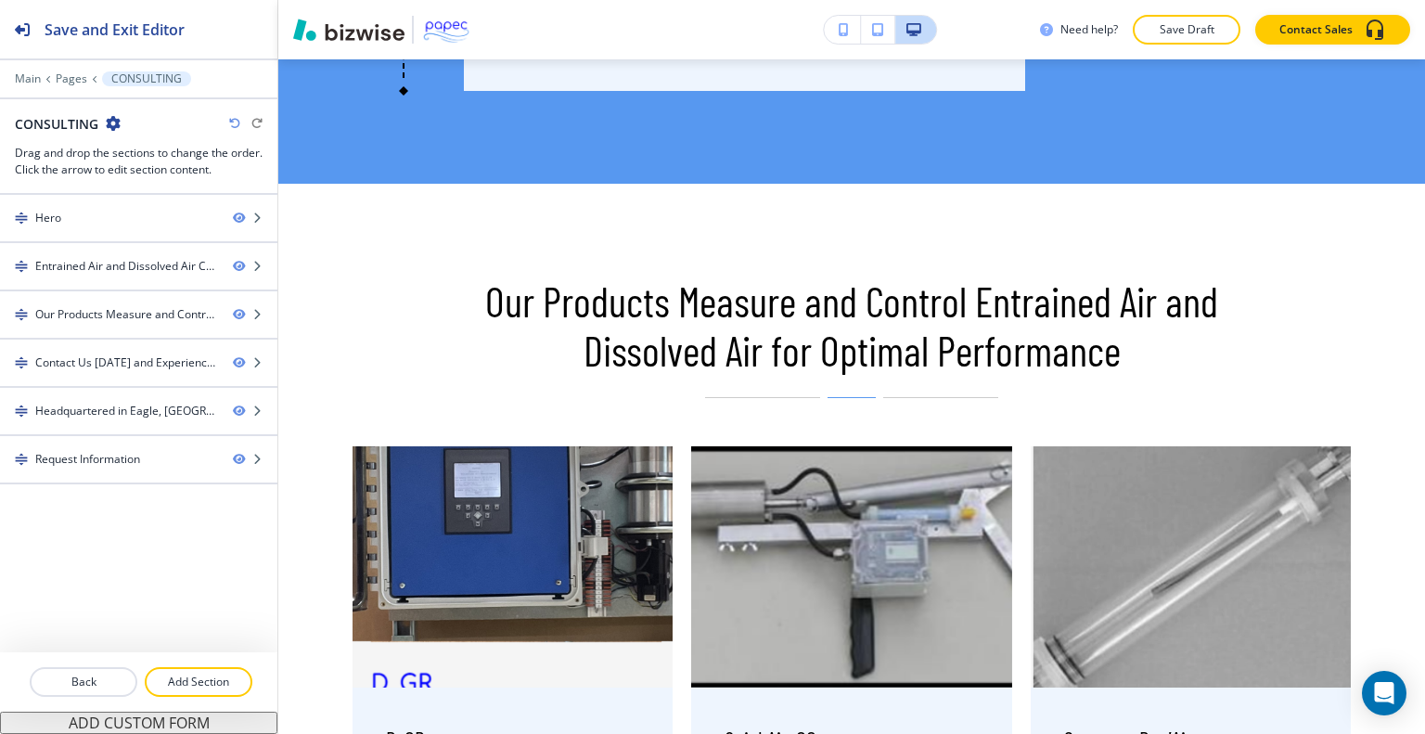
scroll to position [2212, 0]
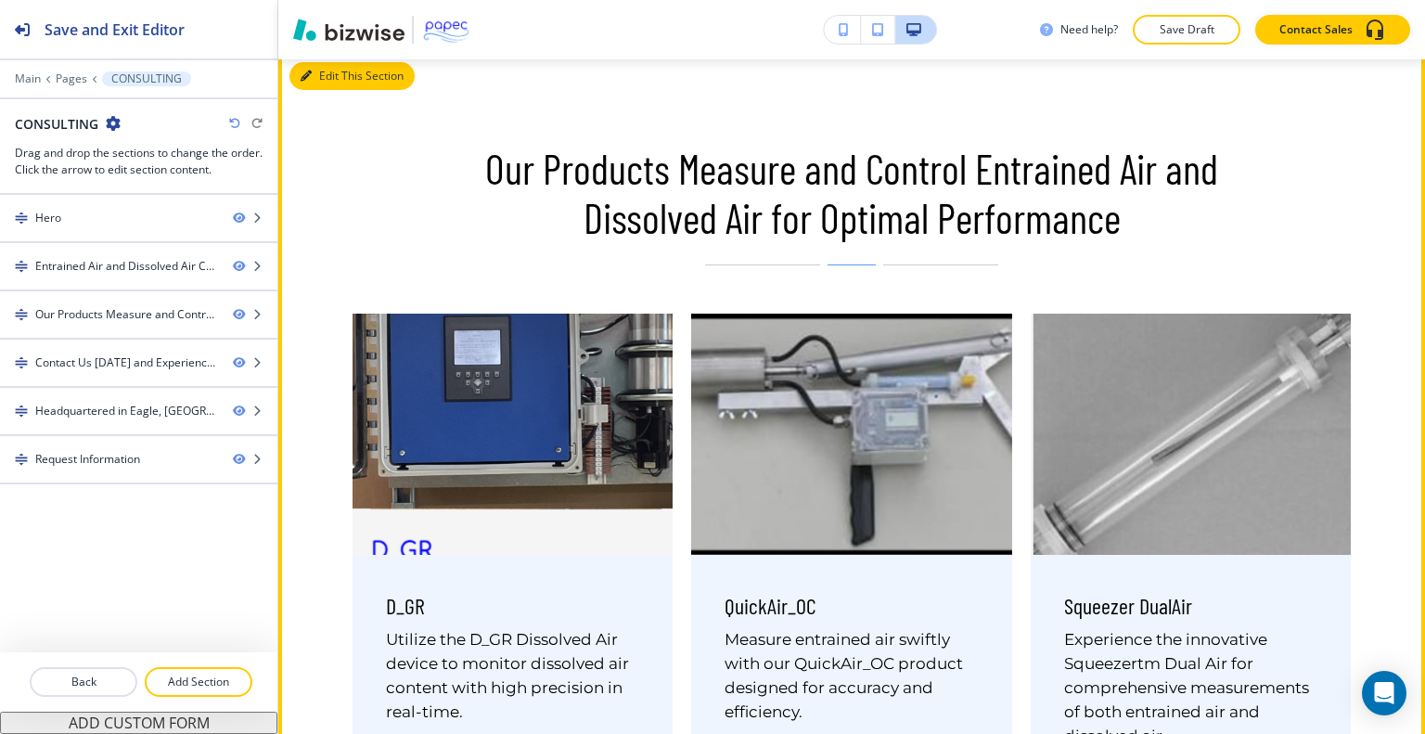
click at [329, 90] on button "Edit This Section" at bounding box center [351, 76] width 125 height 28
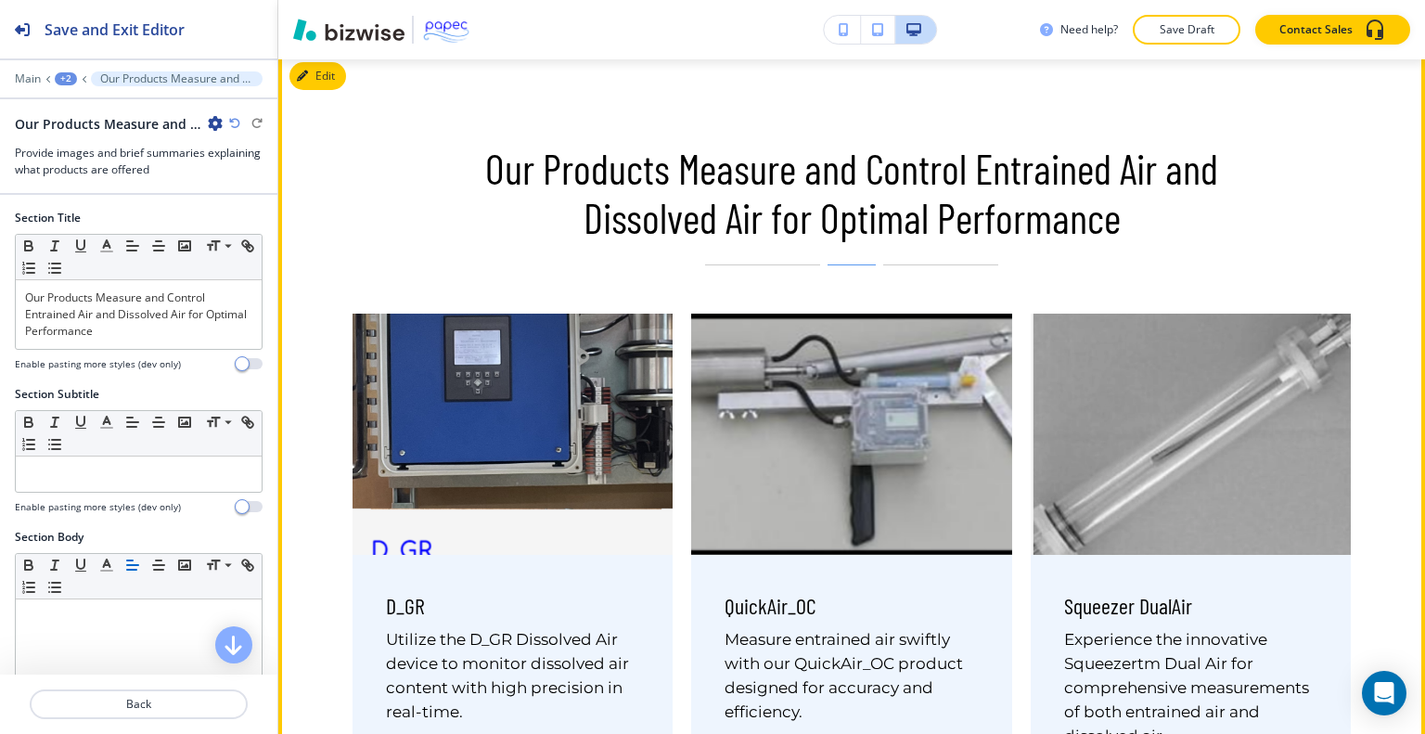
scroll to position [2237, 0]
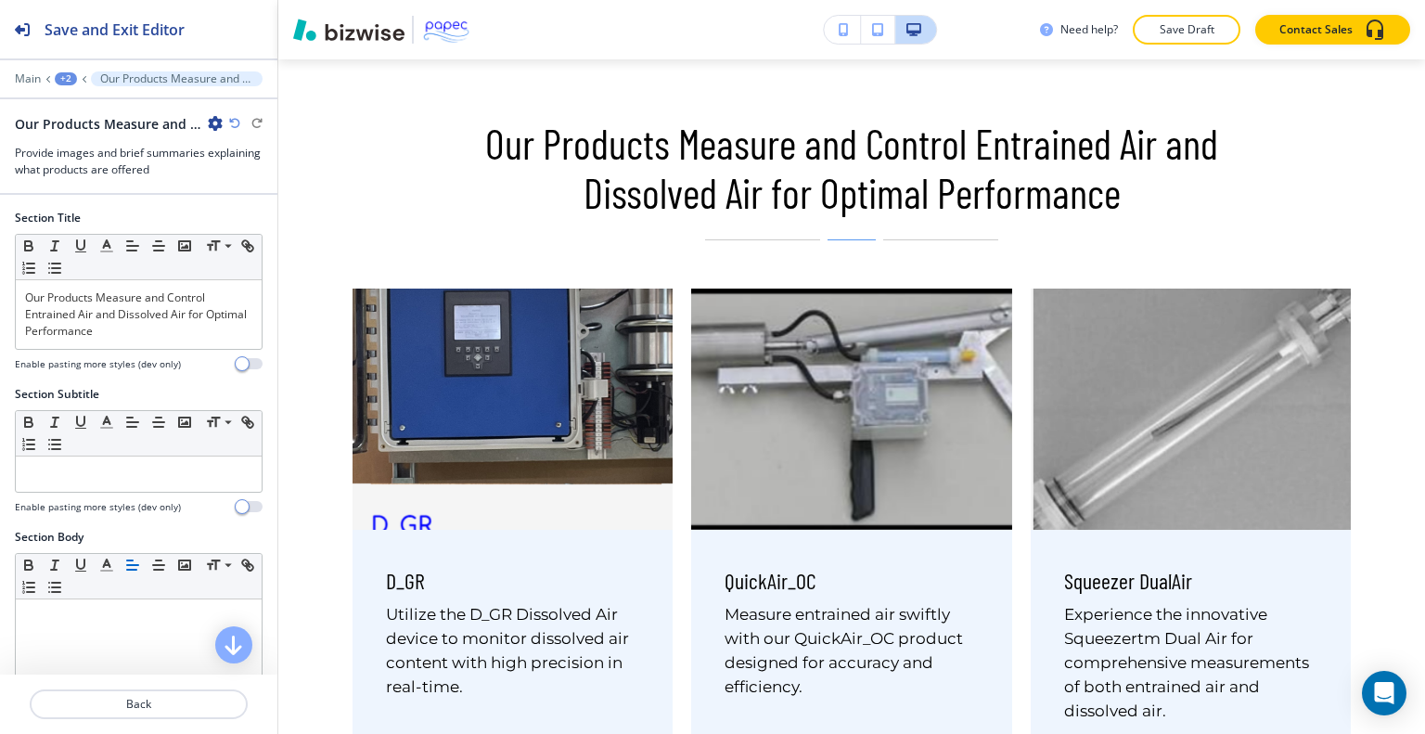
click at [212, 118] on icon "button" at bounding box center [215, 123] width 15 height 15
click at [261, 212] on p "Delete Section" at bounding box center [267, 220] width 95 height 17
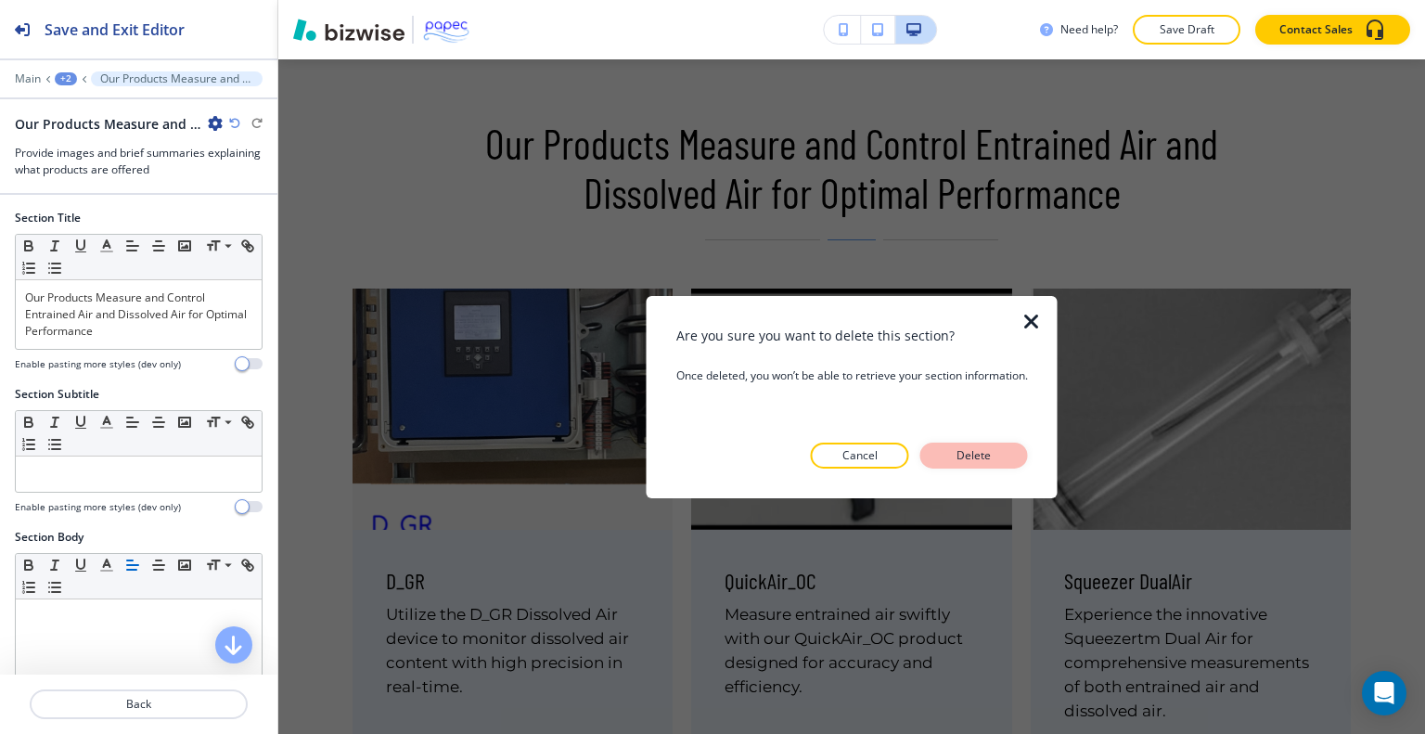
click at [959, 448] on p "Delete" at bounding box center [974, 455] width 45 height 17
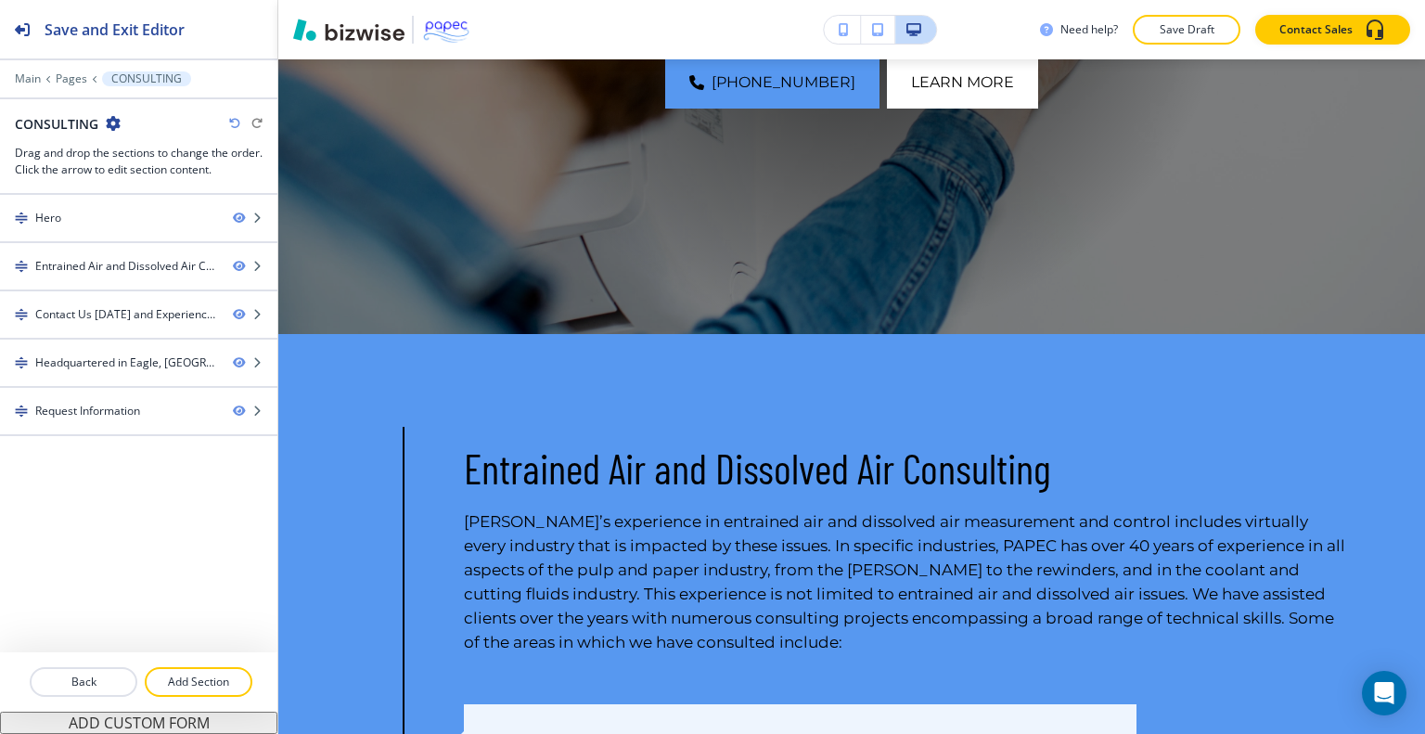
scroll to position [0, 0]
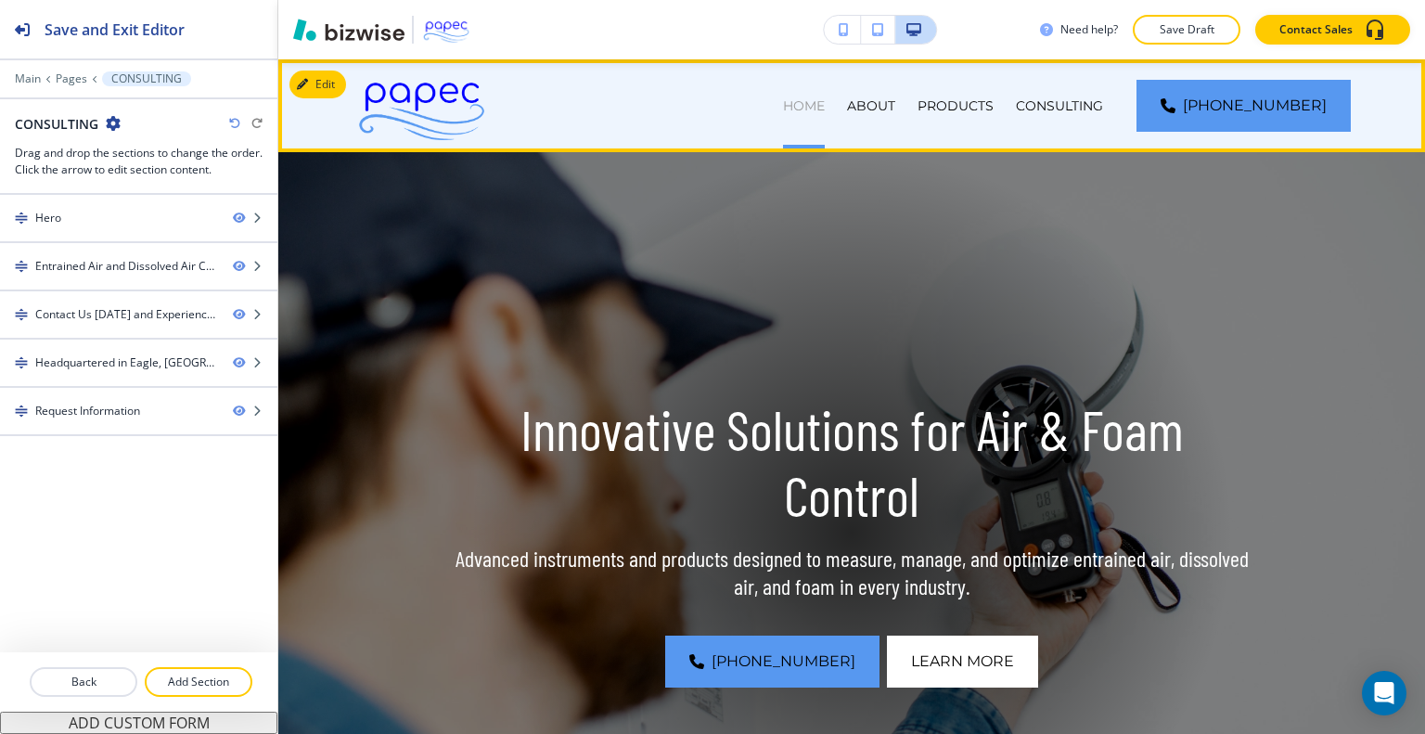
click at [825, 107] on p "HOME" at bounding box center [804, 105] width 42 height 19
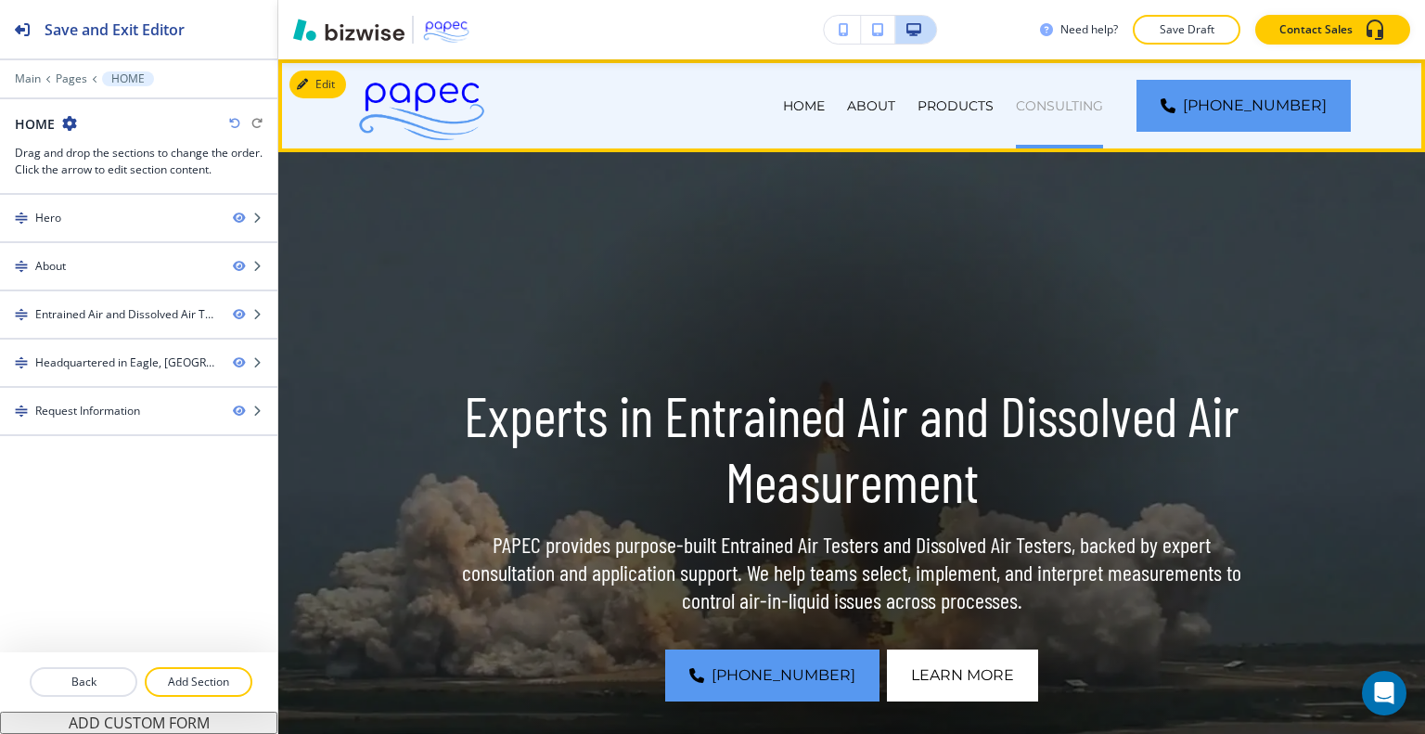
click at [1081, 104] on p "CONSULTING" at bounding box center [1059, 105] width 87 height 19
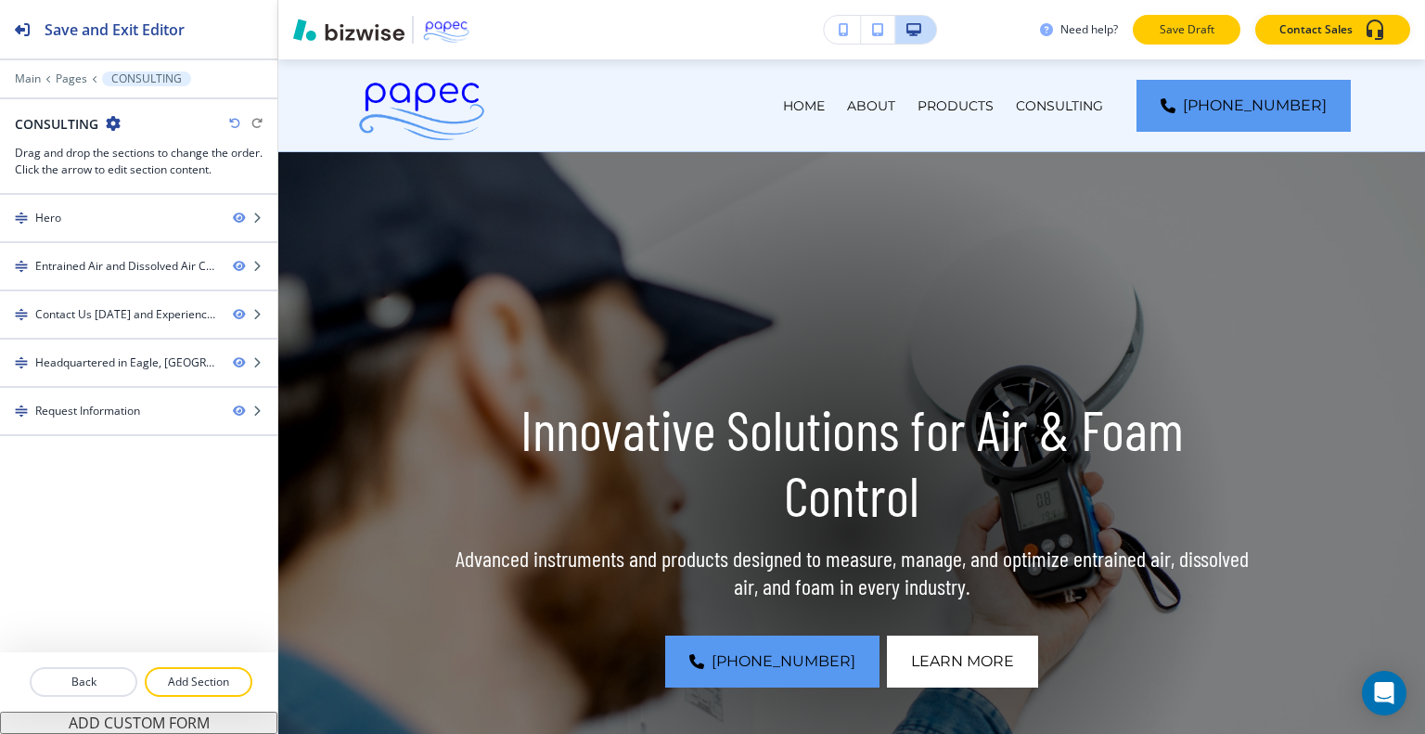
click at [1182, 21] on p "Save Draft" at bounding box center [1186, 29] width 59 height 17
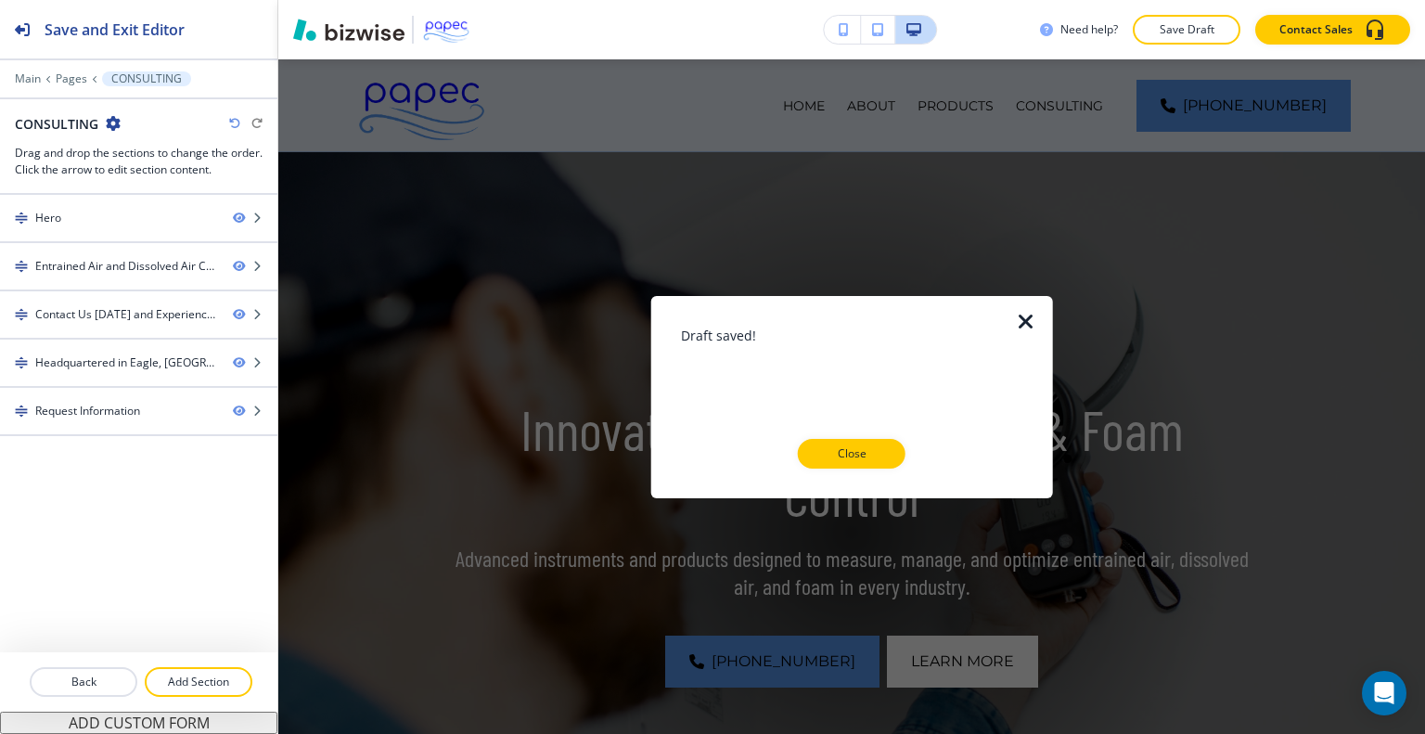
click at [900, 439] on div "Close" at bounding box center [852, 454] width 342 height 30
click at [891, 453] on button "Close" at bounding box center [852, 454] width 108 height 30
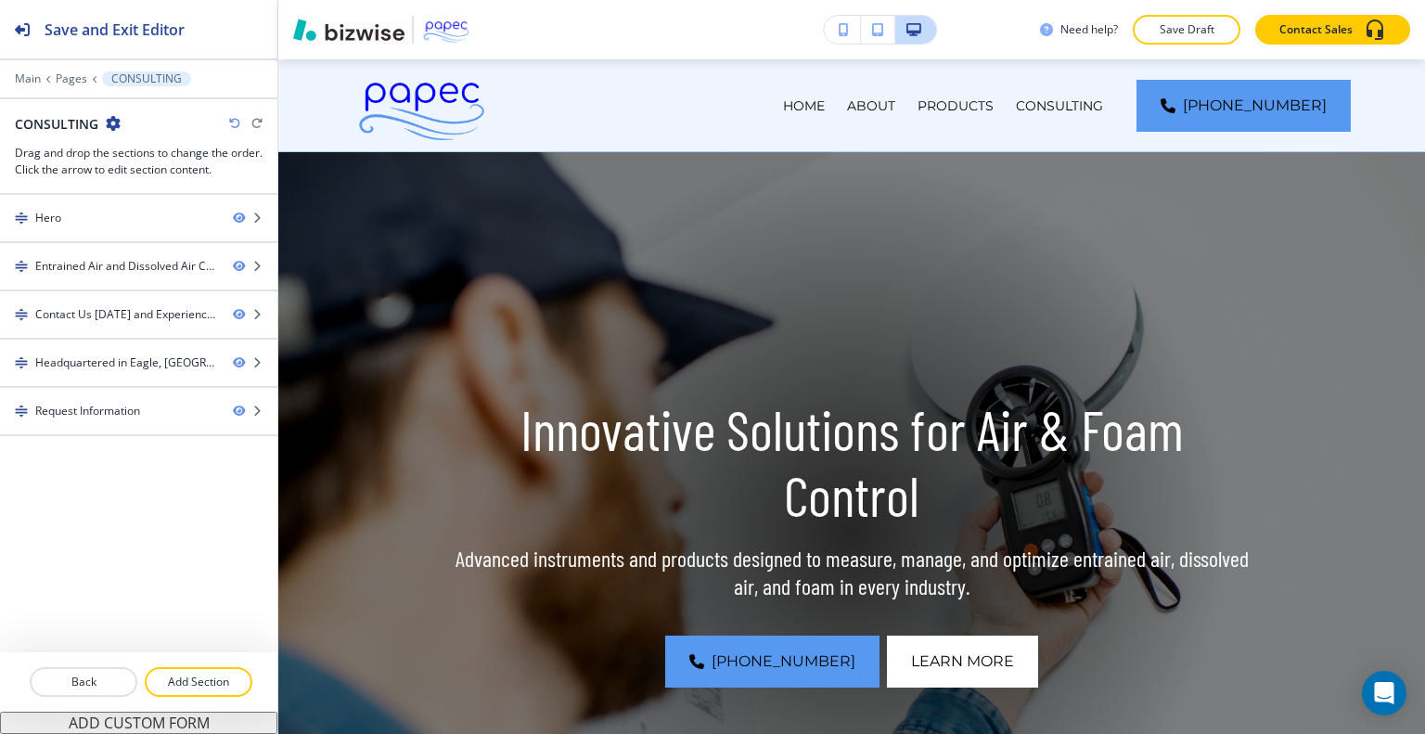
click at [112, 121] on icon "button" at bounding box center [113, 123] width 15 height 15
click at [134, 148] on p "Edit Page Settings" at bounding box center [165, 155] width 95 height 17
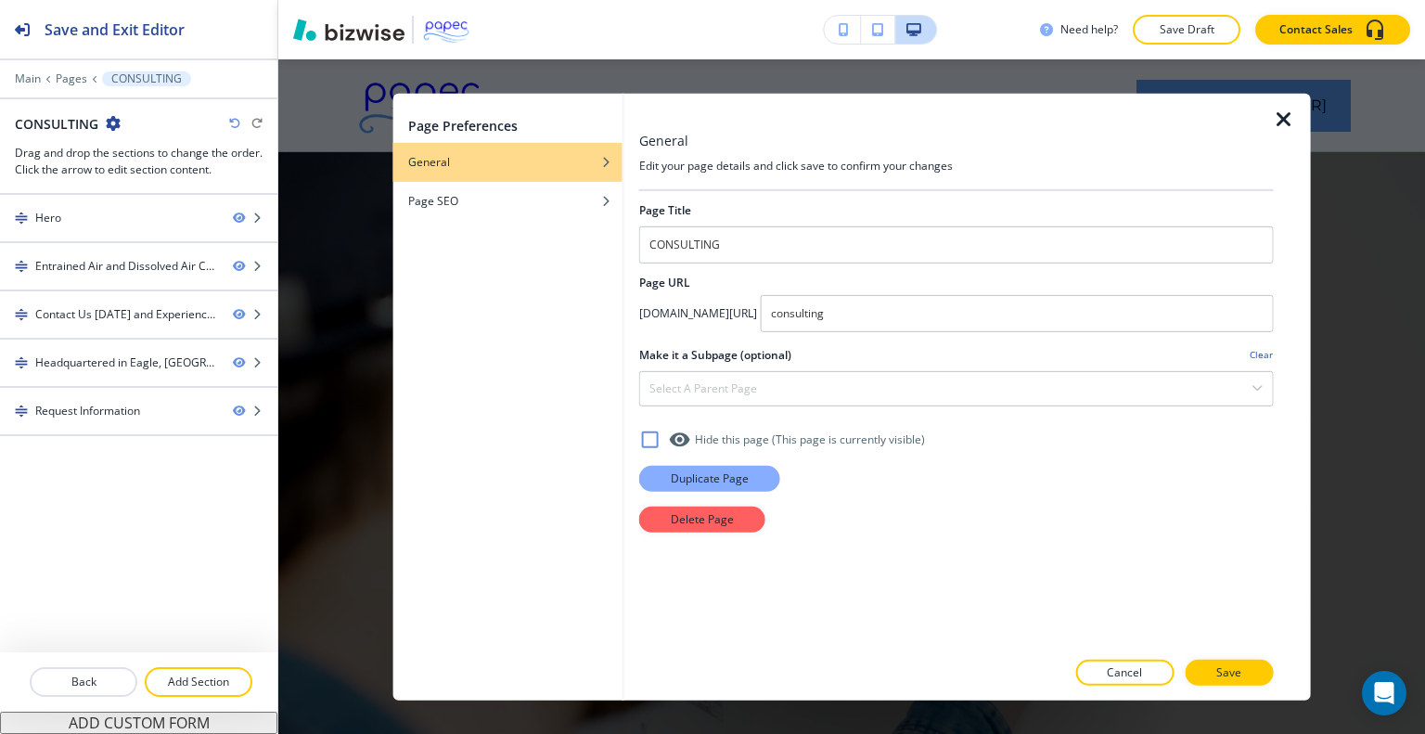
click at [700, 478] on p "Duplicate Page" at bounding box center [710, 477] width 78 height 17
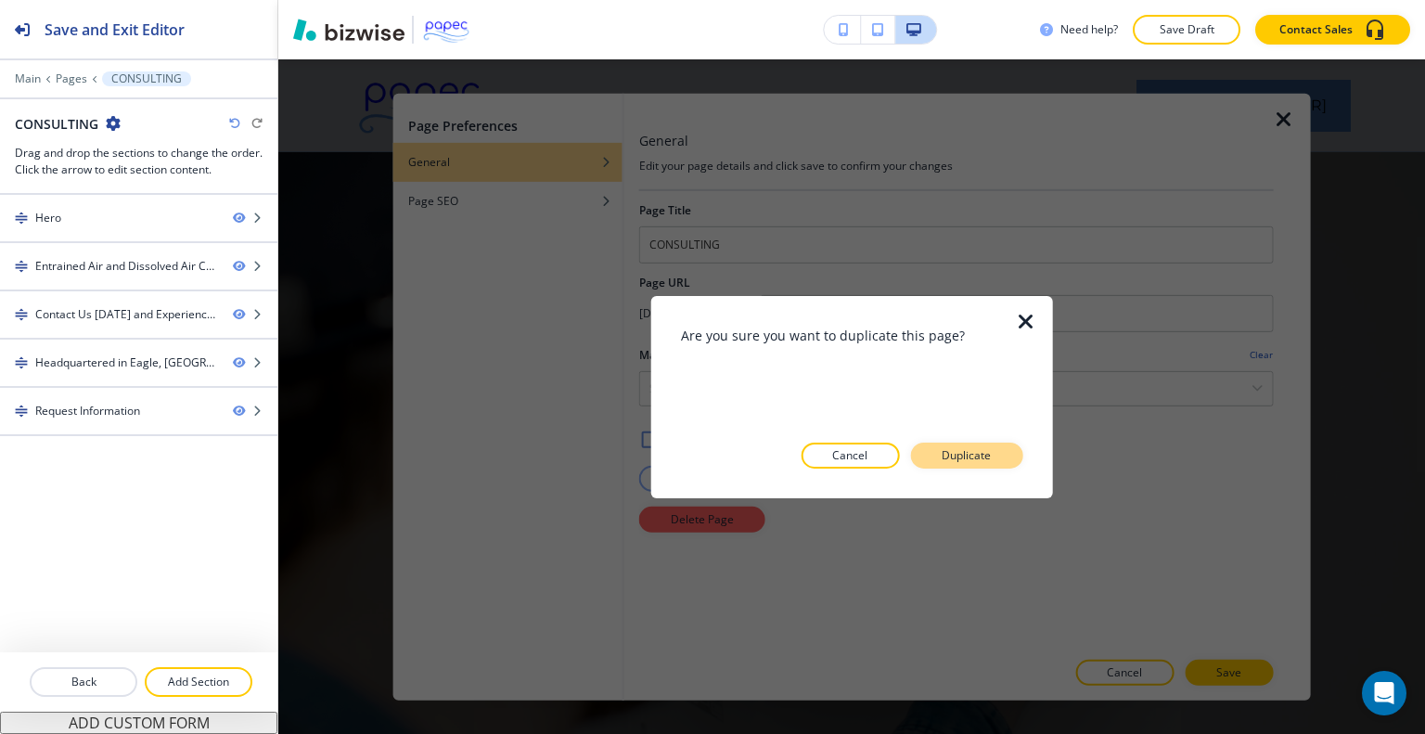
click at [972, 457] on p "Duplicate" at bounding box center [966, 455] width 49 height 17
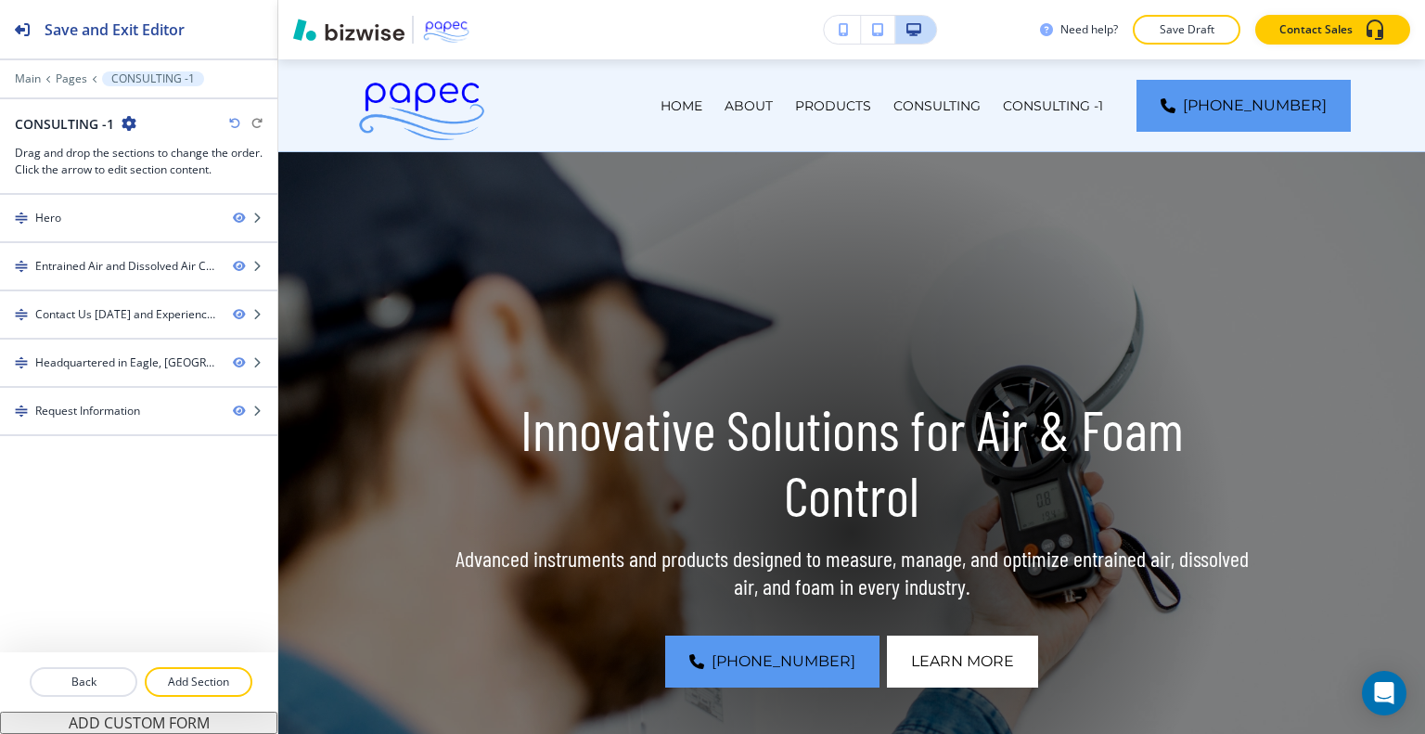
click at [130, 123] on icon "button" at bounding box center [129, 123] width 15 height 15
click at [152, 148] on p "Edit Page Settings" at bounding box center [180, 155] width 95 height 17
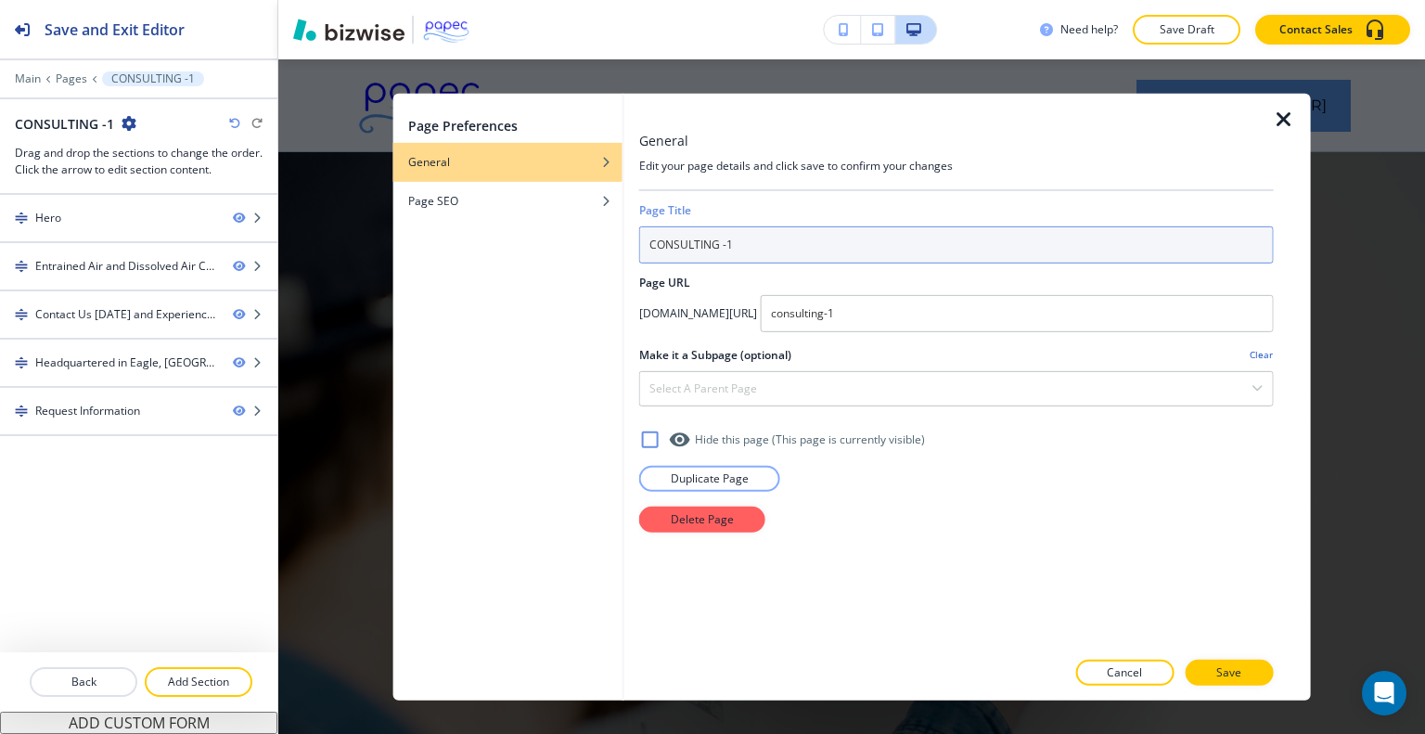
drag, startPoint x: 755, startPoint y: 255, endPoint x: 562, endPoint y: 259, distance: 193.0
click at [562, 259] on div "Page Preferences General Page SEO General Edit your page details and click save…" at bounding box center [852, 396] width 918 height 607
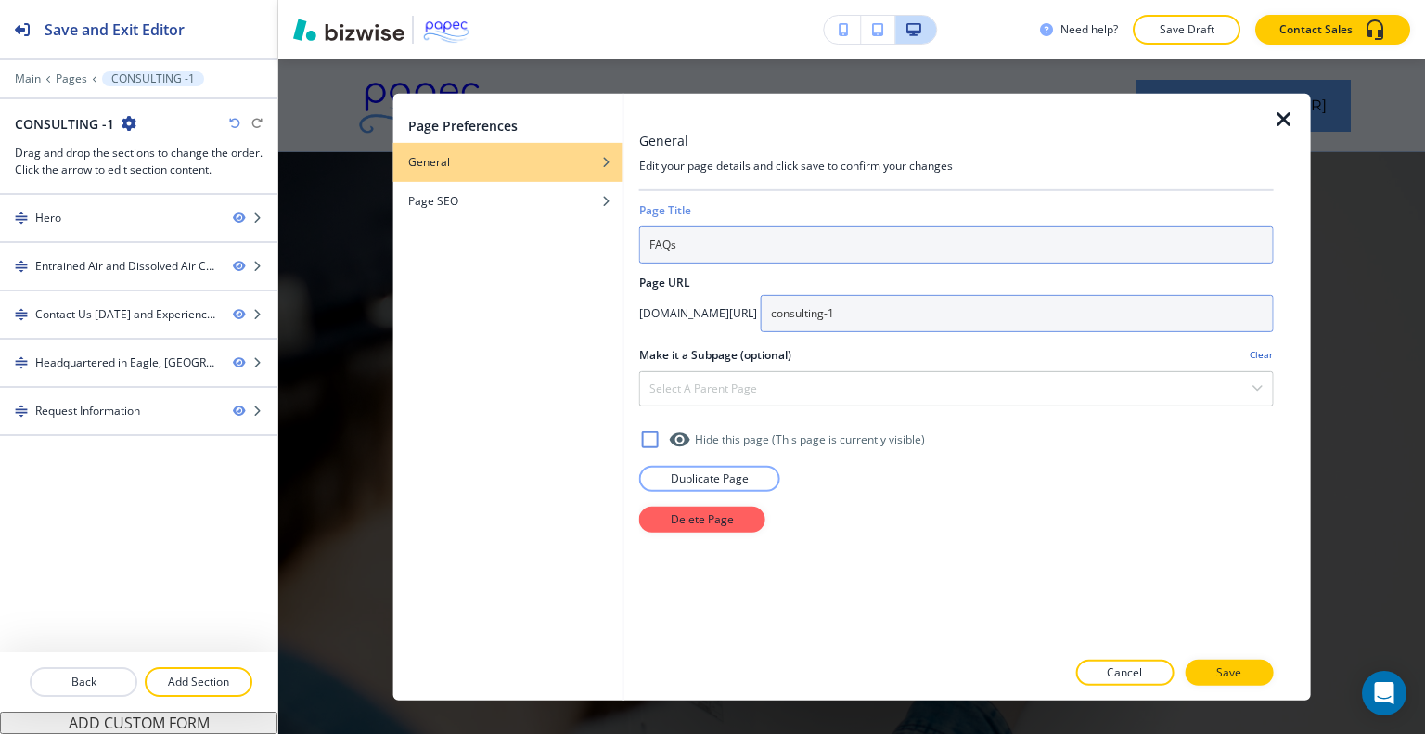
type input "FAQs"
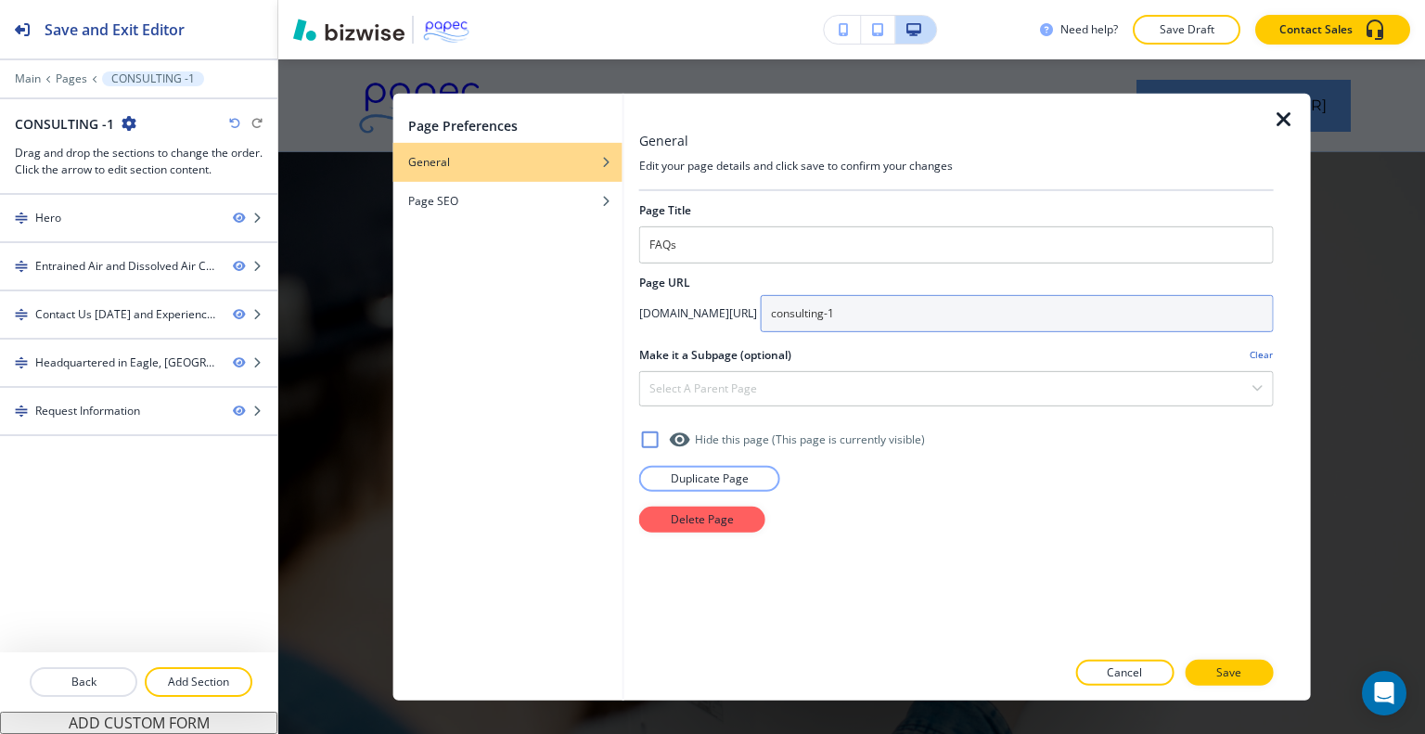
click at [984, 315] on input "consulting-1" at bounding box center [1017, 312] width 513 height 37
type input "c"
type input "faqs"
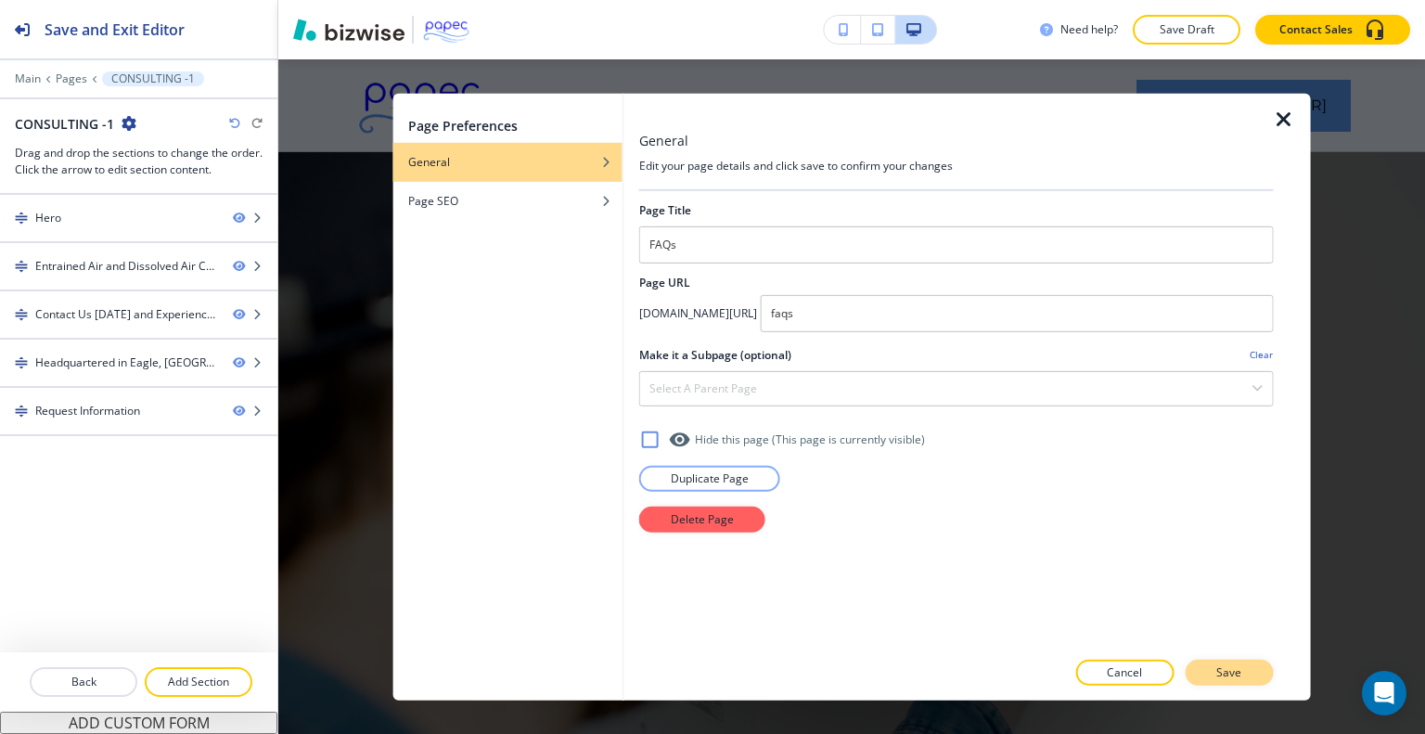
click at [1232, 674] on p "Save" at bounding box center [1228, 672] width 25 height 17
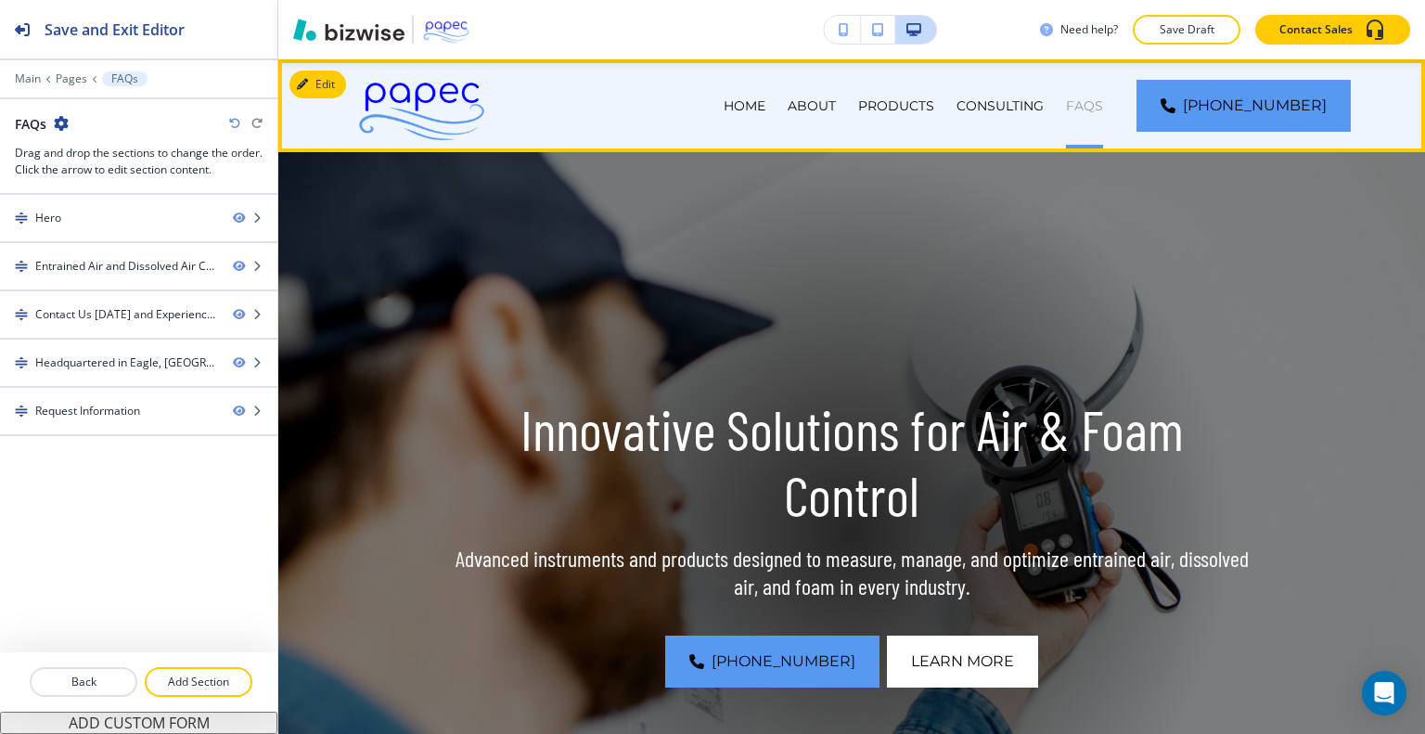
click at [1103, 105] on p "FAQs" at bounding box center [1084, 105] width 37 height 19
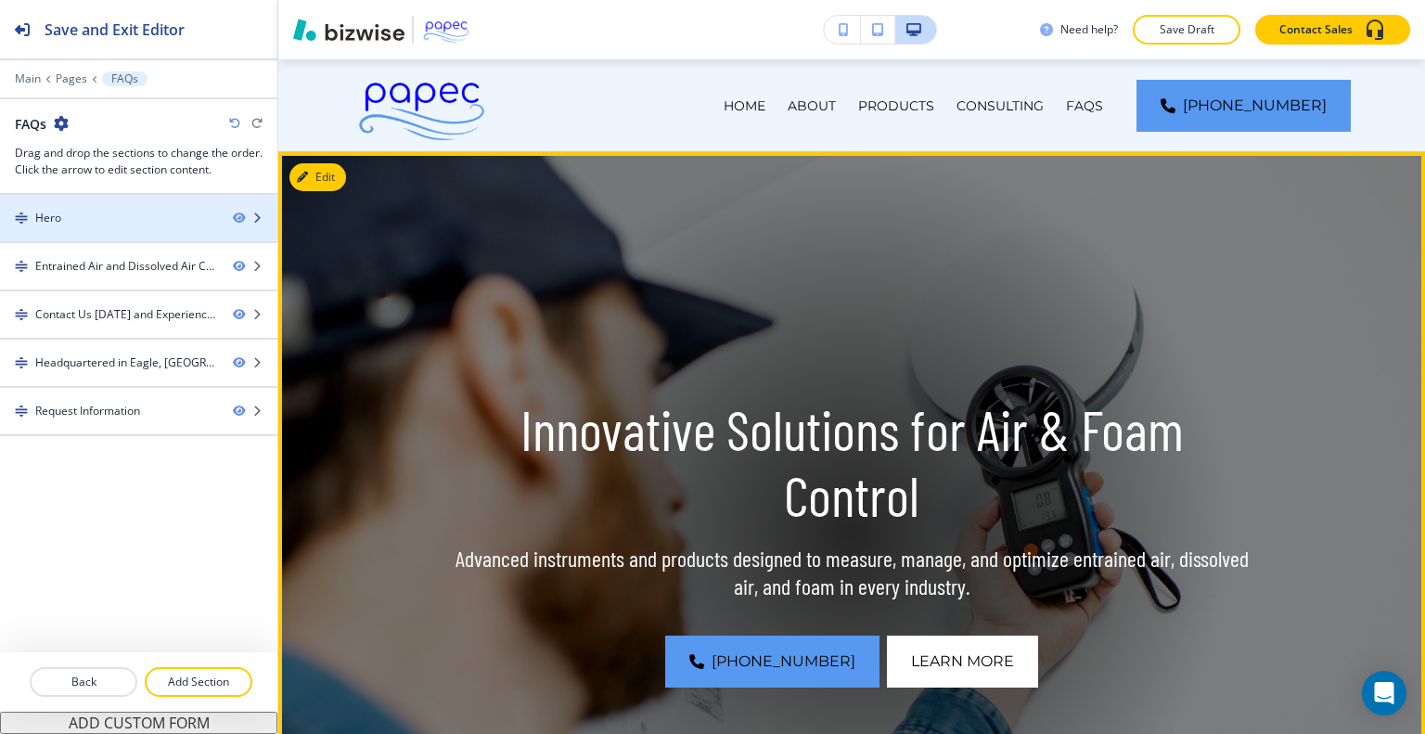
click at [151, 210] on div "Hero" at bounding box center [109, 218] width 218 height 17
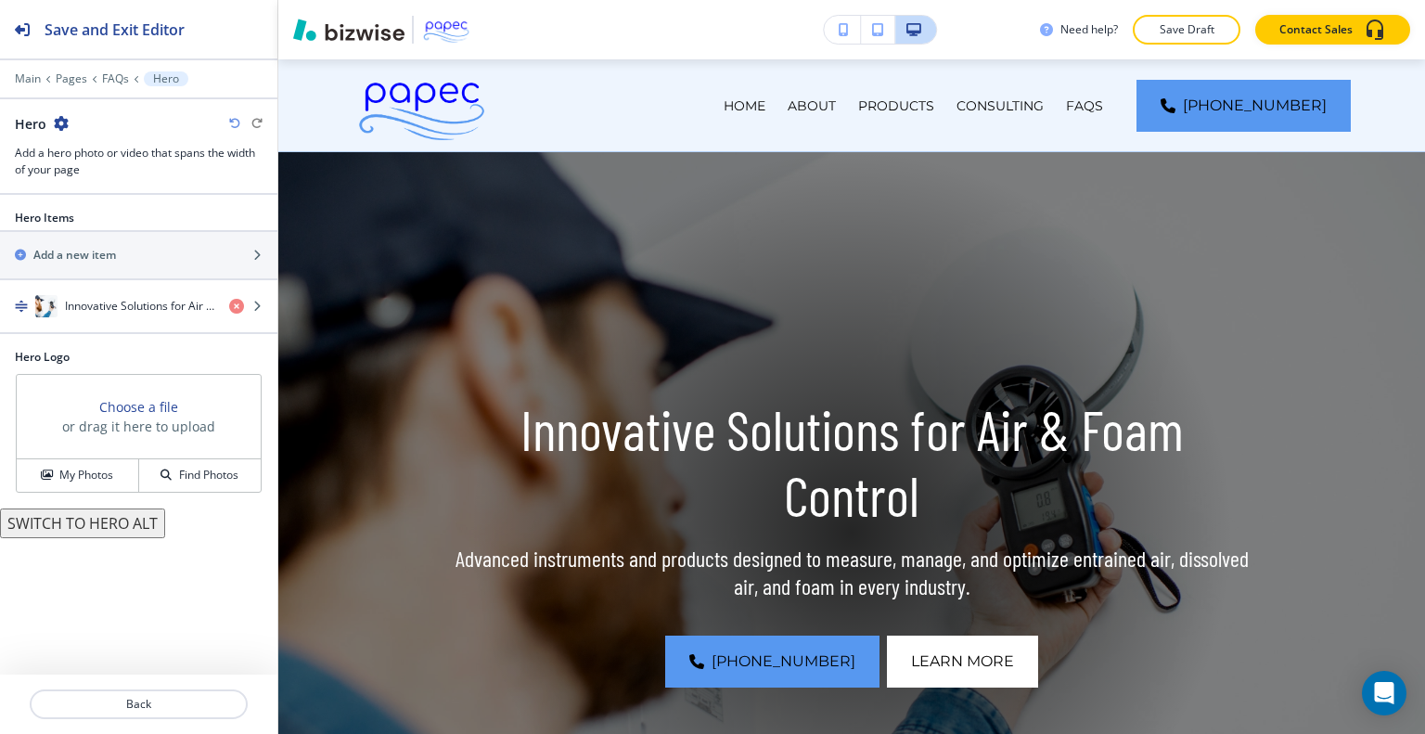
scroll to position [93, 0]
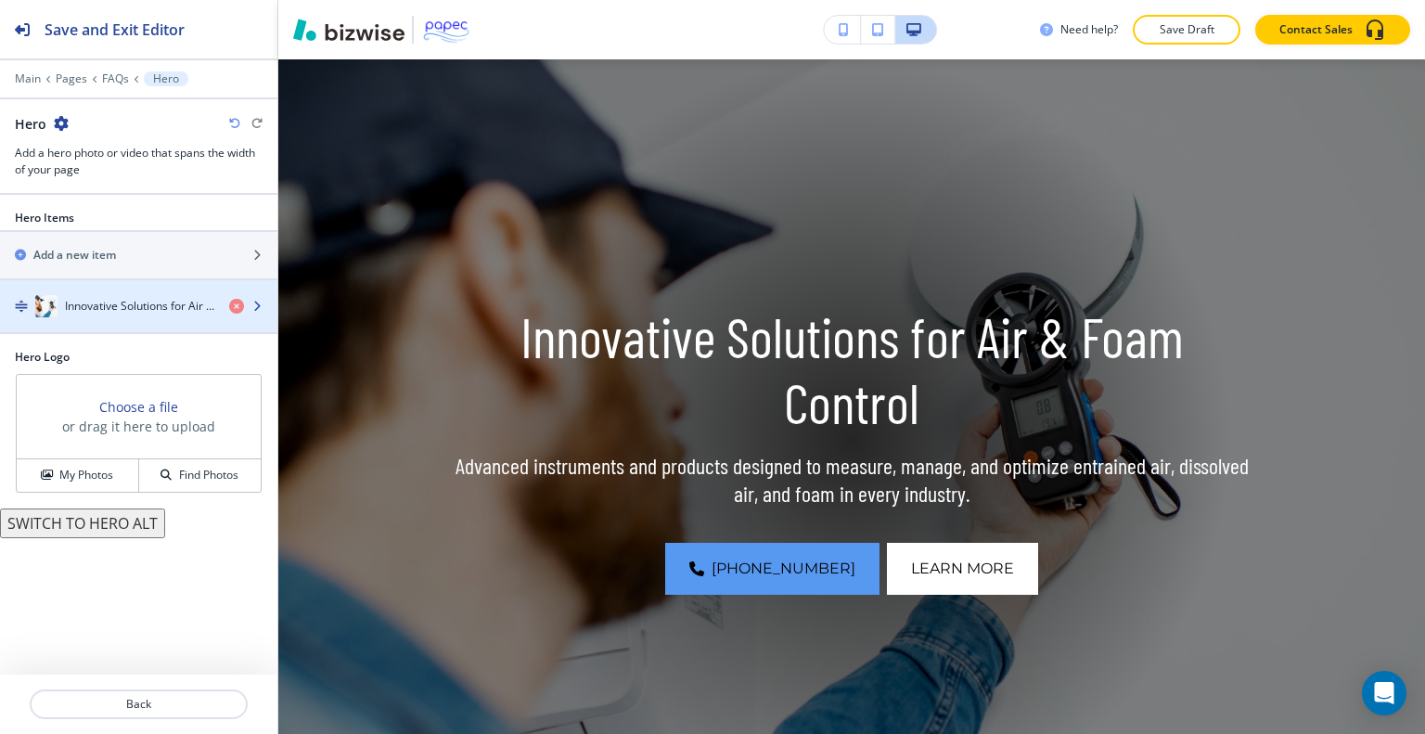
click at [143, 315] on div "Innovative Solutions for Air & Foam Control" at bounding box center [107, 306] width 214 height 22
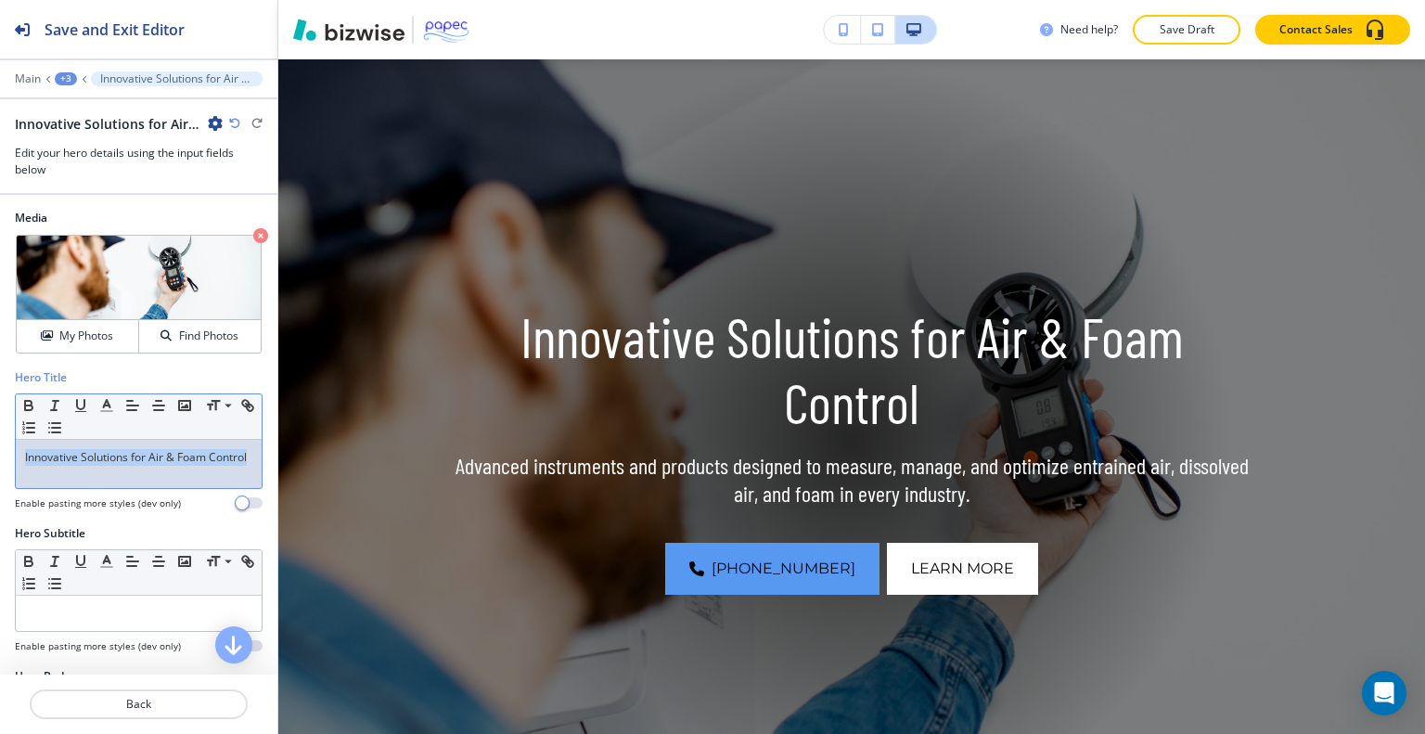
drag, startPoint x: 127, startPoint y: 464, endPoint x: 0, endPoint y: 450, distance: 127.9
click at [0, 450] on div "Hero Title Small Normal Large Huge Innovative Solutions for Air & Foam Control …" at bounding box center [138, 447] width 277 height 156
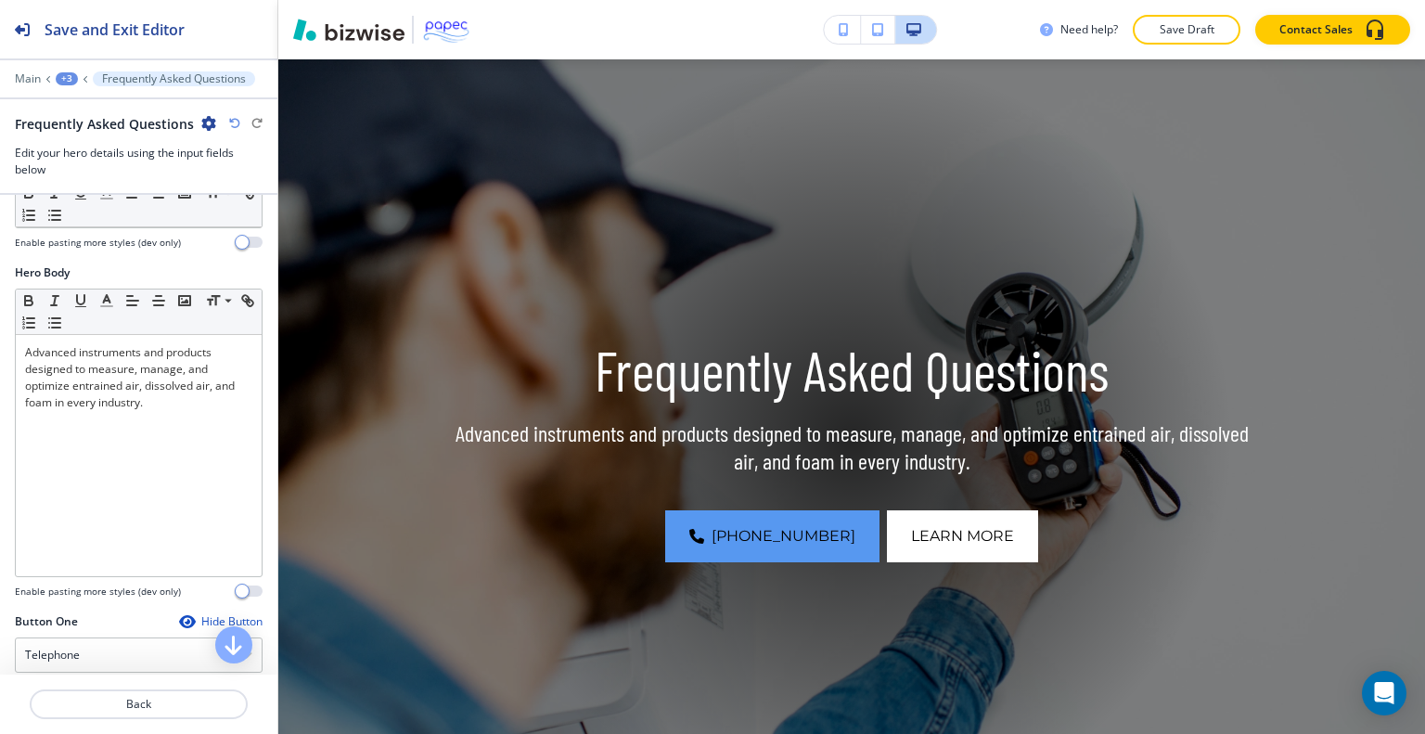
scroll to position [393, 0]
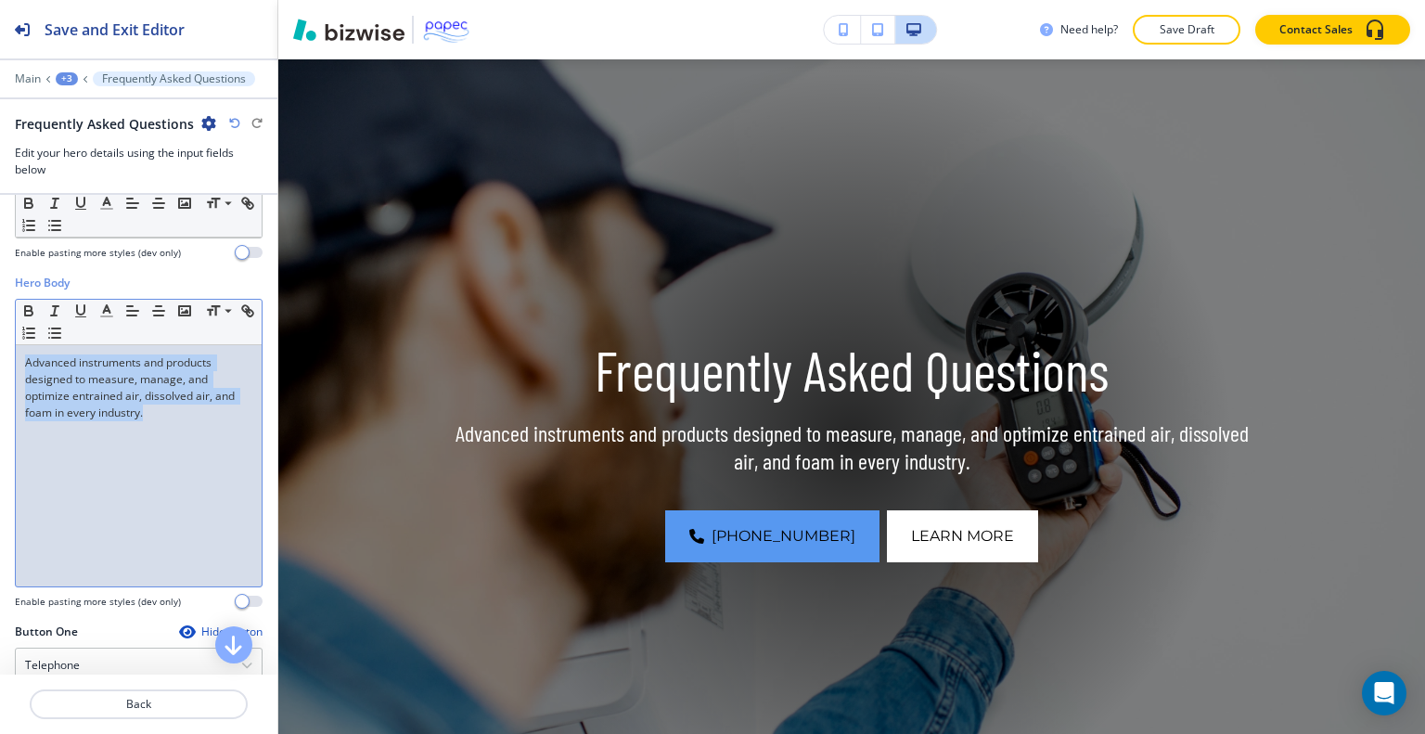
drag, startPoint x: 171, startPoint y: 413, endPoint x: 1, endPoint y: 347, distance: 182.1
click at [1, 347] on div "Hero Body Small Normal Large Huge Advanced instruments and products designed to…" at bounding box center [138, 449] width 277 height 349
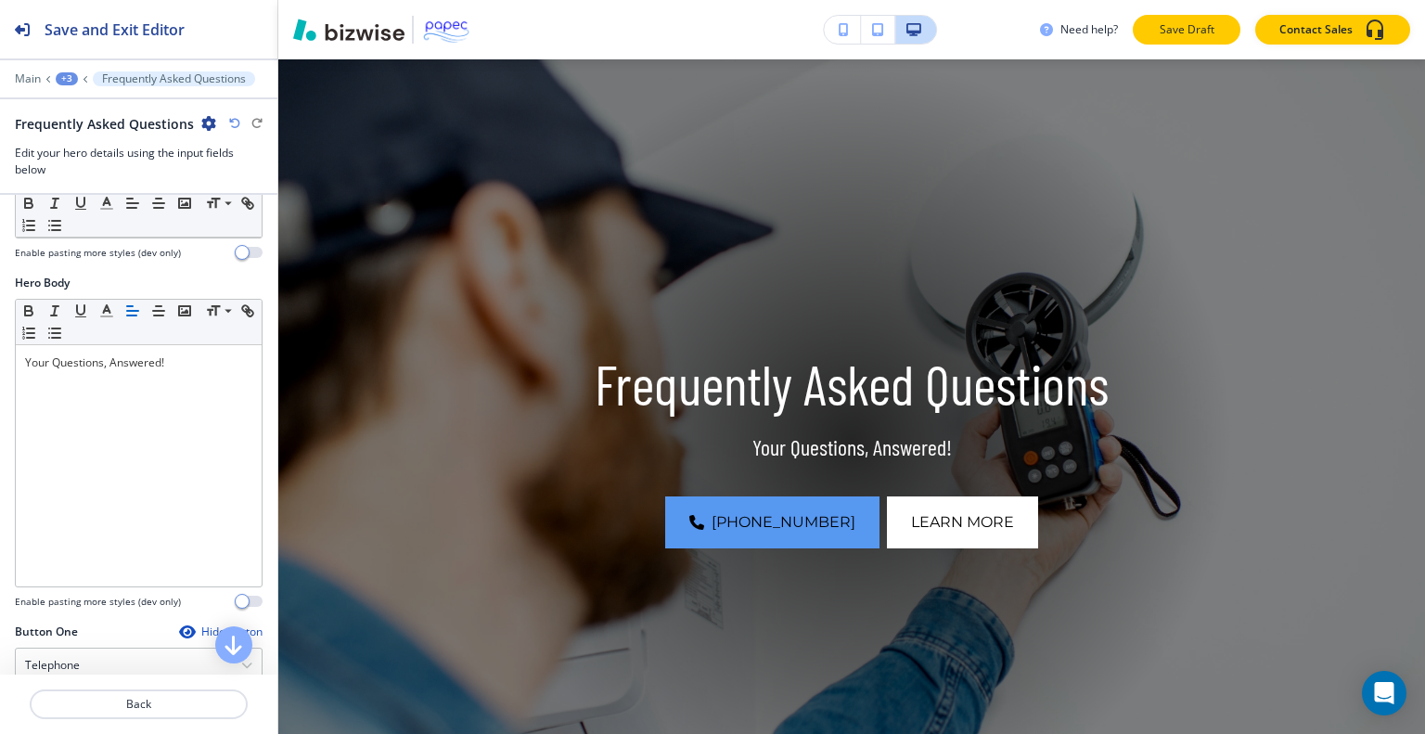
click at [1178, 15] on button "Save Draft" at bounding box center [1187, 30] width 108 height 30
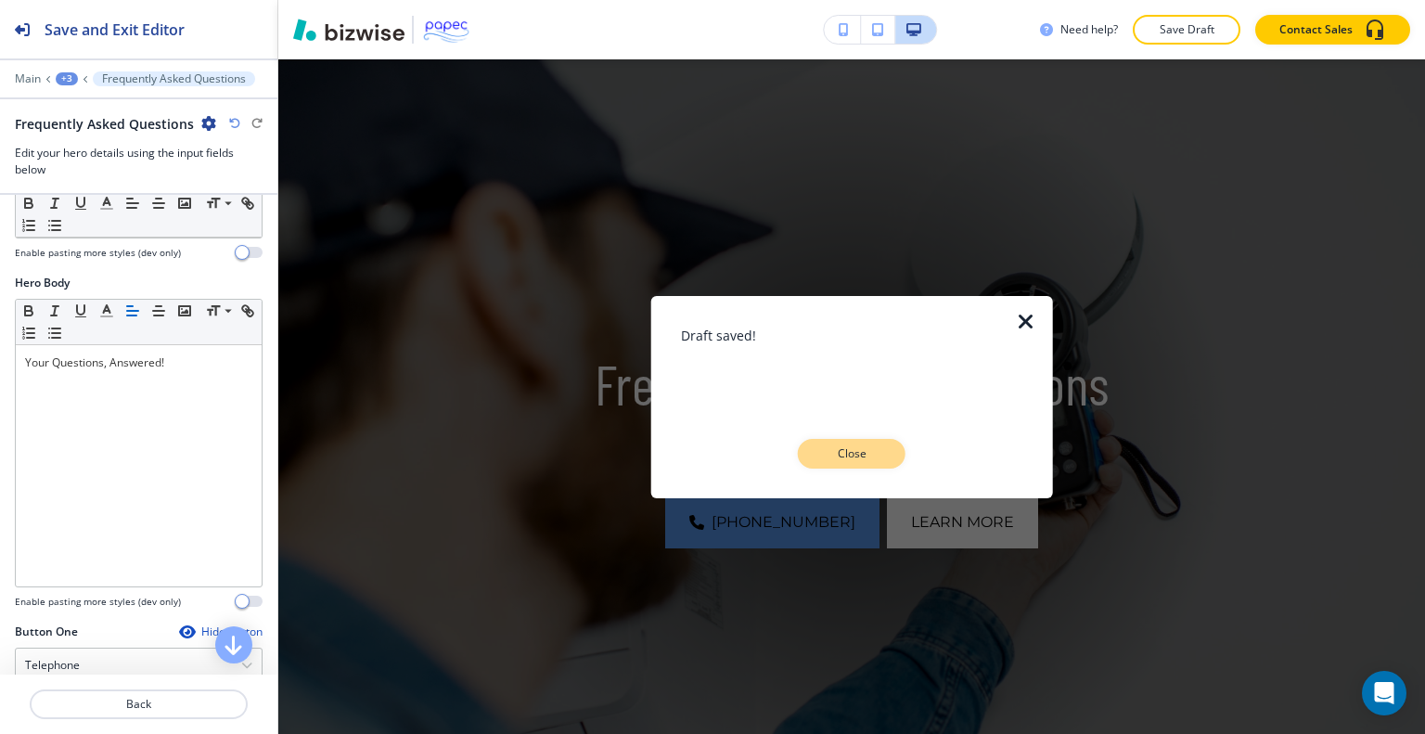
click at [871, 463] on button "Close" at bounding box center [852, 454] width 108 height 30
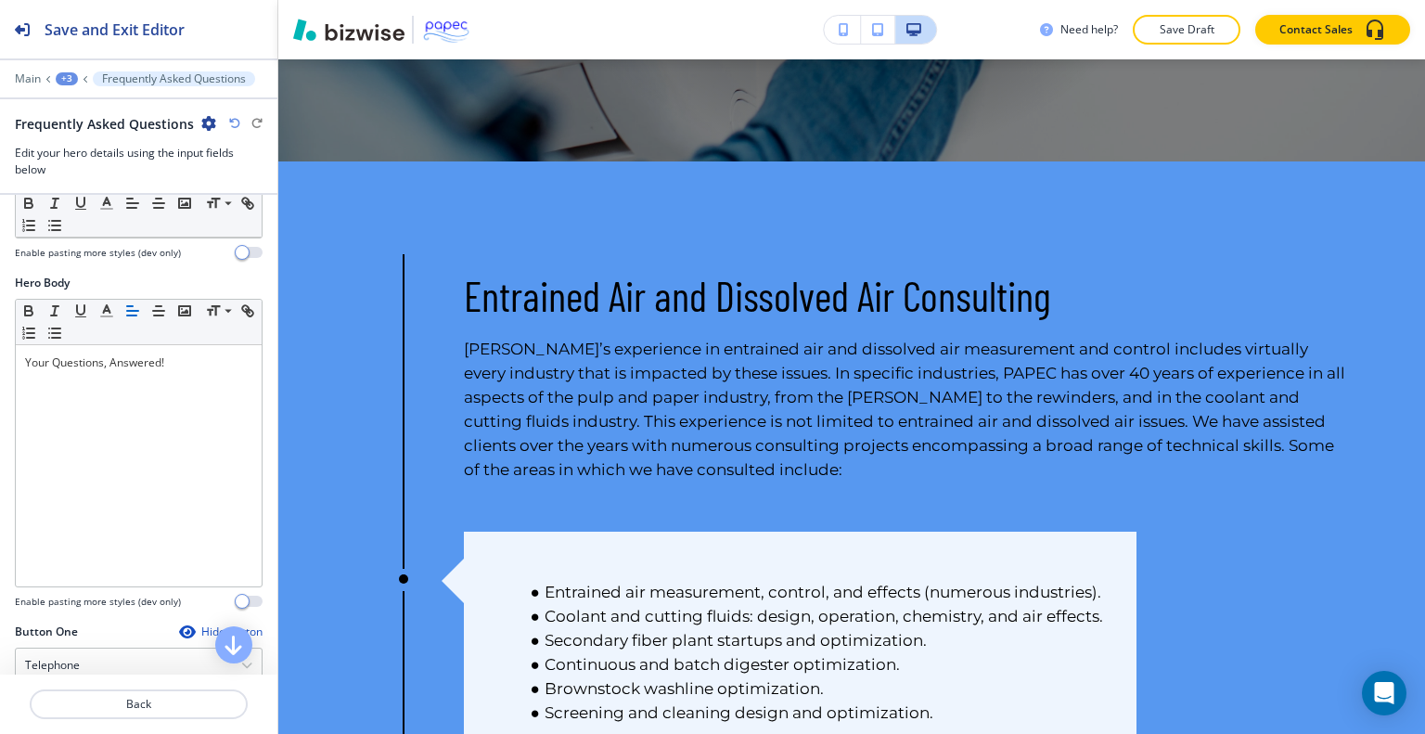
scroll to position [746, 0]
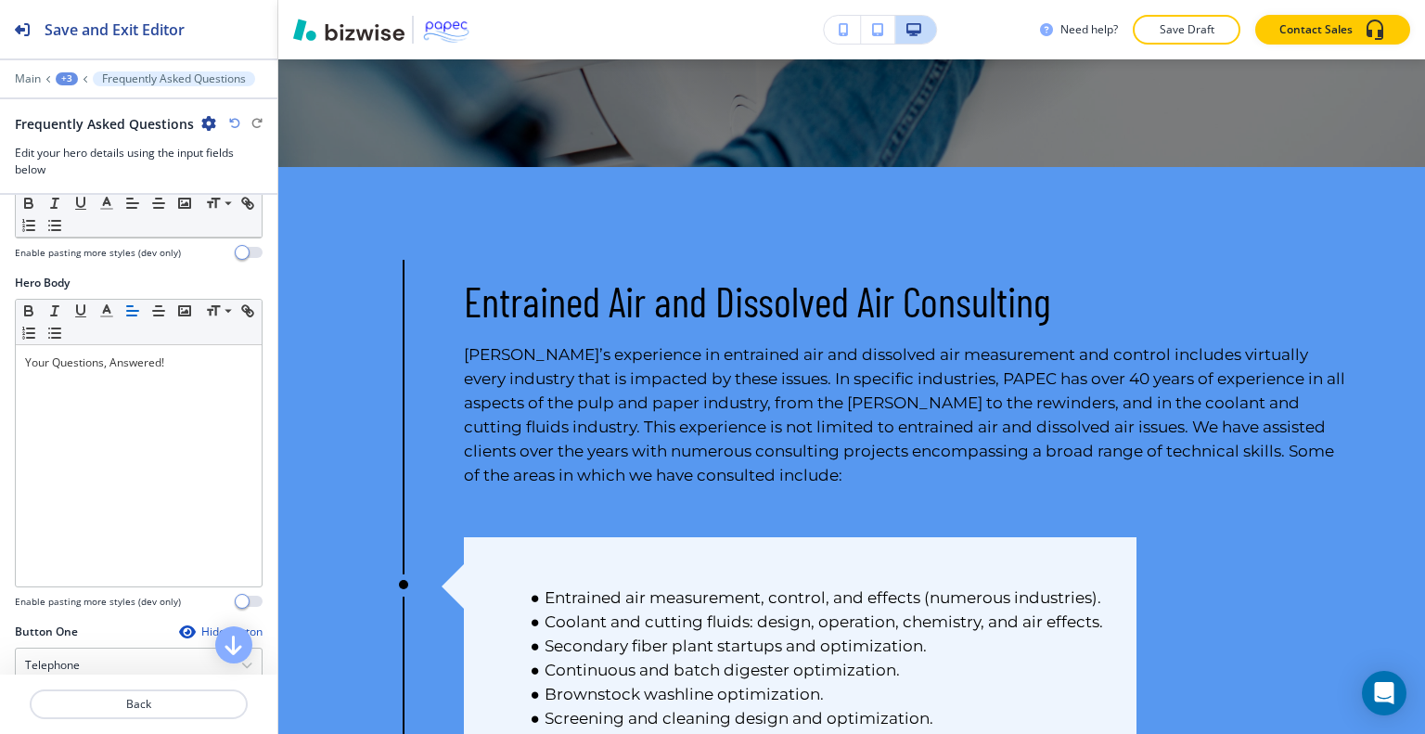
click at [71, 75] on div "+3" at bounding box center [67, 78] width 22 height 13
click at [85, 133] on p "FAQs" at bounding box center [115, 141] width 95 height 17
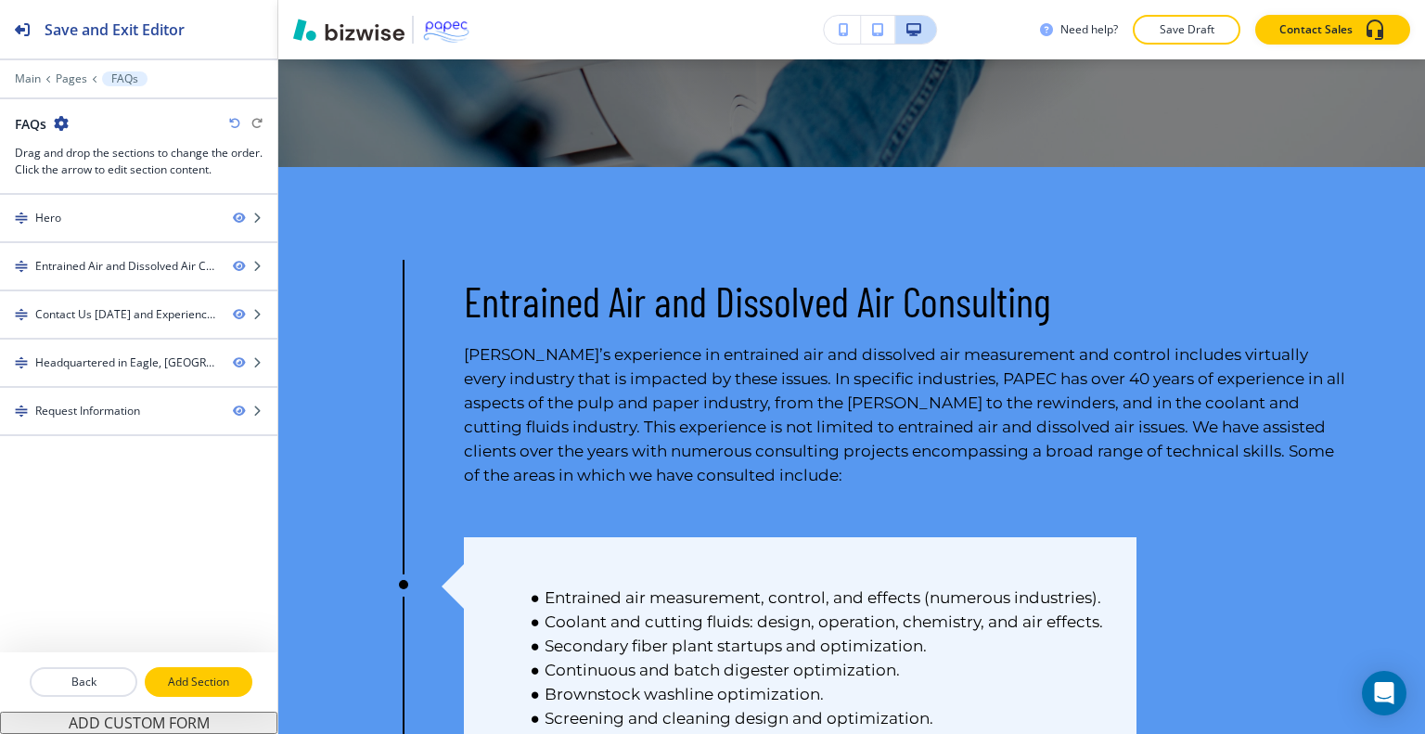
click at [212, 684] on p "Add Section" at bounding box center [199, 682] width 104 height 17
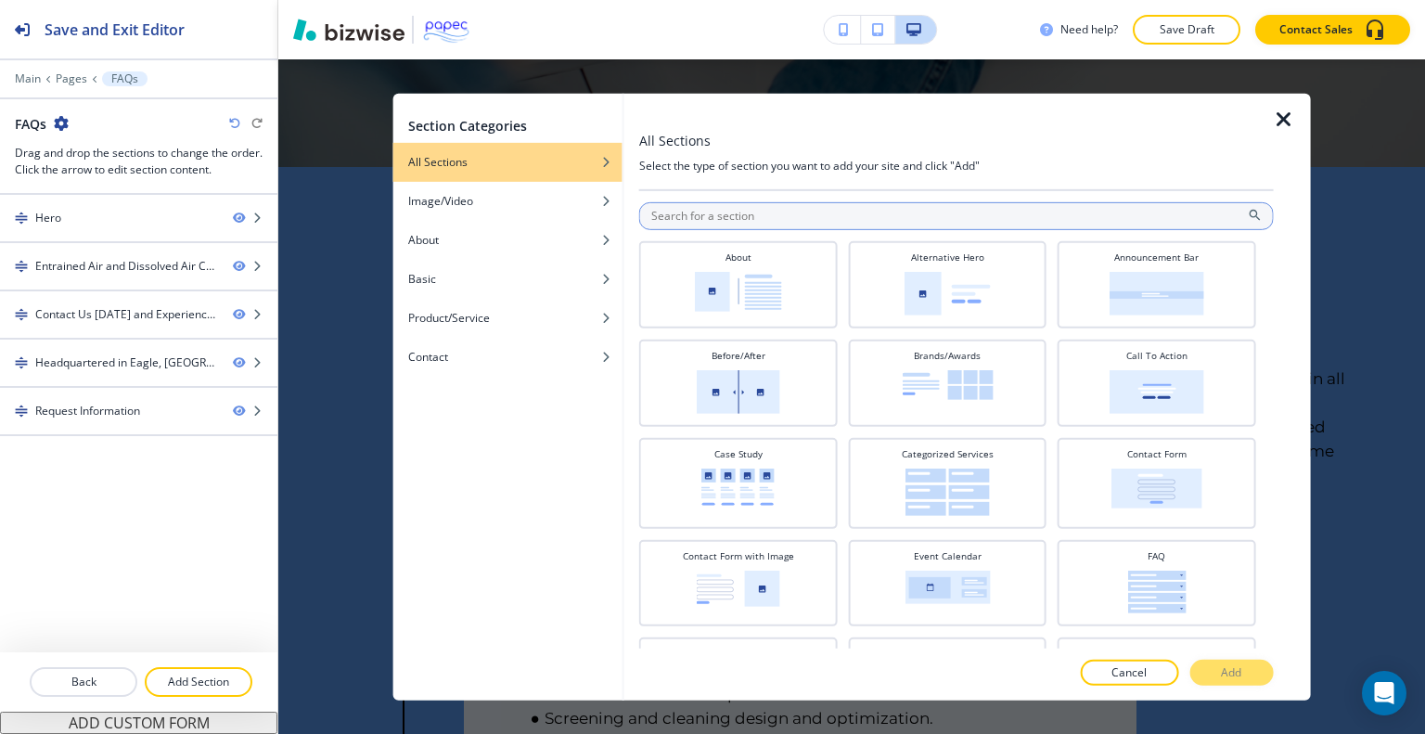
click at [679, 215] on input "text" at bounding box center [956, 215] width 635 height 28
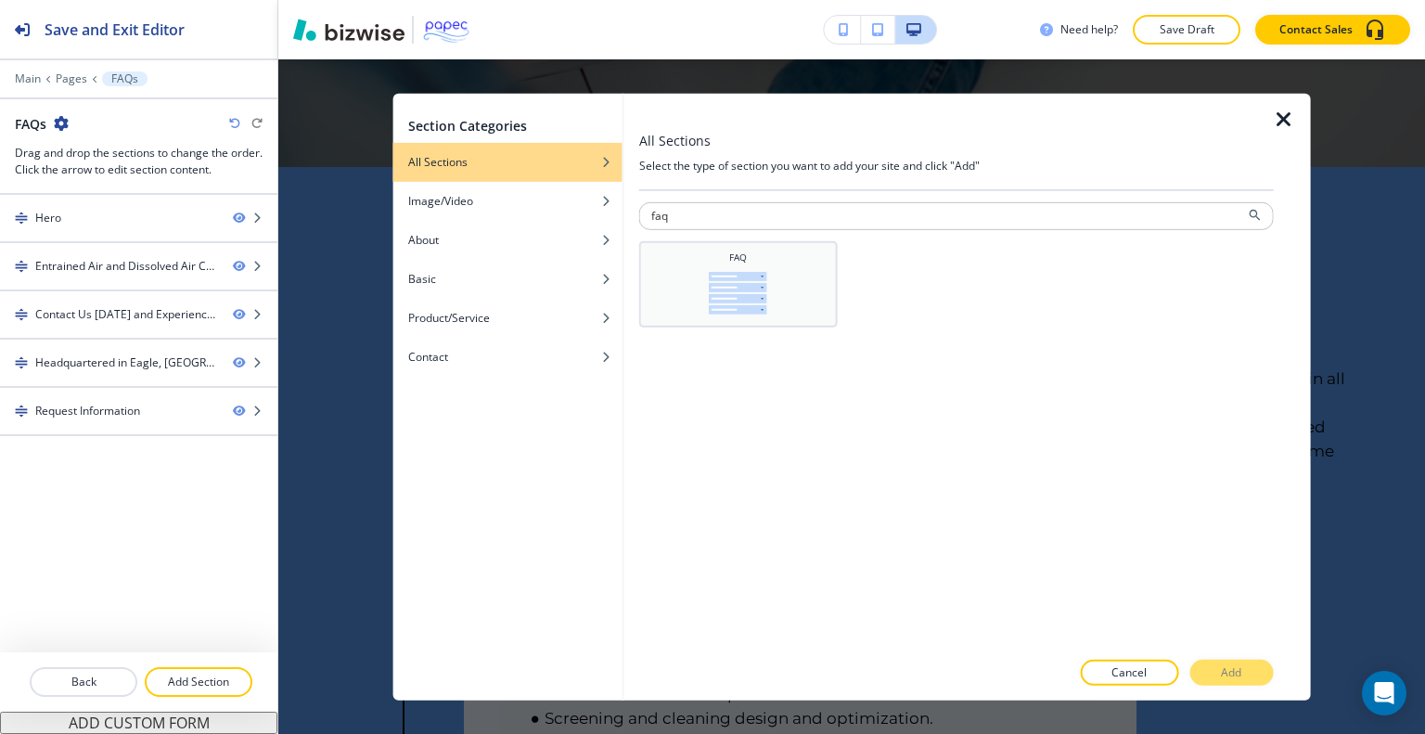
type input "faq"
click at [736, 305] on img at bounding box center [738, 292] width 58 height 43
click at [1226, 670] on p "Add" at bounding box center [1231, 672] width 20 height 17
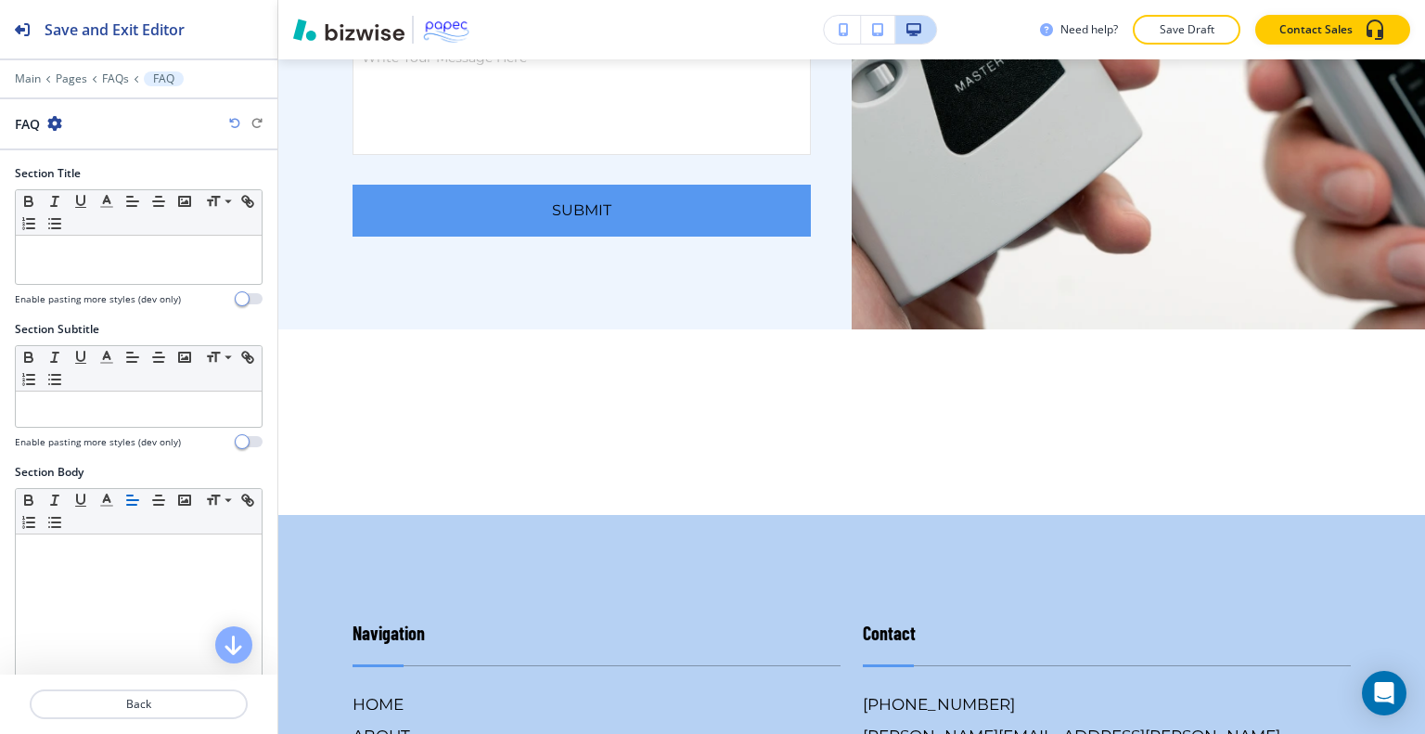
scroll to position [4160, 0]
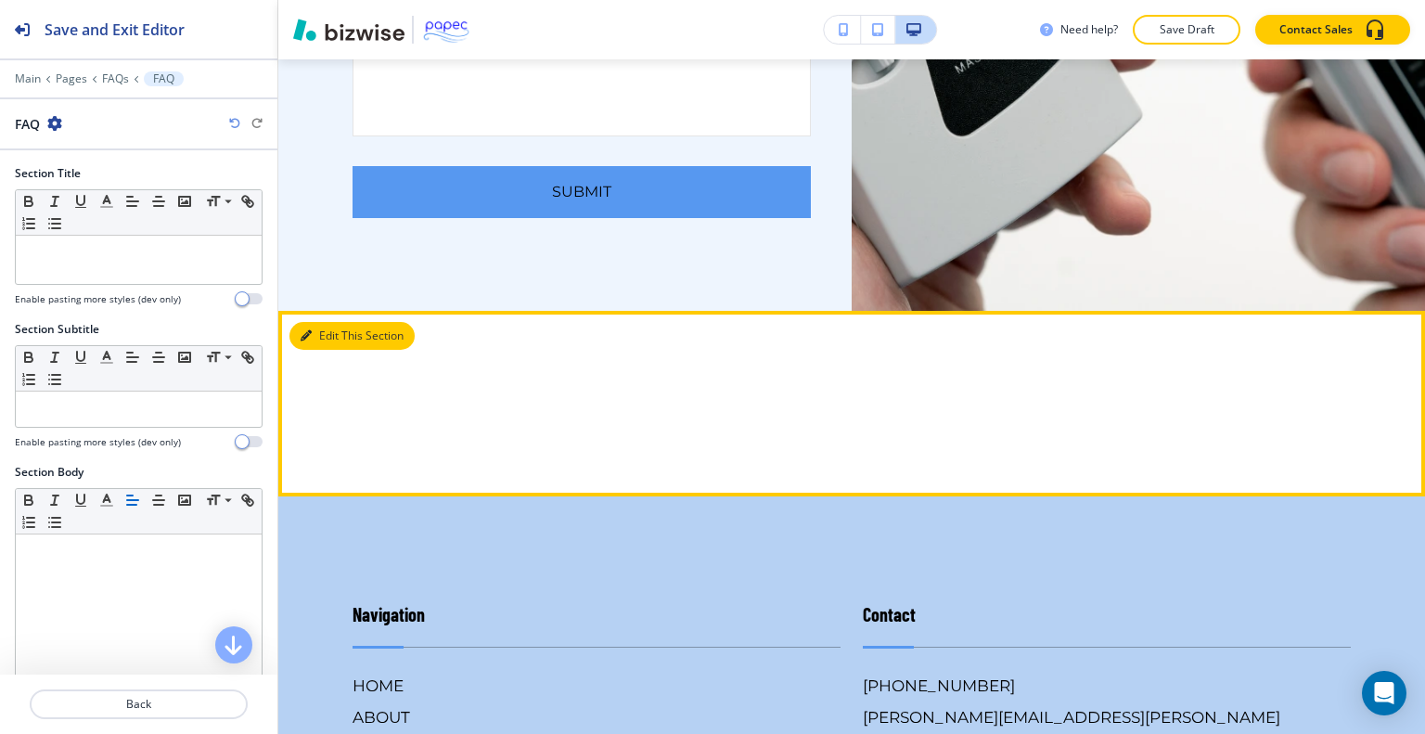
click at [324, 350] on button "Edit This Section" at bounding box center [351, 336] width 125 height 28
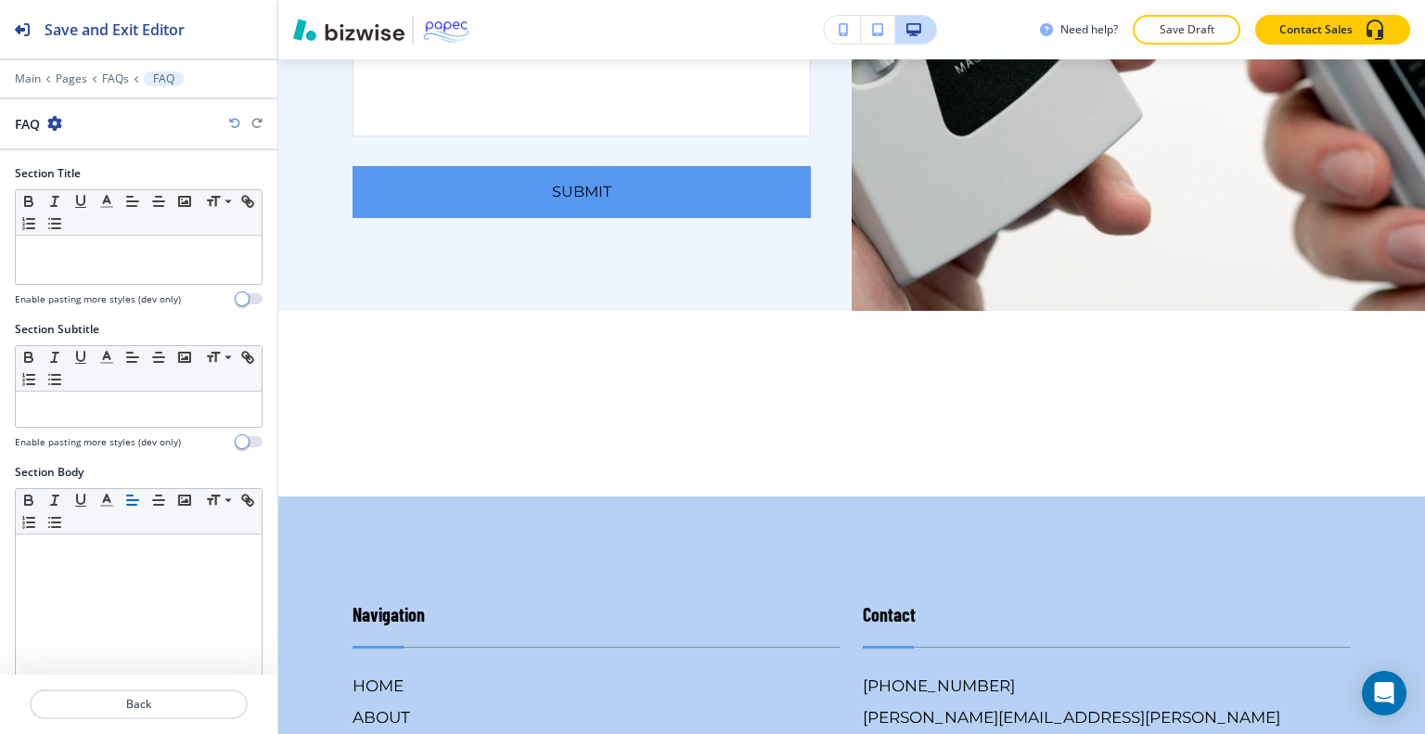
scroll to position [583, 0]
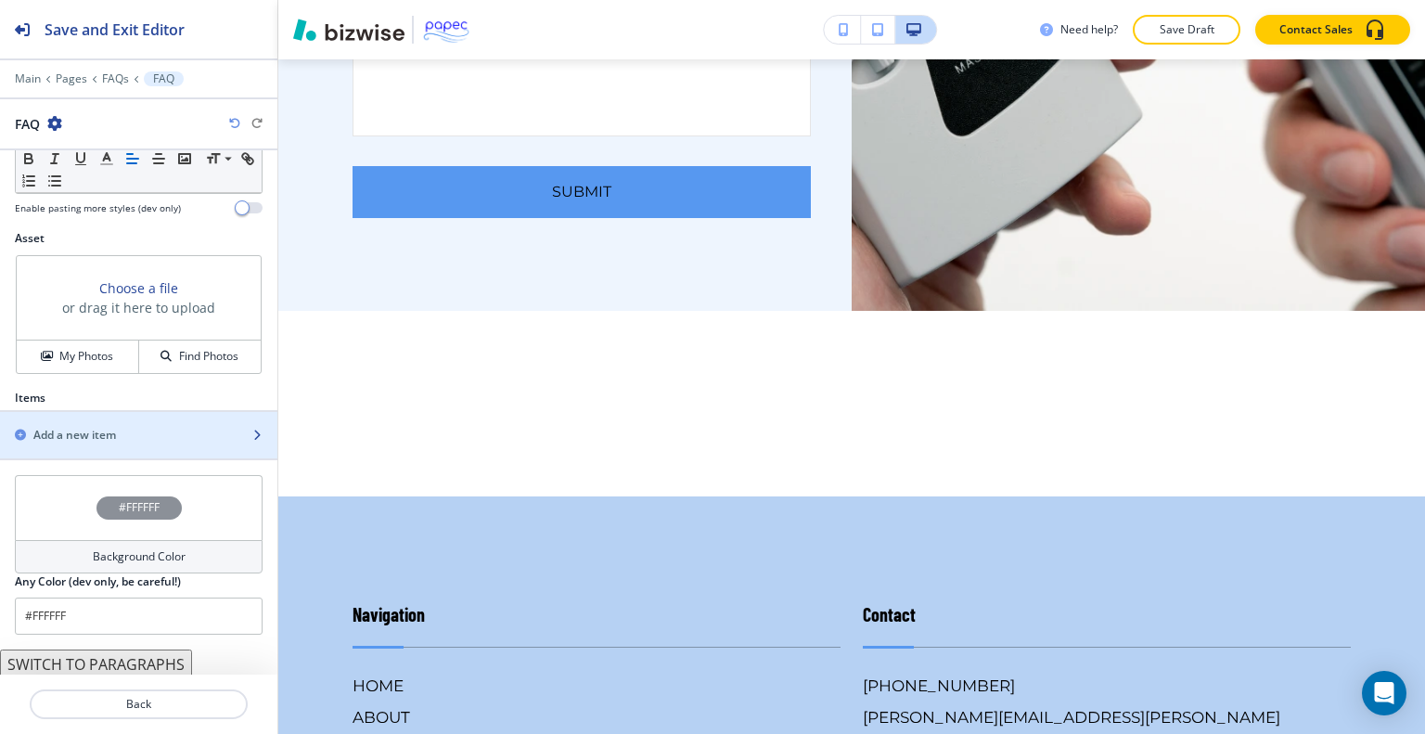
click at [155, 437] on div "Add a new item" at bounding box center [118, 435] width 237 height 17
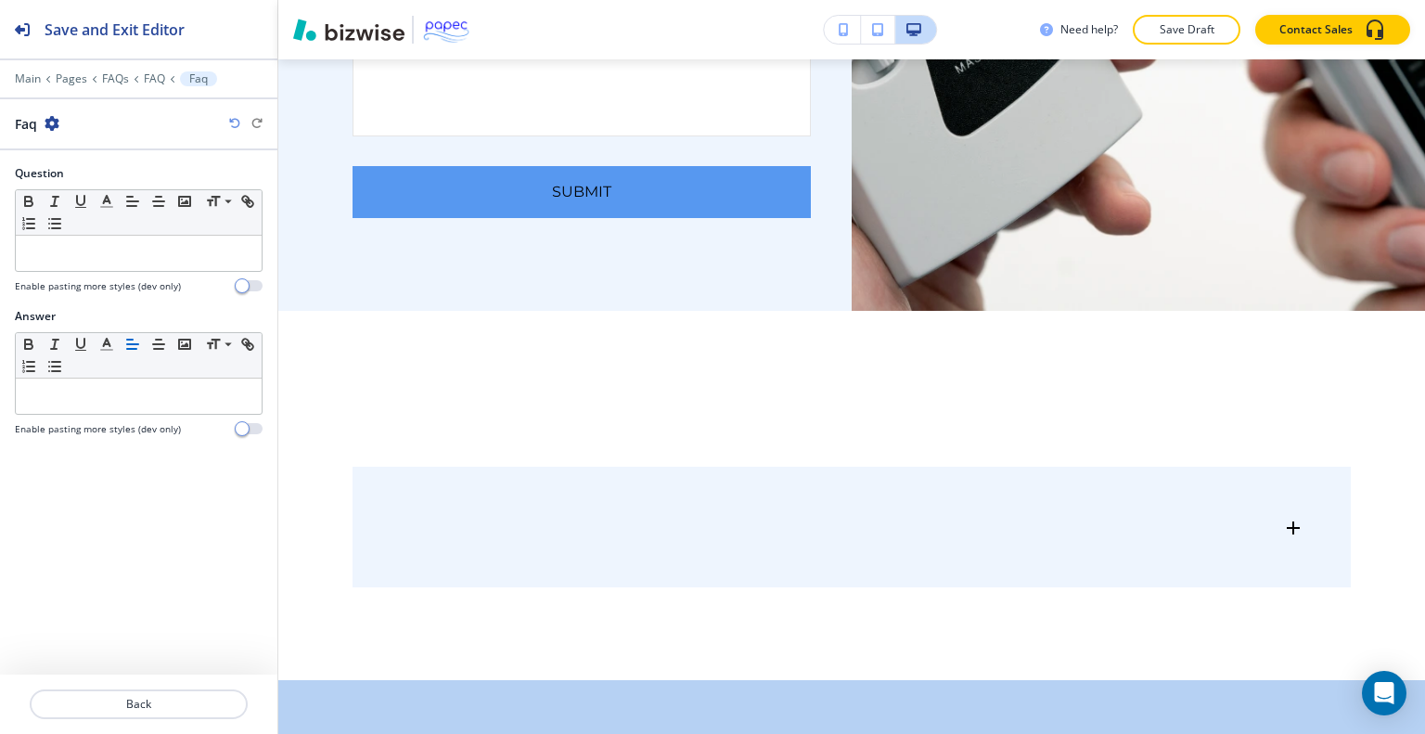
scroll to position [4598, 0]
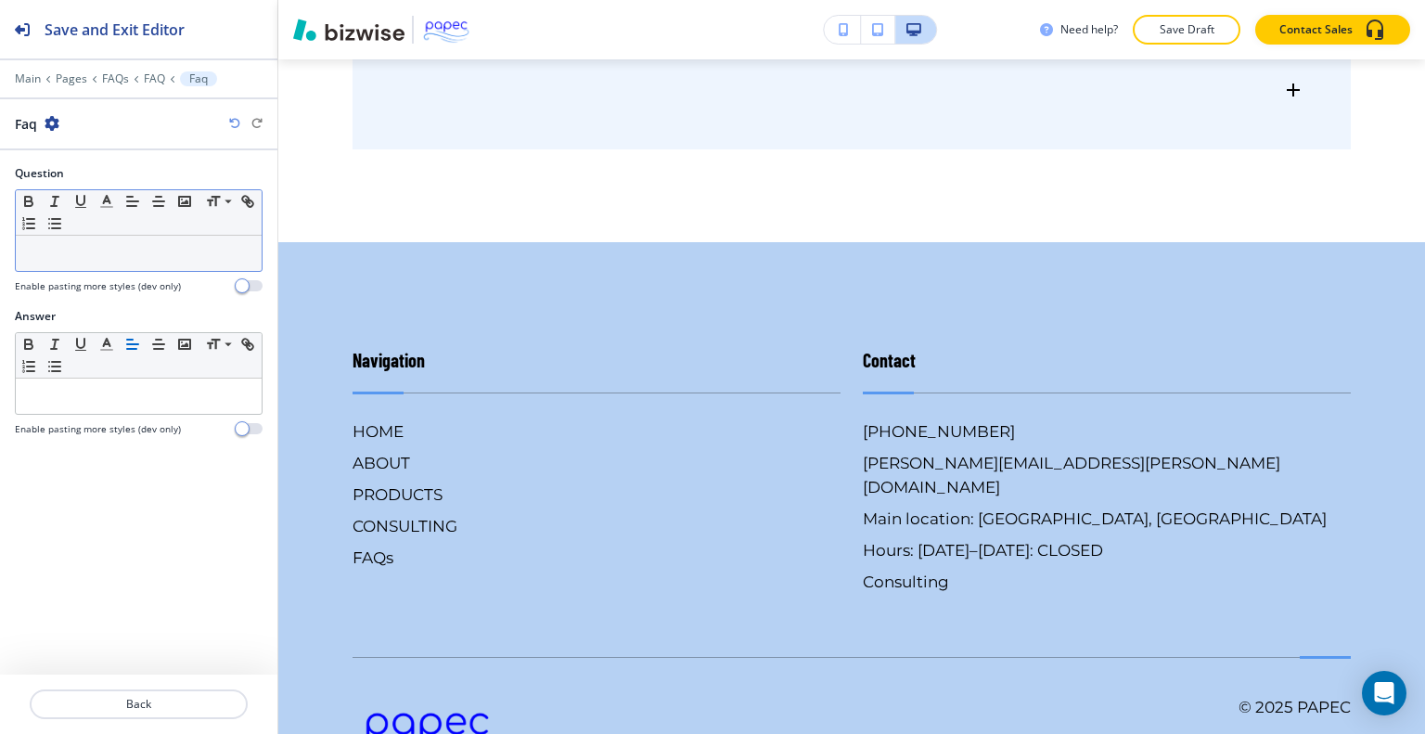
click at [85, 254] on p at bounding box center [138, 253] width 227 height 17
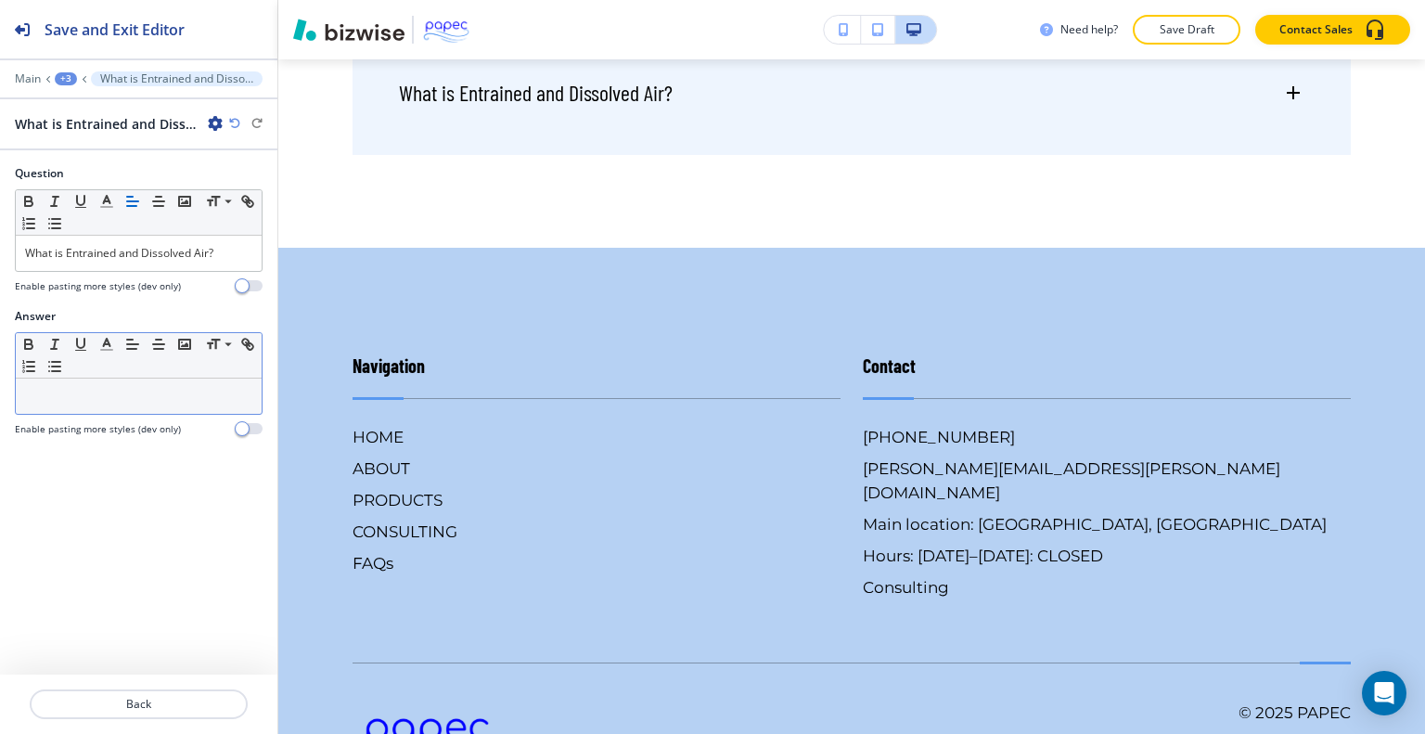
click at [77, 376] on div "Small Normal Large Huge" at bounding box center [139, 355] width 246 height 45
click at [85, 394] on p at bounding box center [138, 396] width 227 height 17
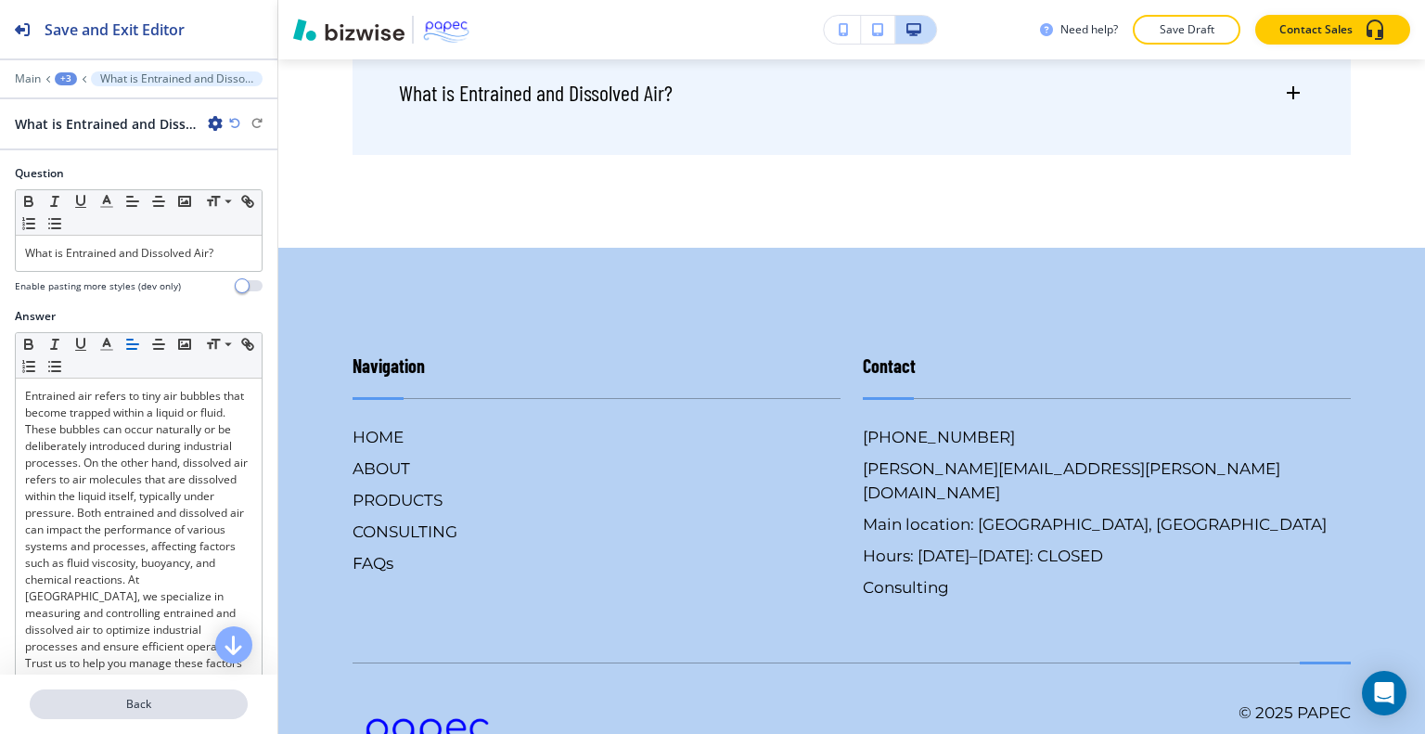
click at [174, 696] on p "Back" at bounding box center [139, 704] width 214 height 17
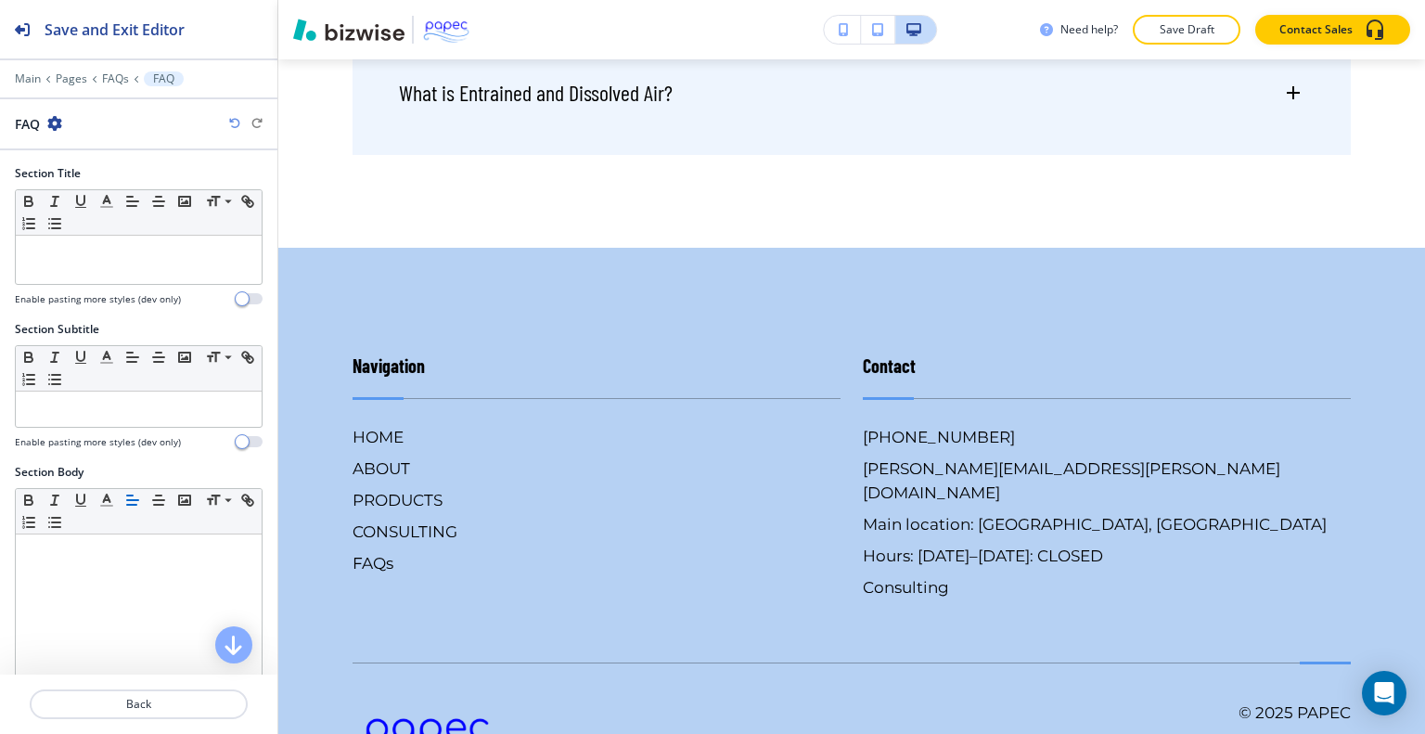
scroll to position [4442, 0]
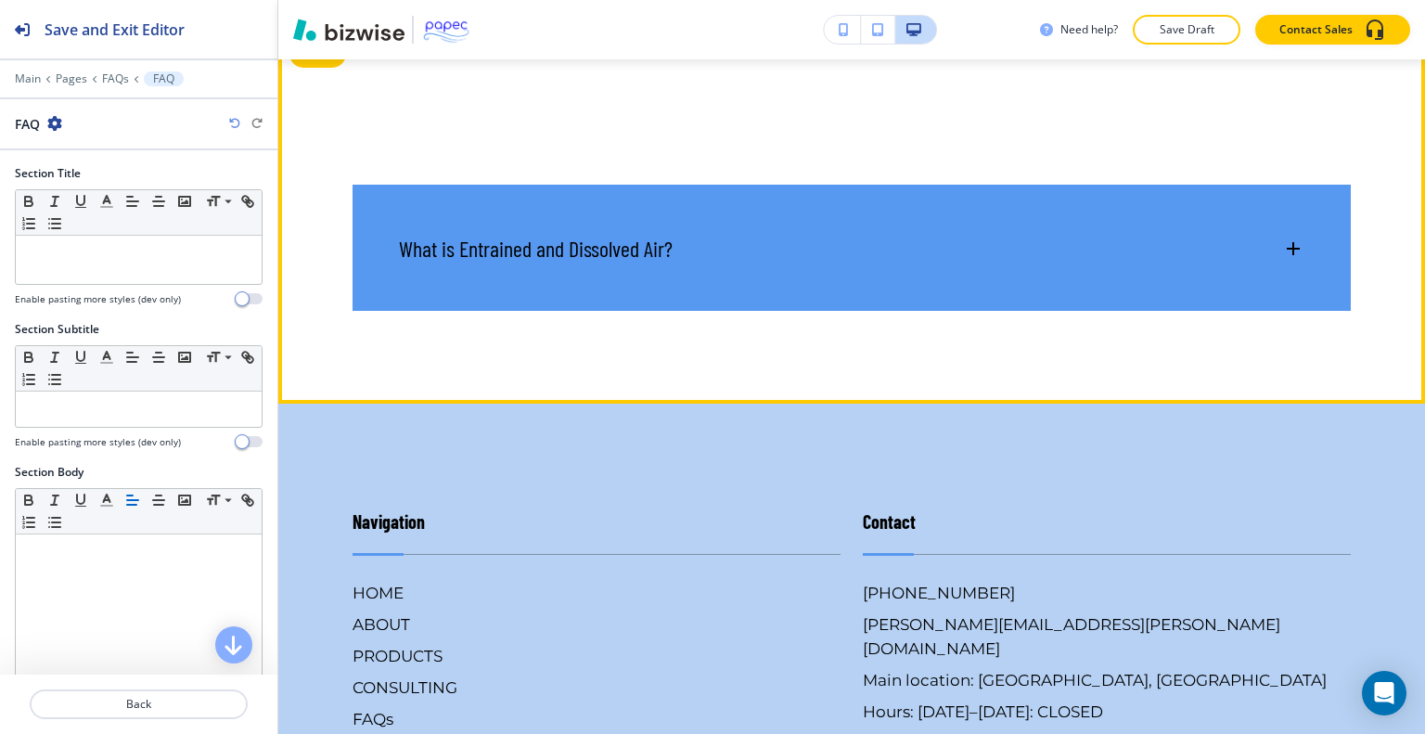
click at [1019, 262] on div "What is Entrained and Dissolved Air?" at bounding box center [852, 239] width 998 height 109
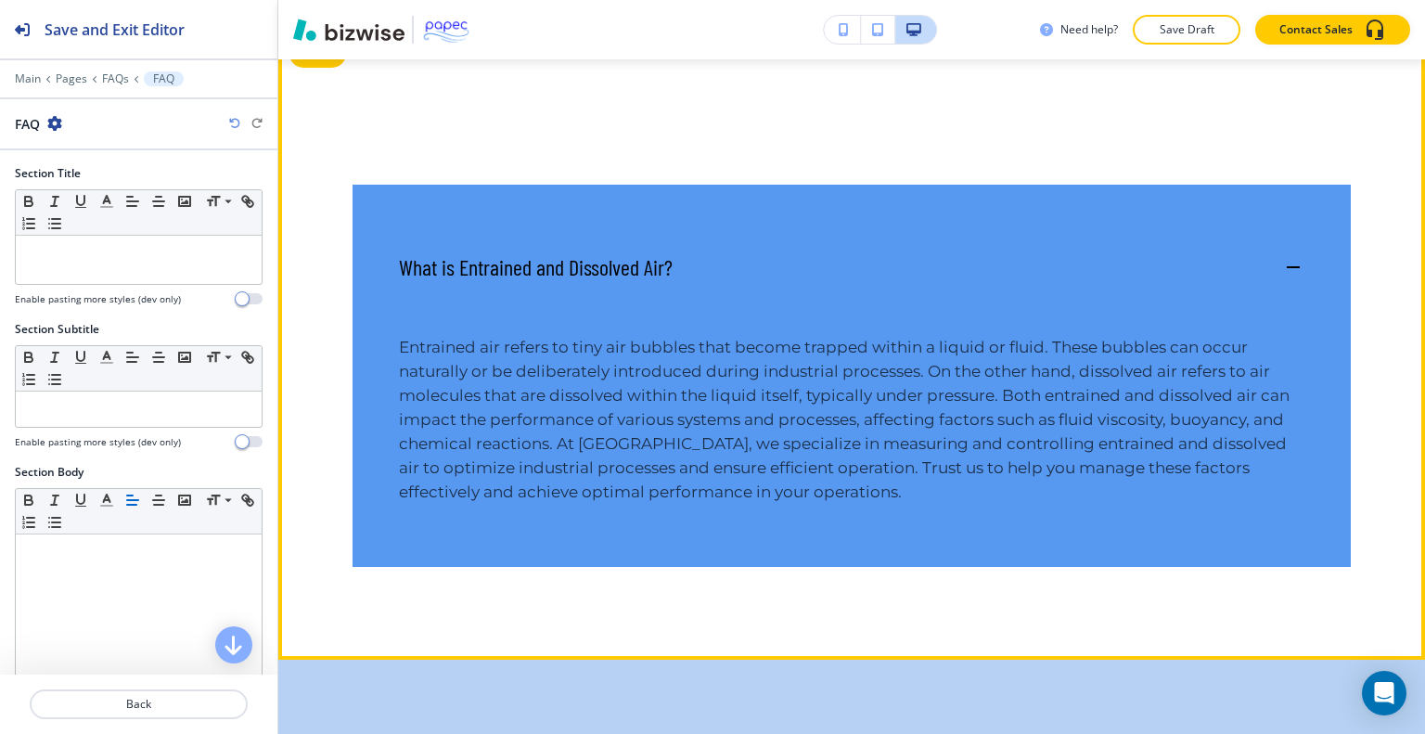
click at [1019, 262] on div "What is Entrained and Dissolved Air?" at bounding box center [852, 258] width 998 height 147
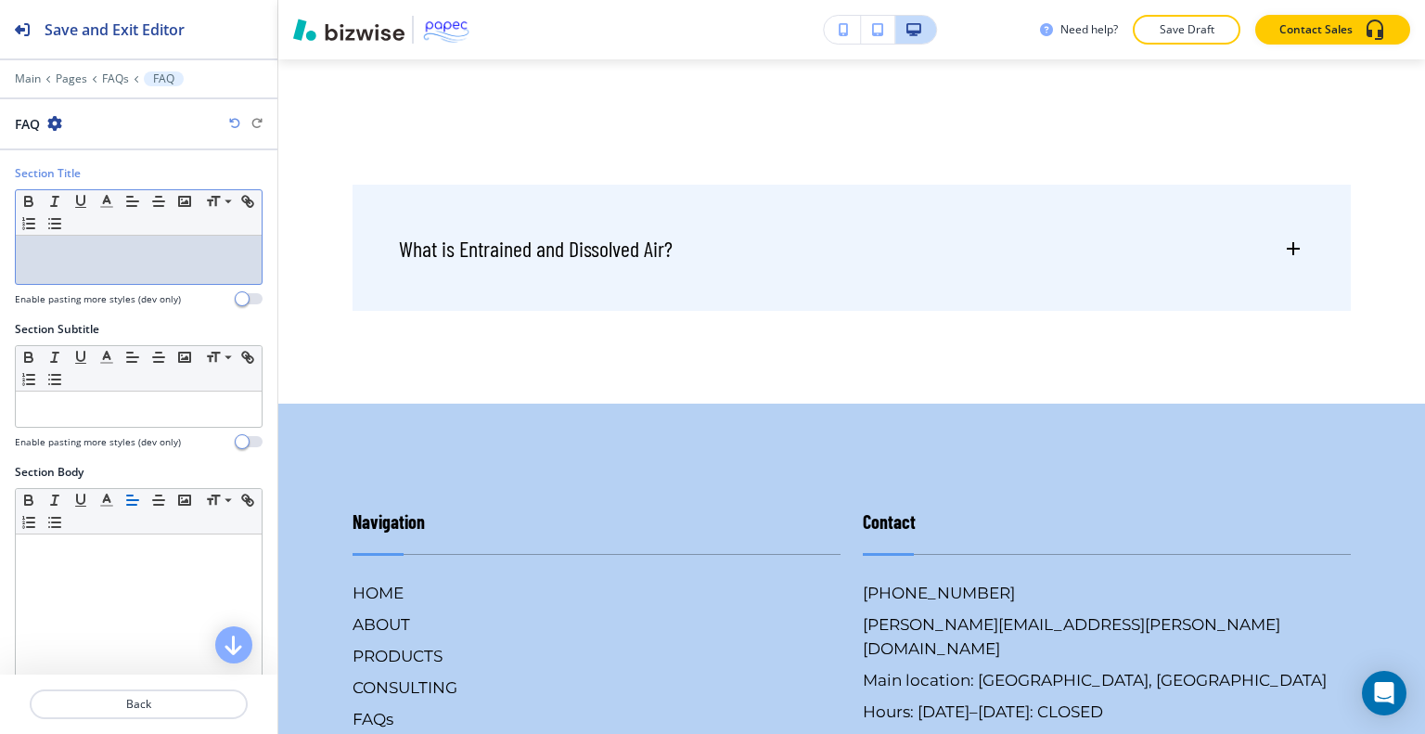
click at [96, 247] on p at bounding box center [138, 253] width 227 height 17
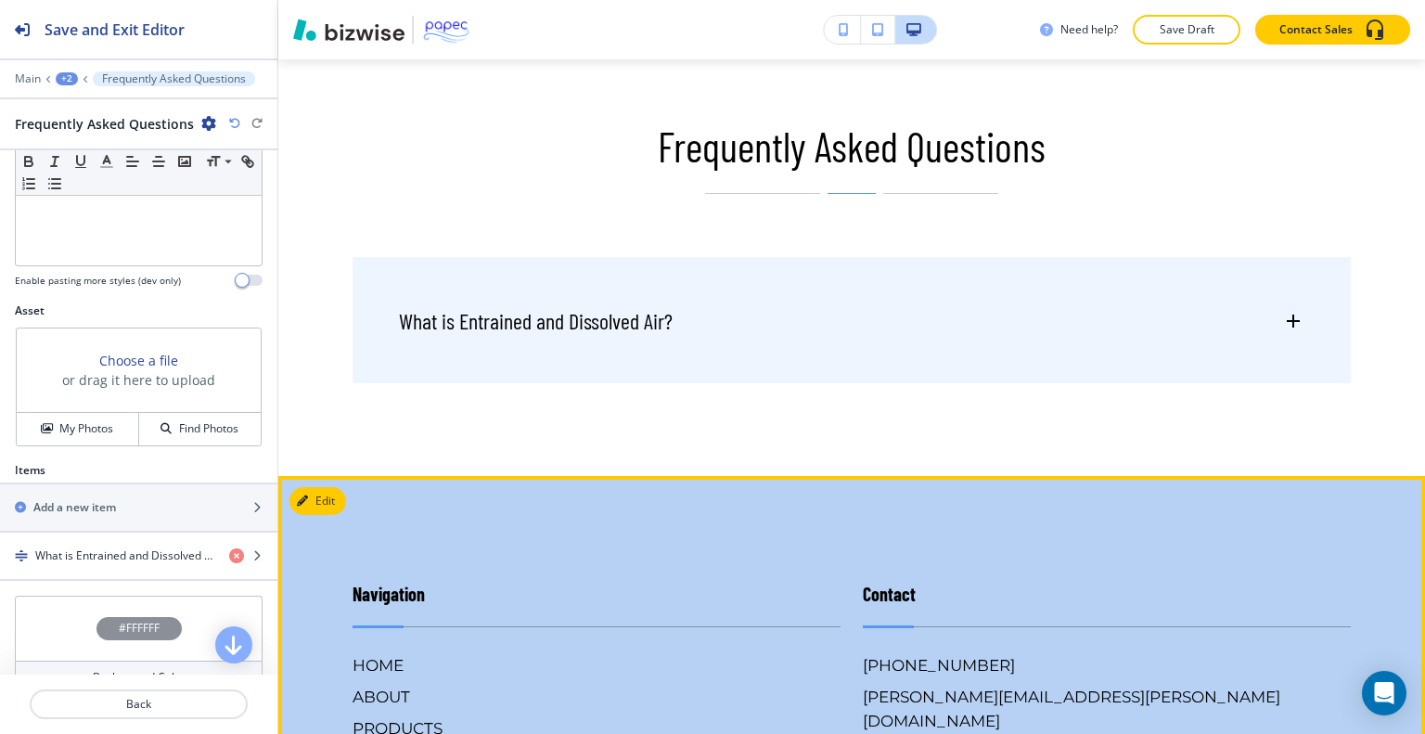
scroll to position [536, 0]
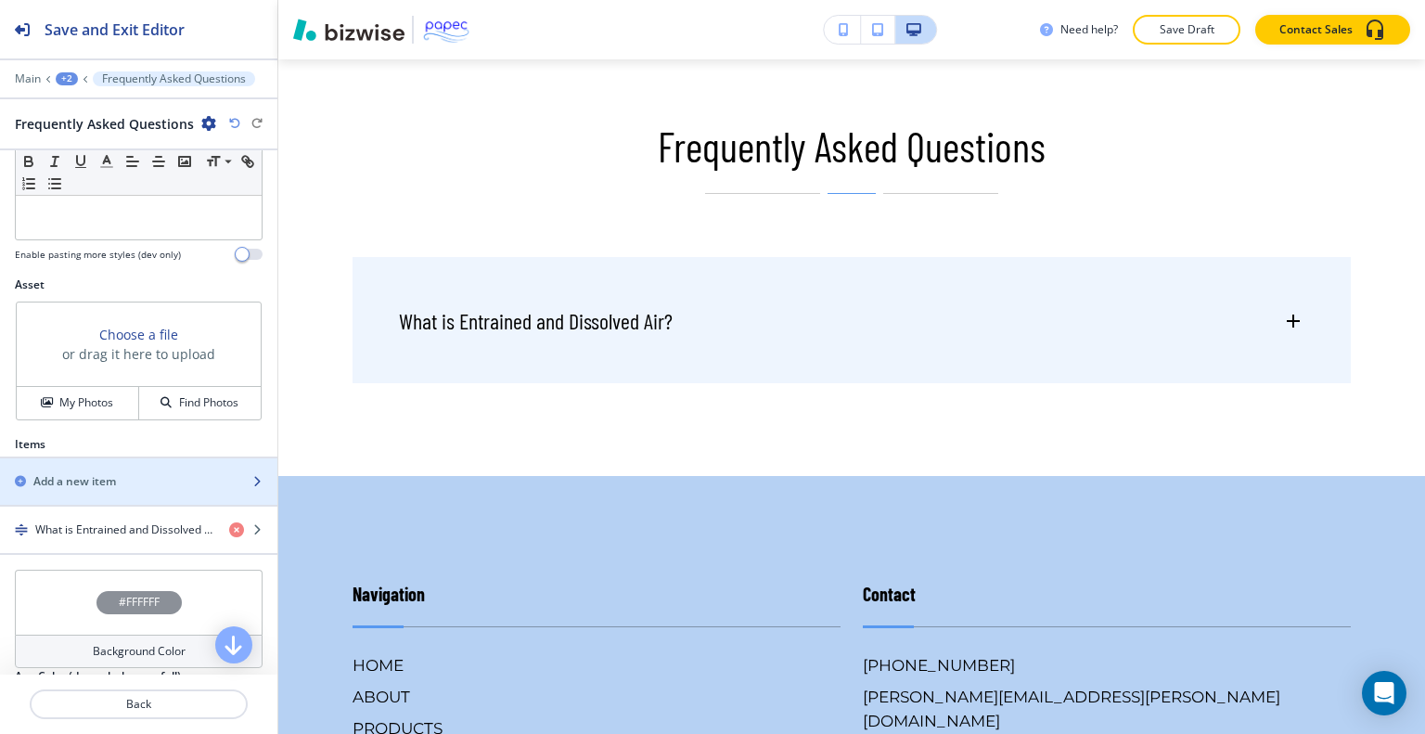
click at [212, 466] on div "button" at bounding box center [138, 465] width 277 height 15
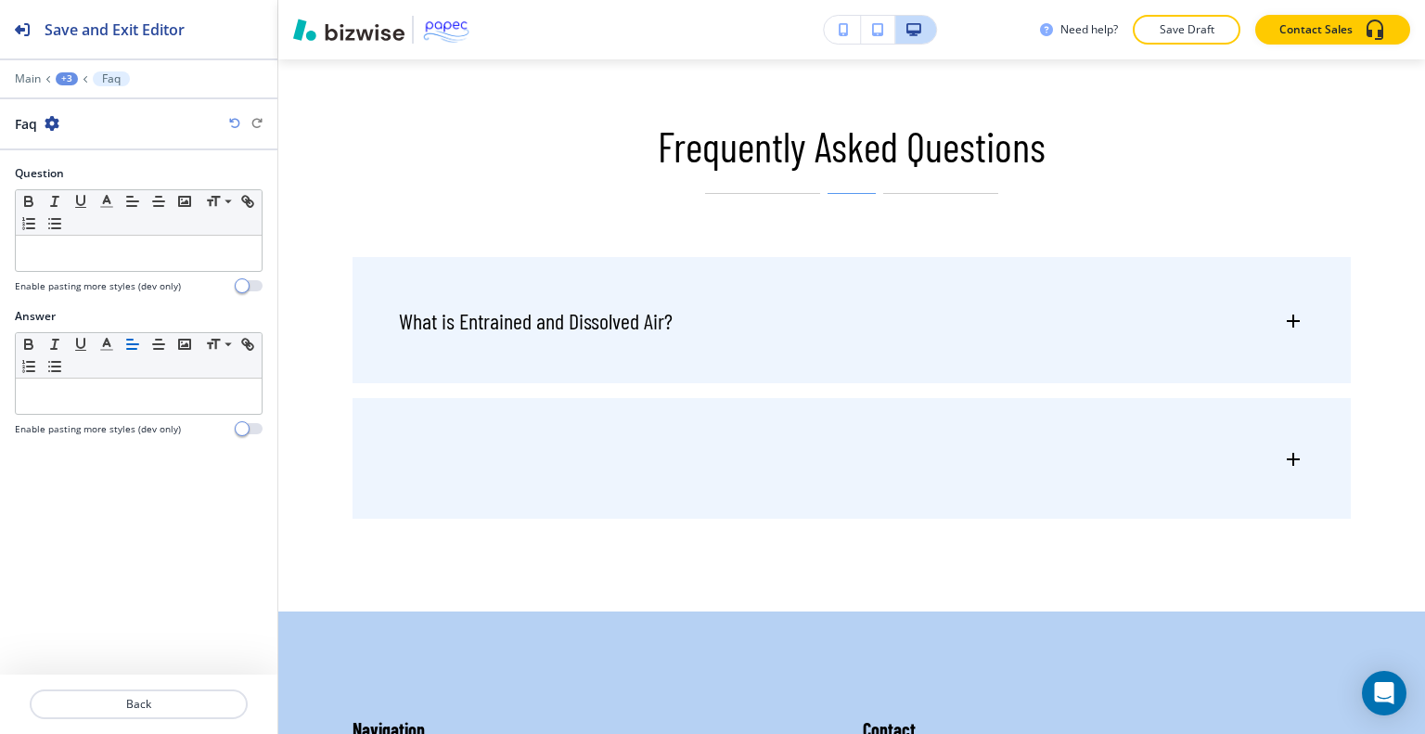
scroll to position [4812, 0]
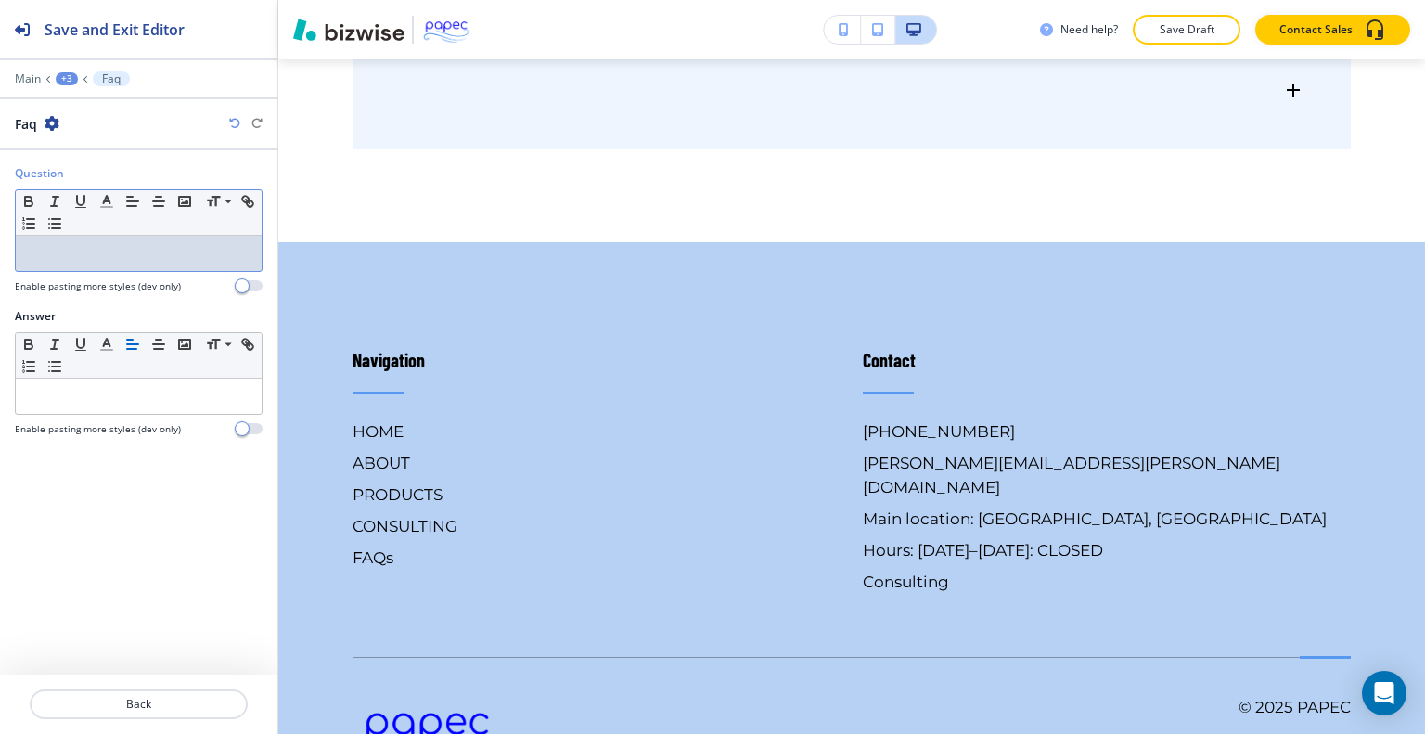
click at [152, 245] on p at bounding box center [138, 253] width 227 height 17
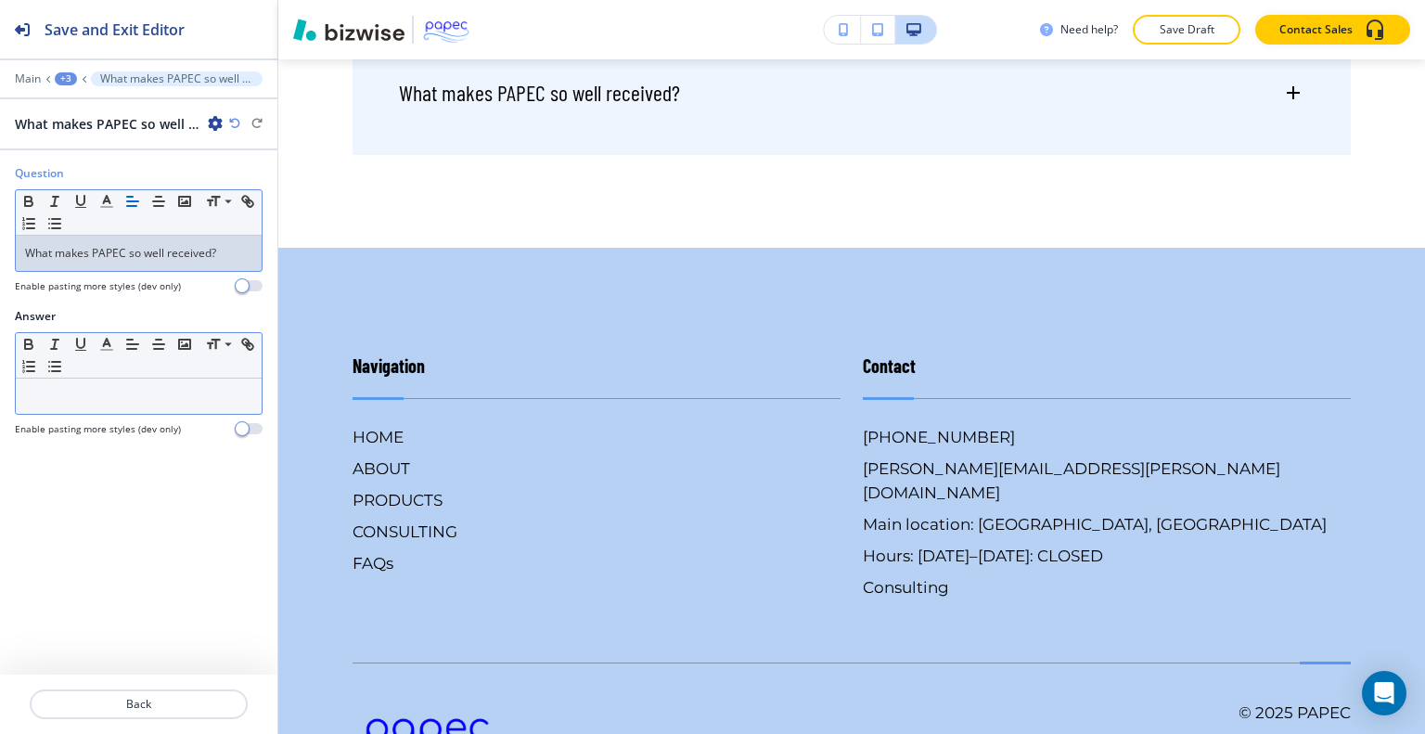
click at [82, 379] on div at bounding box center [139, 396] width 246 height 35
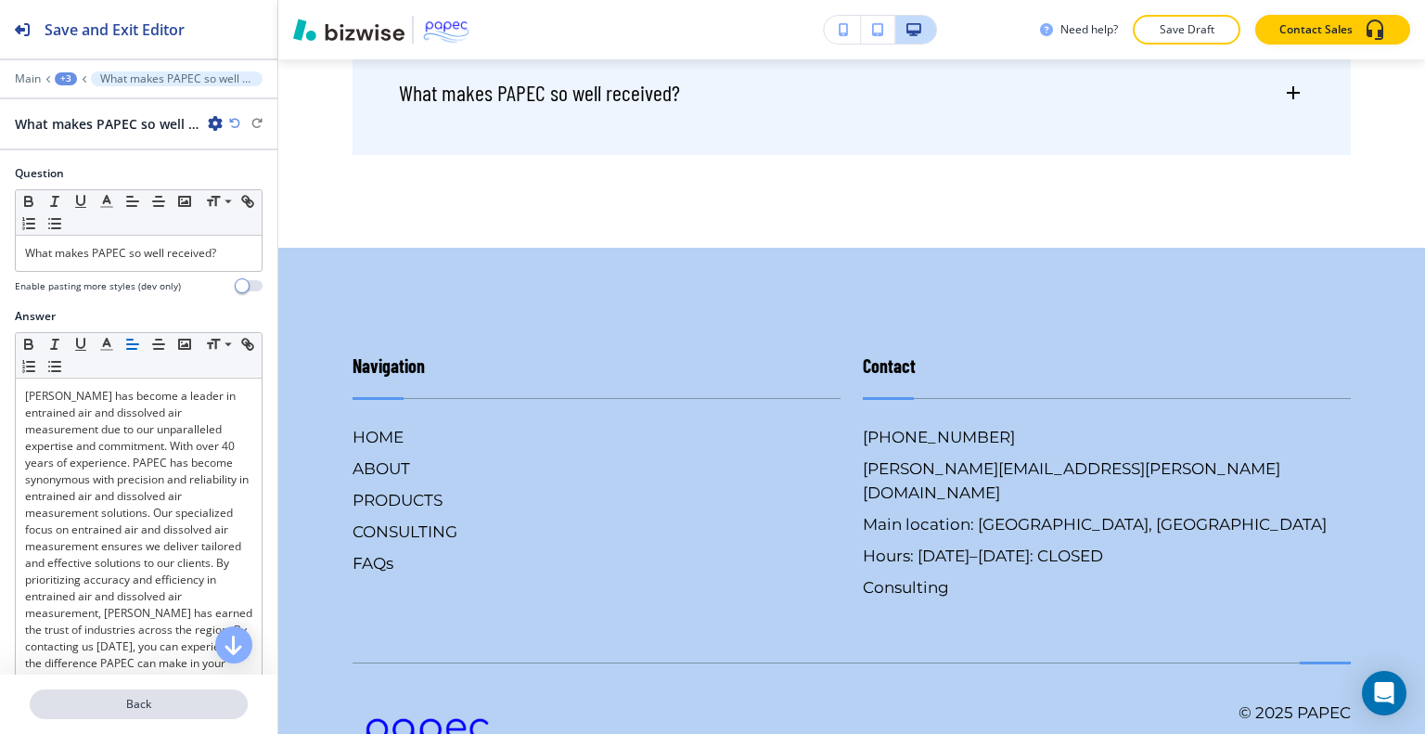
click at [200, 713] on button "Back" at bounding box center [139, 704] width 218 height 30
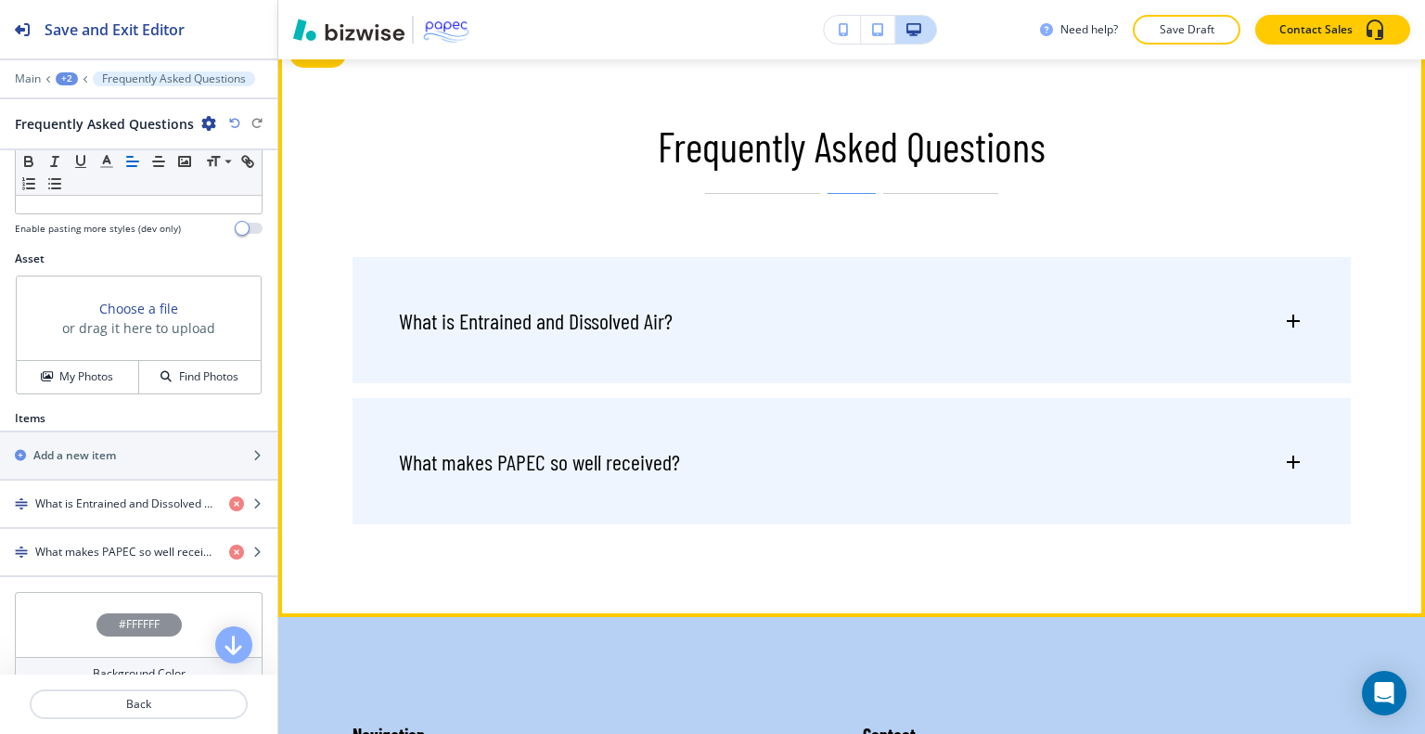
scroll to position [568, 0]
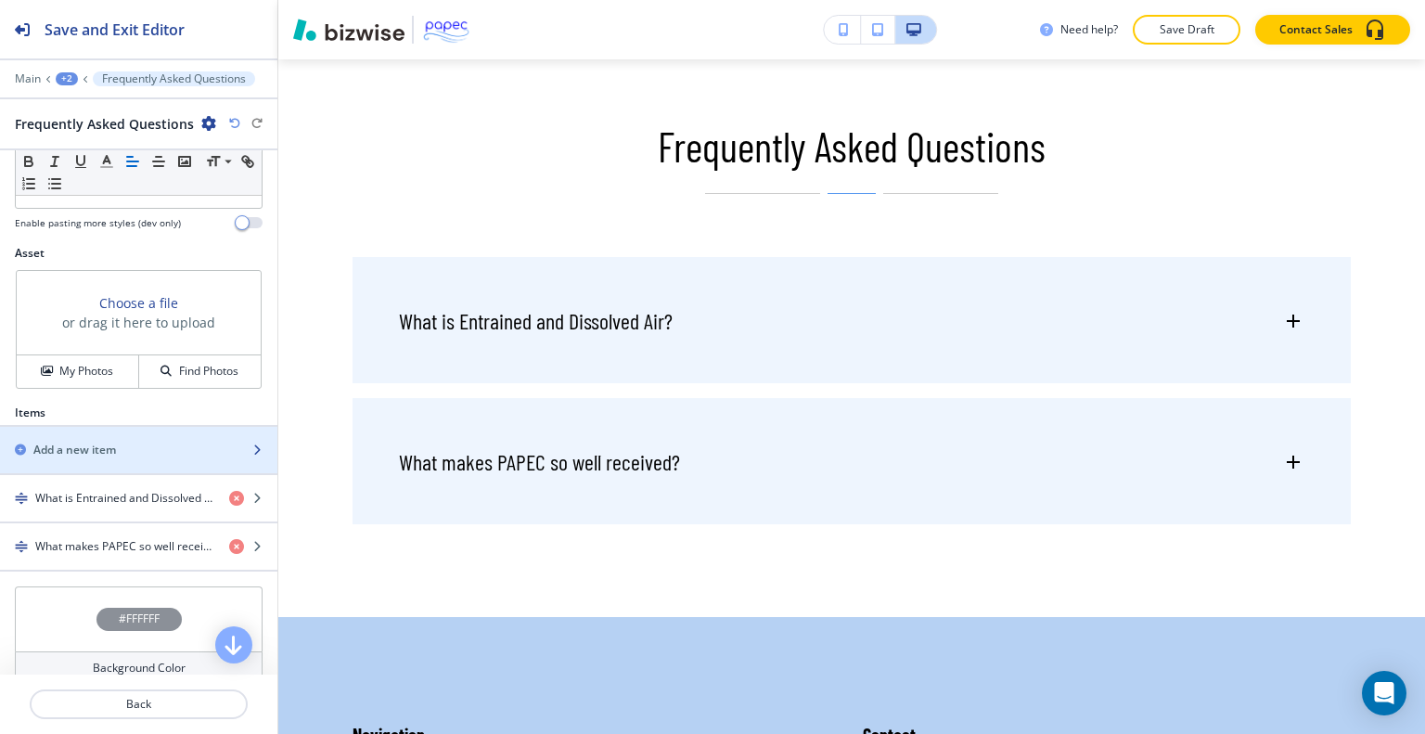
click at [134, 430] on div "button" at bounding box center [138, 434] width 277 height 15
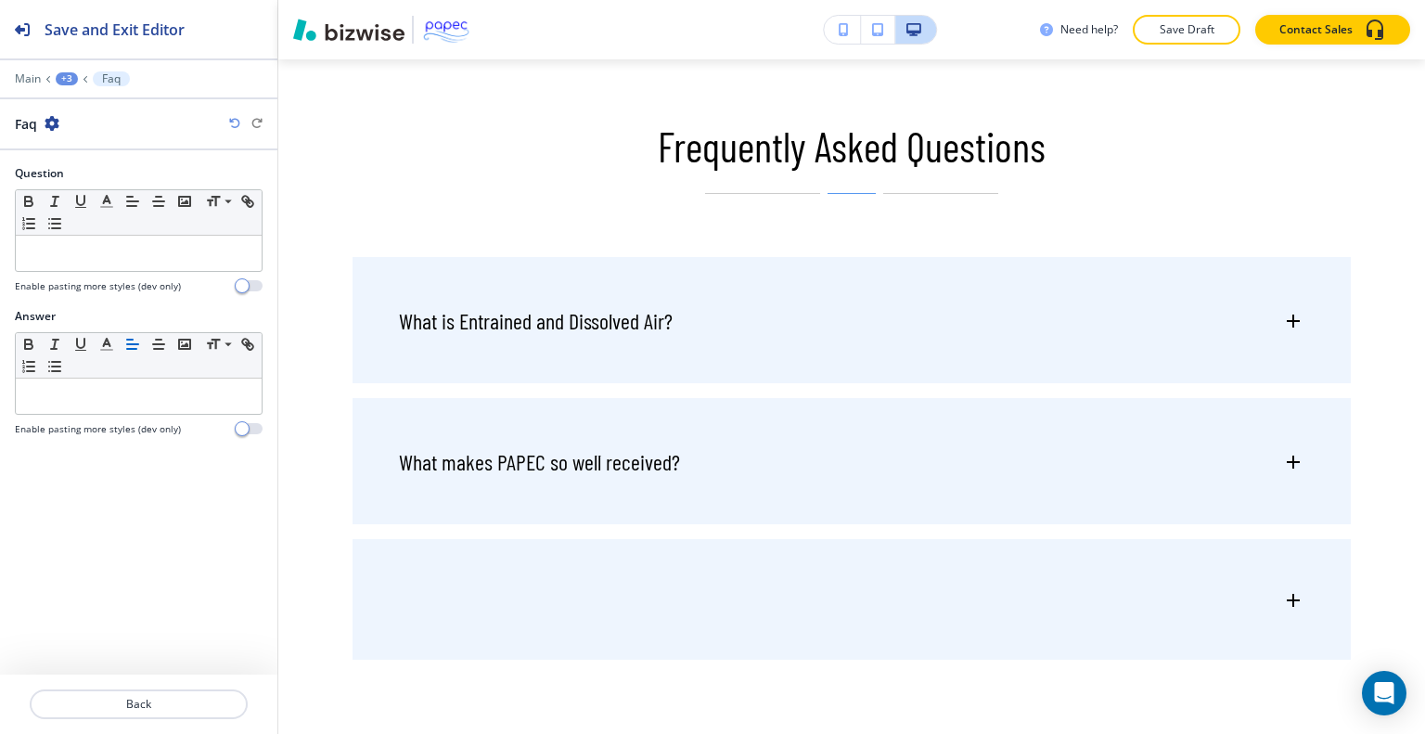
scroll to position [4953, 0]
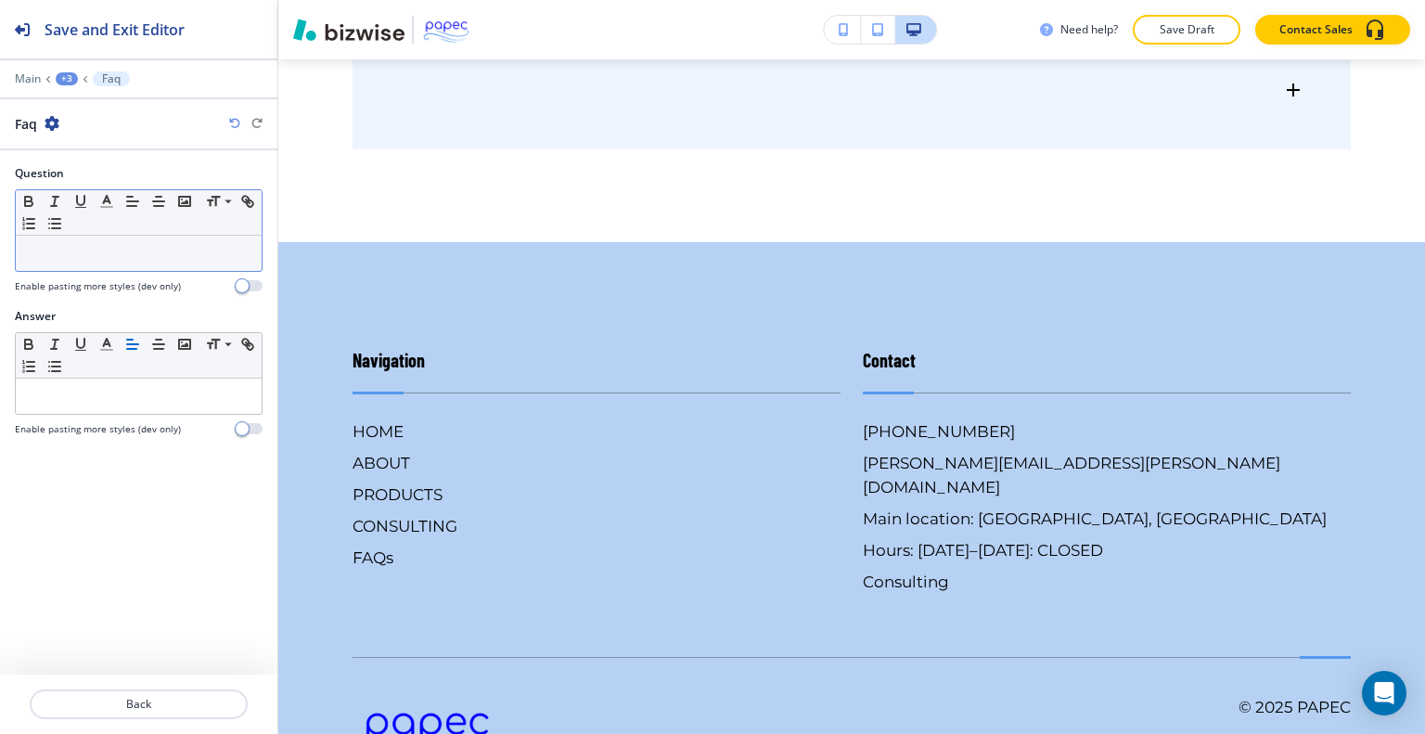
click at [85, 258] on p at bounding box center [138, 253] width 227 height 17
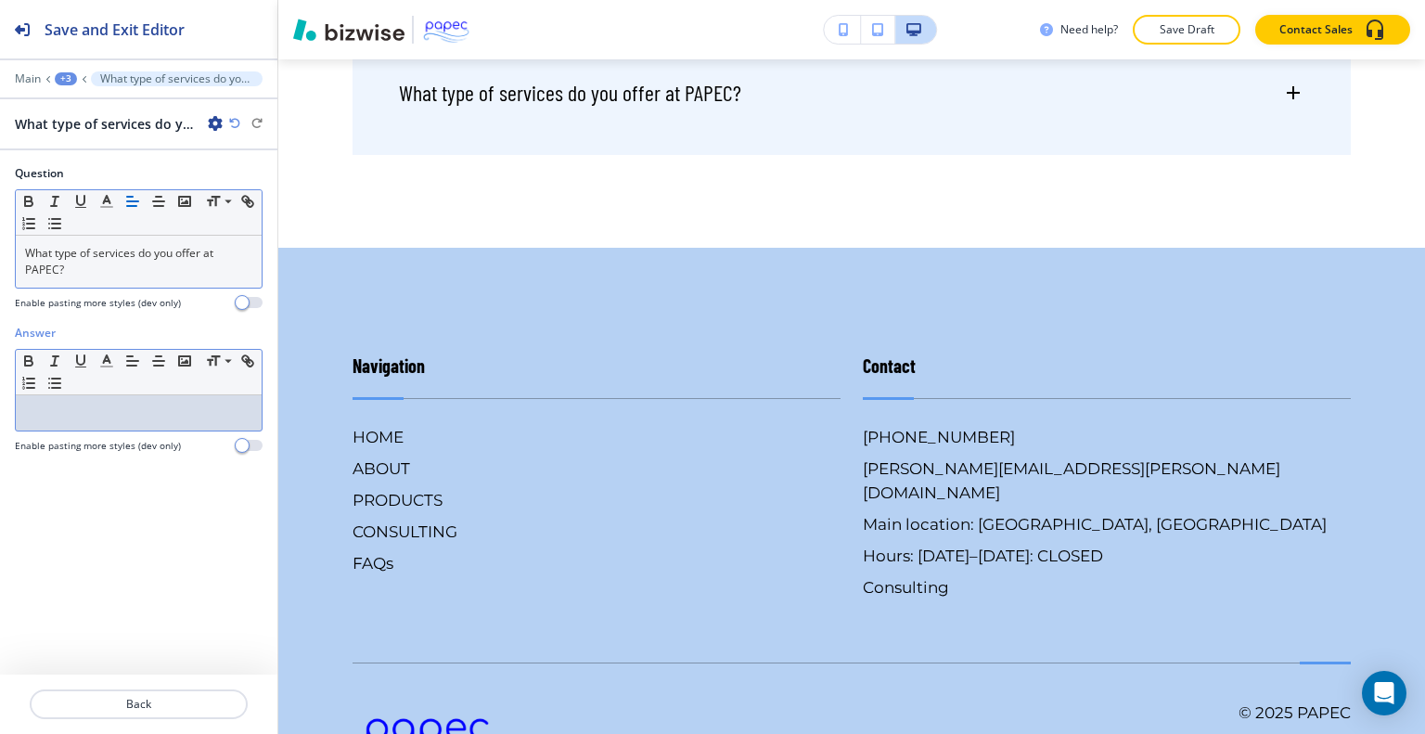
click at [161, 422] on div at bounding box center [139, 412] width 246 height 35
click at [109, 412] on p at bounding box center [138, 413] width 227 height 17
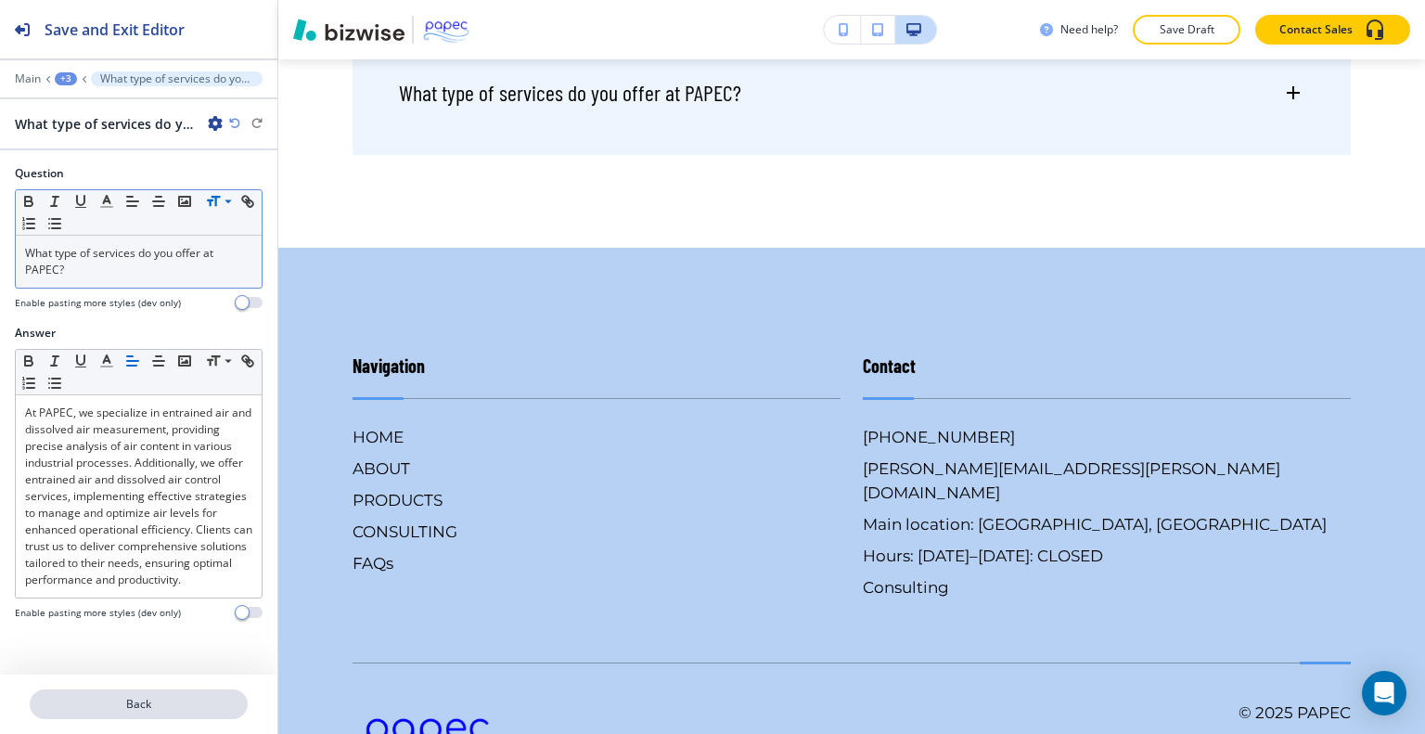
click at [223, 701] on p "Back" at bounding box center [139, 704] width 214 height 17
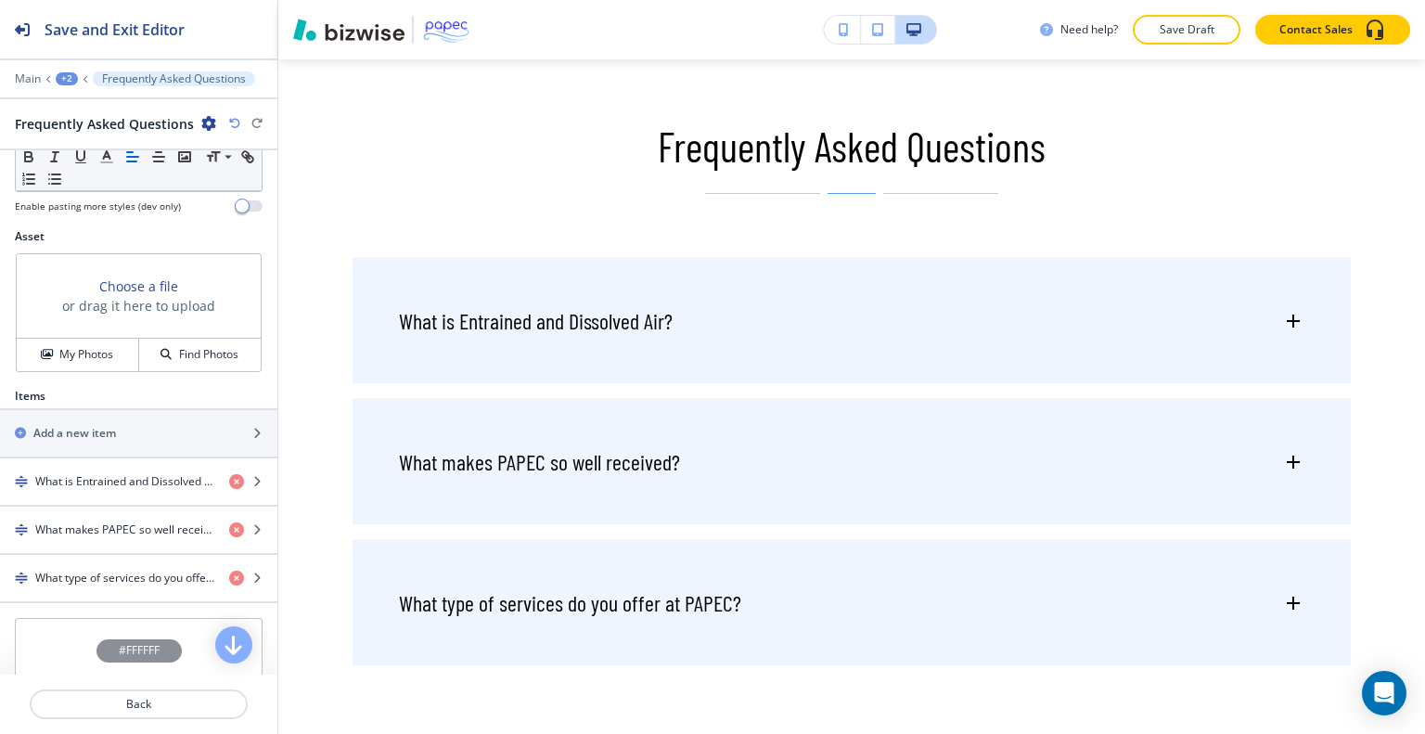
scroll to position [597, 0]
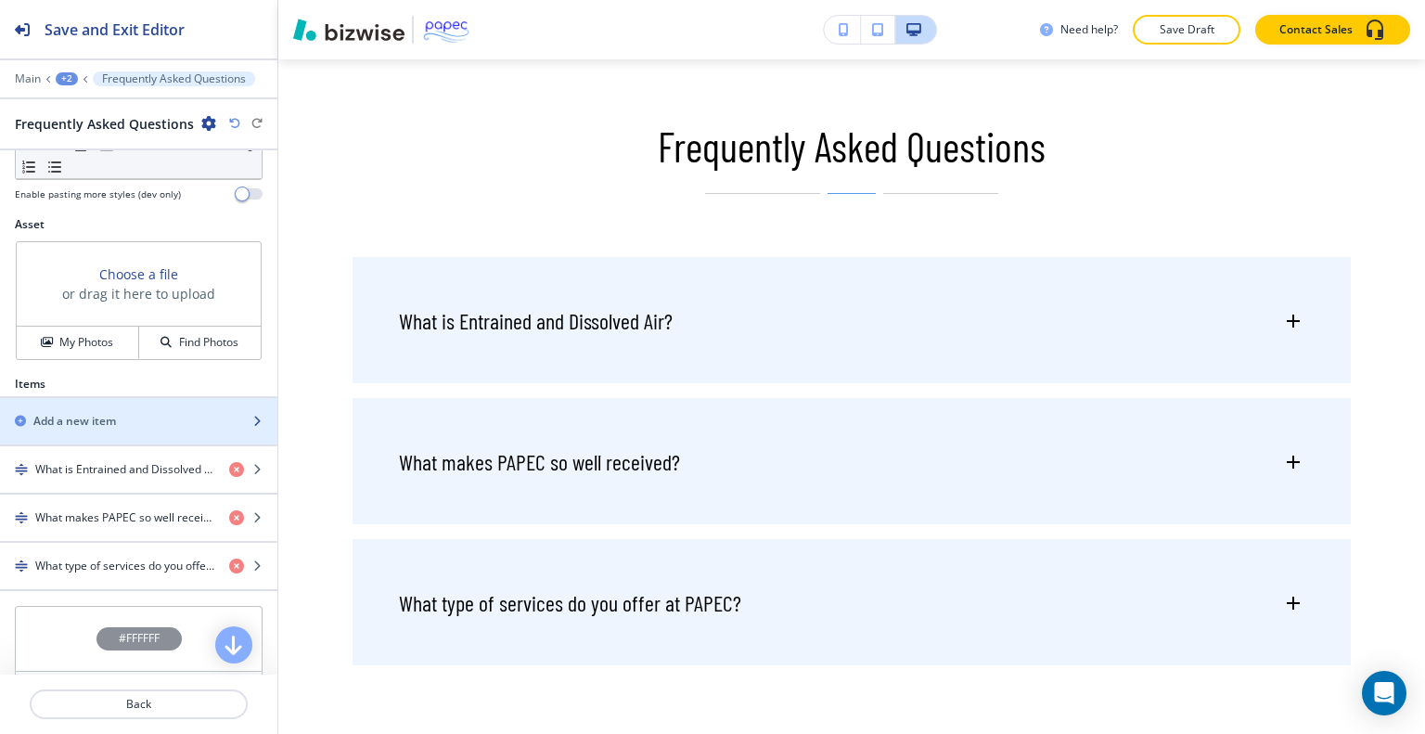
click at [165, 407] on div "button" at bounding box center [138, 405] width 277 height 15
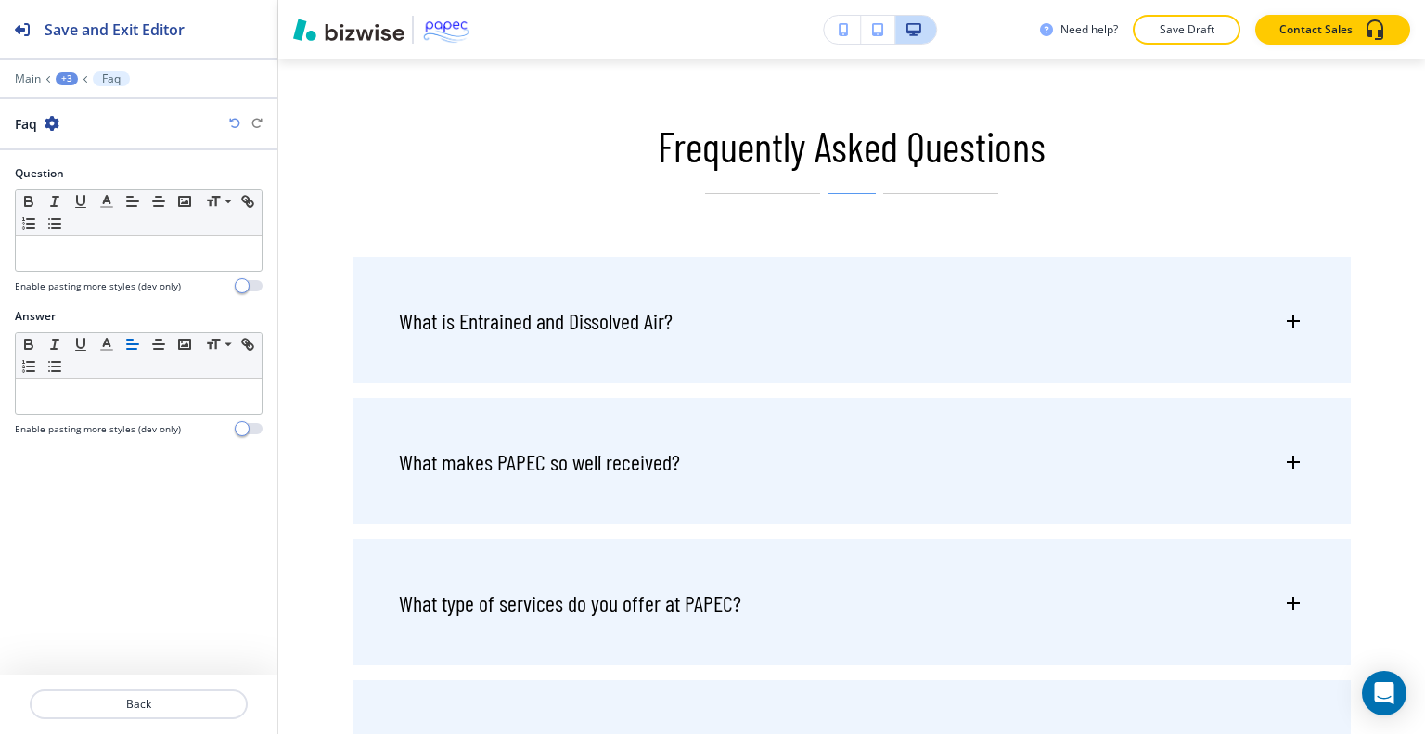
scroll to position [5094, 0]
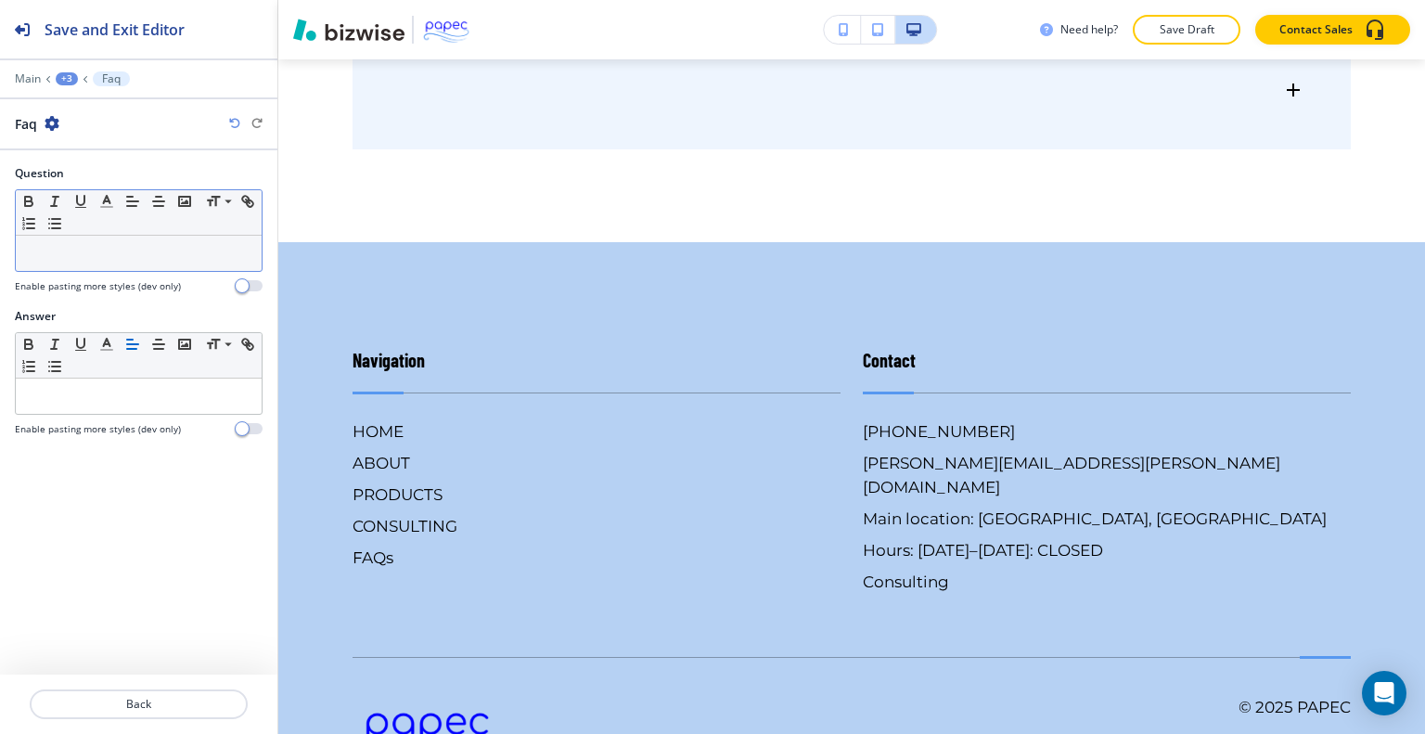
click at [133, 268] on div at bounding box center [139, 253] width 246 height 35
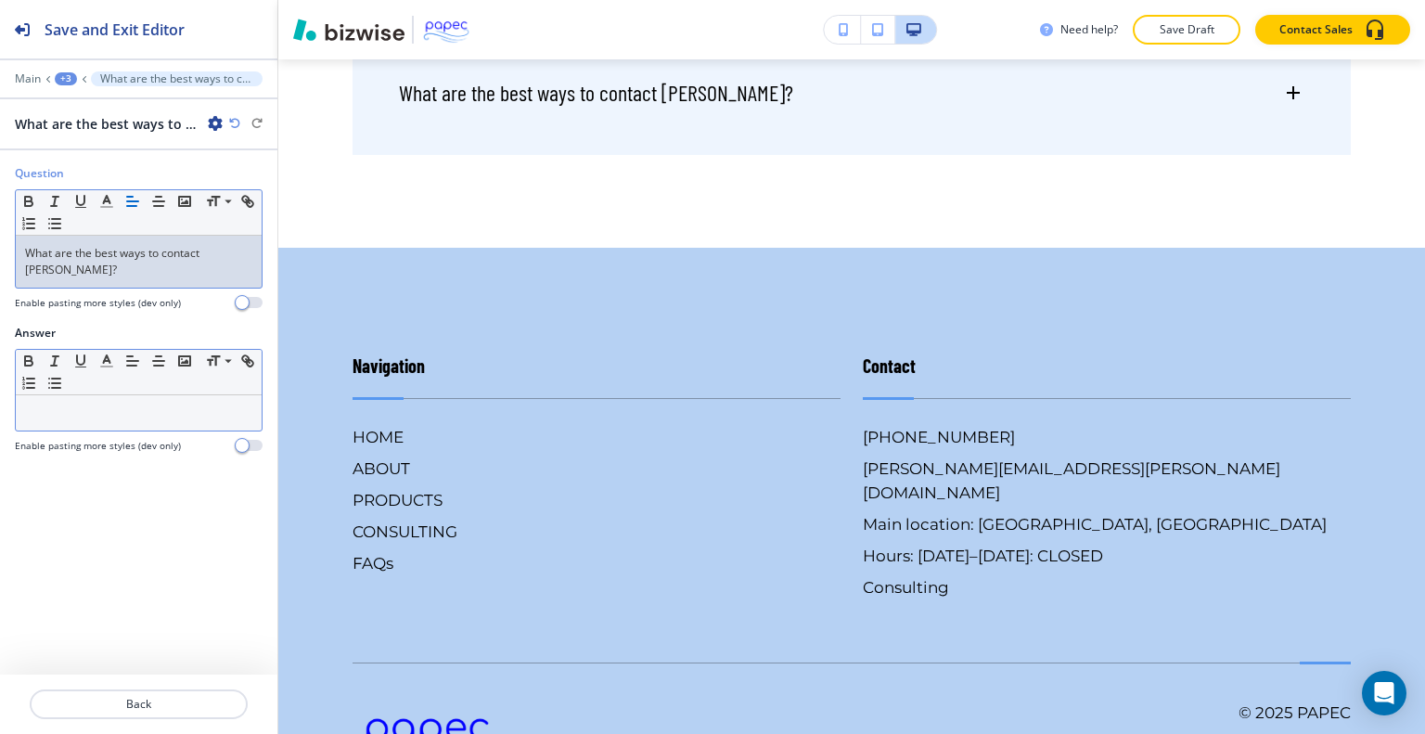
click at [165, 405] on p at bounding box center [138, 413] width 227 height 17
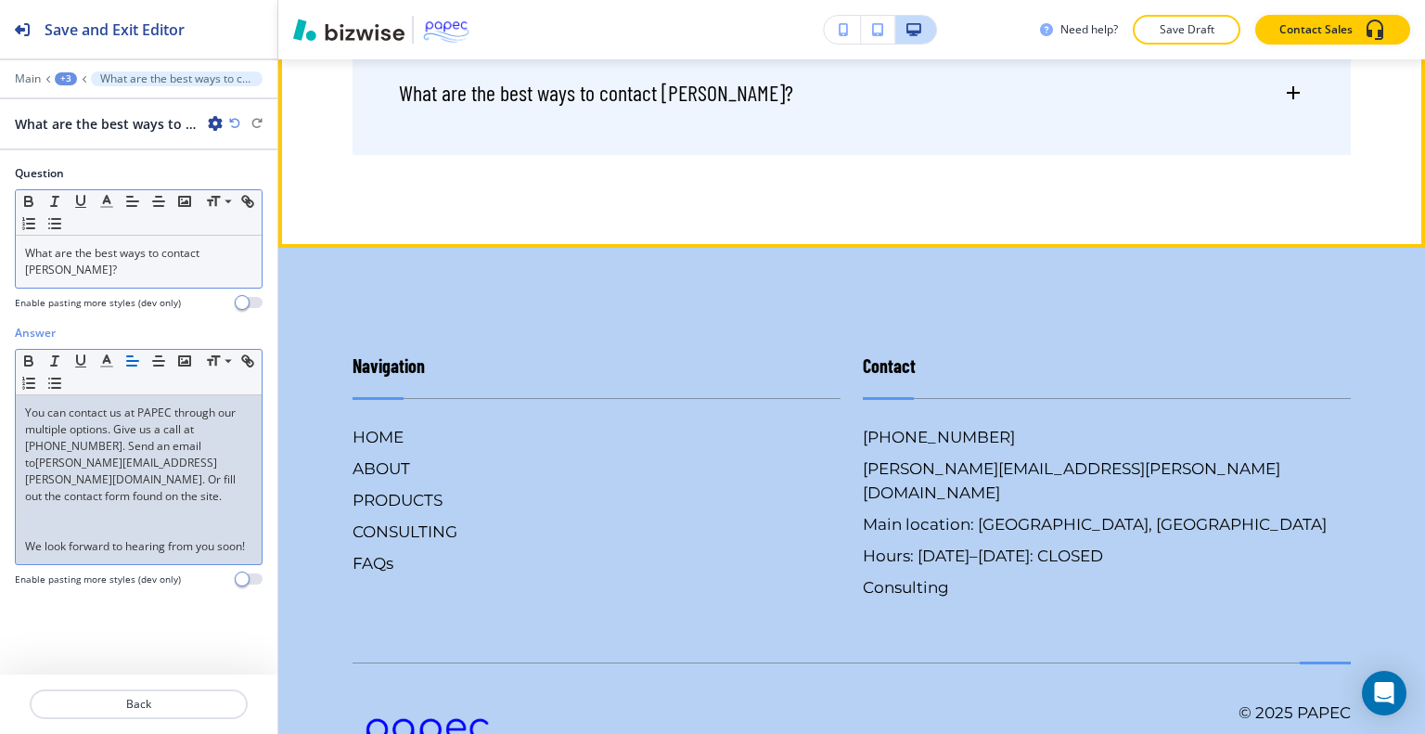
scroll to position [0, 0]
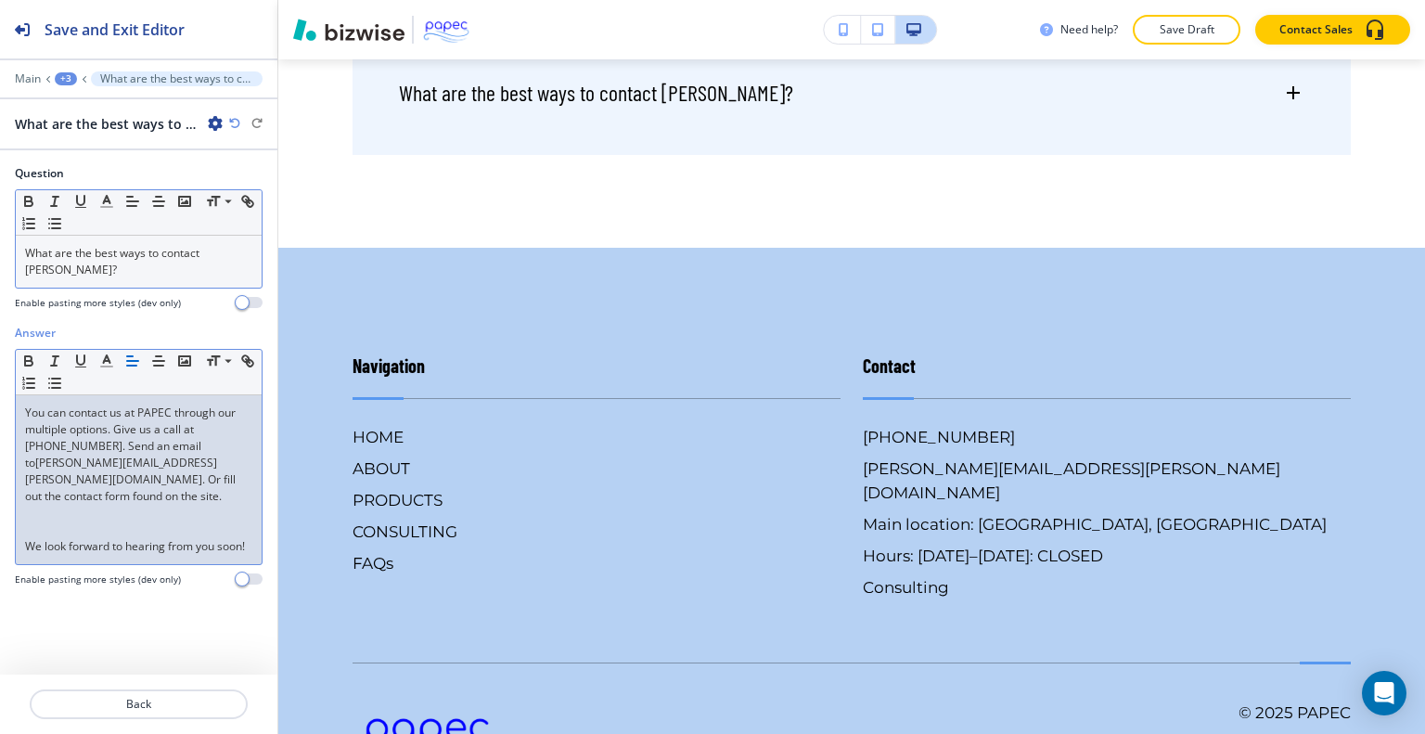
click at [104, 521] on p at bounding box center [138, 529] width 227 height 17
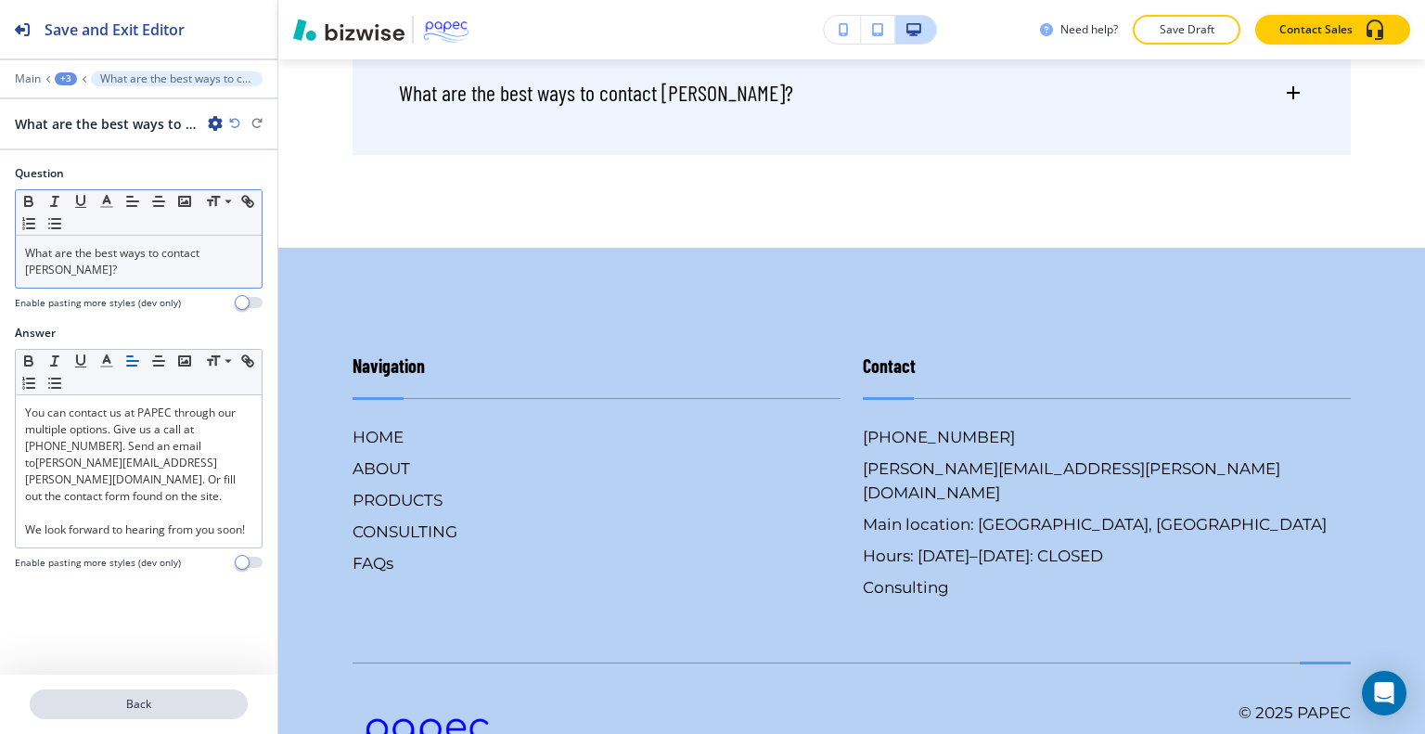
click at [178, 705] on p "Back" at bounding box center [139, 704] width 214 height 17
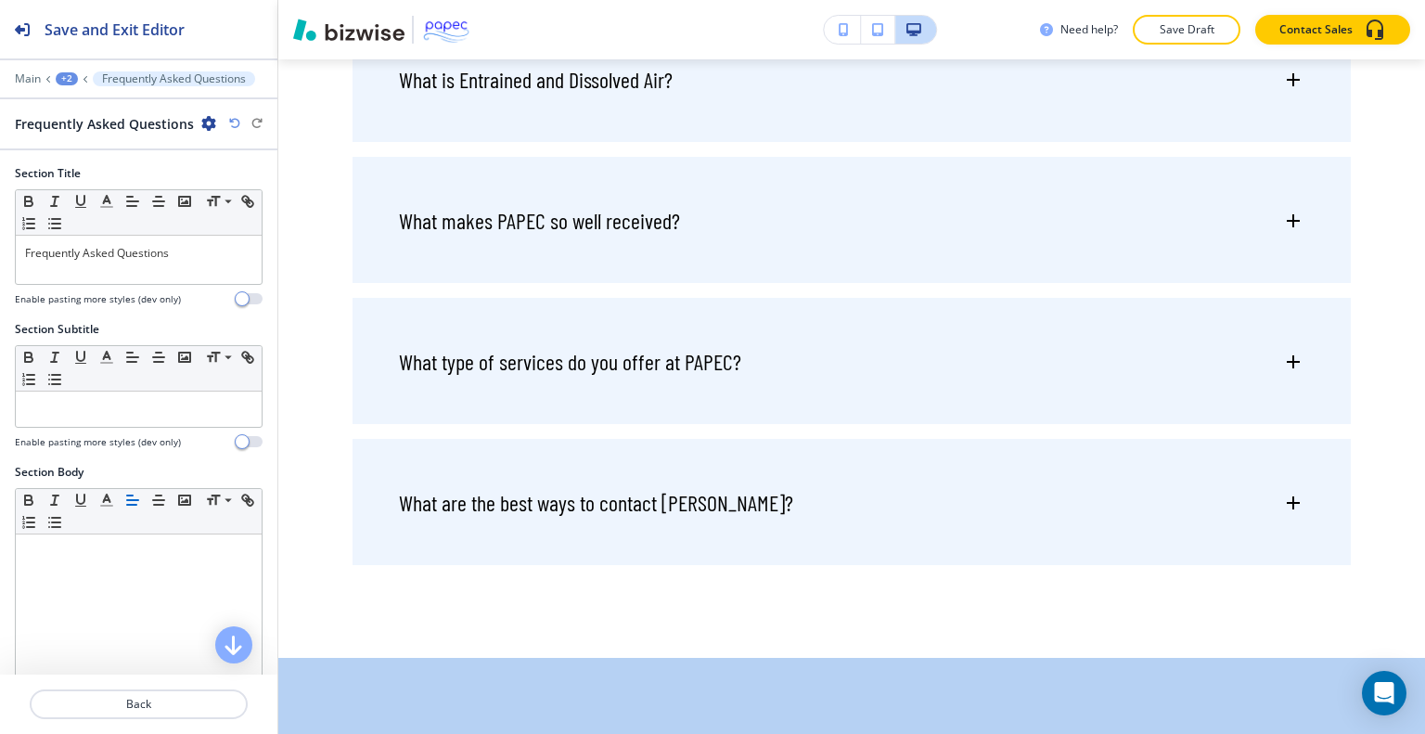
scroll to position [4704, 0]
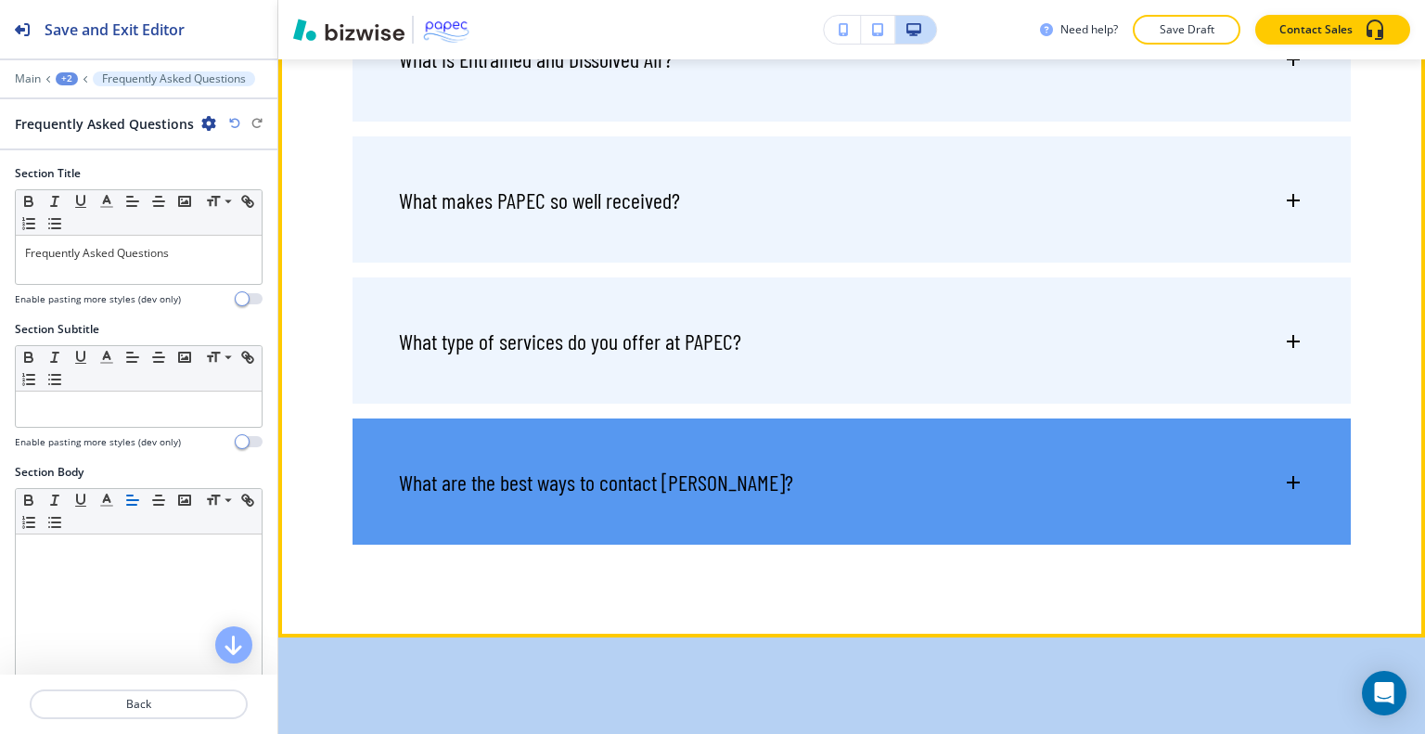
click at [1188, 496] on div "What are the best ways to contact [PERSON_NAME]?" at bounding box center [840, 483] width 883 height 28
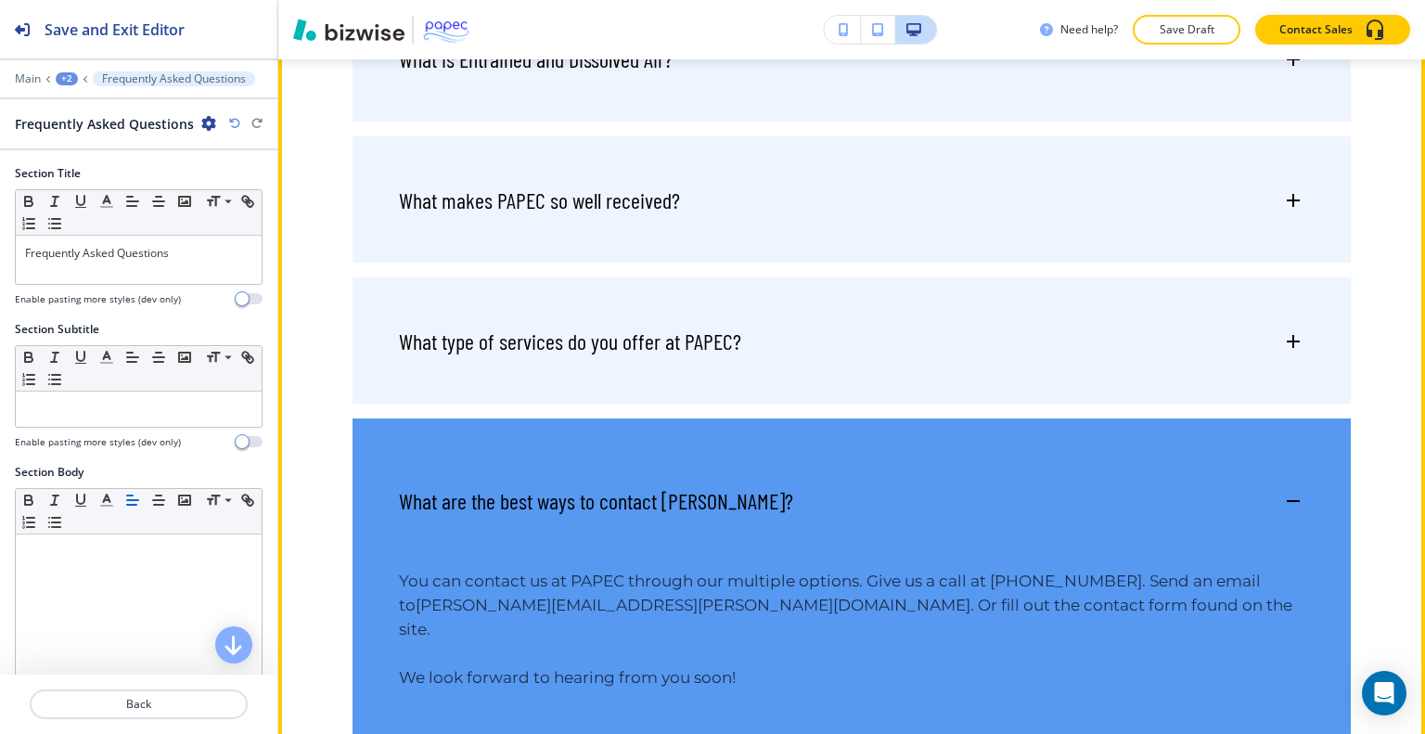
click at [1188, 515] on div "What are the best ways to contact [PERSON_NAME]?" at bounding box center [840, 501] width 883 height 28
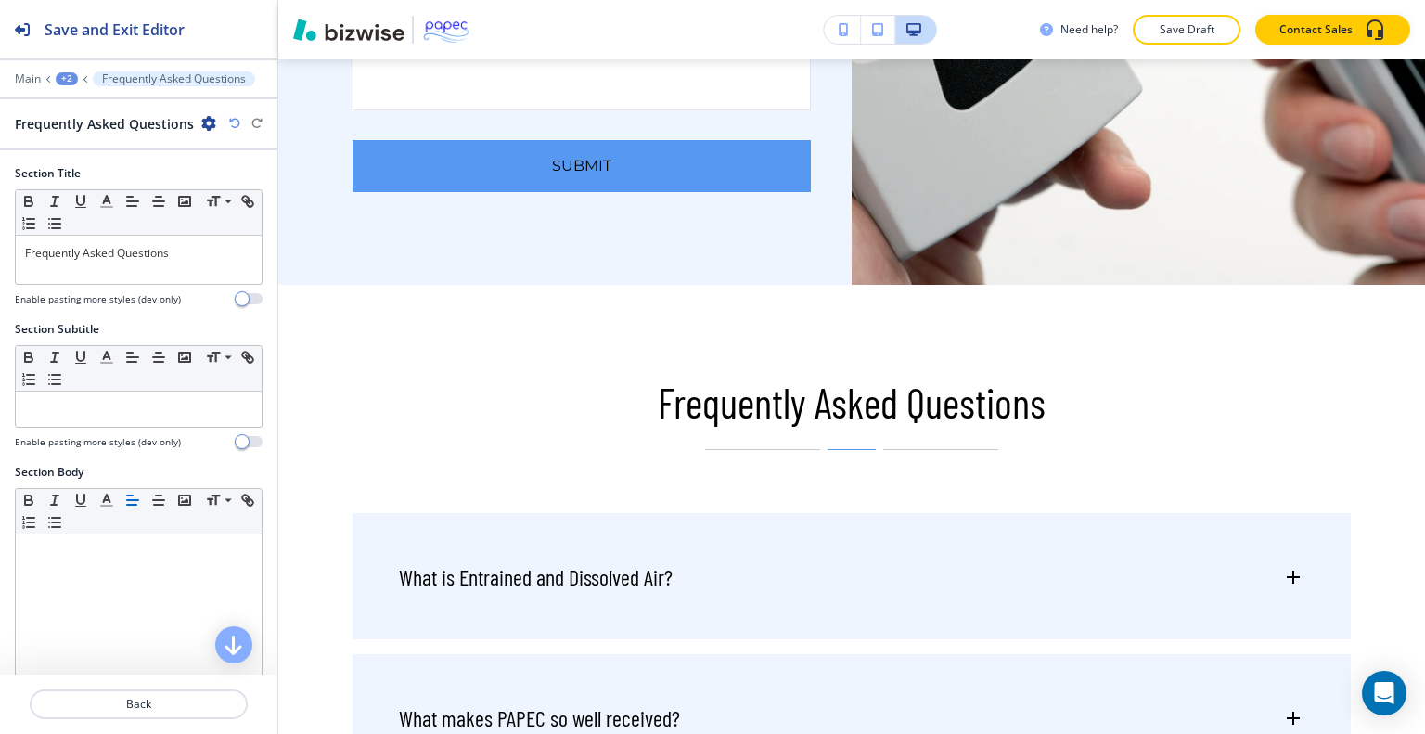
scroll to position [4166, 0]
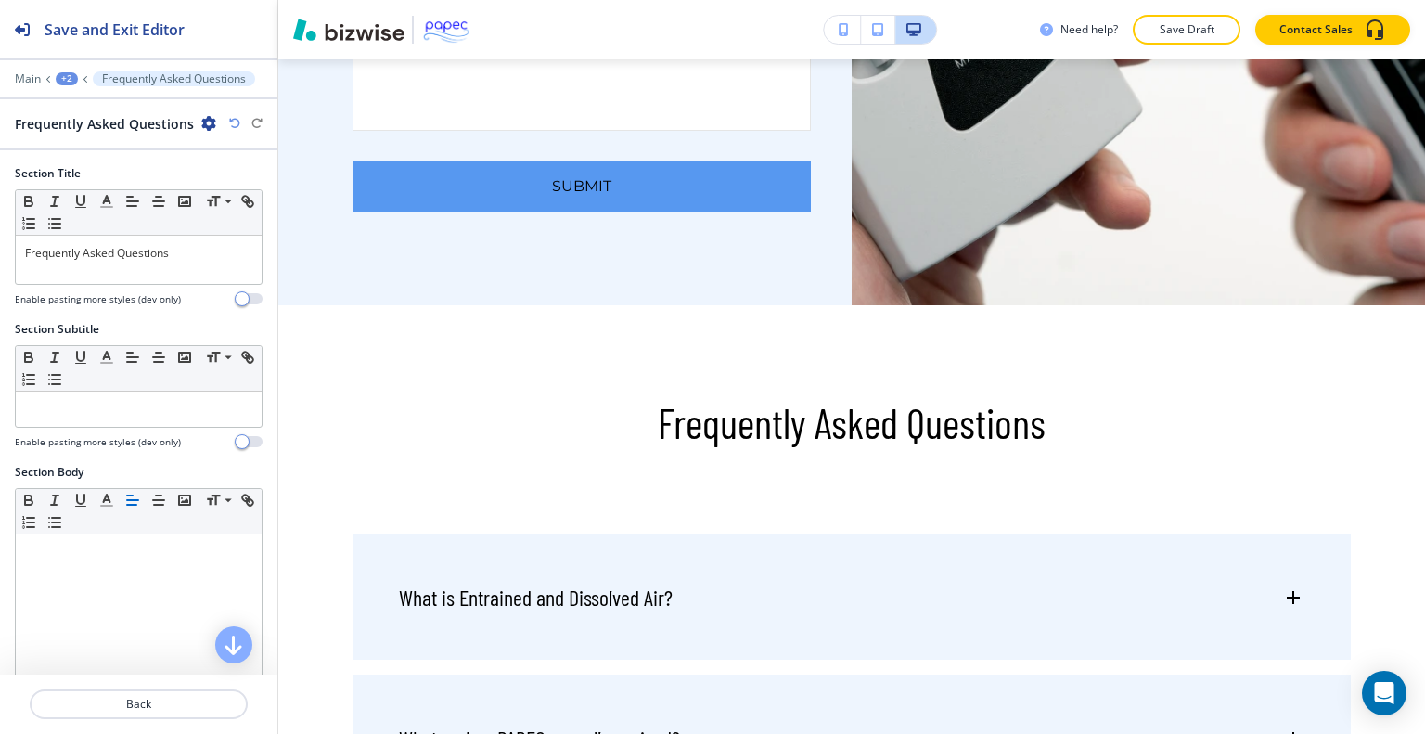
click at [67, 77] on div "+2" at bounding box center [67, 78] width 22 height 13
click at [90, 133] on p "FAQs" at bounding box center [115, 141] width 95 height 17
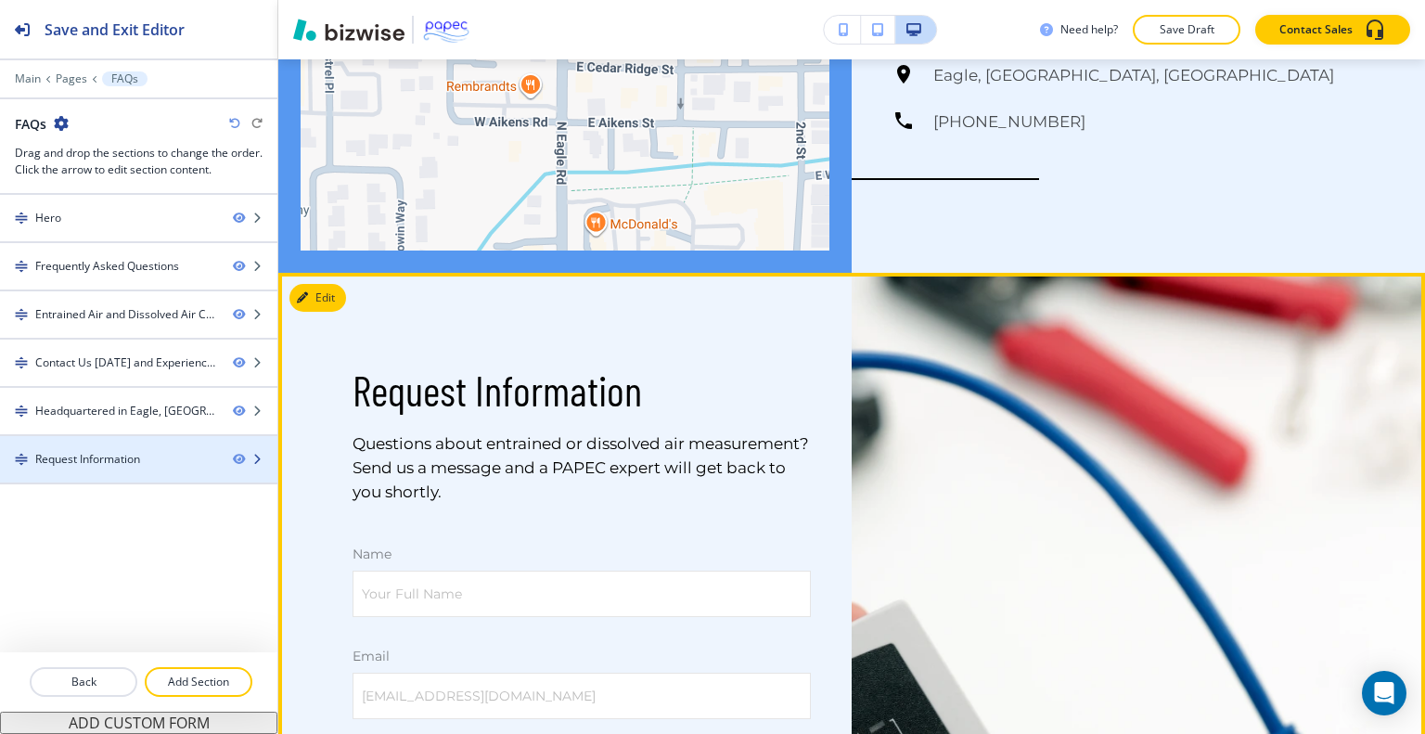
scroll to position [854, 0]
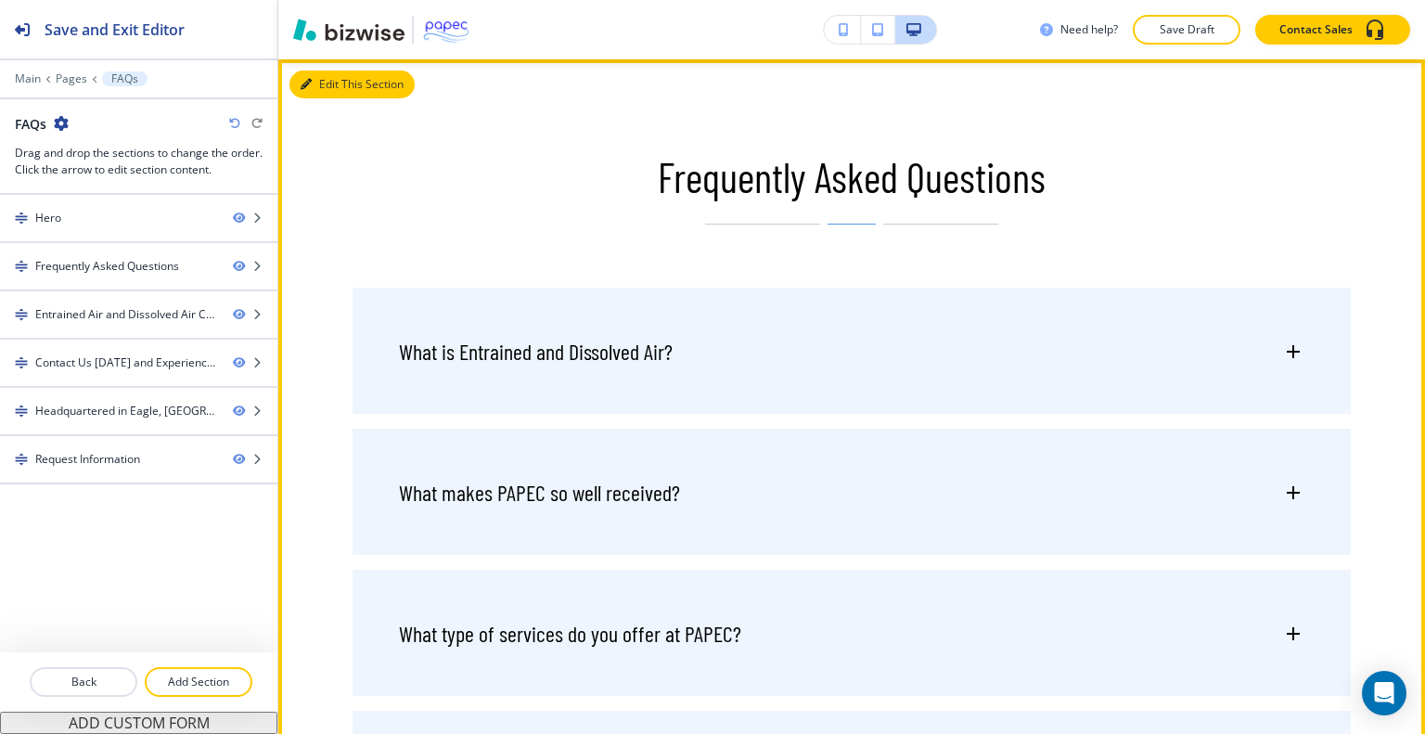
click at [328, 80] on button "Edit This Section" at bounding box center [351, 85] width 125 height 28
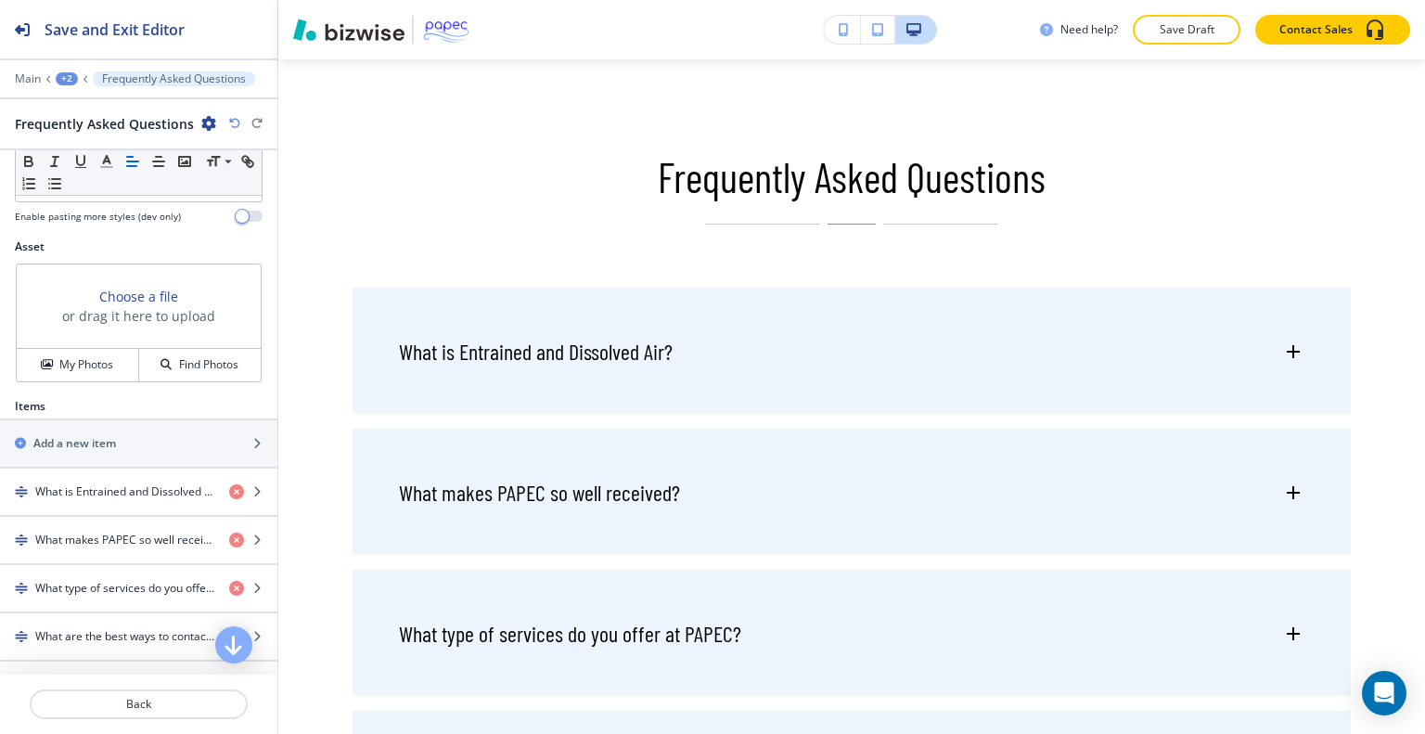
scroll to position [621, 0]
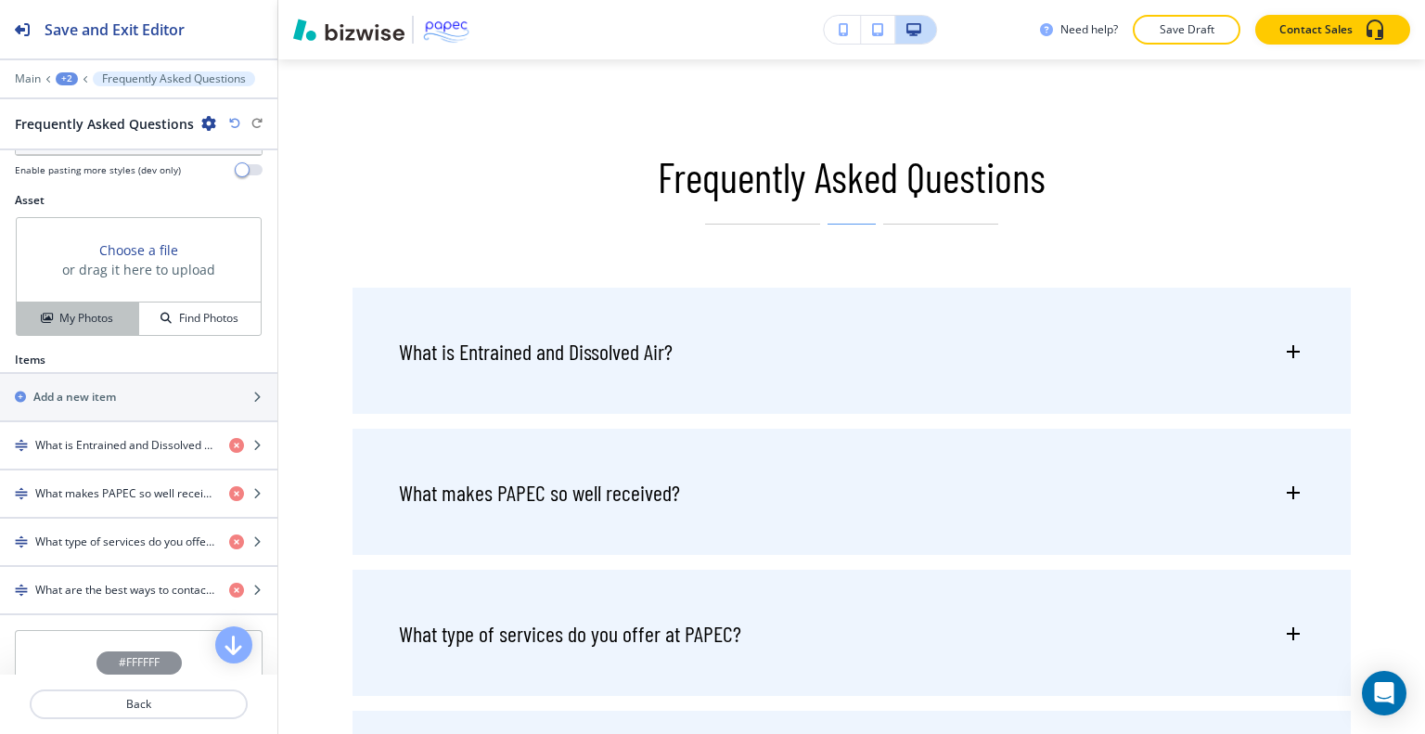
click at [109, 319] on h4 "My Photos" at bounding box center [86, 318] width 54 height 17
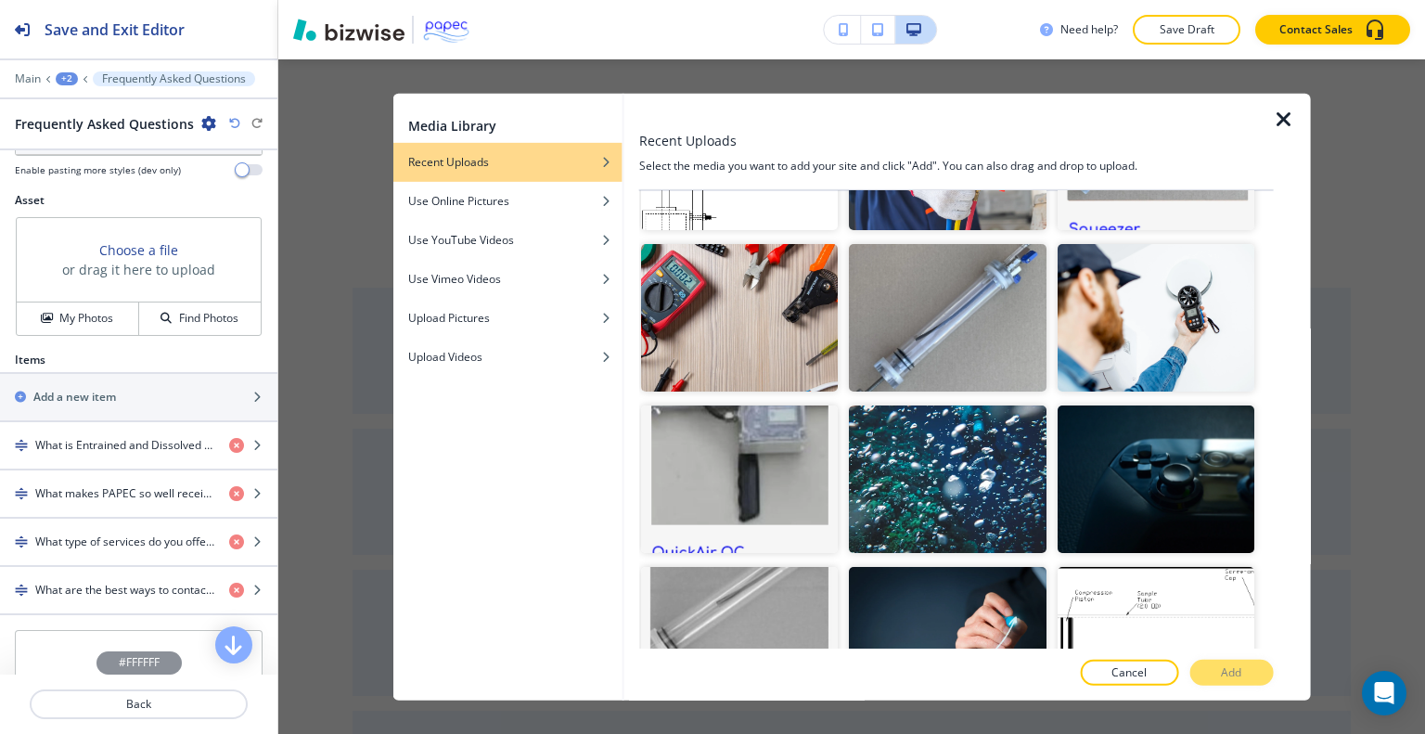
scroll to position [876, 0]
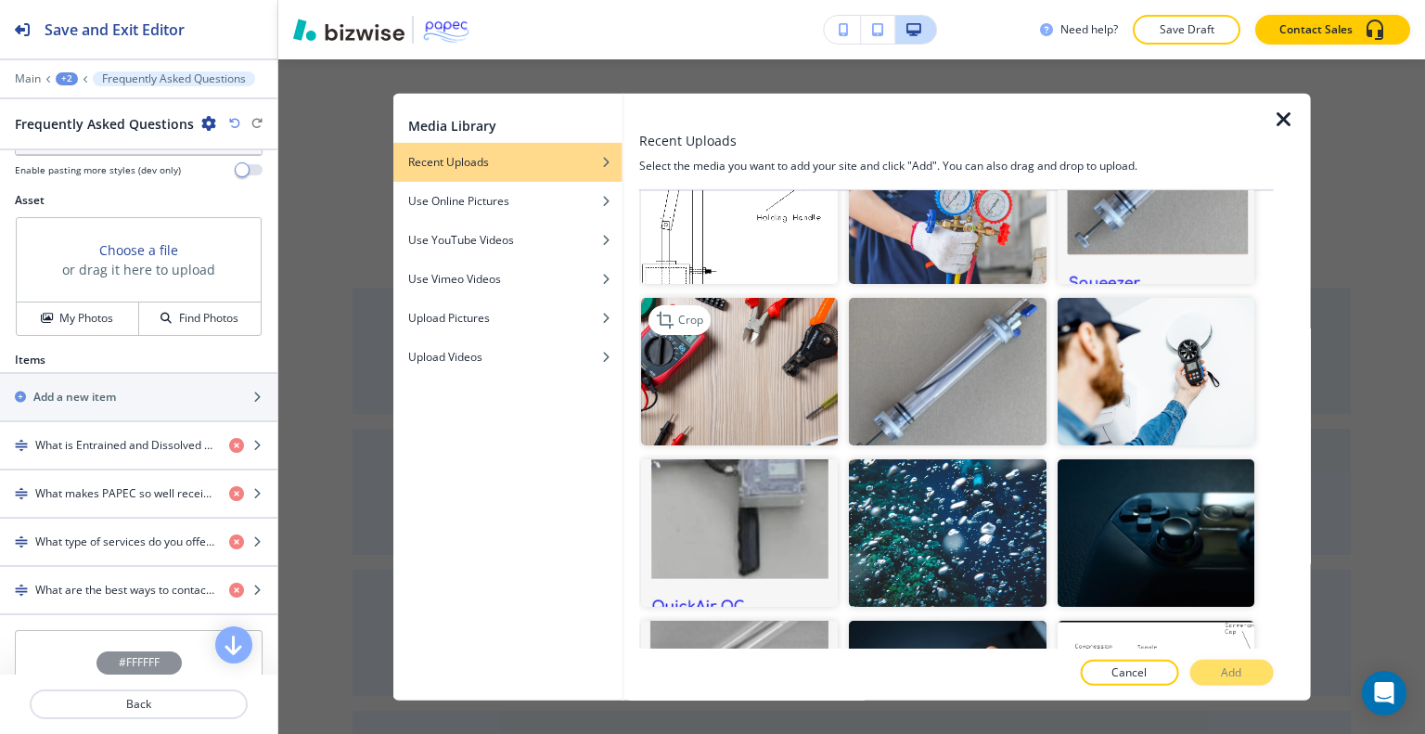
click at [713, 404] on img "button" at bounding box center [739, 371] width 197 height 148
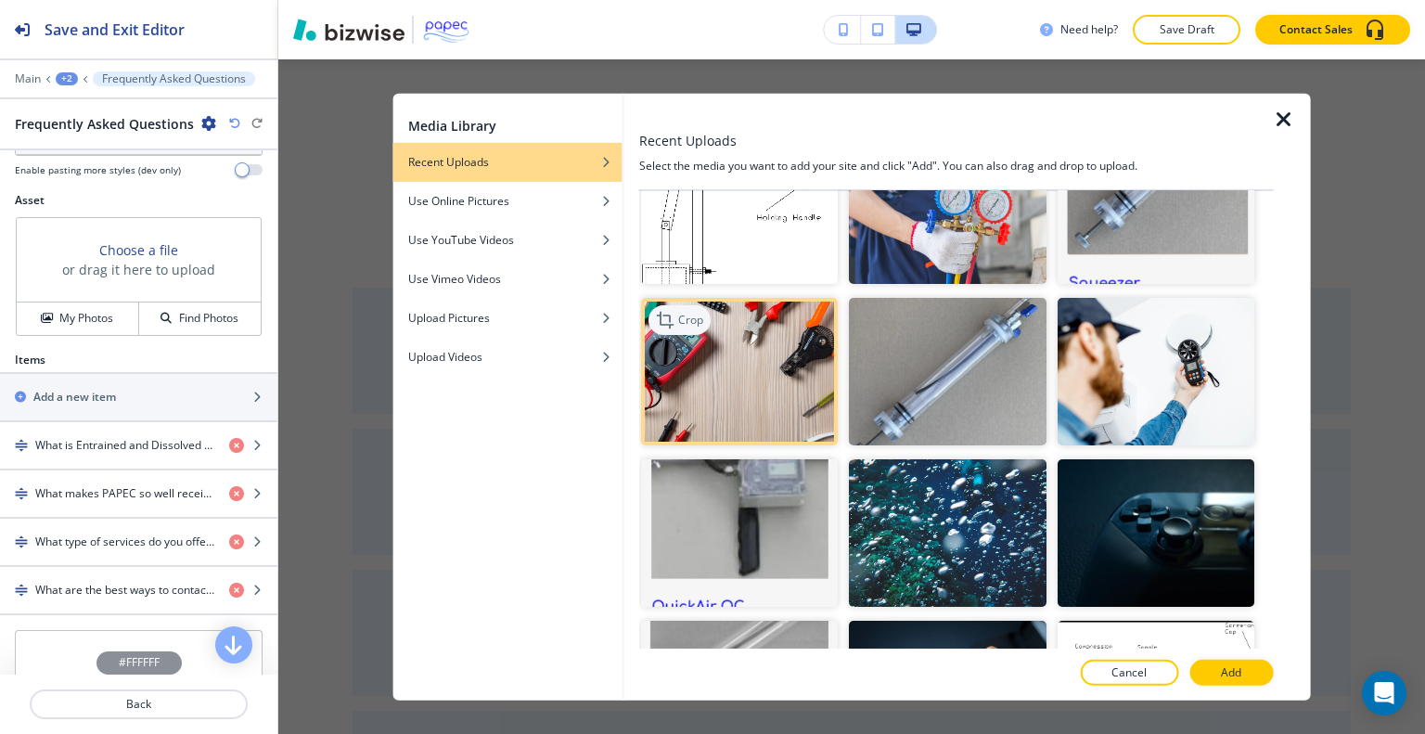
click at [679, 311] on p "Crop" at bounding box center [690, 319] width 25 height 17
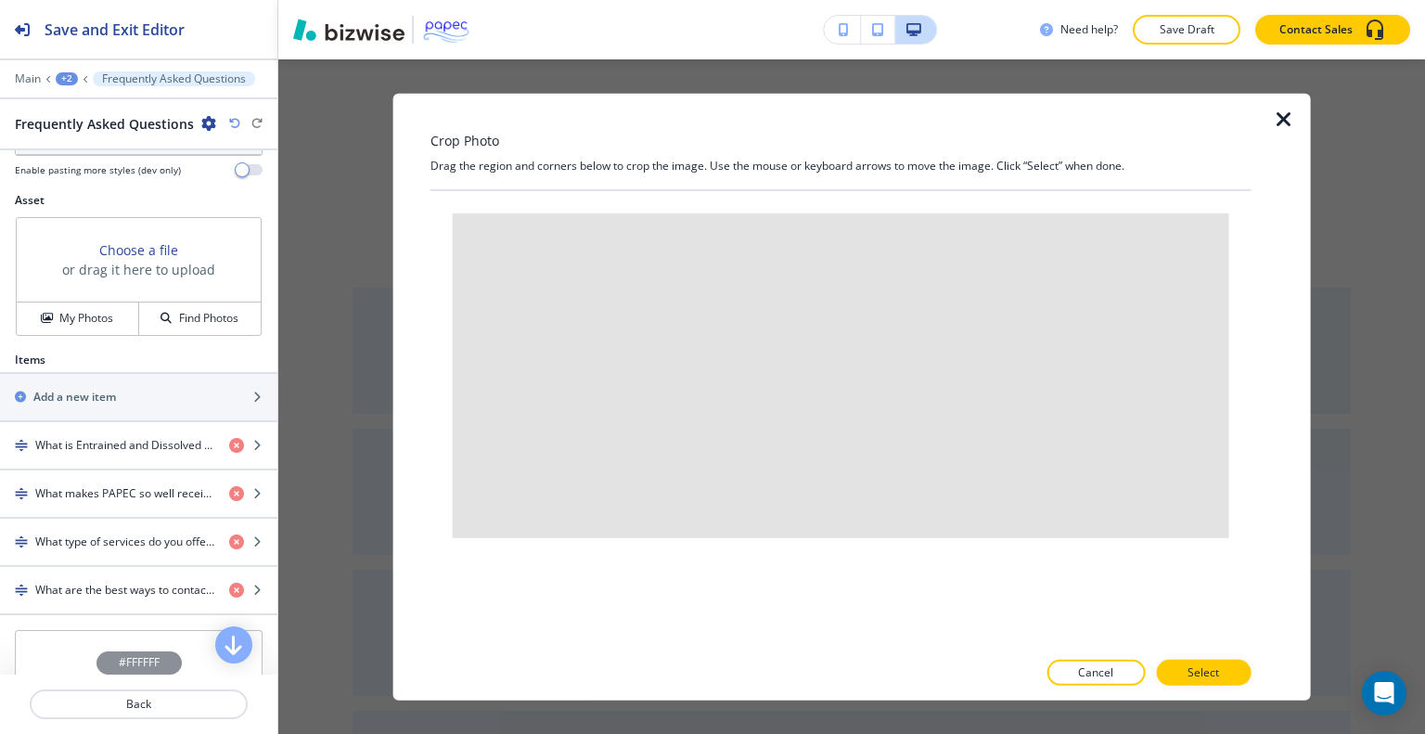
click at [1291, 123] on icon "button" at bounding box center [1284, 119] width 22 height 22
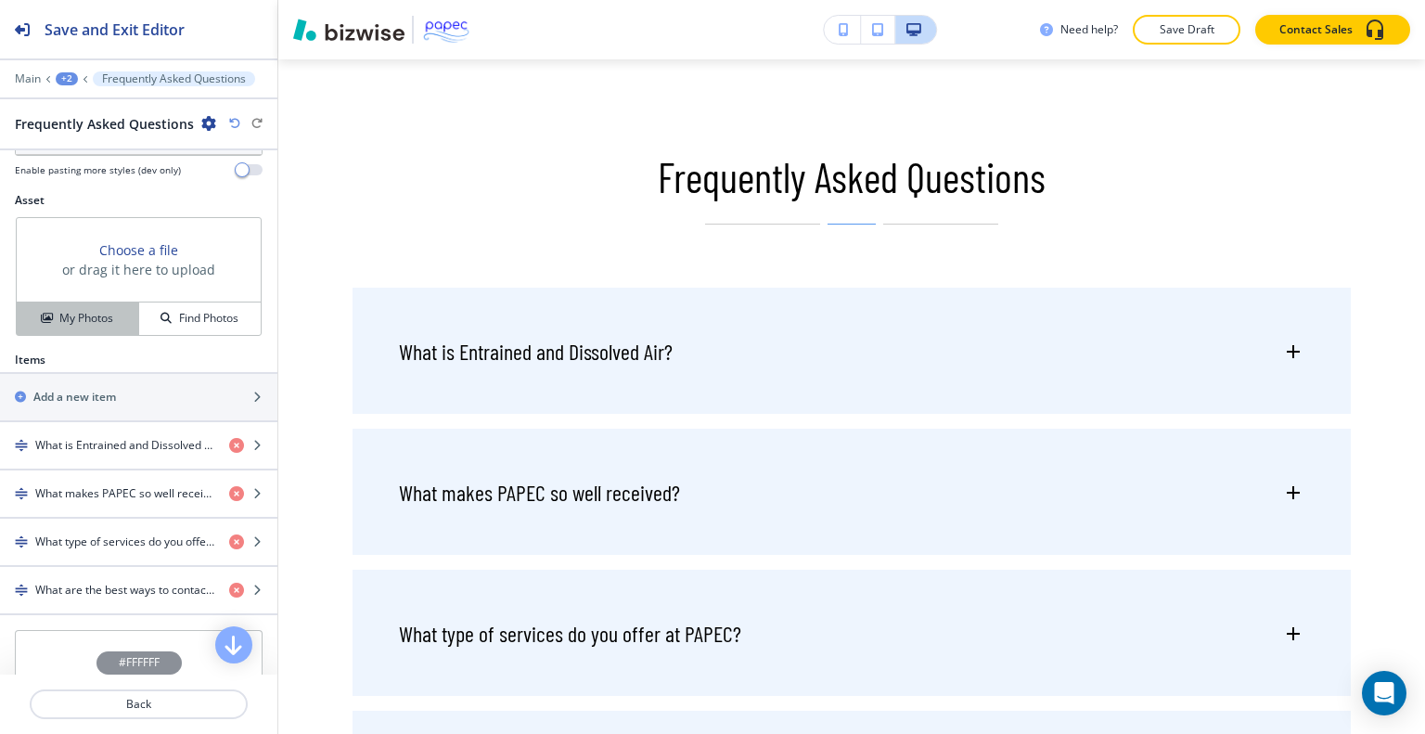
click at [115, 315] on div "My Photos" at bounding box center [78, 318] width 122 height 17
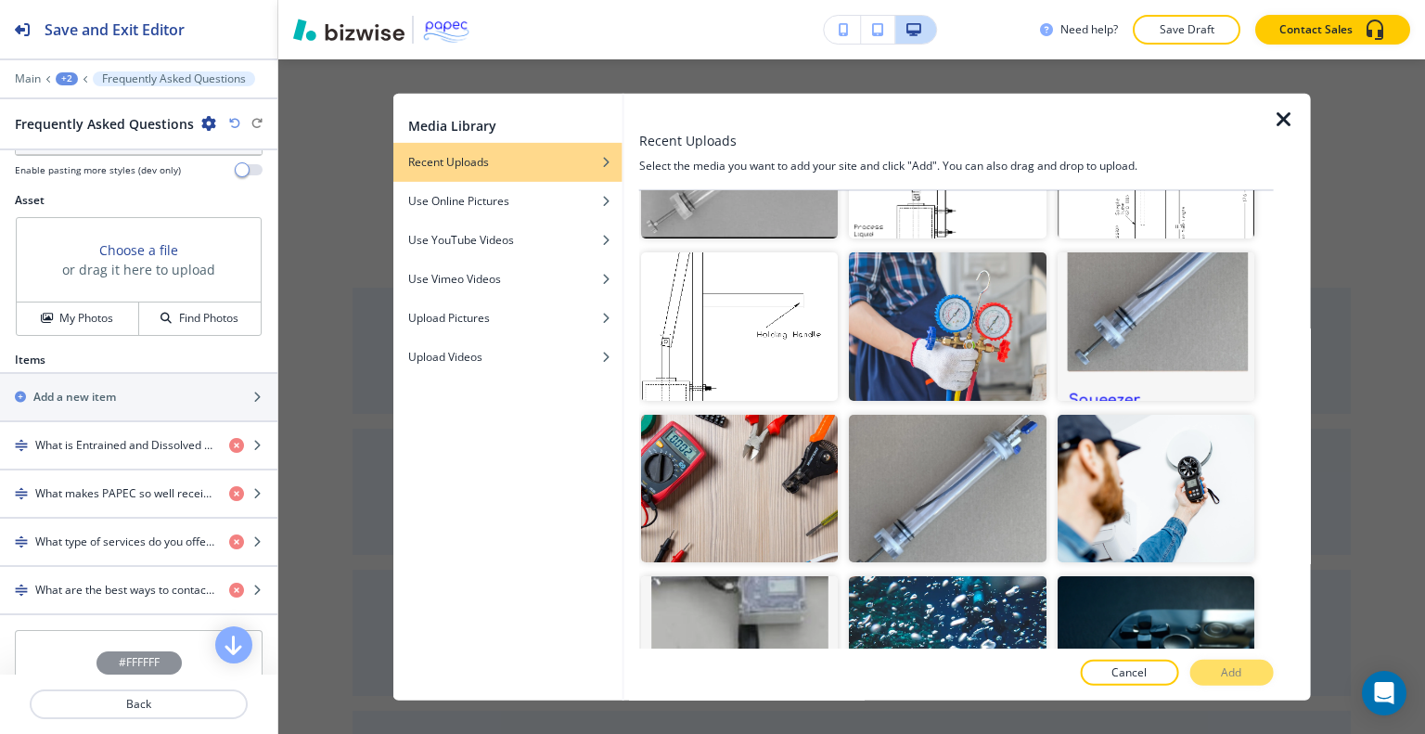
scroll to position [763, 0]
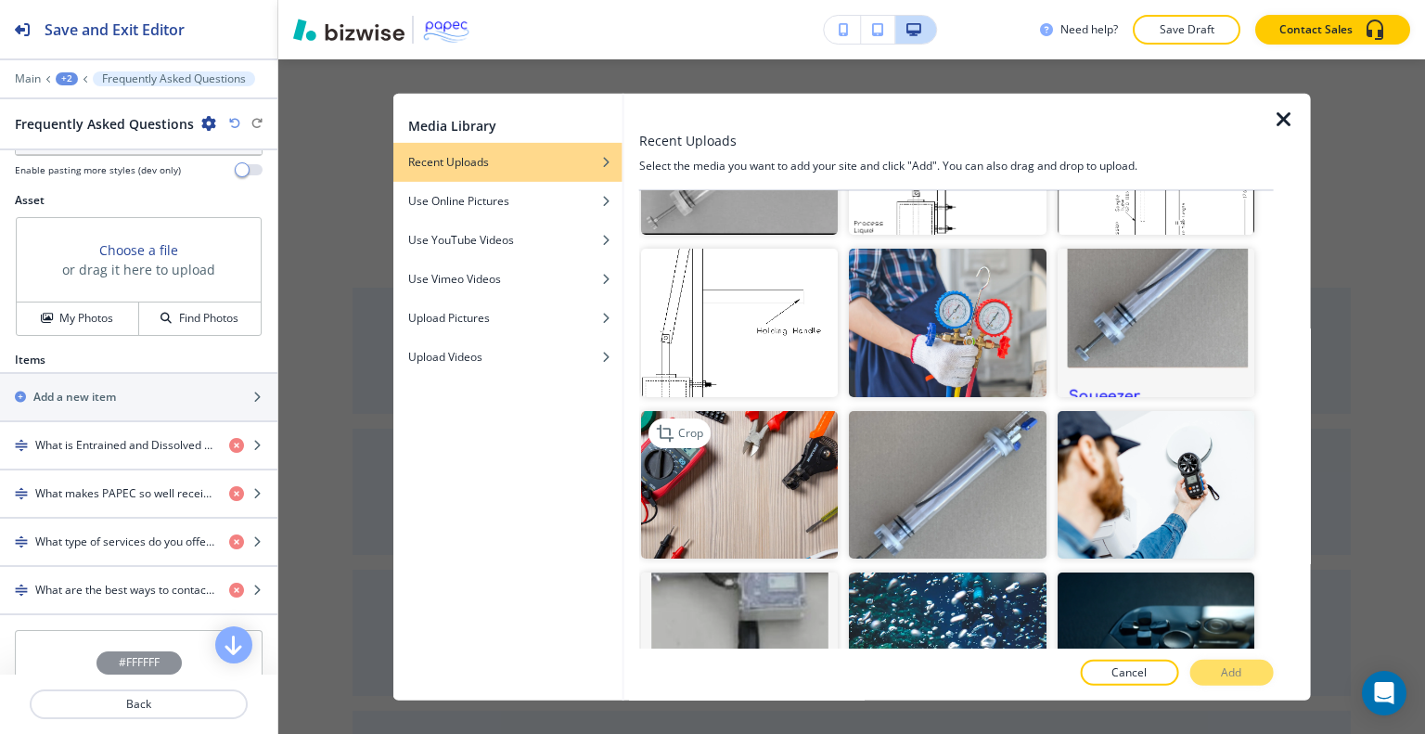
click at [731, 430] on img "button" at bounding box center [739, 484] width 197 height 148
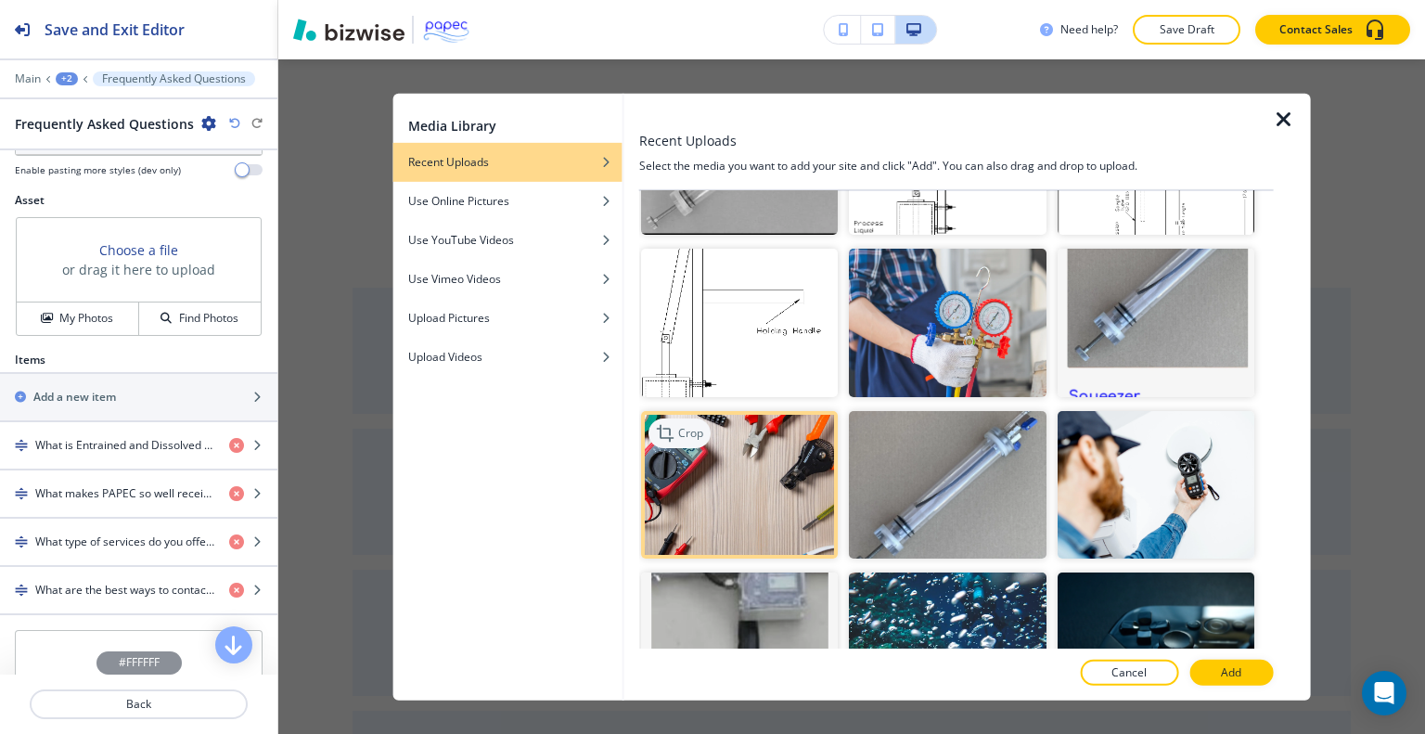
click at [682, 424] on p "Crop" at bounding box center [690, 432] width 25 height 17
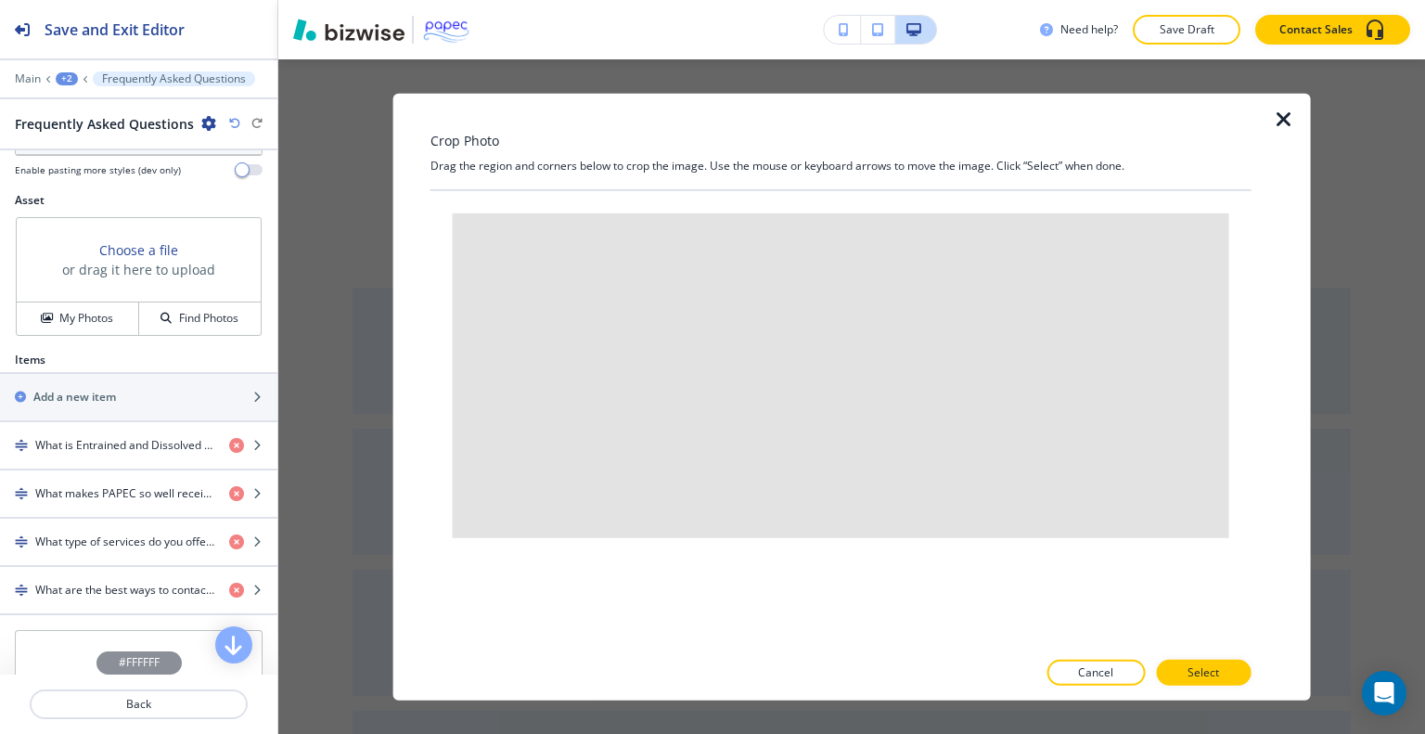
click at [1293, 125] on icon "button" at bounding box center [1284, 119] width 22 height 22
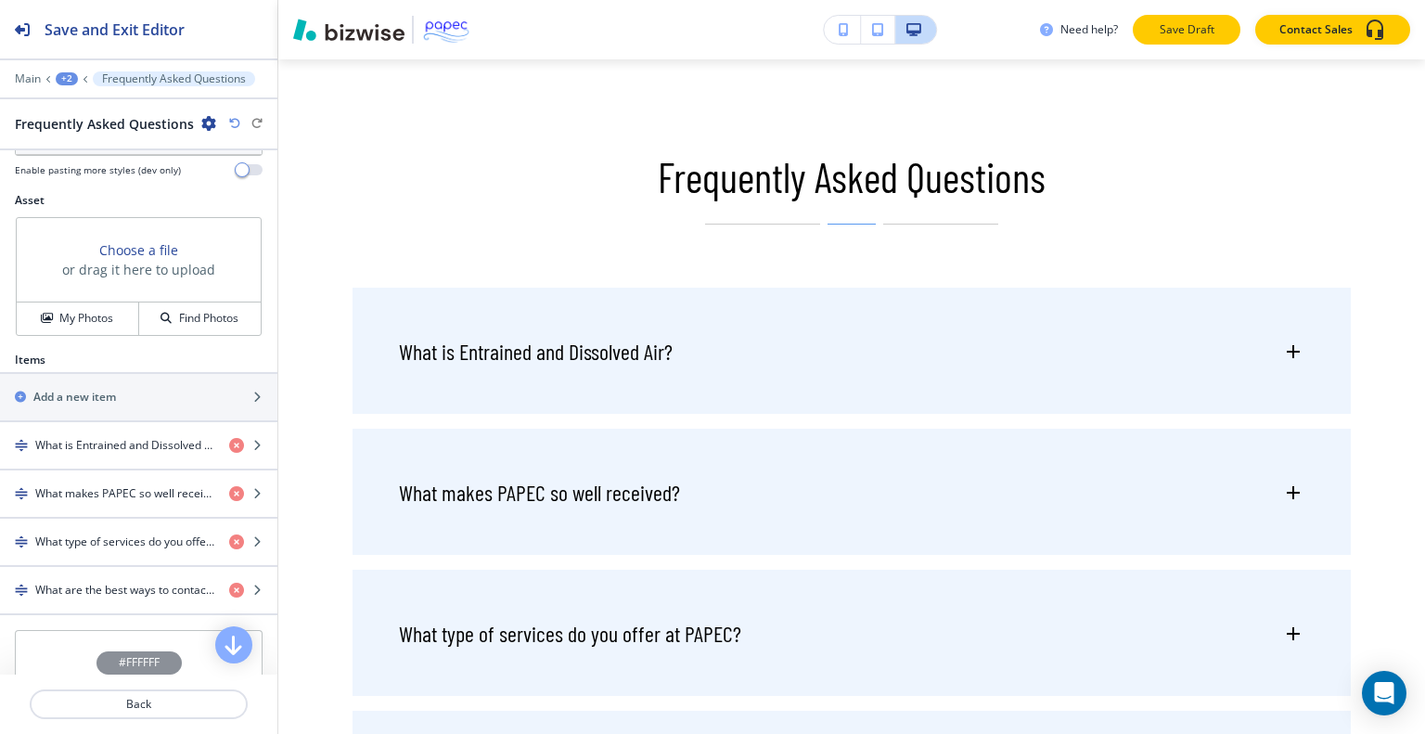
click at [1185, 27] on p "Save Draft" at bounding box center [1186, 29] width 59 height 17
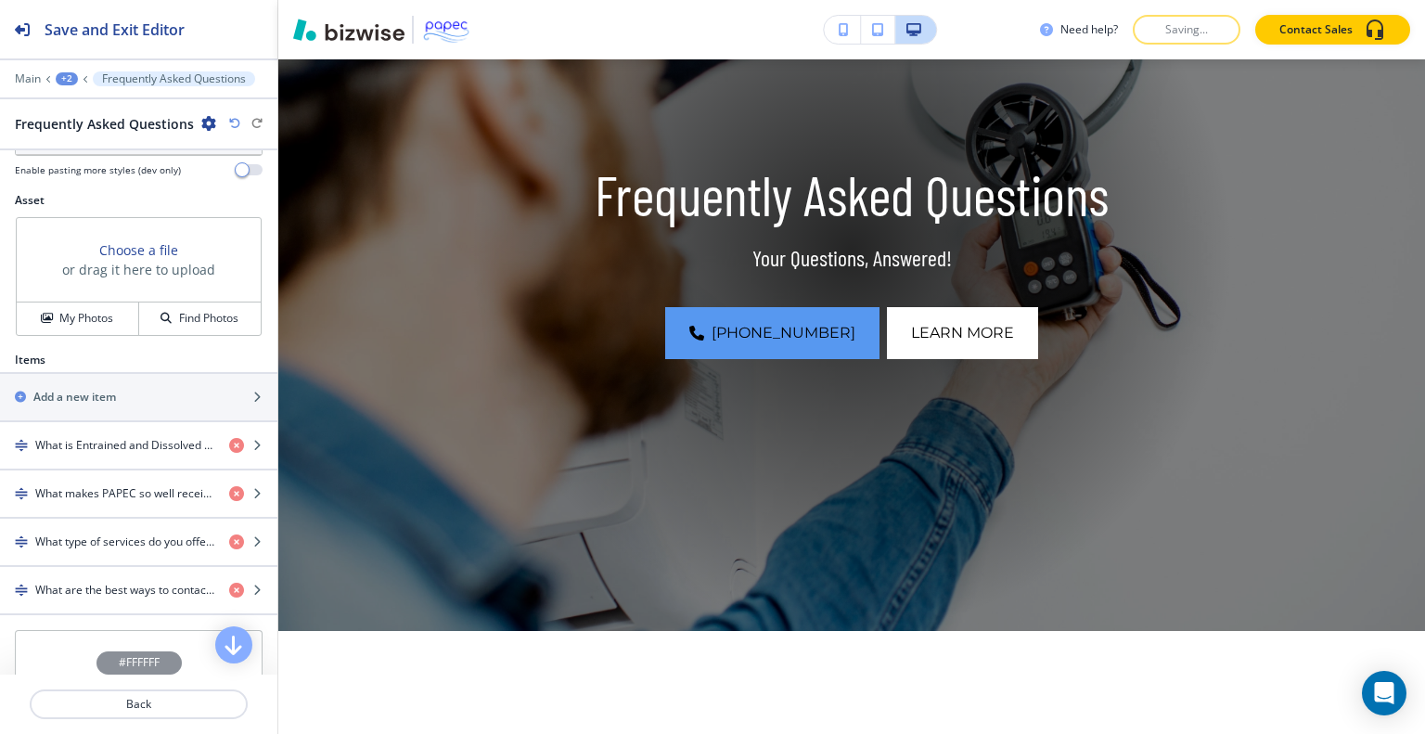
scroll to position [302, 0]
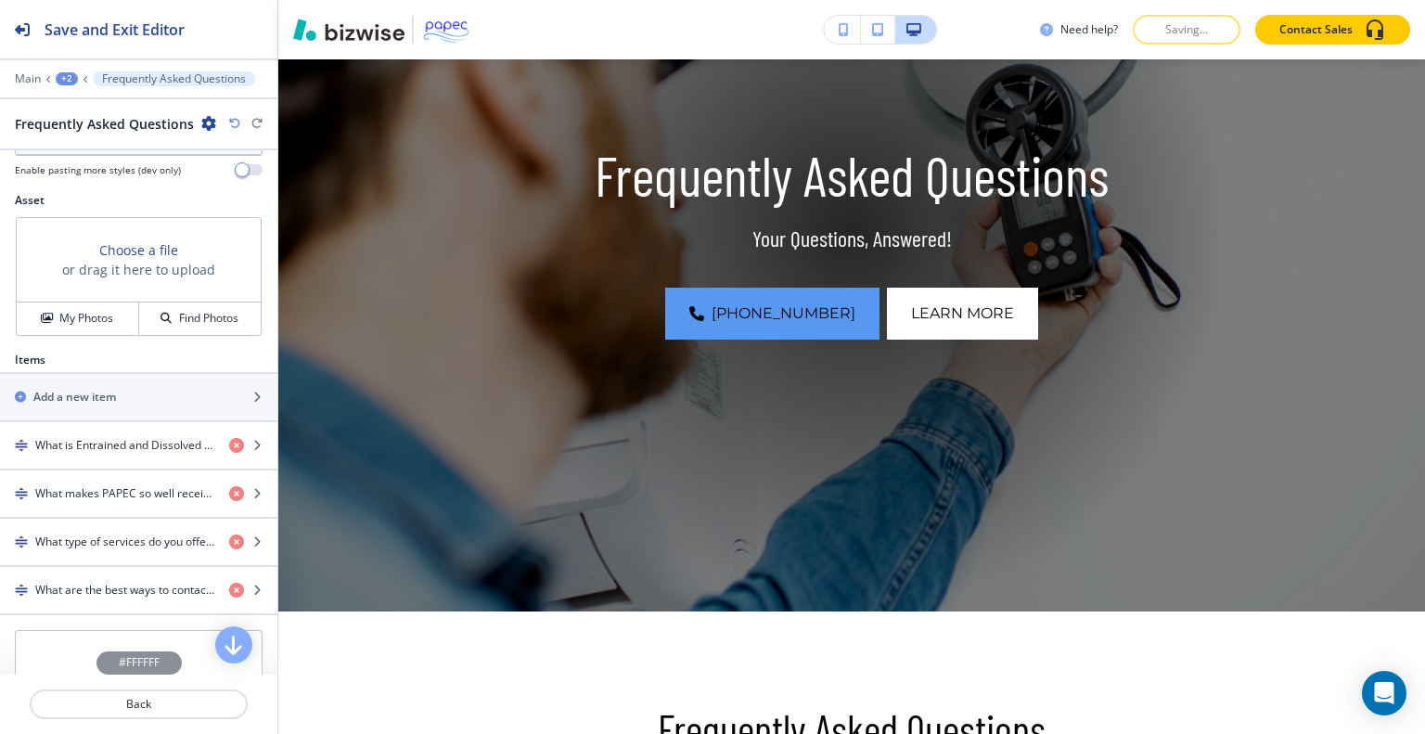
click at [1169, 32] on div "Need help? Saving... Contact Sales" at bounding box center [1232, 30] width 385 height 30
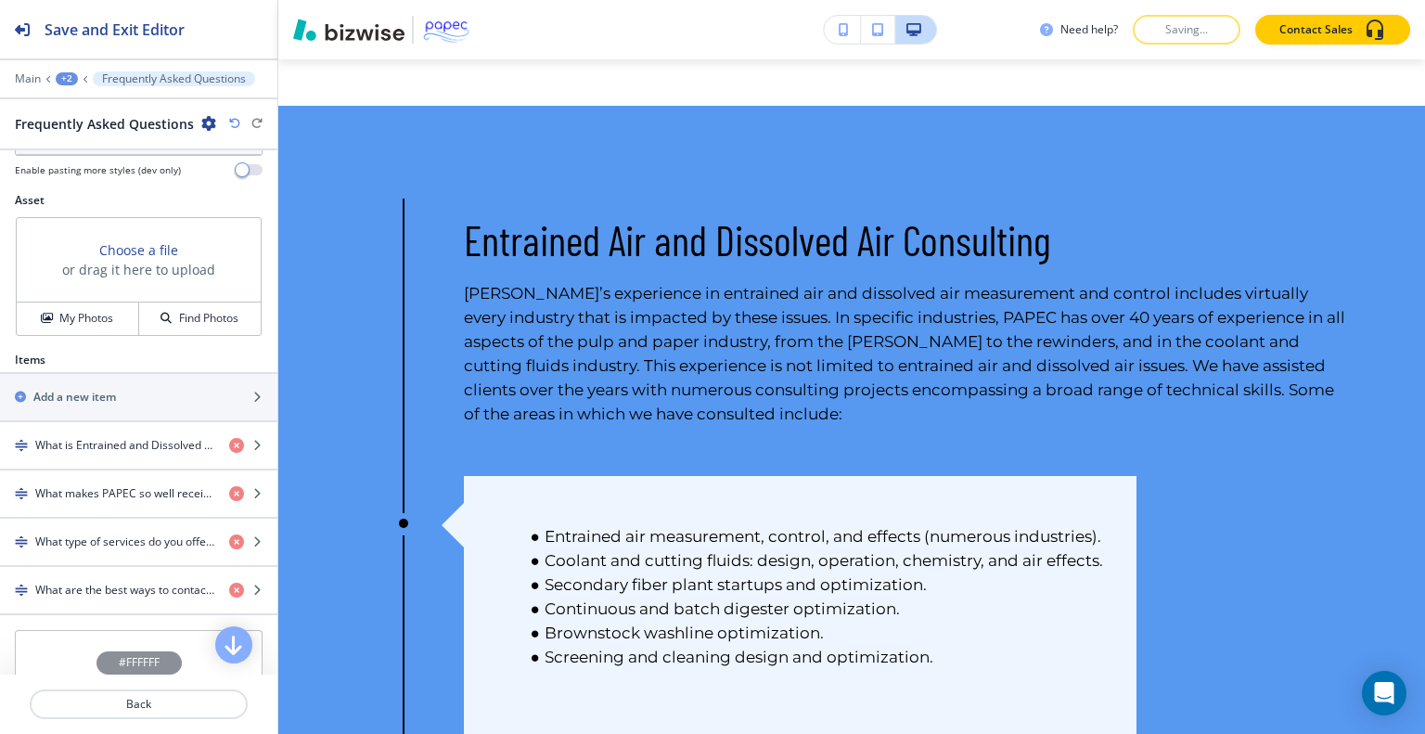
scroll to position [1520, 0]
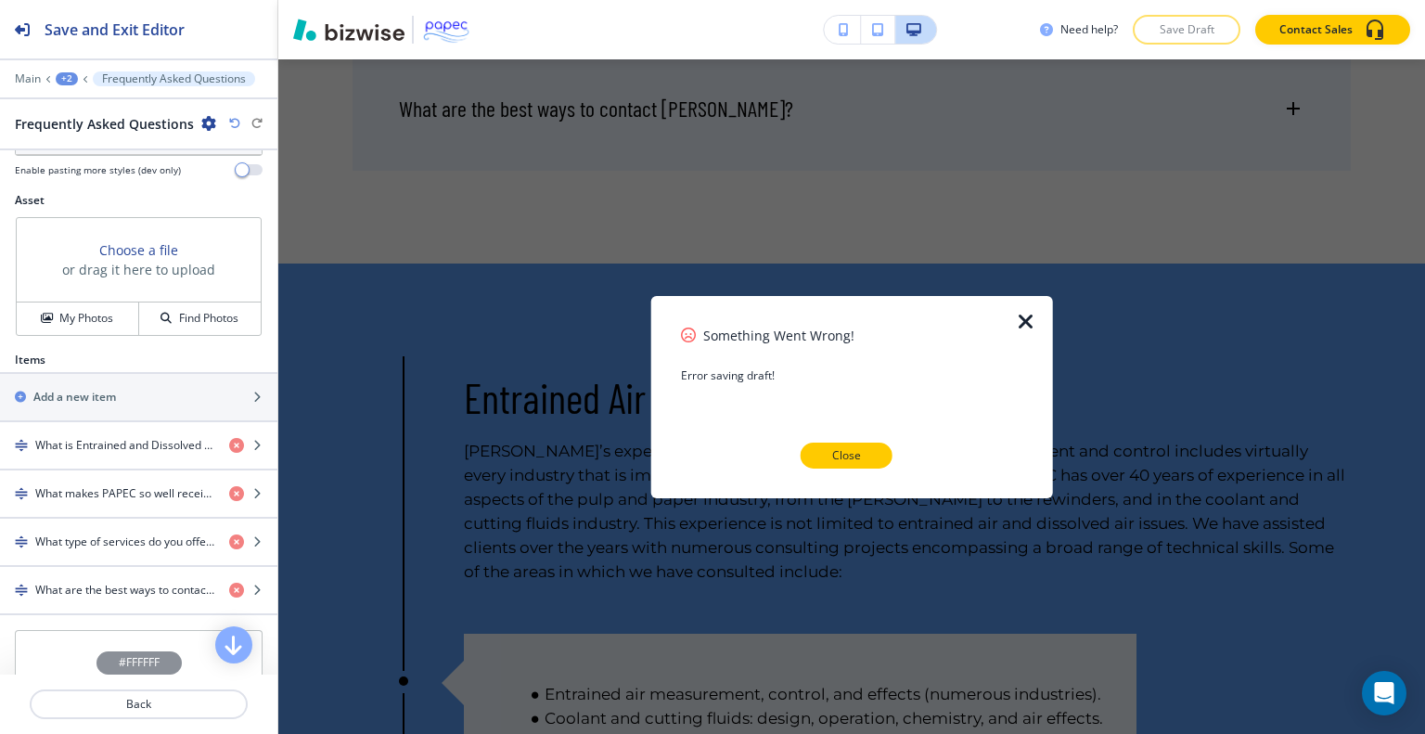
click at [853, 456] on p "Close" at bounding box center [846, 455] width 29 height 17
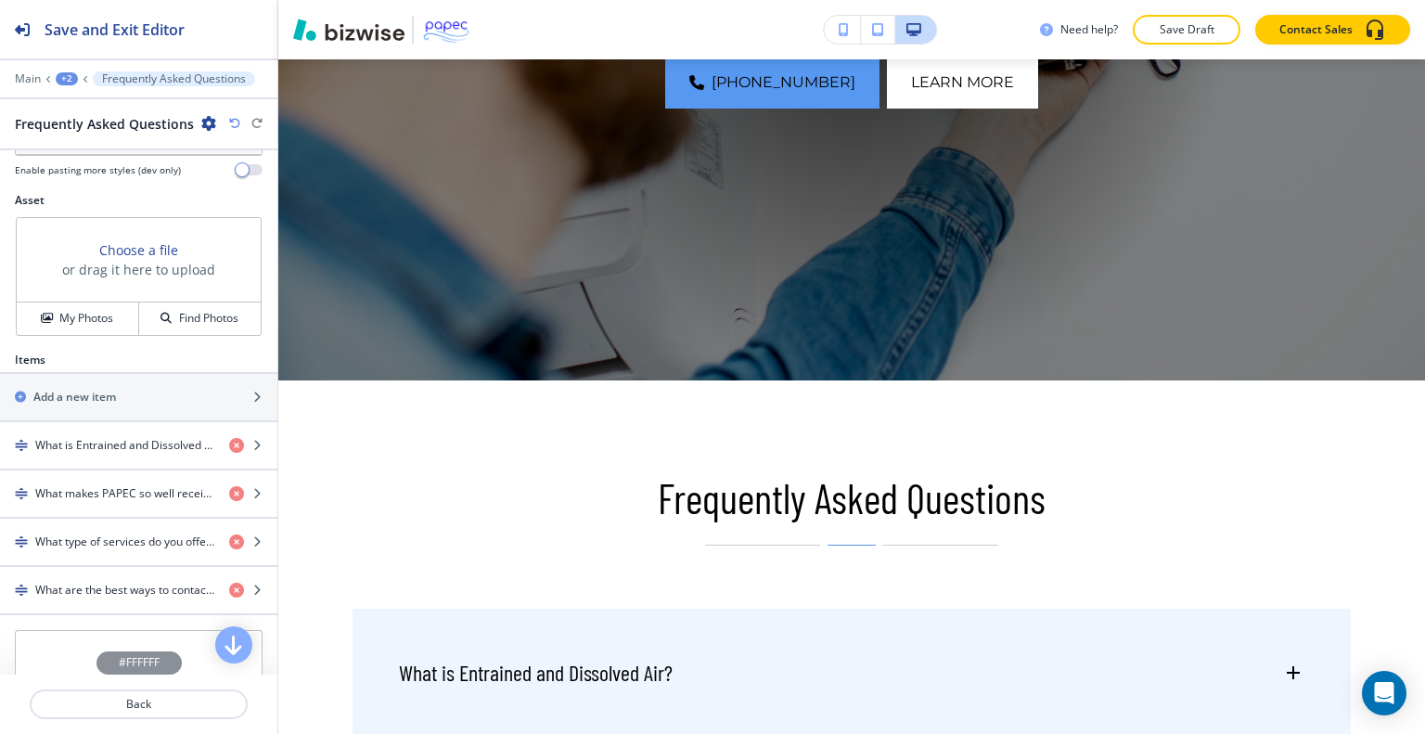
scroll to position [539, 0]
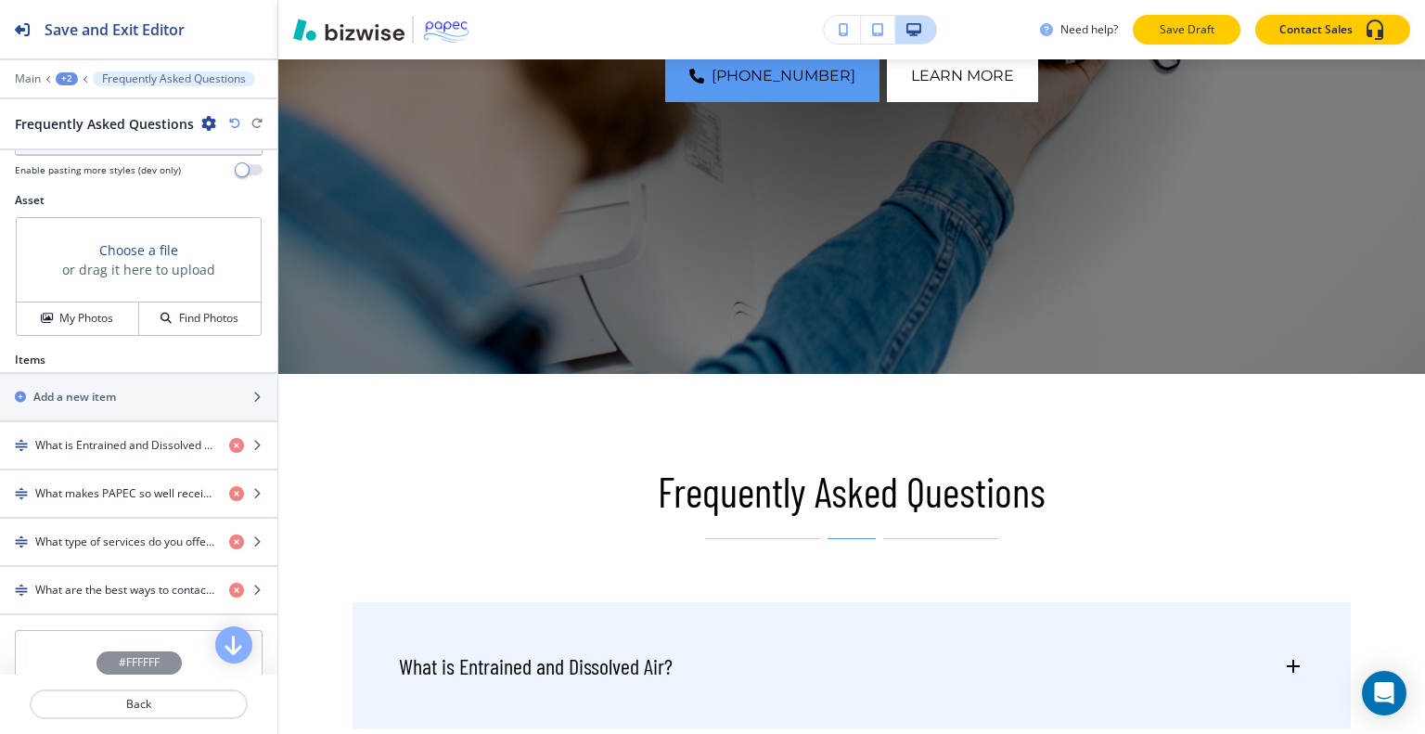
click at [1199, 31] on p "Save Draft" at bounding box center [1186, 29] width 59 height 17
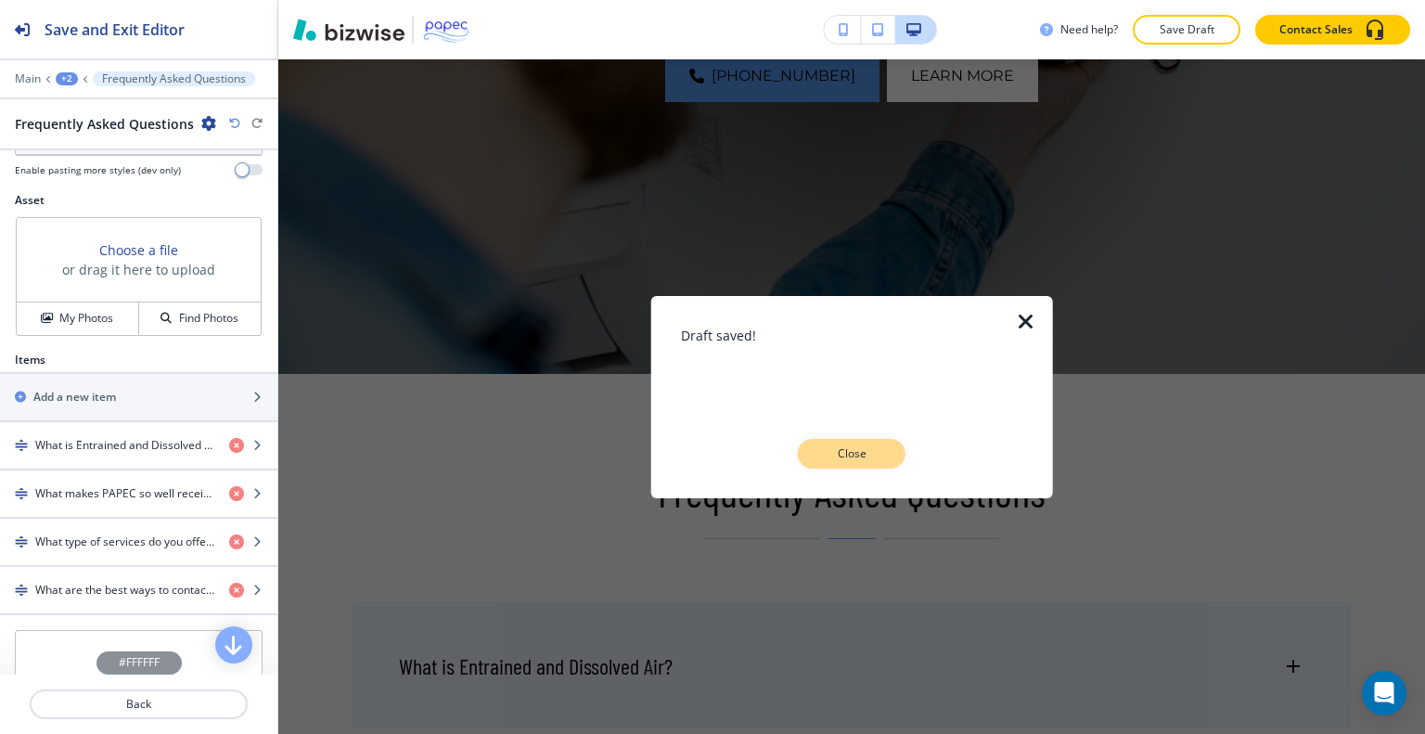
click at [857, 445] on p "Close" at bounding box center [851, 453] width 59 height 17
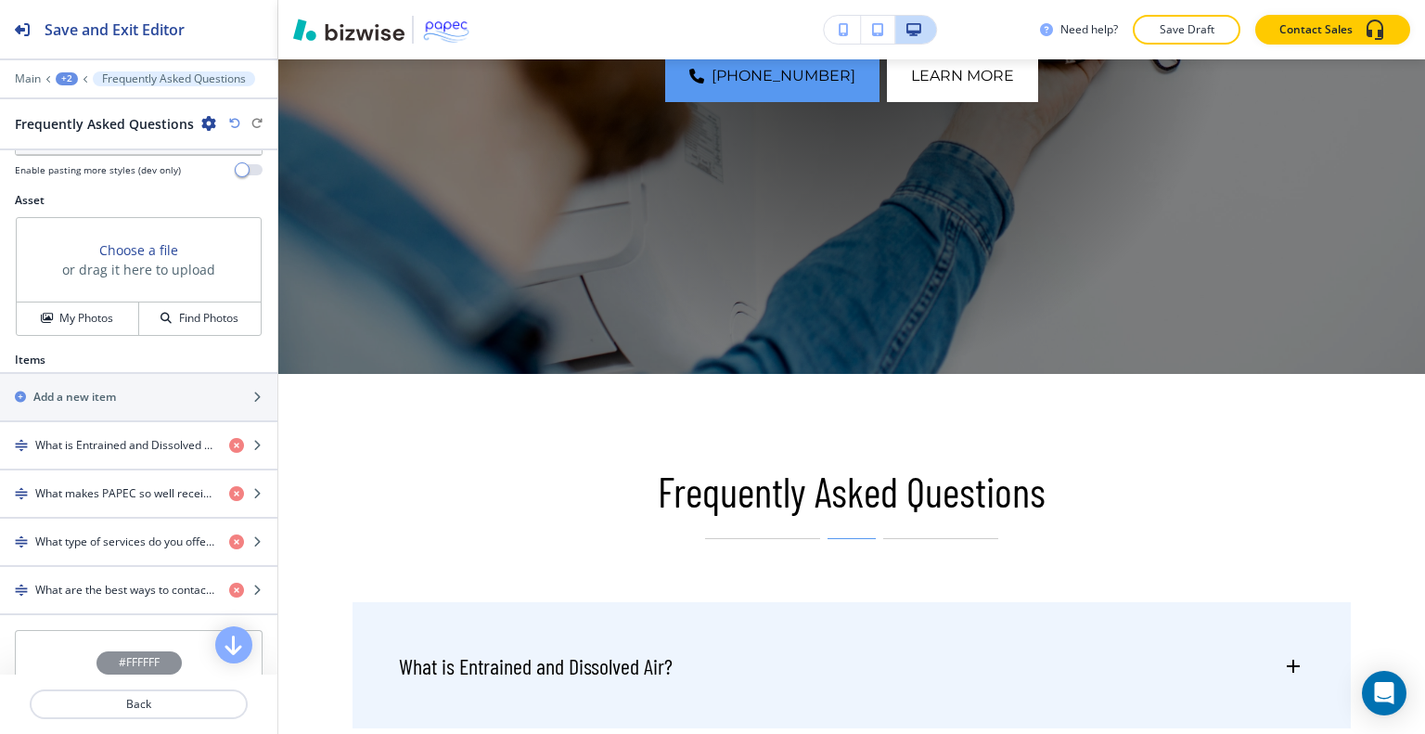
scroll to position [0, 0]
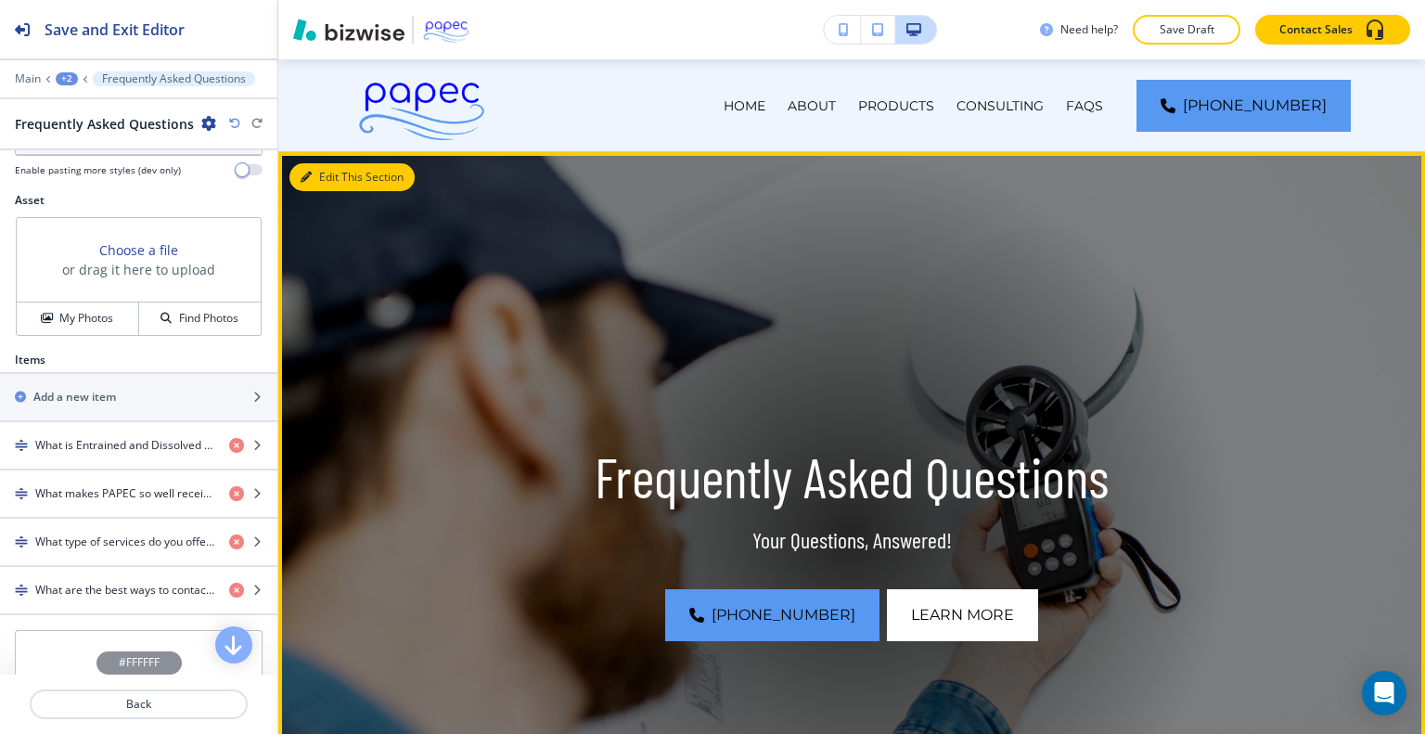
click at [328, 173] on button "Edit This Section" at bounding box center [351, 177] width 125 height 28
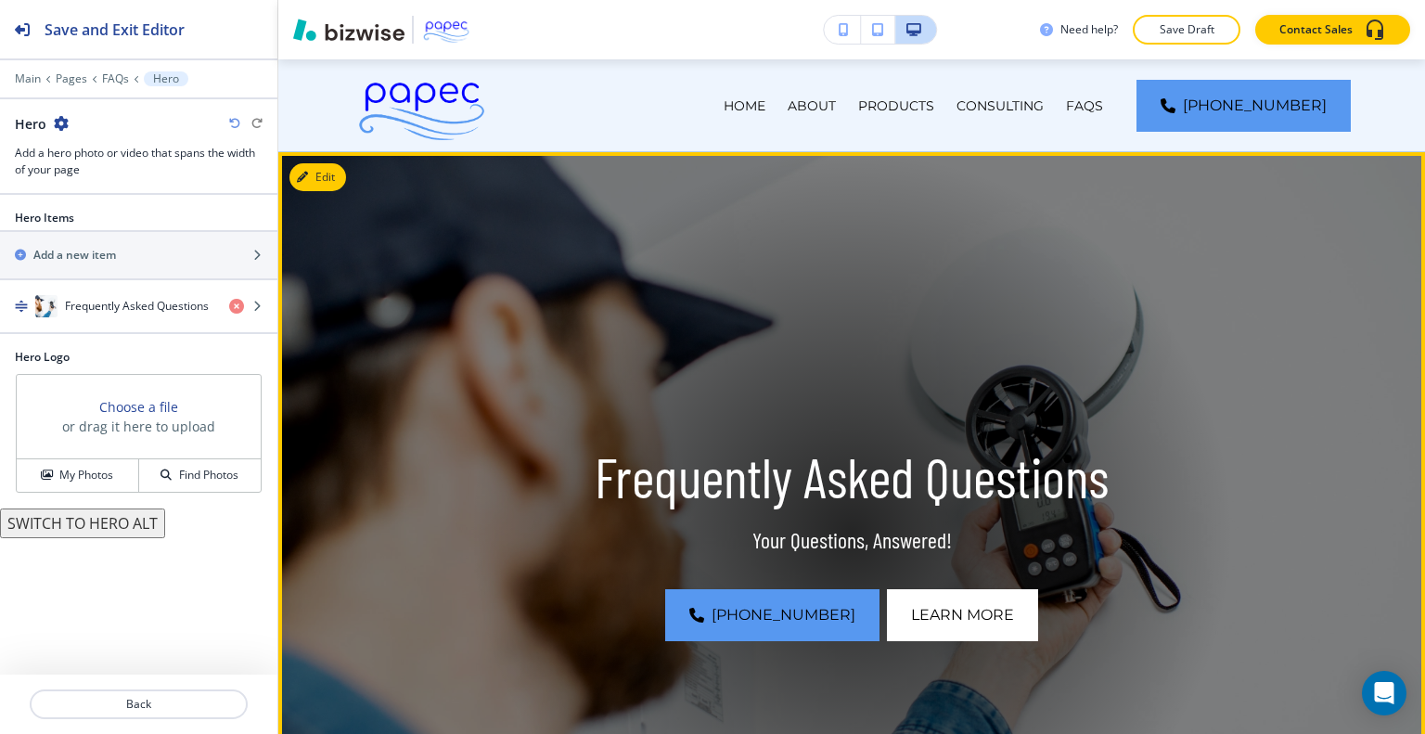
scroll to position [93, 0]
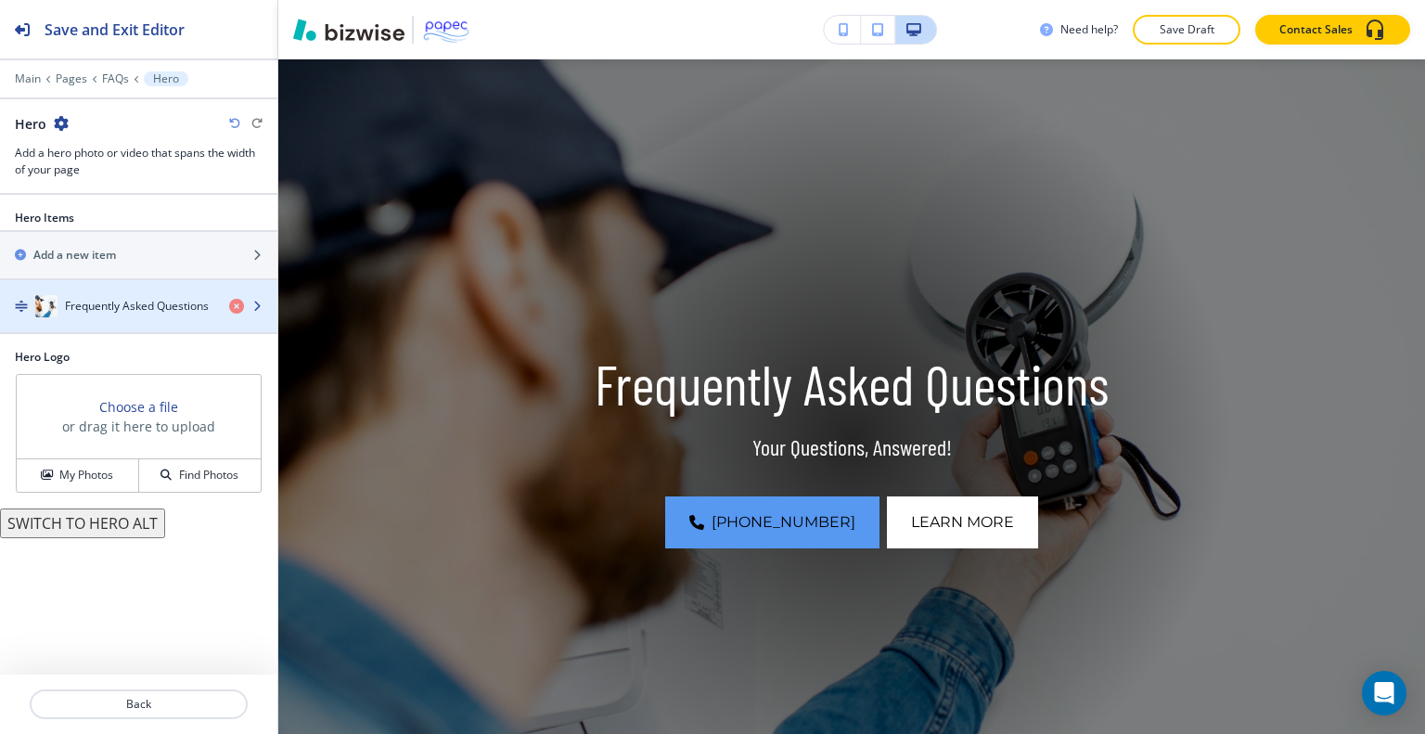
click at [160, 298] on h4 "Frequently Asked Questions" at bounding box center [137, 306] width 144 height 17
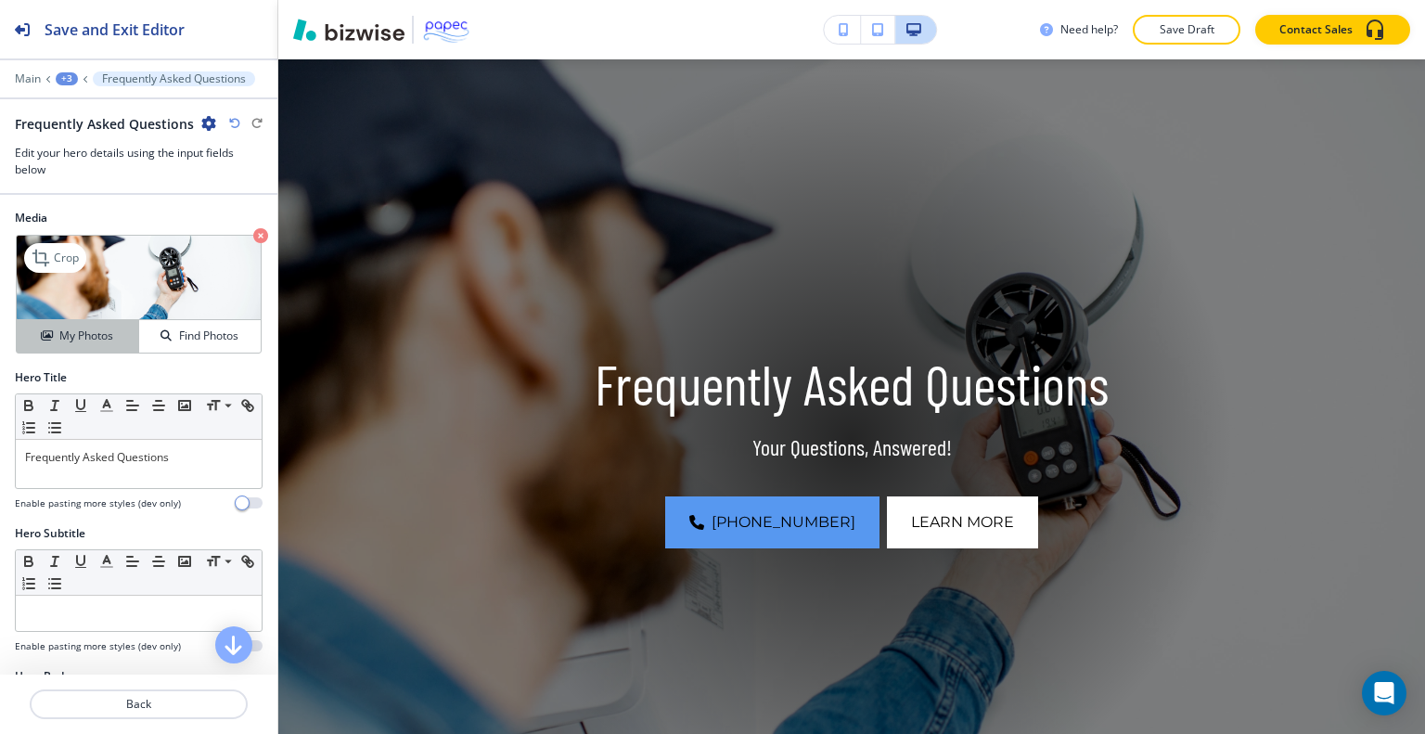
click at [93, 341] on h4 "My Photos" at bounding box center [86, 336] width 54 height 17
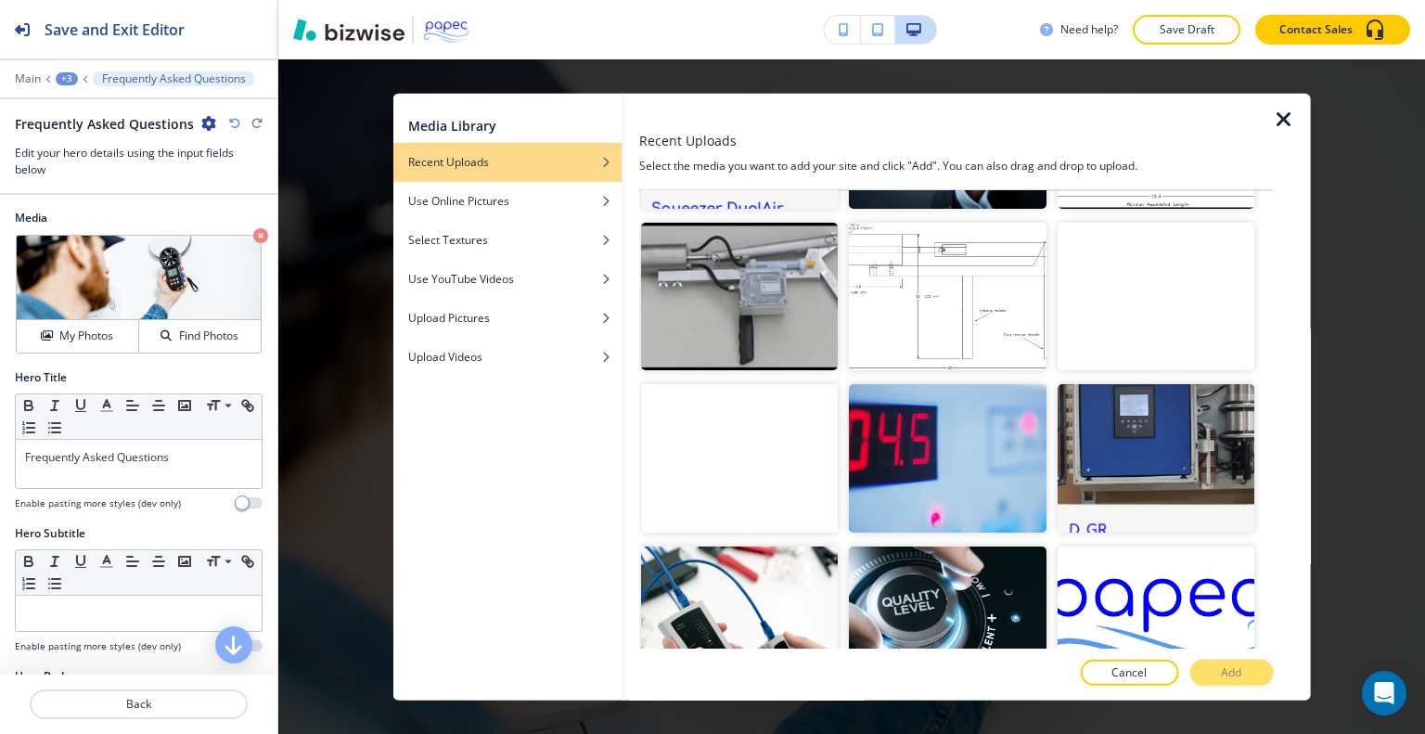
scroll to position [1555, 0]
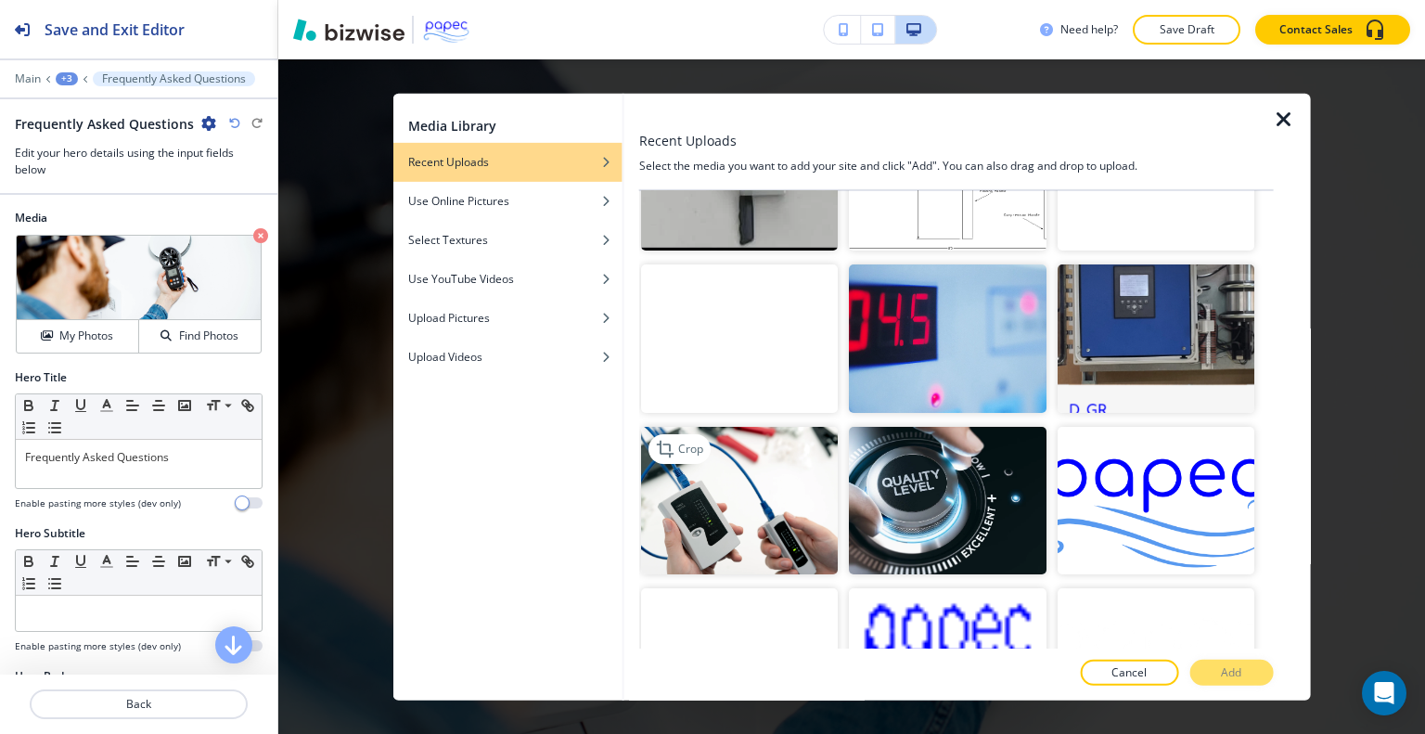
click at [709, 493] on img "button" at bounding box center [739, 500] width 197 height 148
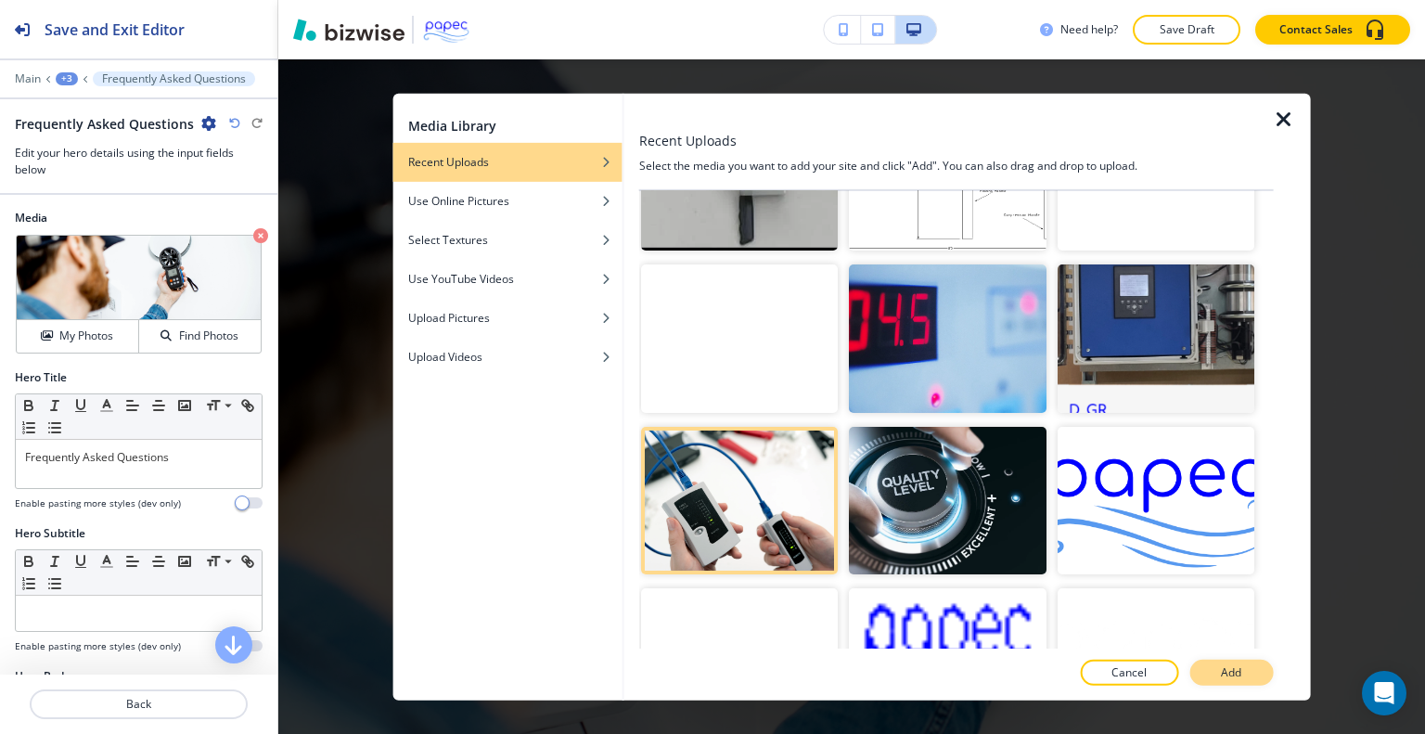
click at [1240, 667] on p "Add" at bounding box center [1231, 672] width 20 height 17
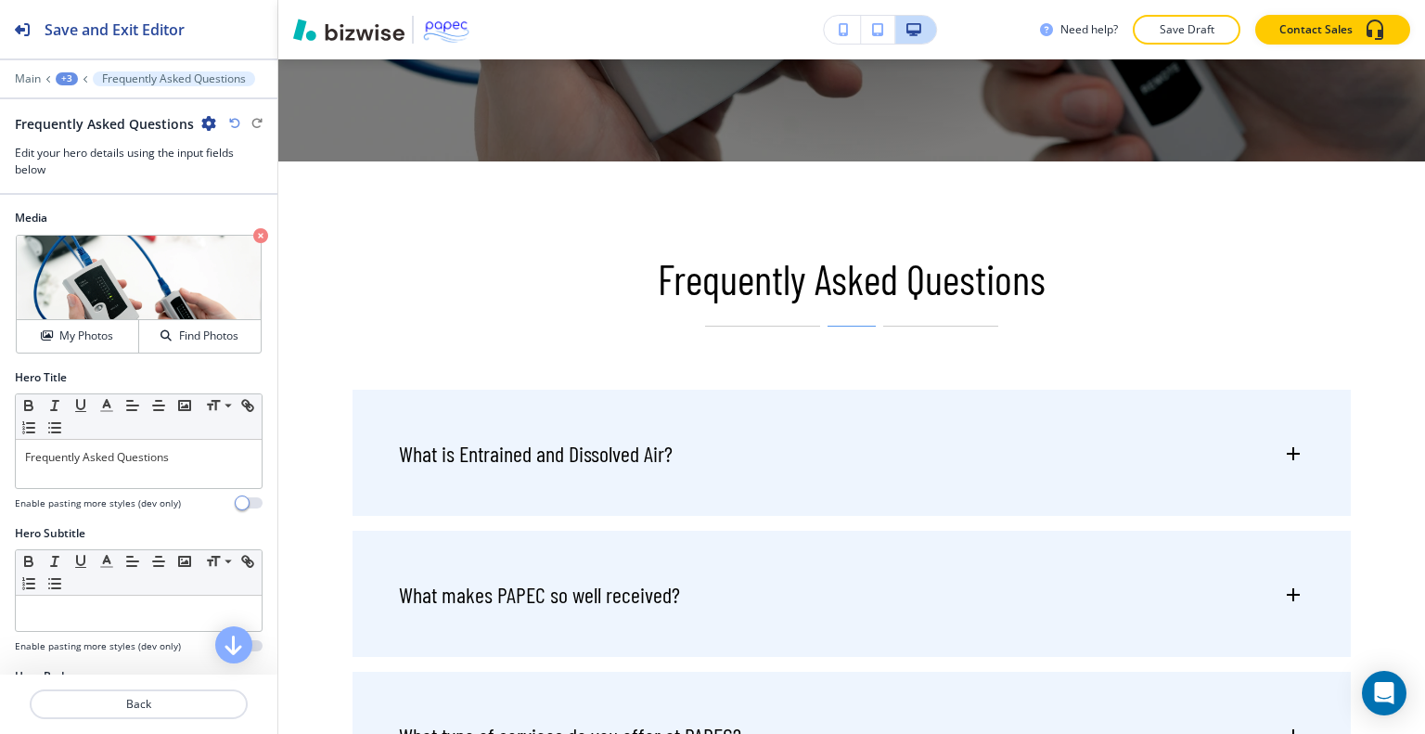
scroll to position [711, 0]
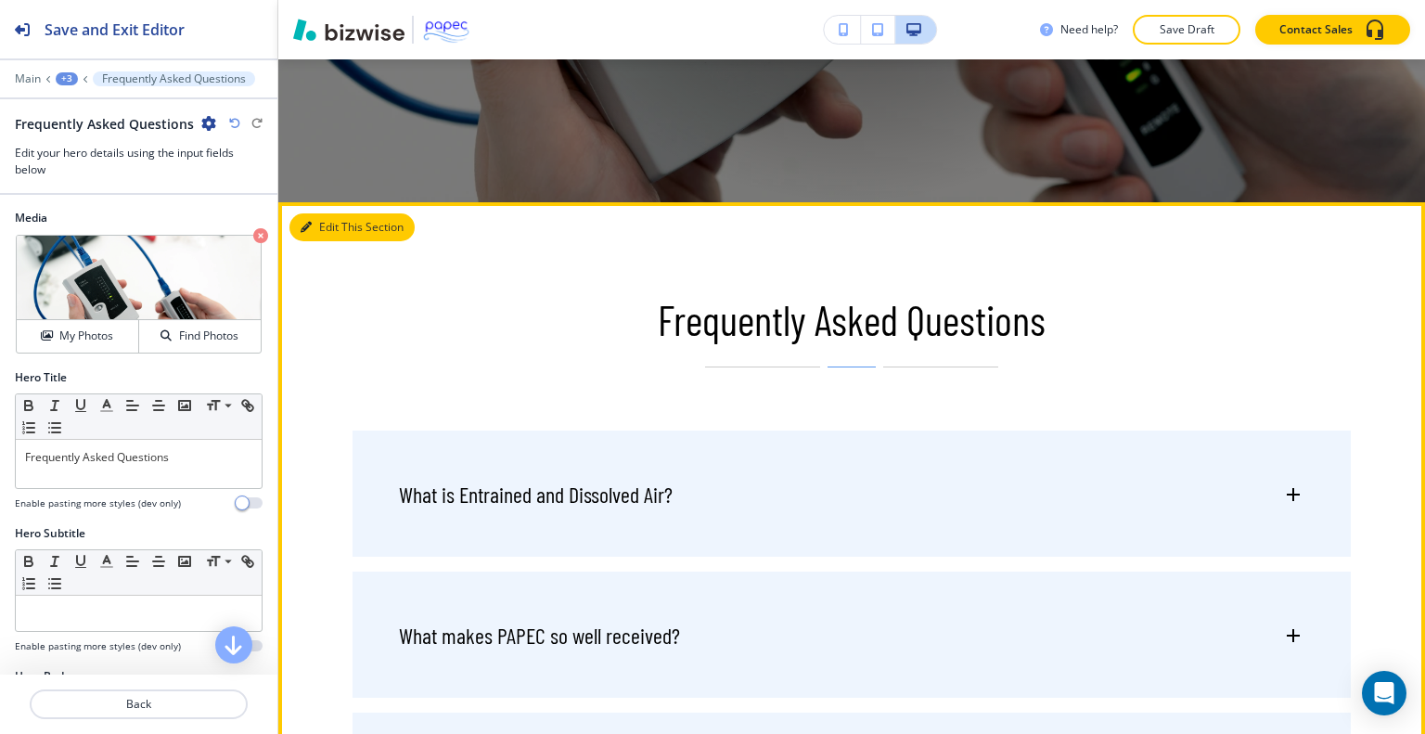
click at [338, 232] on button "Edit This Section" at bounding box center [351, 227] width 125 height 28
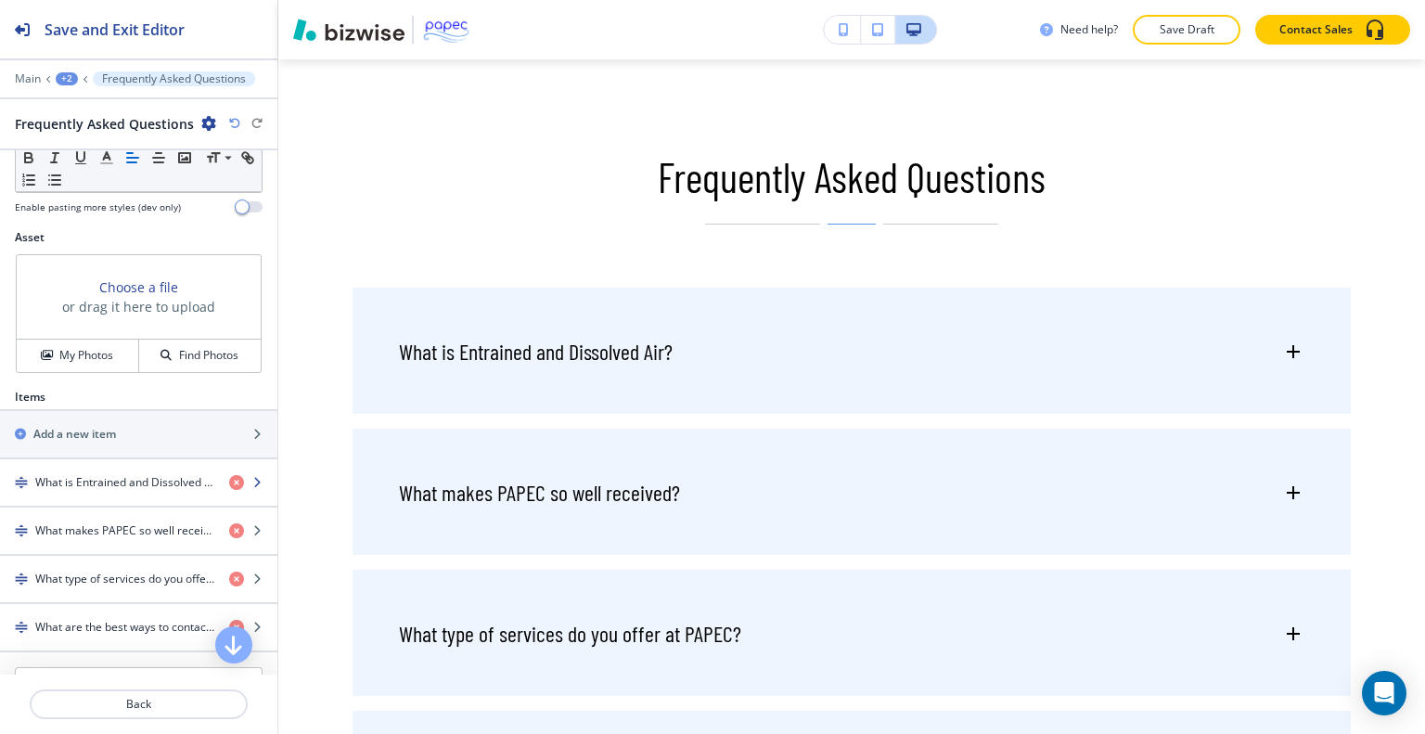
scroll to position [582, 0]
click at [109, 361] on h4 "My Photos" at bounding box center [86, 357] width 54 height 17
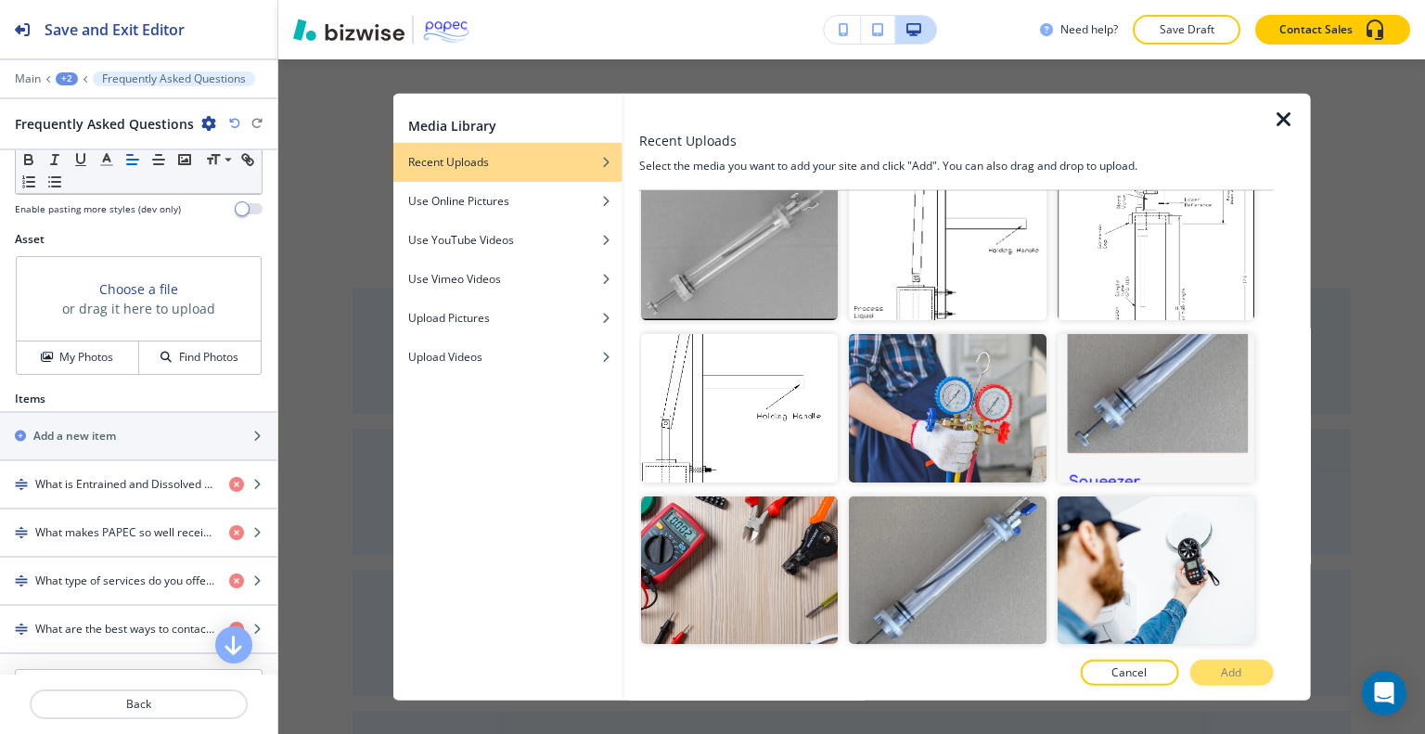
scroll to position [775, 0]
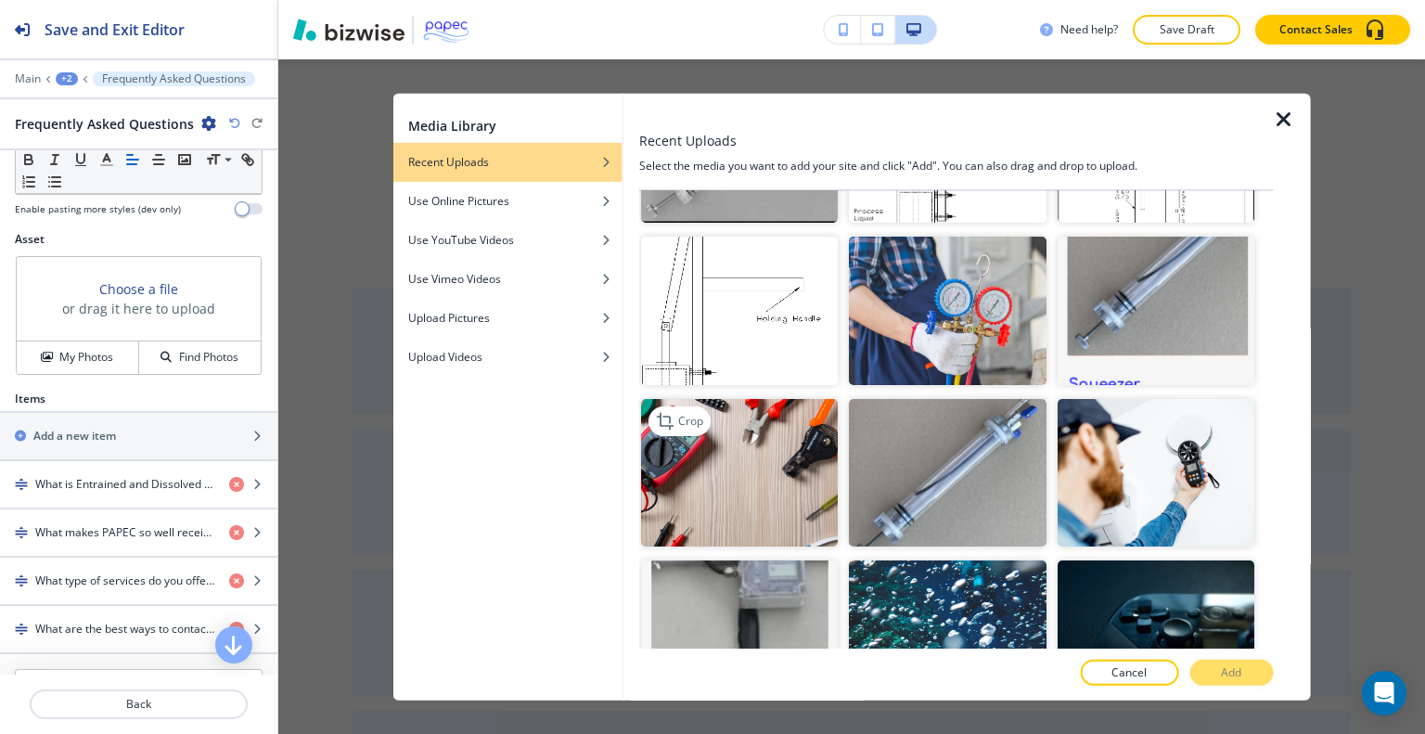
click at [759, 494] on img "button" at bounding box center [739, 472] width 197 height 148
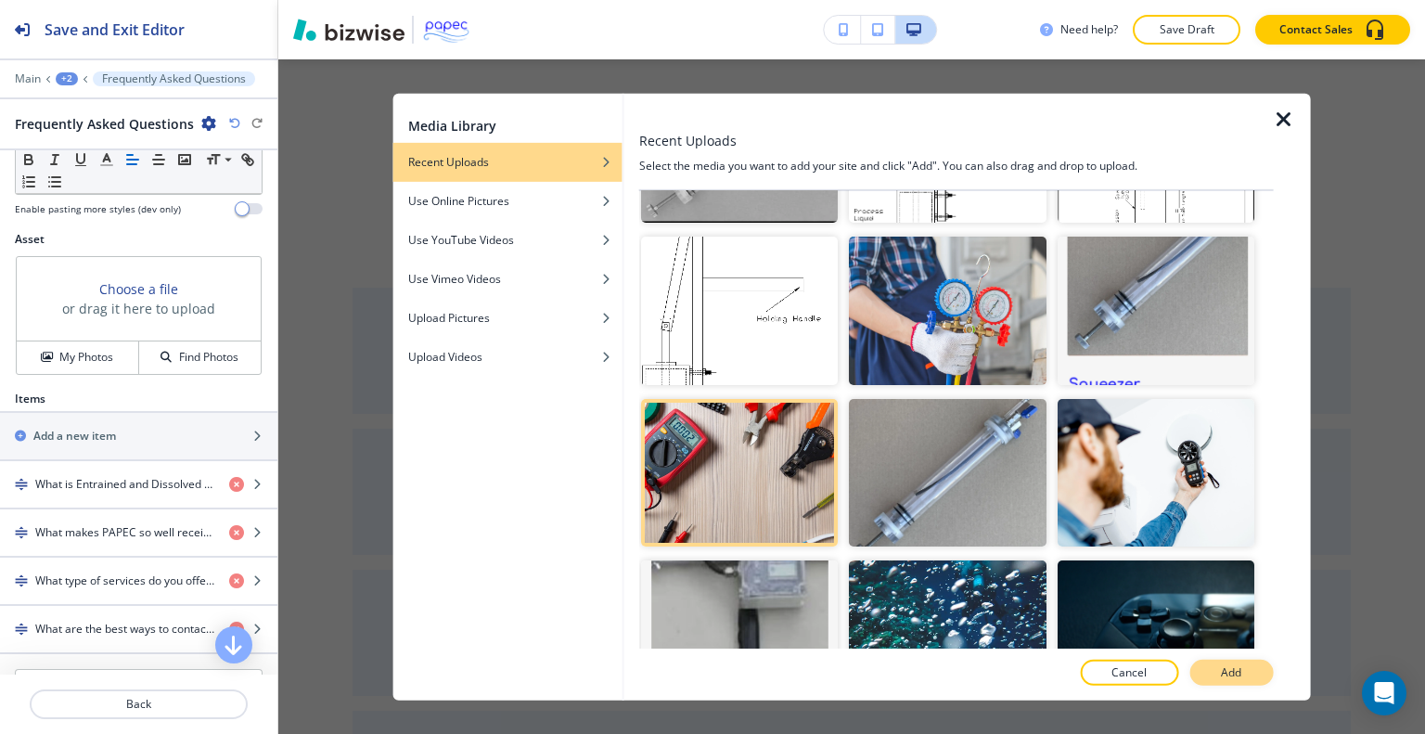
click at [1201, 663] on button "Add" at bounding box center [1231, 673] width 84 height 26
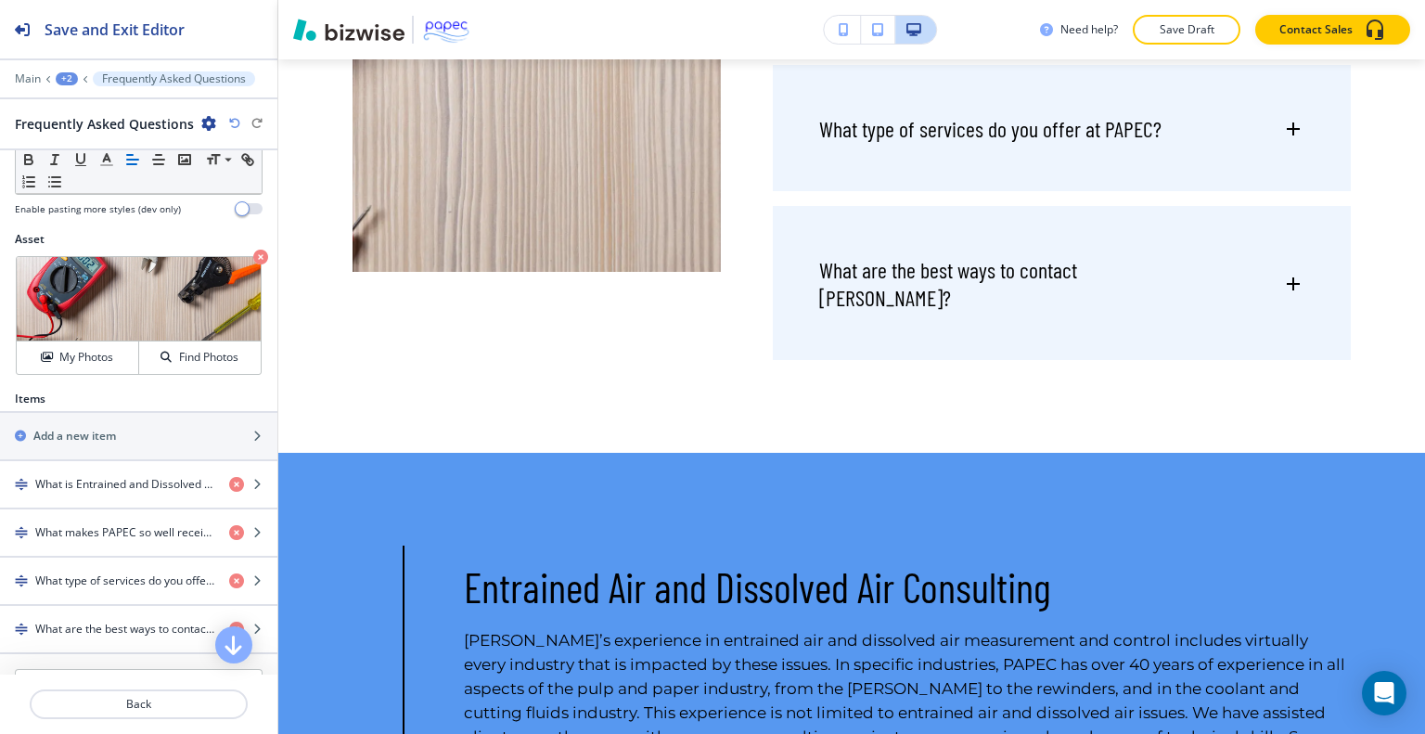
scroll to position [1357, 0]
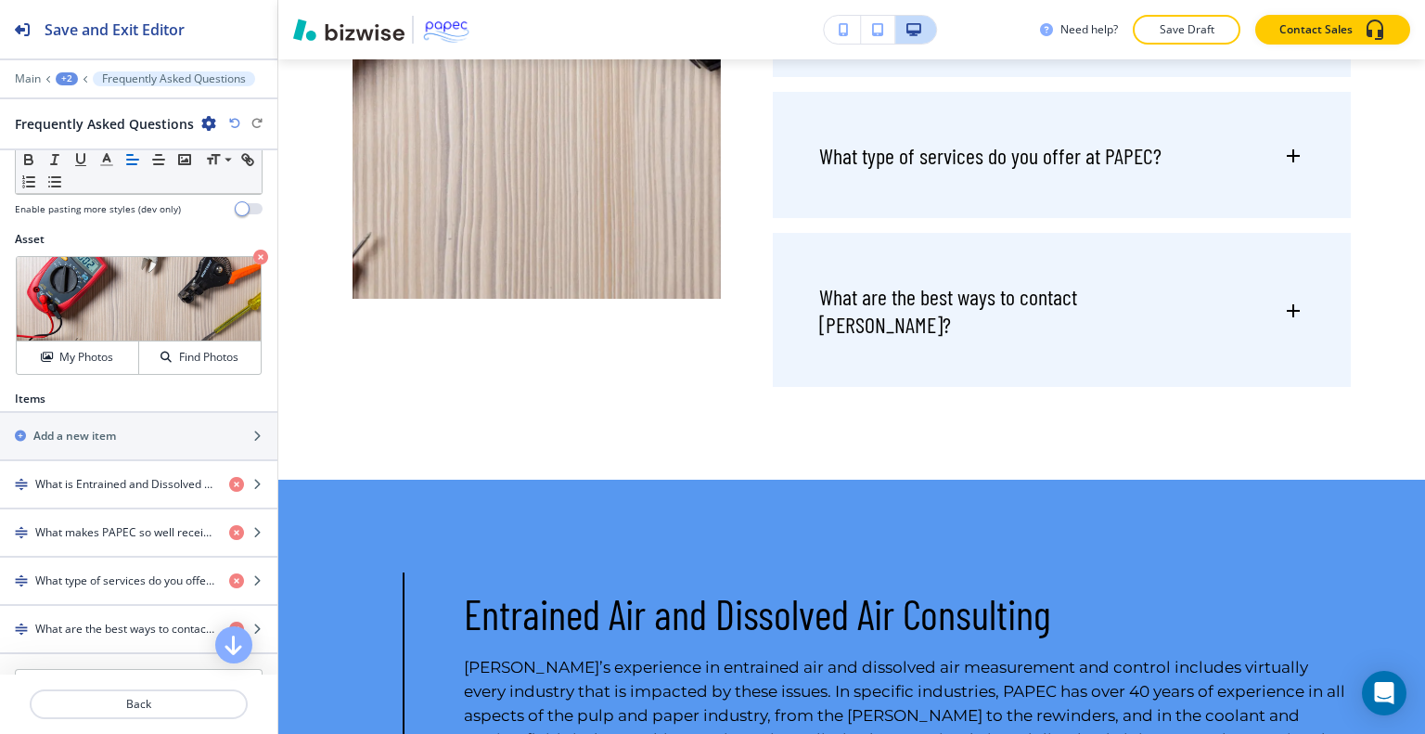
drag, startPoint x: 1410, startPoint y: 263, endPoint x: 1408, endPoint y: 156, distance: 106.7
click at [1408, 156] on div "Frequently Asked Questions What is Entrained and Dissolved Air? Entrained air r…" at bounding box center [851, 18] width 1147 height 924
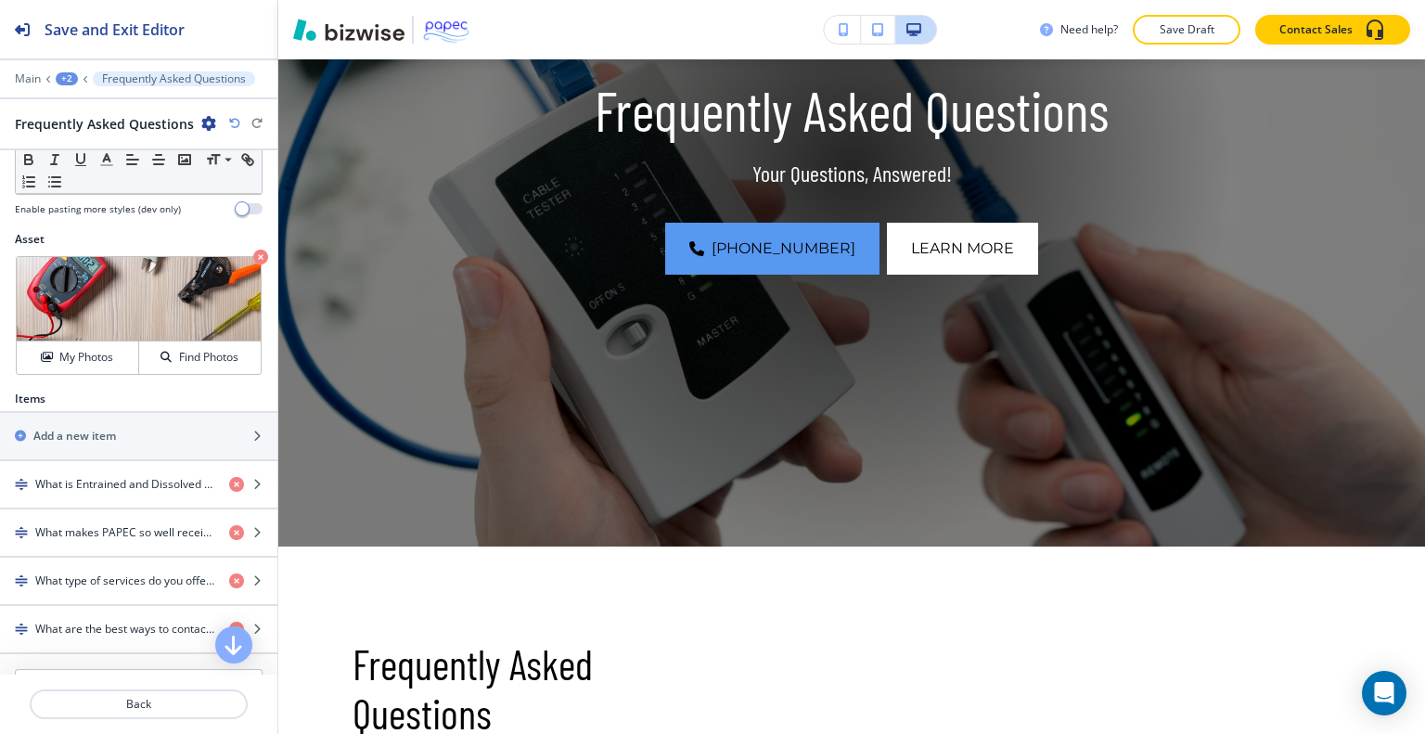
scroll to position [339, 0]
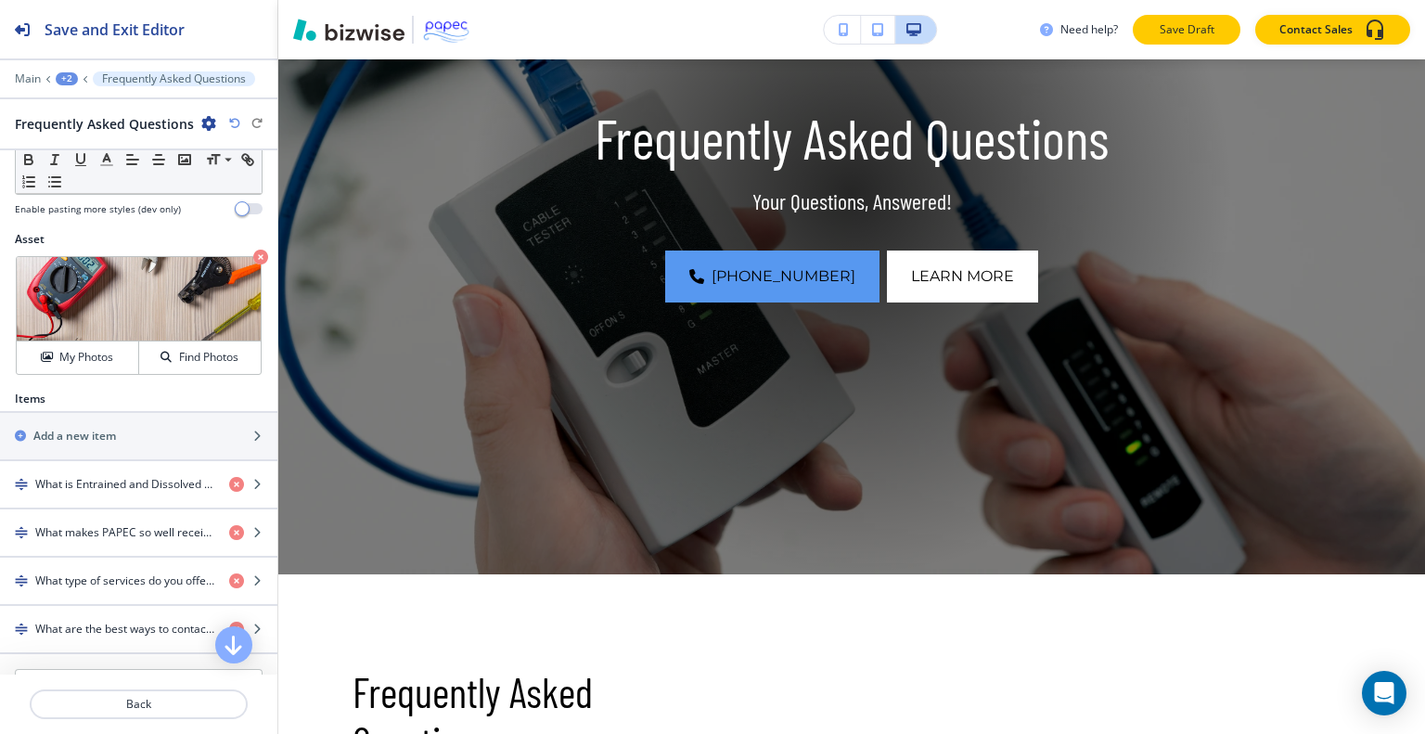
click at [1203, 33] on p "Save Draft" at bounding box center [1186, 29] width 59 height 17
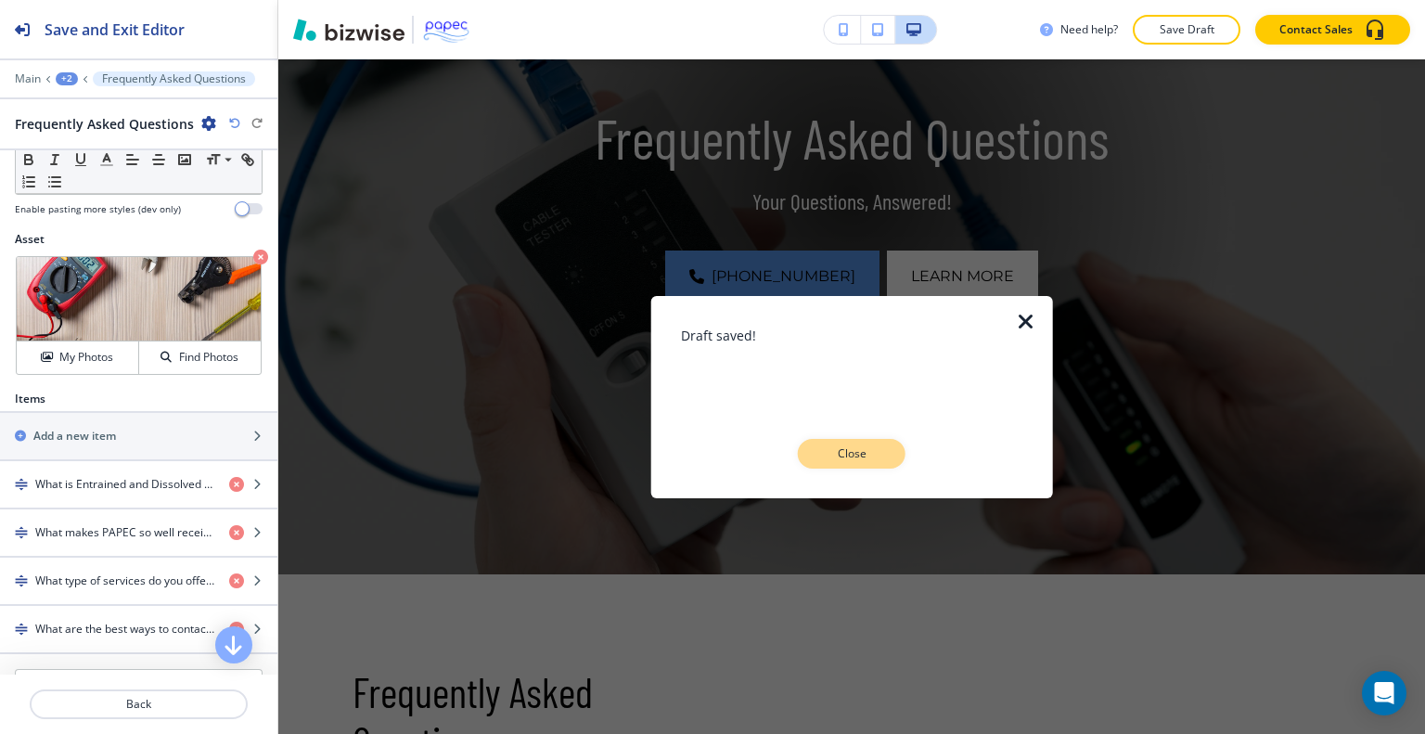
click at [820, 456] on button "Close" at bounding box center [852, 454] width 108 height 30
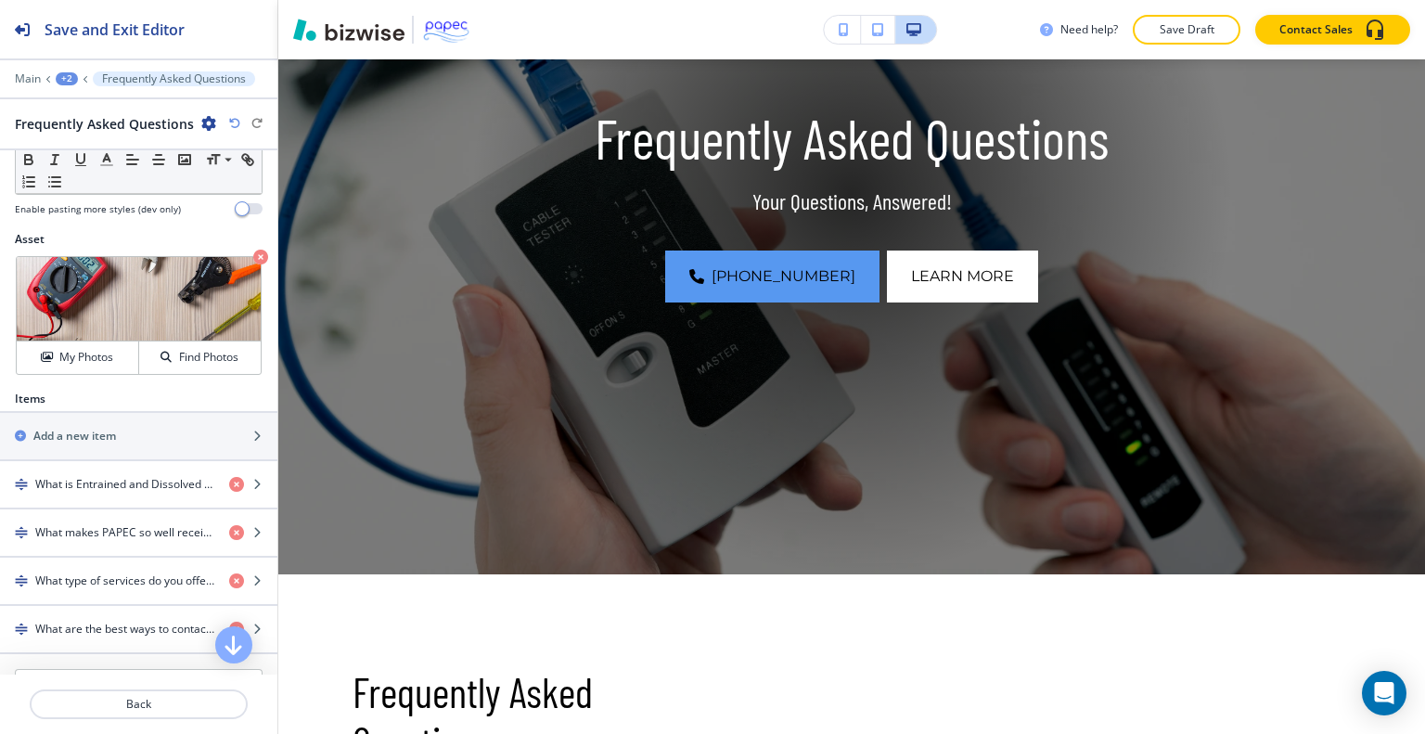
click at [820, 456] on div at bounding box center [851, 194] width 761 height 761
click at [29, 68] on div at bounding box center [138, 65] width 277 height 11
click at [32, 77] on p "Main" at bounding box center [28, 78] width 26 height 13
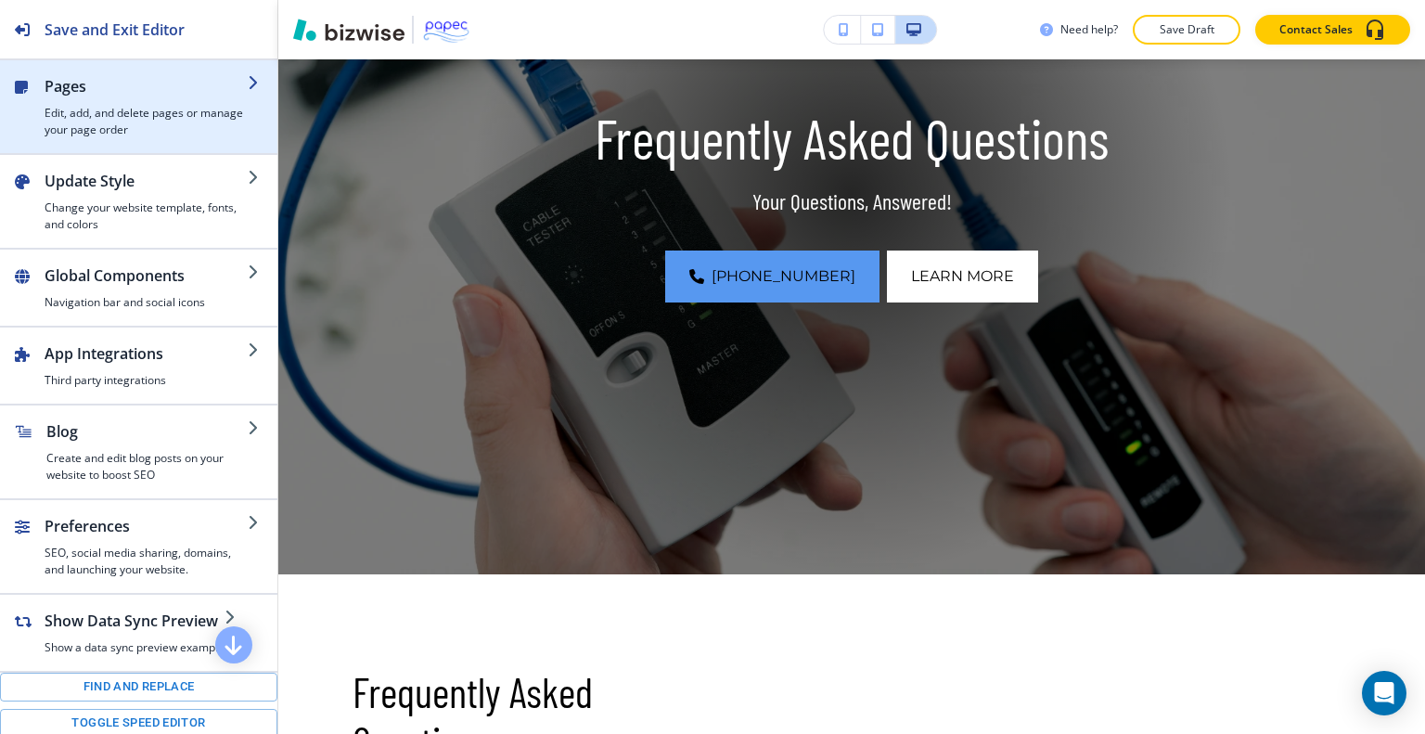
click at [148, 70] on div "button" at bounding box center [138, 67] width 277 height 15
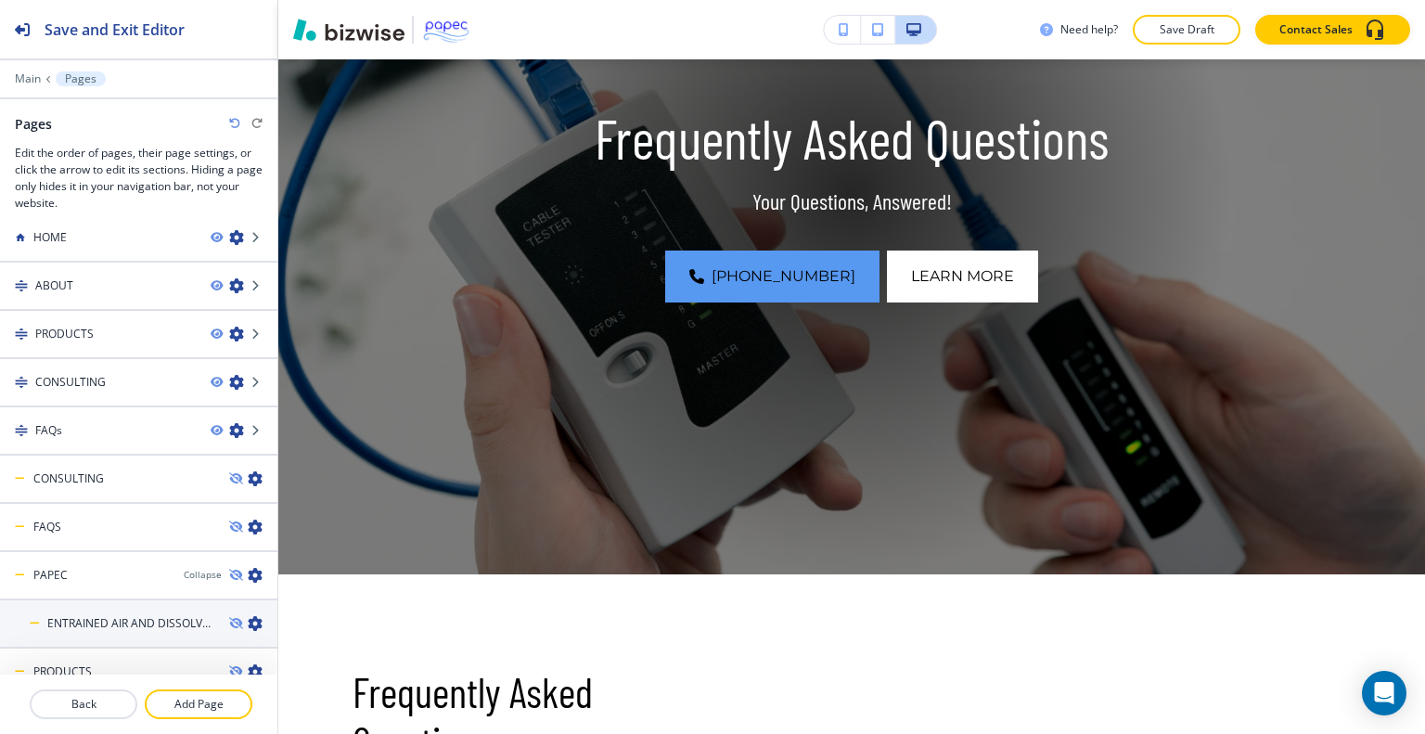
scroll to position [31, 0]
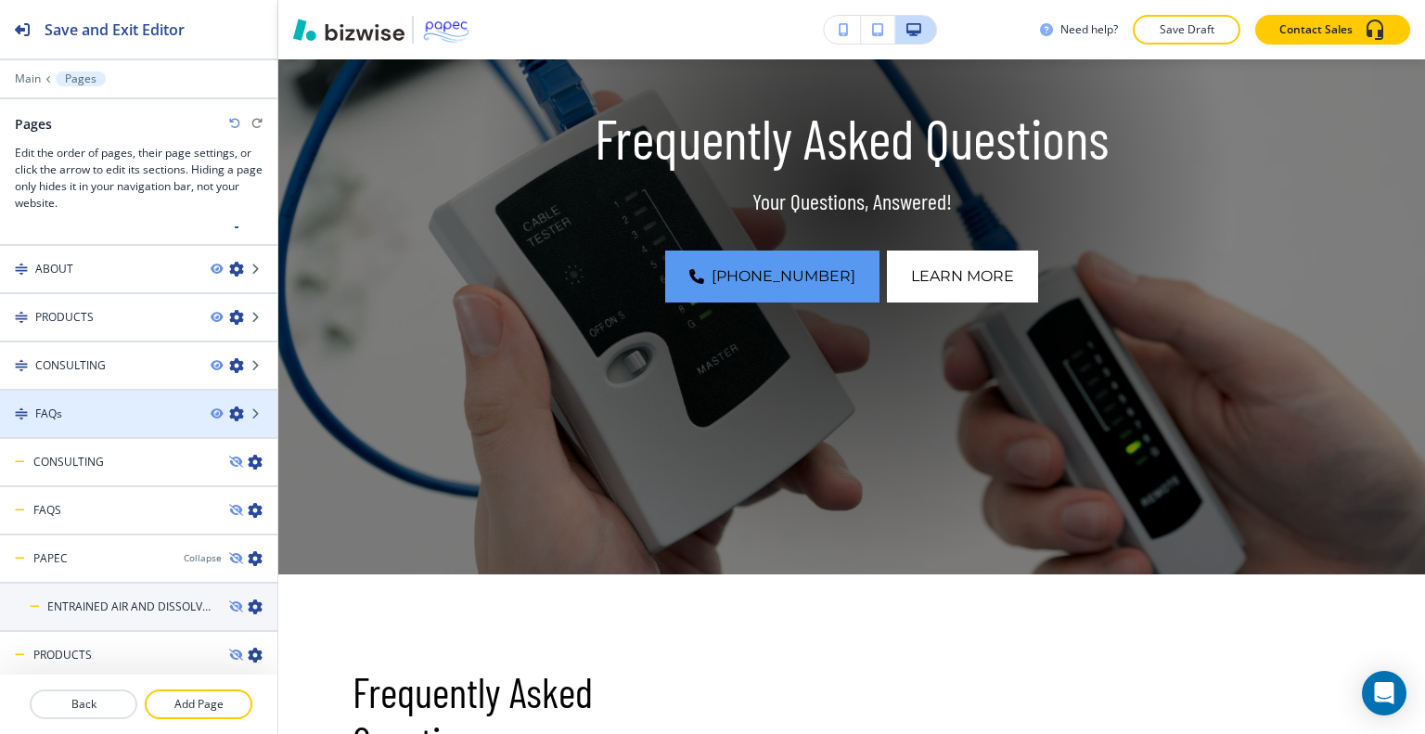
click at [229, 411] on icon "button" at bounding box center [236, 413] width 15 height 15
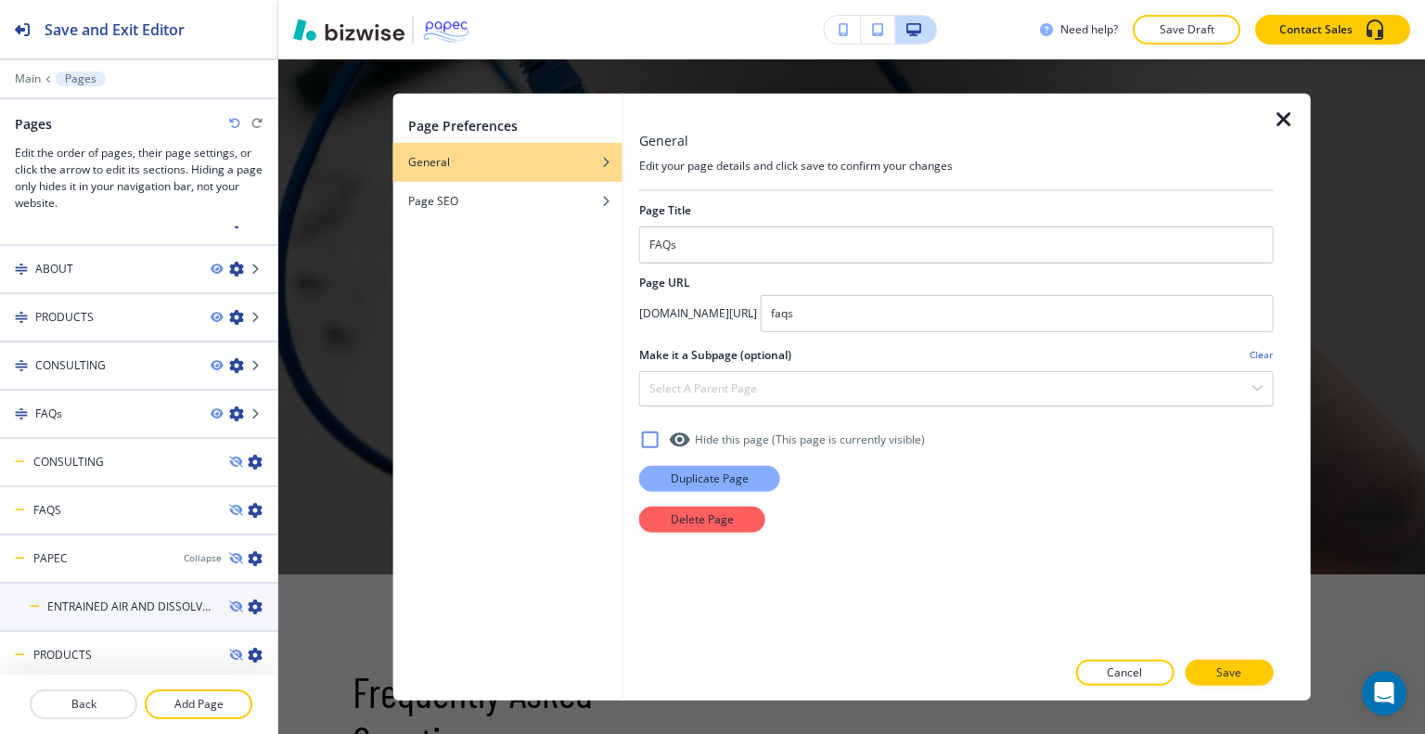
click at [735, 488] on button "Duplicate Page" at bounding box center [709, 478] width 141 height 26
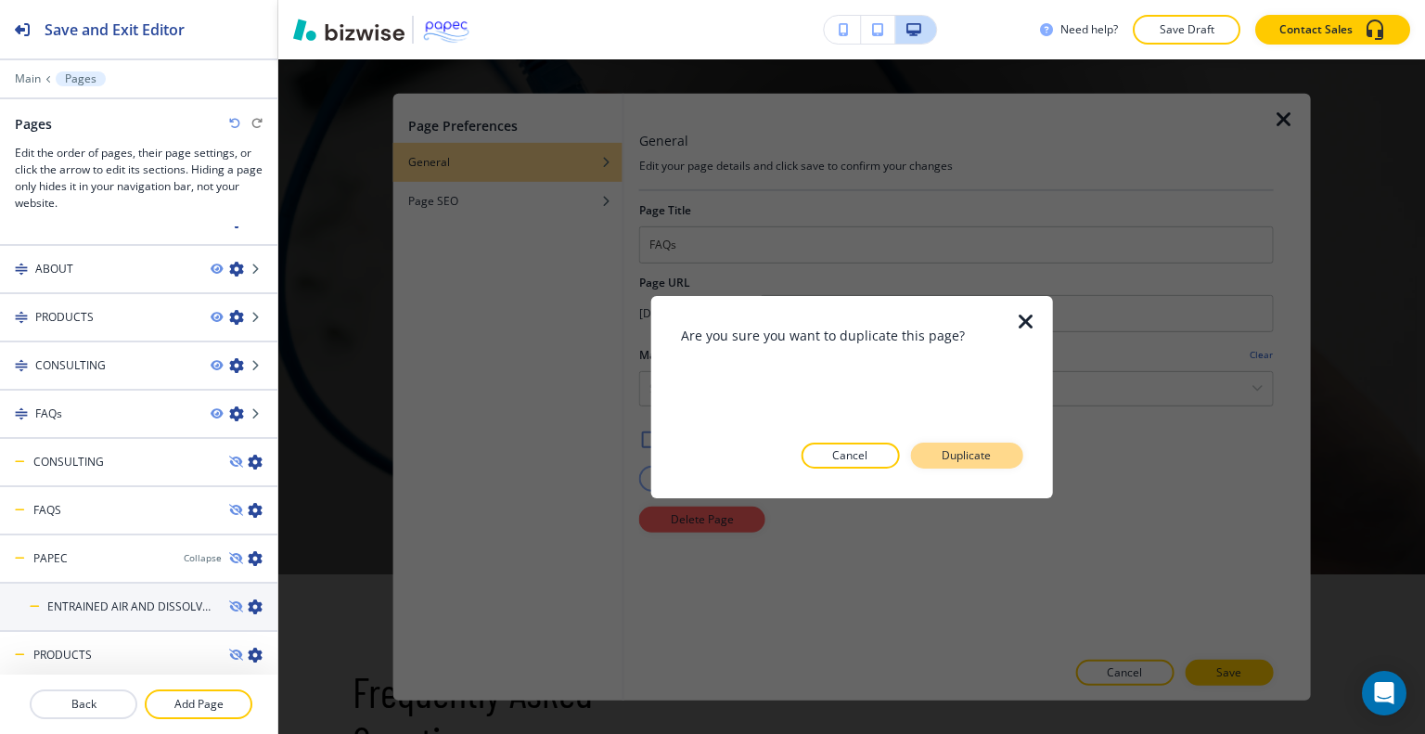
click at [978, 458] on p "Duplicate" at bounding box center [966, 455] width 49 height 17
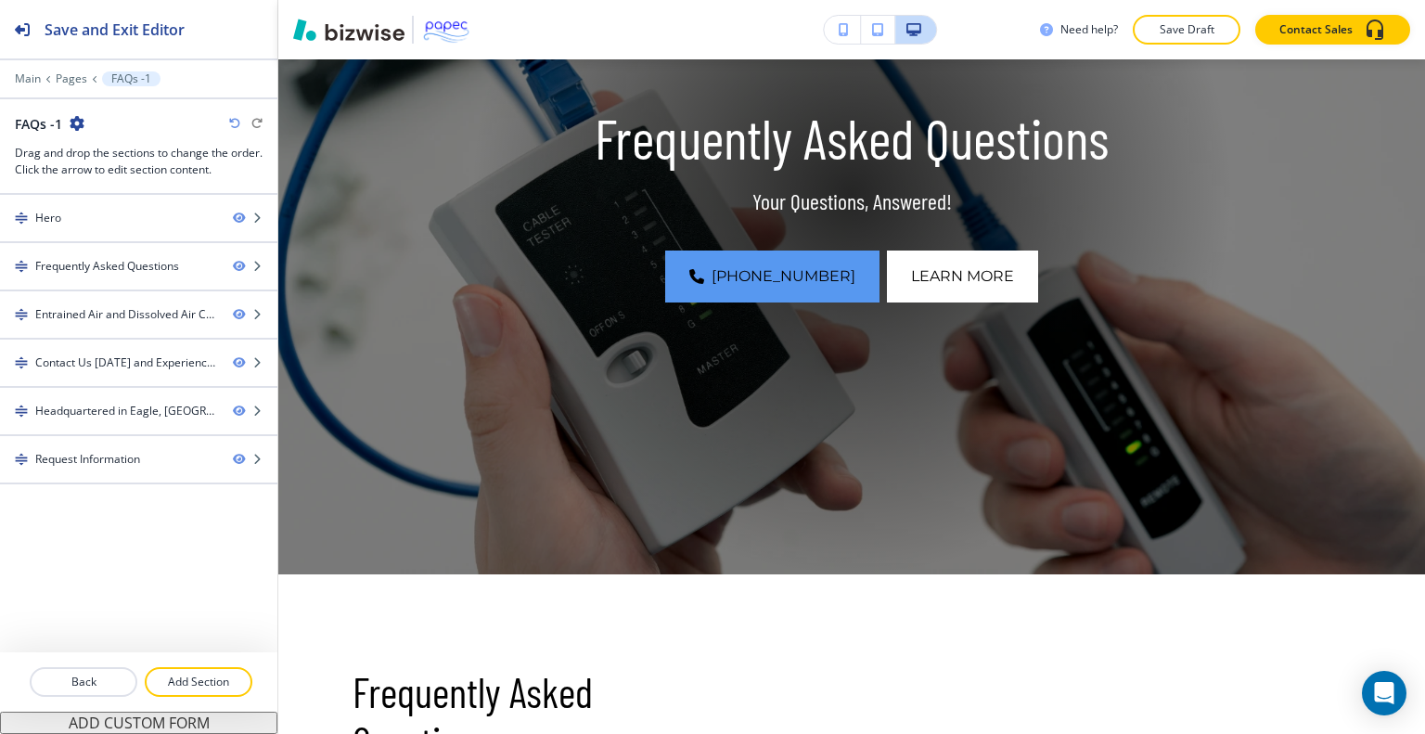
scroll to position [0, 0]
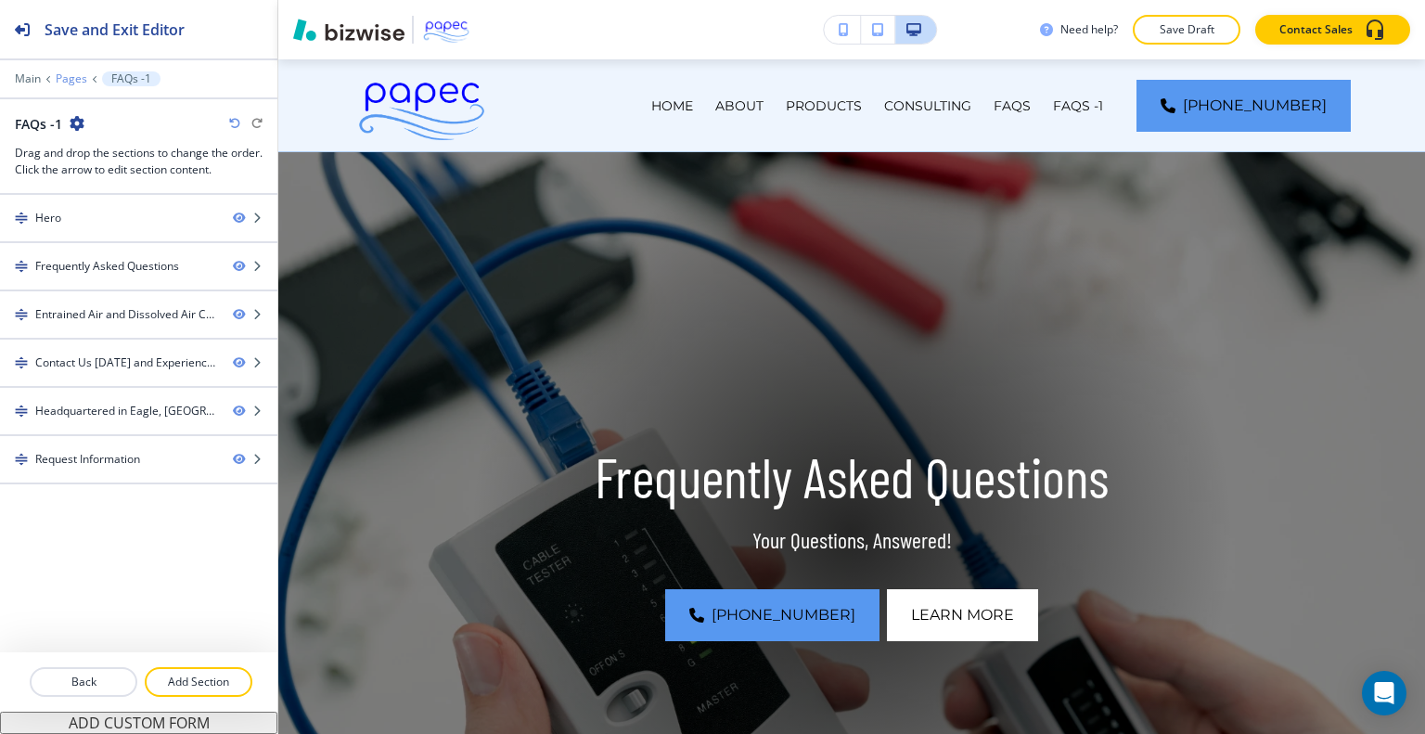
click at [78, 77] on p "Pages" at bounding box center [72, 78] width 32 height 13
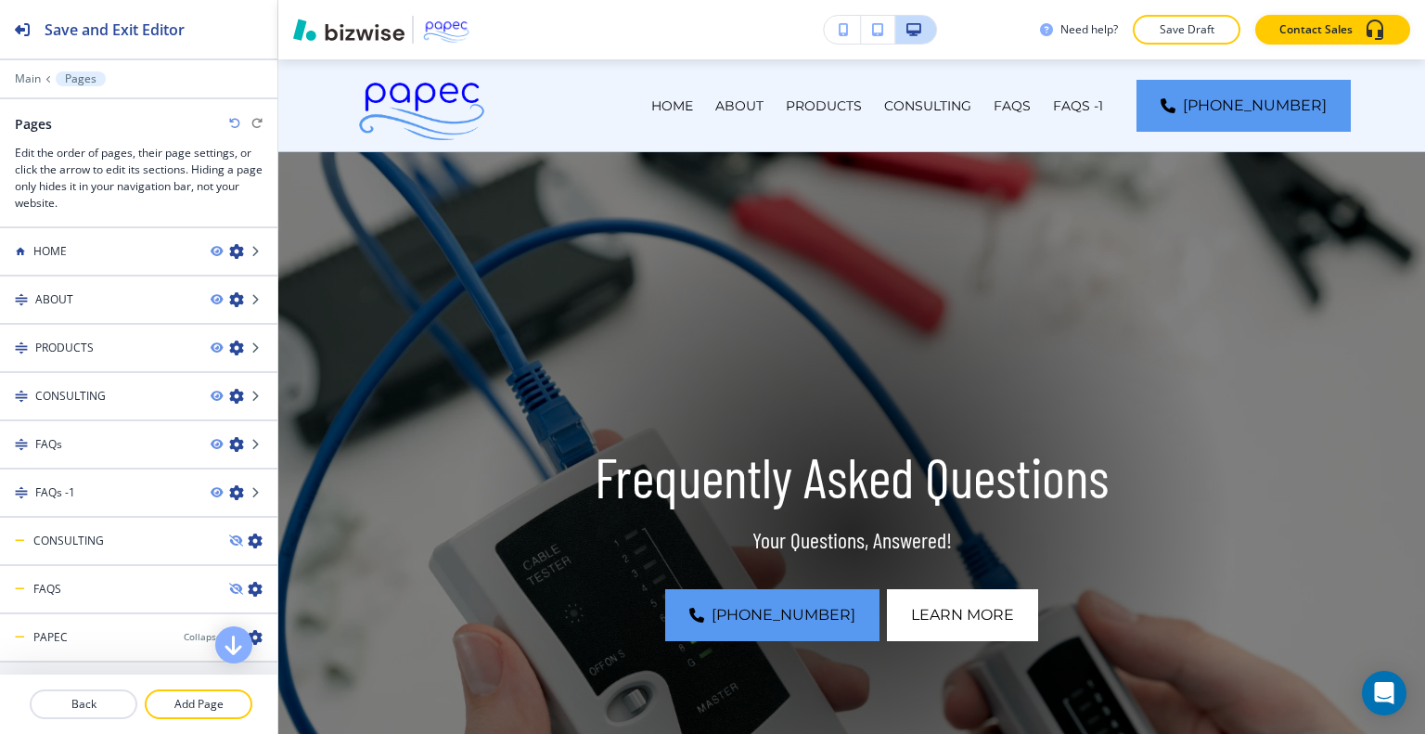
scroll to position [78, 0]
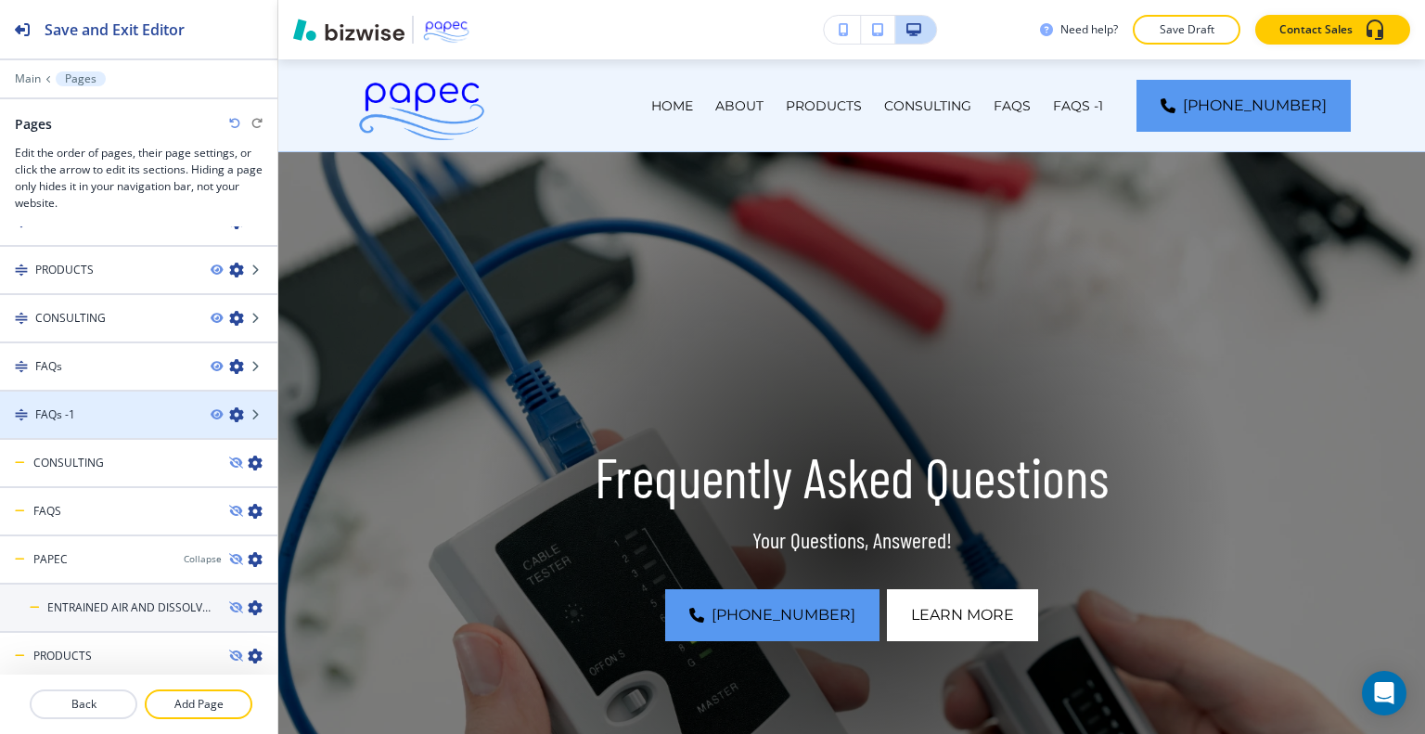
click at [229, 414] on icon "button" at bounding box center [236, 414] width 15 height 15
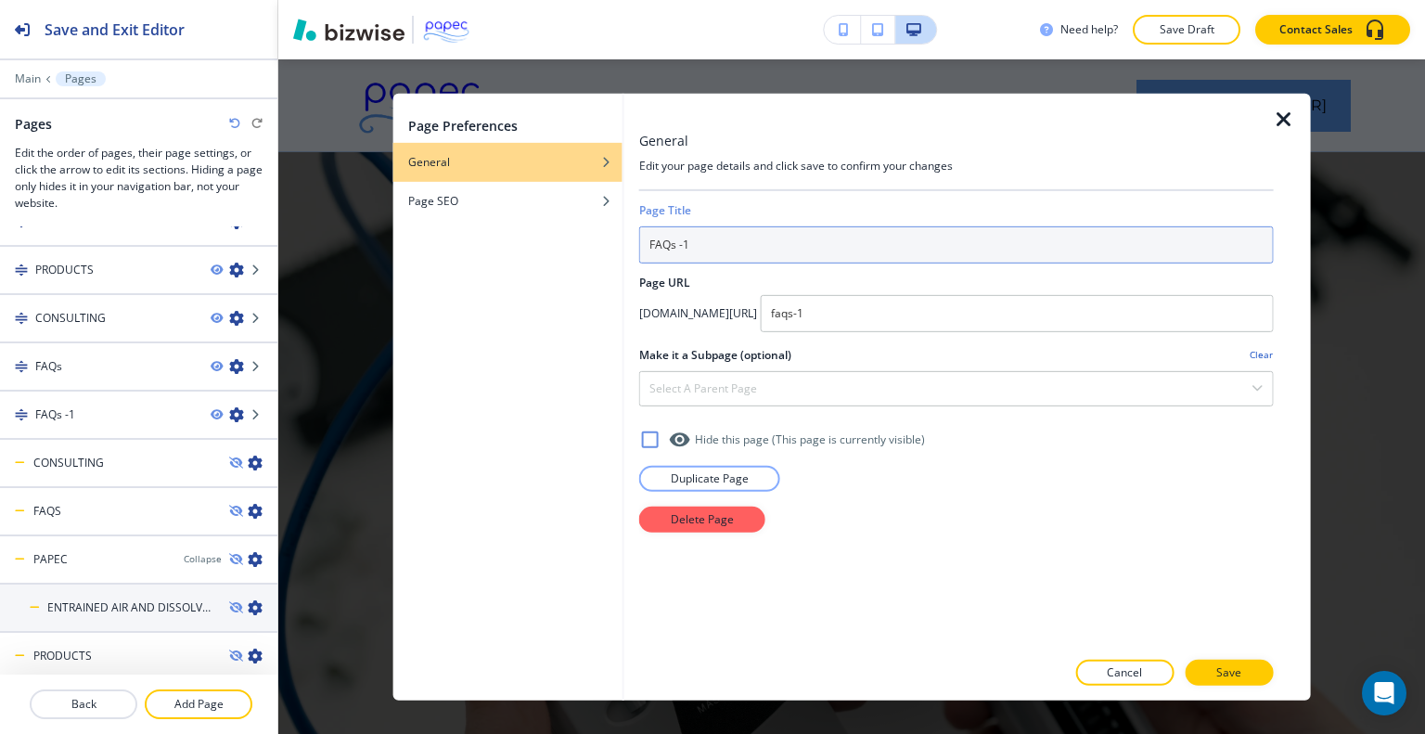
click at [717, 244] on input "FAQs -1" at bounding box center [956, 243] width 635 height 37
drag, startPoint x: 717, startPoint y: 244, endPoint x: 649, endPoint y: 244, distance: 68.7
click at [649, 244] on input "FAQs -1" at bounding box center [956, 243] width 635 height 37
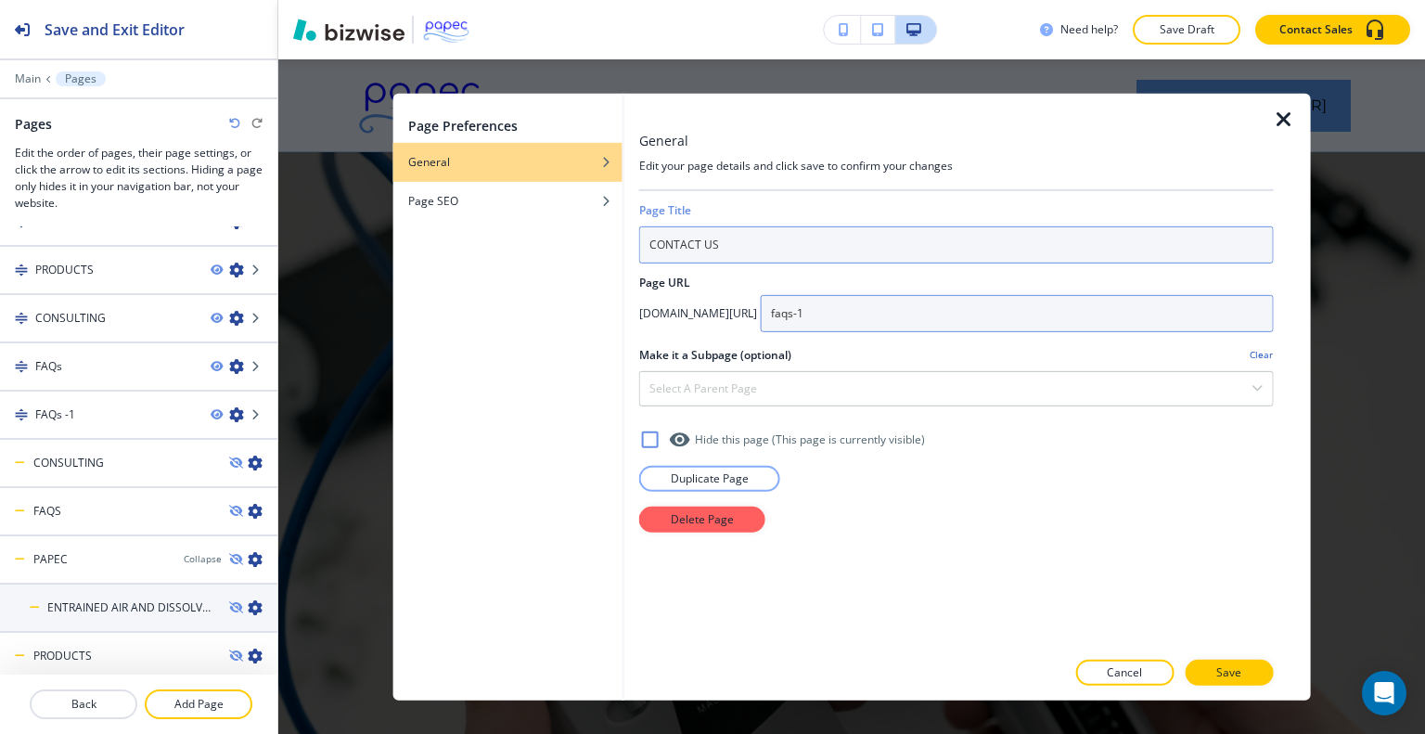
type input "CONTACT US"
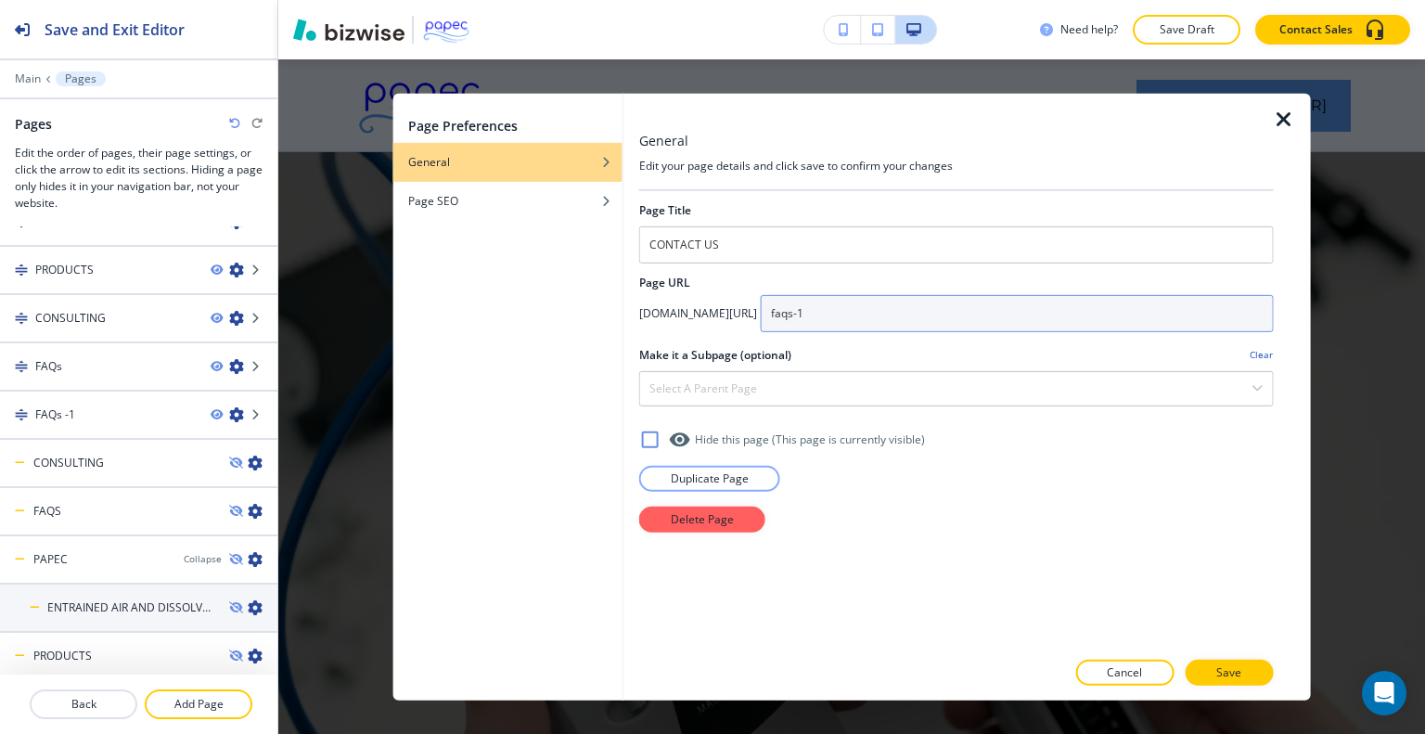
click at [941, 315] on input "faqs-1" at bounding box center [1017, 312] width 513 height 37
type input "f"
type input "C"
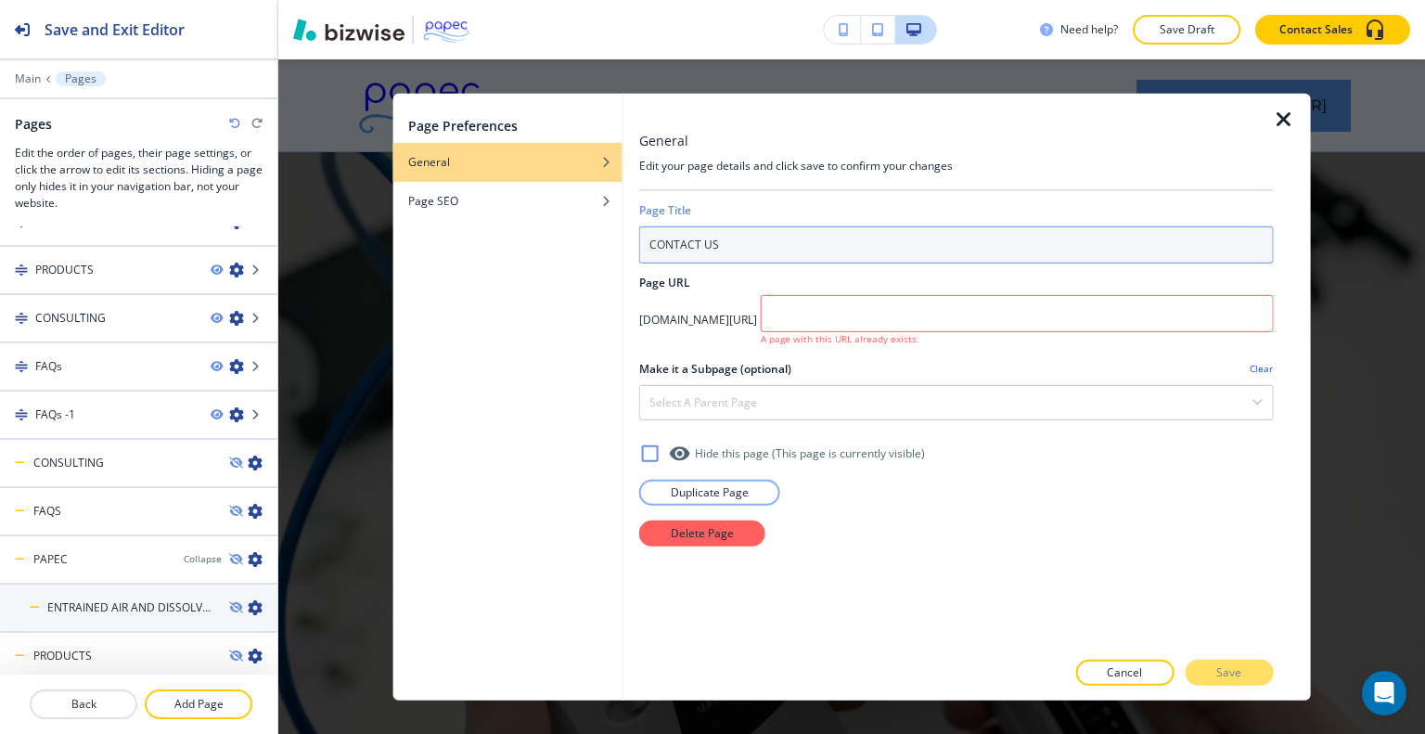
click at [899, 251] on input "CONTACT US" at bounding box center [956, 243] width 635 height 37
type input "CONTACT US"
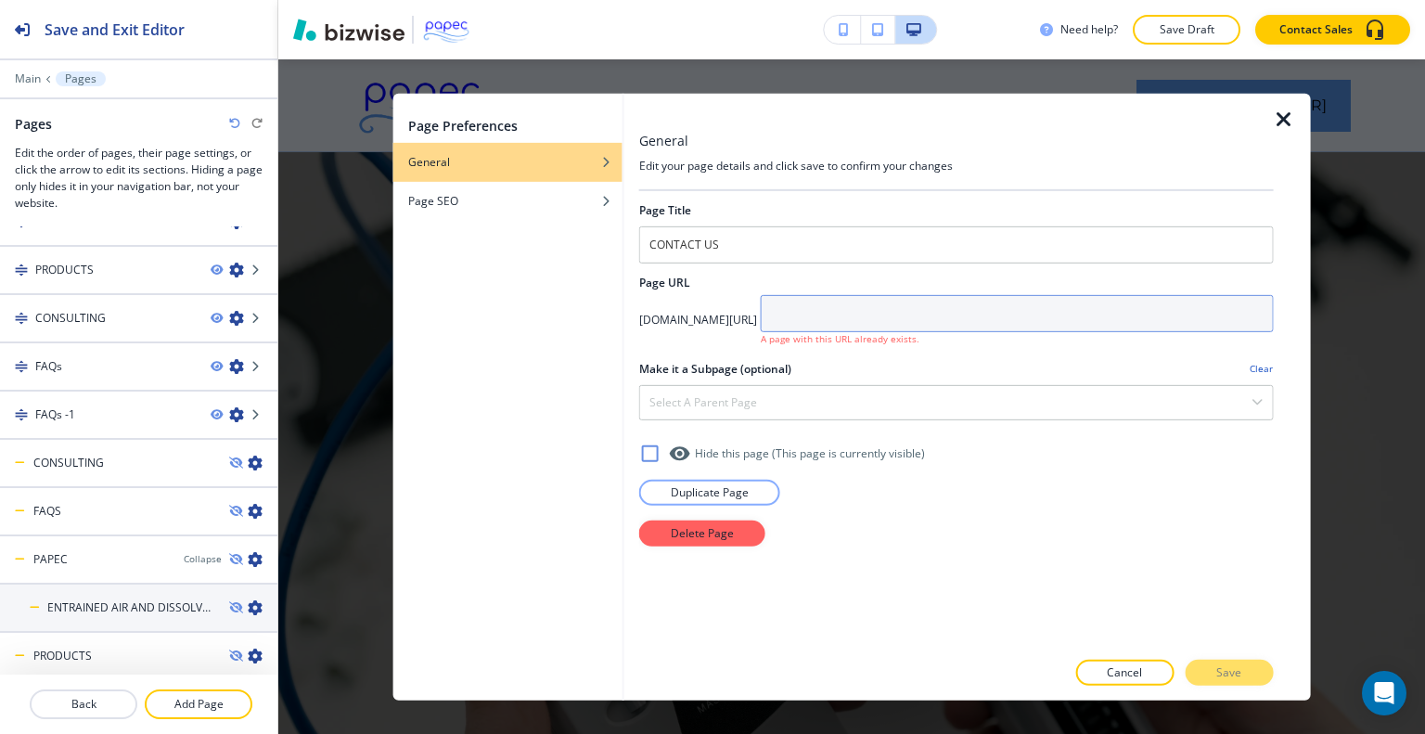
click at [939, 311] on input "text" at bounding box center [1017, 312] width 513 height 37
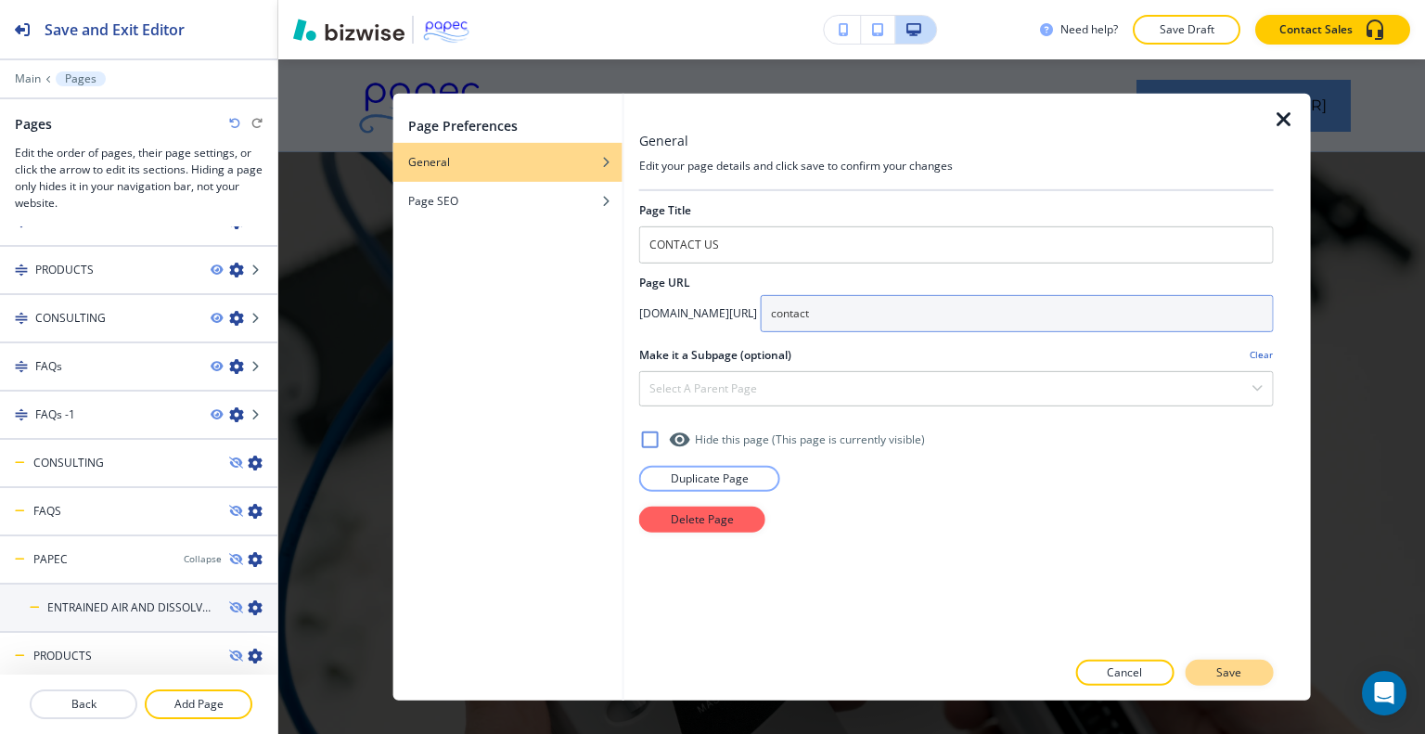
type input "contact"
click at [1249, 669] on button "Save" at bounding box center [1229, 673] width 88 height 26
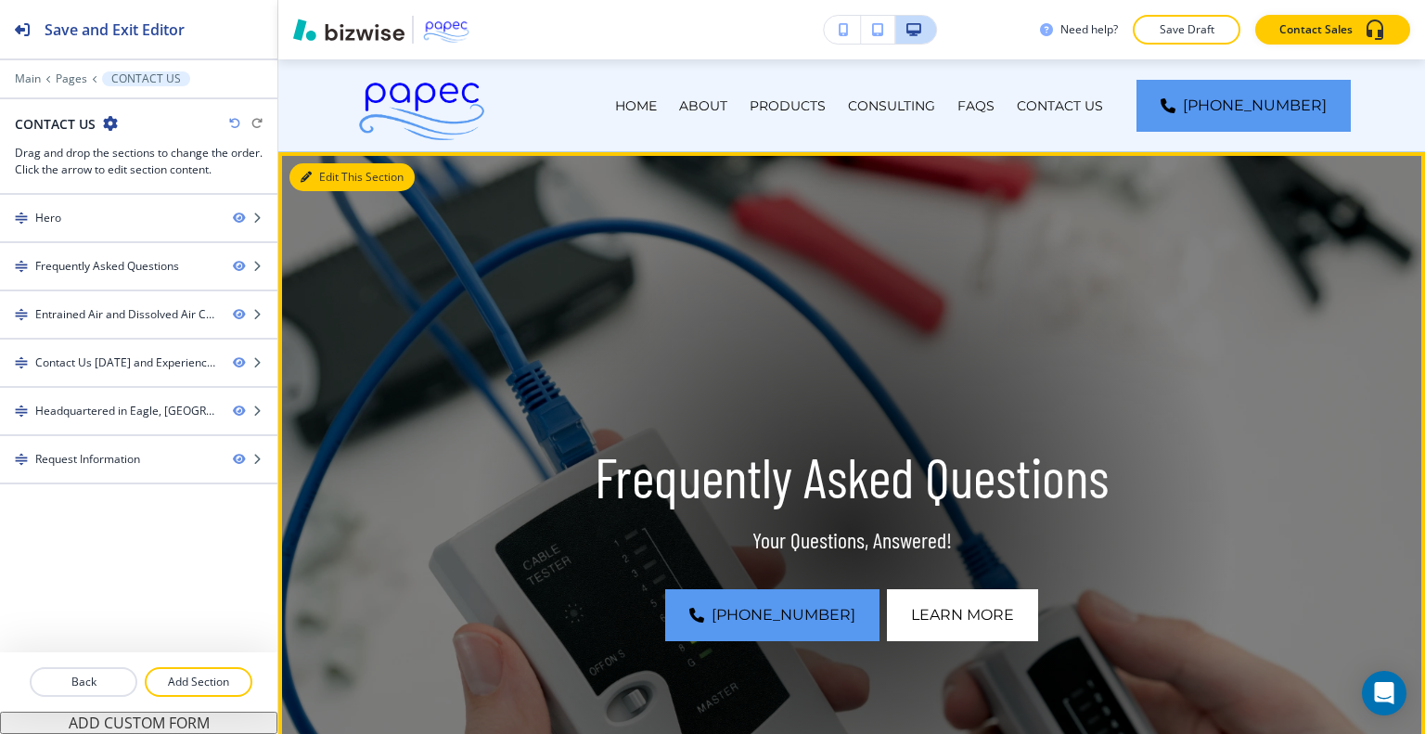
click at [322, 169] on button "Edit This Section" at bounding box center [351, 177] width 125 height 28
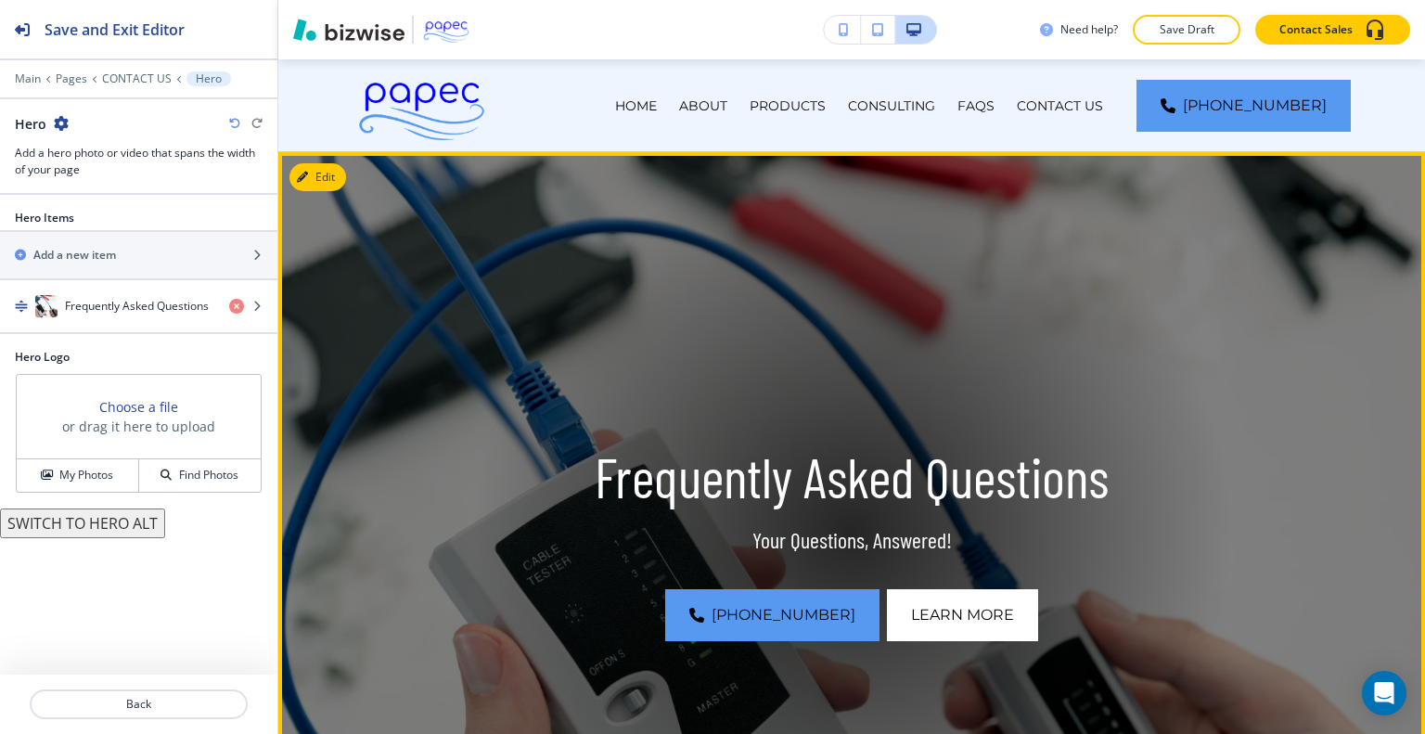
scroll to position [93, 0]
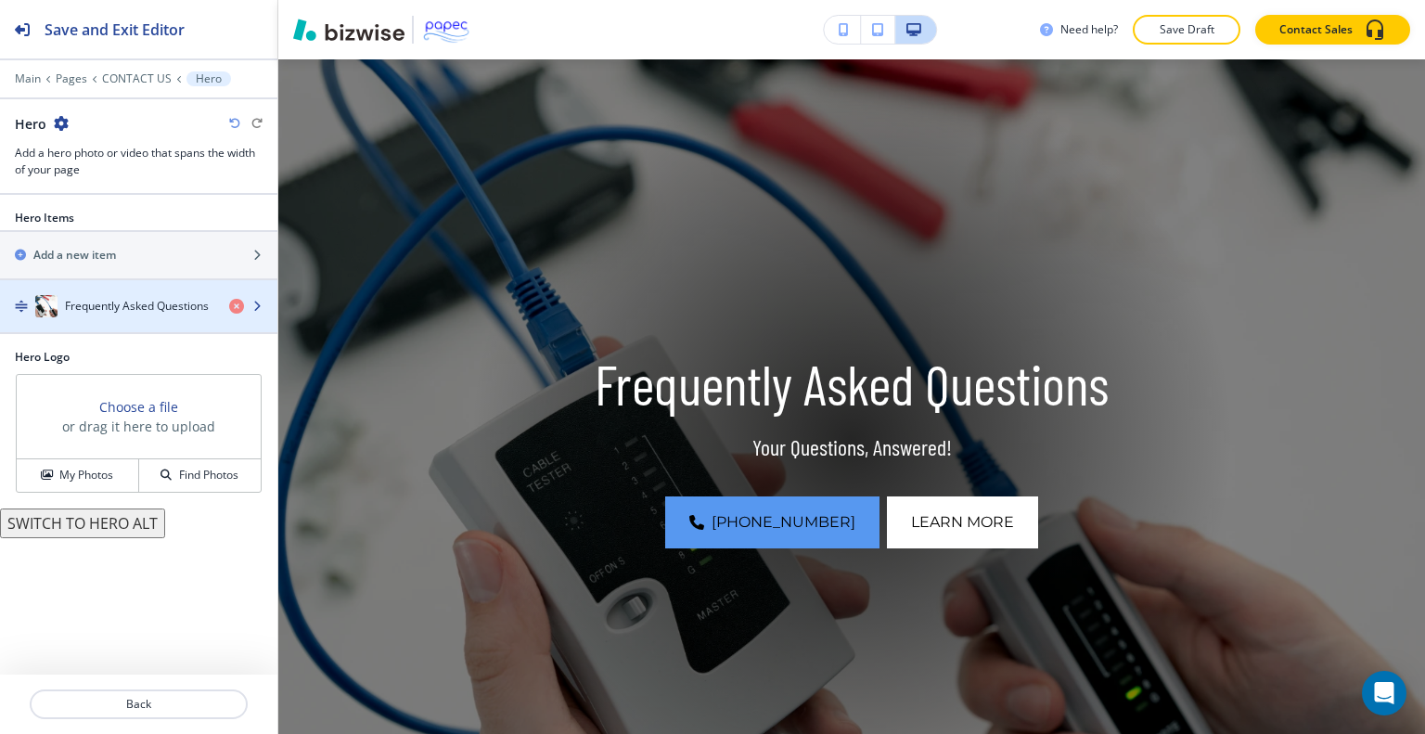
click at [152, 310] on h4 "Frequently Asked Questions" at bounding box center [137, 306] width 144 height 17
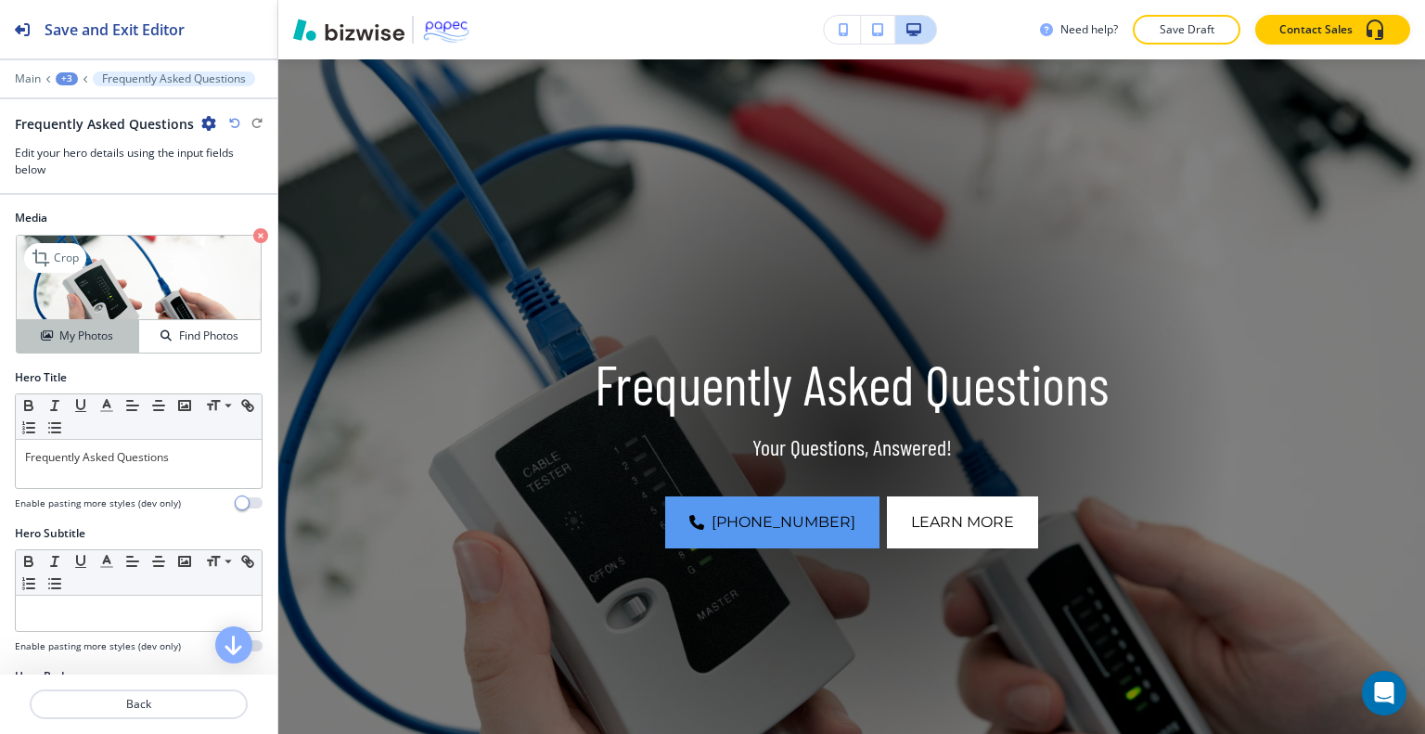
click at [90, 344] on button "My Photos" at bounding box center [78, 336] width 122 height 32
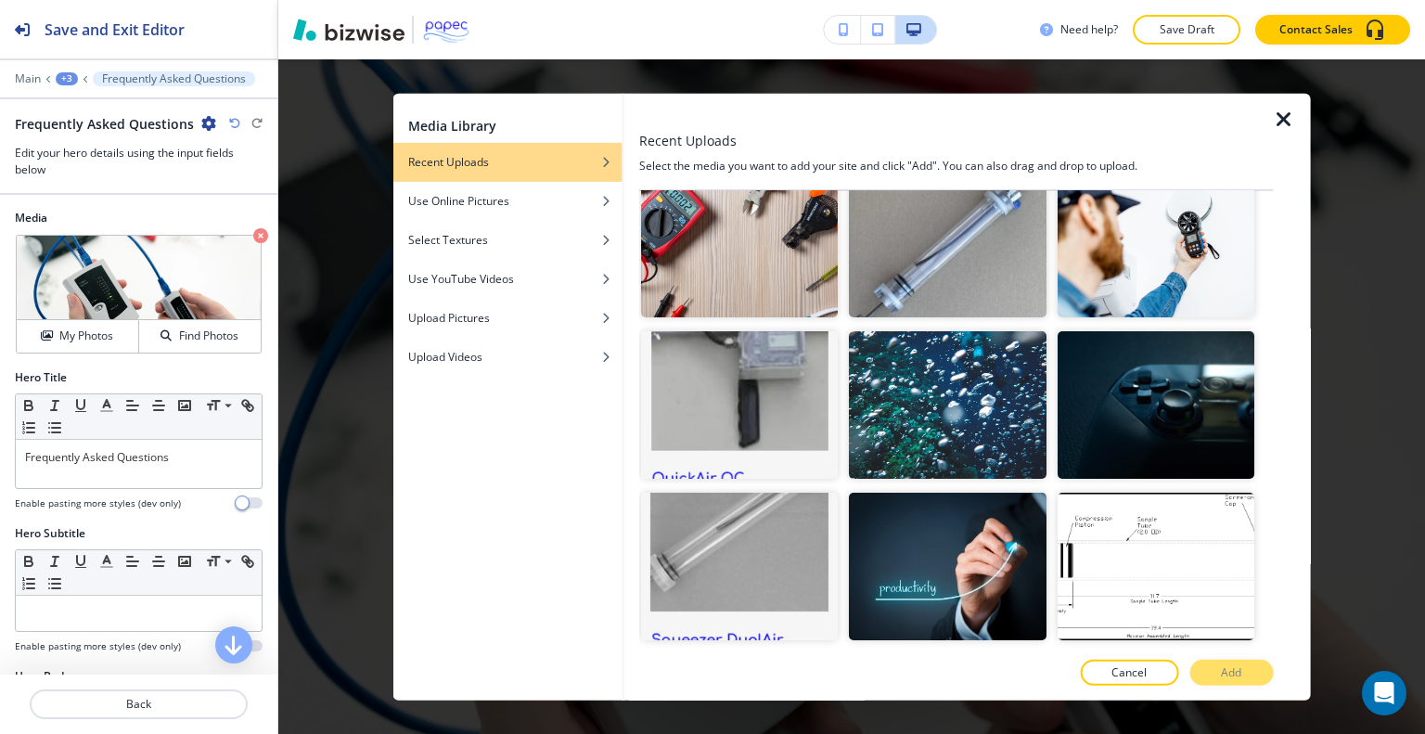
scroll to position [988, 0]
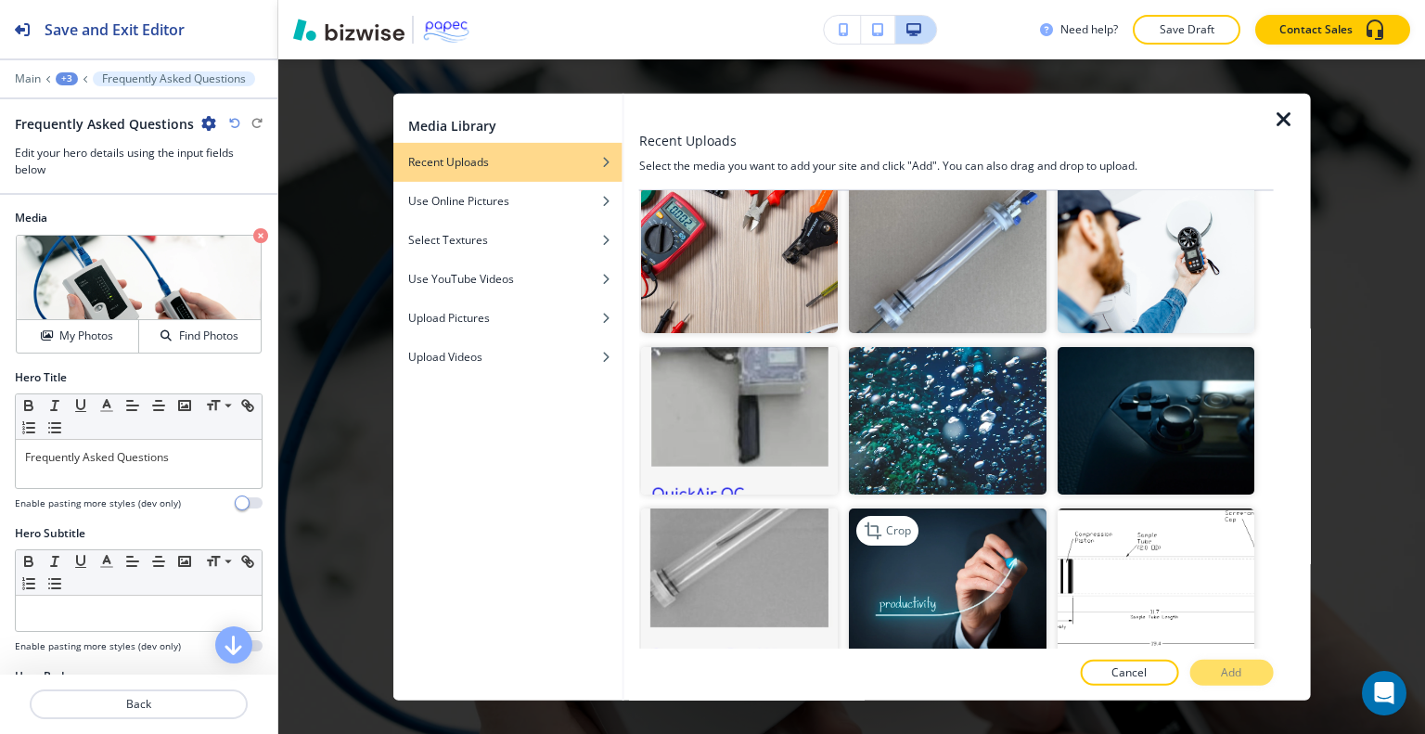
click at [957, 594] on img "button" at bounding box center [947, 582] width 197 height 148
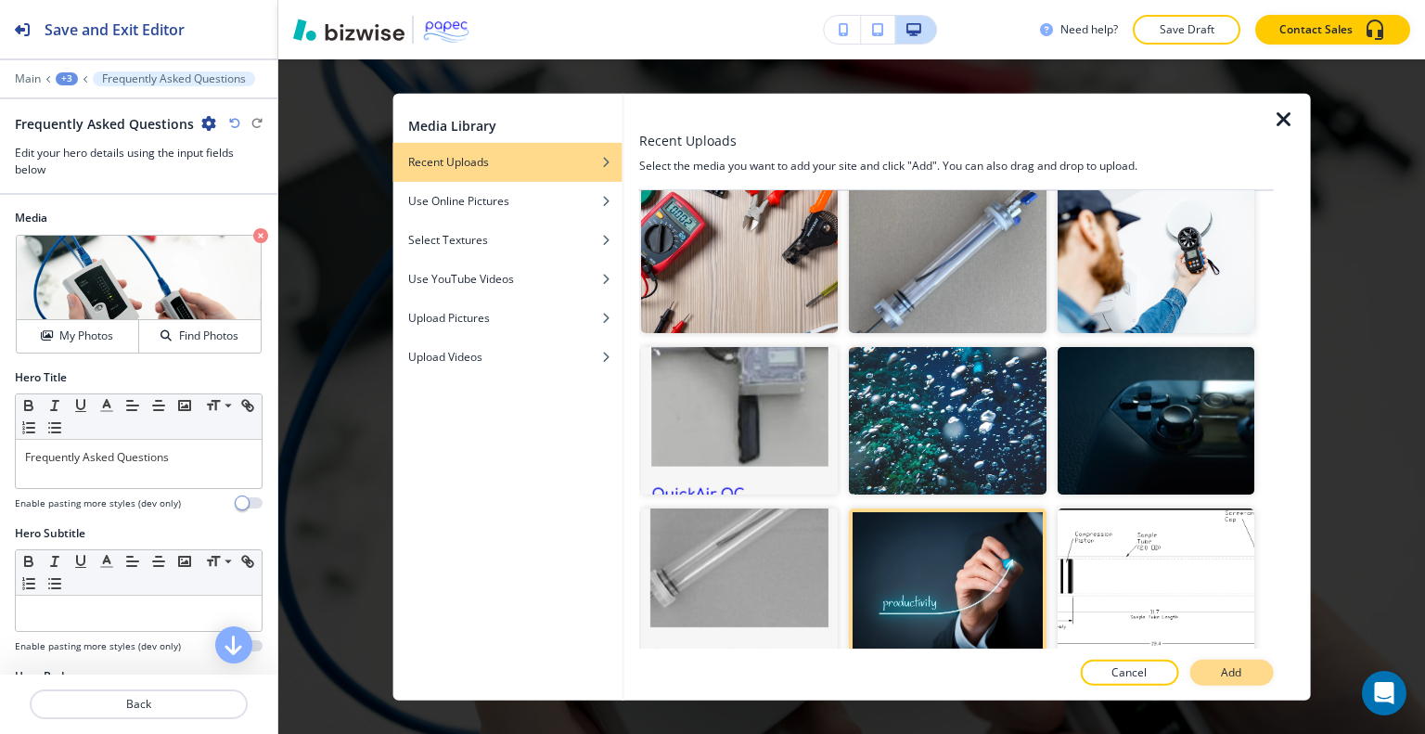
click at [1228, 675] on p "Add" at bounding box center [1231, 672] width 20 height 17
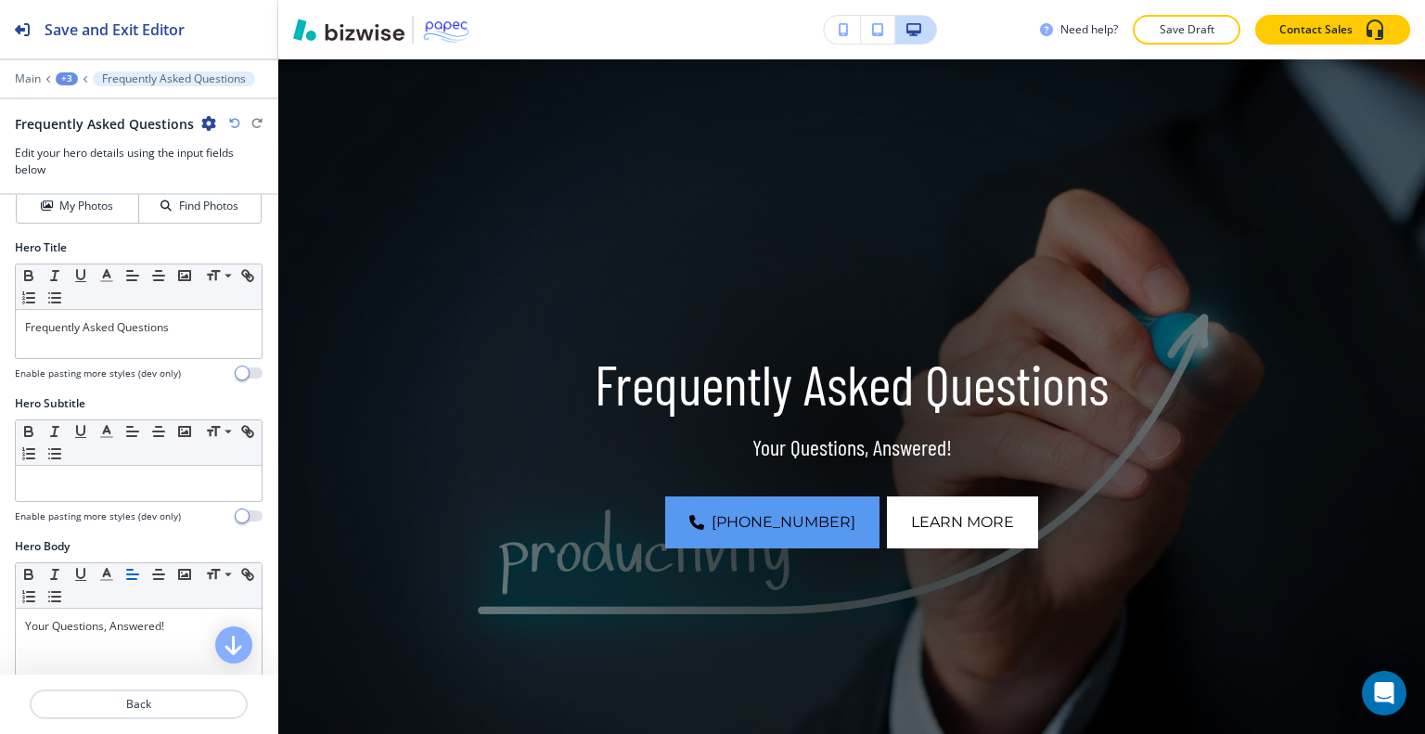
scroll to position [0, 0]
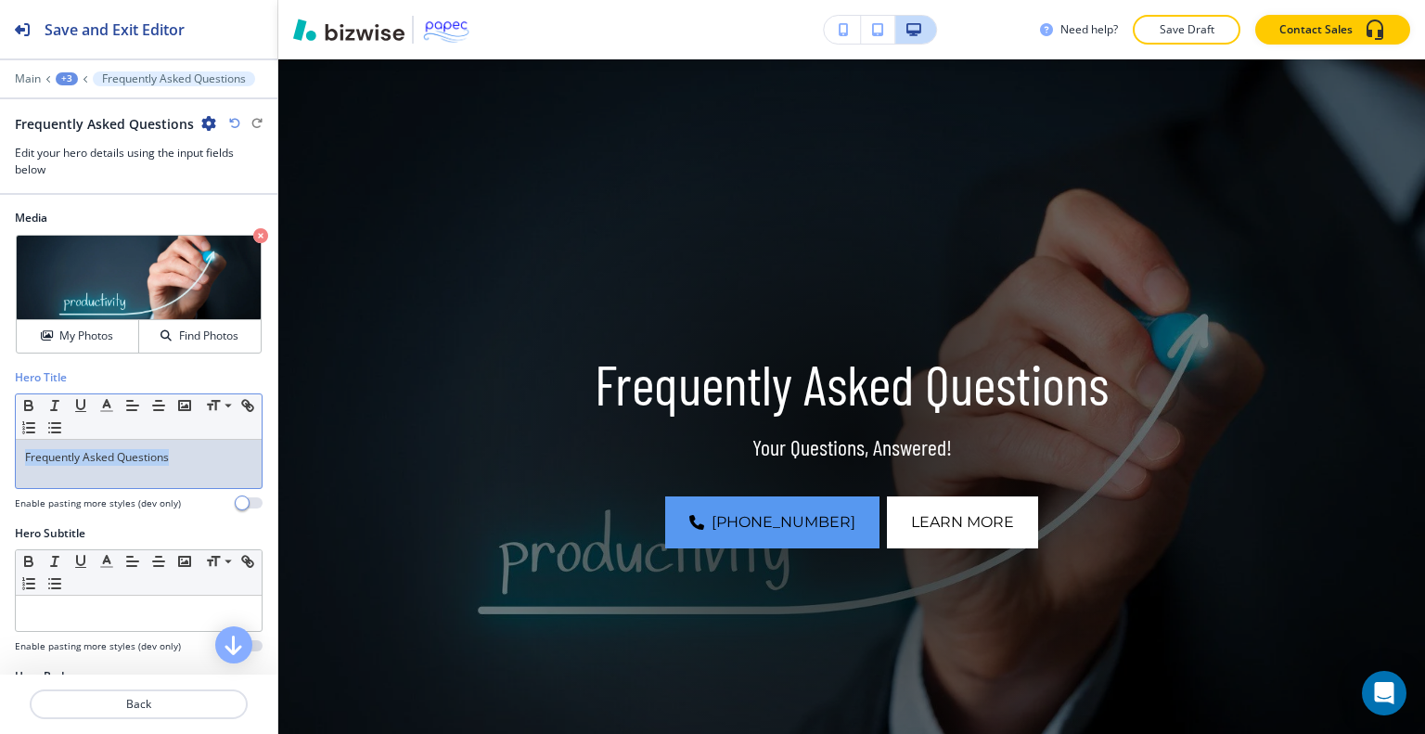
drag, startPoint x: 198, startPoint y: 456, endPoint x: 0, endPoint y: 462, distance: 197.7
click at [0, 462] on div "Hero Title Small Normal Large Huge Frequently Asked Questions Enable pasting mo…" at bounding box center [138, 447] width 277 height 156
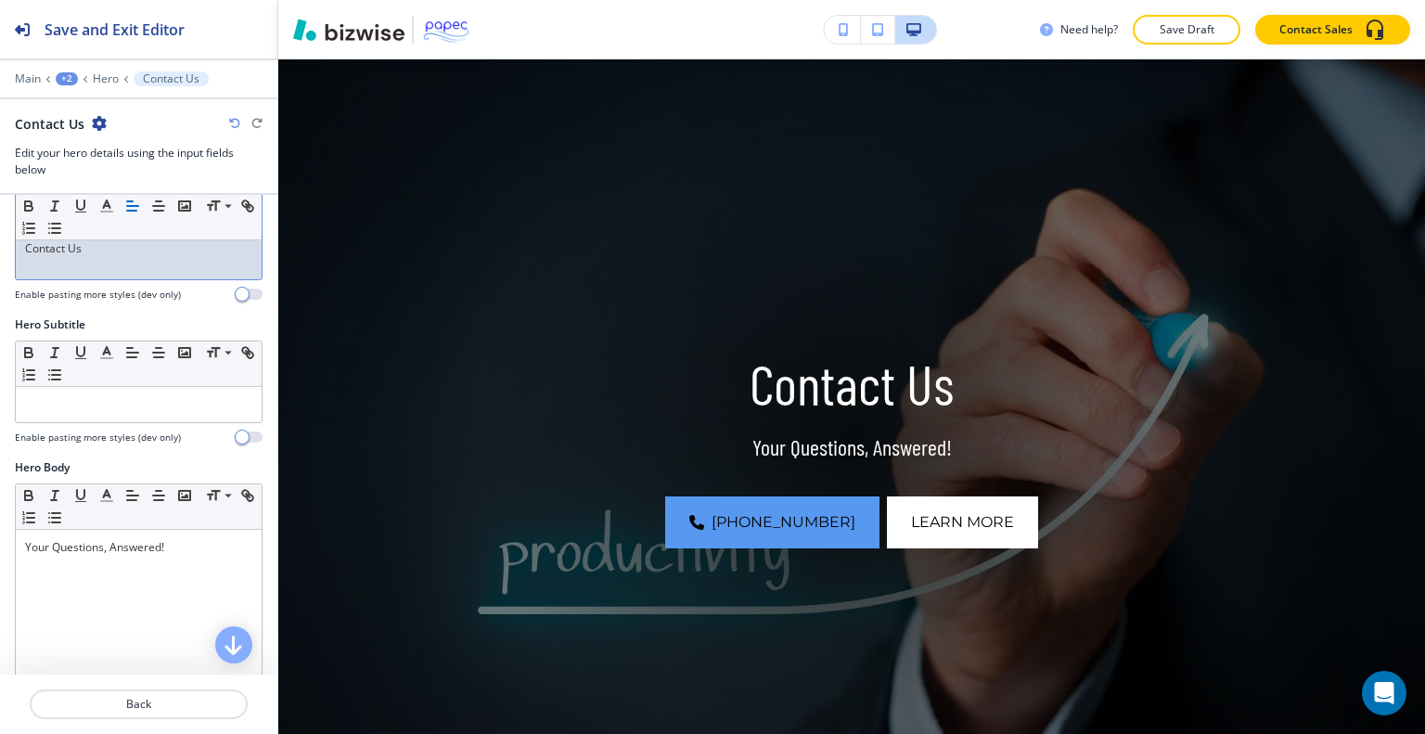
scroll to position [227, 0]
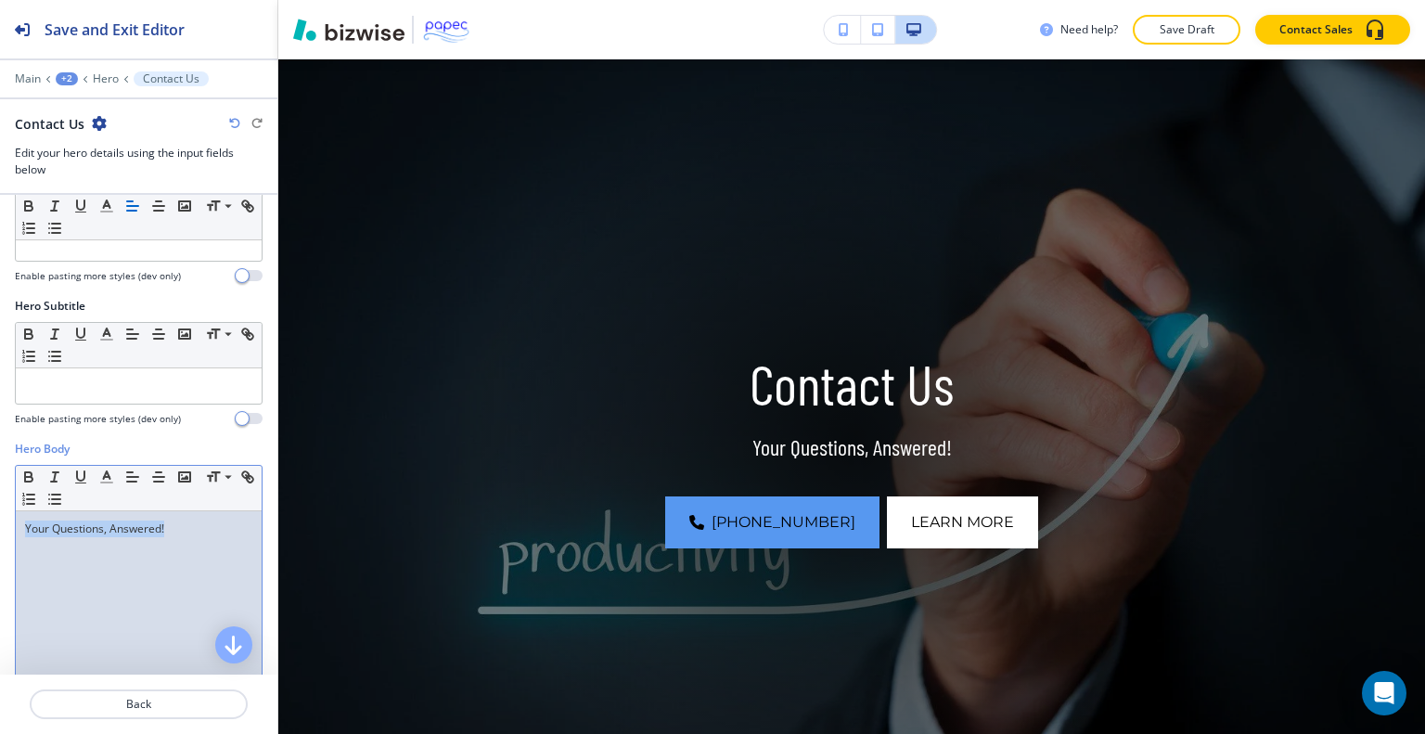
drag, startPoint x: 200, startPoint y: 526, endPoint x: 0, endPoint y: 540, distance: 200.9
click at [0, 540] on div "Hero Body Small Normal Large Huge Your Questions, Answered! Enable pasting more…" at bounding box center [138, 615] width 277 height 349
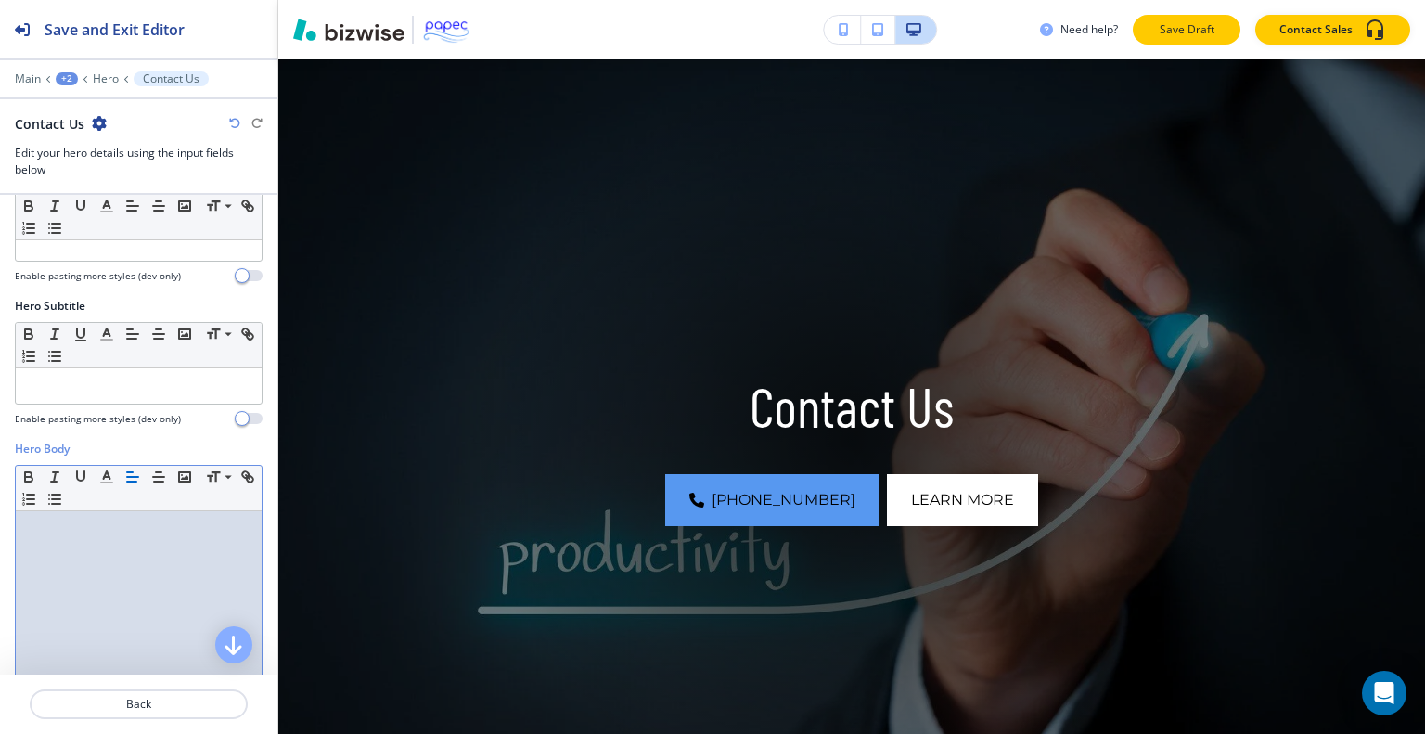
click at [1194, 31] on p "Save Draft" at bounding box center [1186, 29] width 59 height 17
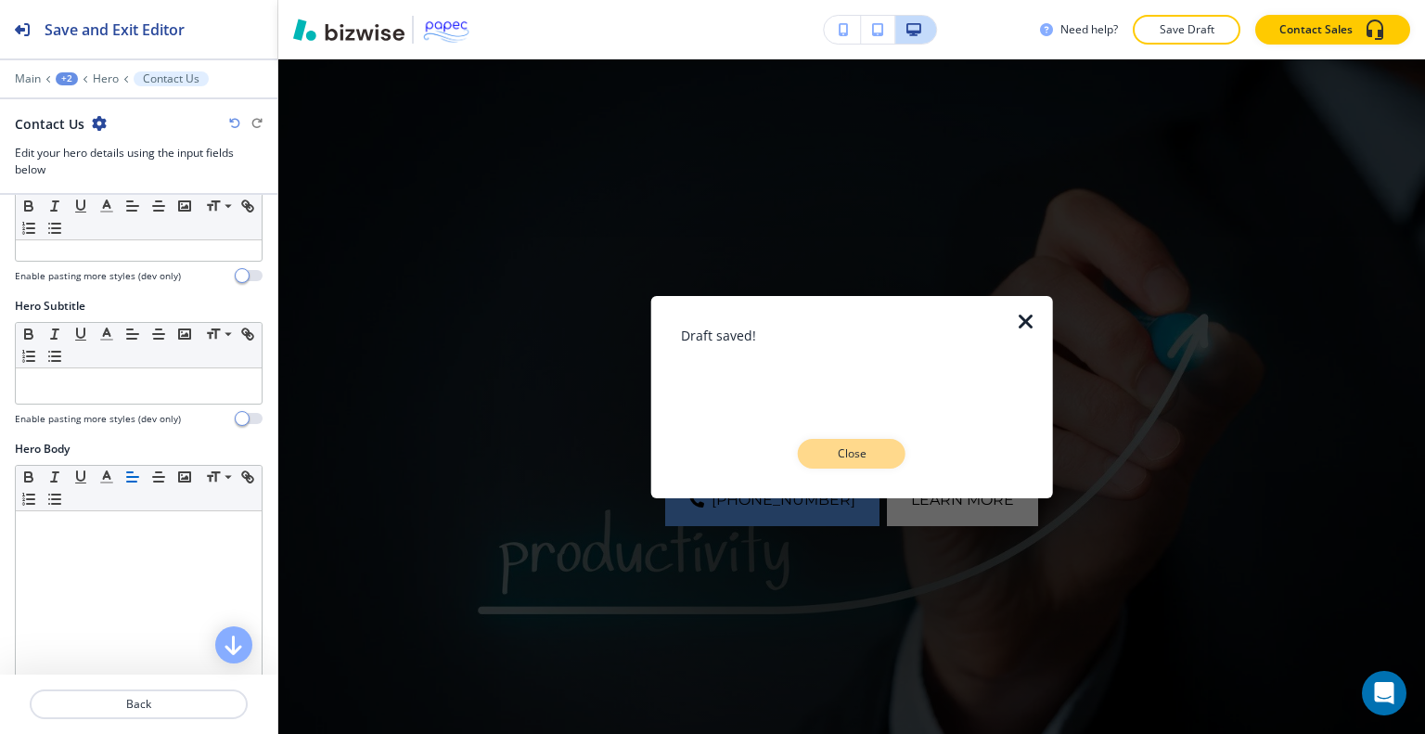
click at [858, 459] on p "Close" at bounding box center [851, 453] width 59 height 17
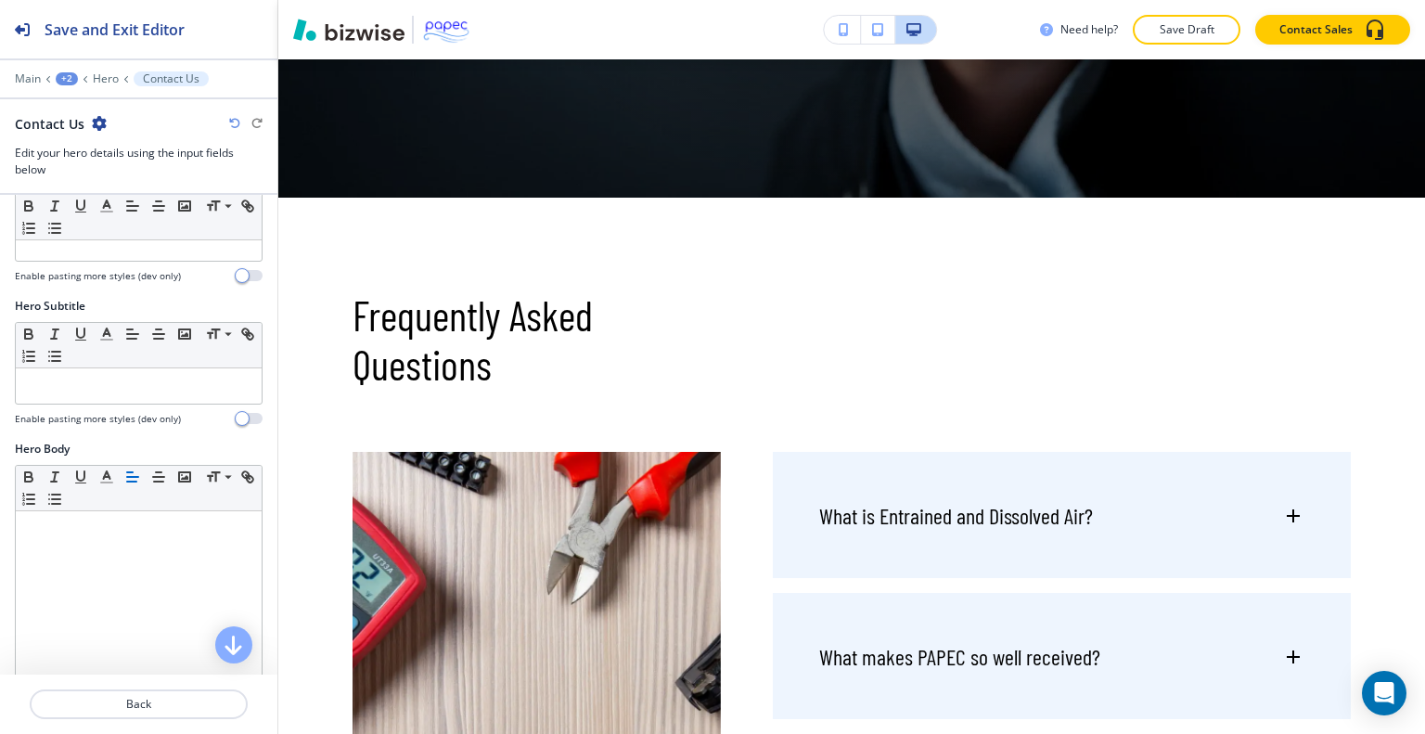
scroll to position [722, 0]
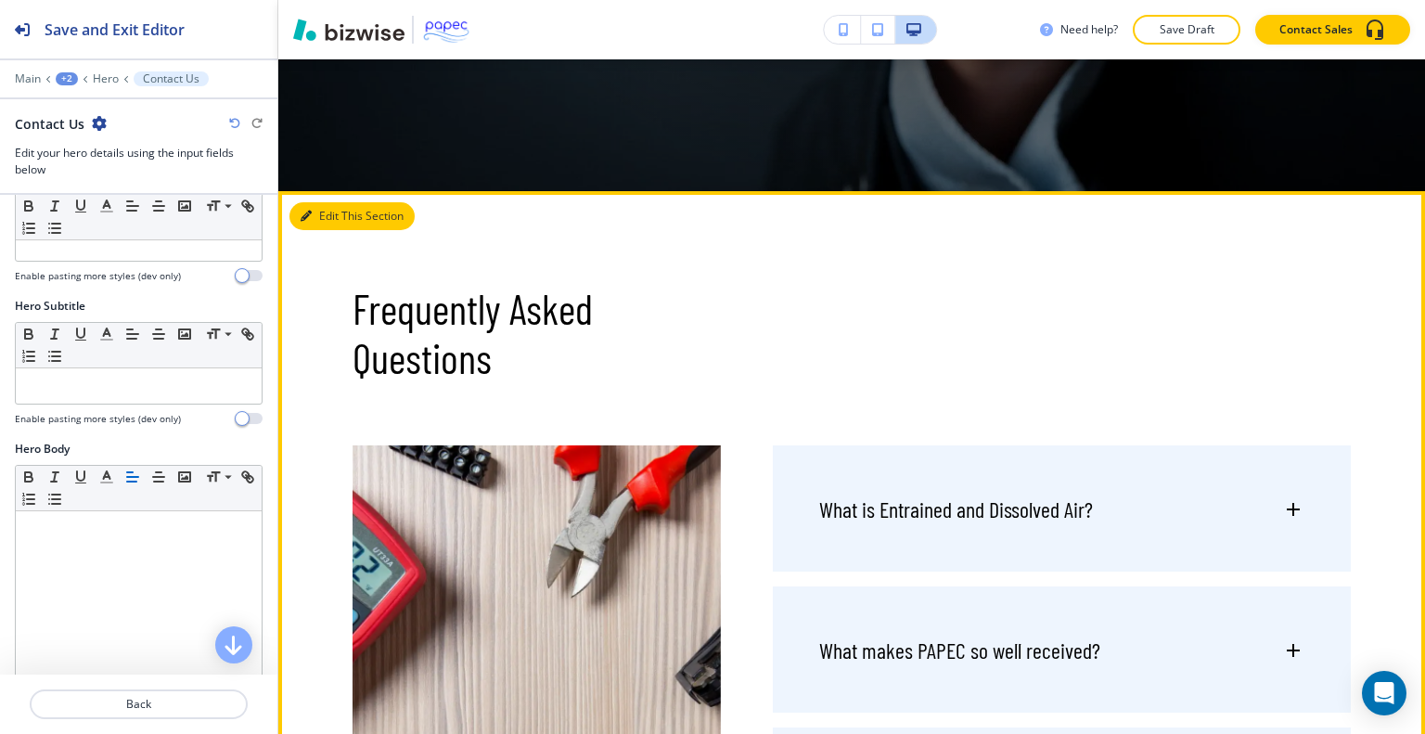
click at [337, 210] on button "Edit This Section" at bounding box center [351, 216] width 125 height 28
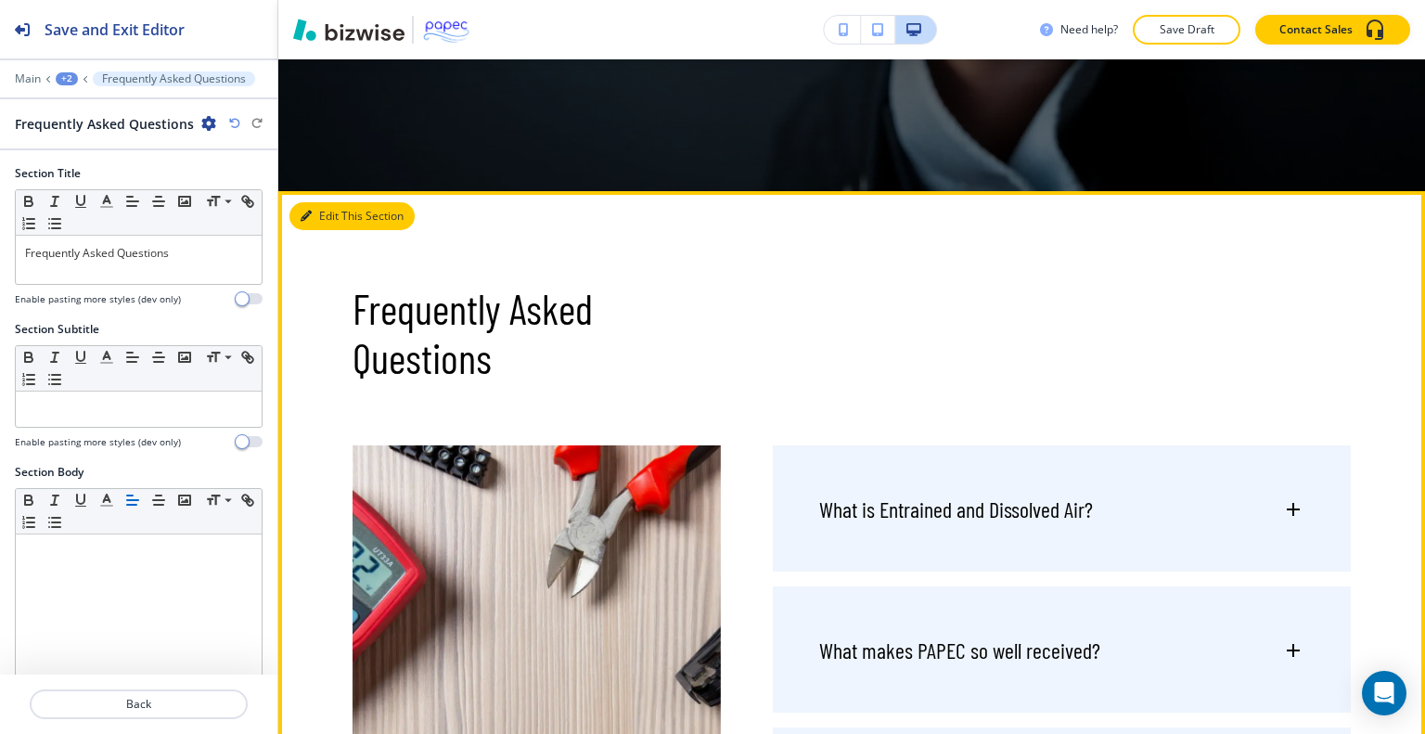
scroll to position [854, 0]
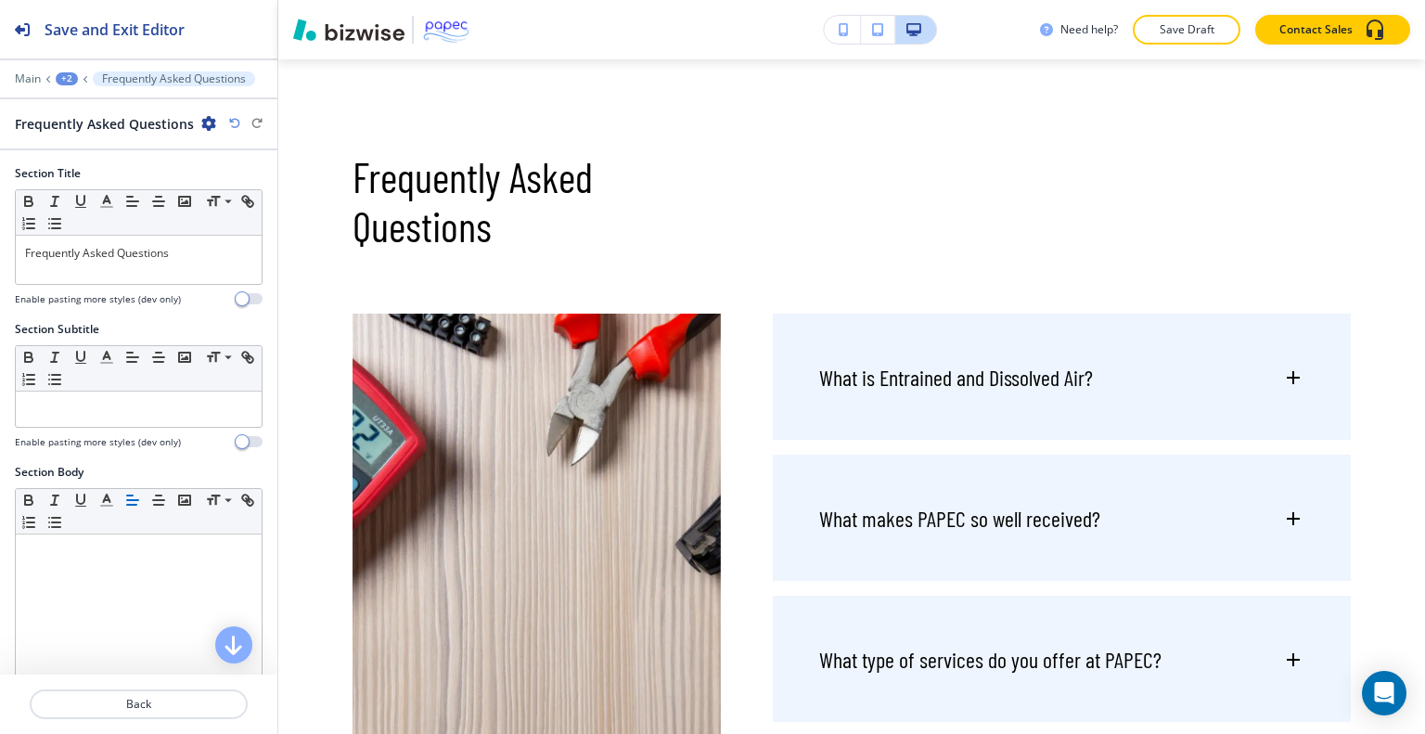
click at [209, 122] on icon "button" at bounding box center [208, 123] width 15 height 15
click at [253, 222] on p "Delete Section" at bounding box center [258, 220] width 95 height 17
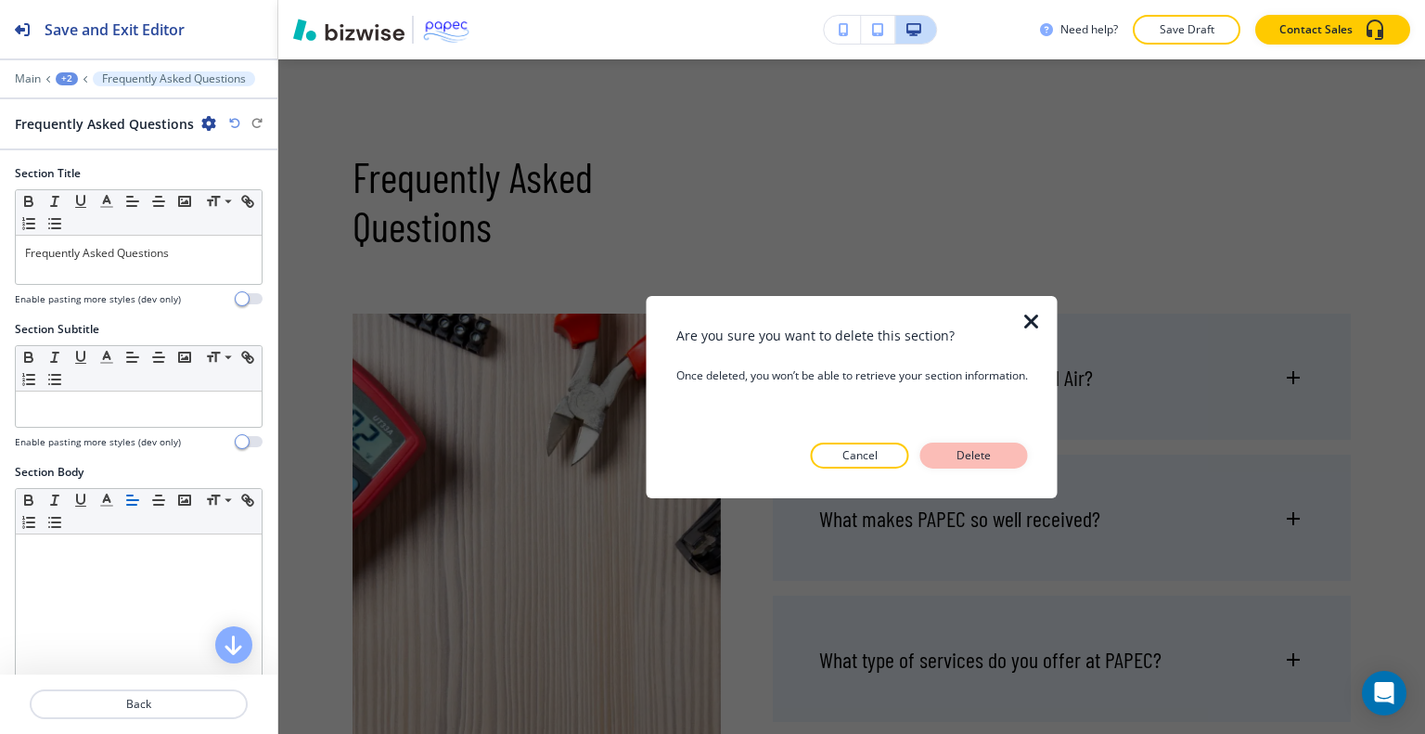
click at [965, 455] on p "Delete" at bounding box center [974, 455] width 45 height 17
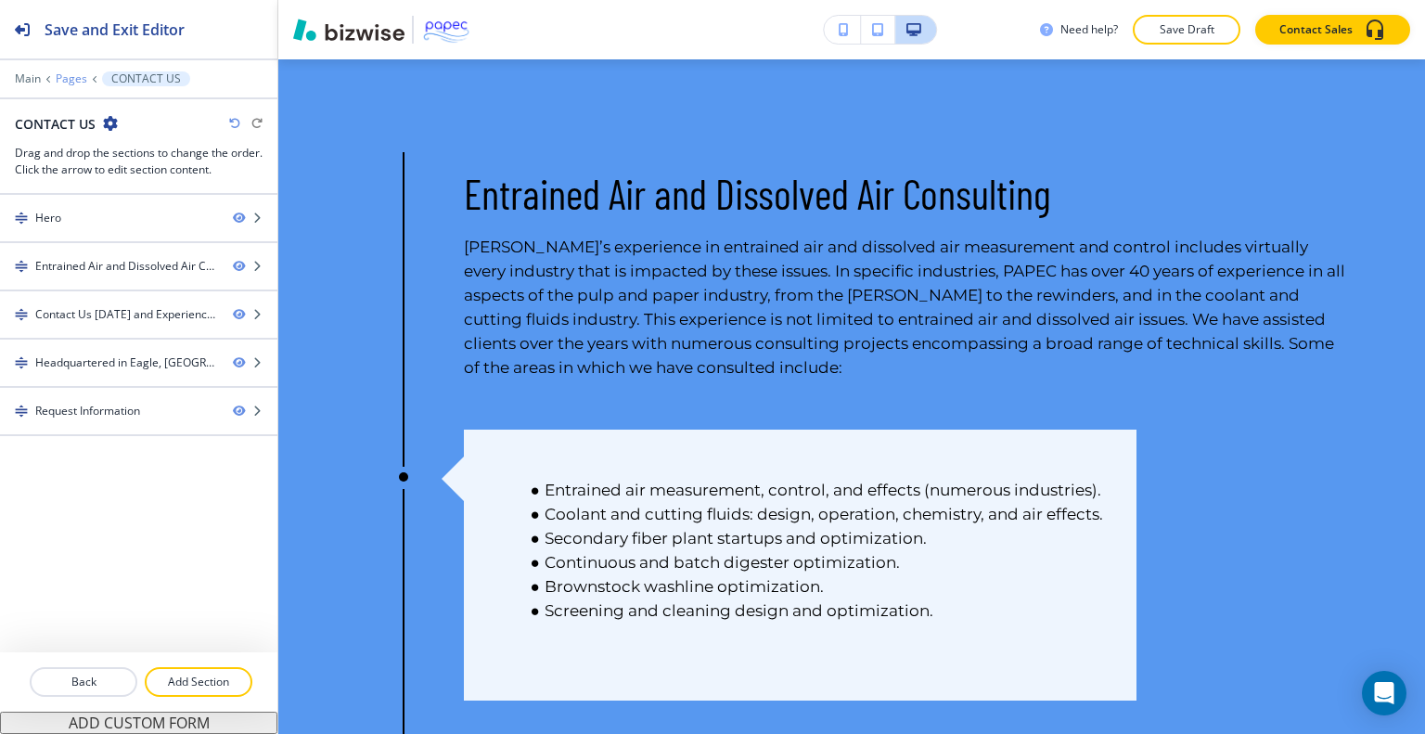
click at [82, 76] on p "Pages" at bounding box center [72, 78] width 32 height 13
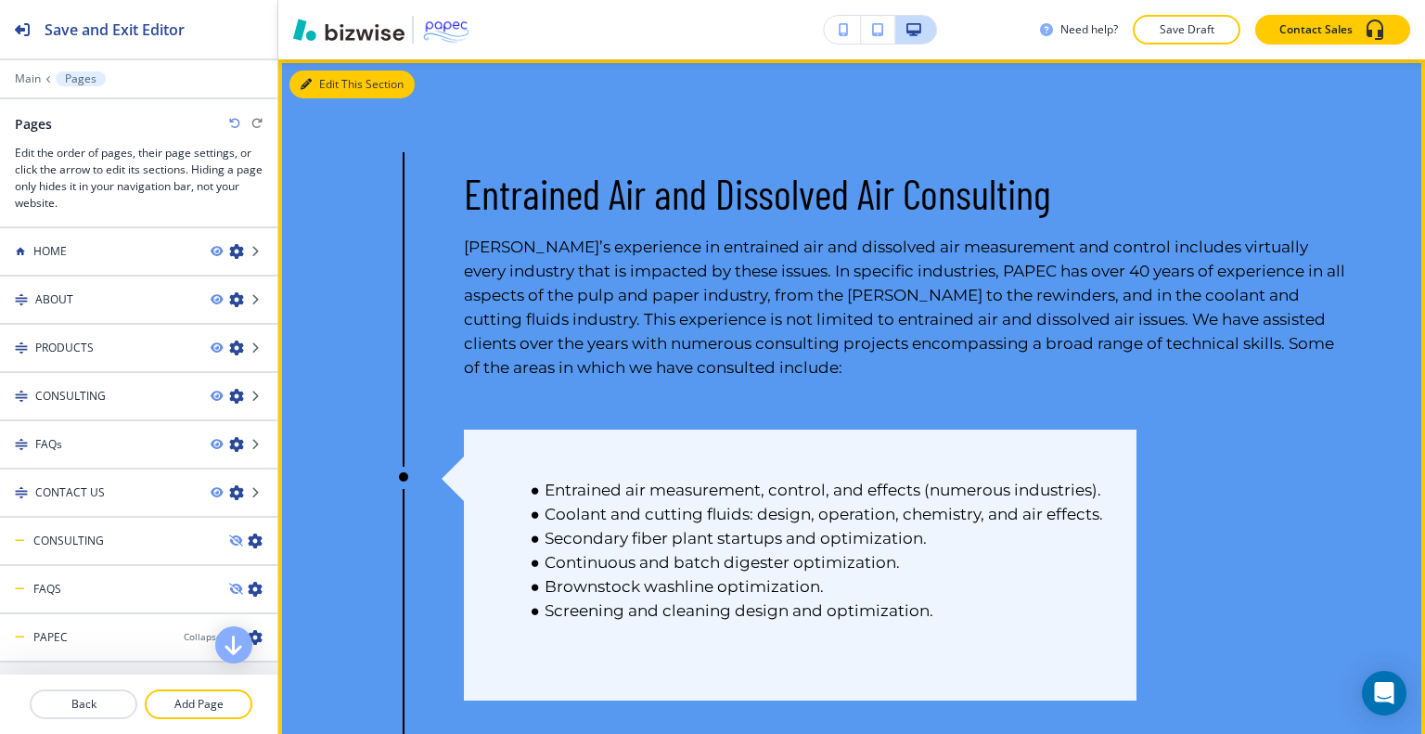
click at [327, 84] on button "Edit This Section" at bounding box center [351, 85] width 125 height 28
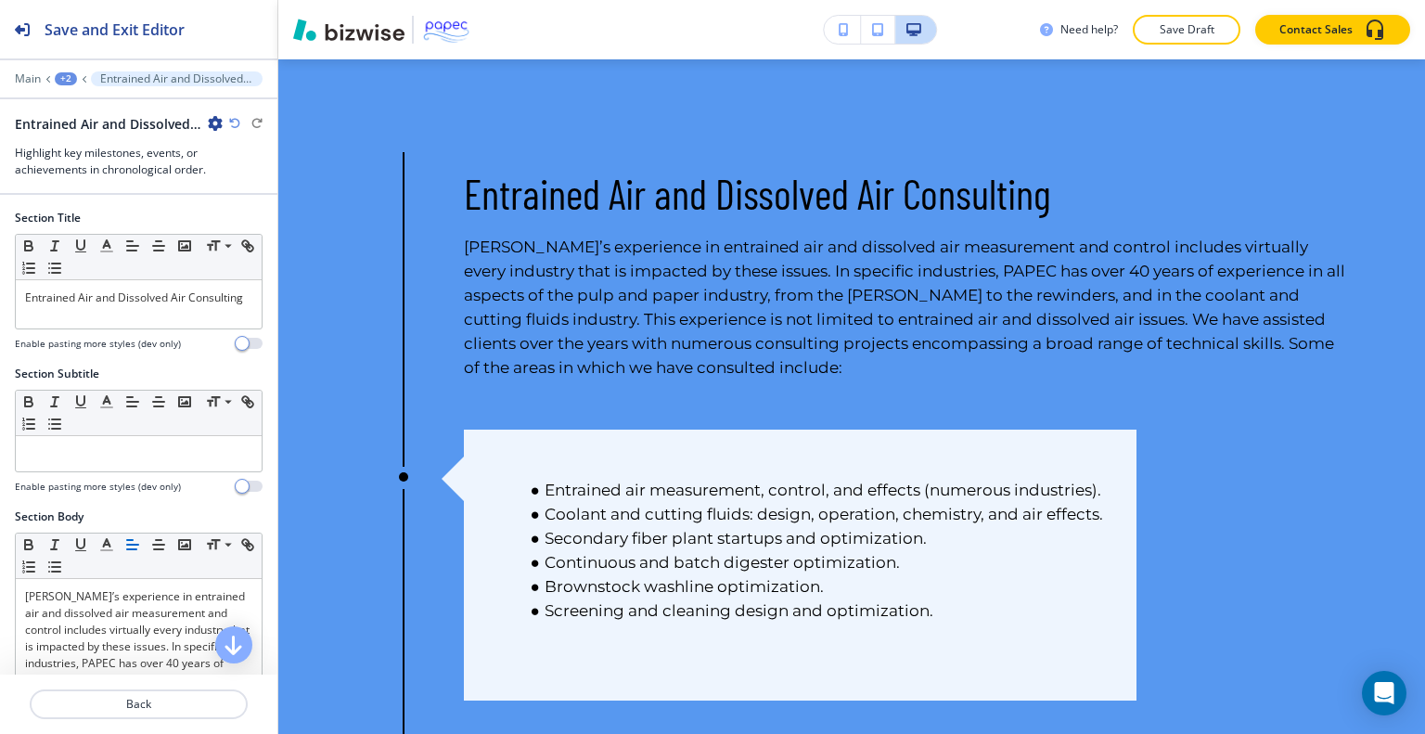
click at [218, 122] on icon "button" at bounding box center [215, 123] width 15 height 15
click at [263, 222] on p "Delete Section" at bounding box center [267, 220] width 95 height 17
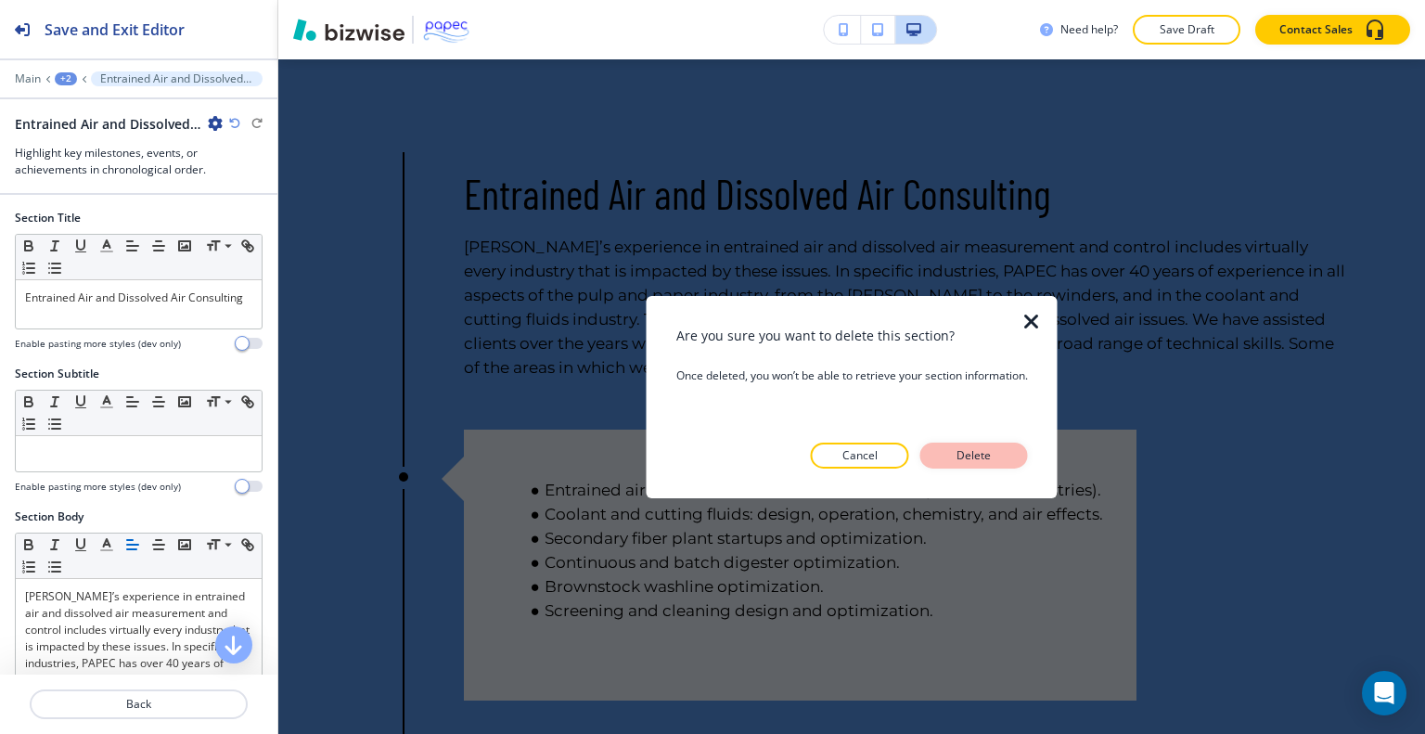
click at [991, 450] on p "Delete" at bounding box center [974, 455] width 45 height 17
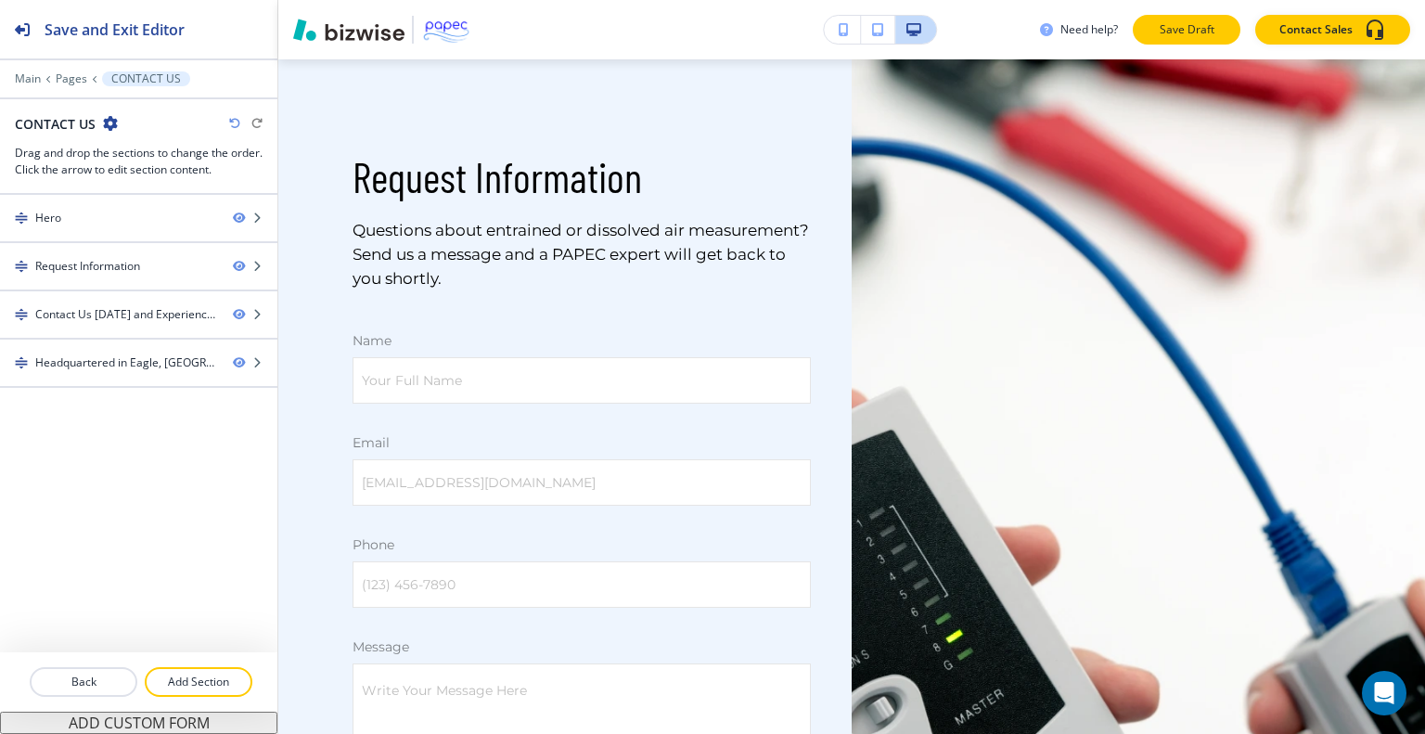
click at [1199, 30] on p "Save Draft" at bounding box center [1186, 29] width 59 height 17
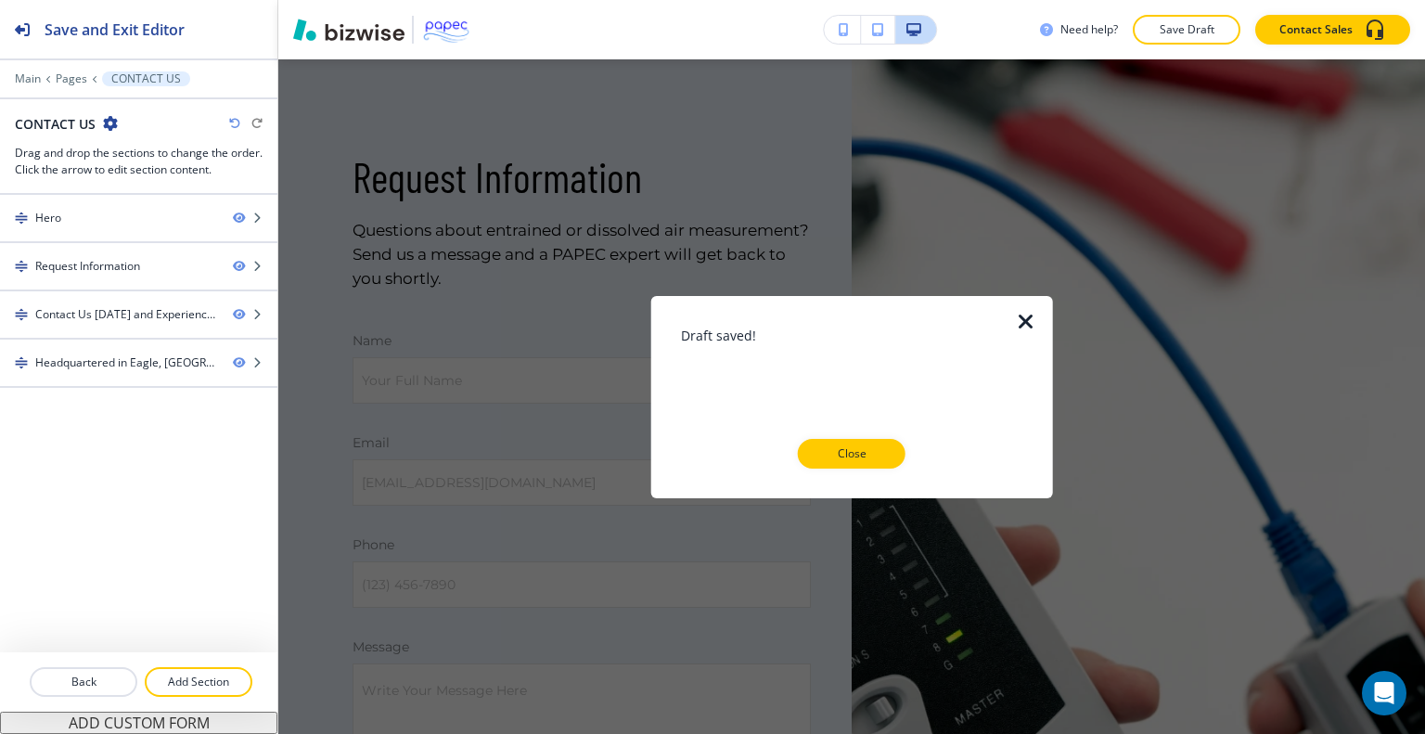
click at [908, 448] on div "Close" at bounding box center [852, 454] width 342 height 30
click at [894, 452] on button "Close" at bounding box center [852, 454] width 108 height 30
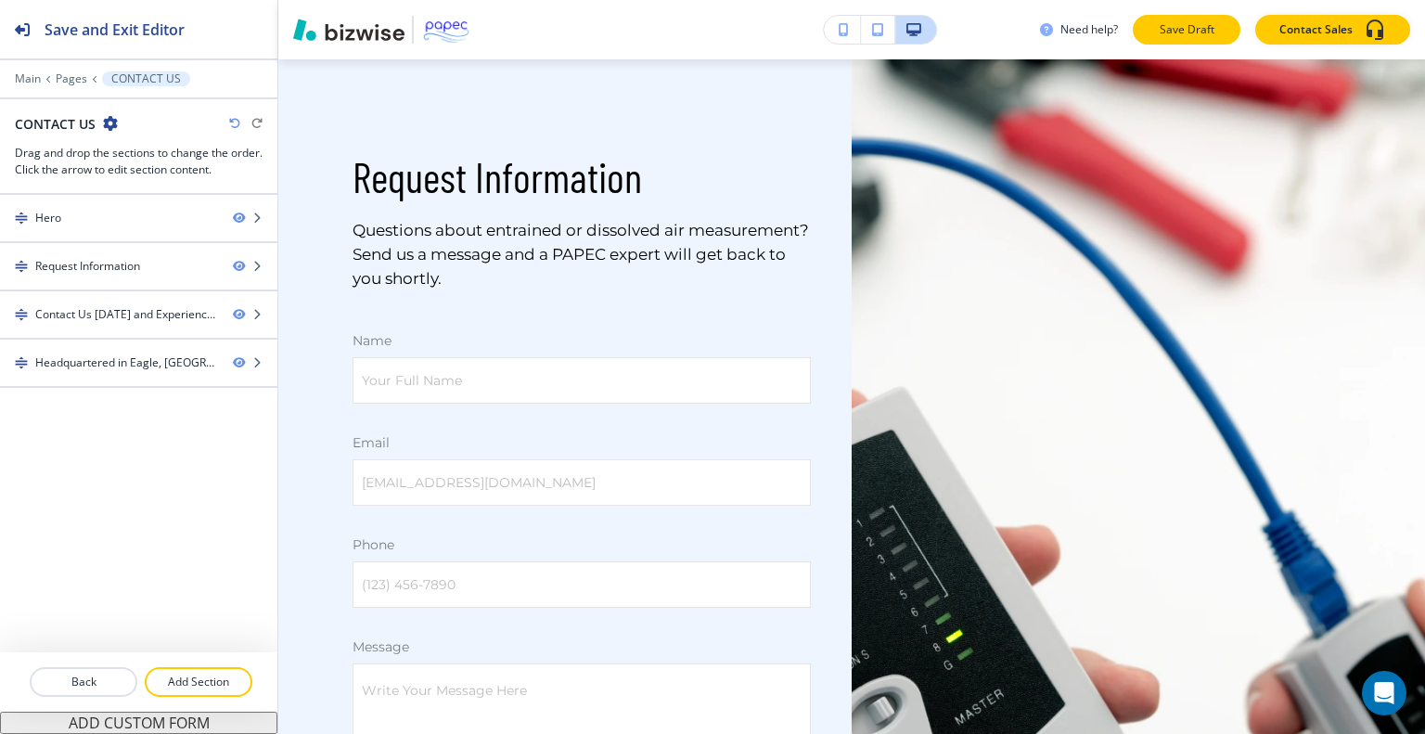
click at [1210, 27] on p "Save Draft" at bounding box center [1186, 29] width 59 height 17
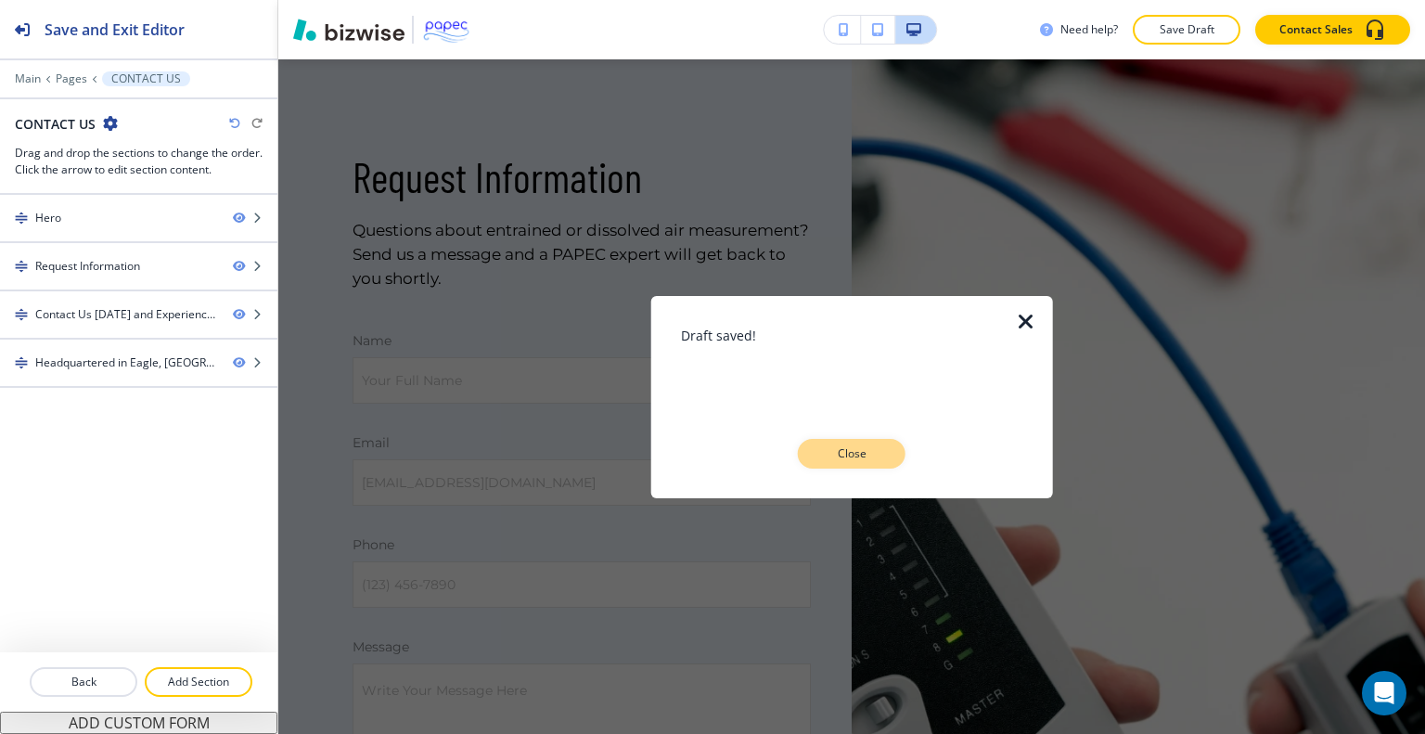
click at [887, 456] on button "Close" at bounding box center [852, 454] width 108 height 30
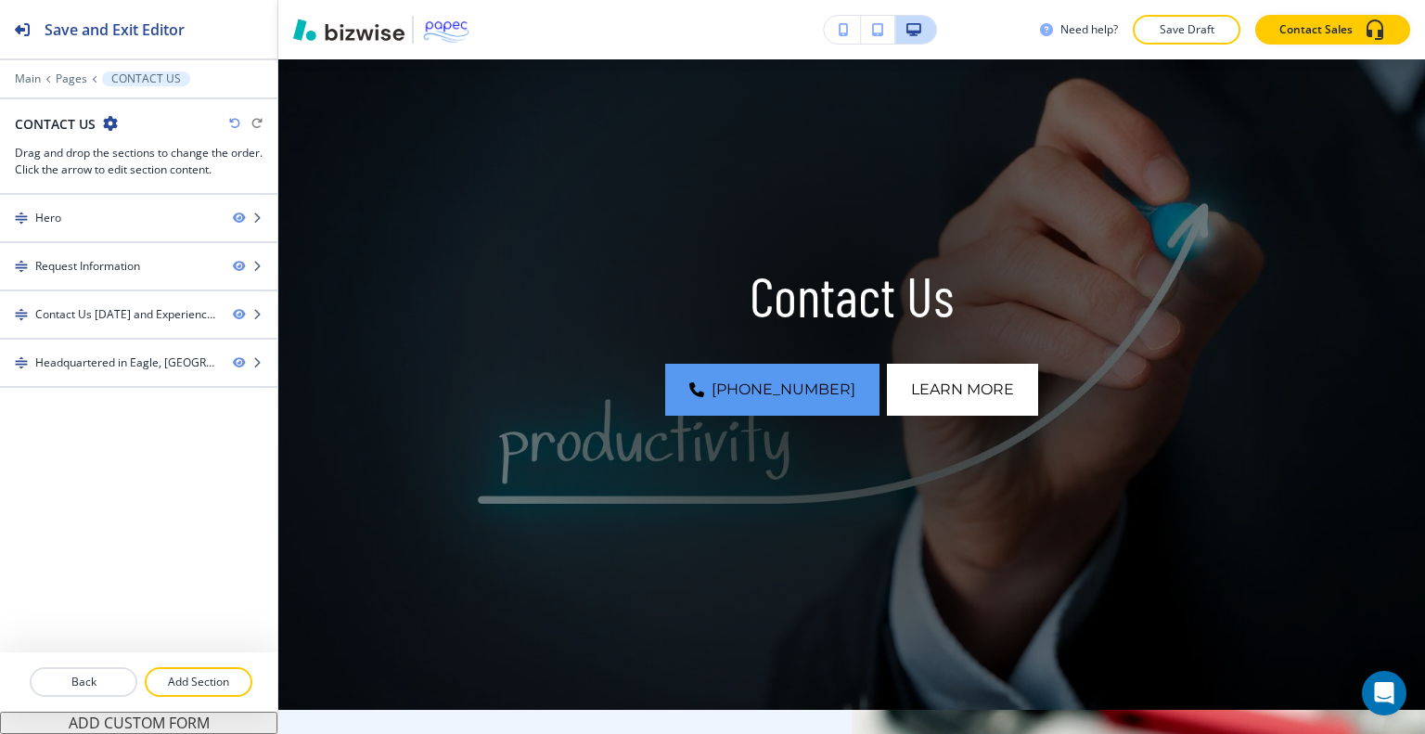
scroll to position [0, 0]
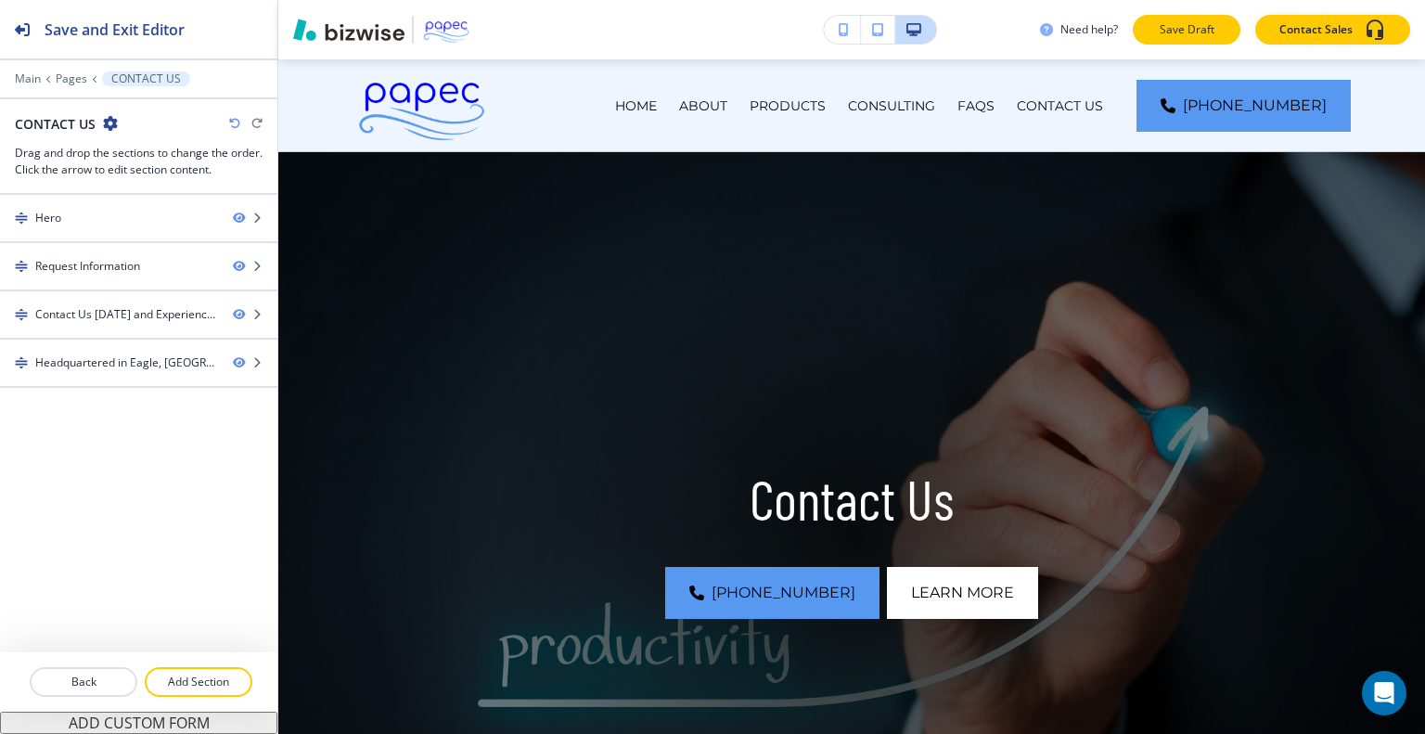
click at [1195, 34] on p "Save Draft" at bounding box center [1186, 29] width 59 height 17
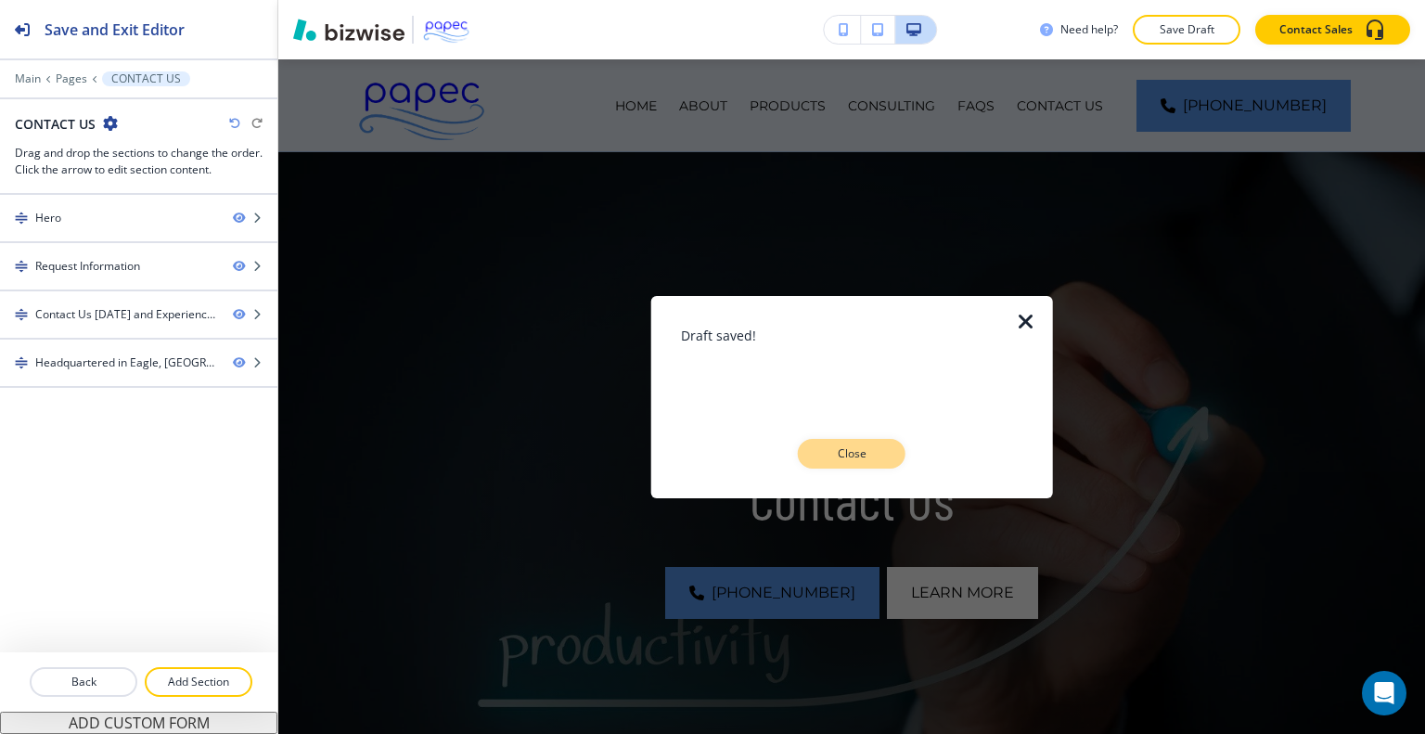
click at [883, 456] on button "Close" at bounding box center [852, 454] width 108 height 30
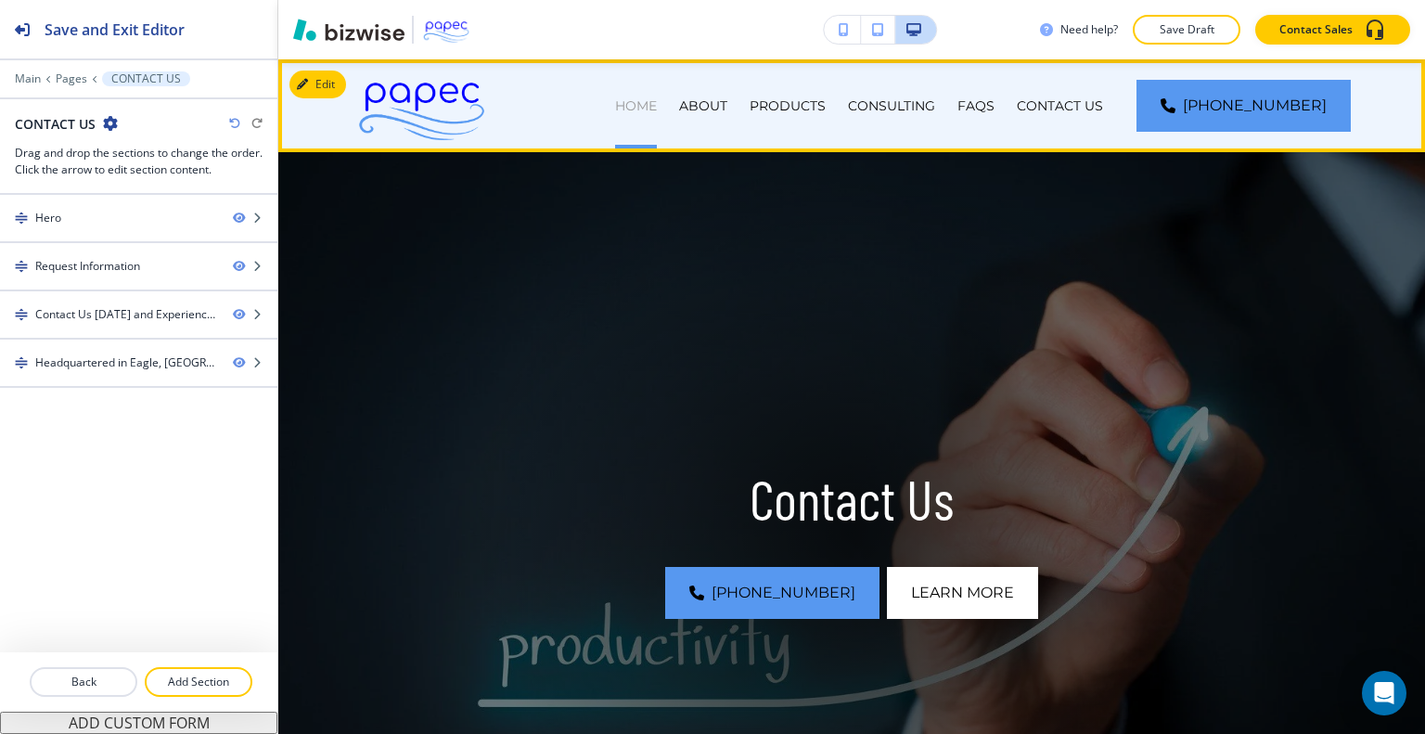
click at [657, 109] on p "HOME" at bounding box center [636, 105] width 42 height 19
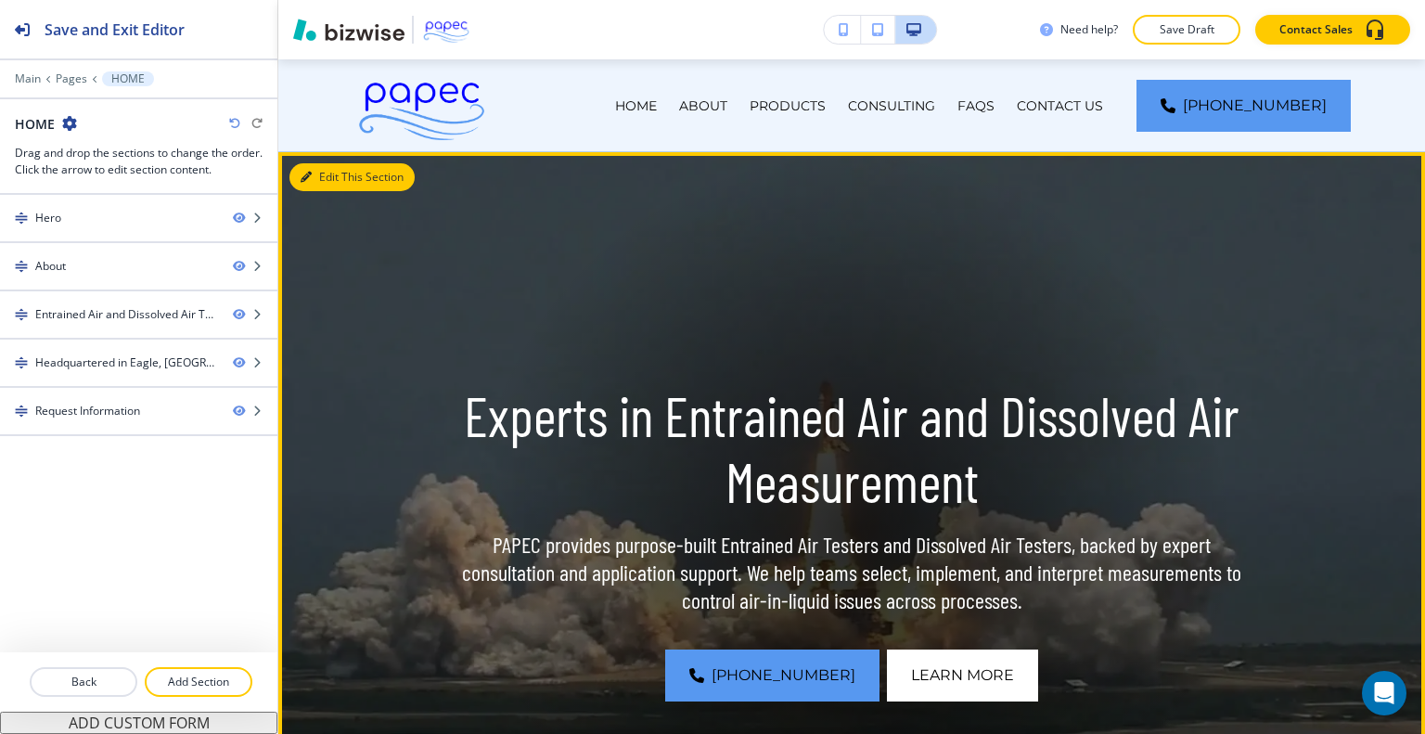
click at [340, 177] on button "Edit This Section" at bounding box center [351, 177] width 125 height 28
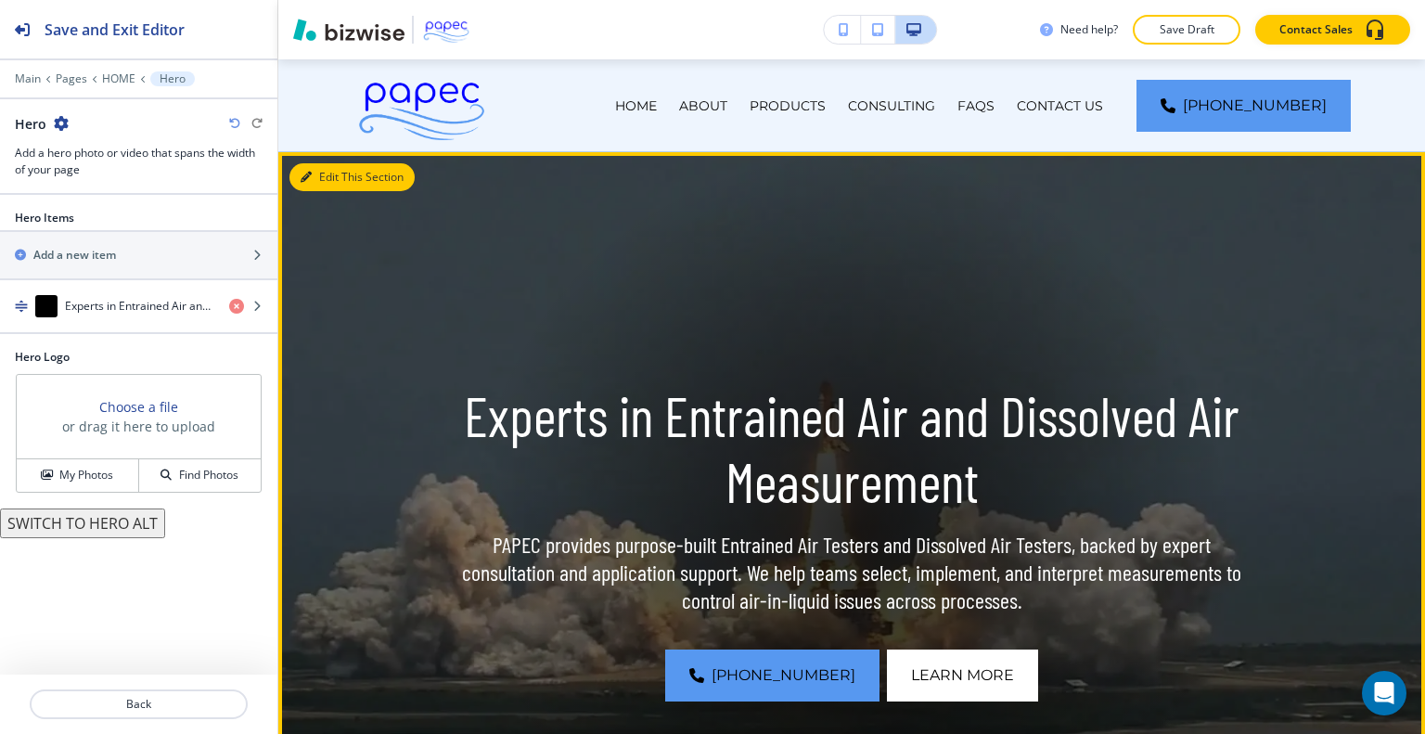
scroll to position [93, 0]
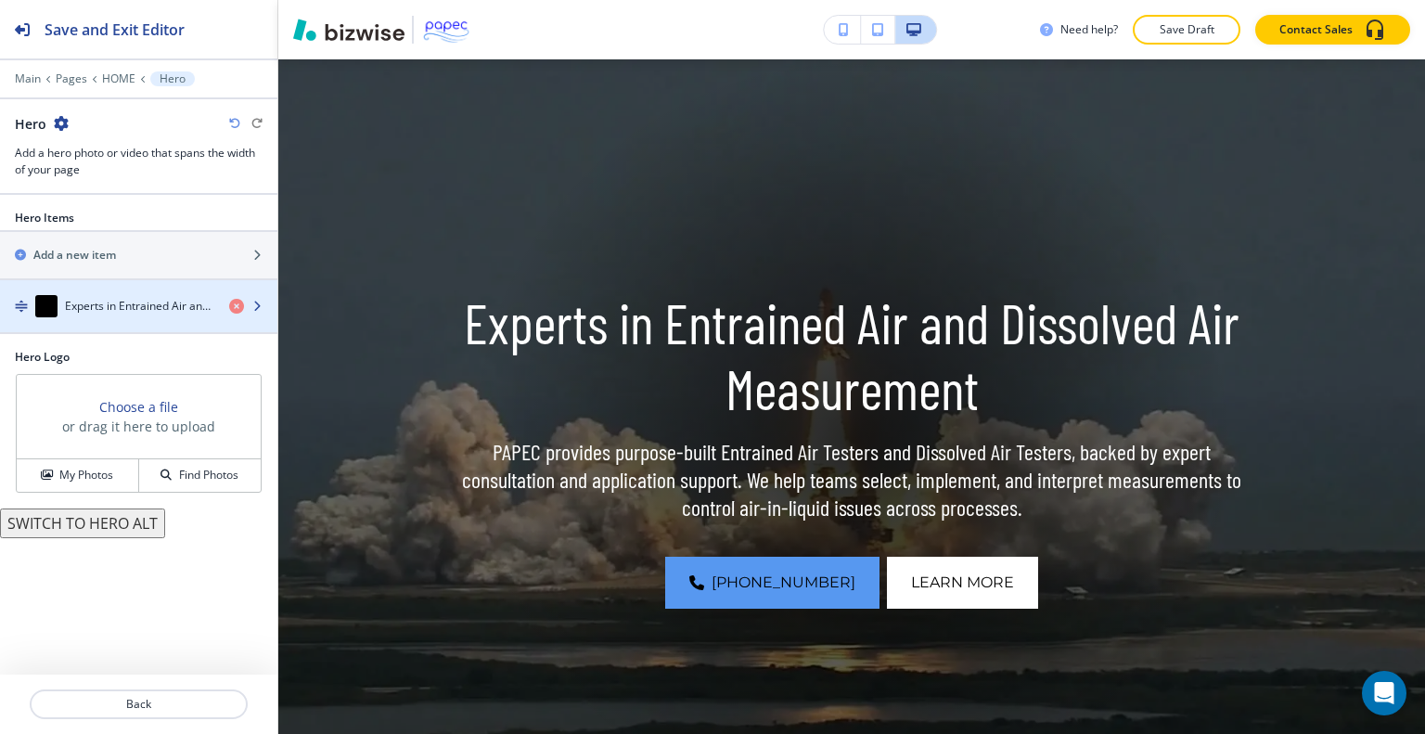
click at [145, 320] on div "button" at bounding box center [138, 324] width 277 height 15
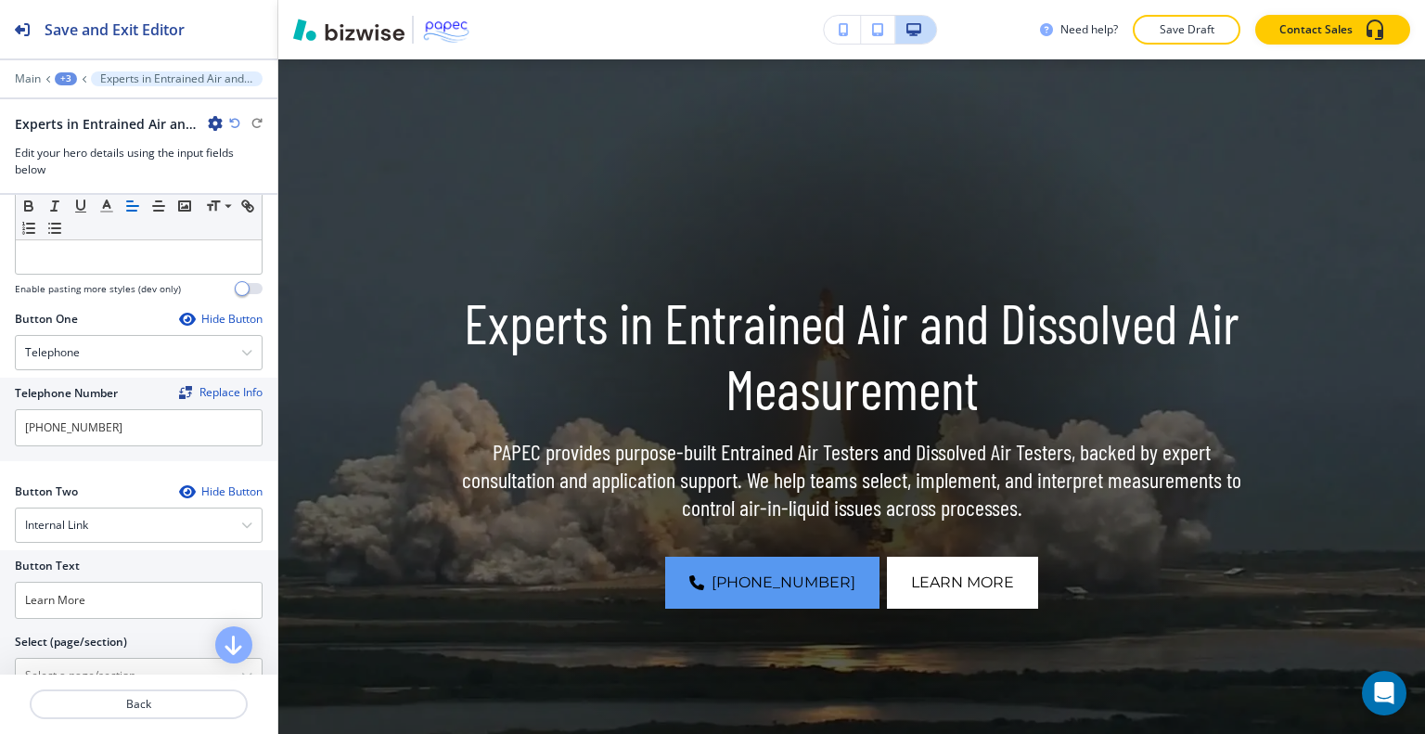
scroll to position [955, 0]
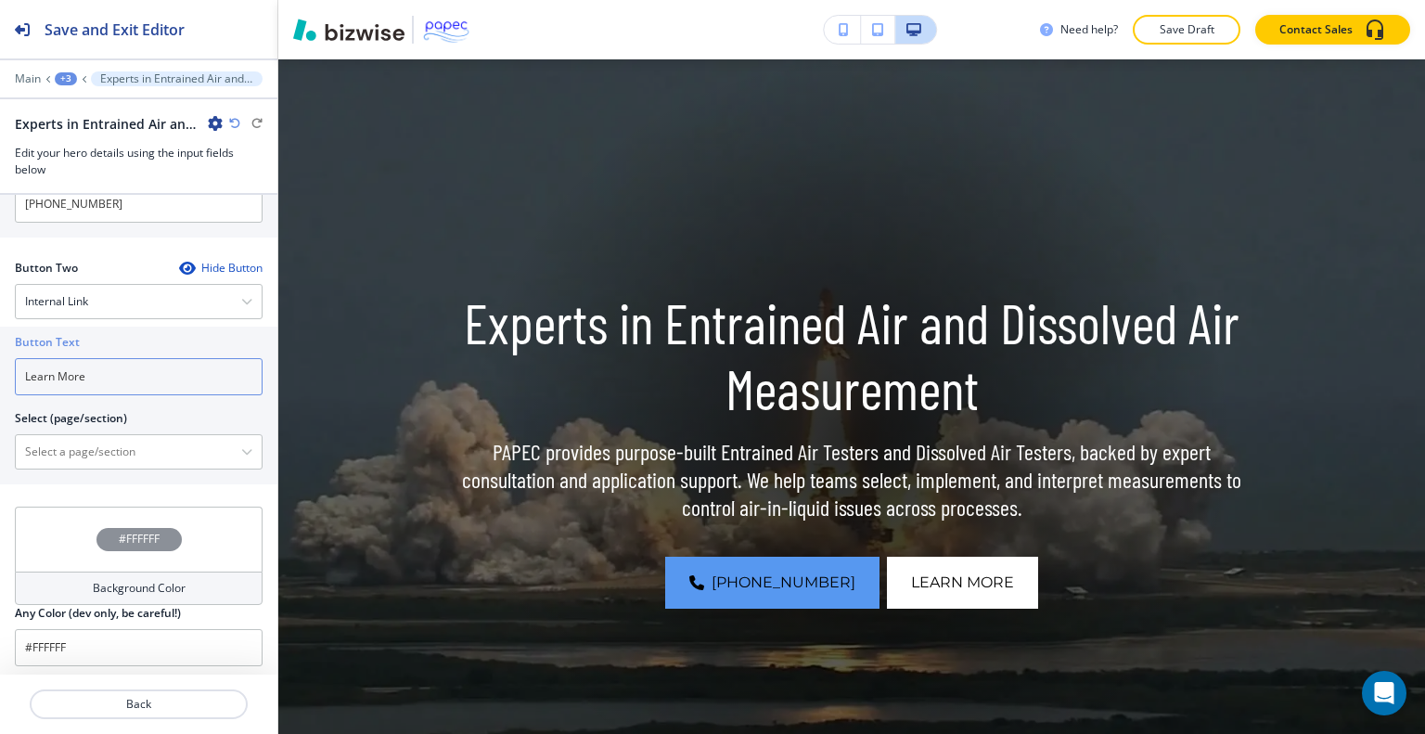
drag, startPoint x: 108, startPoint y: 389, endPoint x: 0, endPoint y: 380, distance: 107.9
click at [0, 380] on div "Button Text Learn More Select (page/section) HOME | Hero HOME | Entrained Air a…" at bounding box center [138, 406] width 277 height 158
type input "CONTACT US"
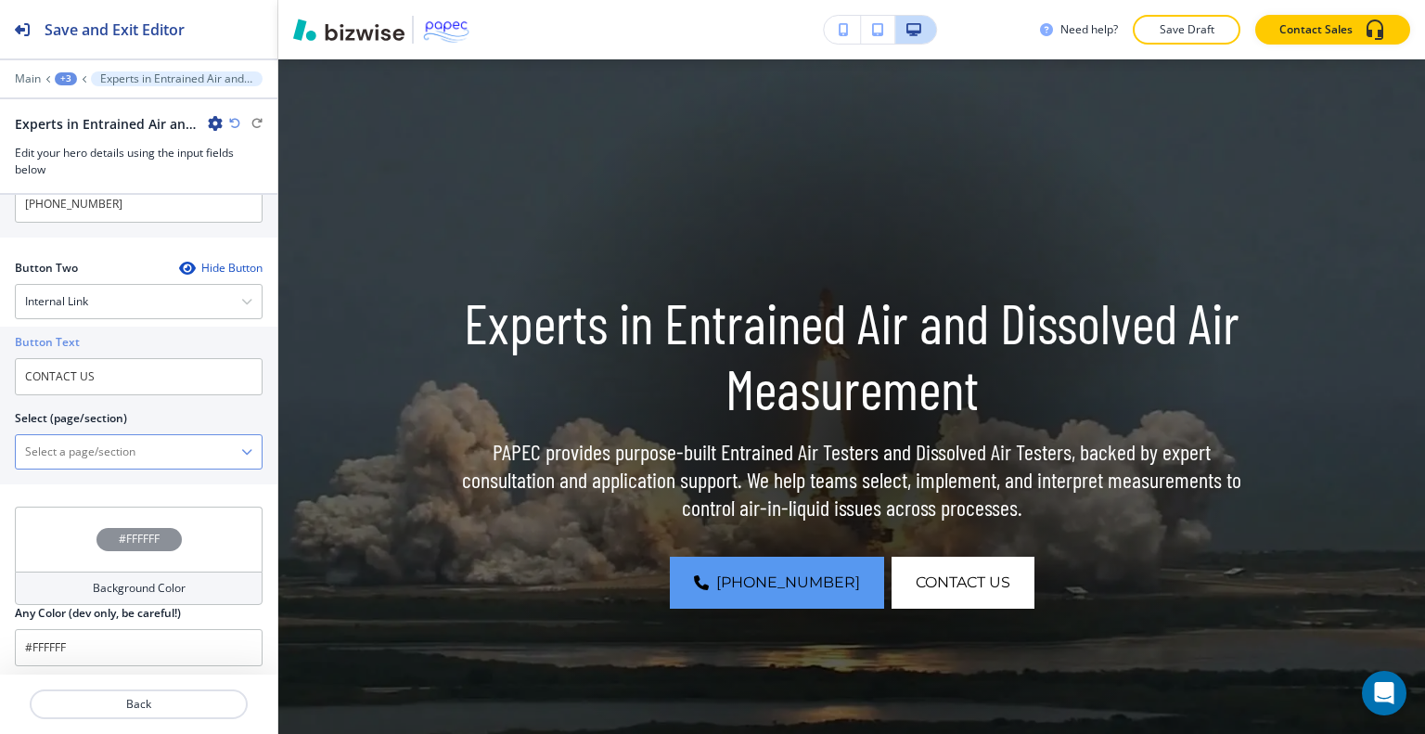
click at [71, 436] on \(page\/section\) "Manual Input" at bounding box center [128, 452] width 225 height 32
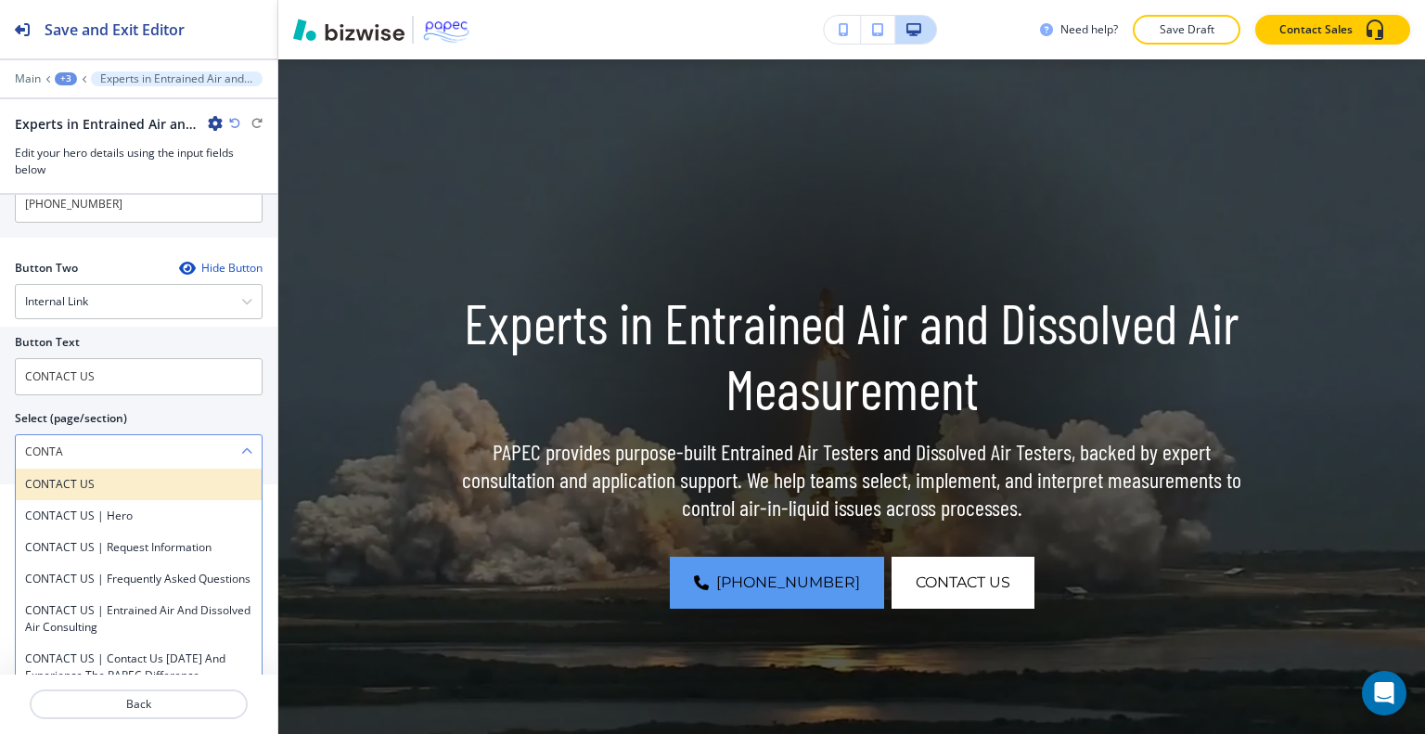
click at [52, 488] on div "CONTACT US" at bounding box center [139, 485] width 246 height 32
type \(page\/section\) "CONTACT US"
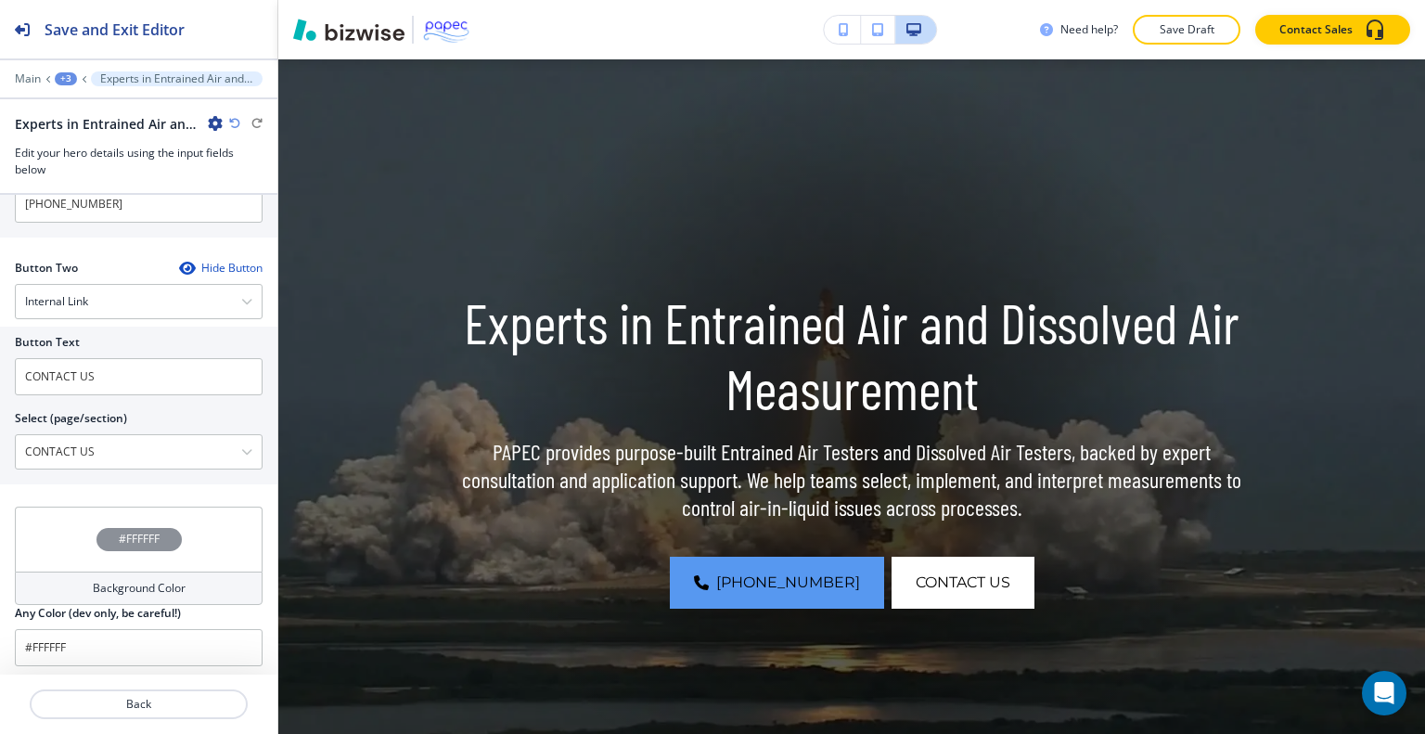
click at [199, 722] on div at bounding box center [138, 726] width 277 height 15
click at [199, 715] on button "Back" at bounding box center [139, 704] width 218 height 30
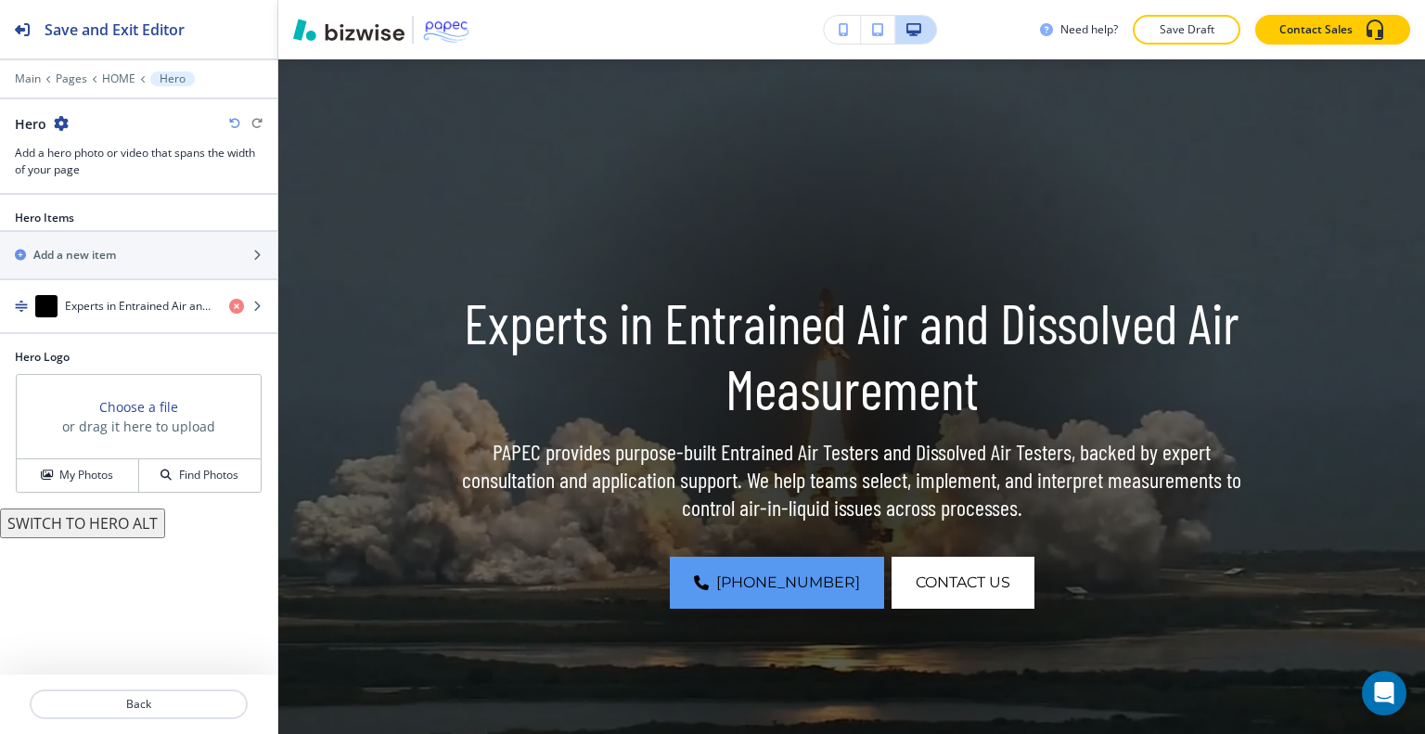
click at [122, 69] on div at bounding box center [138, 65] width 277 height 11
click at [82, 80] on p "Pages" at bounding box center [72, 78] width 32 height 13
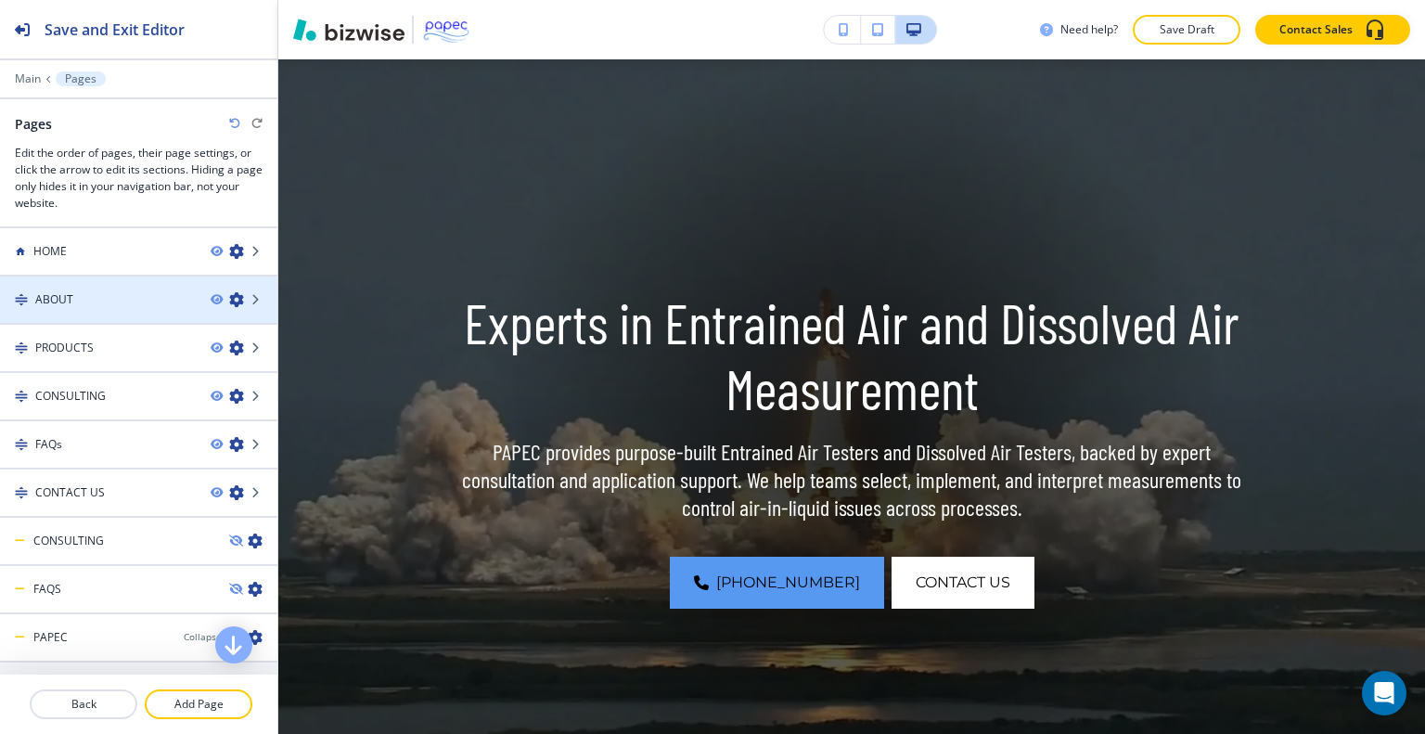
click at [143, 283] on div at bounding box center [138, 283] width 277 height 15
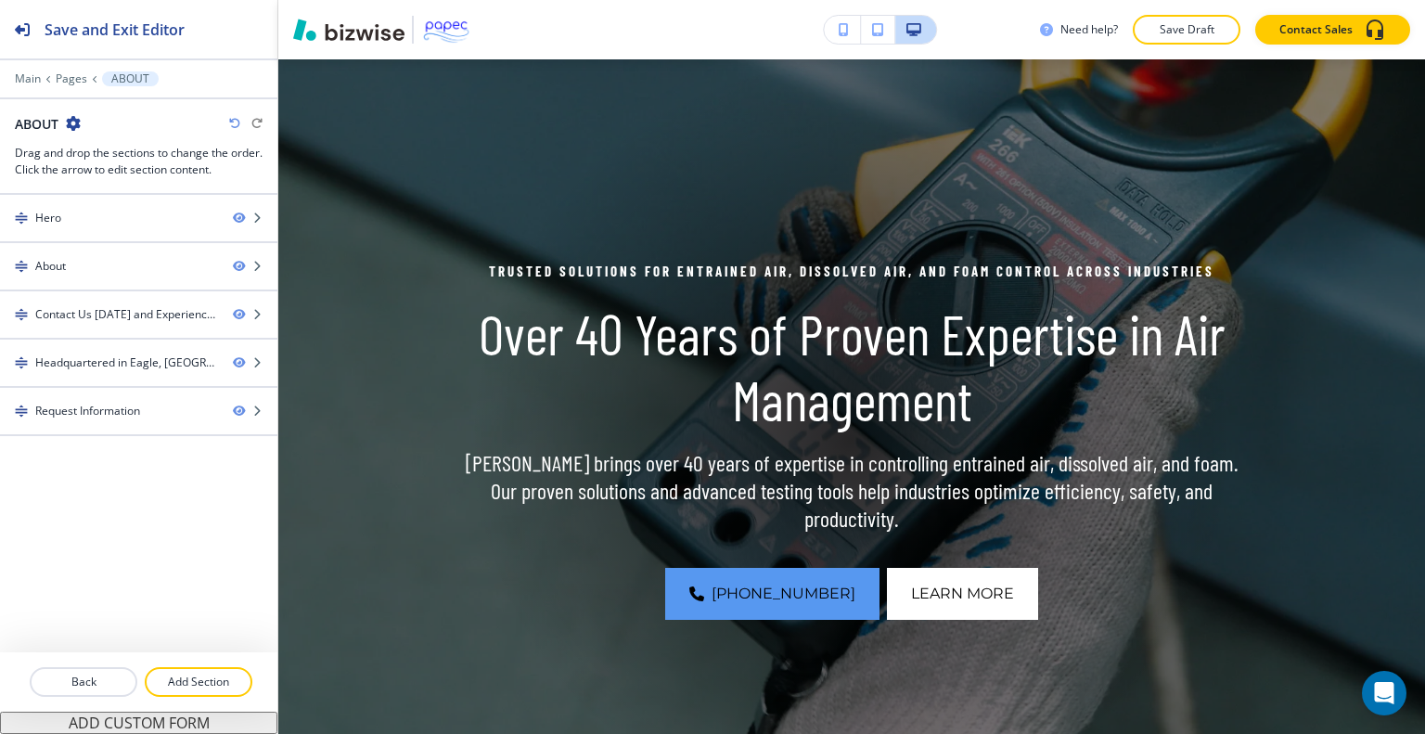
scroll to position [0, 0]
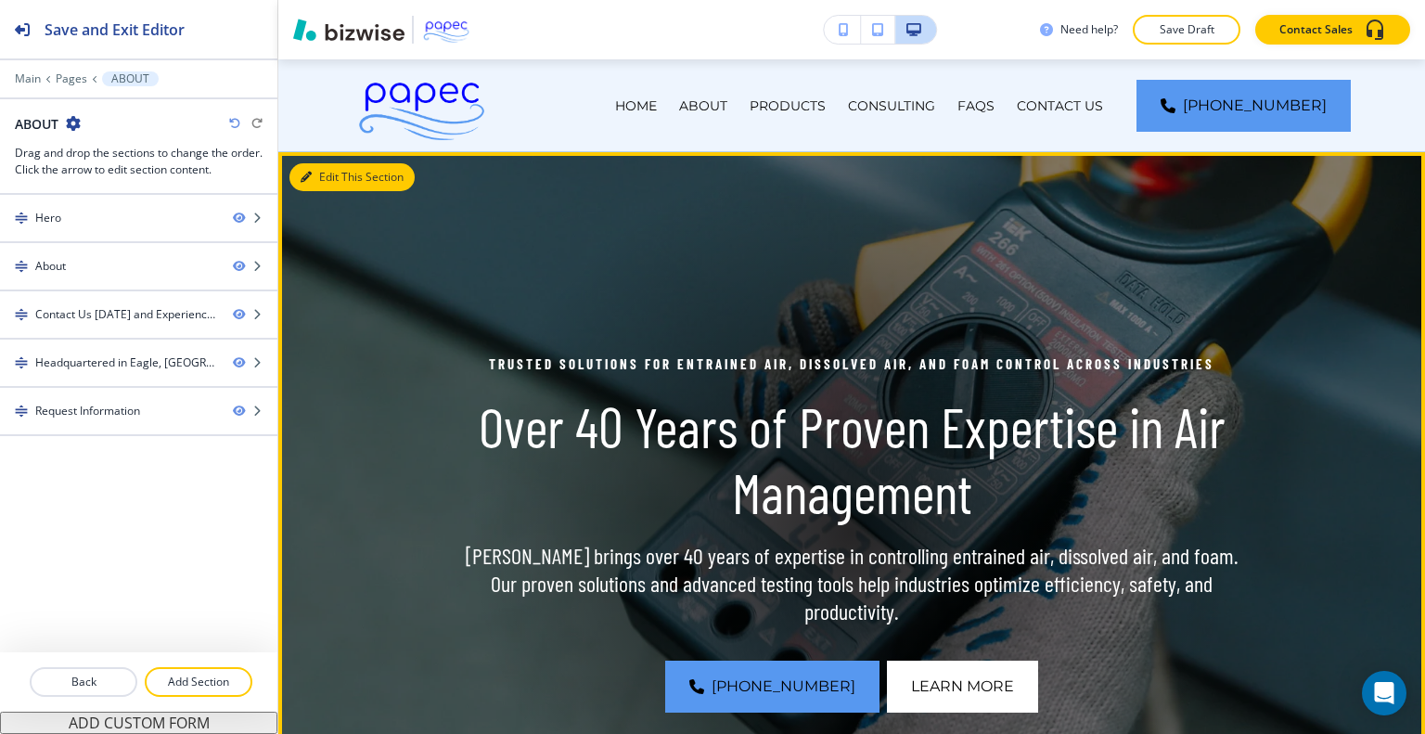
click at [328, 188] on button "Edit This Section" at bounding box center [351, 177] width 125 height 28
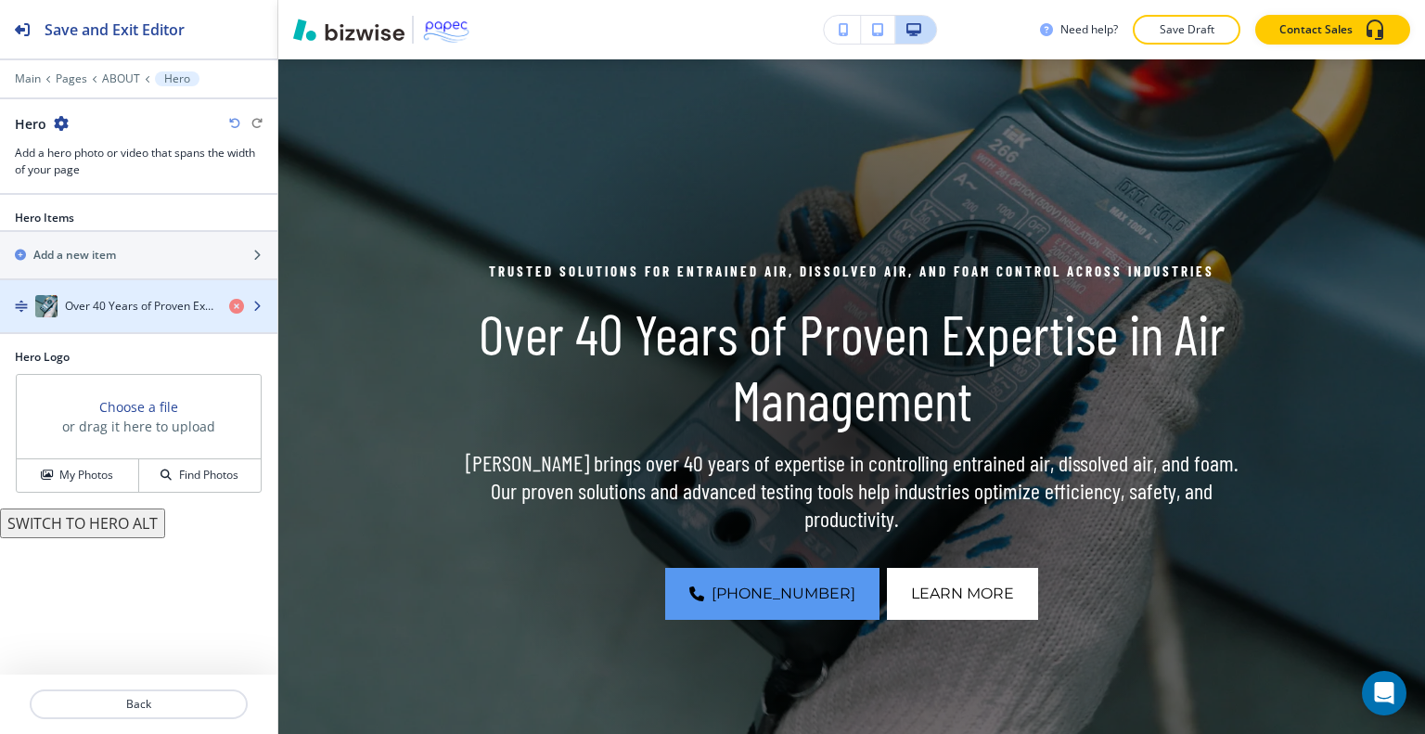
click at [88, 322] on div "button" at bounding box center [138, 324] width 277 height 15
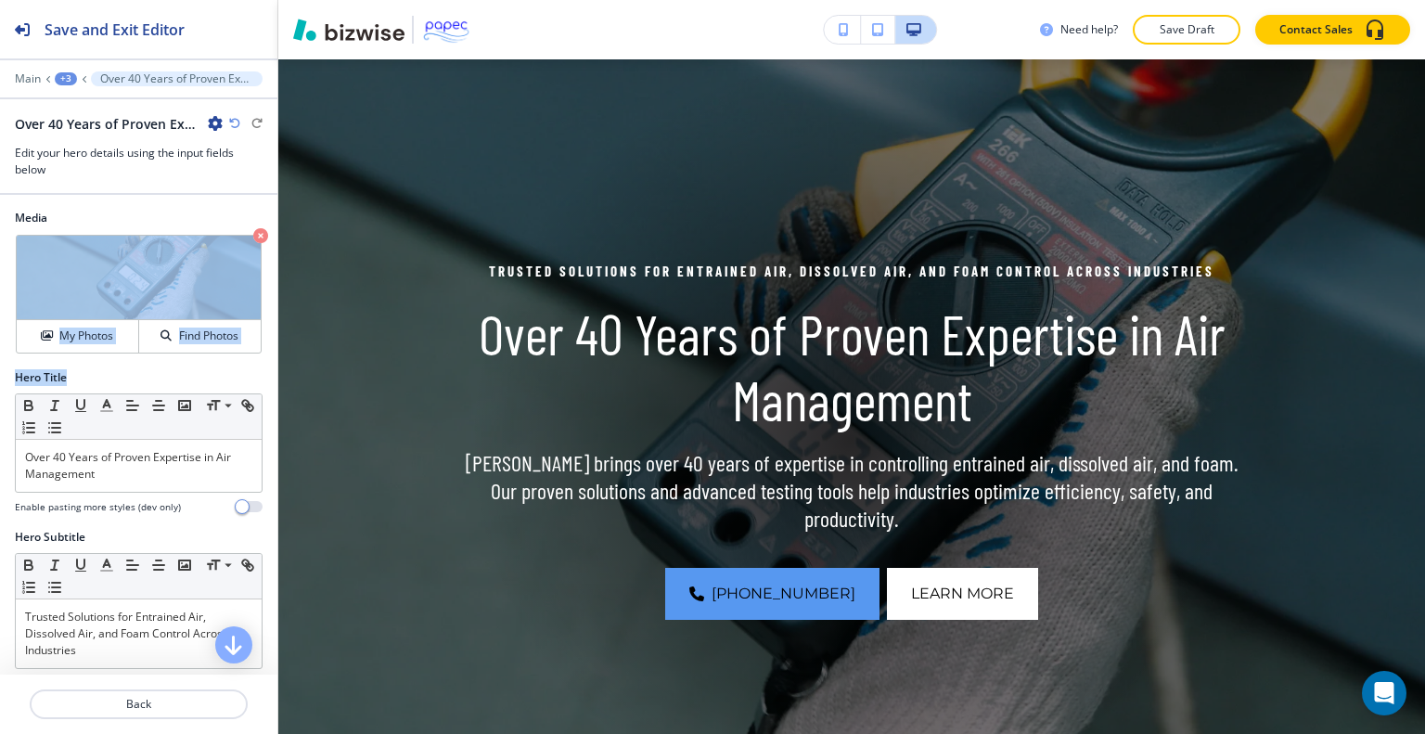
drag, startPoint x: 263, startPoint y: 289, endPoint x: 271, endPoint y: 462, distance: 173.7
click at [271, 462] on div "Media Crop My Photos Find Photos Hero Title Small Normal Large Huge Over 40 Yea…" at bounding box center [138, 435] width 277 height 480
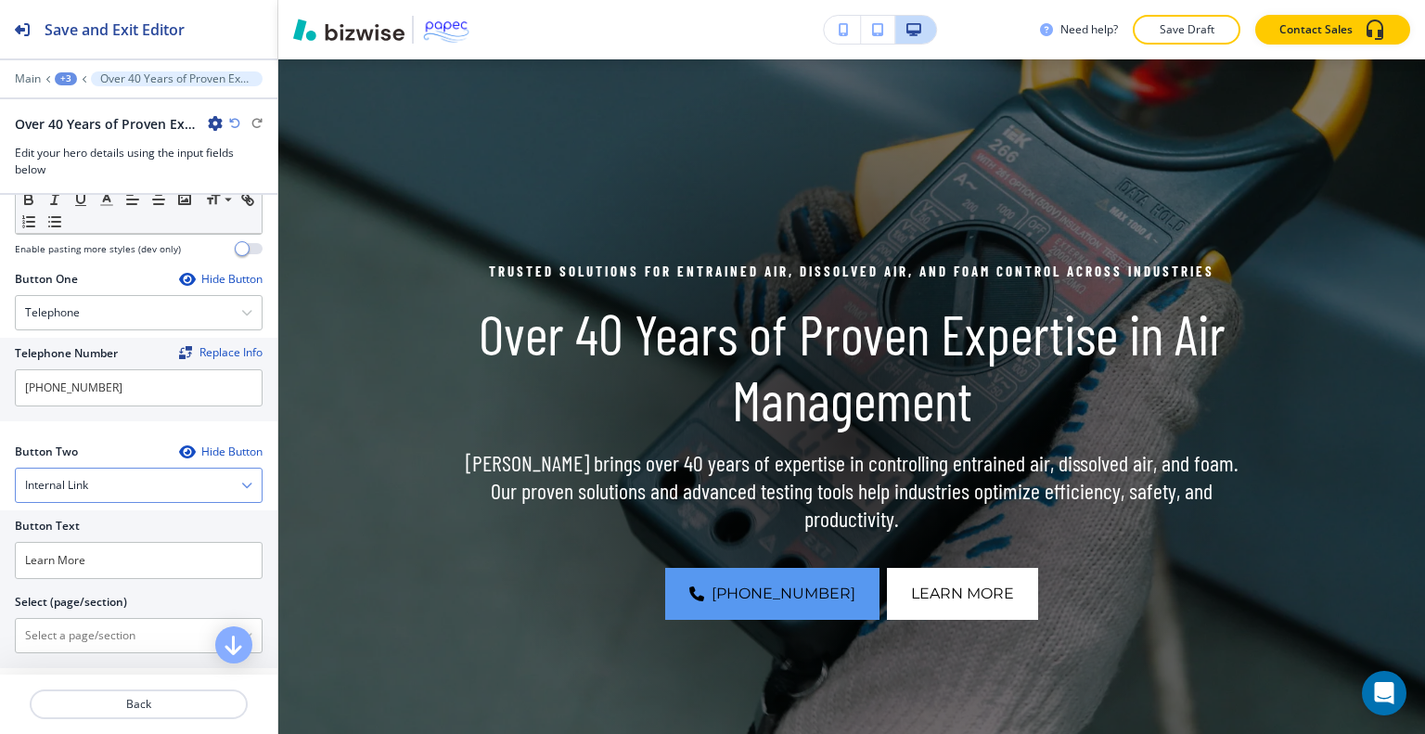
click at [167, 482] on div "Internal Link" at bounding box center [139, 485] width 246 height 33
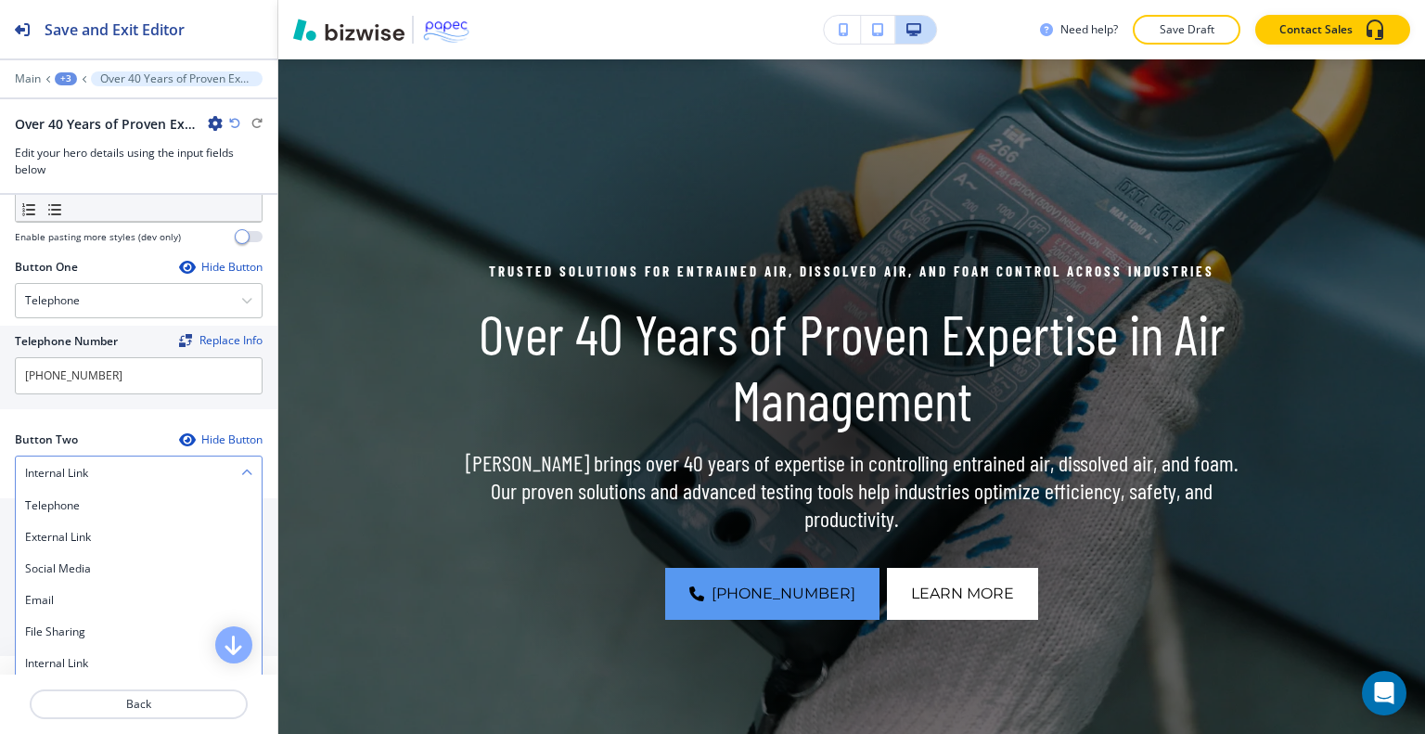
click at [167, 482] on div "Internal Link" at bounding box center [139, 472] width 246 height 33
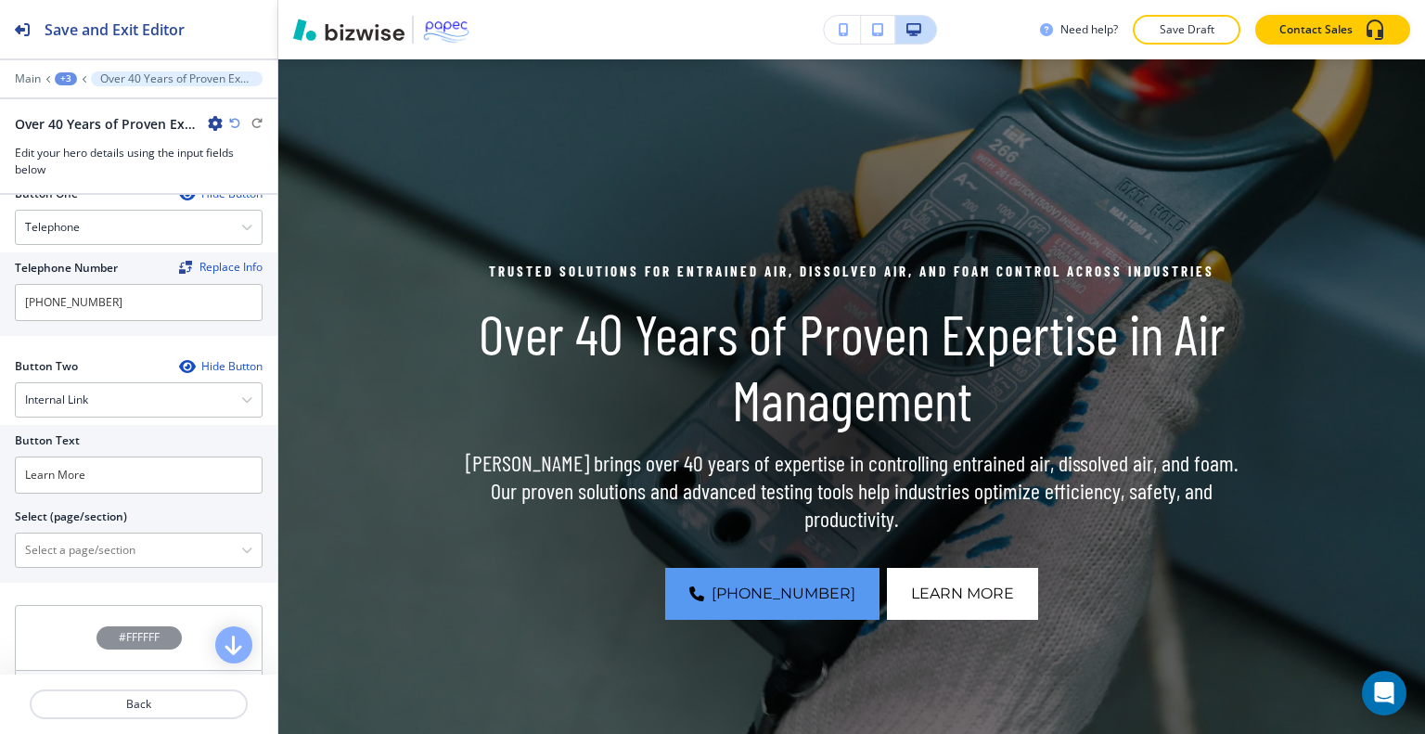
scroll to position [926, 0]
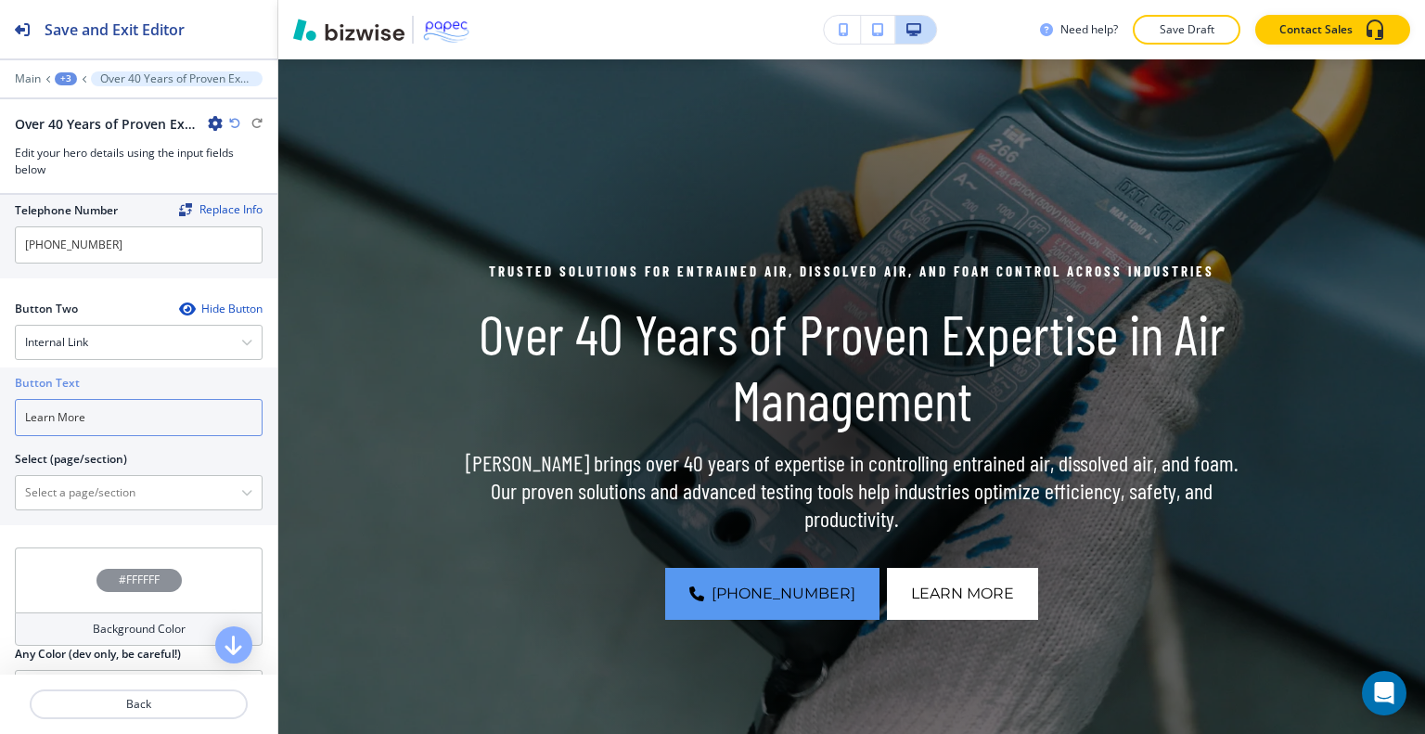
drag, startPoint x: 131, startPoint y: 415, endPoint x: 0, endPoint y: 419, distance: 130.9
click at [0, 419] on div "Button Text Learn More Select (page/section) HOME | Hero HOME | Entrained Air a…" at bounding box center [138, 446] width 277 height 158
type input "CONTACT US"
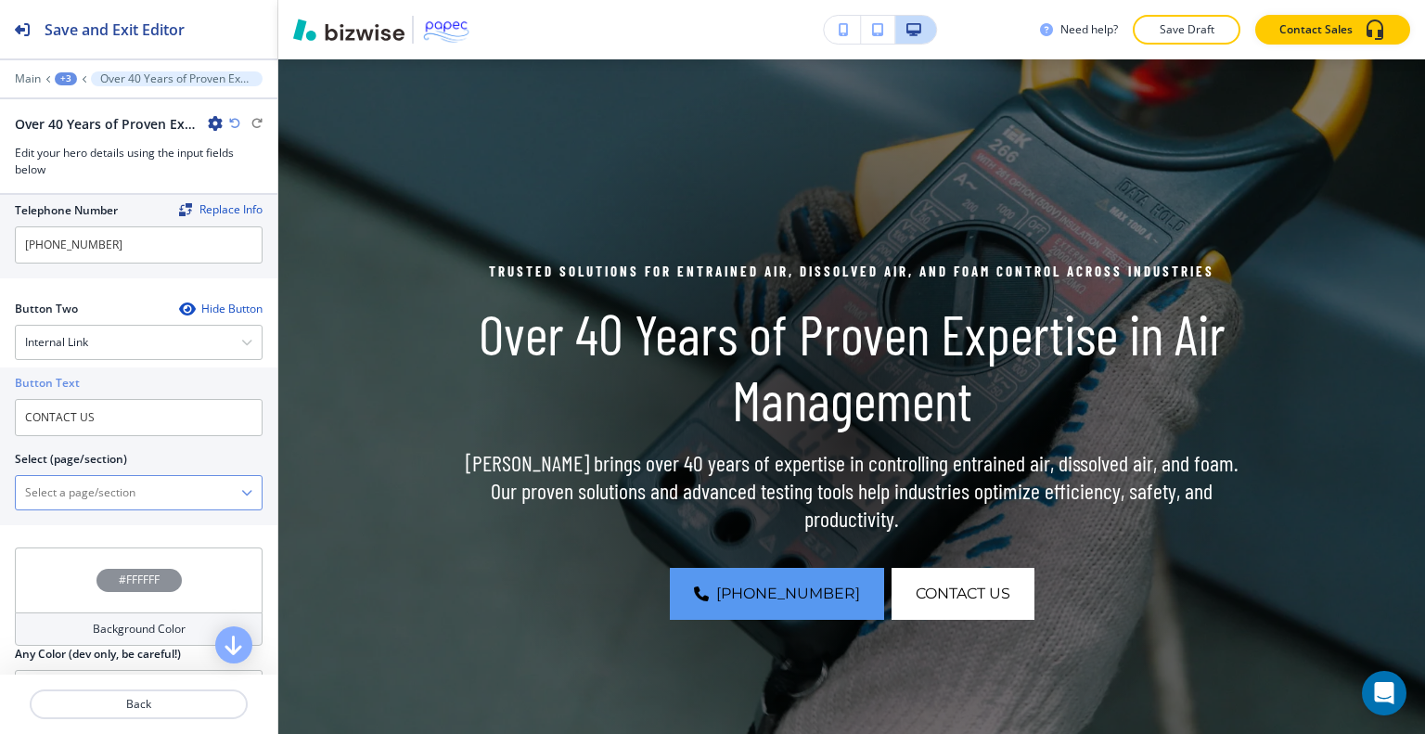
click at [78, 482] on \(page\/section\) "Manual Input" at bounding box center [128, 493] width 225 height 32
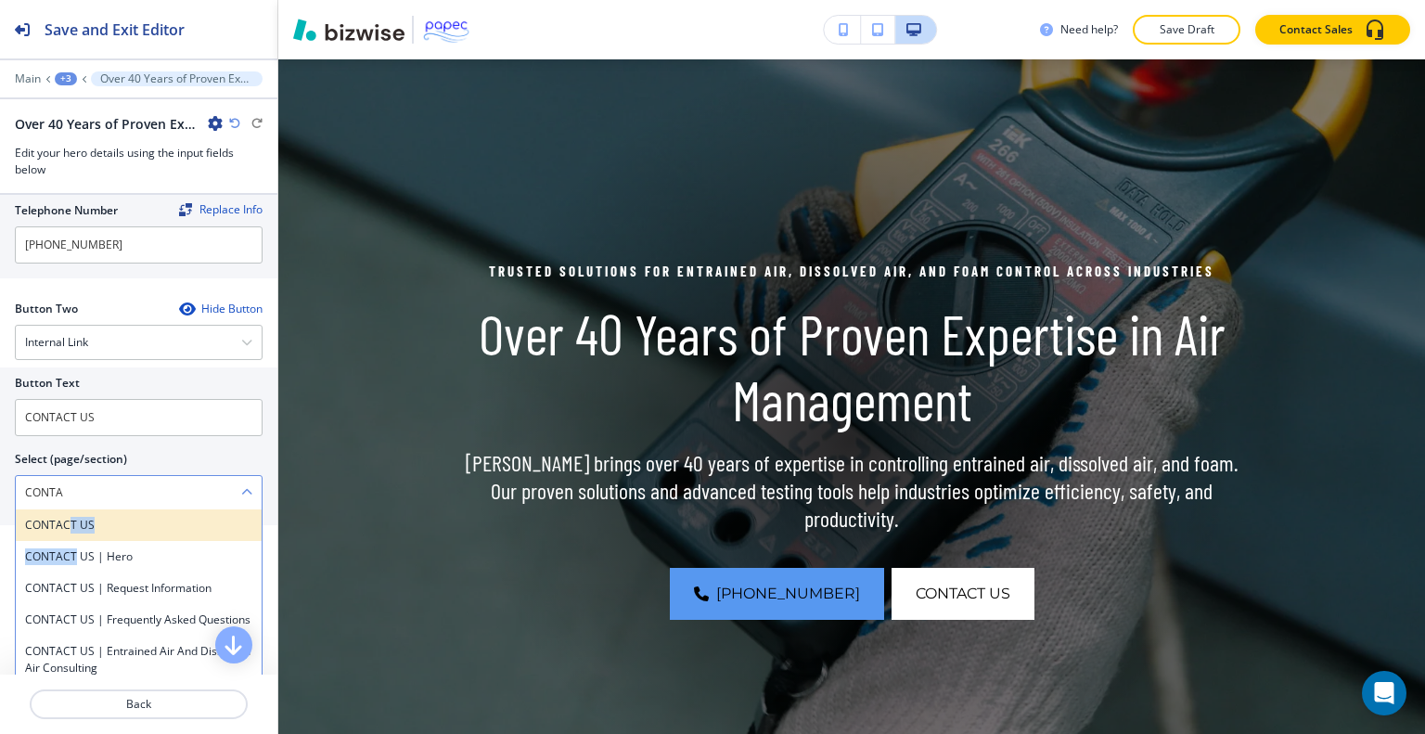
drag, startPoint x: 76, startPoint y: 537, endPoint x: 70, endPoint y: 520, distance: 18.8
click at [70, 520] on div "CONTACT US CONTACT US | Hero CONTACT US | Request Information CONTACT US | Freq…" at bounding box center [139, 648] width 248 height 278
click at [70, 520] on h4 "CONTACT US" at bounding box center [138, 525] width 227 height 17
type \(page\/section\) "CONTACT US"
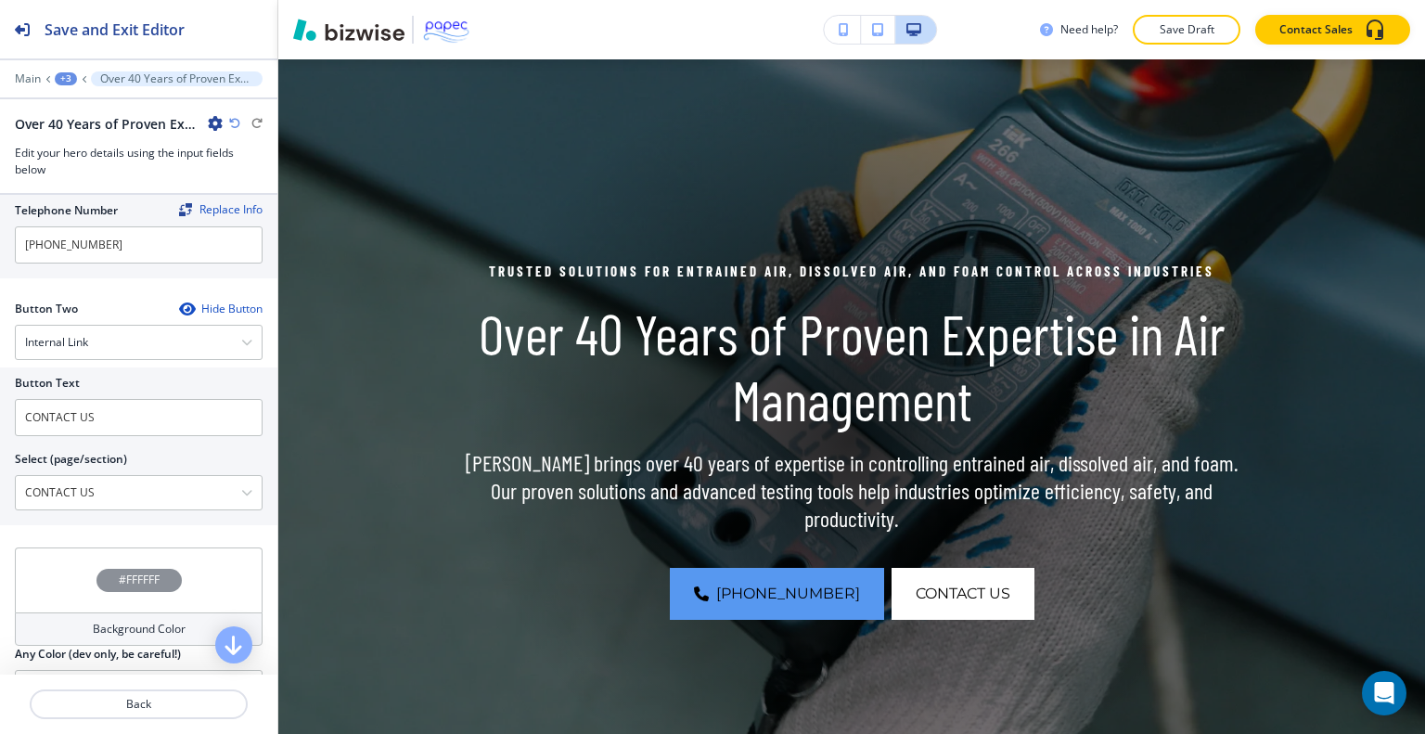
click at [125, 687] on div at bounding box center [138, 682] width 277 height 15
click at [133, 698] on p "Back" at bounding box center [139, 704] width 214 height 17
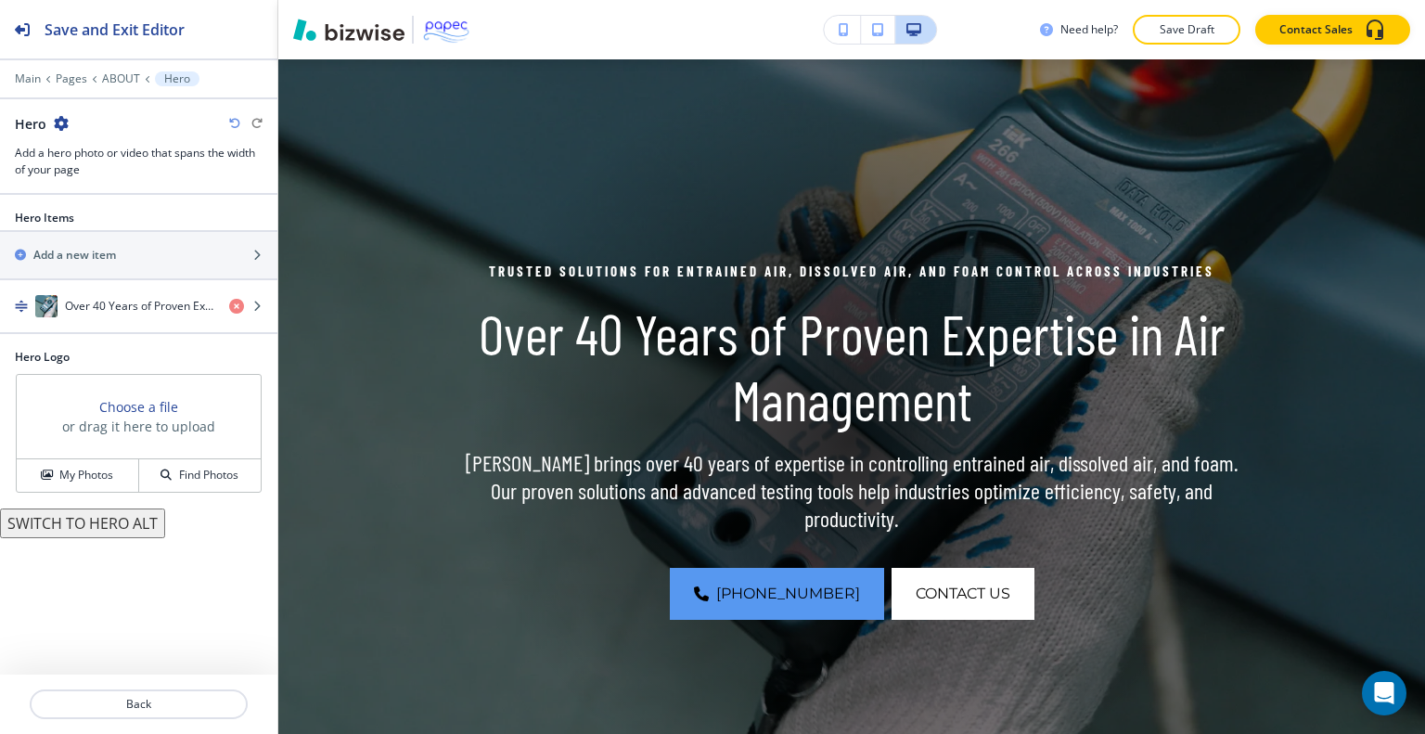
click at [173, 688] on div at bounding box center [138, 682] width 277 height 15
click at [176, 698] on p "Back" at bounding box center [139, 704] width 214 height 17
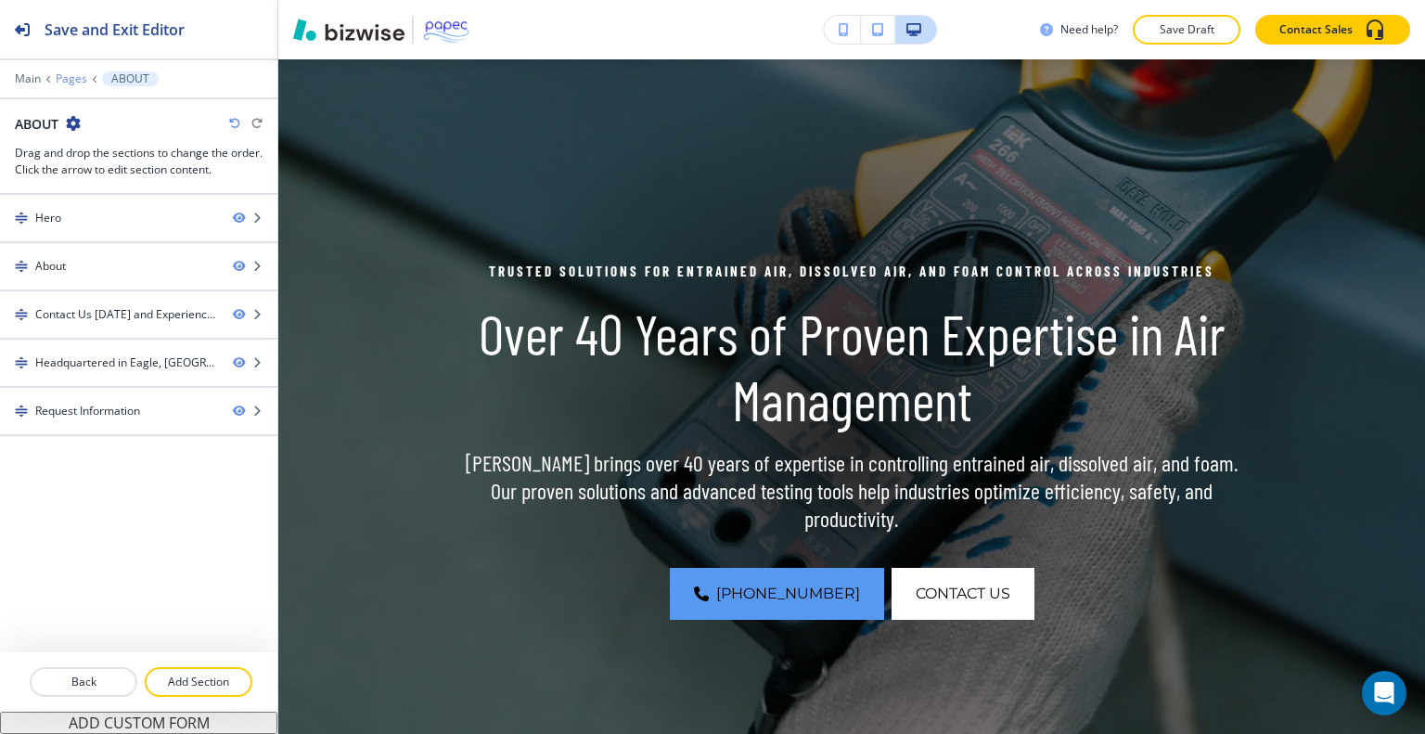
click at [69, 79] on p "Pages" at bounding box center [72, 78] width 32 height 13
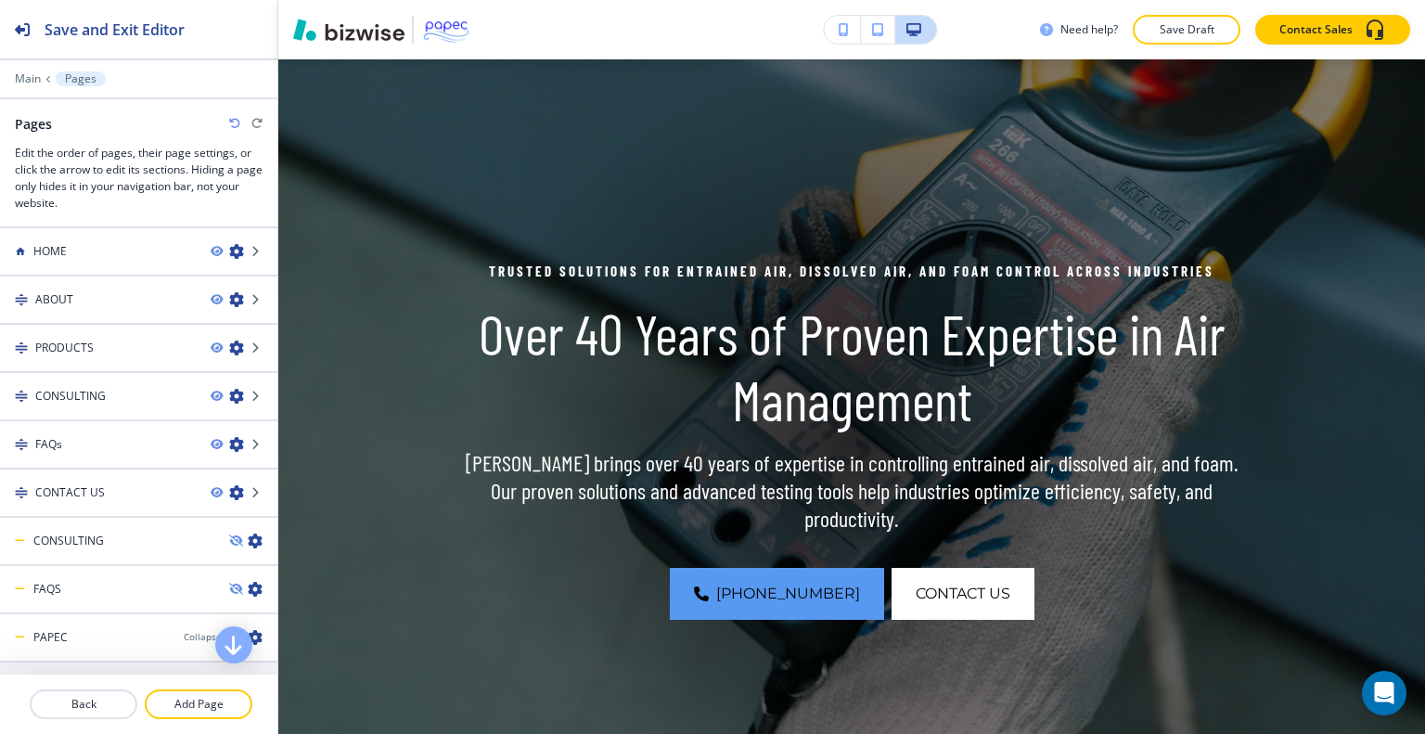
scroll to position [38, 0]
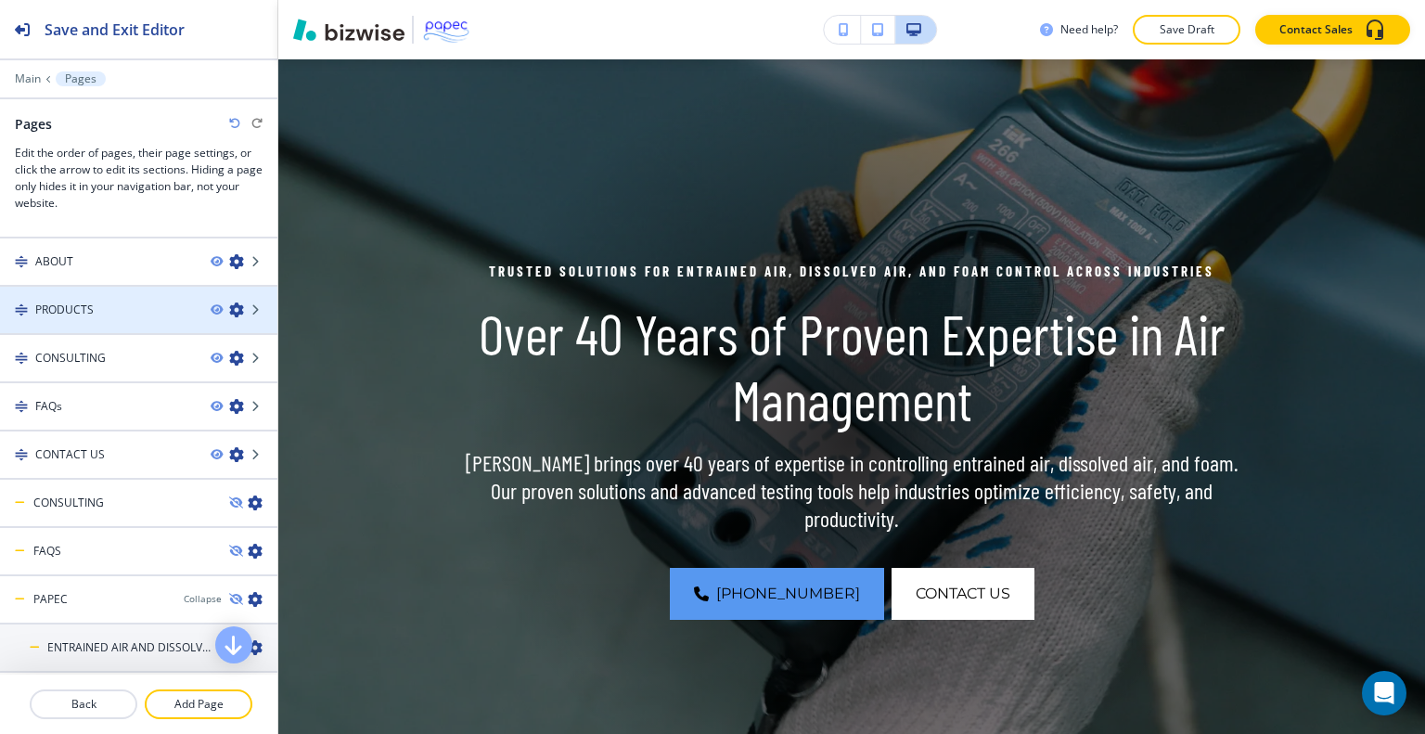
click at [118, 314] on div "PRODUCTS" at bounding box center [98, 310] width 196 height 17
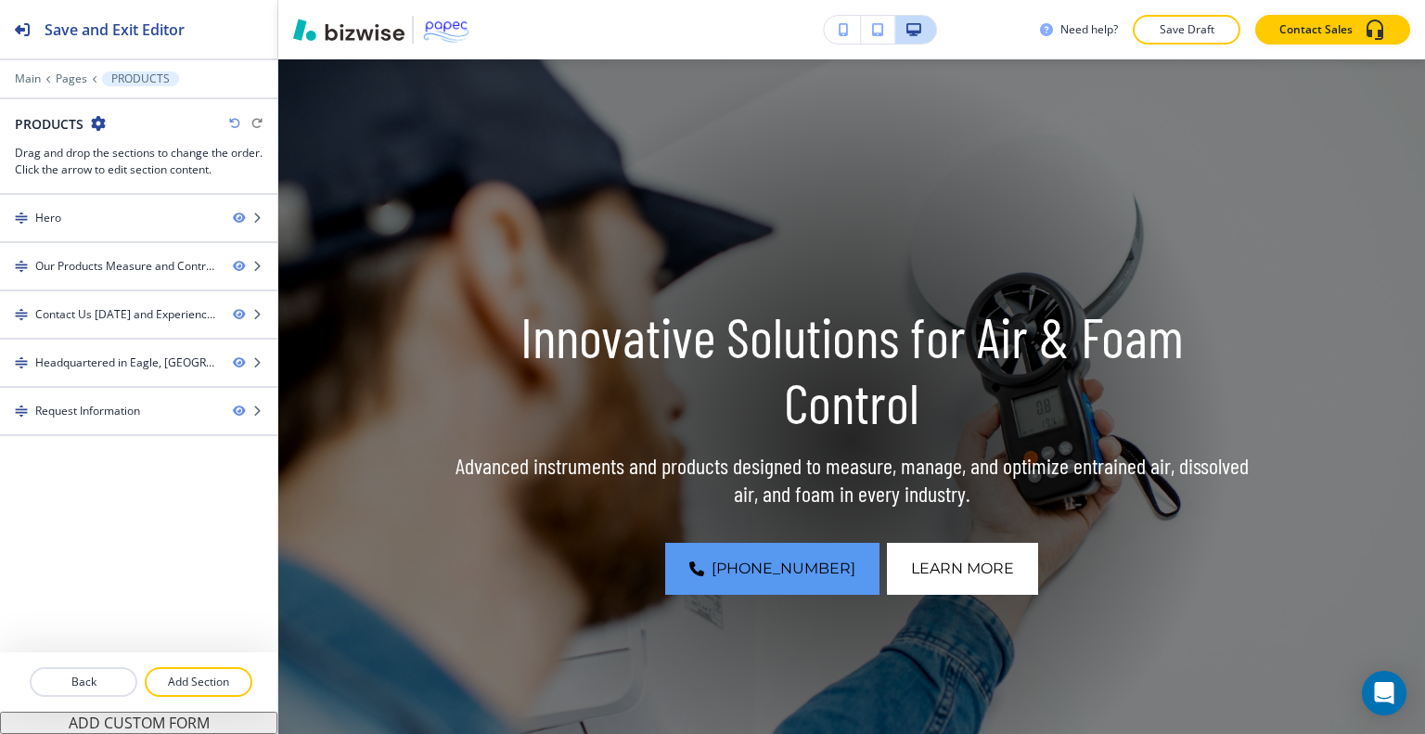
scroll to position [0, 0]
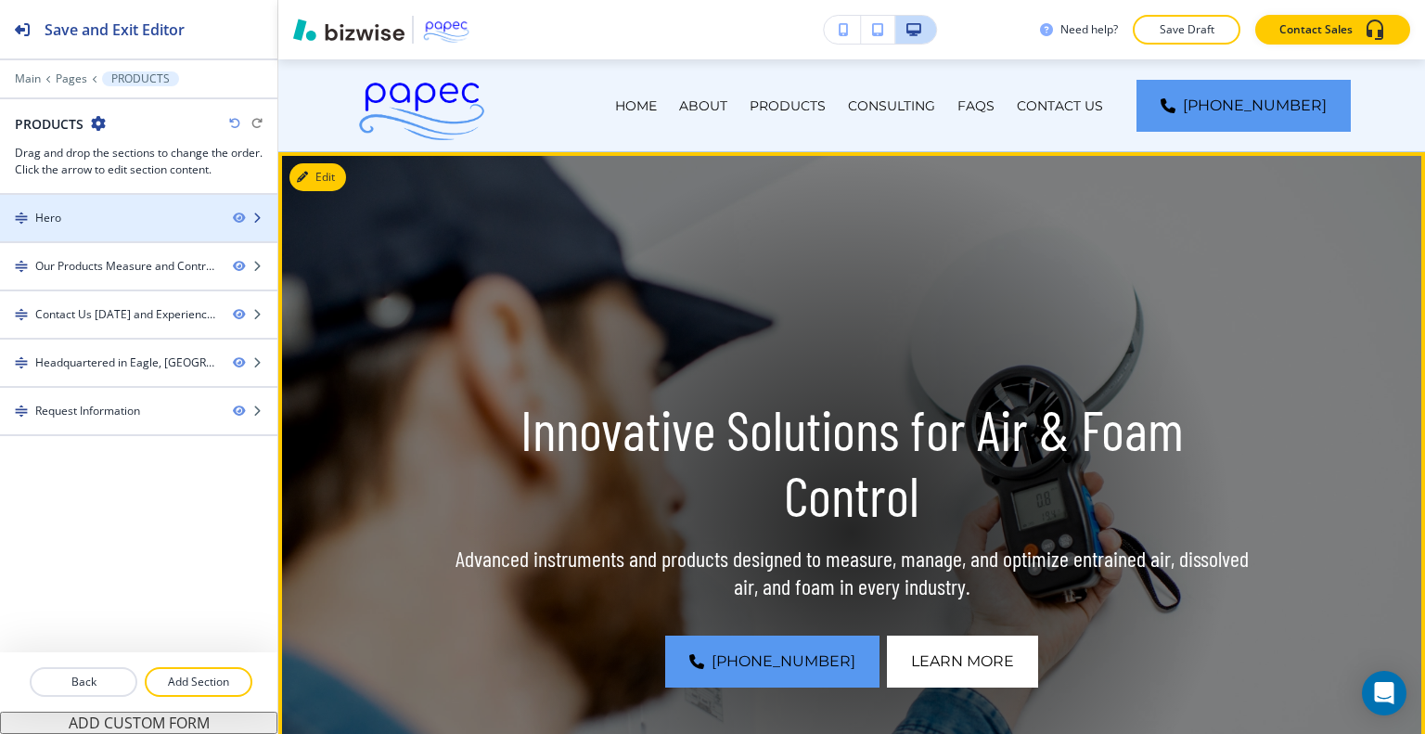
click at [155, 210] on div "Hero" at bounding box center [109, 218] width 218 height 17
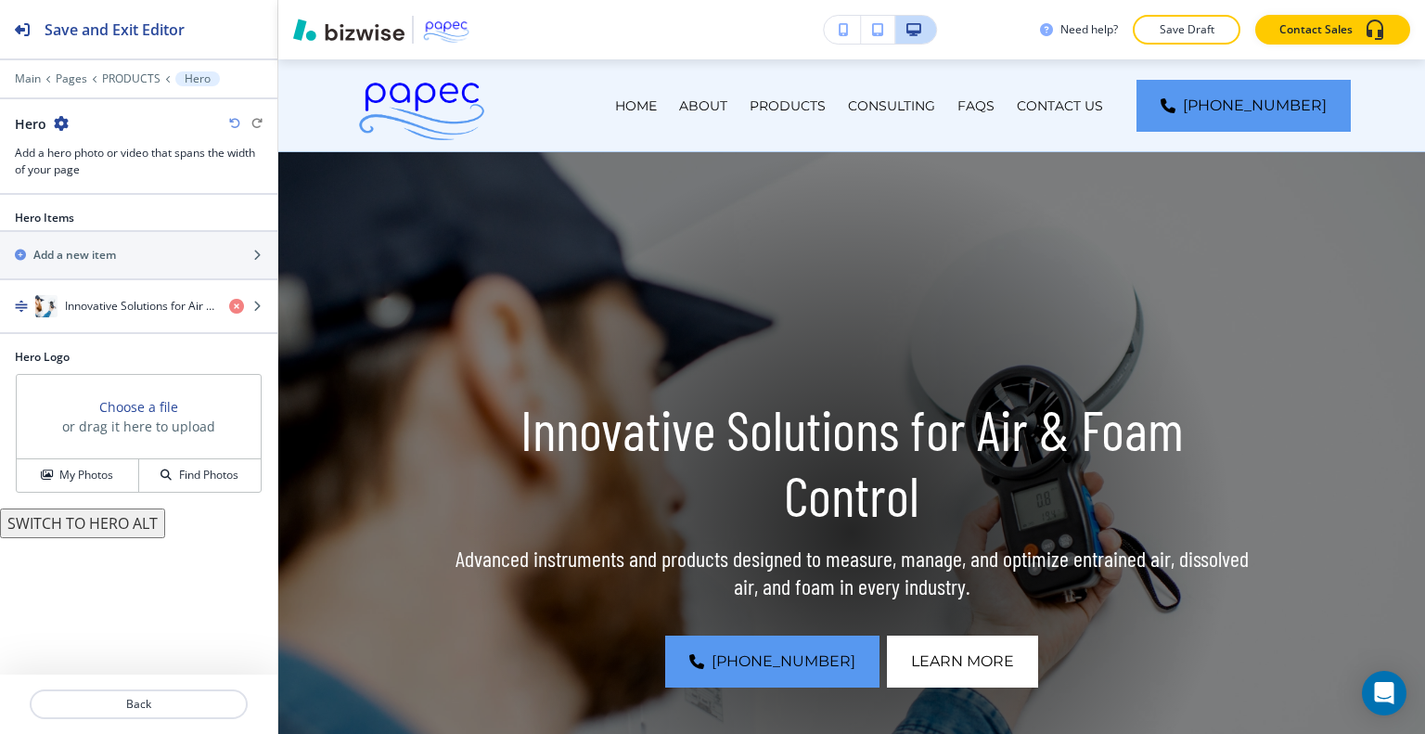
scroll to position [93, 0]
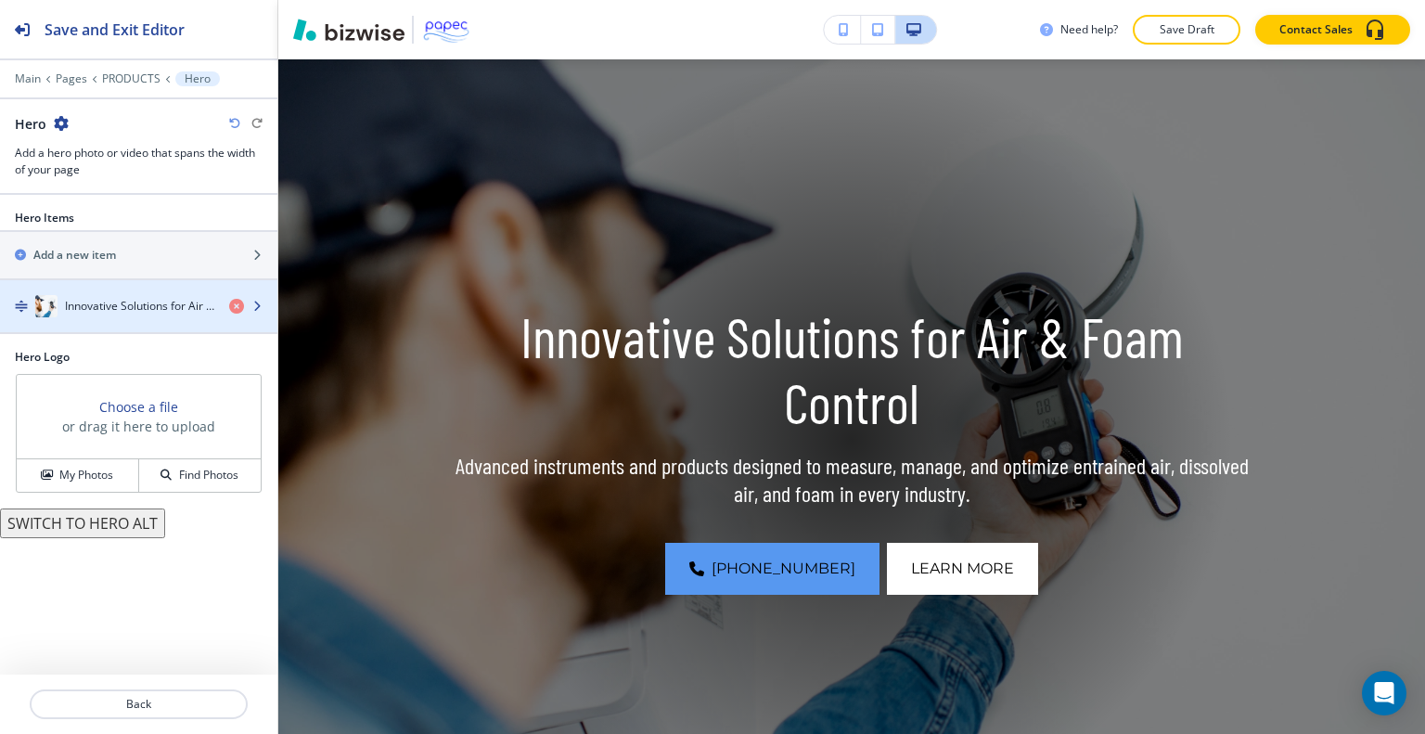
click at [159, 298] on h4 "Innovative Solutions for Air & Foam Control" at bounding box center [139, 306] width 149 height 17
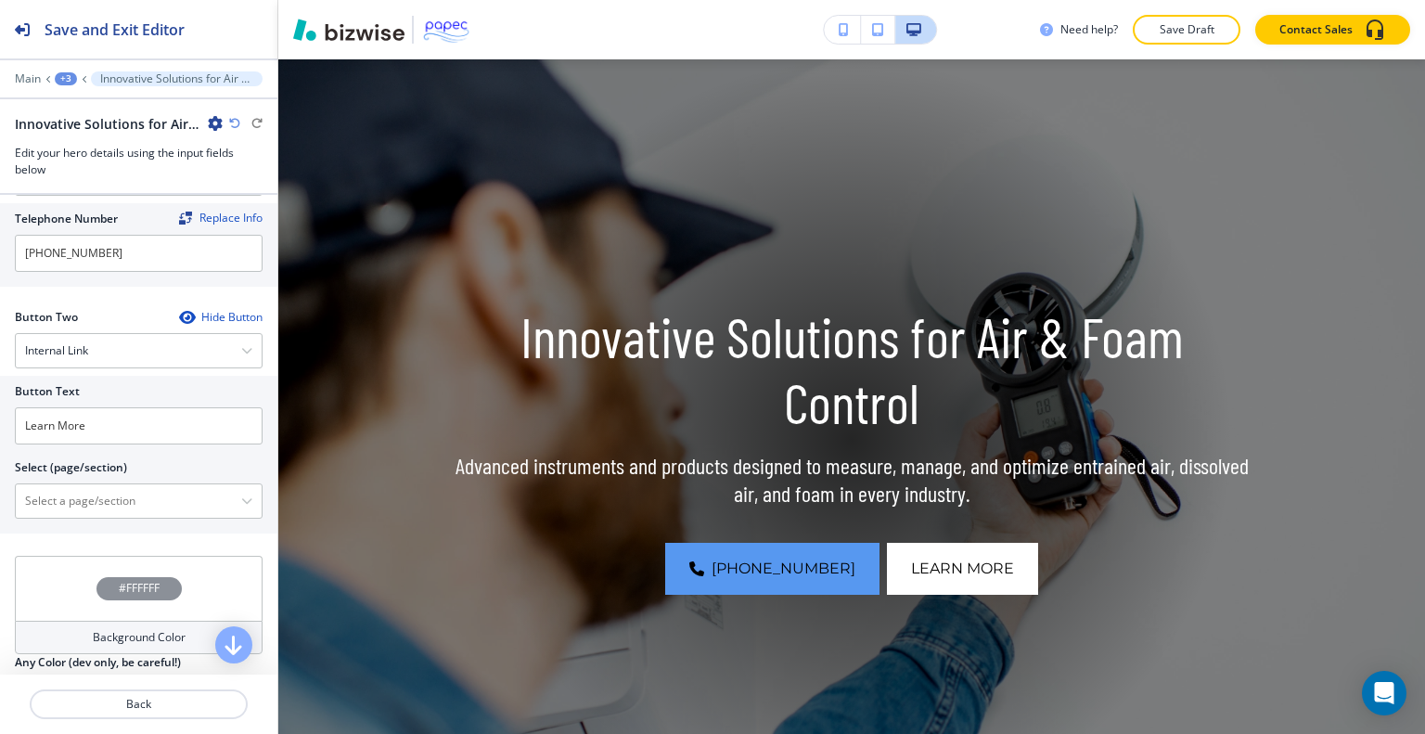
scroll to position [871, 0]
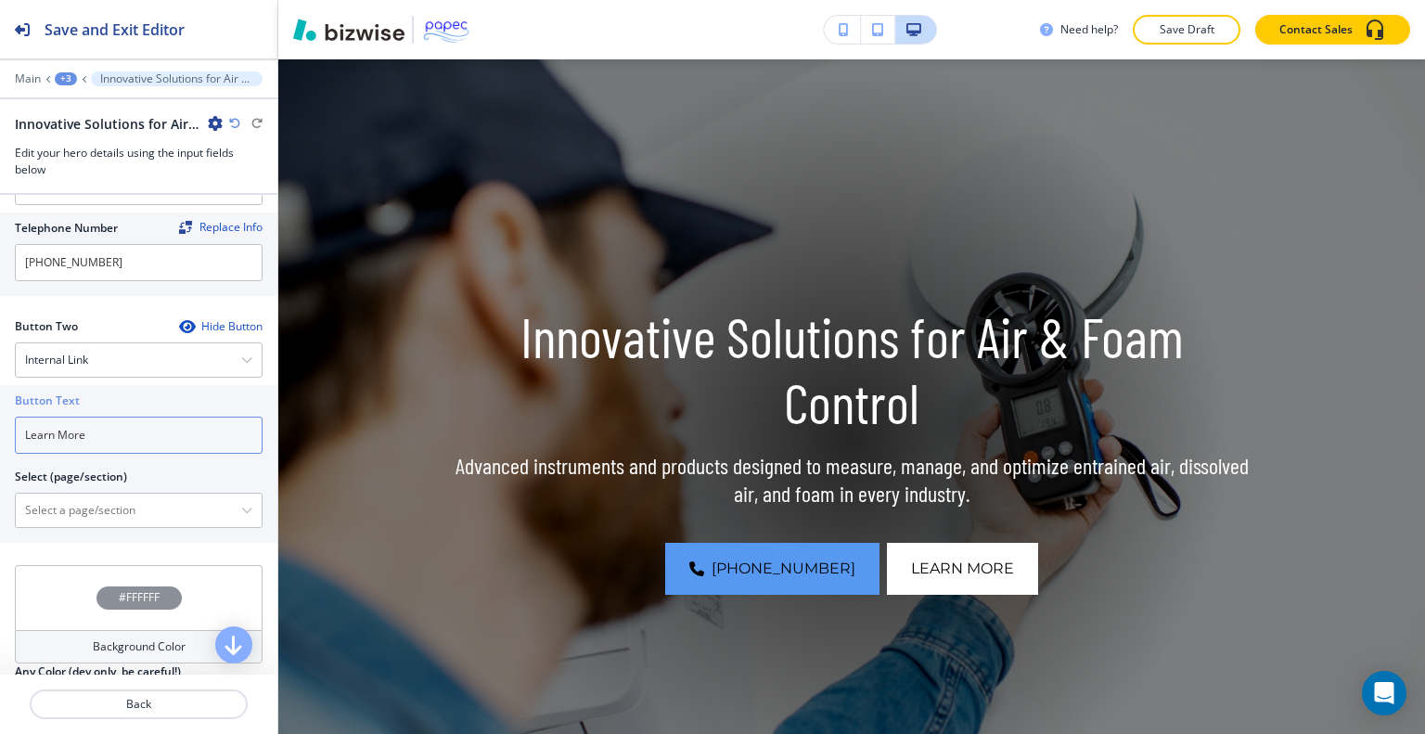
drag, startPoint x: 142, startPoint y: 440, endPoint x: 0, endPoint y: 446, distance: 142.1
click at [0, 446] on div "Button Text Learn More Select (page/section) HOME | Hero HOME | Entrained Air a…" at bounding box center [138, 464] width 277 height 158
type input "CONTACT US"
click at [45, 514] on \(page\/section\) "Manual Input" at bounding box center [128, 511] width 225 height 32
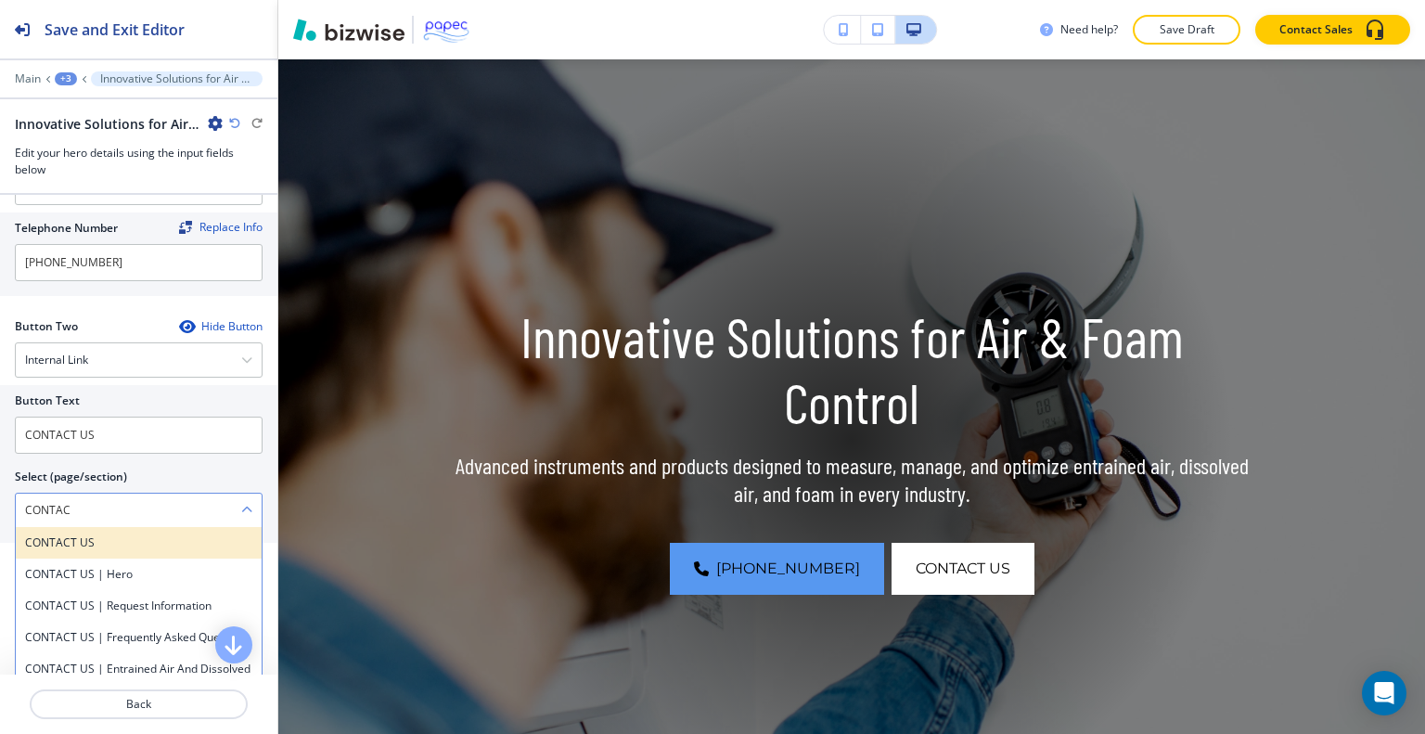
click at [71, 541] on h4 "CONTACT US" at bounding box center [138, 542] width 227 height 17
type \(page\/section\) "CONTACT US"
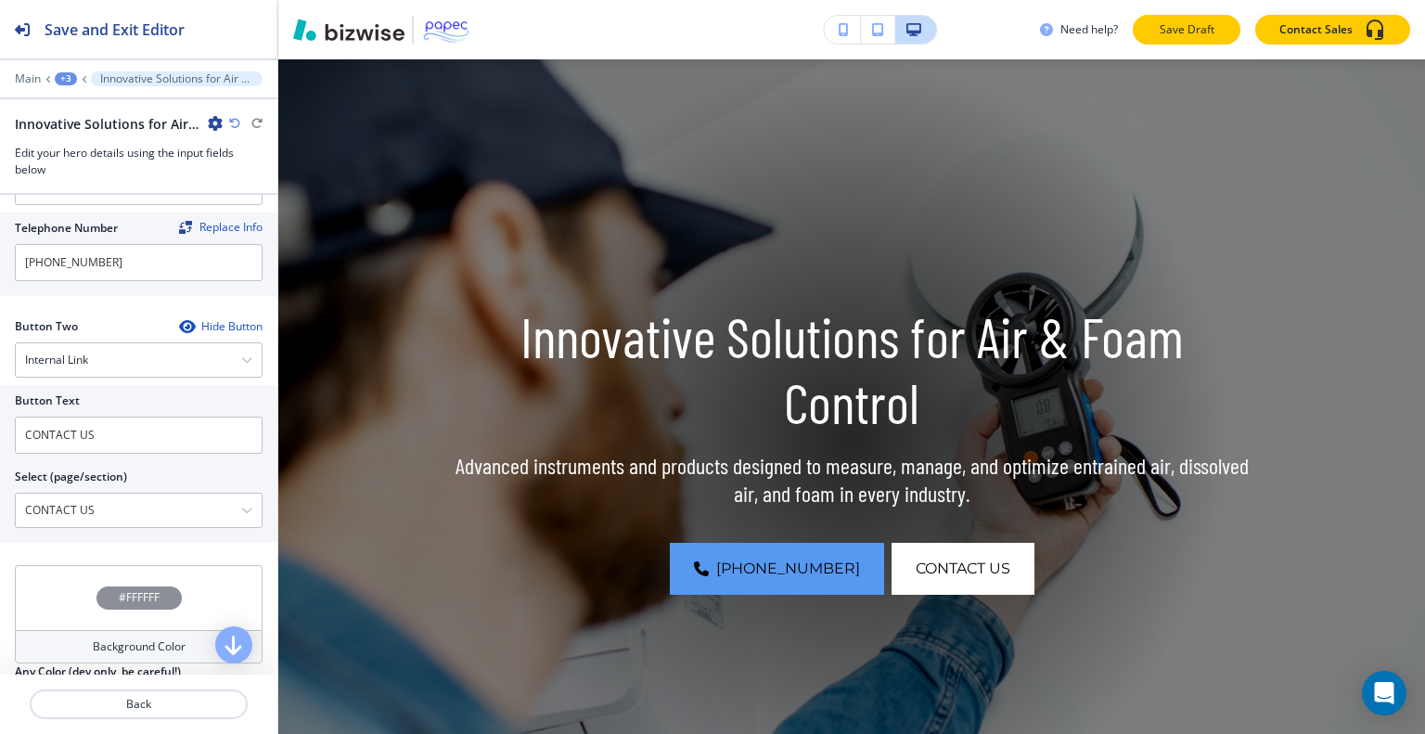
click at [1190, 29] on p "Save Draft" at bounding box center [1186, 29] width 59 height 17
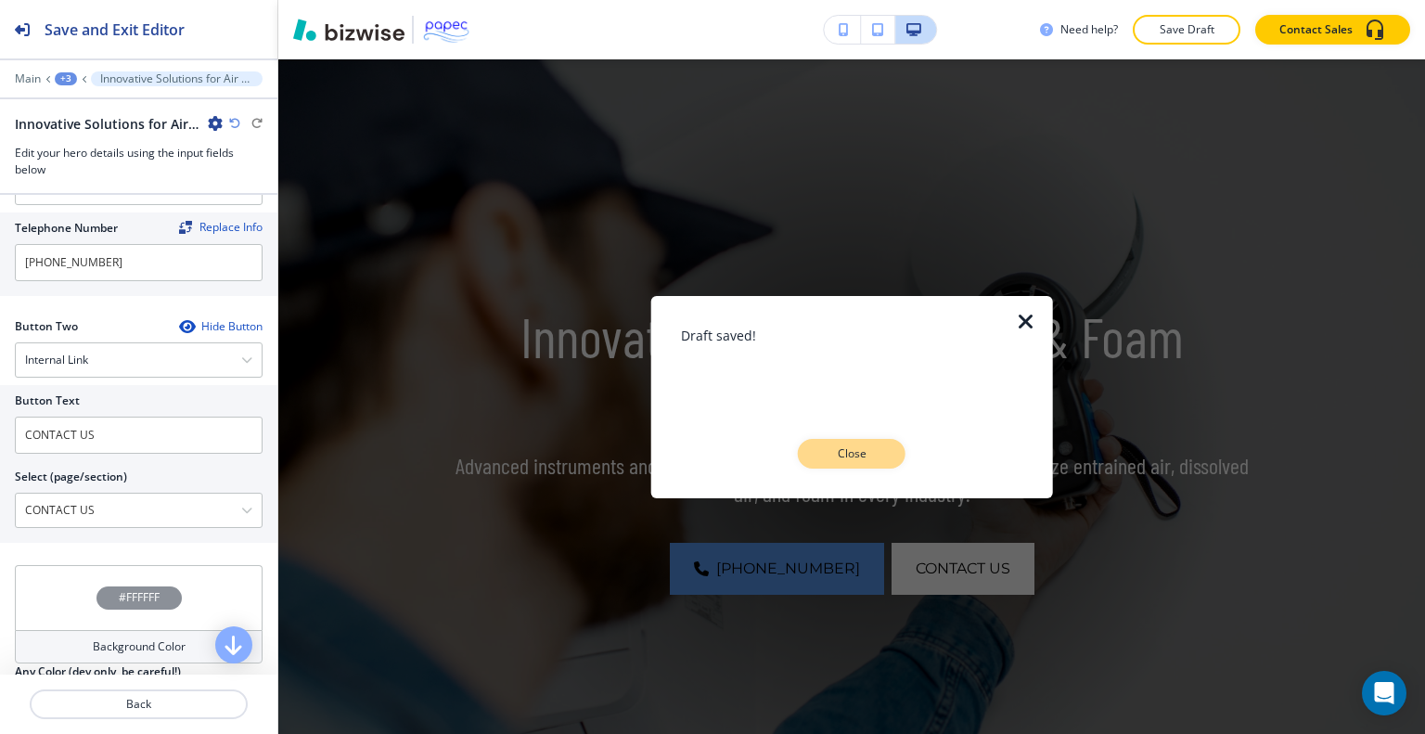
click at [842, 457] on p "Close" at bounding box center [851, 453] width 59 height 17
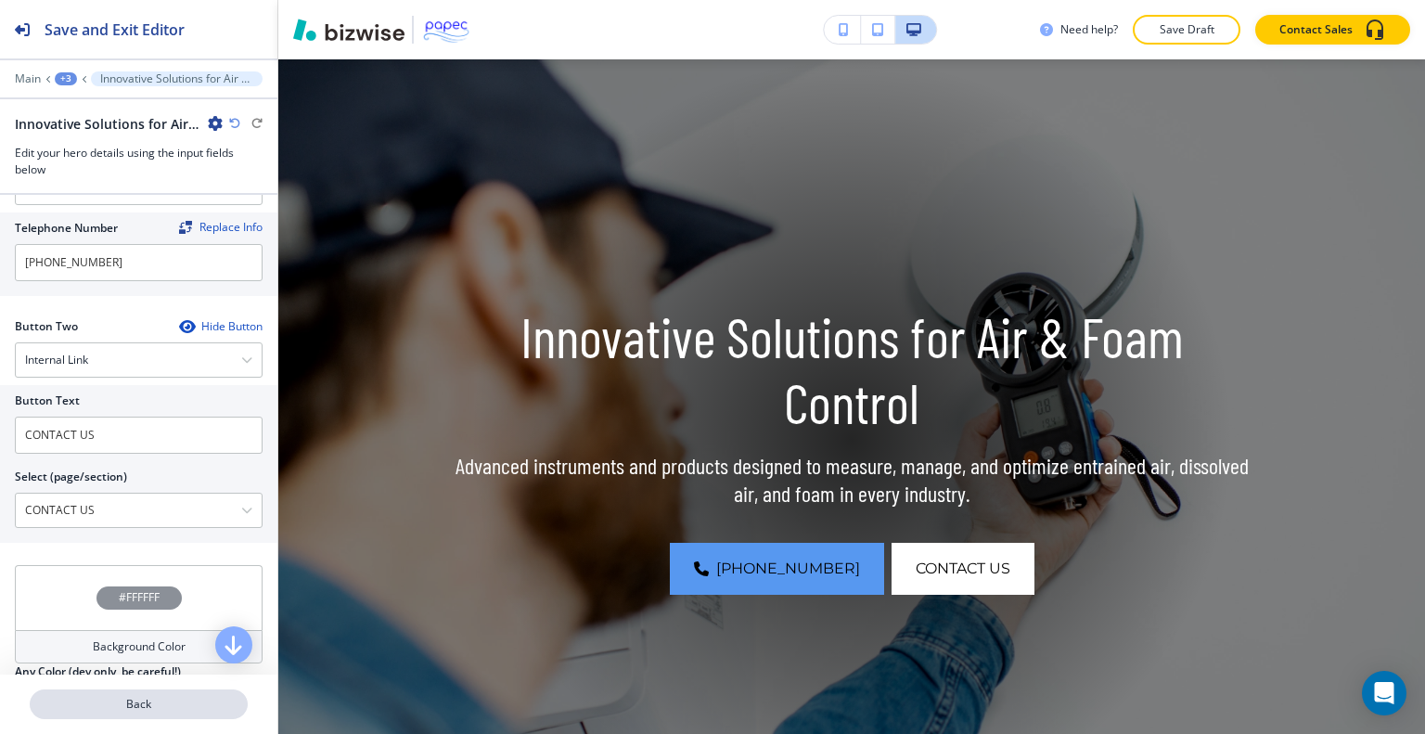
click at [200, 704] on p "Back" at bounding box center [139, 704] width 214 height 17
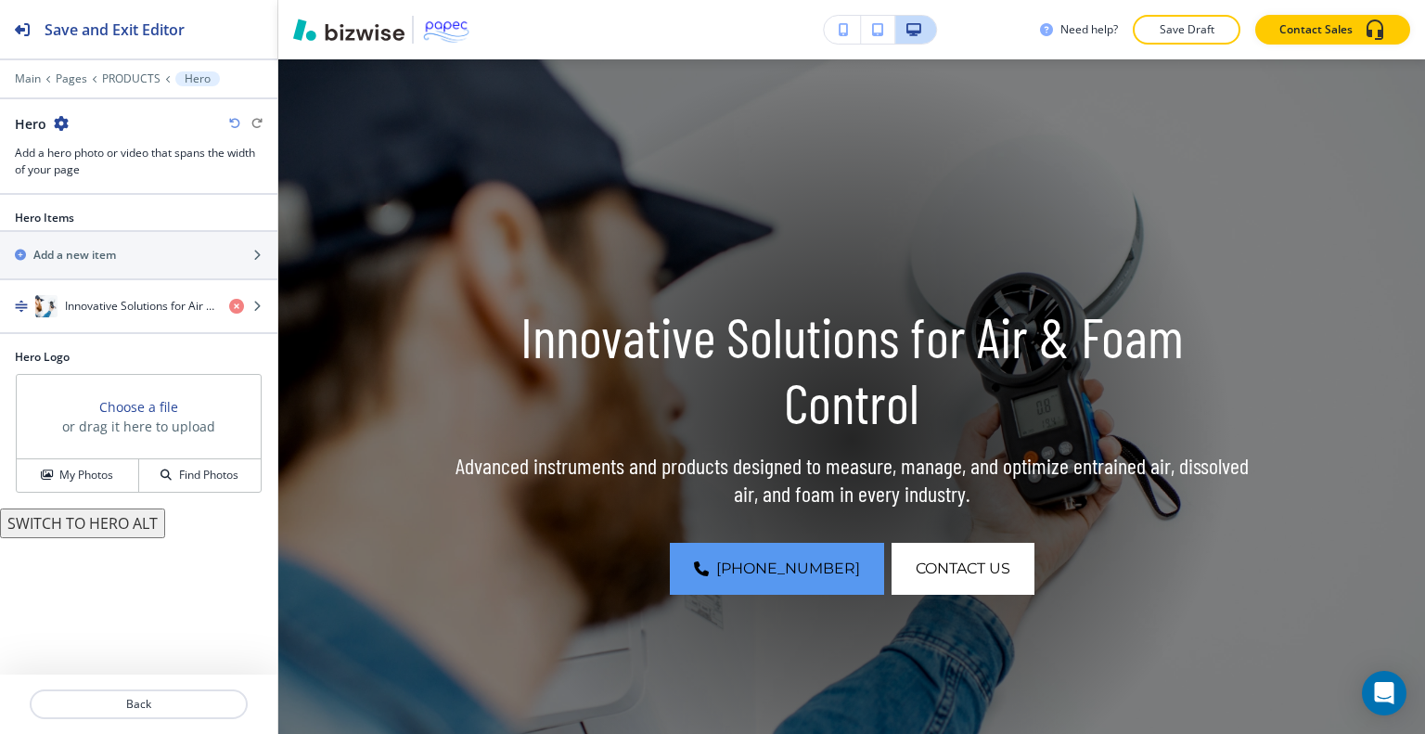
scroll to position [0, 0]
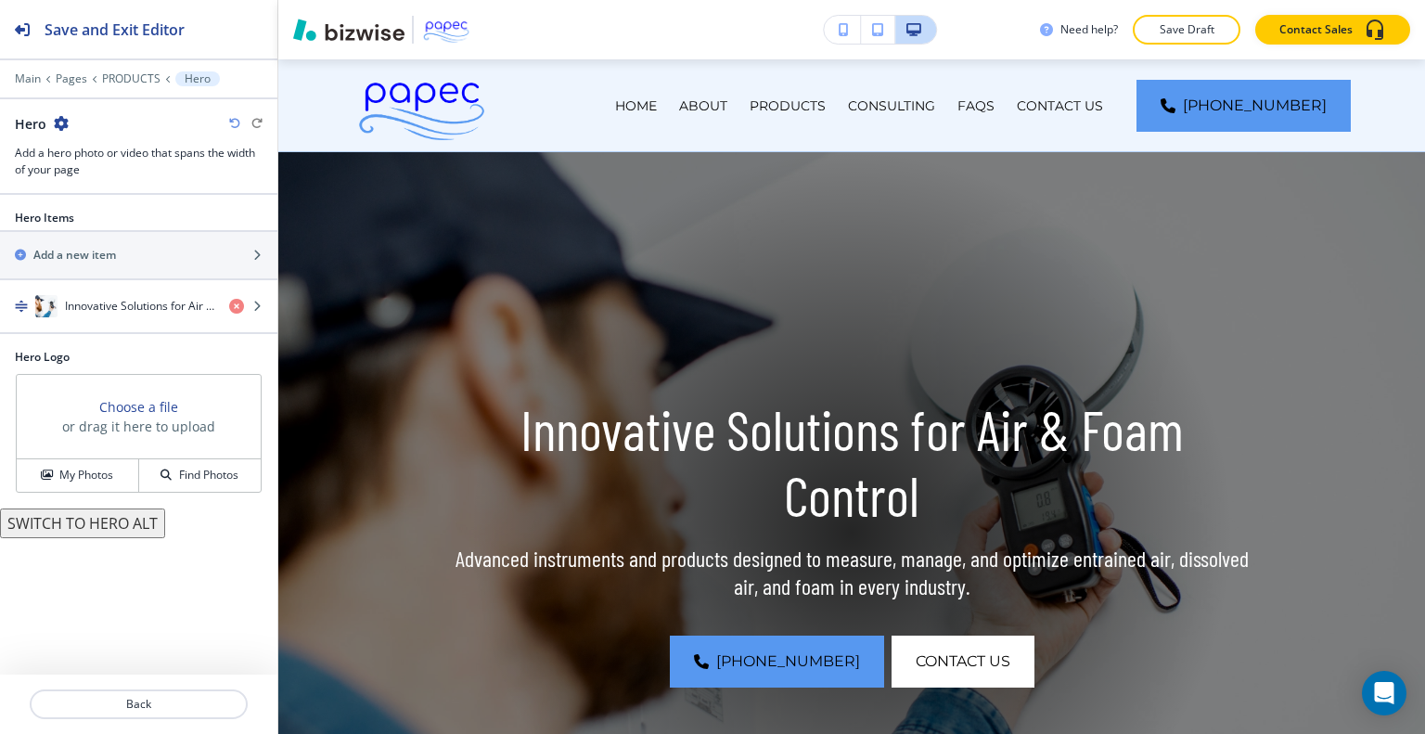
click at [68, 71] on div "Main Pages PRODUCTS Hero" at bounding box center [139, 78] width 248 height 15
click at [69, 71] on div "Main Pages PRODUCTS Hero" at bounding box center [139, 78] width 248 height 15
click at [70, 77] on p "Pages" at bounding box center [72, 78] width 32 height 13
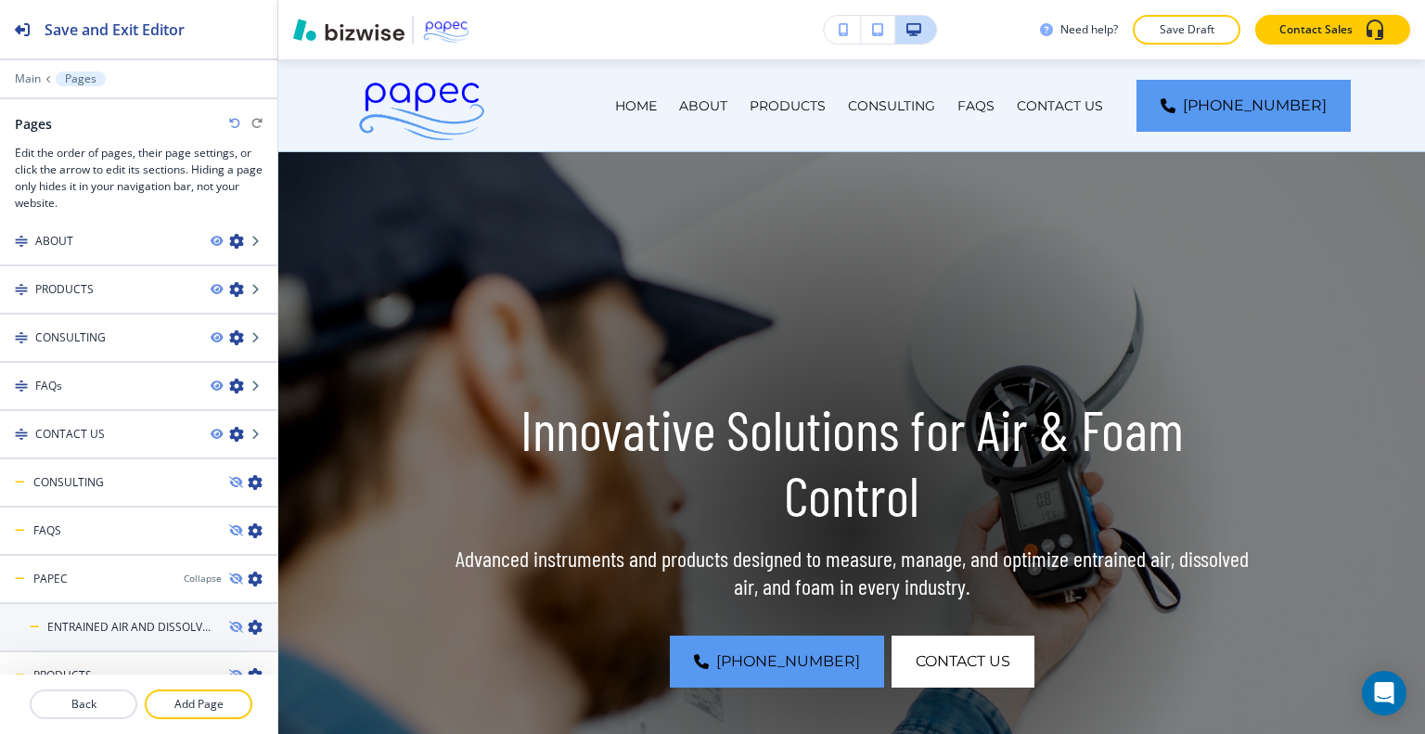
scroll to position [78, 0]
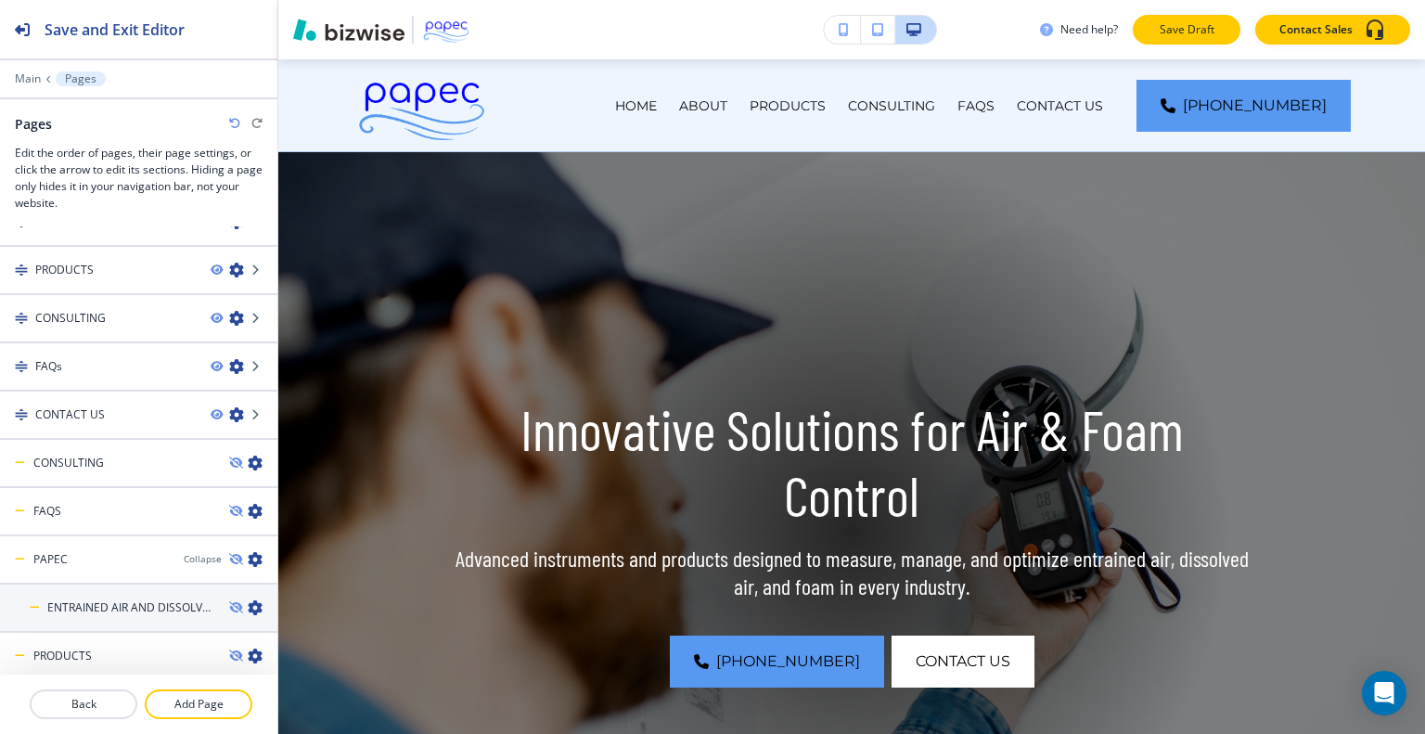
click at [1213, 37] on p "Save Draft" at bounding box center [1186, 29] width 59 height 17
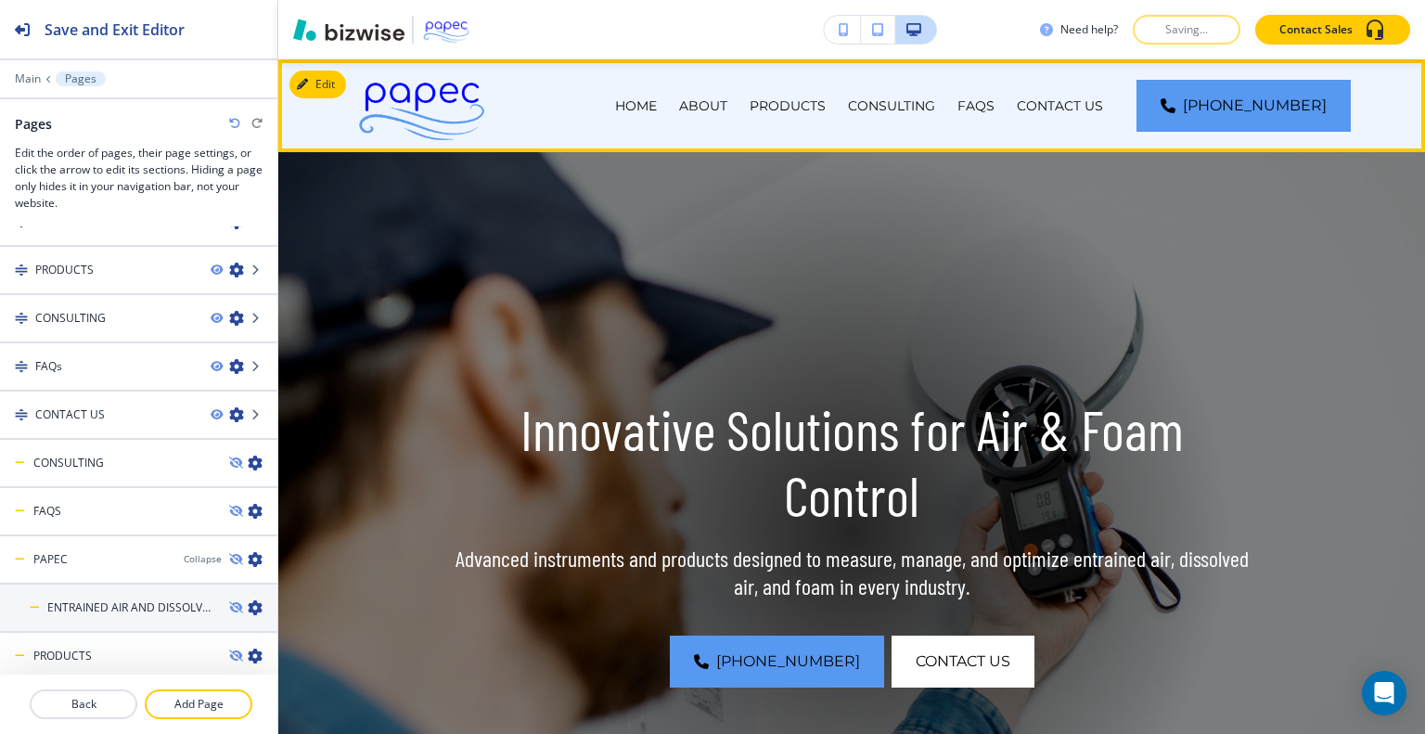
click at [1104, 115] on div "CONTACT US" at bounding box center [1060, 105] width 109 height 93
click at [1099, 109] on p "CONTACT US" at bounding box center [1060, 105] width 86 height 19
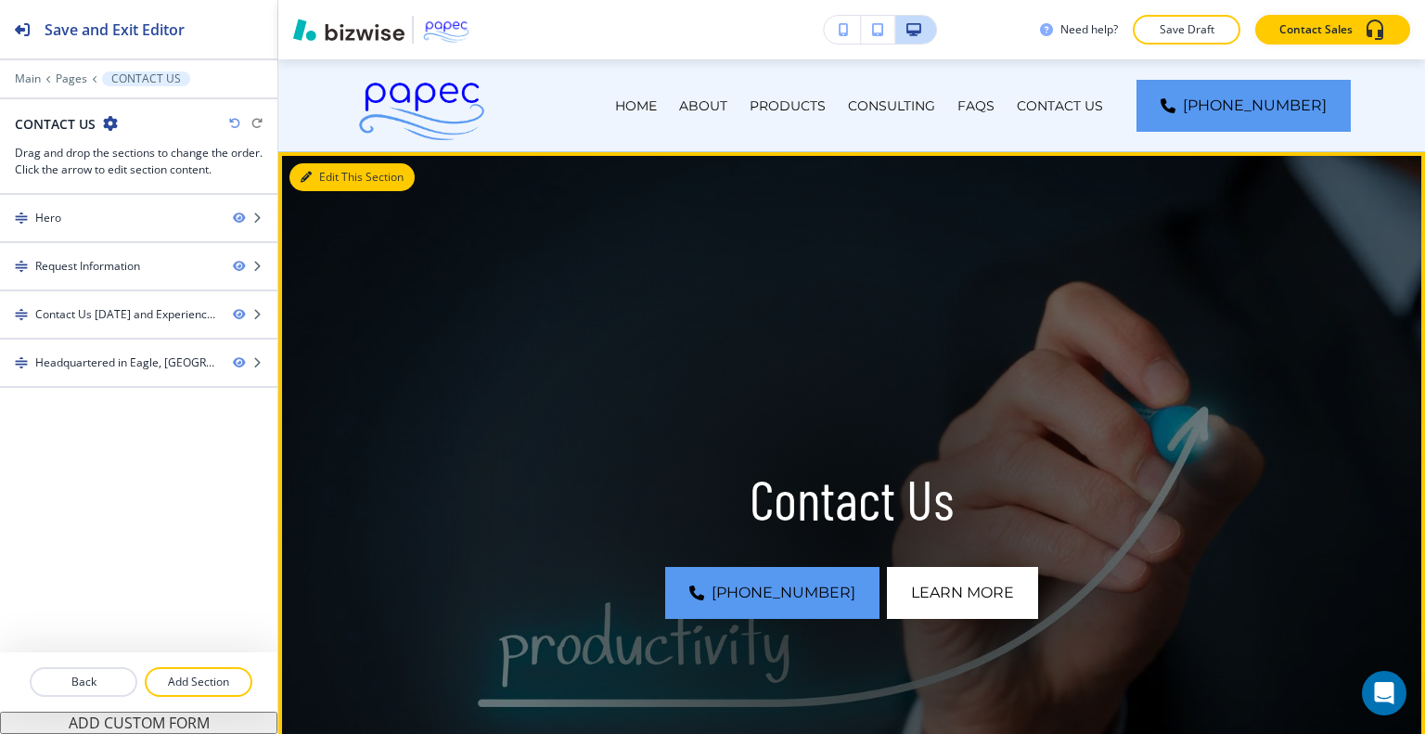
click at [328, 175] on button "Edit This Section" at bounding box center [351, 177] width 125 height 28
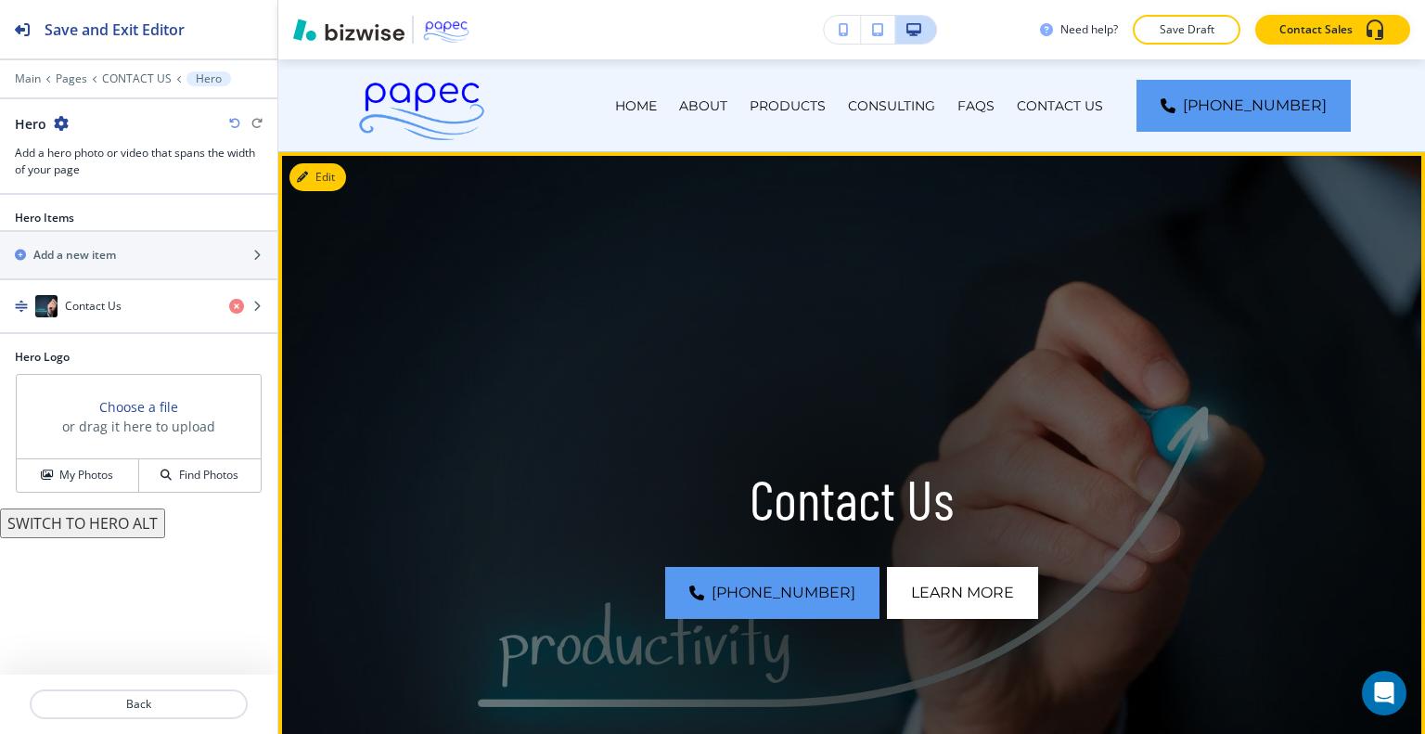
scroll to position [93, 0]
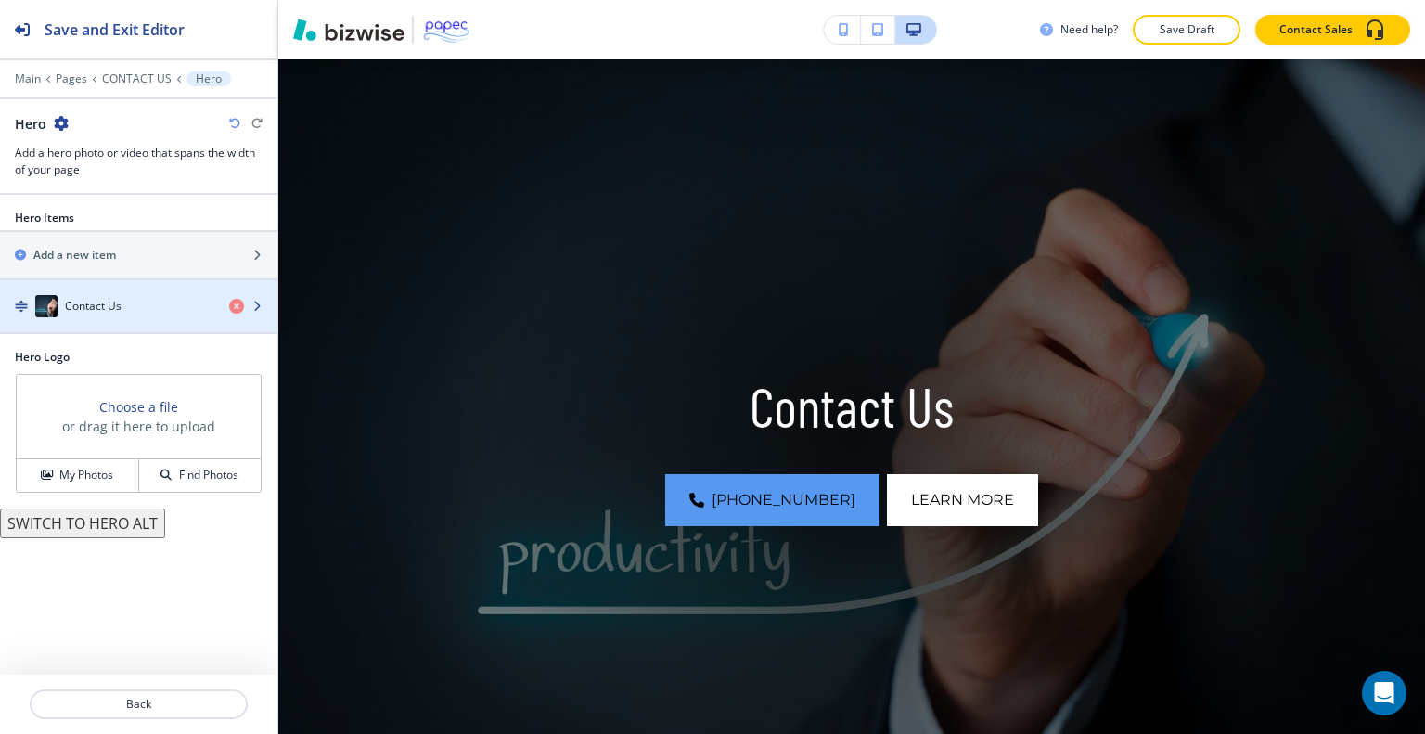
click at [162, 295] on div "Contact Us" at bounding box center [107, 306] width 214 height 22
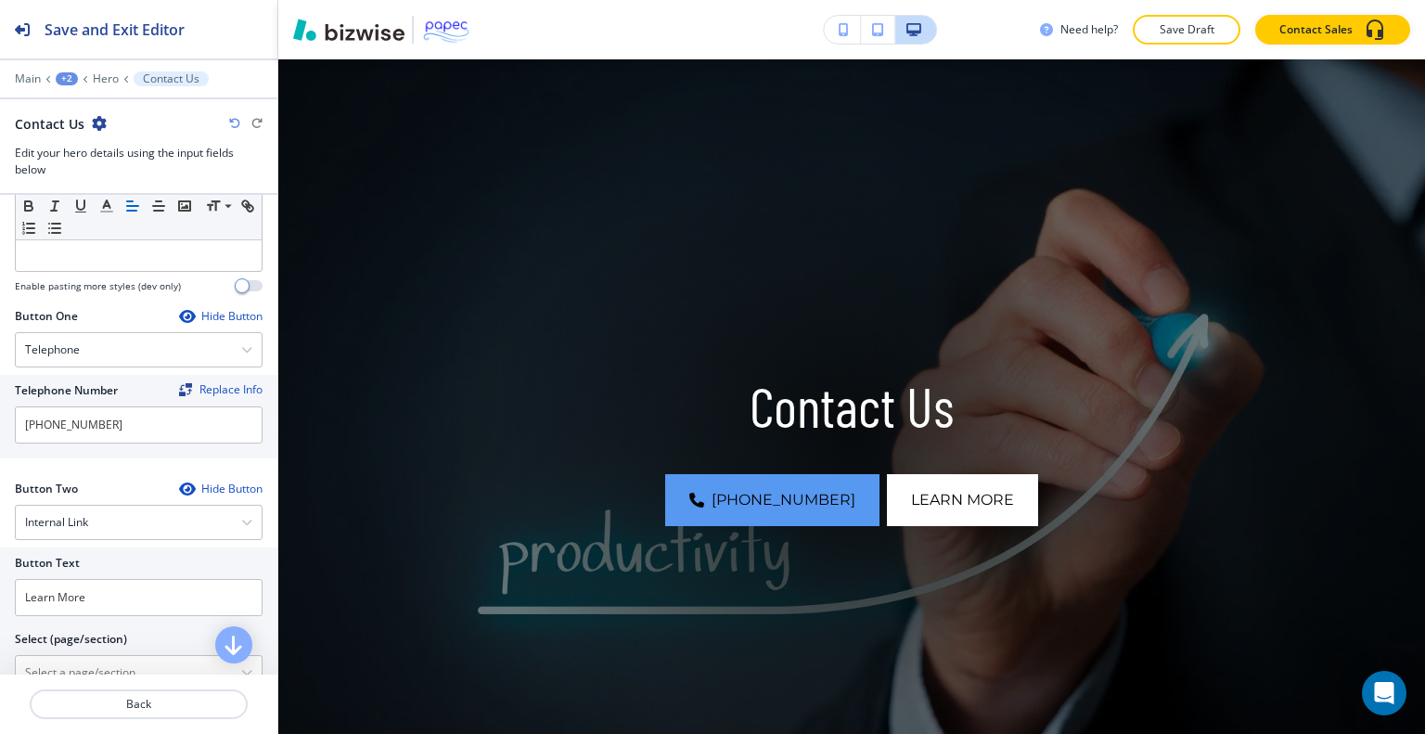
scroll to position [711, 0]
click at [204, 482] on div "Hide Button" at bounding box center [221, 487] width 84 height 15
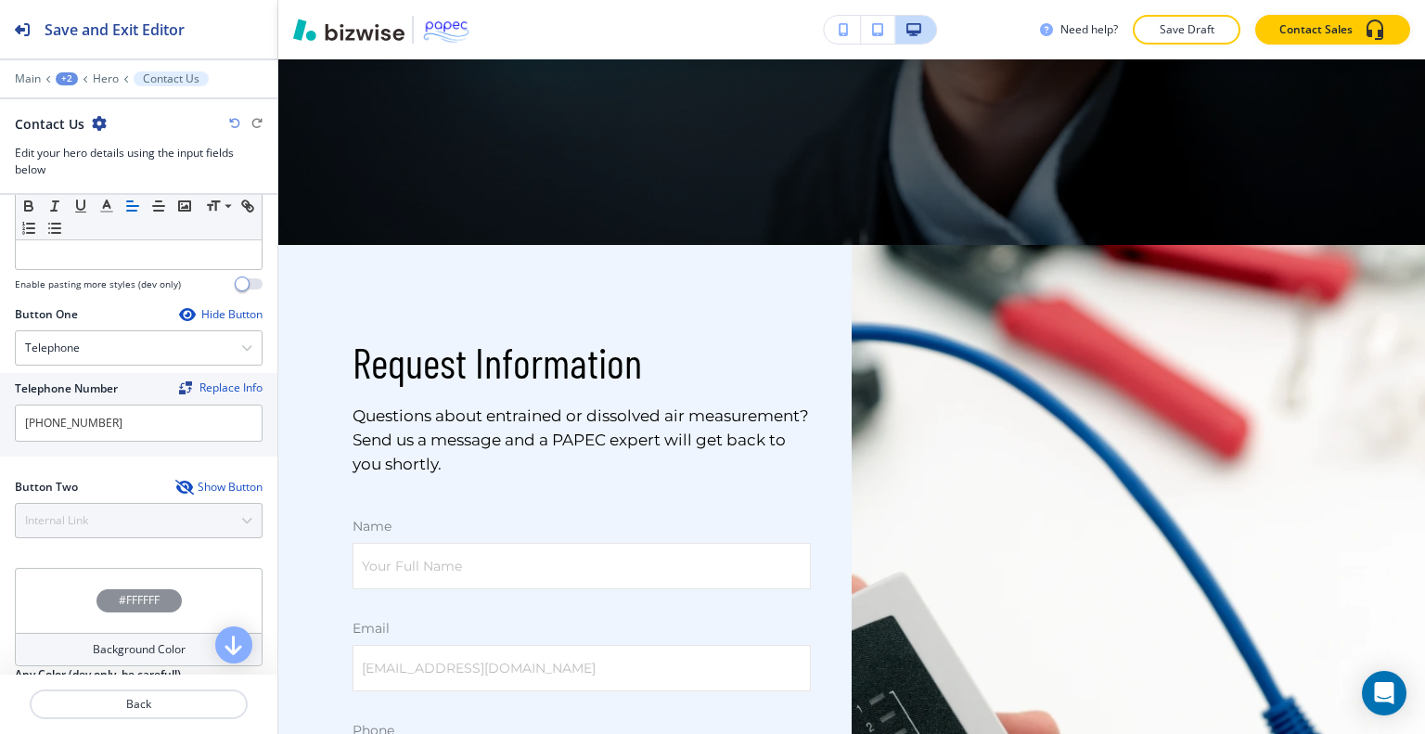
scroll to position [0, 0]
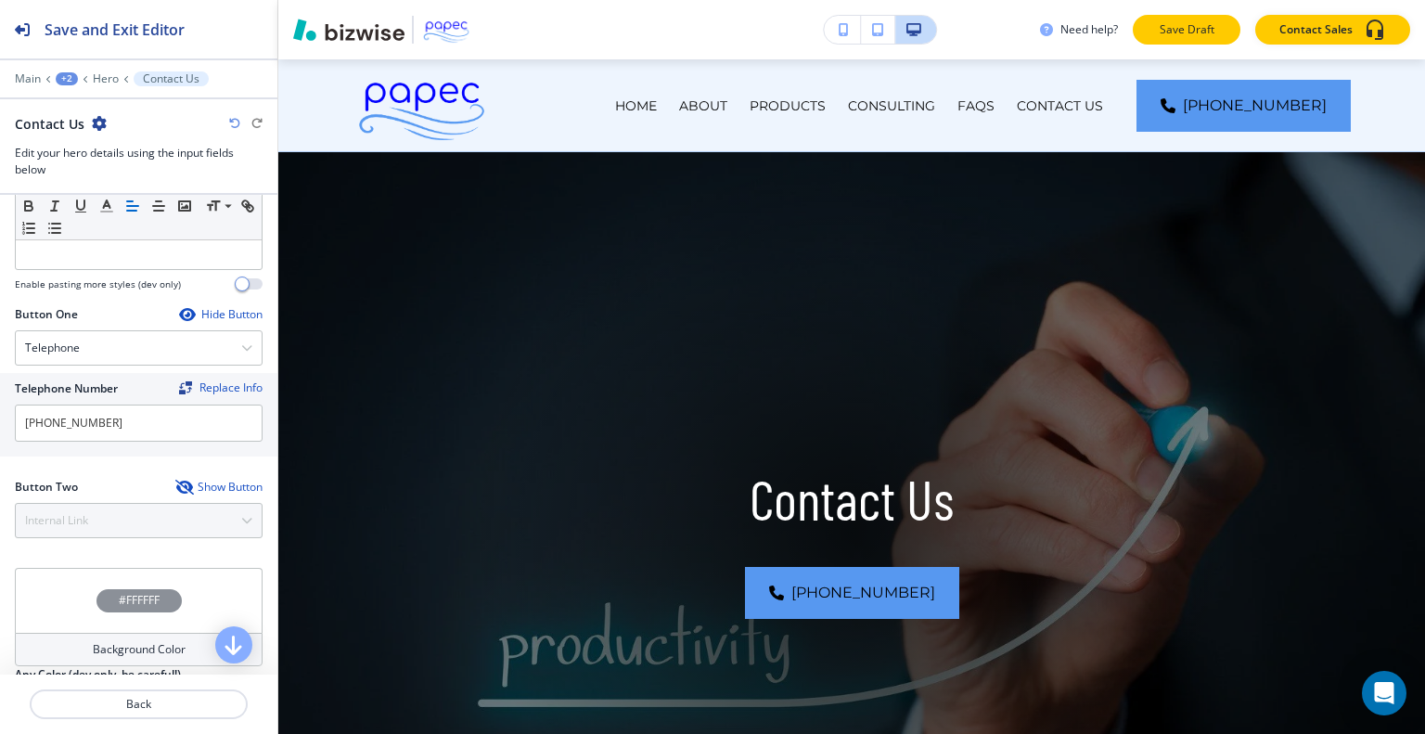
click at [1197, 25] on p "Save Draft" at bounding box center [1186, 29] width 59 height 17
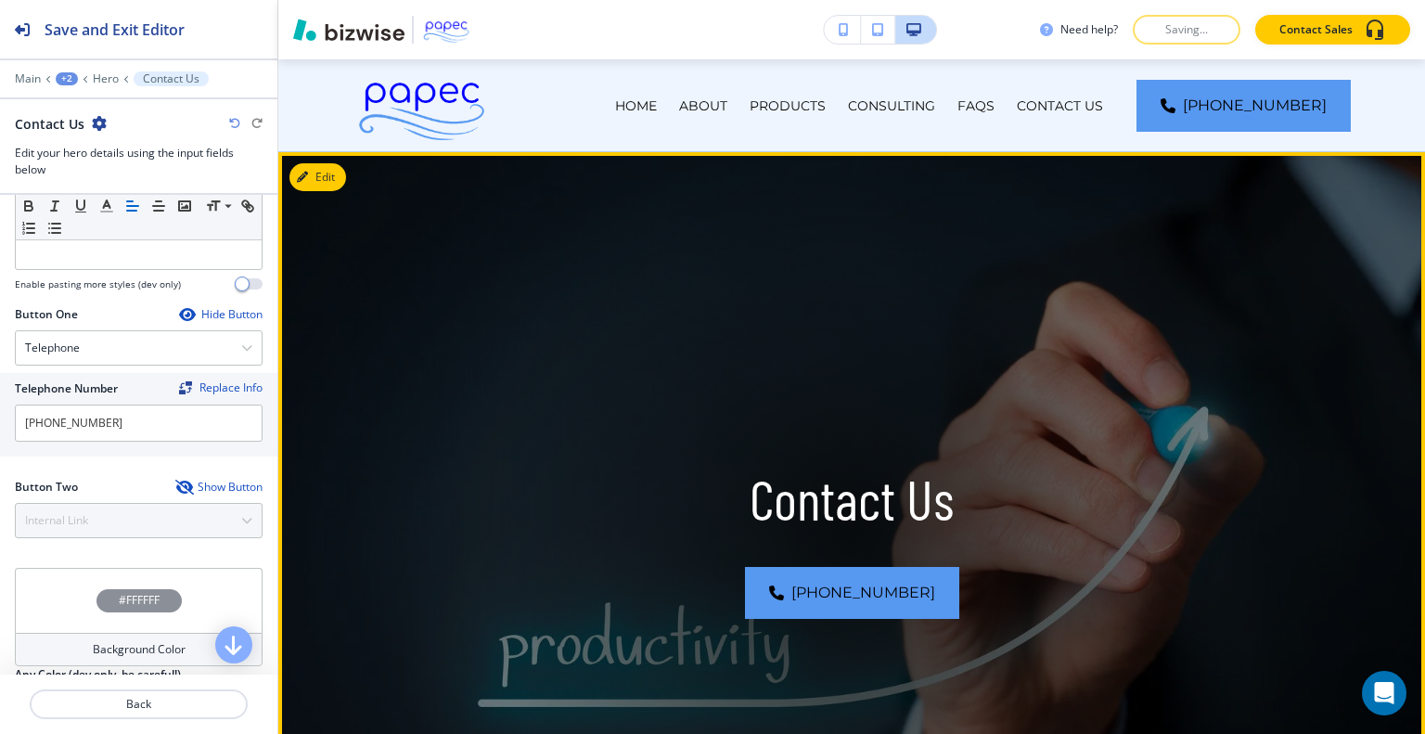
click at [1226, 287] on img at bounding box center [851, 532] width 1147 height 761
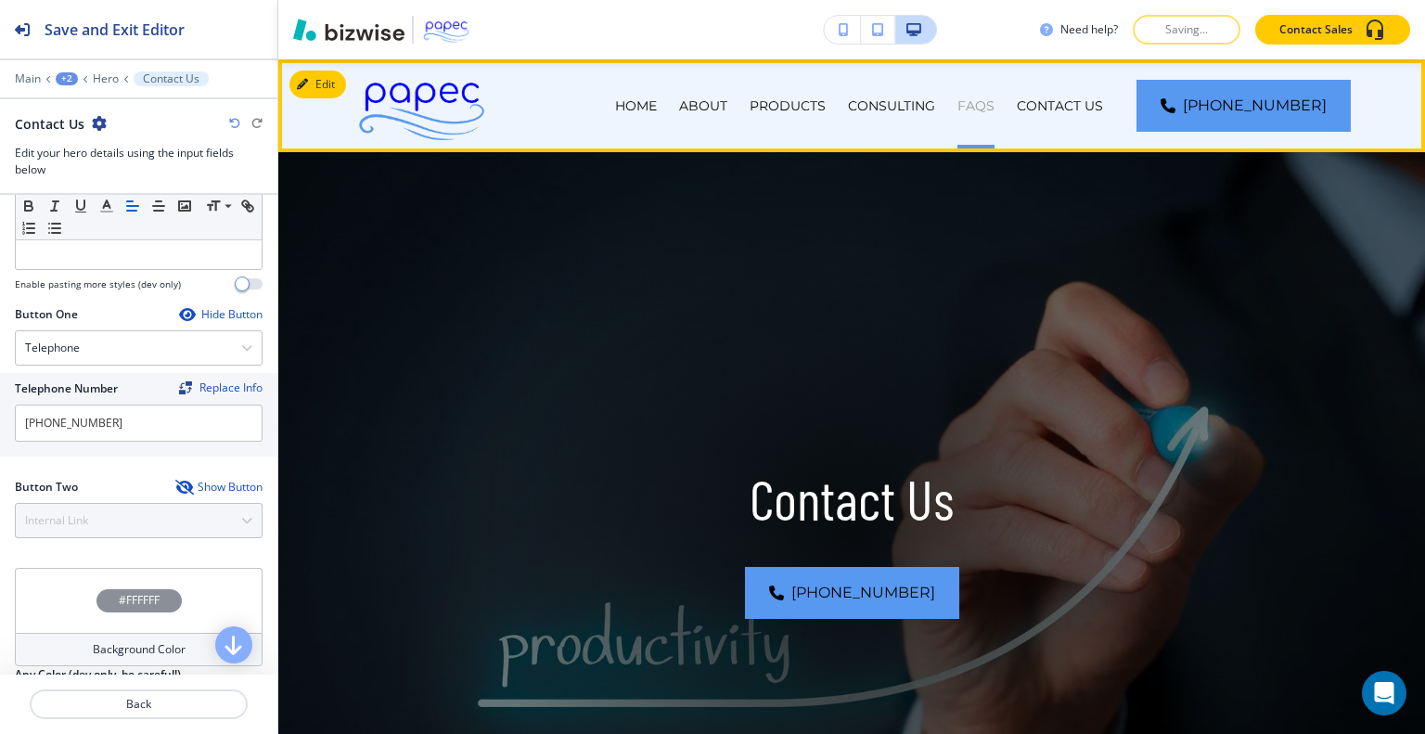
click at [995, 107] on p "FAQs" at bounding box center [975, 105] width 37 height 19
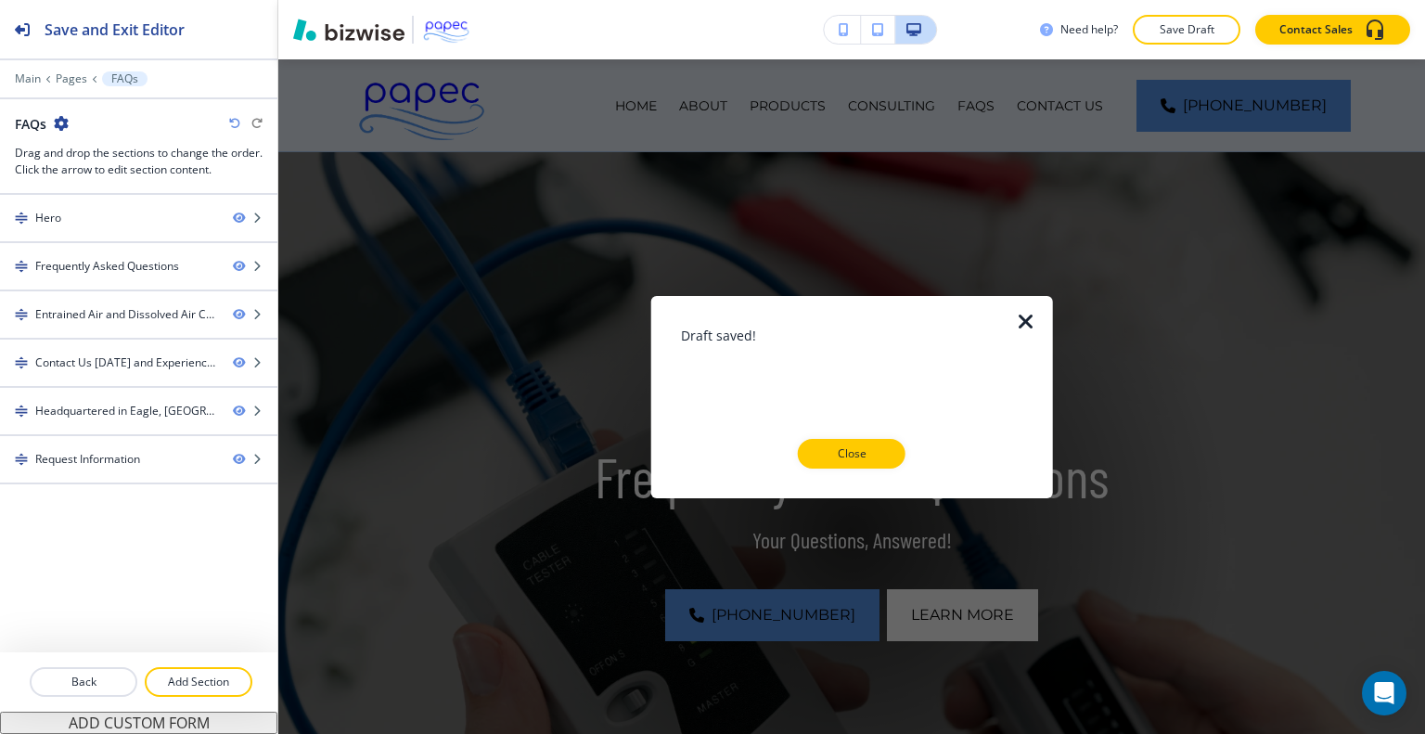
click at [1028, 320] on icon "button" at bounding box center [1026, 321] width 22 height 22
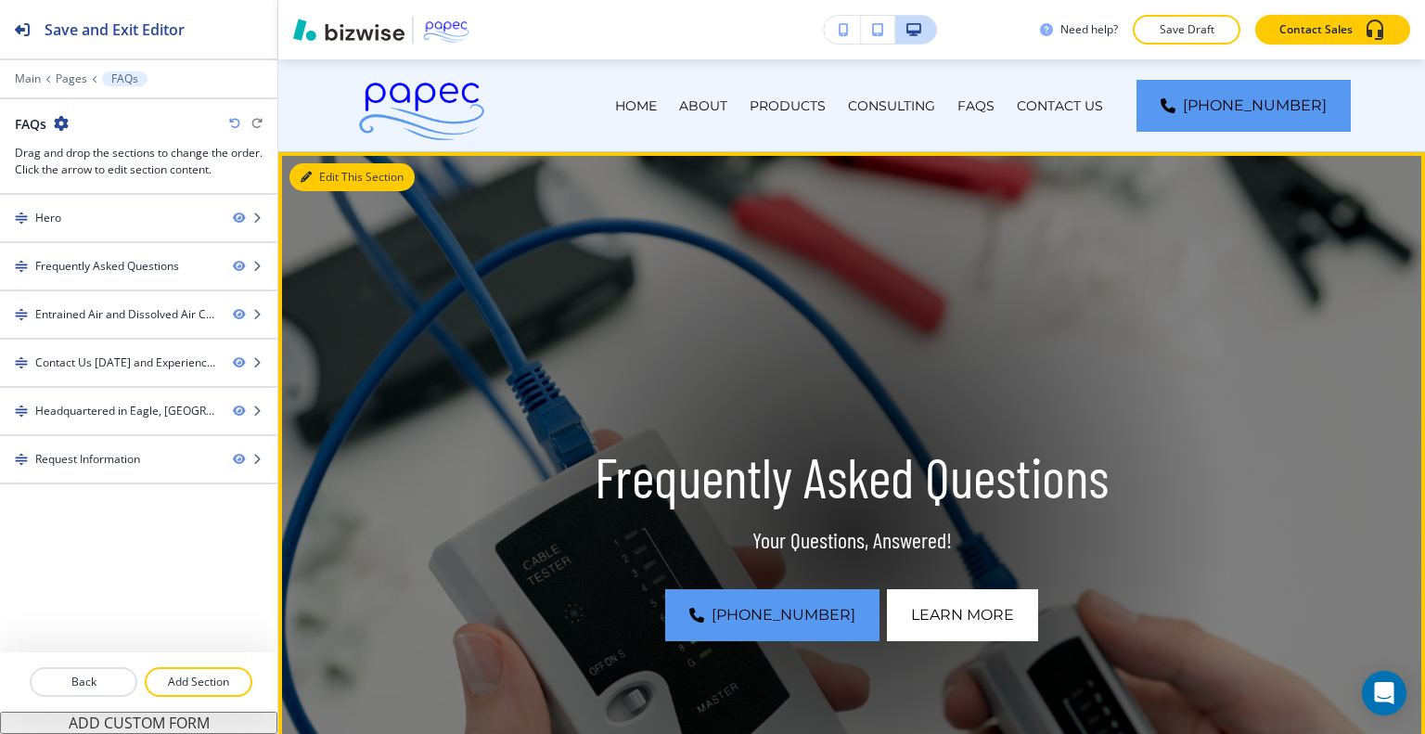
click at [315, 165] on button "Edit This Section" at bounding box center [351, 177] width 125 height 28
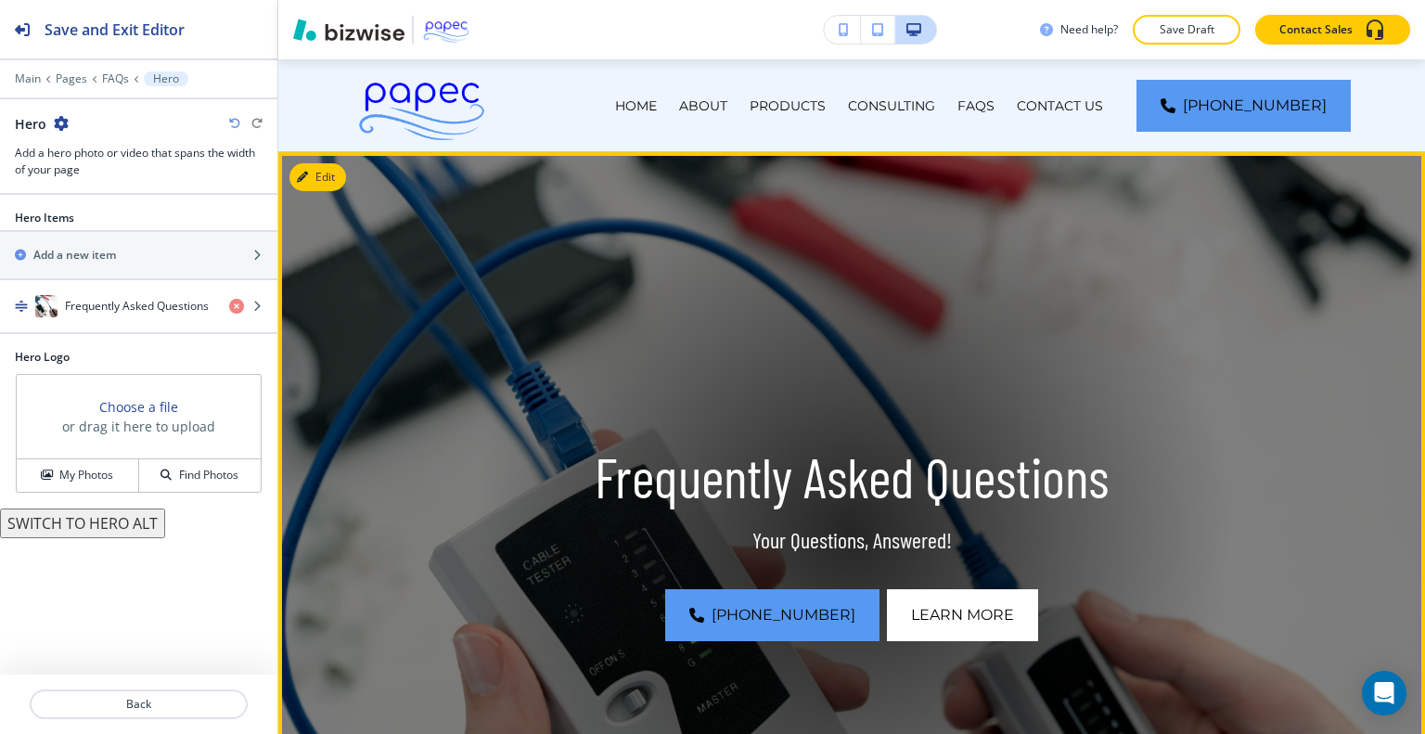
scroll to position [93, 0]
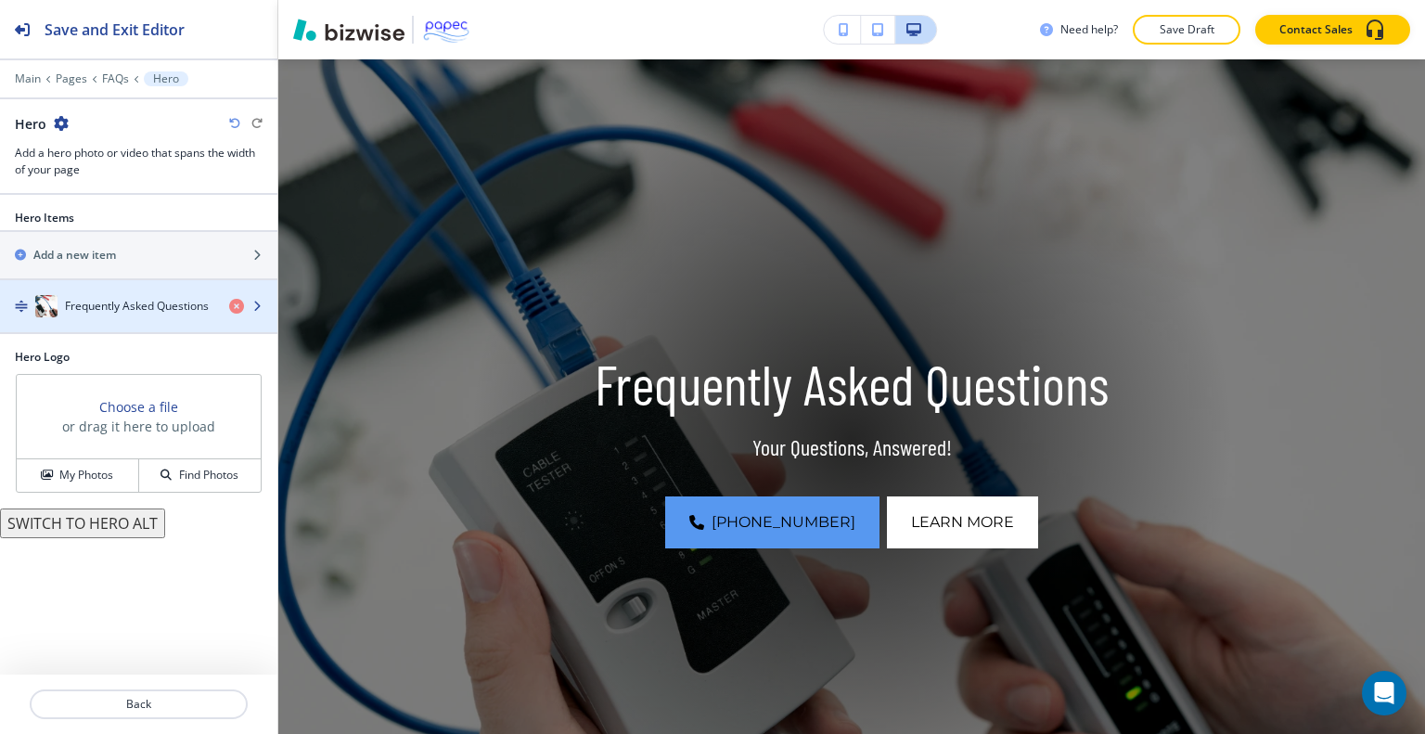
click at [161, 300] on h4 "Frequently Asked Questions" at bounding box center [137, 306] width 144 height 17
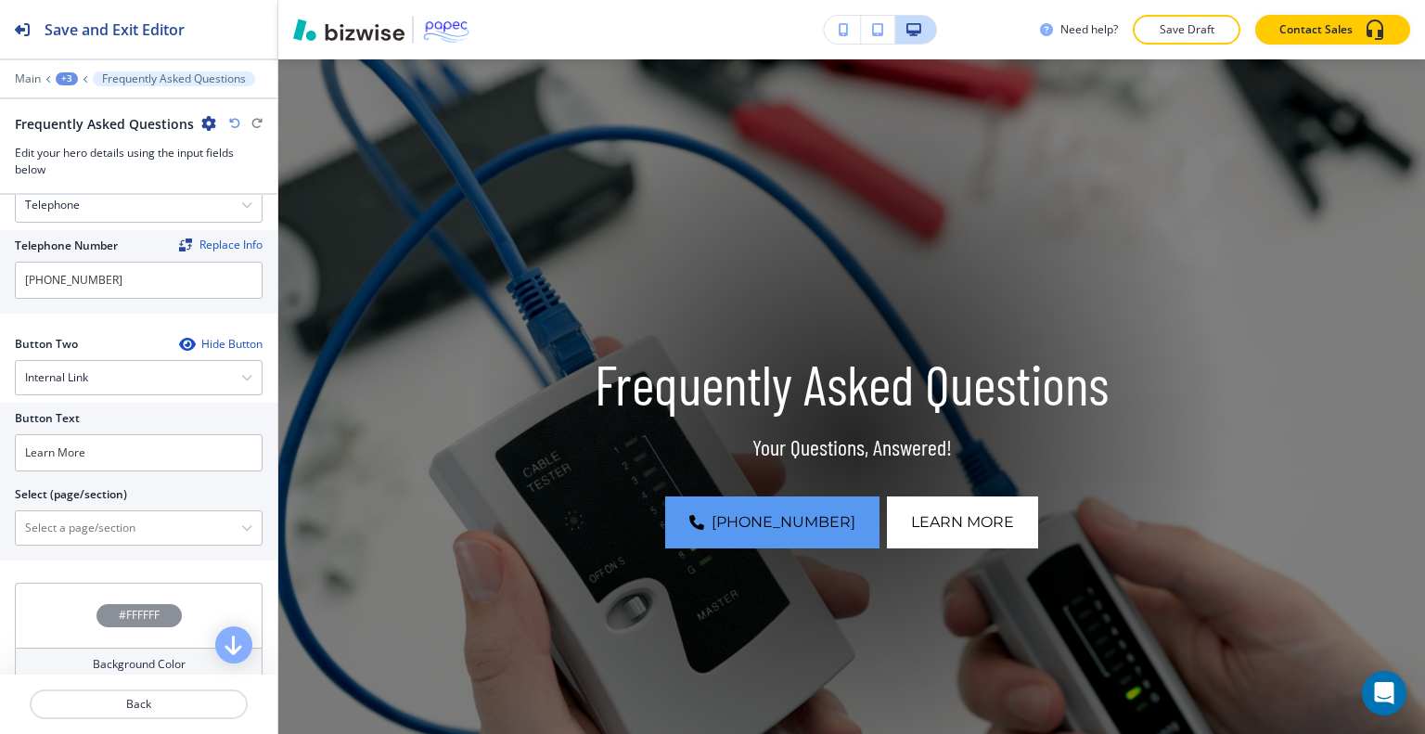
scroll to position [865, 0]
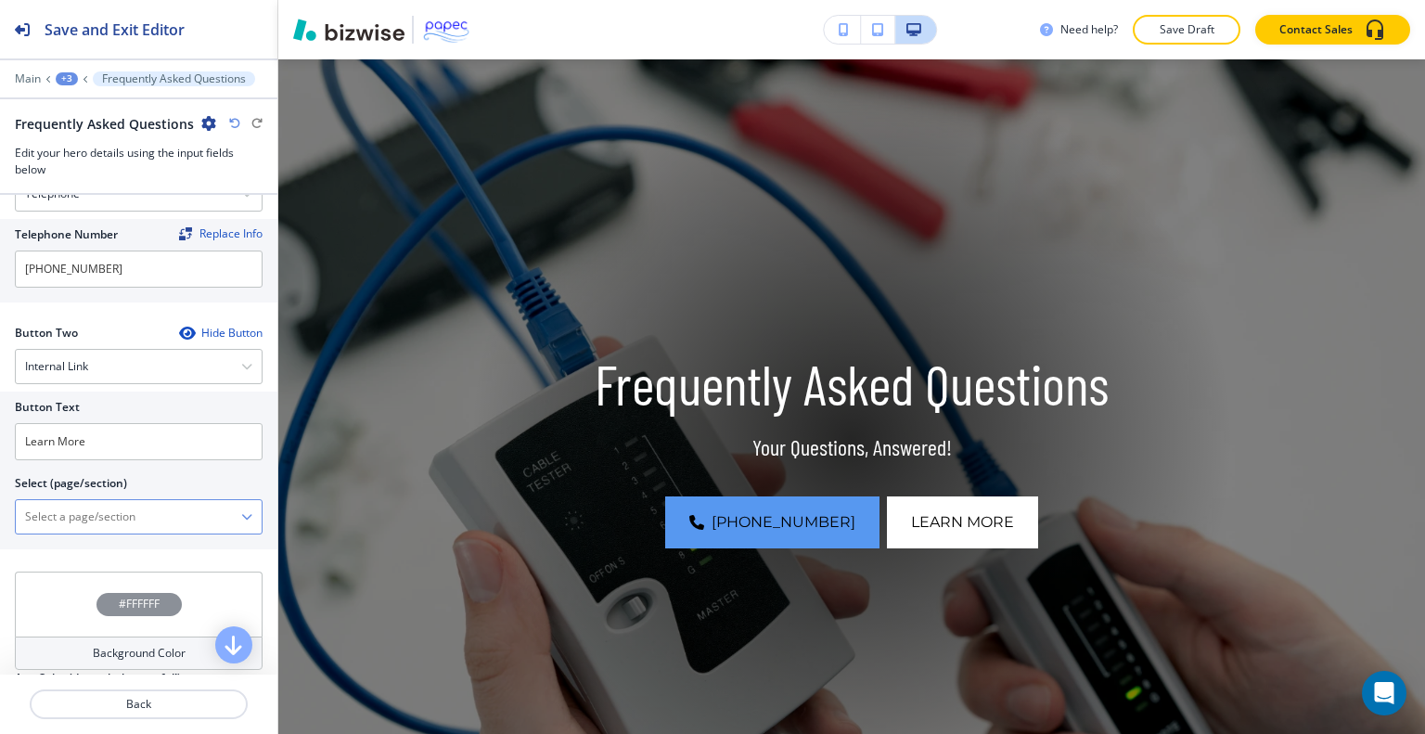
click at [148, 522] on \(page\/section\) "Manual Input" at bounding box center [128, 517] width 225 height 32
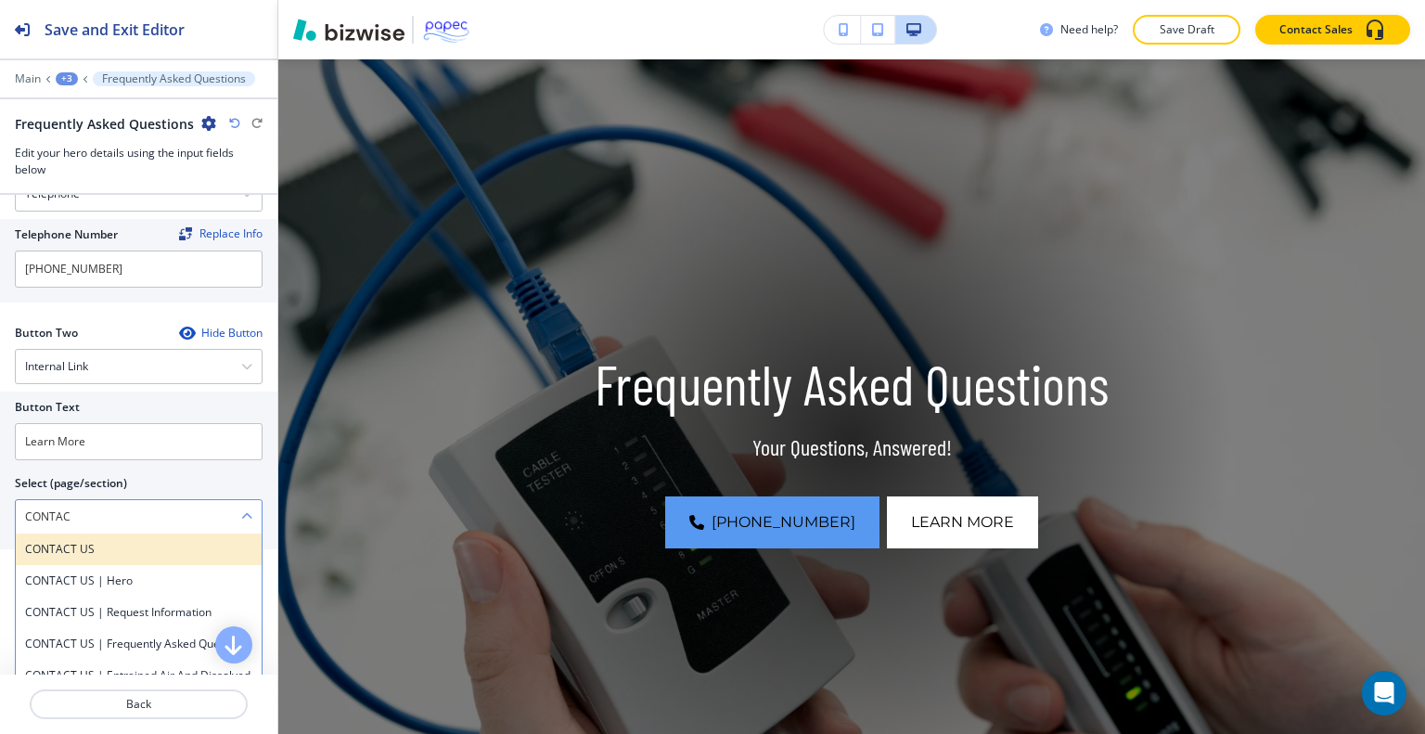
click at [154, 541] on h4 "CONTACT US" at bounding box center [138, 549] width 227 height 17
type \(page\/section\) "CONTACT US"
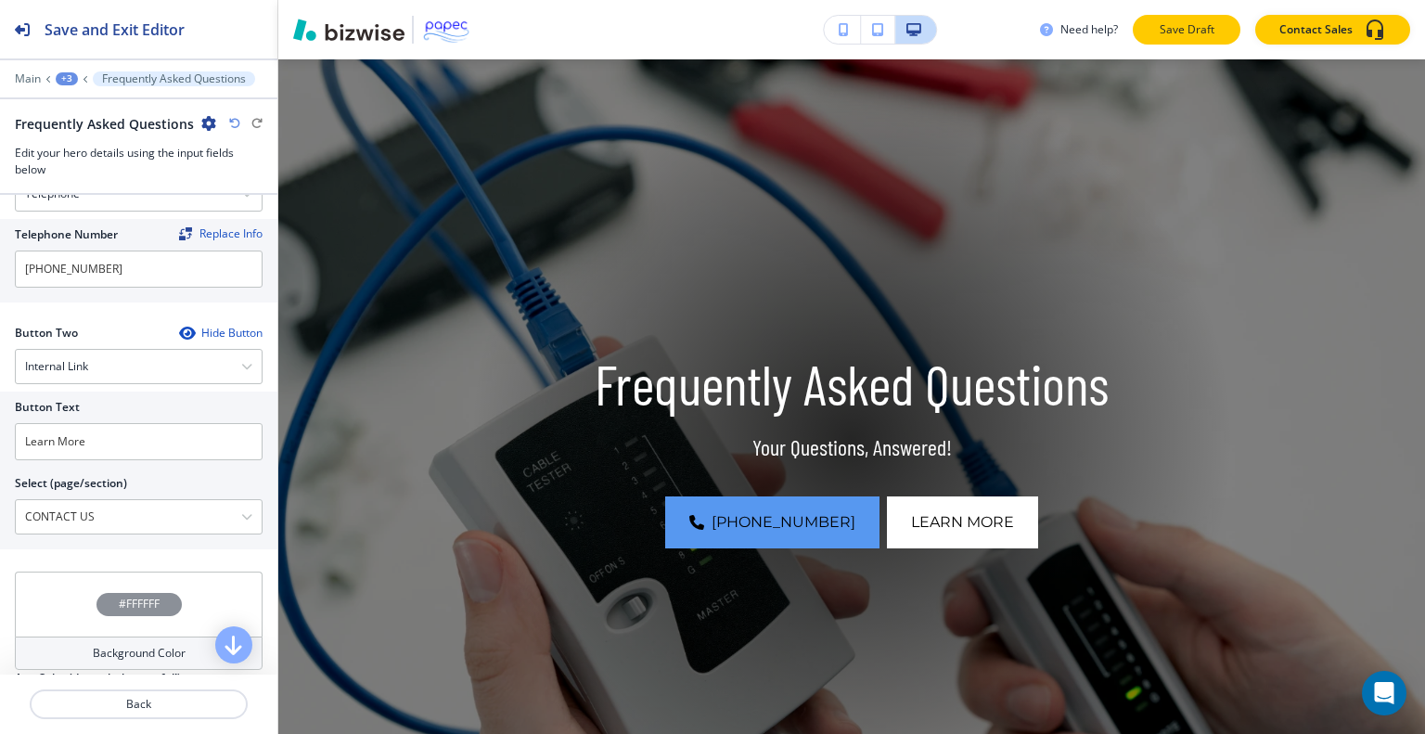
click at [1165, 35] on p "Save Draft" at bounding box center [1186, 29] width 59 height 17
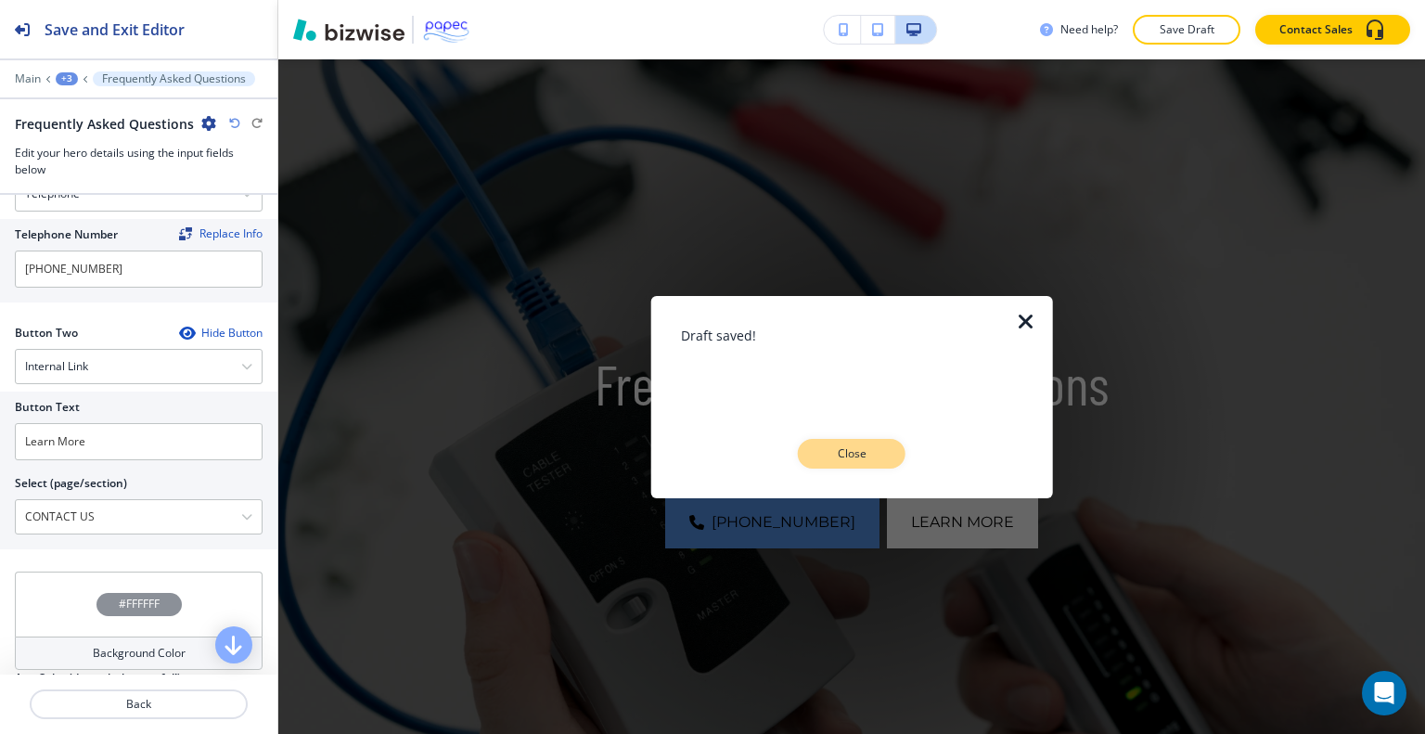
click at [873, 462] on button "Close" at bounding box center [852, 454] width 108 height 30
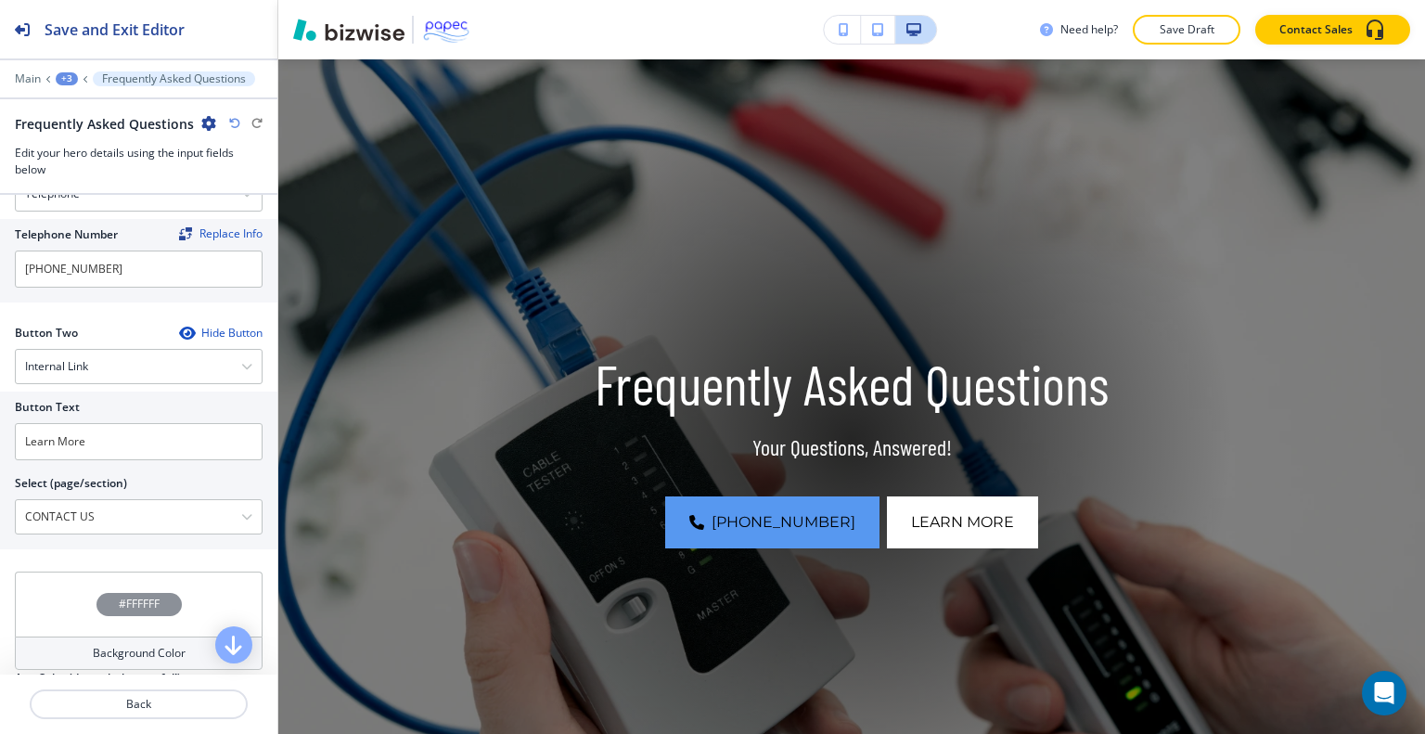
scroll to position [0, 0]
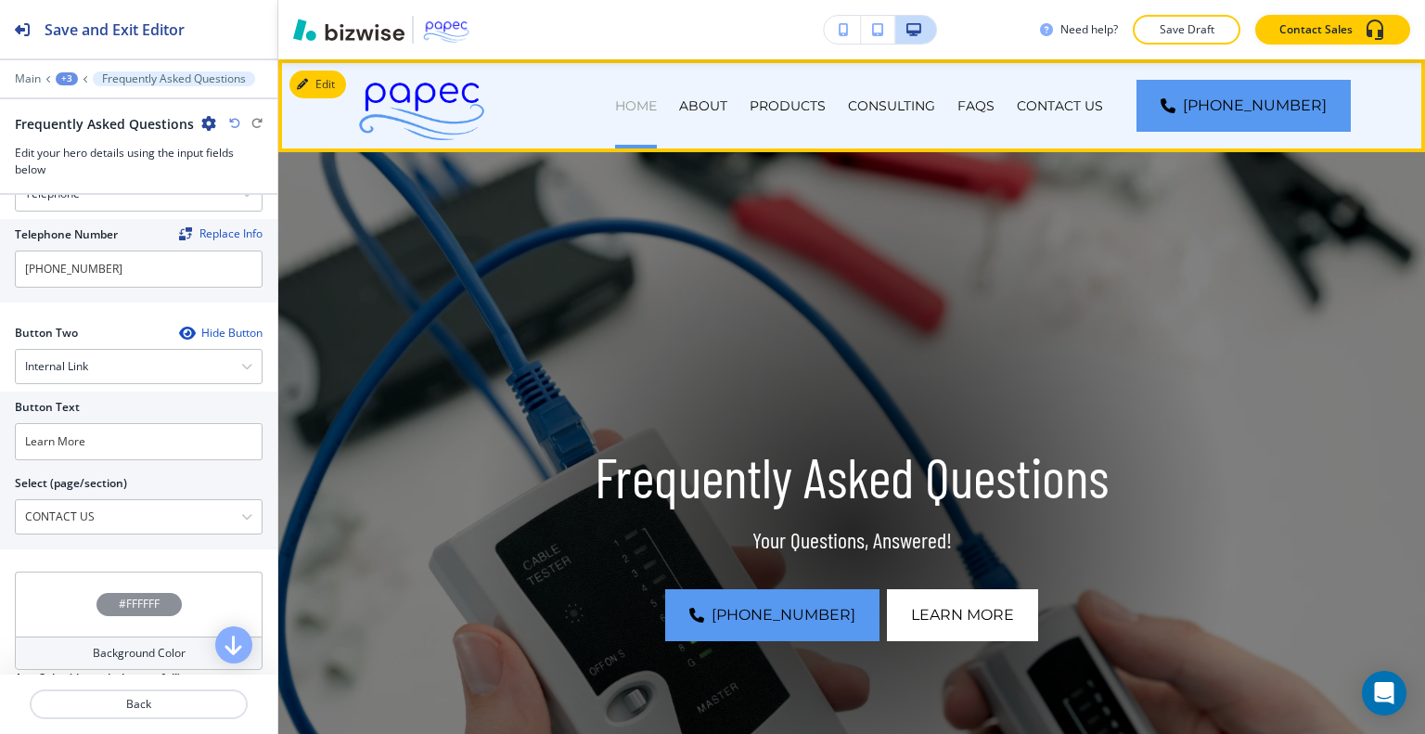
click at [657, 103] on p "HOME" at bounding box center [636, 105] width 42 height 19
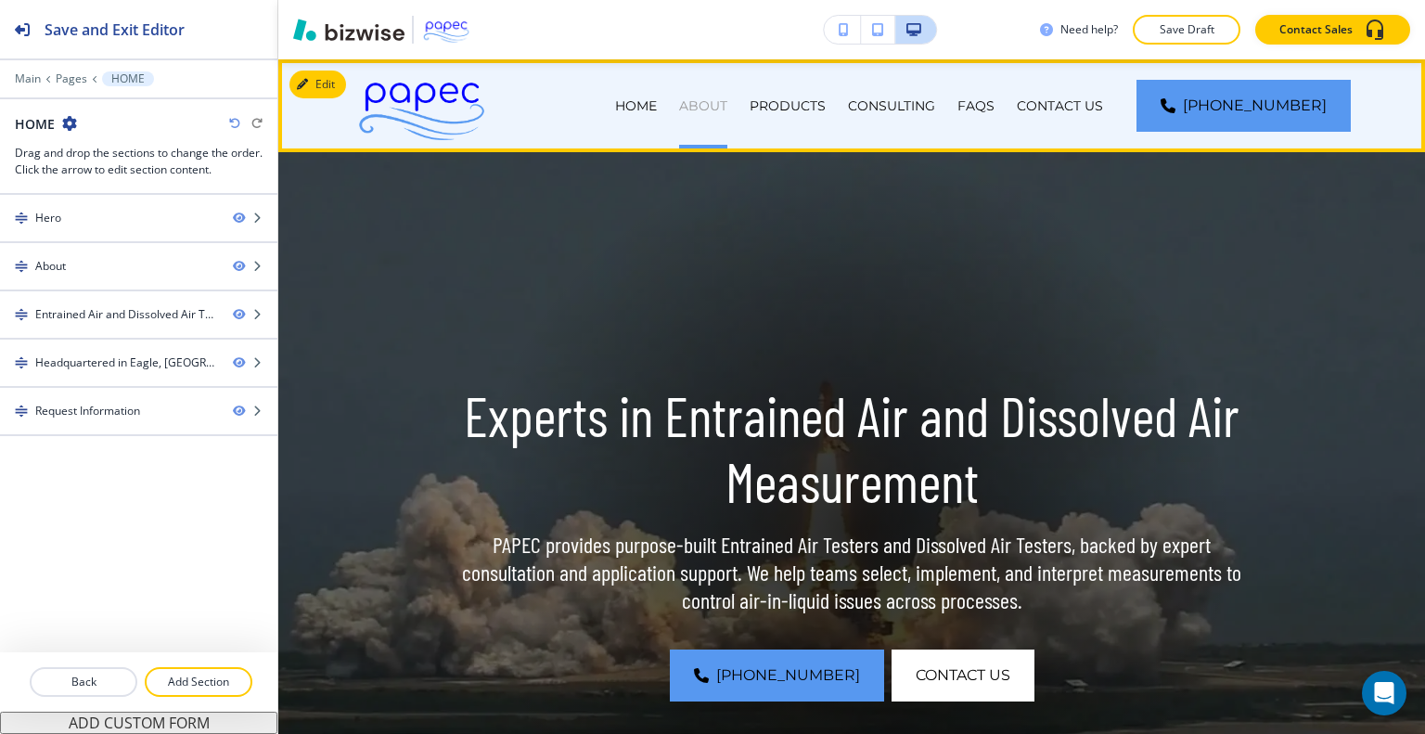
click at [727, 111] on p "ABOUT" at bounding box center [703, 105] width 48 height 19
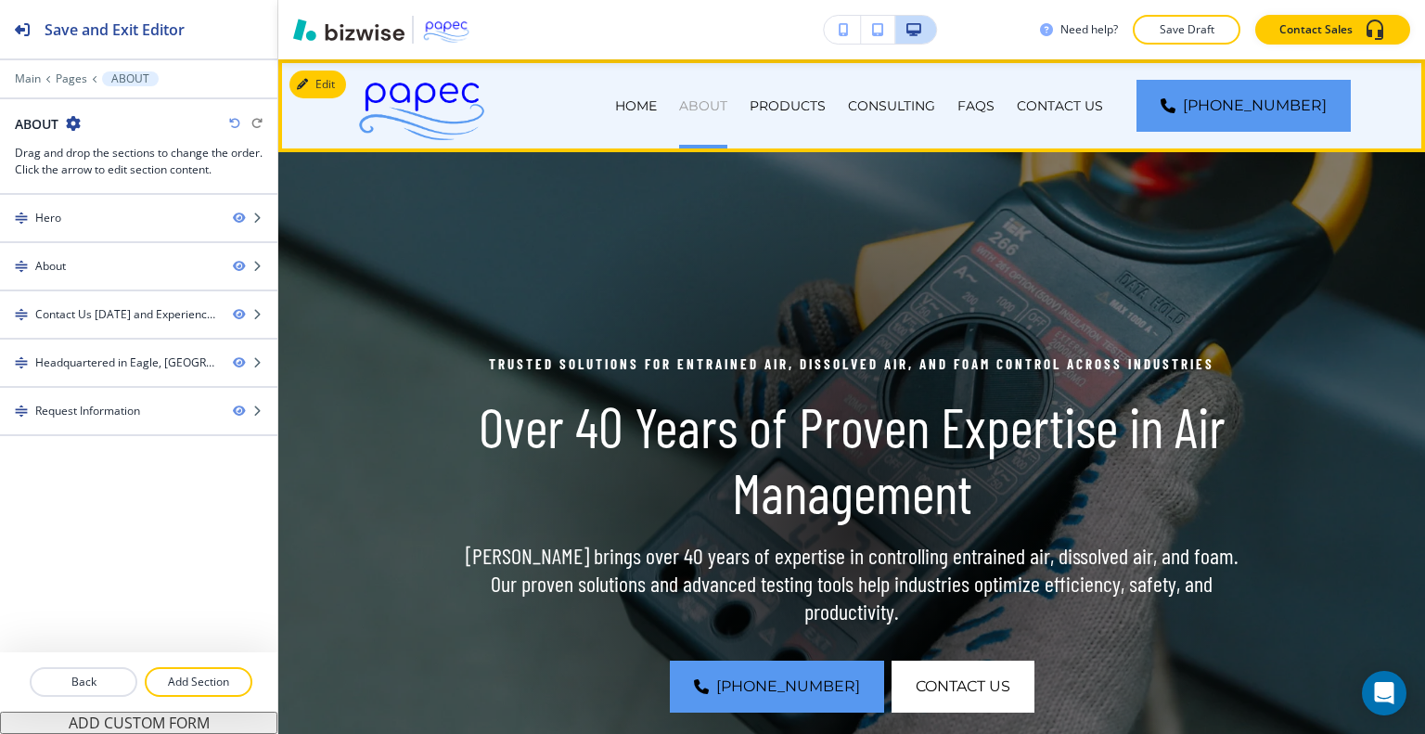
click at [727, 109] on p "ABOUT" at bounding box center [703, 105] width 48 height 19
click at [809, 109] on p "PRODUCTS" at bounding box center [788, 105] width 76 height 19
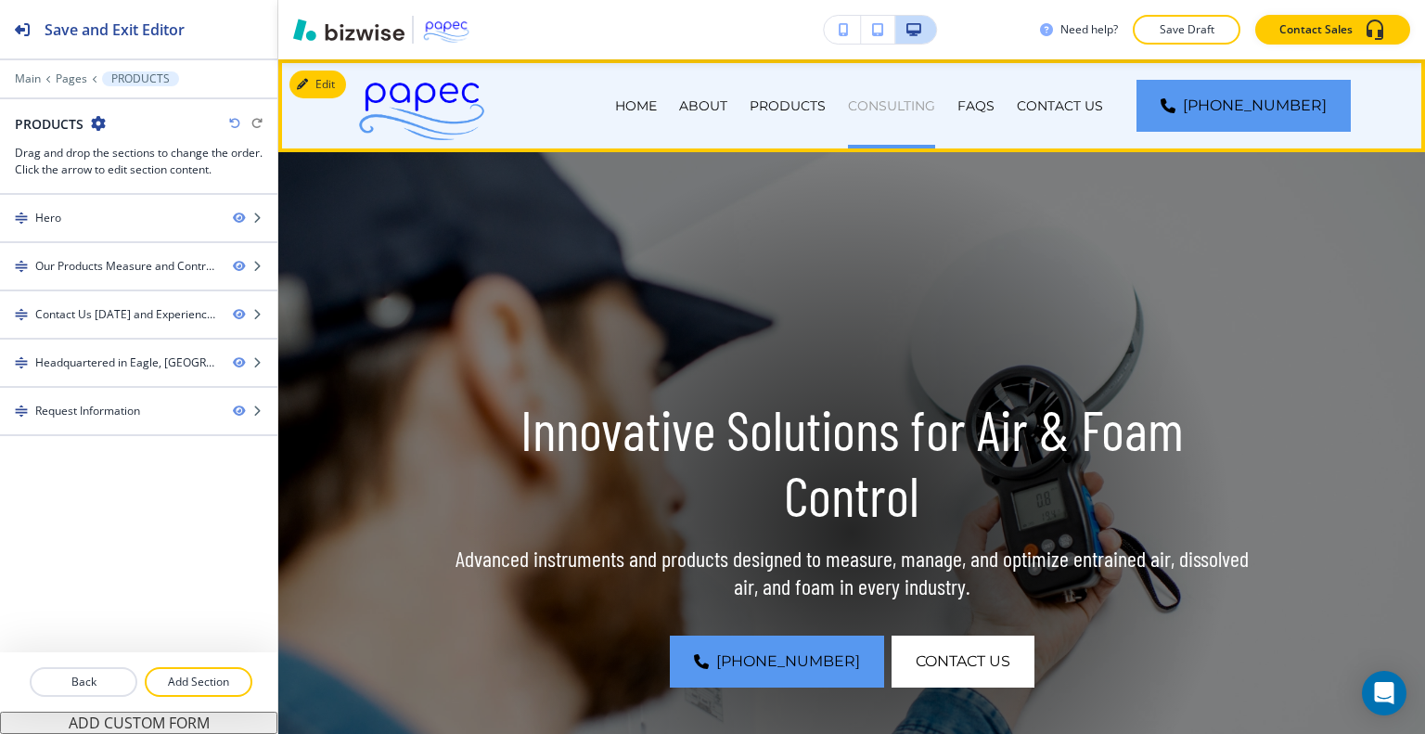
click at [905, 107] on p "CONSULTING" at bounding box center [891, 105] width 87 height 19
click at [826, 107] on p "PRODUCTS" at bounding box center [788, 105] width 76 height 19
click at [912, 107] on p "CONSULTING" at bounding box center [891, 105] width 87 height 19
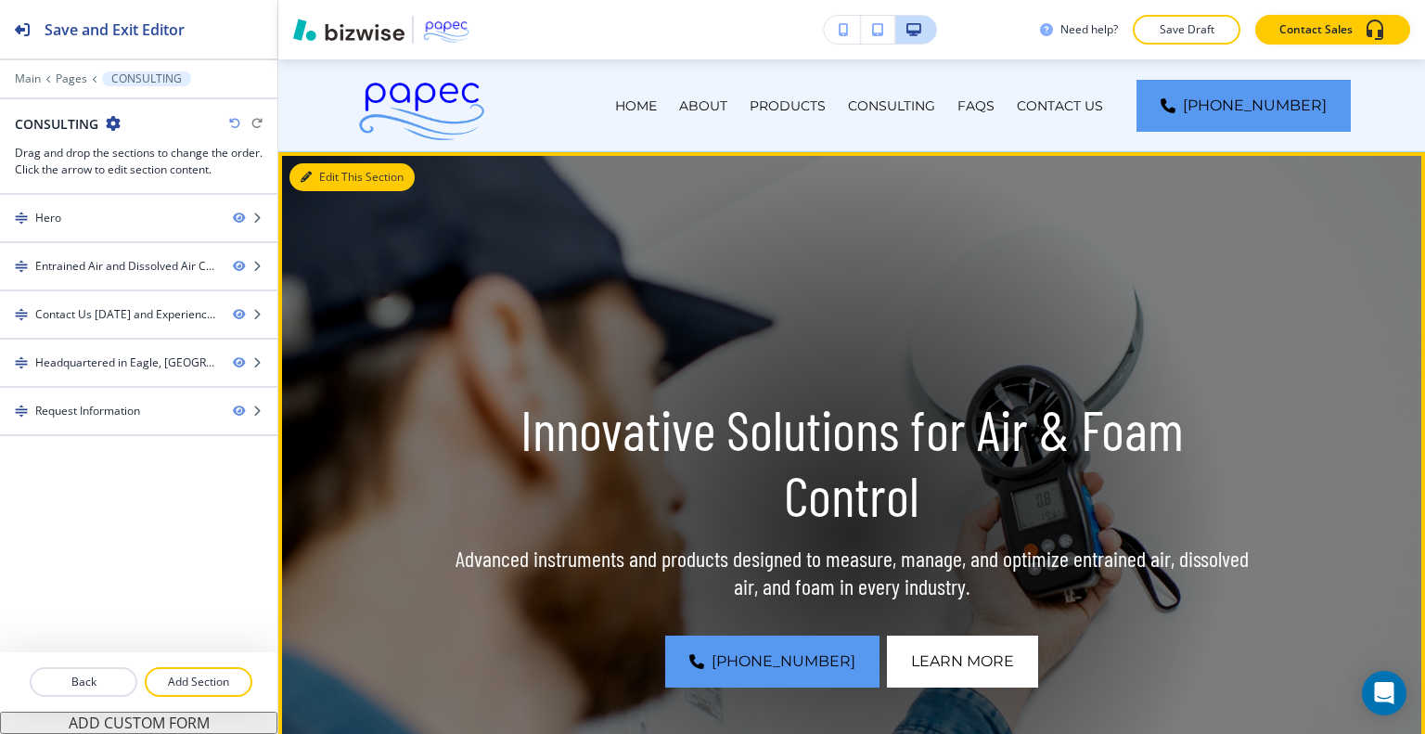
click at [341, 173] on button "Edit This Section" at bounding box center [351, 177] width 125 height 28
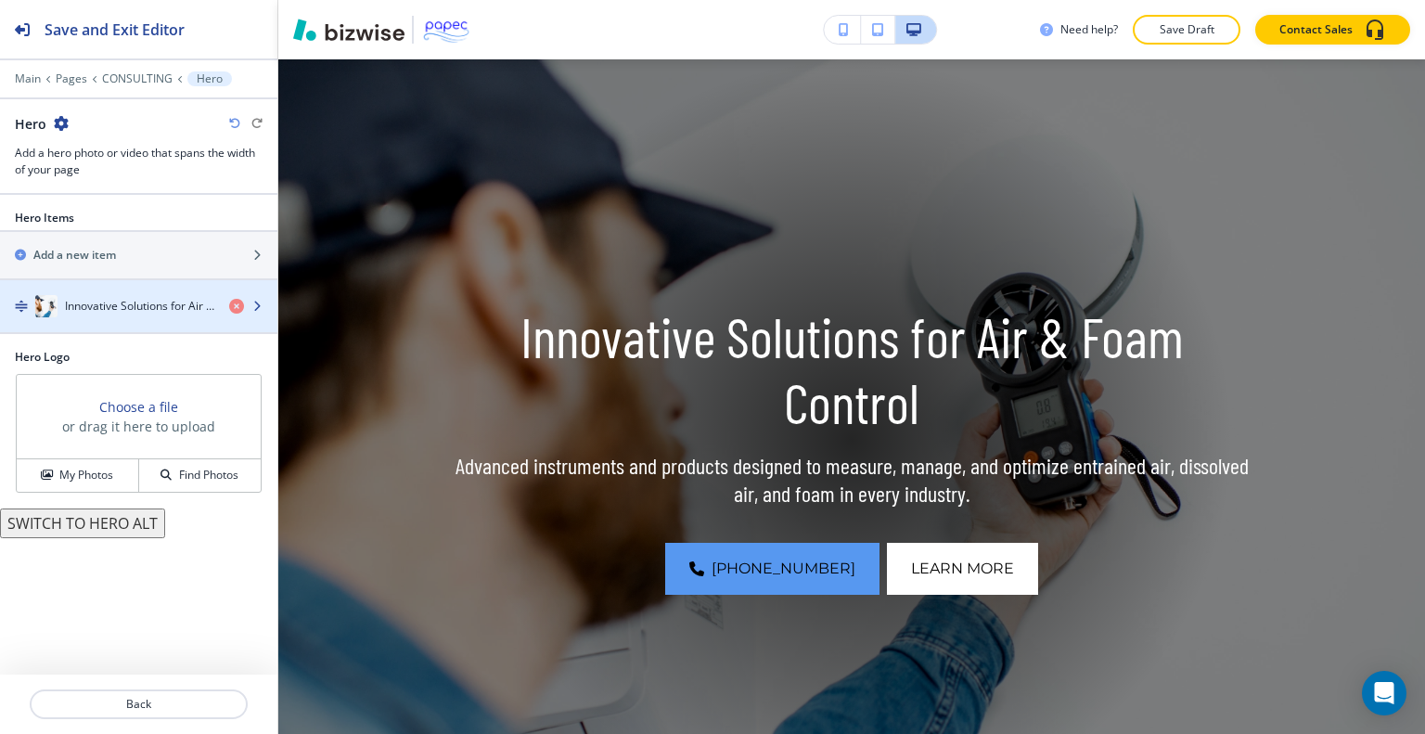
click at [167, 290] on div "button" at bounding box center [138, 287] width 277 height 15
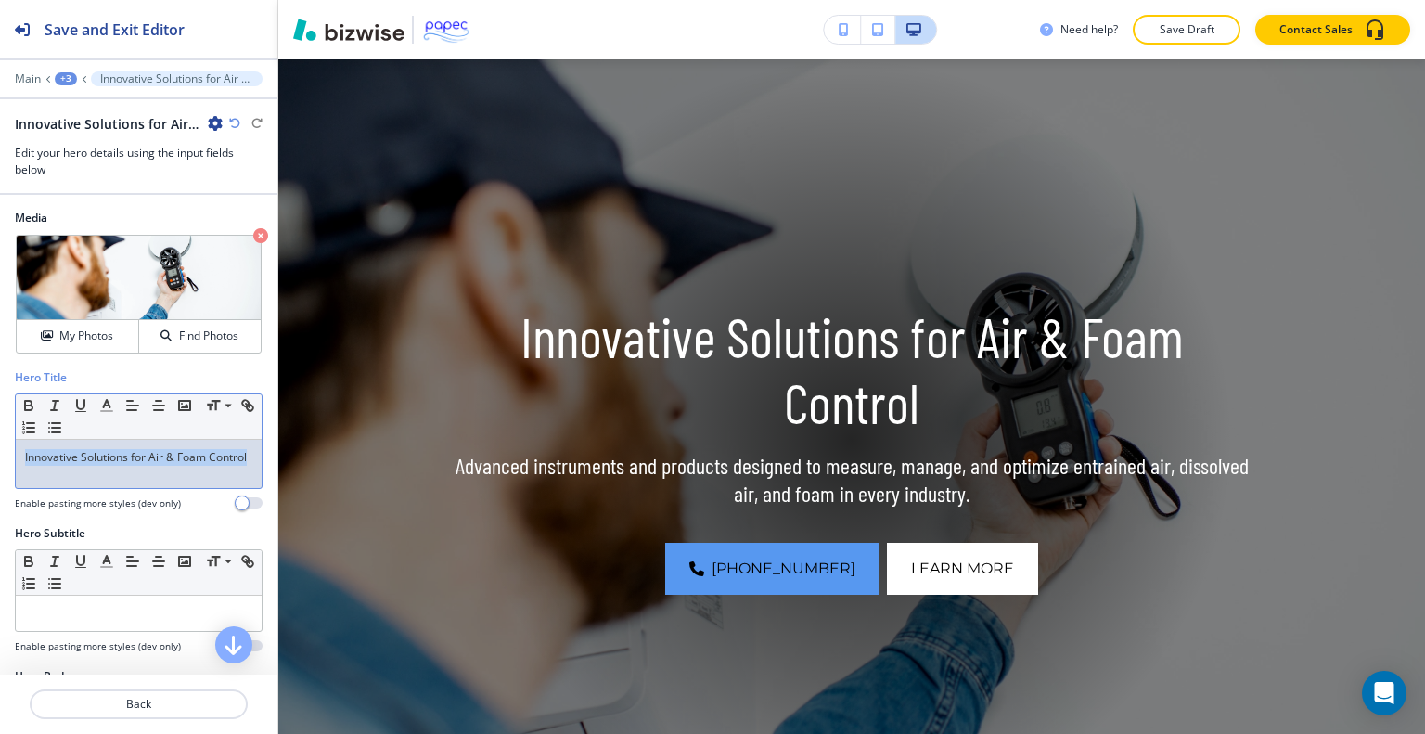
drag, startPoint x: 136, startPoint y: 474, endPoint x: 0, endPoint y: 426, distance: 144.7
click at [0, 426] on div "Hero Title Small Normal Large Huge Innovative Solutions for Air & Foam Control …" at bounding box center [138, 447] width 277 height 156
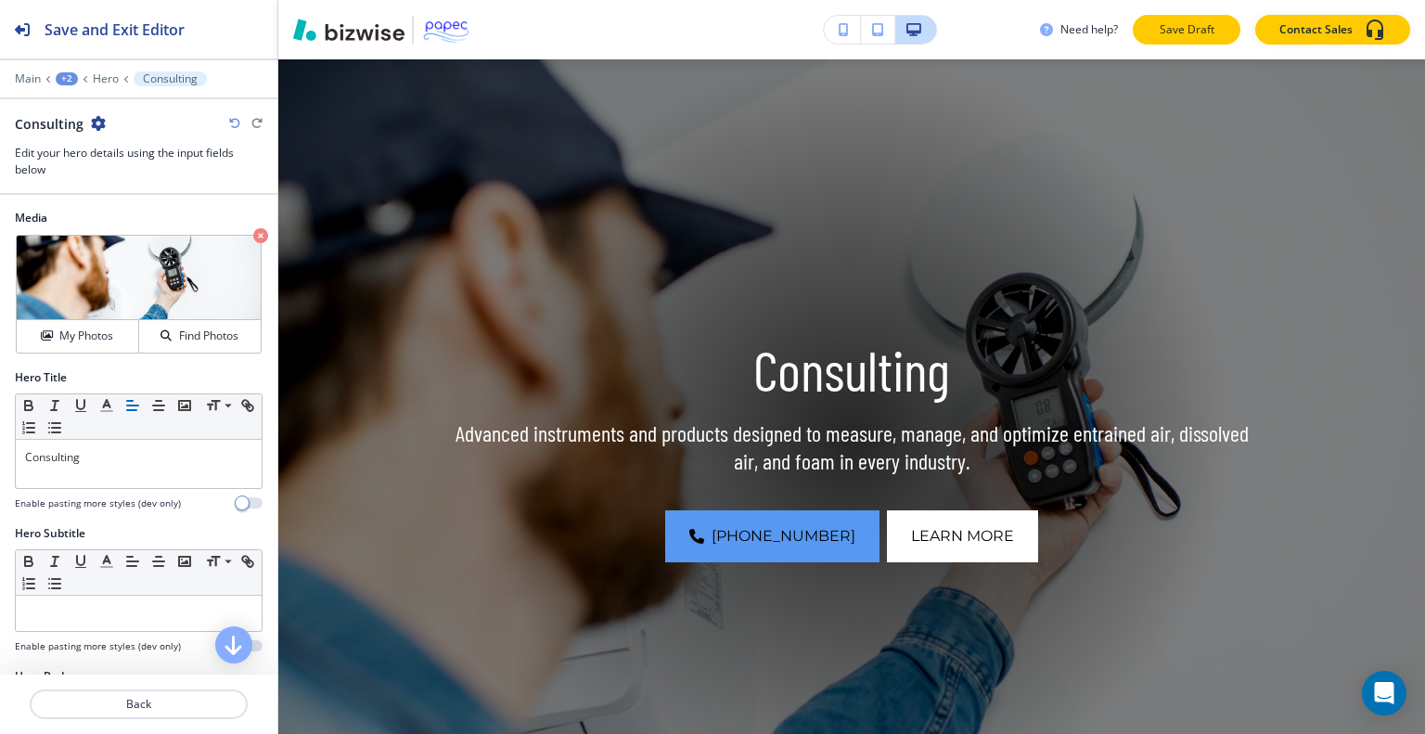
click at [1176, 33] on p "Save Draft" at bounding box center [1186, 29] width 59 height 17
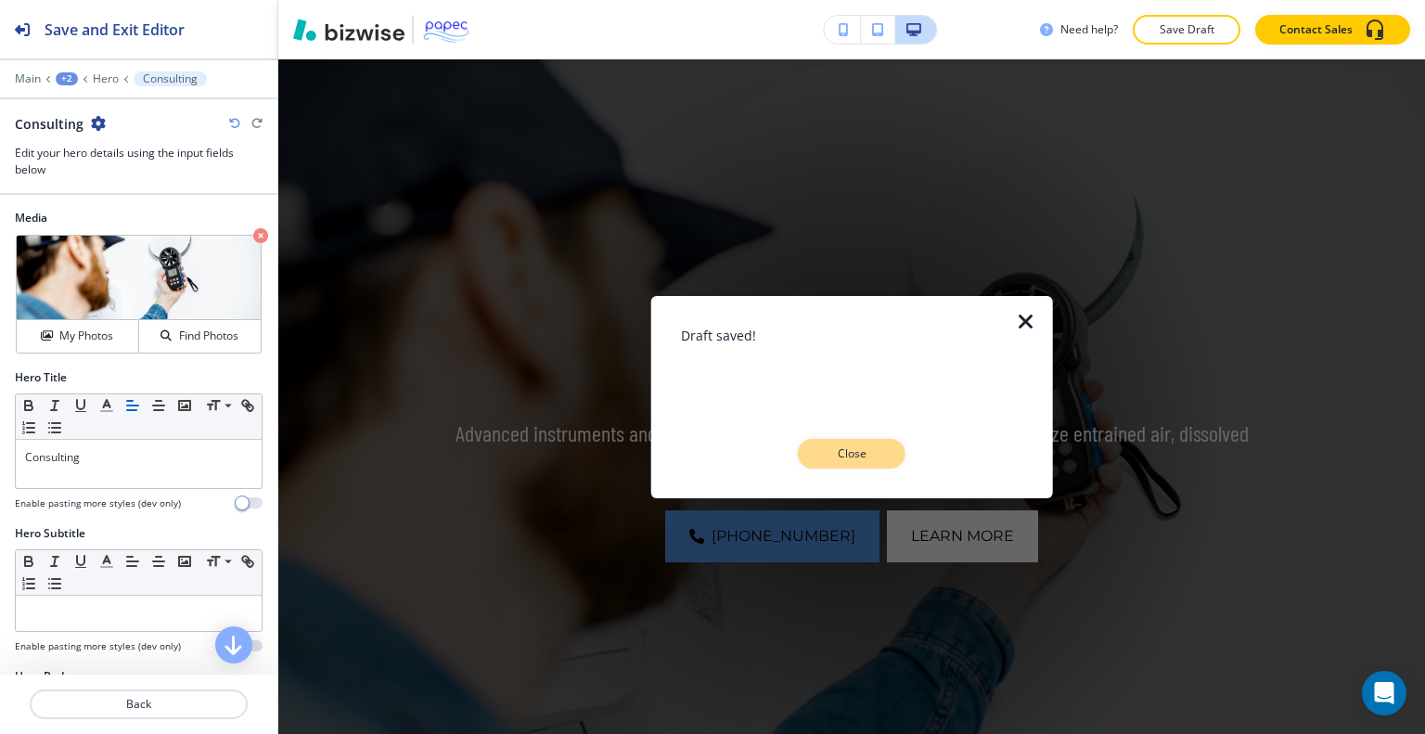
click at [850, 456] on p "Close" at bounding box center [851, 453] width 59 height 17
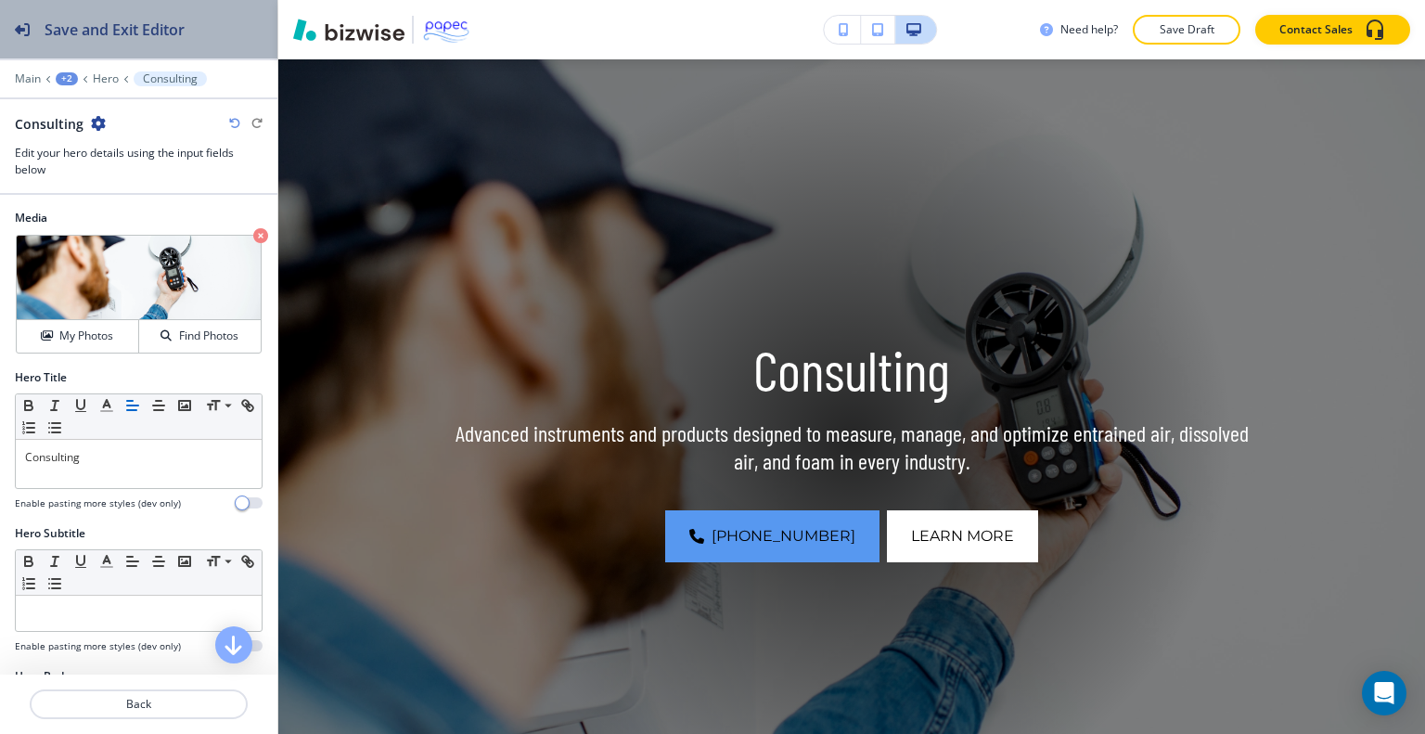
click at [161, 10] on div "Save and Exit Editor" at bounding box center [92, 29] width 185 height 58
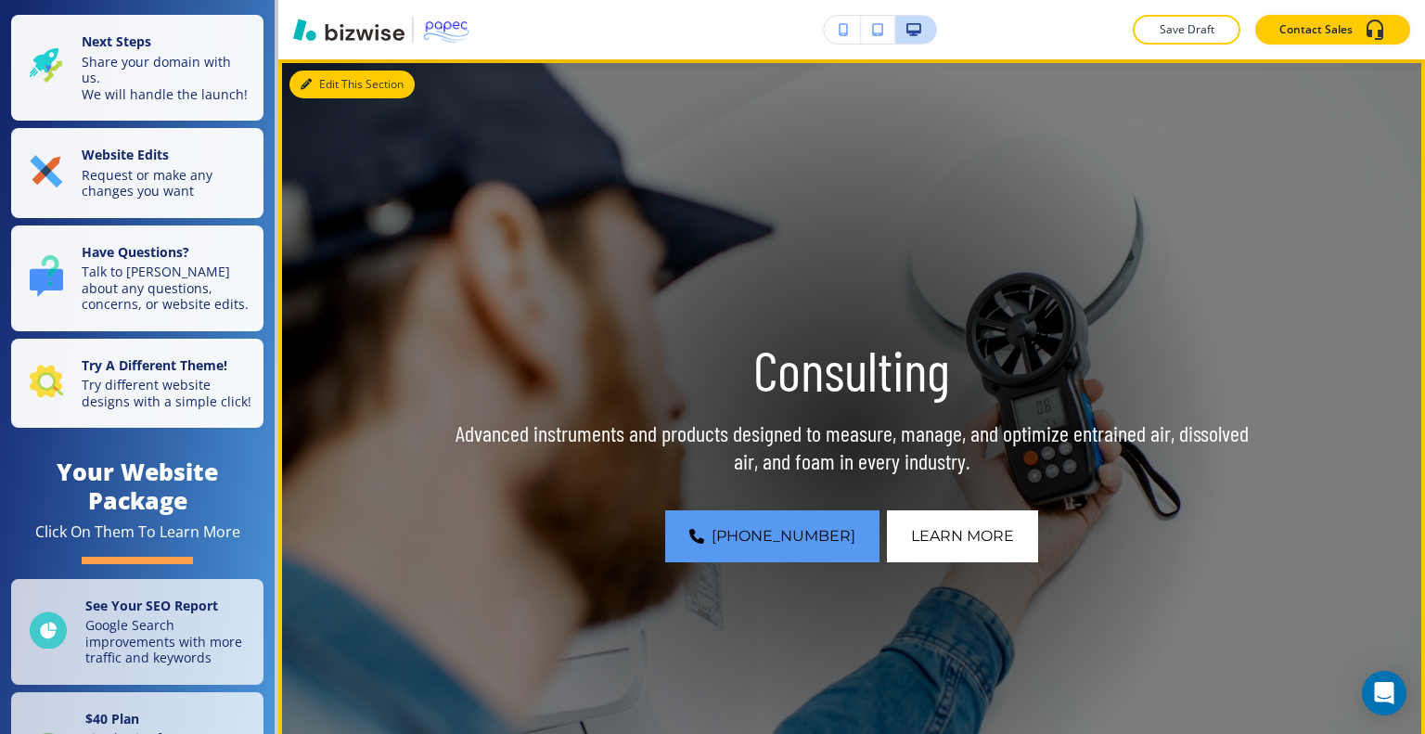
click at [335, 78] on button "Edit This Section" at bounding box center [351, 85] width 125 height 28
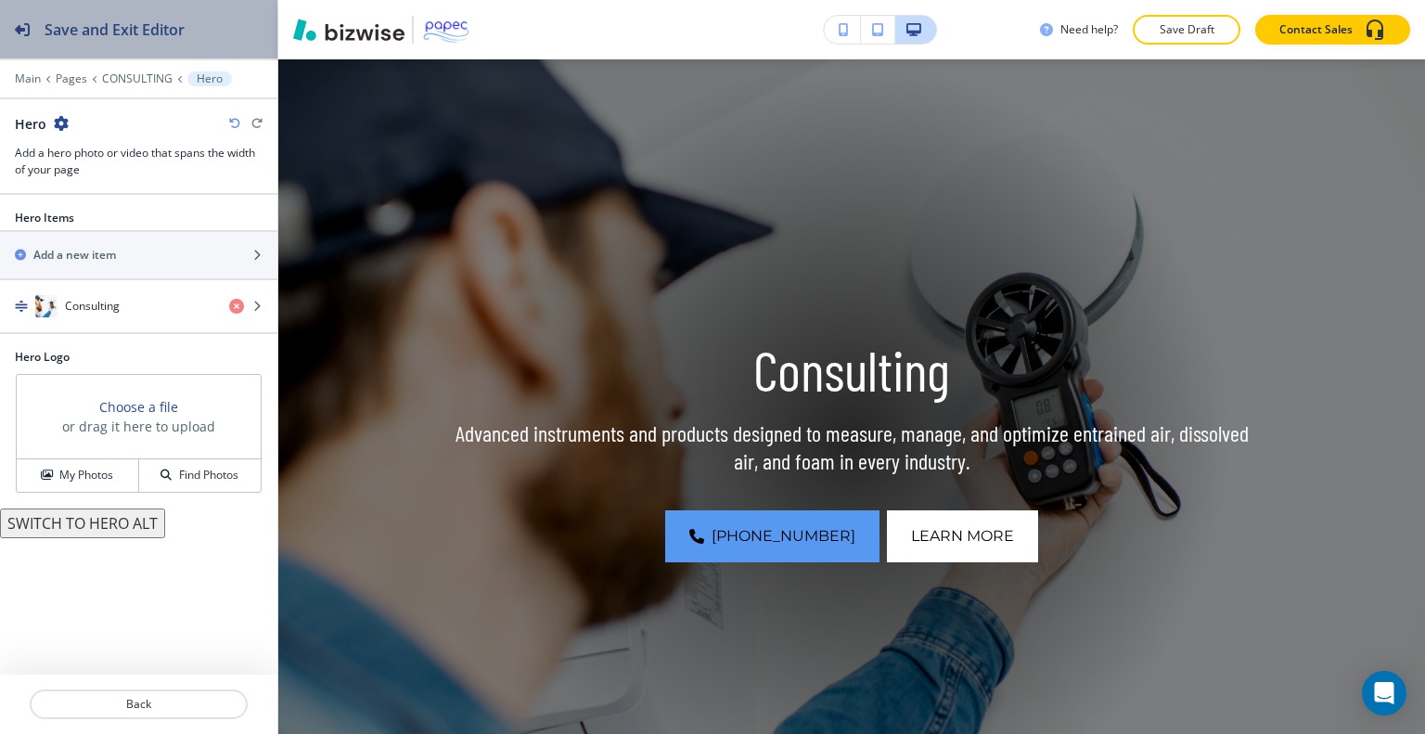
click at [73, 45] on div "Save and Exit Editor" at bounding box center [92, 29] width 185 height 58
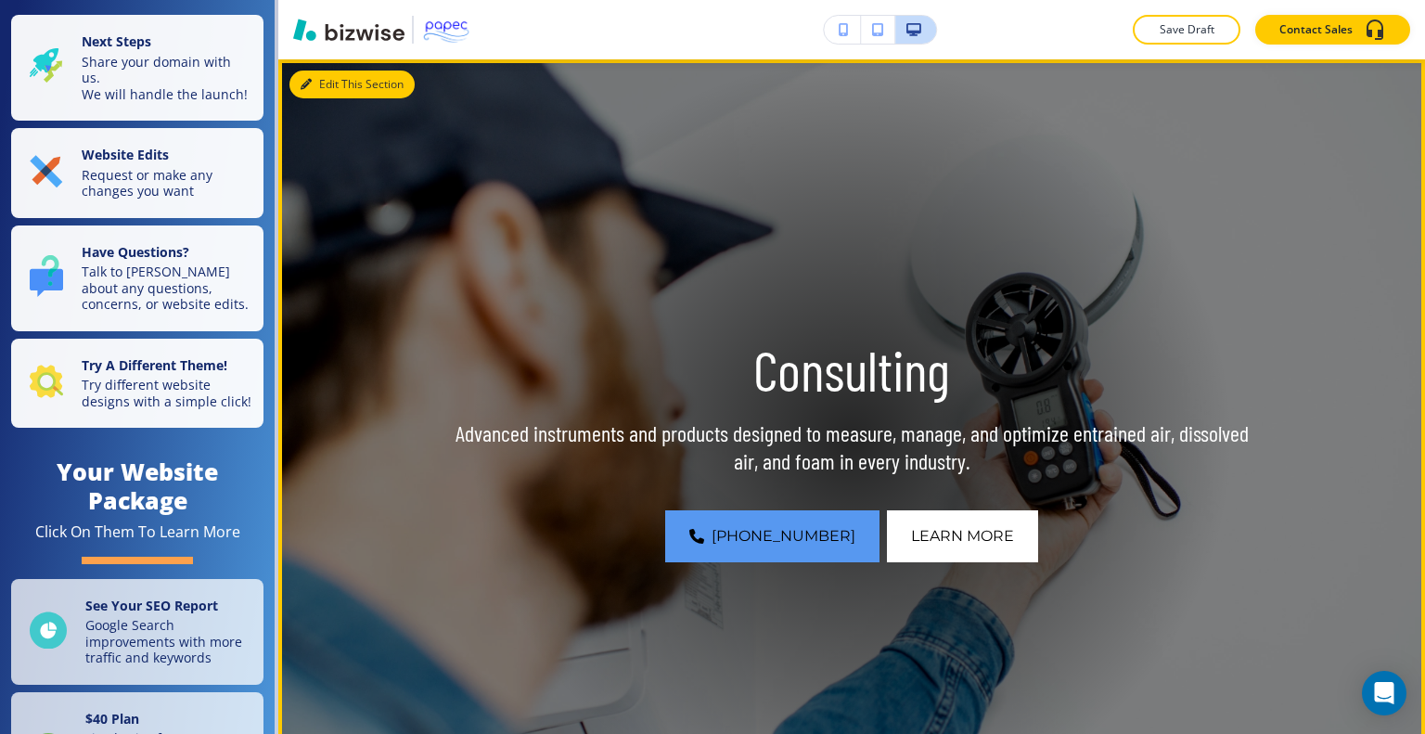
click at [315, 84] on button "Edit This Section" at bounding box center [351, 85] width 125 height 28
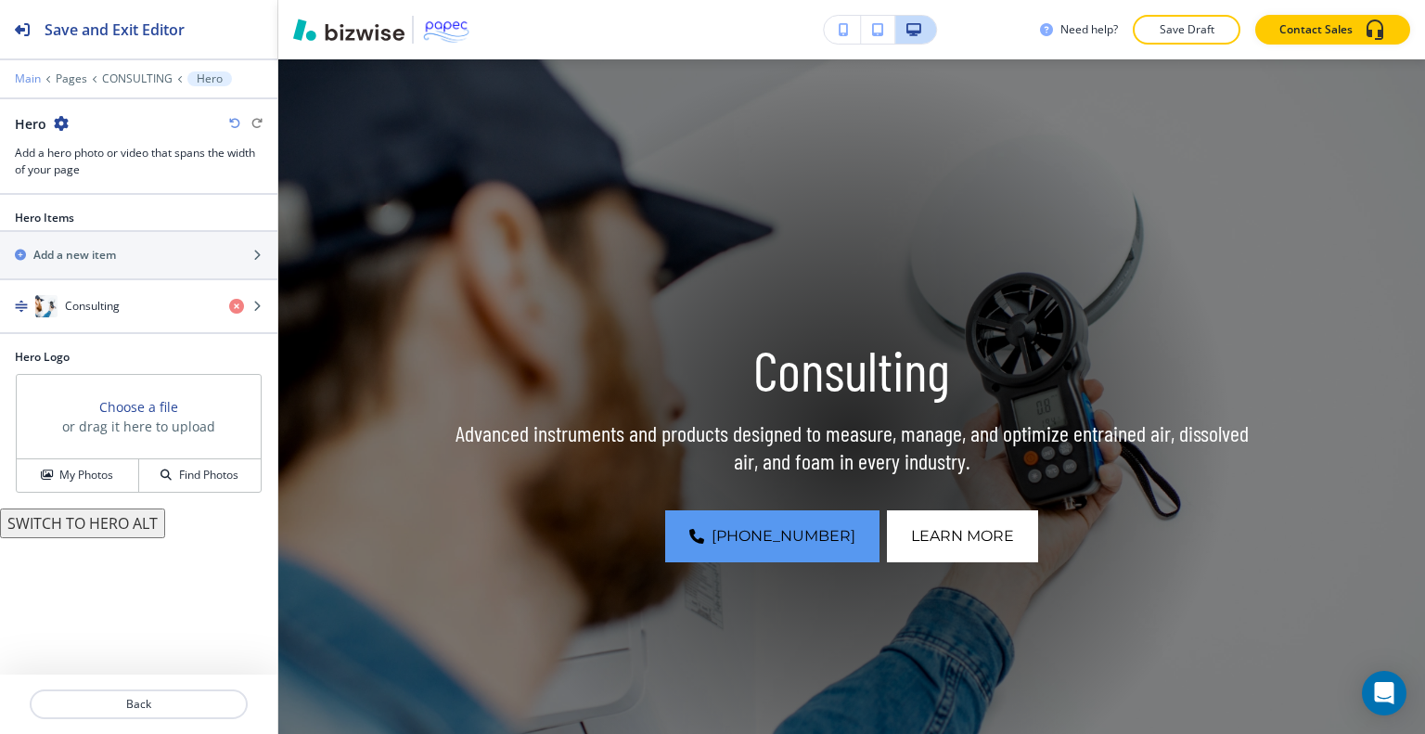
click at [37, 78] on p "Main" at bounding box center [28, 78] width 26 height 13
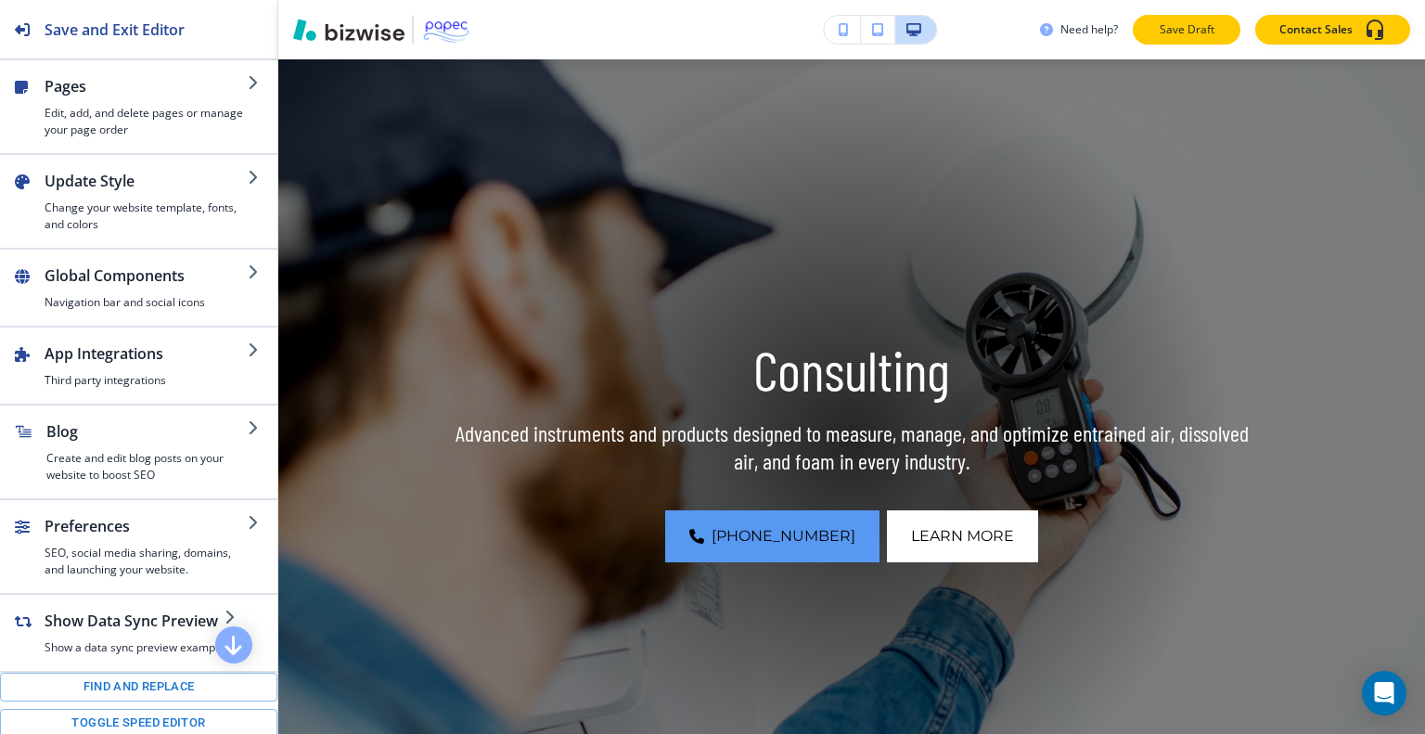
click at [1174, 24] on p "Save Draft" at bounding box center [1186, 29] width 59 height 17
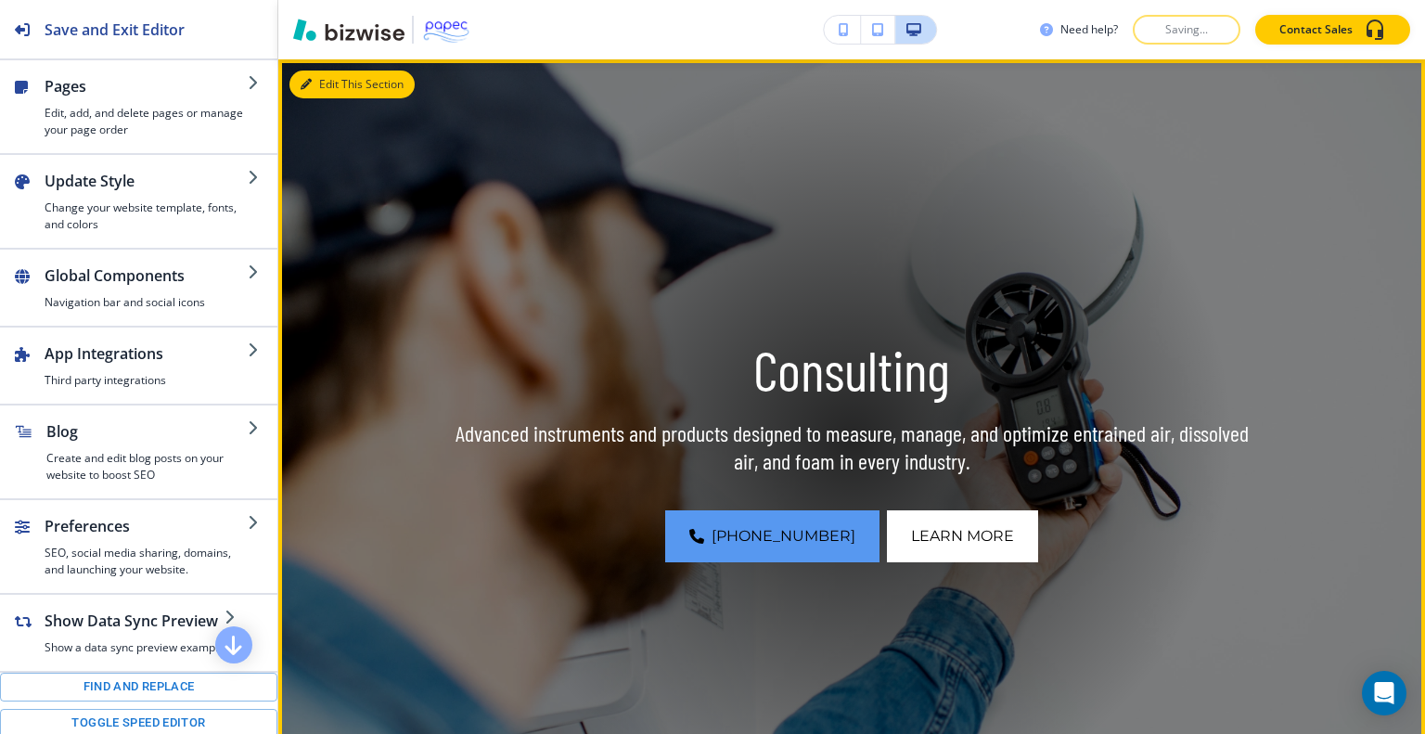
click at [333, 87] on button "Edit This Section" at bounding box center [351, 85] width 125 height 28
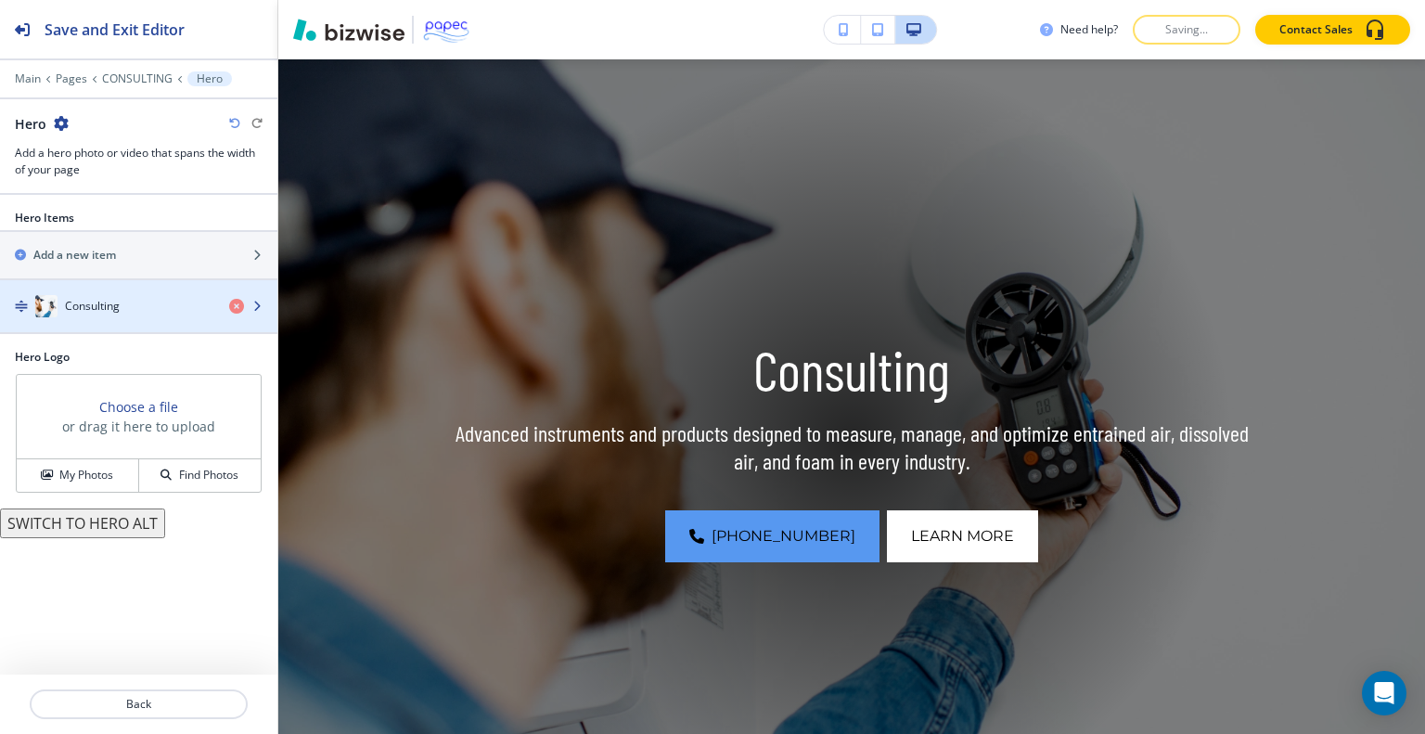
click at [139, 302] on div "Consulting" at bounding box center [107, 306] width 214 height 22
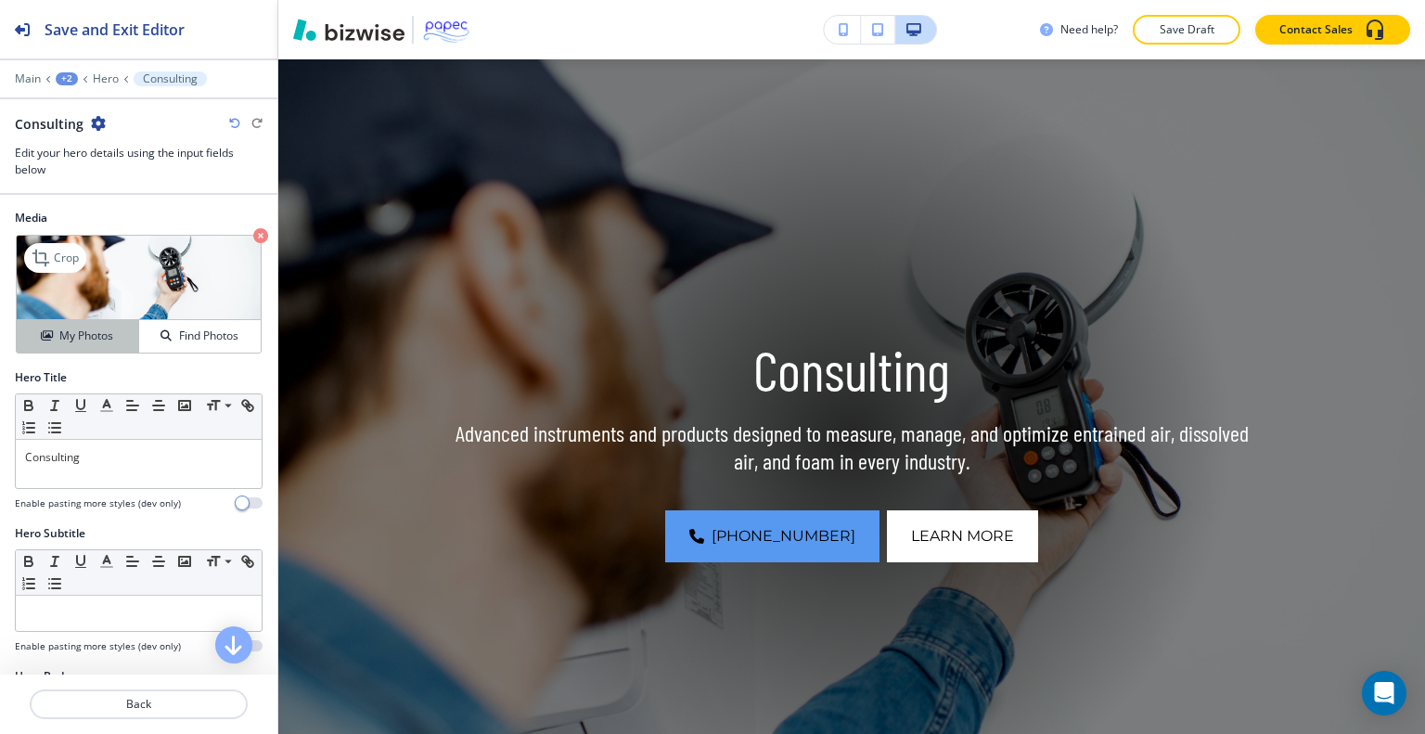
click at [115, 329] on div "My Photos" at bounding box center [78, 336] width 122 height 17
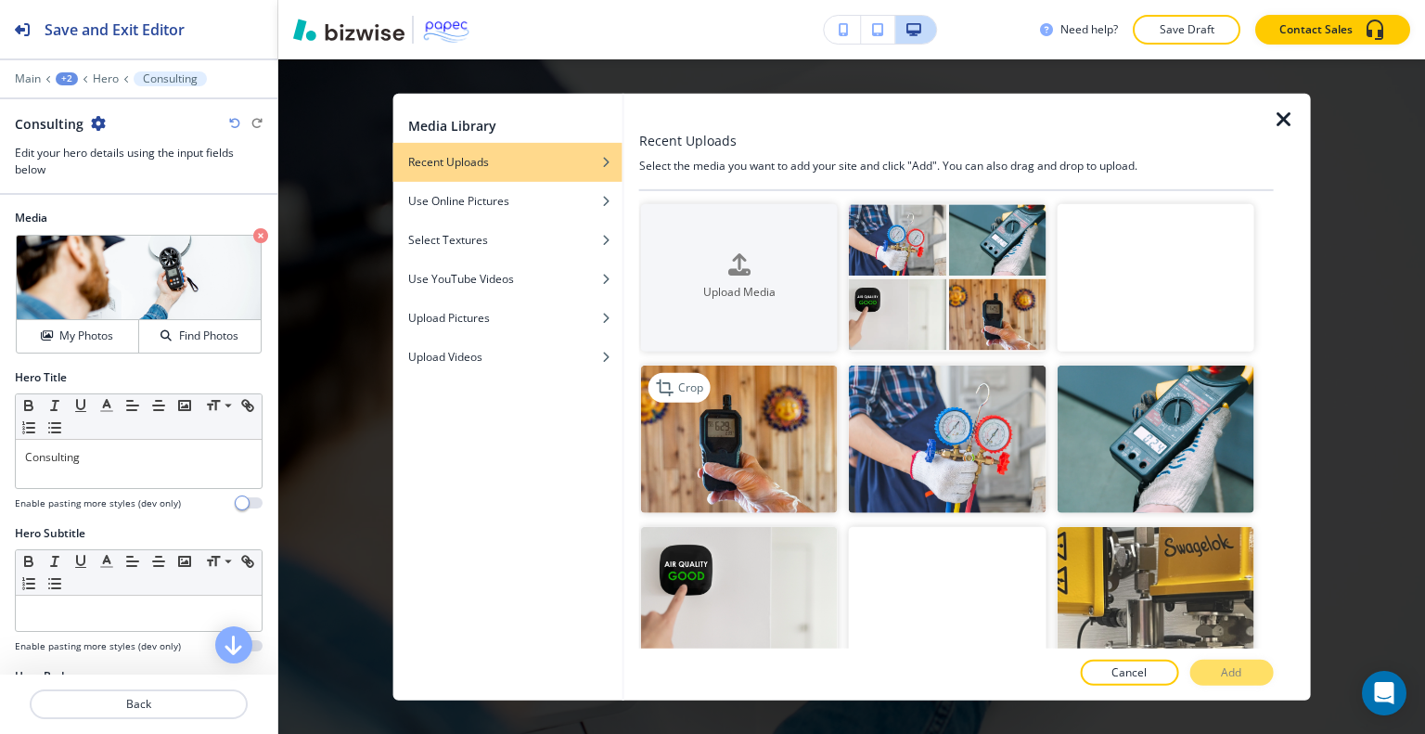
click at [797, 441] on img "button" at bounding box center [739, 440] width 197 height 148
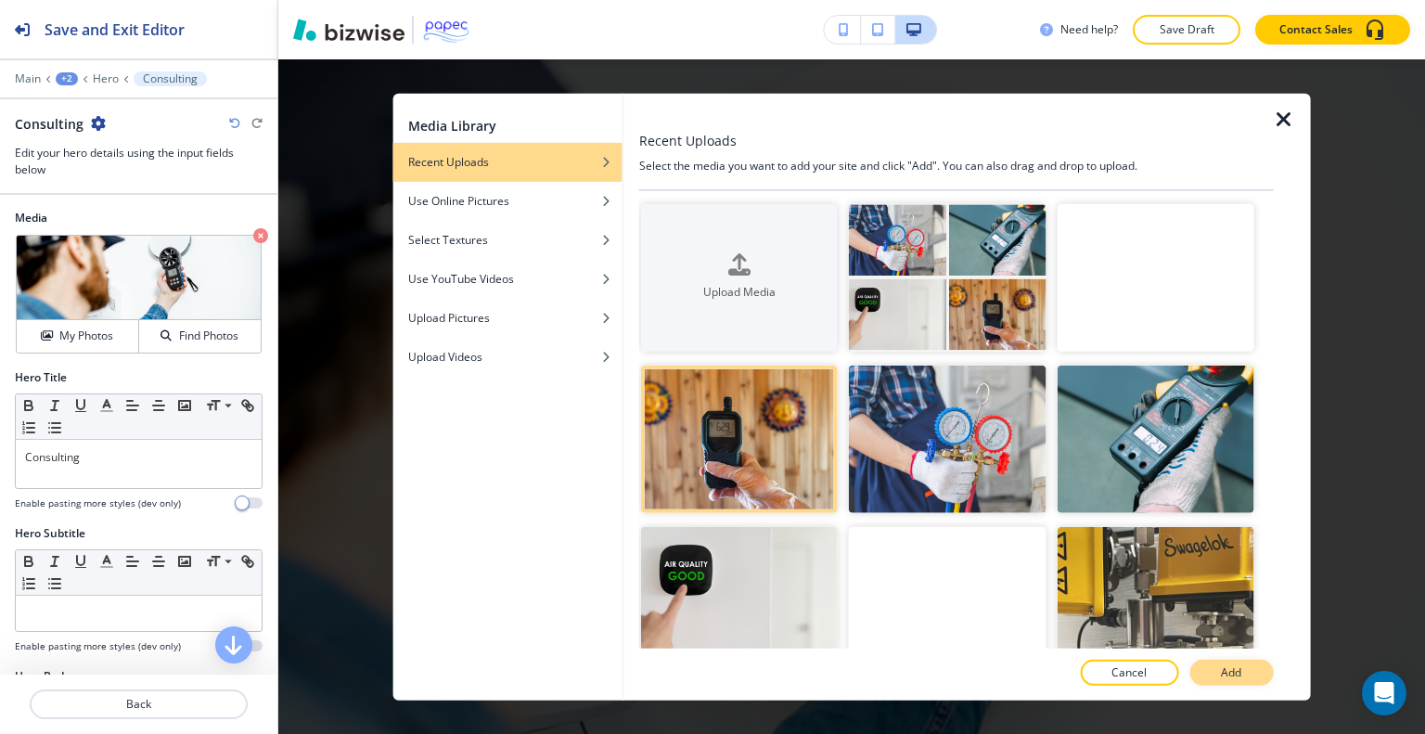
click at [1227, 664] on p "Add" at bounding box center [1231, 672] width 20 height 17
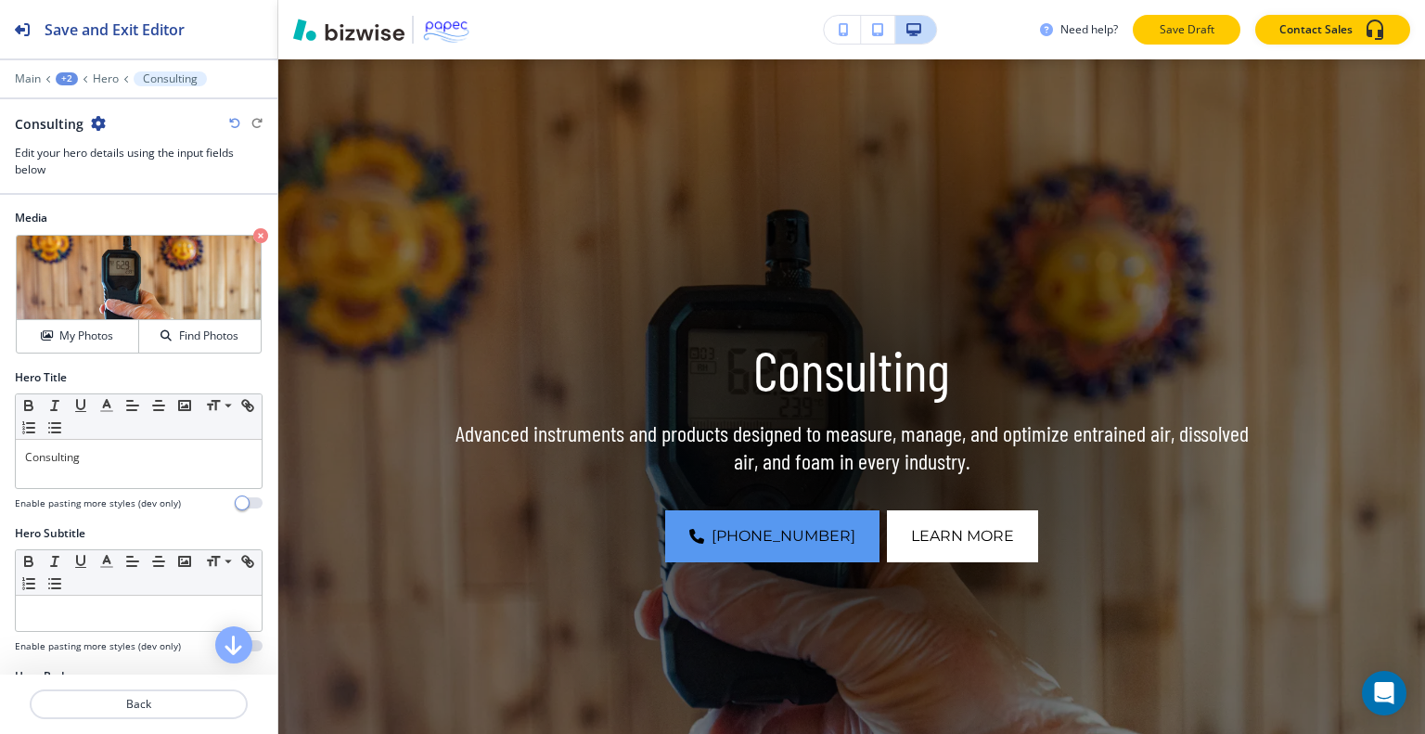
click at [1193, 32] on p "Save Draft" at bounding box center [1186, 29] width 59 height 17
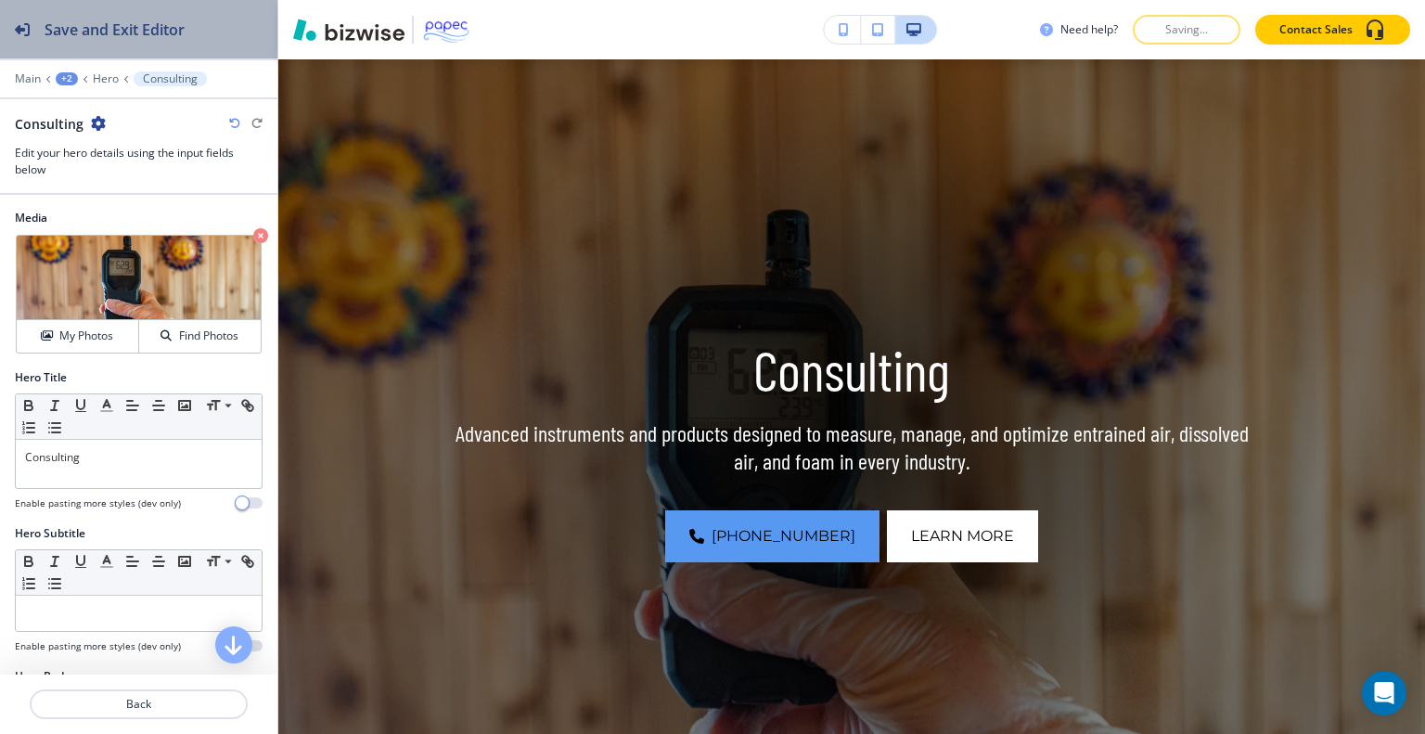
click at [174, 36] on h2 "Save and Exit Editor" at bounding box center [115, 30] width 140 height 22
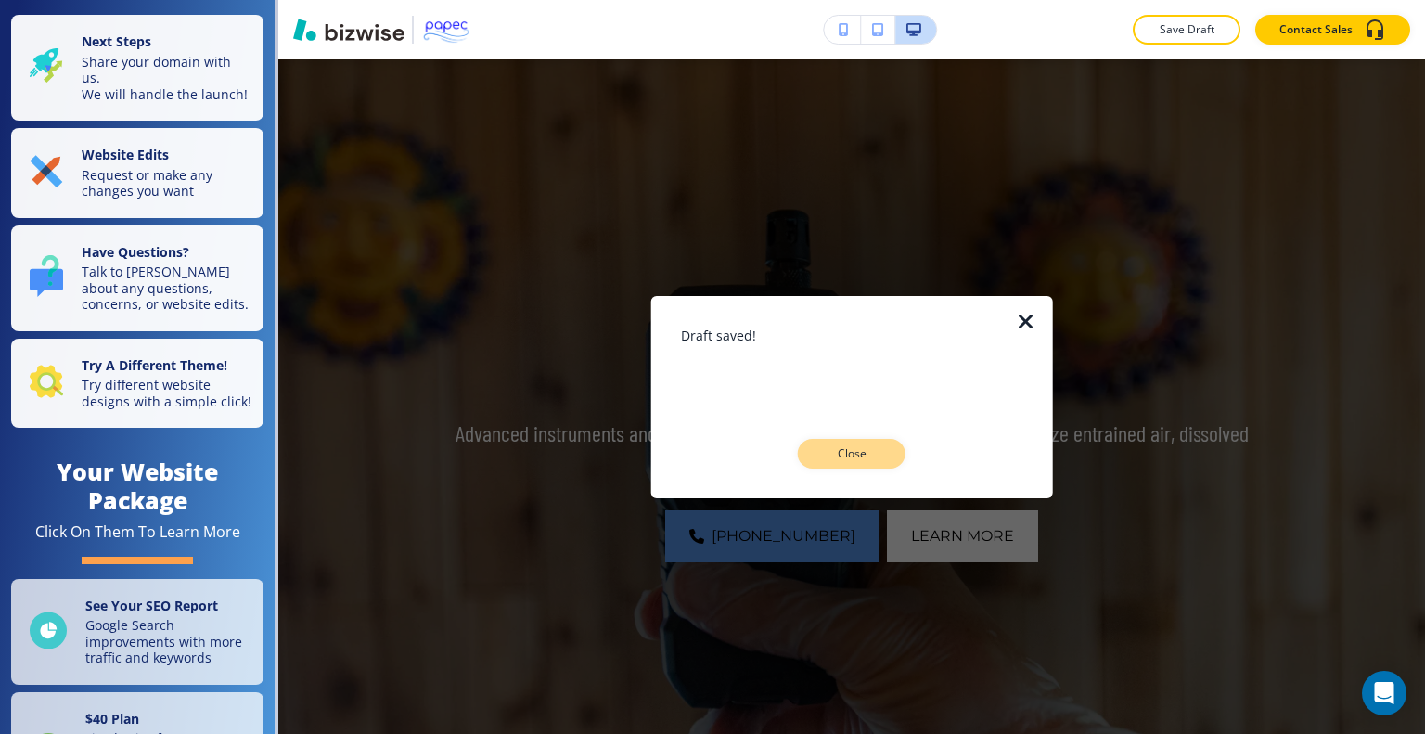
click at [880, 450] on p "Close" at bounding box center [851, 453] width 59 height 17
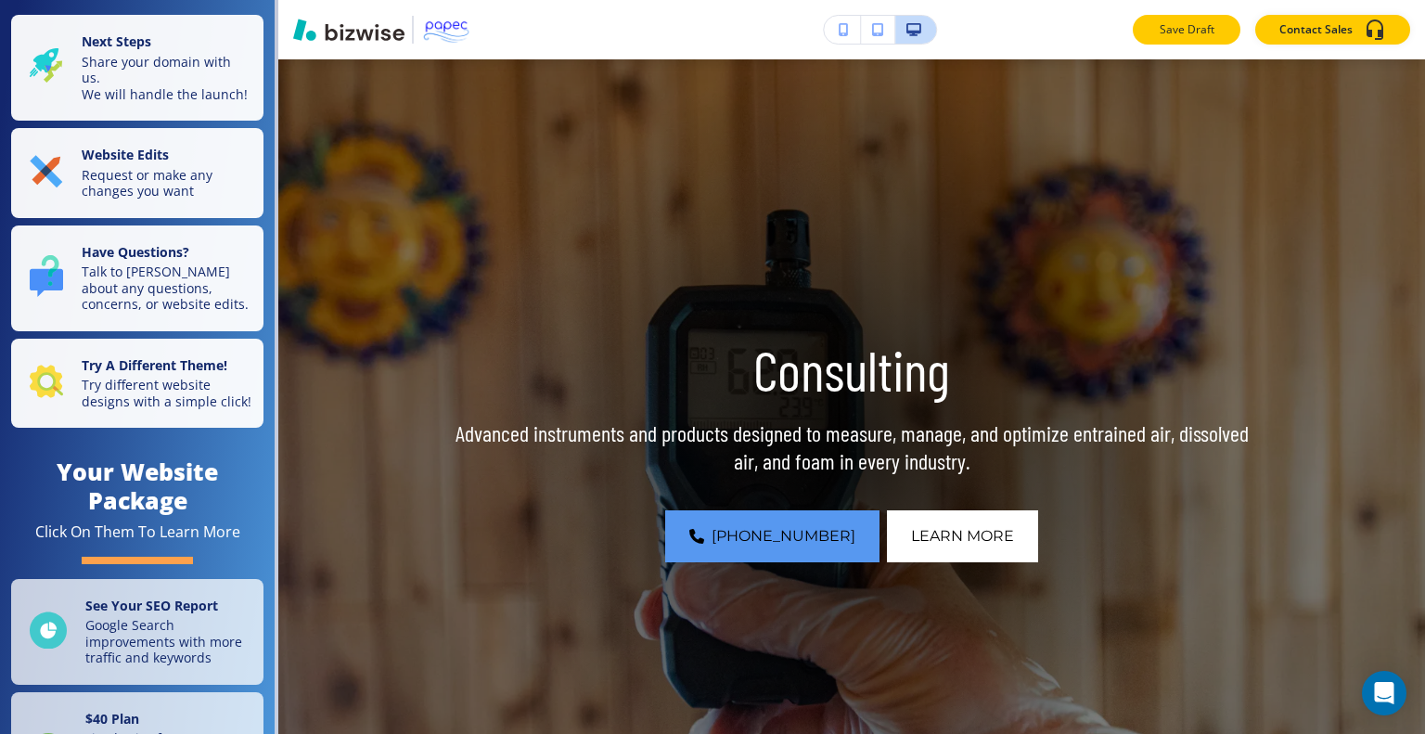
click at [1184, 32] on p "Save Draft" at bounding box center [1186, 29] width 59 height 17
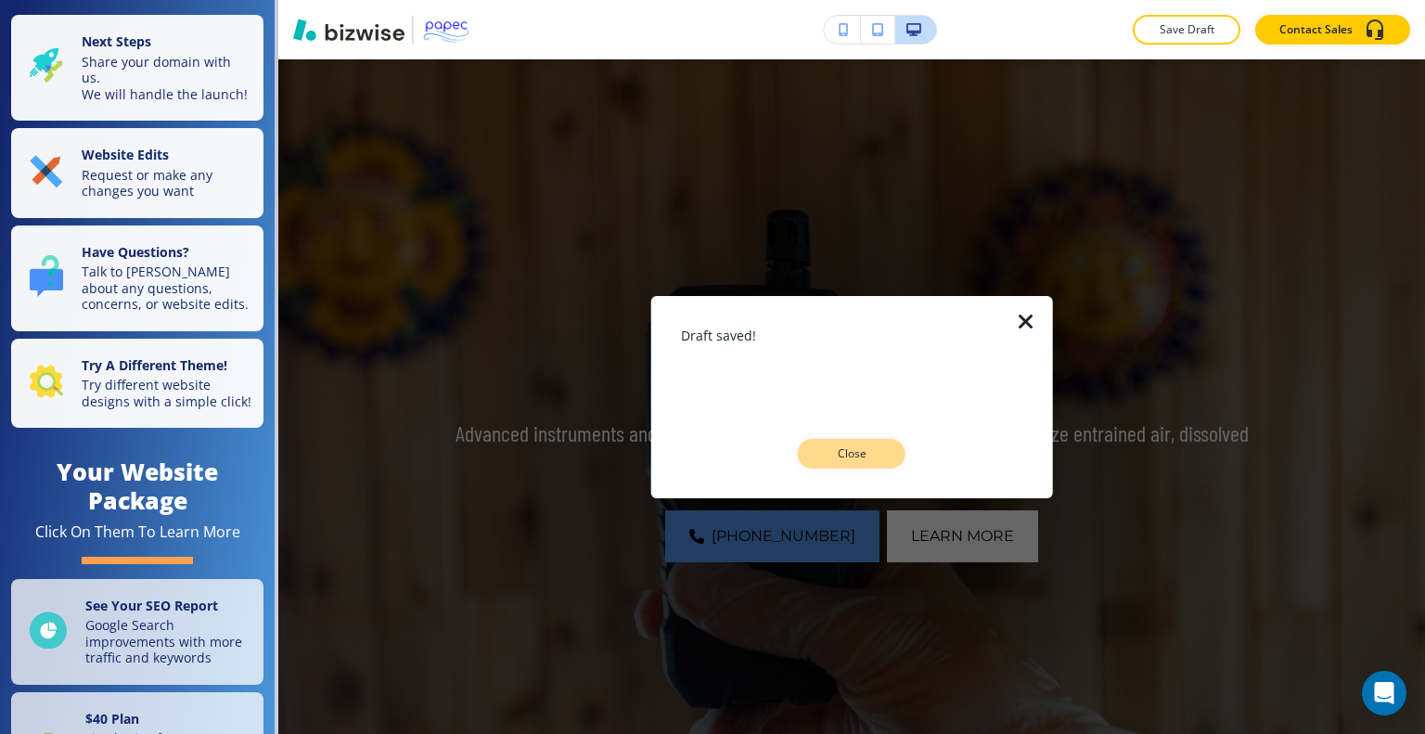
click at [895, 450] on button "Close" at bounding box center [852, 454] width 108 height 30
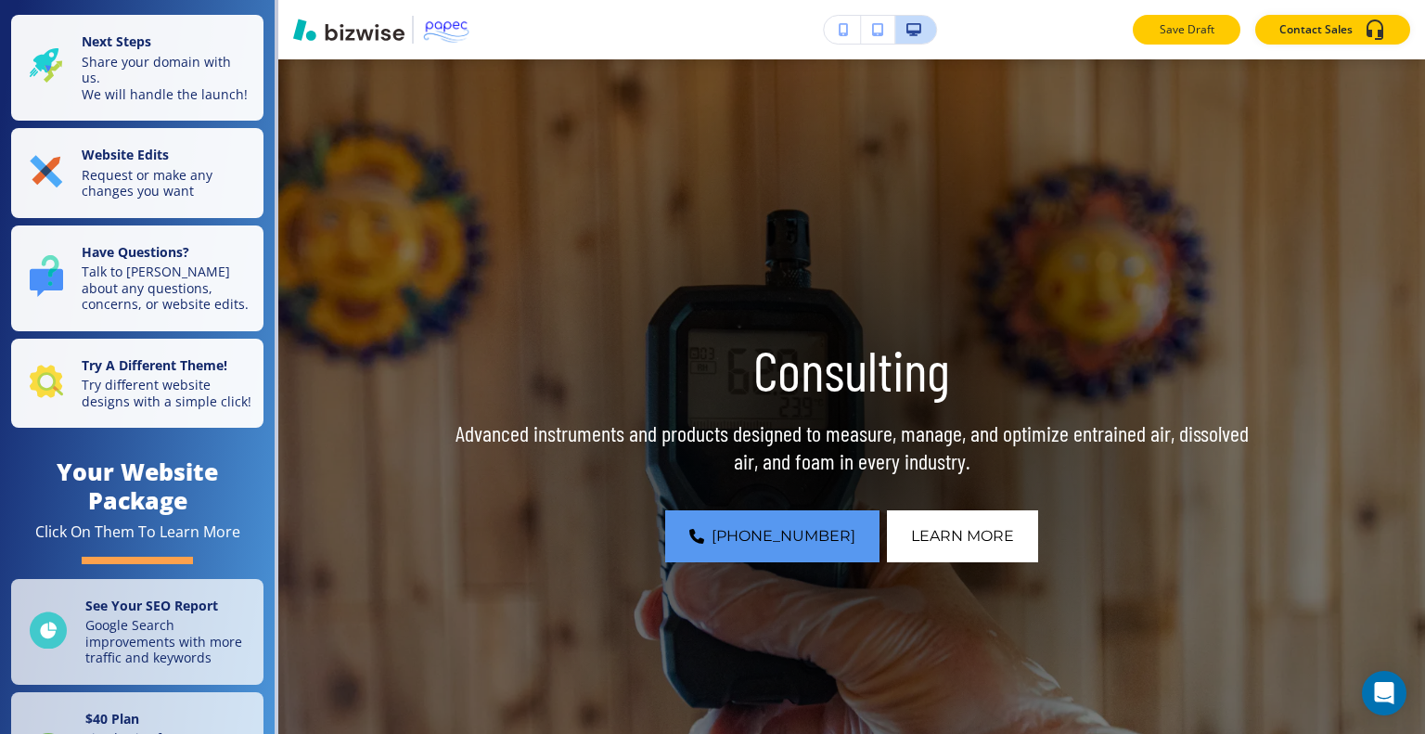
click at [1167, 18] on button "Save Draft" at bounding box center [1187, 30] width 108 height 30
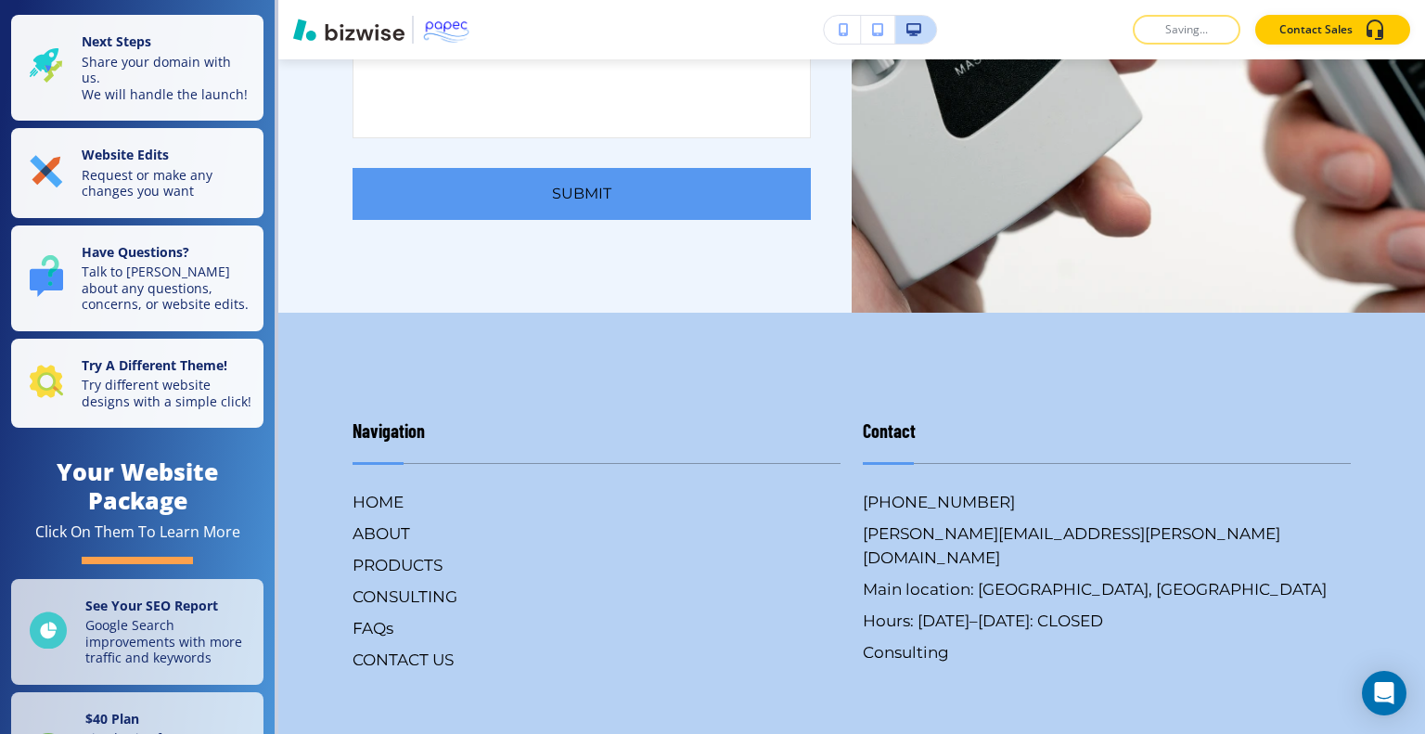
scroll to position [4380, 0]
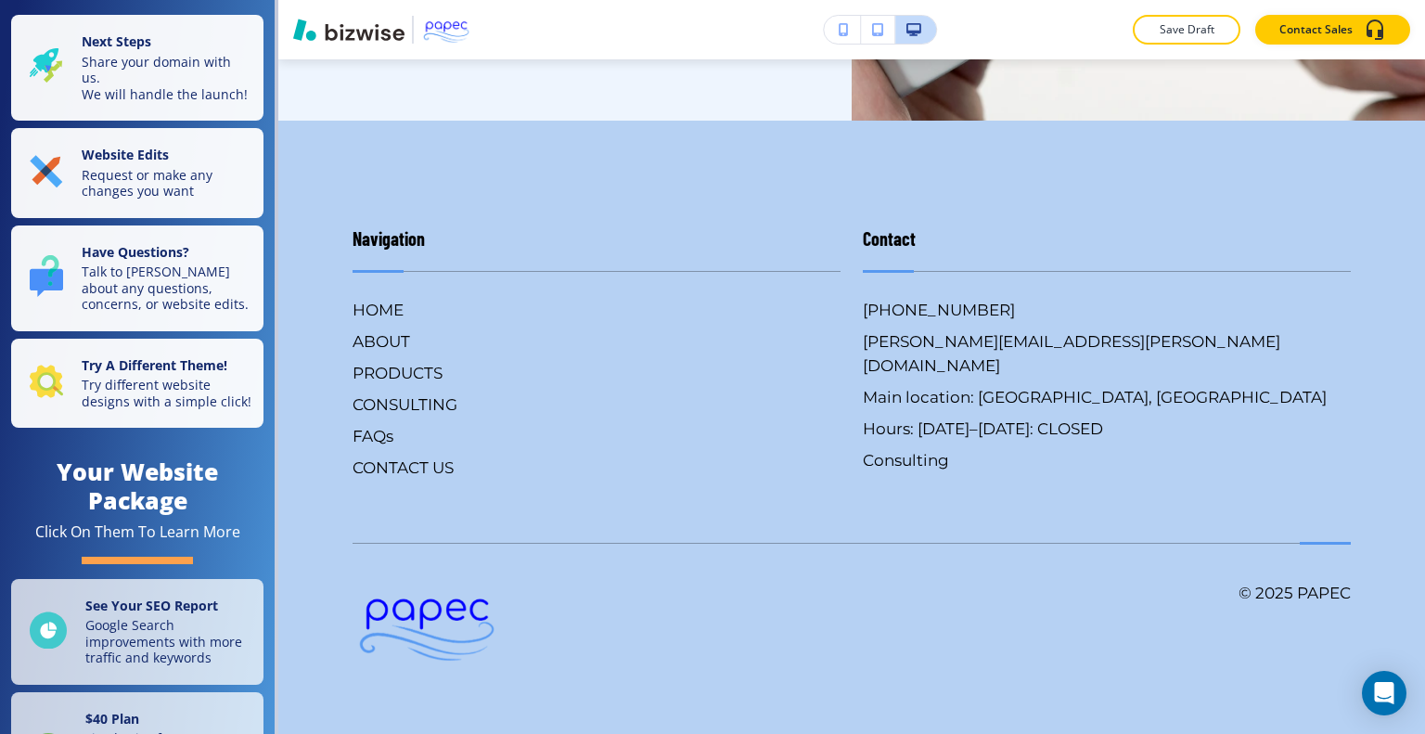
drag, startPoint x: 868, startPoint y: 455, endPoint x: 961, endPoint y: 581, distance: 156.6
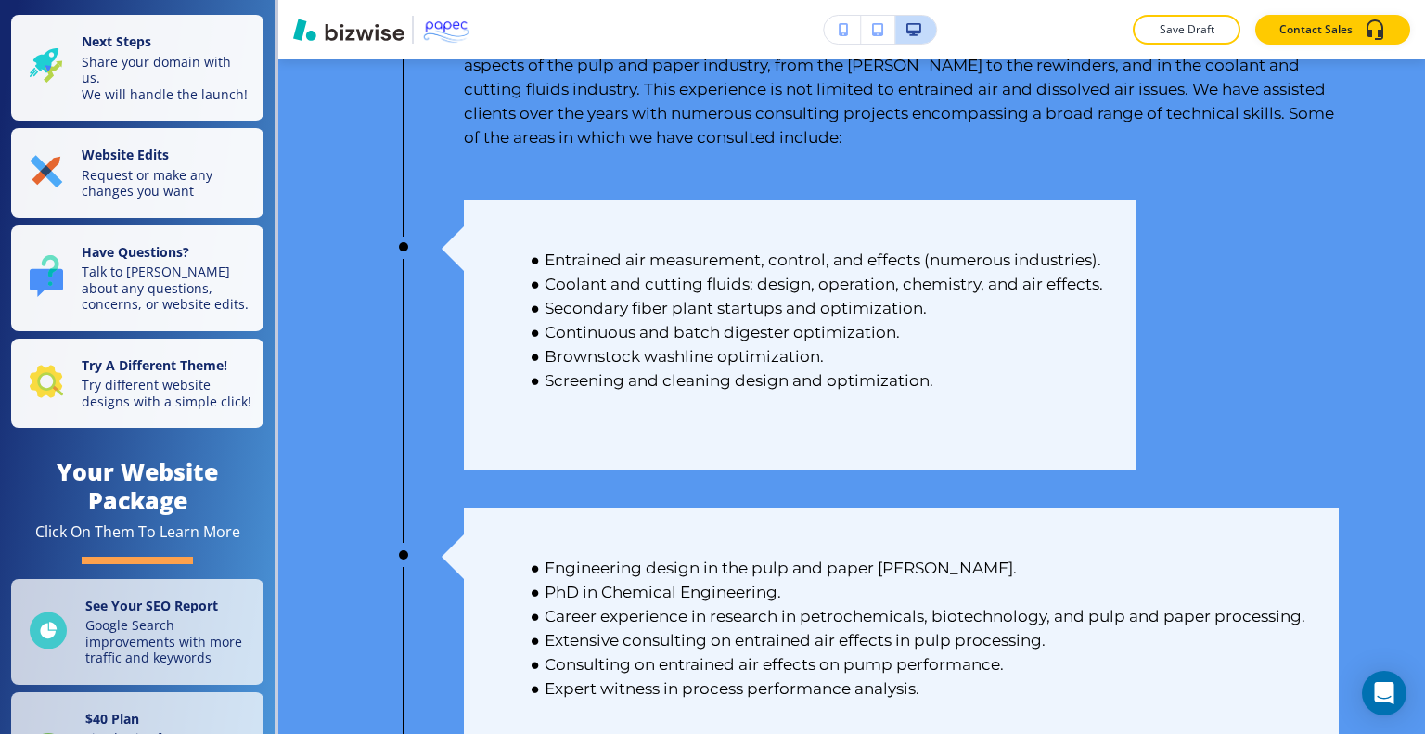
scroll to position [0, 0]
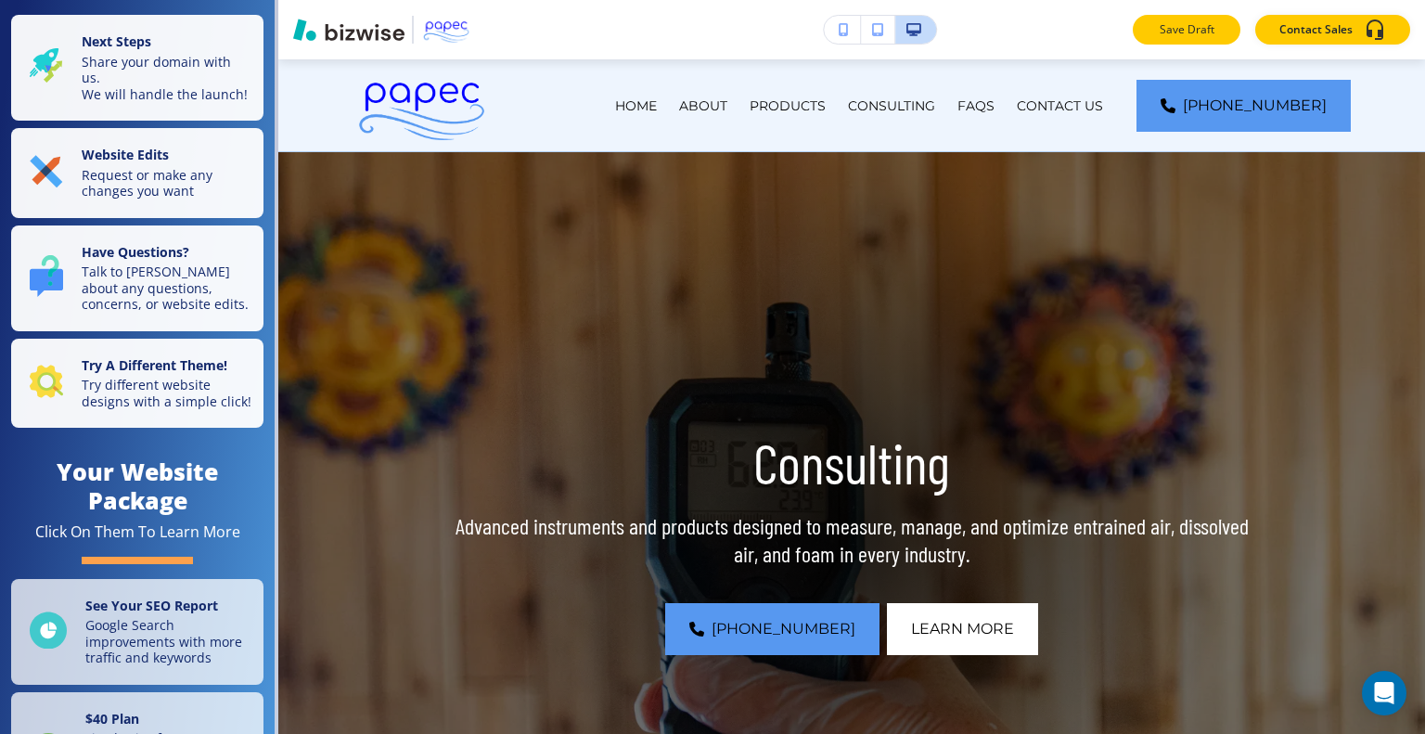
click at [1213, 21] on p "Save Draft" at bounding box center [1186, 29] width 59 height 17
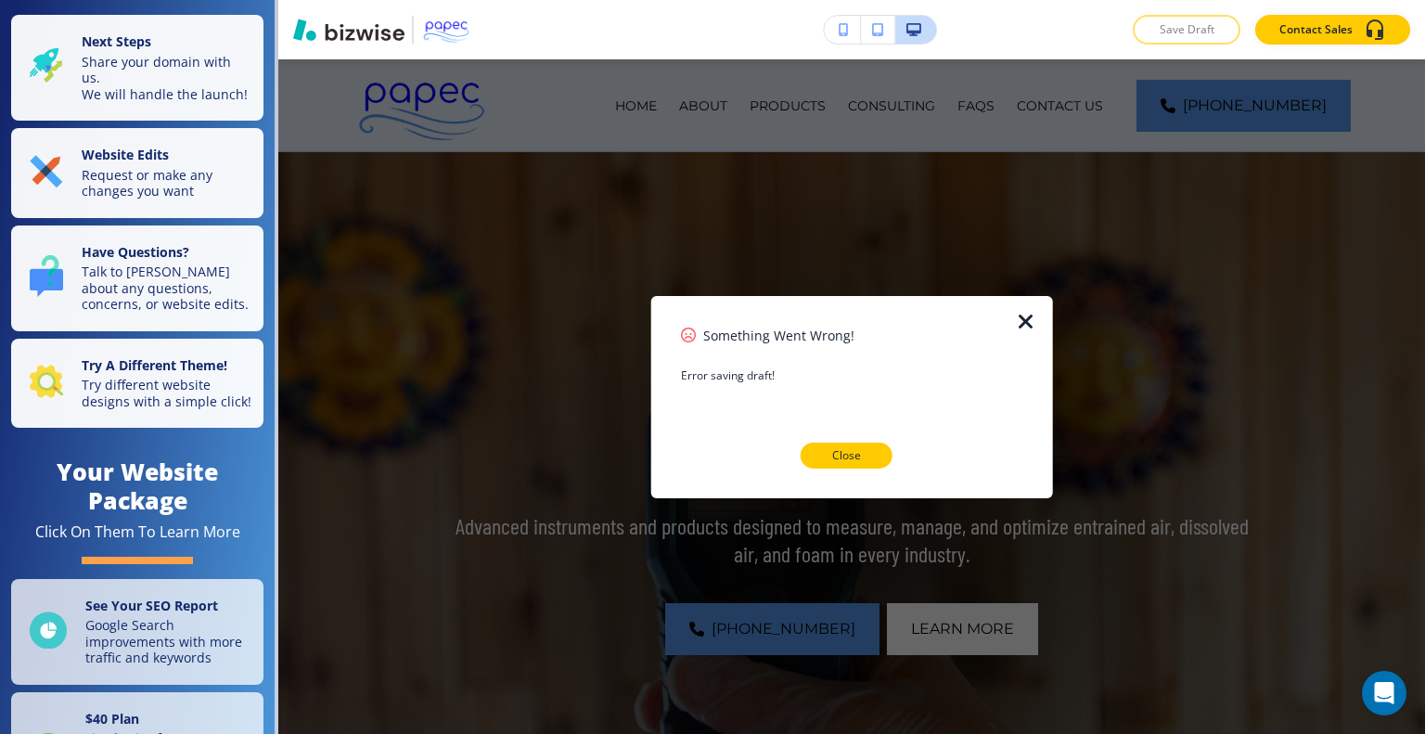
click at [829, 466] on button "Close" at bounding box center [847, 456] width 92 height 26
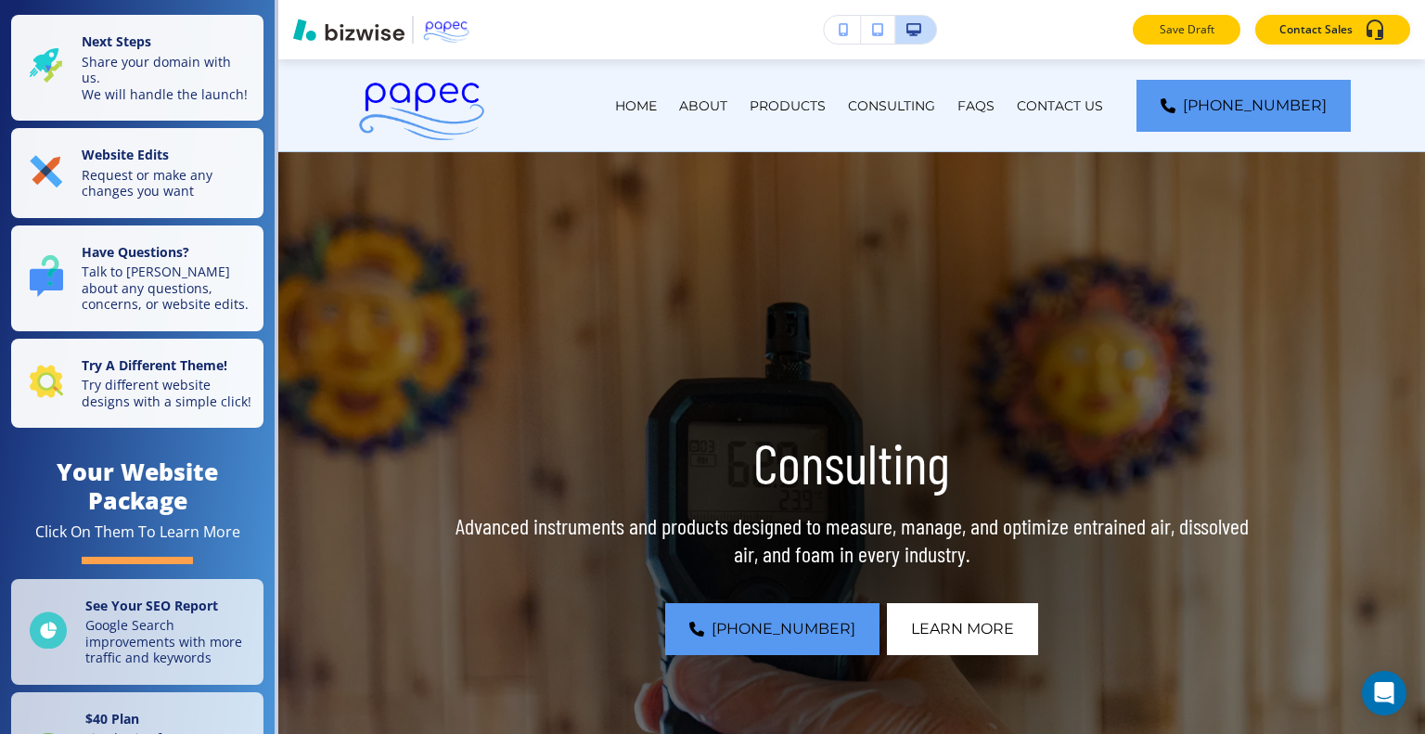
click at [1198, 32] on p "Save Draft" at bounding box center [1186, 29] width 59 height 17
